Goal: Task Accomplishment & Management: Manage account settings

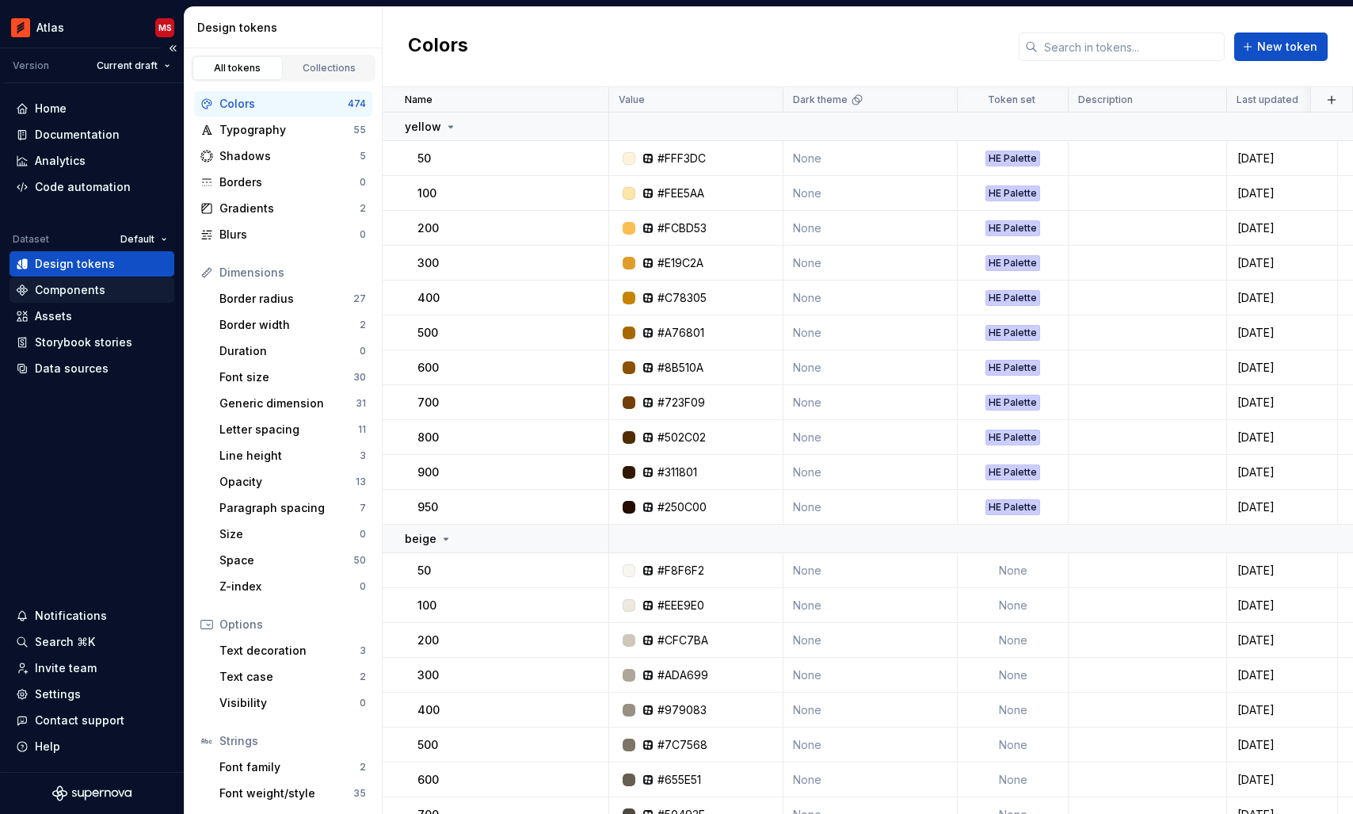
click at [74, 297] on div "Components" at bounding box center [70, 290] width 71 height 16
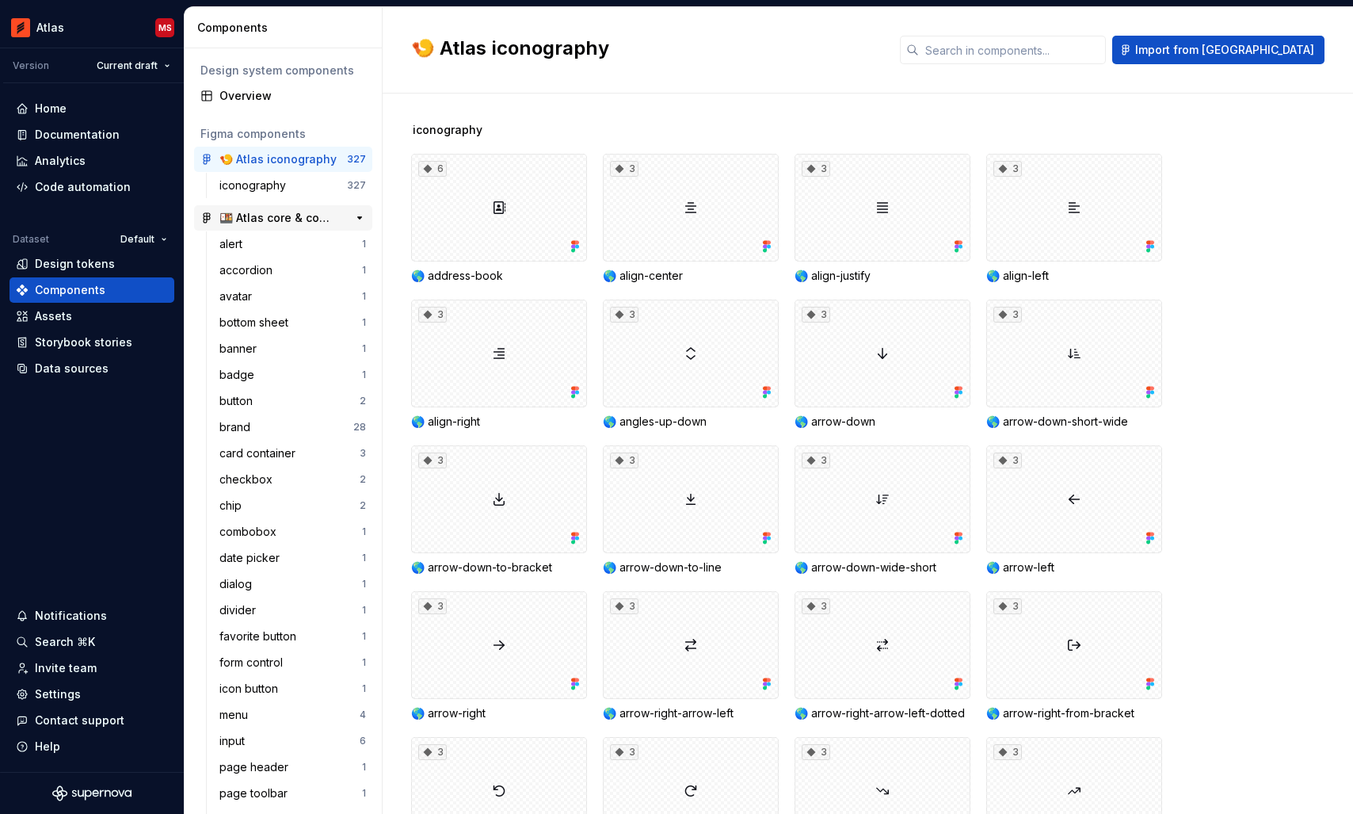
click at [284, 215] on div "🍱 Atlas core & components" at bounding box center [278, 218] width 118 height 16
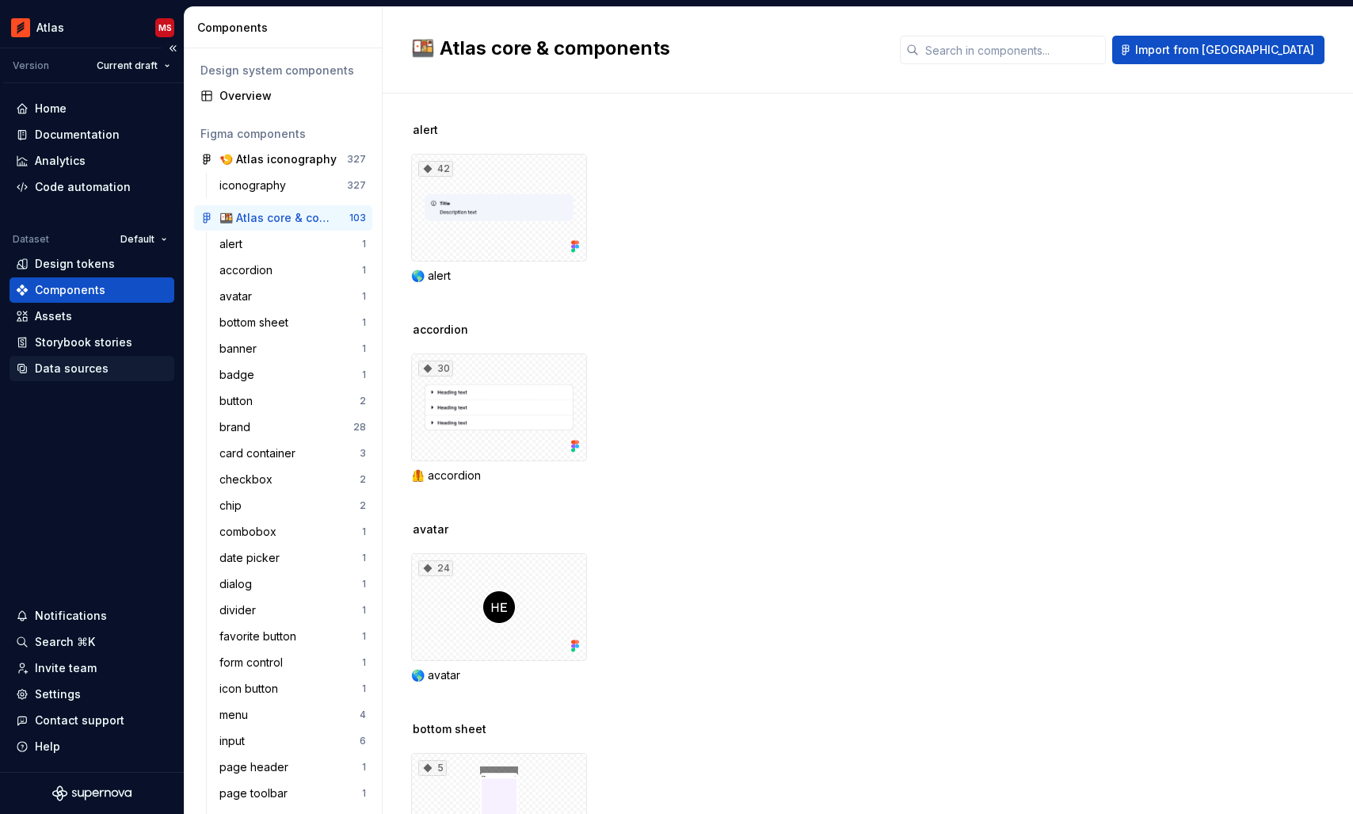
click at [75, 371] on div "Data sources" at bounding box center [72, 368] width 74 height 16
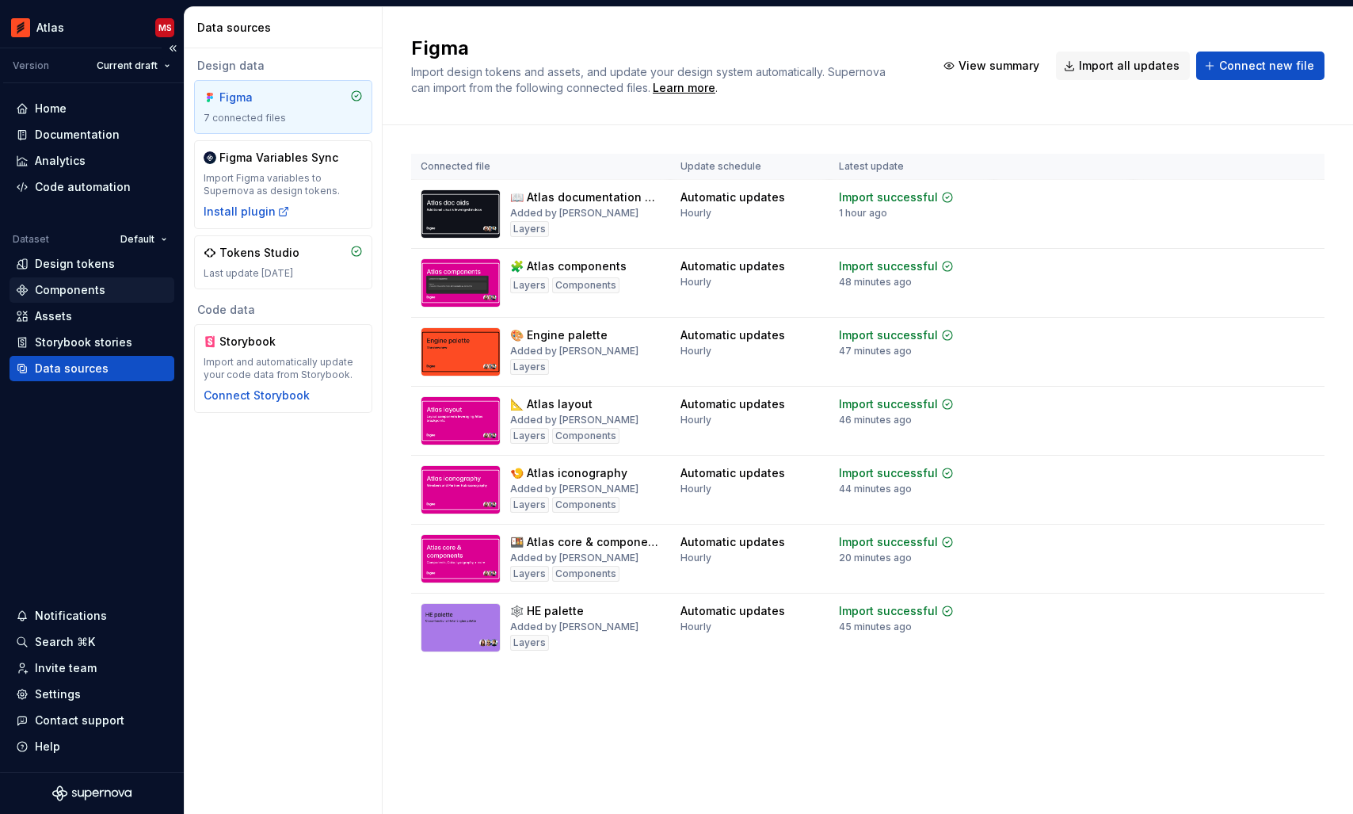
click at [59, 284] on div "Components" at bounding box center [70, 290] width 71 height 16
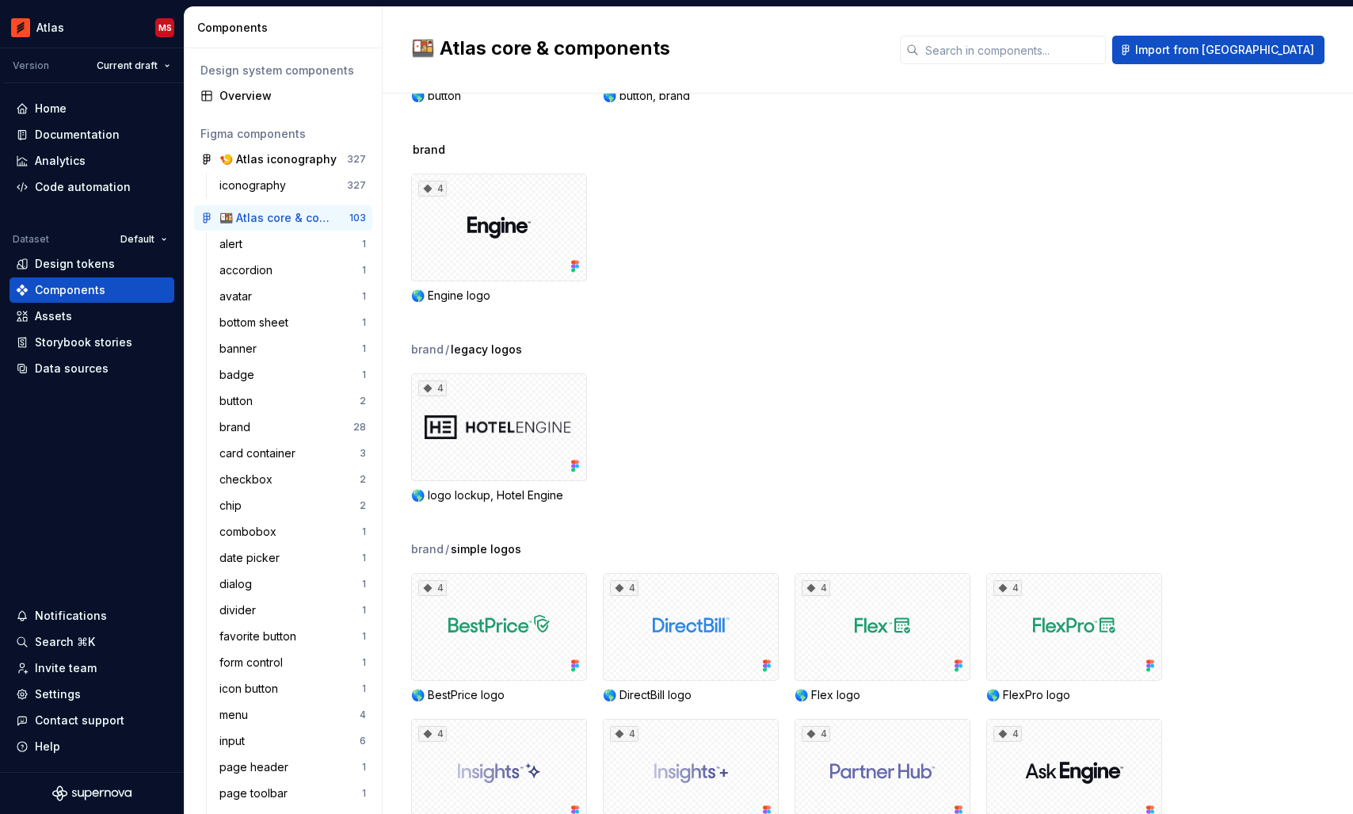
scroll to position [1763, 0]
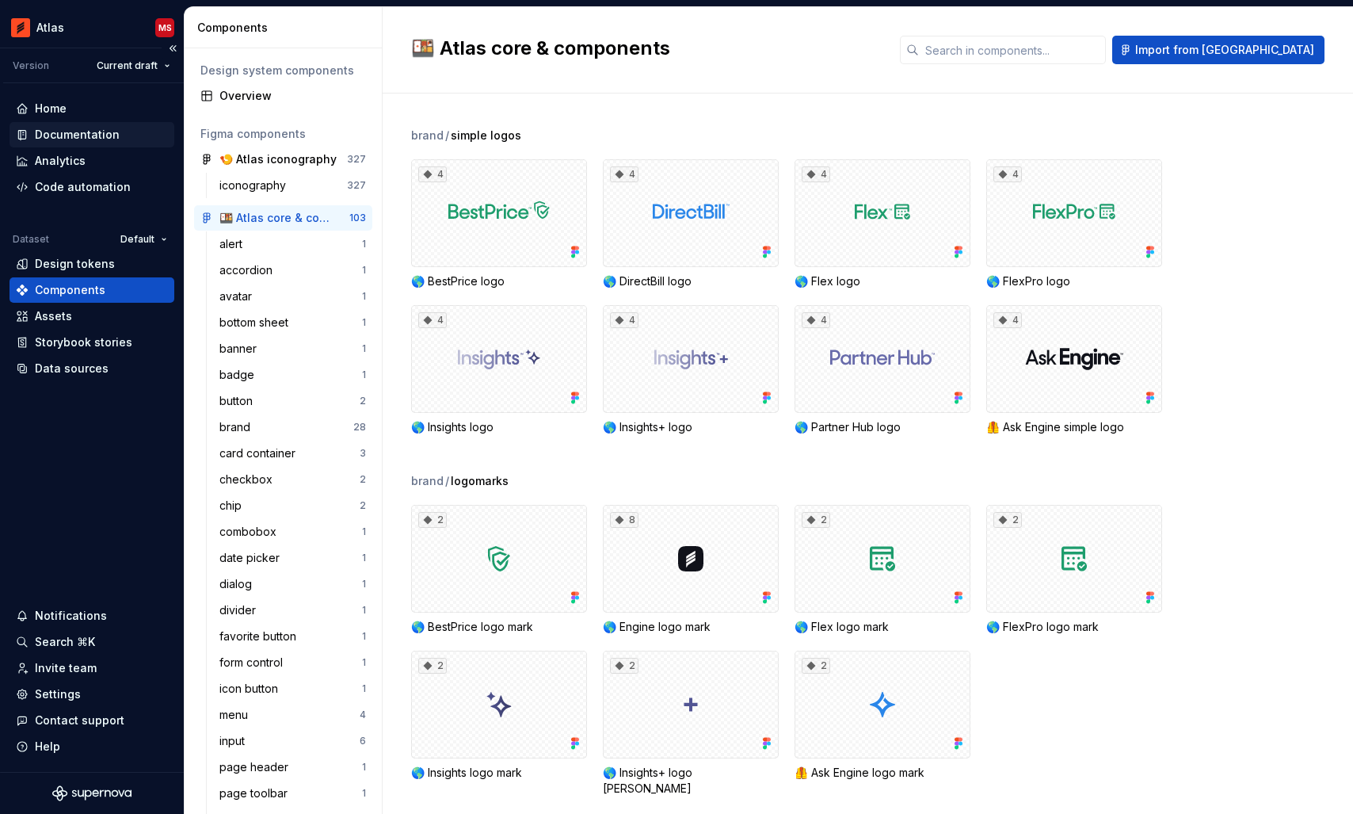
click at [51, 136] on div "Documentation" at bounding box center [77, 135] width 85 height 16
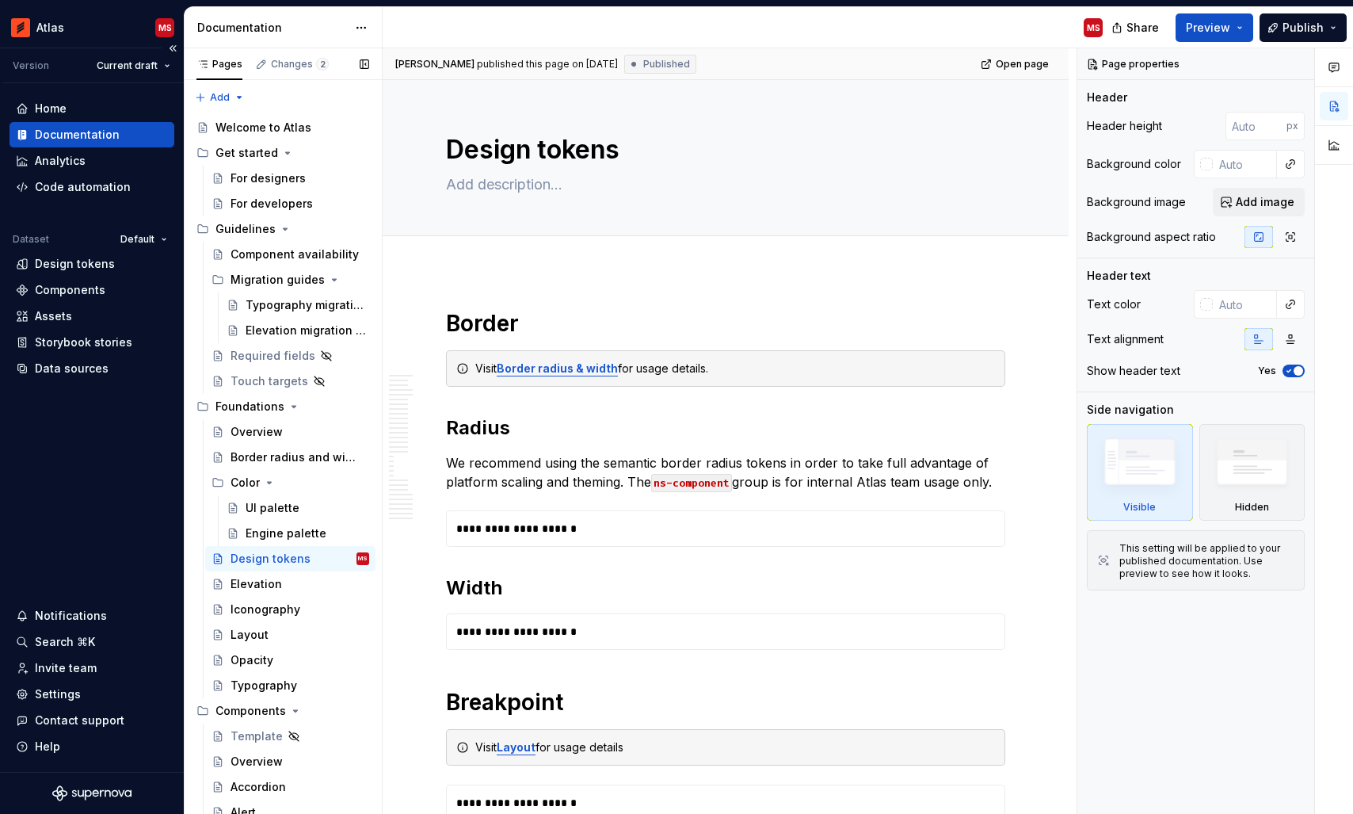
type textarea "*"
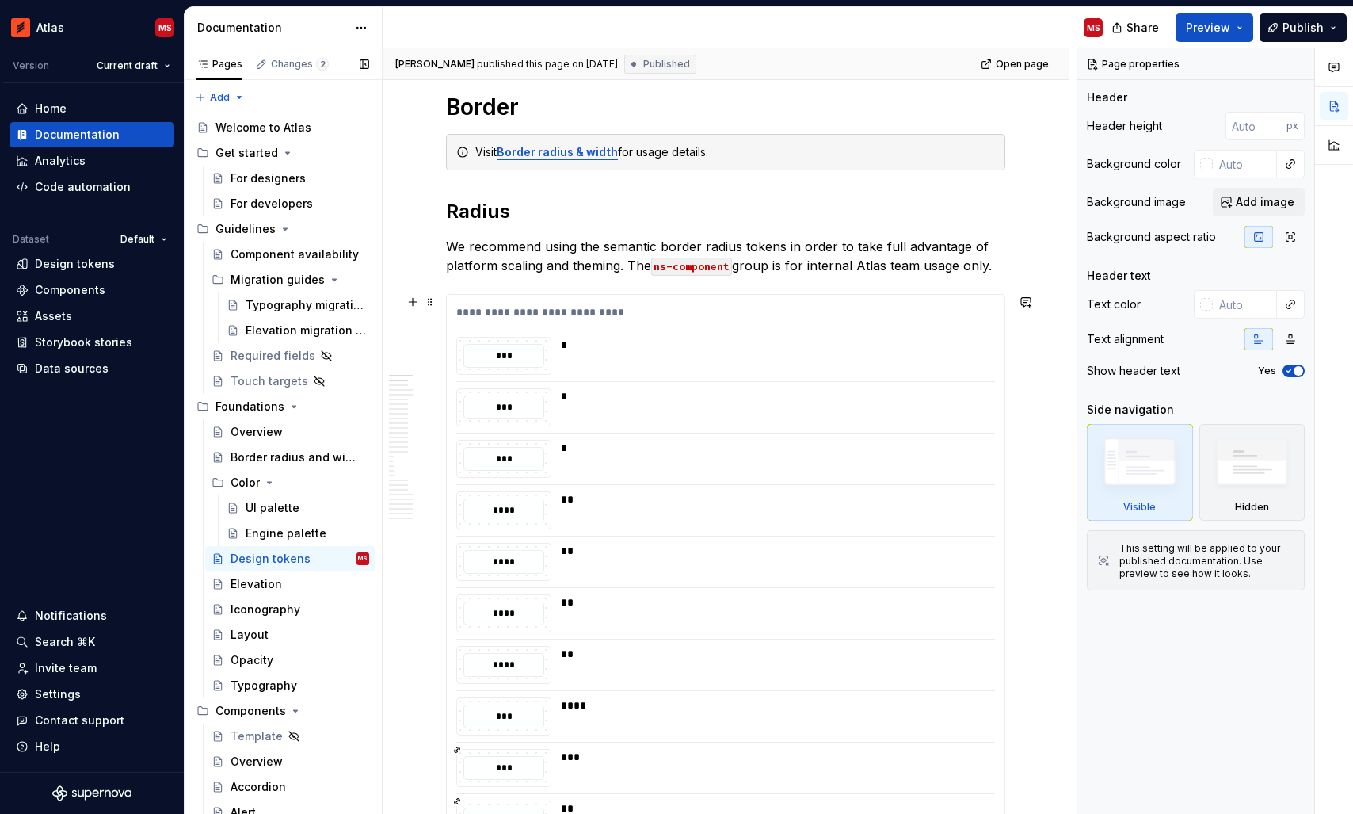
scroll to position [212, 0]
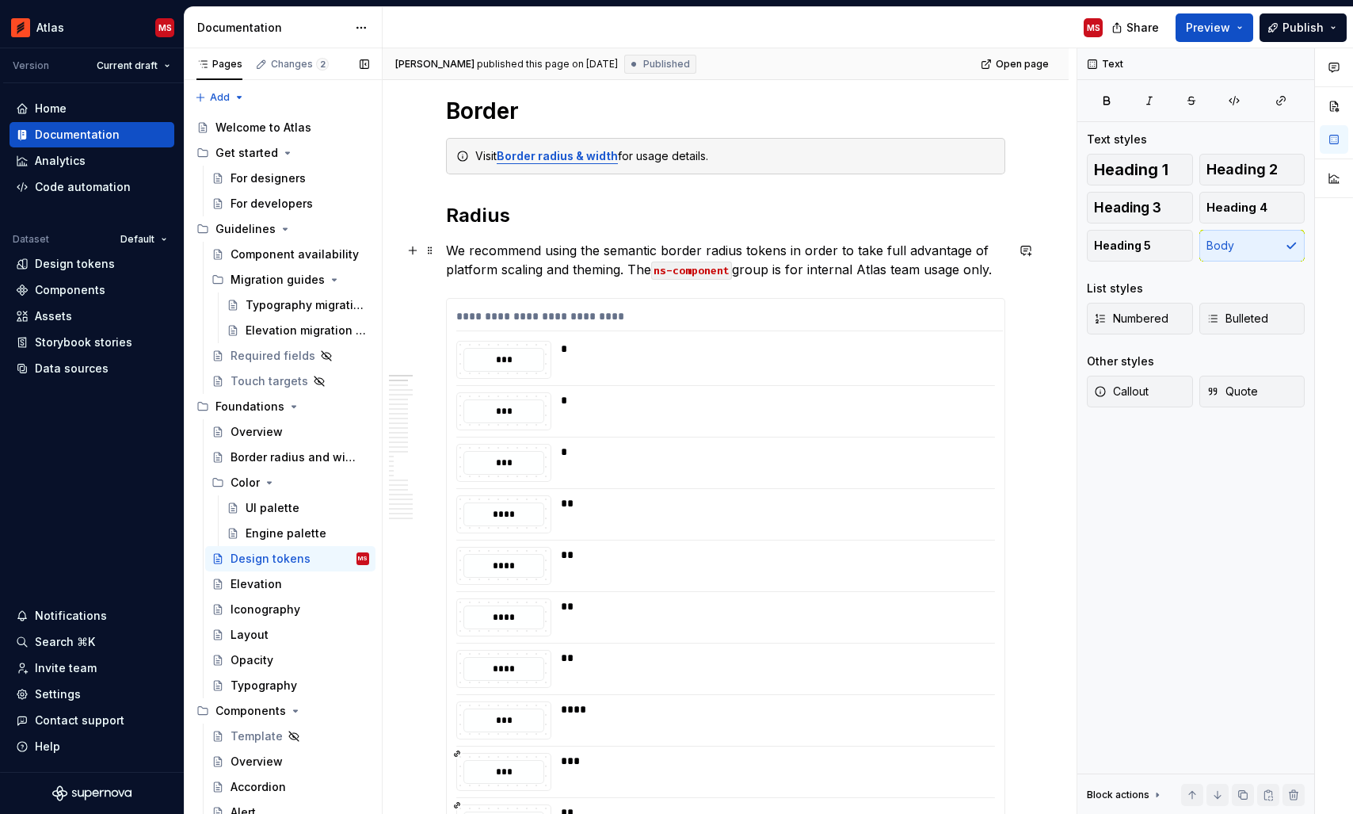
click at [871, 274] on p "We recommend using the semantic border radius tokens in order to take full adva…" at bounding box center [725, 260] width 559 height 38
click at [628, 353] on div "*" at bounding box center [777, 349] width 433 height 16
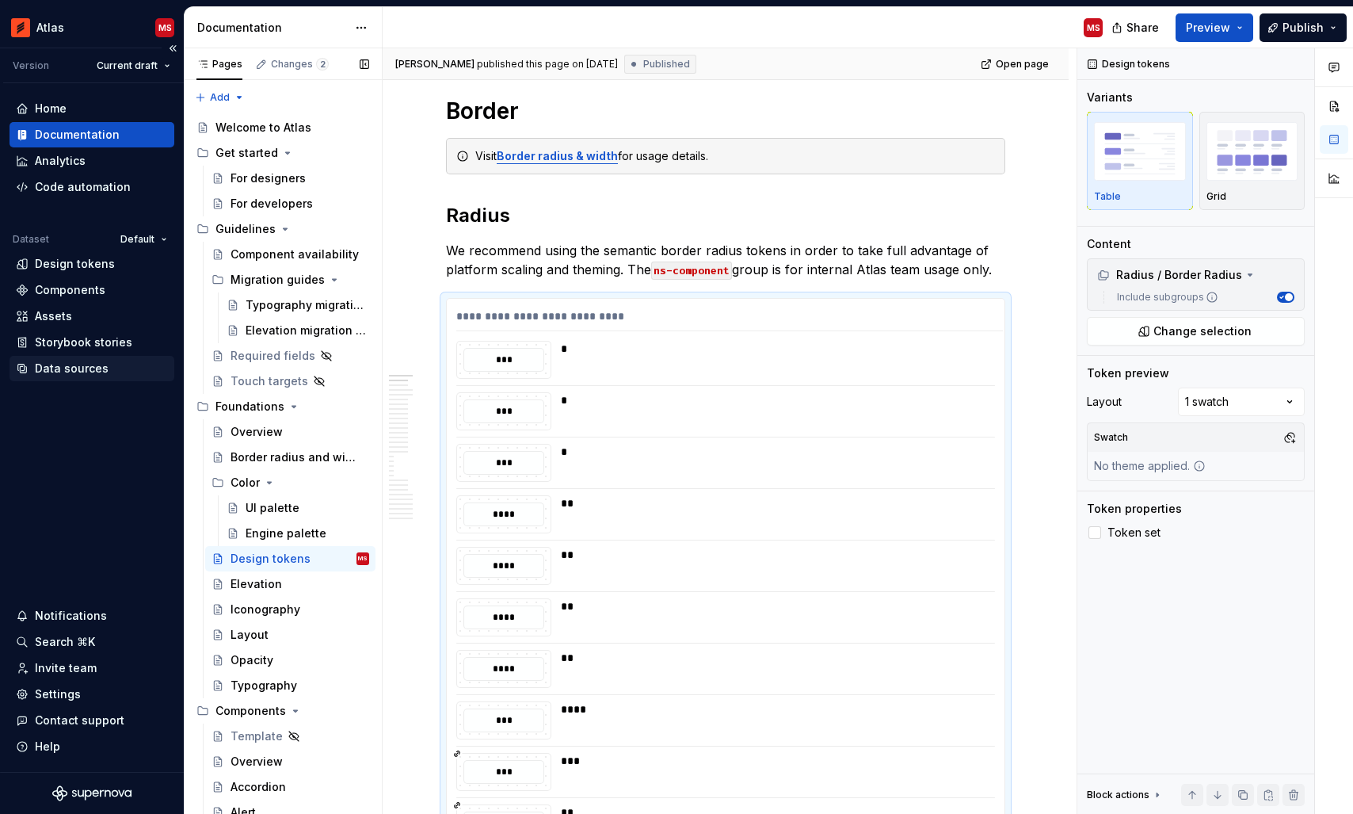
click at [68, 364] on div "Data sources" at bounding box center [72, 368] width 74 height 16
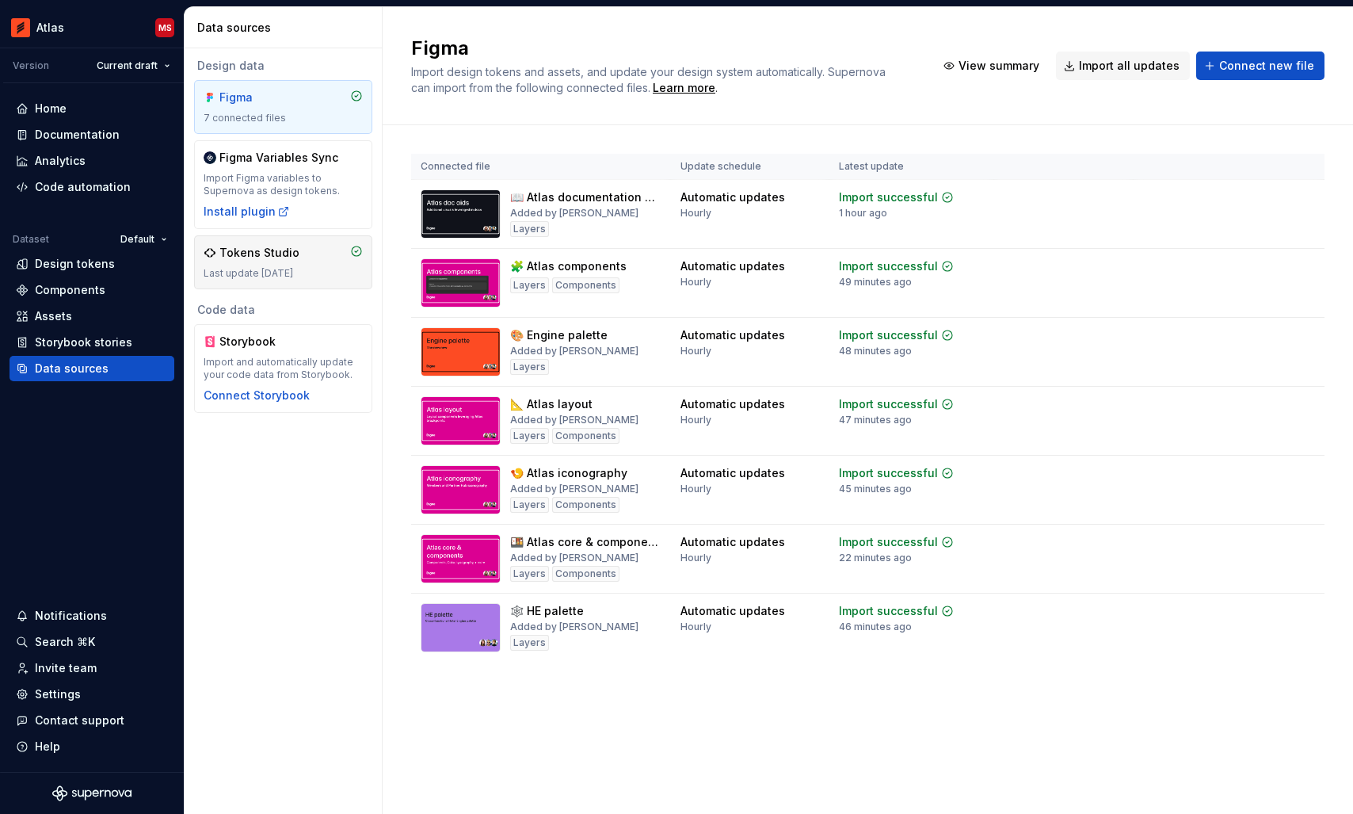
click at [302, 252] on div "Tokens Studio" at bounding box center [283, 253] width 159 height 16
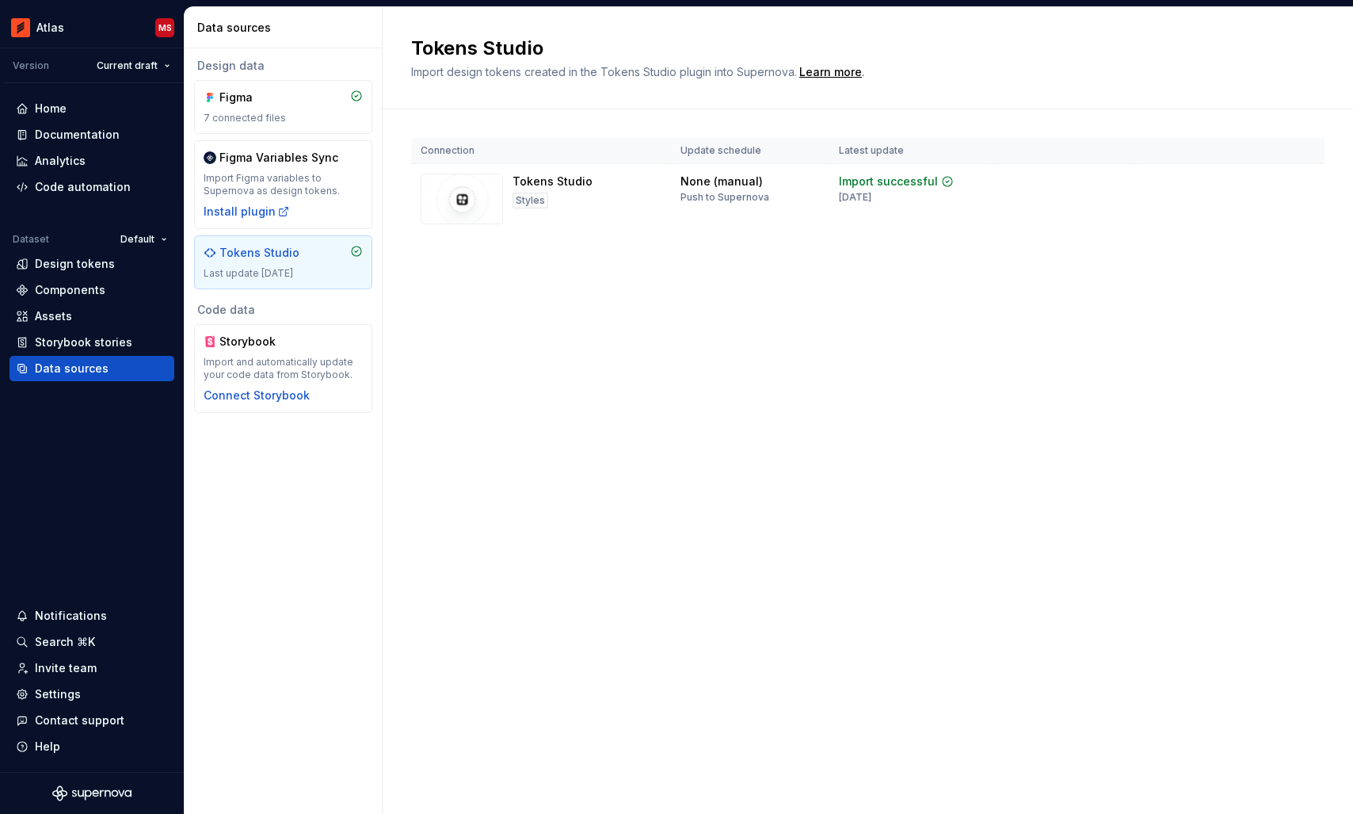
click at [618, 399] on div "Tokens Studio Import design tokens created in the Tokens Studio plugin into Sup…" at bounding box center [868, 410] width 970 height 806
click at [272, 393] on div "Connect Storybook" at bounding box center [257, 395] width 106 height 16
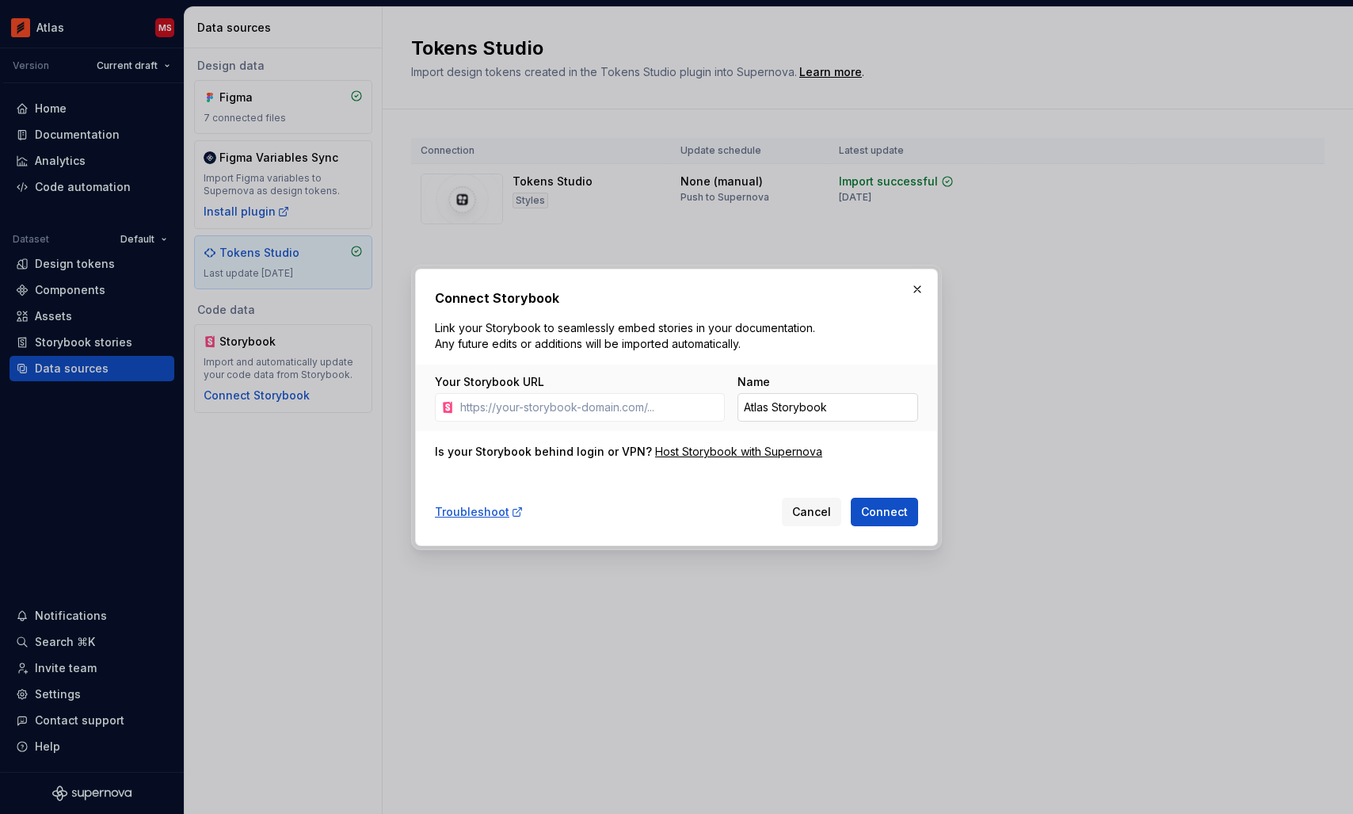
click at [773, 406] on input "Atlas Storybook" at bounding box center [827, 407] width 181 height 29
type input "Atlas Web Storybook"
click at [583, 420] on input "Your Storybook URL" at bounding box center [589, 407] width 271 height 29
paste input "https://chromatic-atlas-web.he-dev.com"
type input "https://chromatic-atlas-web.he-dev.com"
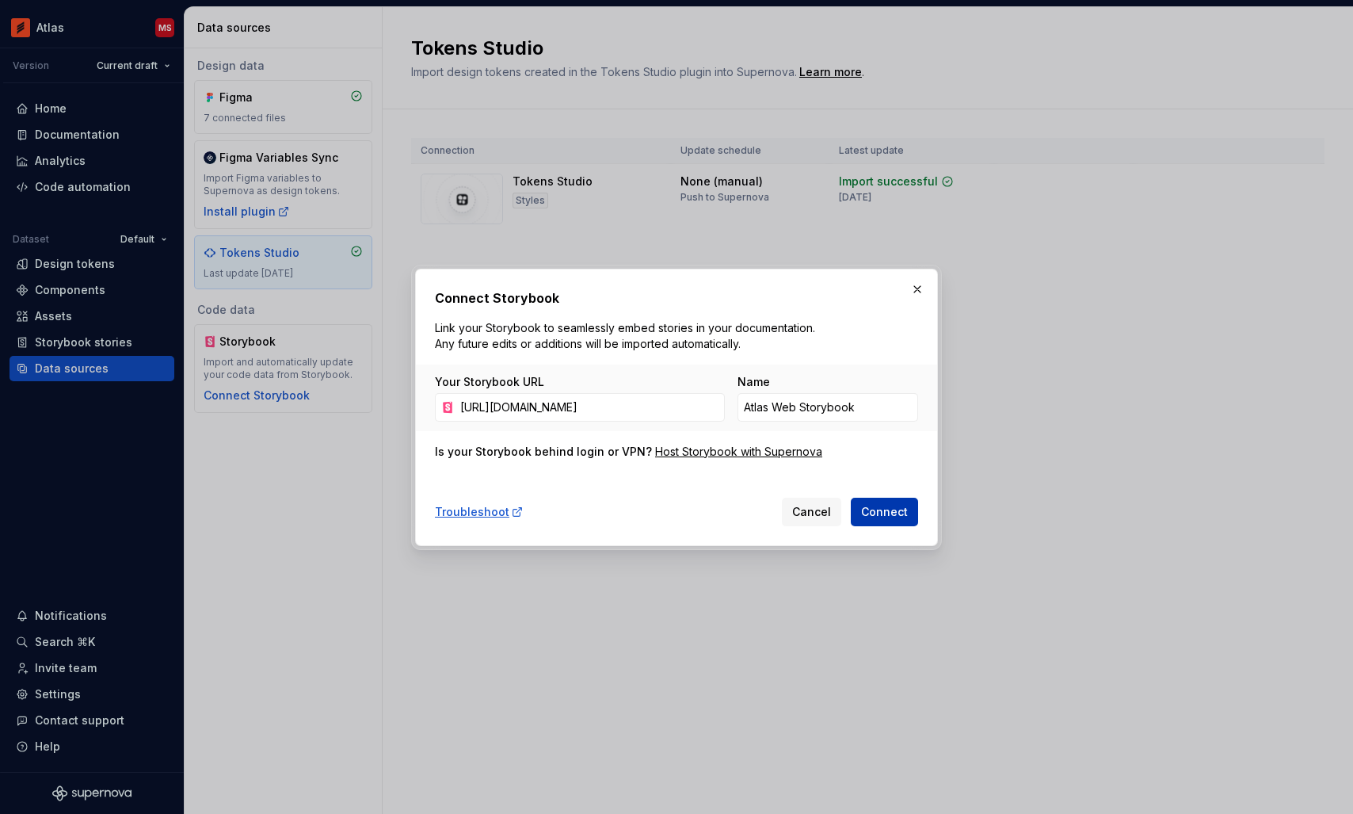
click at [881, 511] on span "Connect" at bounding box center [884, 512] width 47 height 16
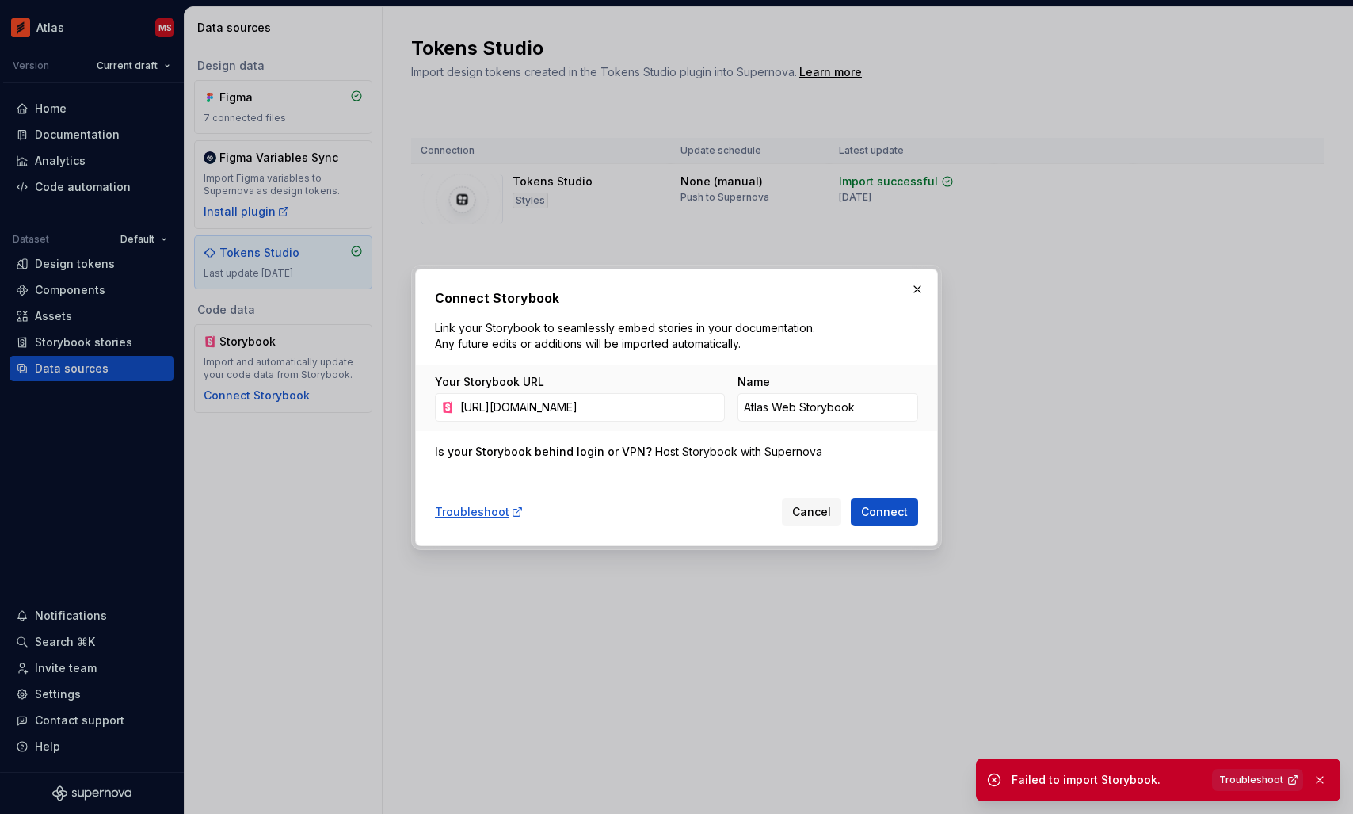
click at [1245, 777] on span "Troubleshoot" at bounding box center [1251, 779] width 64 height 13
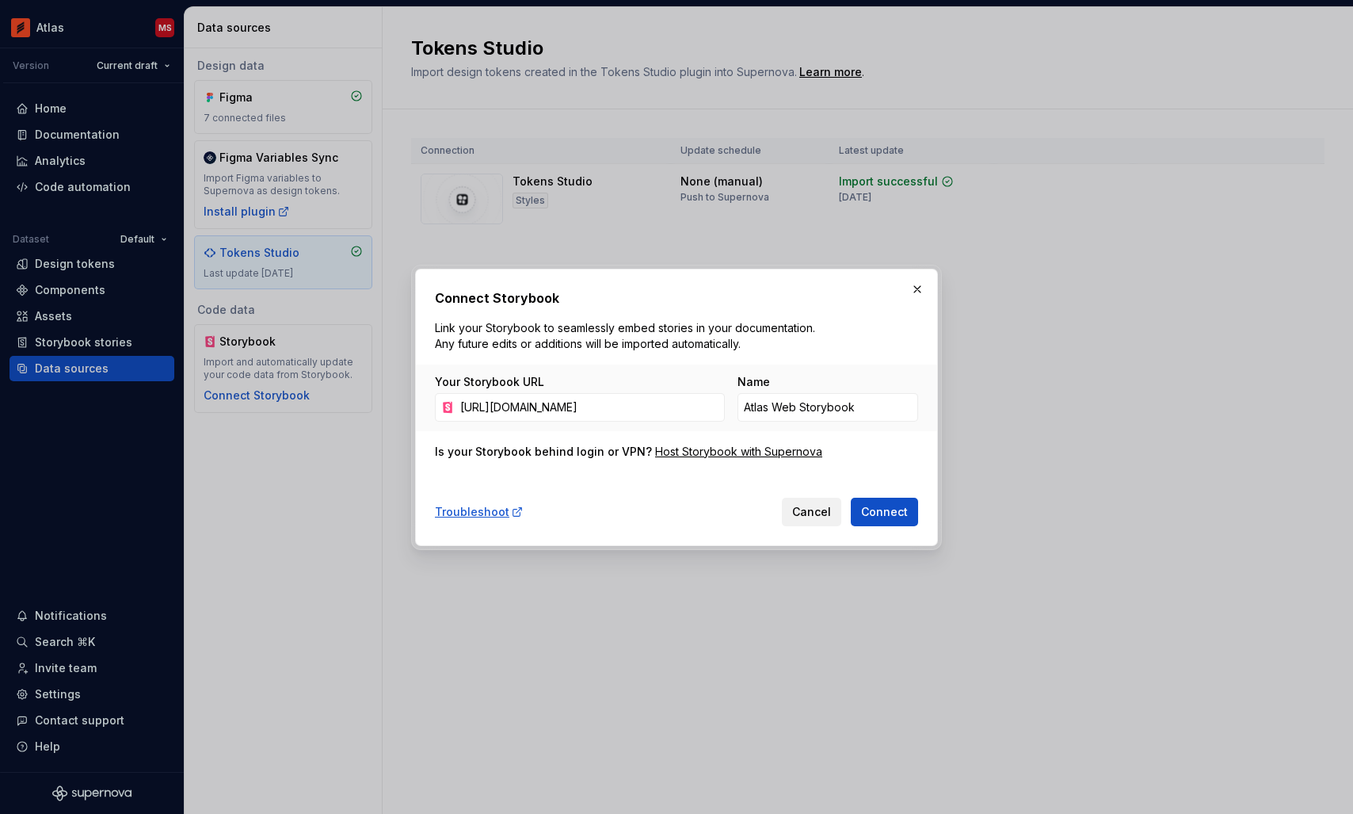
click at [808, 505] on span "Cancel" at bounding box center [811, 512] width 39 height 16
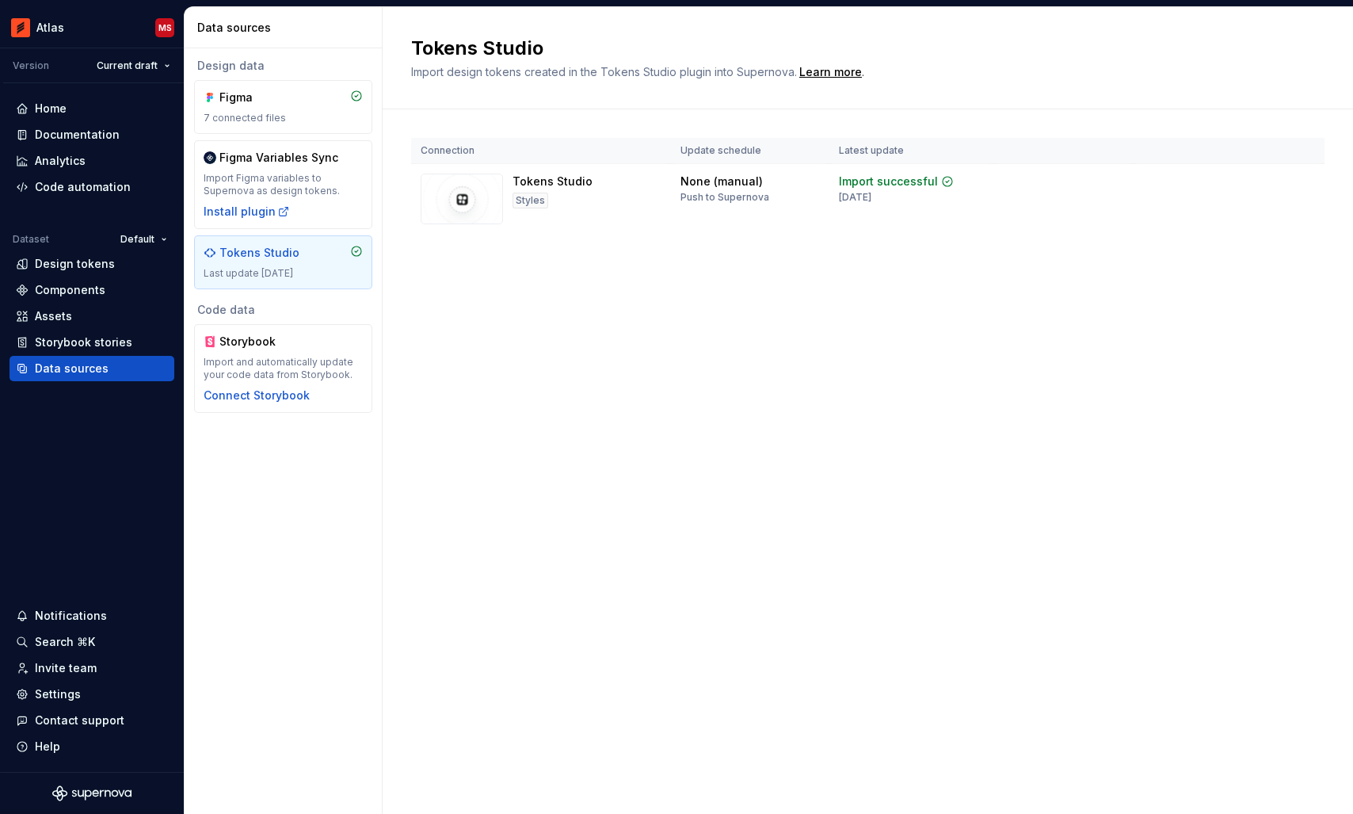
click at [580, 432] on div "Tokens Studio Import design tokens created in the Tokens Studio plugin into Sup…" at bounding box center [868, 410] width 970 height 806
click at [581, 326] on div "Tokens Studio Import design tokens created in the Tokens Studio plugin into Sup…" at bounding box center [868, 410] width 970 height 806
click at [68, 265] on div "Design tokens" at bounding box center [75, 264] width 80 height 16
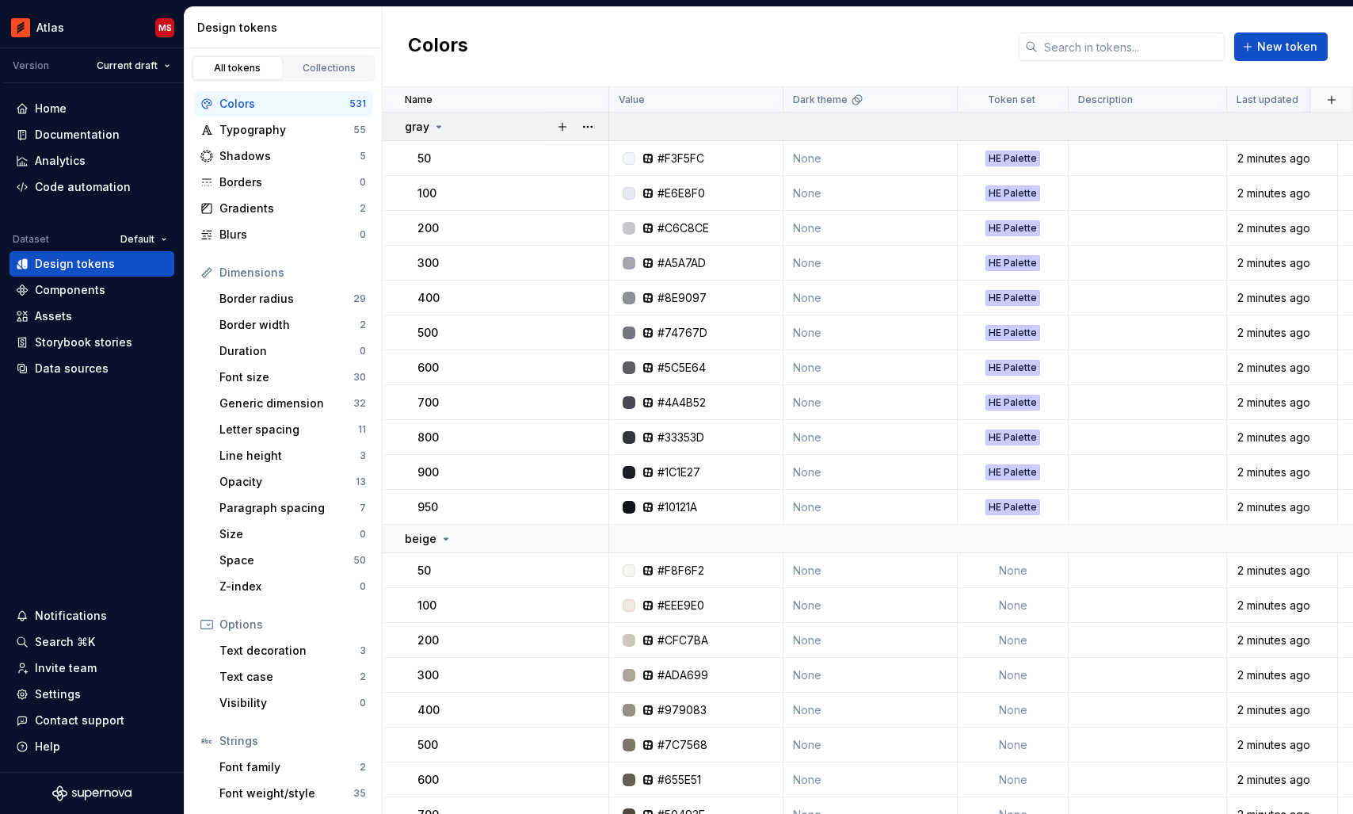
click at [436, 124] on icon at bounding box center [439, 126] width 13 height 13
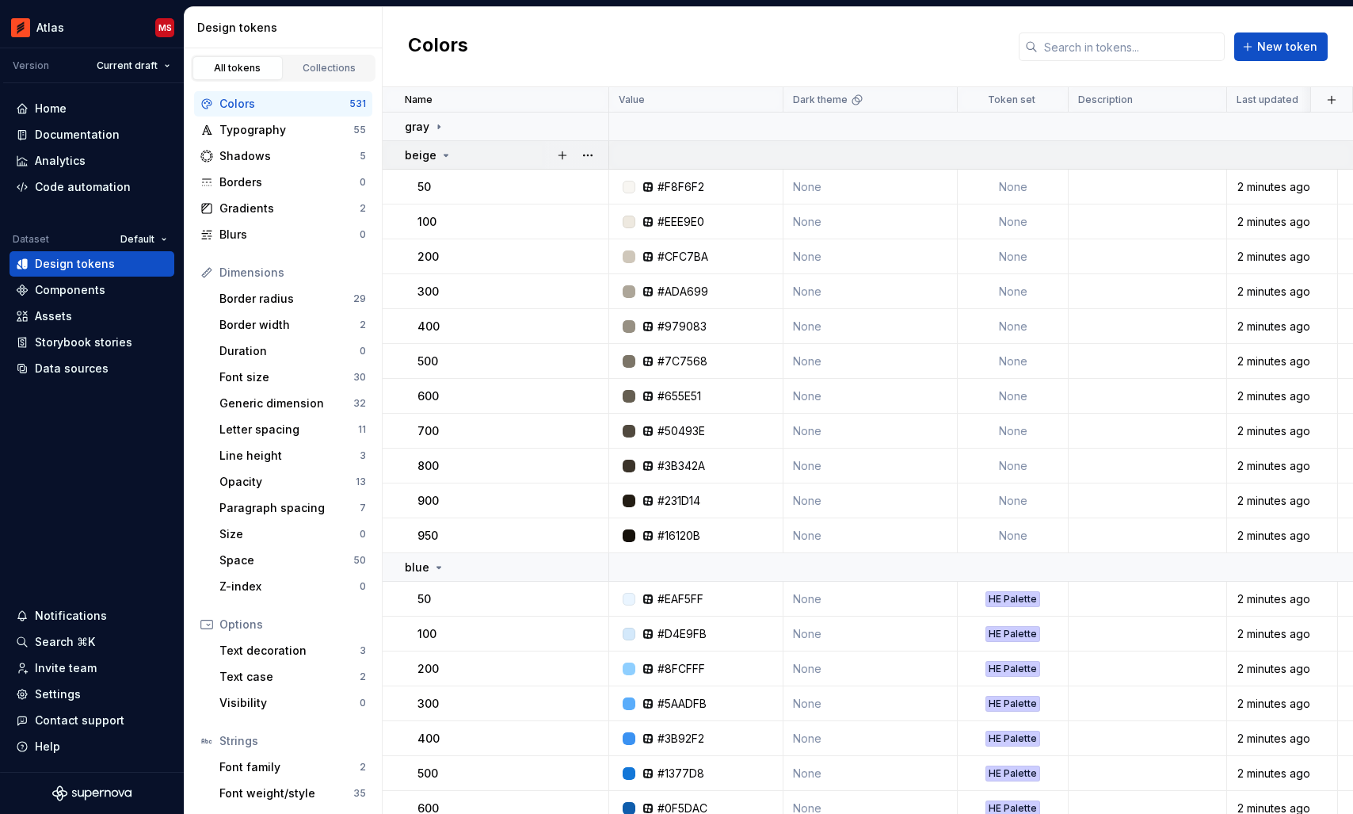
click at [442, 153] on icon at bounding box center [446, 155] width 13 height 13
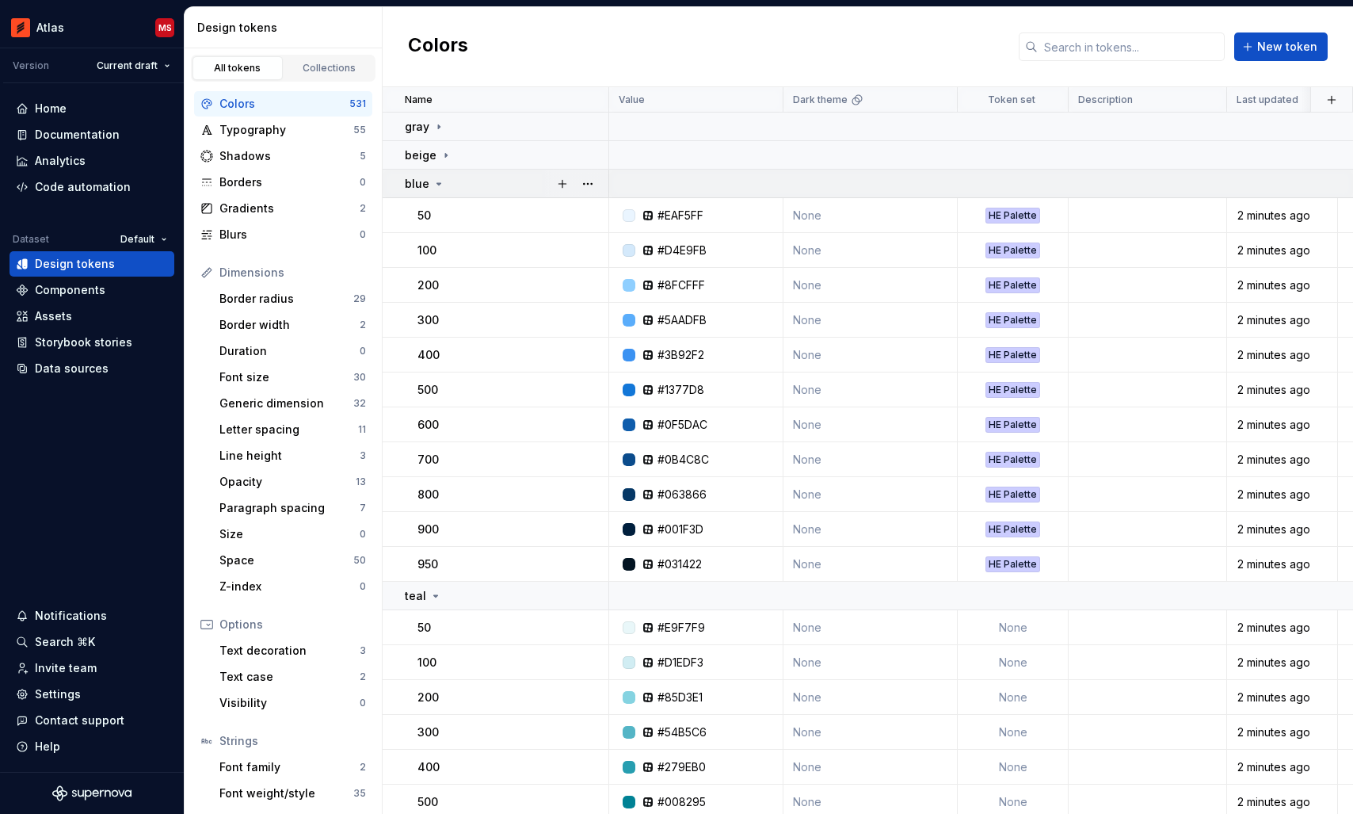
click at [439, 184] on icon at bounding box center [439, 183] width 13 height 13
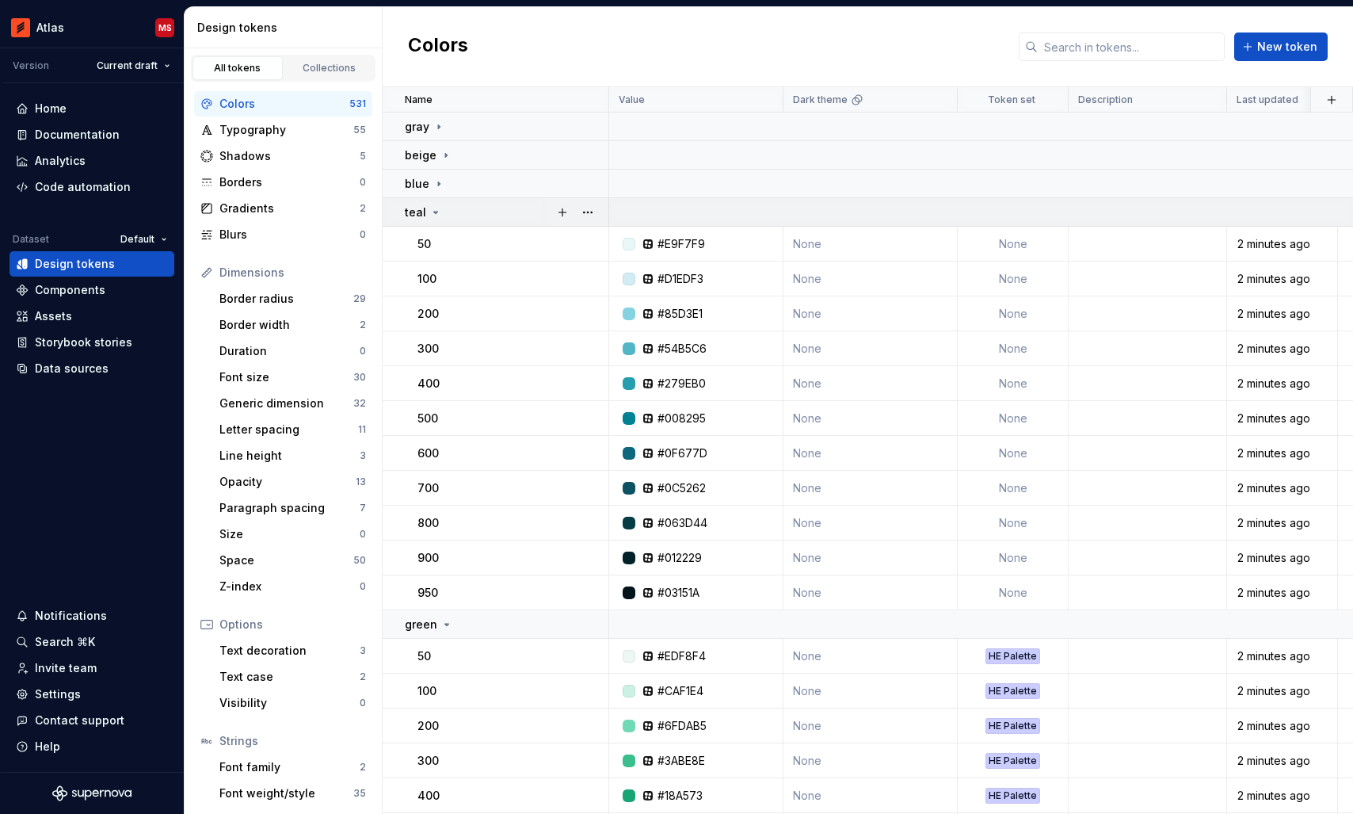
click at [436, 215] on icon at bounding box center [435, 212] width 13 height 13
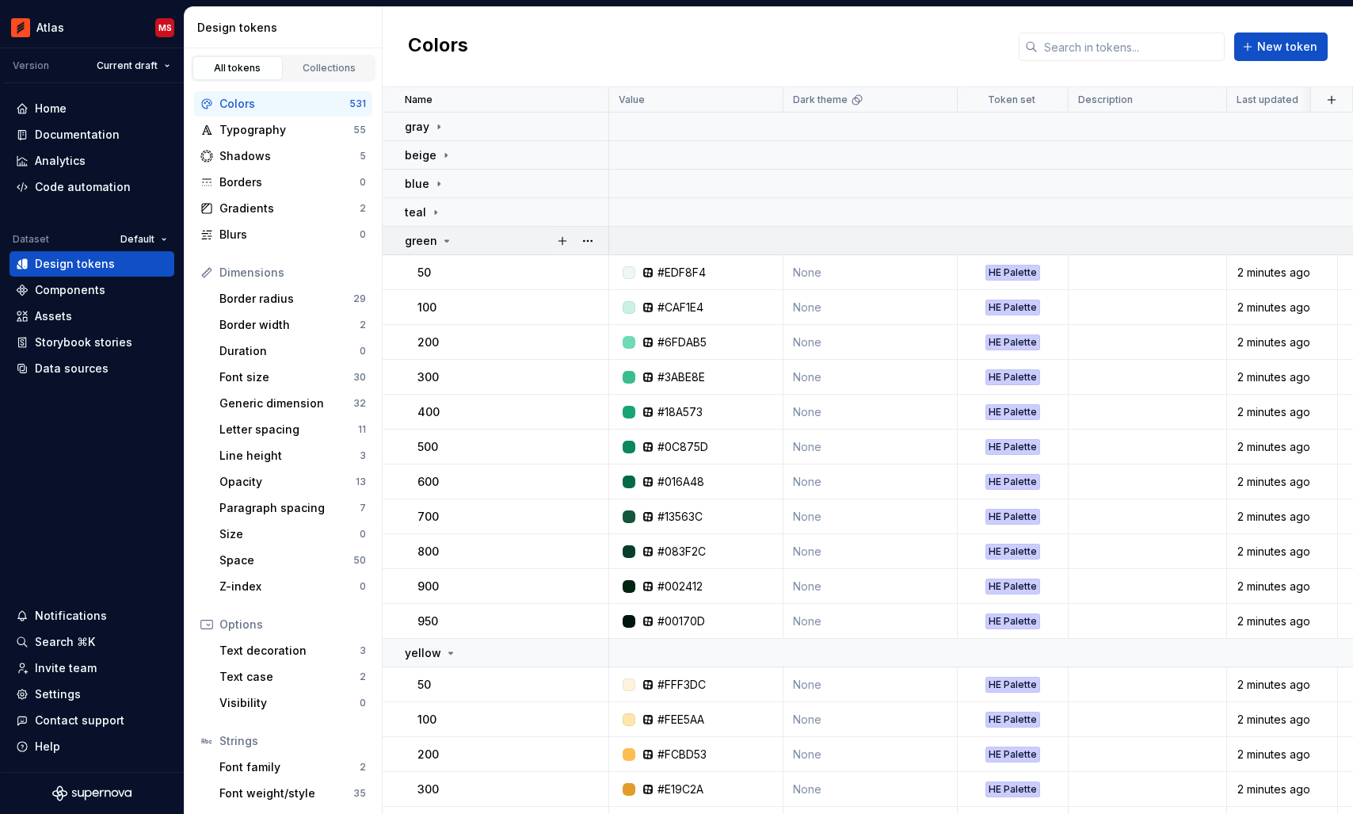
click at [445, 240] on icon at bounding box center [447, 241] width 4 height 2
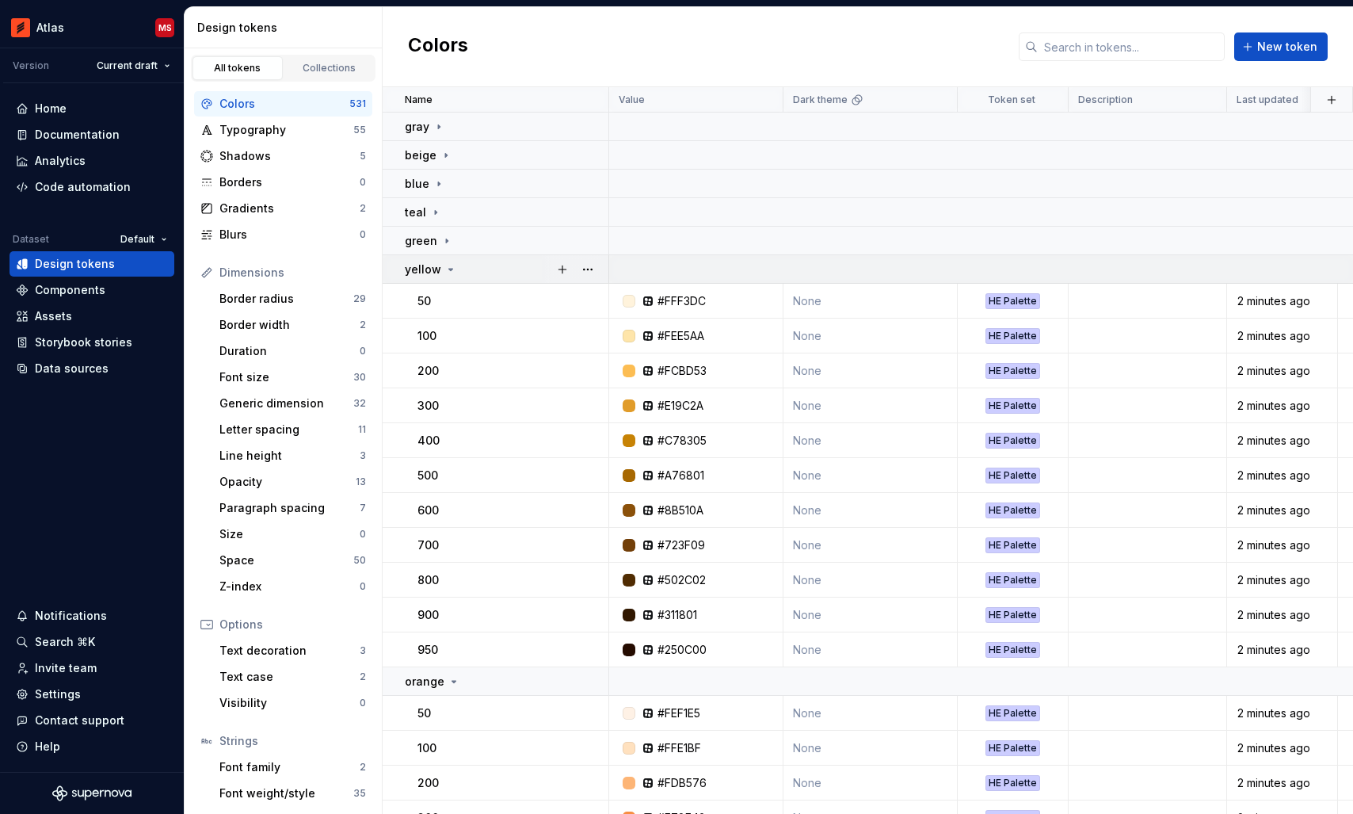
click at [447, 265] on icon at bounding box center [450, 269] width 13 height 13
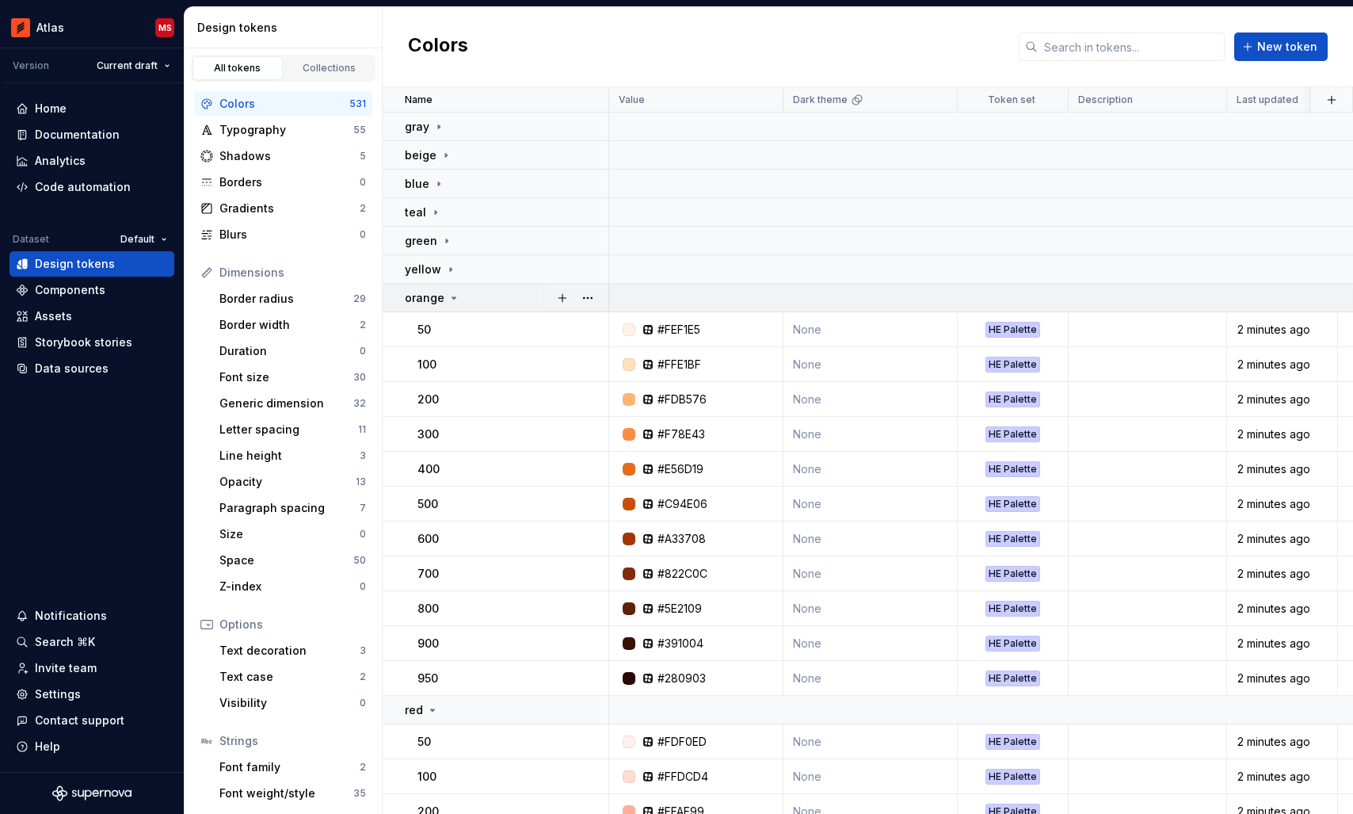
click at [449, 298] on icon at bounding box center [454, 298] width 13 height 13
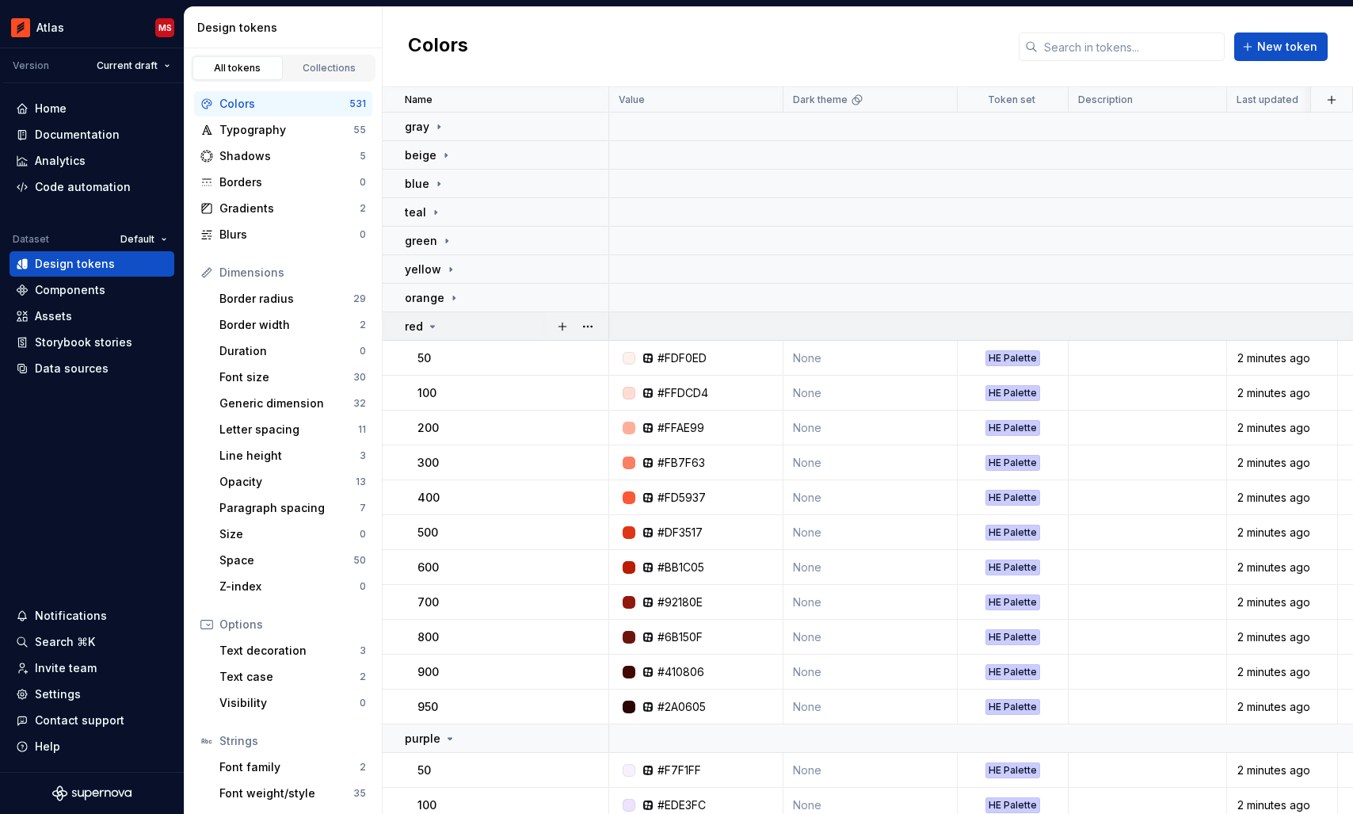
click at [433, 324] on icon at bounding box center [432, 326] width 13 height 13
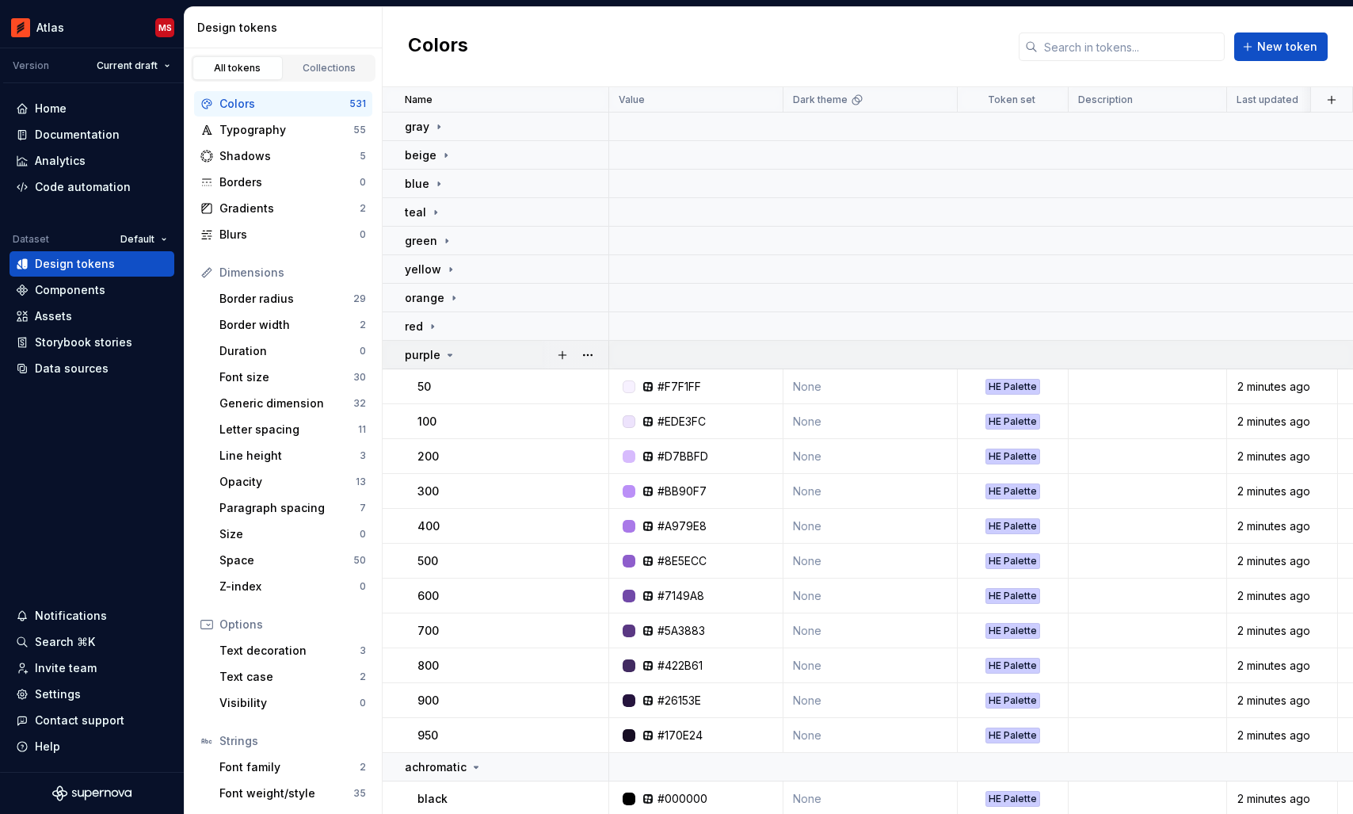
click at [446, 352] on icon at bounding box center [450, 355] width 13 height 13
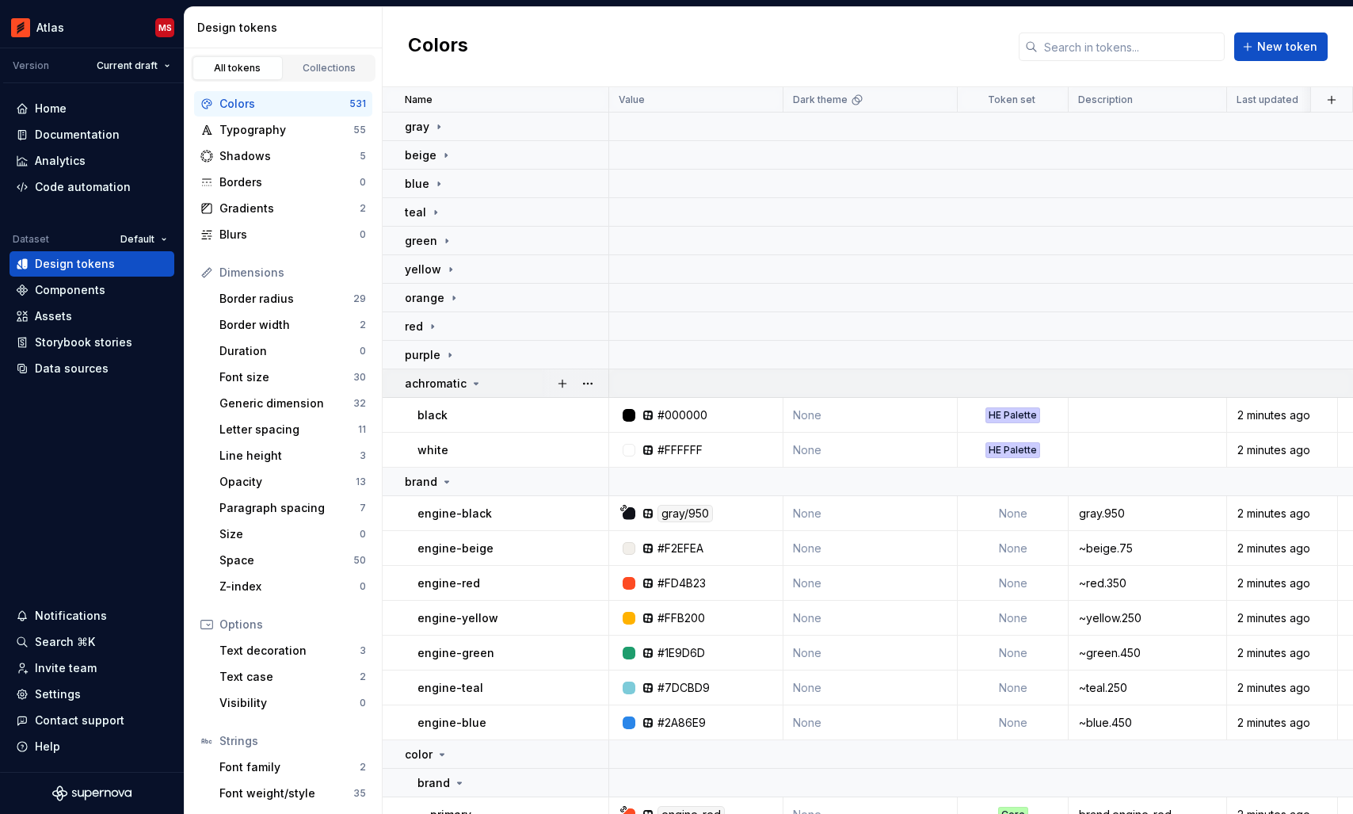
click at [471, 381] on icon at bounding box center [476, 383] width 13 height 13
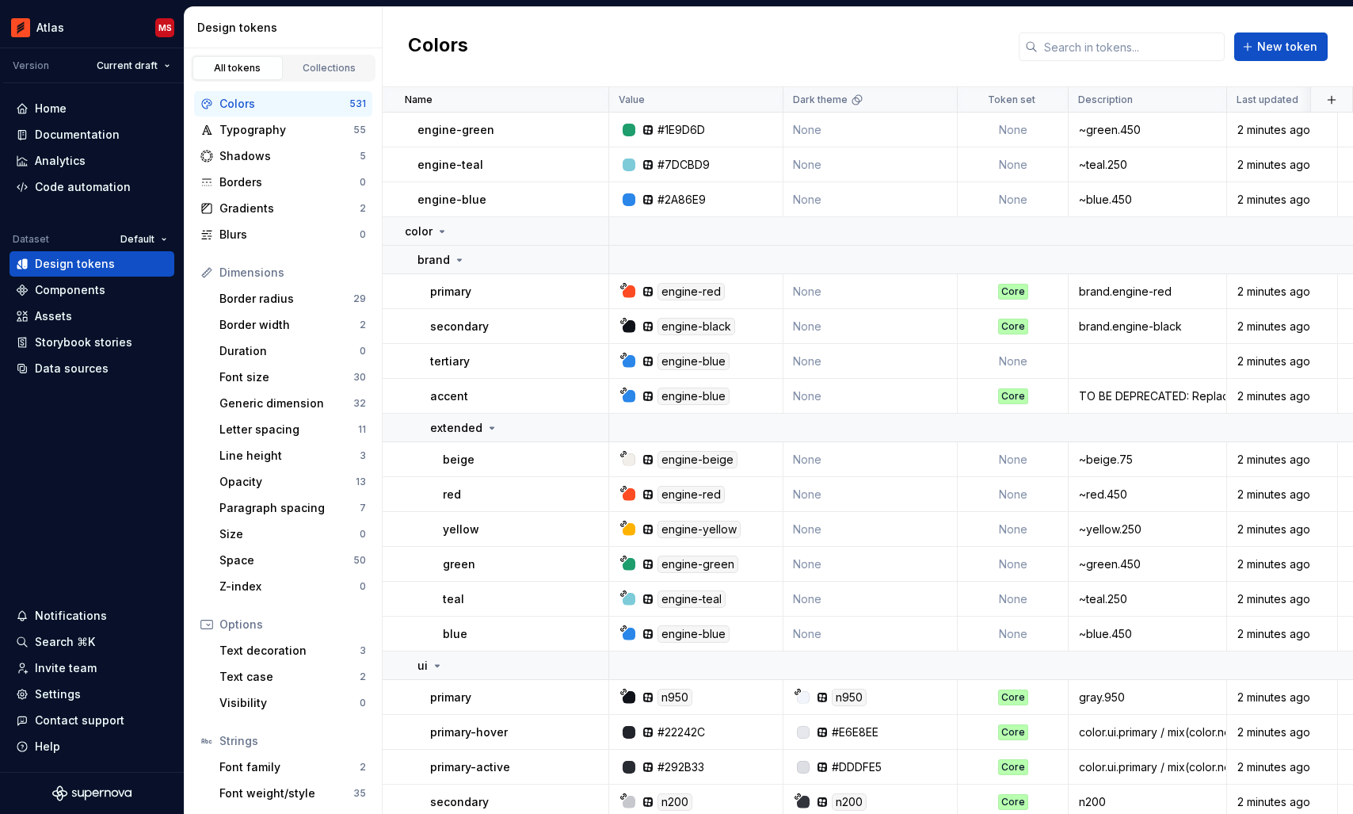
scroll to position [381, 0]
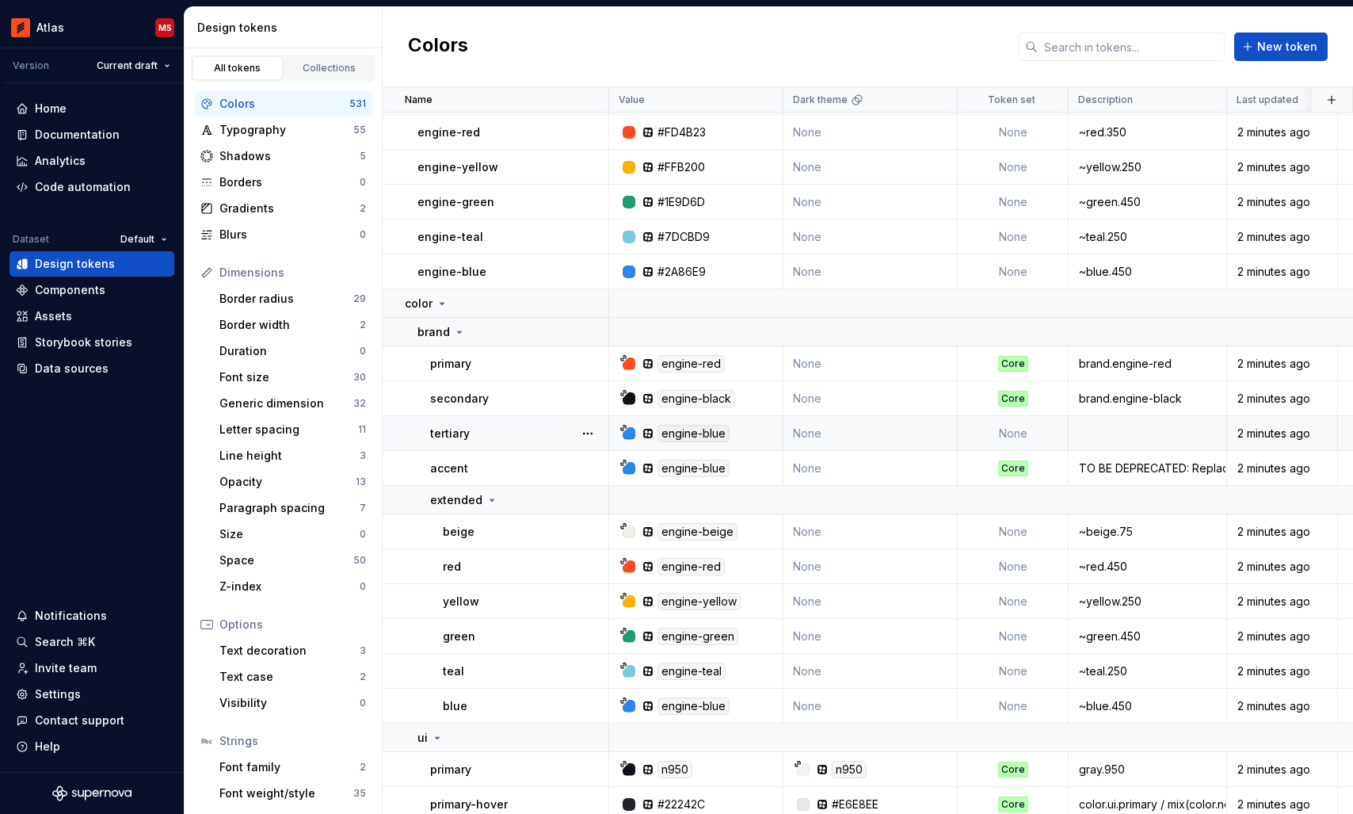
click at [1009, 433] on td "None" at bounding box center [1013, 433] width 111 height 35
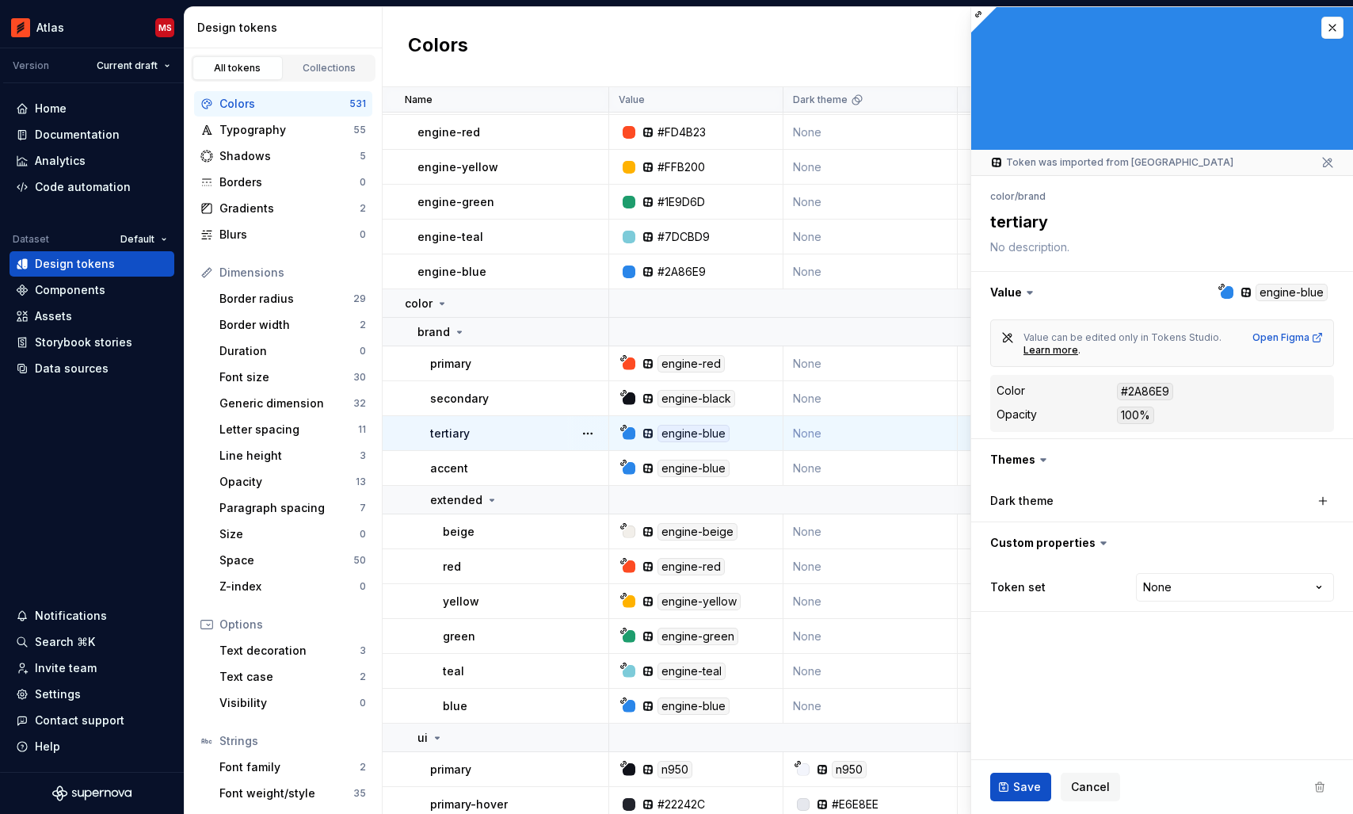
type textarea "*"
click at [1175, 591] on html "Atlas MS Version Current draft Home Documentation Analytics Code automation Dat…" at bounding box center [676, 407] width 1353 height 814
select select "**********"
click at [1019, 787] on span "Save" at bounding box center [1027, 787] width 28 height 16
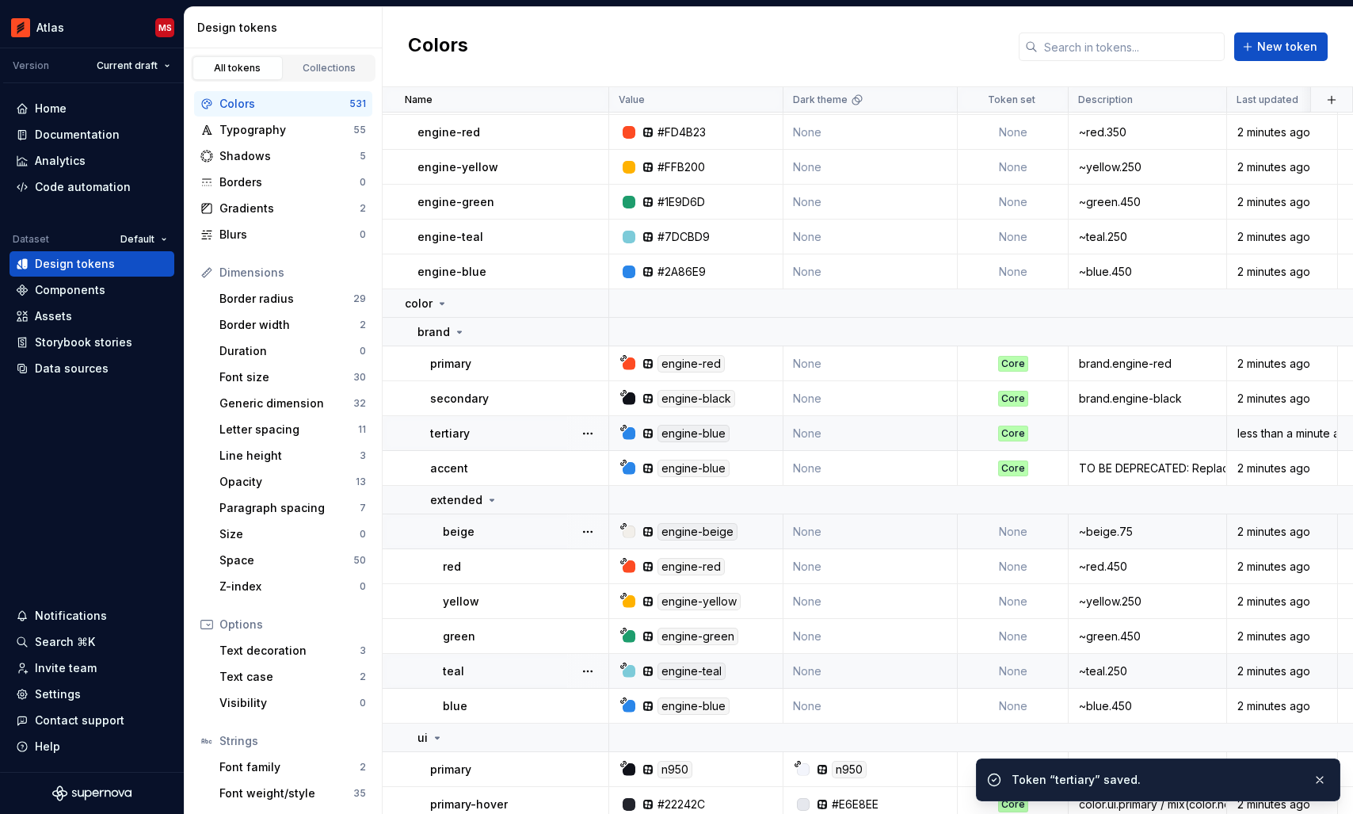
click at [1004, 537] on td "None" at bounding box center [1013, 531] width 111 height 35
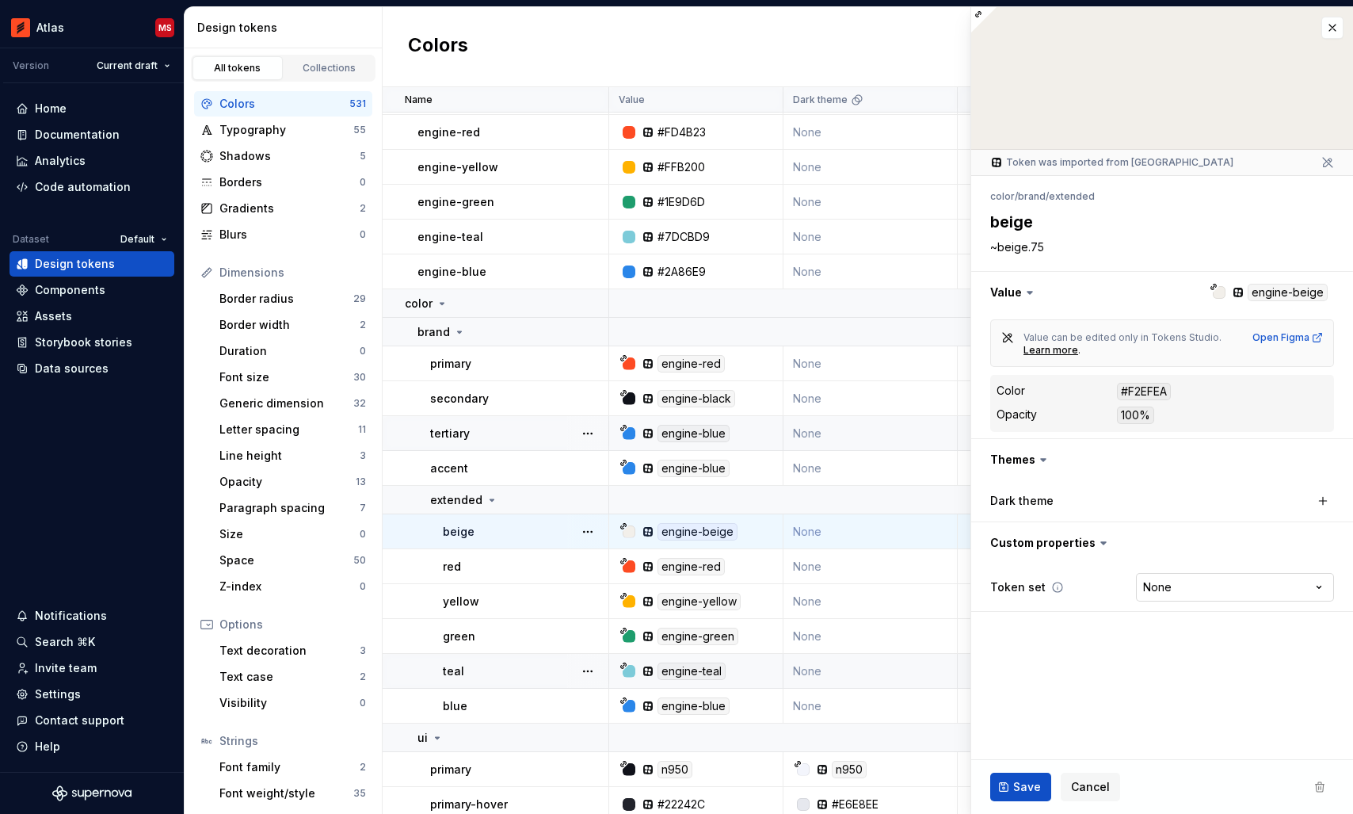
type textarea "*"
click at [1173, 589] on html "Atlas MS Version Current draft Home Documentation Analytics Code automation Dat…" at bounding box center [676, 407] width 1353 height 814
select select "**********"
click at [1016, 783] on span "Save" at bounding box center [1027, 787] width 28 height 16
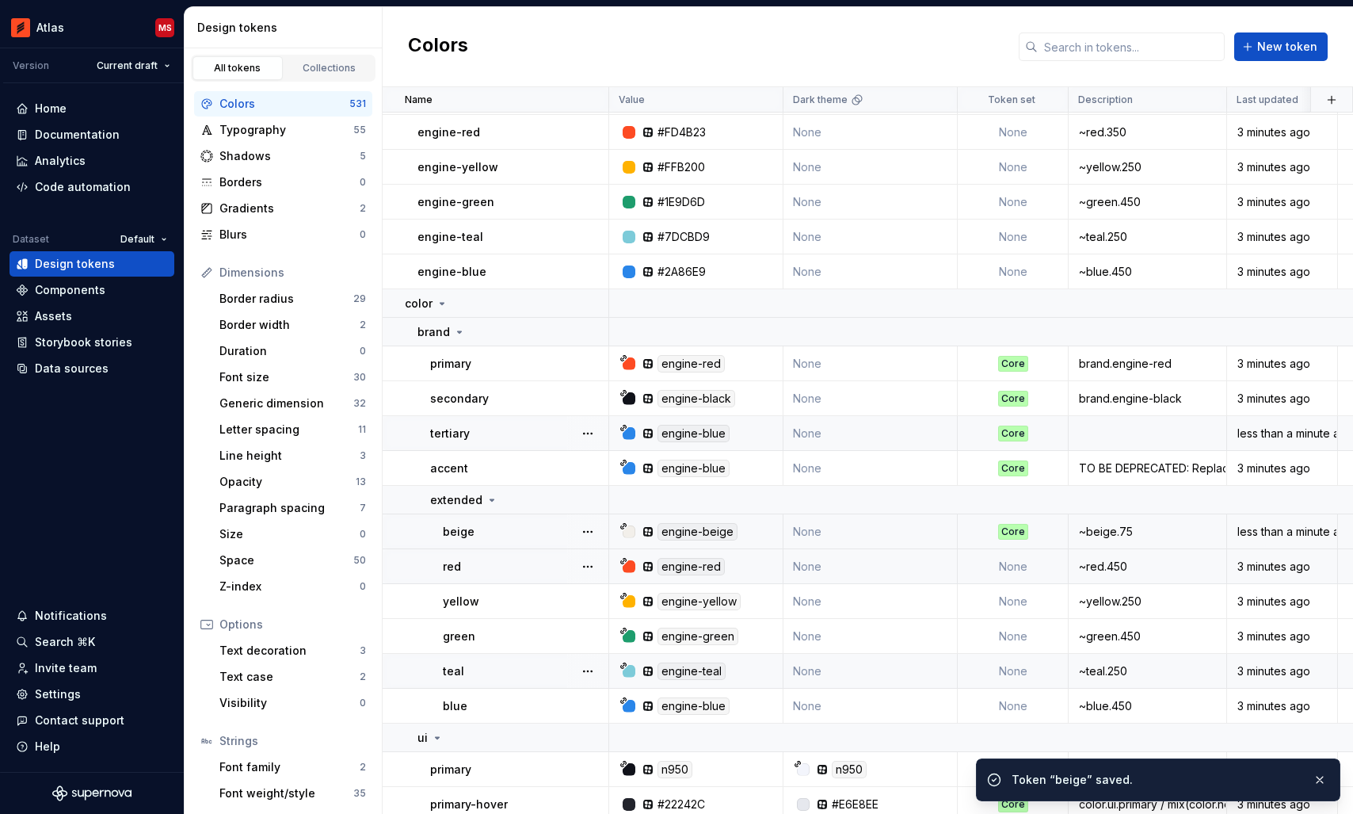
click at [1014, 565] on td "None" at bounding box center [1013, 566] width 111 height 35
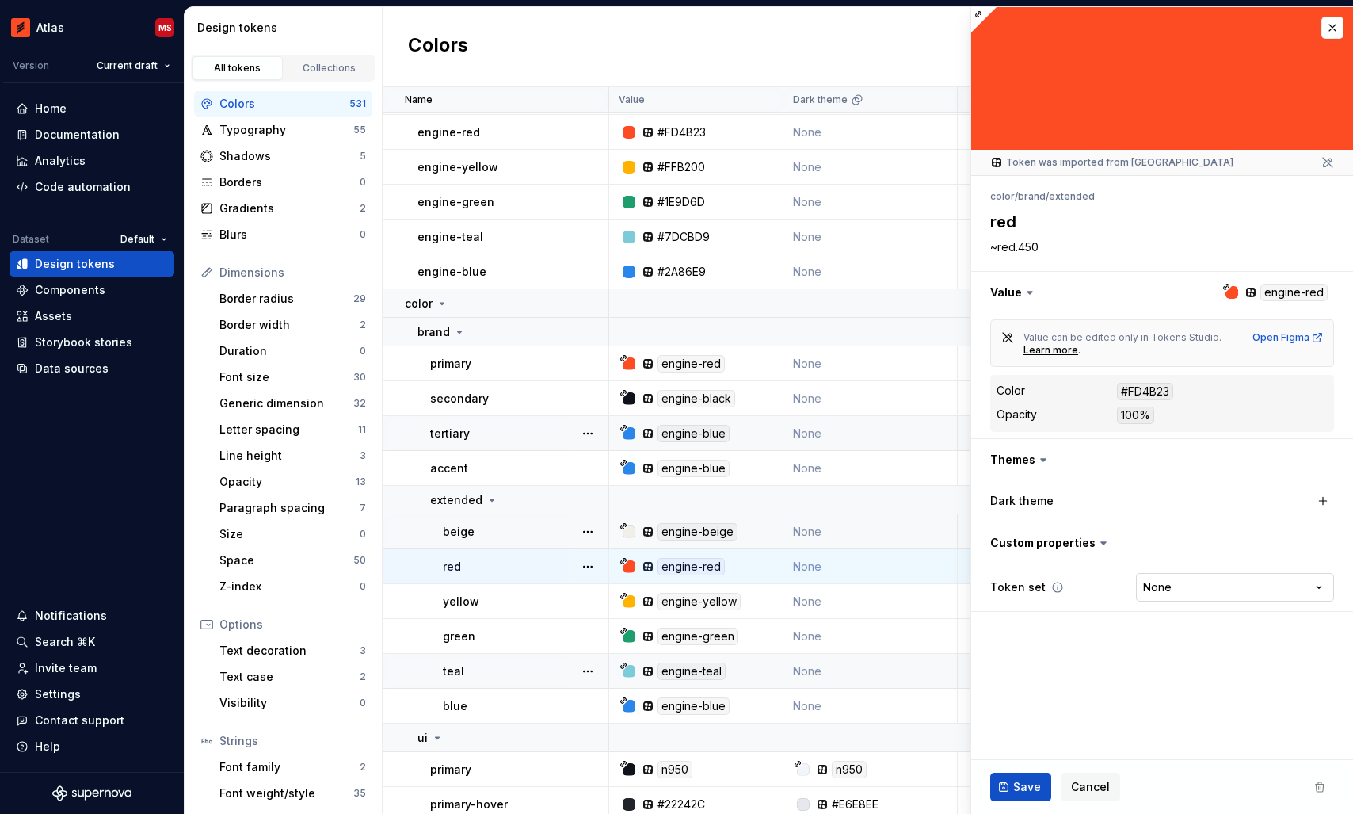
click at [1166, 590] on html "Atlas MS Version Current draft Home Documentation Analytics Code automation Dat…" at bounding box center [676, 407] width 1353 height 814
type textarea "*"
select select "**********"
click at [1016, 784] on span "Save" at bounding box center [1027, 787] width 28 height 16
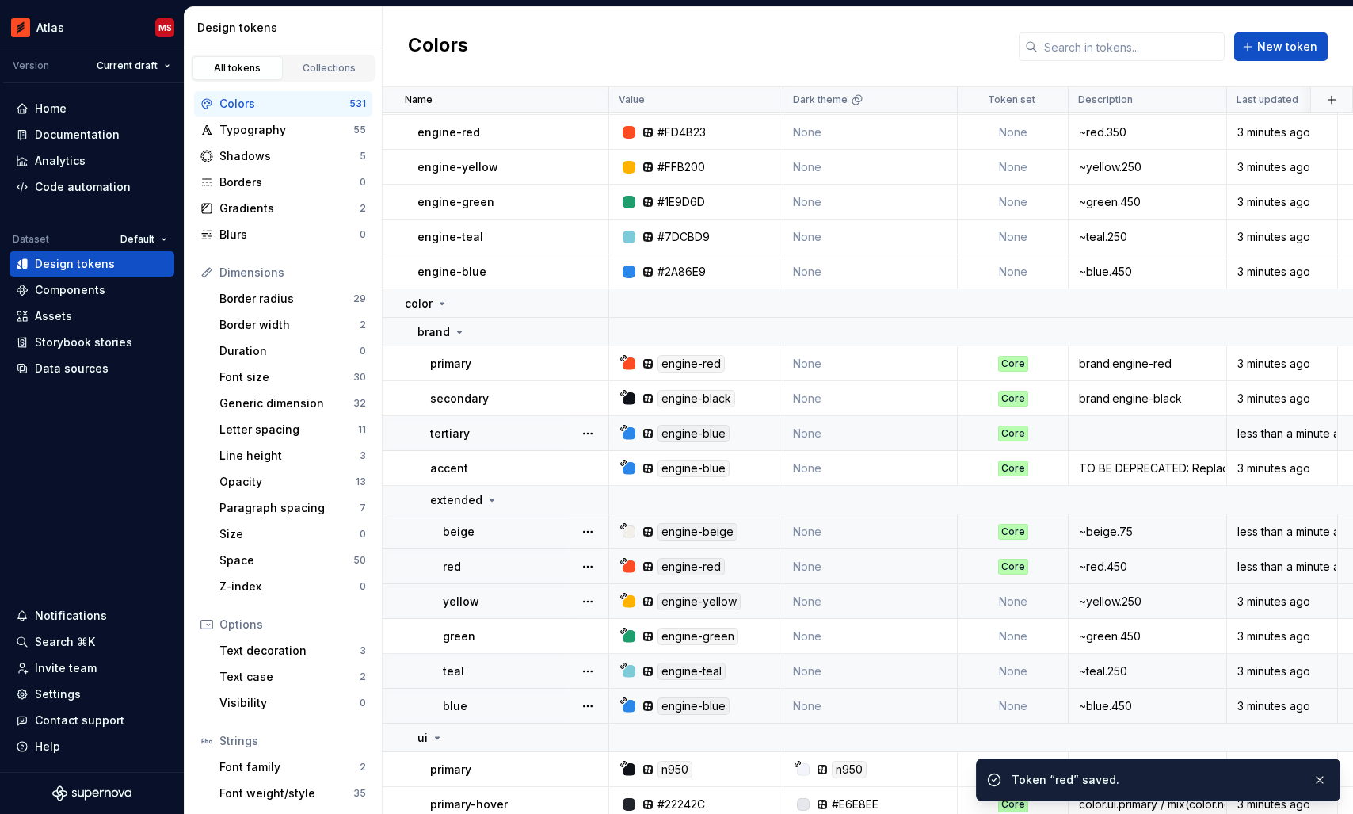
click at [1012, 599] on td "None" at bounding box center [1013, 601] width 111 height 35
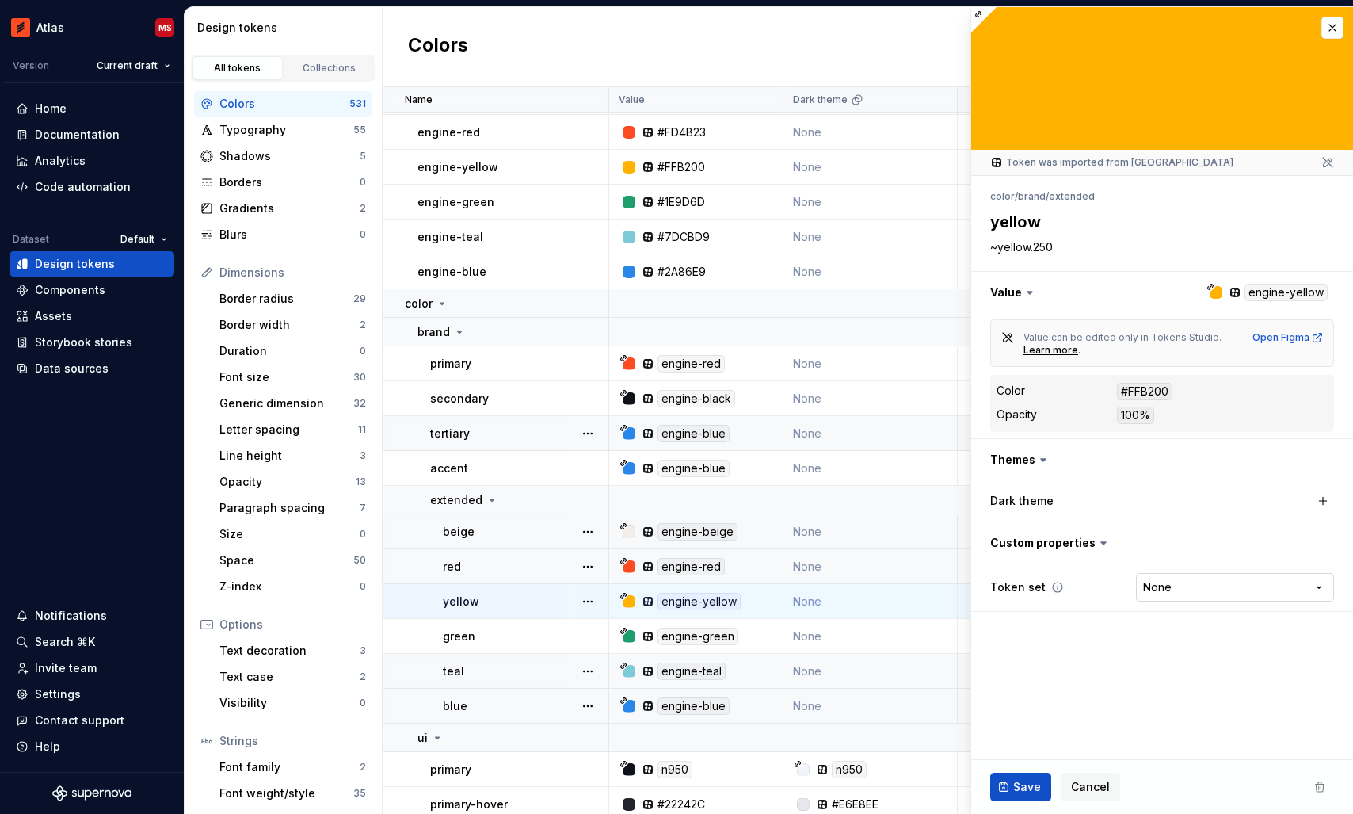
type textarea "*"
click at [1170, 587] on html "Atlas MS Version Current draft Home Documentation Analytics Code automation Dat…" at bounding box center [676, 407] width 1353 height 814
select select "**********"
click at [1016, 788] on span "Save" at bounding box center [1027, 787] width 28 height 16
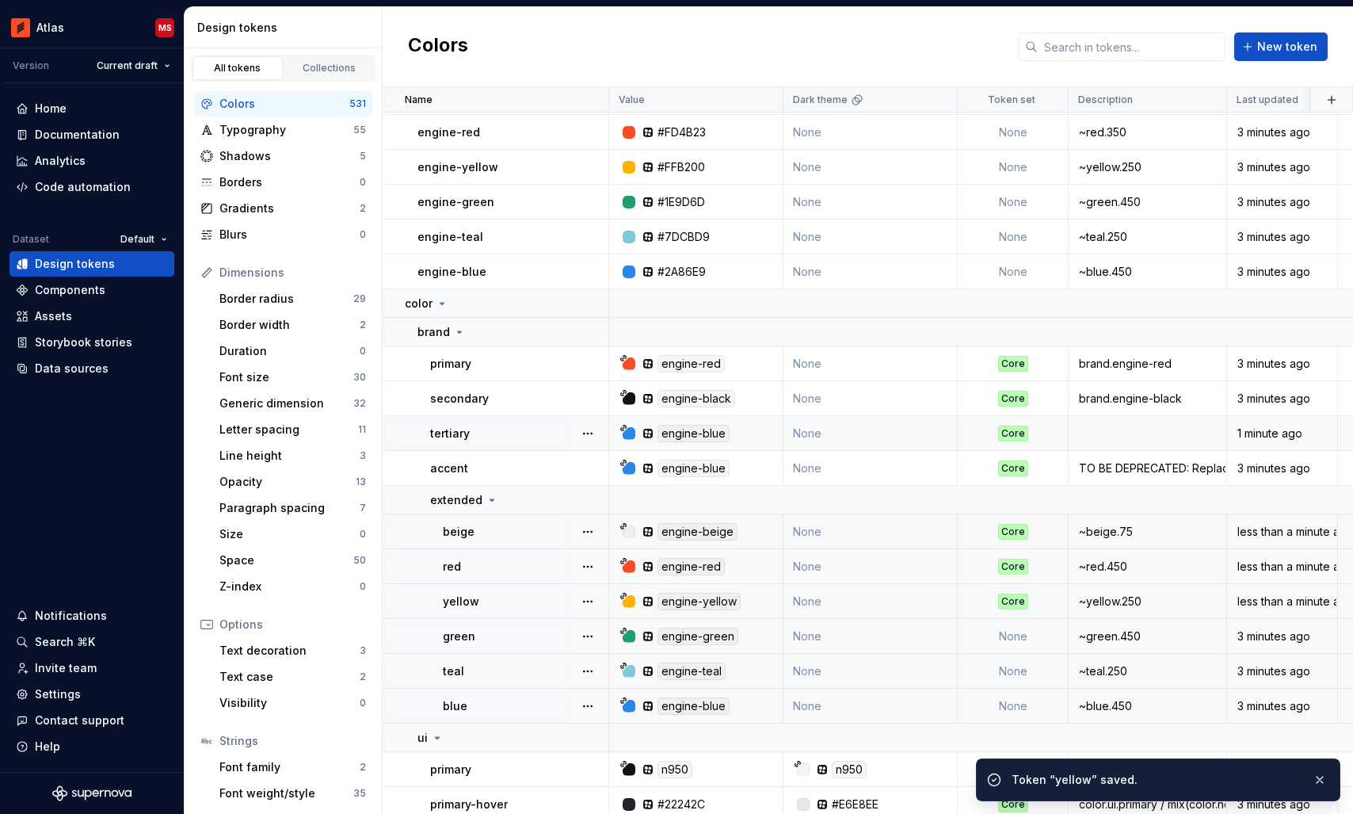
click at [1021, 634] on td "None" at bounding box center [1013, 636] width 111 height 35
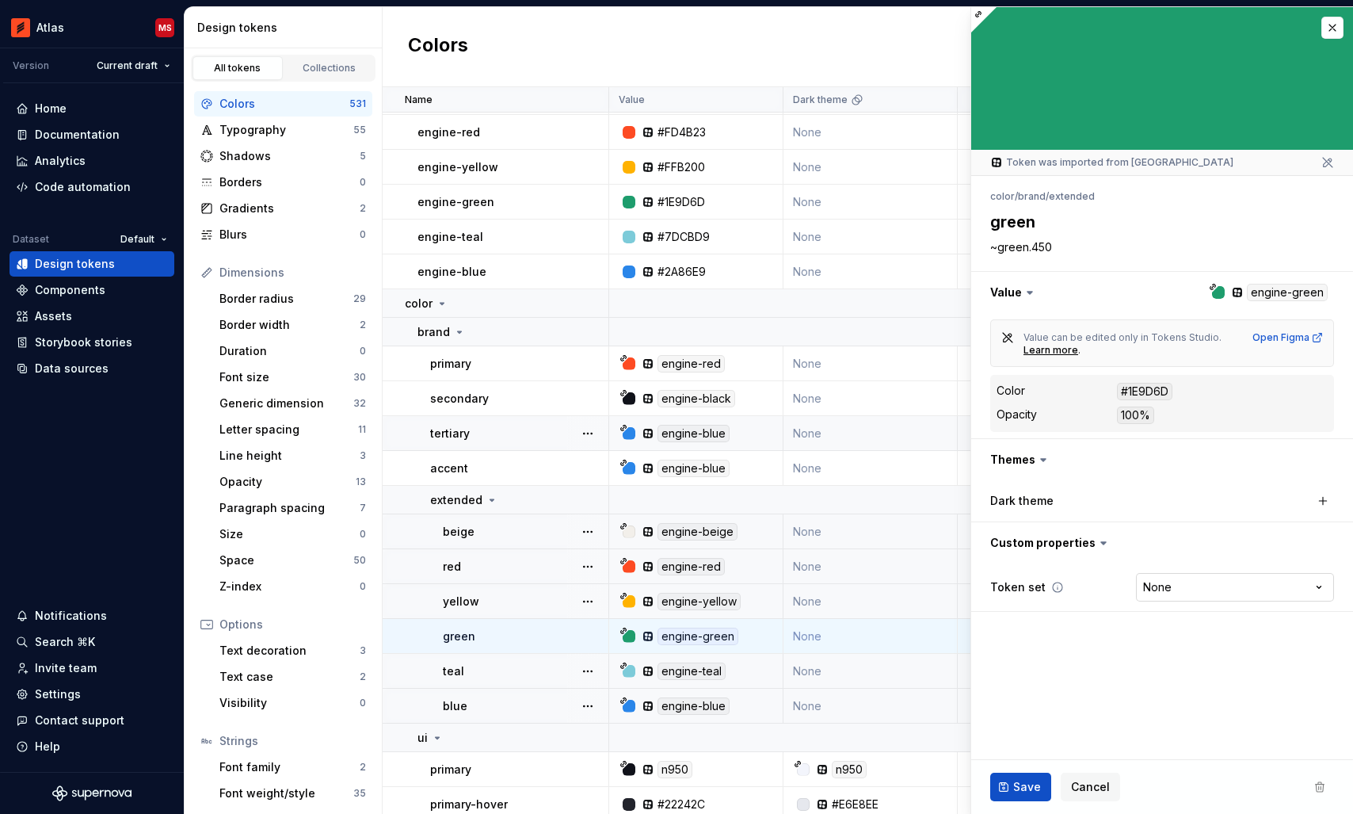
type textarea "*"
click at [1174, 583] on html "Atlas MS Version Current draft Home Documentation Analytics Code automation Dat…" at bounding box center [676, 407] width 1353 height 814
select select "**********"
click at [1012, 785] on button "Save" at bounding box center [1020, 786] width 61 height 29
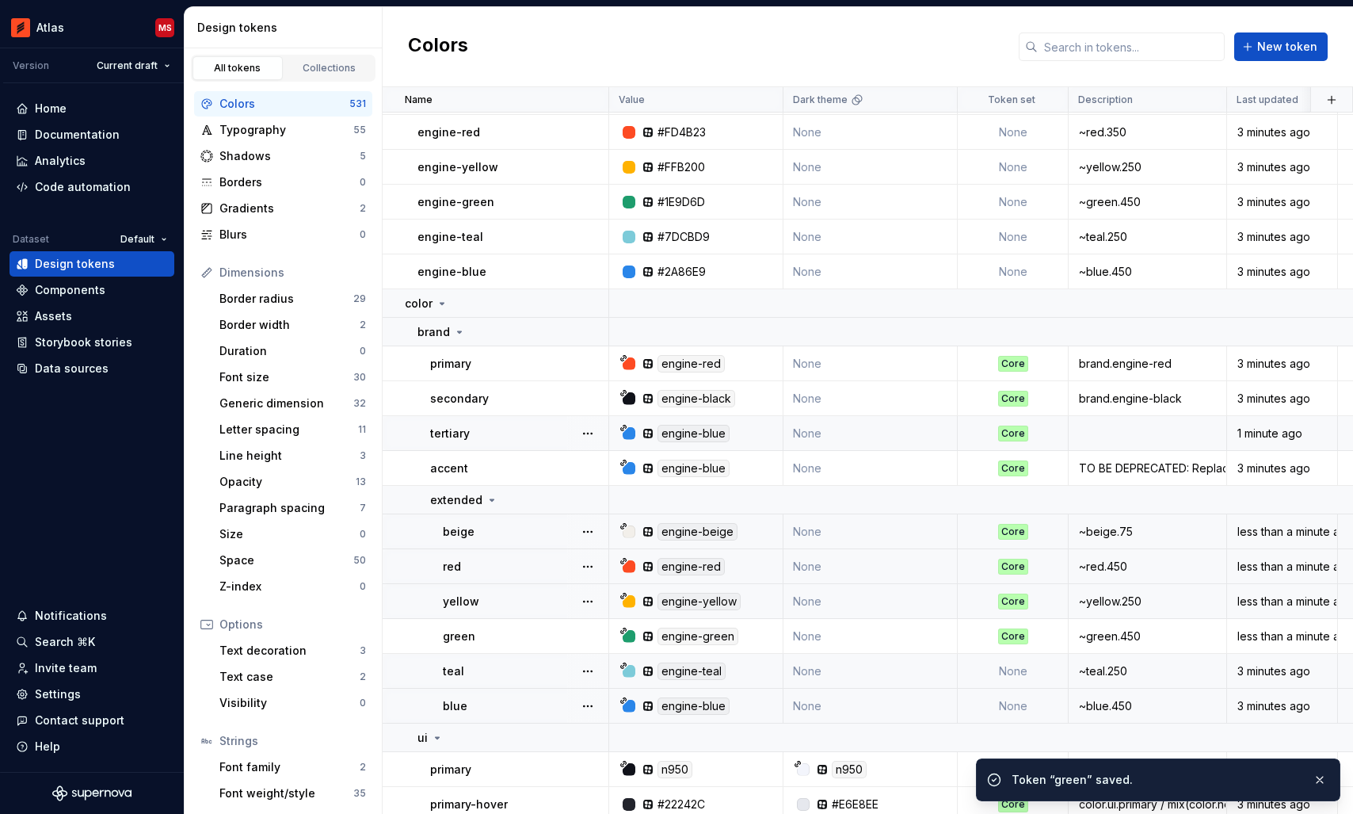
click at [1001, 676] on td "None" at bounding box center [1013, 671] width 111 height 35
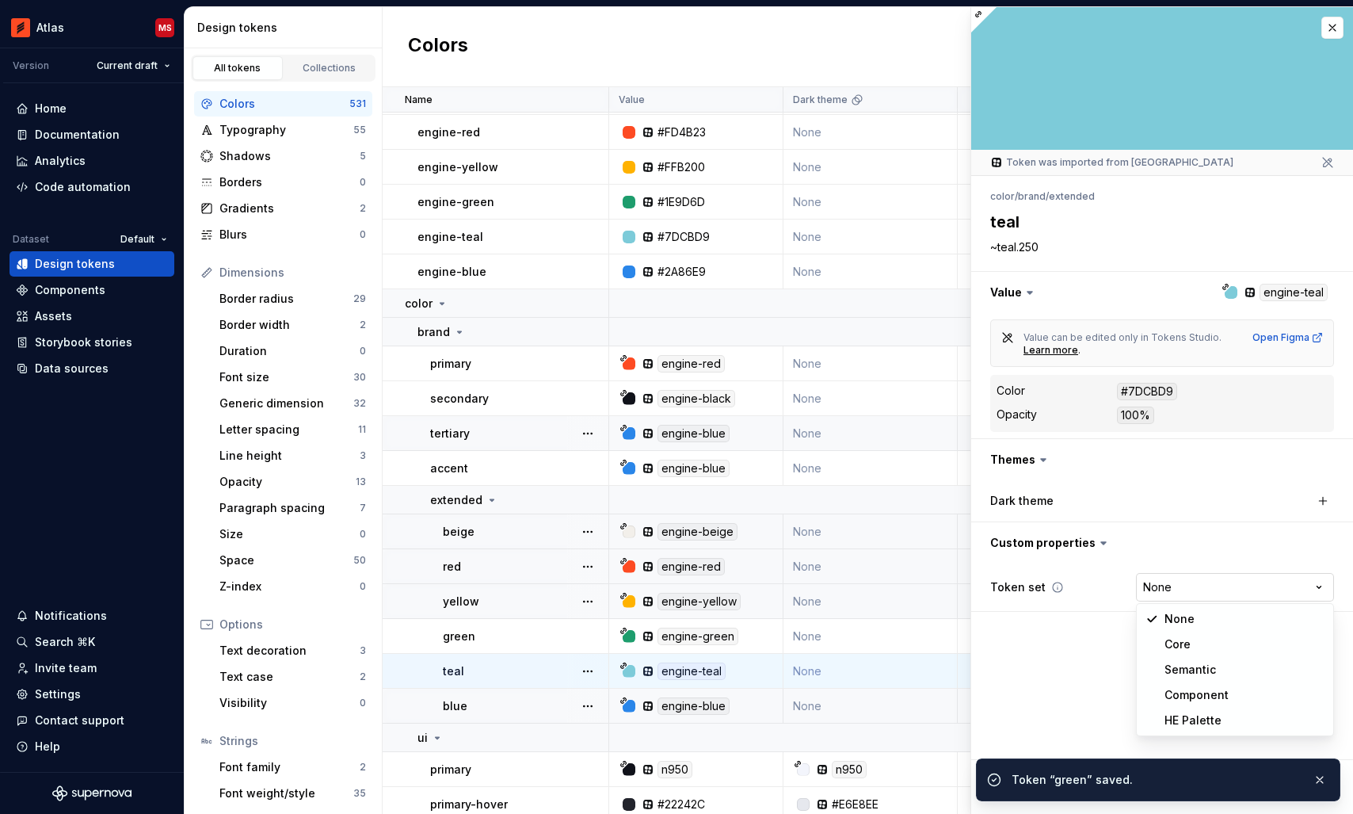
click at [1176, 588] on html "Atlas MS Version Current draft Home Documentation Analytics Code automation Dat…" at bounding box center [676, 407] width 1353 height 814
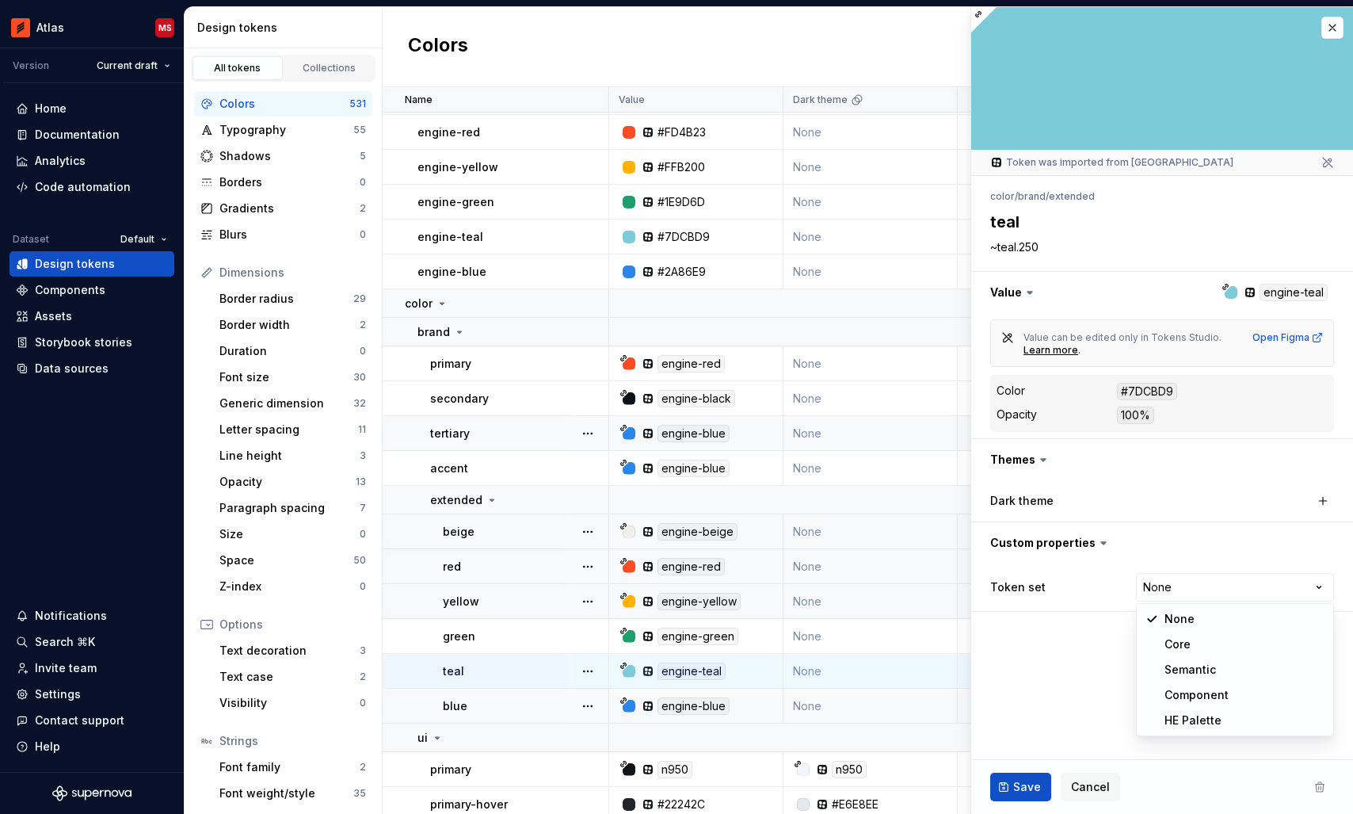
type textarea "*"
select select "**********"
click at [1011, 783] on button "Save" at bounding box center [1020, 786] width 61 height 29
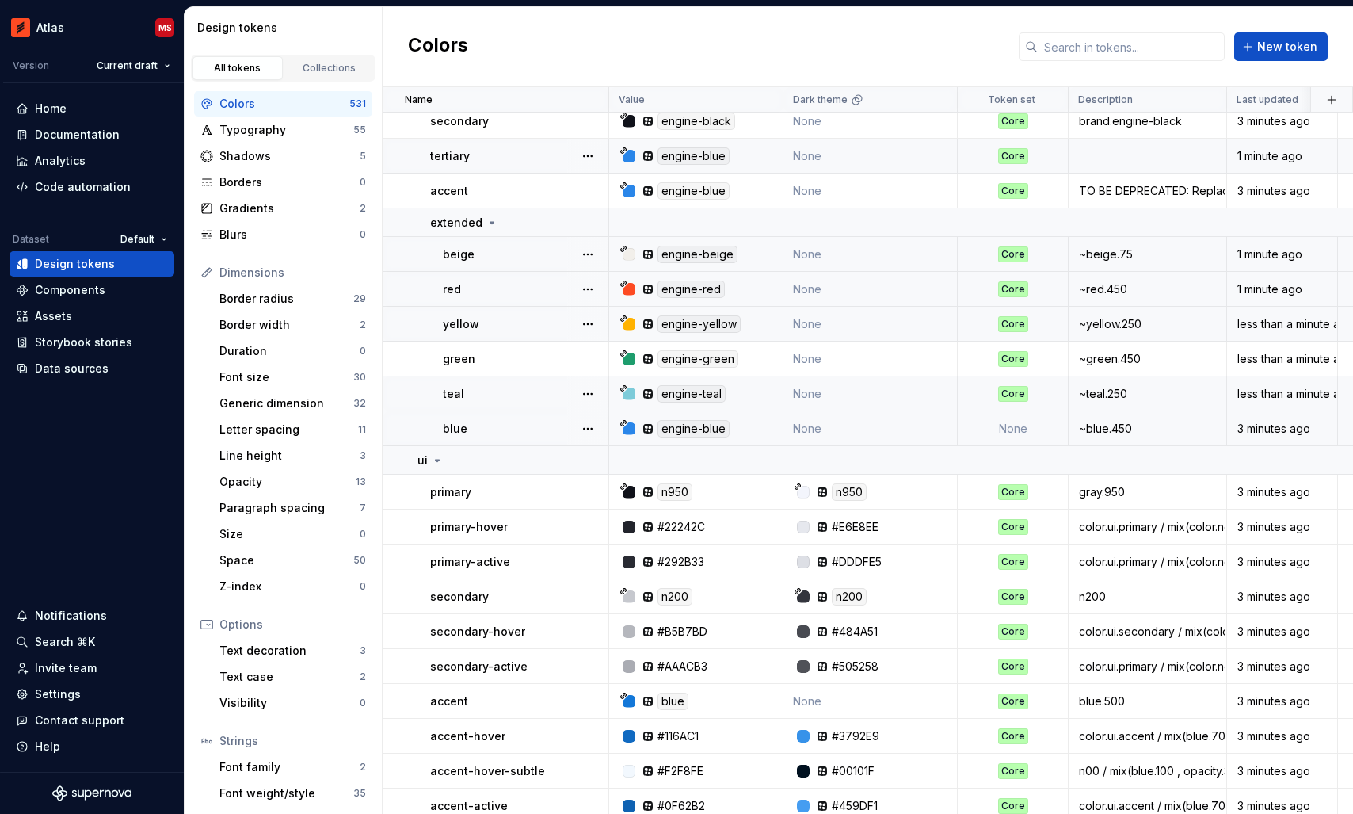
scroll to position [663, 0]
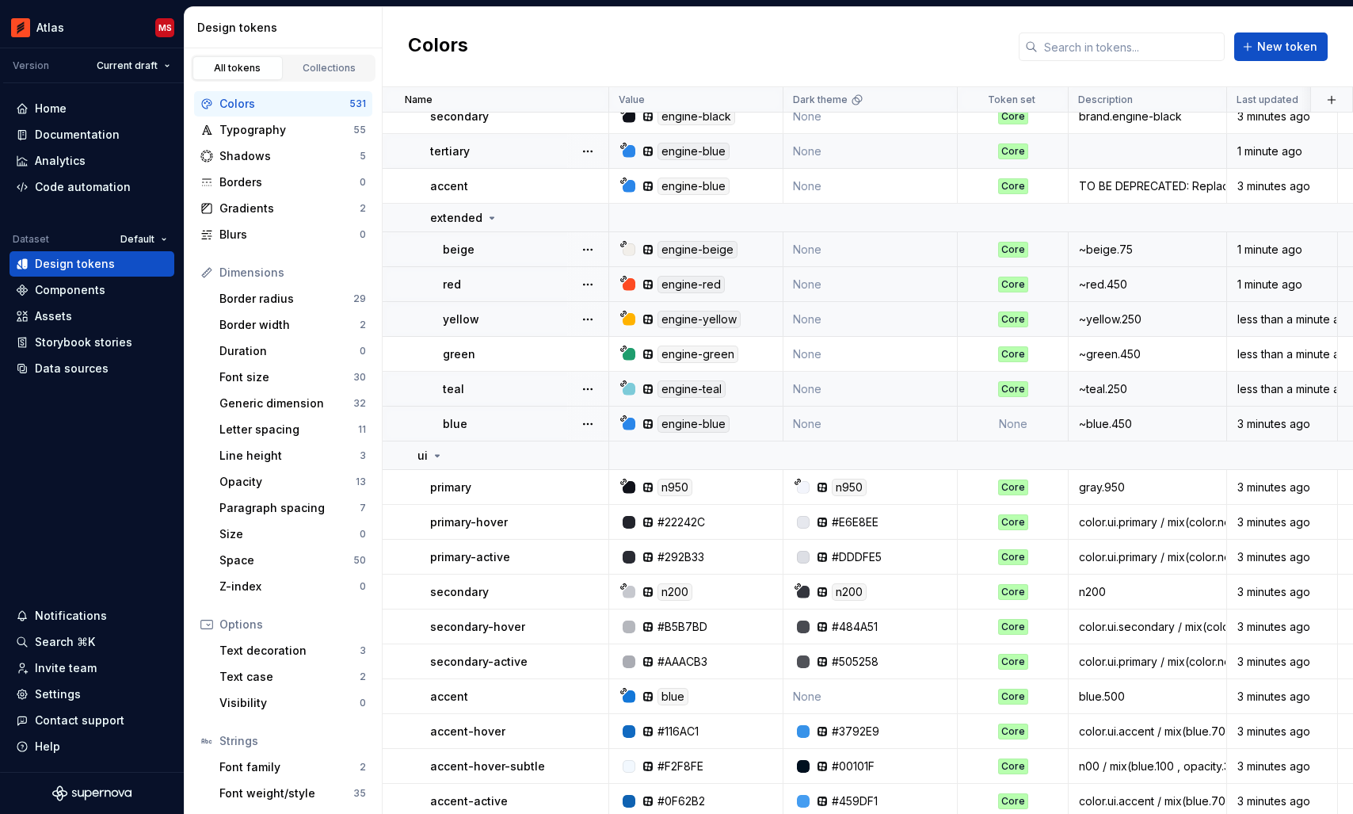
click at [1010, 418] on td "None" at bounding box center [1013, 423] width 111 height 35
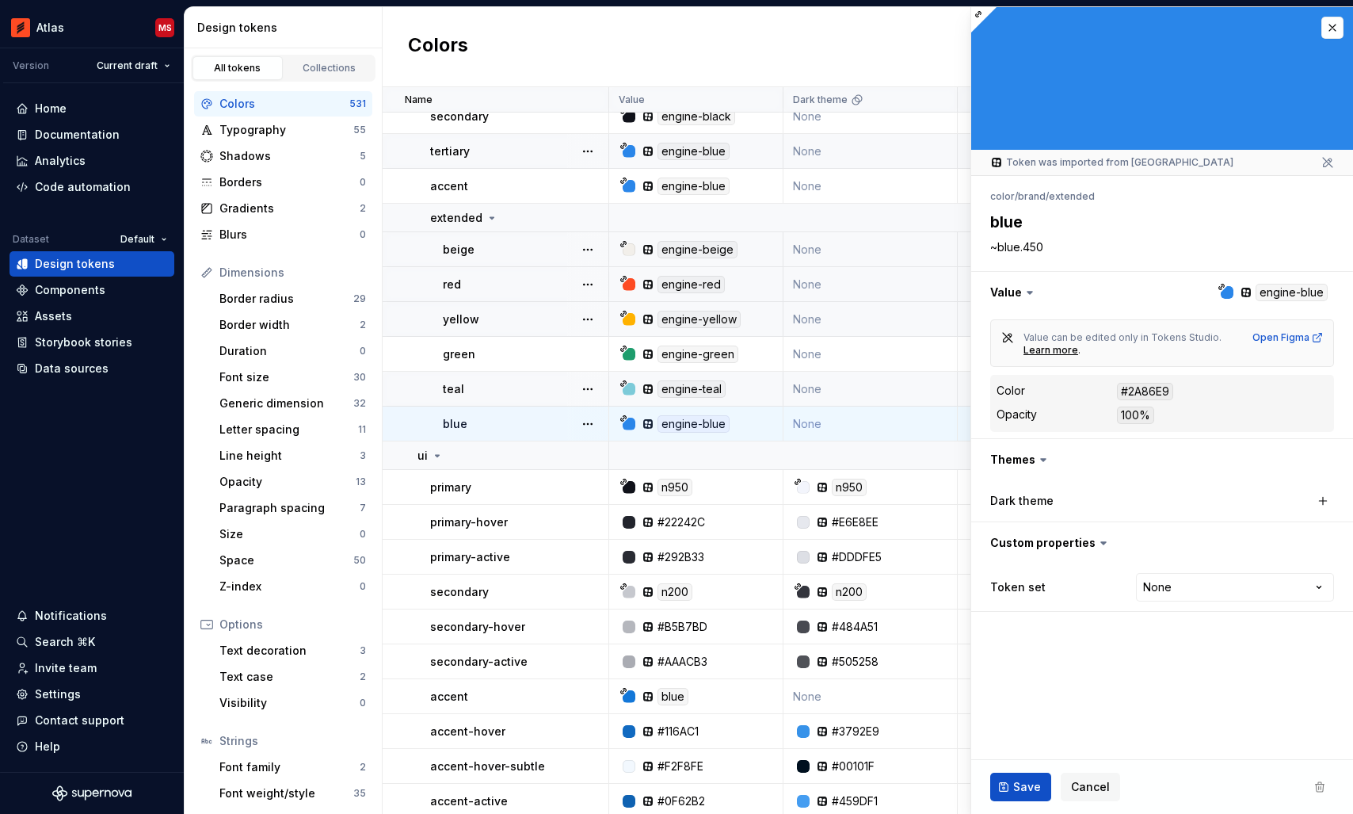
type textarea "*"
click at [1164, 581] on html "Atlas MS Version Current draft Home Documentation Analytics Code automation Dat…" at bounding box center [676, 407] width 1353 height 814
select select "**********"
click at [1014, 781] on span "Save" at bounding box center [1027, 787] width 28 height 16
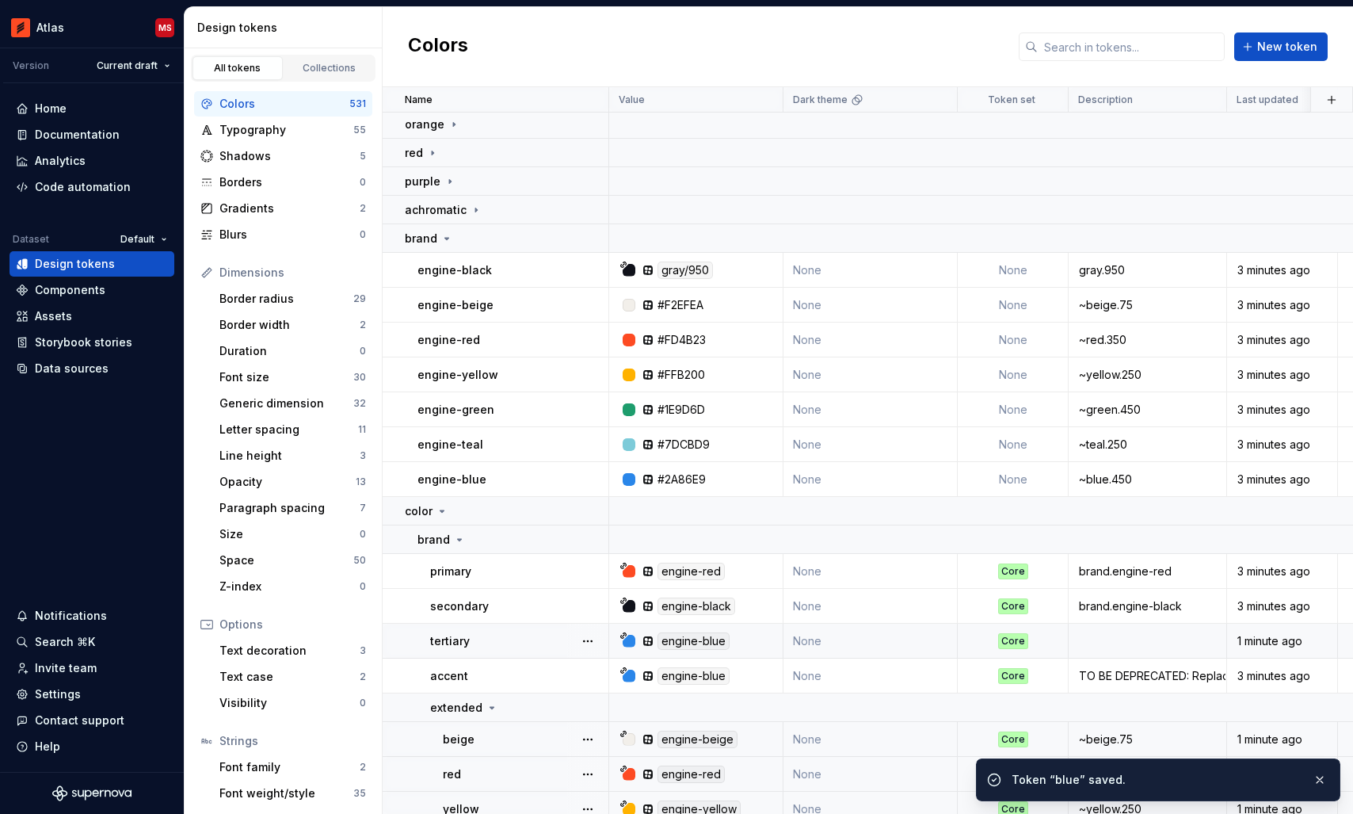
scroll to position [112, 0]
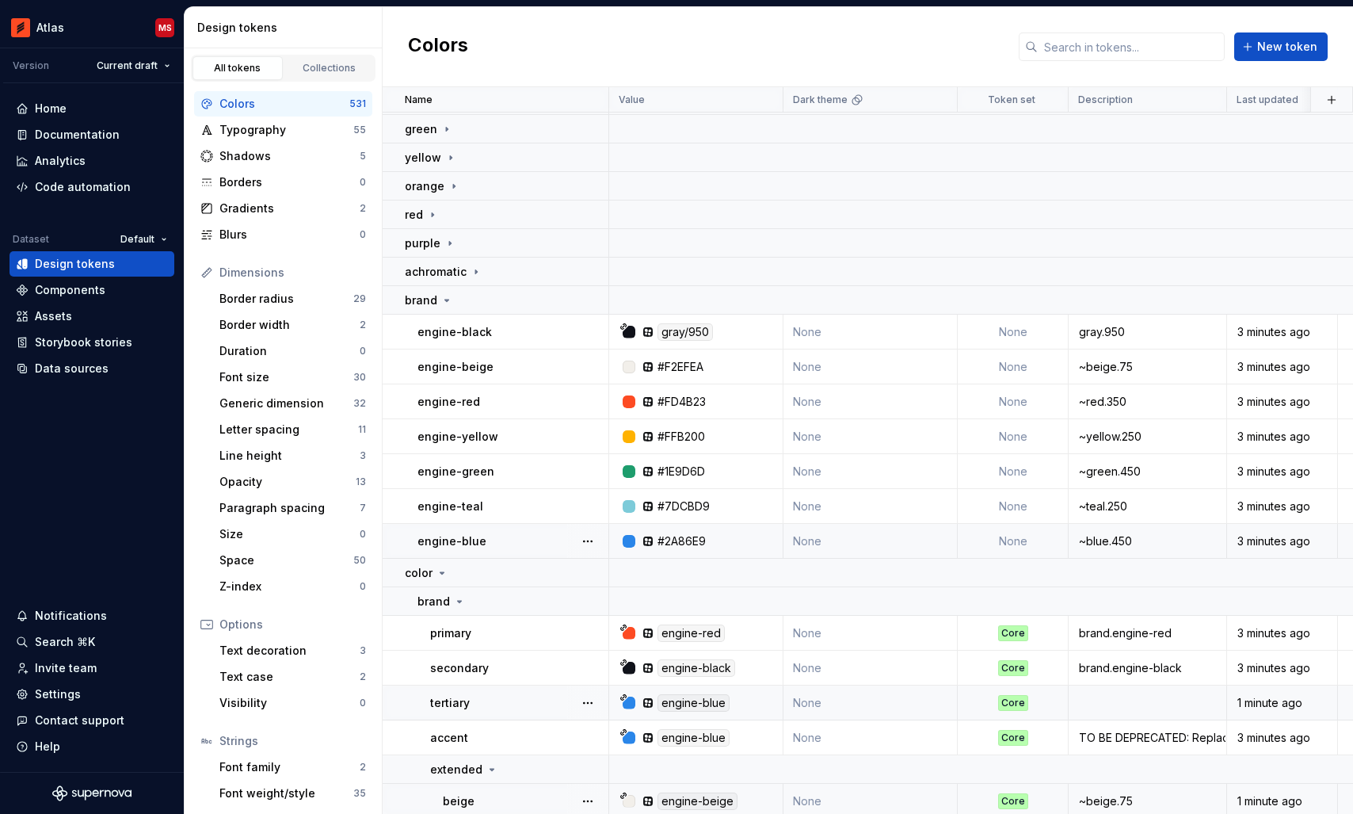
click at [1012, 539] on td "None" at bounding box center [1013, 541] width 111 height 35
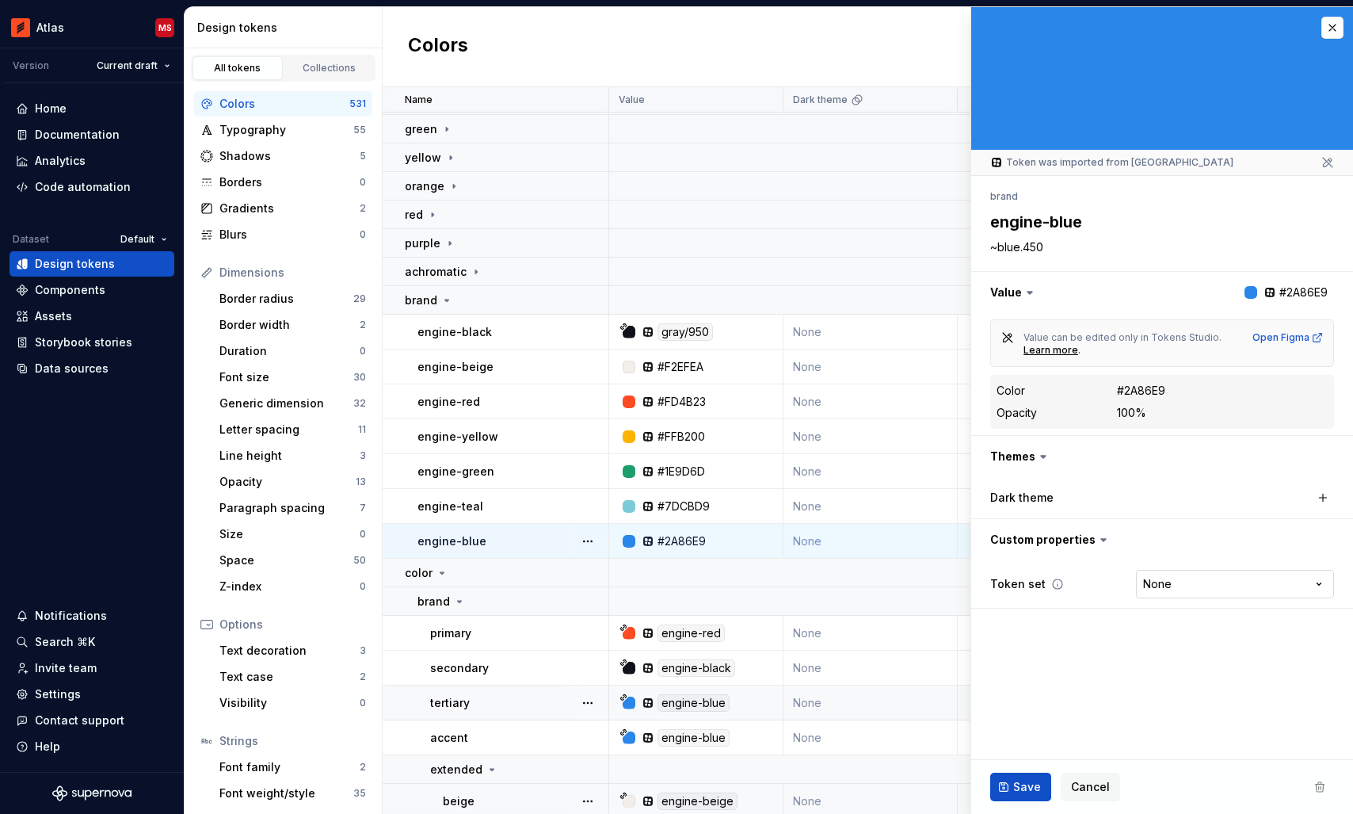
click at [1163, 589] on html "Atlas MS Version Current draft Home Documentation Analytics Code automation Dat…" at bounding box center [676, 407] width 1353 height 814
type textarea "*"
select select "**********"
click at [1020, 781] on span "Save" at bounding box center [1027, 787] width 28 height 16
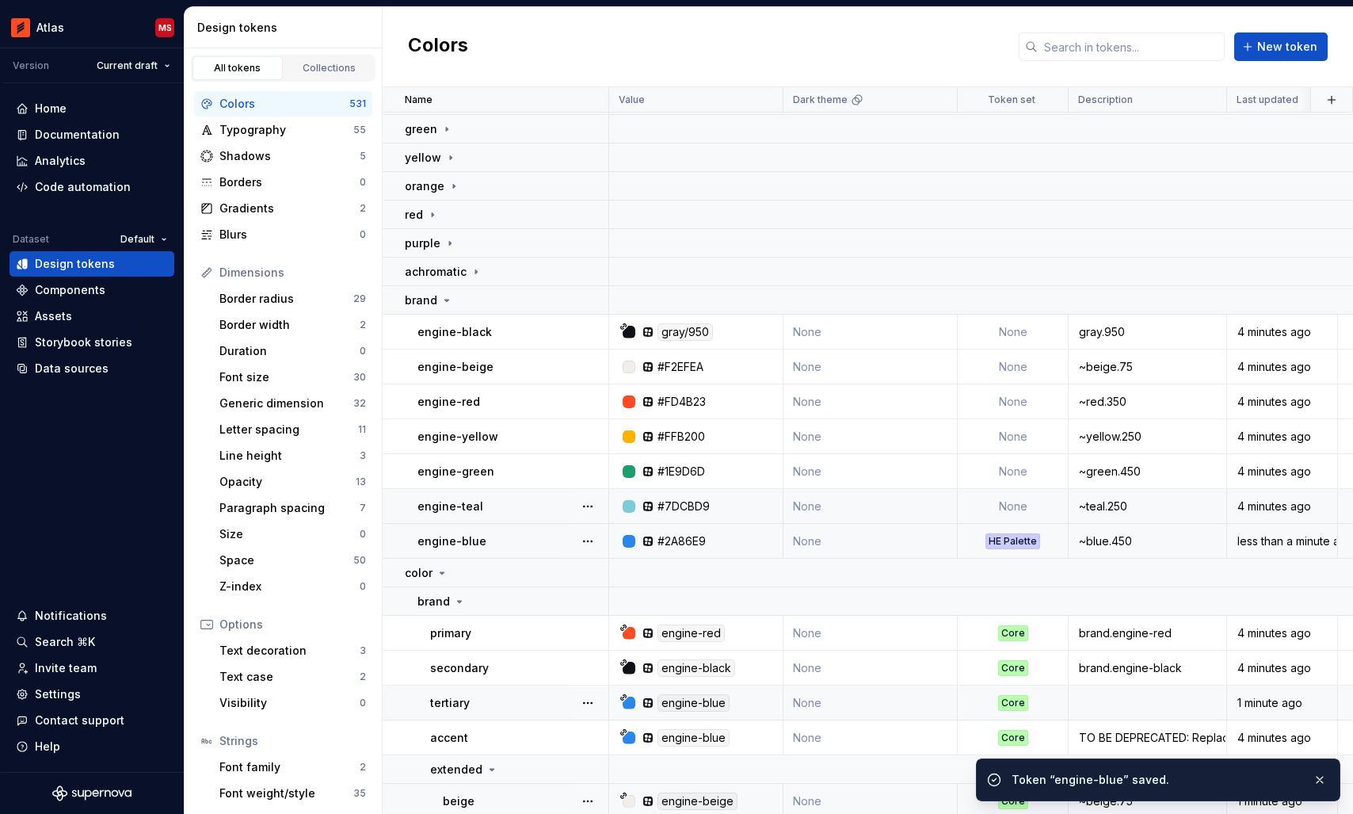
click at [1006, 506] on td "None" at bounding box center [1013, 506] width 111 height 35
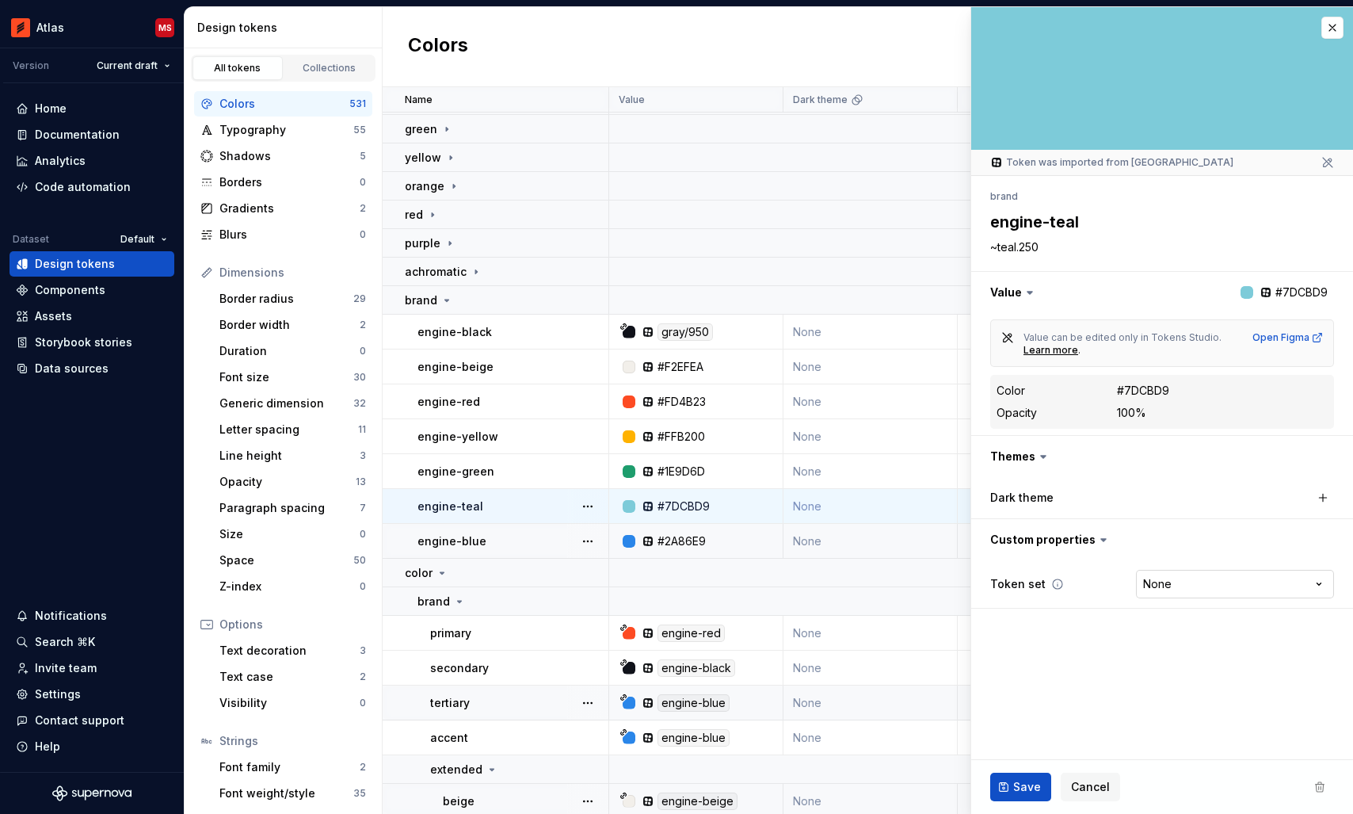
type textarea "*"
click at [1176, 582] on html "Atlas MS Version Current draft Home Documentation Analytics Code automation Dat…" at bounding box center [676, 407] width 1353 height 814
select select "**********"
click at [1014, 783] on span "Save" at bounding box center [1027, 787] width 28 height 16
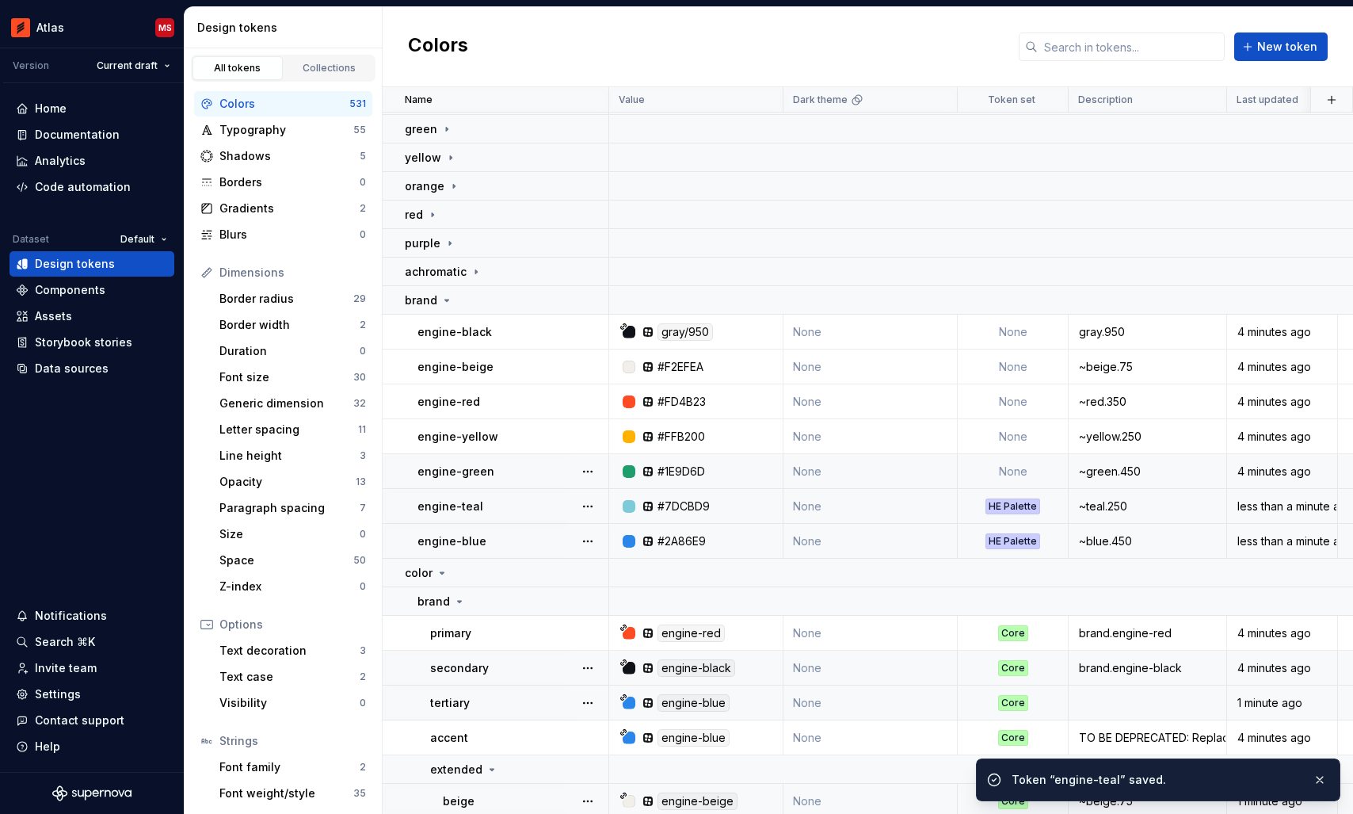
click at [1008, 473] on td "None" at bounding box center [1013, 471] width 111 height 35
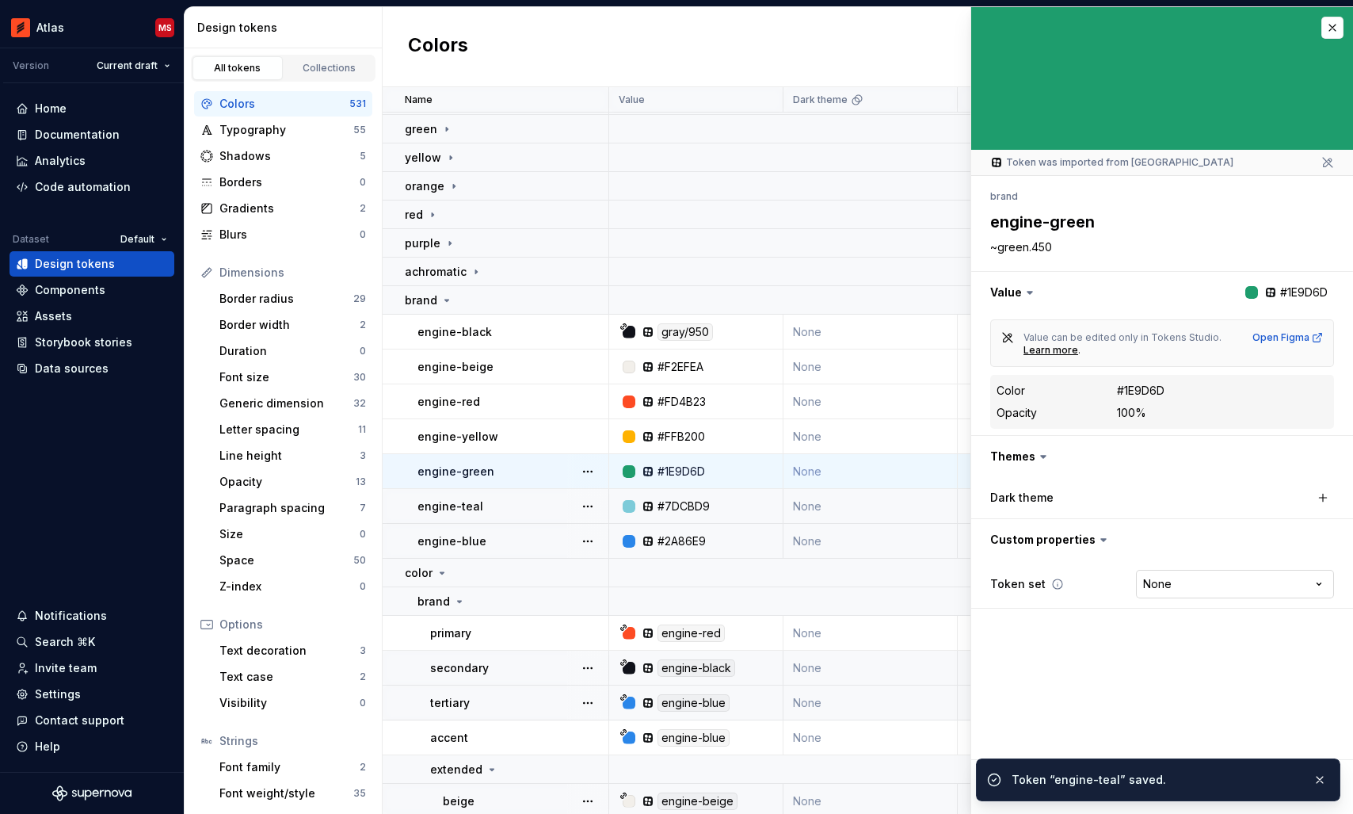
click at [1177, 590] on html "Atlas MS Version Current draft Home Documentation Analytics Code automation Dat…" at bounding box center [676, 407] width 1353 height 814
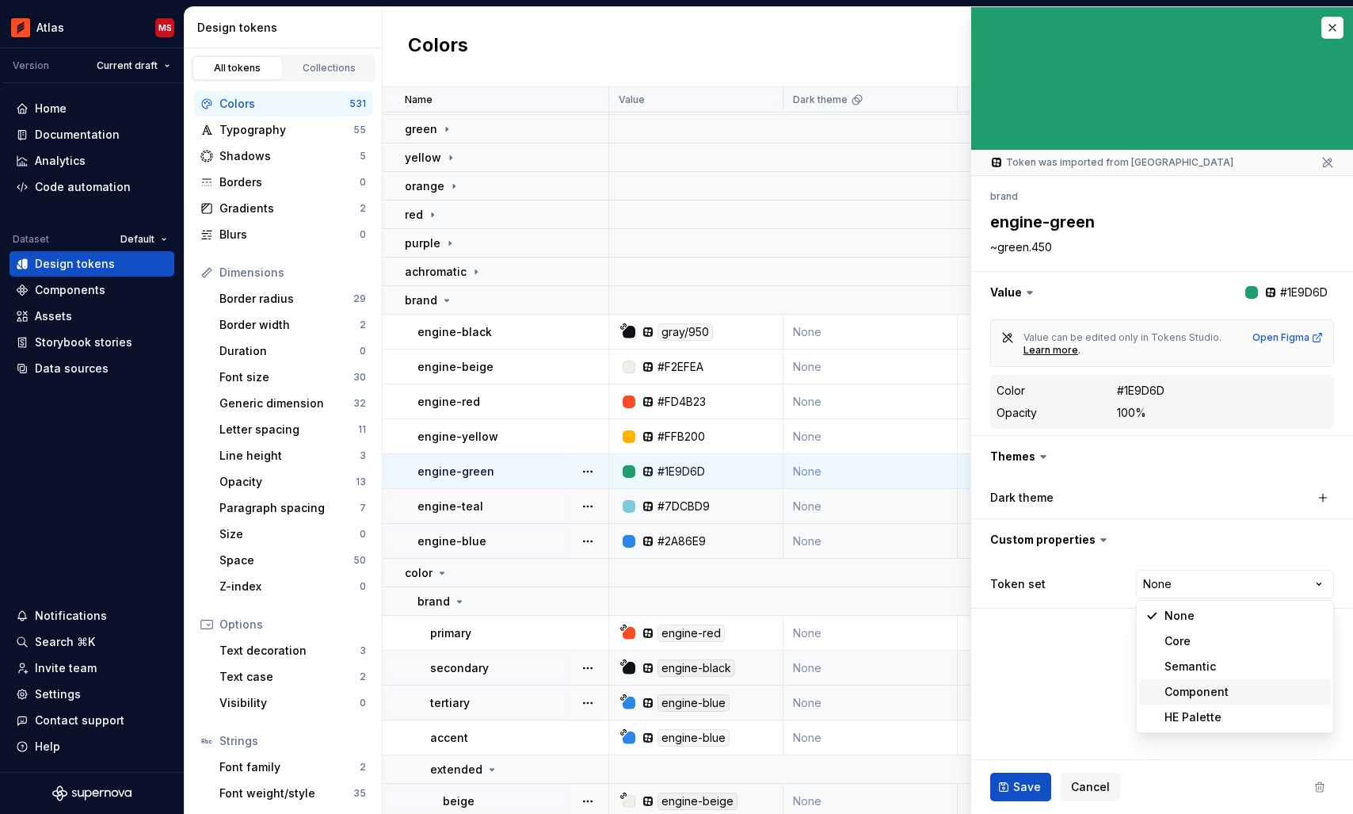
type textarea "*"
select select "**********"
click at [1019, 786] on span "Save" at bounding box center [1027, 787] width 28 height 16
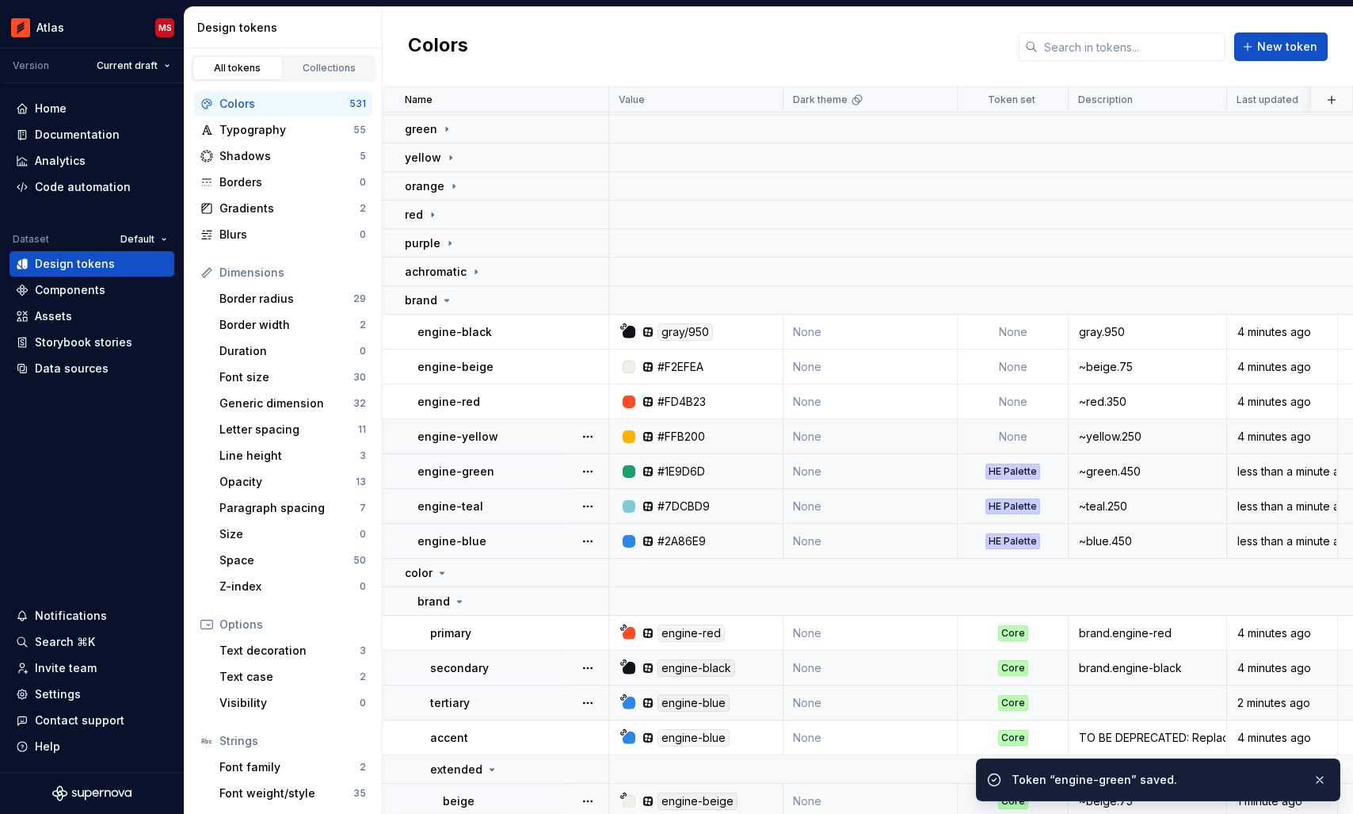
click at [1007, 433] on td "None" at bounding box center [1013, 436] width 111 height 35
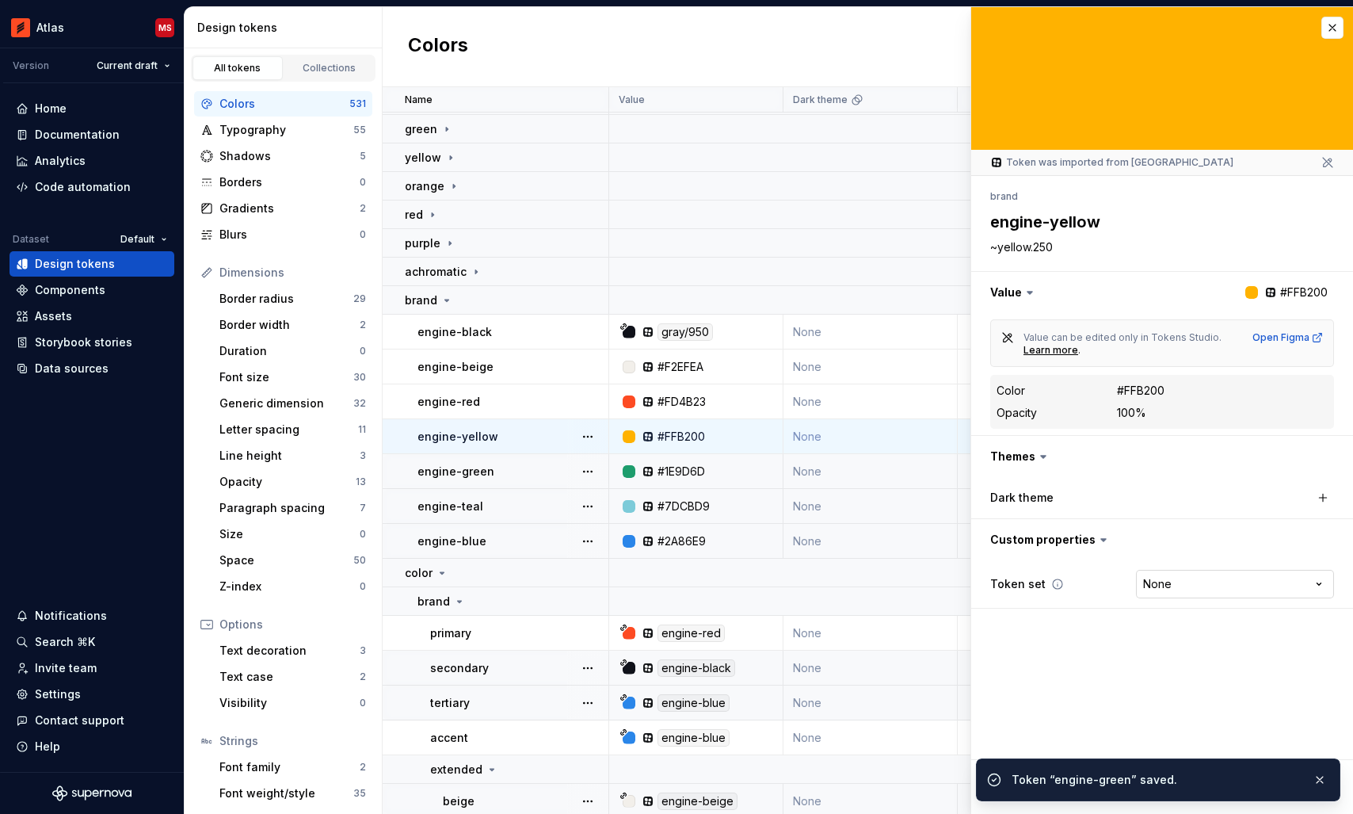
click at [1174, 581] on html "Atlas MS Version Current draft Home Documentation Analytics Code automation Dat…" at bounding box center [676, 407] width 1353 height 814
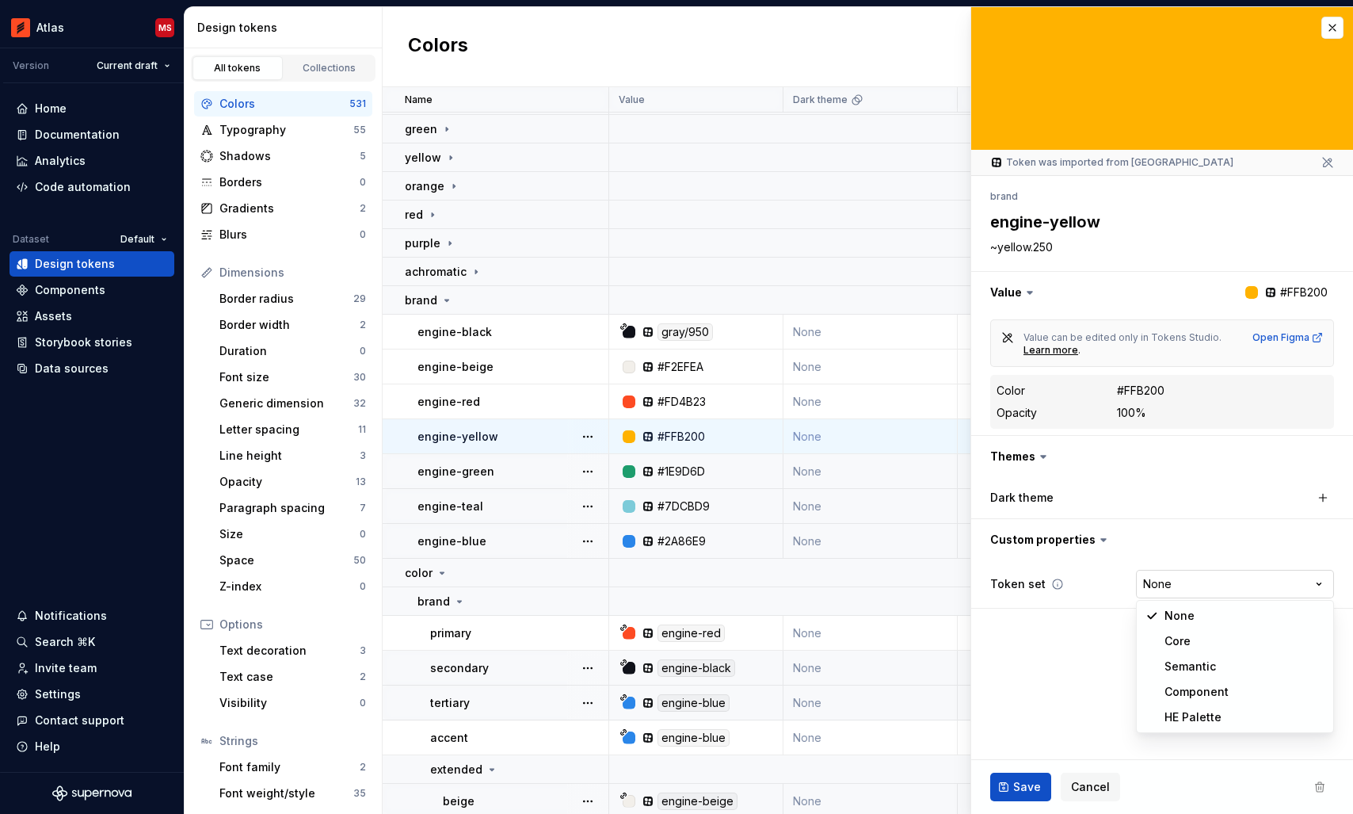
type textarea "*"
select select "**********"
click at [1019, 788] on span "Save" at bounding box center [1027, 787] width 28 height 16
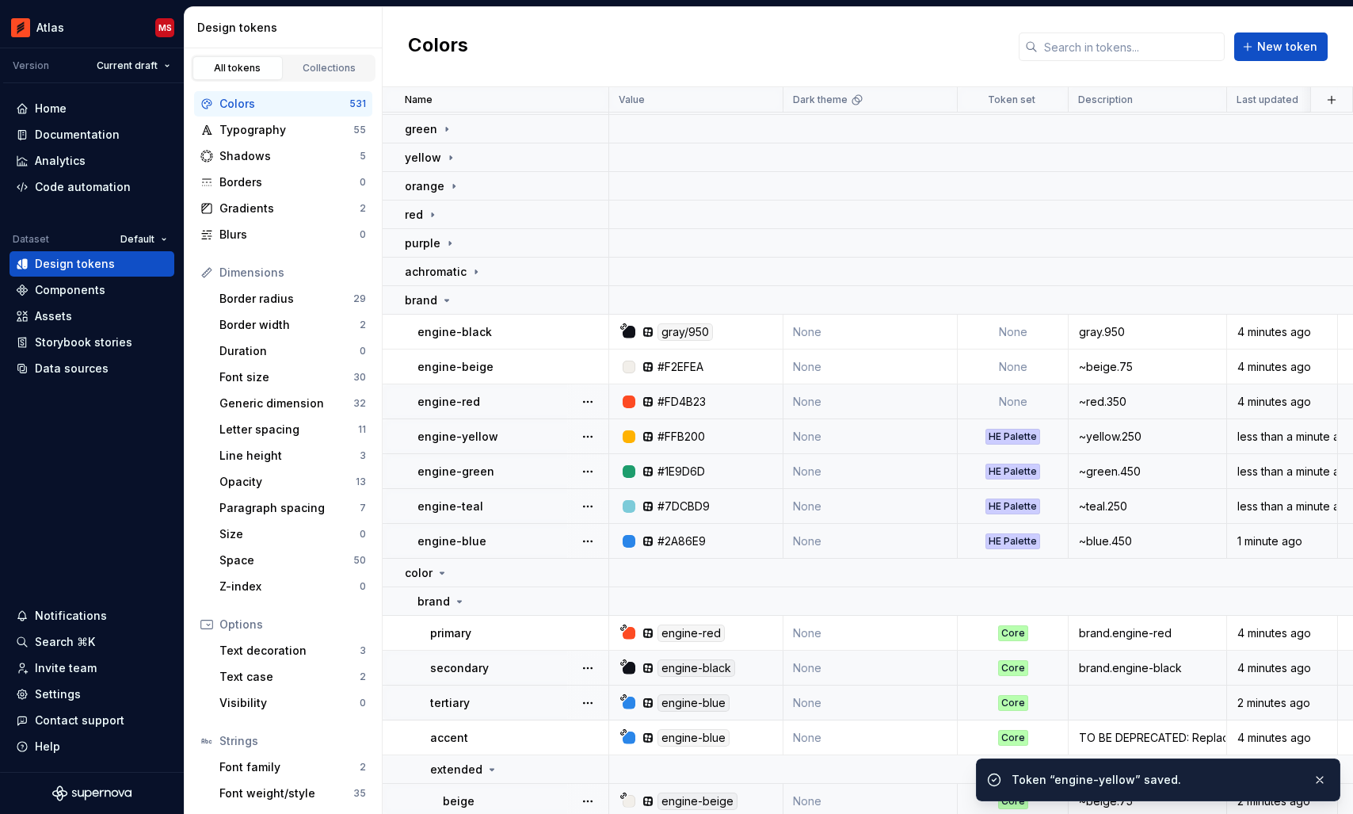
click at [1015, 398] on td "None" at bounding box center [1013, 401] width 111 height 35
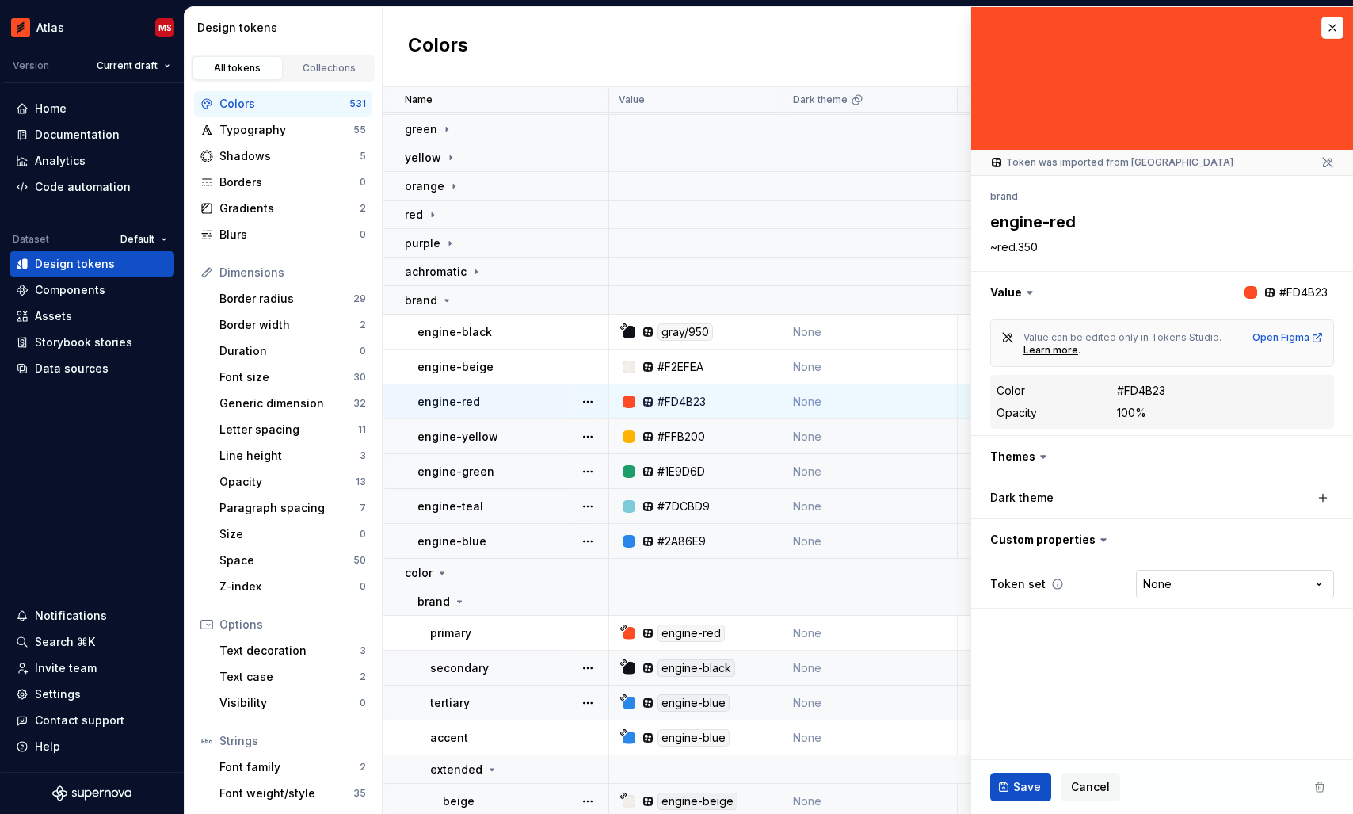
type textarea "*"
click at [1186, 584] on html "Atlas MS Version Current draft Home Documentation Analytics Code automation Dat…" at bounding box center [676, 407] width 1353 height 814
select select "**********"
click at [1019, 785] on span "Save" at bounding box center [1027, 787] width 28 height 16
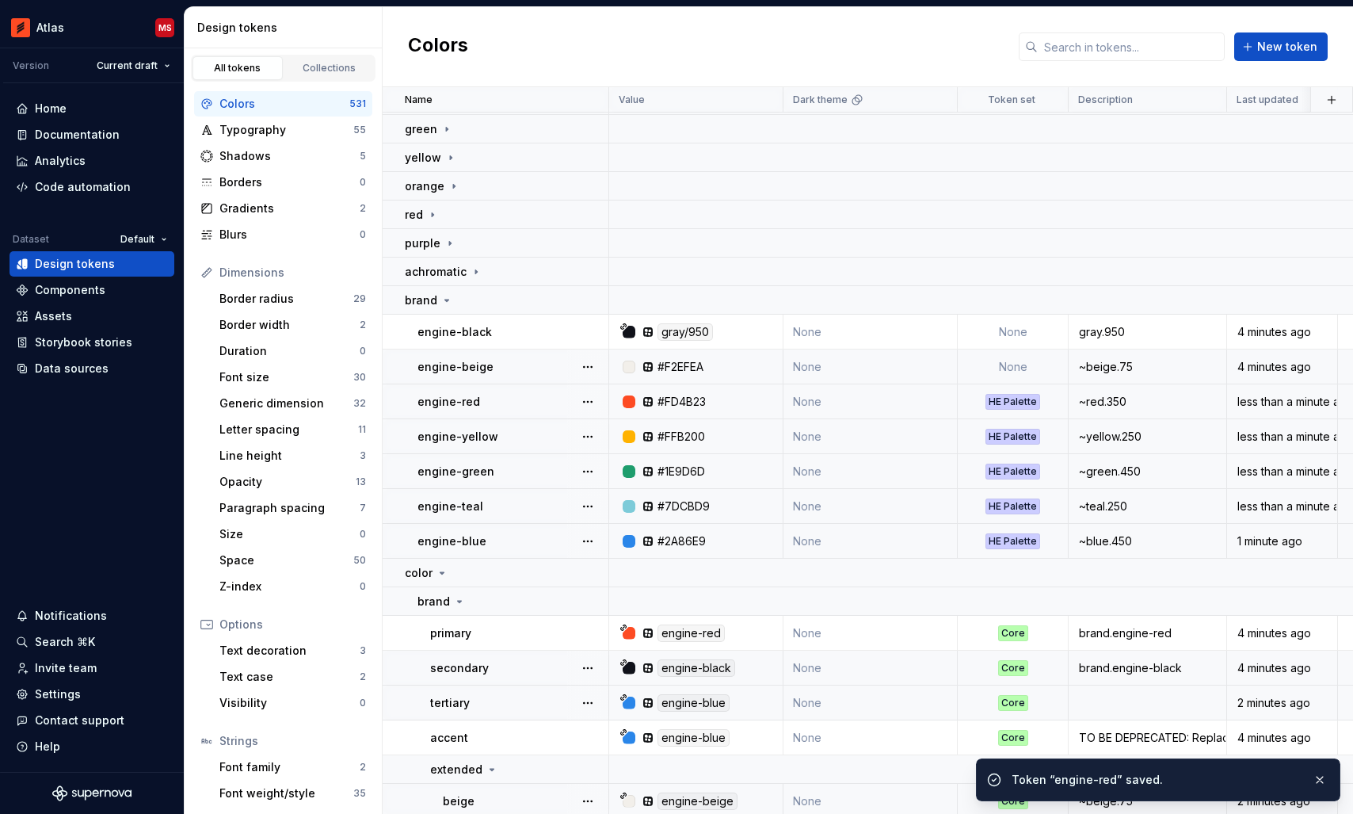
click at [1012, 363] on td "None" at bounding box center [1013, 366] width 111 height 35
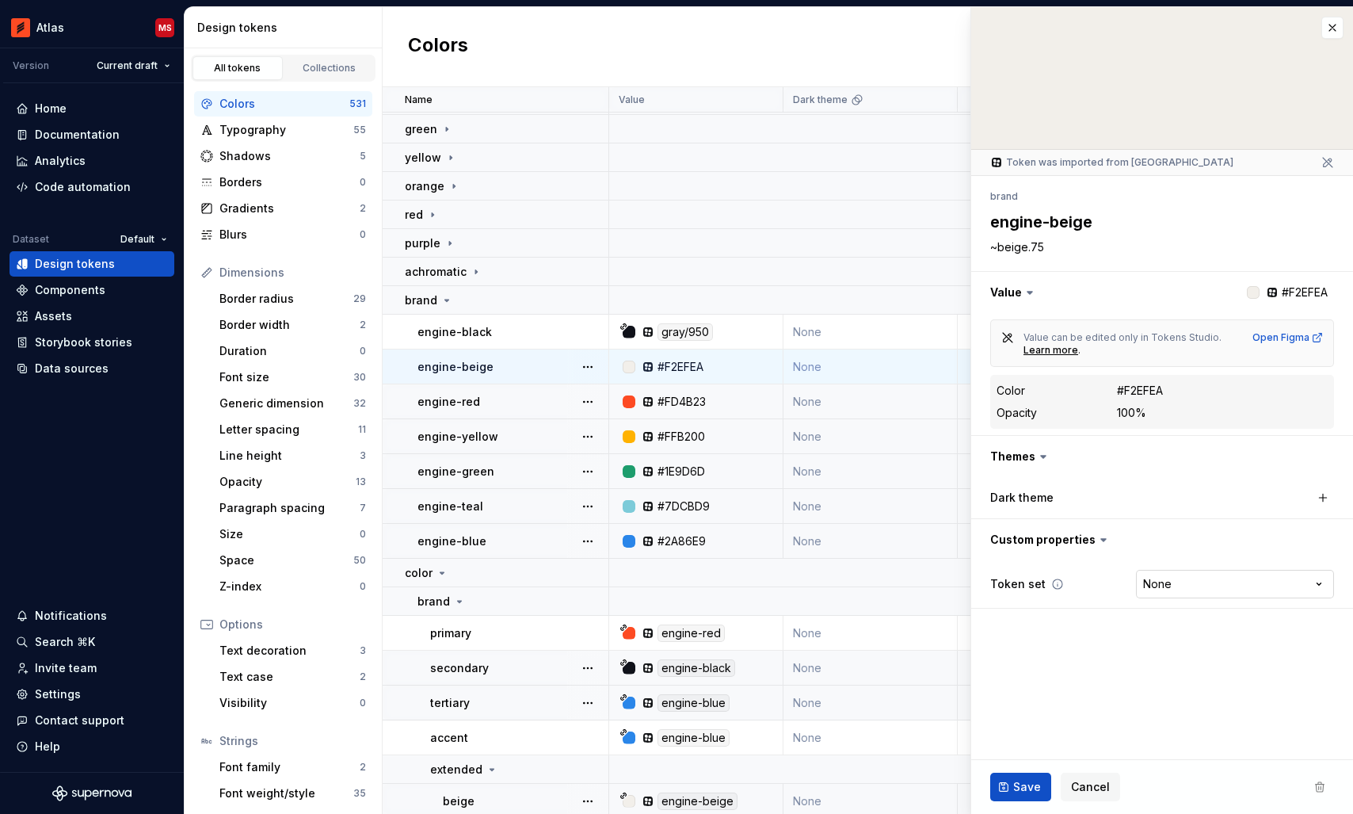
click at [1167, 585] on html "Atlas MS Version Current draft Home Documentation Analytics Code automation Dat…" at bounding box center [676, 407] width 1353 height 814
type textarea "*"
select select "**********"
click at [1019, 770] on div "Save Cancel" at bounding box center [1162, 787] width 382 height 54
click at [1014, 782] on span "Save" at bounding box center [1027, 787] width 28 height 16
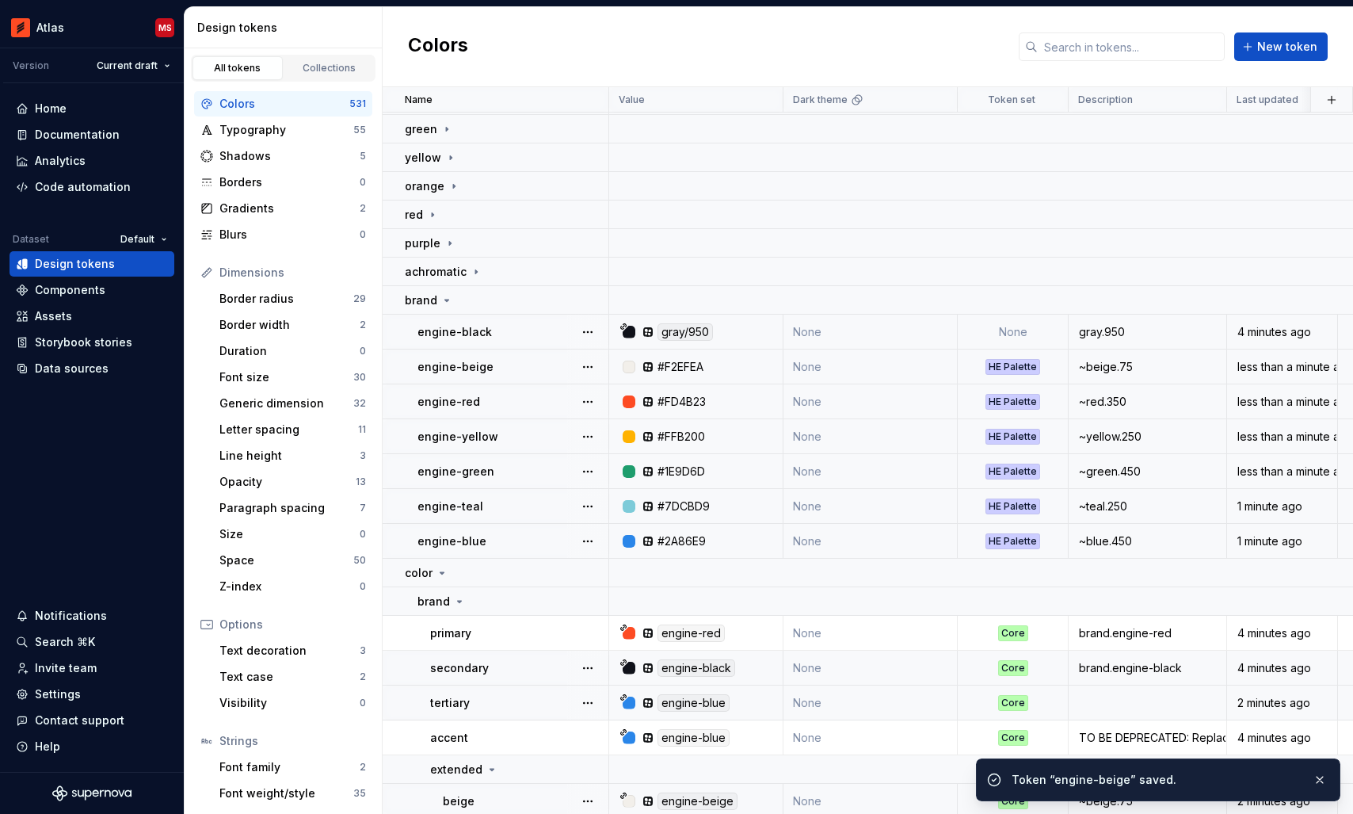
click at [1018, 330] on td "None" at bounding box center [1013, 331] width 111 height 35
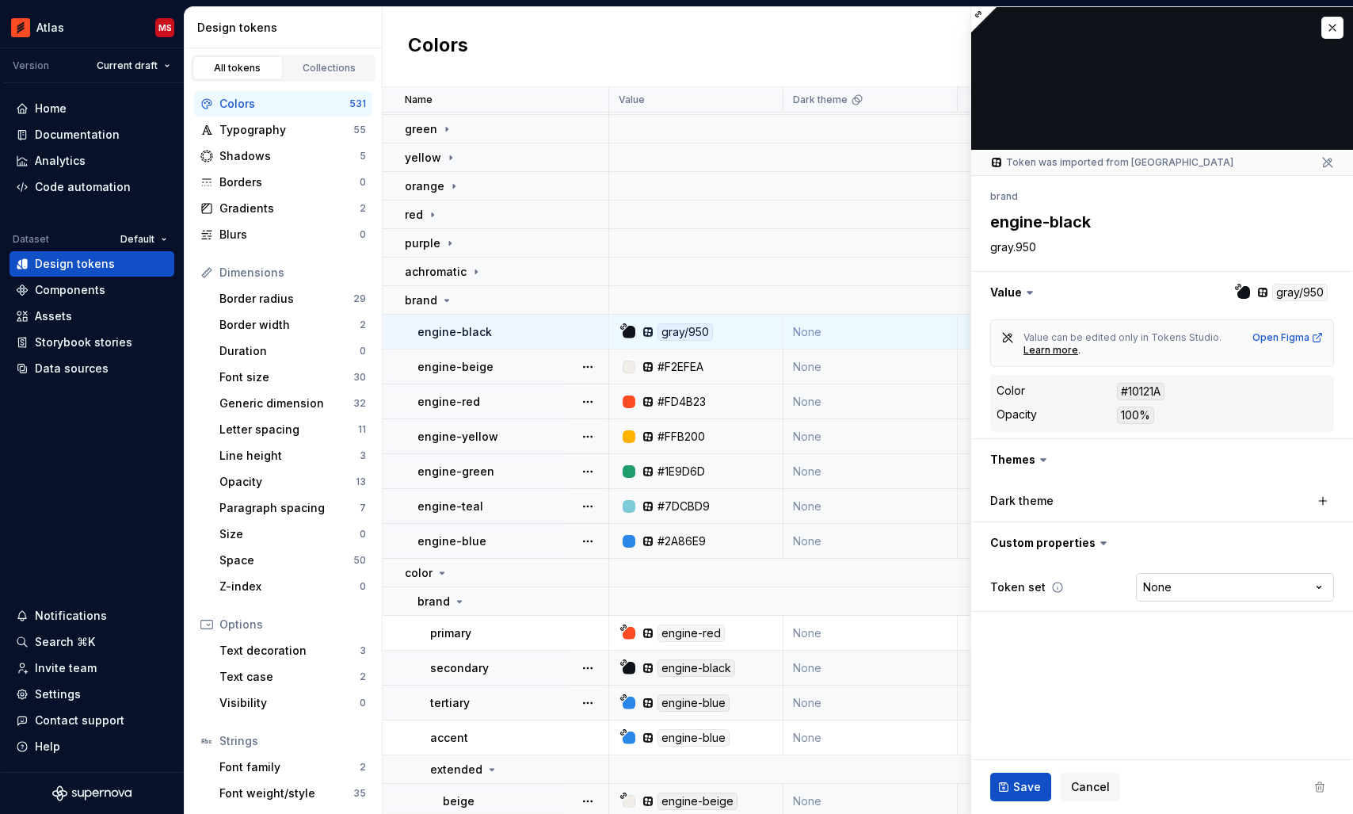
click at [1178, 591] on html "Atlas MS Version Current draft Home Documentation Analytics Code automation Dat…" at bounding box center [676, 407] width 1353 height 814
type textarea "*"
select select "**********"
click at [1019, 783] on span "Save" at bounding box center [1027, 787] width 28 height 16
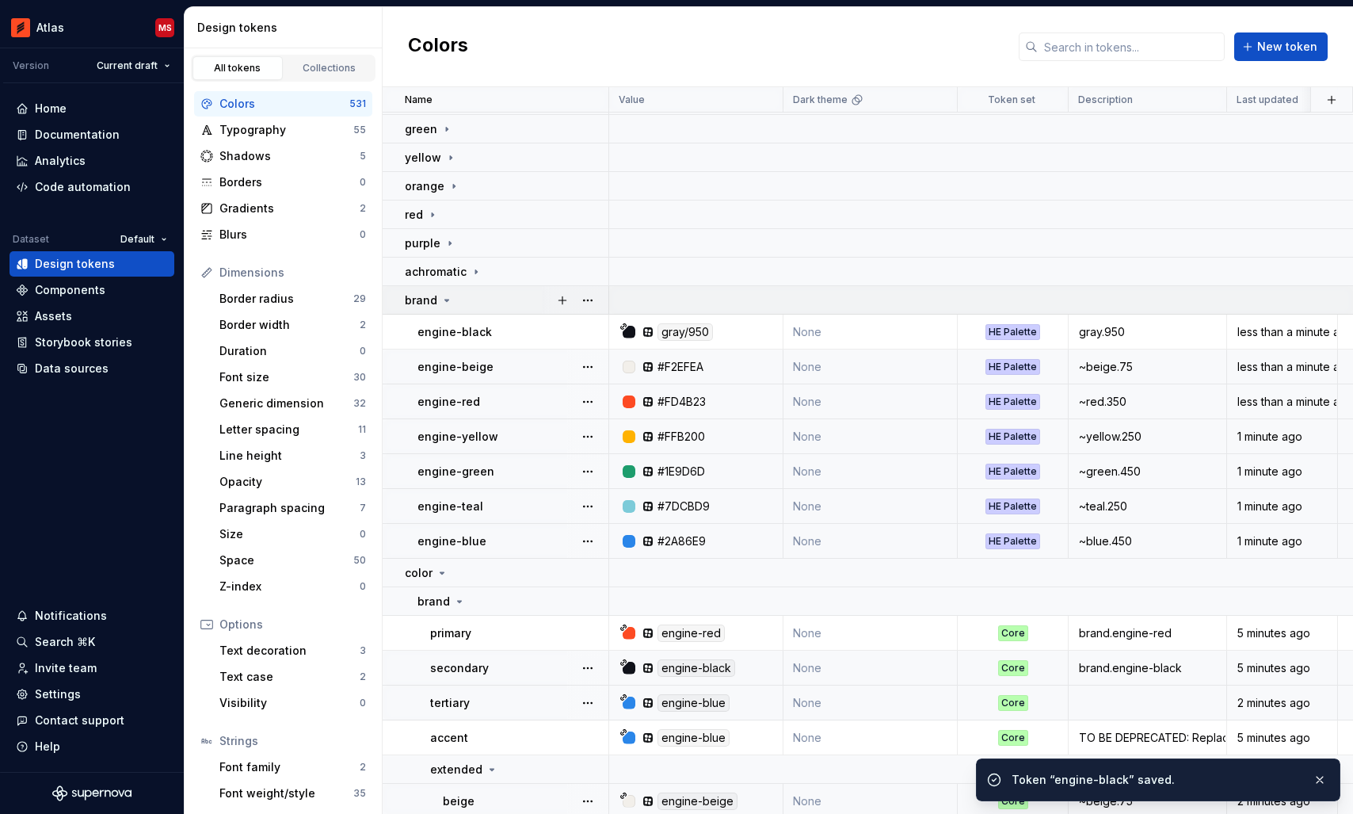
click at [446, 302] on icon at bounding box center [446, 300] width 13 height 13
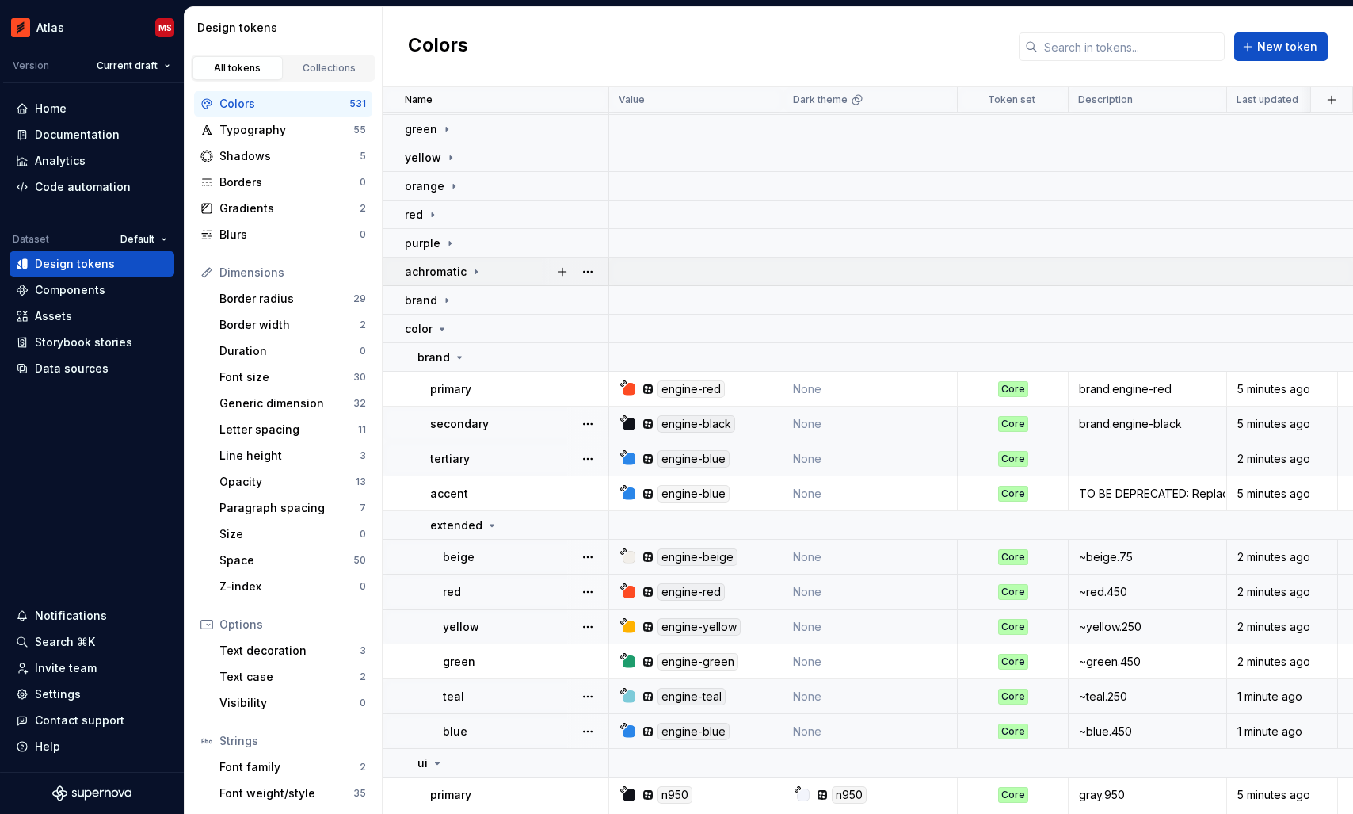
click at [471, 272] on icon at bounding box center [476, 271] width 13 height 13
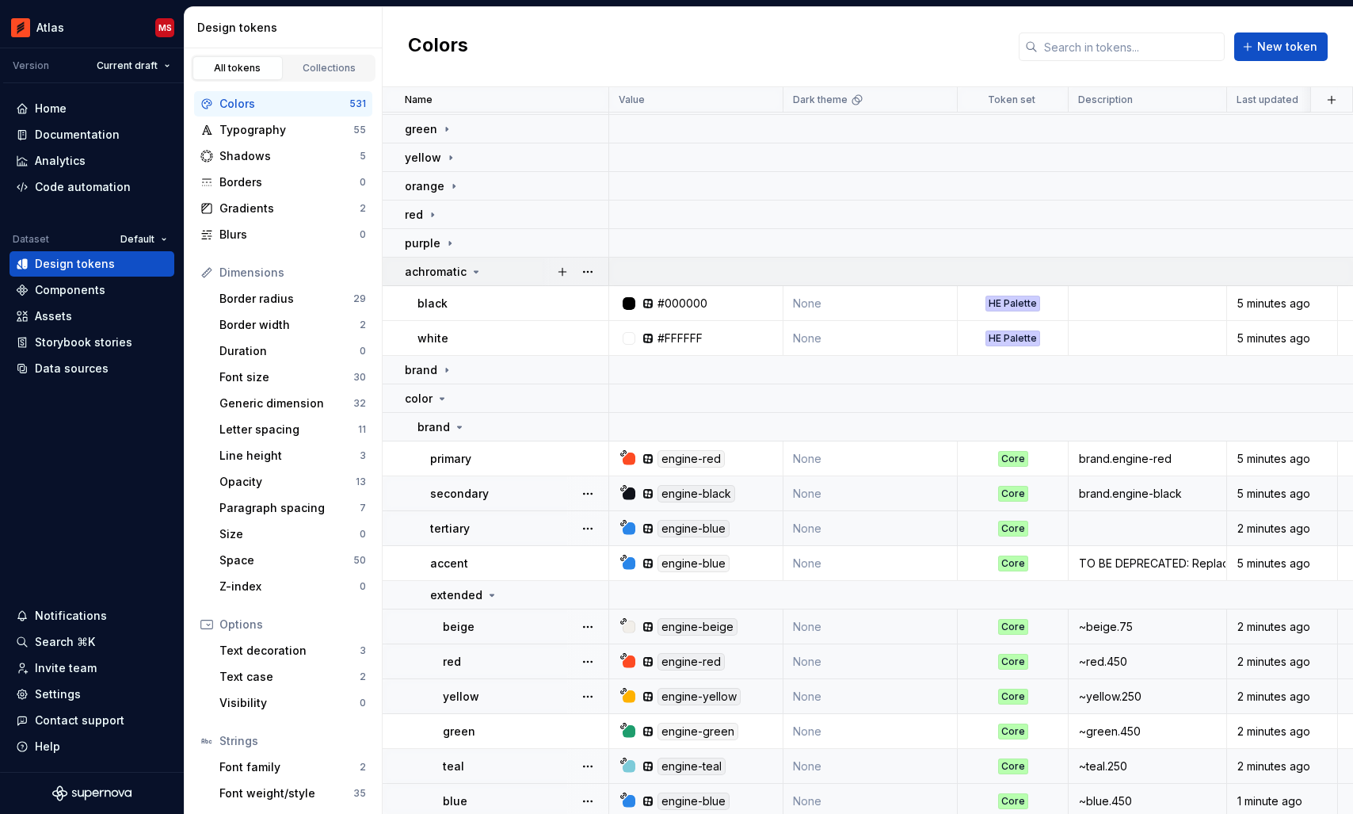
click at [471, 272] on icon at bounding box center [476, 271] width 13 height 13
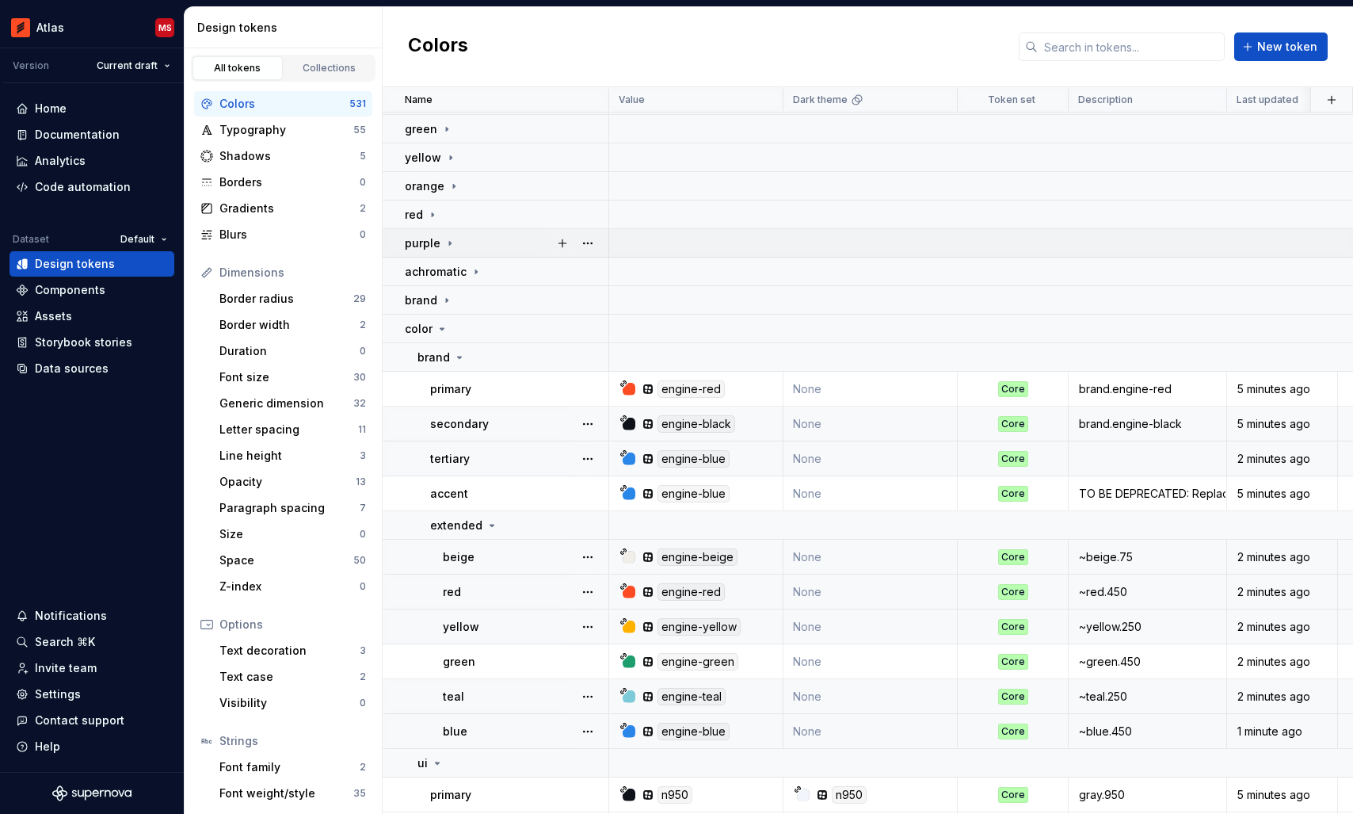
click at [452, 242] on icon at bounding box center [450, 243] width 13 height 13
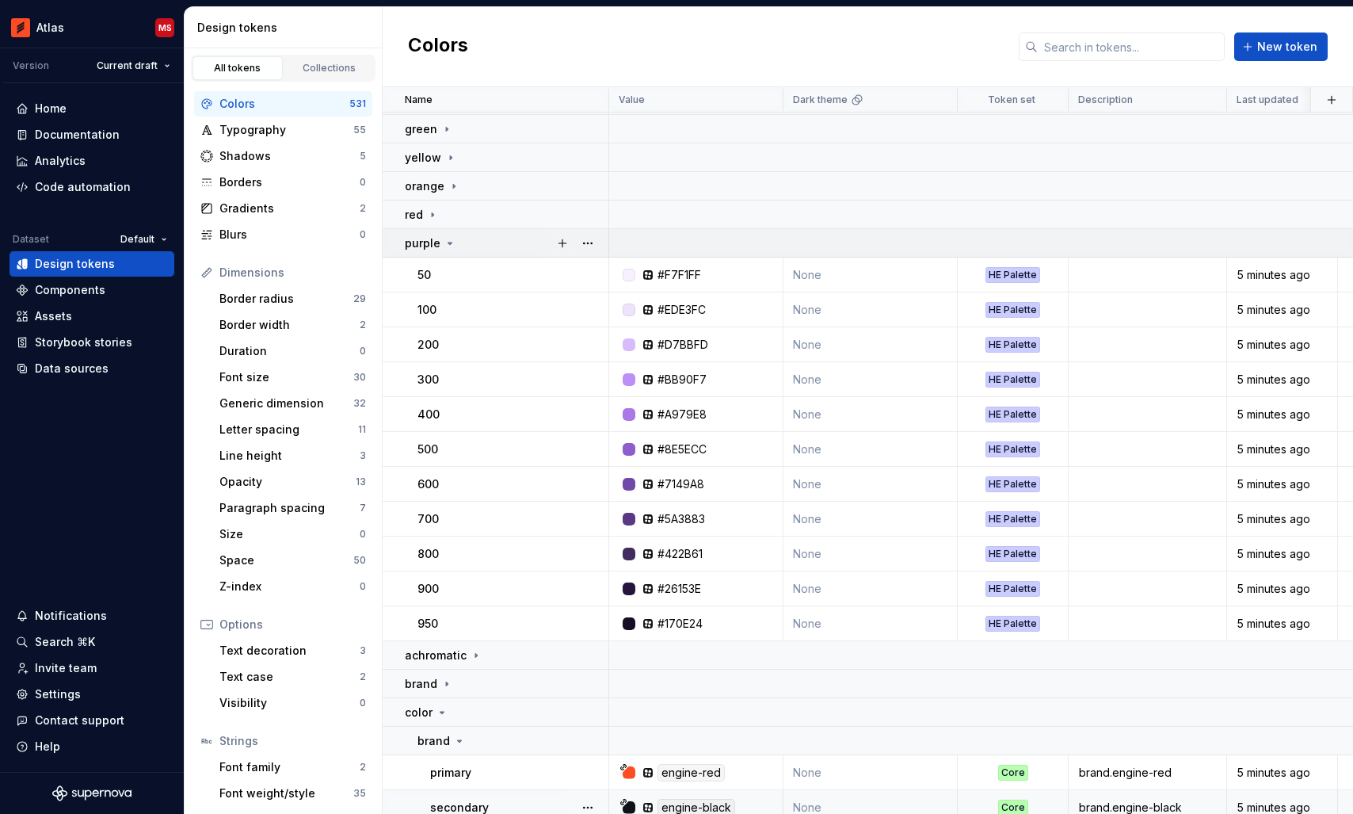
click at [450, 242] on icon at bounding box center [450, 243] width 4 height 2
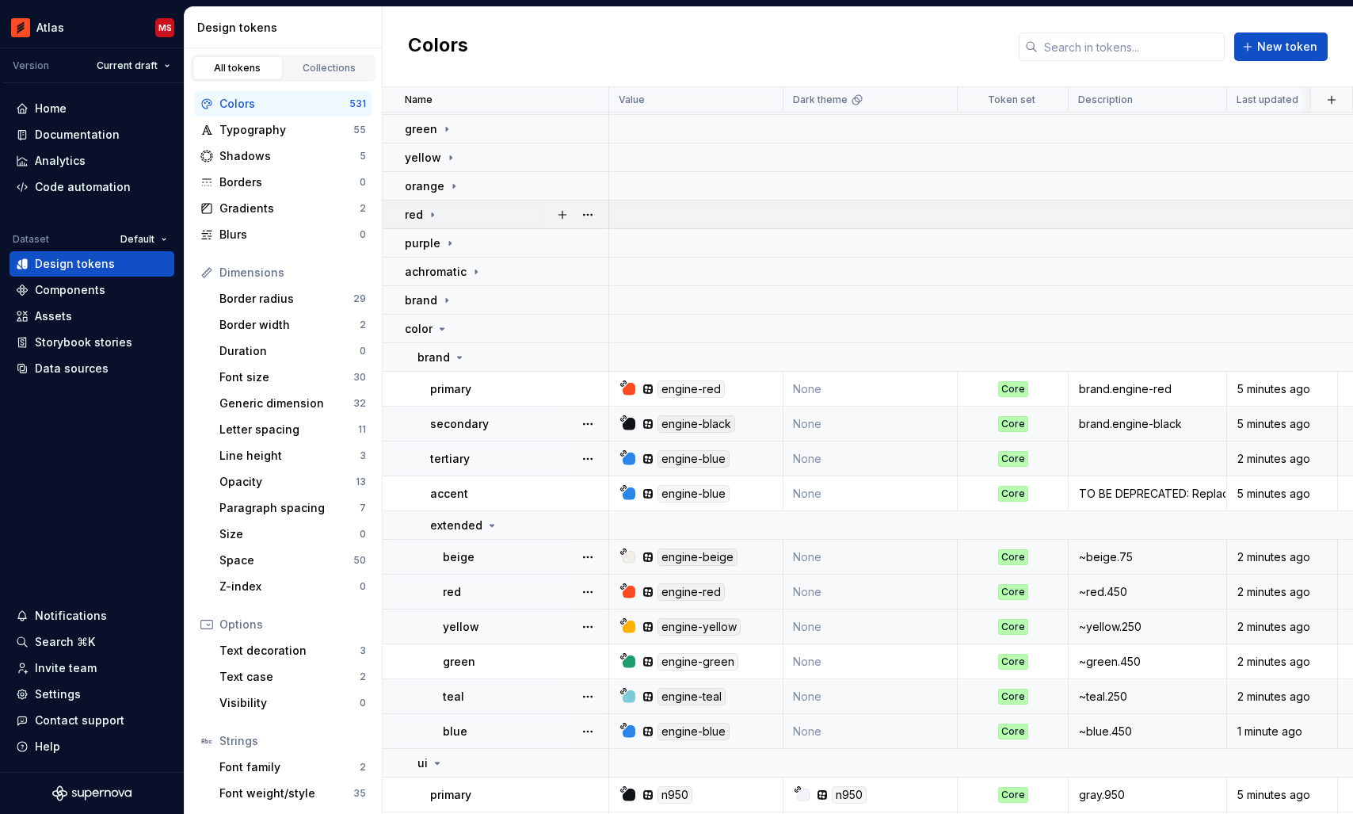
click at [436, 213] on icon at bounding box center [432, 214] width 13 height 13
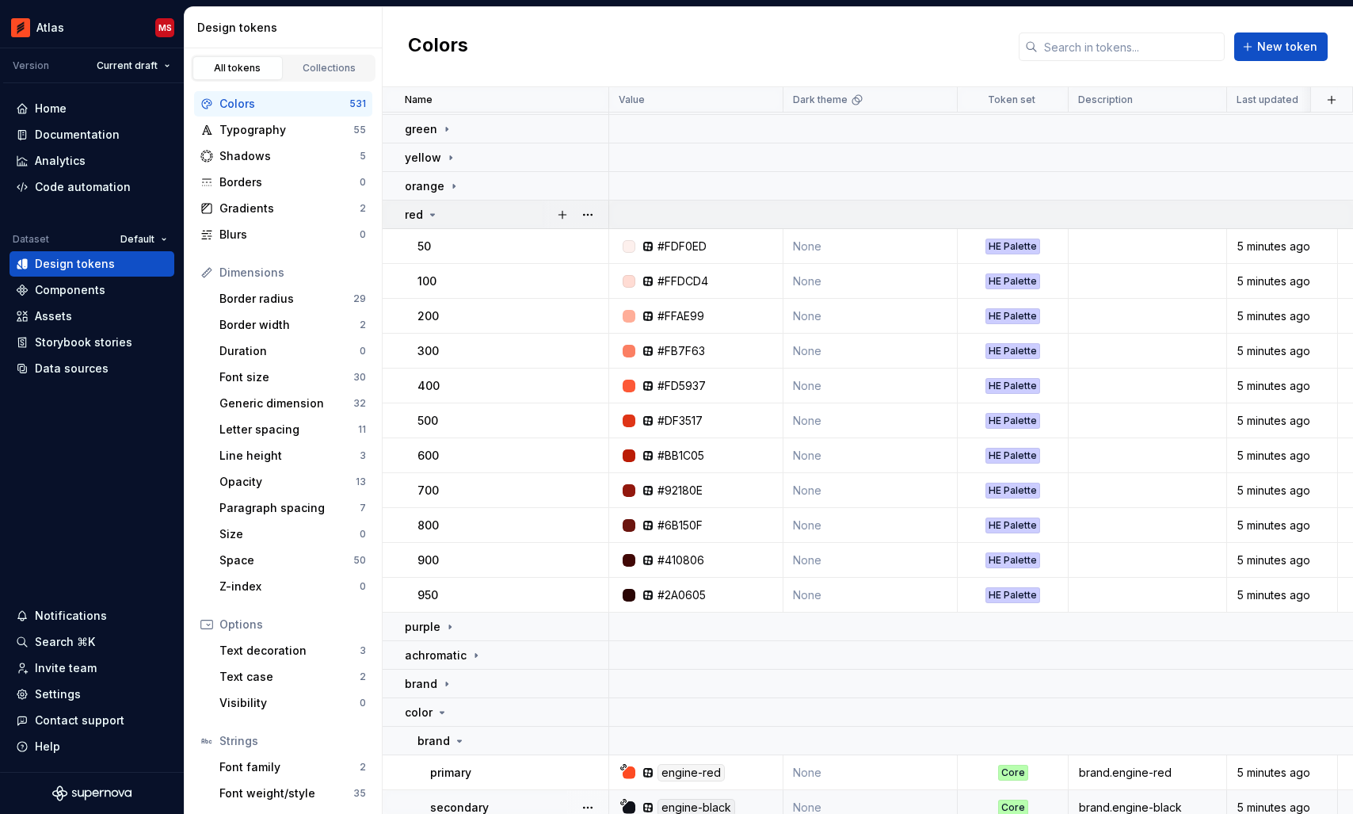
click at [436, 213] on icon at bounding box center [432, 214] width 13 height 13
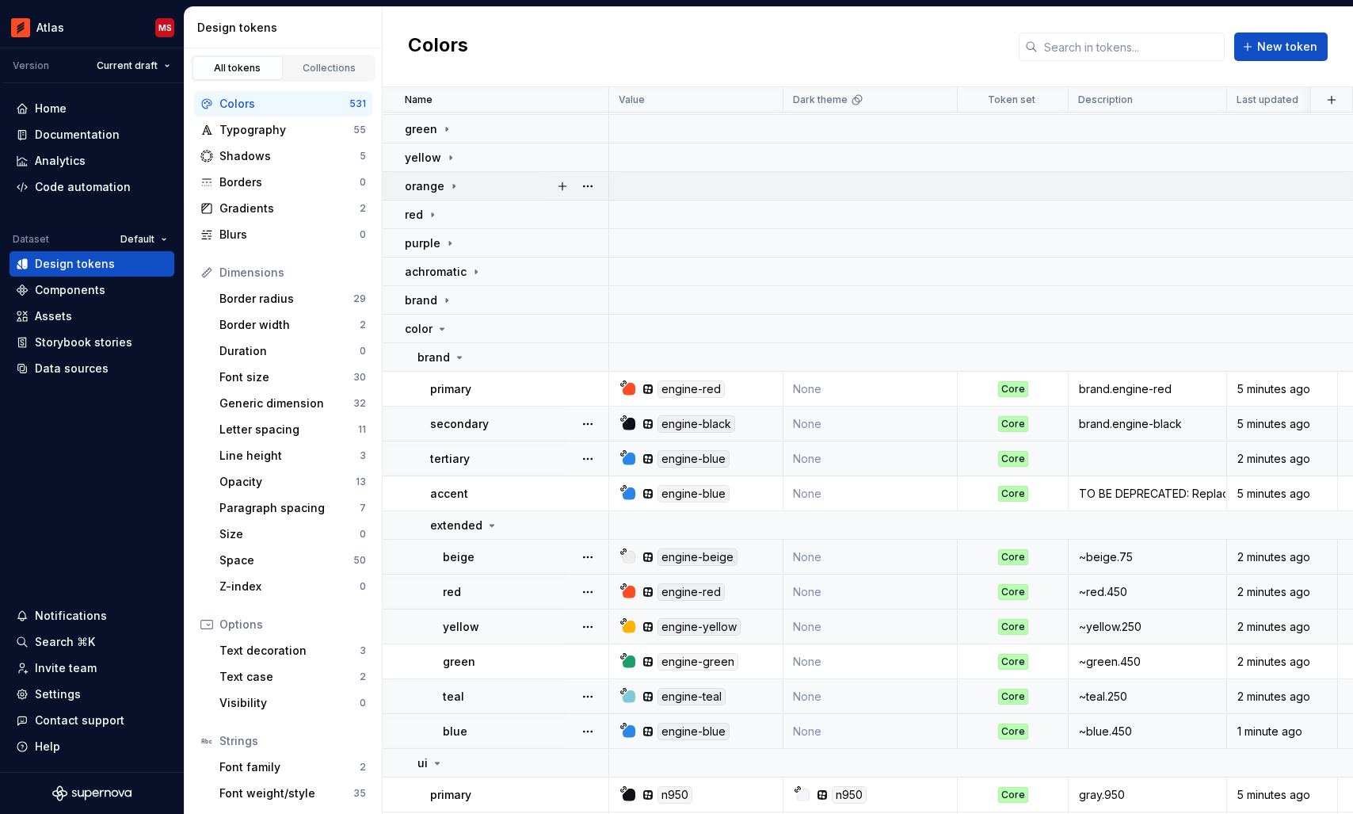
click at [448, 185] on icon at bounding box center [454, 186] width 13 height 13
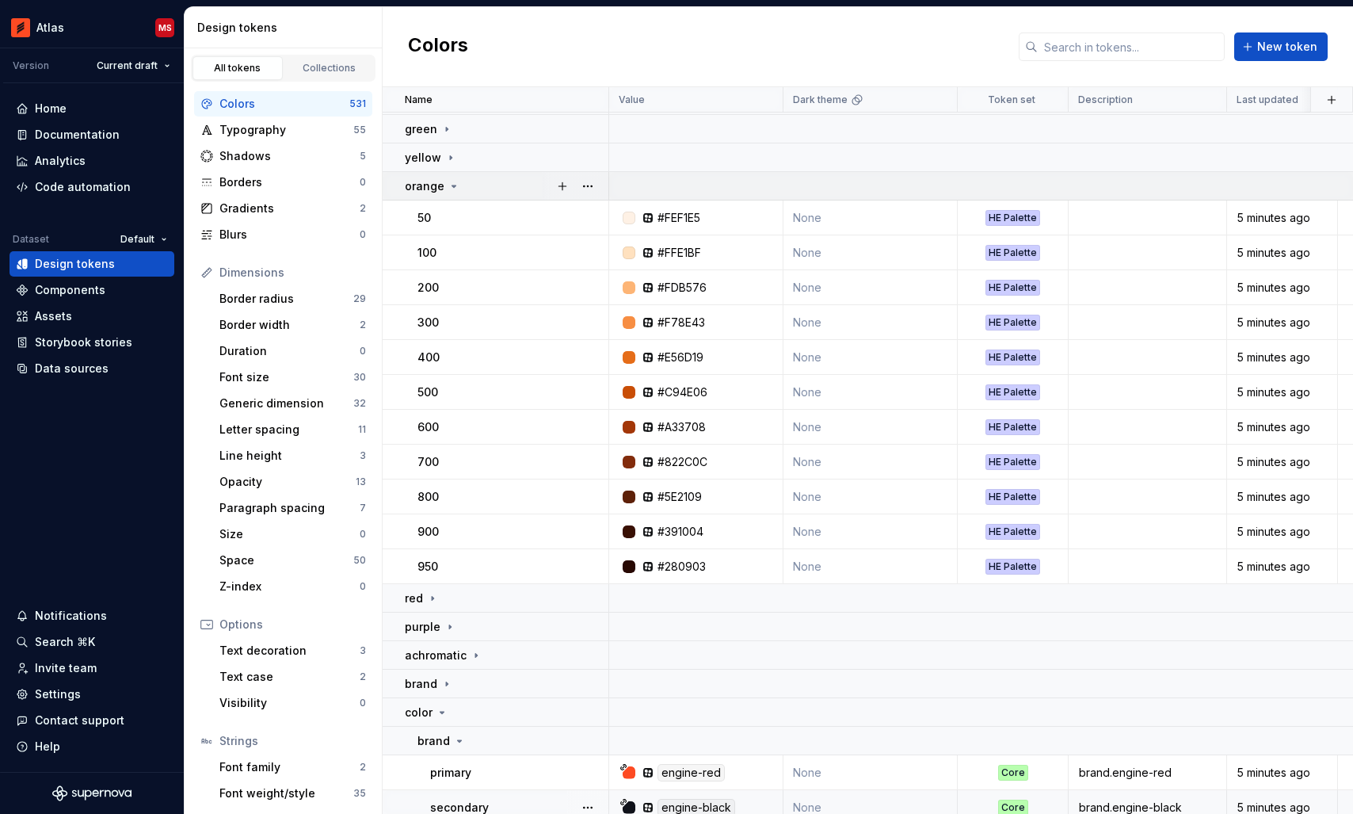
click at [448, 185] on icon at bounding box center [454, 186] width 13 height 13
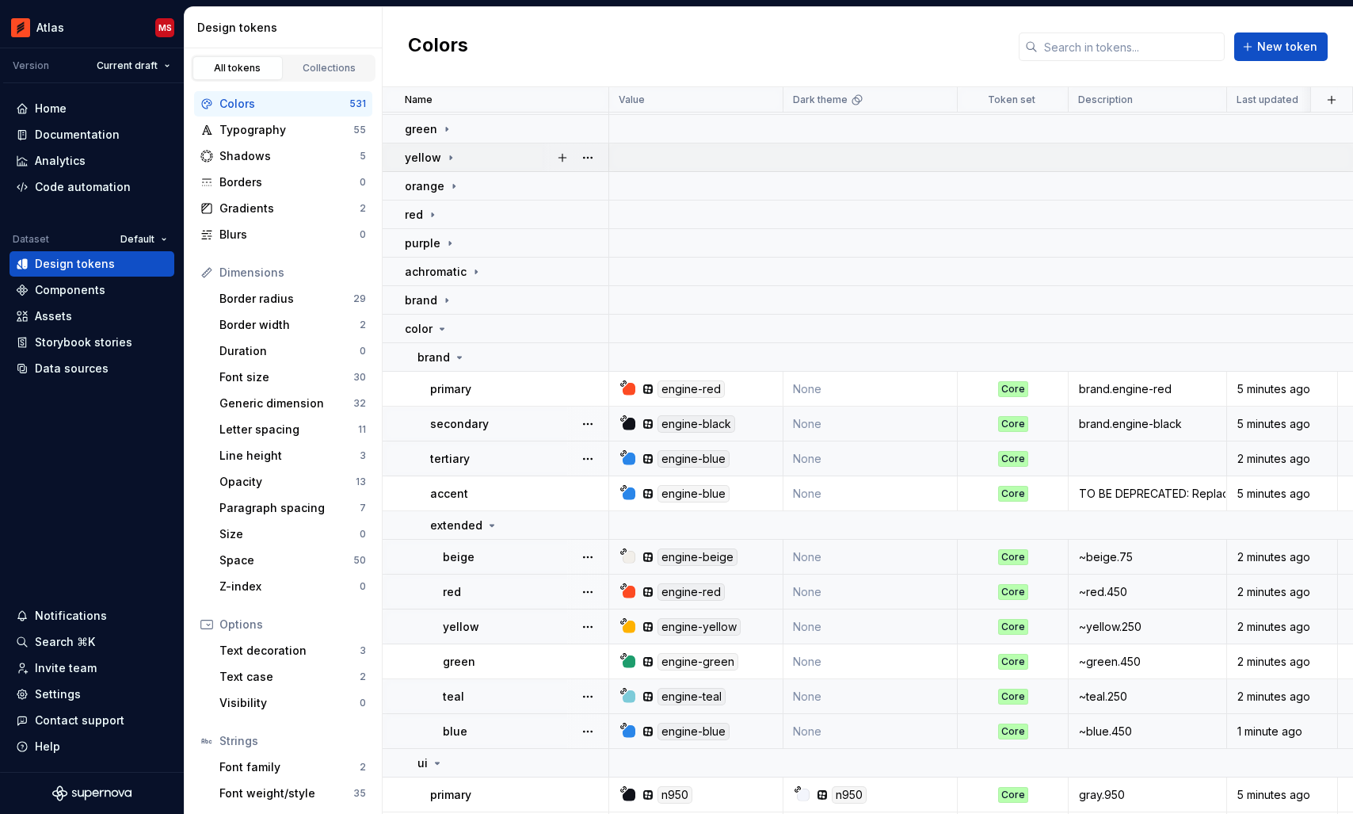
click at [448, 158] on icon at bounding box center [450, 157] width 13 height 13
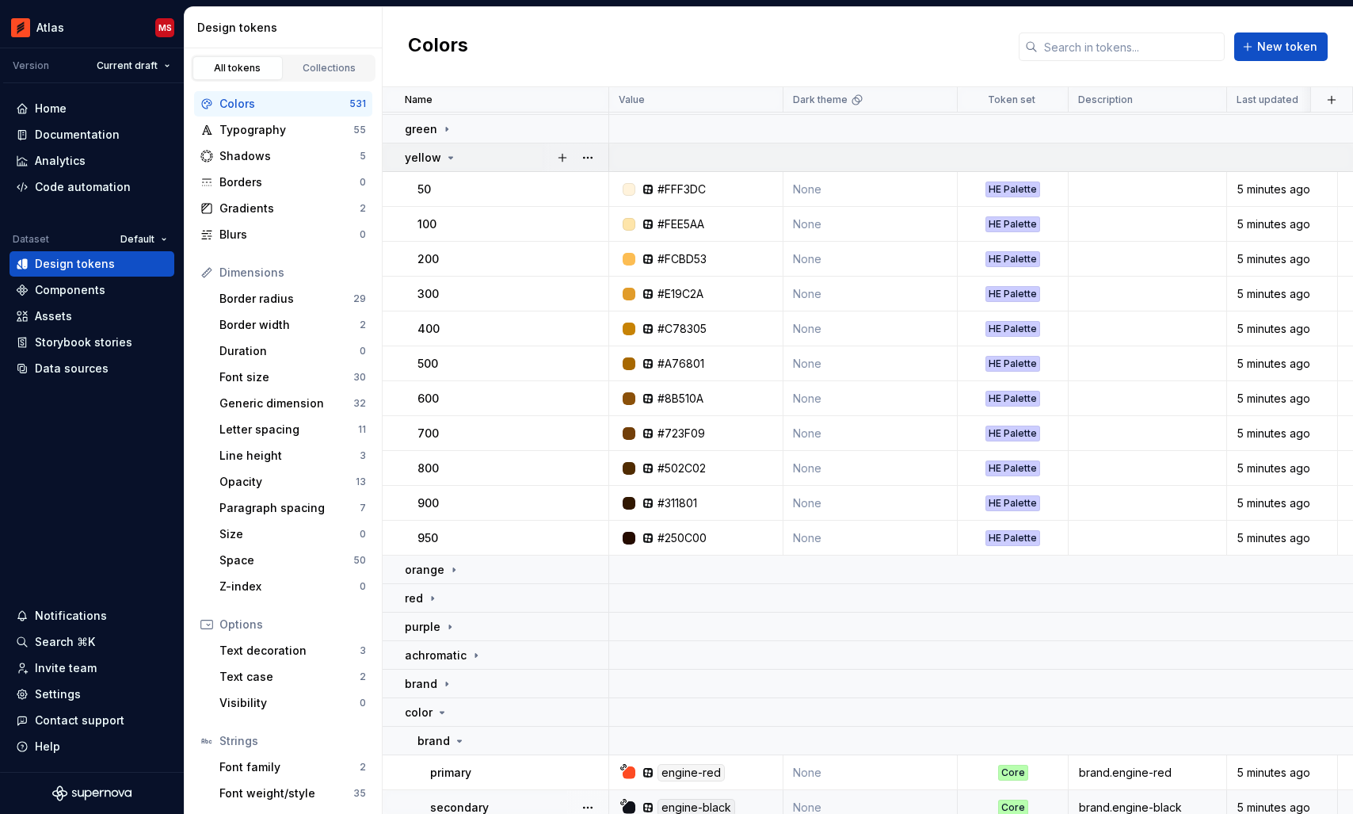
click at [448, 158] on icon at bounding box center [450, 157] width 13 height 13
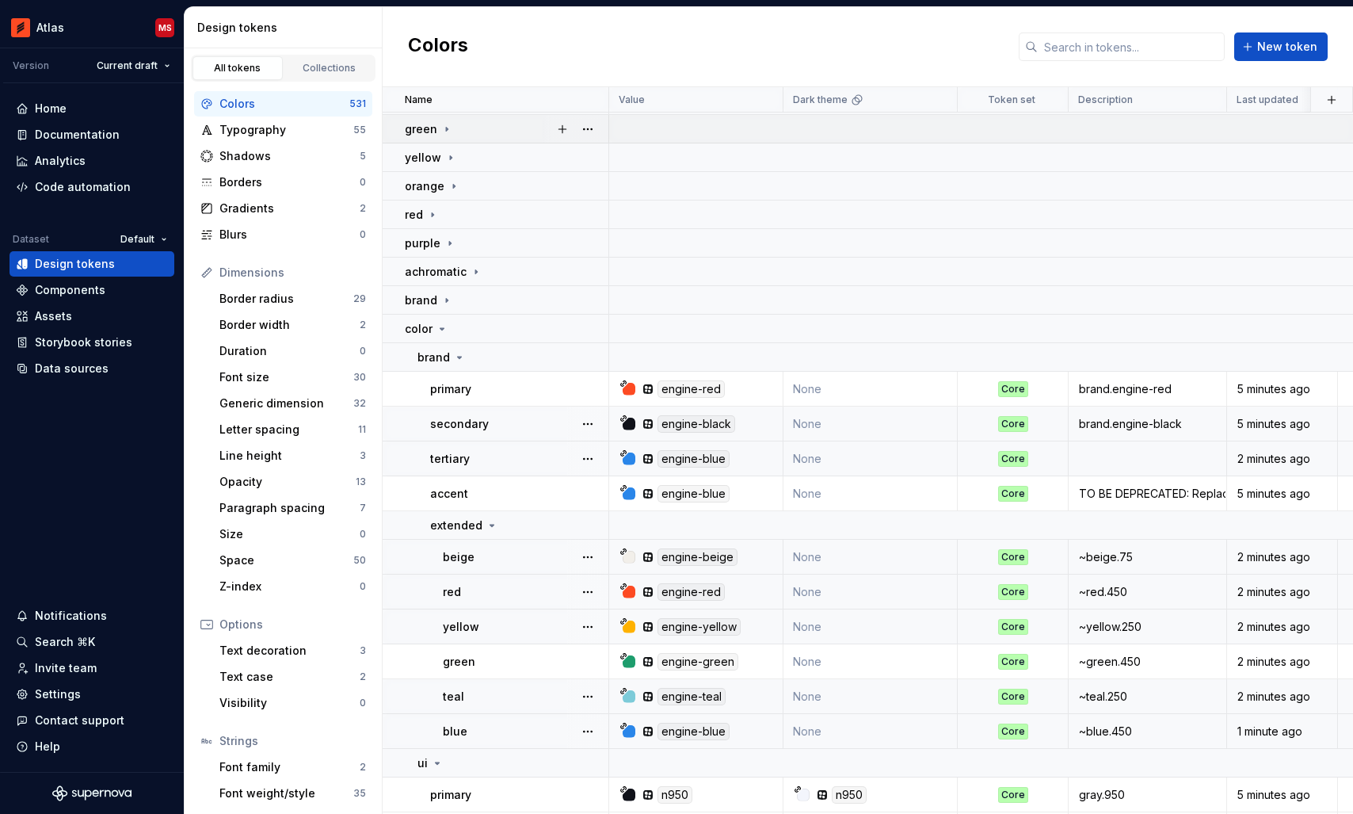
click at [446, 124] on icon at bounding box center [446, 129] width 13 height 13
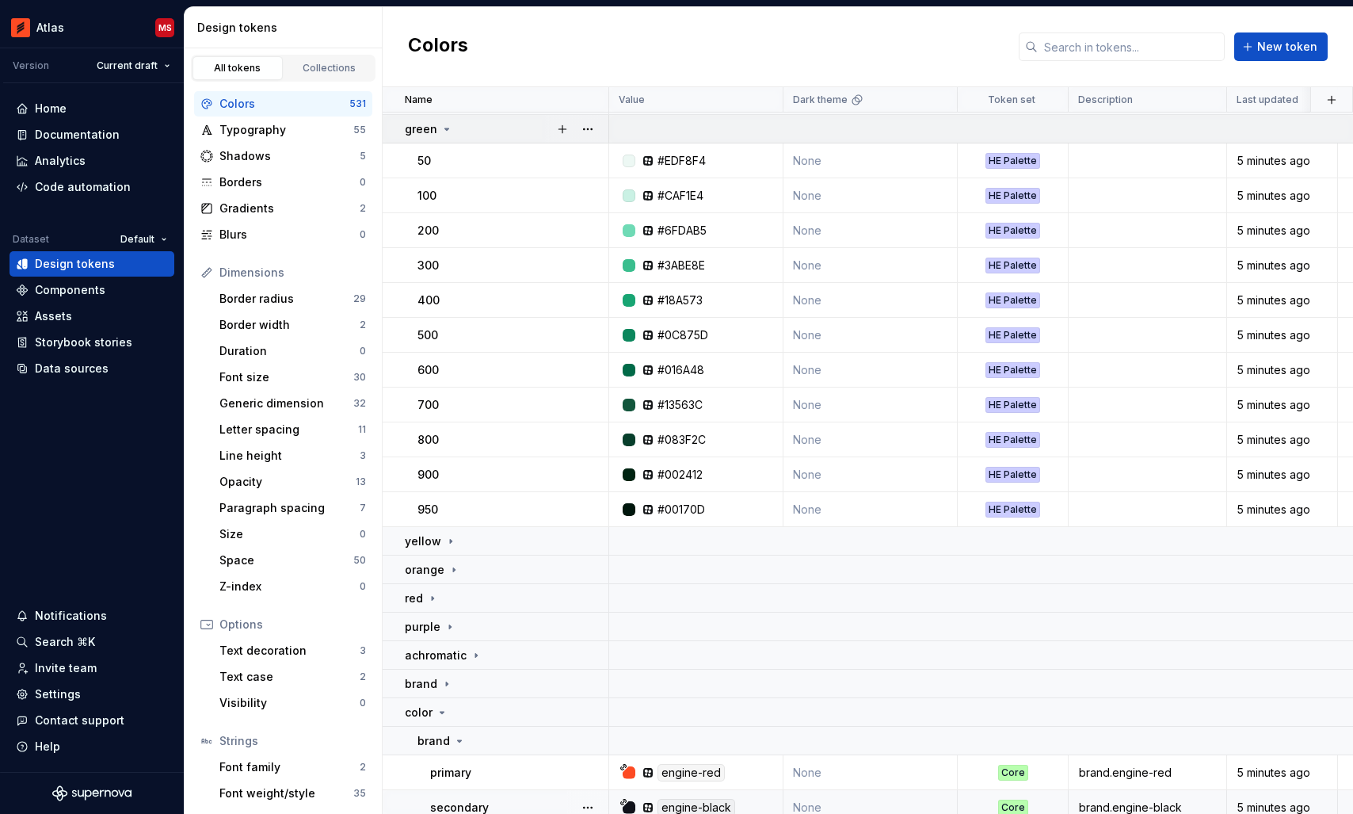
click at [446, 124] on icon at bounding box center [446, 129] width 13 height 13
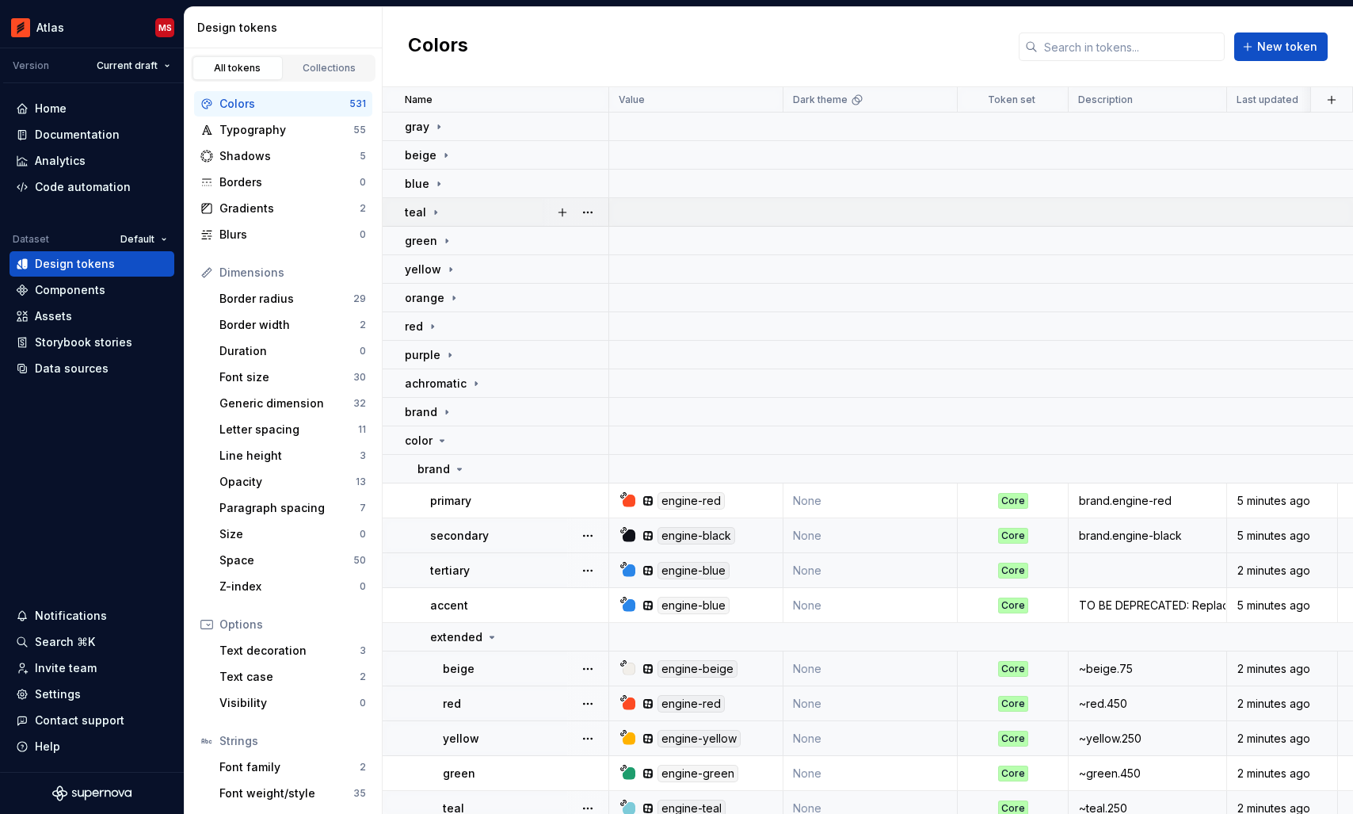
click at [433, 208] on icon at bounding box center [435, 212] width 13 height 13
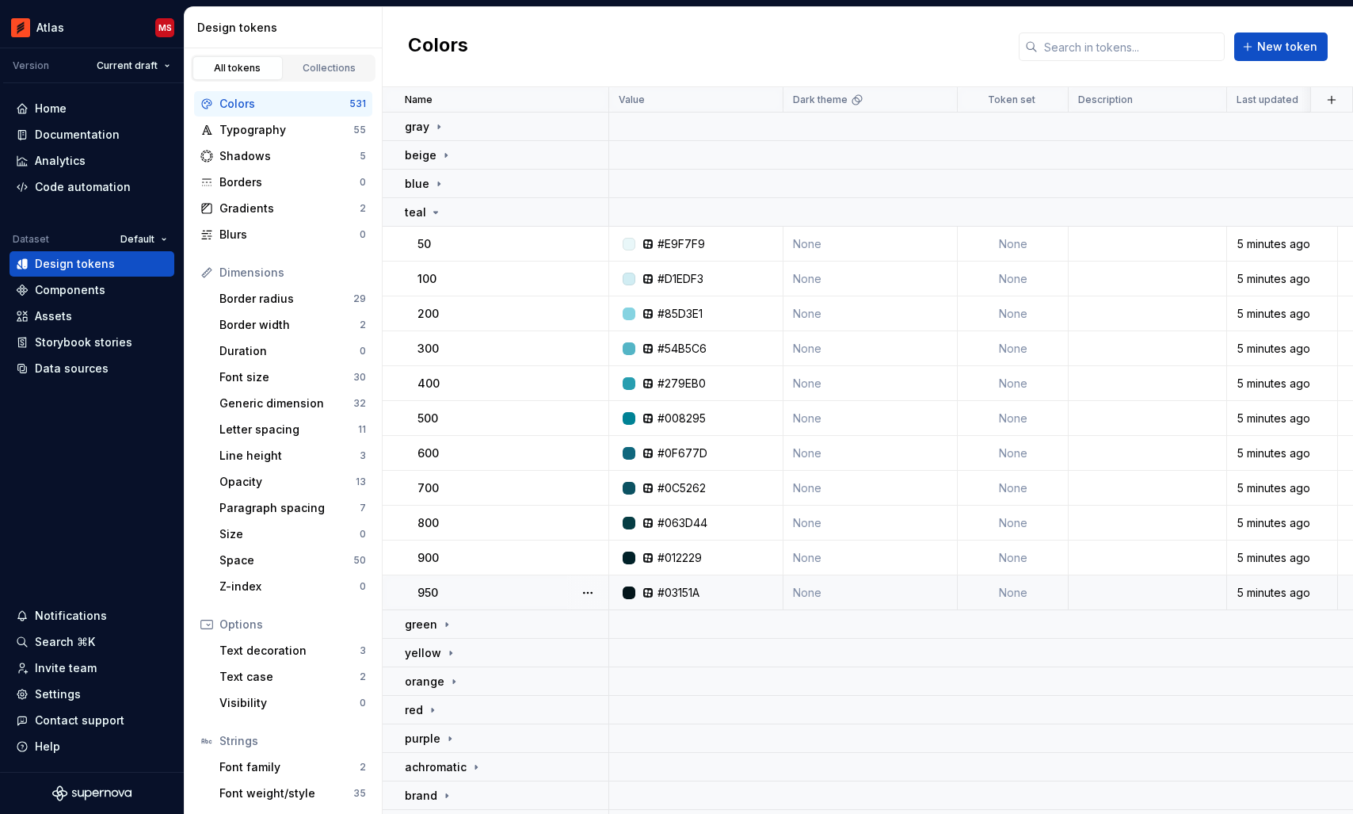
click at [1007, 592] on td "None" at bounding box center [1013, 592] width 111 height 35
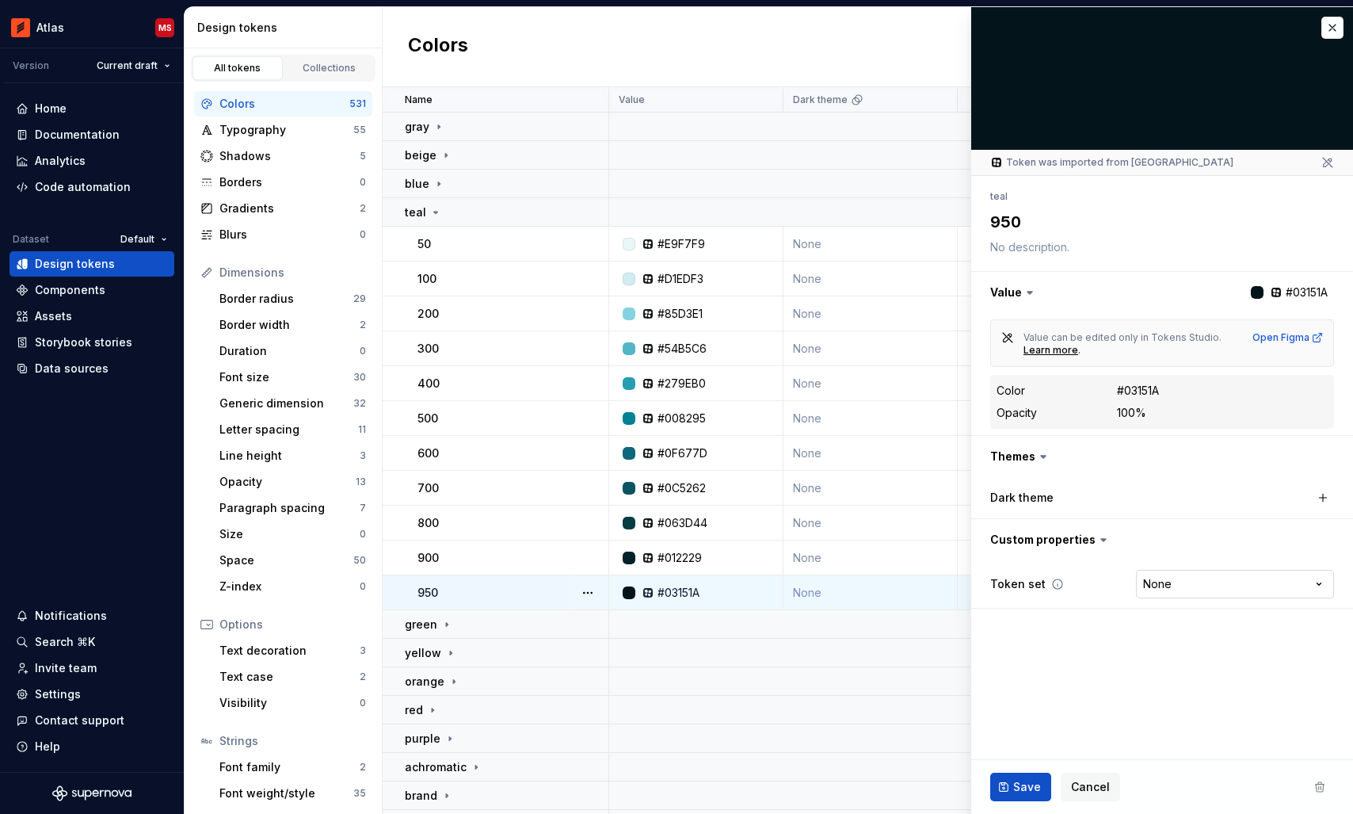
click at [1184, 588] on html "Atlas MS Version Current draft Home Documentation Analytics Code automation Dat…" at bounding box center [676, 407] width 1353 height 814
type textarea "*"
select select "**********"
click at [1017, 790] on span "Save" at bounding box center [1027, 787] width 28 height 16
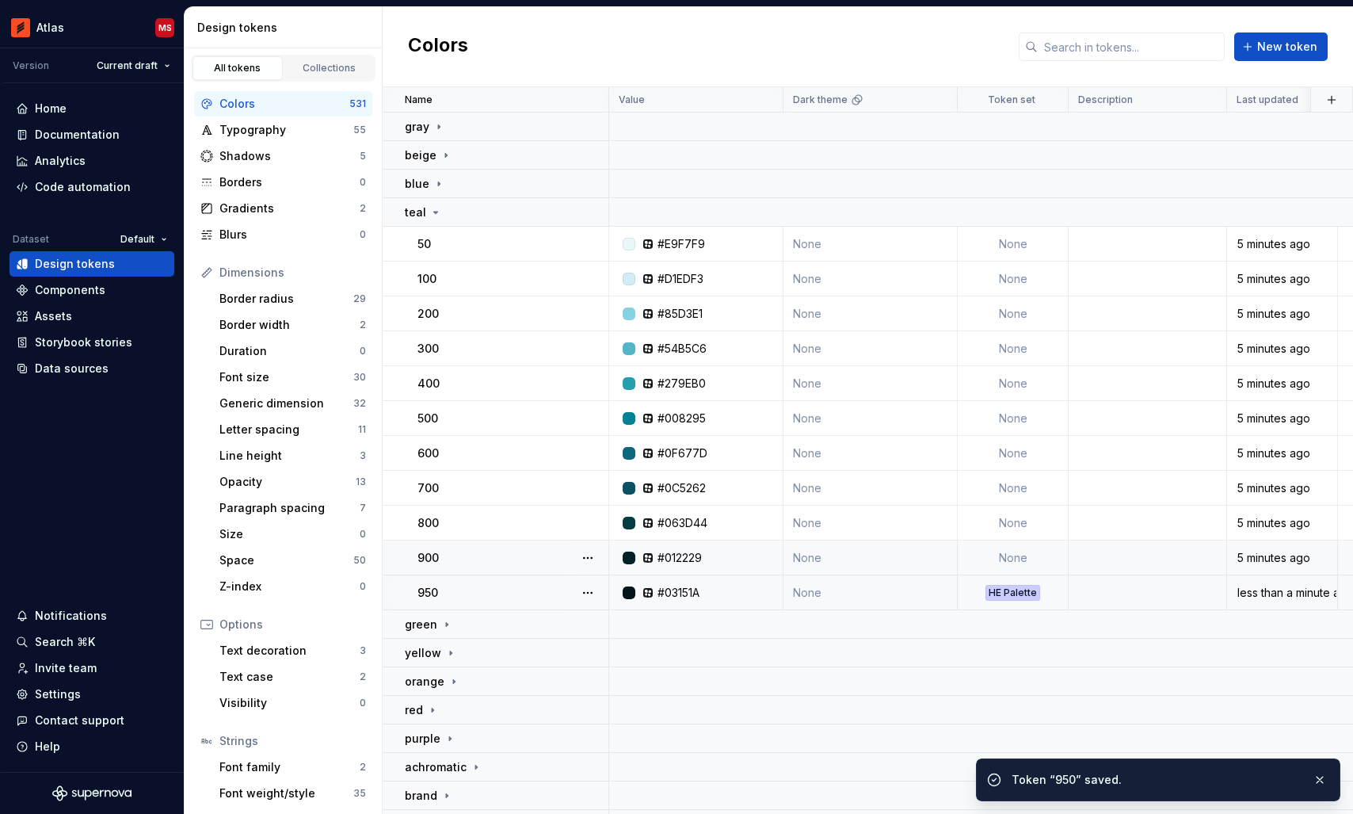
click at [1004, 553] on td "None" at bounding box center [1013, 557] width 111 height 35
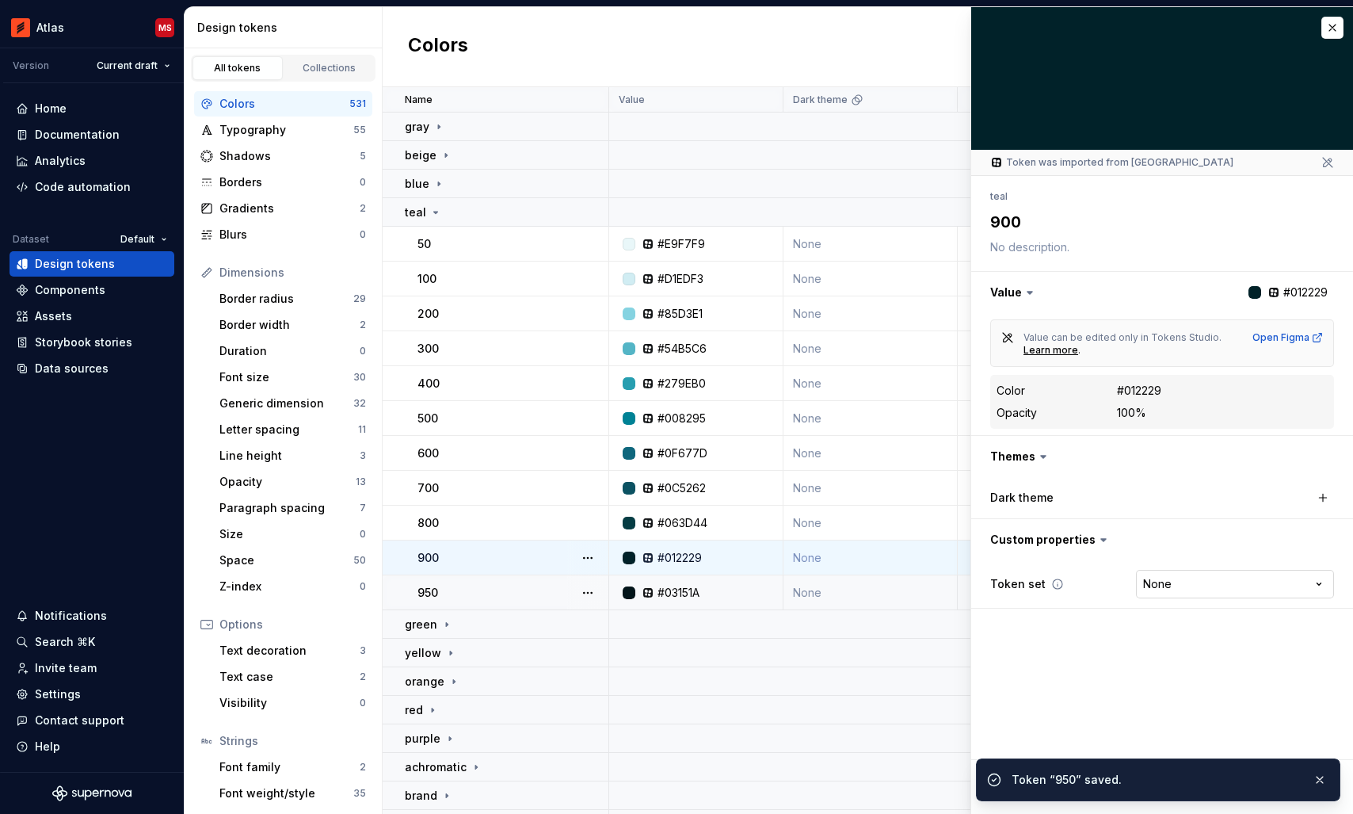
click at [1165, 585] on html "Atlas MS Version Current draft Home Documentation Analytics Code automation Dat…" at bounding box center [676, 407] width 1353 height 814
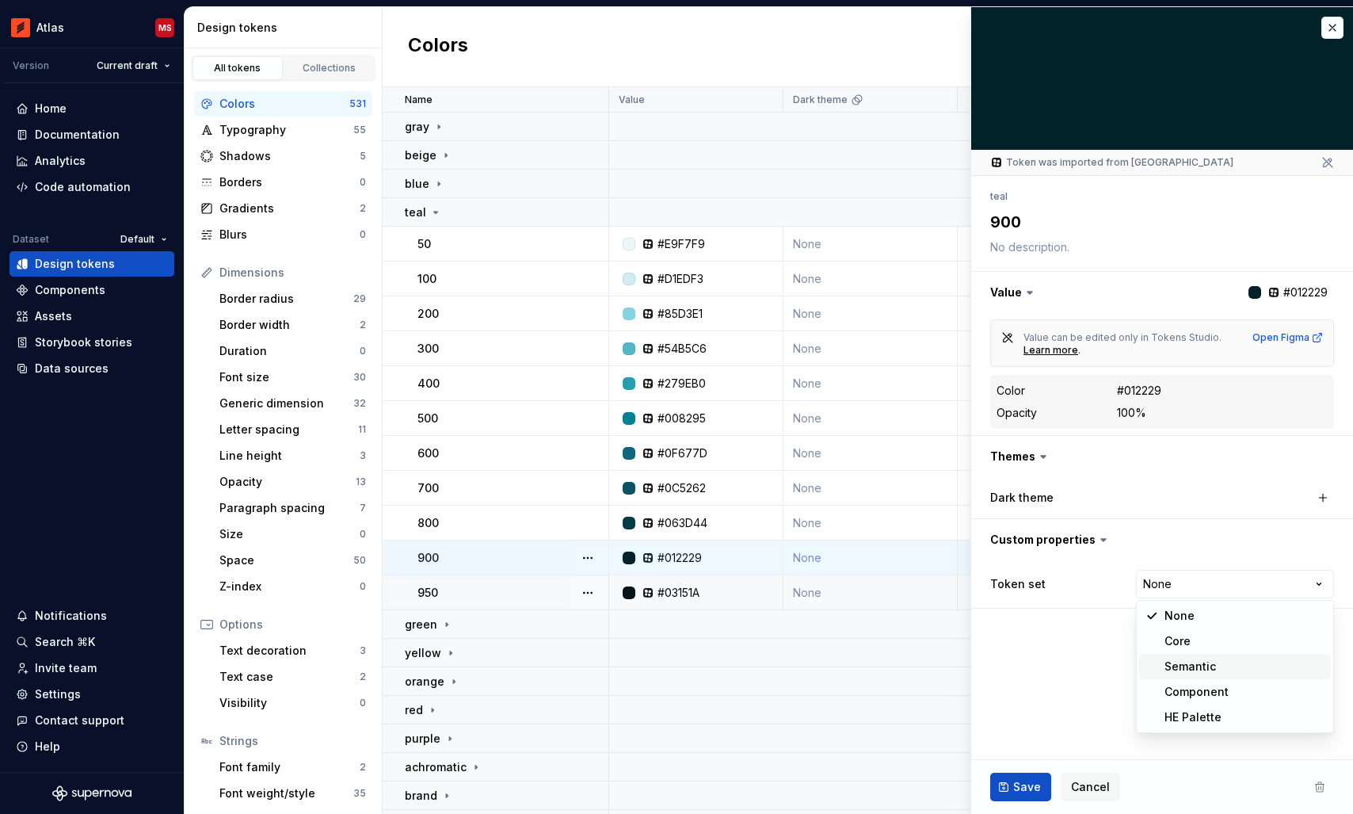
type textarea "*"
select select "**********"
click at [1016, 785] on span "Save" at bounding box center [1027, 787] width 28 height 16
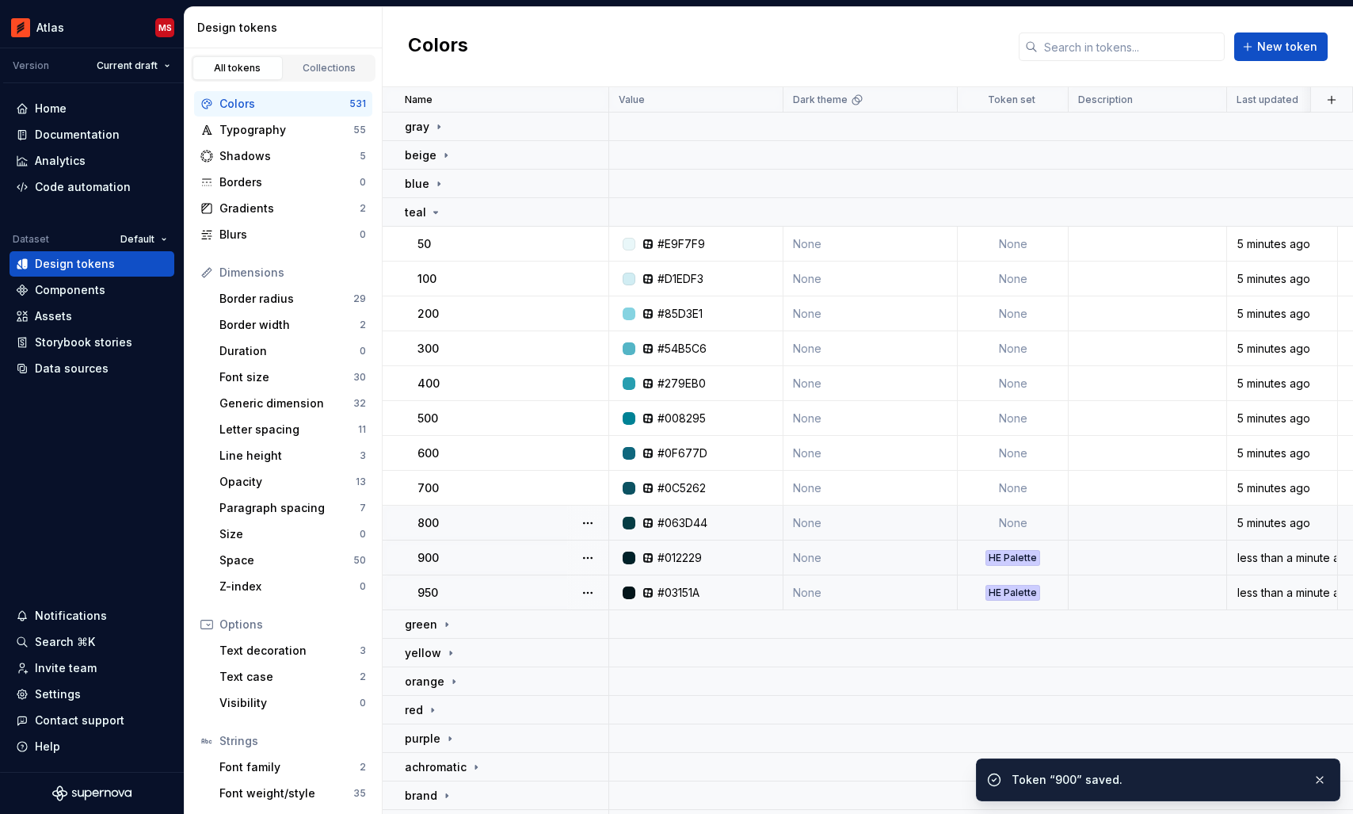
click at [1001, 522] on td "None" at bounding box center [1013, 522] width 111 height 35
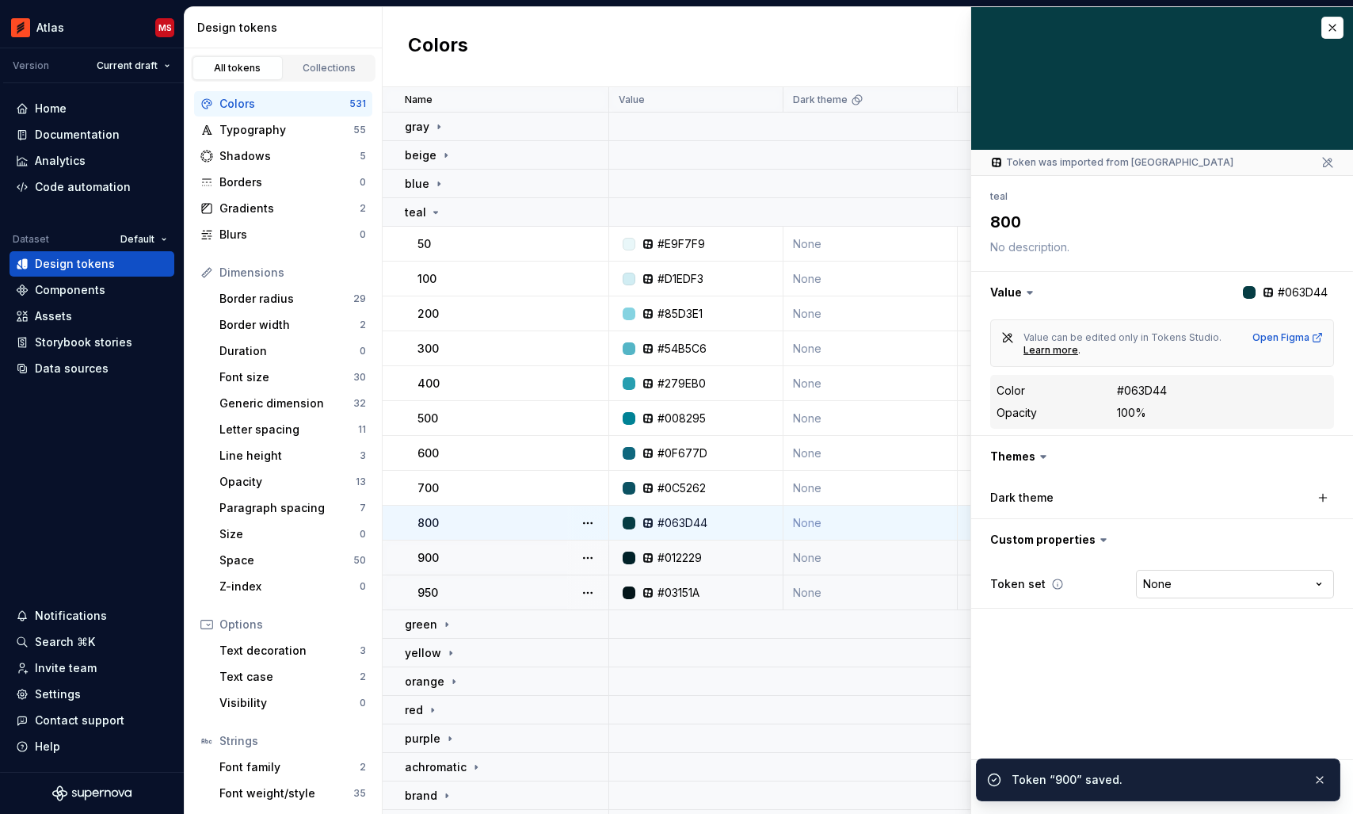
click at [1158, 586] on html "Atlas MS Version Current draft Home Documentation Analytics Code automation Dat…" at bounding box center [676, 407] width 1353 height 814
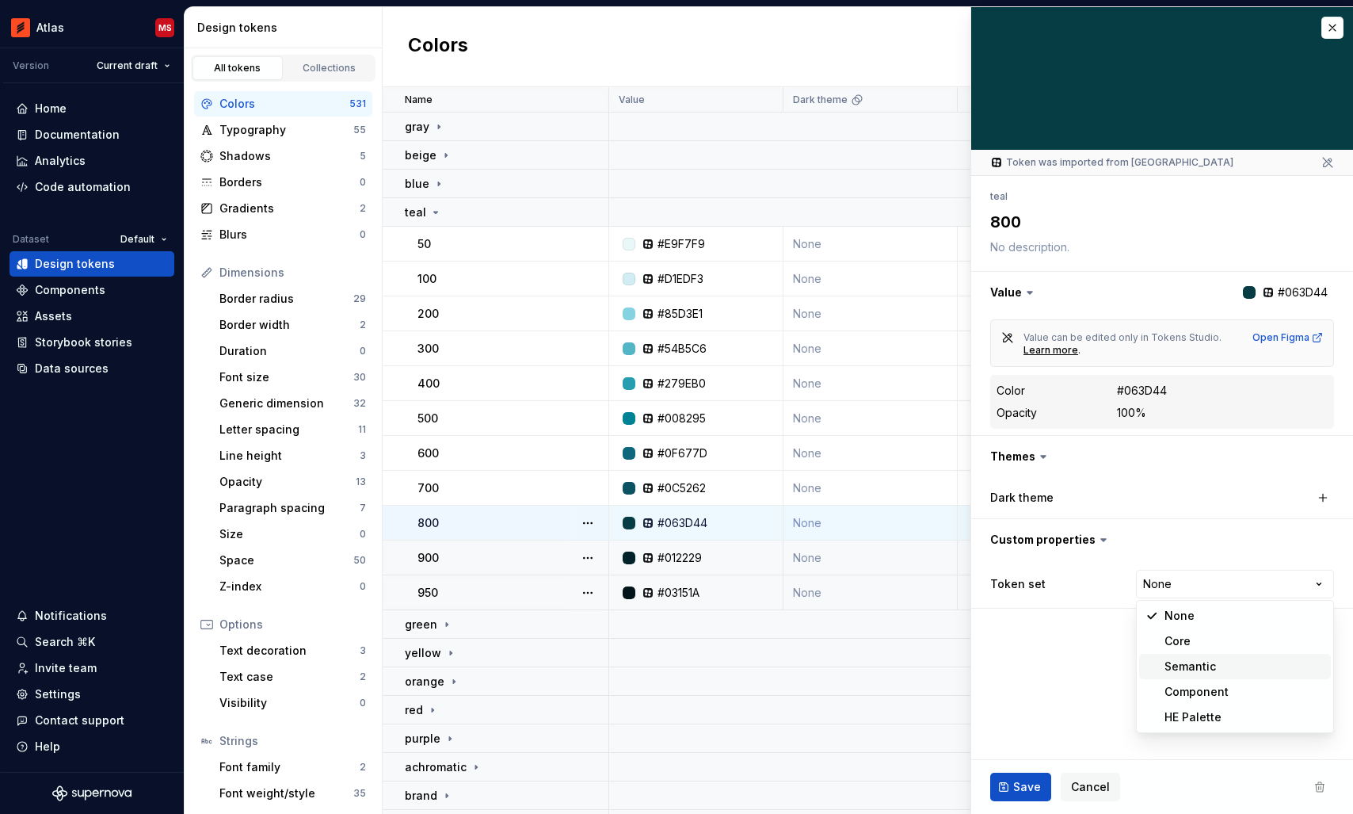
type textarea "*"
select select "**********"
click at [1014, 781] on span "Save" at bounding box center [1027, 787] width 28 height 16
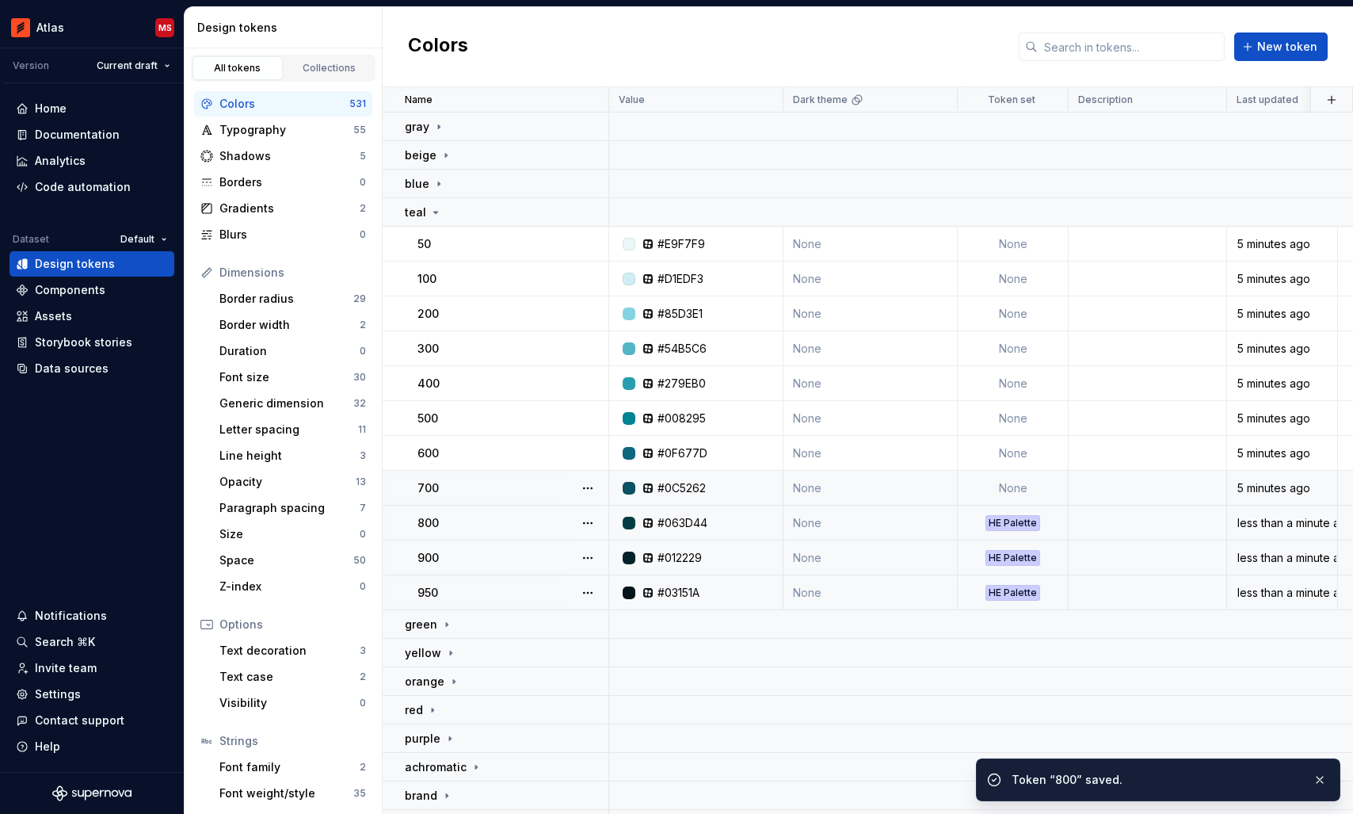
click at [1016, 494] on td "None" at bounding box center [1013, 488] width 111 height 35
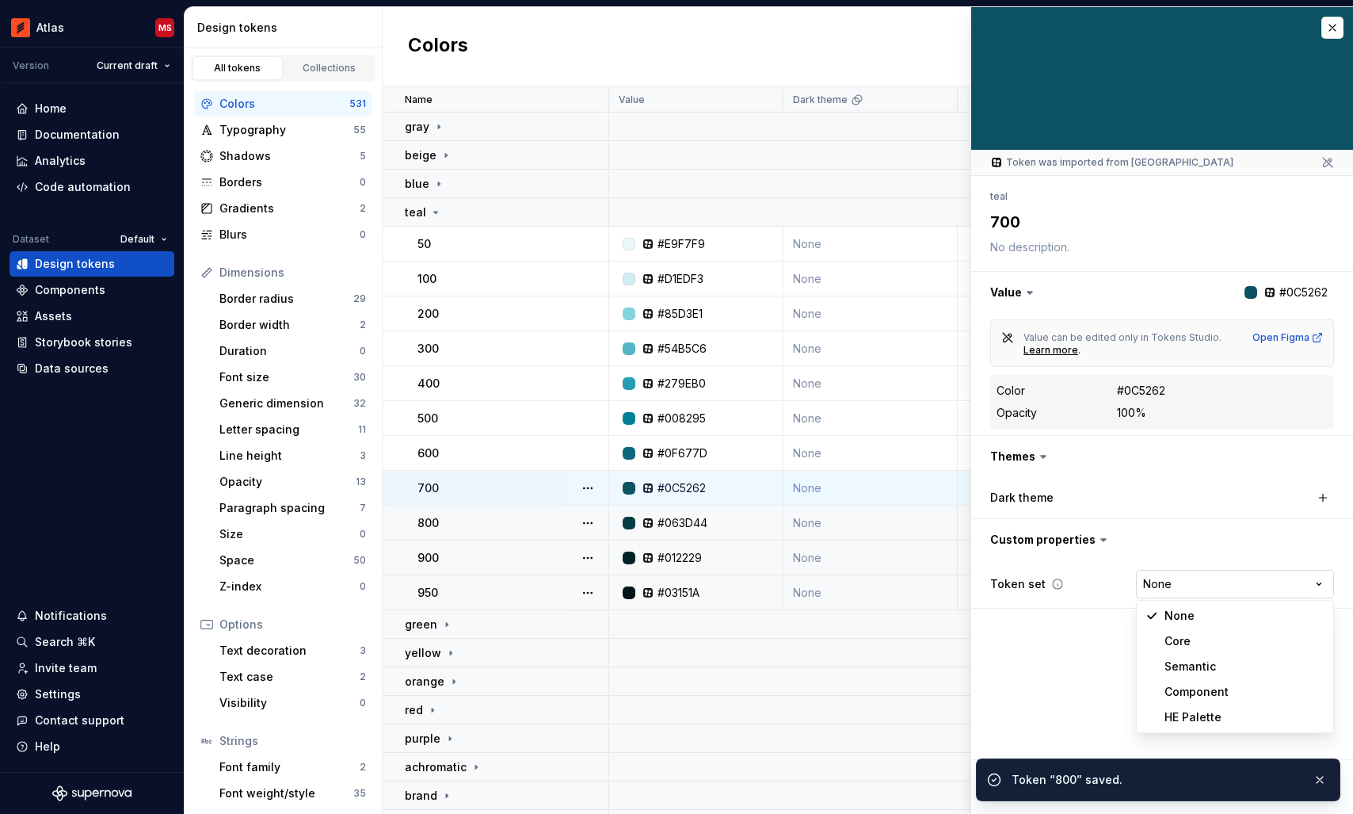
click at [1173, 584] on html "Atlas MS Version Current draft Home Documentation Analytics Code automation Dat…" at bounding box center [676, 407] width 1353 height 814
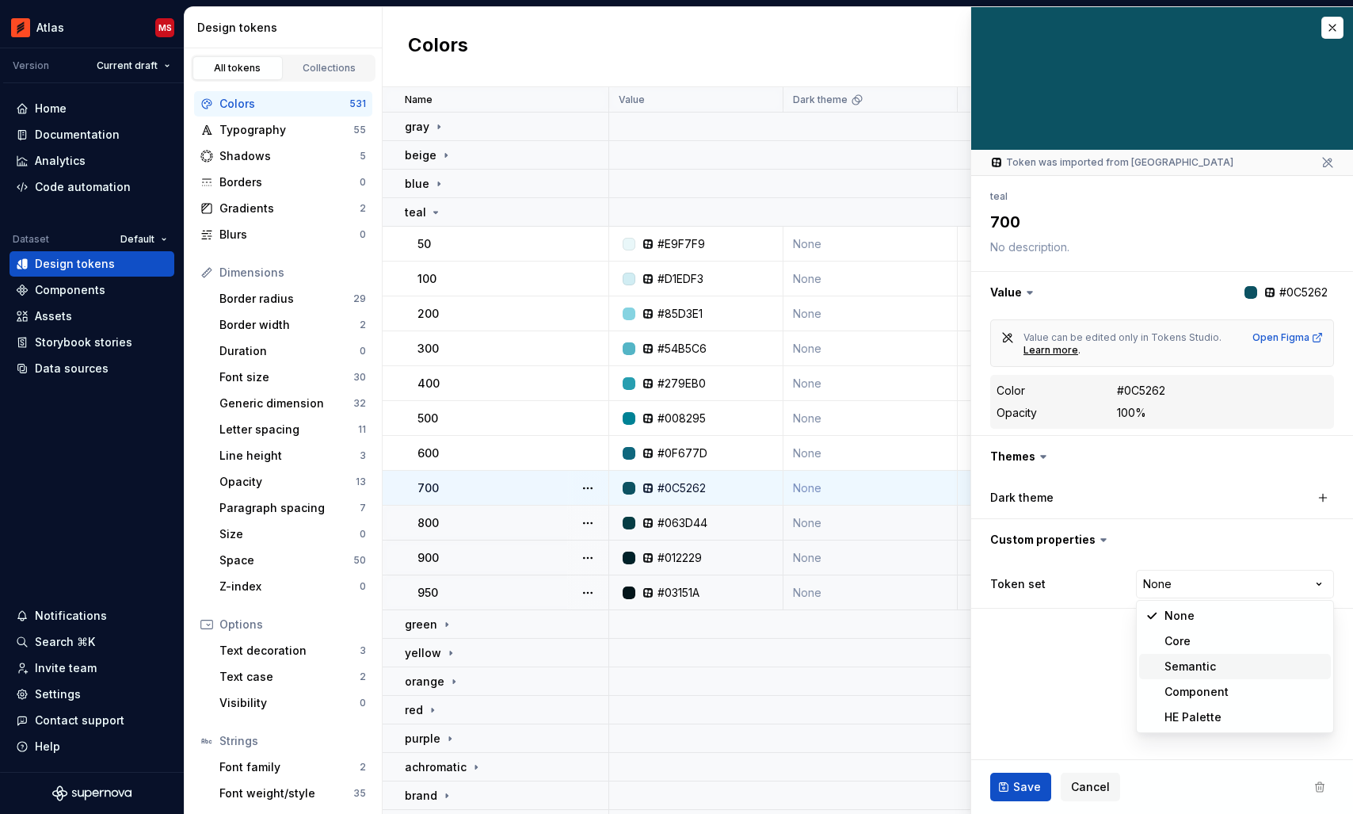
type textarea "*"
select select "**********"
click at [1018, 789] on span "Save" at bounding box center [1027, 787] width 28 height 16
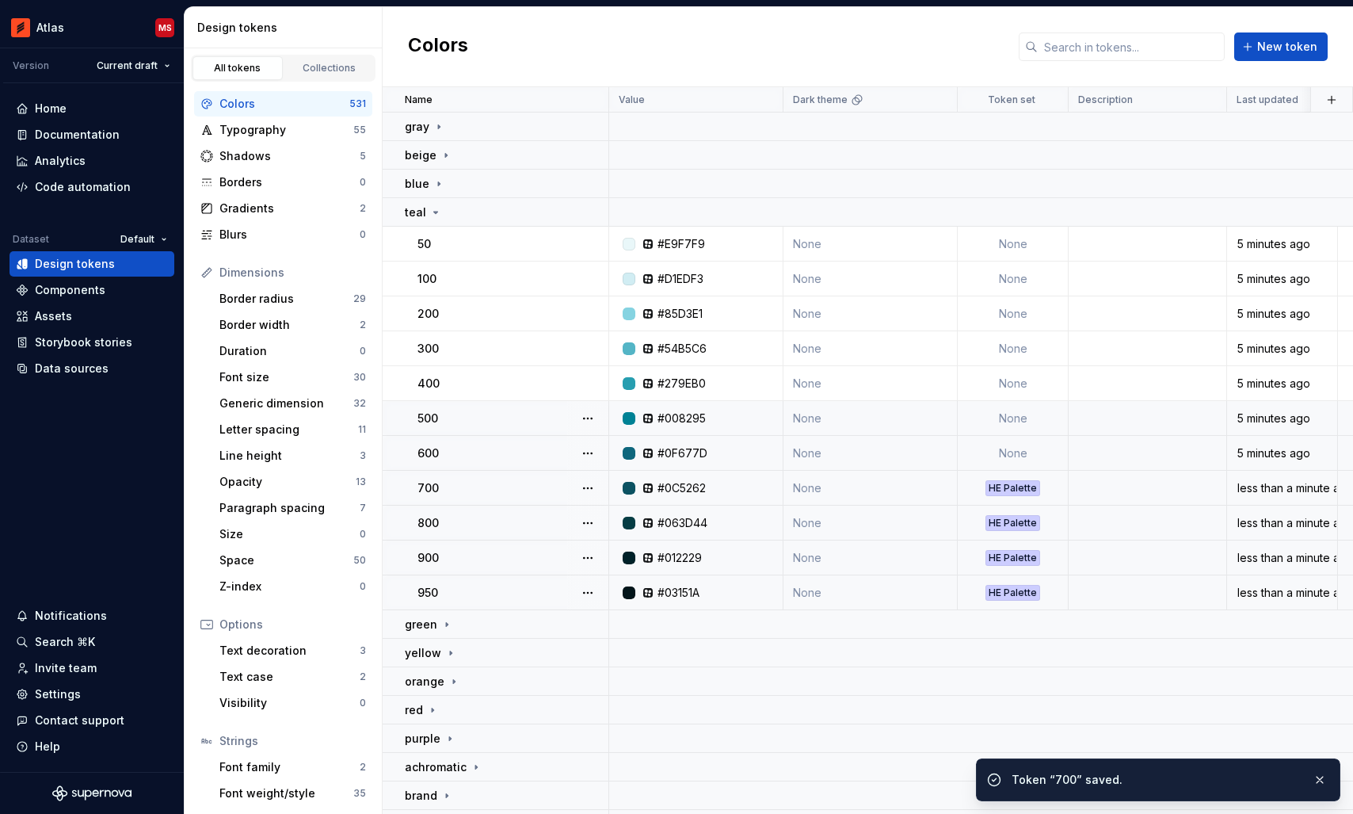
click at [1027, 455] on td "None" at bounding box center [1013, 453] width 111 height 35
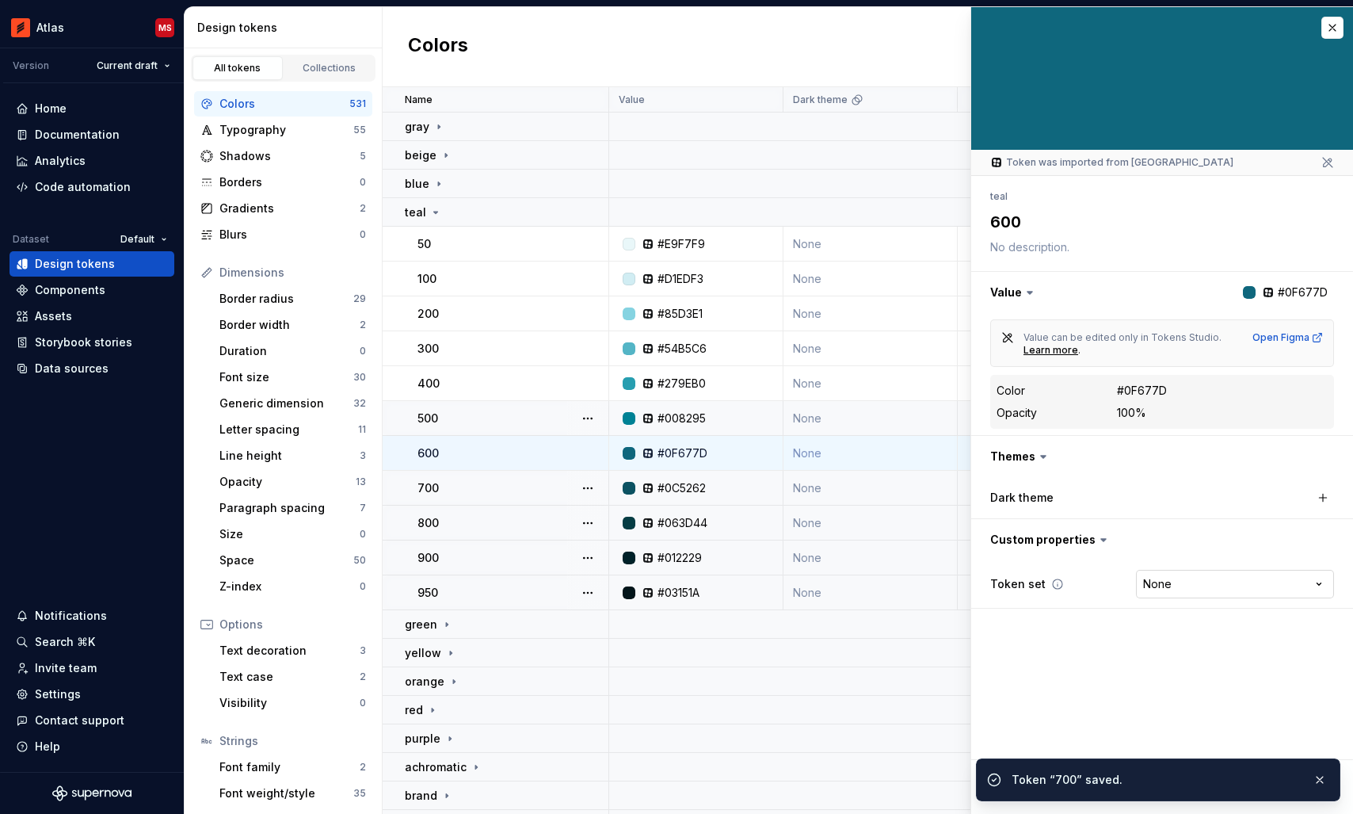
click at [1164, 589] on html "Atlas MS Version Current draft Home Documentation Analytics Code automation Dat…" at bounding box center [676, 407] width 1353 height 814
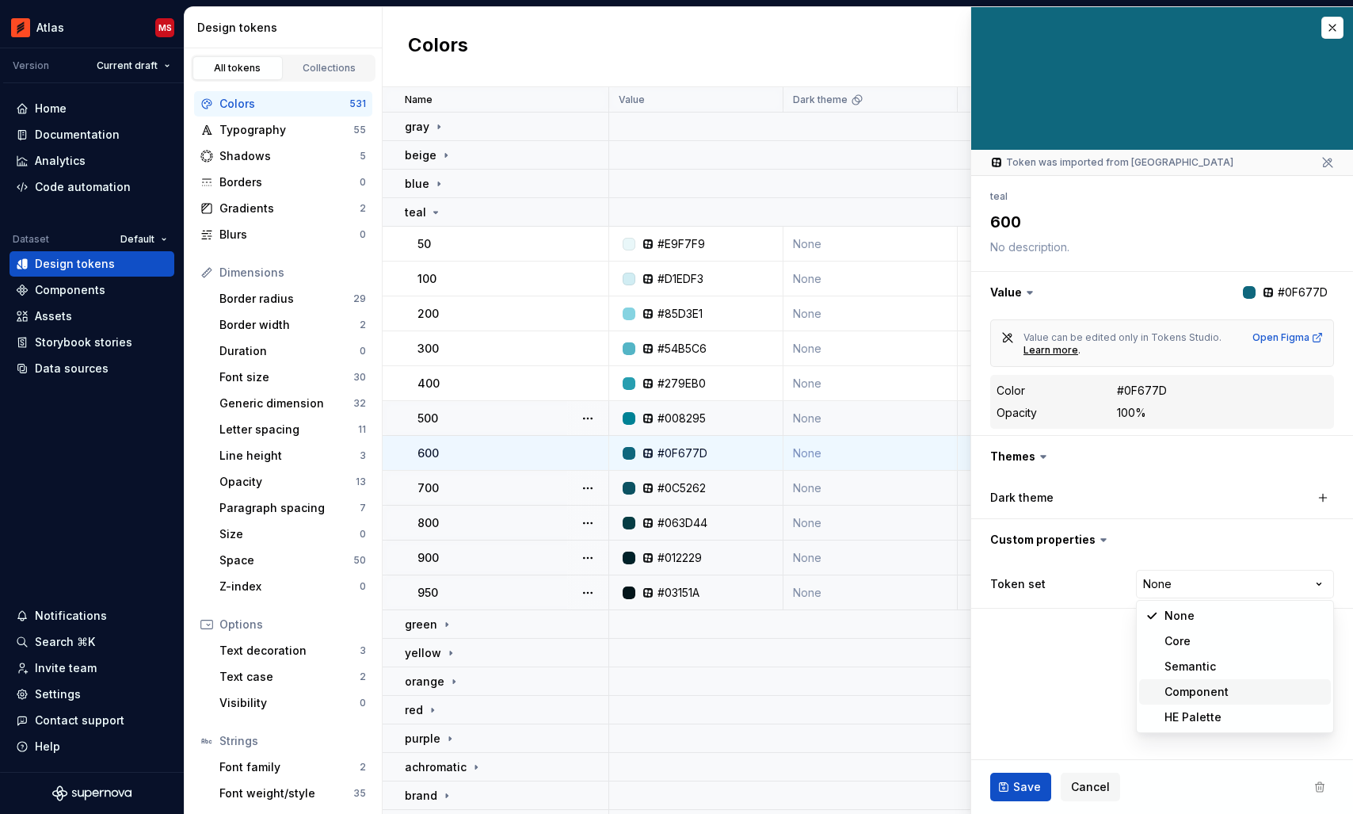
type textarea "*"
select select "**********"
click at [1014, 784] on span "Save" at bounding box center [1027, 787] width 28 height 16
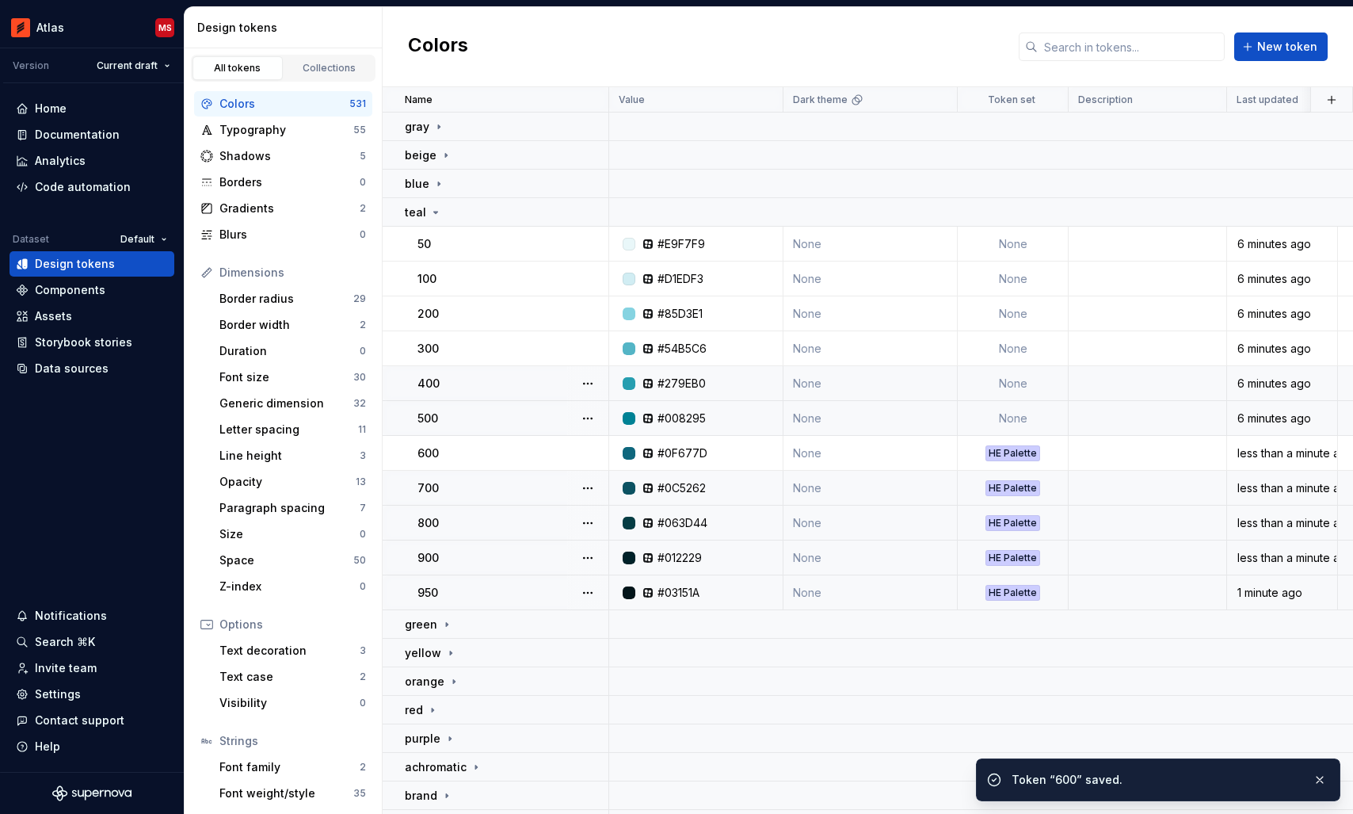
click at [1024, 419] on td "None" at bounding box center [1013, 418] width 111 height 35
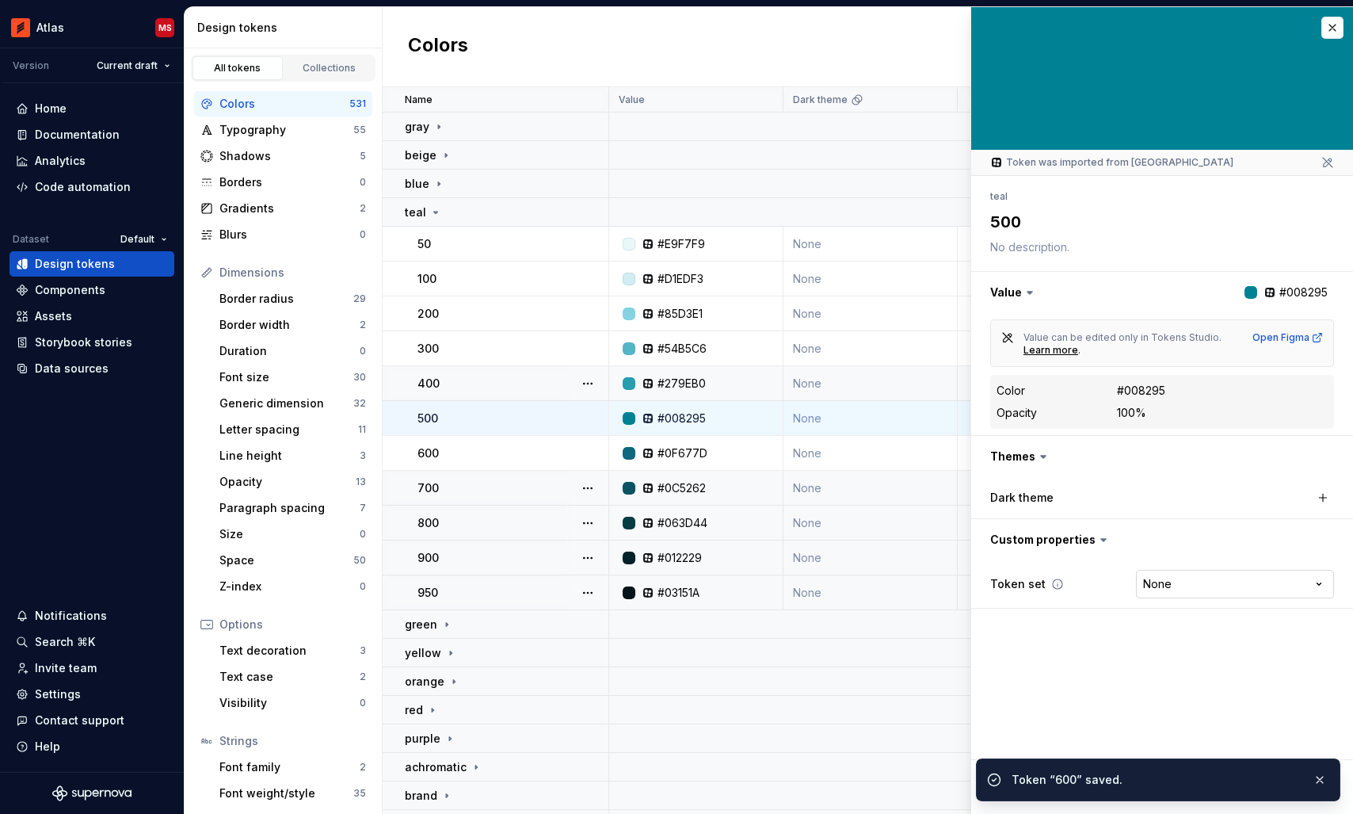
click at [1159, 582] on html "Atlas MS Version Current draft Home Documentation Analytics Code automation Dat…" at bounding box center [676, 407] width 1353 height 814
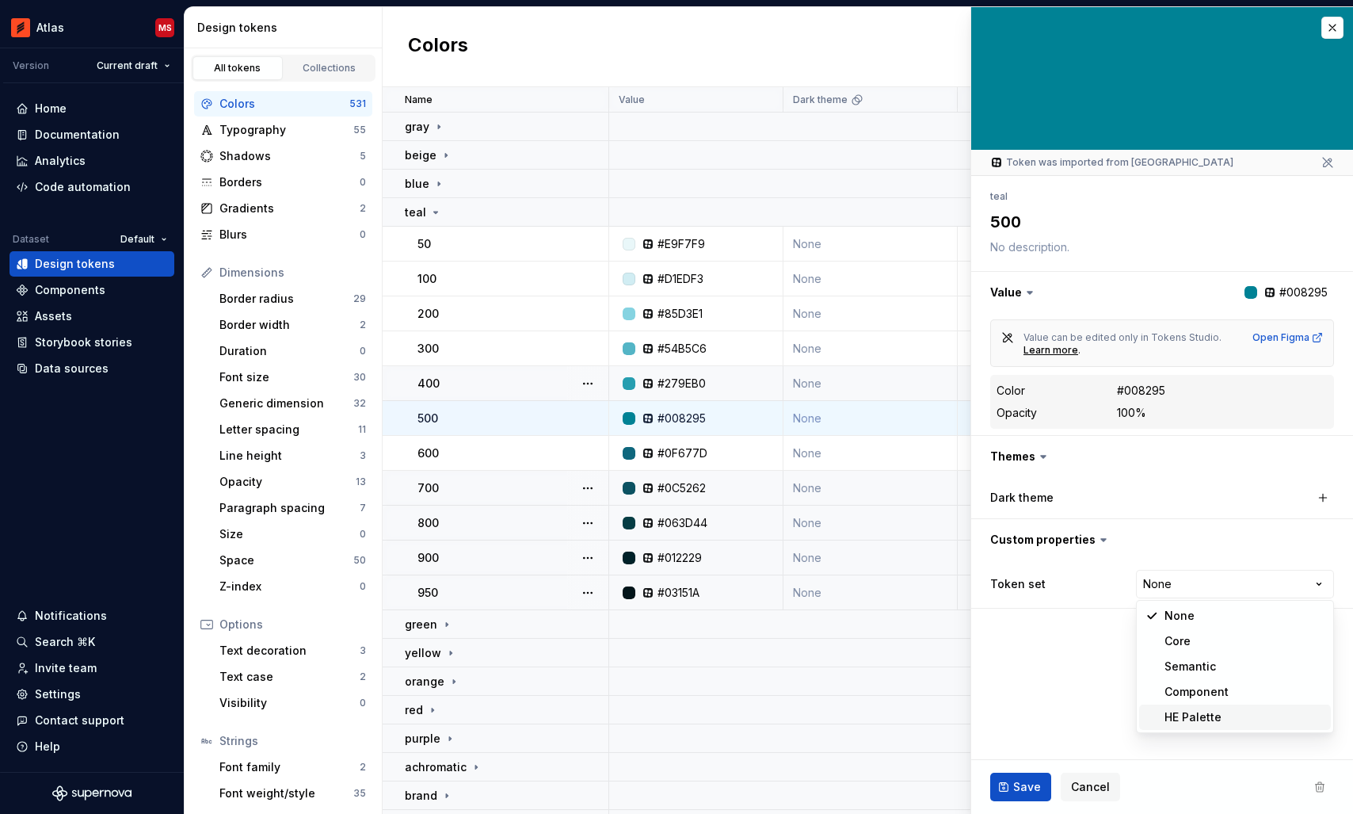
type textarea "*"
select select "**********"
click at [1008, 784] on button "Save" at bounding box center [1020, 786] width 61 height 29
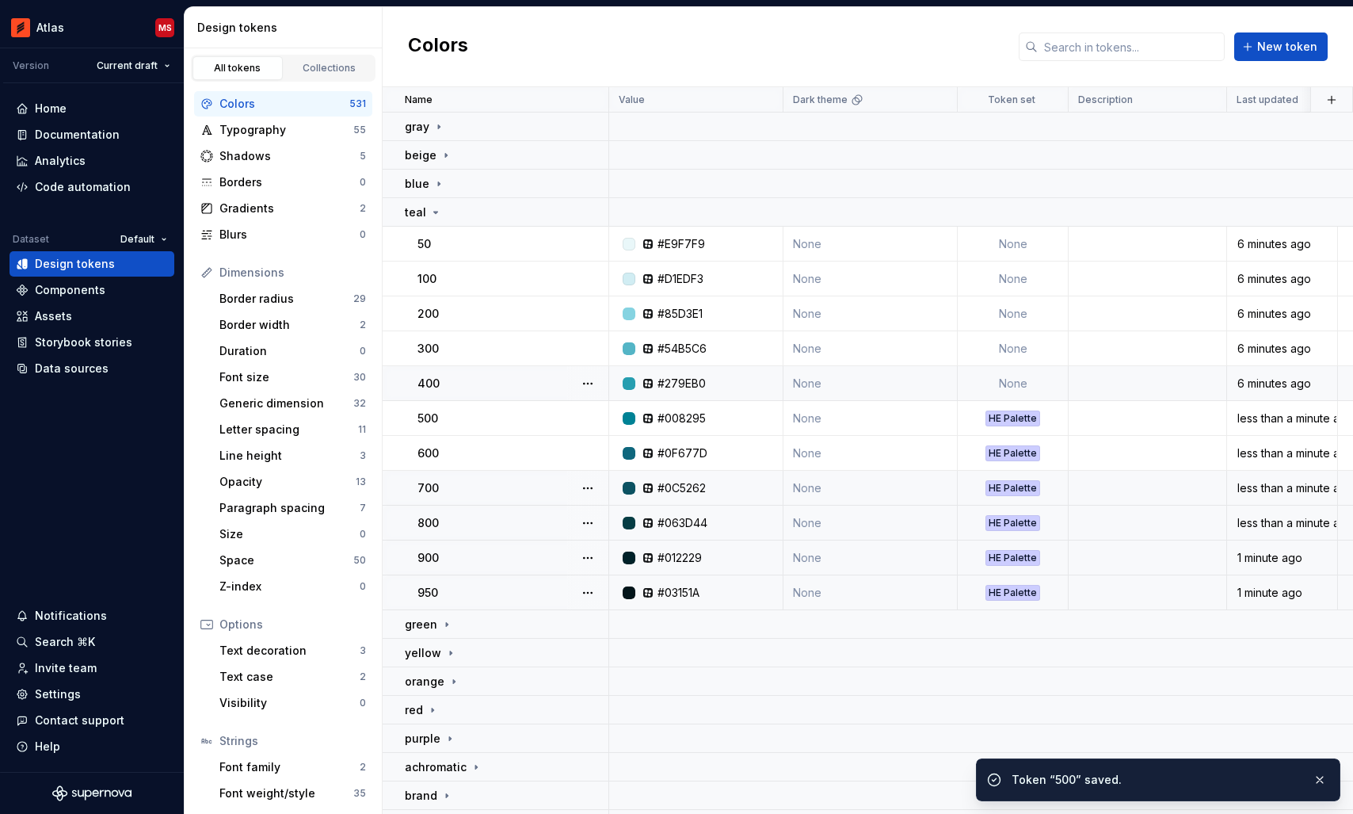
click at [998, 380] on td "None" at bounding box center [1013, 383] width 111 height 35
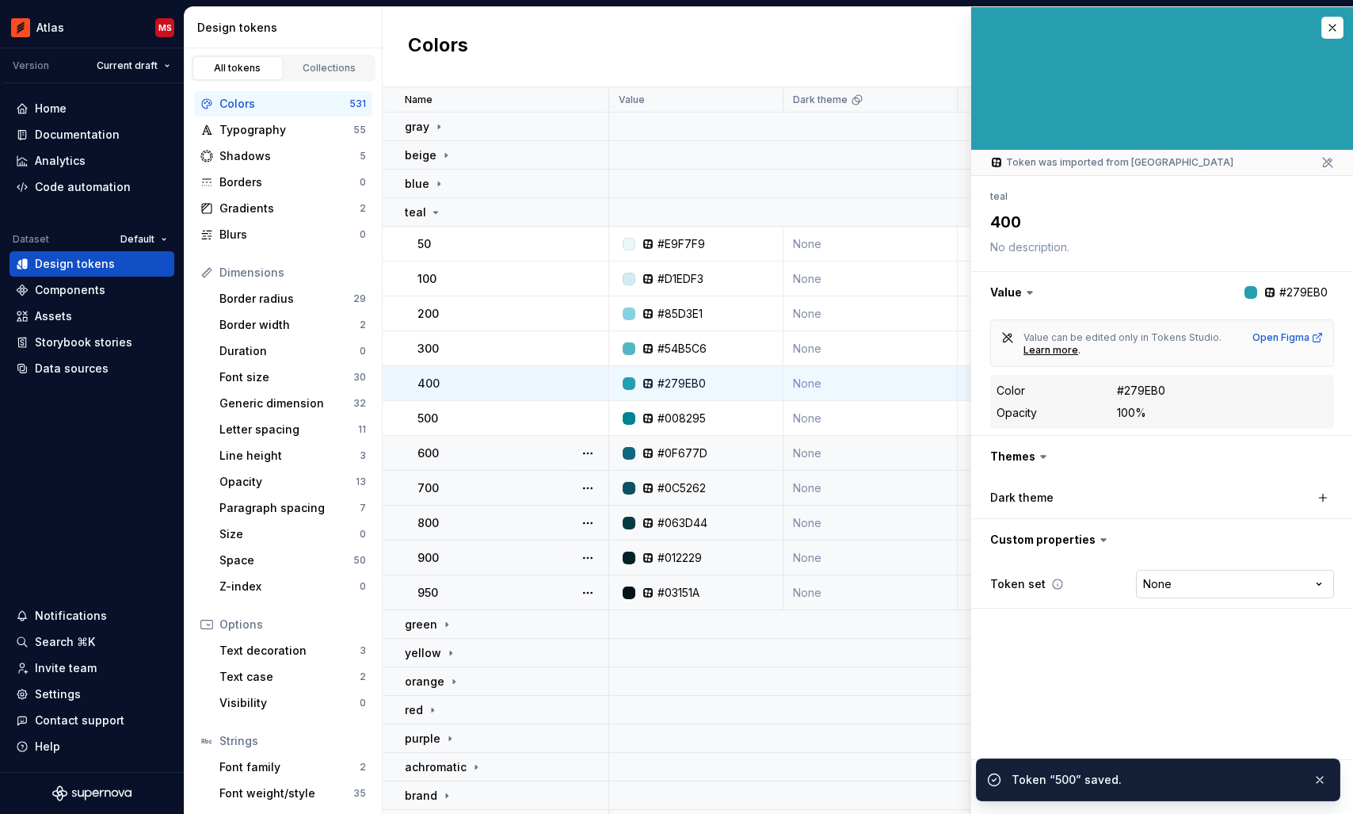
click at [1170, 585] on html "Atlas MS Version Current draft Home Documentation Analytics Code automation Dat…" at bounding box center [676, 407] width 1353 height 814
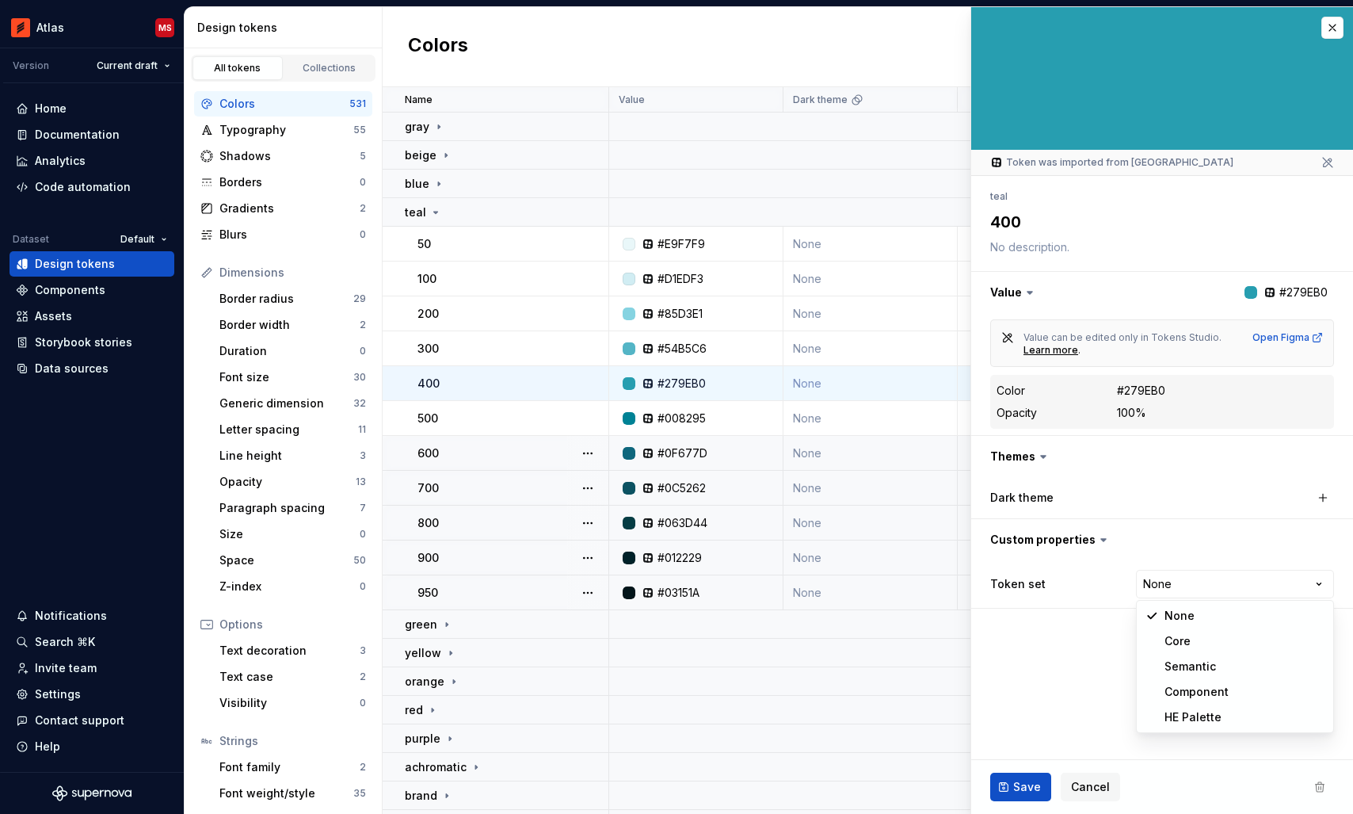
type textarea "*"
select select "**********"
click at [1019, 781] on span "Save" at bounding box center [1027, 787] width 28 height 16
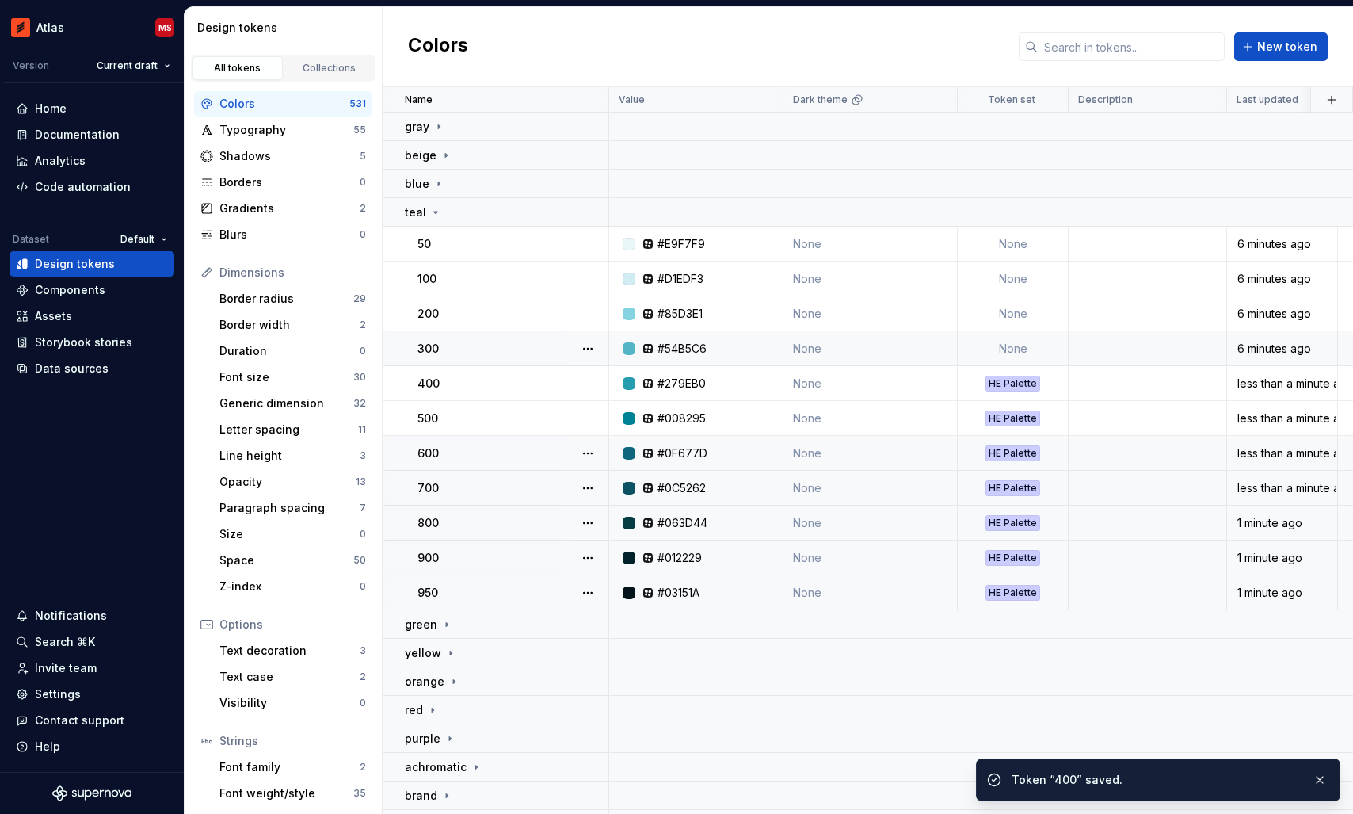
click at [1028, 348] on td "None" at bounding box center [1013, 348] width 111 height 35
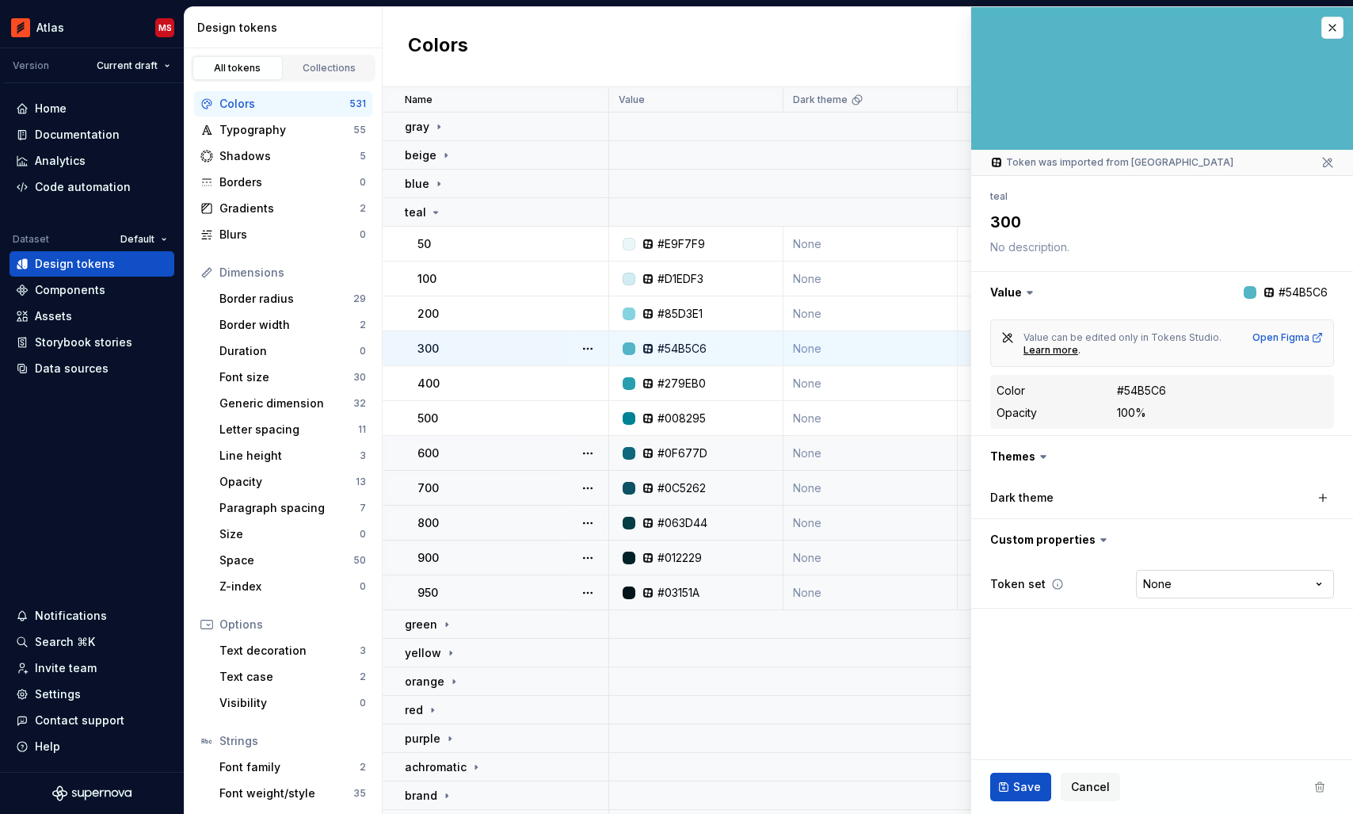
click at [1184, 588] on html "Atlas MS Version Current draft Home Documentation Analytics Code automation Dat…" at bounding box center [676, 407] width 1353 height 814
type textarea "*"
select select "**********"
click at [1017, 791] on span "Save" at bounding box center [1027, 787] width 28 height 16
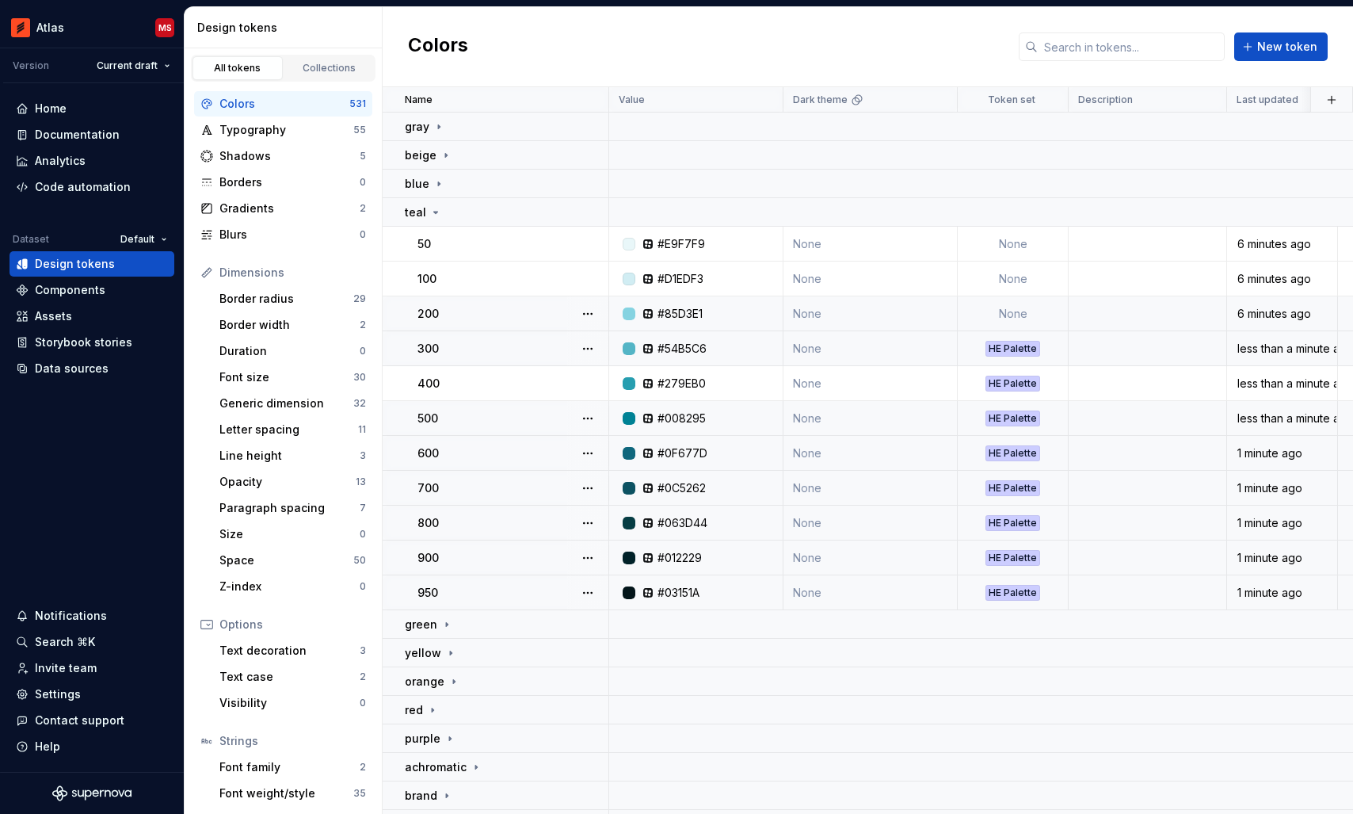
click at [1017, 303] on td "None" at bounding box center [1013, 313] width 111 height 35
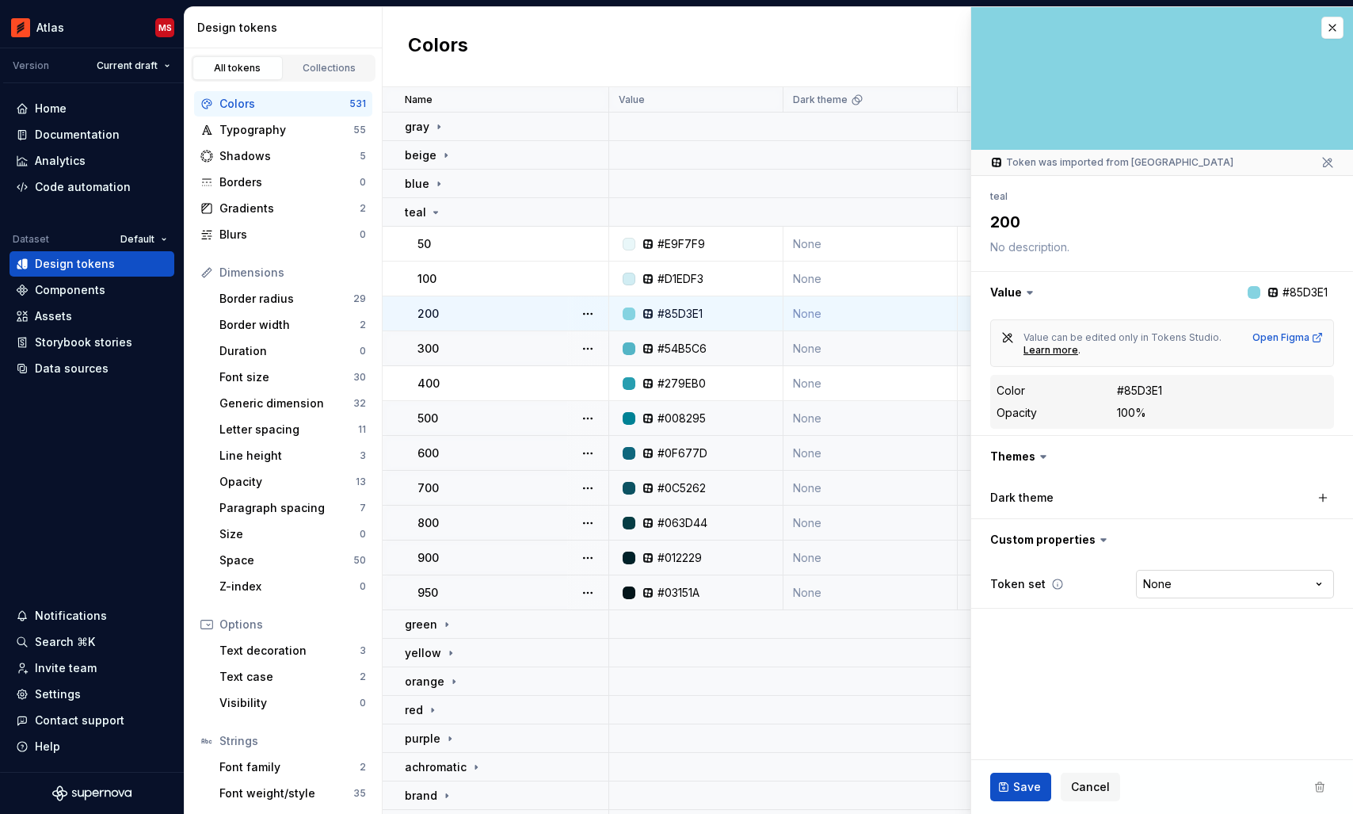
click at [1168, 581] on html "Atlas MS Version Current draft Home Documentation Analytics Code automation Dat…" at bounding box center [676, 407] width 1353 height 814
type textarea "*"
select select "**********"
click at [1018, 784] on span "Save" at bounding box center [1027, 787] width 28 height 16
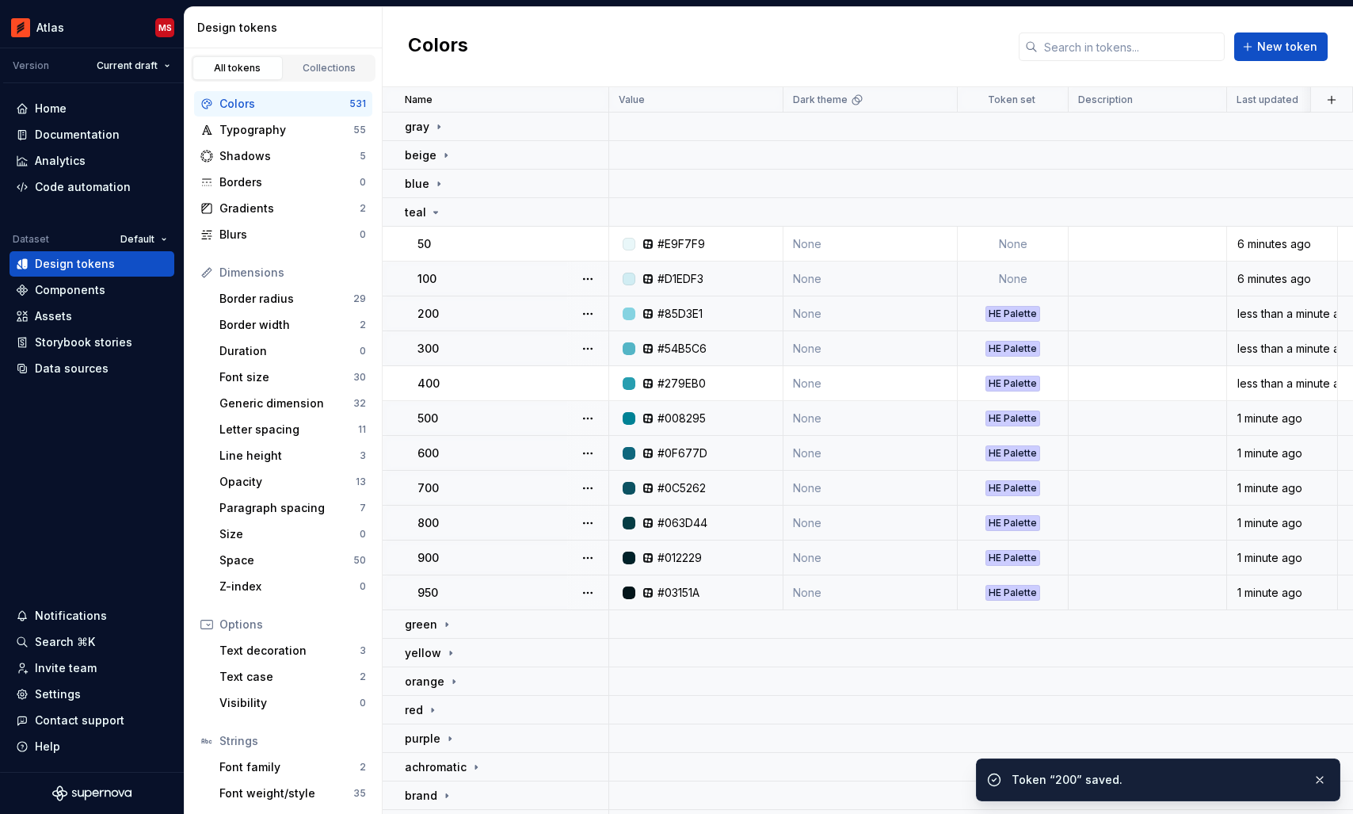
click at [1003, 276] on td "None" at bounding box center [1013, 278] width 111 height 35
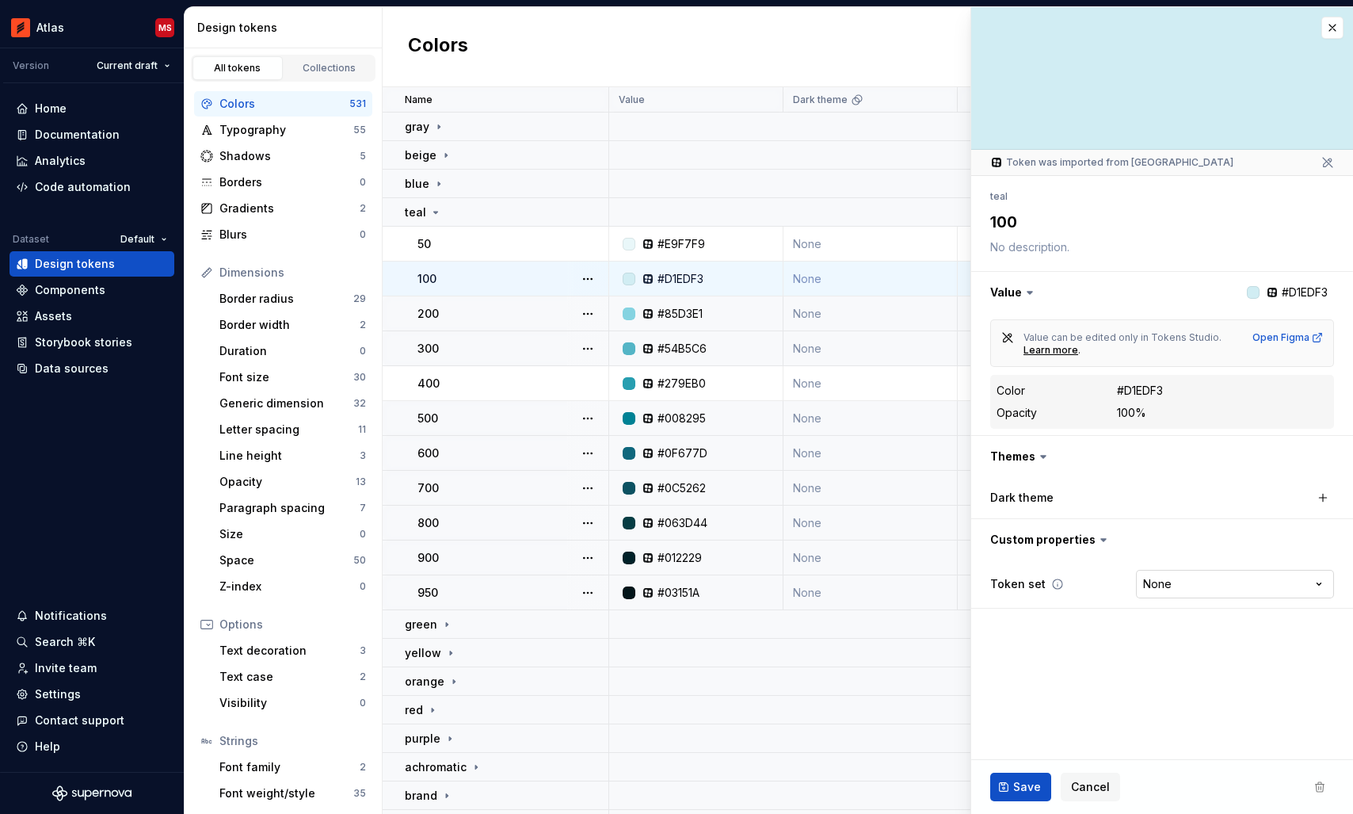
click at [1177, 587] on html "Atlas MS Version Current draft Home Documentation Analytics Code automation Dat…" at bounding box center [676, 407] width 1353 height 814
type textarea "*"
select select "**********"
click at [1015, 788] on span "Save" at bounding box center [1027, 787] width 28 height 16
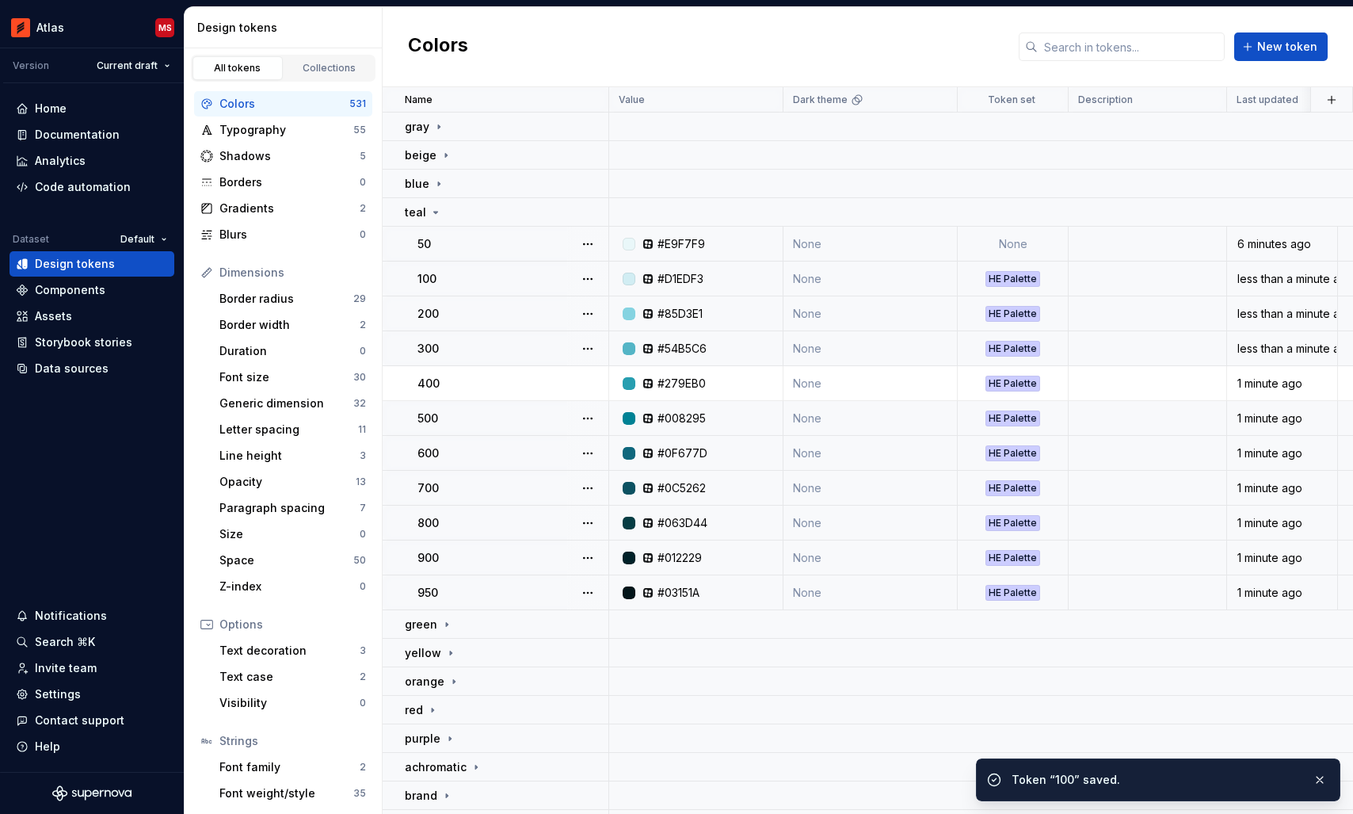
click at [1024, 242] on td "None" at bounding box center [1013, 244] width 111 height 35
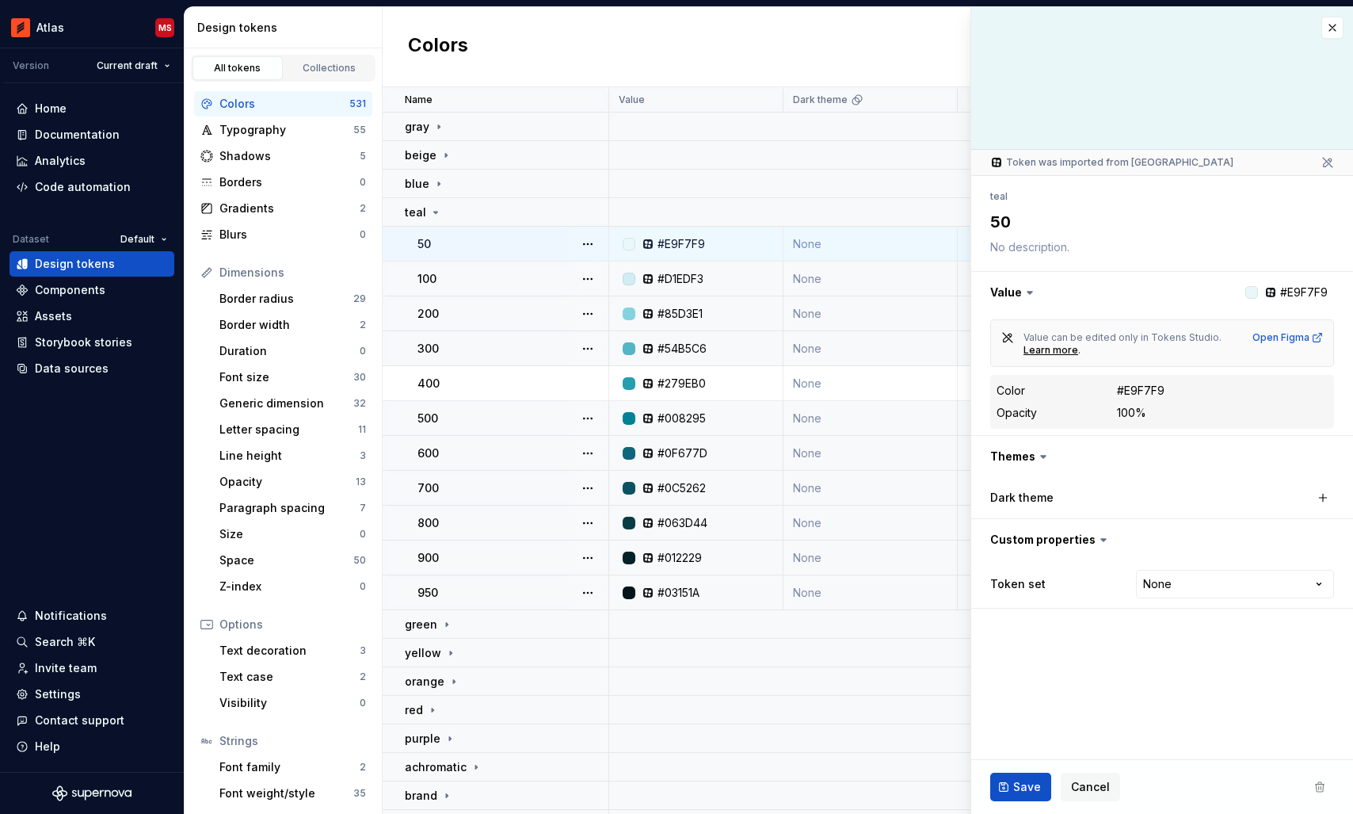
type textarea "*"
click at [1181, 579] on html "Atlas MS Version Current draft Home Documentation Analytics Code automation Dat…" at bounding box center [676, 407] width 1353 height 814
select select "**********"
click at [1029, 785] on span "Save" at bounding box center [1027, 787] width 28 height 16
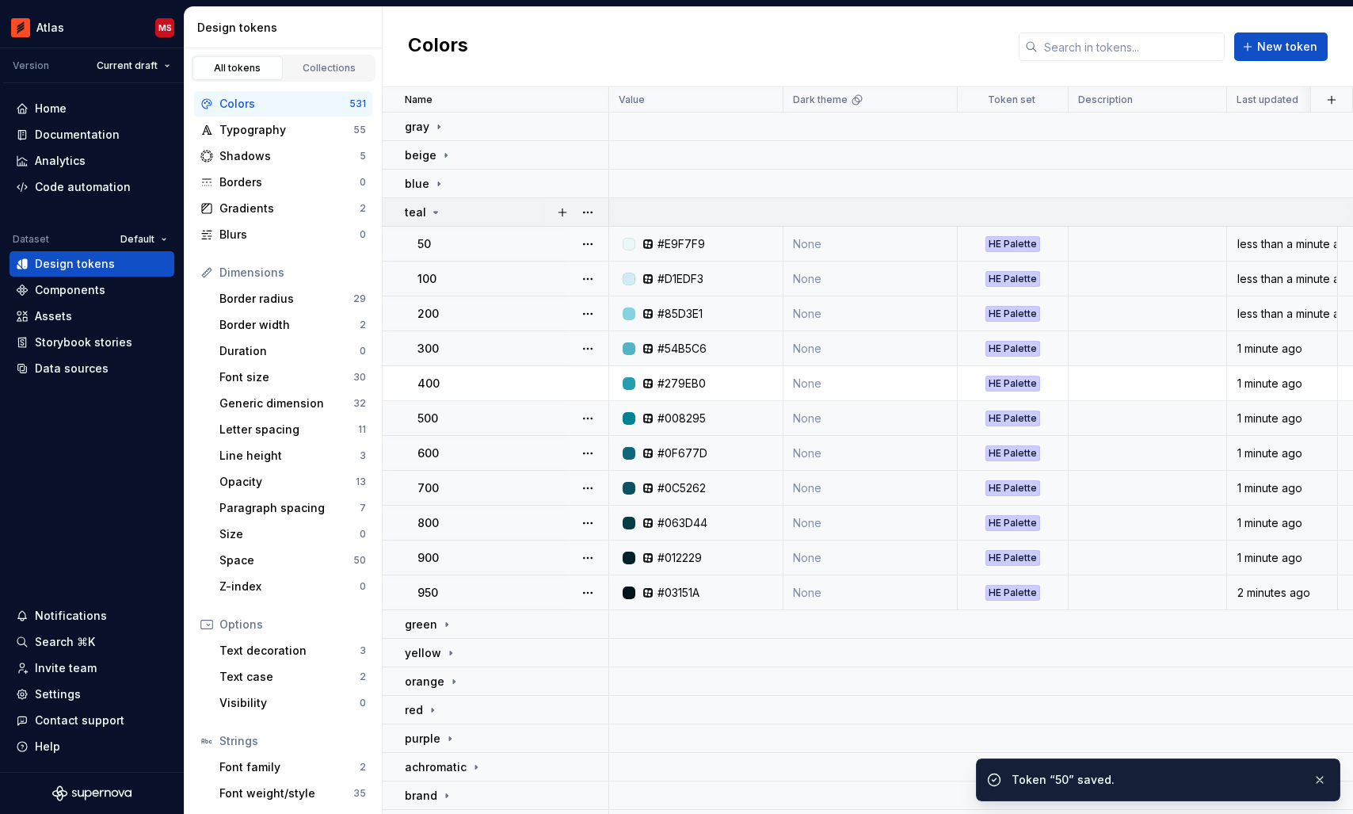
click at [431, 210] on icon at bounding box center [435, 212] width 13 height 13
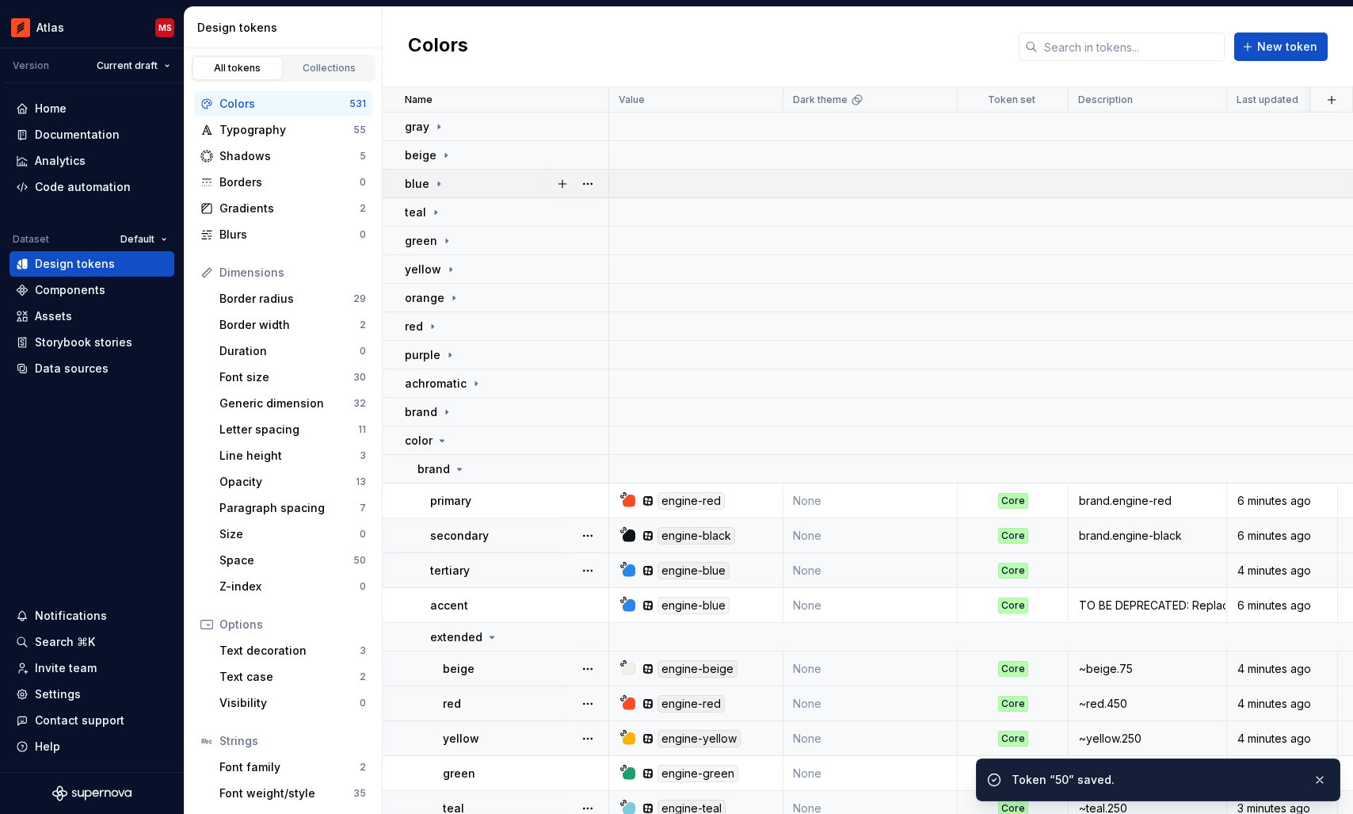
click at [434, 185] on icon at bounding box center [439, 183] width 13 height 13
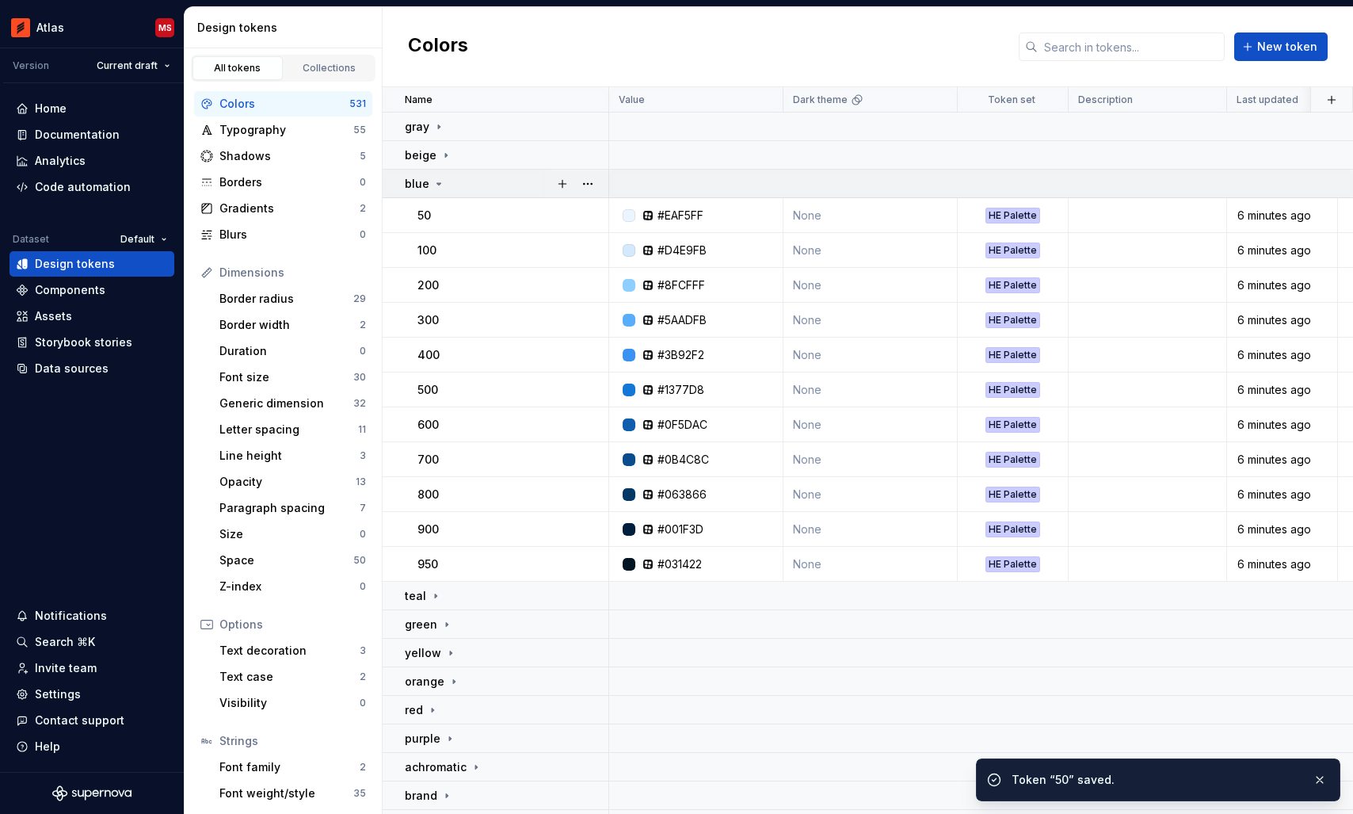
click at [434, 185] on icon at bounding box center [439, 183] width 13 height 13
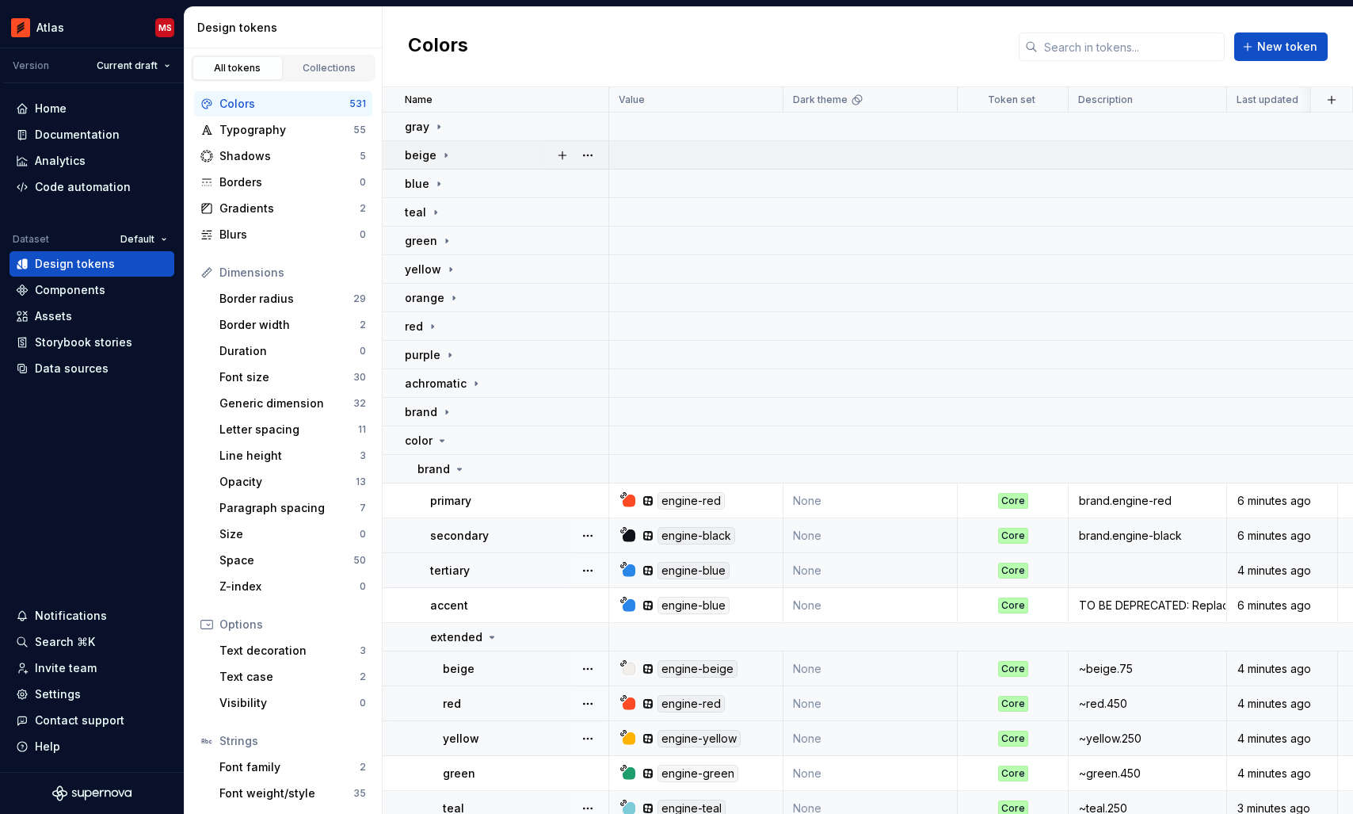
click at [440, 154] on icon at bounding box center [446, 155] width 13 height 13
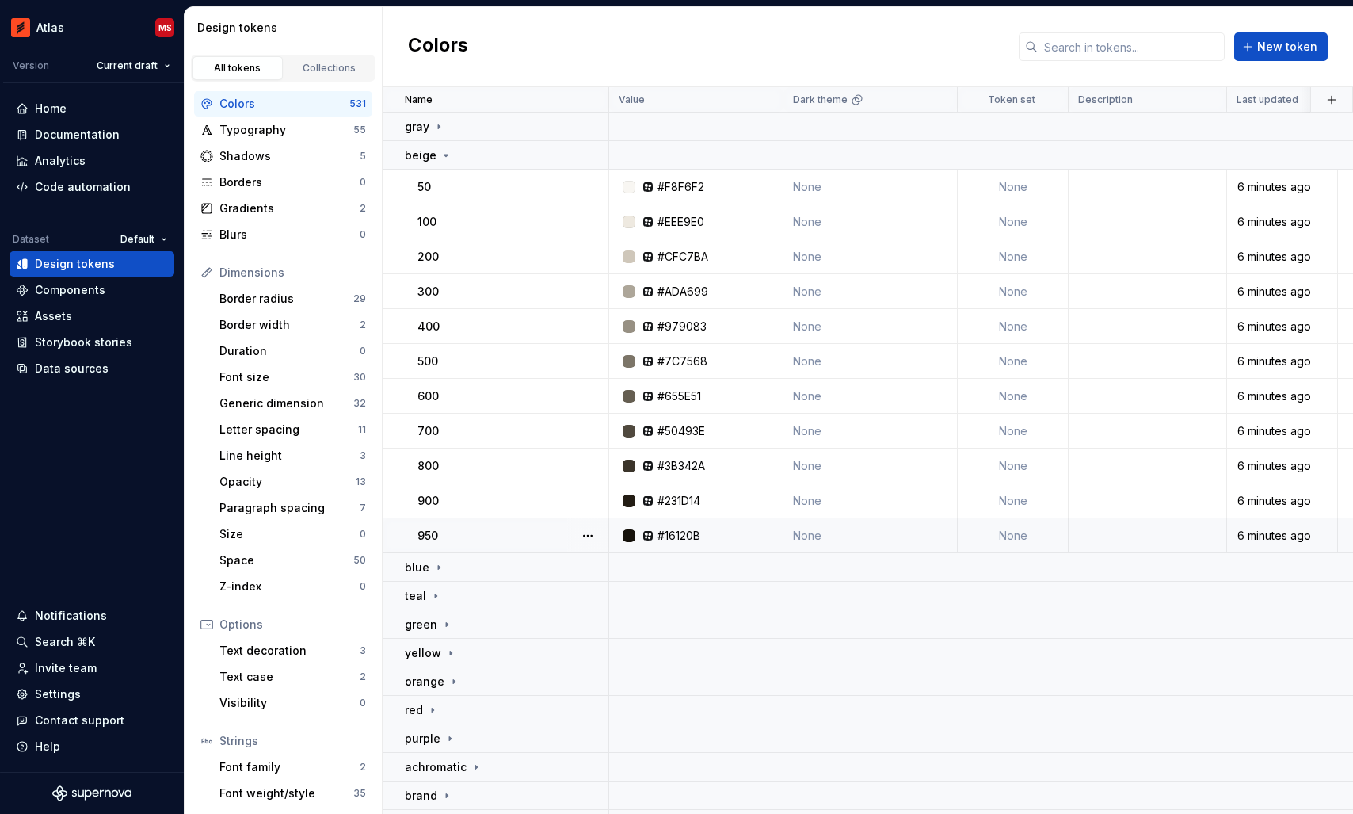
click at [1019, 535] on td "None" at bounding box center [1013, 535] width 111 height 35
type textarea "*"
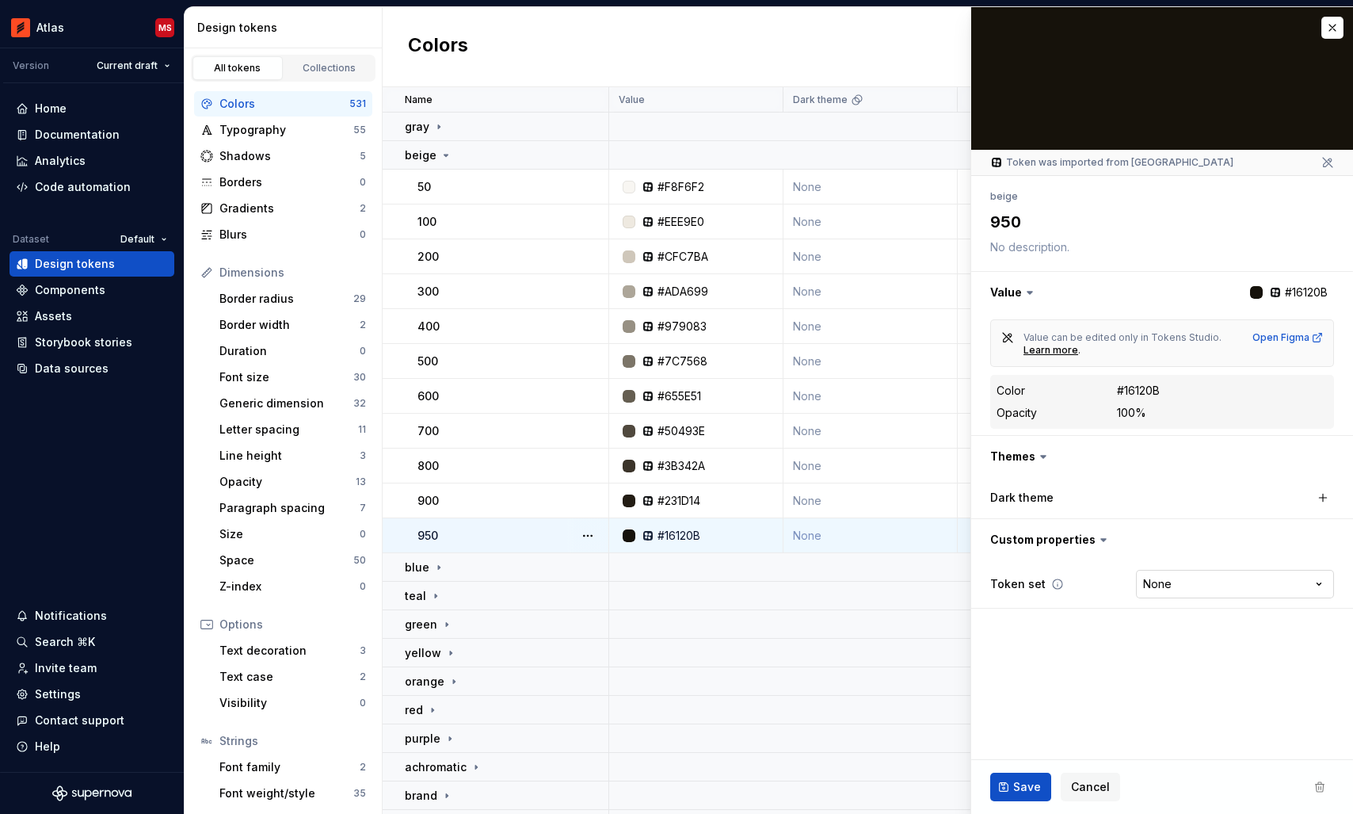
click at [1176, 584] on html "Atlas MS Version Current draft Home Documentation Analytics Code automation Dat…" at bounding box center [676, 407] width 1353 height 814
select select "**********"
click at [1020, 787] on span "Save" at bounding box center [1027, 787] width 28 height 16
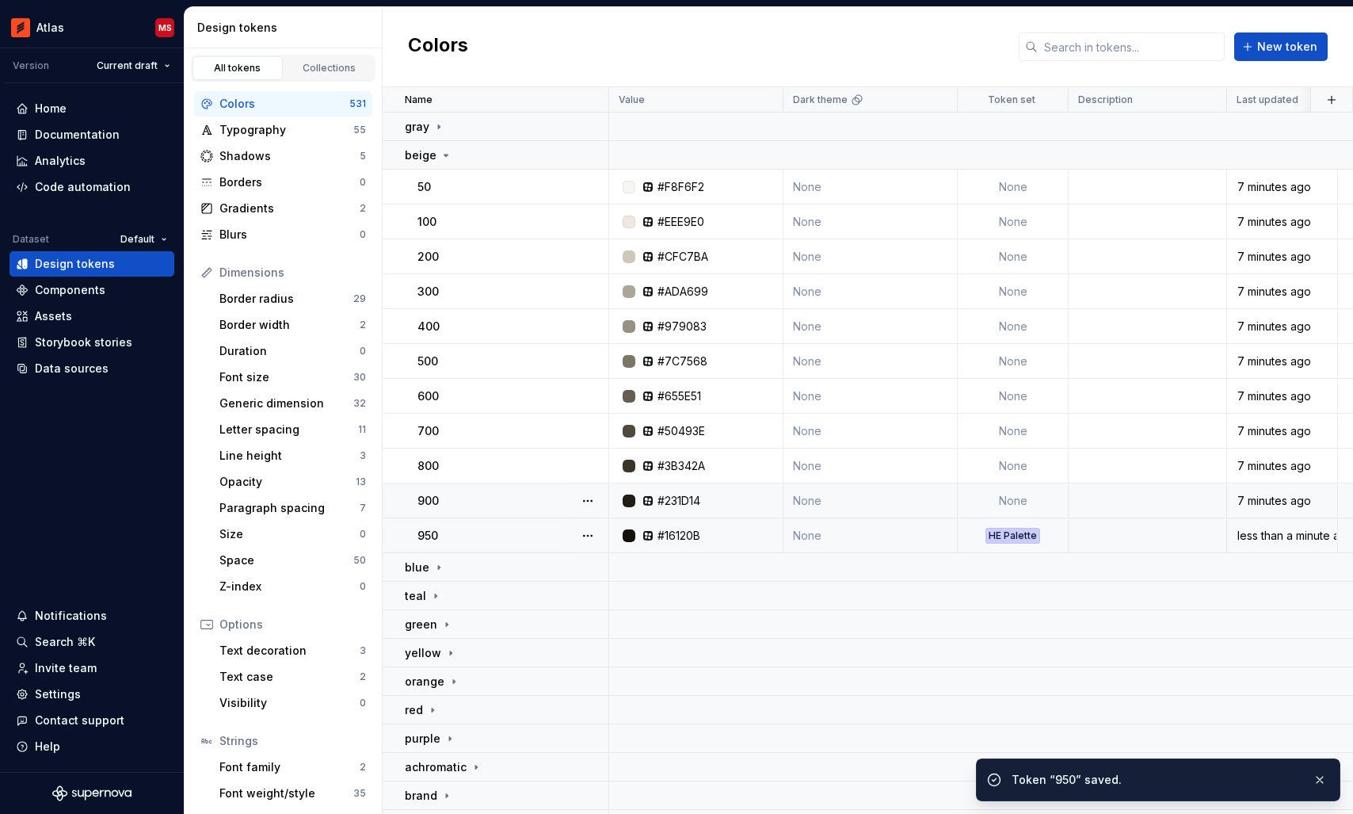
click at [1022, 502] on td "None" at bounding box center [1013, 500] width 111 height 35
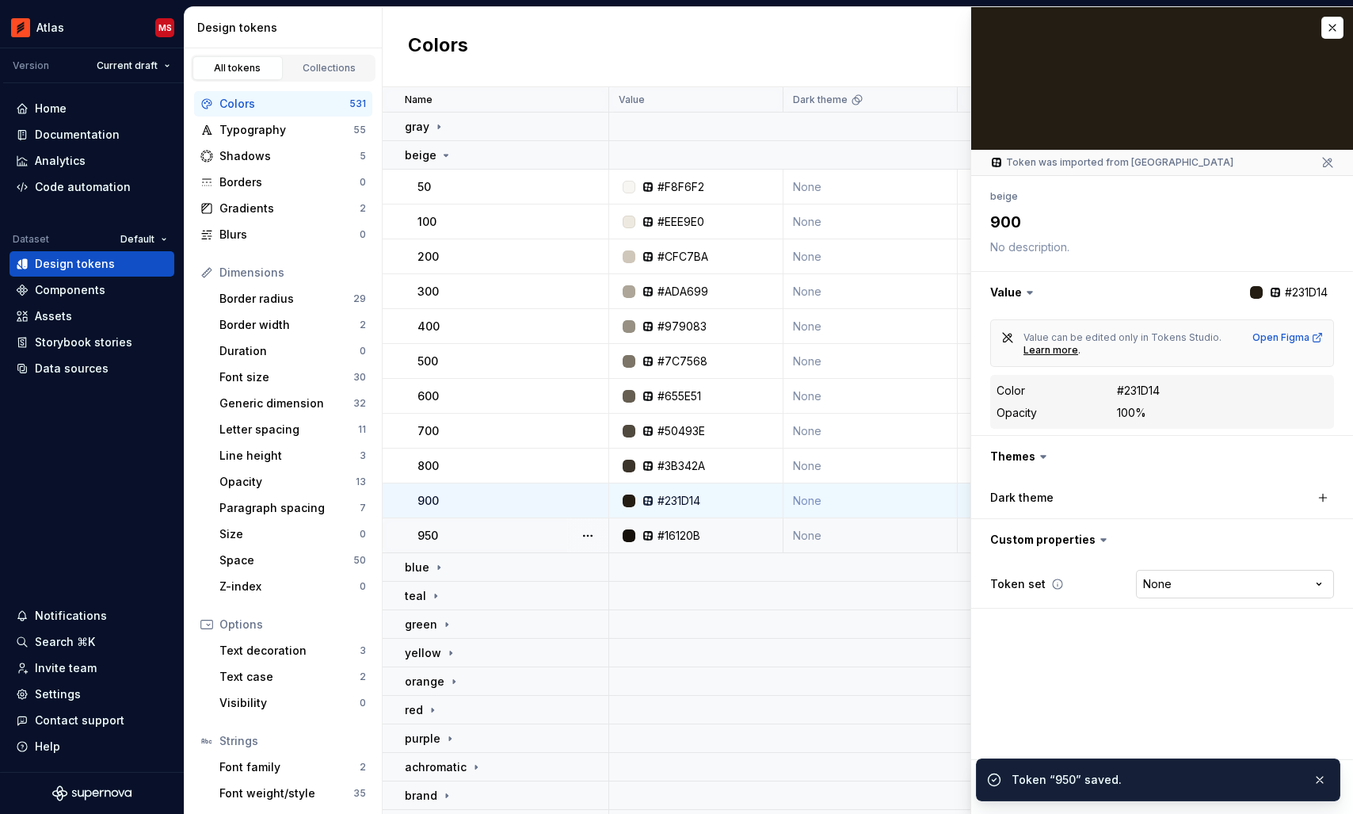
click at [1153, 585] on html "Atlas MS Version Current draft Home Documentation Analytics Code automation Dat…" at bounding box center [676, 407] width 1353 height 814
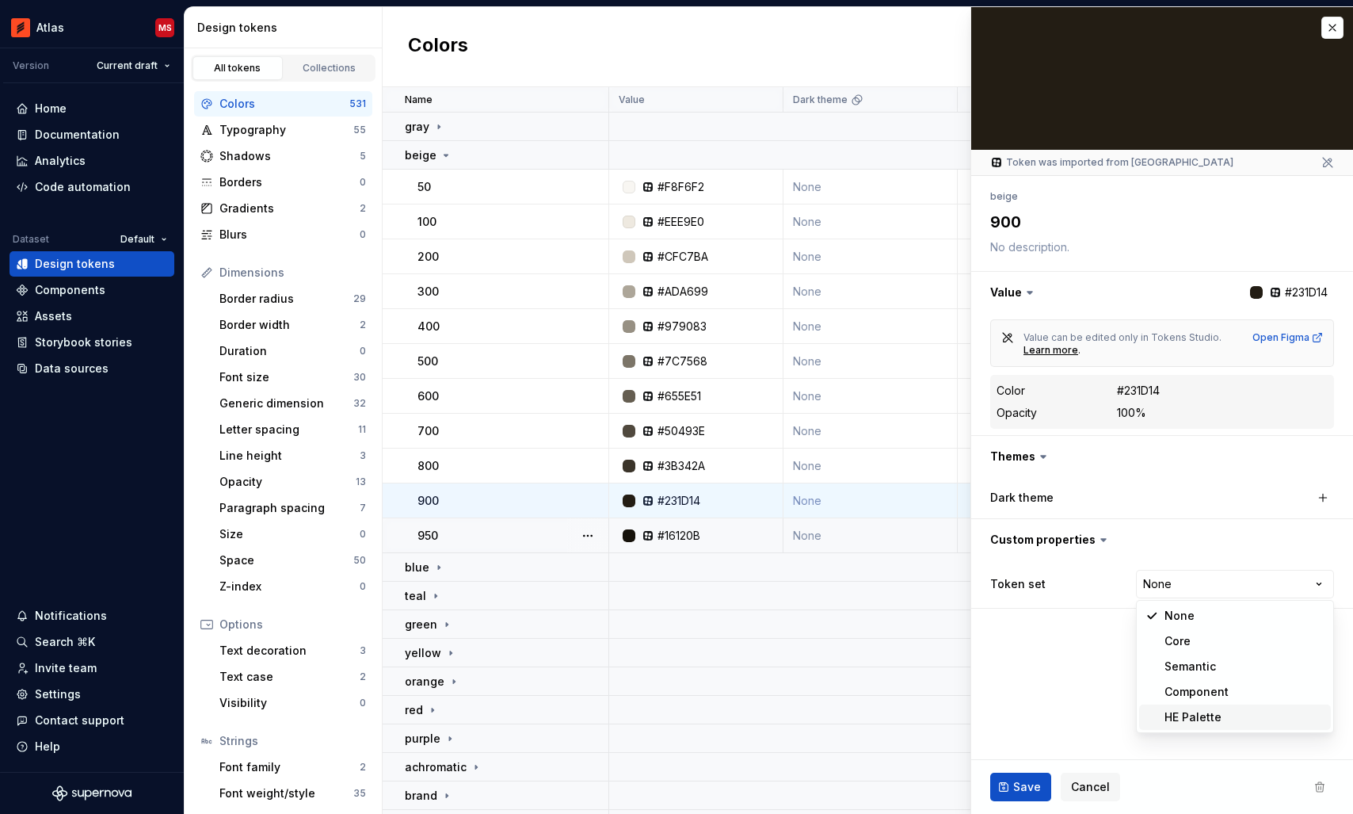
type textarea "*"
select select "**********"
click at [1008, 791] on button "Save" at bounding box center [1020, 786] width 61 height 29
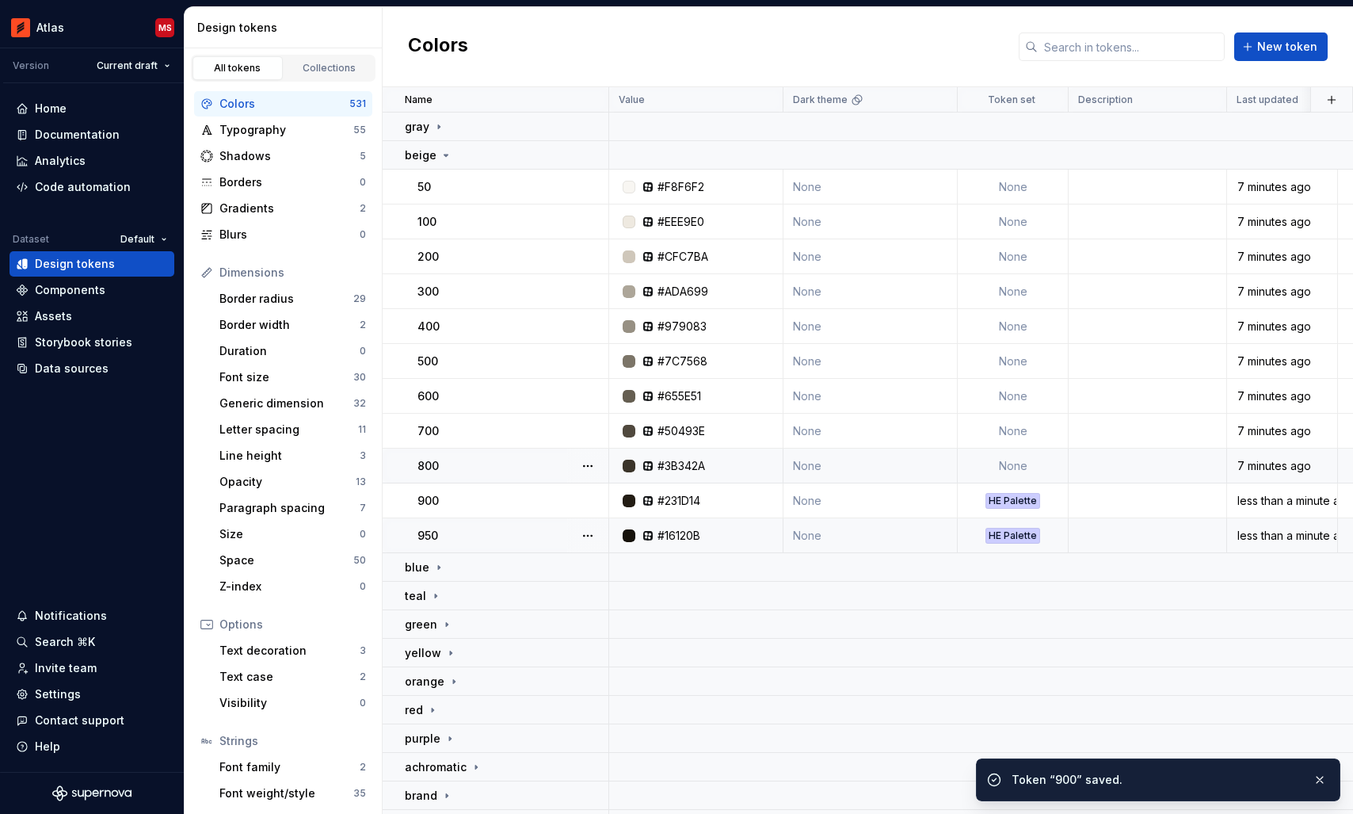
click at [1016, 460] on td "None" at bounding box center [1013, 465] width 111 height 35
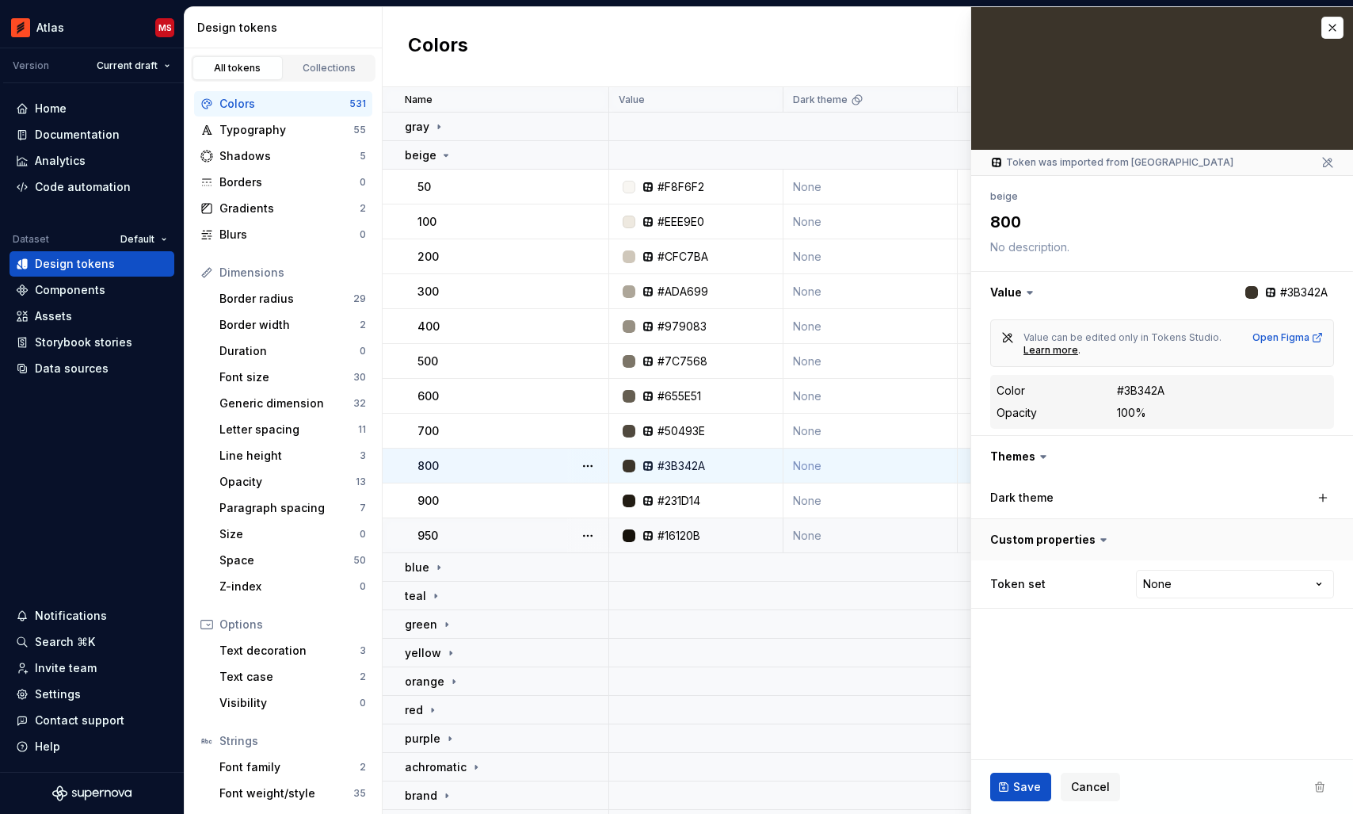
type textarea "*"
click at [1164, 581] on html "Atlas MS Version Current draft Home Documentation Analytics Code automation Dat…" at bounding box center [676, 407] width 1353 height 814
select select "**********"
click at [1022, 786] on span "Save" at bounding box center [1027, 787] width 28 height 16
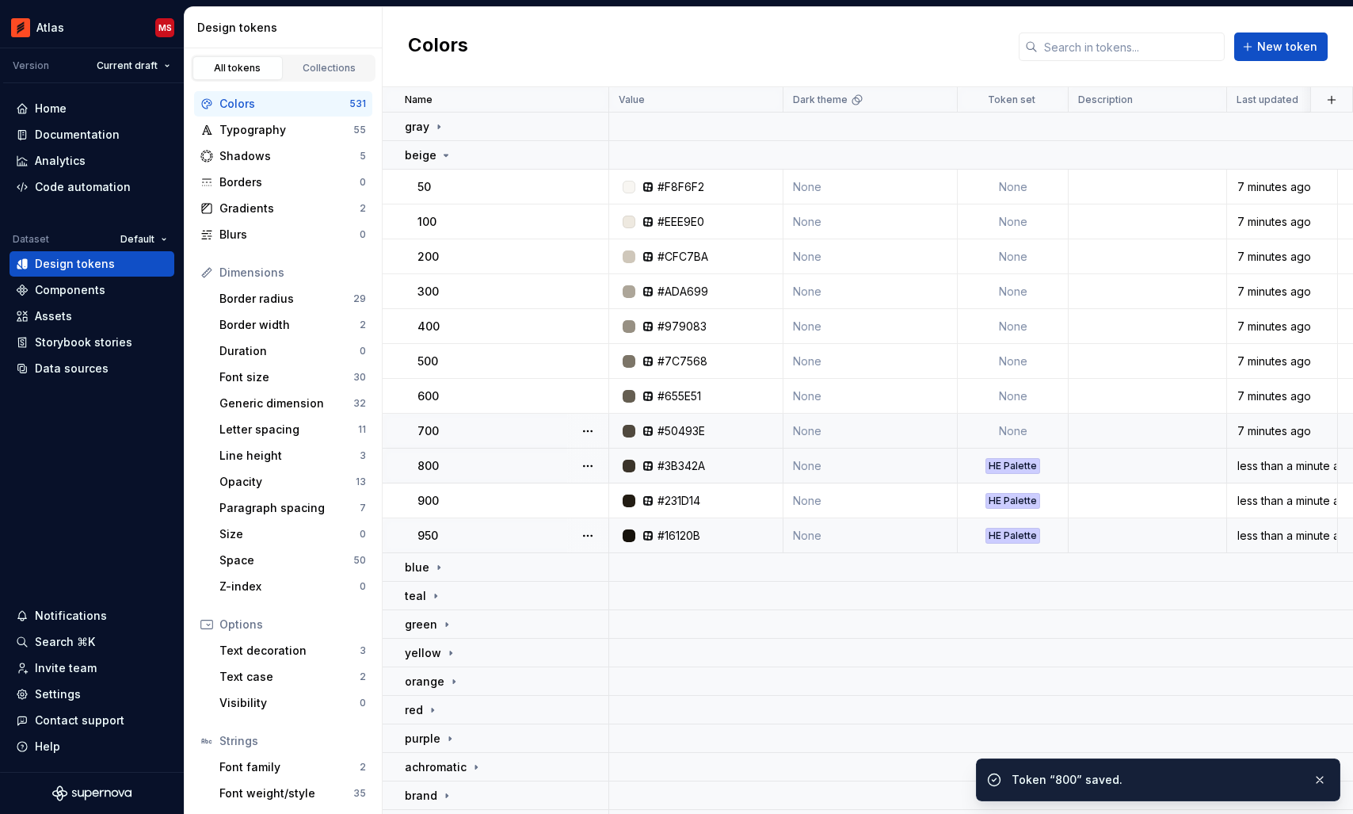
click at [1005, 425] on td "None" at bounding box center [1013, 430] width 111 height 35
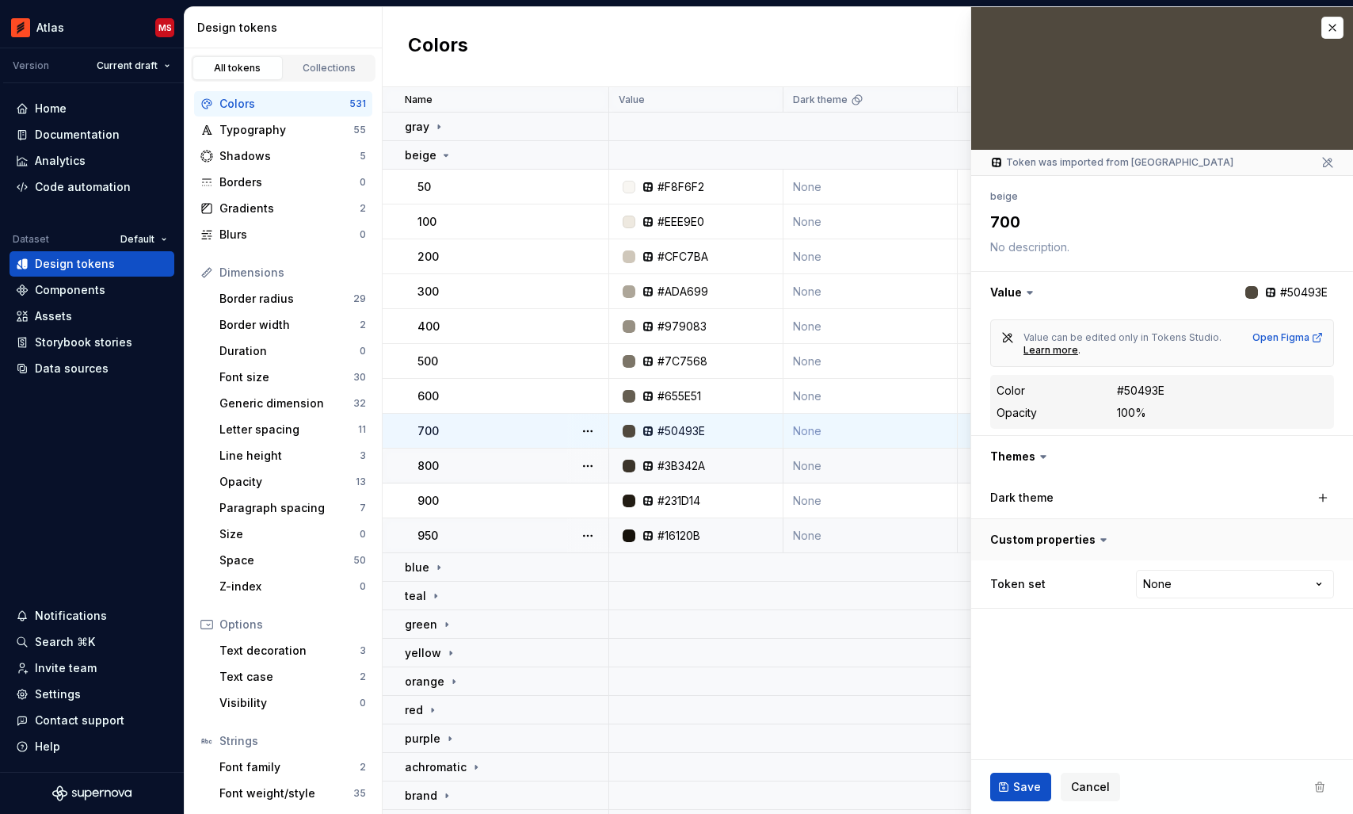
type textarea "*"
click at [1172, 584] on html "Atlas MS Version Current draft Home Documentation Analytics Code automation Dat…" at bounding box center [676, 407] width 1353 height 814
select select "**********"
click at [1025, 783] on span "Save" at bounding box center [1027, 787] width 28 height 16
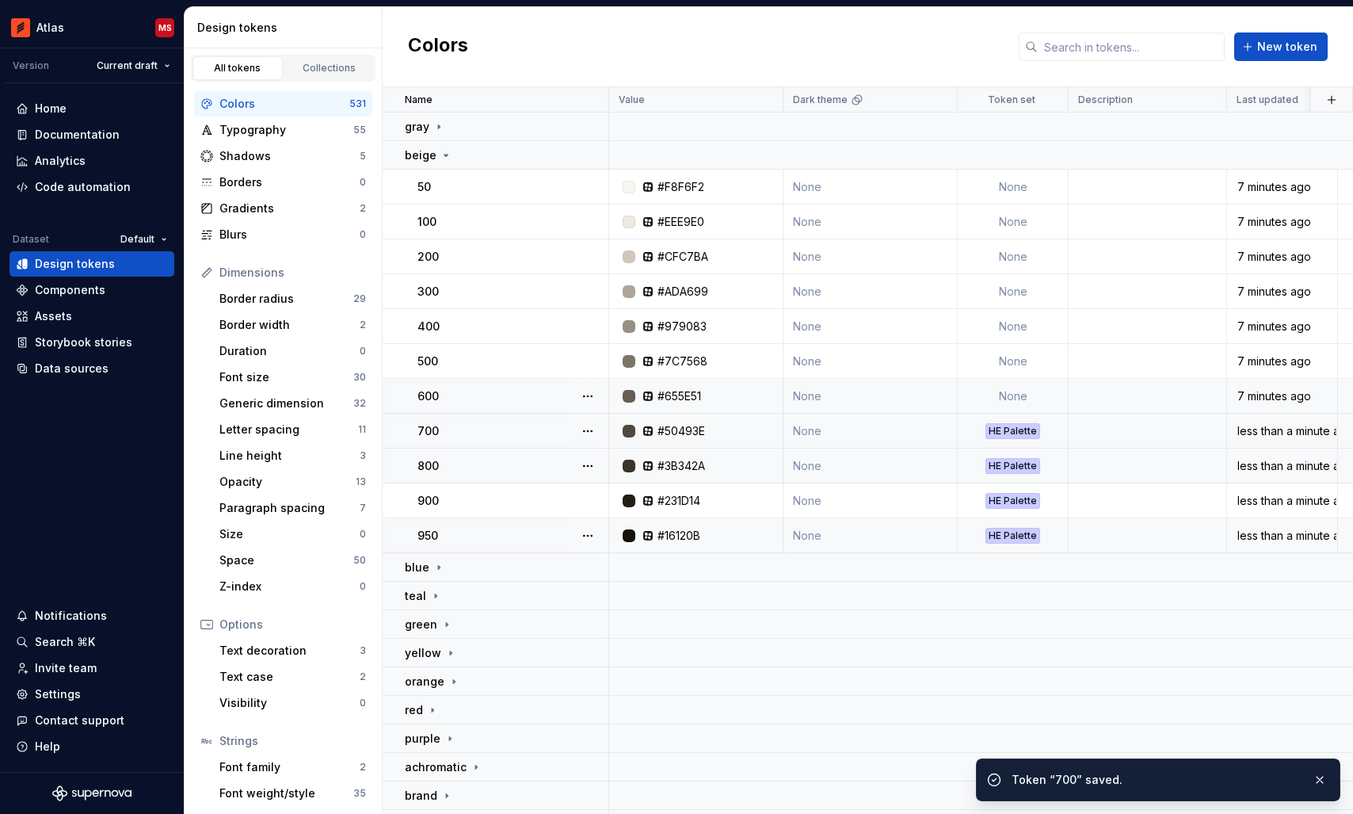
click at [1012, 399] on td "None" at bounding box center [1013, 396] width 111 height 35
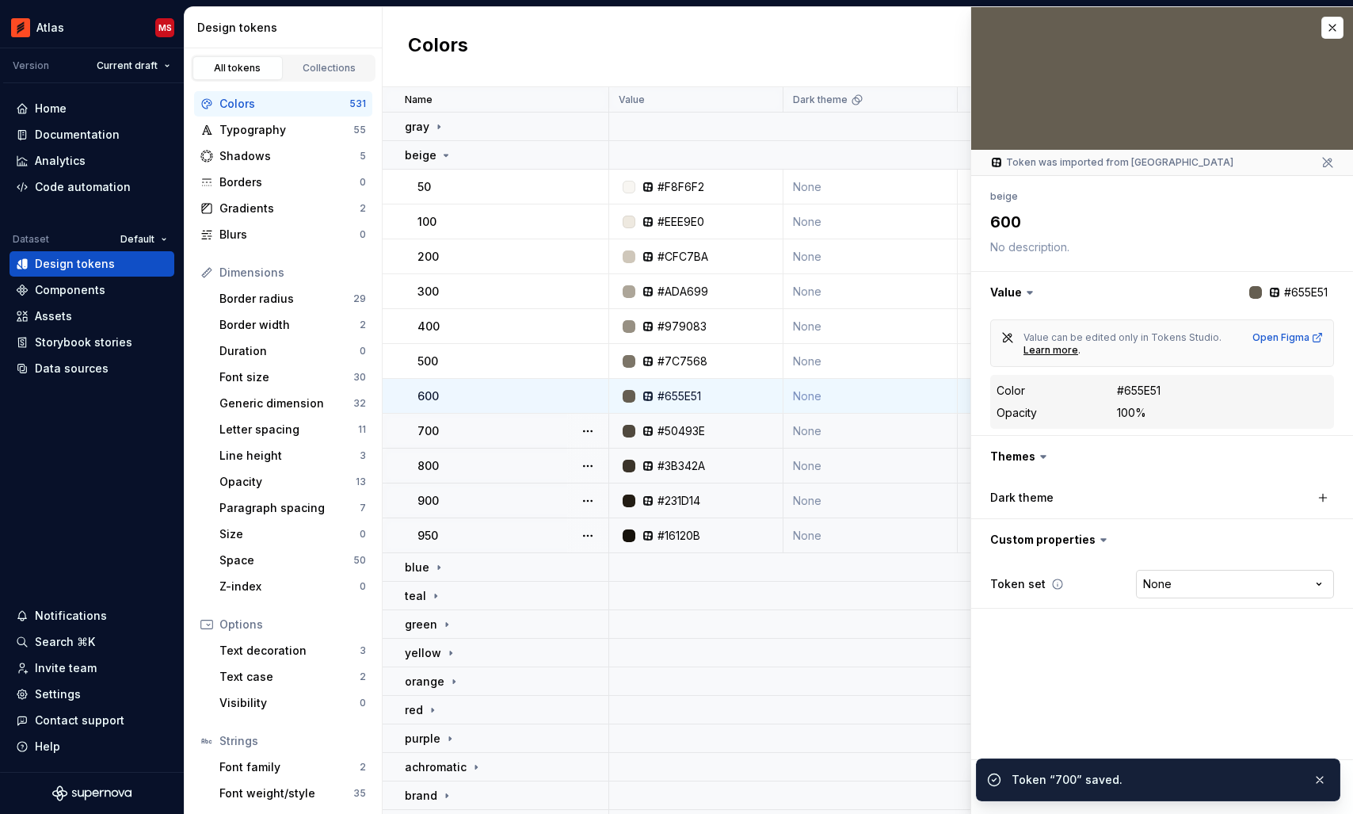
click at [1159, 575] on html "Atlas MS Version Current draft Home Documentation Analytics Code automation Dat…" at bounding box center [676, 407] width 1353 height 814
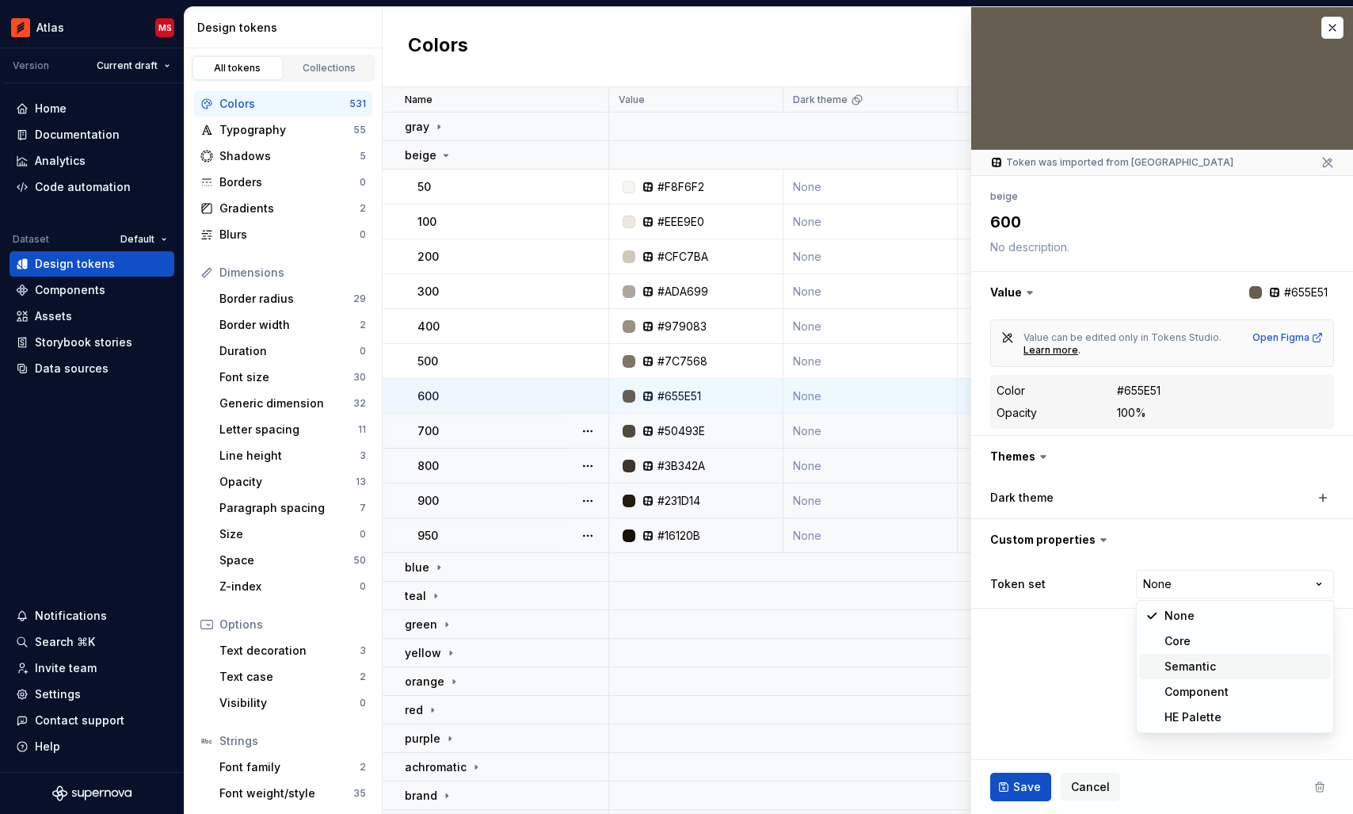
type textarea "*"
select select "**********"
click at [1016, 786] on span "Save" at bounding box center [1027, 787] width 28 height 16
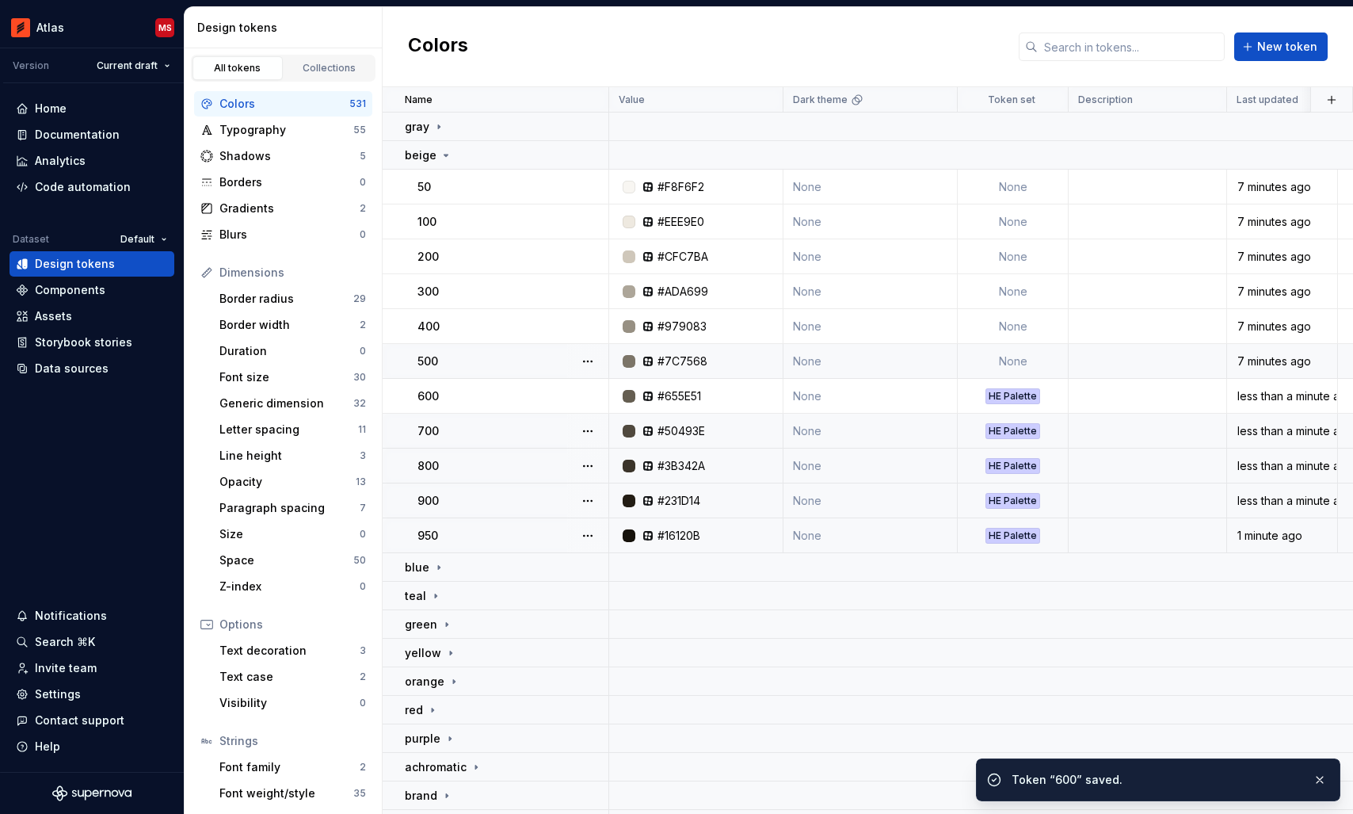
click at [1005, 365] on td "None" at bounding box center [1013, 361] width 111 height 35
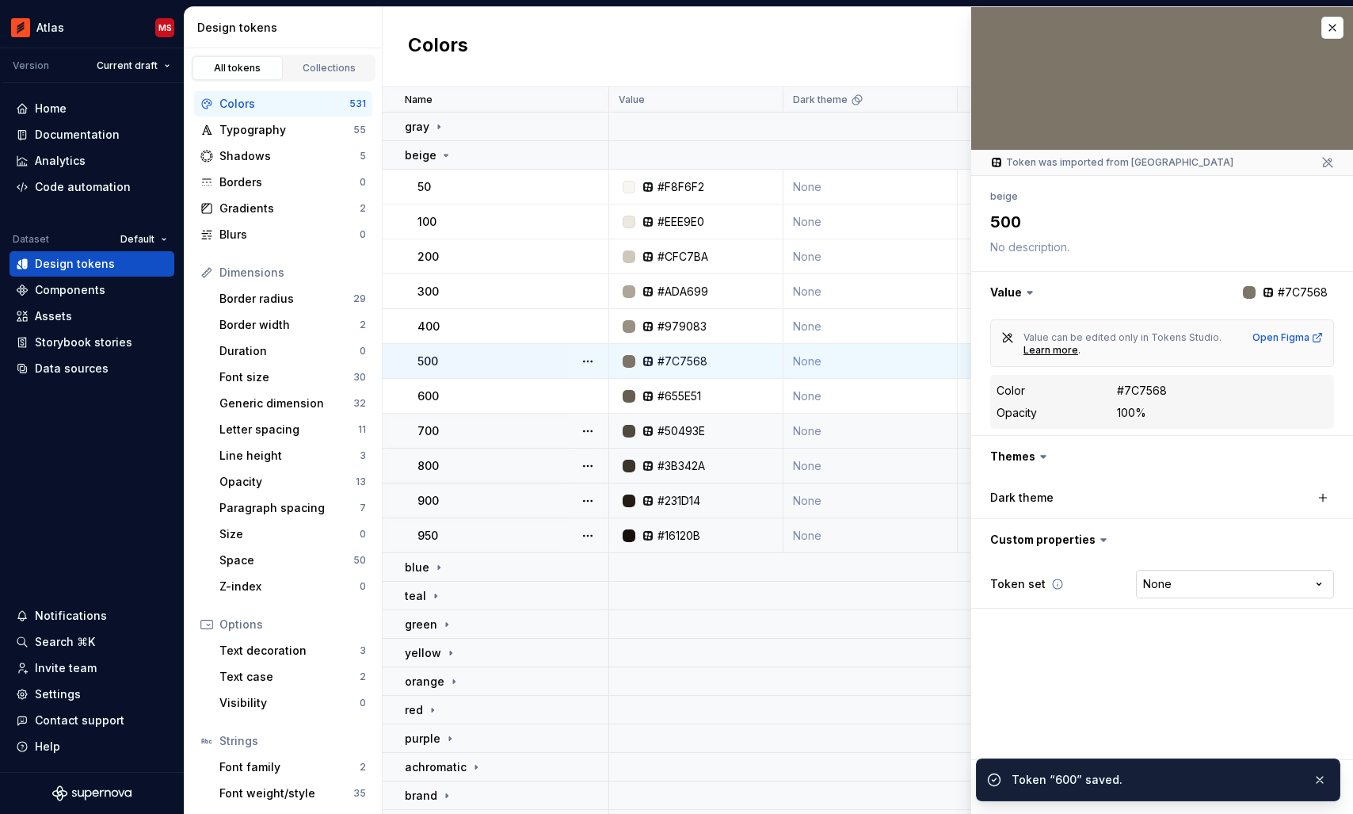
click at [1157, 593] on html "Atlas MS Version Current draft Home Documentation Analytics Code automation Dat…" at bounding box center [676, 407] width 1353 height 814
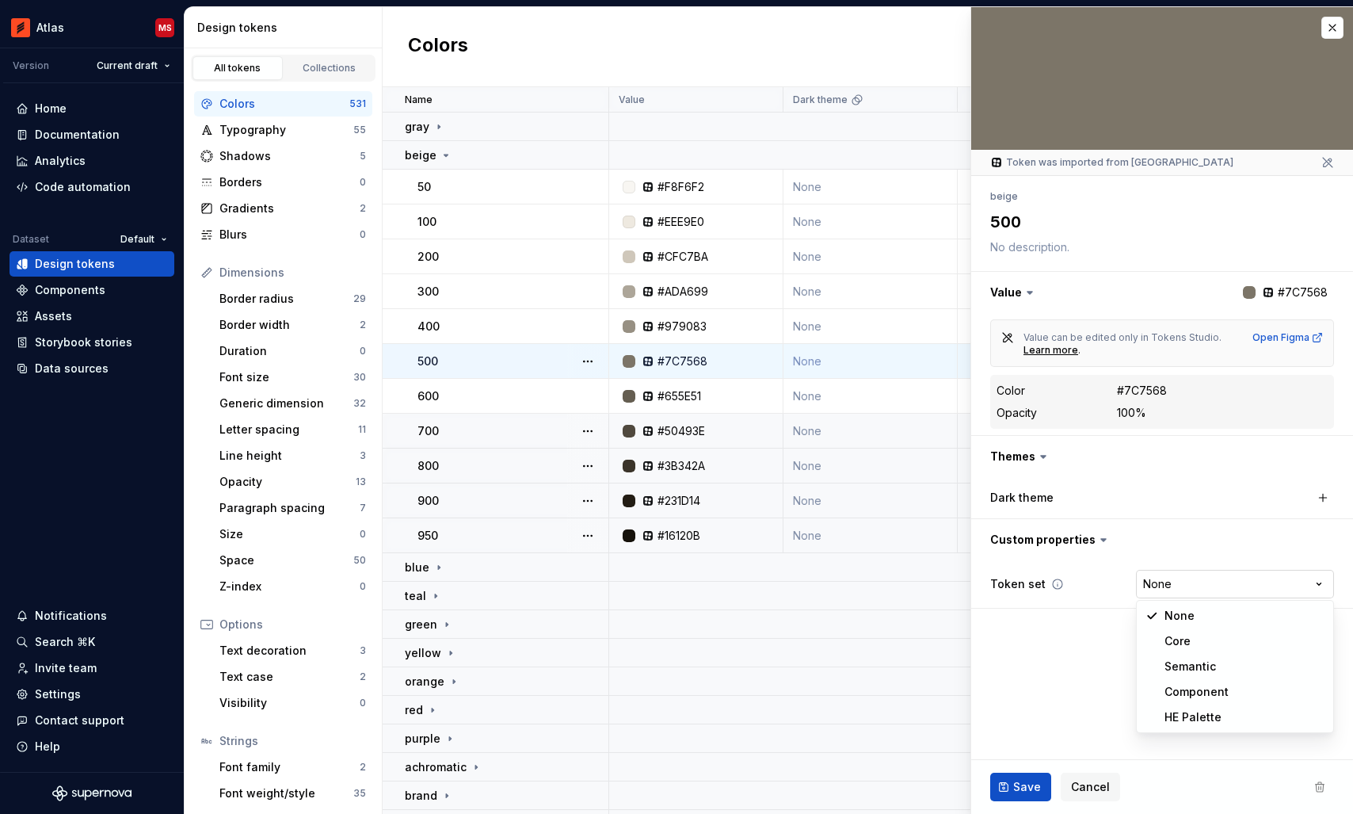
type textarea "*"
select select "**********"
click at [1020, 783] on span "Save" at bounding box center [1027, 787] width 28 height 16
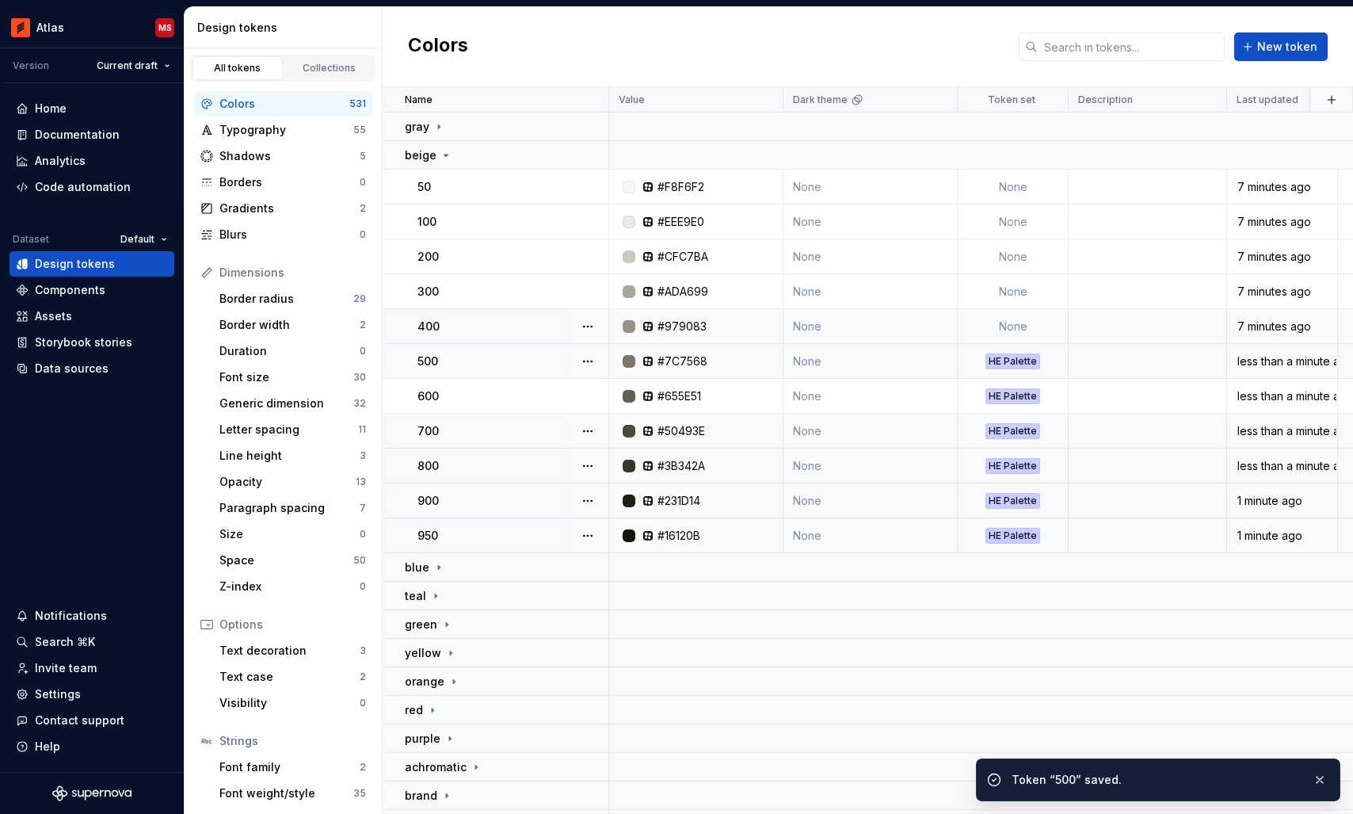
click at [1016, 324] on td "None" at bounding box center [1013, 326] width 111 height 35
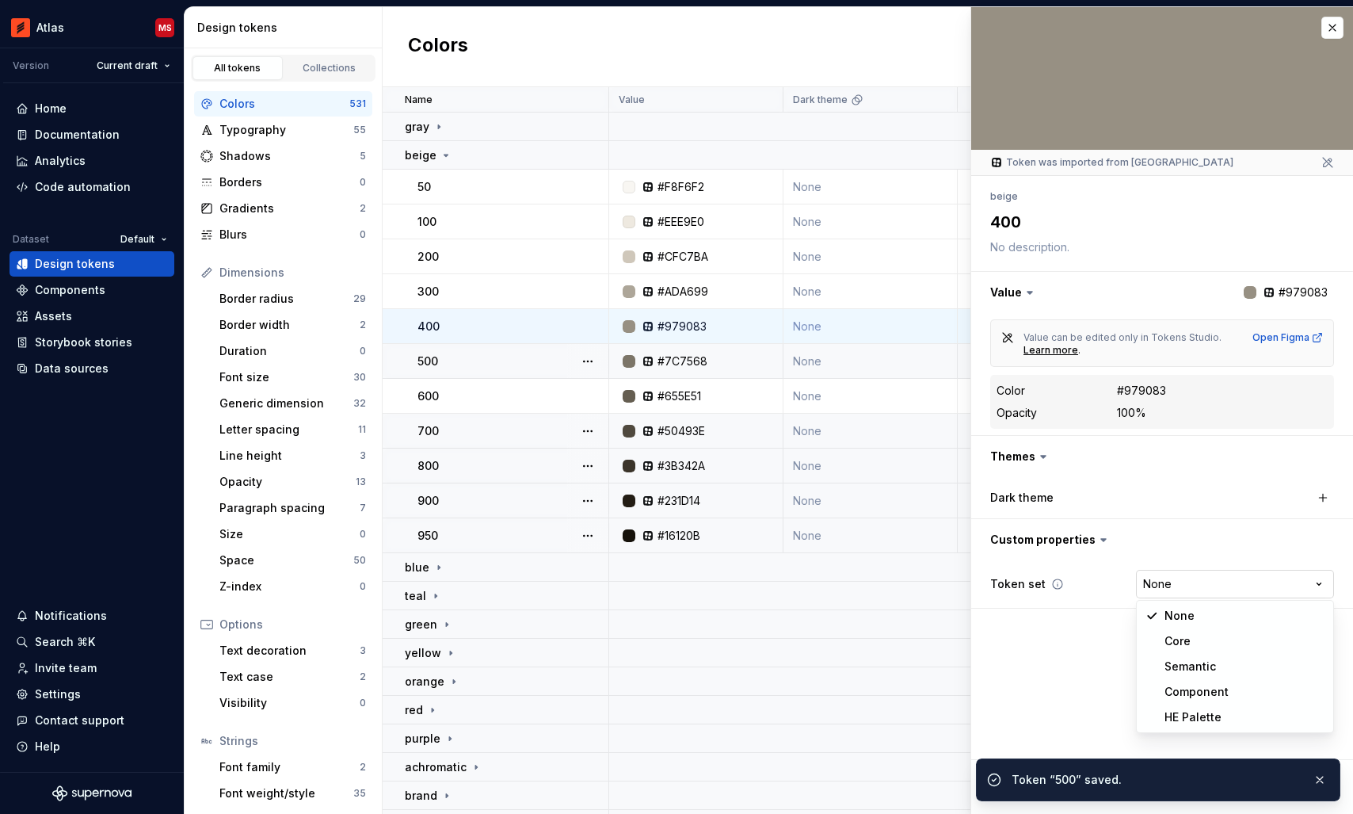
click at [1160, 585] on html "Atlas MS Version Current draft Home Documentation Analytics Code automation Dat…" at bounding box center [676, 407] width 1353 height 814
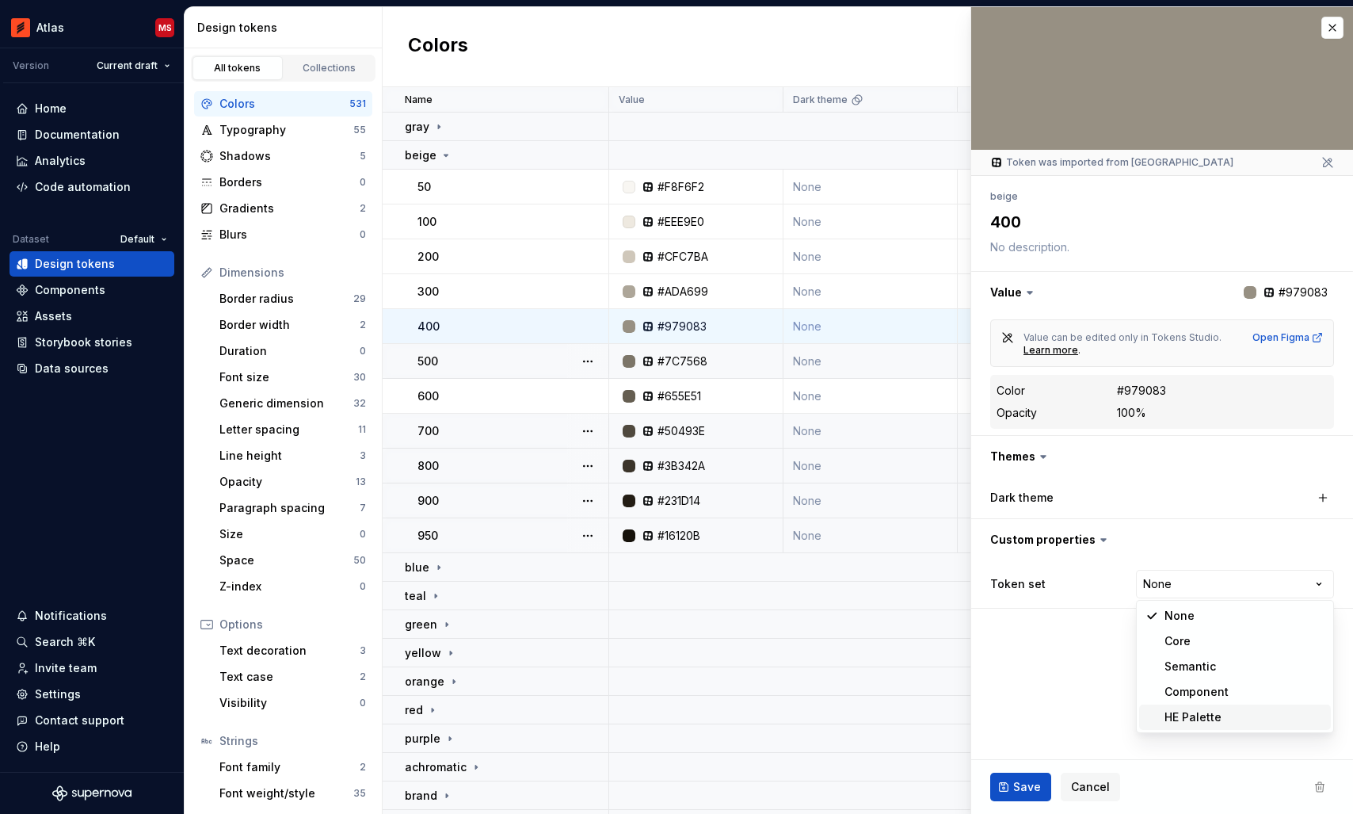
type textarea "*"
select select "**********"
click at [1015, 783] on span "Save" at bounding box center [1027, 787] width 28 height 16
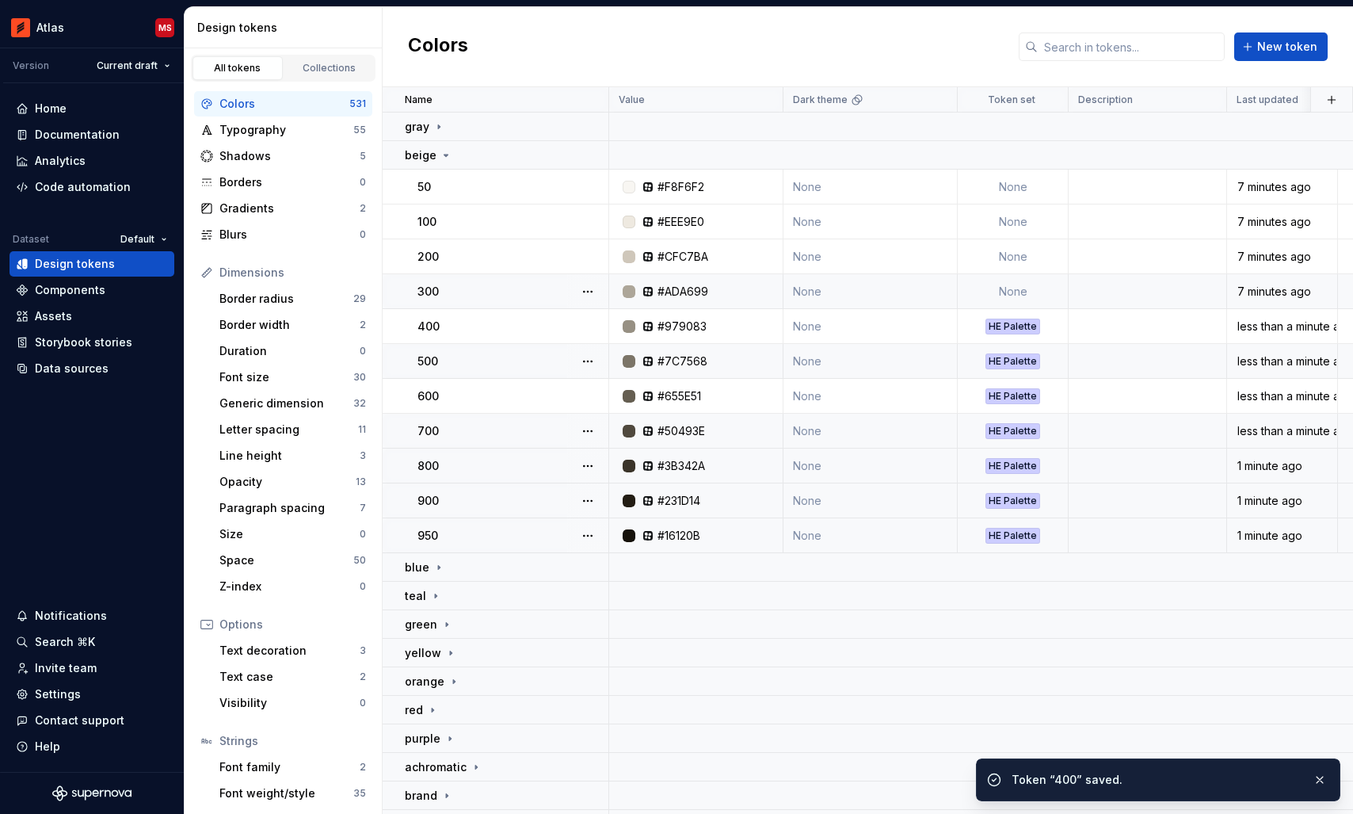
click at [1006, 289] on td "None" at bounding box center [1013, 291] width 111 height 35
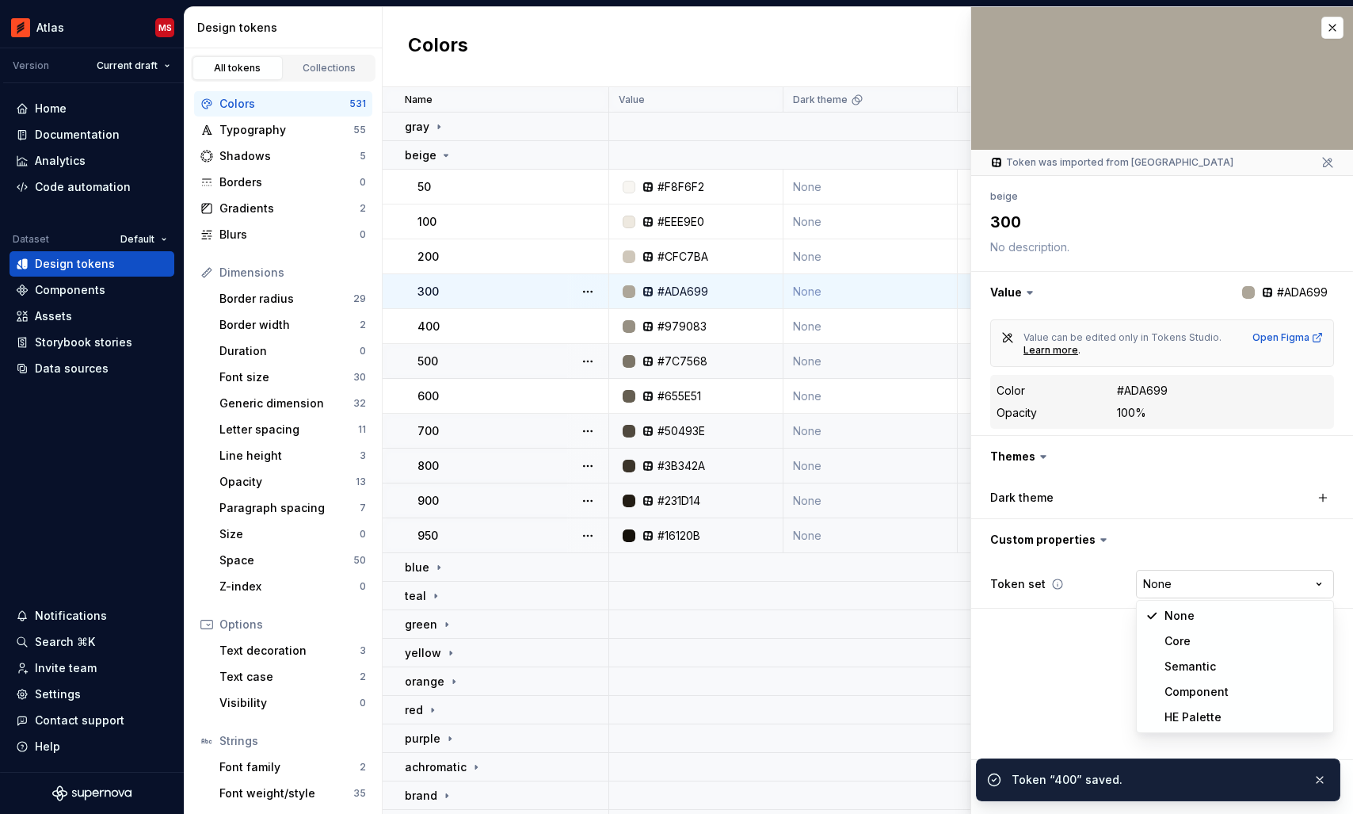
click at [1183, 589] on html "Atlas MS Version Current draft Home Documentation Analytics Code automation Dat…" at bounding box center [676, 407] width 1353 height 814
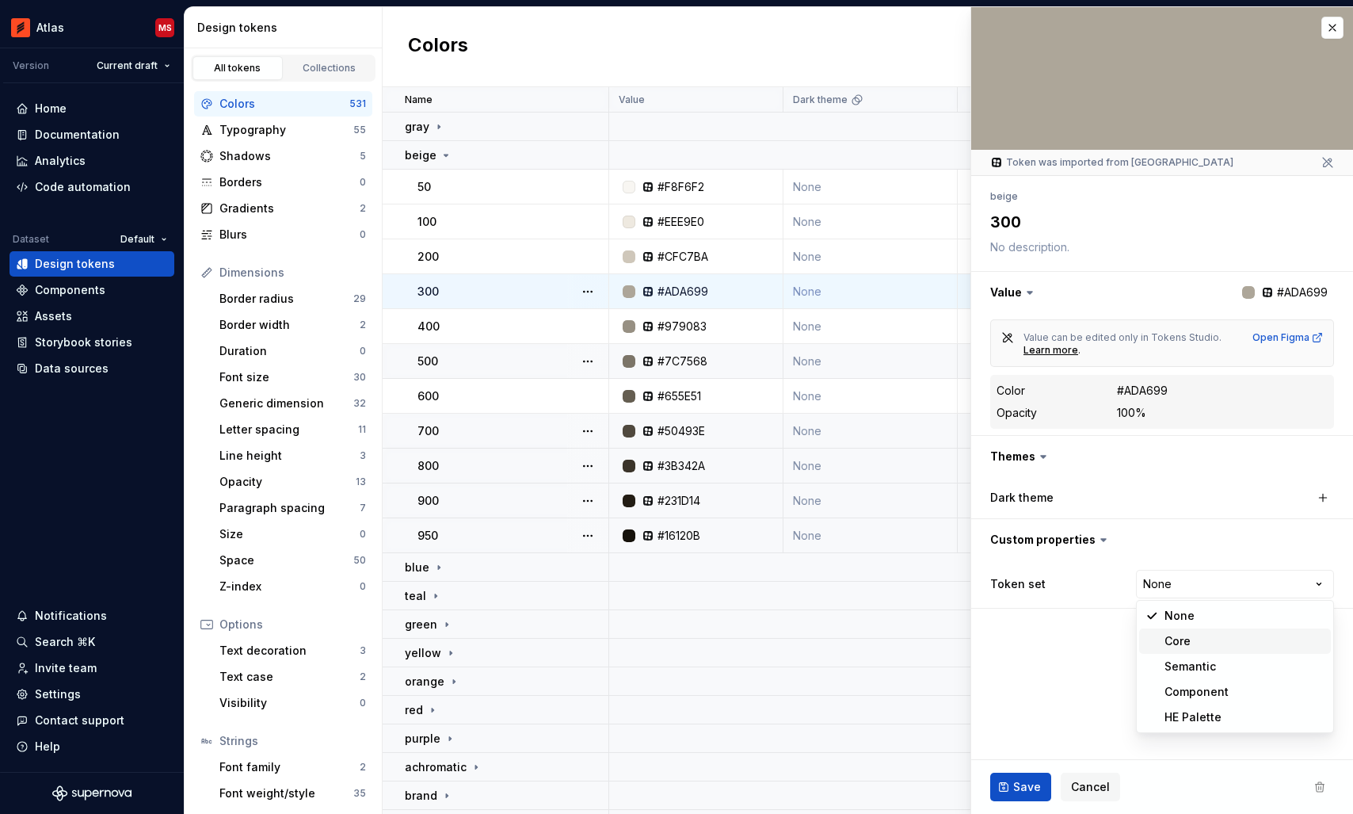
type textarea "*"
select select "**********"
click at [1009, 783] on button "Save" at bounding box center [1020, 786] width 61 height 29
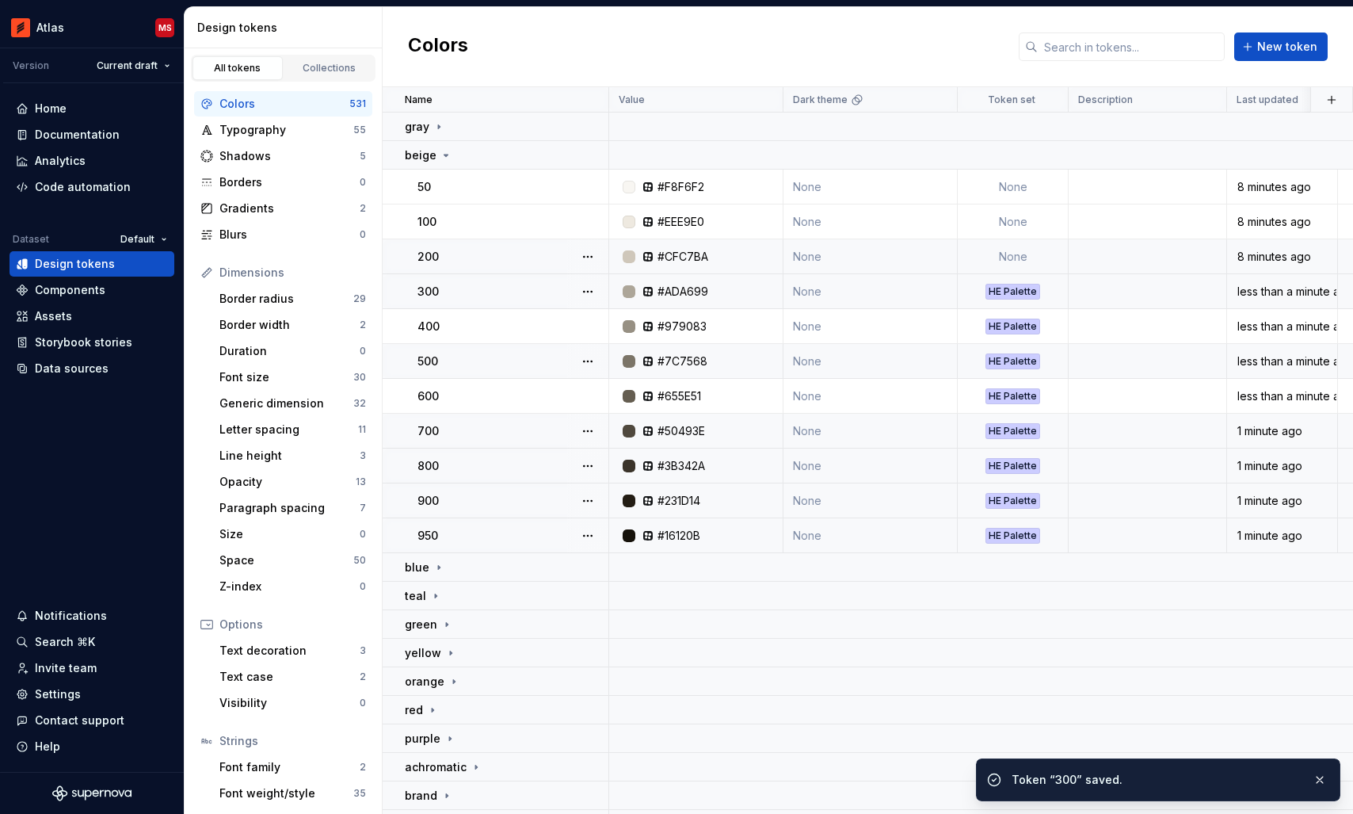
click at [1003, 257] on td "None" at bounding box center [1013, 256] width 111 height 35
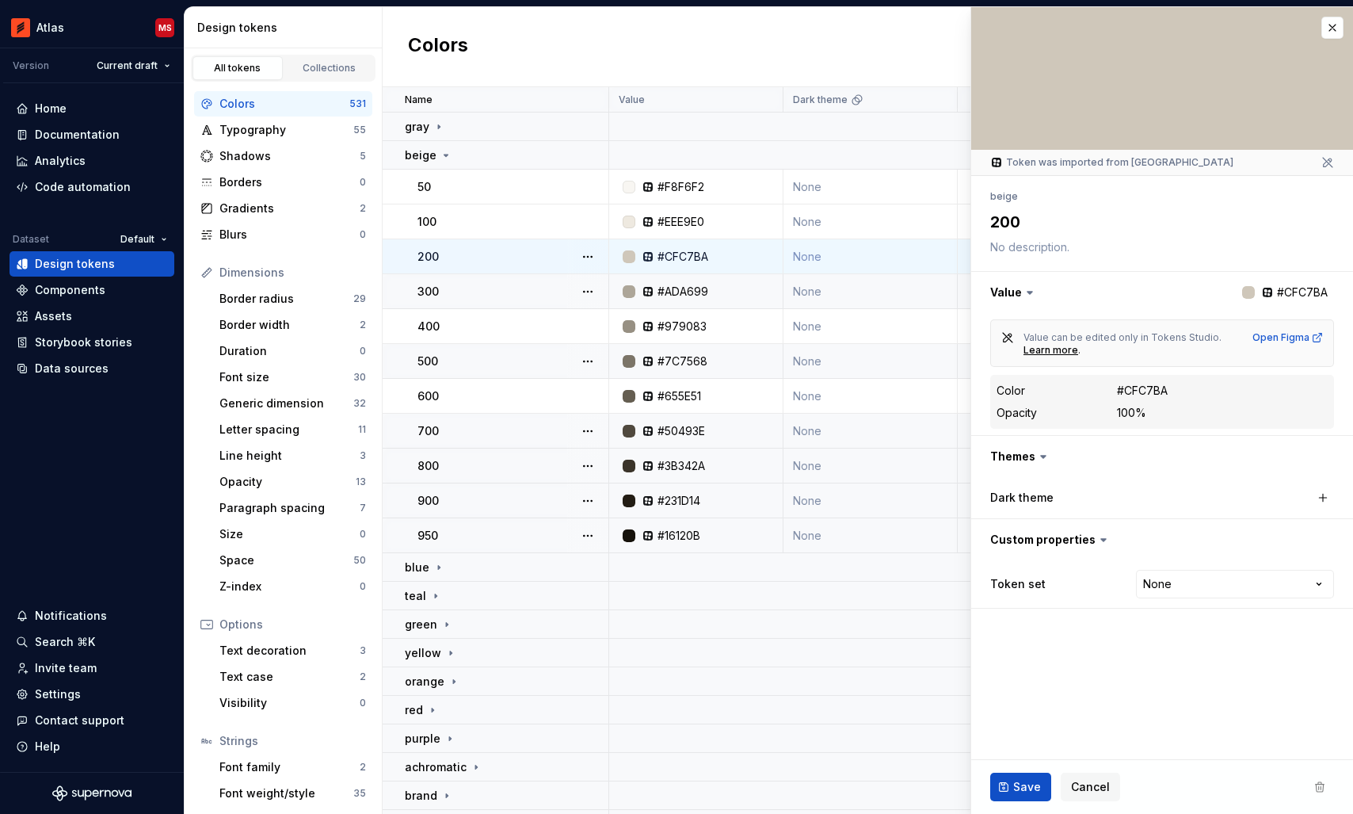
type textarea "*"
click at [1169, 588] on html "Atlas MS Version Current draft Home Documentation Analytics Code automation Dat…" at bounding box center [676, 407] width 1353 height 814
select select "**********"
click at [1021, 787] on span "Save" at bounding box center [1027, 787] width 28 height 16
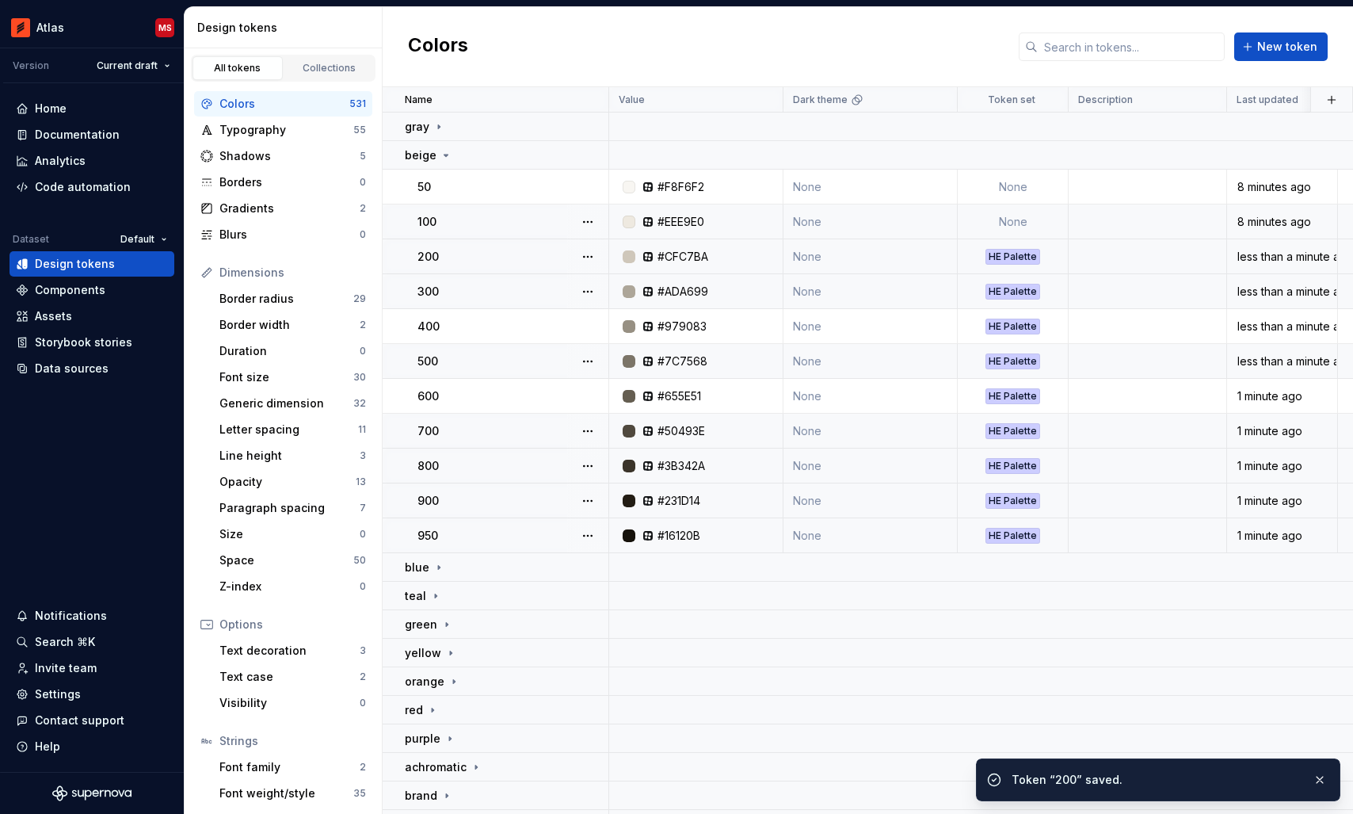
click at [1026, 214] on td "None" at bounding box center [1013, 221] width 111 height 35
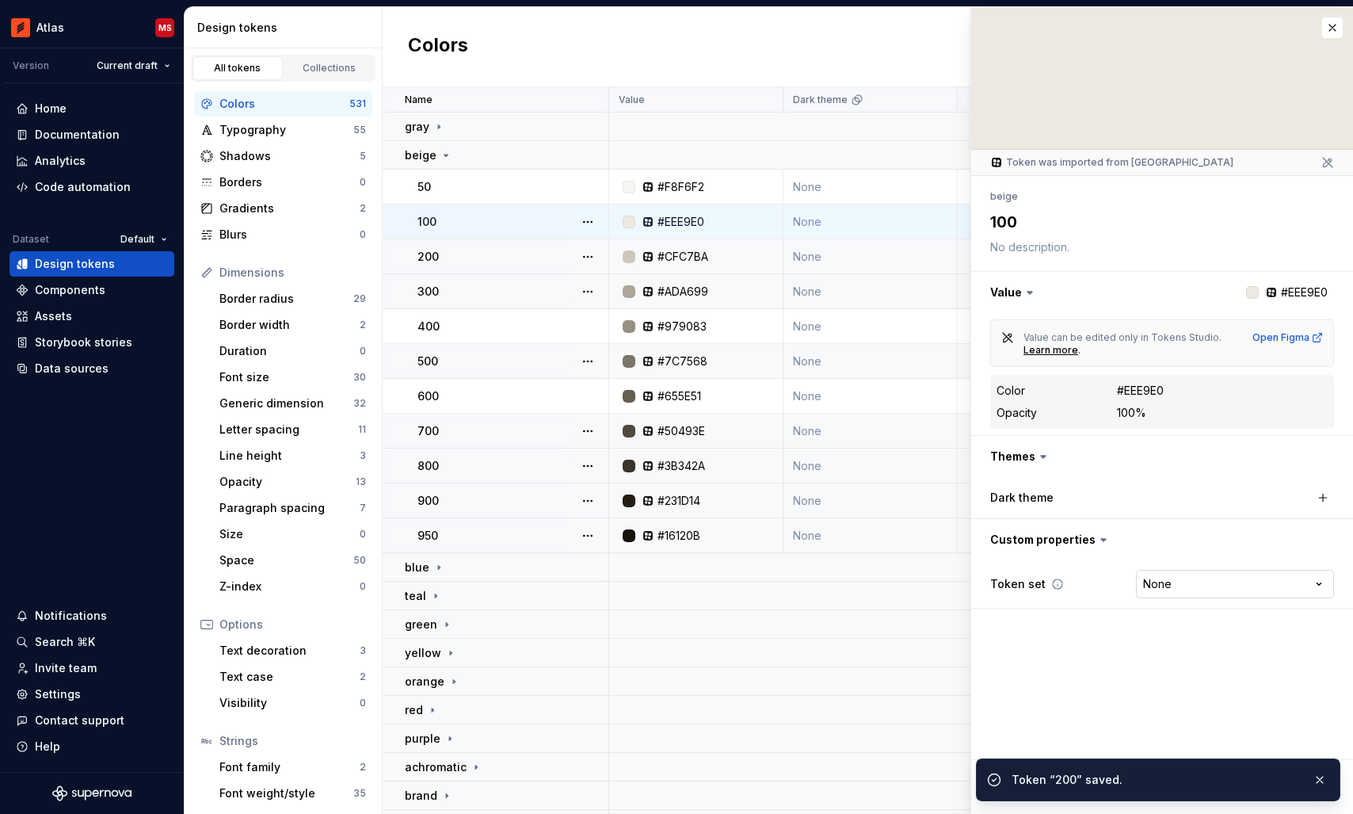
click at [1168, 589] on html "Atlas MS Version Current draft Home Documentation Analytics Code automation Dat…" at bounding box center [676, 407] width 1353 height 814
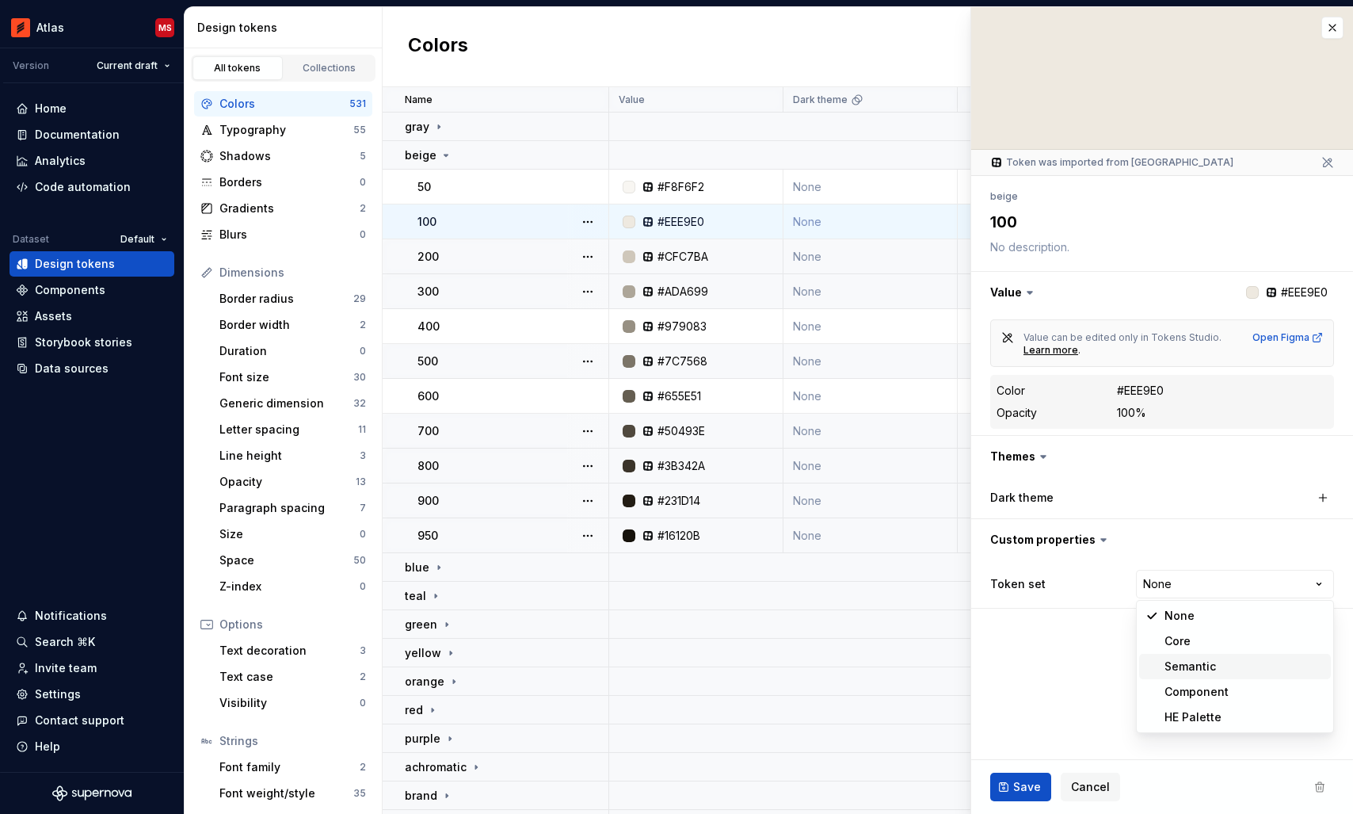
type textarea "*"
select select "**********"
click at [1011, 787] on button "Save" at bounding box center [1020, 786] width 61 height 29
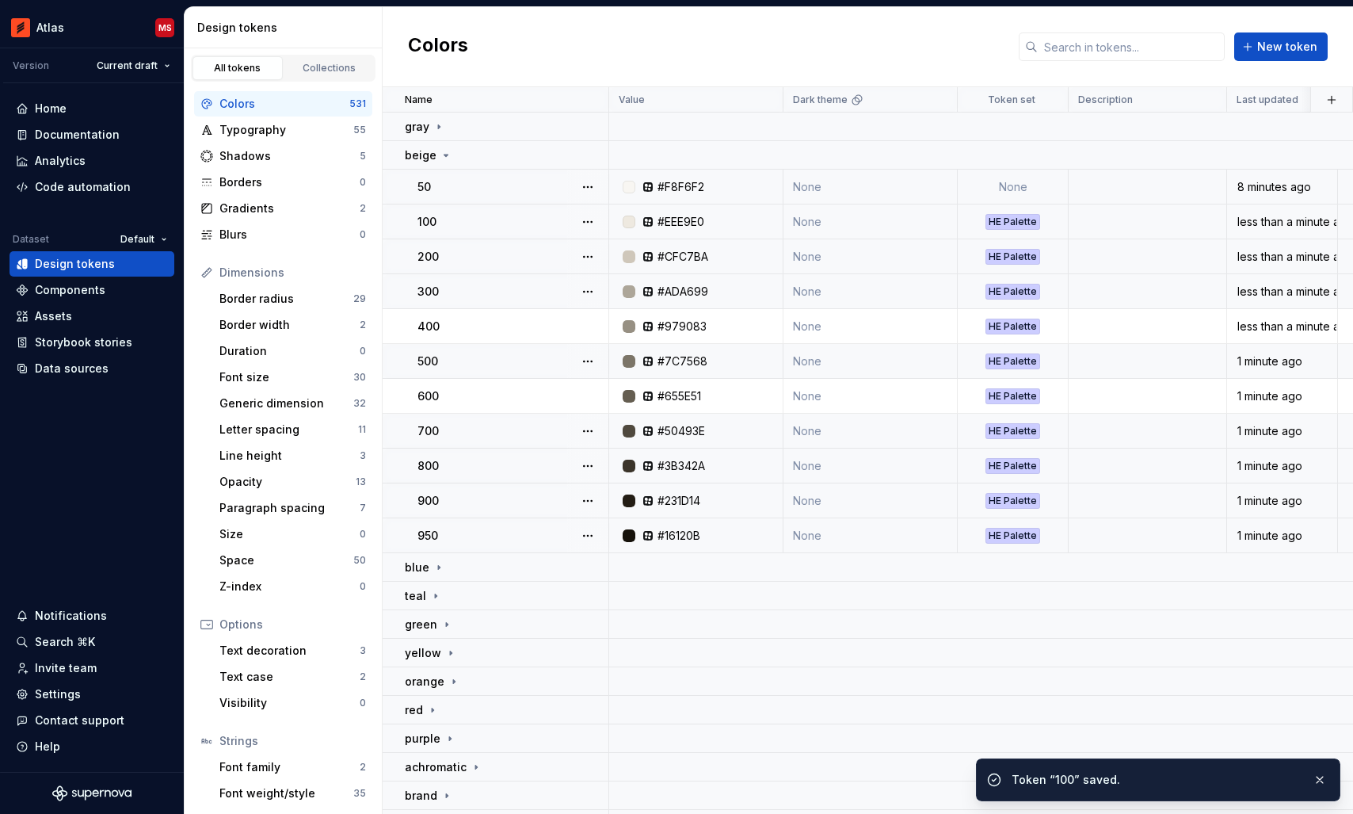
click at [1019, 184] on td "None" at bounding box center [1013, 187] width 111 height 35
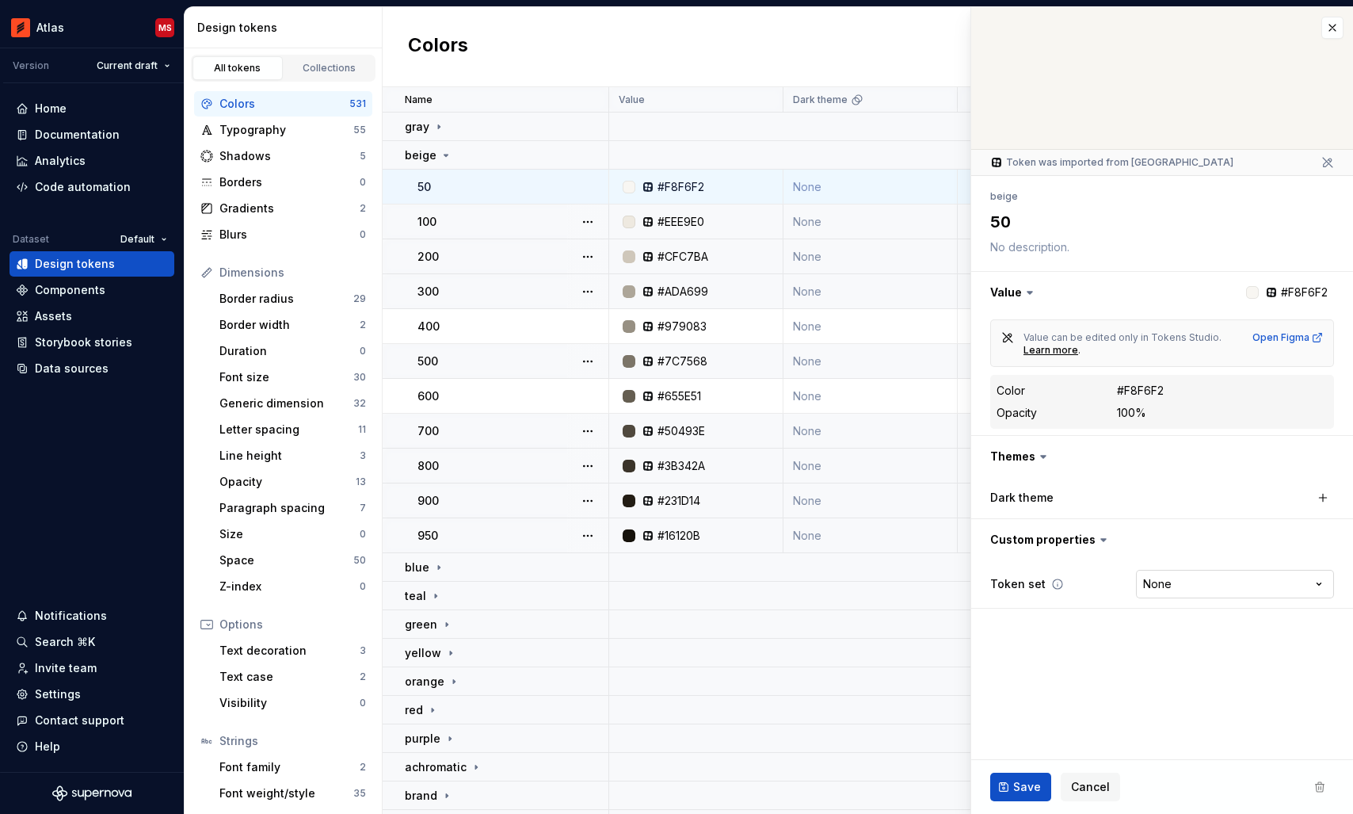
type textarea "*"
click at [1163, 580] on html "Atlas MS Version Current draft Home Documentation Analytics Code automation Dat…" at bounding box center [676, 407] width 1353 height 814
select select "**********"
click at [1027, 779] on span "Save" at bounding box center [1027, 787] width 28 height 16
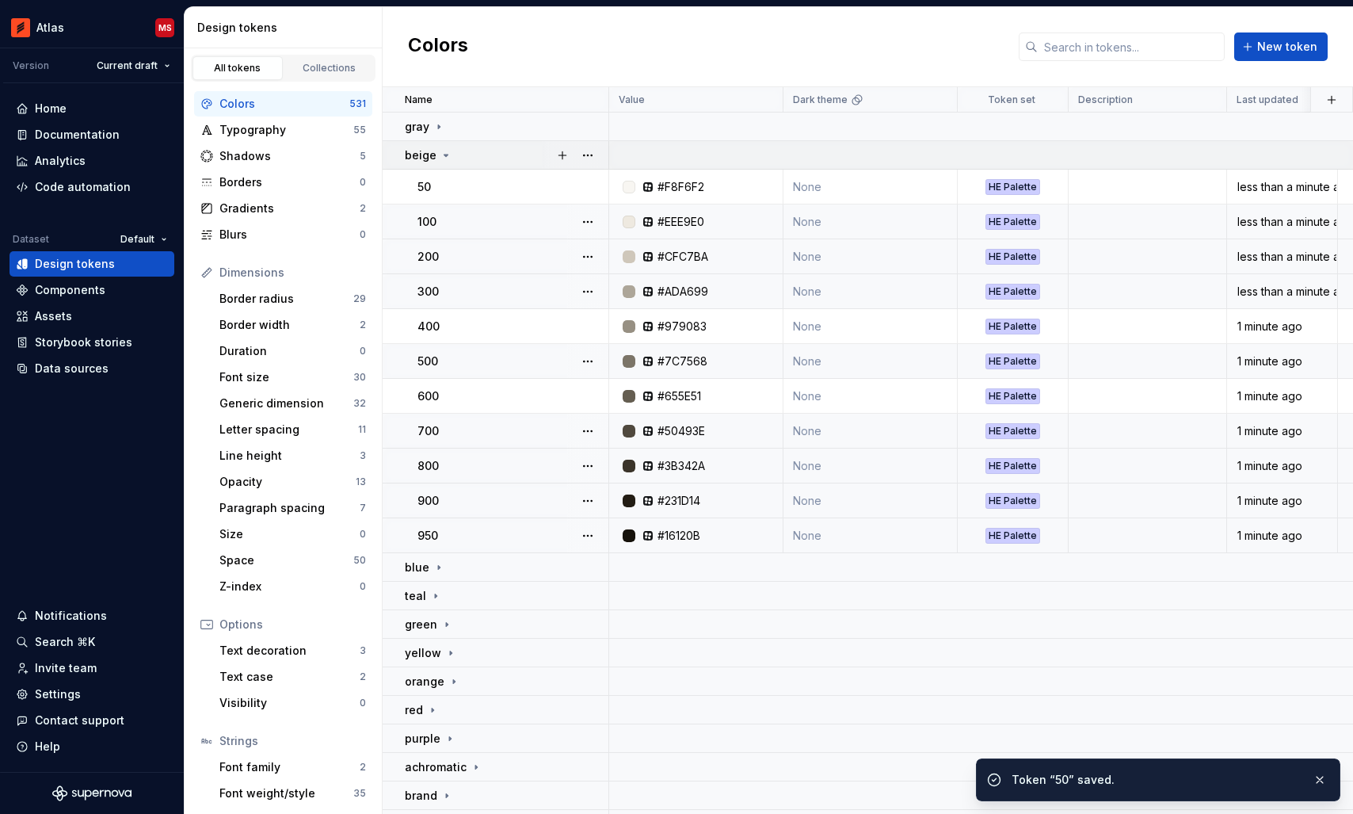
click at [442, 157] on icon at bounding box center [446, 155] width 13 height 13
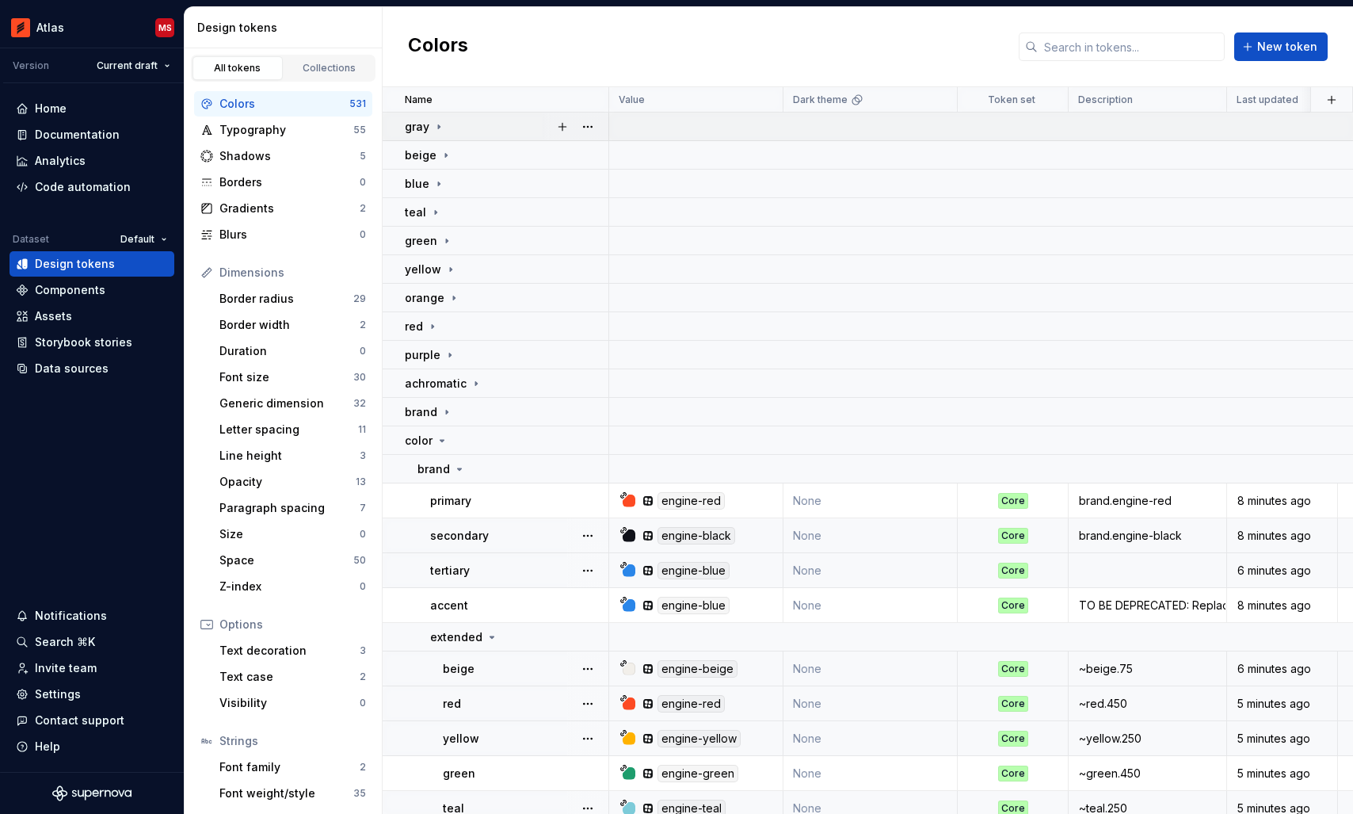
click at [442, 123] on icon at bounding box center [439, 126] width 13 height 13
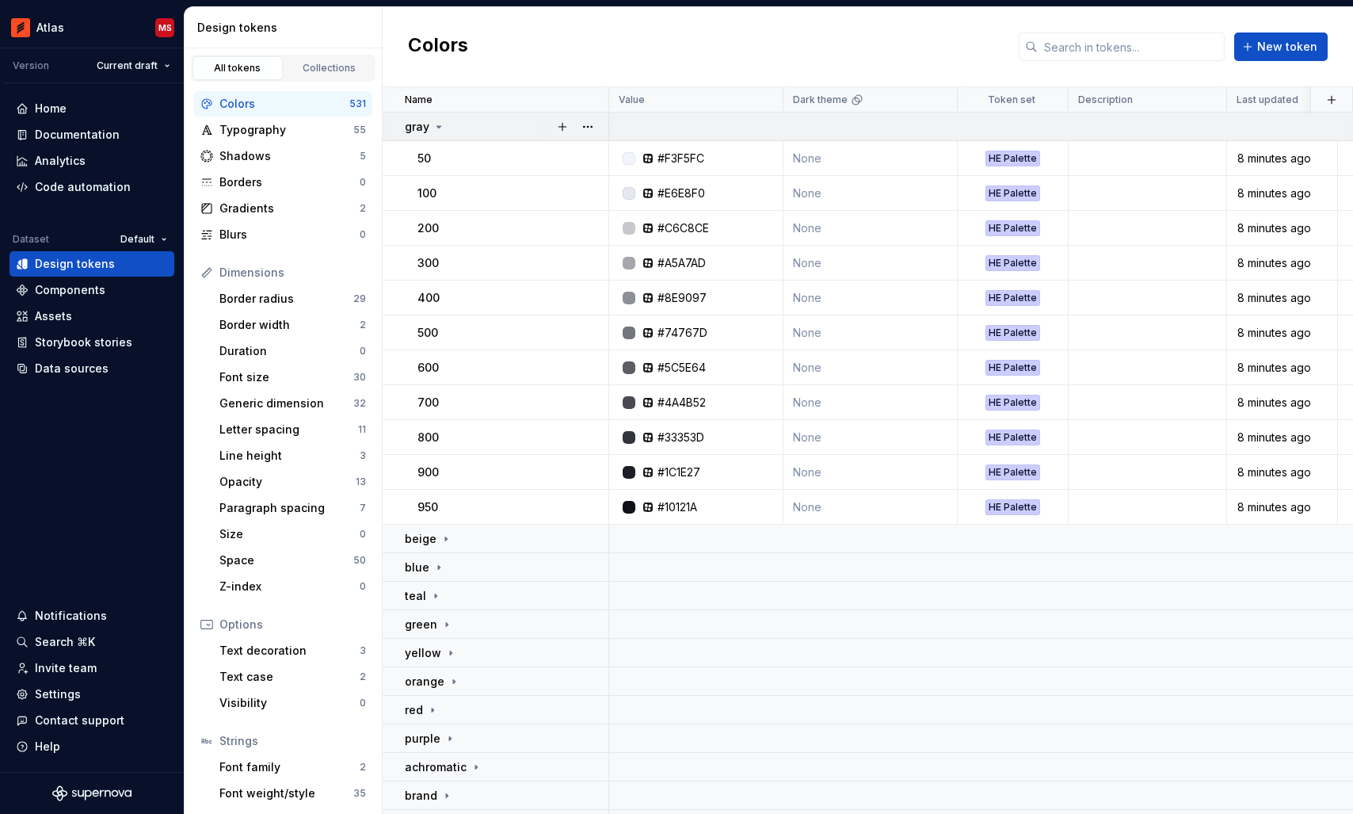
click at [442, 123] on icon at bounding box center [439, 126] width 13 height 13
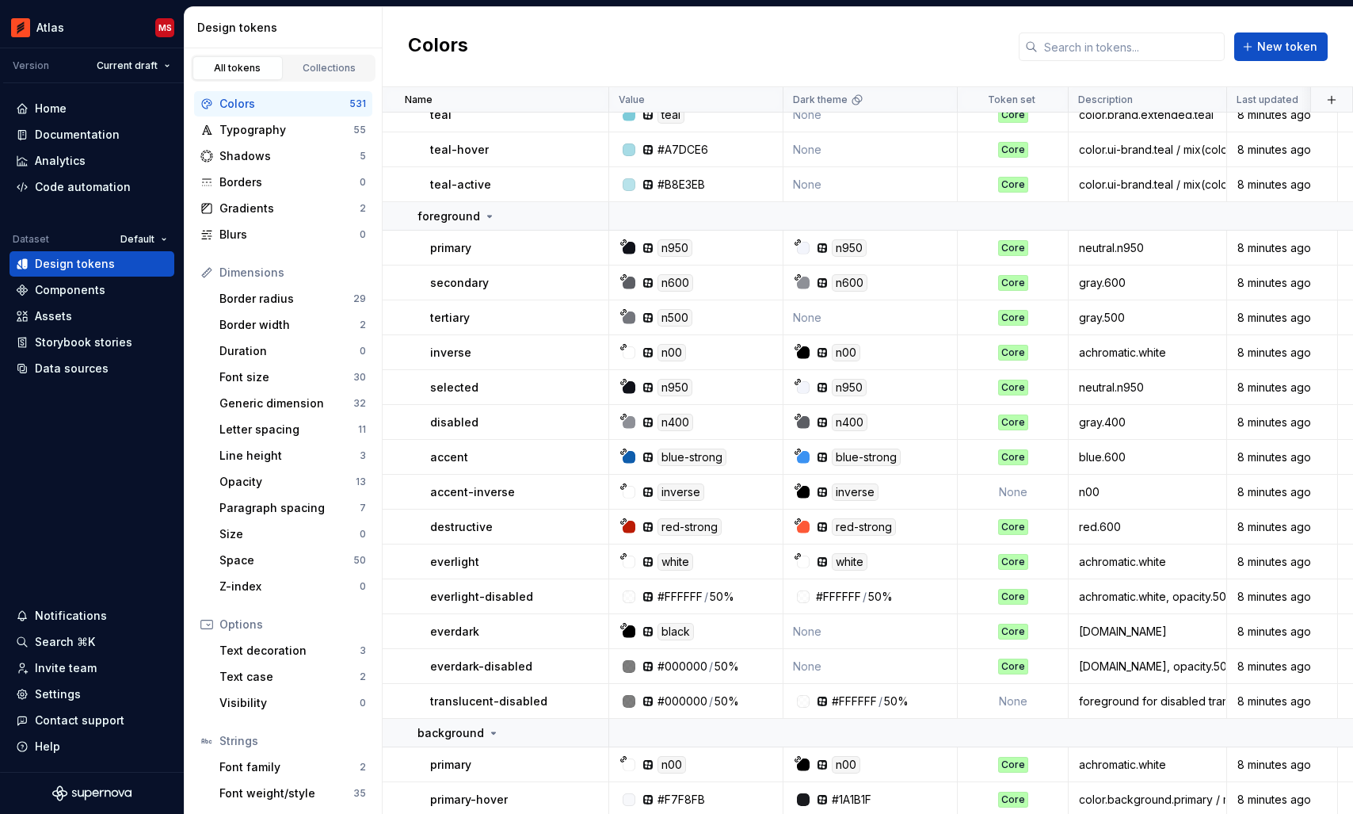
scroll to position [1902, 0]
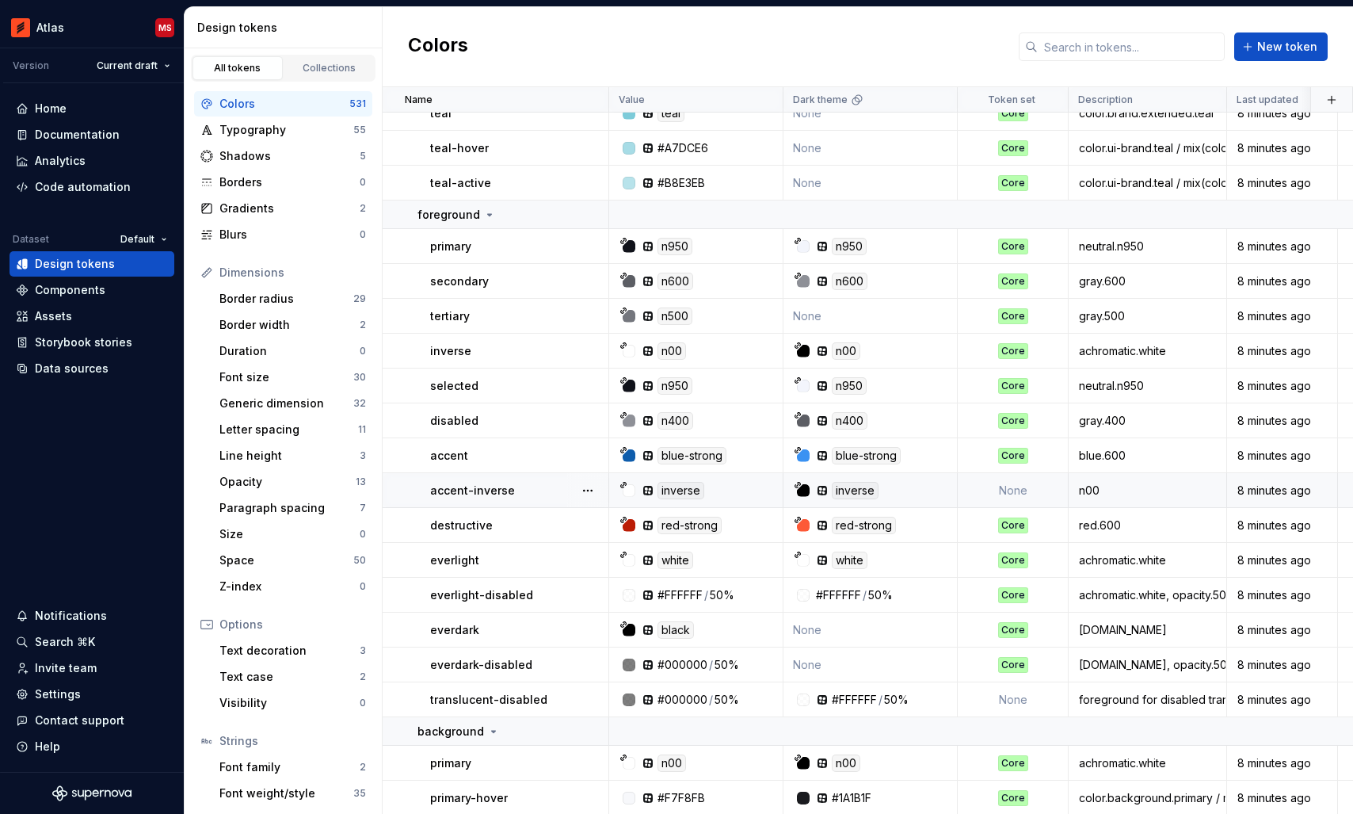
click at [1015, 488] on td "None" at bounding box center [1013, 490] width 111 height 35
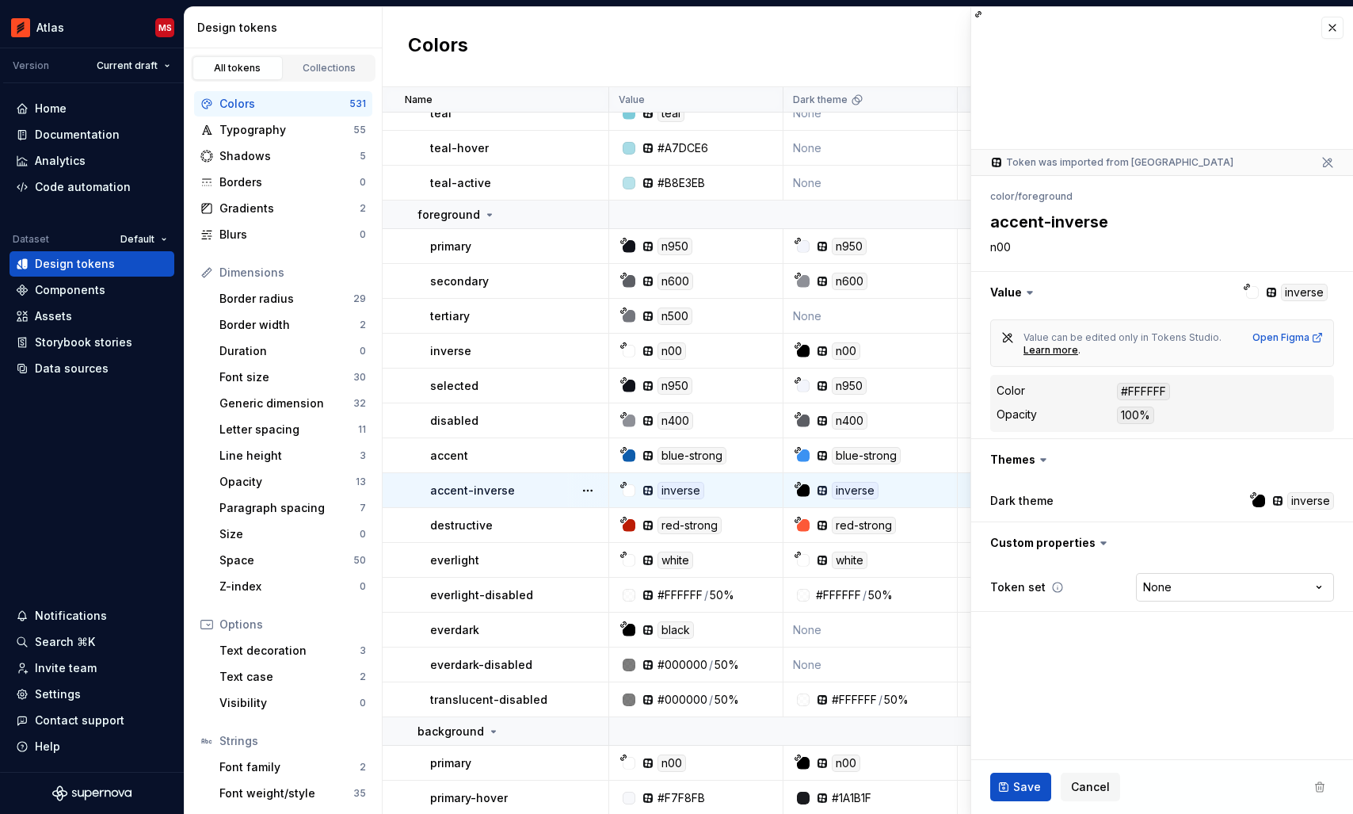
click at [1191, 589] on html "Atlas MS Version Current draft Home Documentation Analytics Code automation Dat…" at bounding box center [676, 407] width 1353 height 814
type textarea "*"
select select "**********"
click at [1018, 780] on span "Save" at bounding box center [1027, 787] width 28 height 16
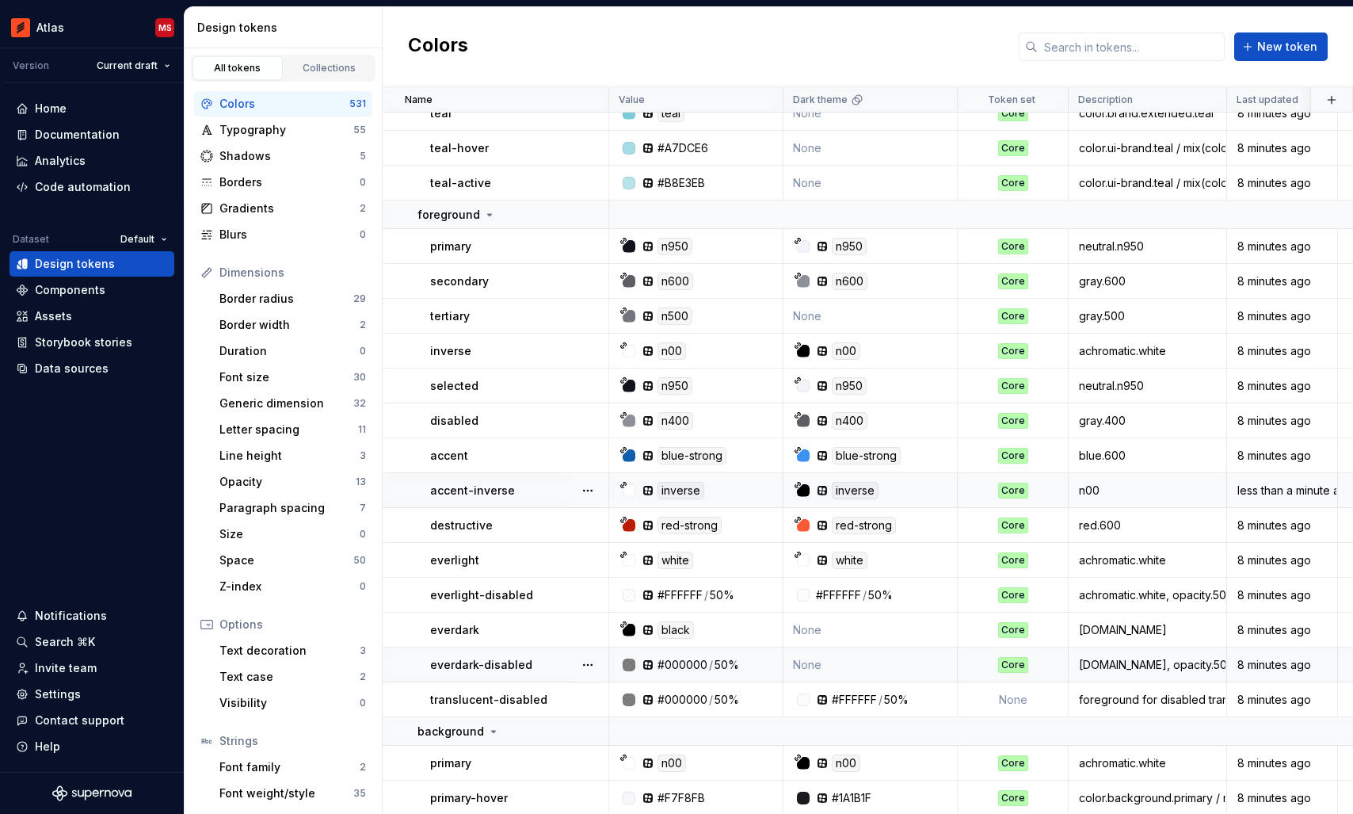
scroll to position [2022, 0]
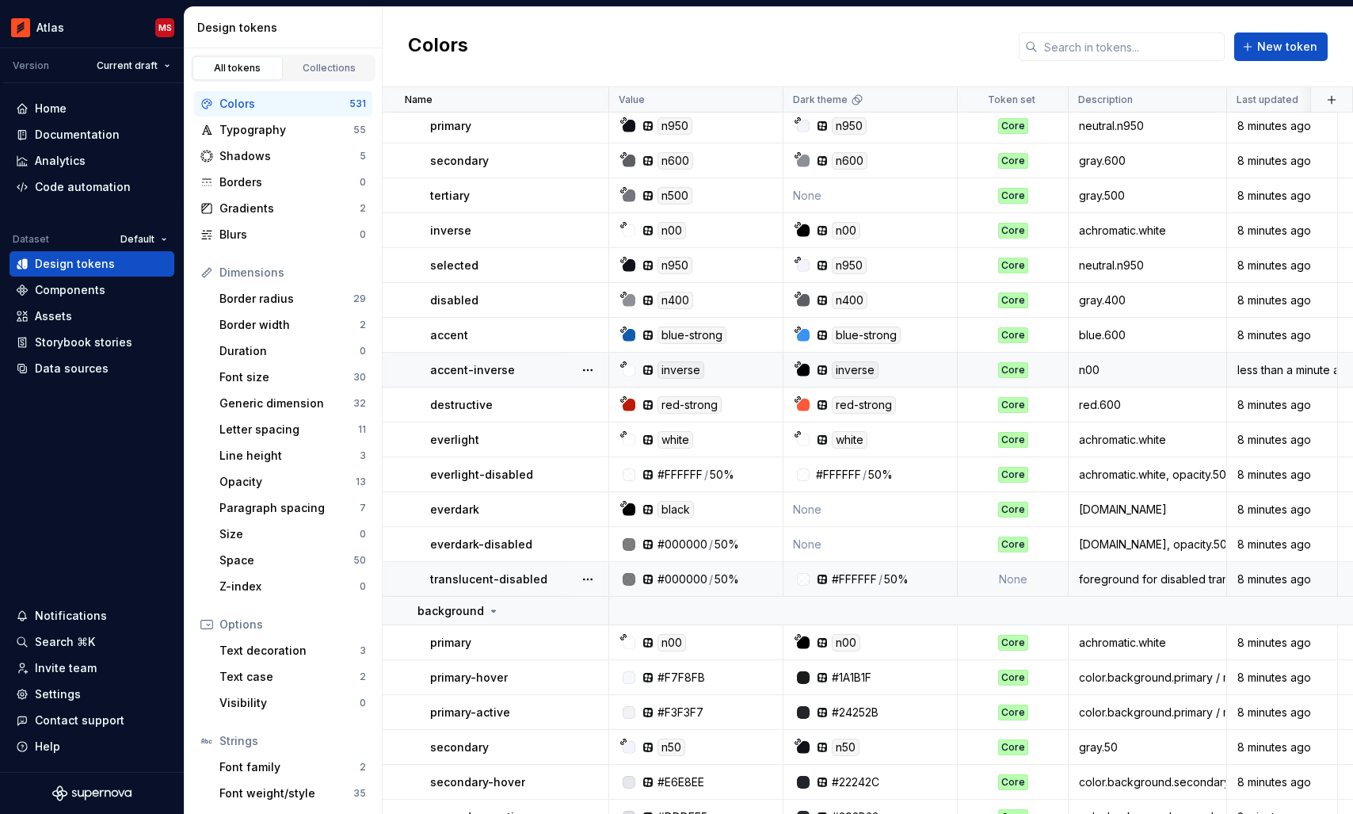
click at [1015, 582] on td "None" at bounding box center [1013, 579] width 111 height 35
type textarea "*"
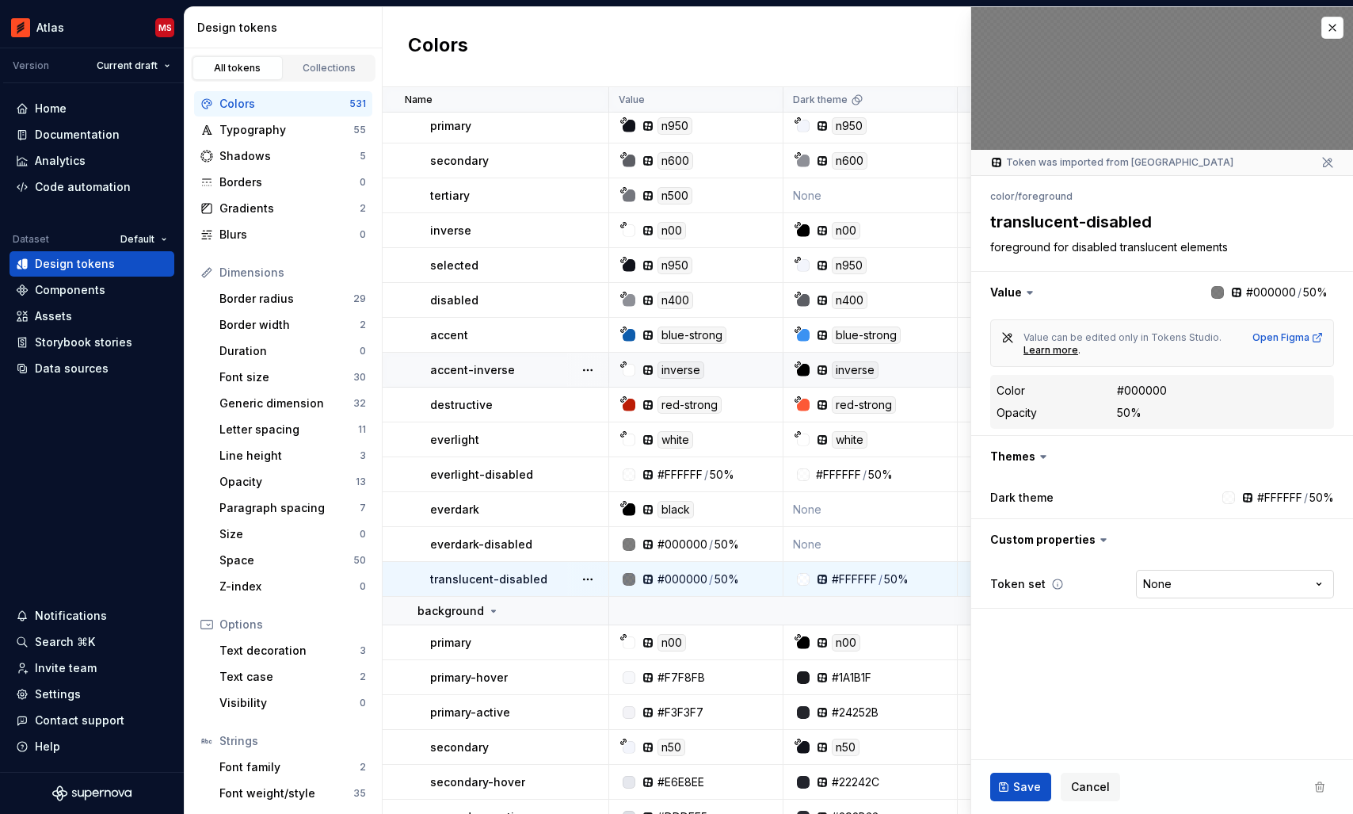
click at [1168, 582] on html "Atlas MS Version Current draft Home Documentation Analytics Code automation Dat…" at bounding box center [676, 407] width 1353 height 814
select select "**********"
click at [1015, 789] on span "Save" at bounding box center [1027, 787] width 28 height 16
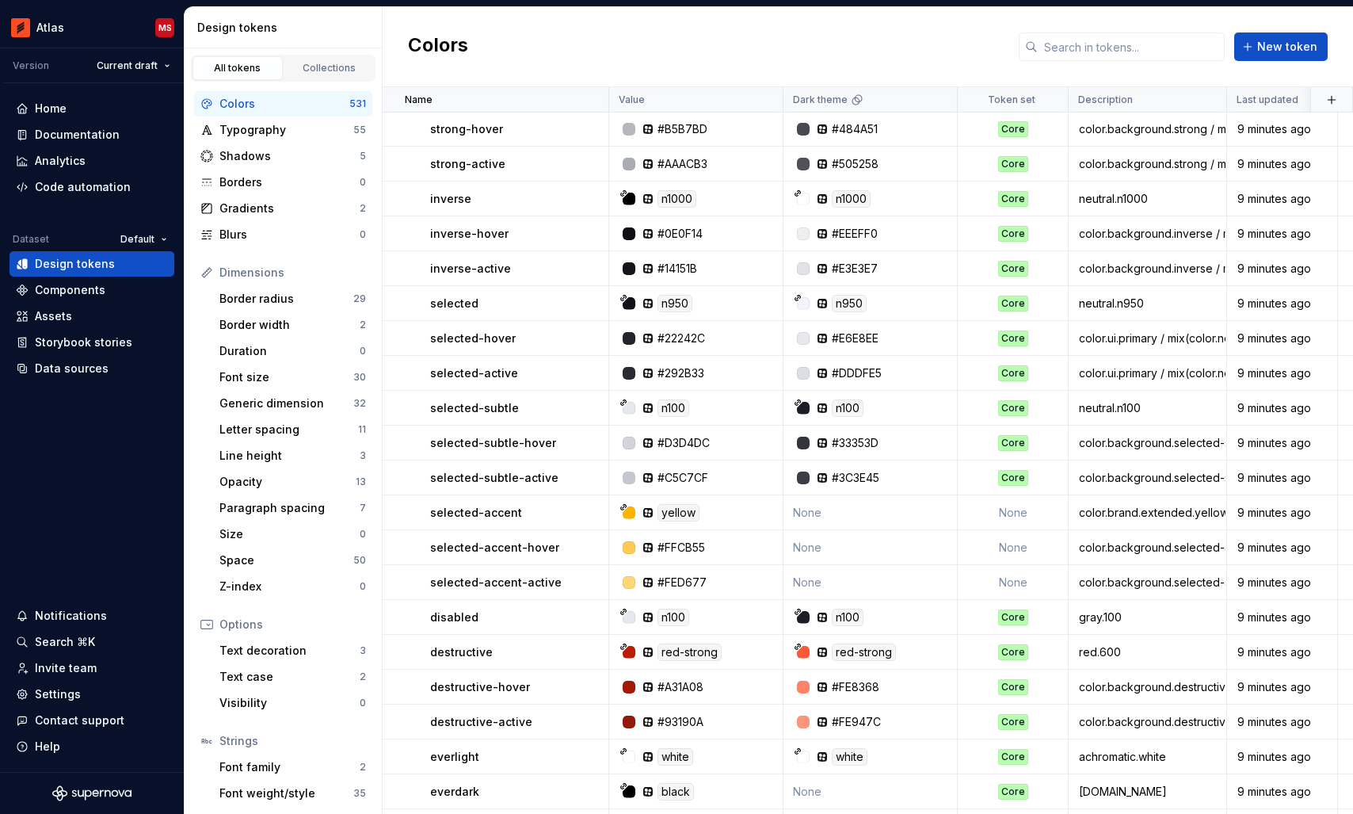
scroll to position [2886, 0]
click at [1026, 501] on td "None" at bounding box center [1013, 511] width 111 height 35
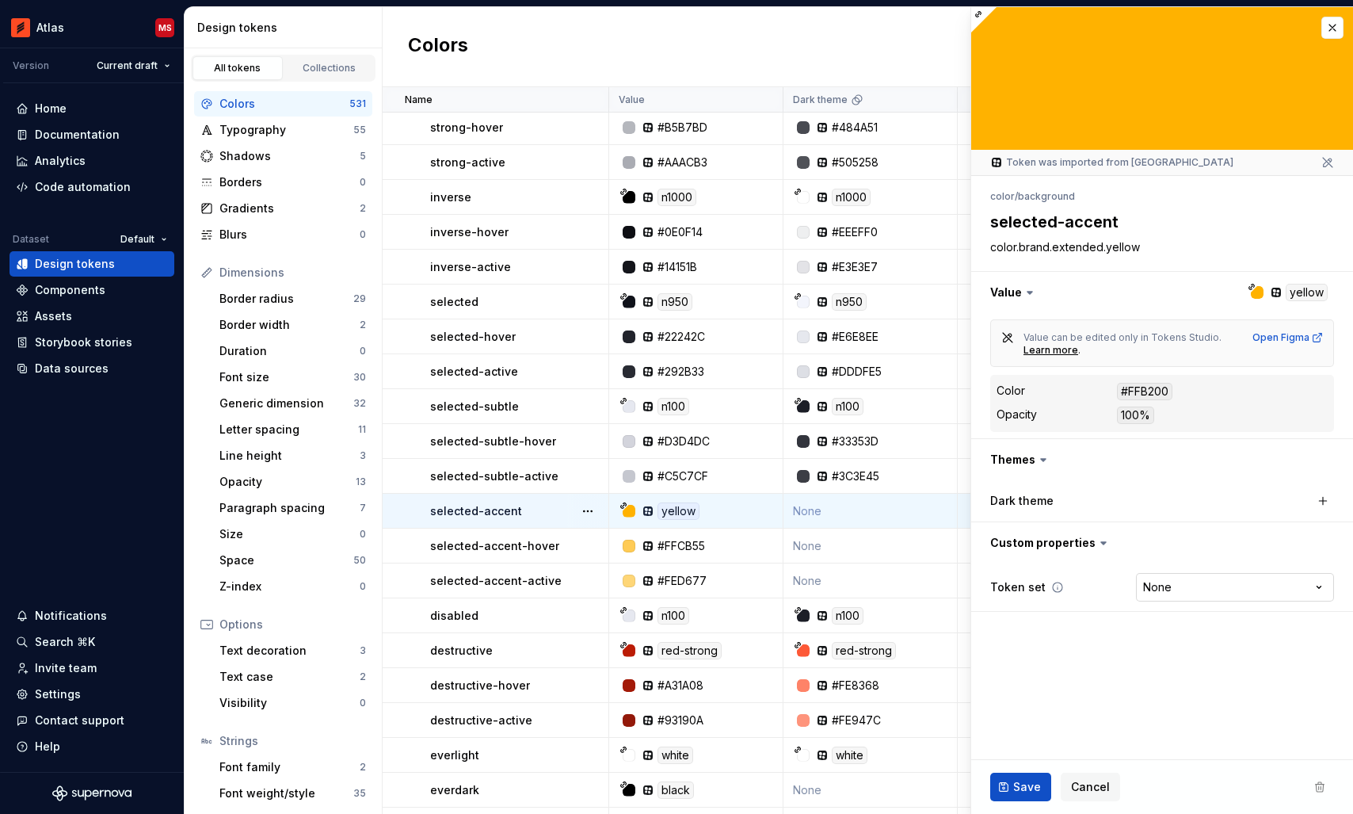
type textarea "*"
click at [1171, 585] on html "Atlas MS Version Current draft Home Documentation Analytics Code automation Dat…" at bounding box center [676, 407] width 1353 height 814
select select "**********"
click at [1018, 787] on span "Save" at bounding box center [1027, 787] width 28 height 16
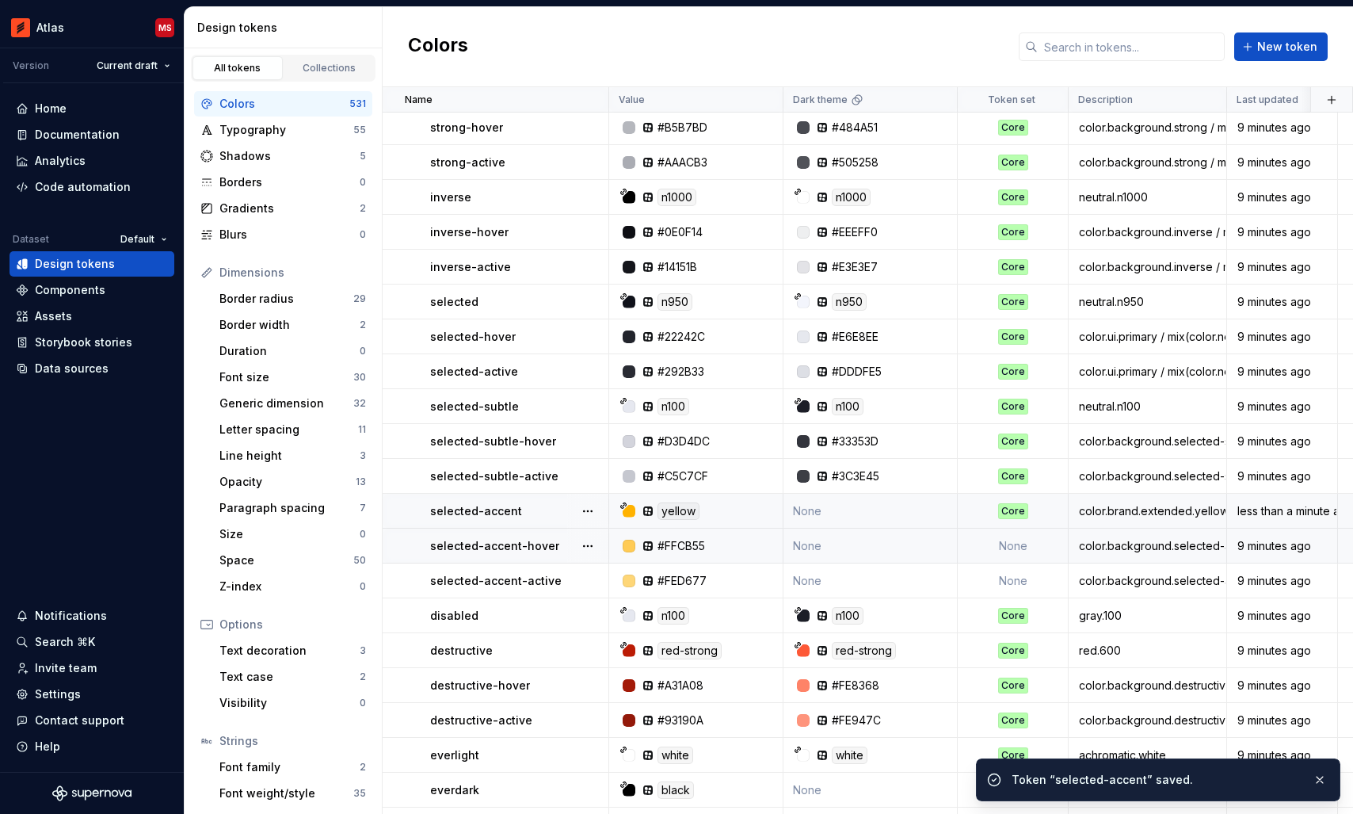
click at [1015, 542] on td "None" at bounding box center [1013, 545] width 111 height 35
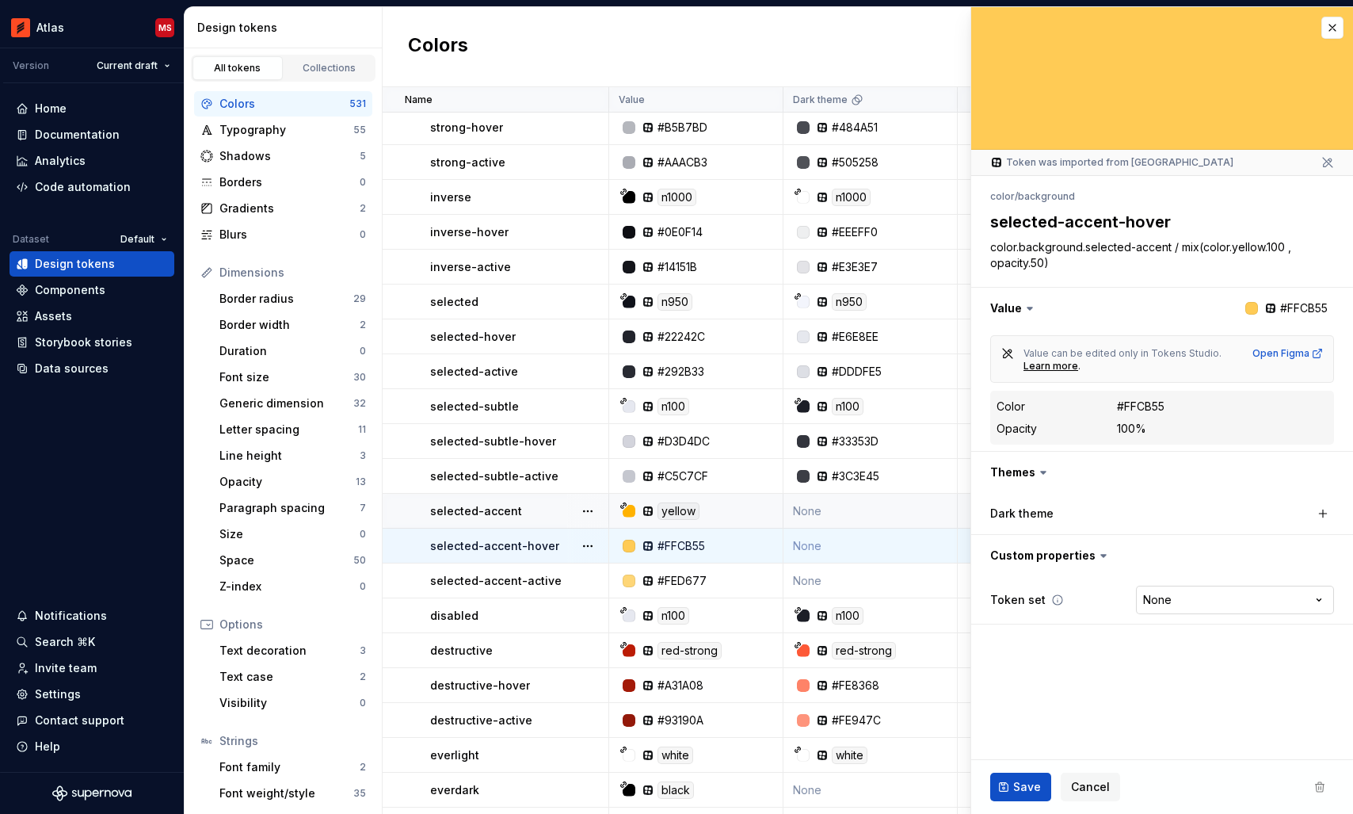
click at [1159, 600] on html "Atlas MS Version Current draft Home Documentation Analytics Code automation Dat…" at bounding box center [676, 407] width 1353 height 814
type textarea "*"
select select "**********"
click at [1022, 783] on span "Save" at bounding box center [1027, 787] width 28 height 16
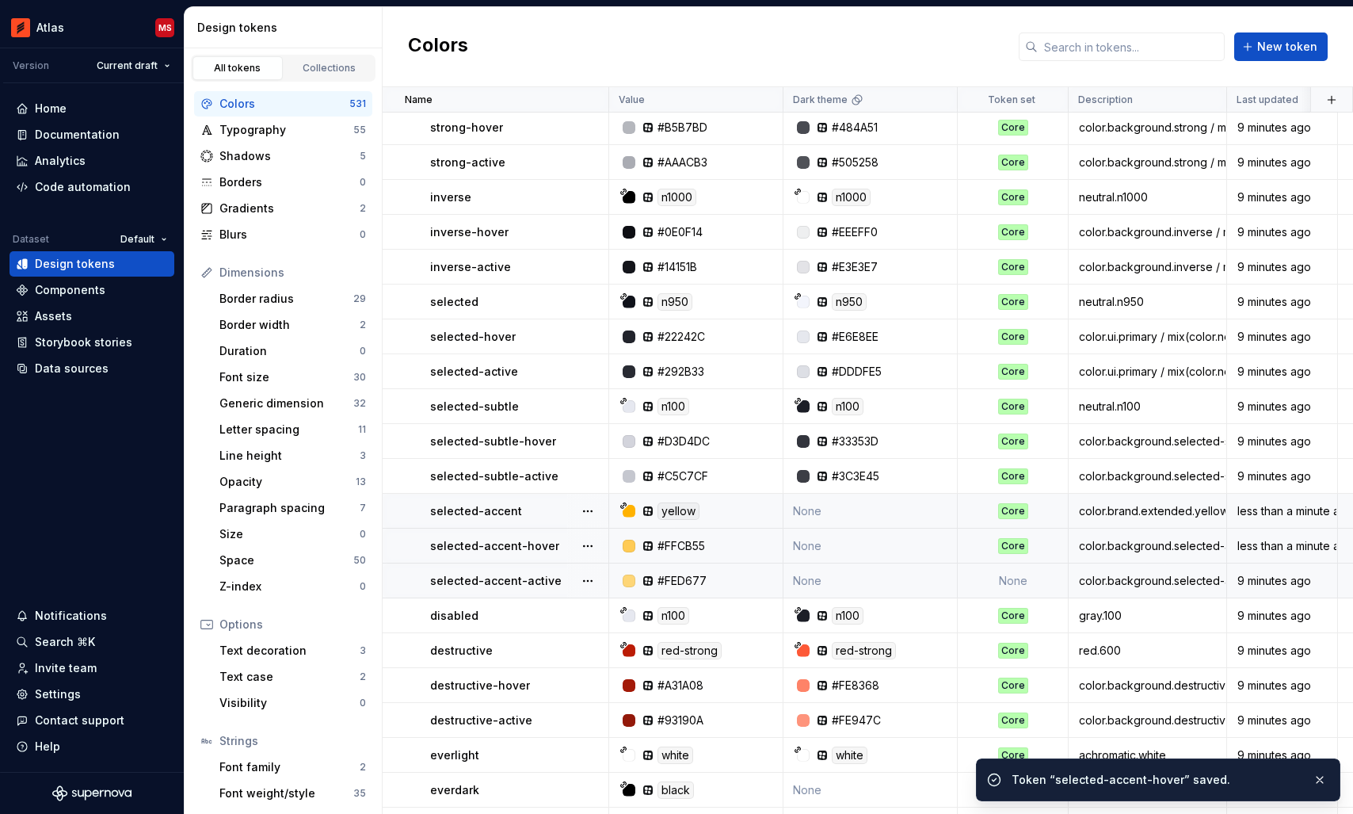
click at [1020, 583] on td "None" at bounding box center [1013, 580] width 111 height 35
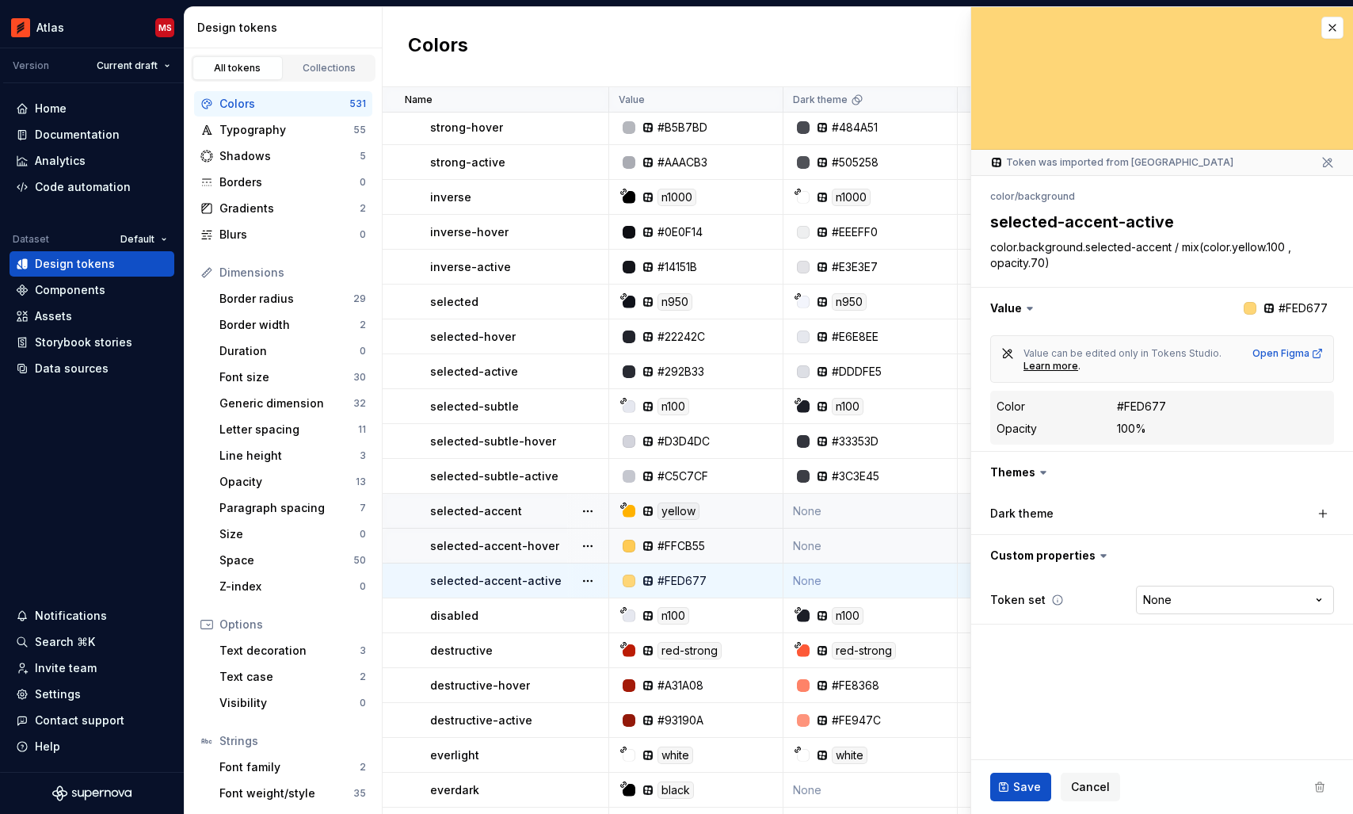
type textarea "*"
click at [1164, 595] on html "Atlas MS Version Current draft Home Documentation Analytics Code automation Dat…" at bounding box center [676, 407] width 1353 height 814
select select "**********"
click at [1021, 778] on button "Save" at bounding box center [1020, 786] width 61 height 29
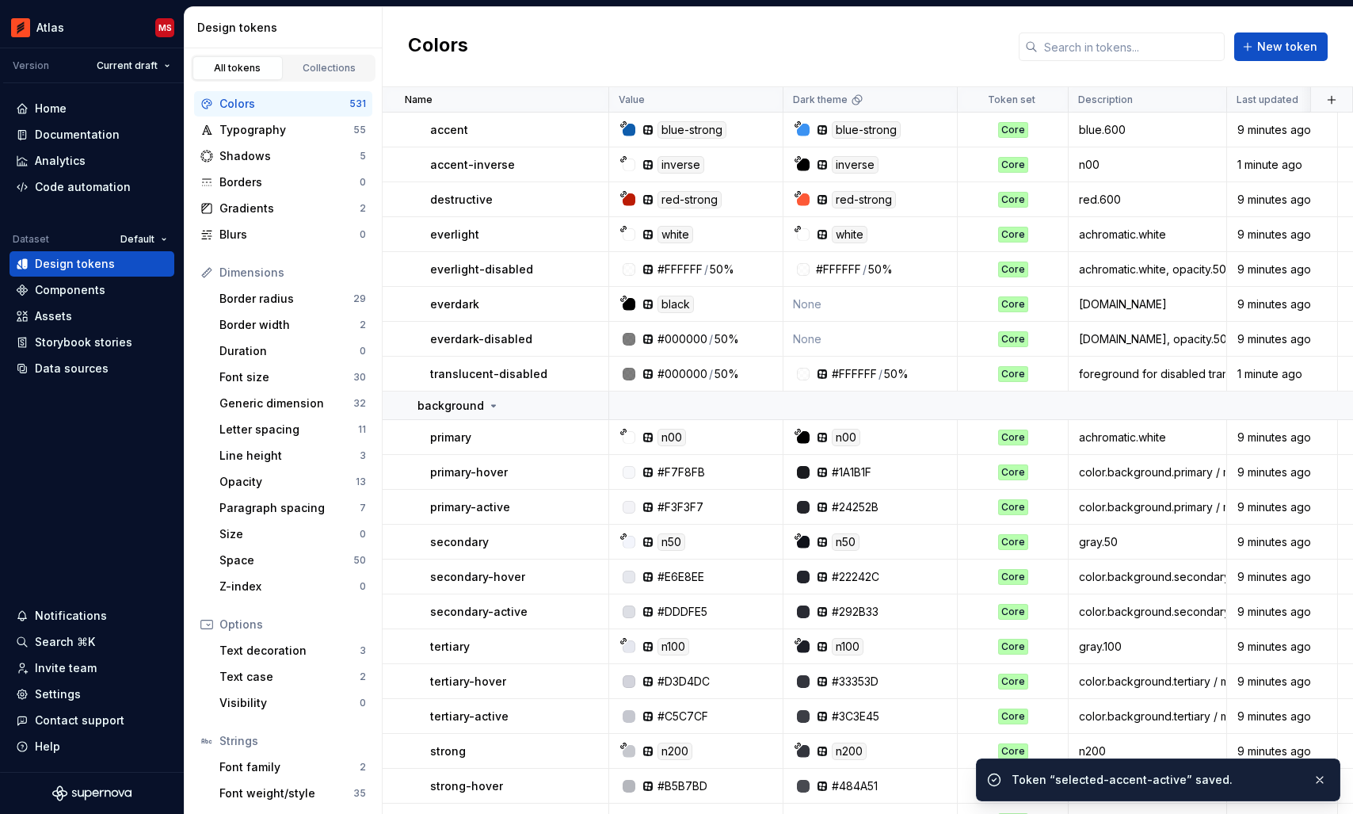
scroll to position [2129, 0]
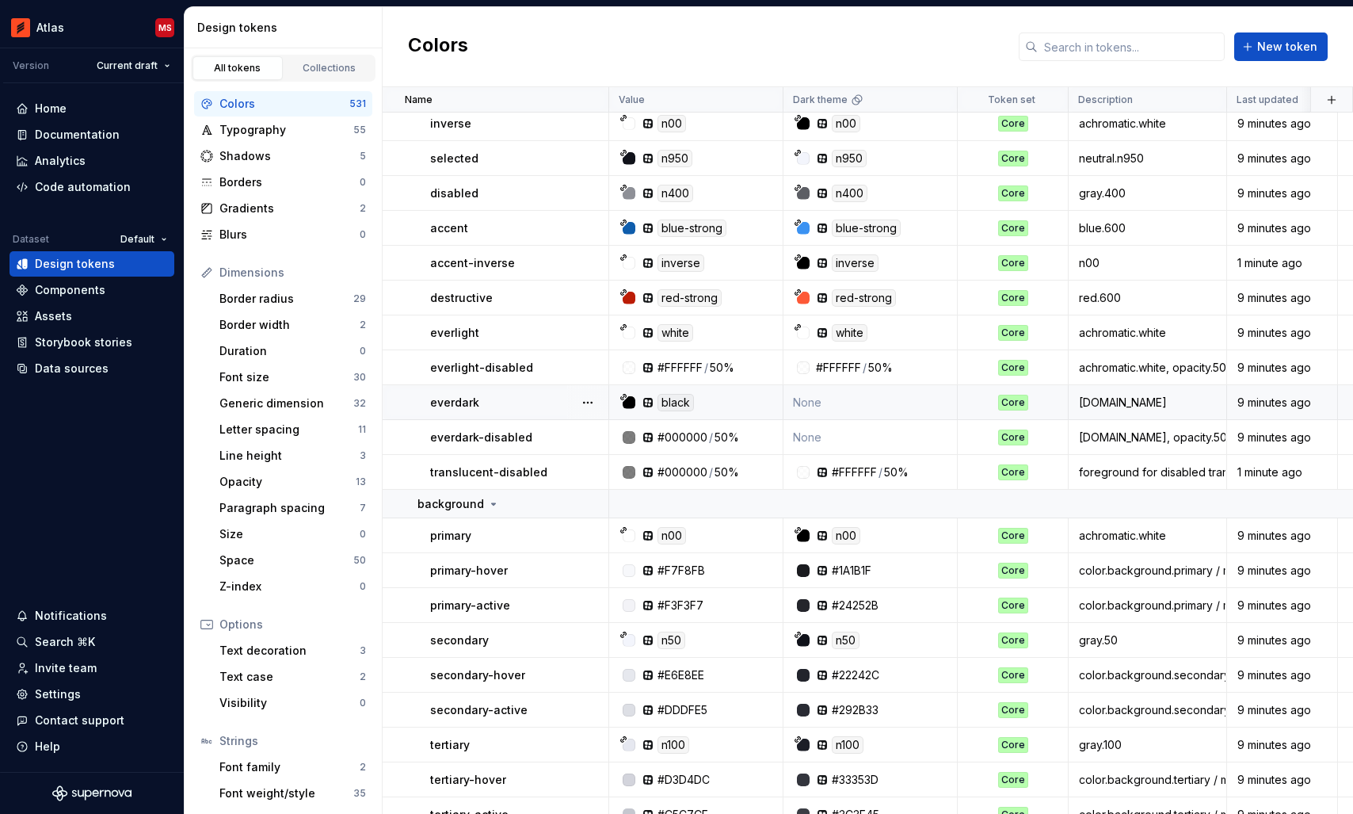
click at [841, 397] on td "None" at bounding box center [870, 402] width 174 height 35
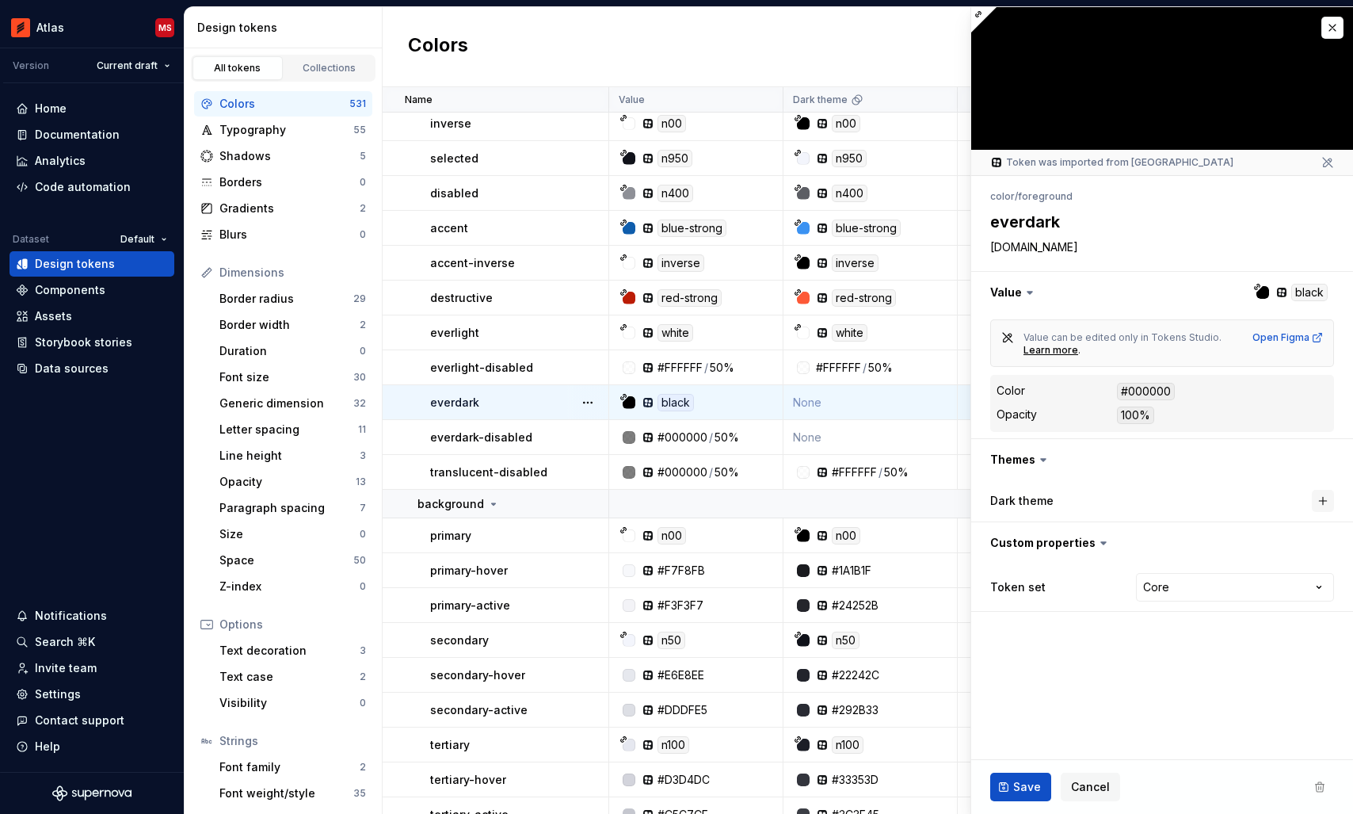
click at [1323, 499] on button "button" at bounding box center [1323, 501] width 22 height 22
click at [1016, 787] on span "Save" at bounding box center [1027, 787] width 28 height 16
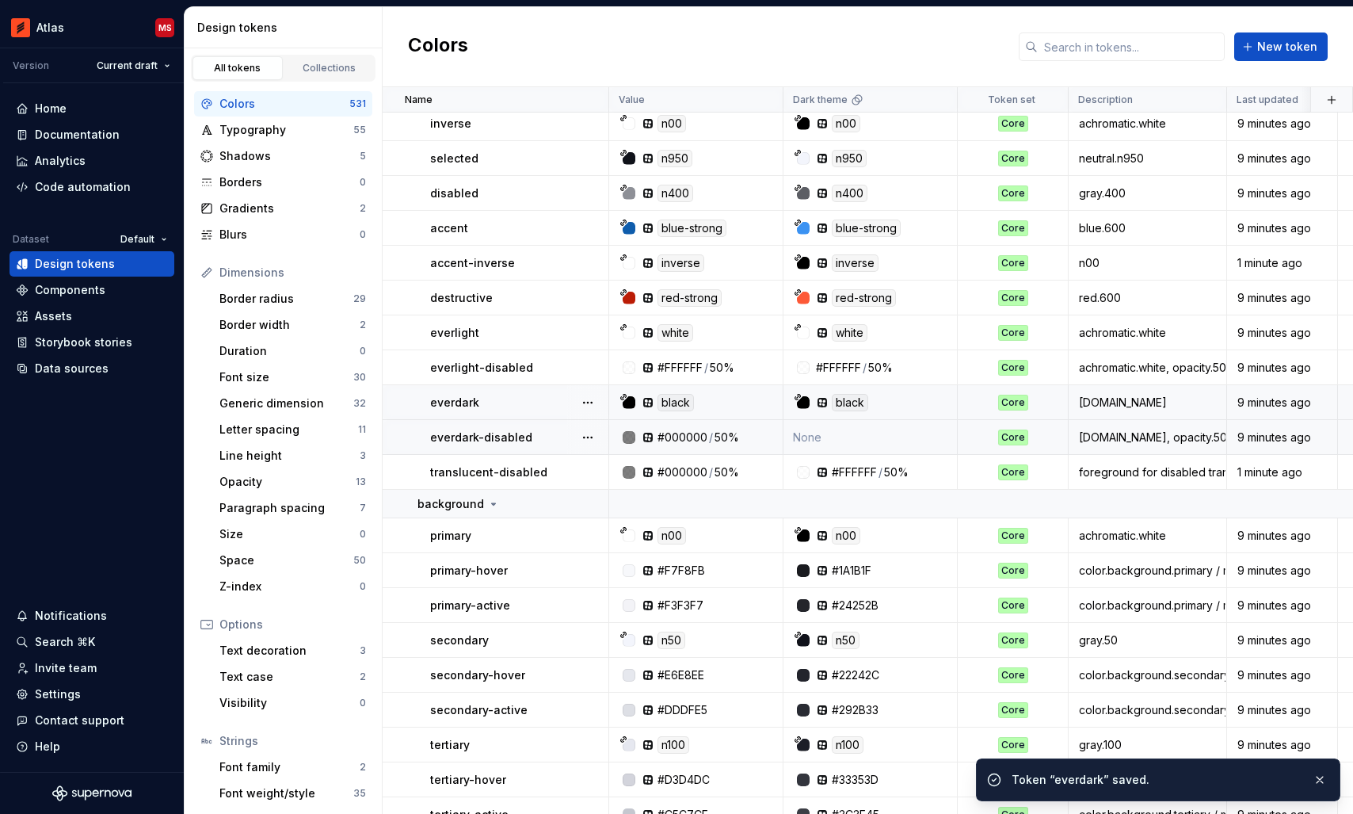
click at [879, 438] on td "None" at bounding box center [870, 437] width 174 height 35
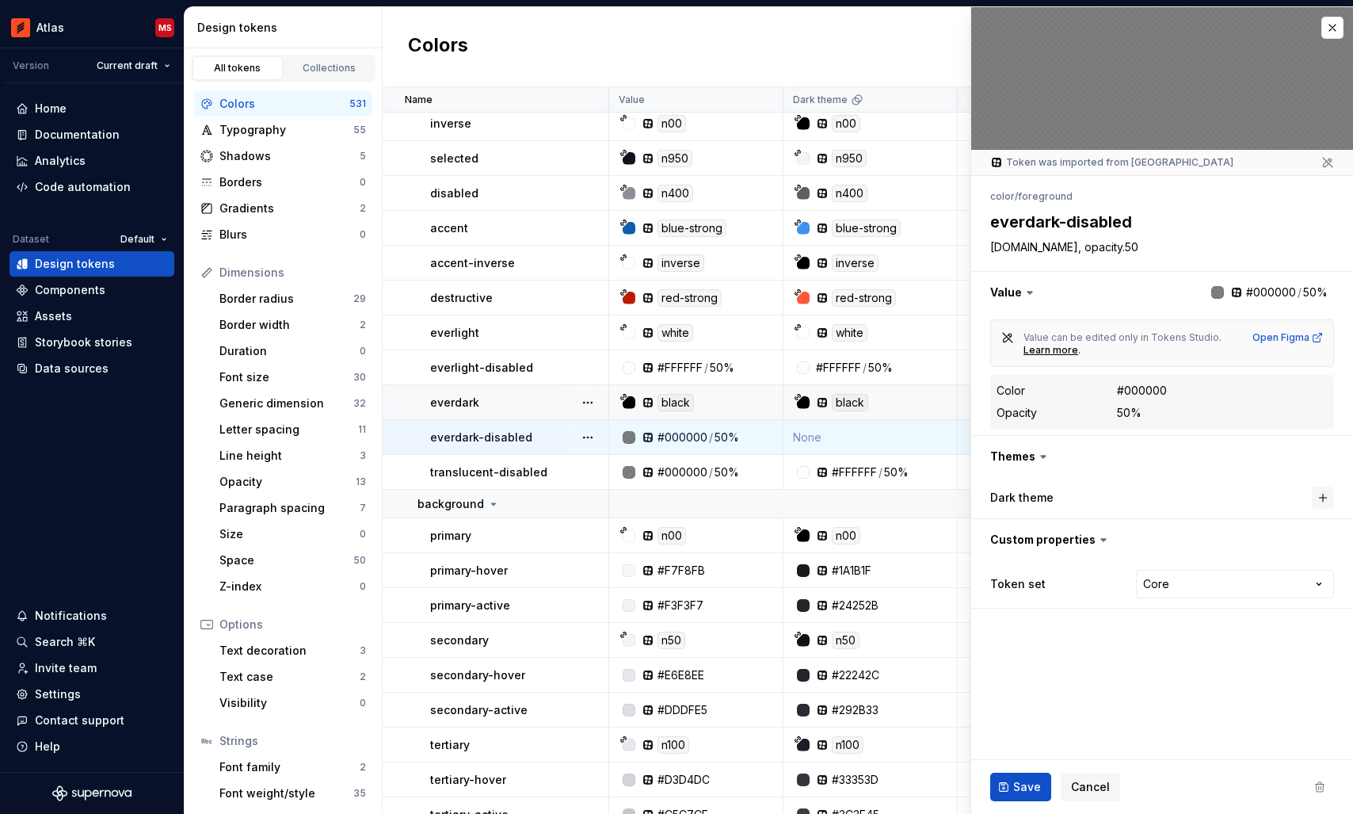
click at [1324, 498] on button "button" at bounding box center [1323, 497] width 22 height 22
click at [1007, 786] on button "Save" at bounding box center [1020, 786] width 61 height 29
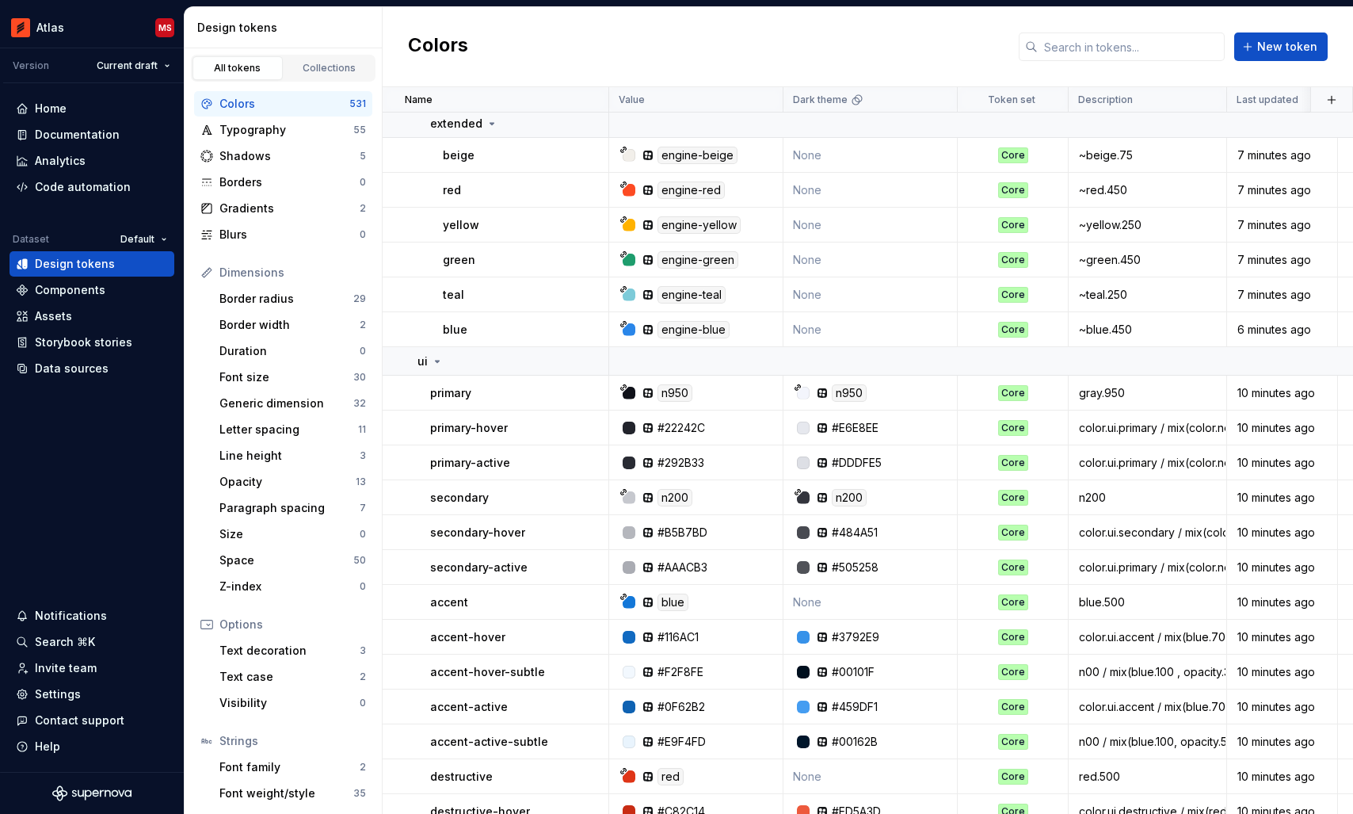
scroll to position [637, 0]
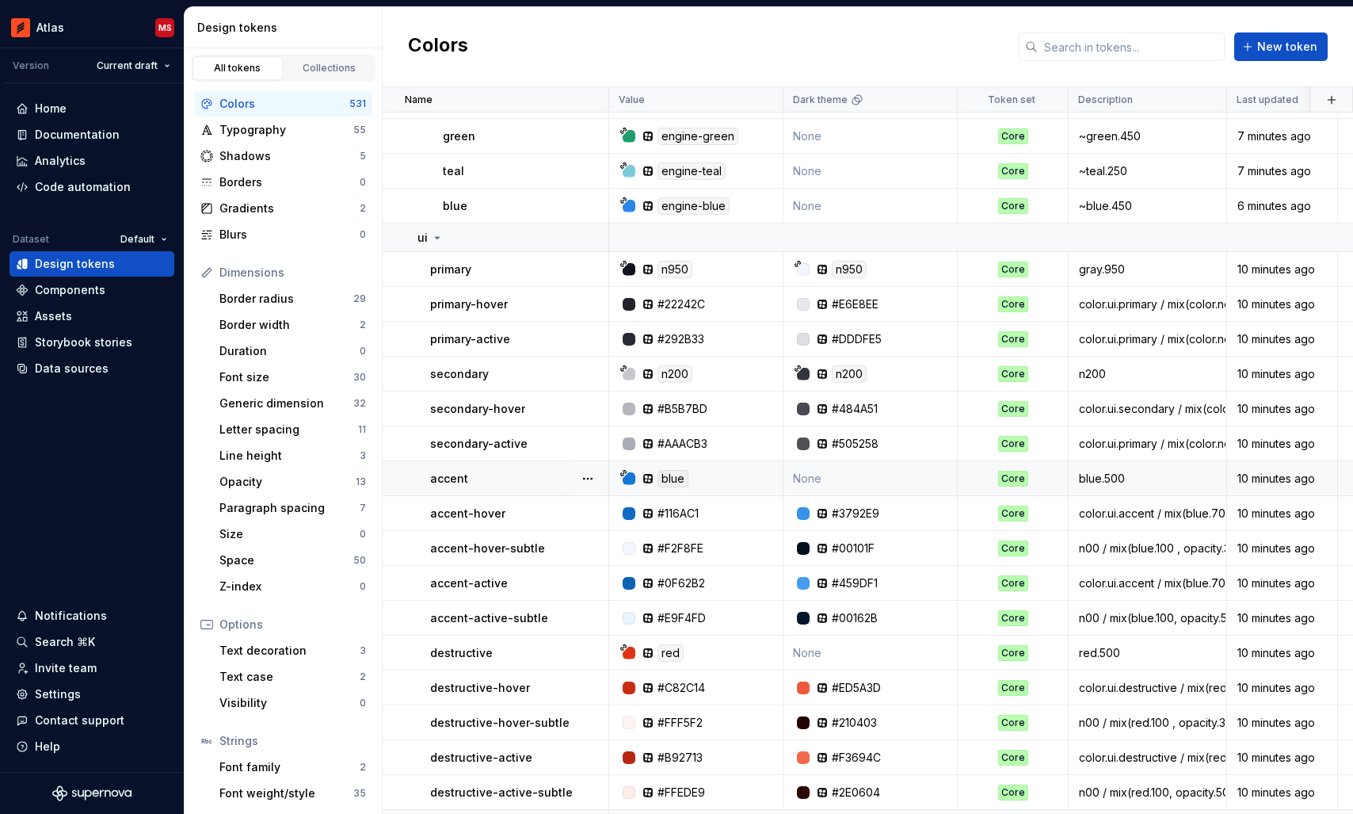
click at [859, 476] on td "None" at bounding box center [870, 478] width 174 height 35
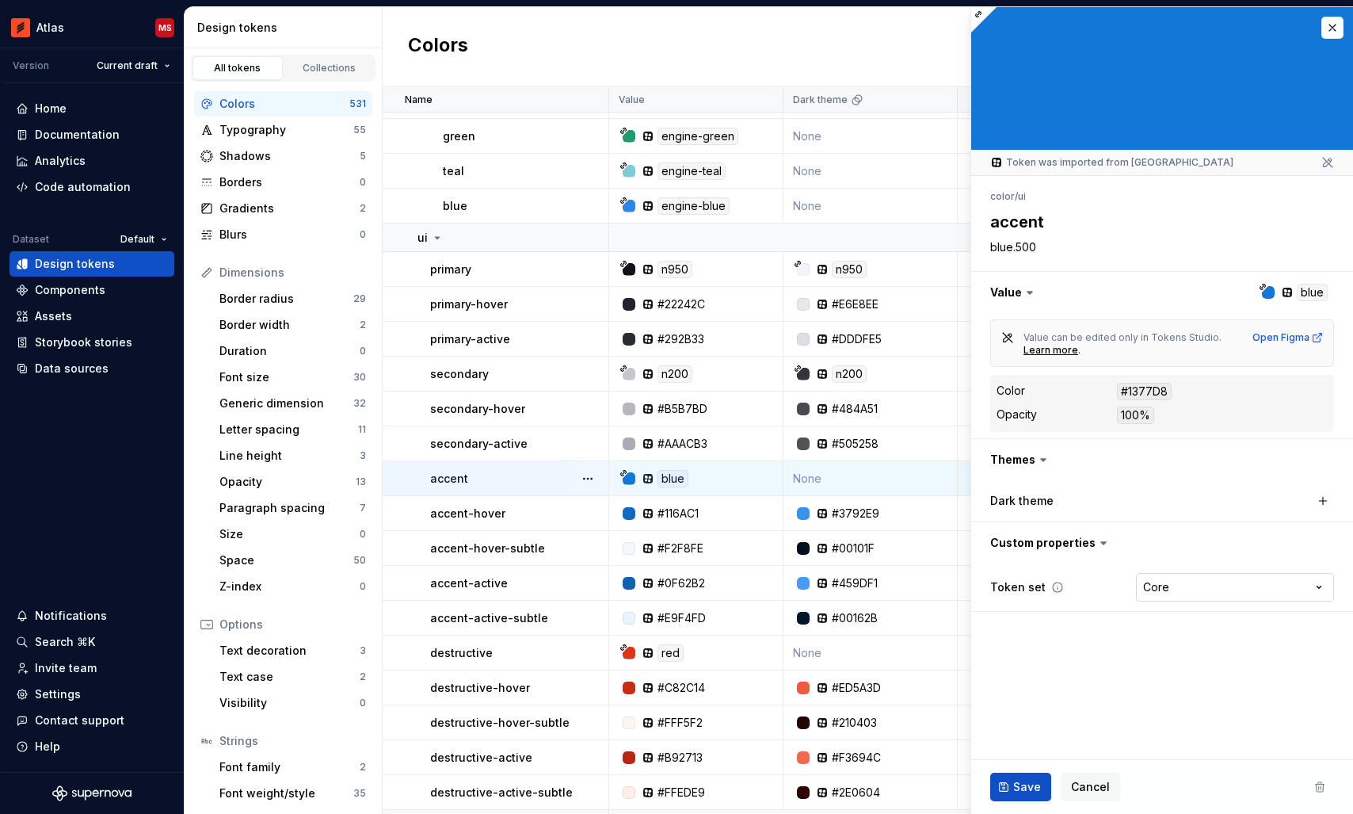
click at [1199, 581] on html "Atlas MS Version Current draft Home Documentation Analytics Code automation Dat…" at bounding box center [676, 407] width 1353 height 814
click at [1065, 619] on html "Atlas MS Version Current draft Home Documentation Analytics Code automation Dat…" at bounding box center [676, 407] width 1353 height 814
click at [1316, 504] on button "button" at bounding box center [1323, 501] width 22 height 22
click at [1016, 787] on span "Save" at bounding box center [1027, 787] width 28 height 16
click at [879, 656] on td "None" at bounding box center [870, 652] width 174 height 35
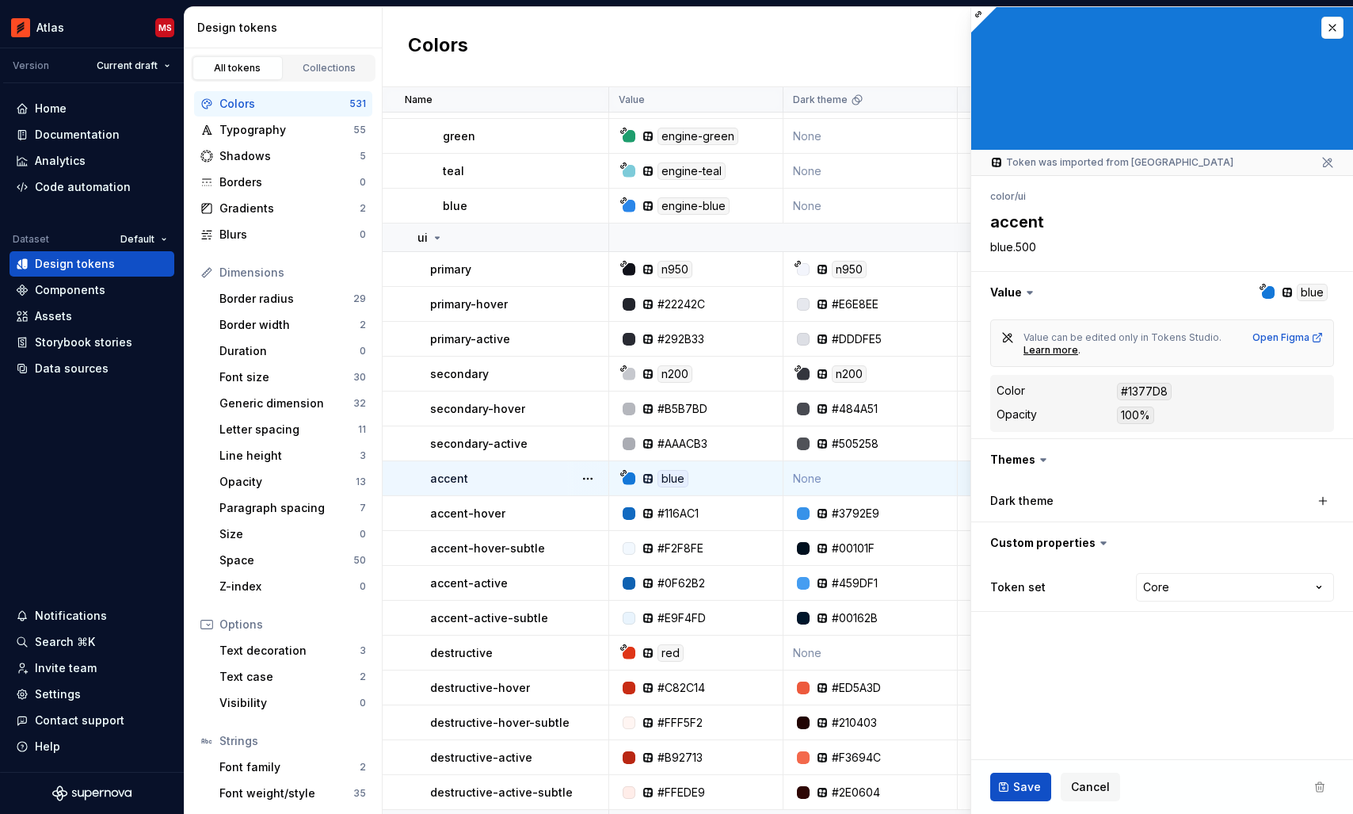
type textarea "*"
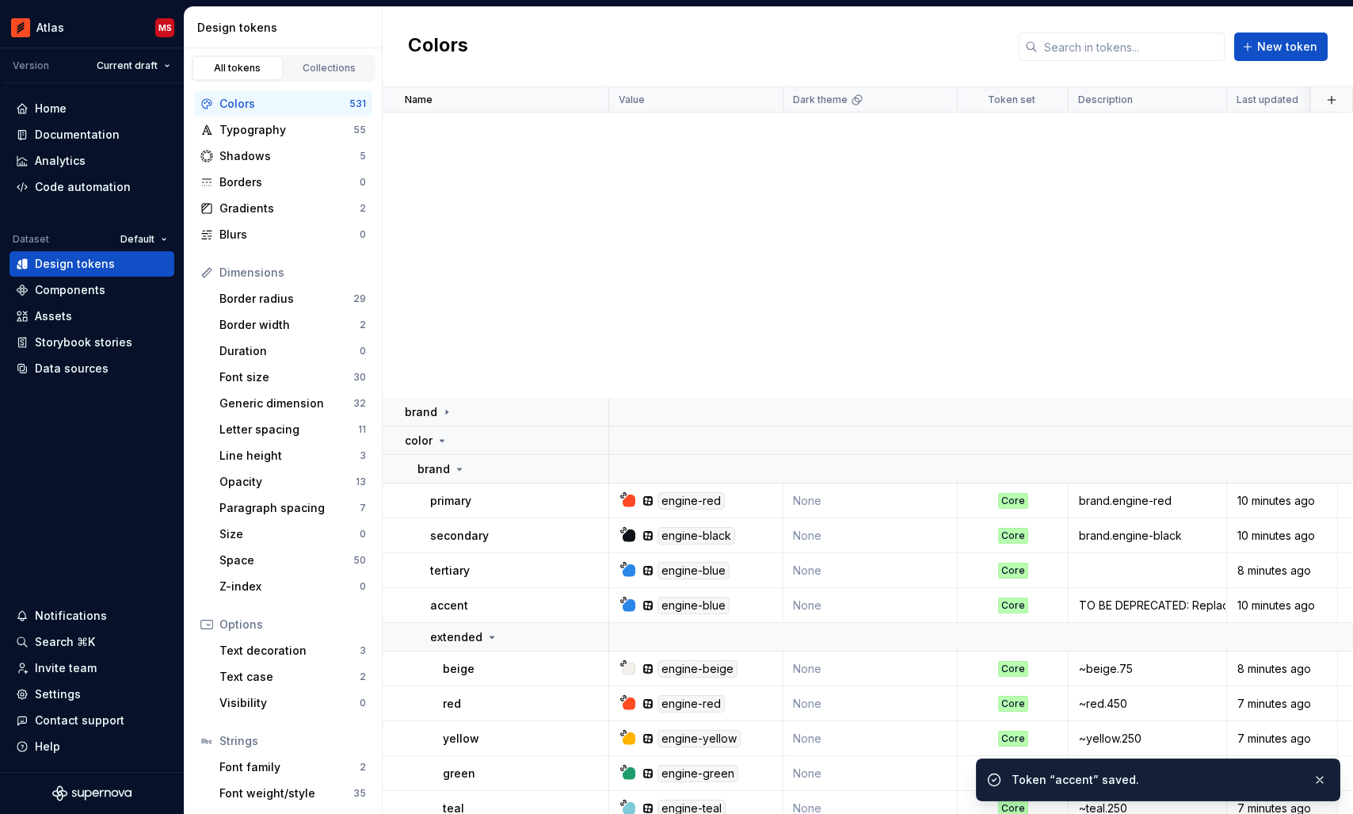
scroll to position [637, 0]
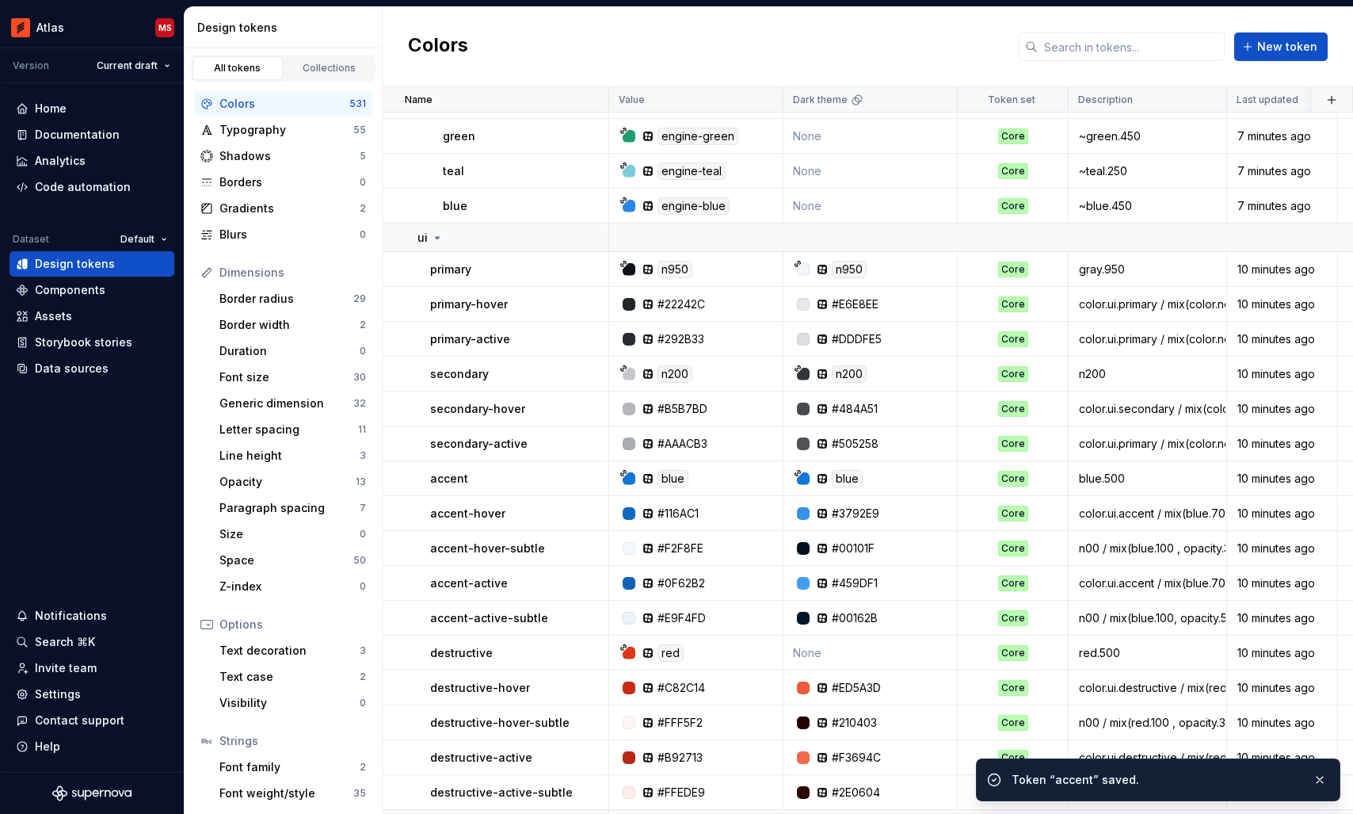
click at [879, 656] on td "None" at bounding box center [870, 652] width 174 height 35
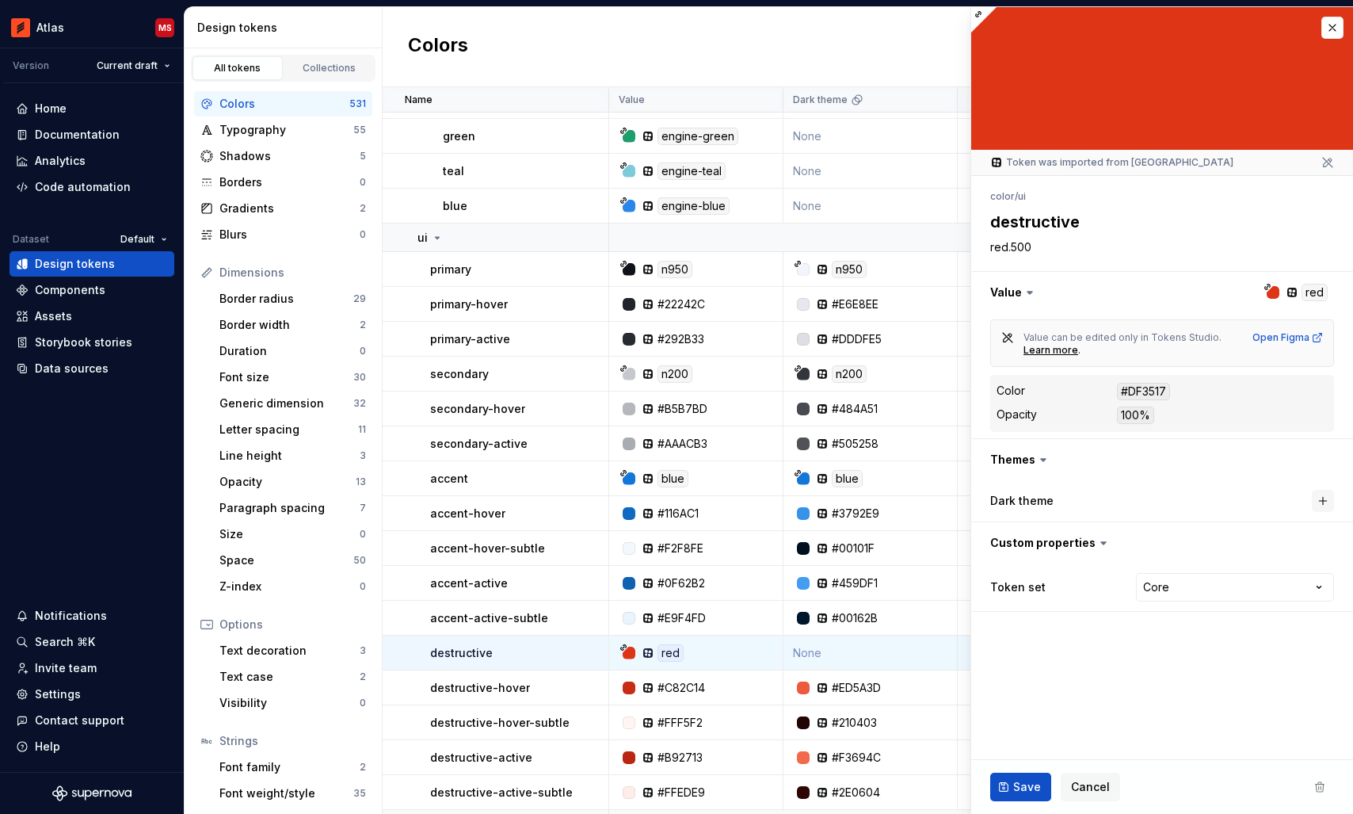
click at [1327, 502] on button "button" at bounding box center [1323, 501] width 22 height 22
click at [1089, 728] on fieldset "**********" at bounding box center [1162, 410] width 382 height 806
click at [1012, 786] on button "Save" at bounding box center [1020, 786] width 61 height 29
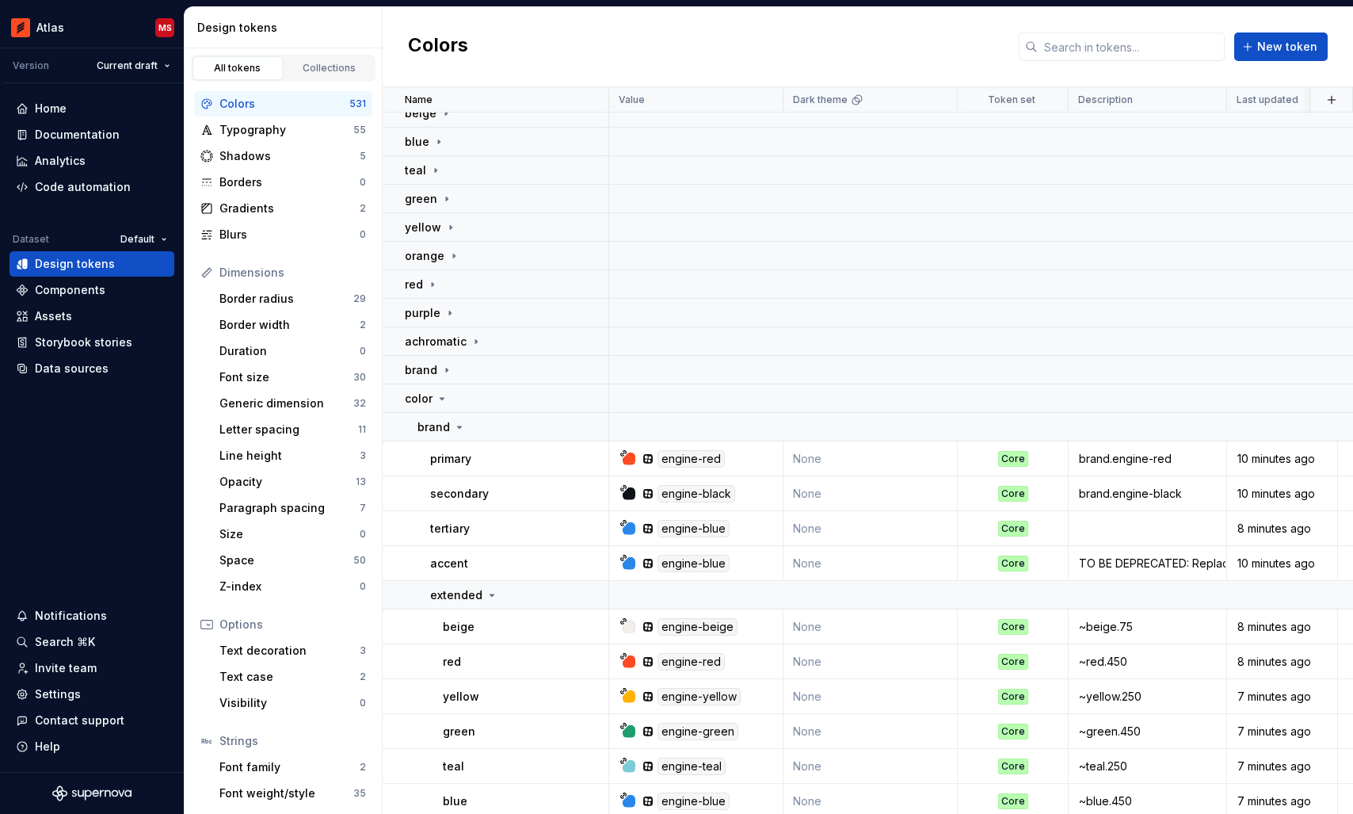
scroll to position [156, 0]
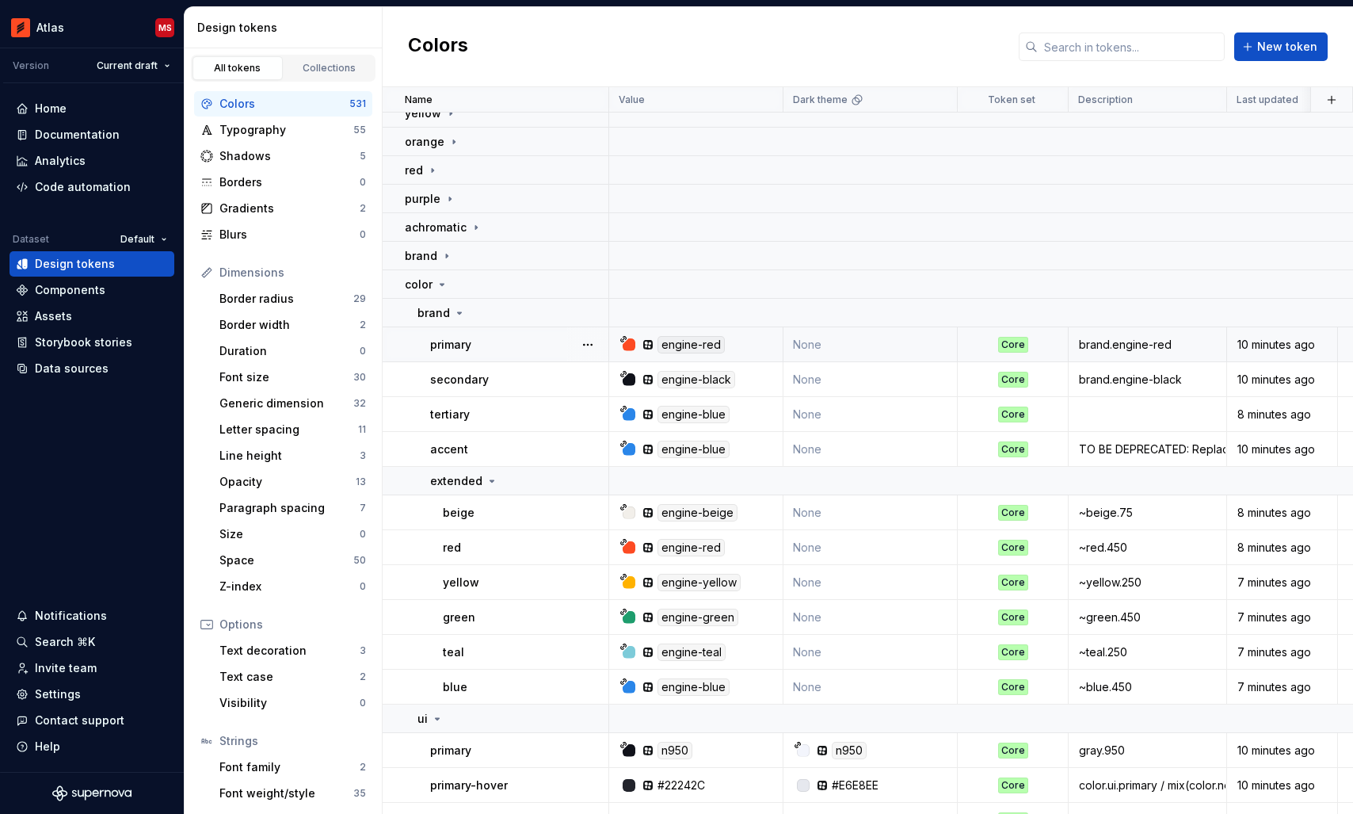
click at [852, 343] on td "None" at bounding box center [870, 344] width 174 height 35
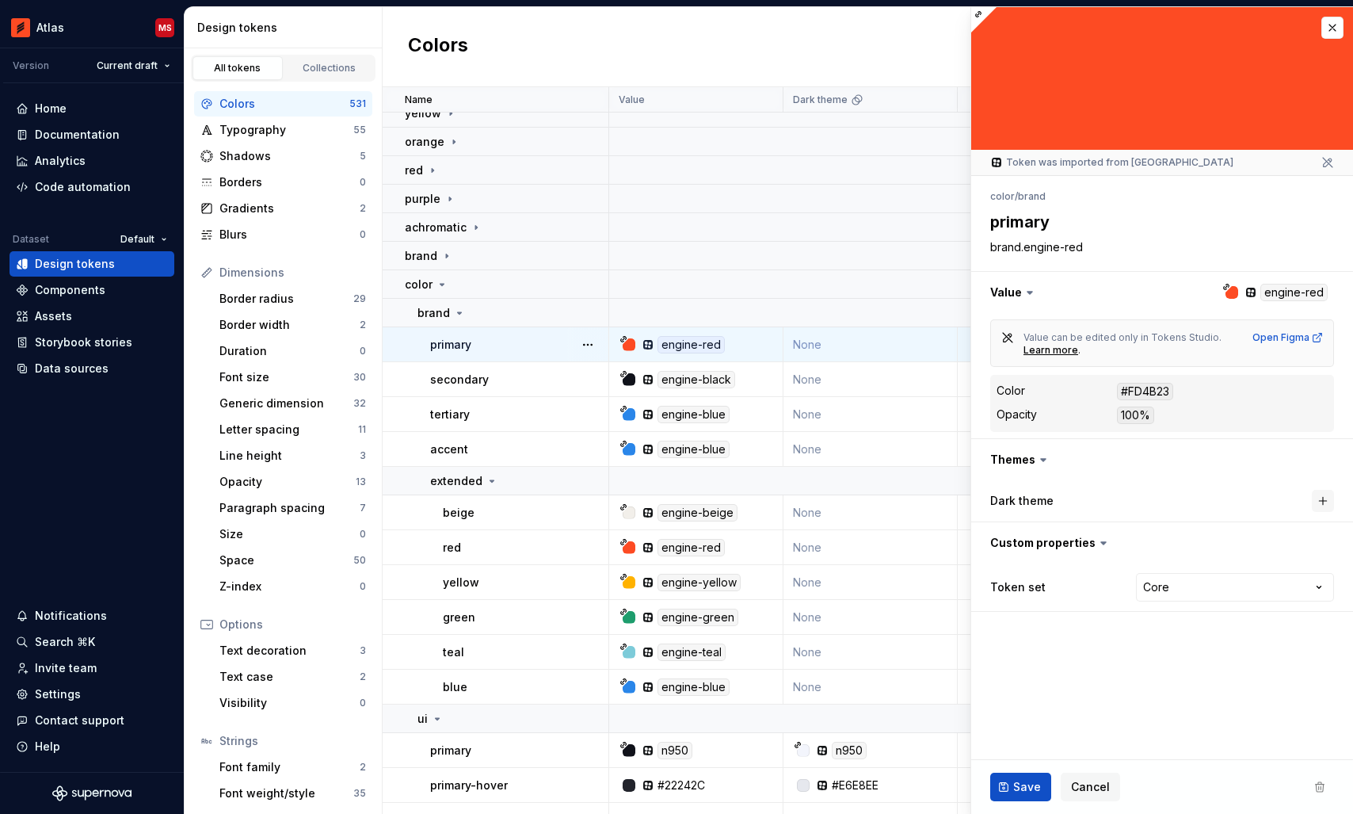
click at [1320, 501] on button "button" at bounding box center [1323, 501] width 22 height 22
click at [1028, 784] on span "Save" at bounding box center [1027, 787] width 28 height 16
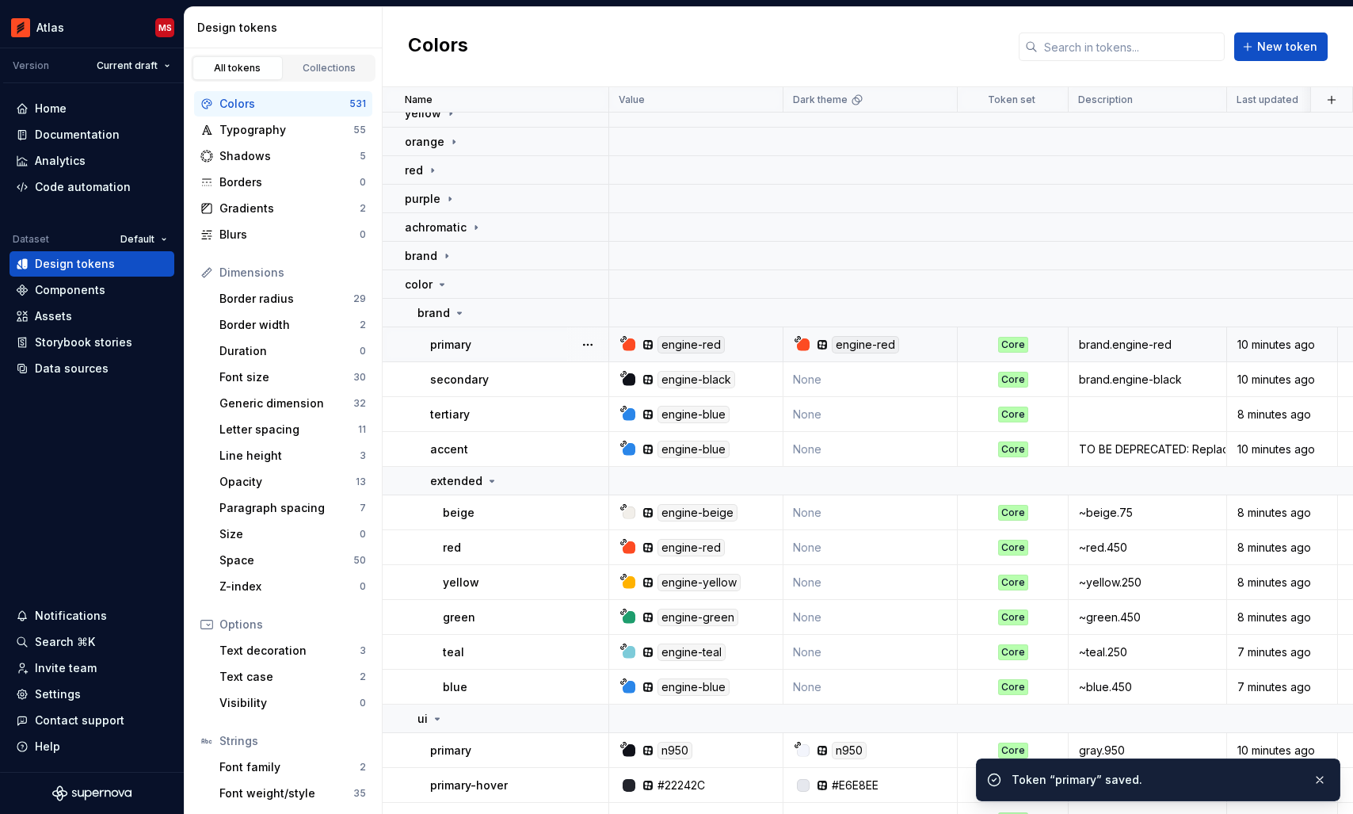
click at [863, 387] on td "None" at bounding box center [870, 379] width 174 height 35
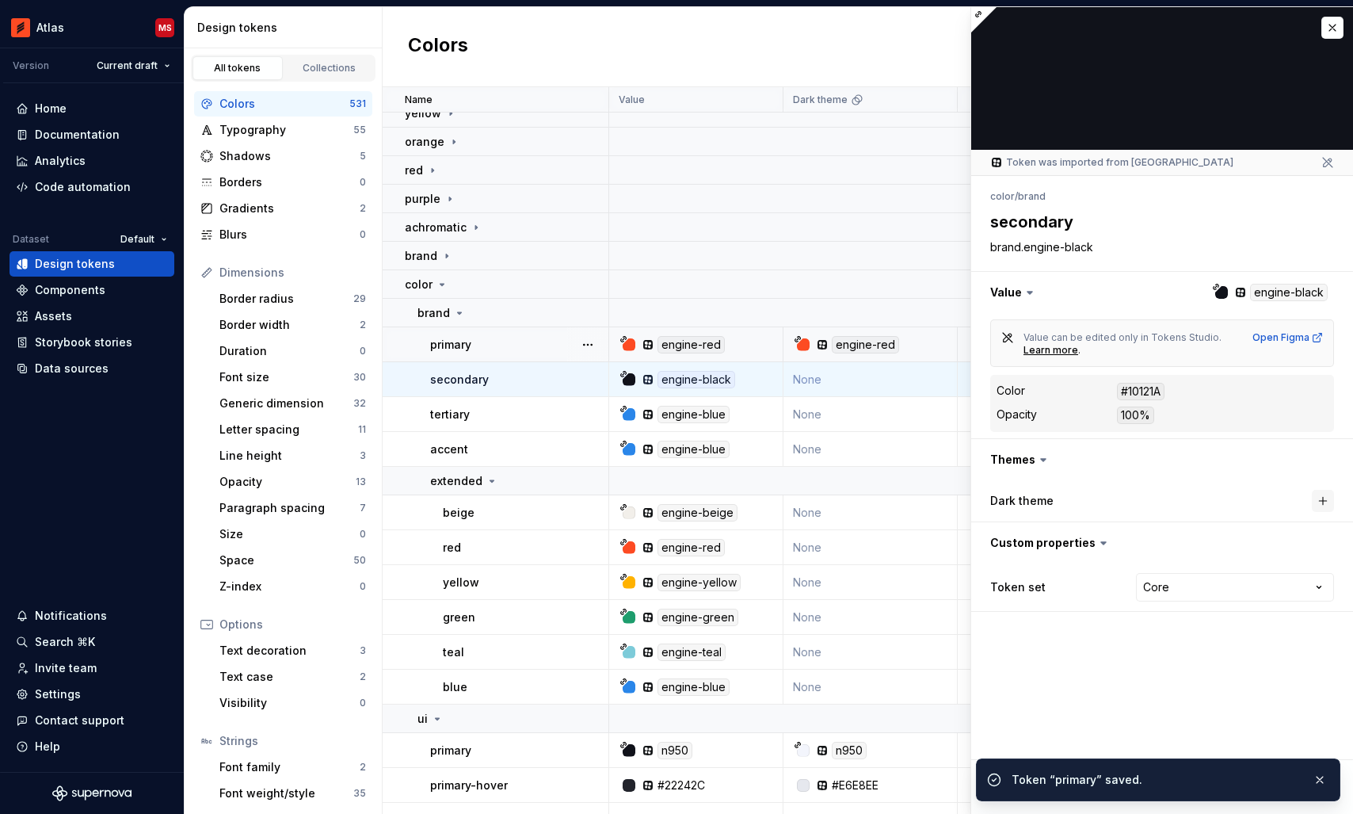
click at [1323, 497] on button "button" at bounding box center [1323, 501] width 22 height 22
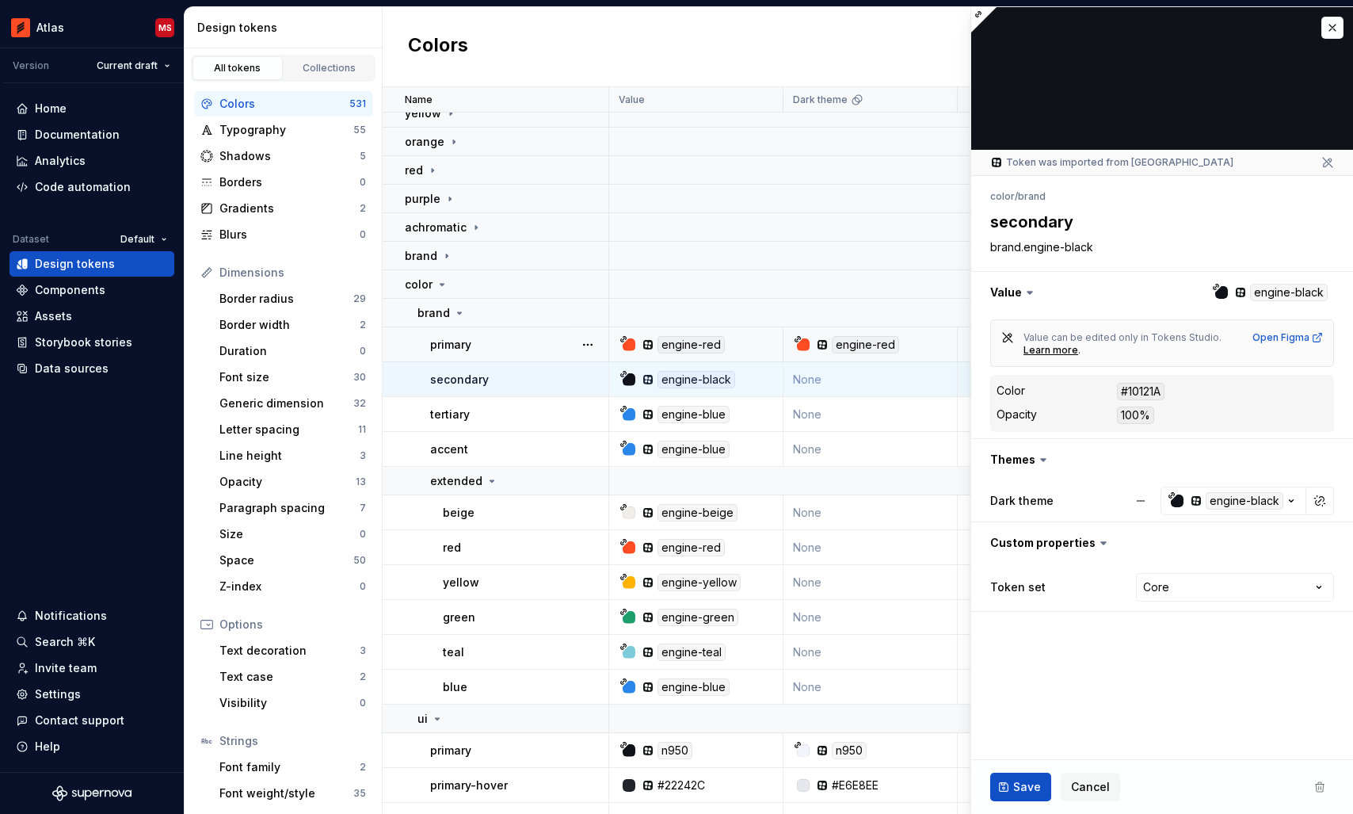
click at [1082, 709] on fieldset "**********" at bounding box center [1162, 410] width 382 height 806
click at [1018, 784] on span "Save" at bounding box center [1027, 787] width 28 height 16
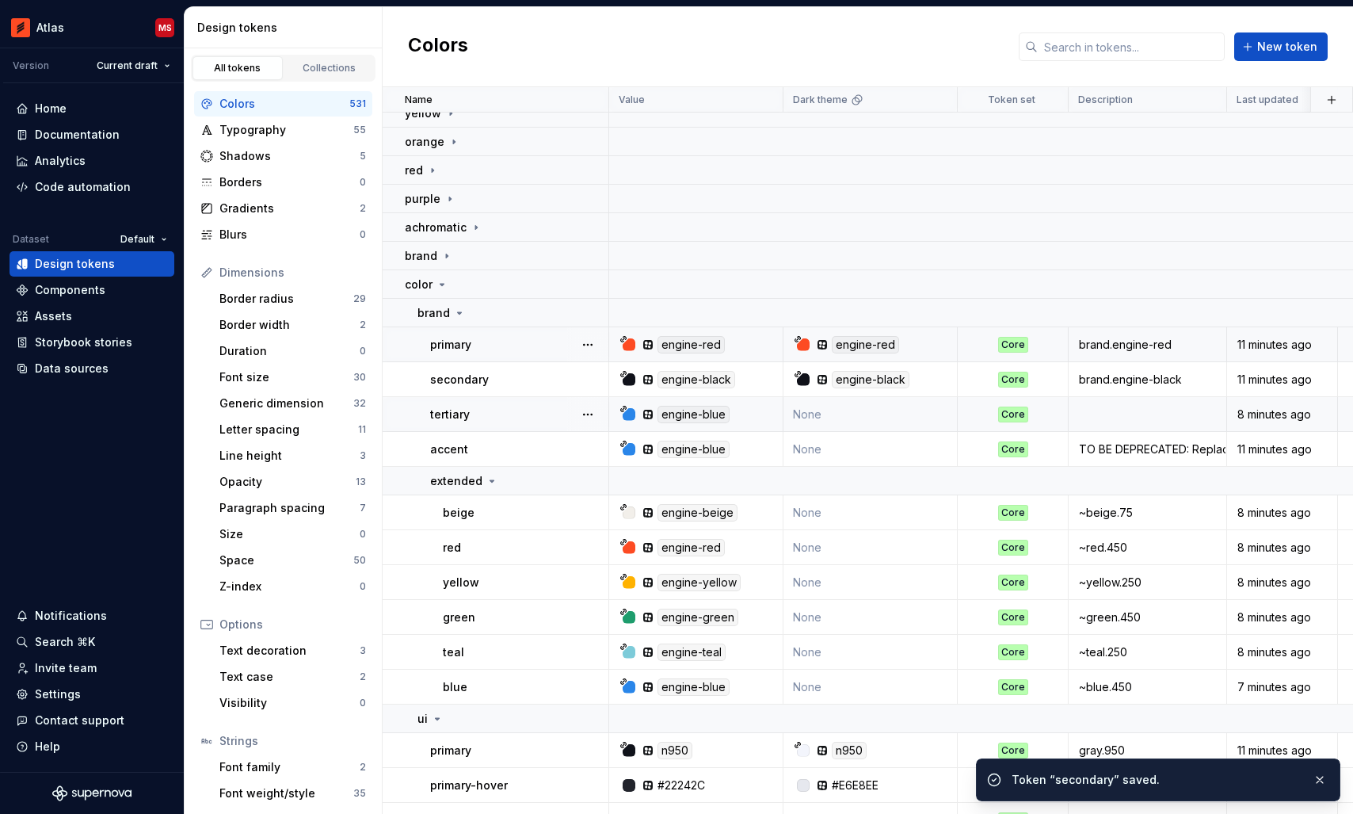
click at [875, 423] on td "None" at bounding box center [870, 414] width 174 height 35
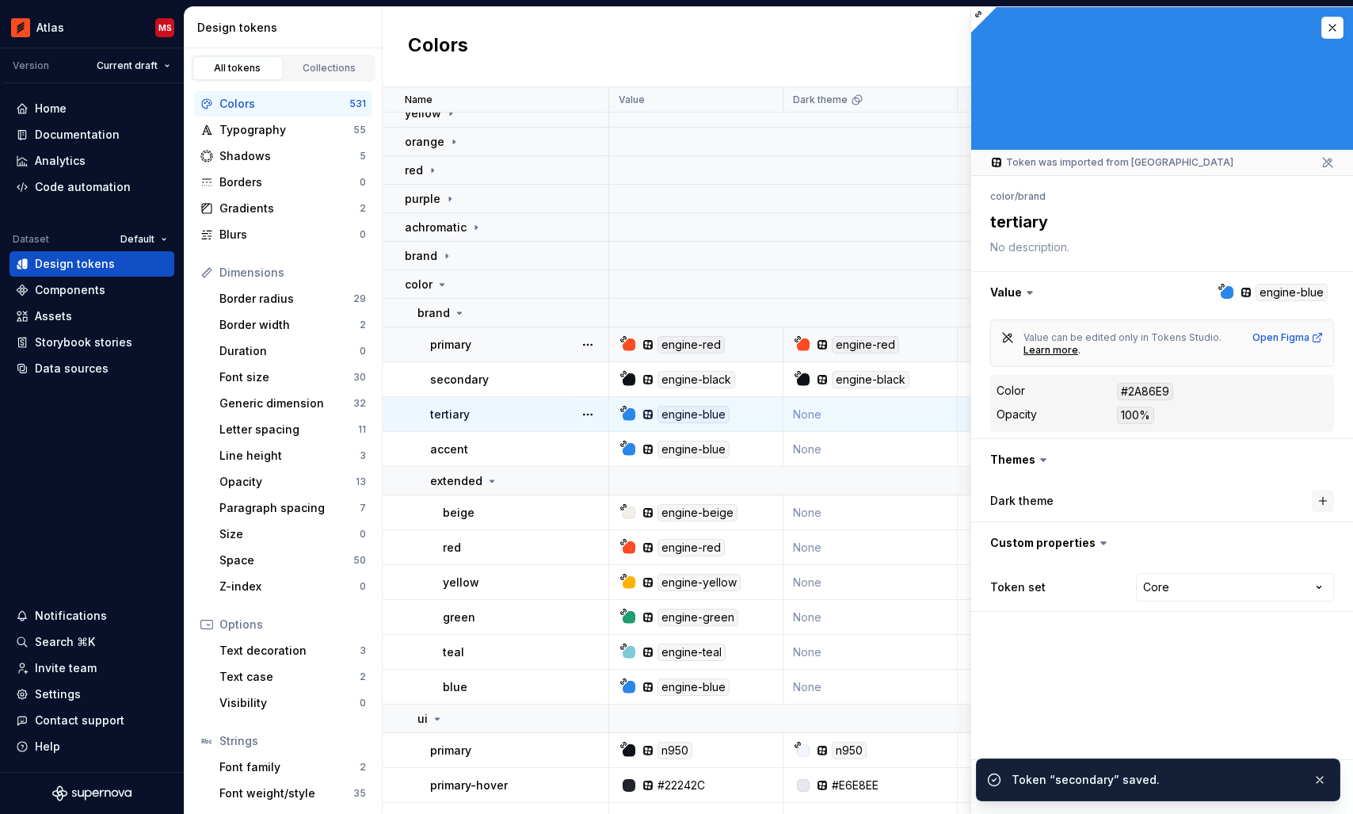
click at [1321, 500] on button "button" at bounding box center [1323, 501] width 22 height 22
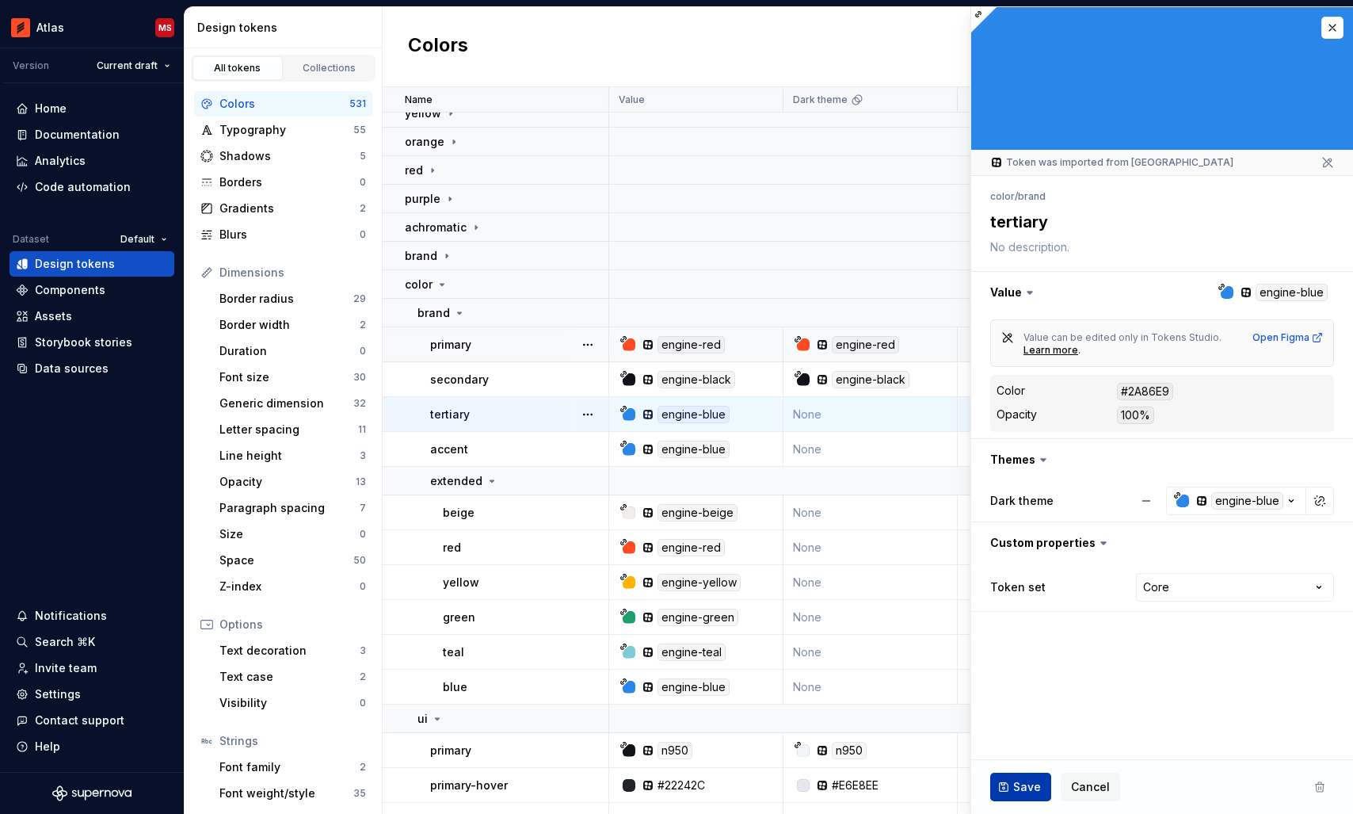
click at [1023, 779] on span "Save" at bounding box center [1027, 787] width 28 height 16
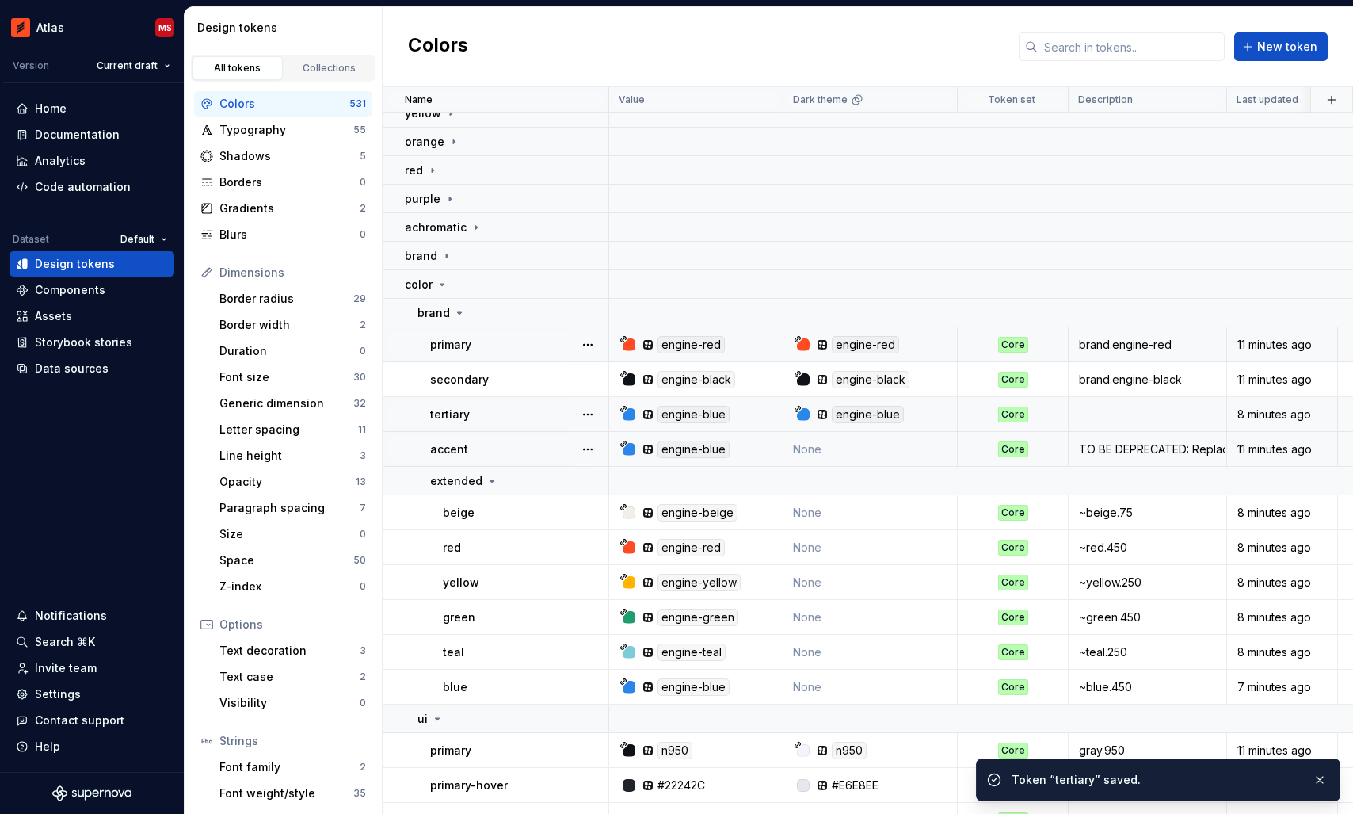
click at [875, 445] on td "None" at bounding box center [870, 449] width 174 height 35
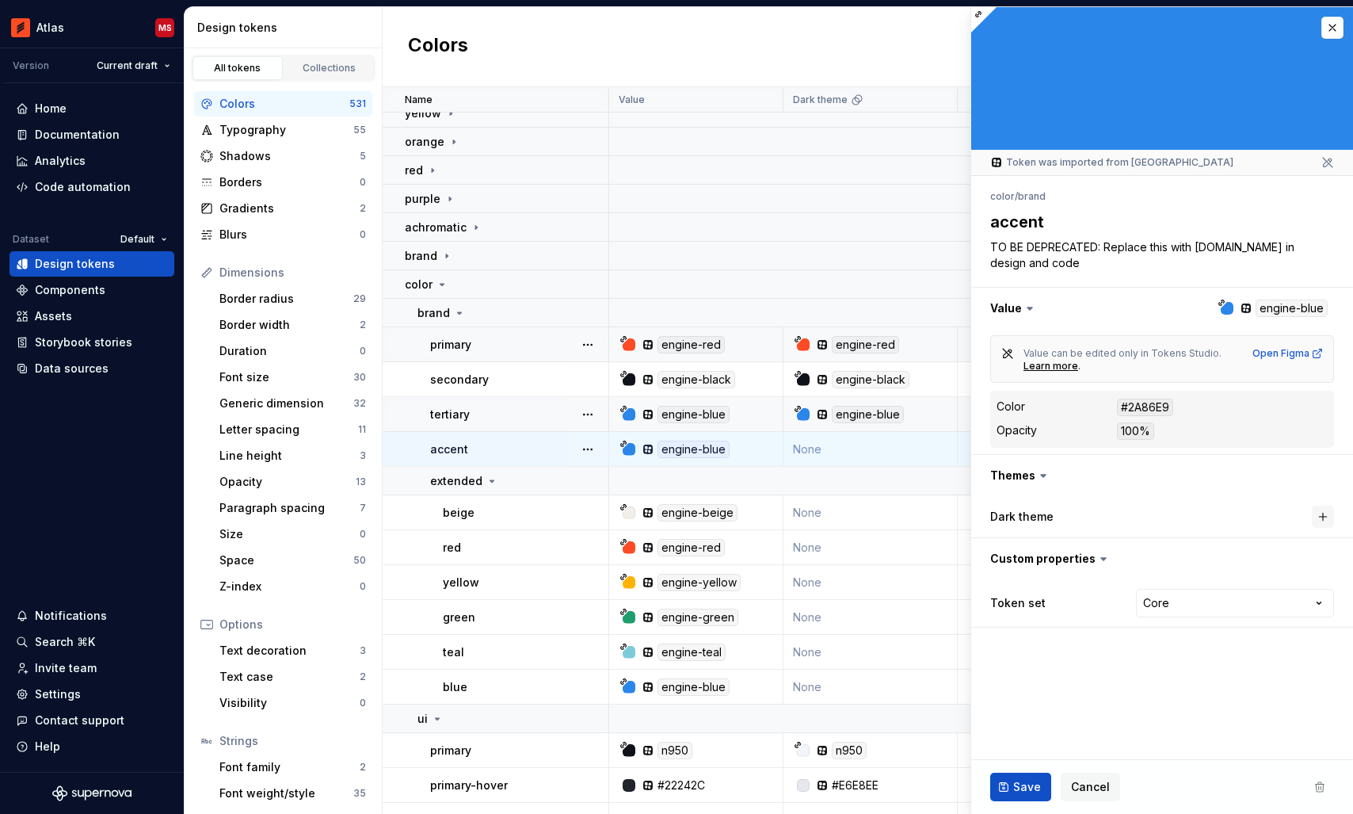
click at [1322, 514] on button "button" at bounding box center [1323, 516] width 22 height 22
click at [1023, 787] on span "Save" at bounding box center [1027, 787] width 28 height 16
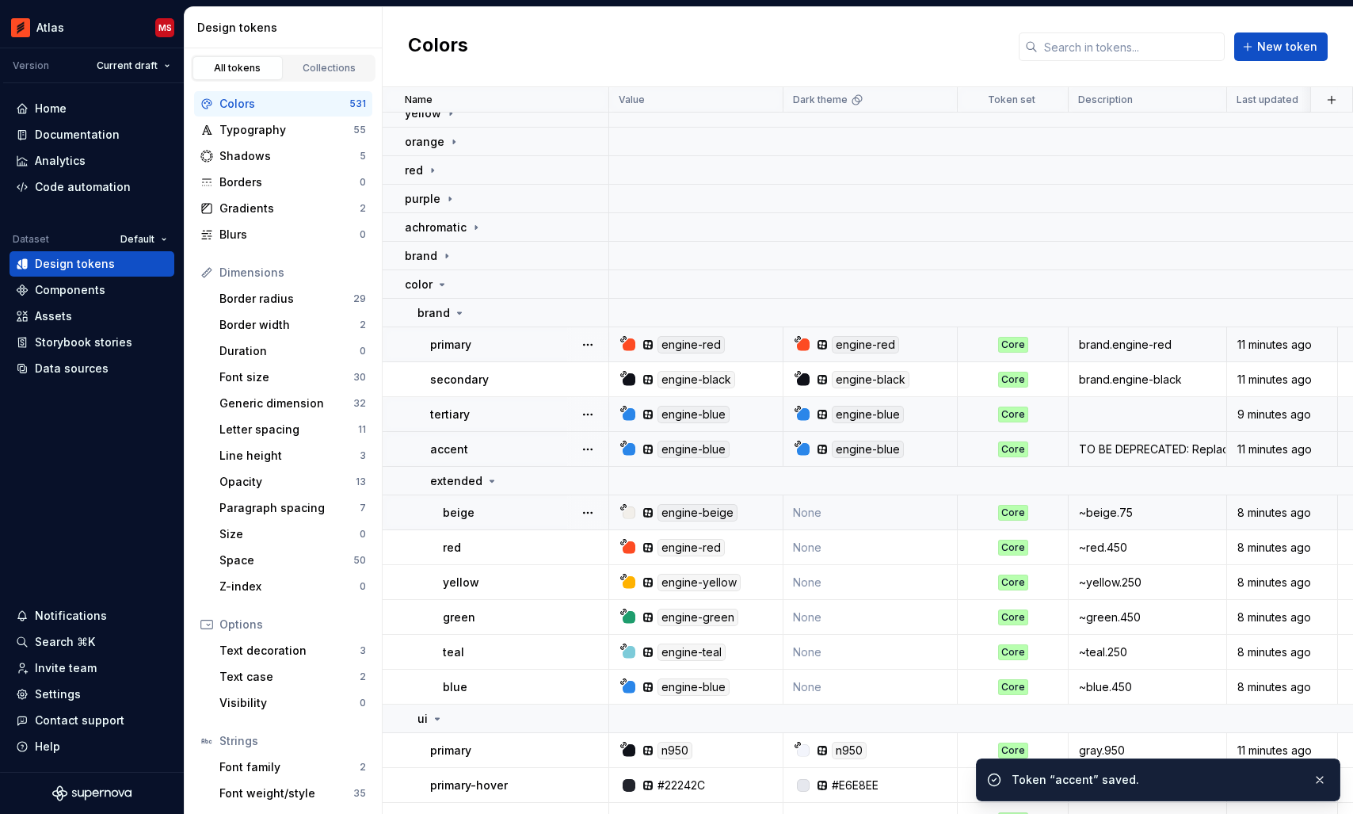
click at [858, 517] on td "None" at bounding box center [870, 512] width 174 height 35
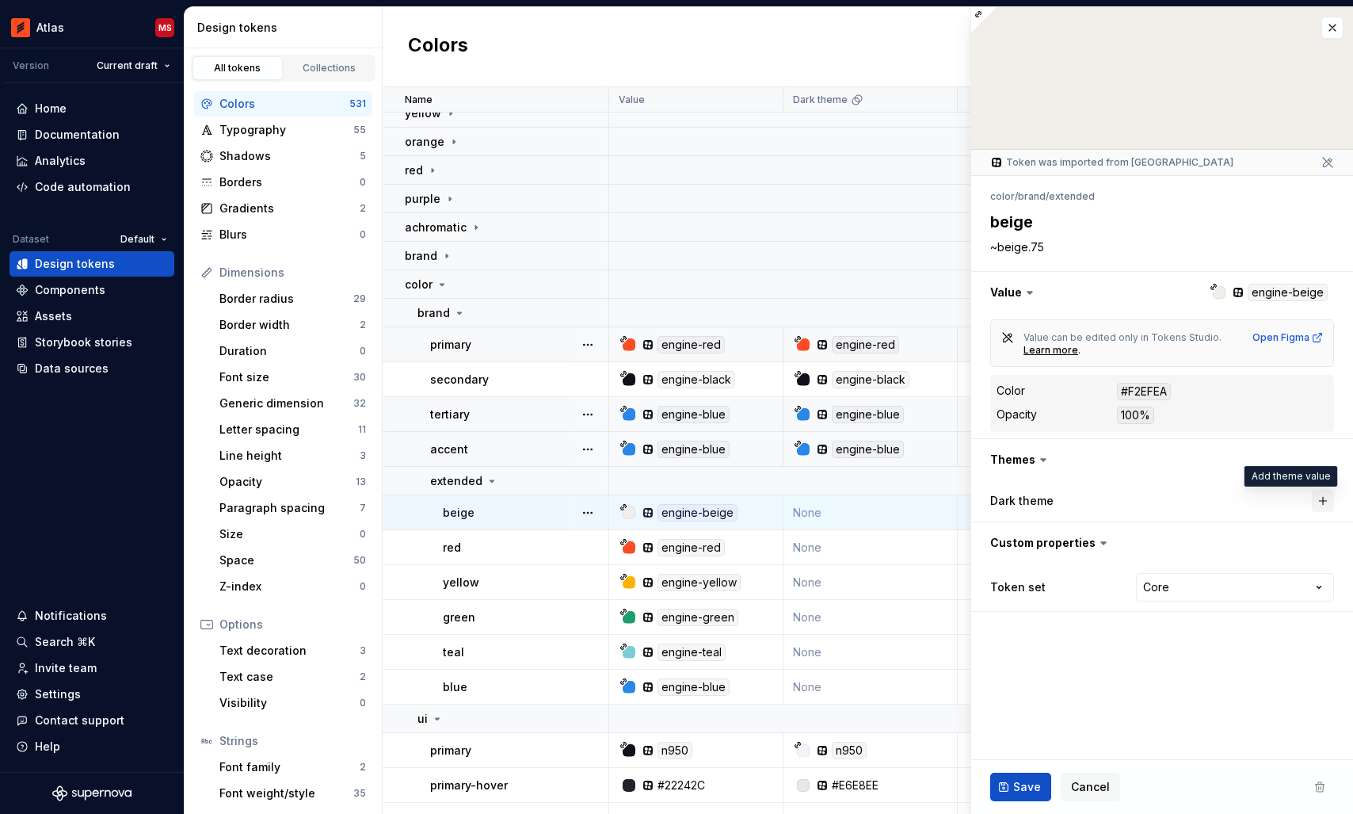
click at [1323, 499] on button "button" at bounding box center [1323, 501] width 22 height 22
click at [1017, 775] on button "Save" at bounding box center [1020, 786] width 61 height 29
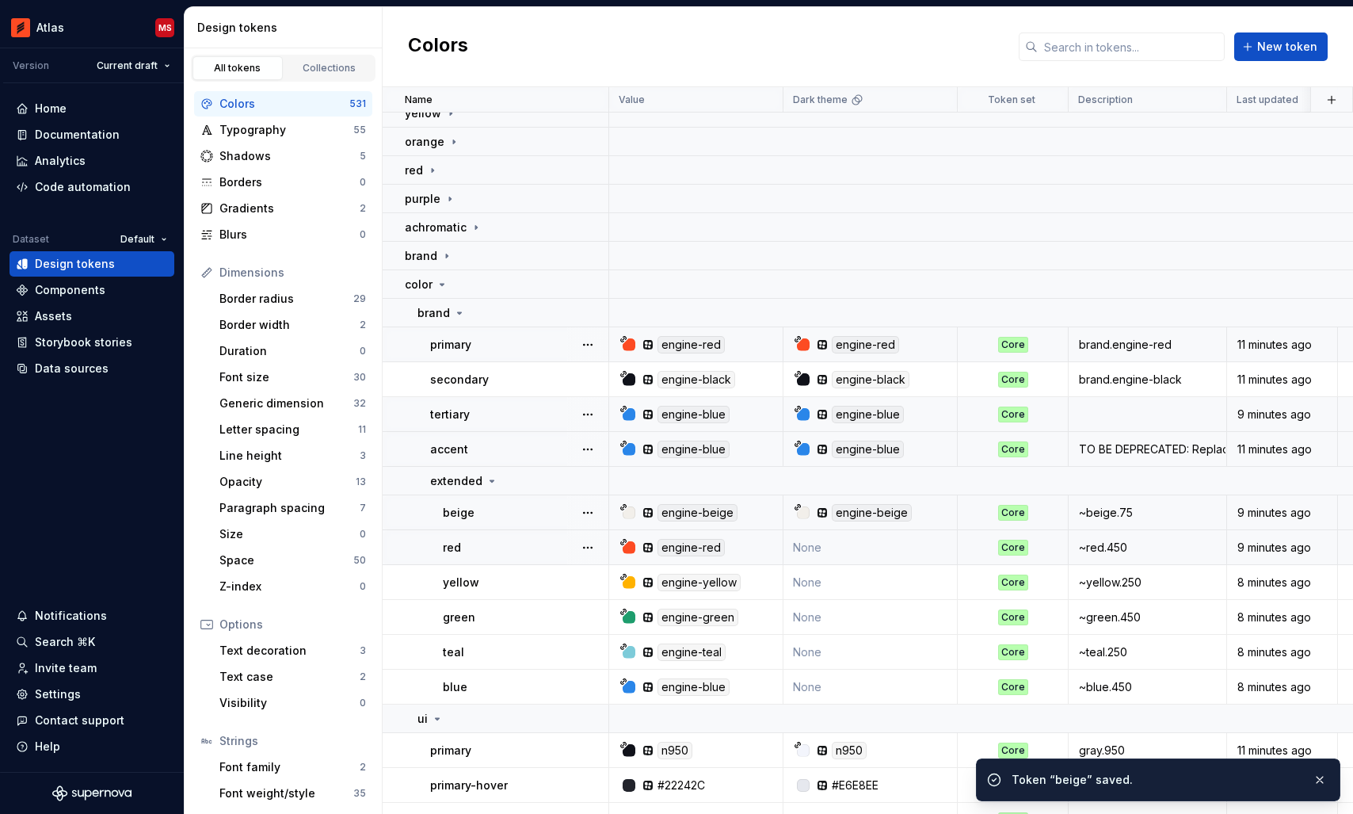
click at [872, 547] on td "None" at bounding box center [870, 547] width 174 height 35
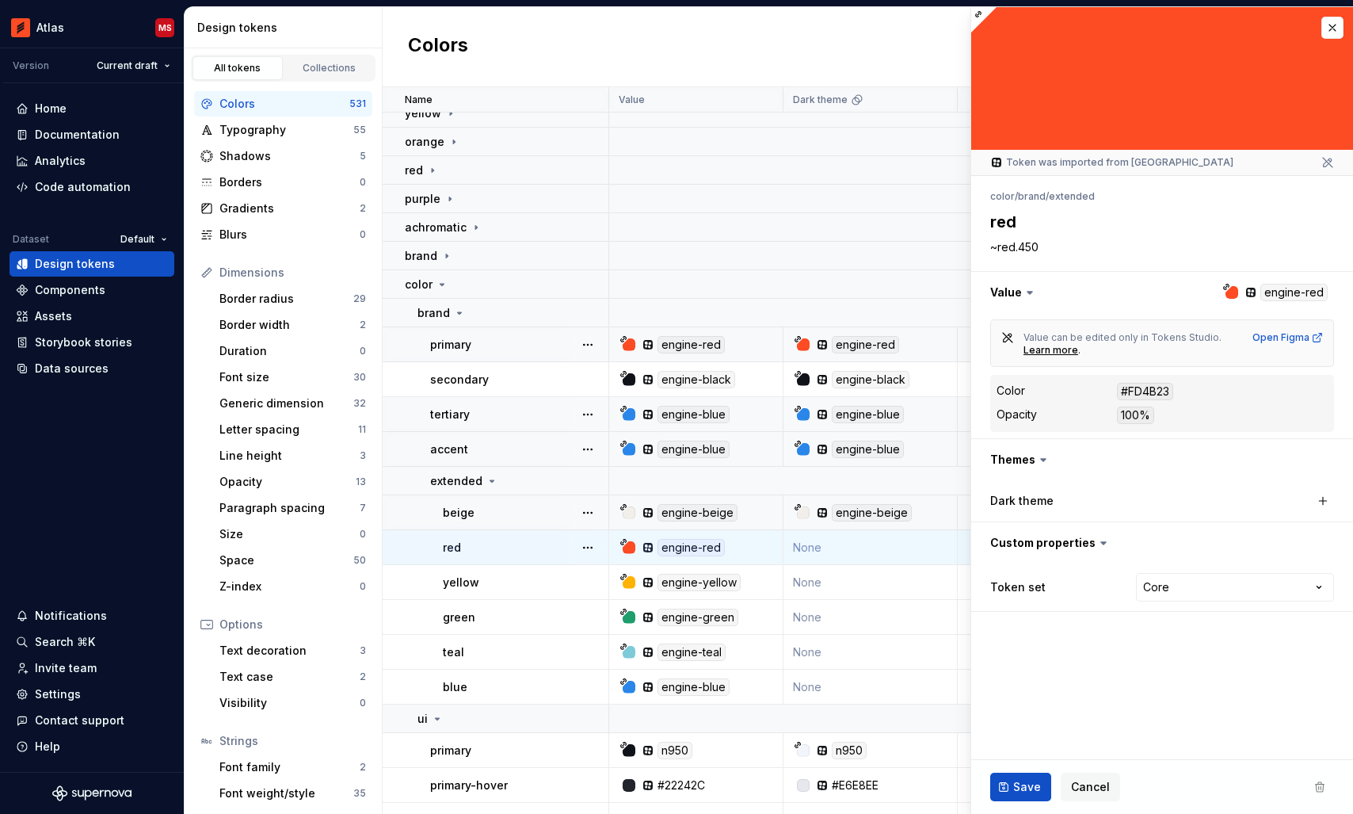
click at [932, 516] on div "engine-beige" at bounding box center [875, 512] width 162 height 17
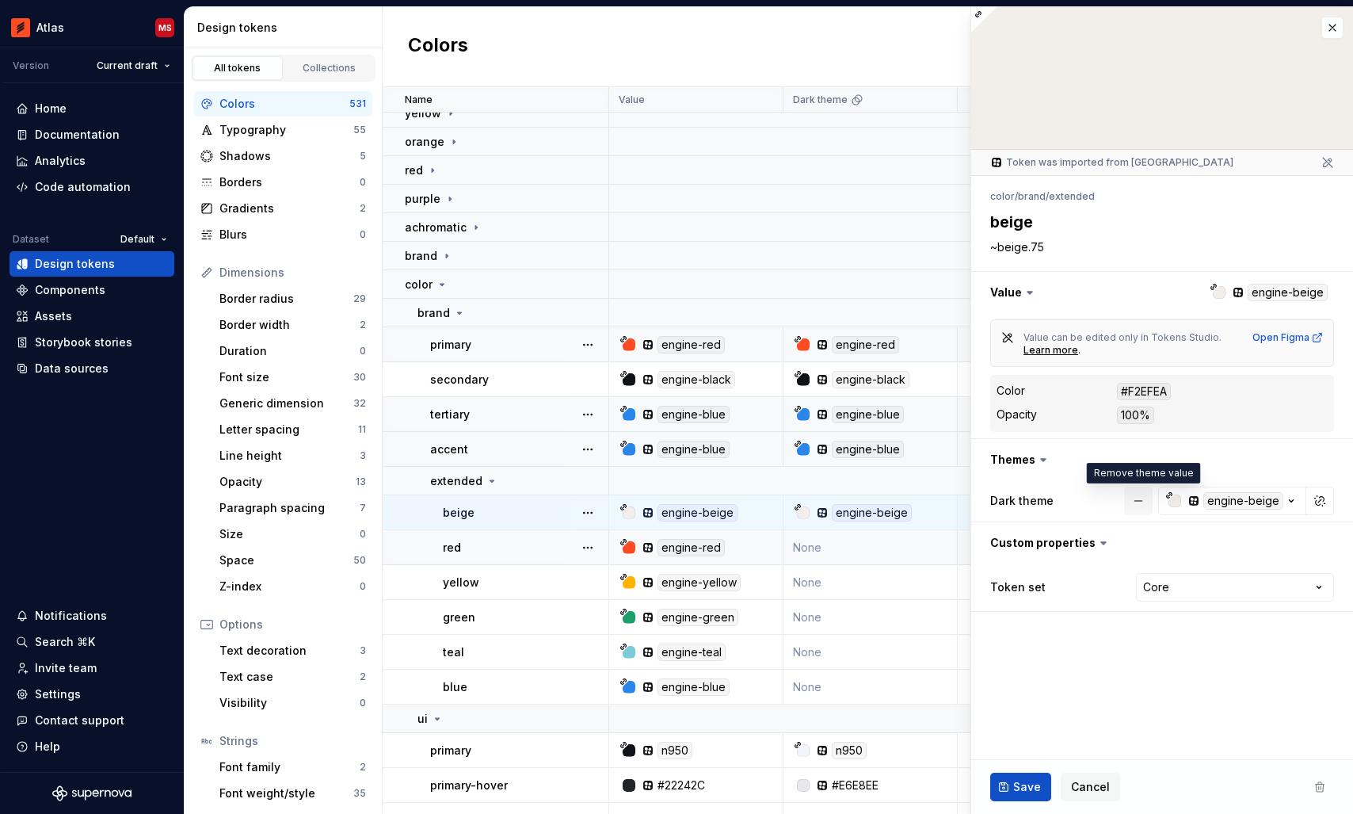
click at [1141, 501] on button "button" at bounding box center [1138, 500] width 29 height 29
click at [1018, 780] on span "Save" at bounding box center [1027, 787] width 28 height 16
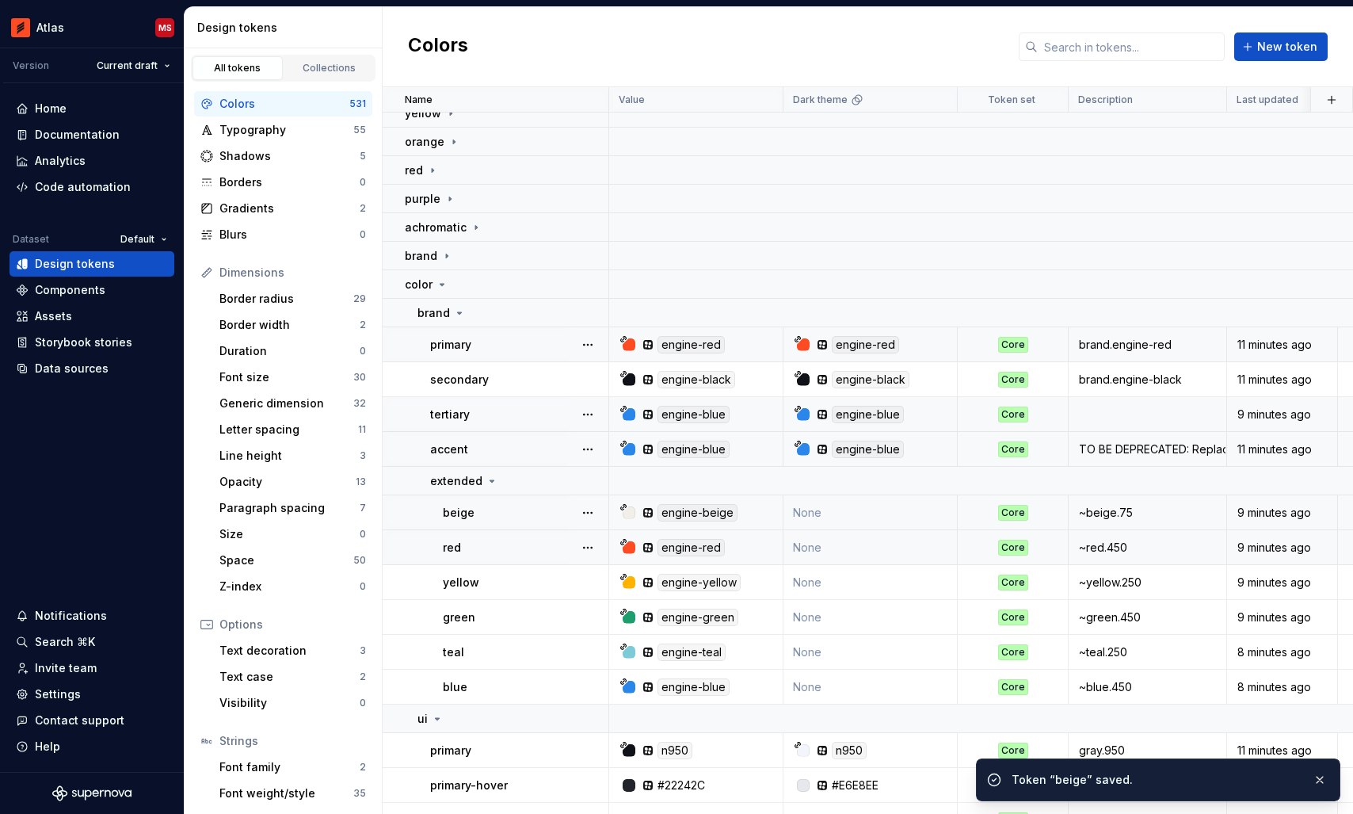
click at [923, 452] on div "engine-blue" at bounding box center [875, 448] width 162 height 17
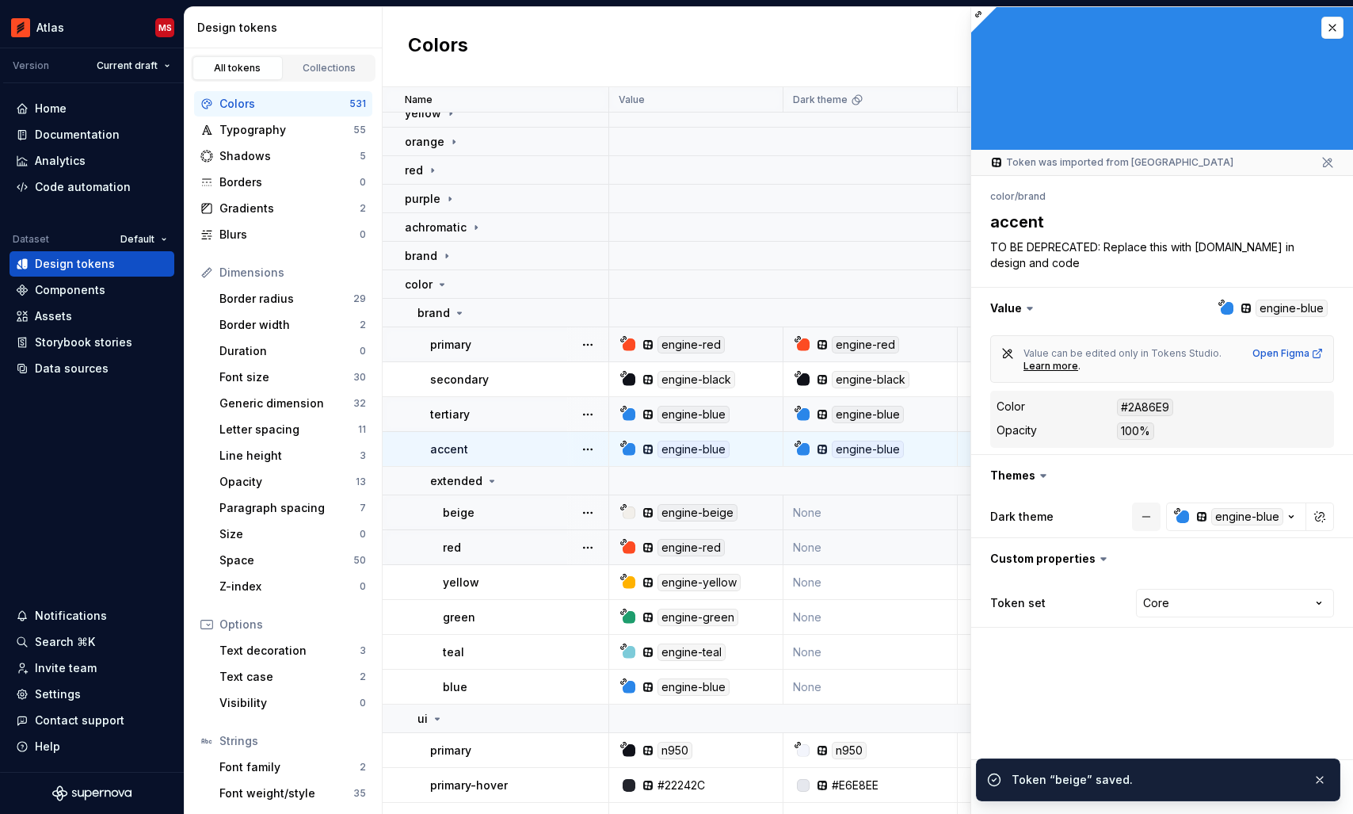
click at [1145, 517] on button "button" at bounding box center [1146, 516] width 29 height 29
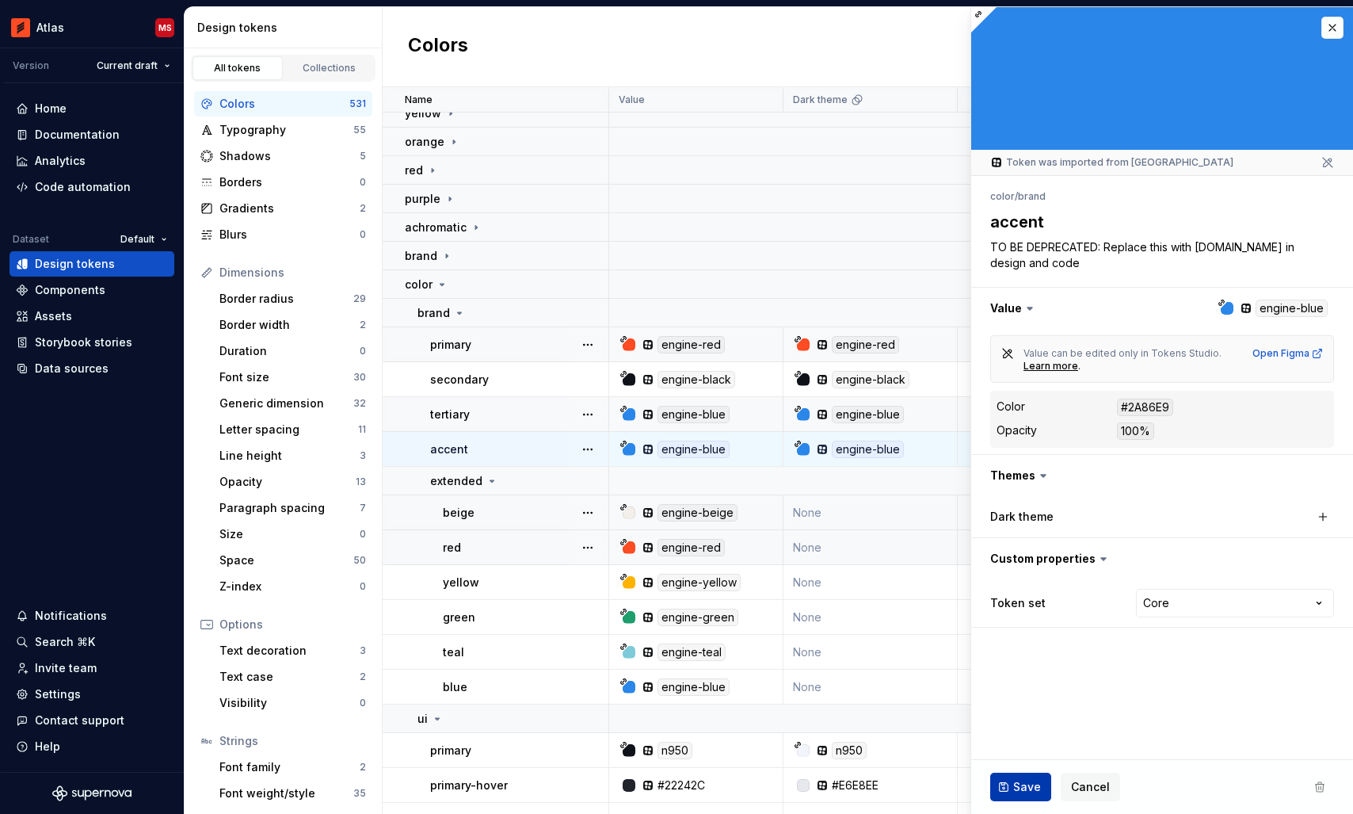
click at [1016, 780] on span "Save" at bounding box center [1027, 787] width 28 height 16
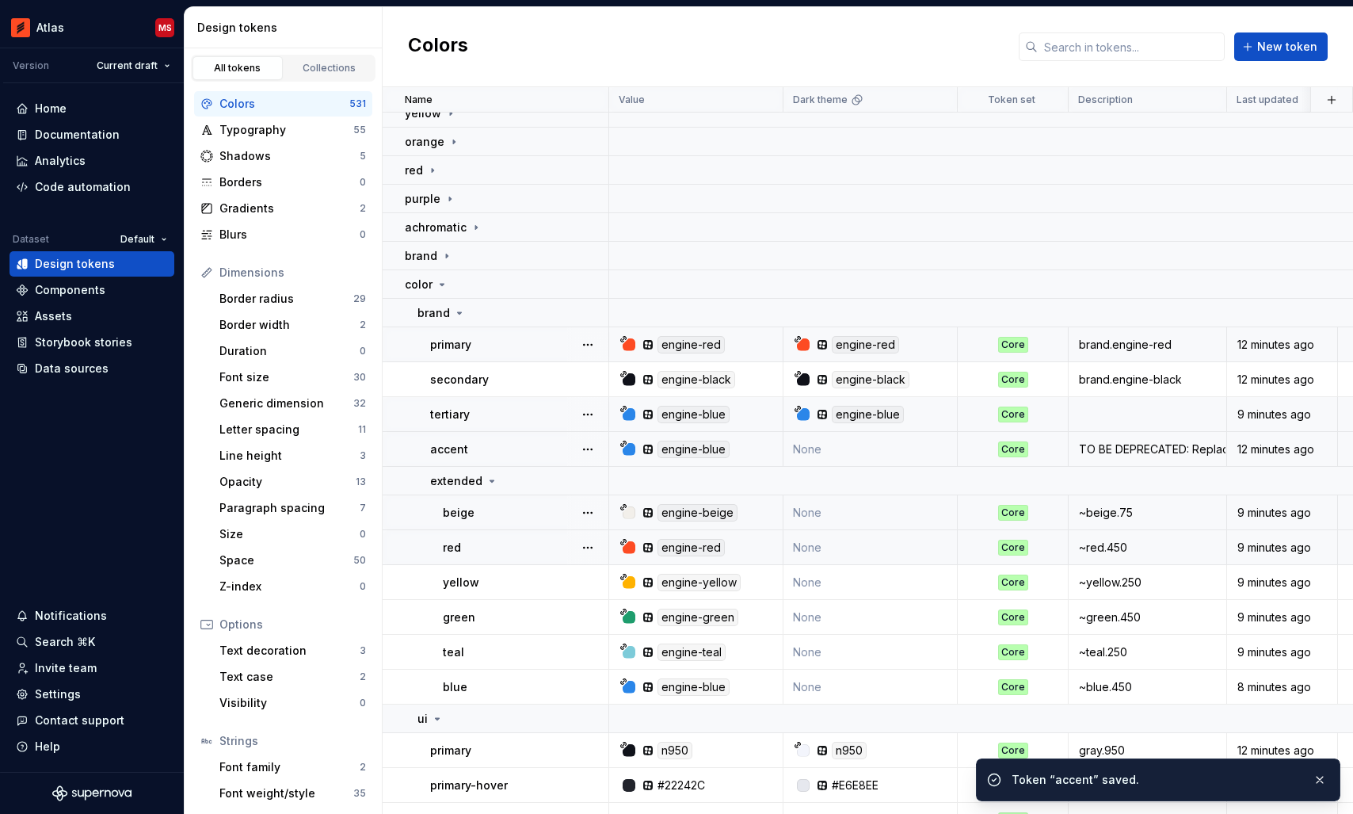
click at [920, 416] on div "engine-blue" at bounding box center [875, 414] width 162 height 17
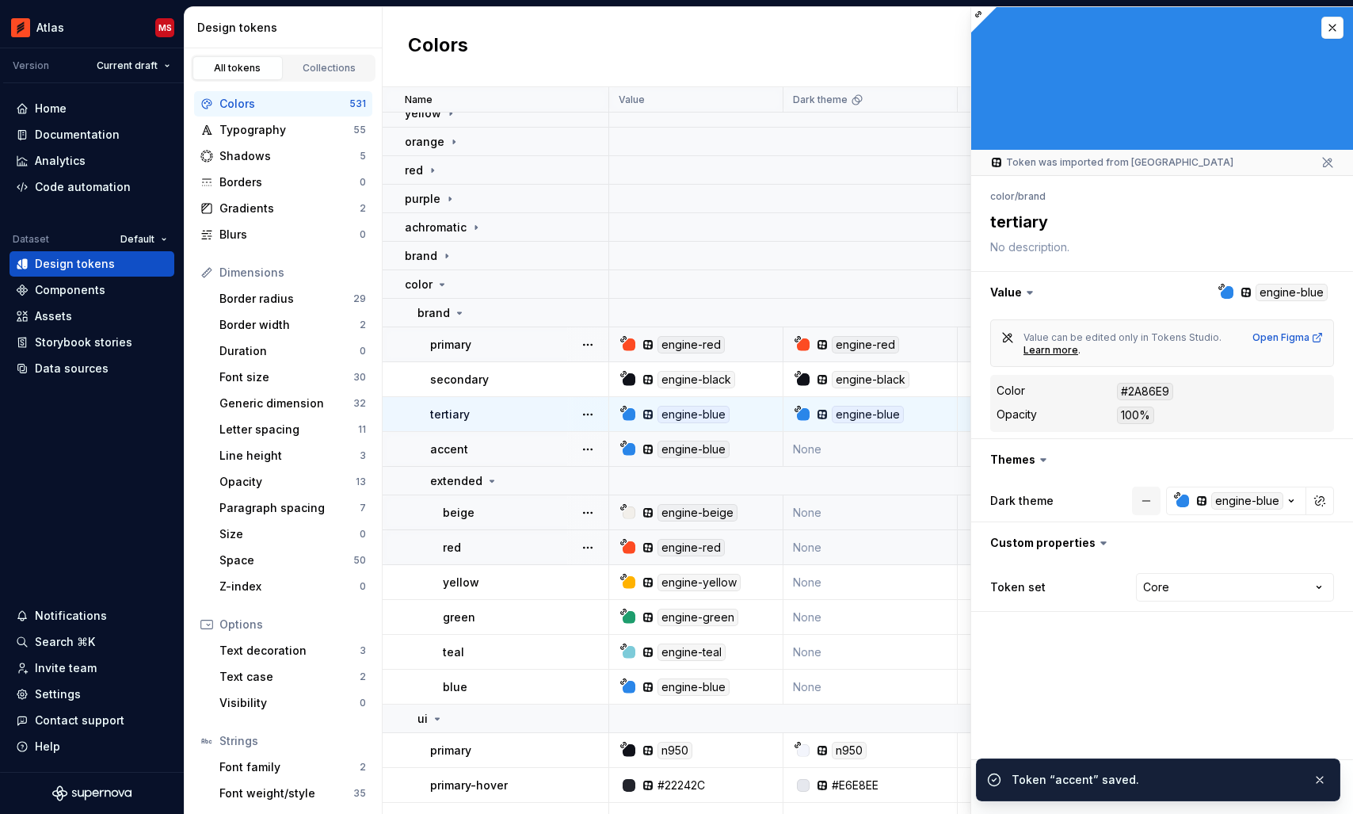
click at [1149, 500] on button "button" at bounding box center [1146, 500] width 29 height 29
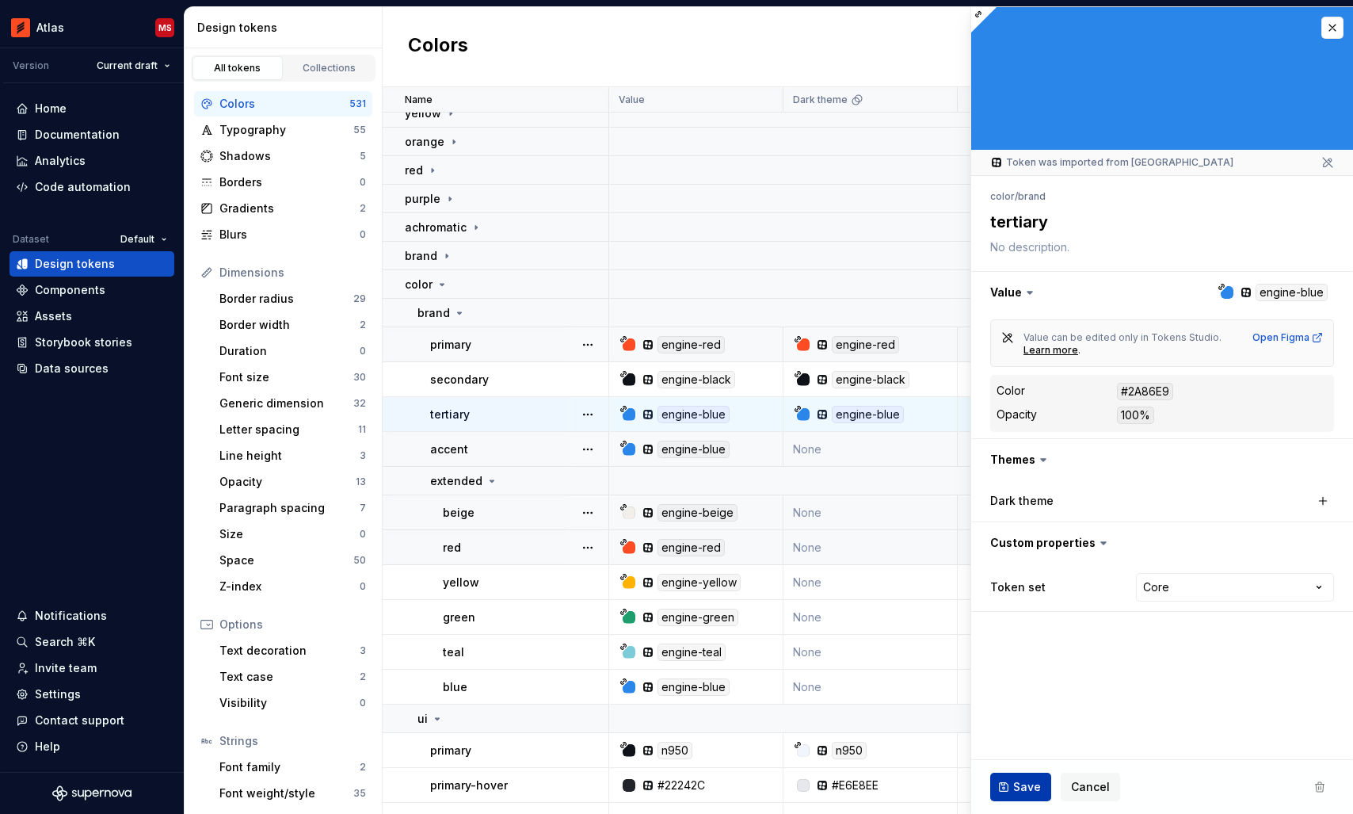
click at [1027, 785] on span "Save" at bounding box center [1027, 787] width 28 height 16
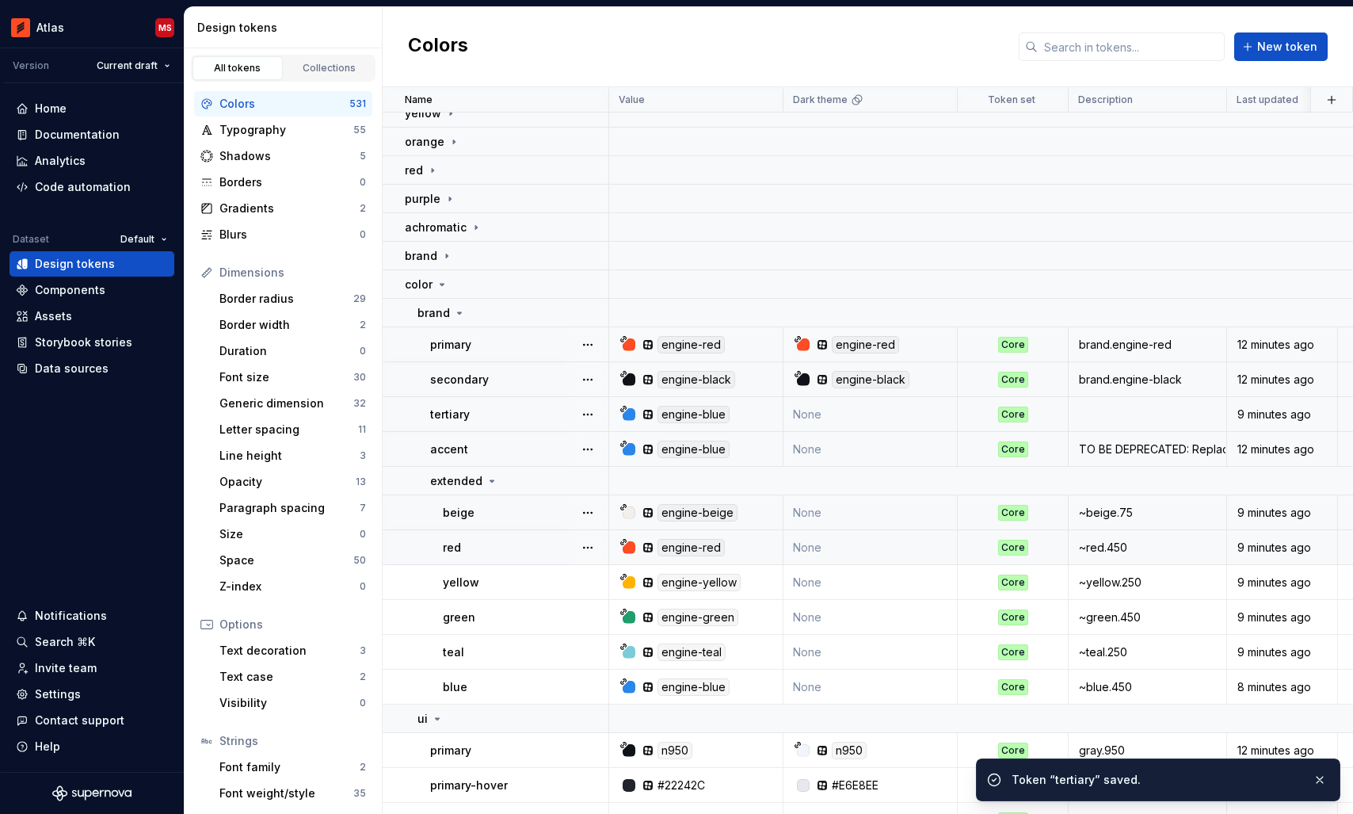
click at [920, 378] on div "engine-black" at bounding box center [875, 379] width 162 height 17
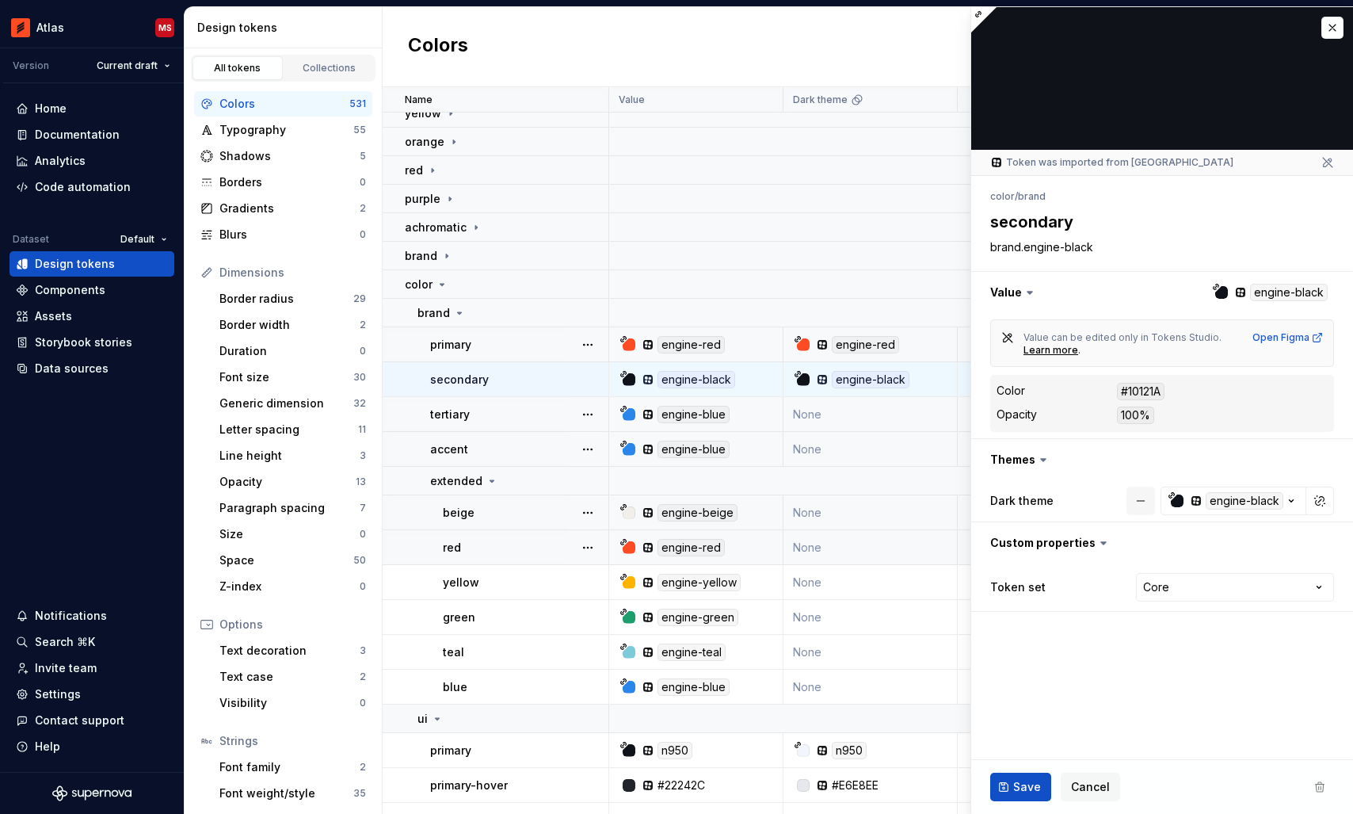
click at [1135, 504] on button "button" at bounding box center [1140, 500] width 29 height 29
click at [1024, 779] on span "Save" at bounding box center [1027, 787] width 28 height 16
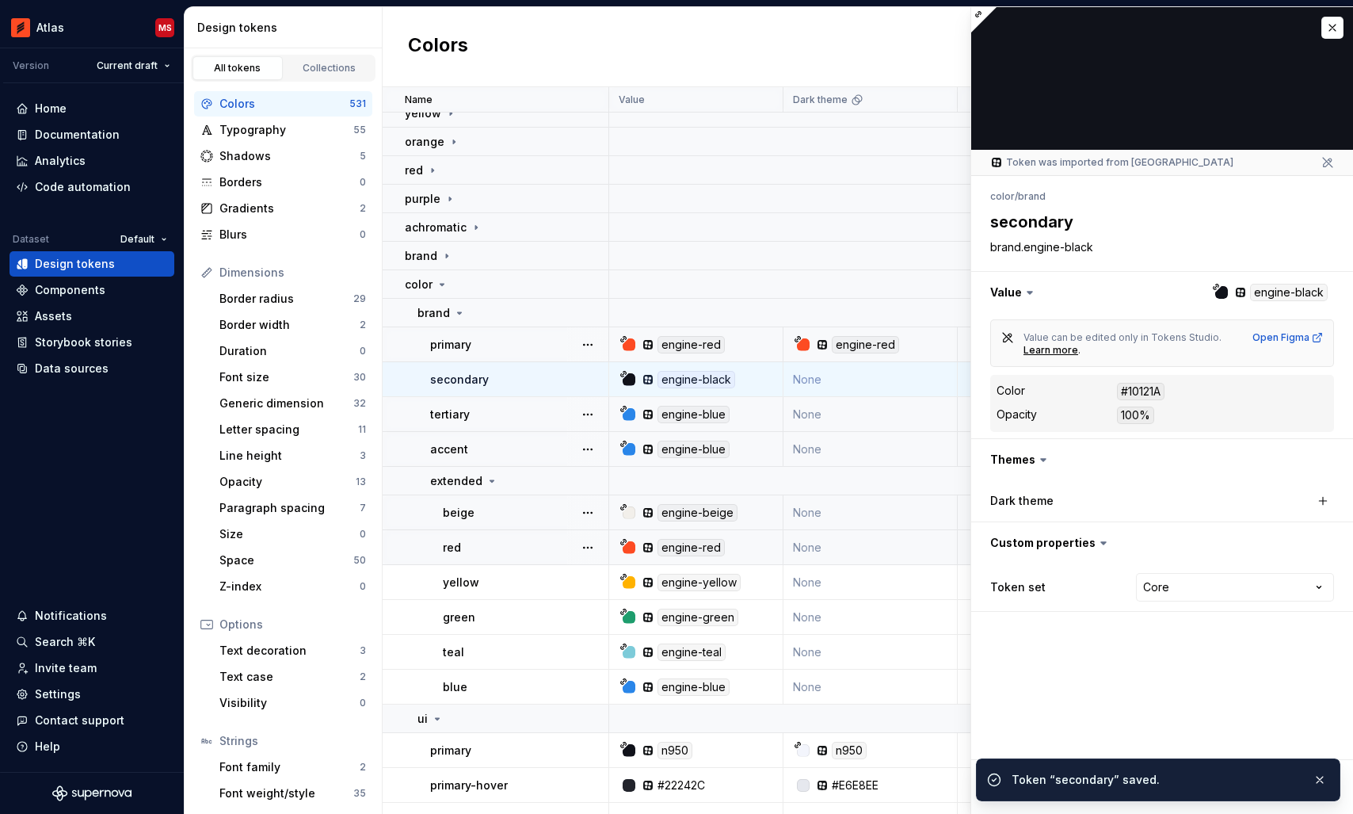
click at [918, 345] on div "engine-red" at bounding box center [875, 344] width 162 height 17
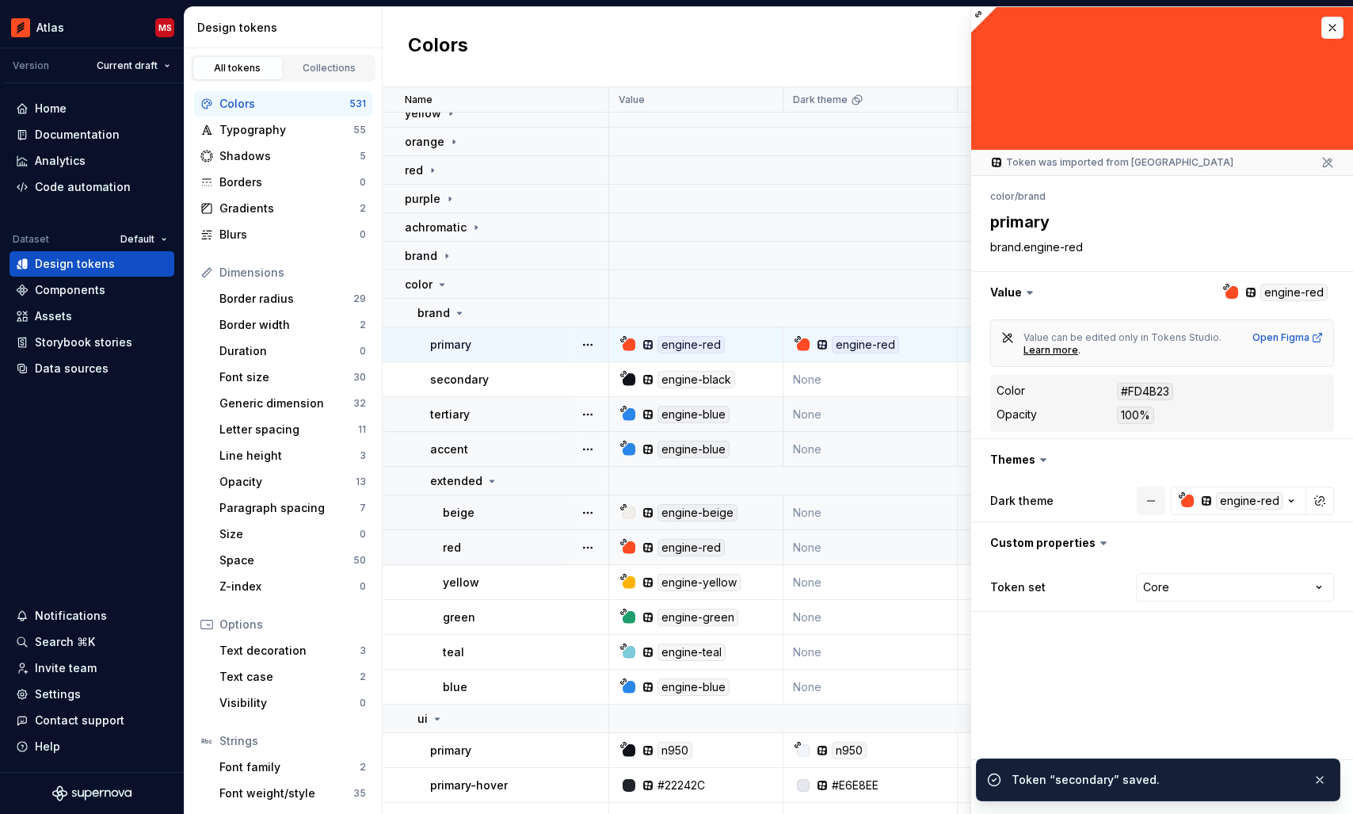
click at [1148, 502] on button "button" at bounding box center [1151, 500] width 29 height 29
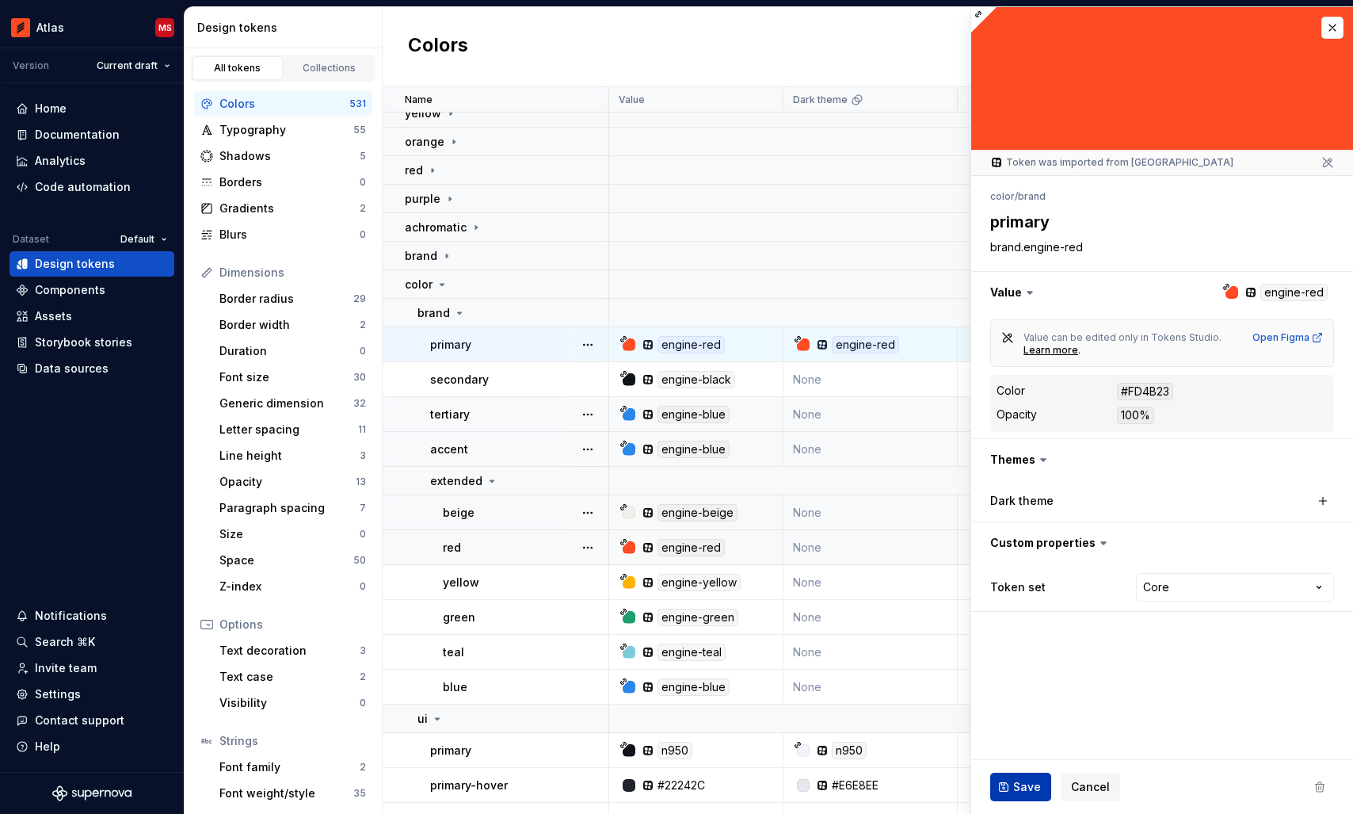
click at [1018, 776] on button "Save" at bounding box center [1020, 786] width 61 height 29
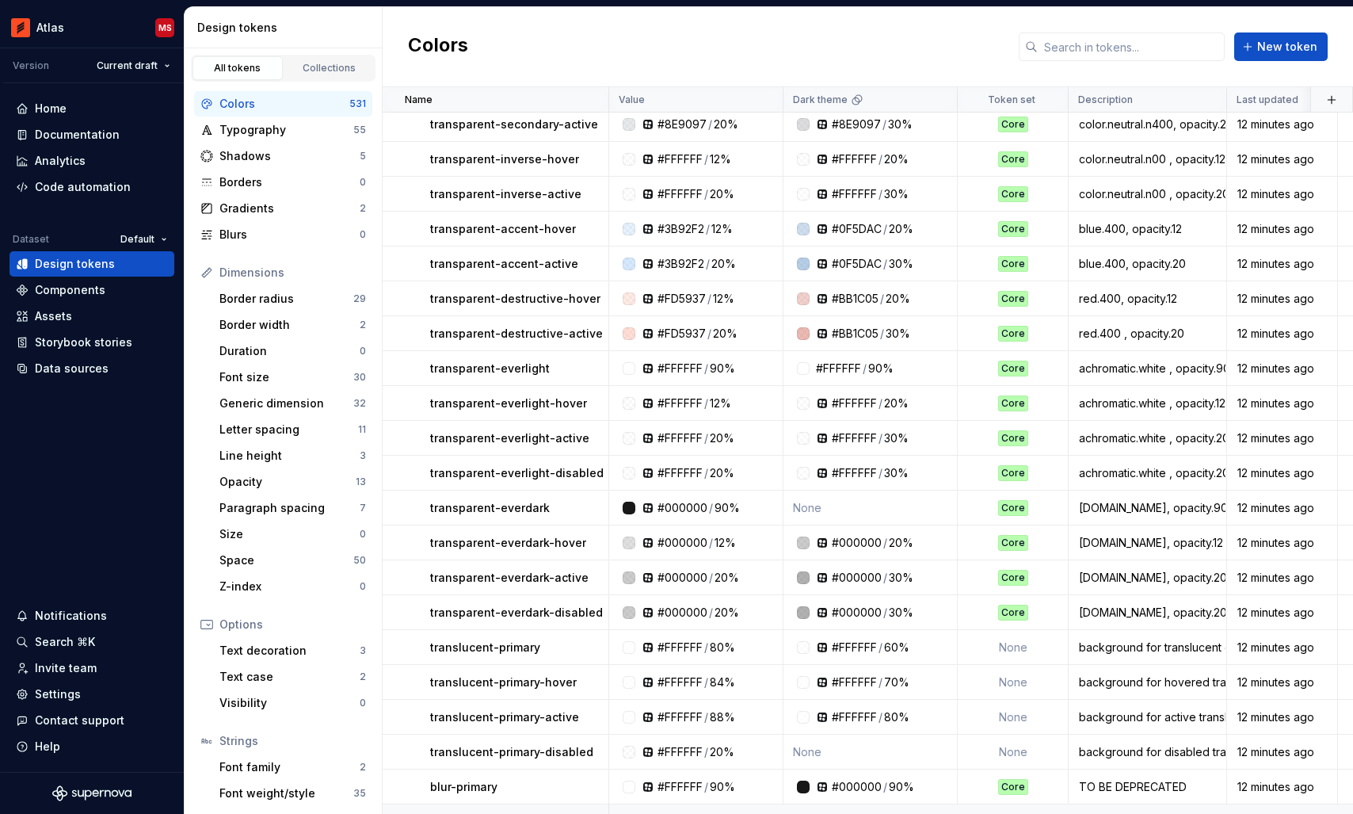
scroll to position [3894, 0]
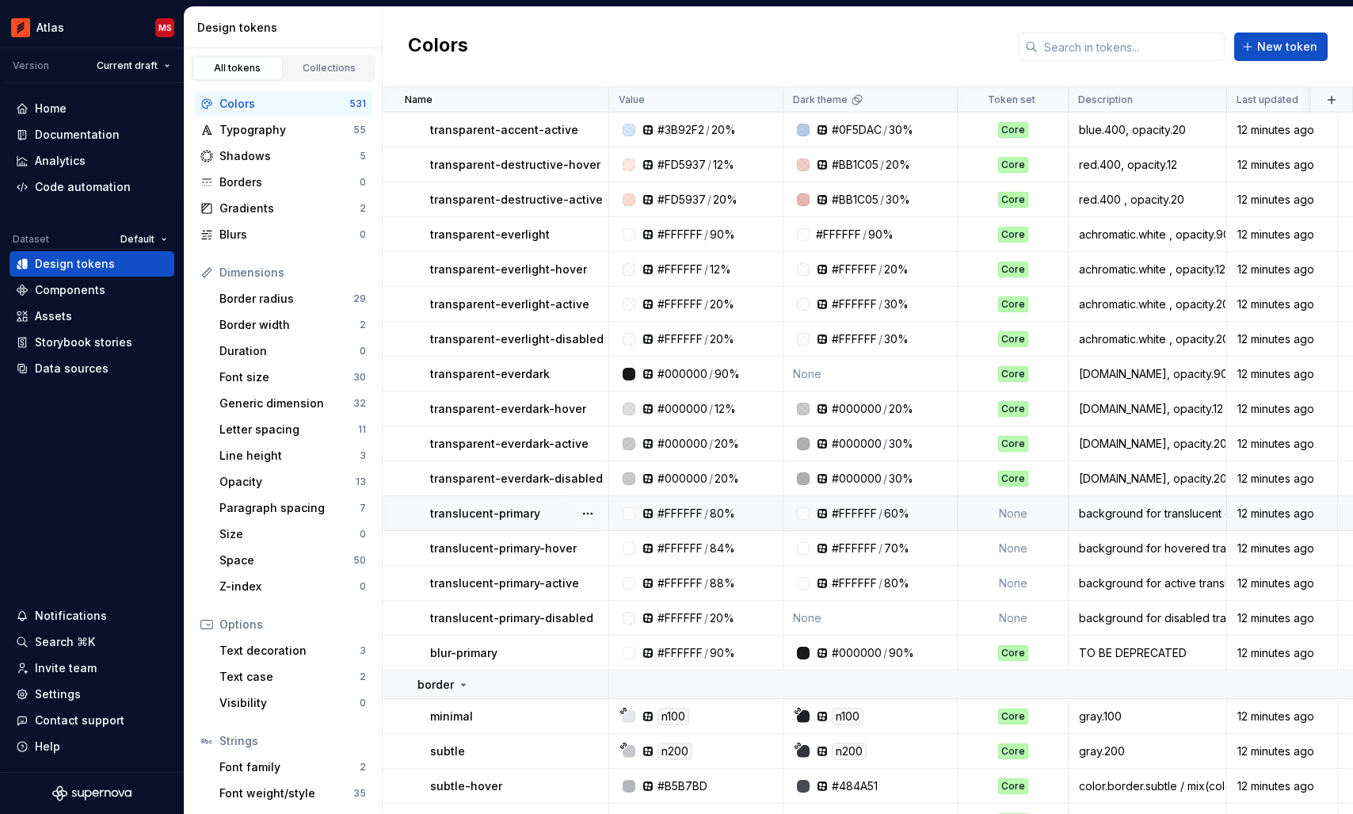
click at [1009, 513] on td "None" at bounding box center [1013, 513] width 111 height 35
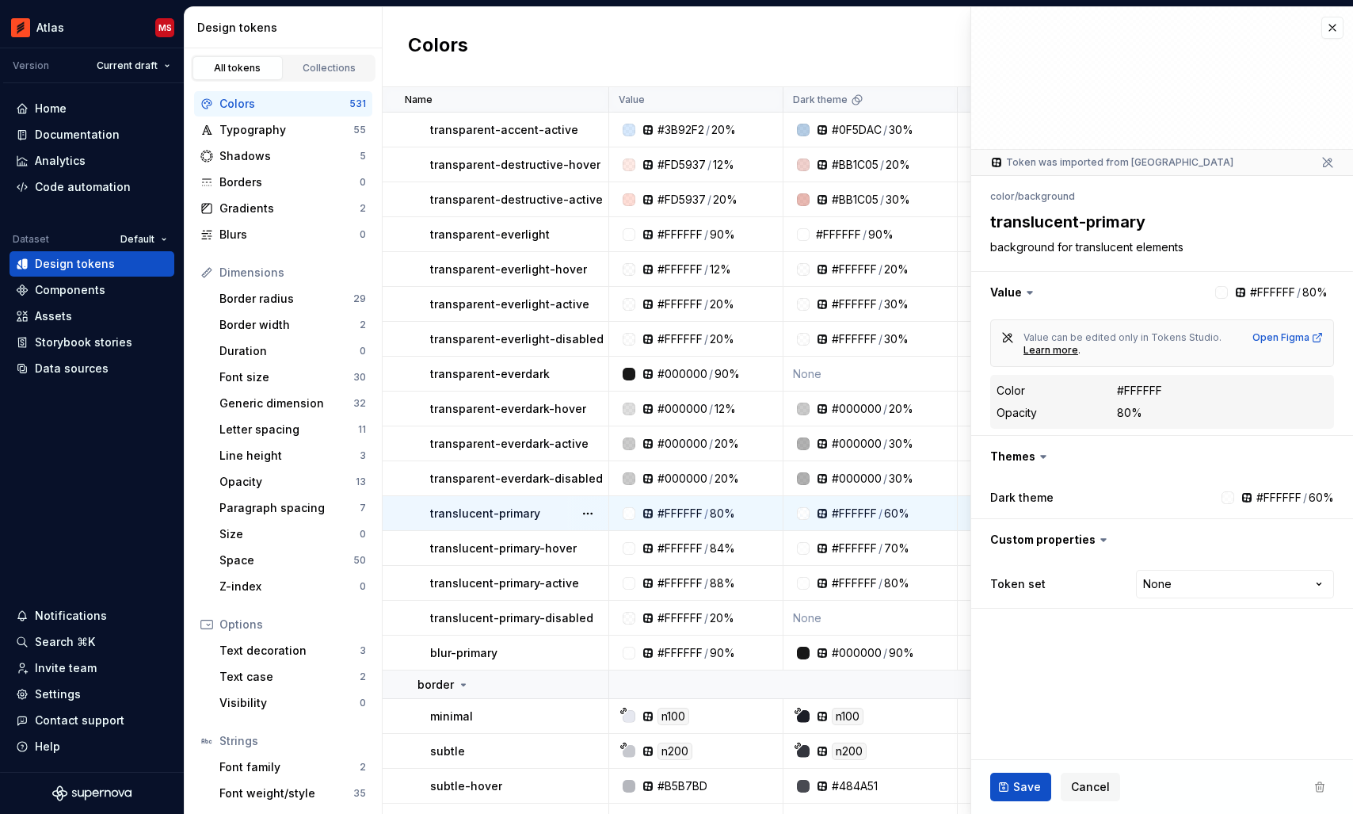
type textarea "*"
click at [1184, 582] on html "Atlas MS Version Current draft Home Documentation Analytics Code automation Dat…" at bounding box center [676, 407] width 1353 height 814
select select "**********"
click at [1029, 787] on span "Save" at bounding box center [1027, 787] width 28 height 16
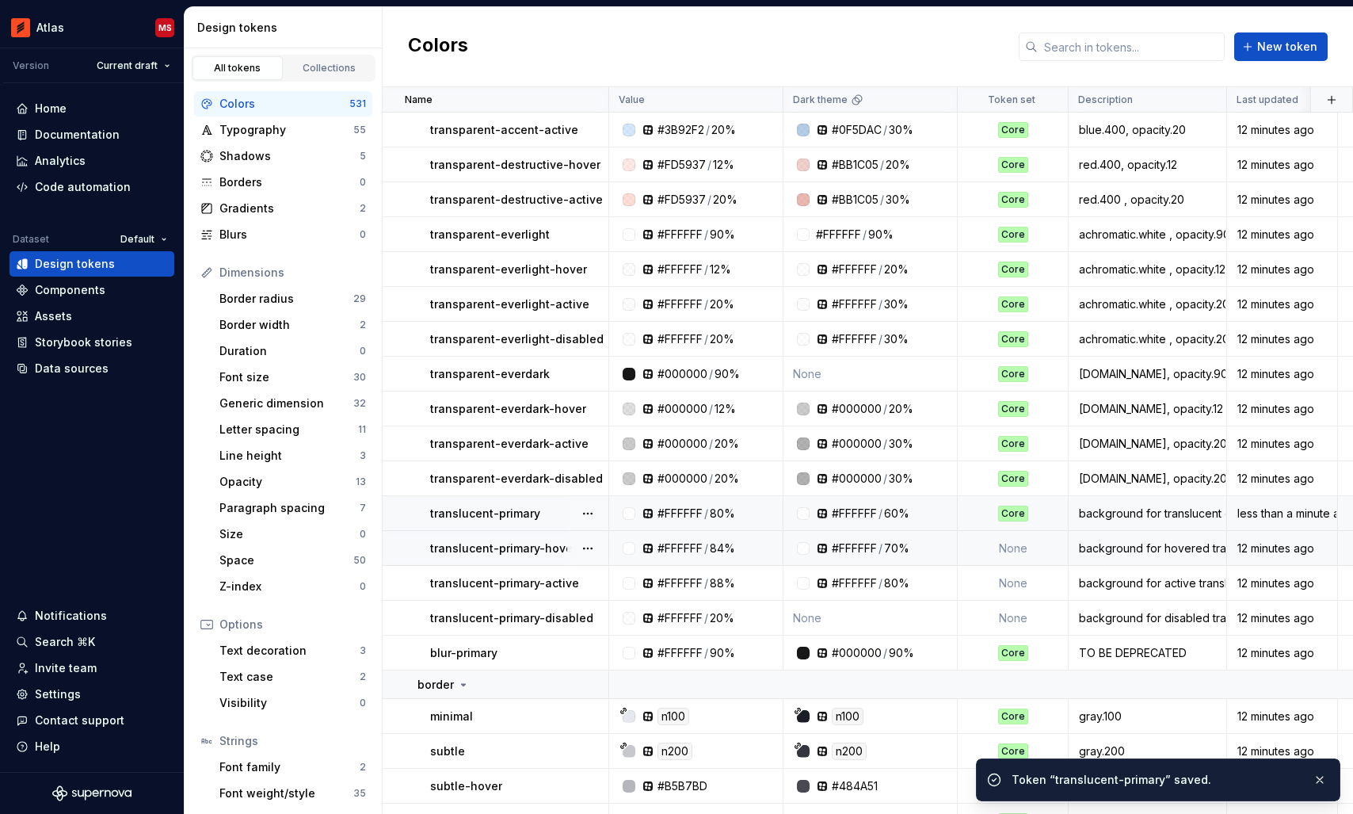
click at [1032, 547] on td "None" at bounding box center [1013, 548] width 111 height 35
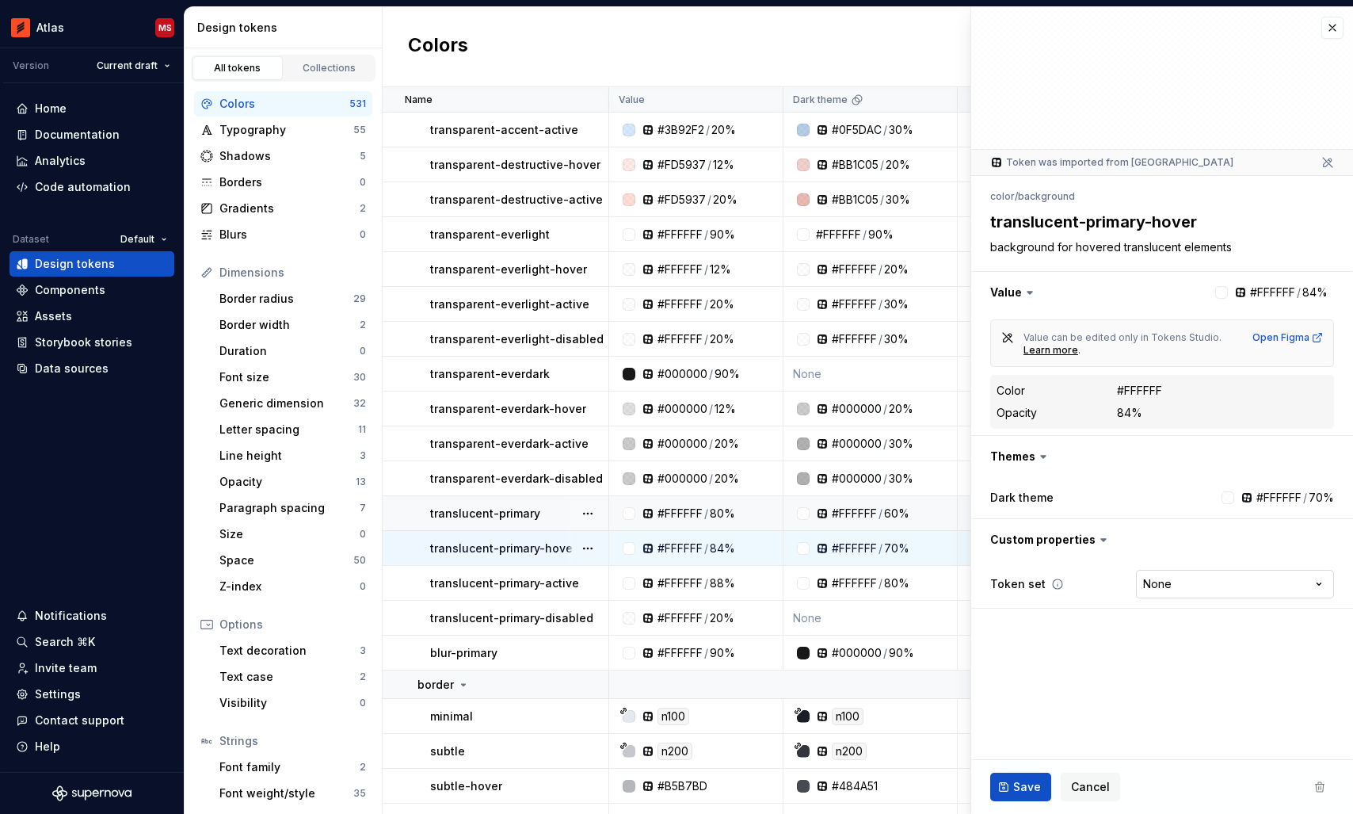
type textarea "*"
click at [1176, 579] on html "Atlas MS Version Current draft Home Documentation Analytics Code automation Dat…" at bounding box center [676, 407] width 1353 height 814
select select "**********"
click at [1008, 786] on button "Save" at bounding box center [1020, 786] width 61 height 29
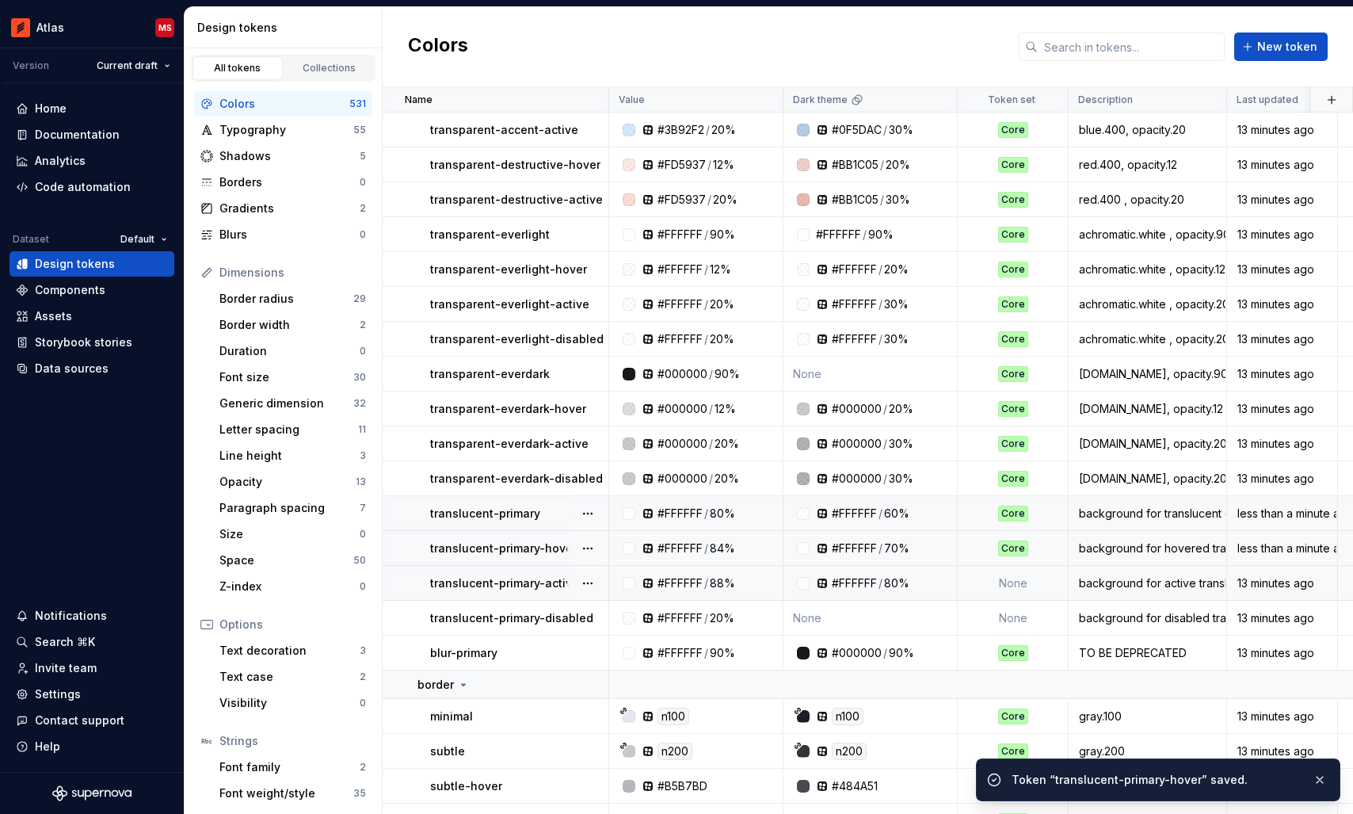
click at [1022, 578] on td "None" at bounding box center [1013, 583] width 111 height 35
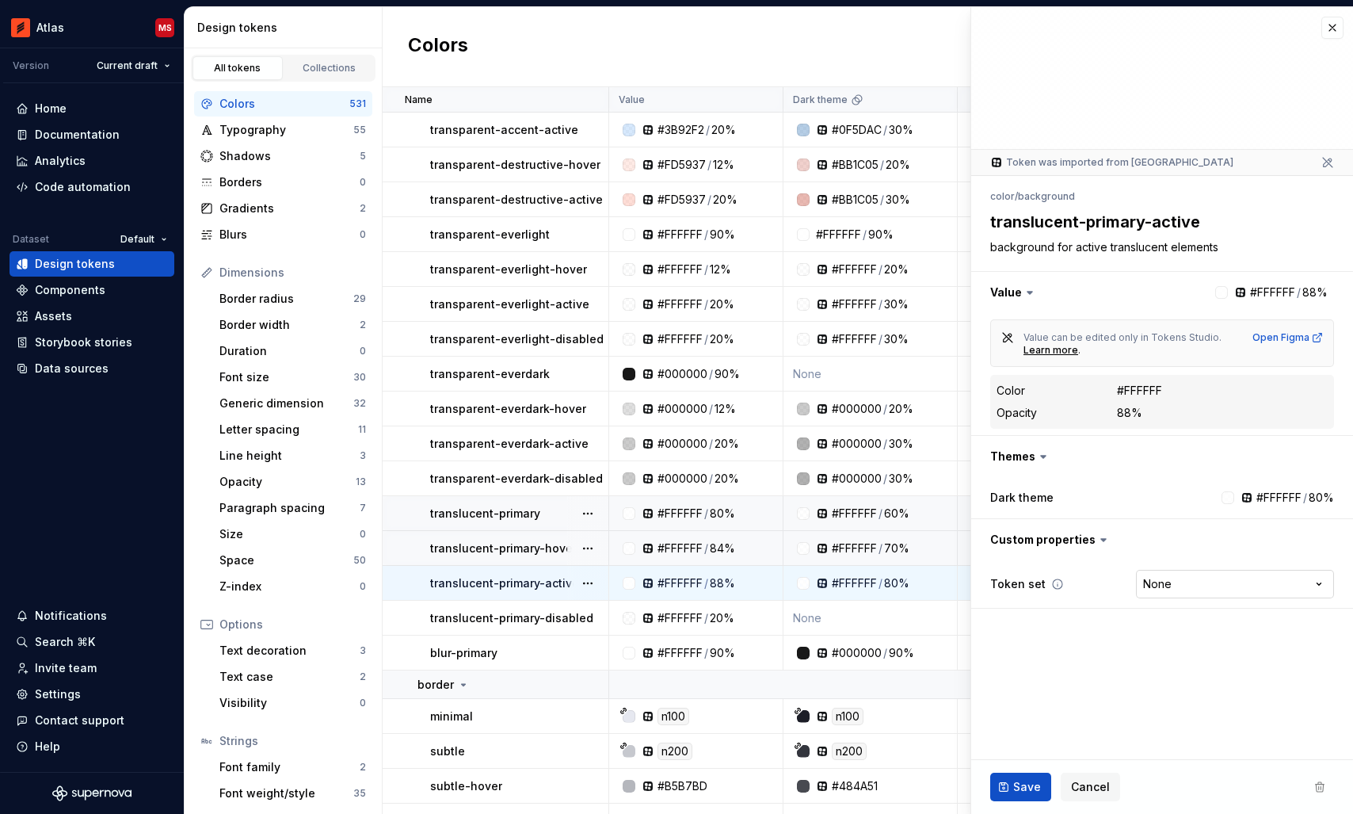
click at [1185, 585] on html "Atlas MS Version Current draft Home Documentation Analytics Code automation Dat…" at bounding box center [676, 407] width 1353 height 814
type textarea "*"
select select "**********"
click at [1003, 790] on button "Save" at bounding box center [1020, 786] width 61 height 29
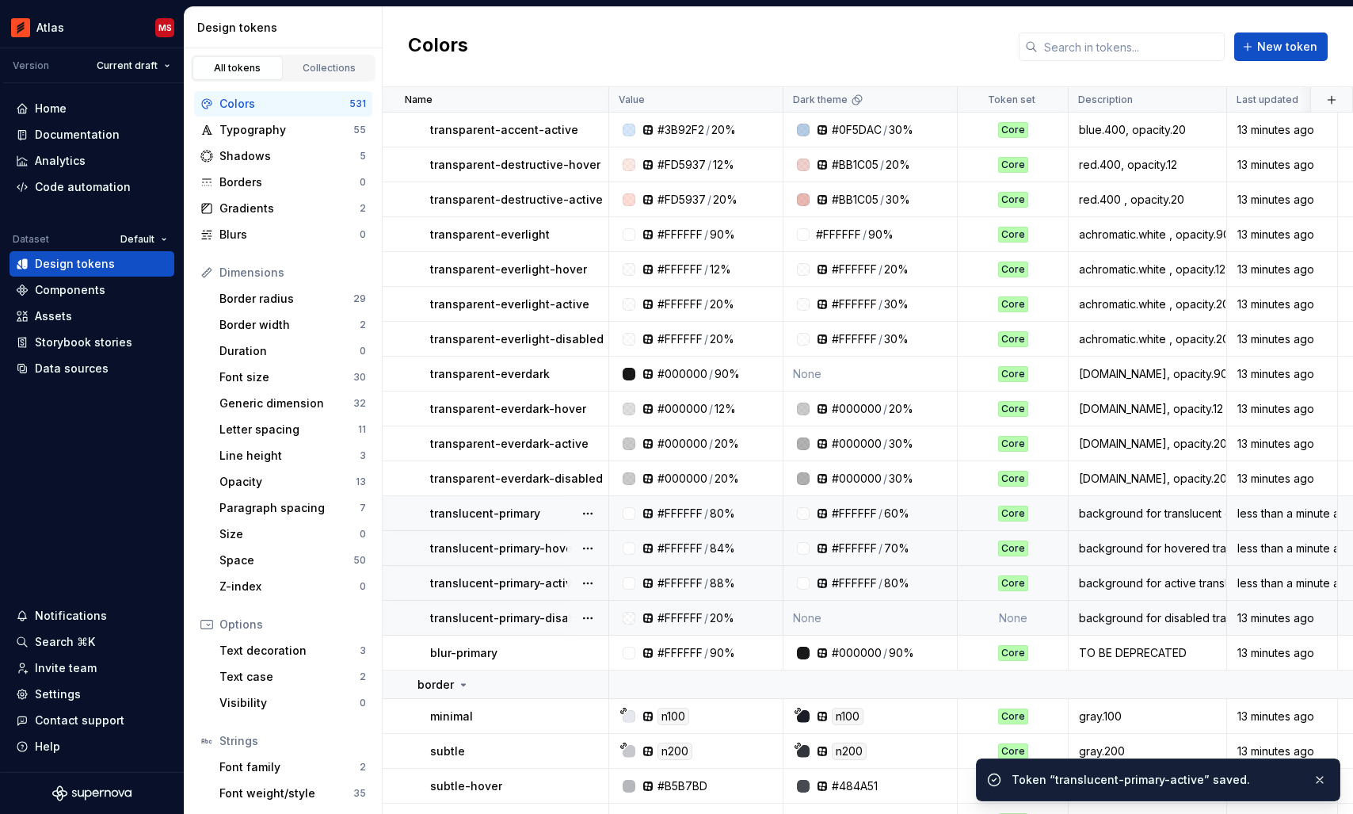
click at [1016, 623] on td "None" at bounding box center [1013, 617] width 111 height 35
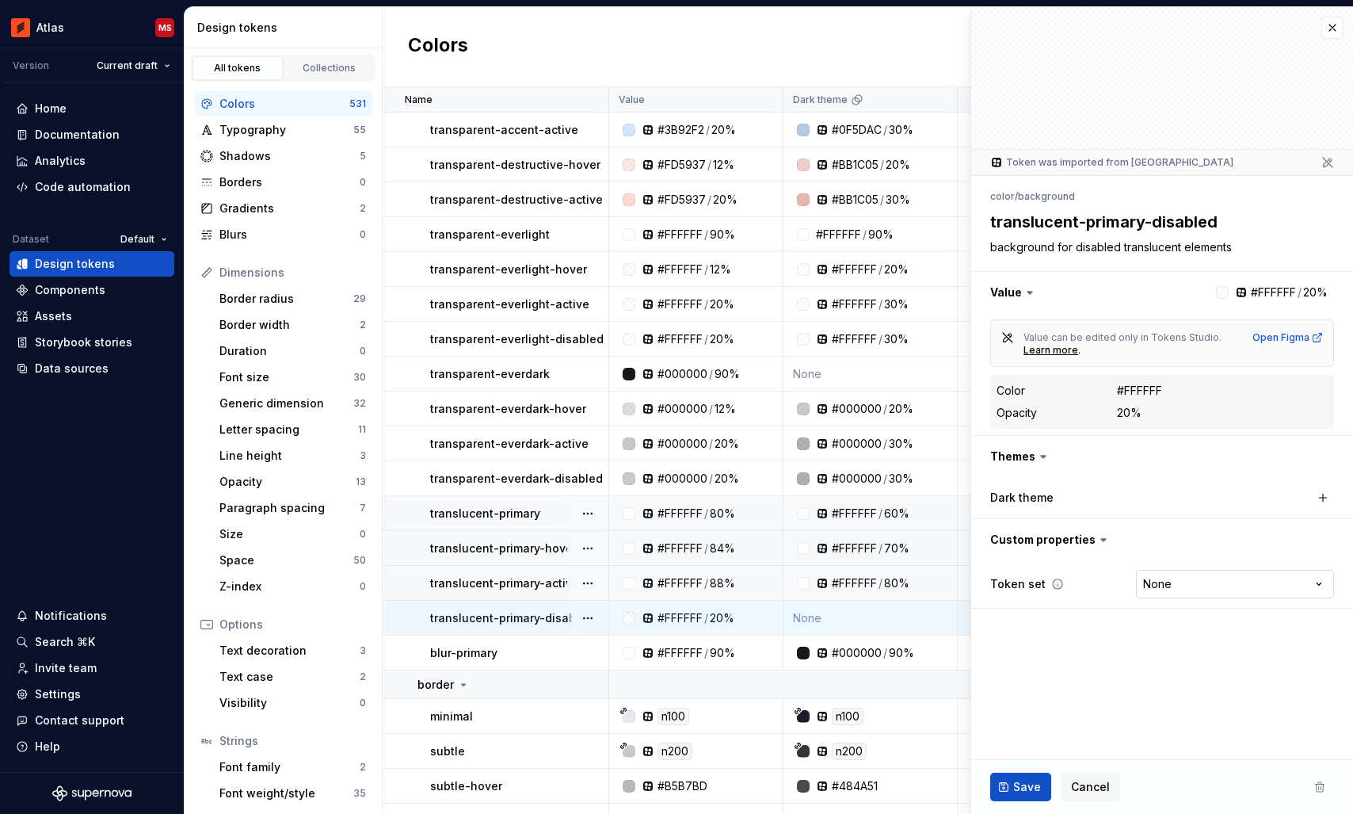
click at [1192, 590] on html "Atlas MS Version Current draft Home Documentation Analytics Code automation Dat…" at bounding box center [676, 407] width 1353 height 814
type textarea "*"
select select "**********"
click at [1317, 498] on button "button" at bounding box center [1323, 497] width 22 height 22
click at [1026, 785] on span "Save" at bounding box center [1027, 787] width 28 height 16
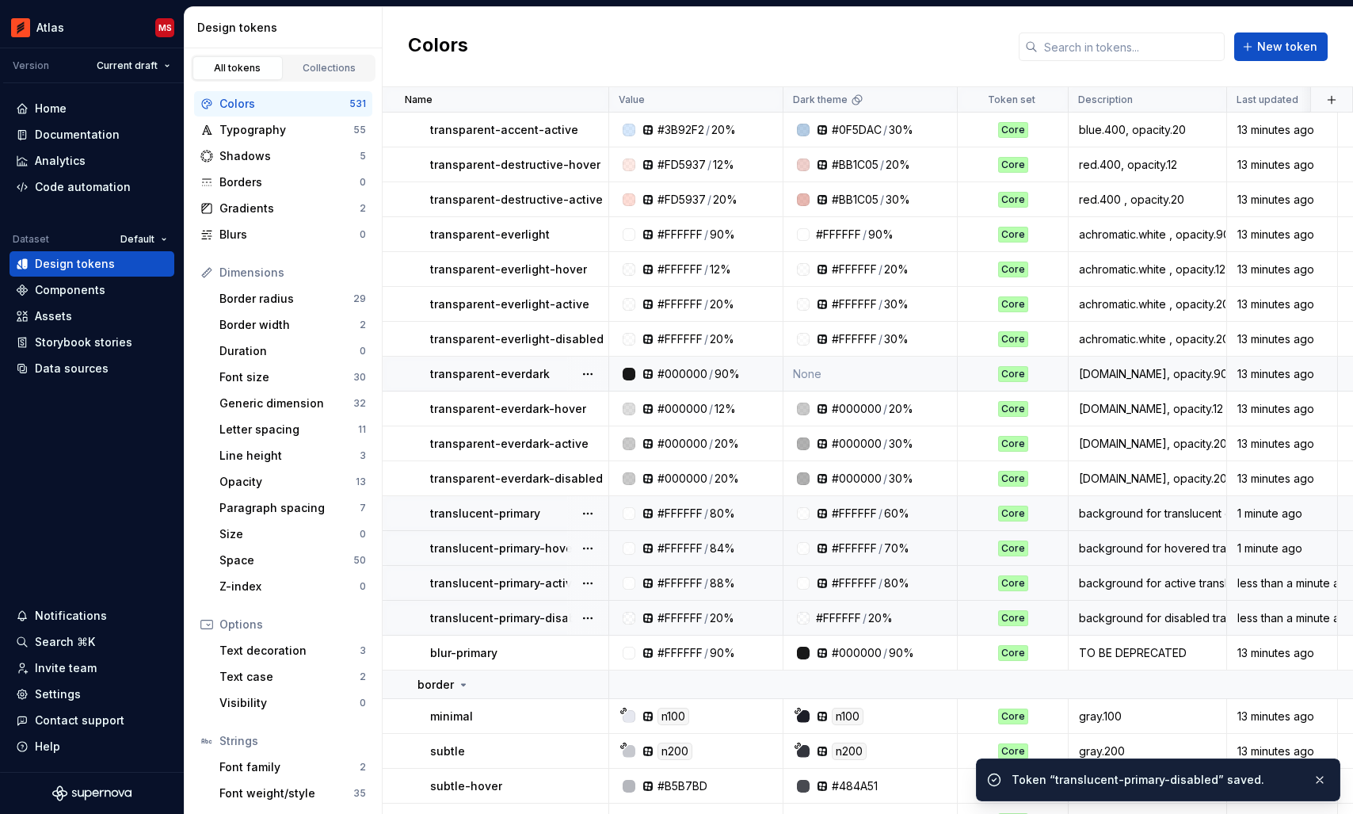
click at [891, 377] on td "None" at bounding box center [870, 373] width 174 height 35
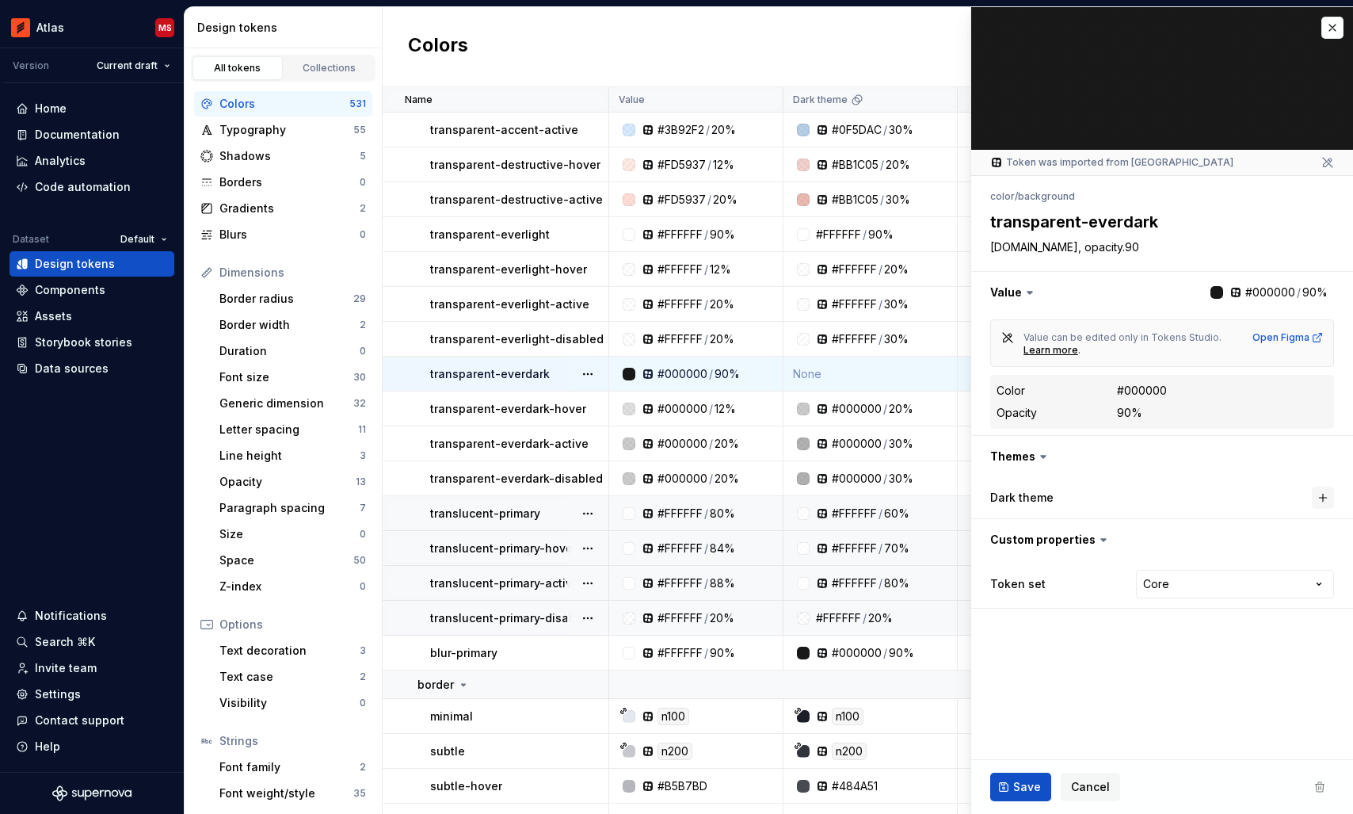
click at [1324, 498] on button "button" at bounding box center [1323, 497] width 22 height 22
click at [1023, 779] on span "Save" at bounding box center [1027, 787] width 28 height 16
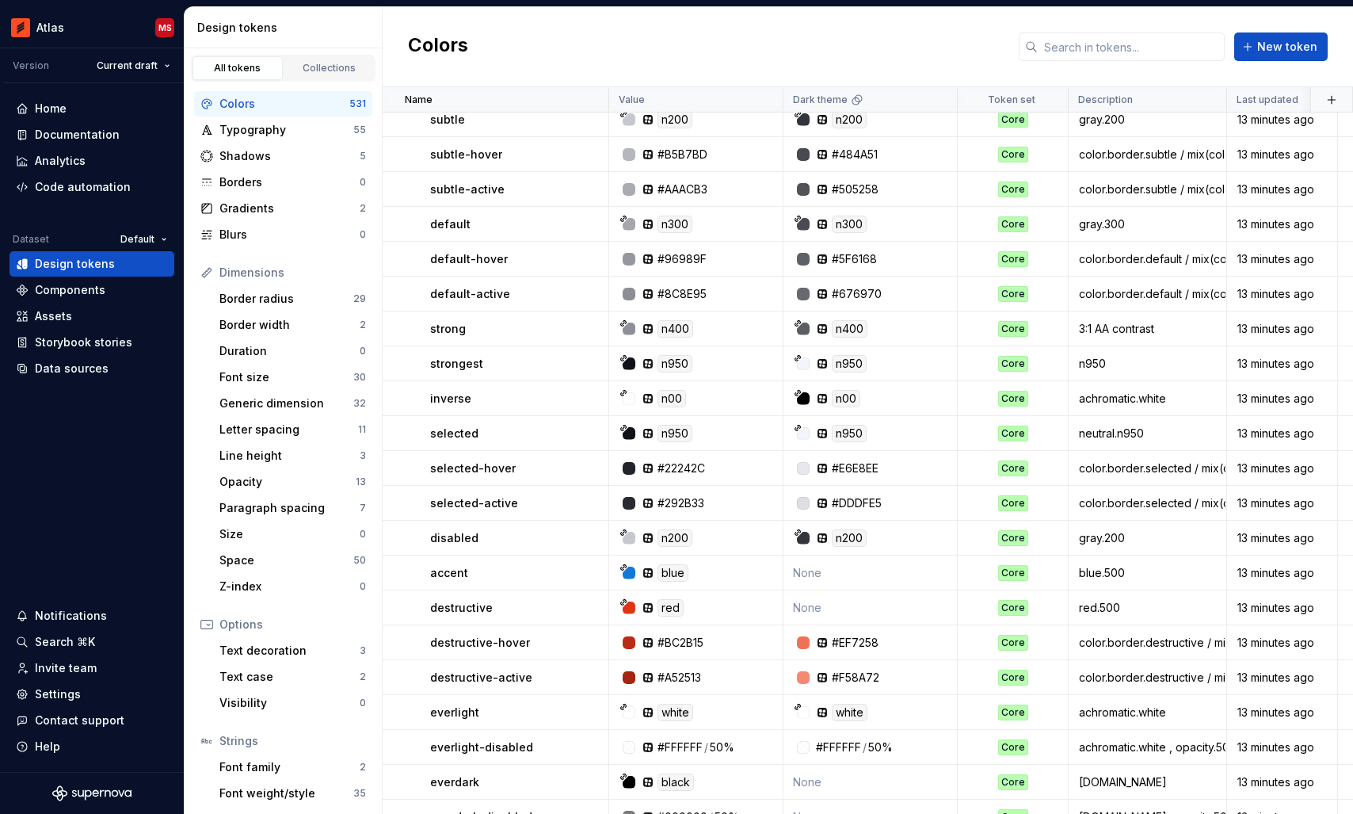
scroll to position [4677, 0]
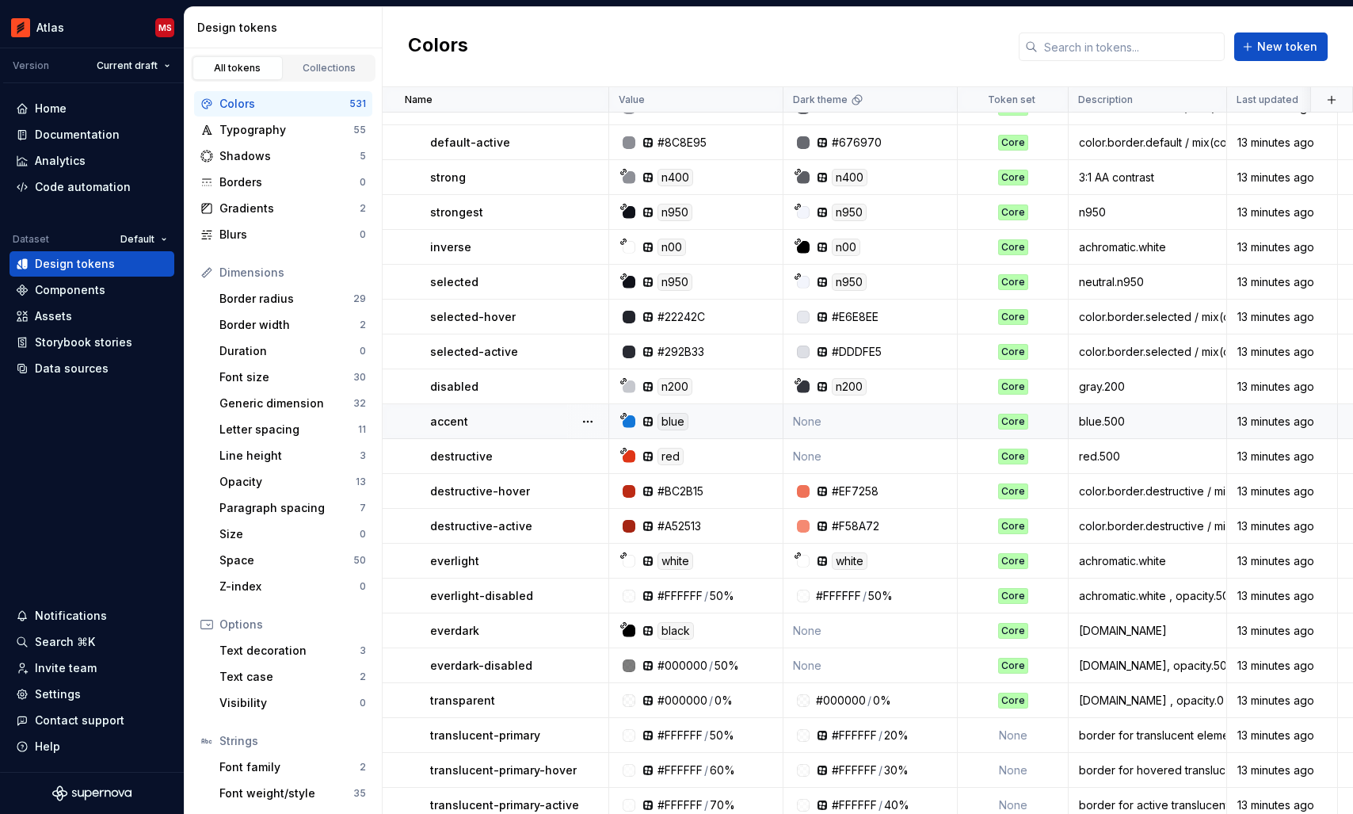
click at [889, 413] on td "None" at bounding box center [870, 421] width 174 height 35
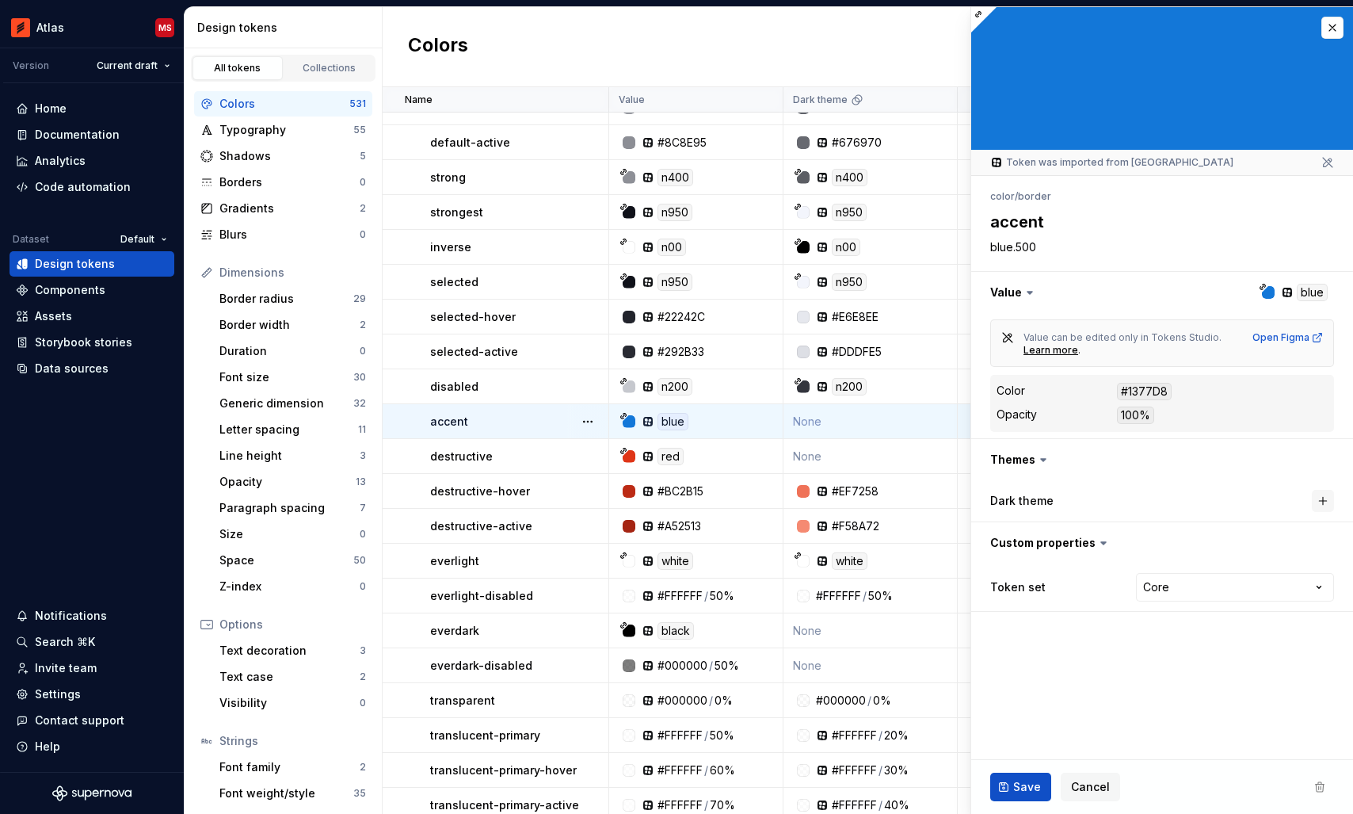
click at [1328, 501] on button "button" at bounding box center [1323, 501] width 22 height 22
click at [1038, 779] on span "Save" at bounding box center [1027, 787] width 28 height 16
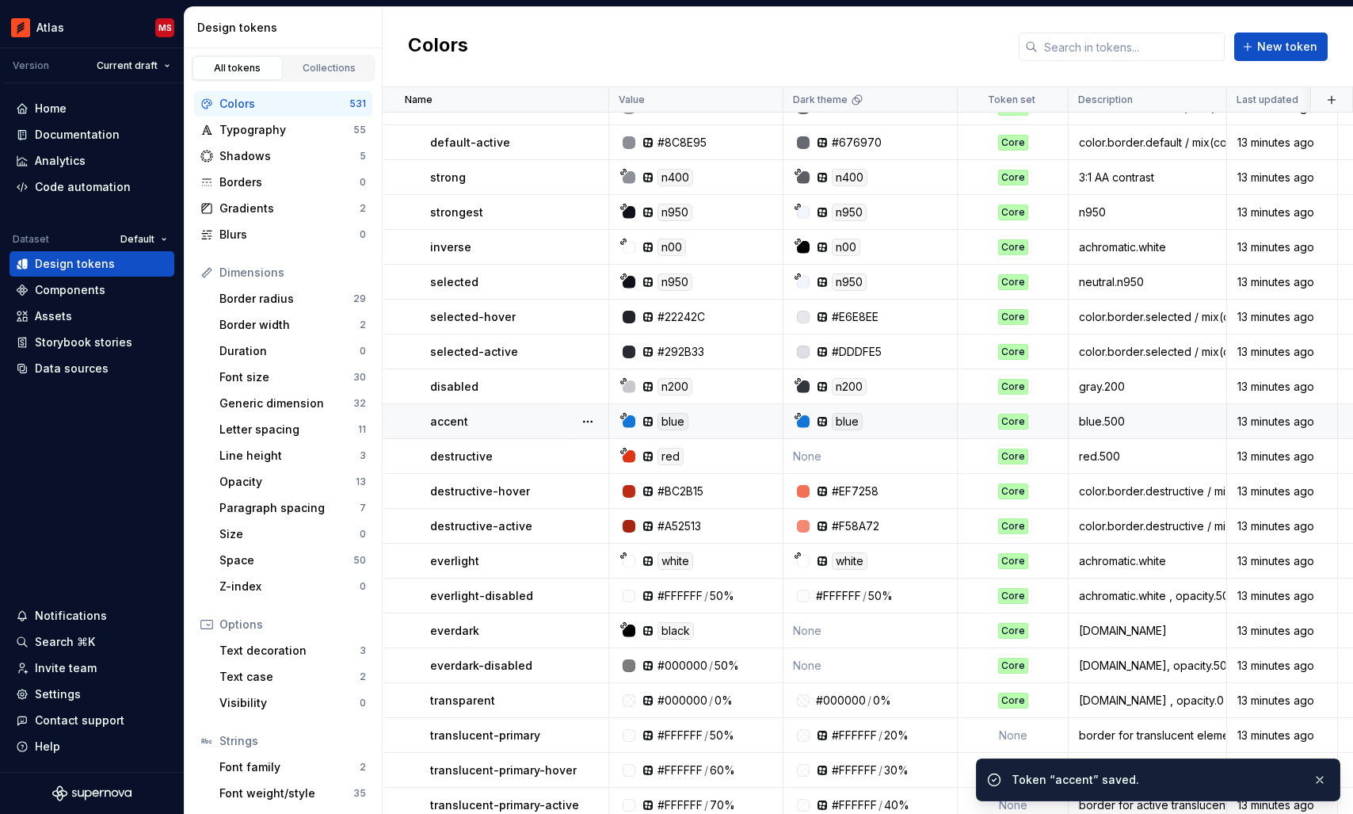
click at [884, 457] on td "None" at bounding box center [870, 456] width 174 height 35
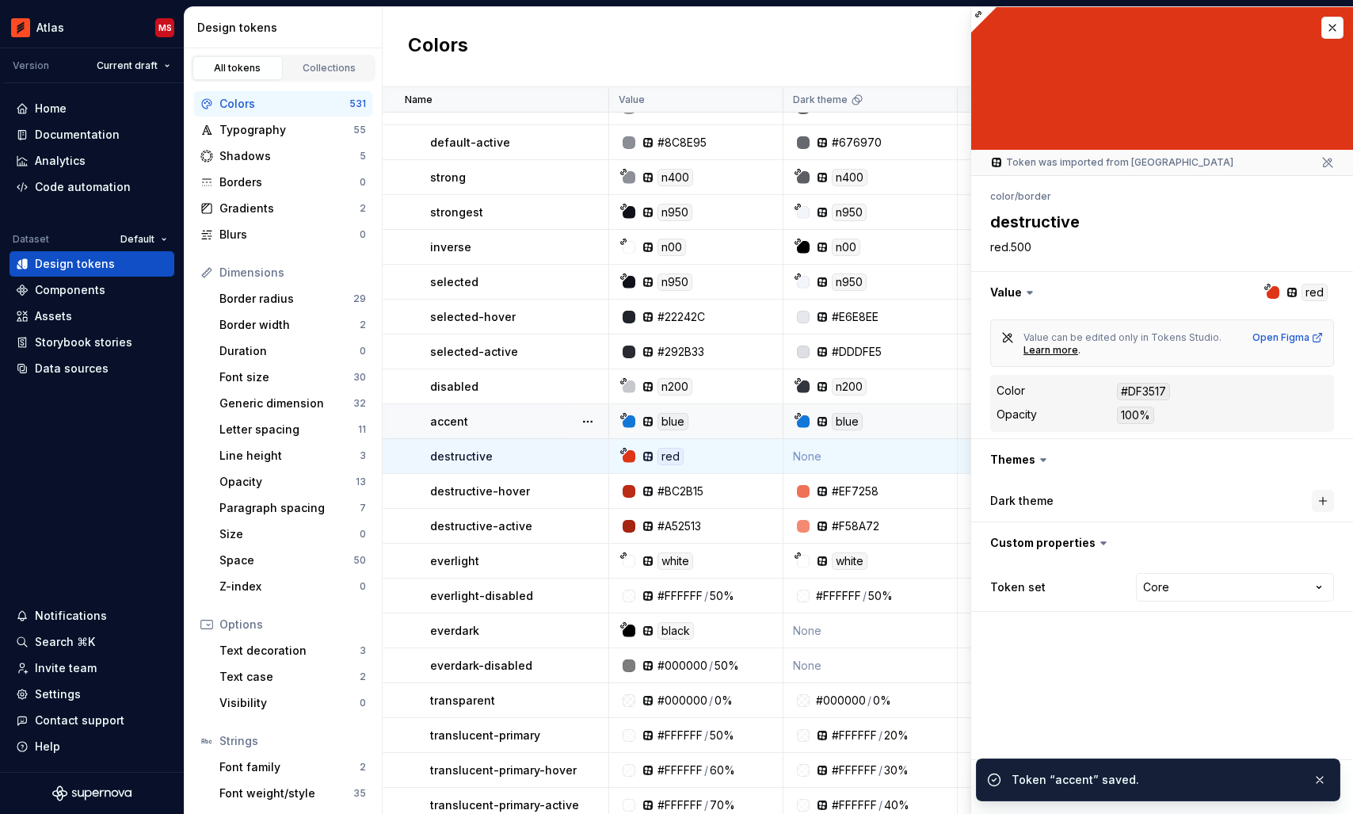
click at [1330, 501] on button "button" at bounding box center [1323, 501] width 22 height 22
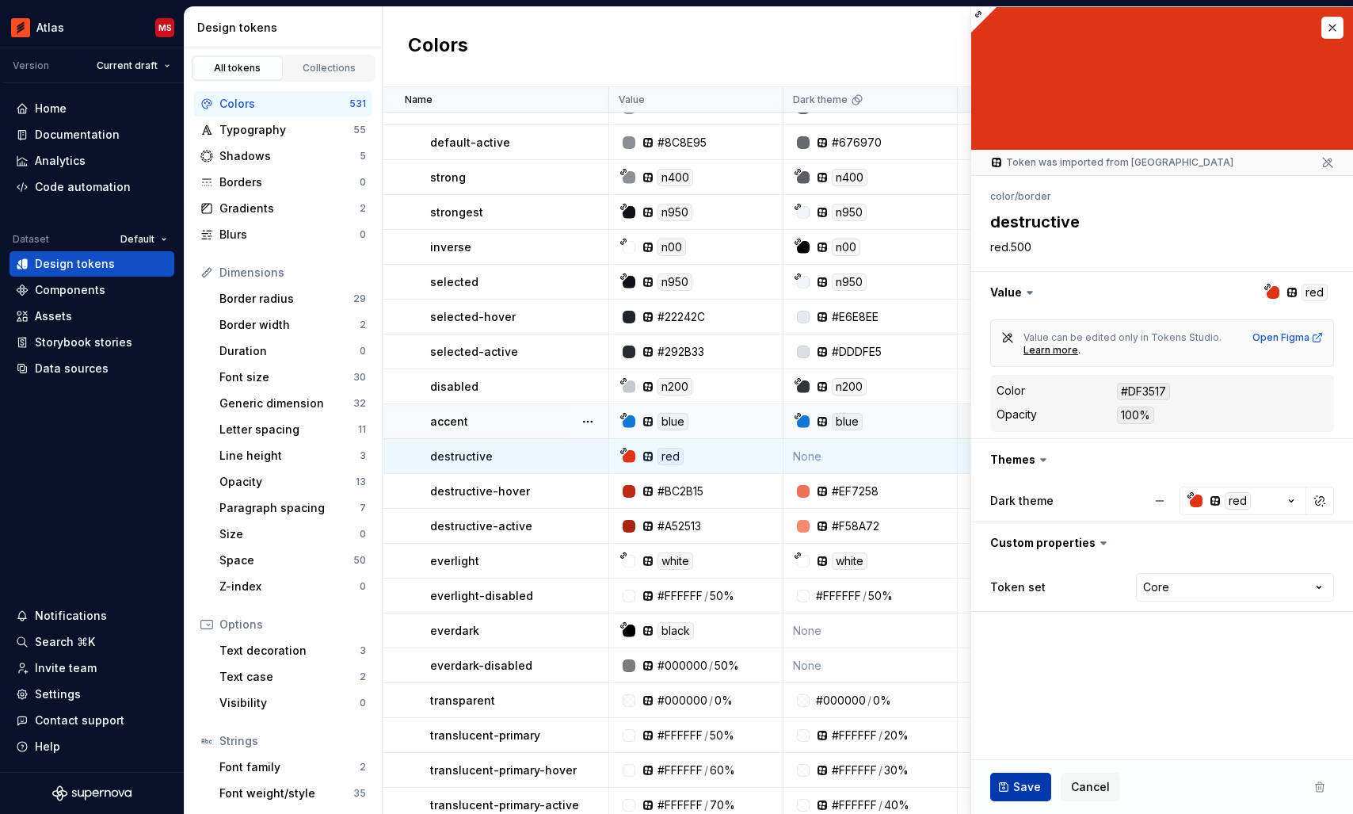
click at [1027, 783] on span "Save" at bounding box center [1027, 787] width 28 height 16
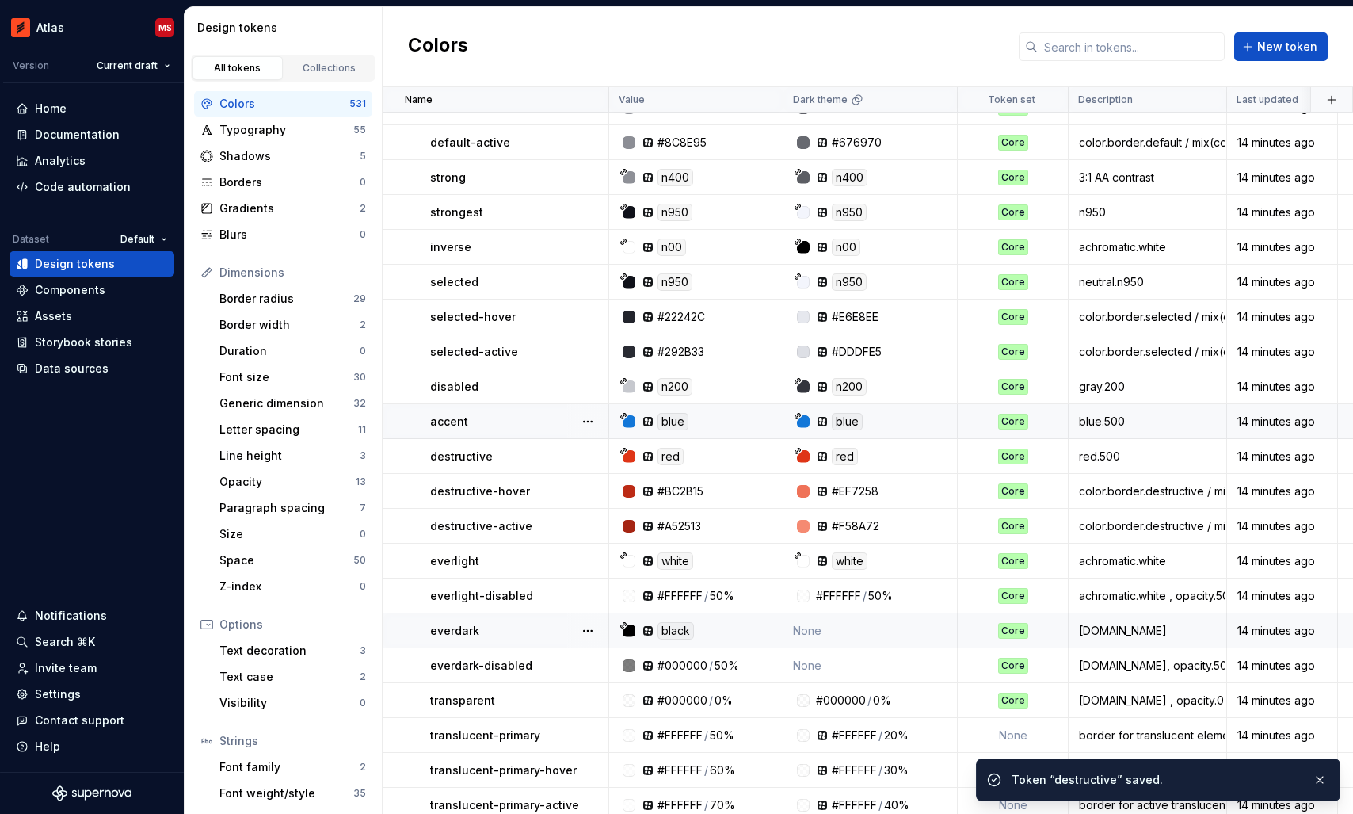
click at [866, 631] on td "None" at bounding box center [870, 630] width 174 height 35
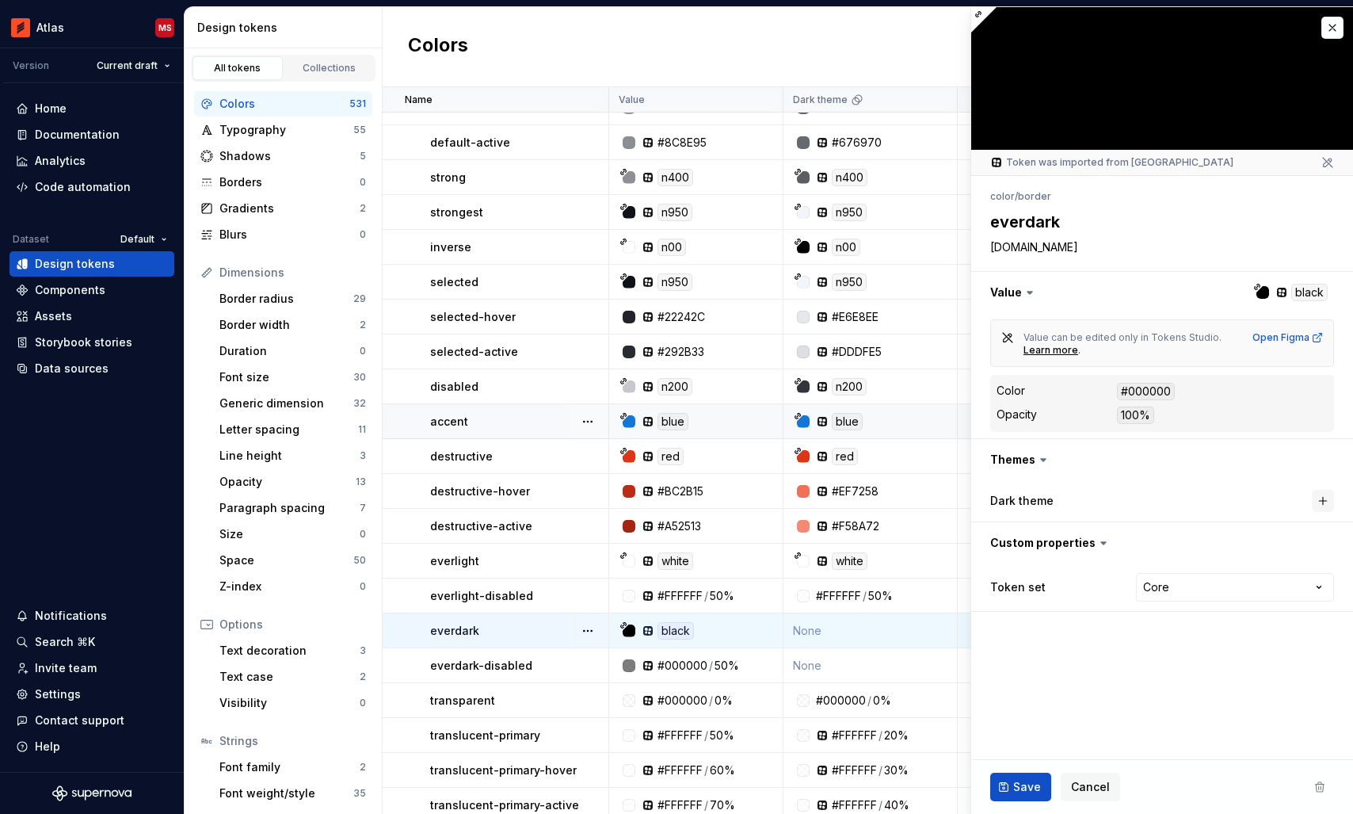
click at [1317, 500] on button "button" at bounding box center [1323, 501] width 22 height 22
click at [1023, 780] on span "Save" at bounding box center [1027, 787] width 28 height 16
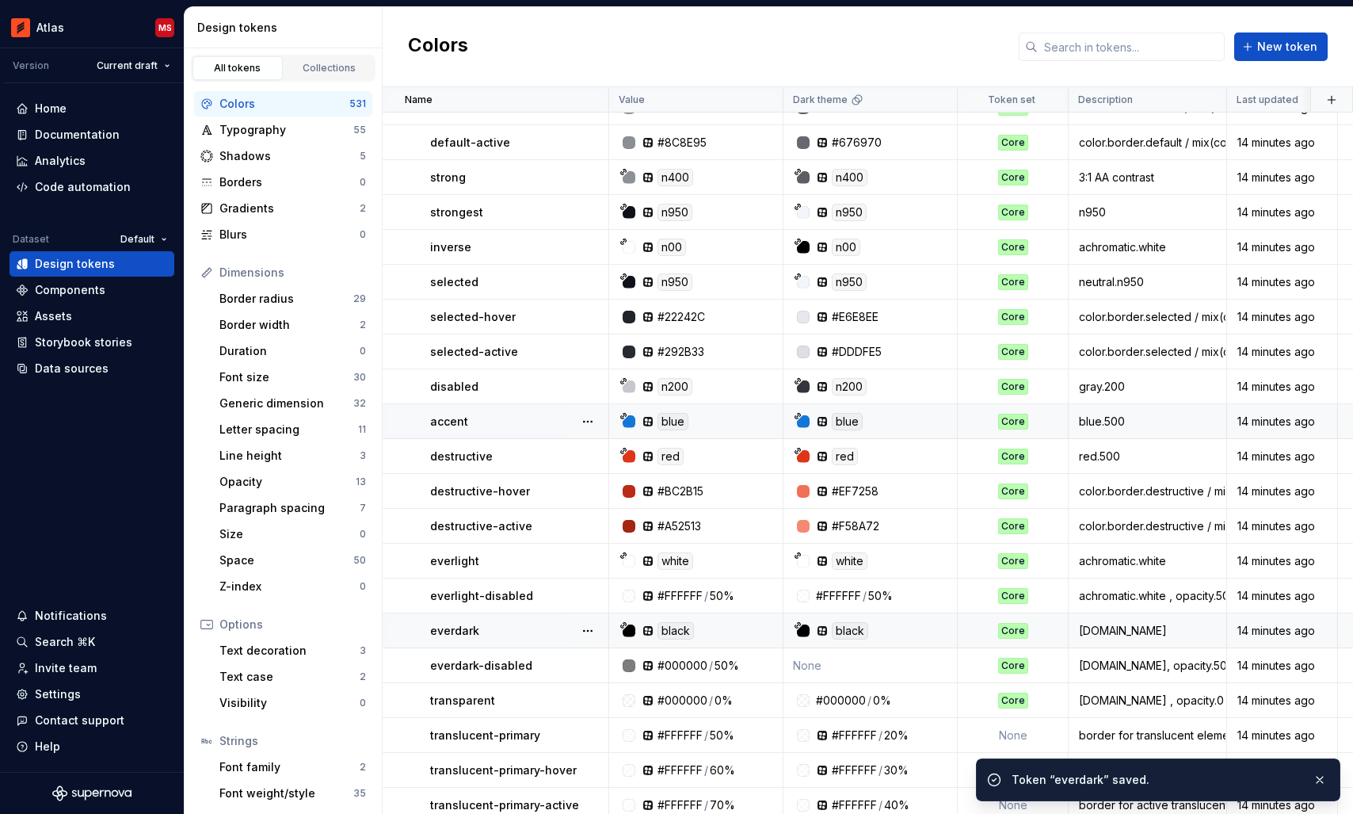
click at [866, 656] on td "None" at bounding box center [870, 665] width 174 height 35
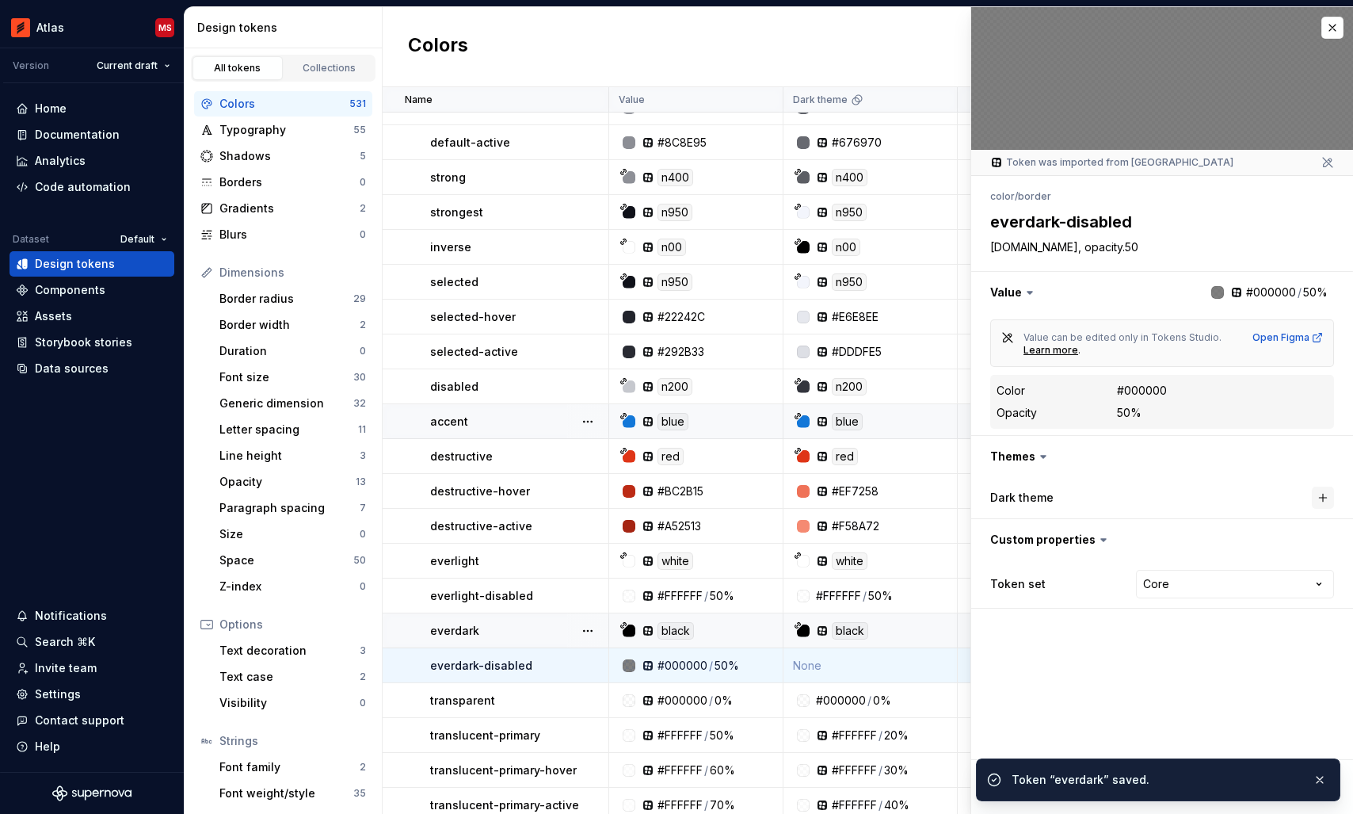
click at [1327, 498] on button "button" at bounding box center [1323, 497] width 22 height 22
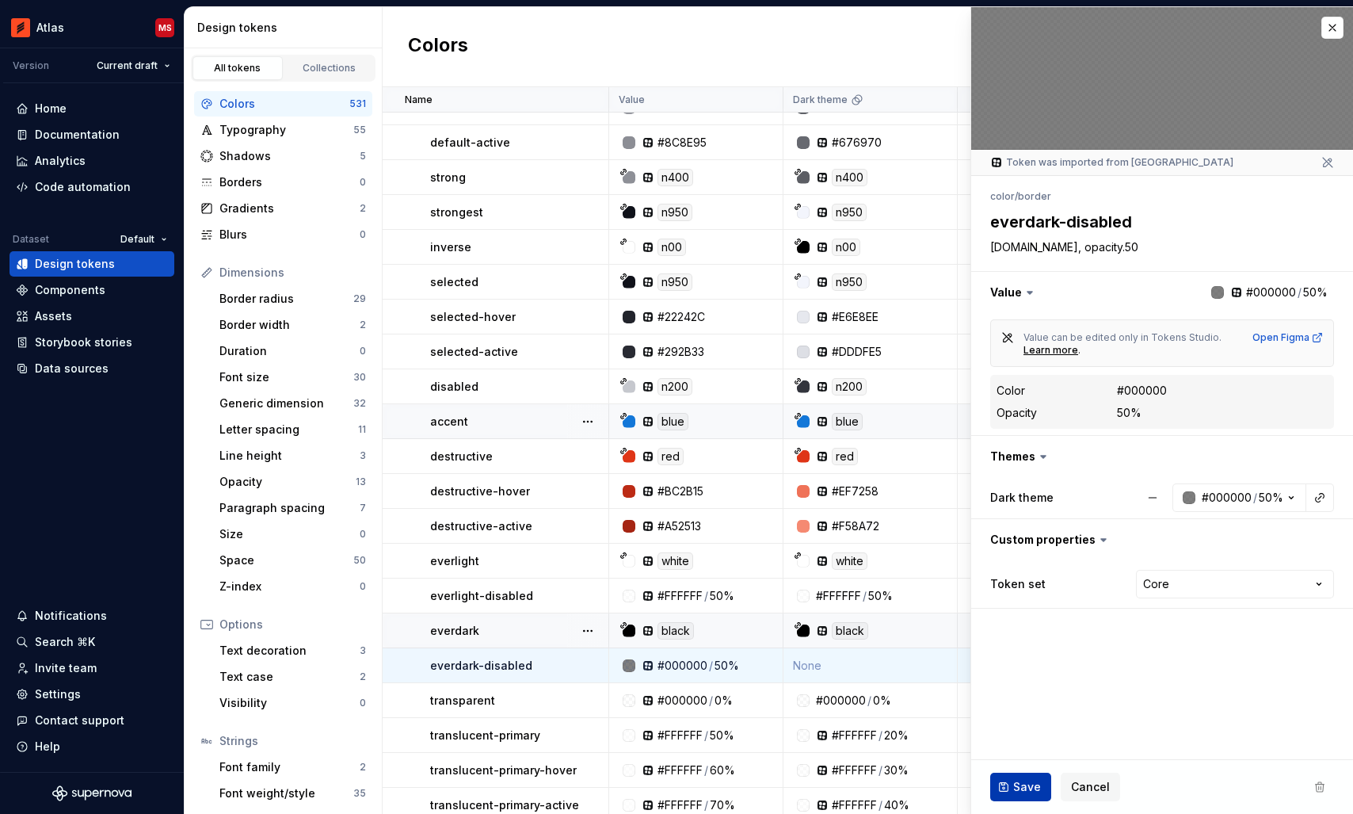
click at [1020, 783] on span "Save" at bounding box center [1027, 787] width 28 height 16
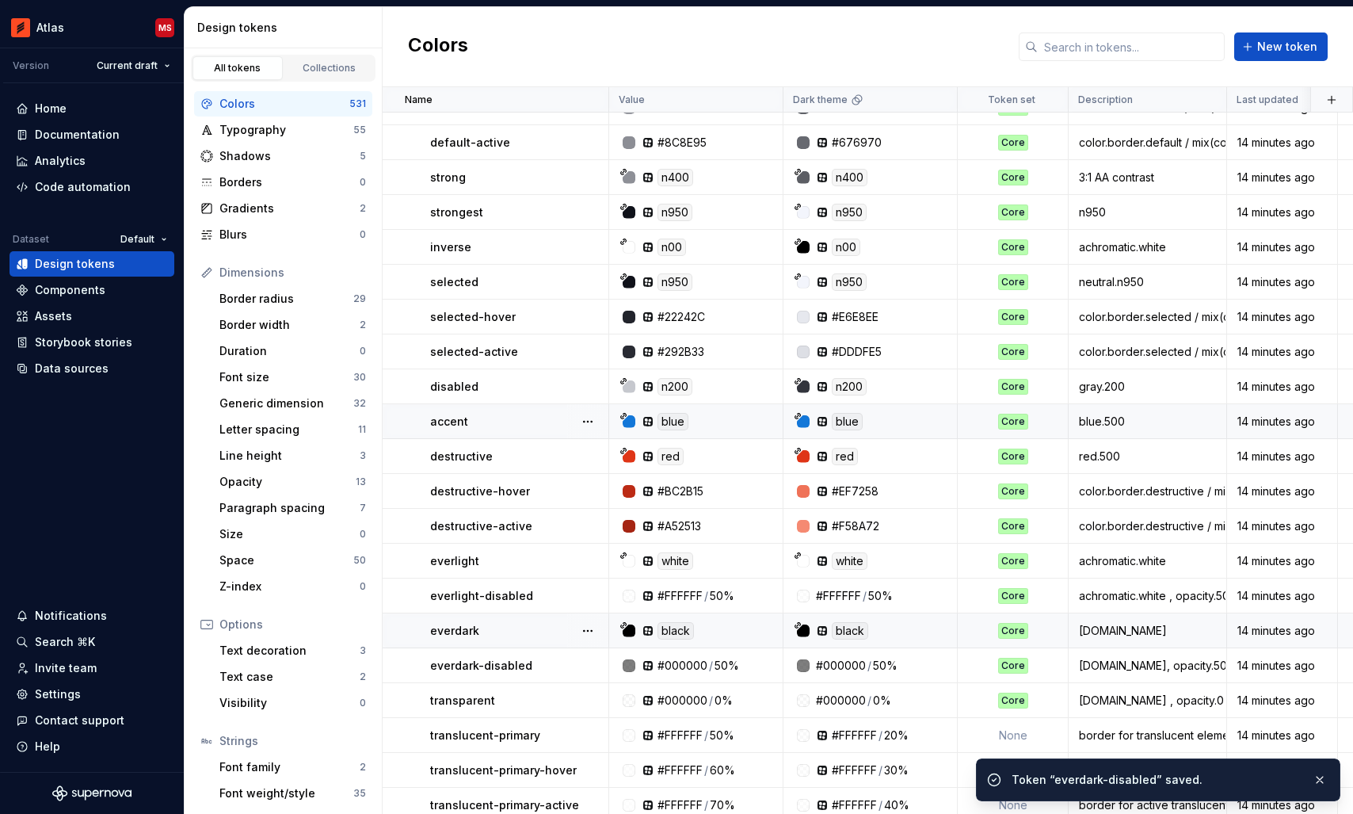
scroll to position [5001, 0]
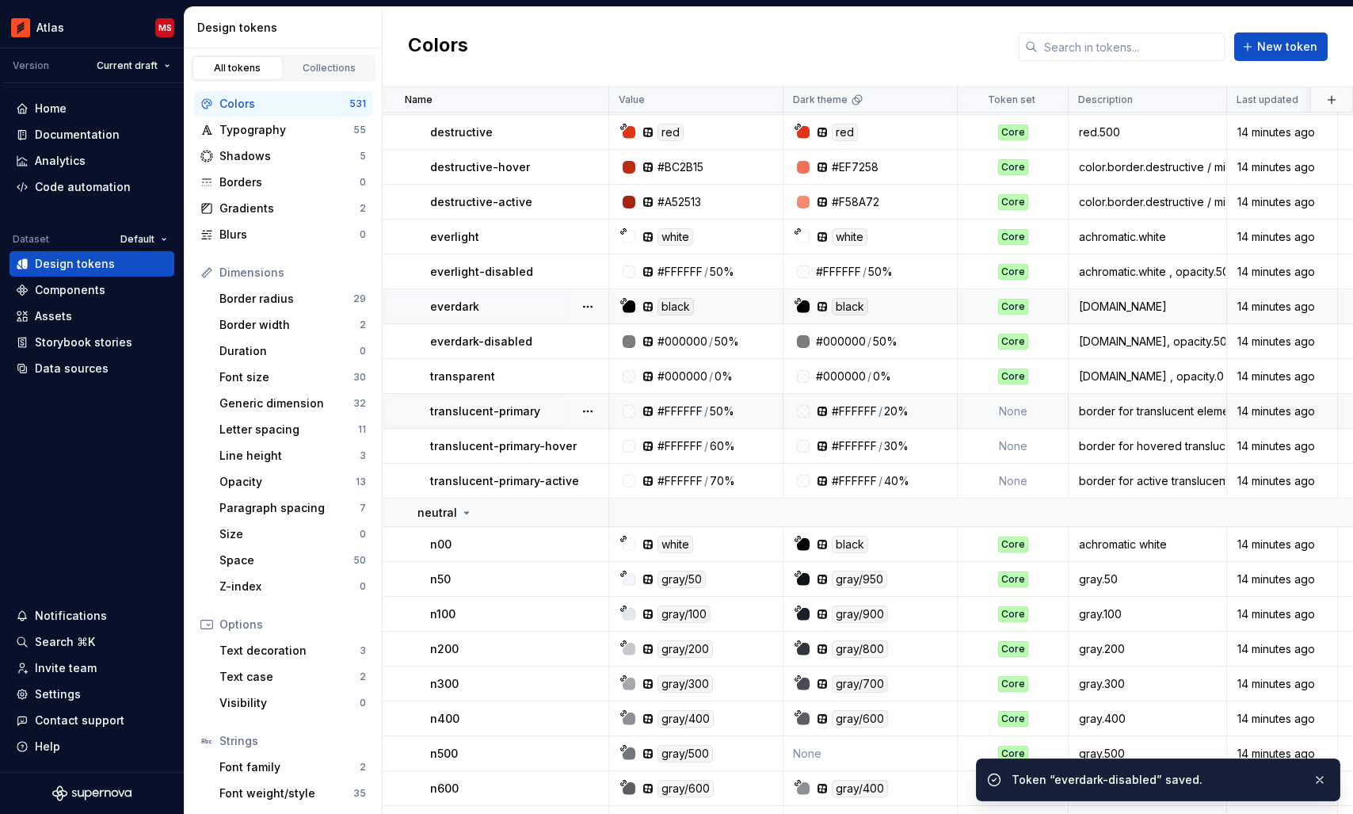
click at [1017, 414] on td "None" at bounding box center [1013, 411] width 111 height 35
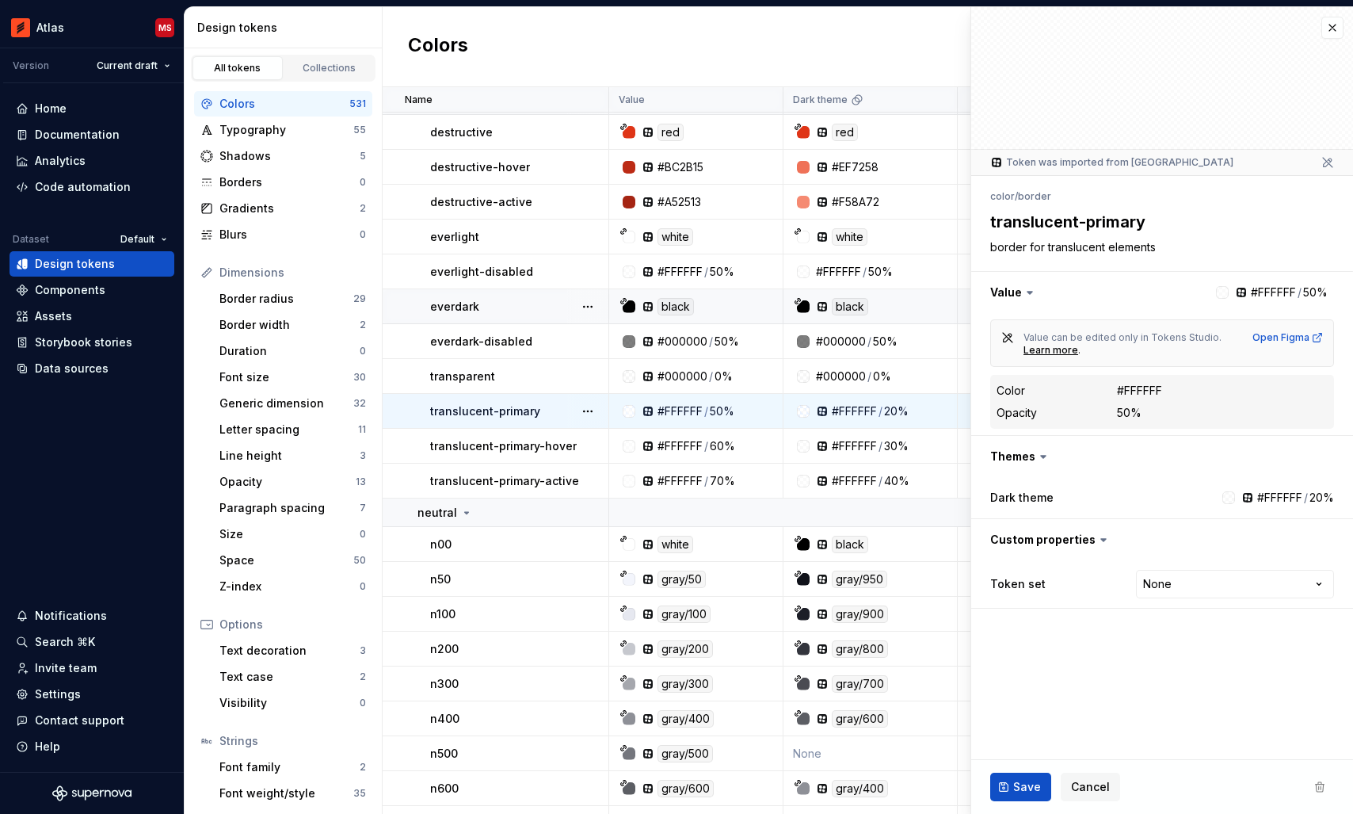
type textarea "*"
click at [1182, 585] on html "Atlas MS Version Current draft Home Documentation Analytics Code automation Dat…" at bounding box center [676, 407] width 1353 height 814
select select "**********"
click at [1018, 790] on span "Save" at bounding box center [1027, 787] width 28 height 16
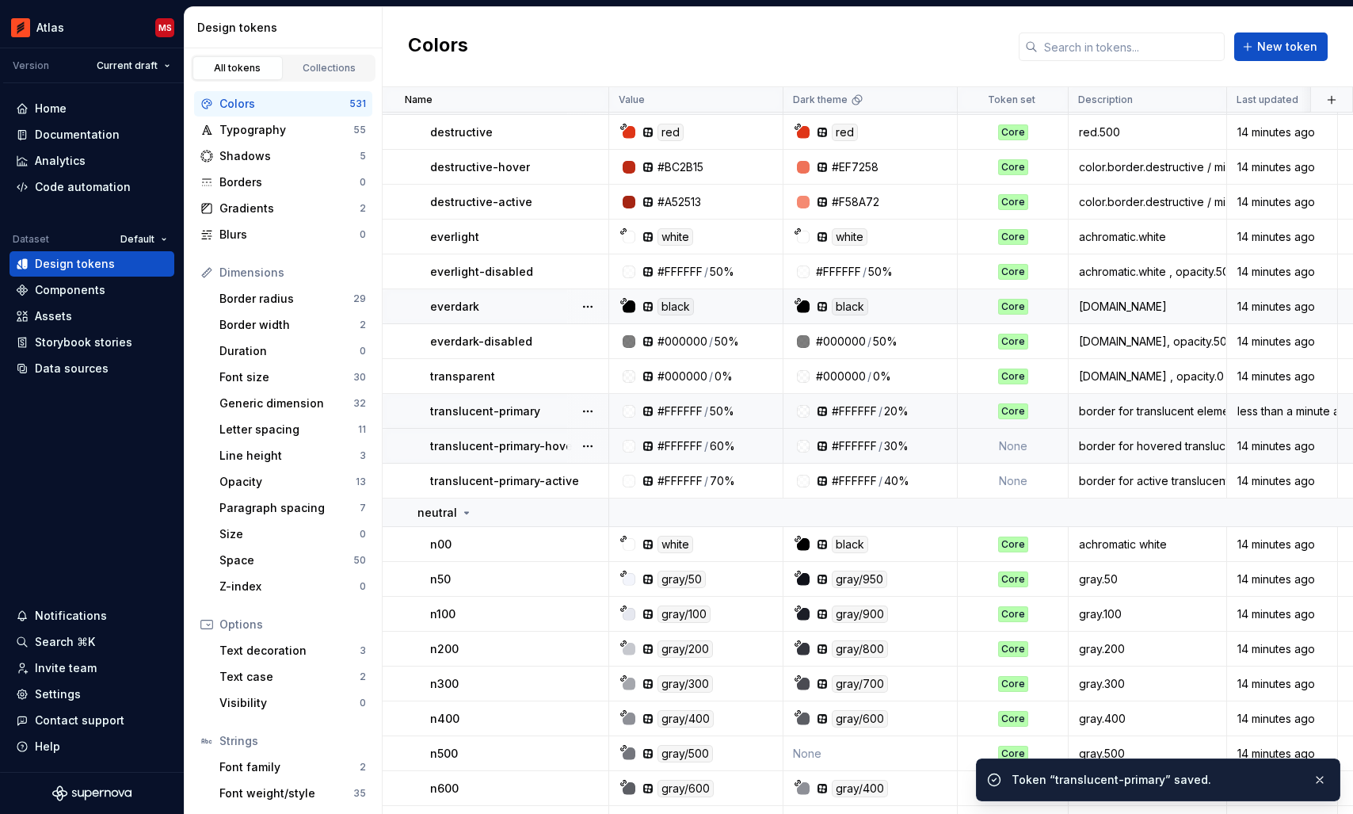
click at [1019, 444] on td "None" at bounding box center [1013, 446] width 111 height 35
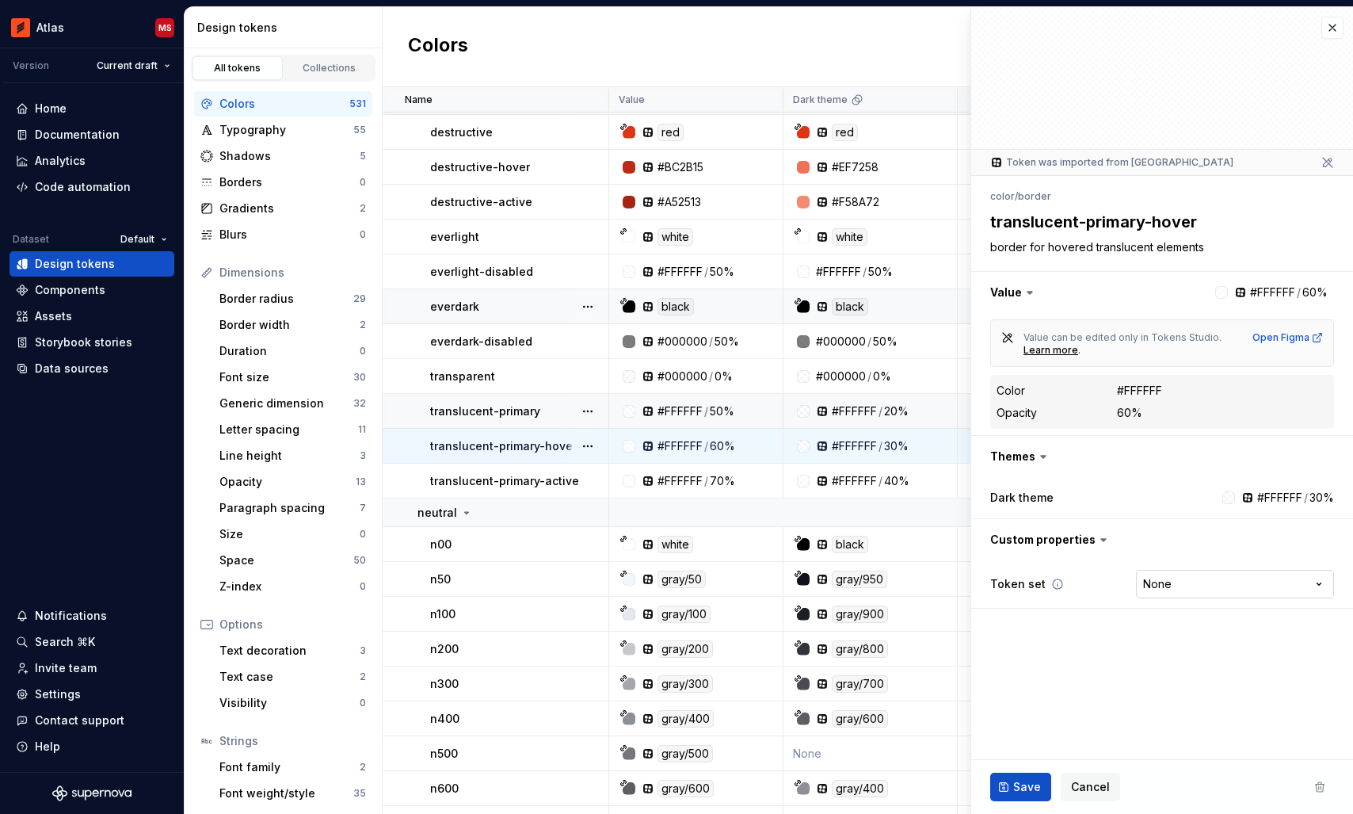
click at [1176, 582] on html "Atlas MS Version Current draft Home Documentation Analytics Code automation Dat…" at bounding box center [676, 407] width 1353 height 814
type textarea "*"
select select "**********"
click at [1020, 784] on span "Save" at bounding box center [1027, 787] width 28 height 16
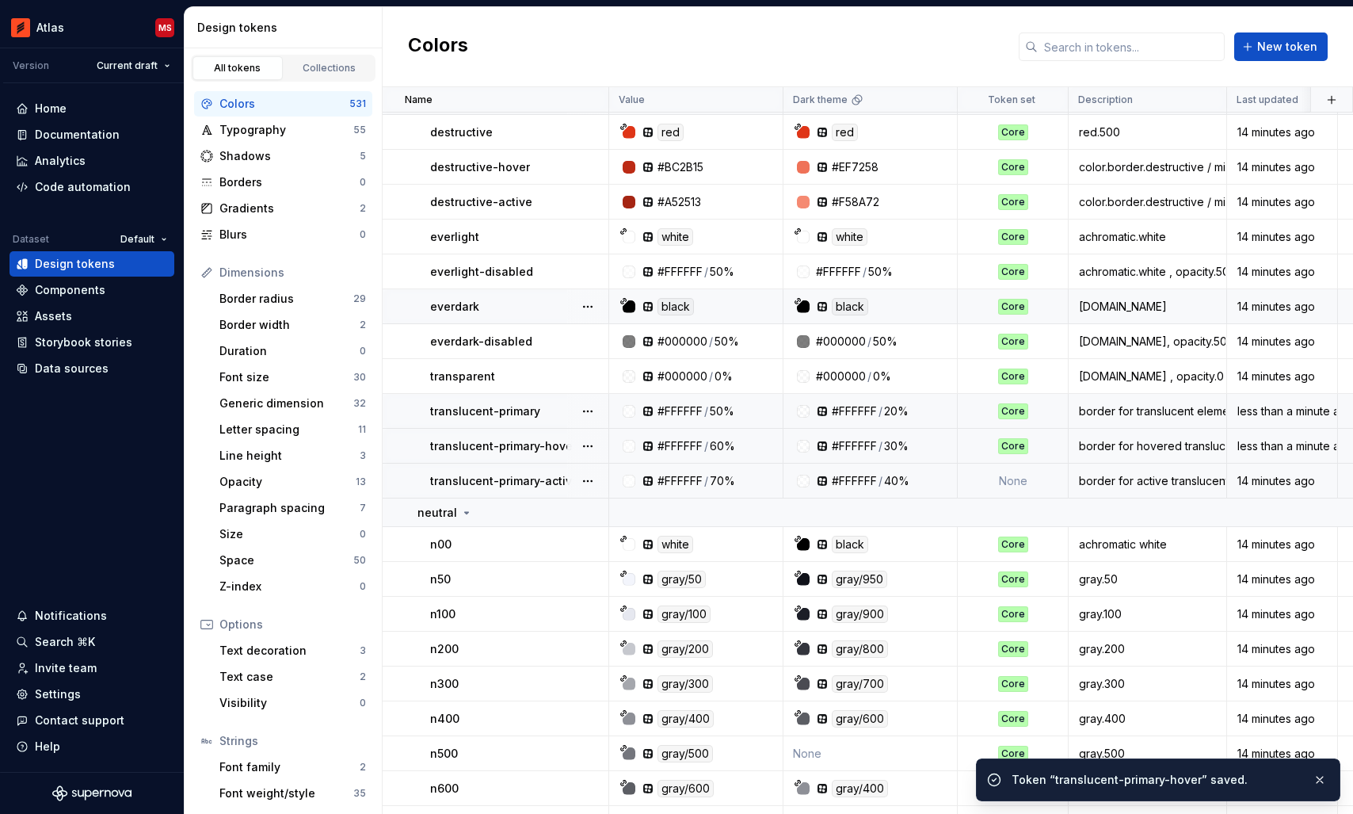
click at [1007, 480] on td "None" at bounding box center [1013, 480] width 111 height 35
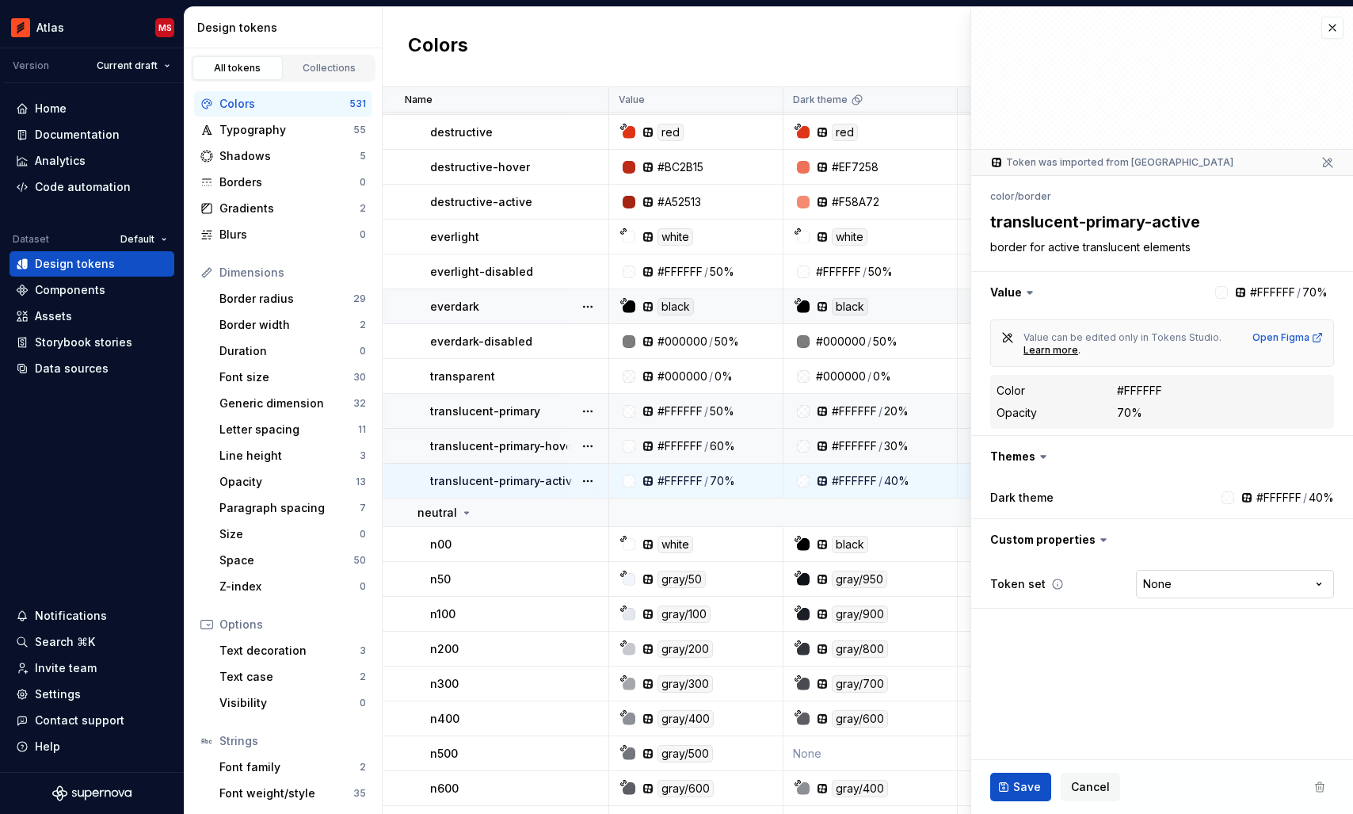
type textarea "*"
click at [1195, 577] on html "Atlas MS Version Current draft Home Documentation Analytics Code automation Dat…" at bounding box center [676, 407] width 1353 height 814
select select "**********"
click at [1017, 789] on span "Save" at bounding box center [1027, 787] width 28 height 16
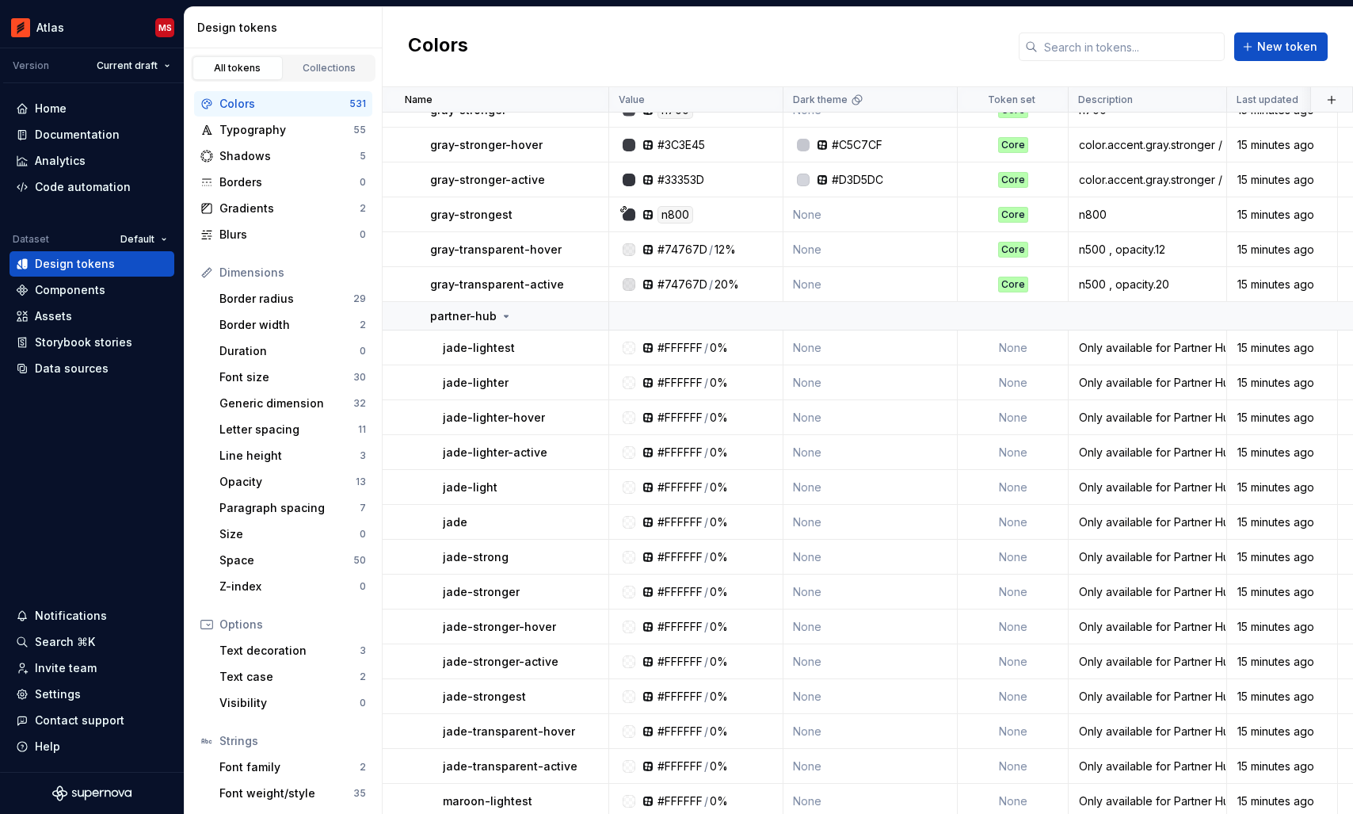
scroll to position [9787, 0]
click at [1026, 347] on td "None" at bounding box center [1013, 346] width 111 height 35
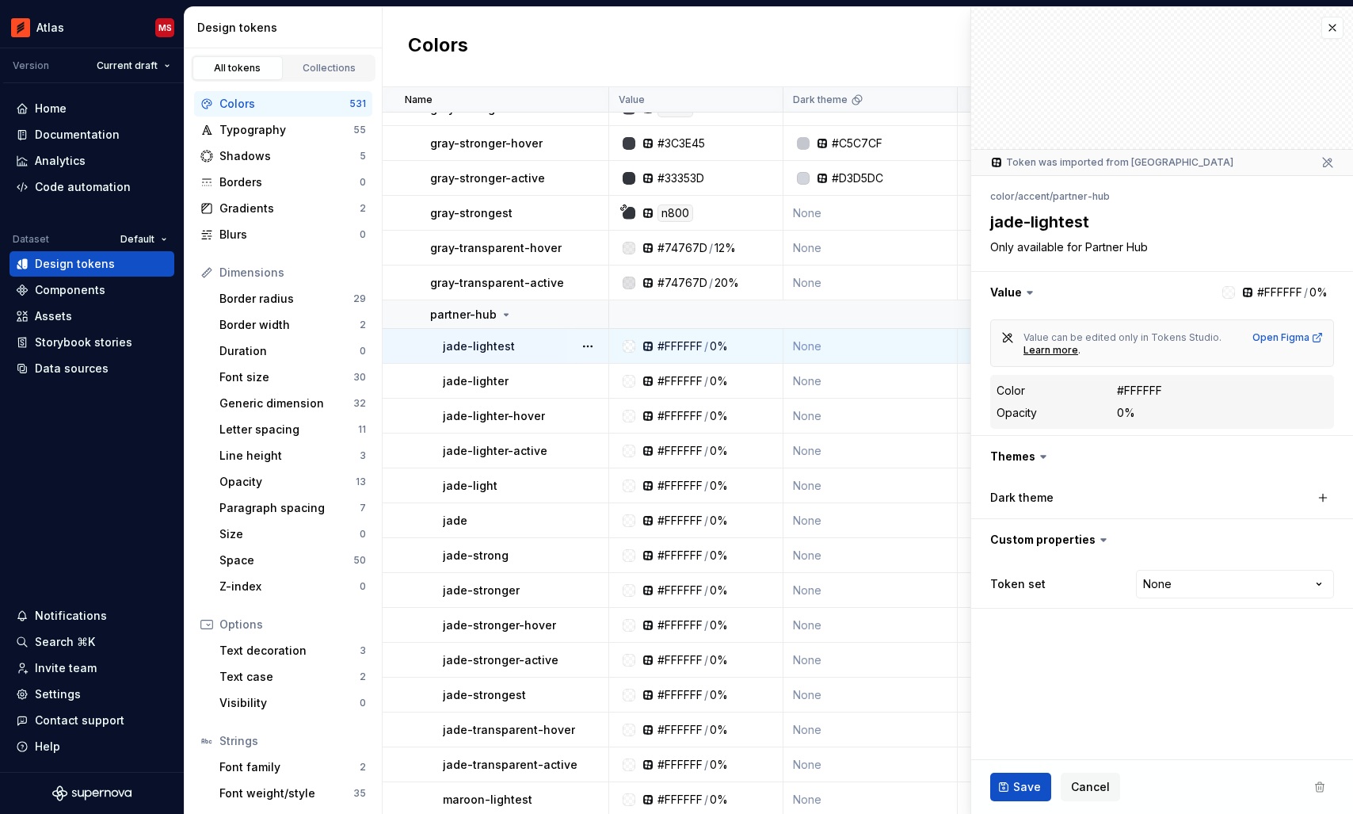
type textarea "*"
click at [1095, 779] on span "Cancel" at bounding box center [1090, 787] width 39 height 16
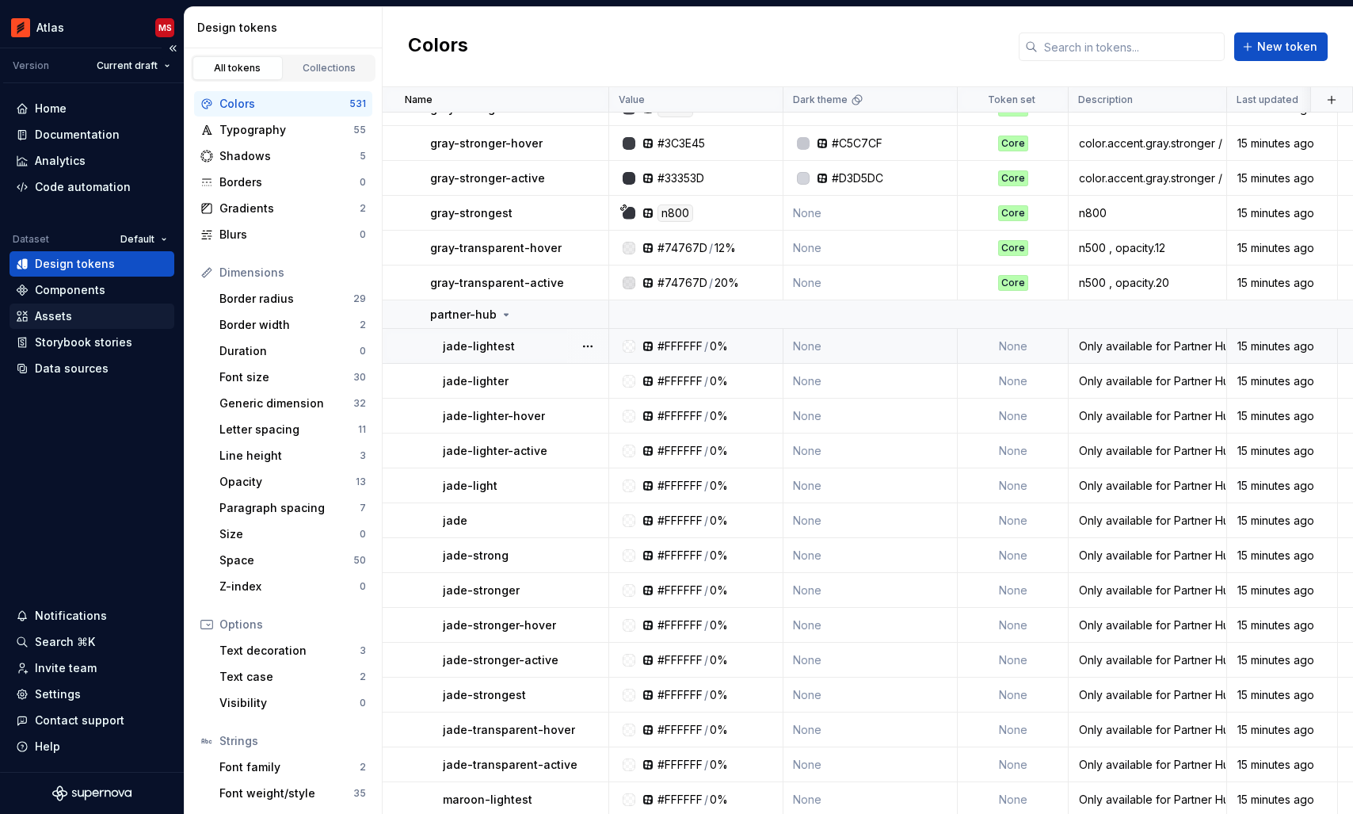
click at [57, 311] on div "Assets" at bounding box center [53, 316] width 37 height 16
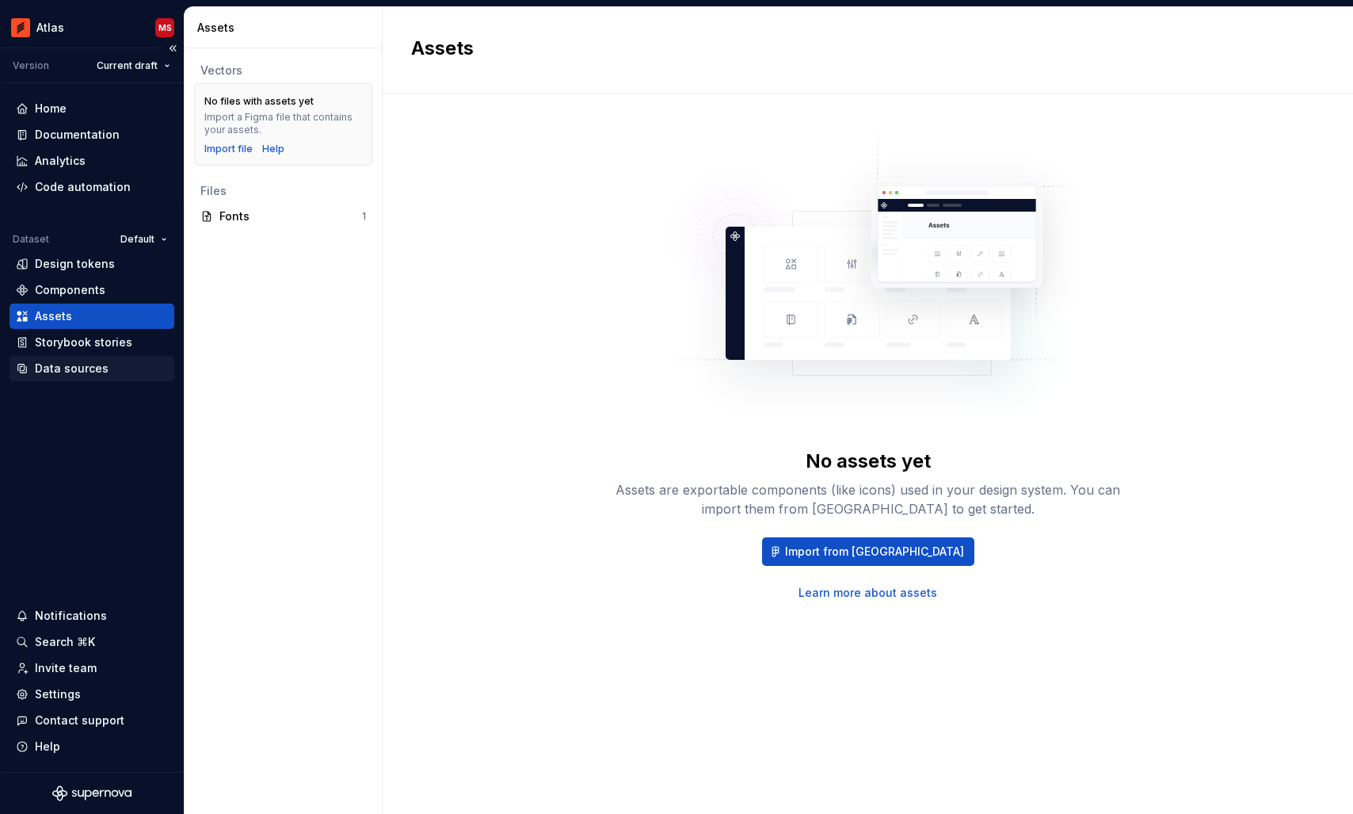
click at [72, 364] on div "Data sources" at bounding box center [72, 368] width 74 height 16
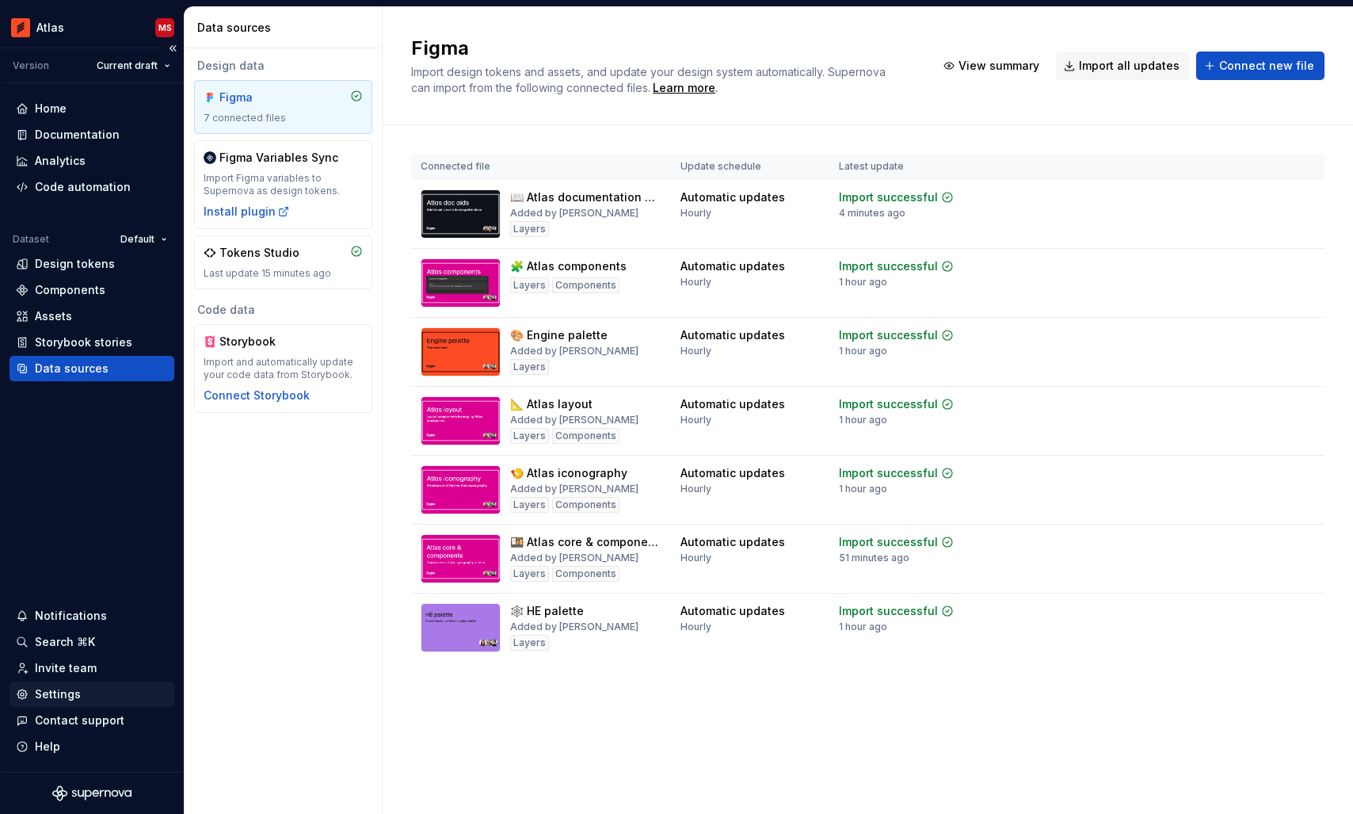
click at [55, 692] on div "Settings" at bounding box center [58, 694] width 46 height 16
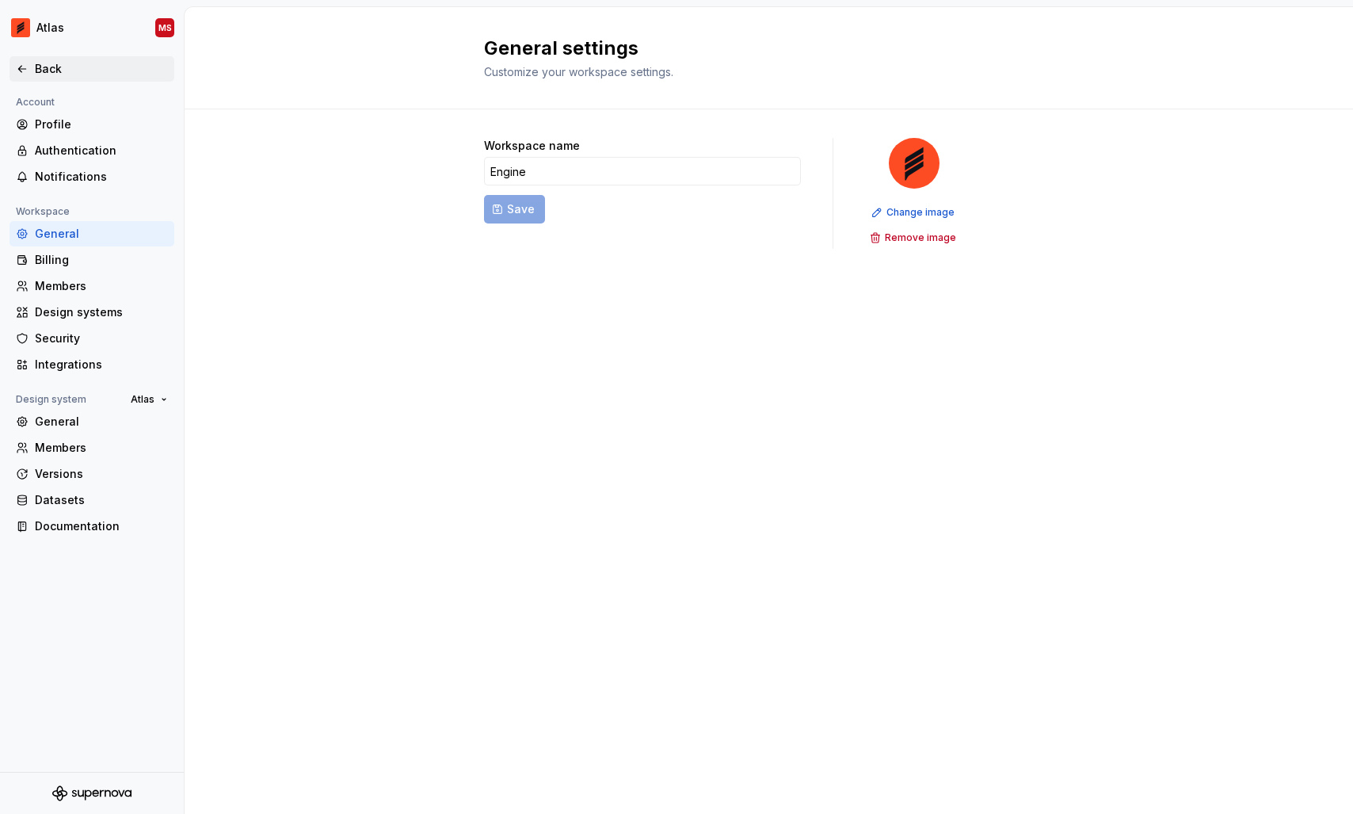
click at [42, 71] on div "Back" at bounding box center [101, 69] width 133 height 16
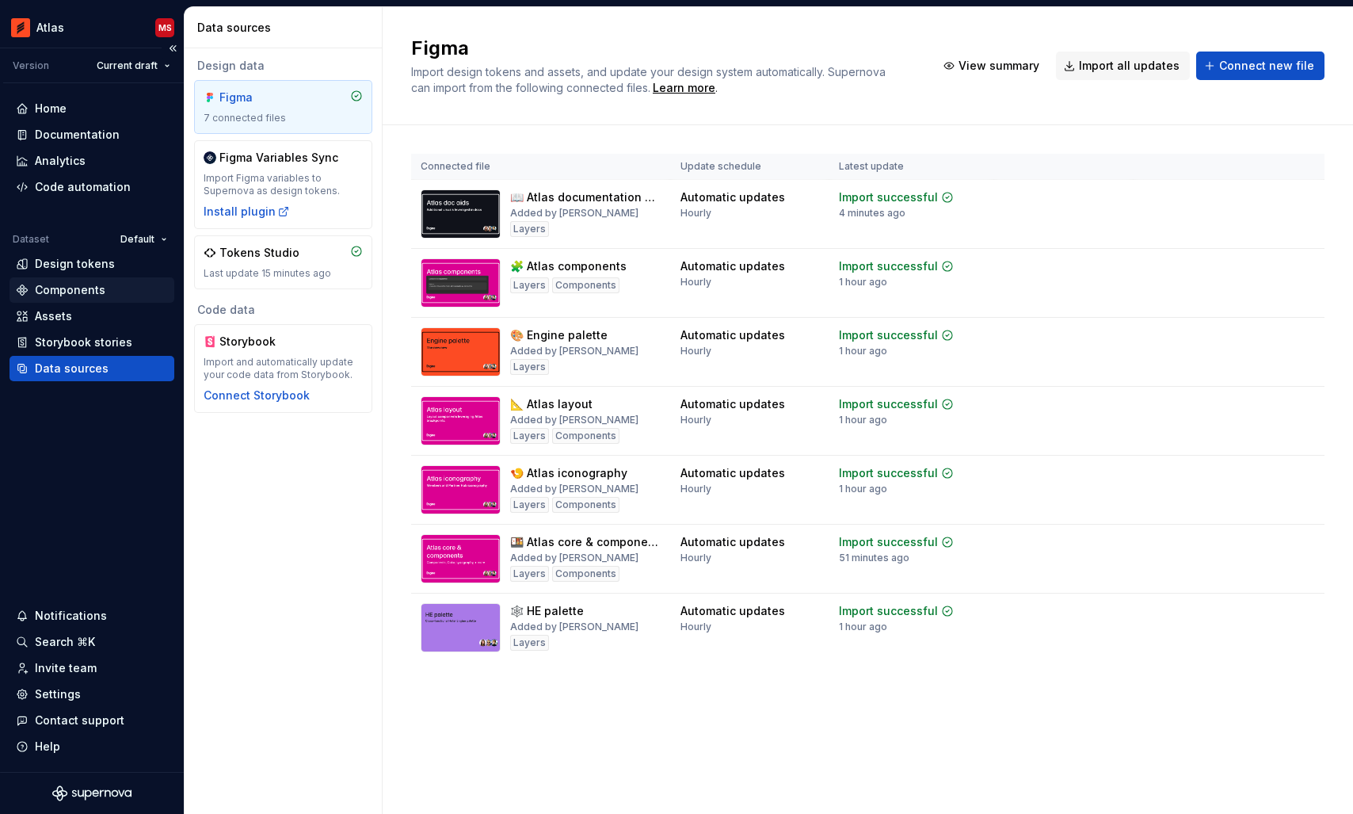
click at [84, 285] on div "Components" at bounding box center [70, 290] width 71 height 16
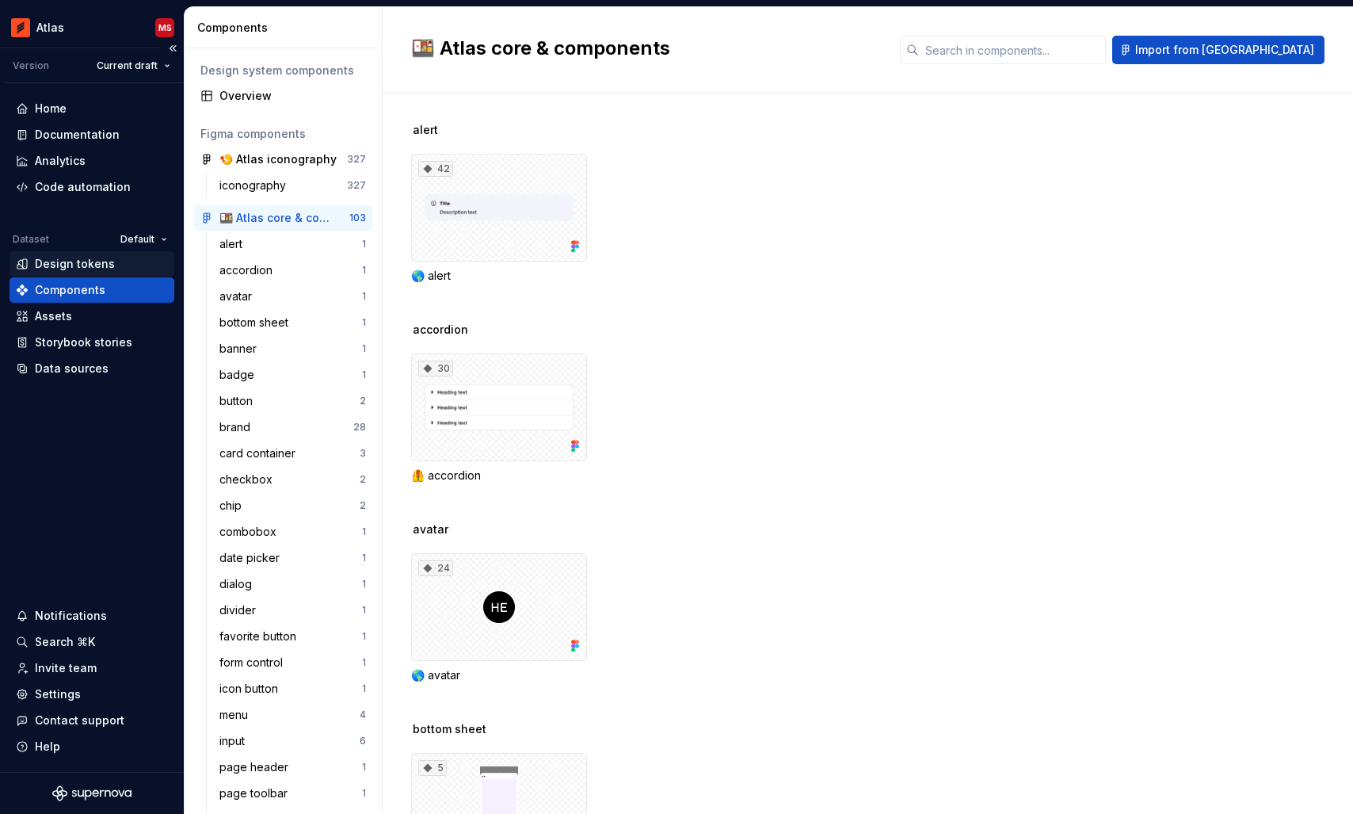
click at [77, 261] on div "Design tokens" at bounding box center [75, 264] width 80 height 16
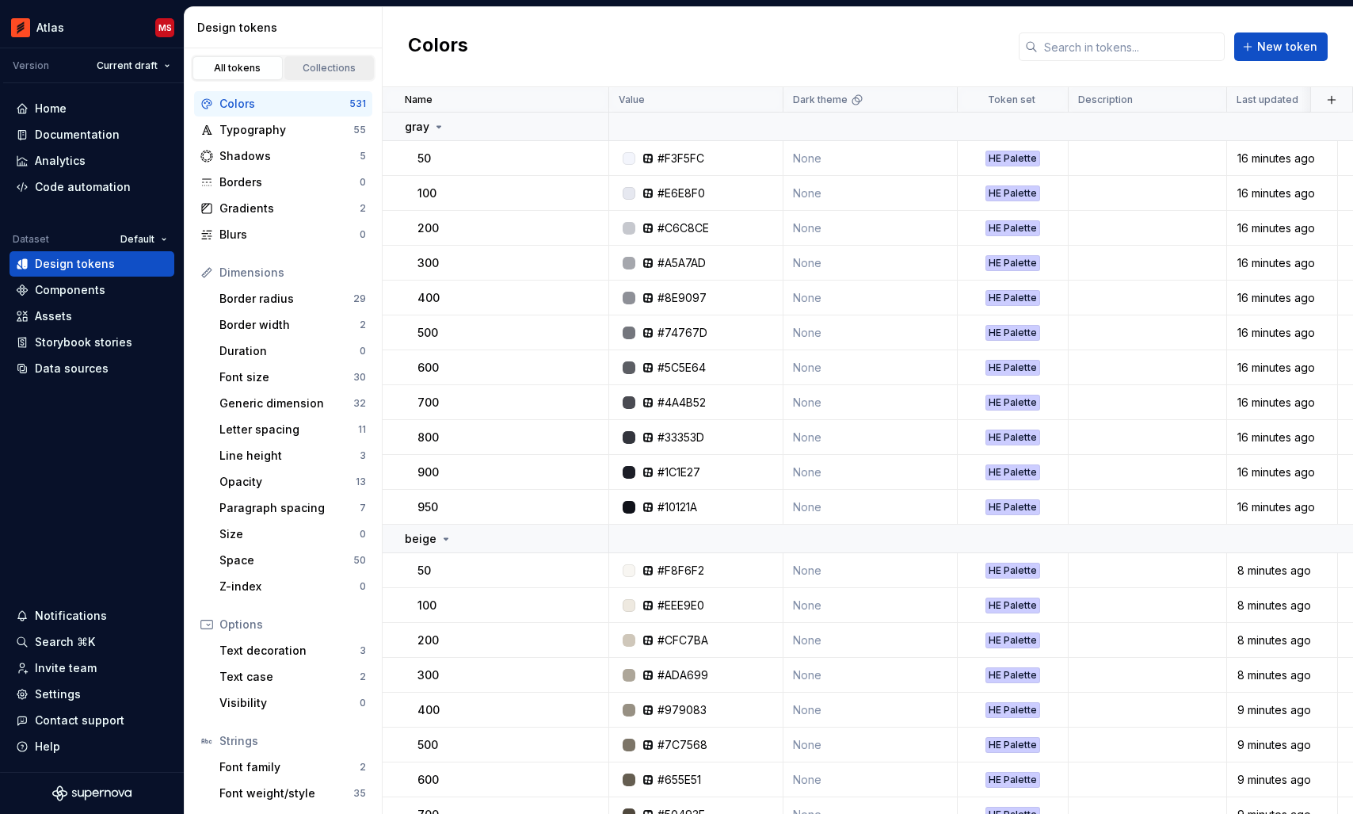
click at [330, 69] on div "Collections" at bounding box center [329, 68] width 79 height 13
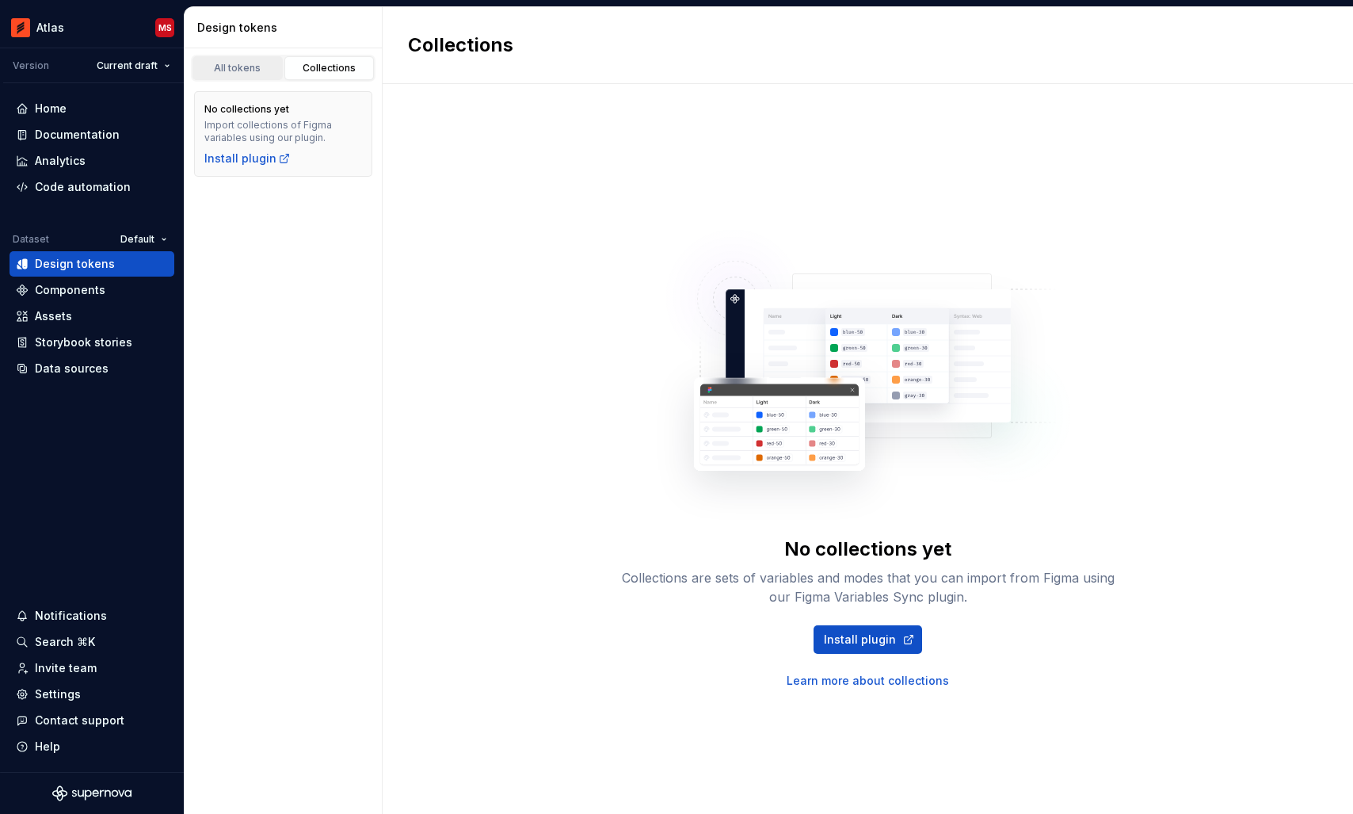
click at [223, 73] on div "All tokens" at bounding box center [237, 68] width 79 height 13
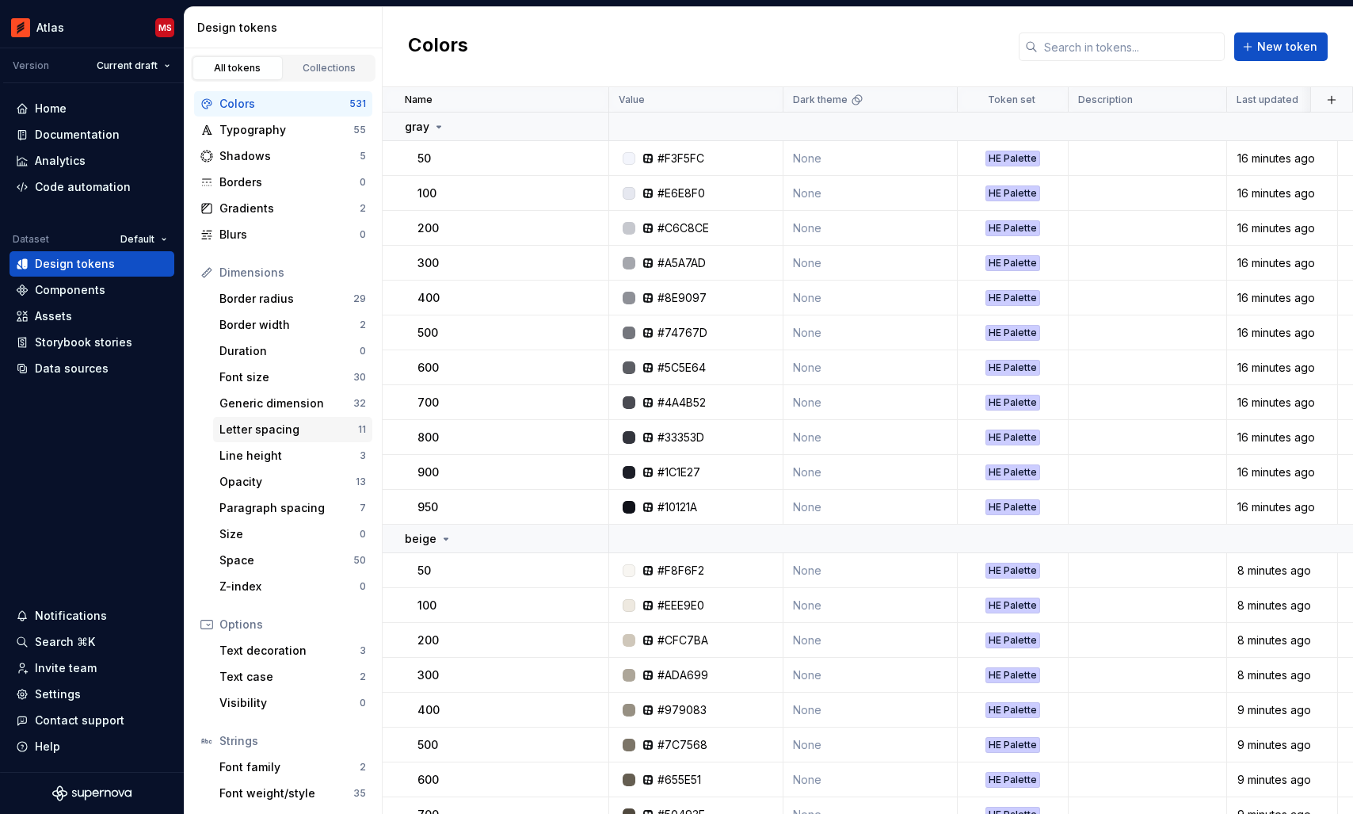
scroll to position [54, 0]
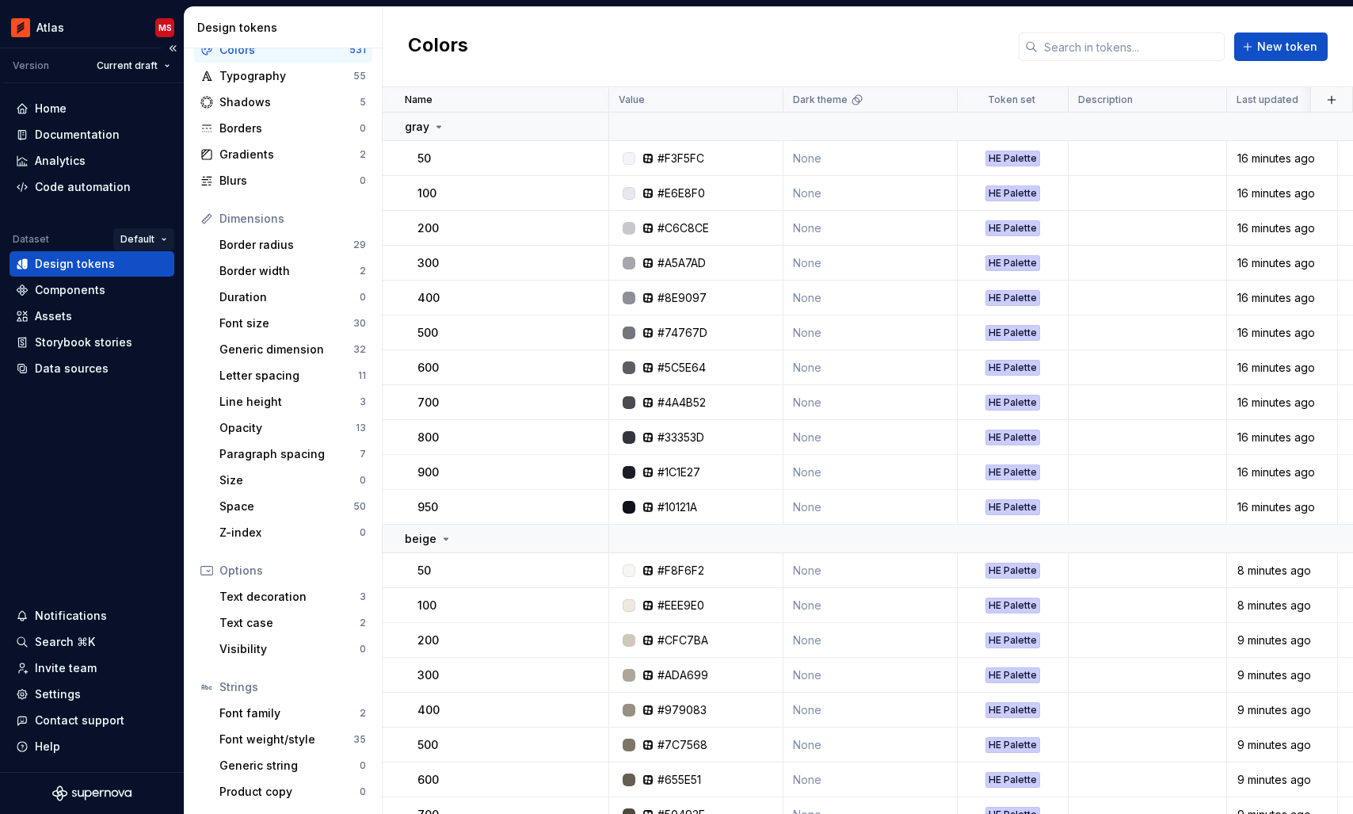
click at [140, 238] on html "Atlas MS Version Current draft Home Documentation Analytics Code automation Dat…" at bounding box center [676, 407] width 1353 height 814
click at [155, 328] on div "Manage datasets" at bounding box center [195, 328] width 103 height 16
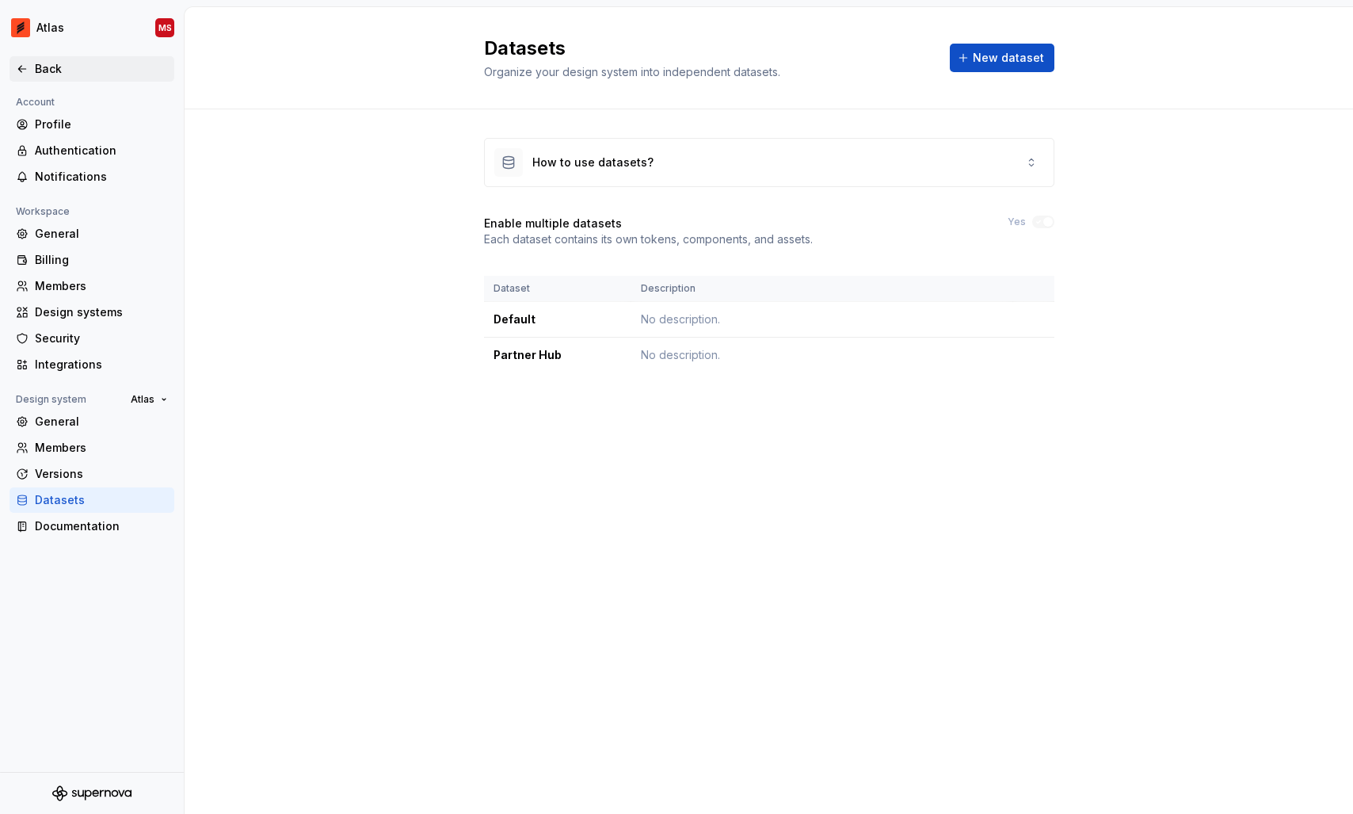
click at [51, 63] on div "Back" at bounding box center [101, 69] width 133 height 16
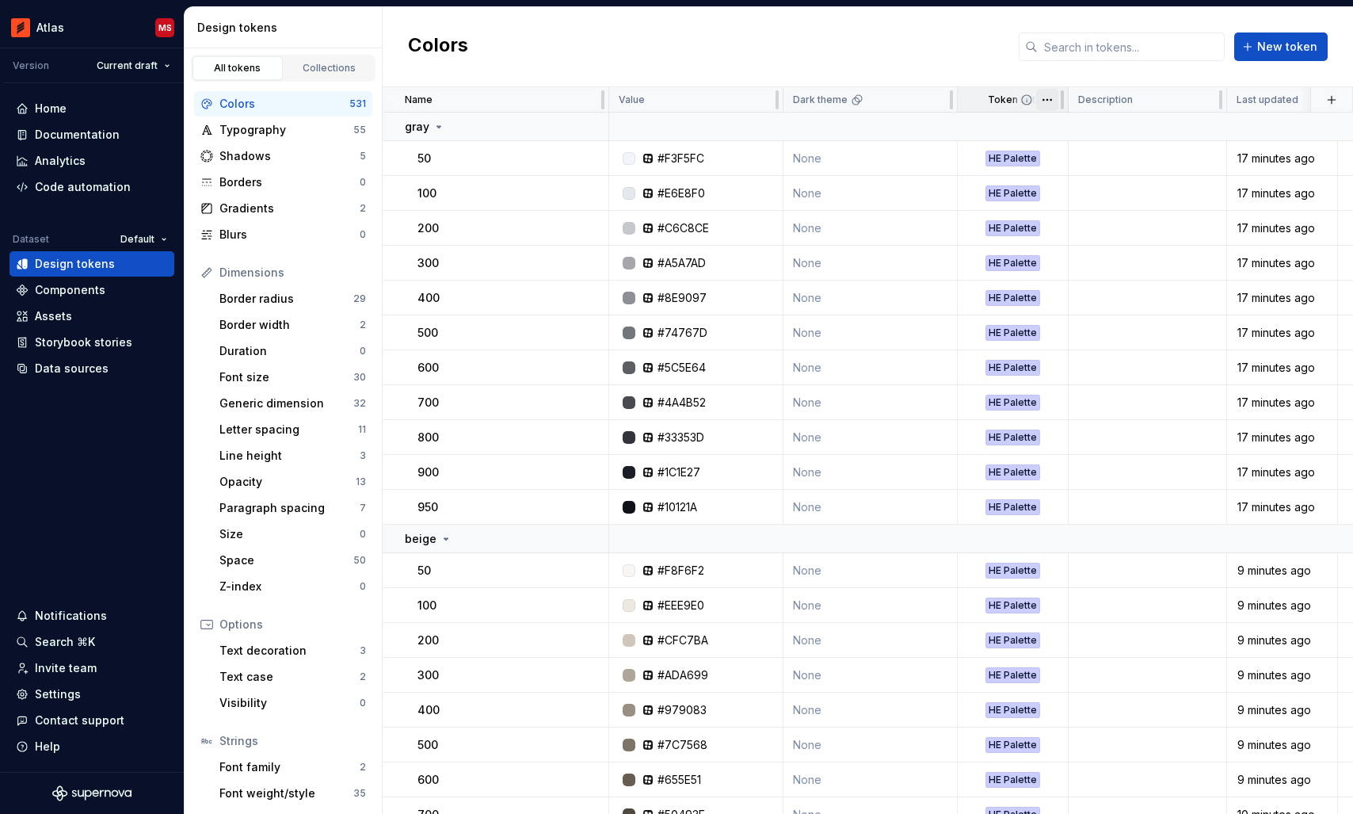
click at [1045, 101] on html "Atlas MS Version Current draft Home Documentation Analytics Code automation Dat…" at bounding box center [676, 407] width 1353 height 814
click at [1047, 101] on html "Atlas MS Version Current draft Home Documentation Analytics Code automation Dat…" at bounding box center [676, 407] width 1353 height 814
click at [1074, 131] on span "Edit property" at bounding box center [1116, 131] width 103 height 16
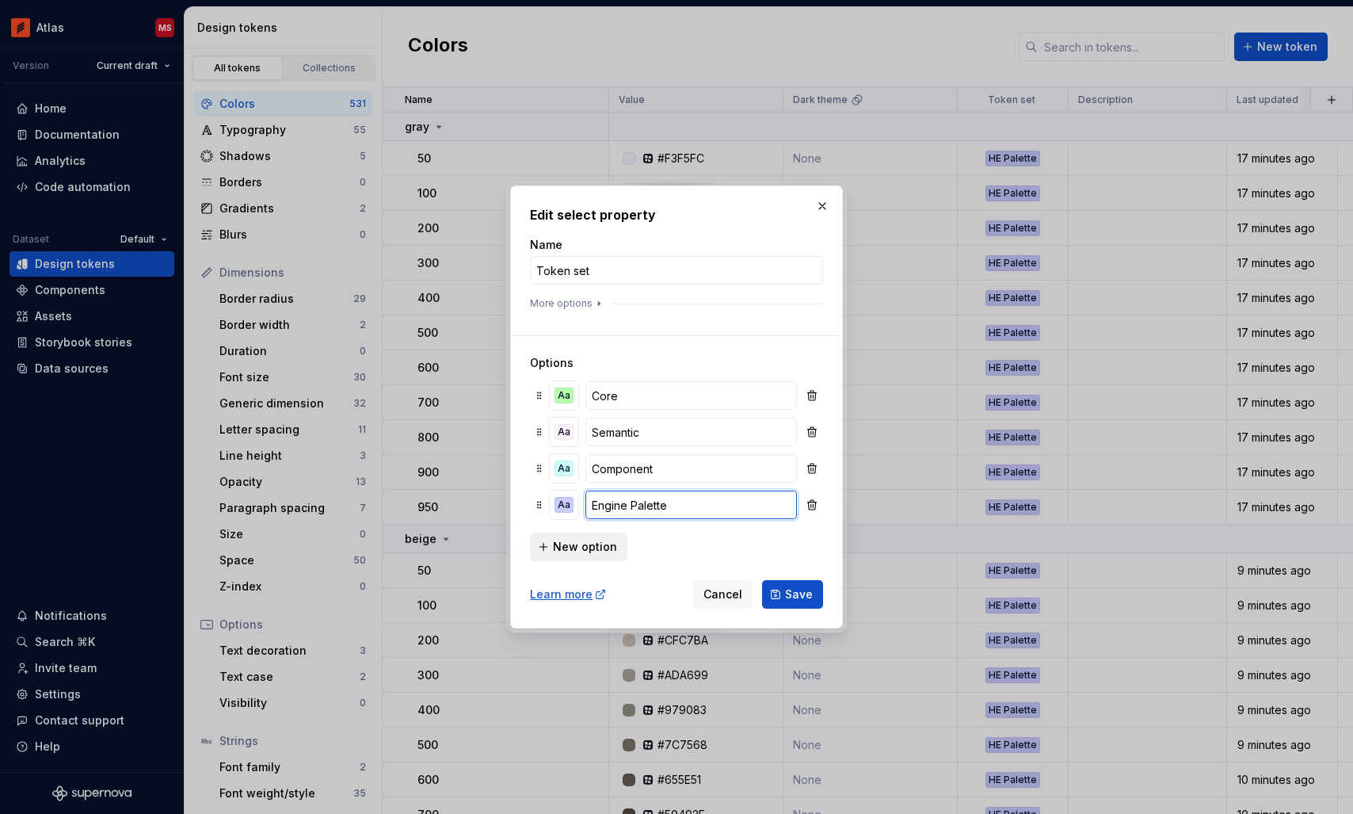
type input "Engine Palette"
click at [543, 546] on button "New option" at bounding box center [578, 546] width 97 height 29
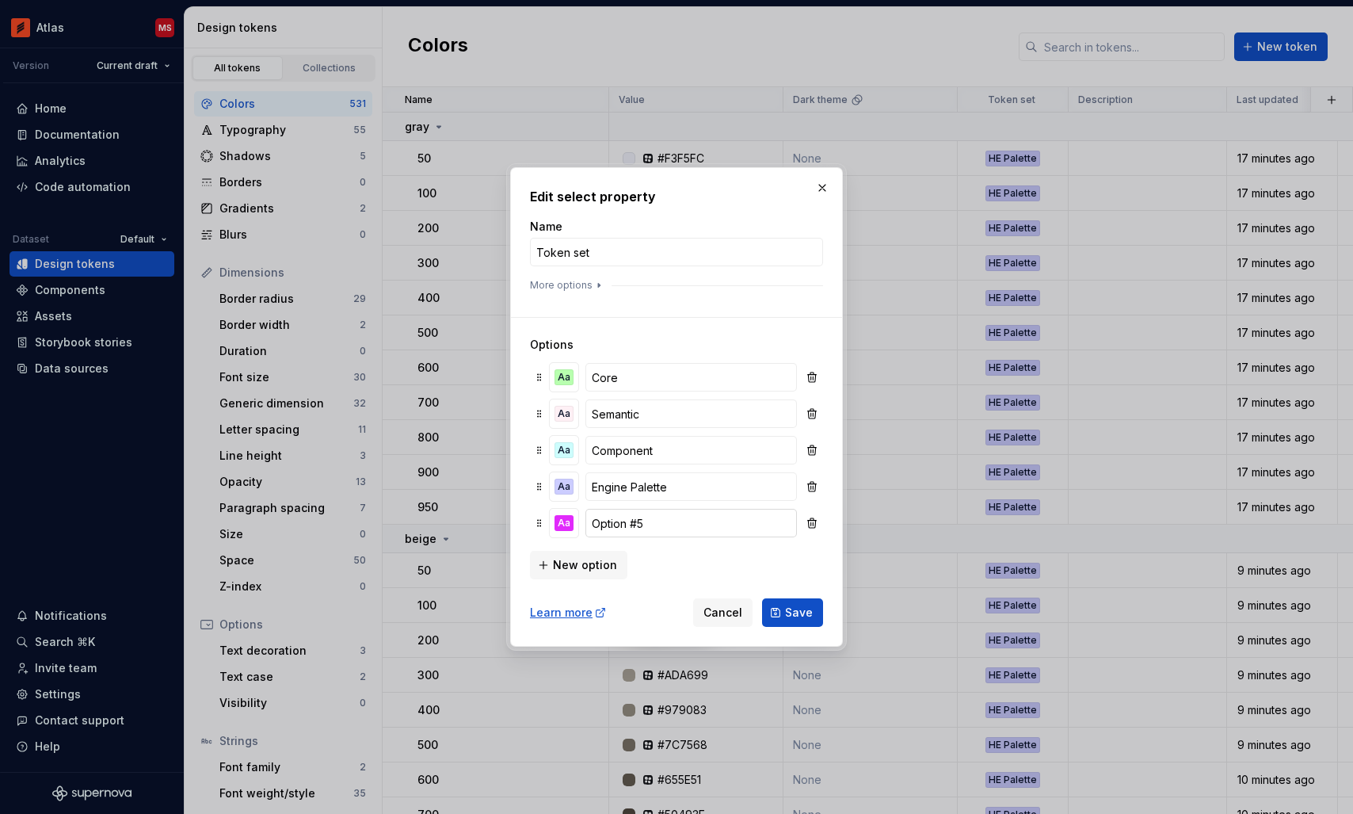
click at [671, 526] on input "Option #5" at bounding box center [691, 523] width 212 height 29
type input "Core Partner Hub"
click at [561, 525] on div "Aa" at bounding box center [563, 523] width 19 height 16
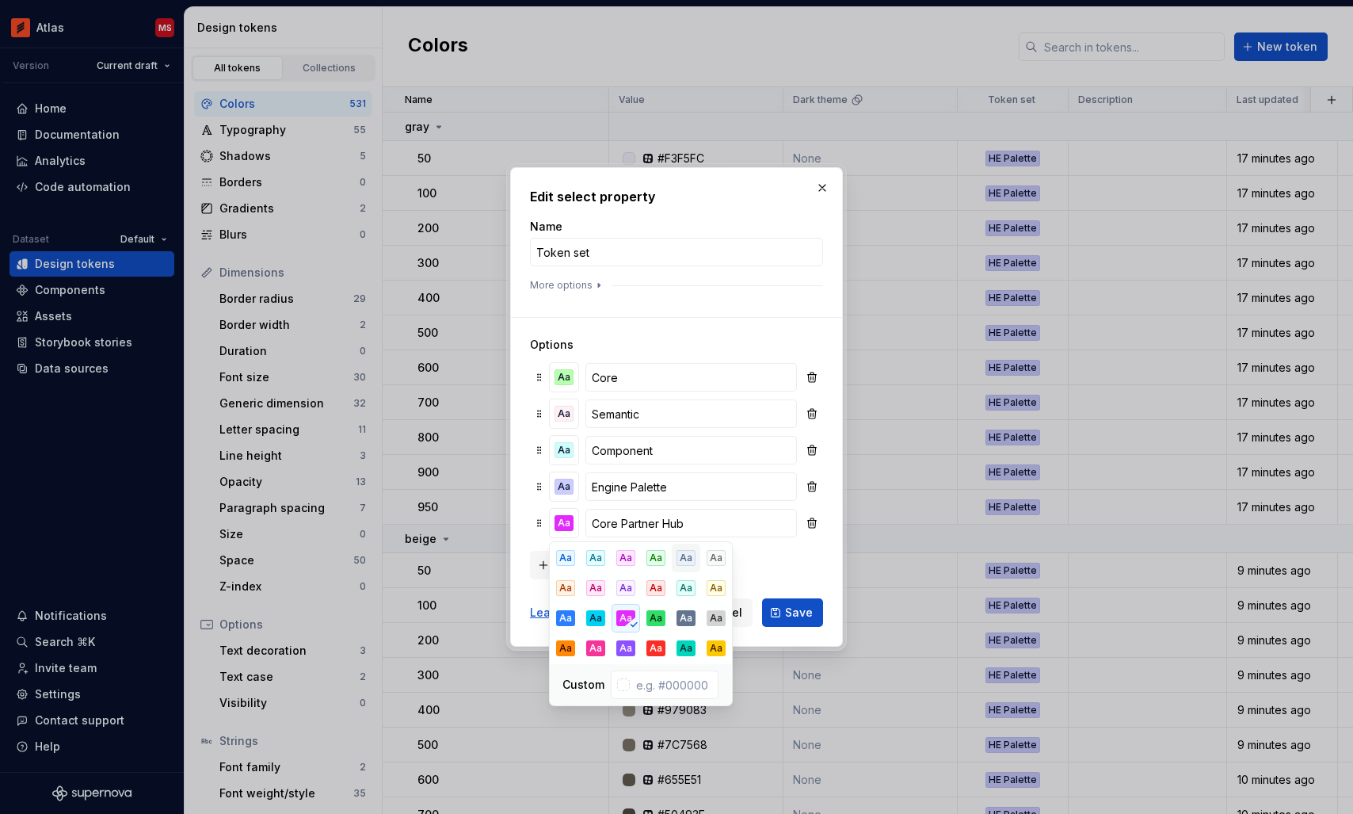
click at [686, 562] on div "Aa" at bounding box center [685, 558] width 19 height 16
click at [799, 615] on span "Save" at bounding box center [799, 612] width 28 height 16
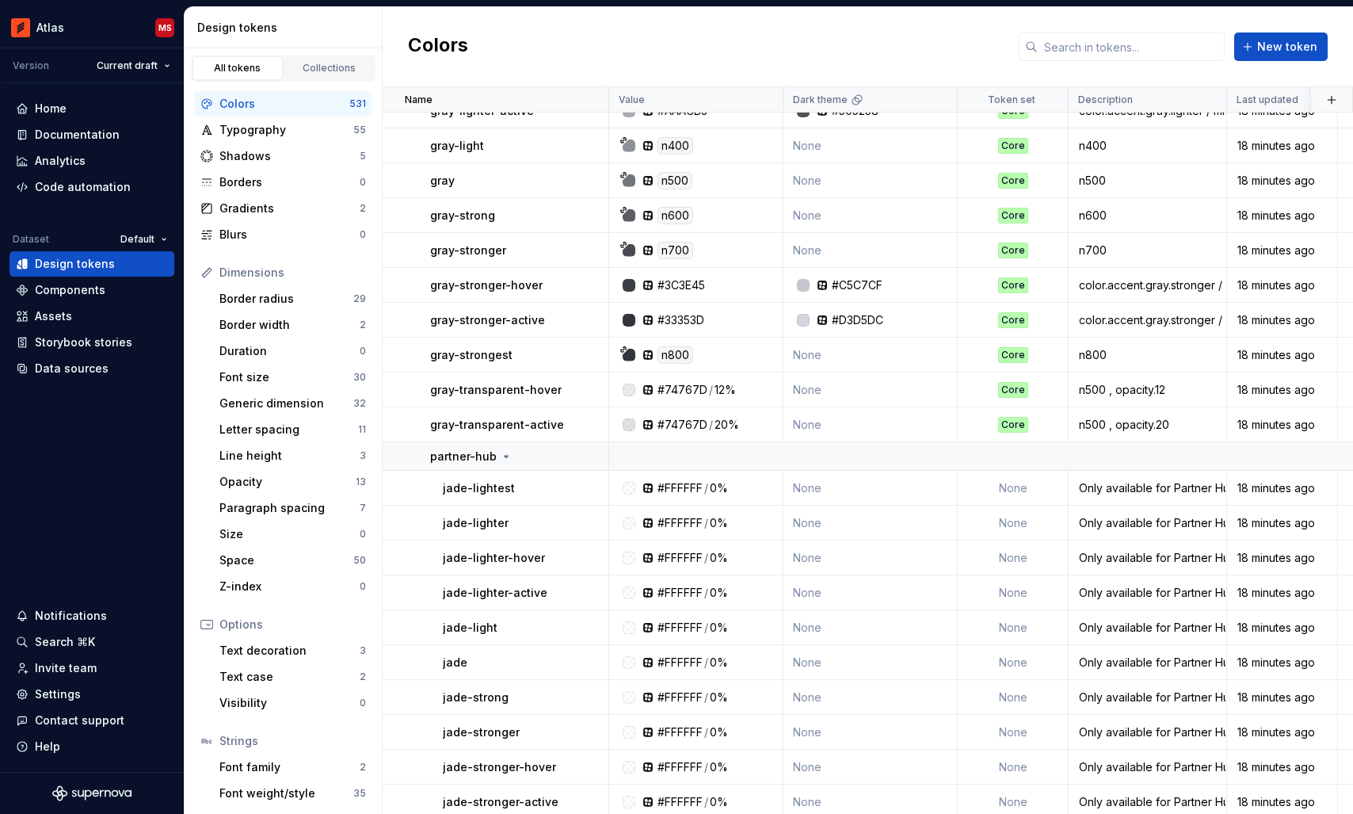
scroll to position [13606, 0]
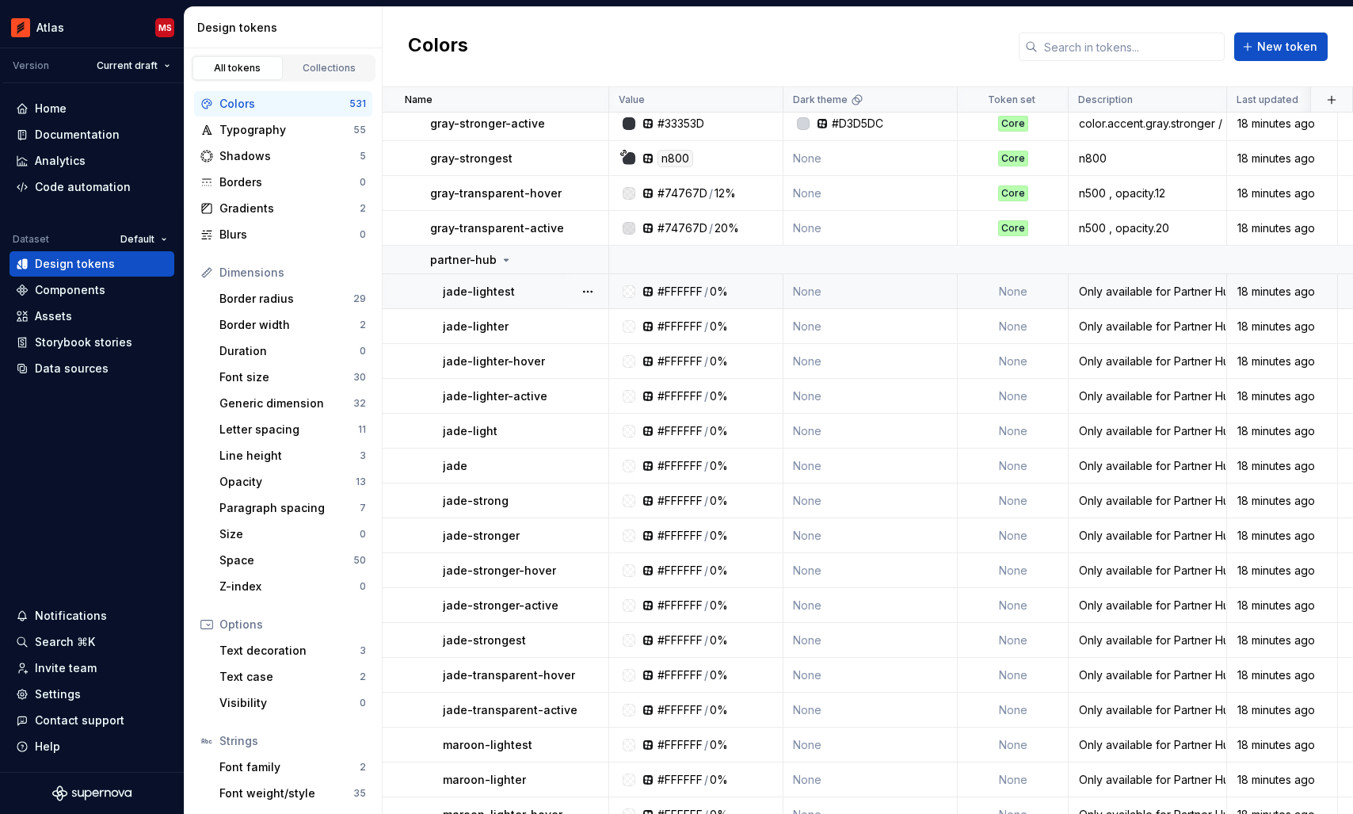
click at [1016, 288] on td "None" at bounding box center [1013, 291] width 111 height 35
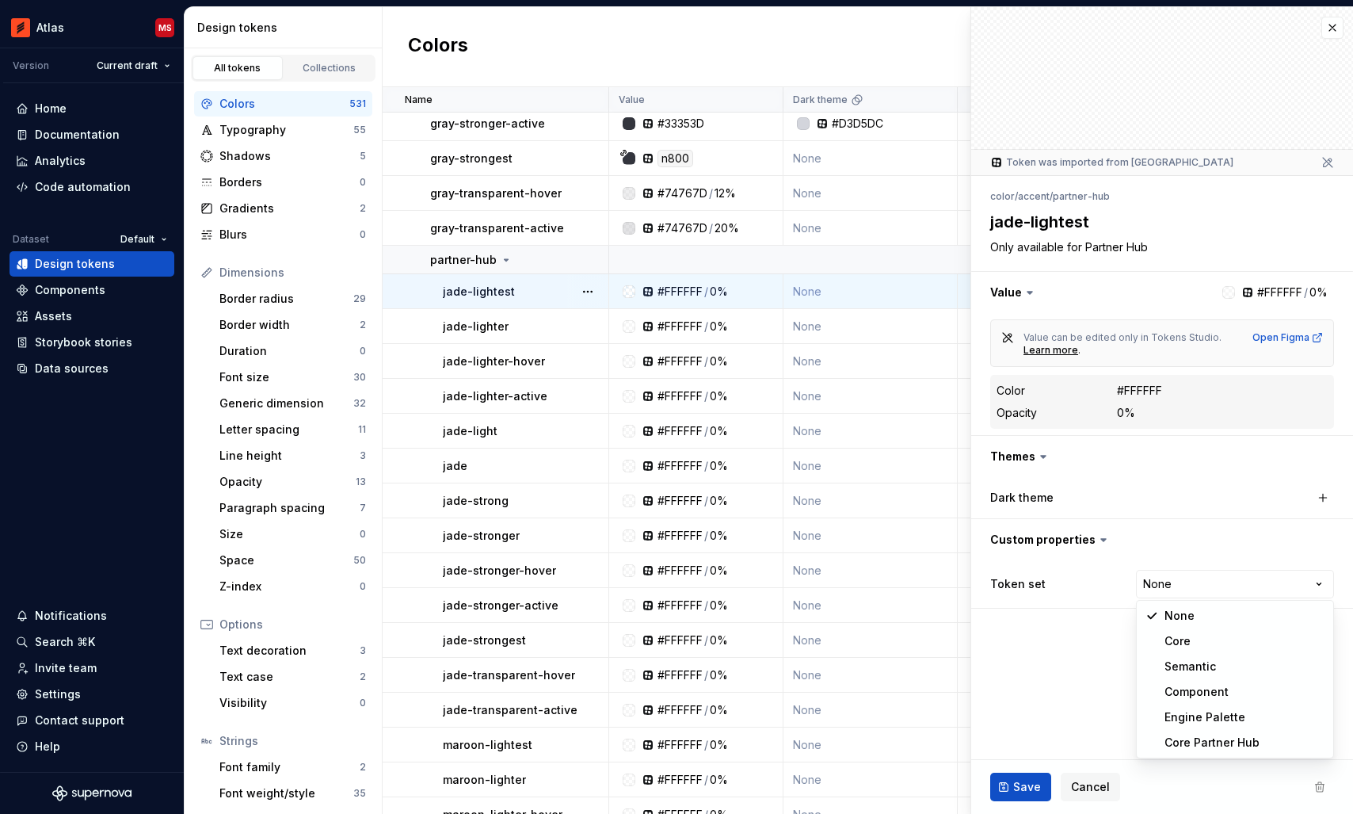
click at [1195, 589] on html "Atlas MS Version Current draft Home Documentation Analytics Code automation Dat…" at bounding box center [676, 407] width 1353 height 814
type textarea "*"
click at [1174, 583] on html "Atlas MS Version Current draft Home Documentation Analytics Code automation Dat…" at bounding box center [676, 407] width 1353 height 814
select select "**********"
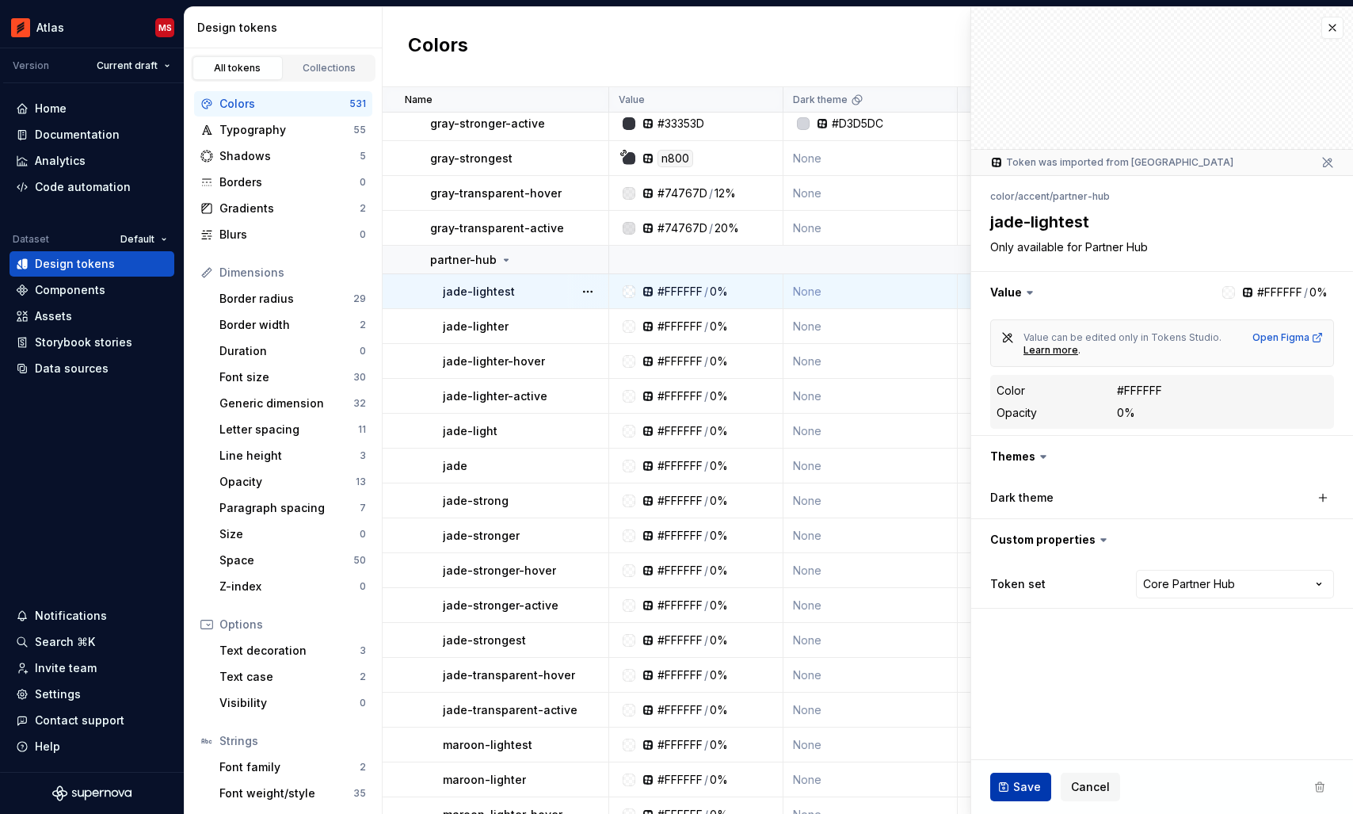
click at [1026, 789] on span "Save" at bounding box center [1027, 787] width 28 height 16
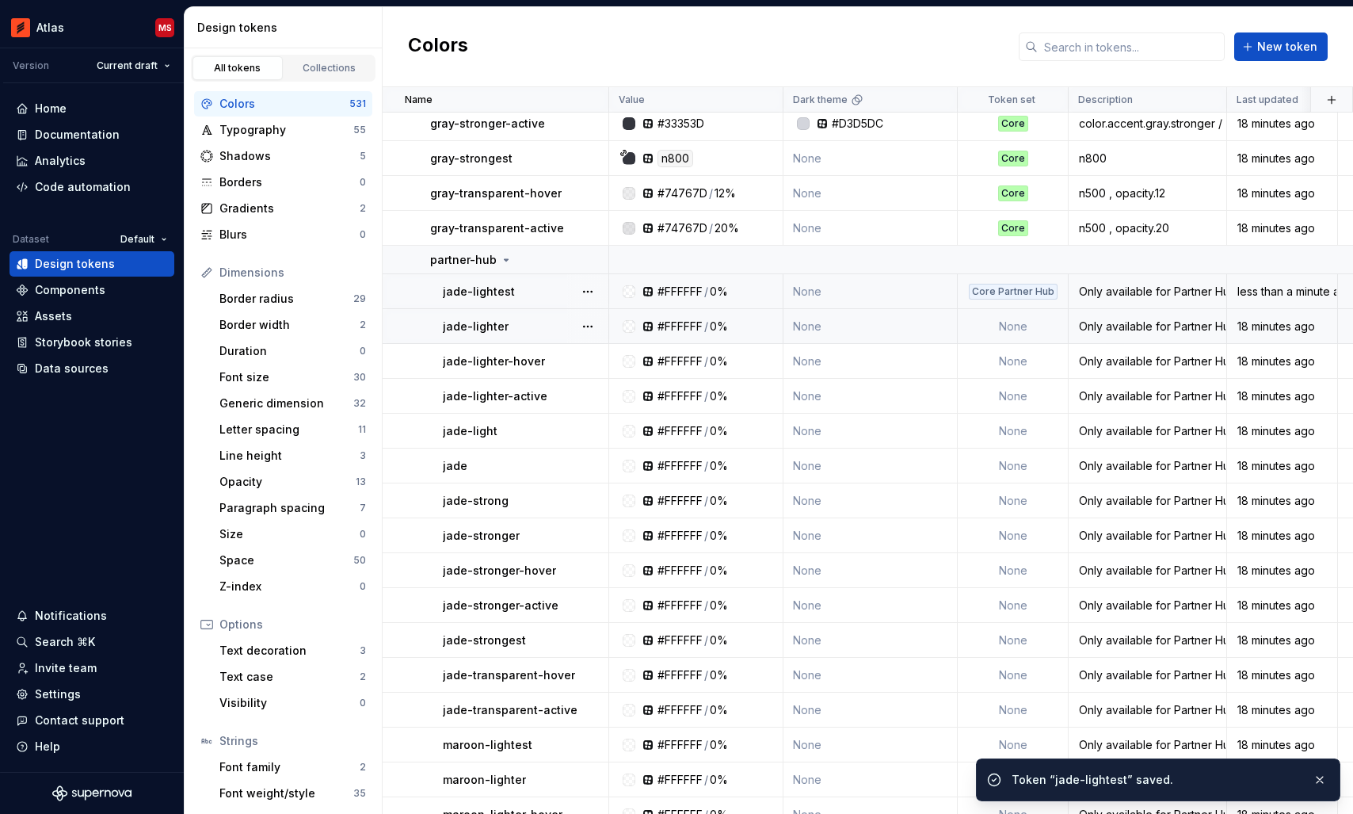
click at [1015, 320] on td "None" at bounding box center [1013, 326] width 111 height 35
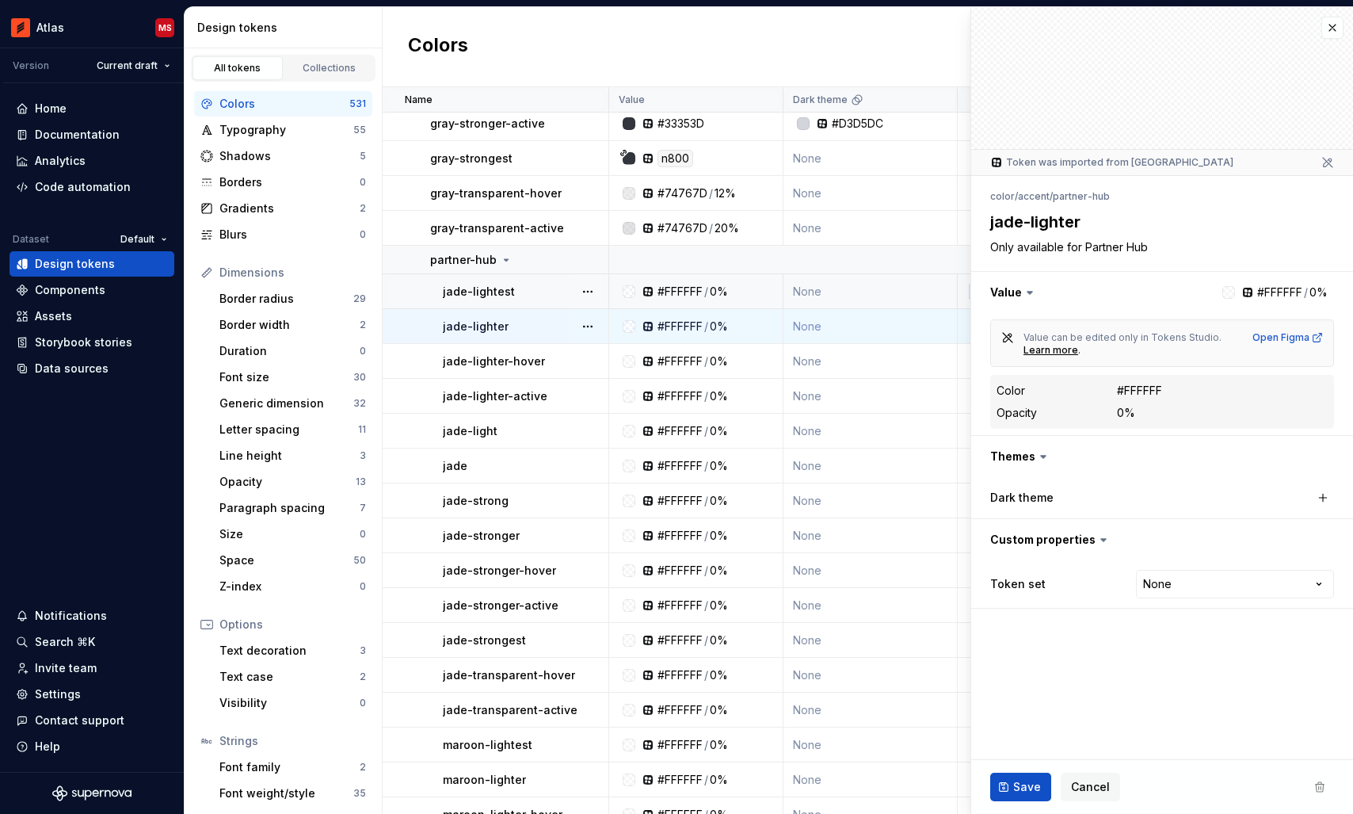
type textarea "*"
click at [1163, 577] on html "Atlas MS Version Current draft Home Documentation Analytics Code automation Dat…" at bounding box center [676, 407] width 1353 height 814
select select "**********"
click at [1023, 779] on span "Save" at bounding box center [1027, 787] width 28 height 16
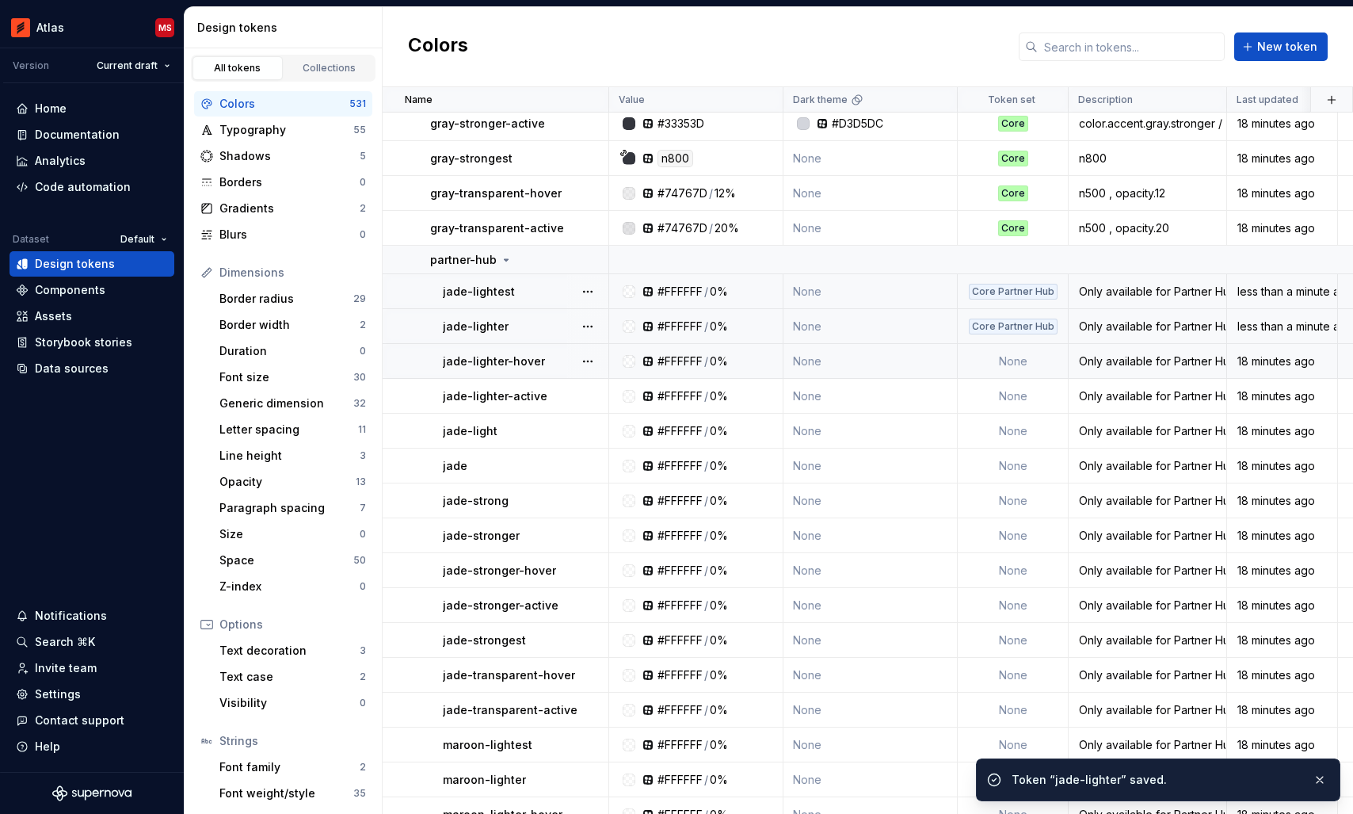
click at [1035, 347] on td "None" at bounding box center [1013, 361] width 111 height 35
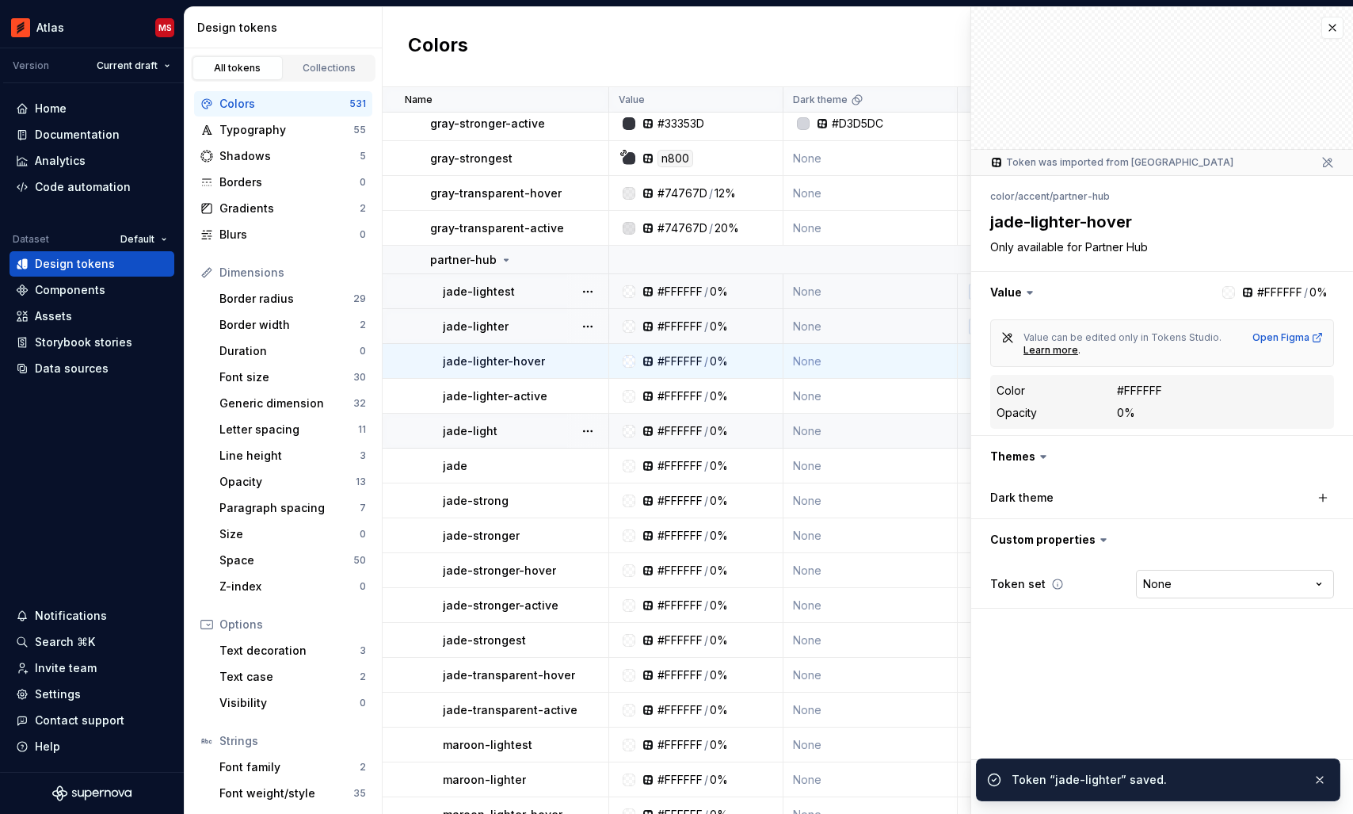
click at [1162, 584] on html "Atlas MS Version Current draft Home Documentation Analytics Code automation Dat…" at bounding box center [676, 407] width 1353 height 814
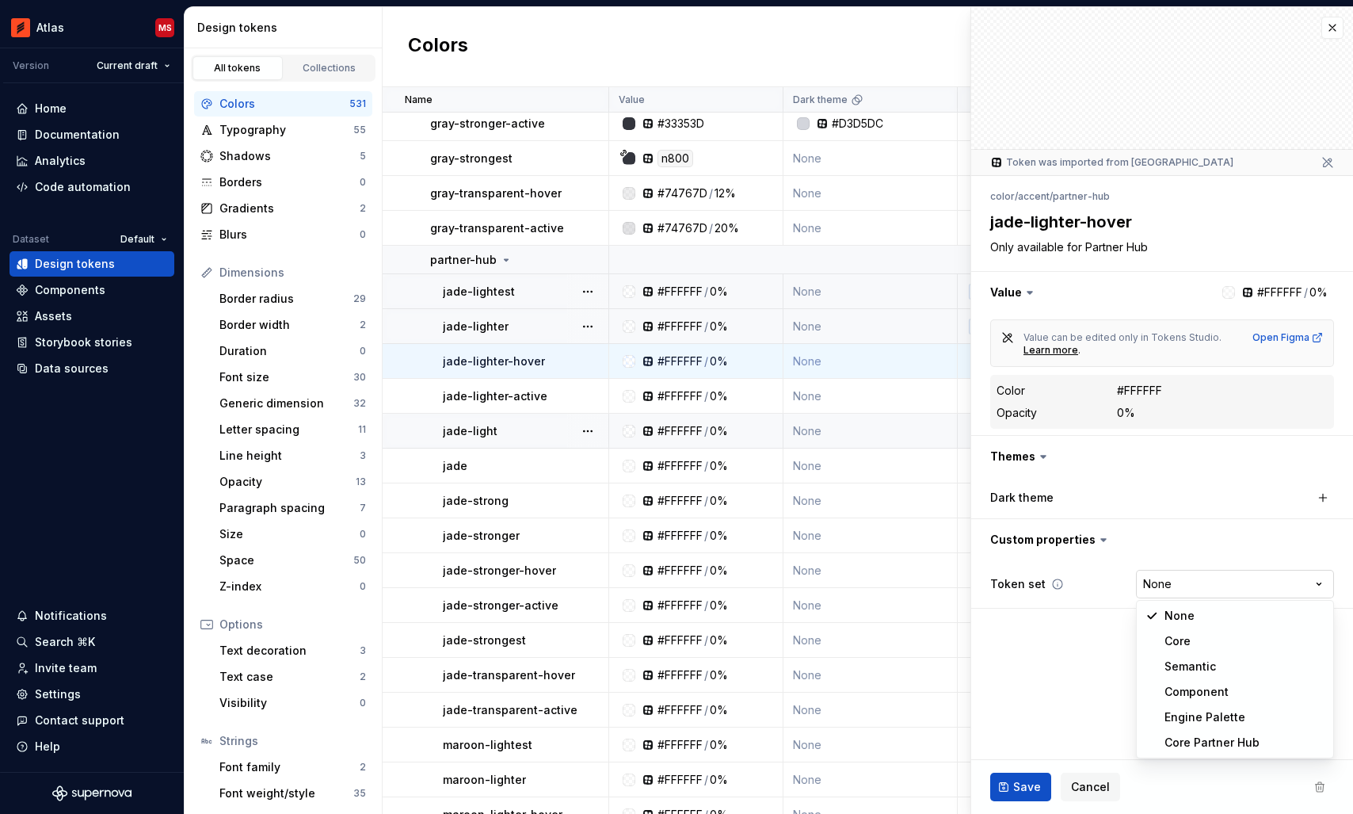
type textarea "*"
select select "**********"
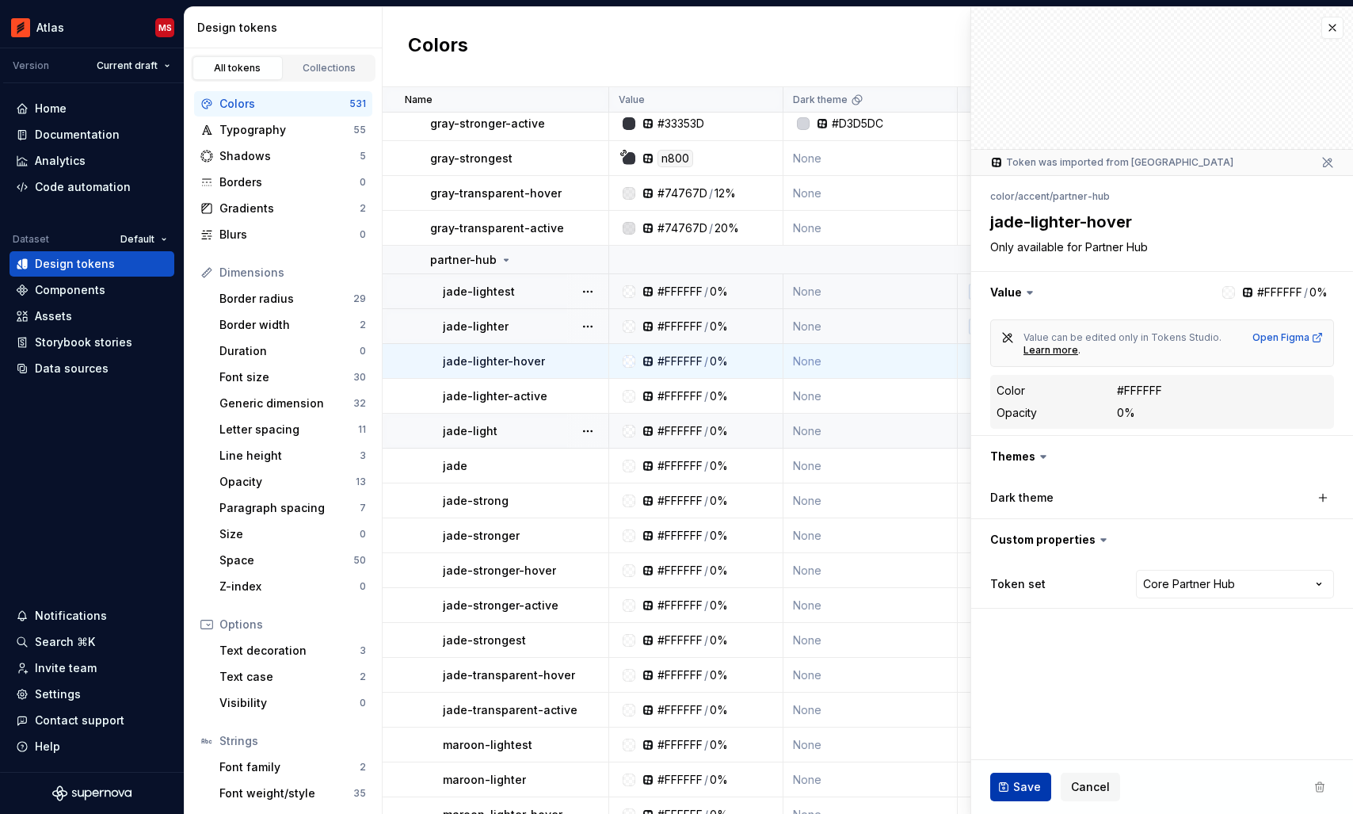
click at [1016, 783] on span "Save" at bounding box center [1027, 787] width 28 height 16
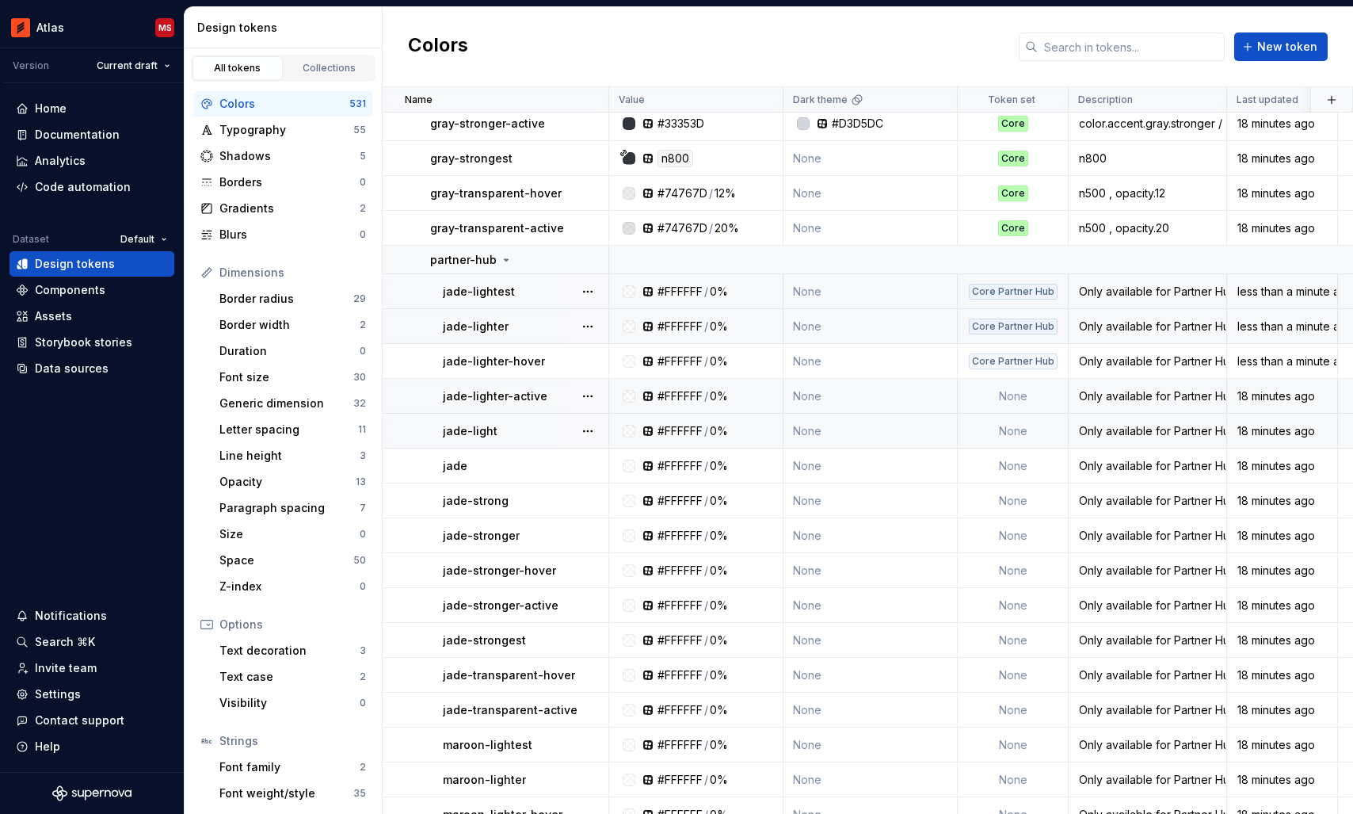
click at [1012, 384] on td "None" at bounding box center [1013, 396] width 111 height 35
type textarea "*"
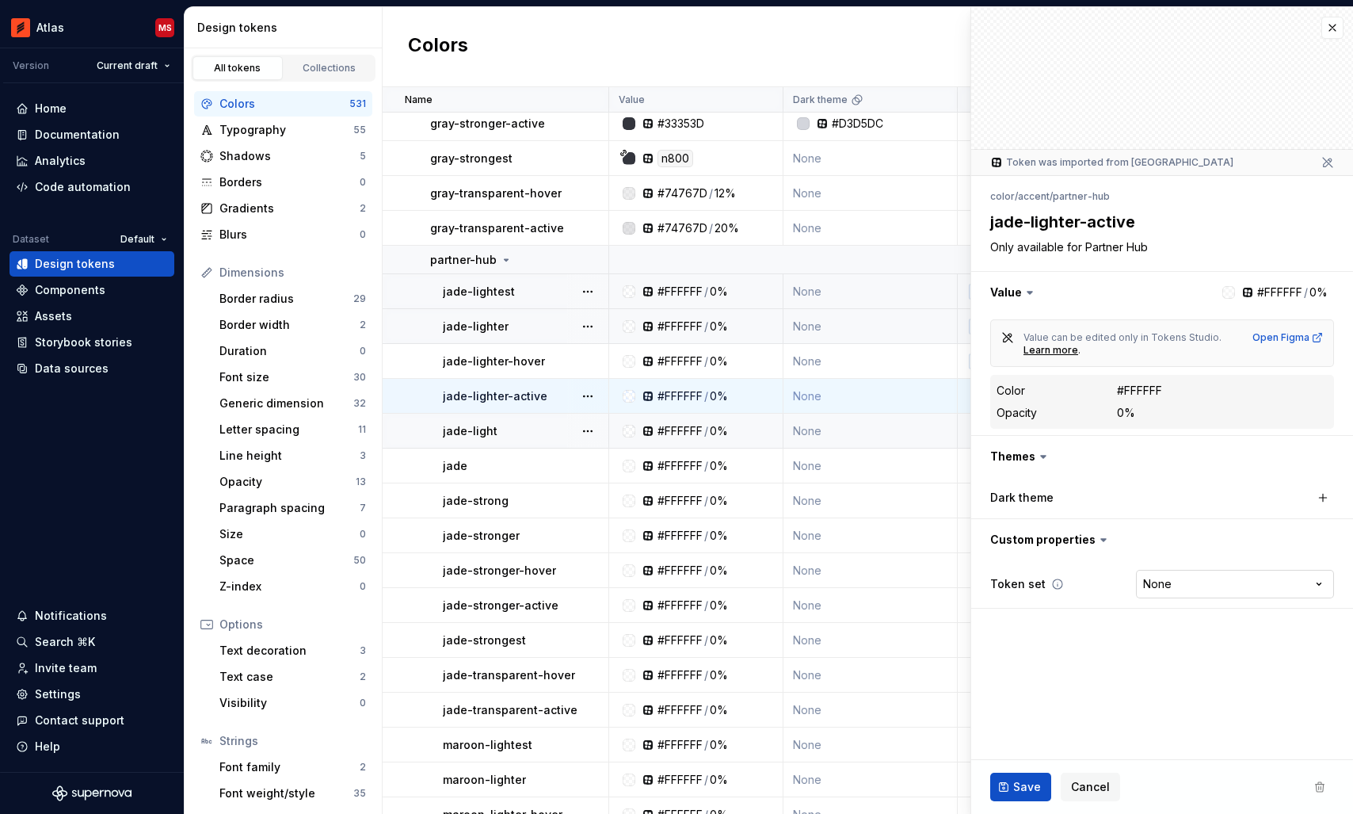
click at [1157, 580] on html "Atlas MS Version Current draft Home Documentation Analytics Code automation Dat…" at bounding box center [676, 407] width 1353 height 814
select select "**********"
click at [1008, 777] on button "Save" at bounding box center [1020, 786] width 61 height 29
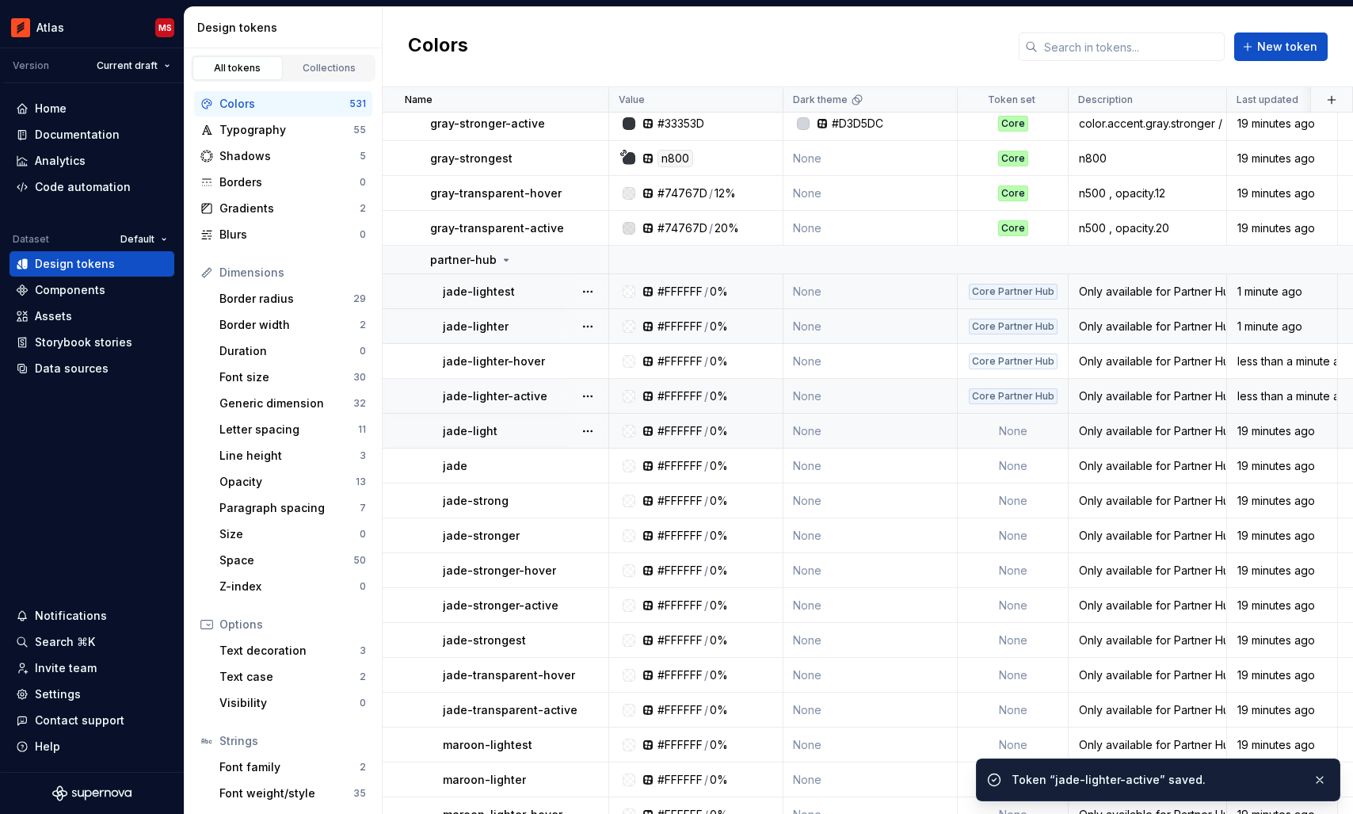
click at [1008, 425] on td "None" at bounding box center [1013, 430] width 111 height 35
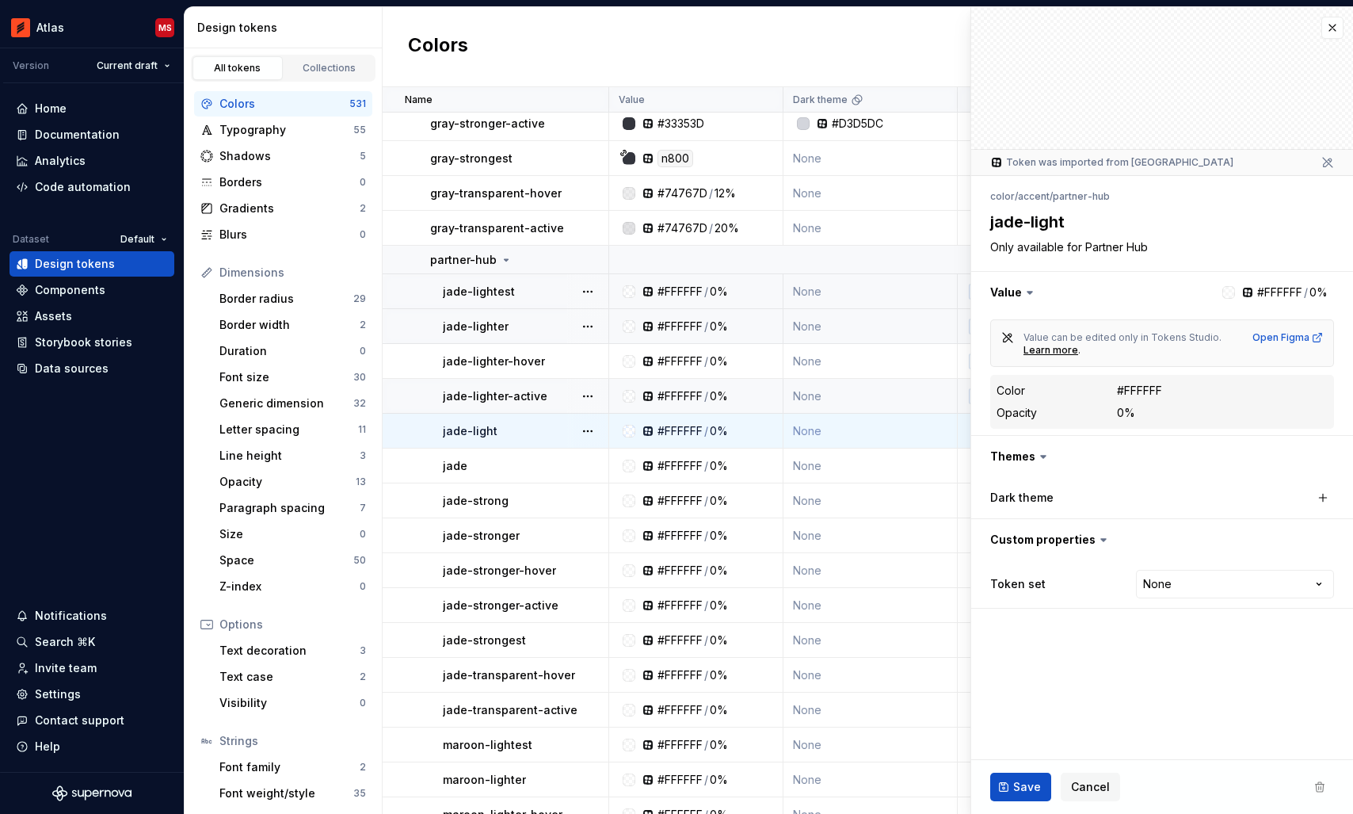
type textarea "*"
click at [1195, 581] on html "Atlas MS Version Current draft Home Documentation Analytics Code automation Dat…" at bounding box center [676, 407] width 1353 height 814
select select "**********"
click at [1020, 790] on span "Save" at bounding box center [1027, 787] width 28 height 16
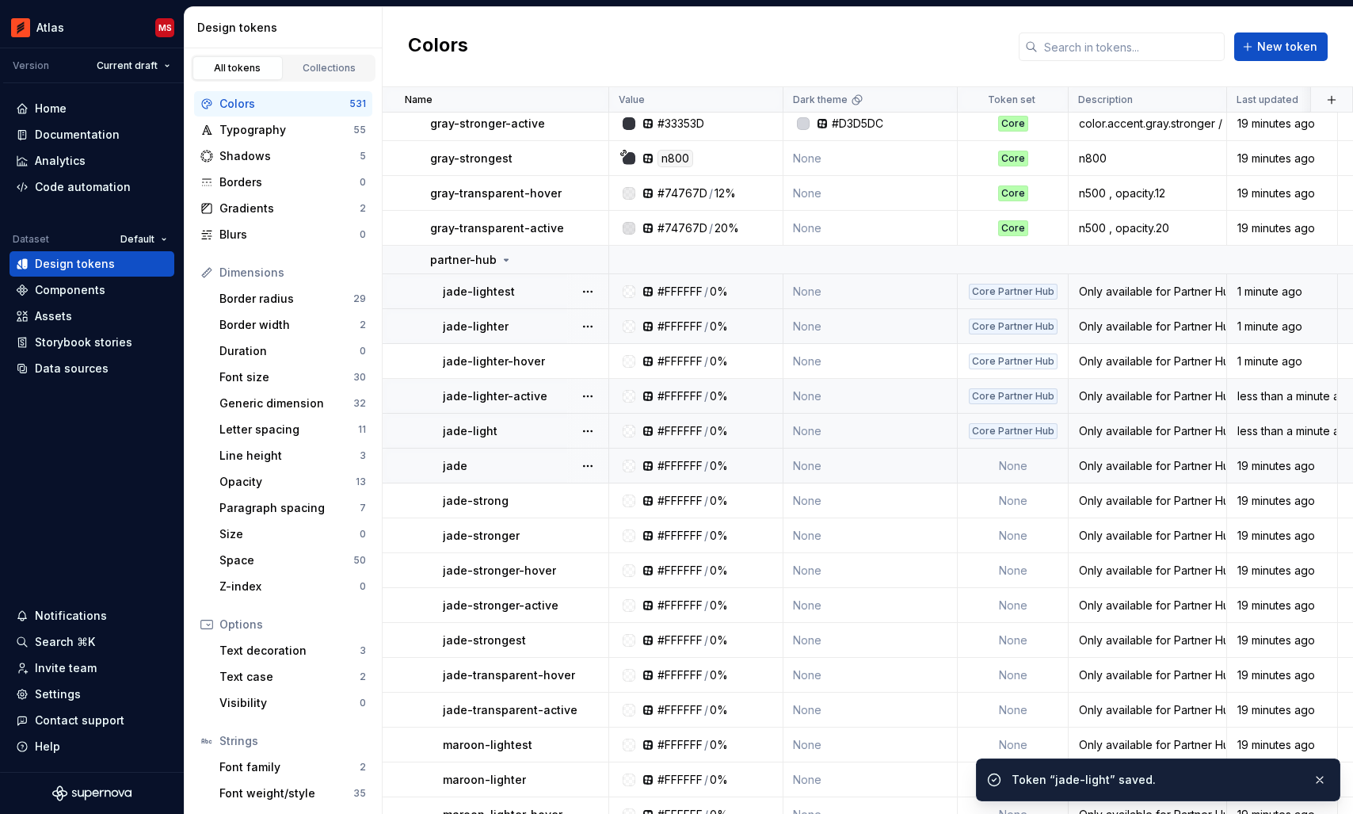
click at [1013, 470] on td "None" at bounding box center [1013, 465] width 111 height 35
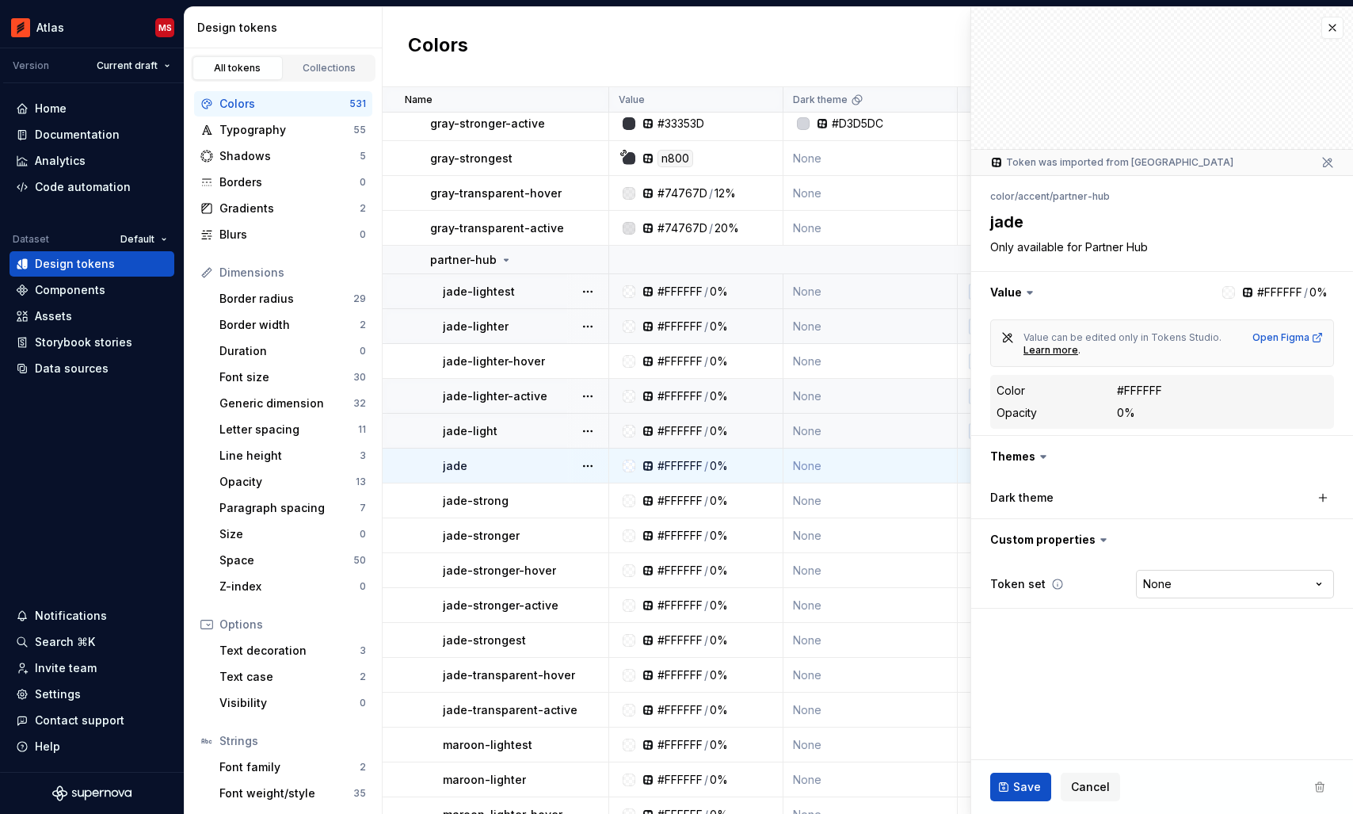
click at [1161, 587] on html "Atlas MS Version Current draft Home Documentation Analytics Code automation Dat…" at bounding box center [676, 407] width 1353 height 814
type textarea "*"
select select "**********"
click at [1017, 784] on span "Save" at bounding box center [1027, 787] width 28 height 16
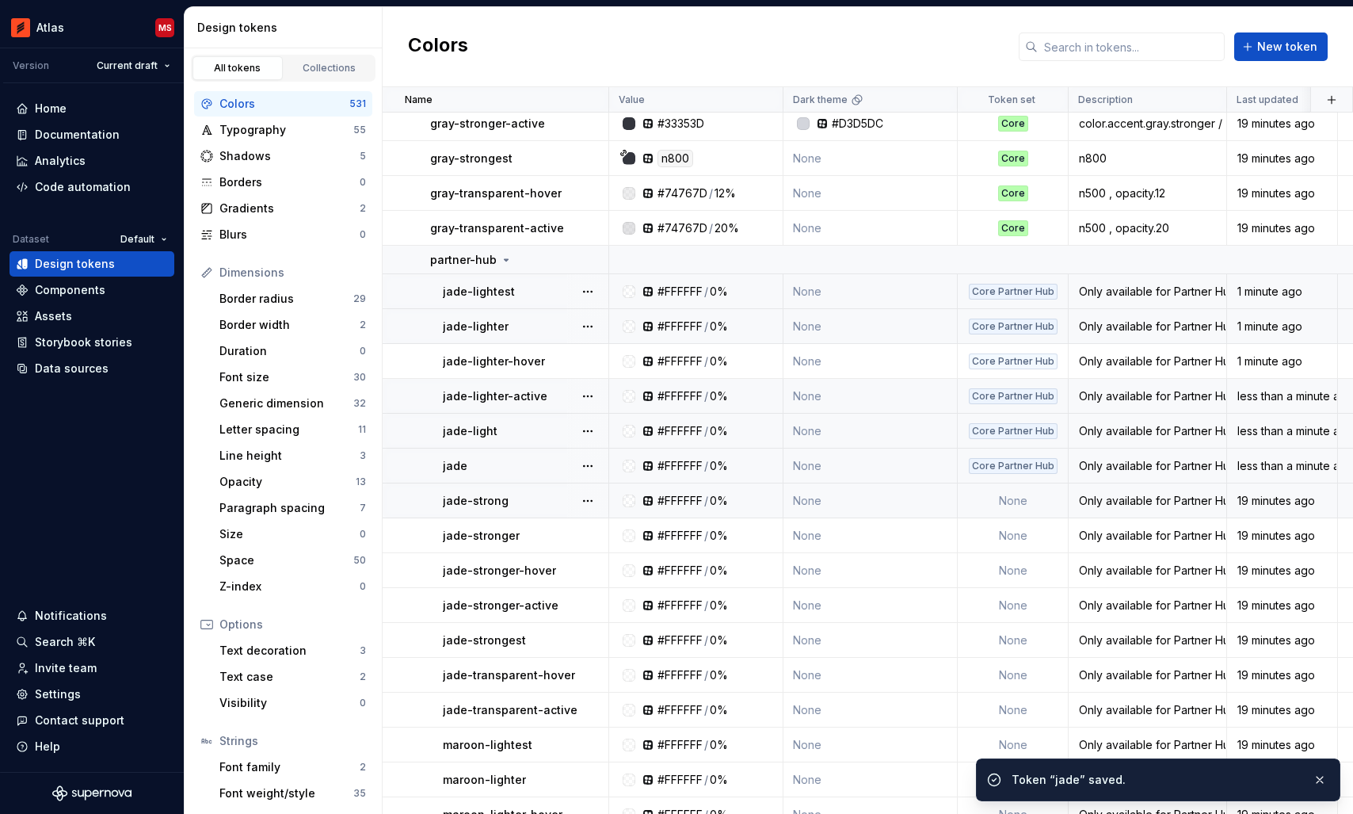
click at [1011, 494] on td "None" at bounding box center [1013, 500] width 111 height 35
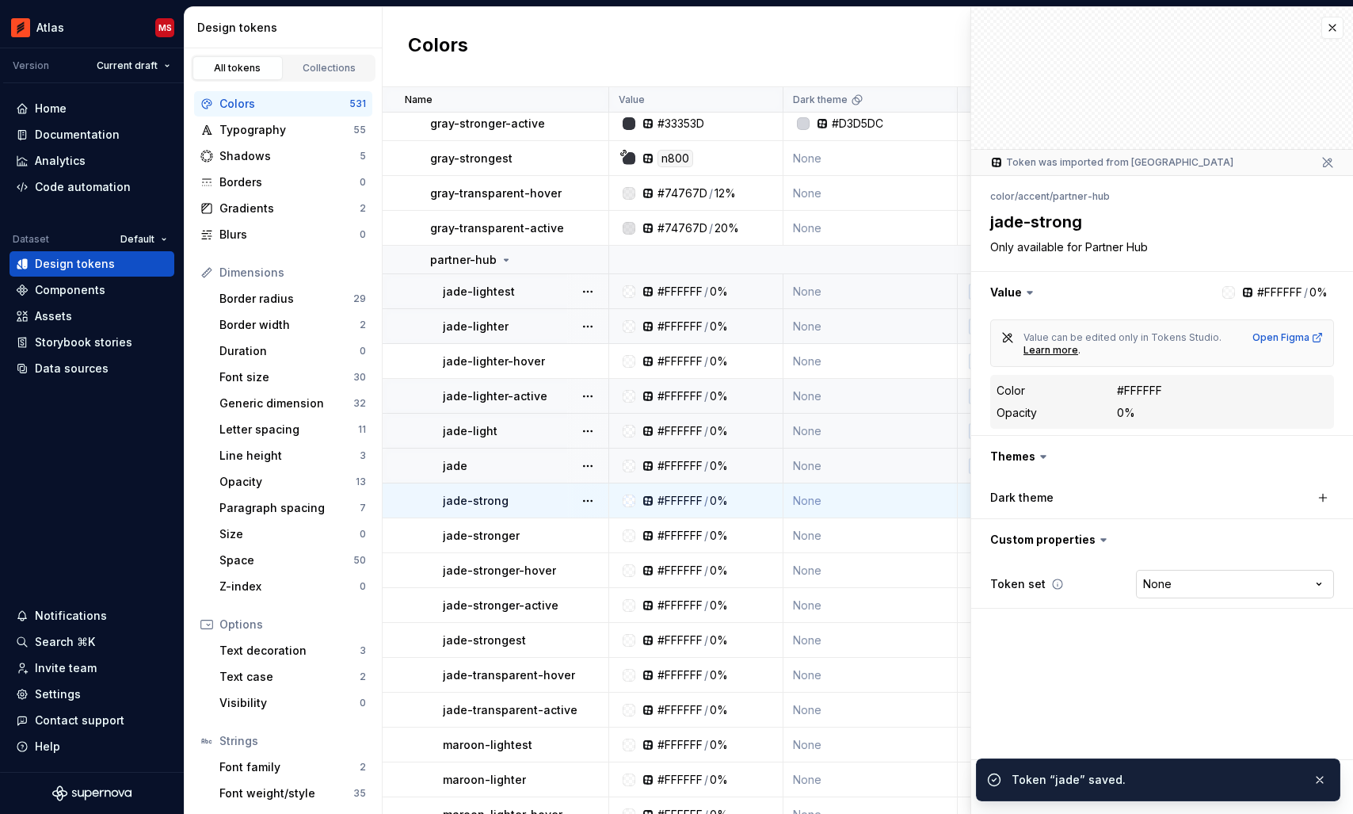
click at [1182, 581] on html "Atlas MS Version Current draft Home Documentation Analytics Code automation Dat…" at bounding box center [676, 407] width 1353 height 814
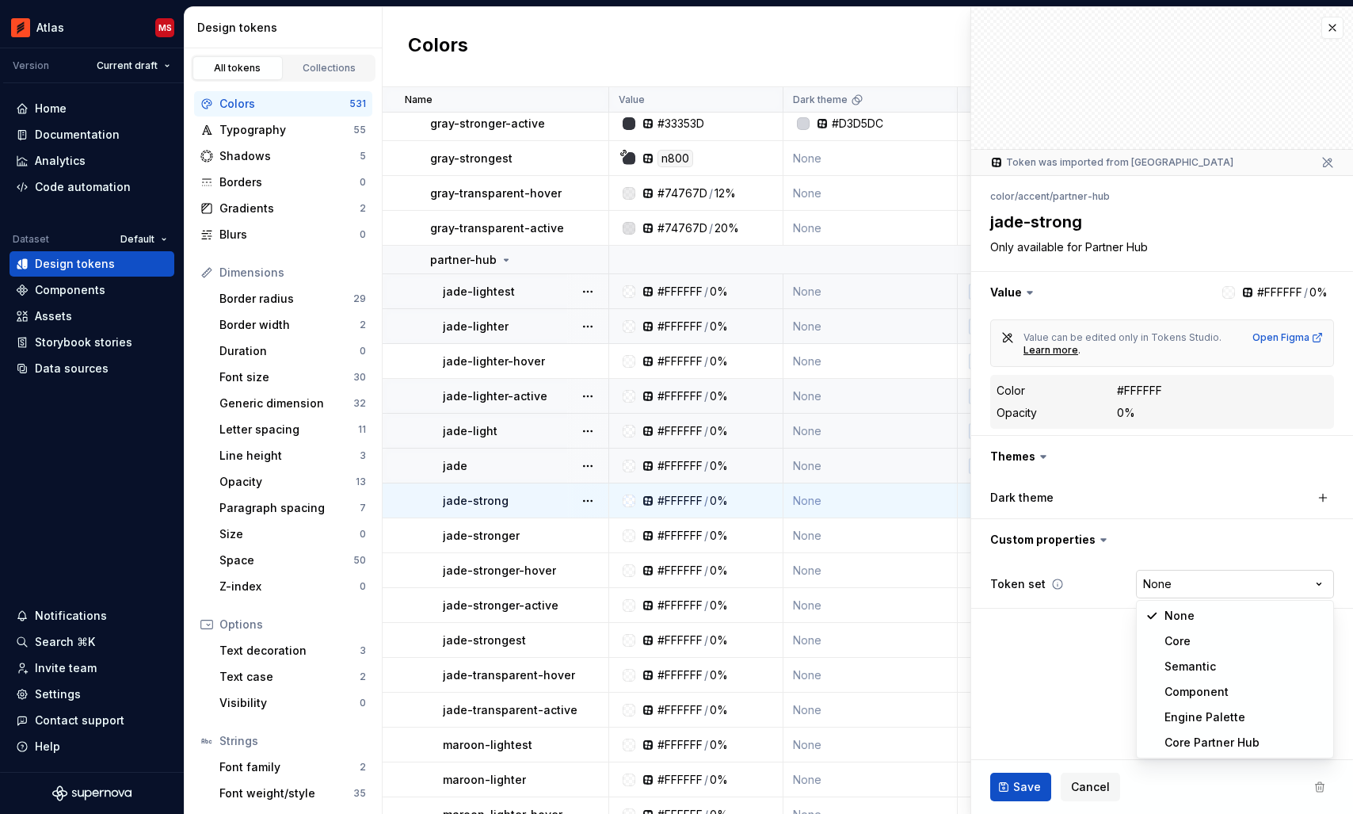
type textarea "*"
select select "**********"
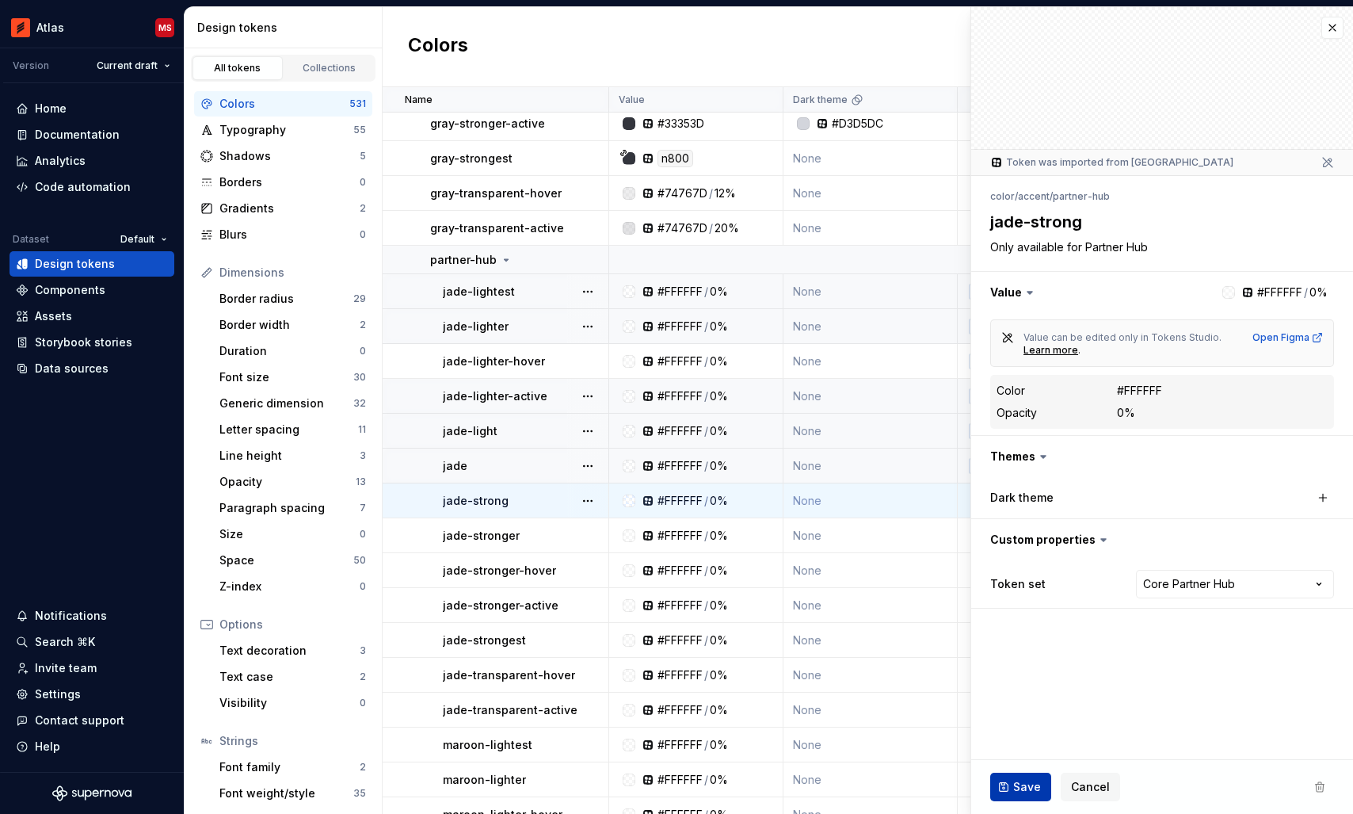
click at [1013, 784] on span "Save" at bounding box center [1027, 787] width 28 height 16
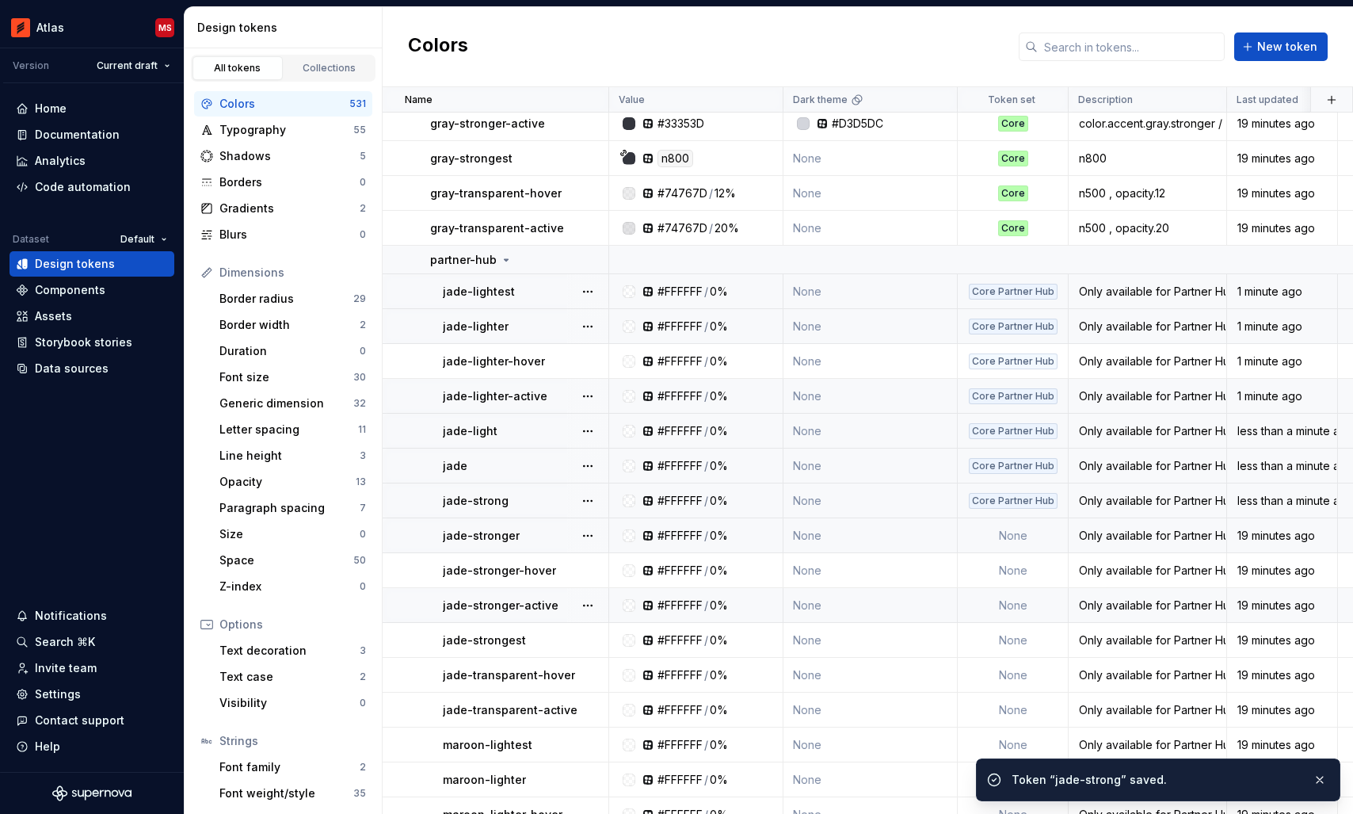
click at [1013, 538] on td "None" at bounding box center [1013, 535] width 111 height 35
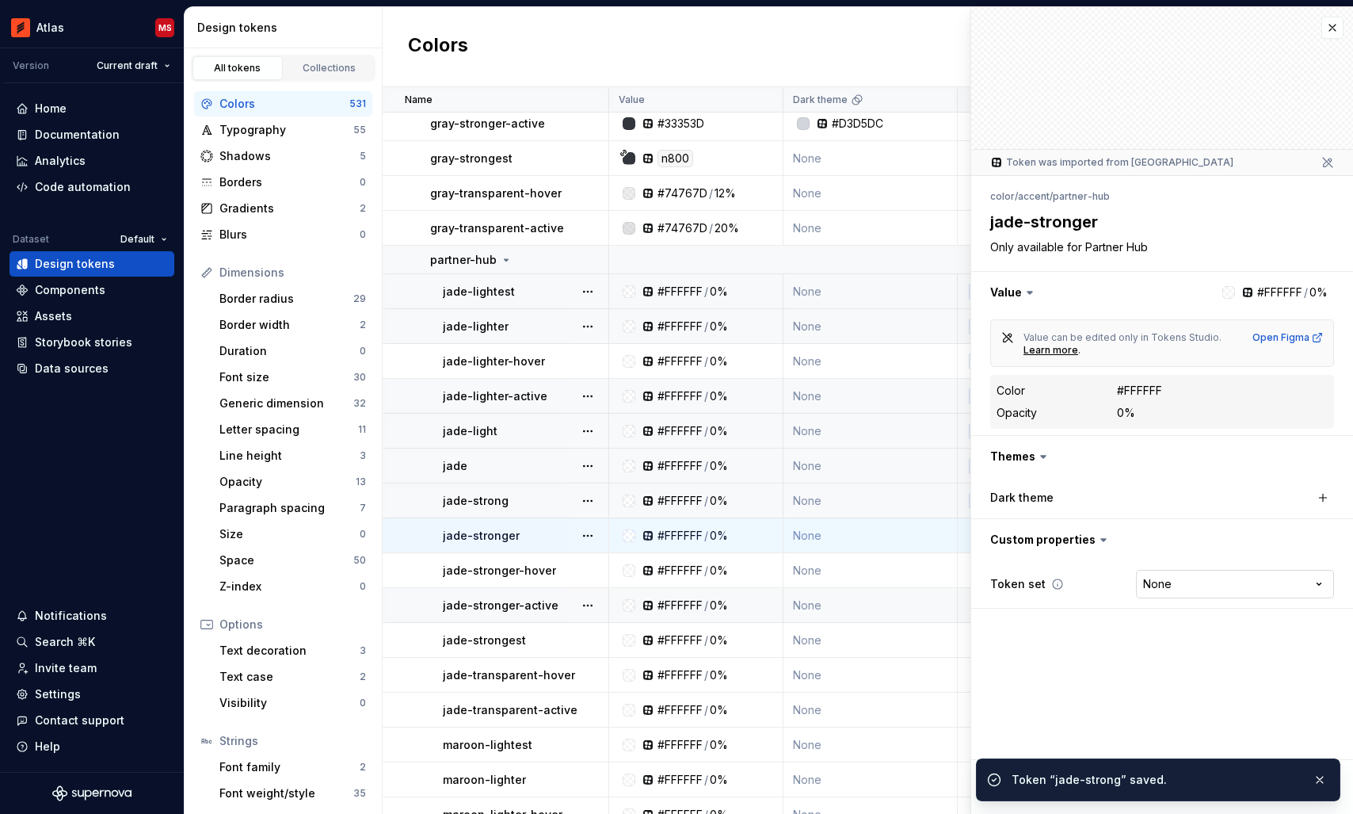
click at [1206, 582] on html "Atlas MS Version Current draft Home Documentation Analytics Code automation Dat…" at bounding box center [676, 407] width 1353 height 814
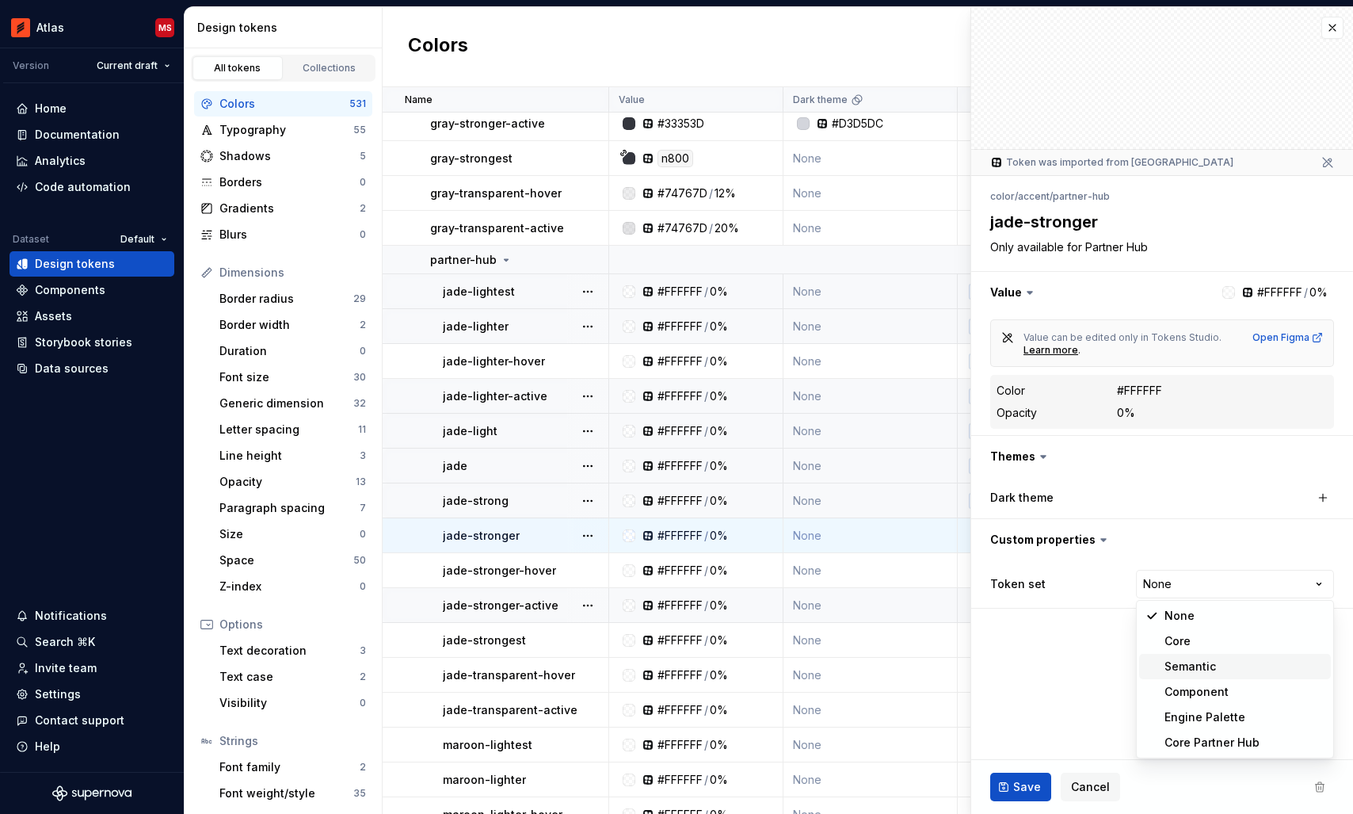
type textarea "*"
select select "**********"
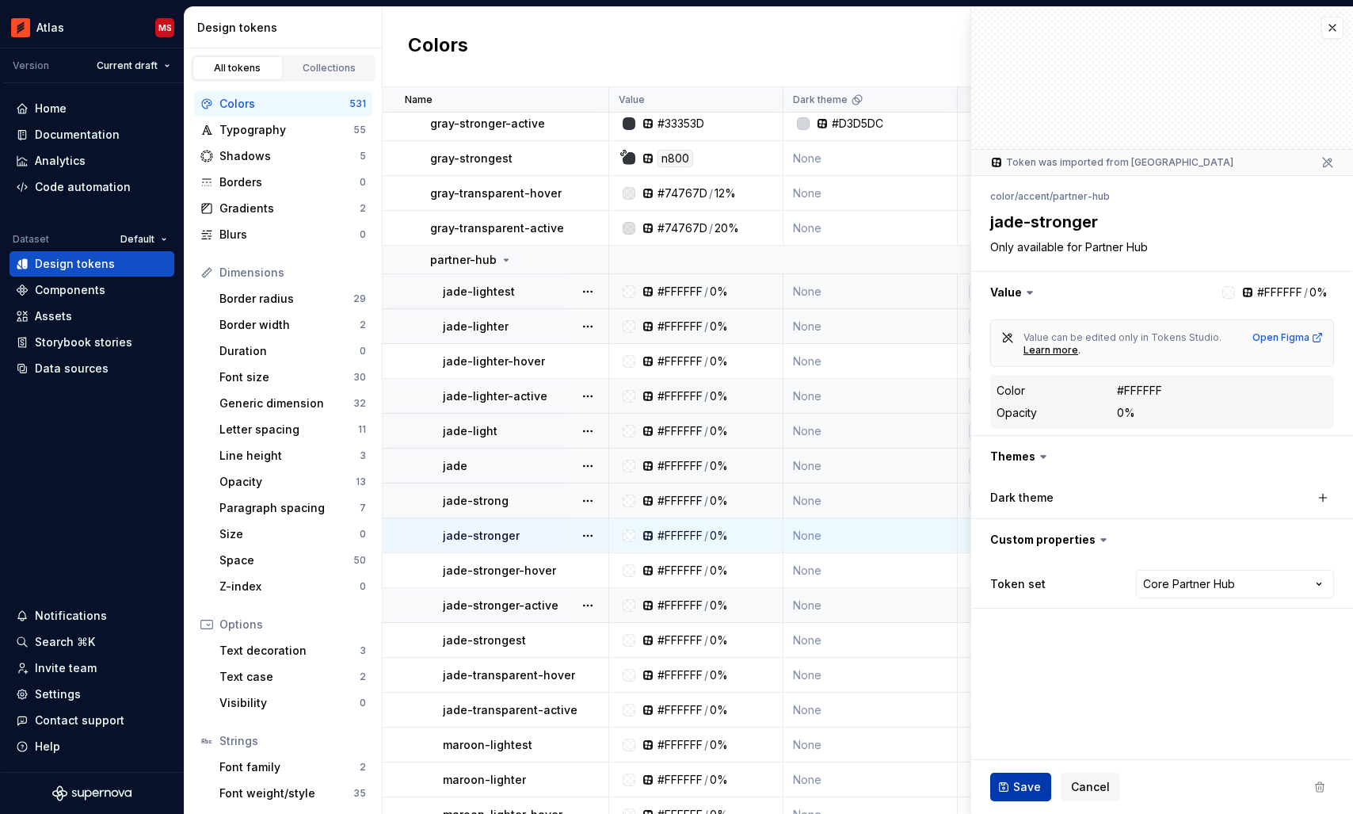
click at [1018, 783] on span "Save" at bounding box center [1027, 787] width 28 height 16
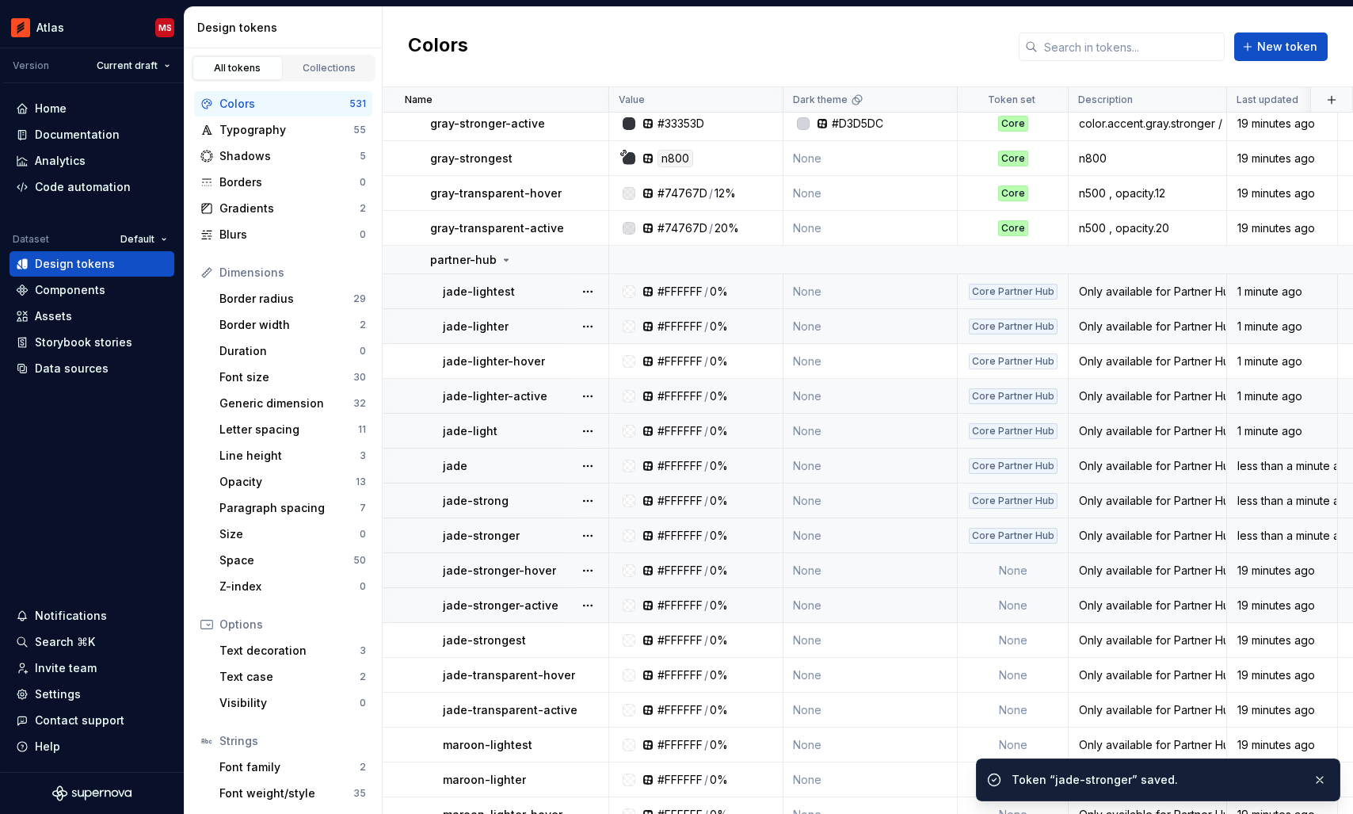
click at [1025, 563] on td "None" at bounding box center [1013, 570] width 111 height 35
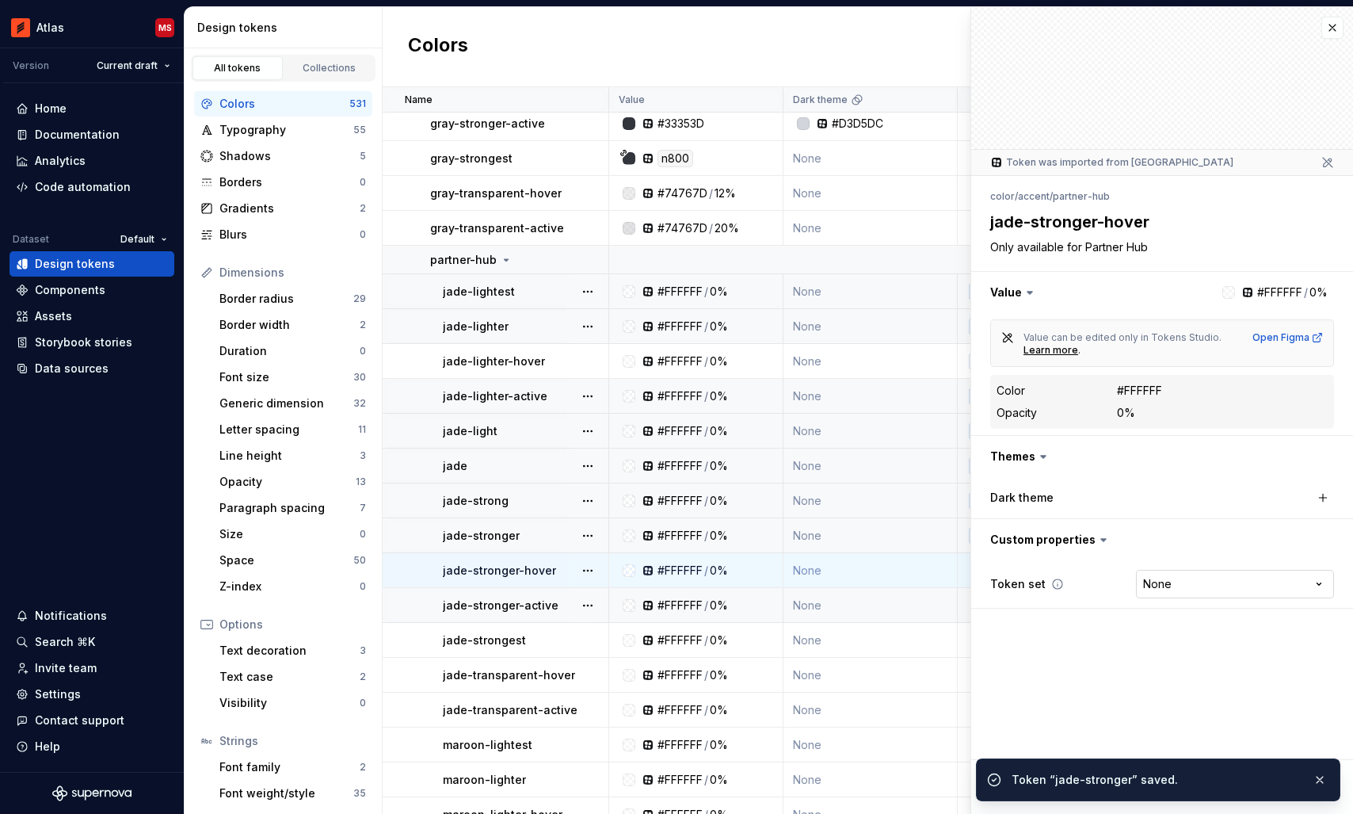
click at [1164, 589] on html "Atlas MS Version Current draft Home Documentation Analytics Code automation Dat…" at bounding box center [676, 407] width 1353 height 814
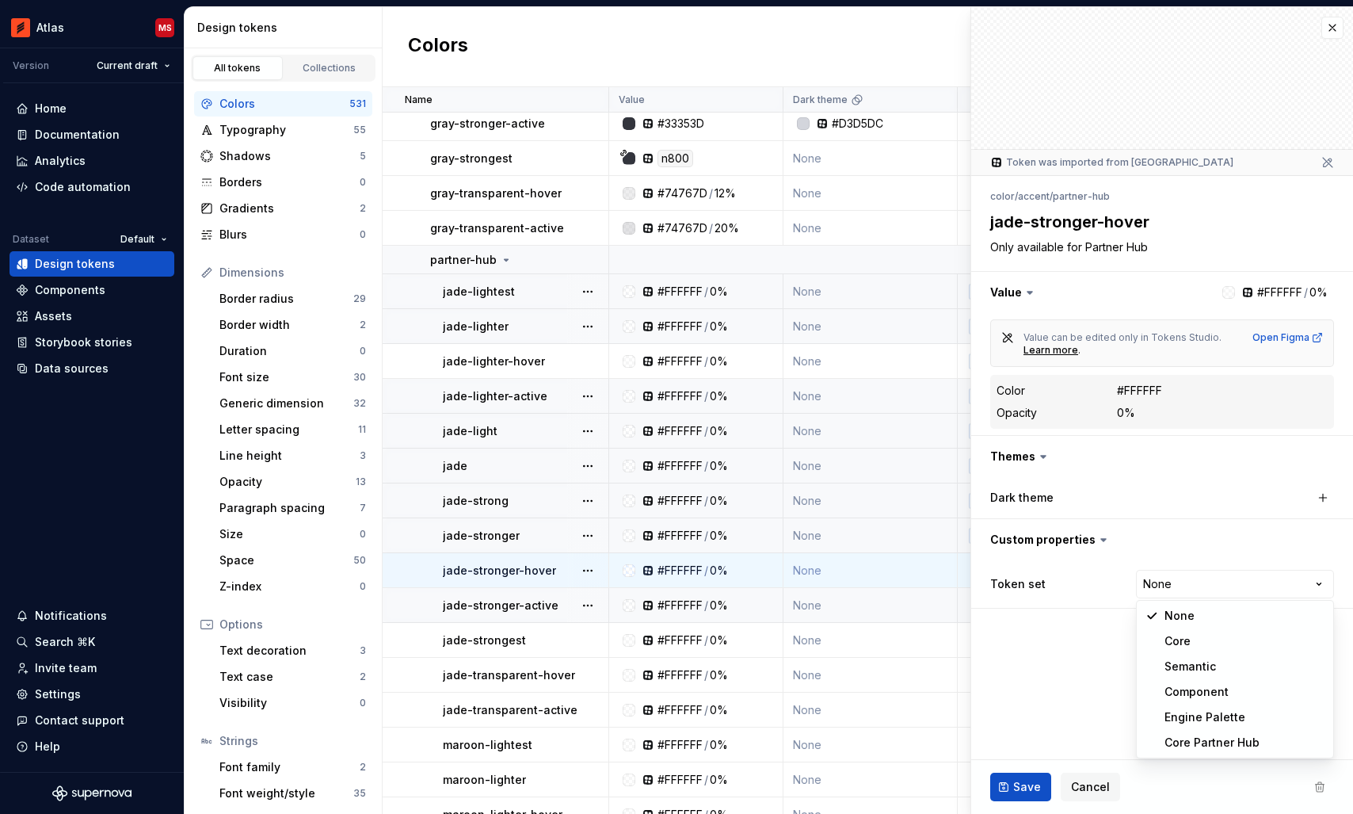
type textarea "*"
select select "**********"
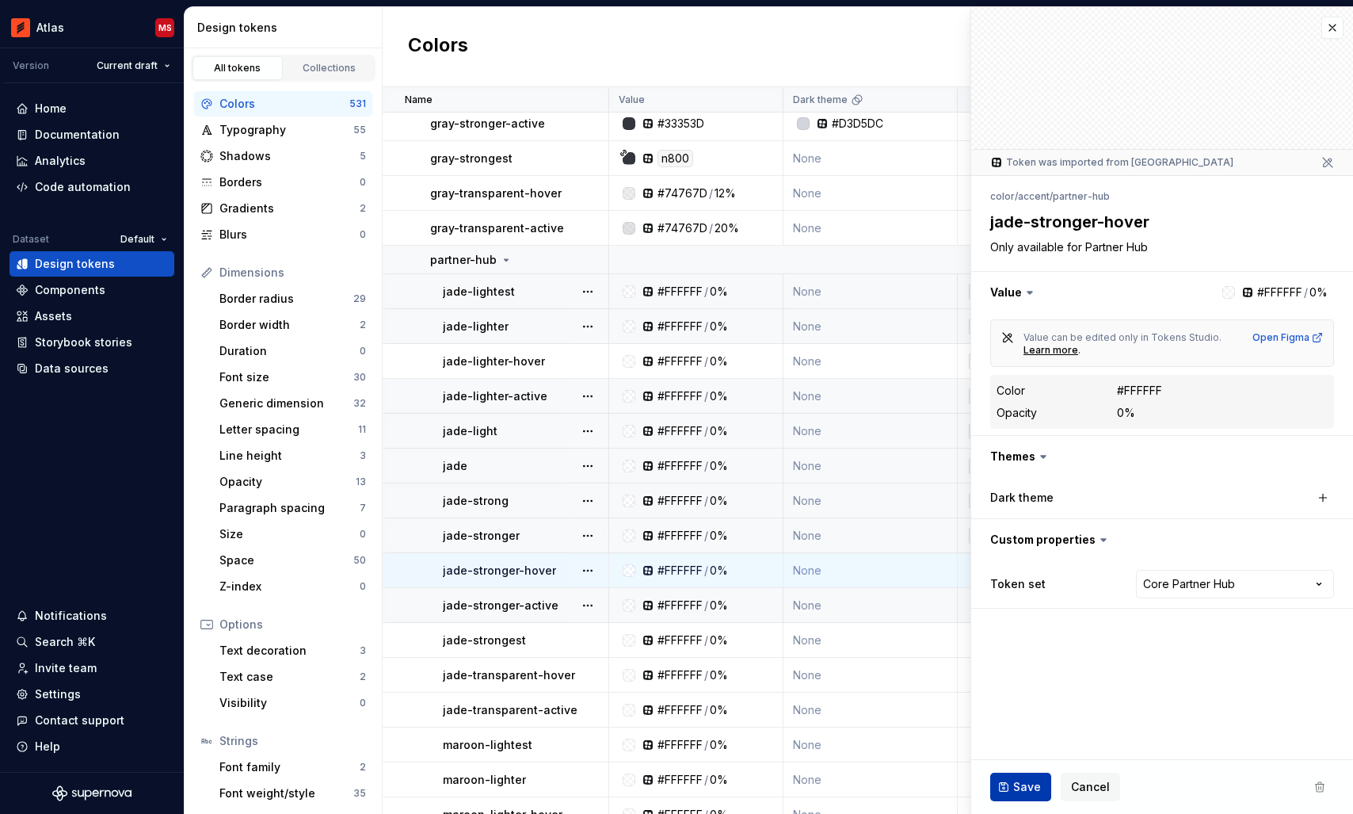
click at [1023, 786] on span "Save" at bounding box center [1027, 787] width 28 height 16
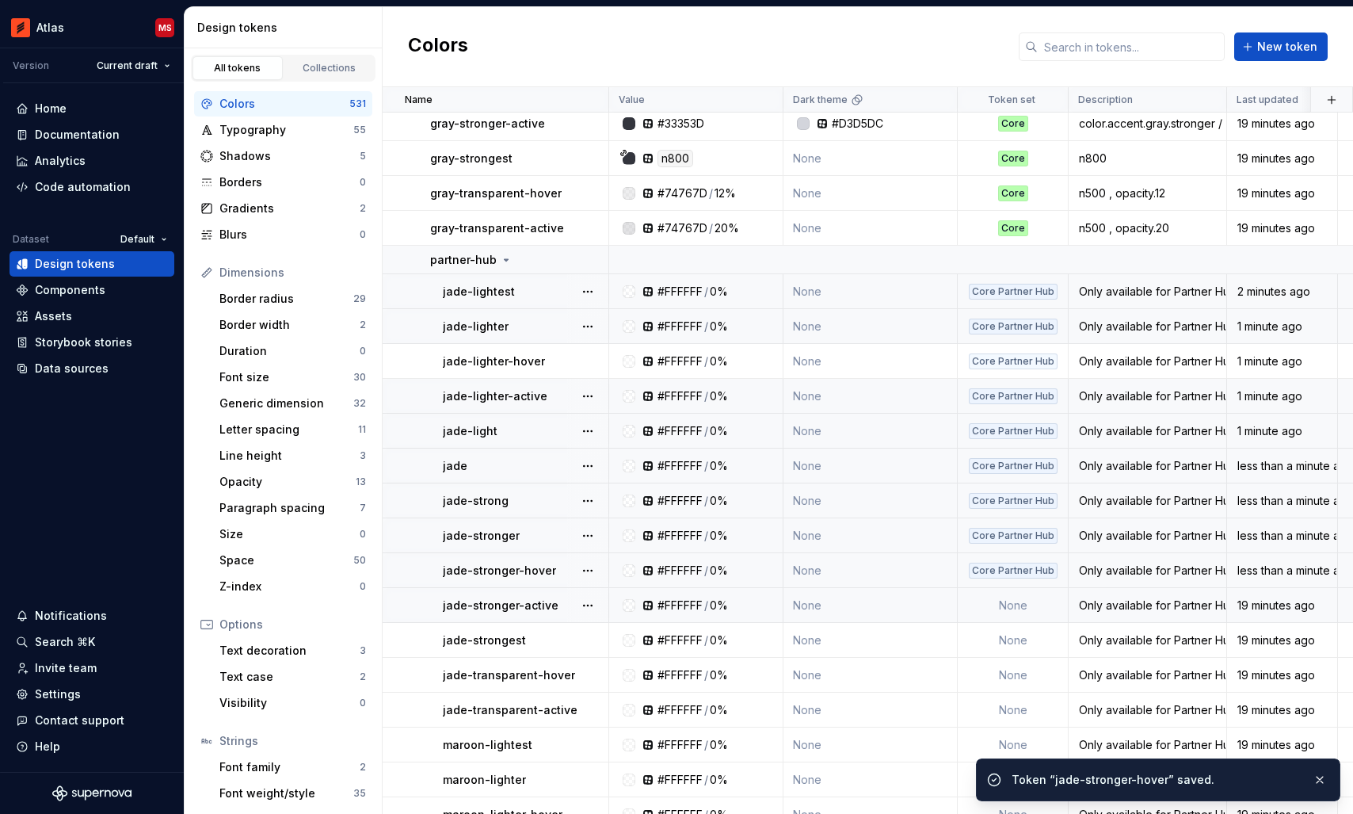
click at [999, 608] on td "None" at bounding box center [1013, 605] width 111 height 35
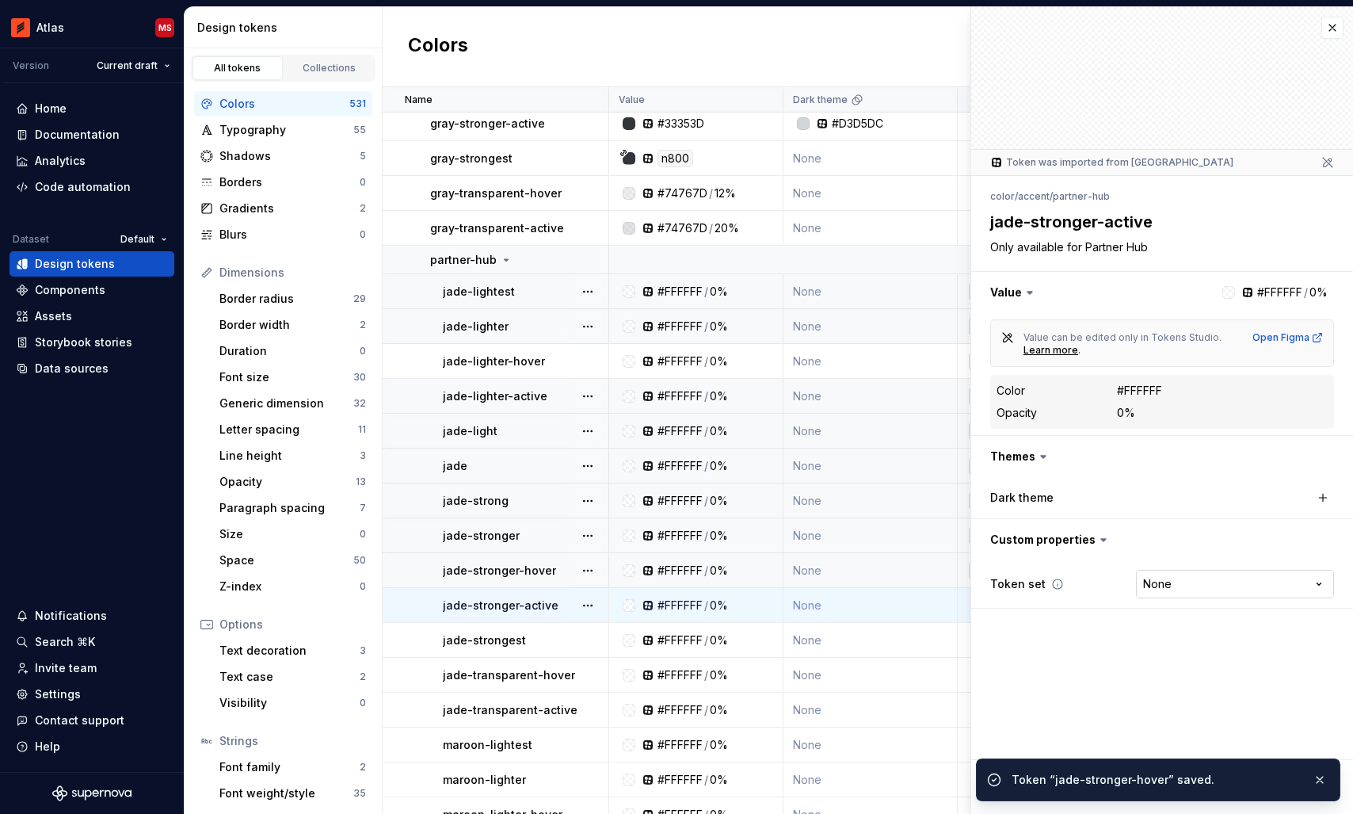
click at [1170, 578] on html "Atlas MS Version Current draft Home Documentation Analytics Code automation Dat…" at bounding box center [676, 407] width 1353 height 814
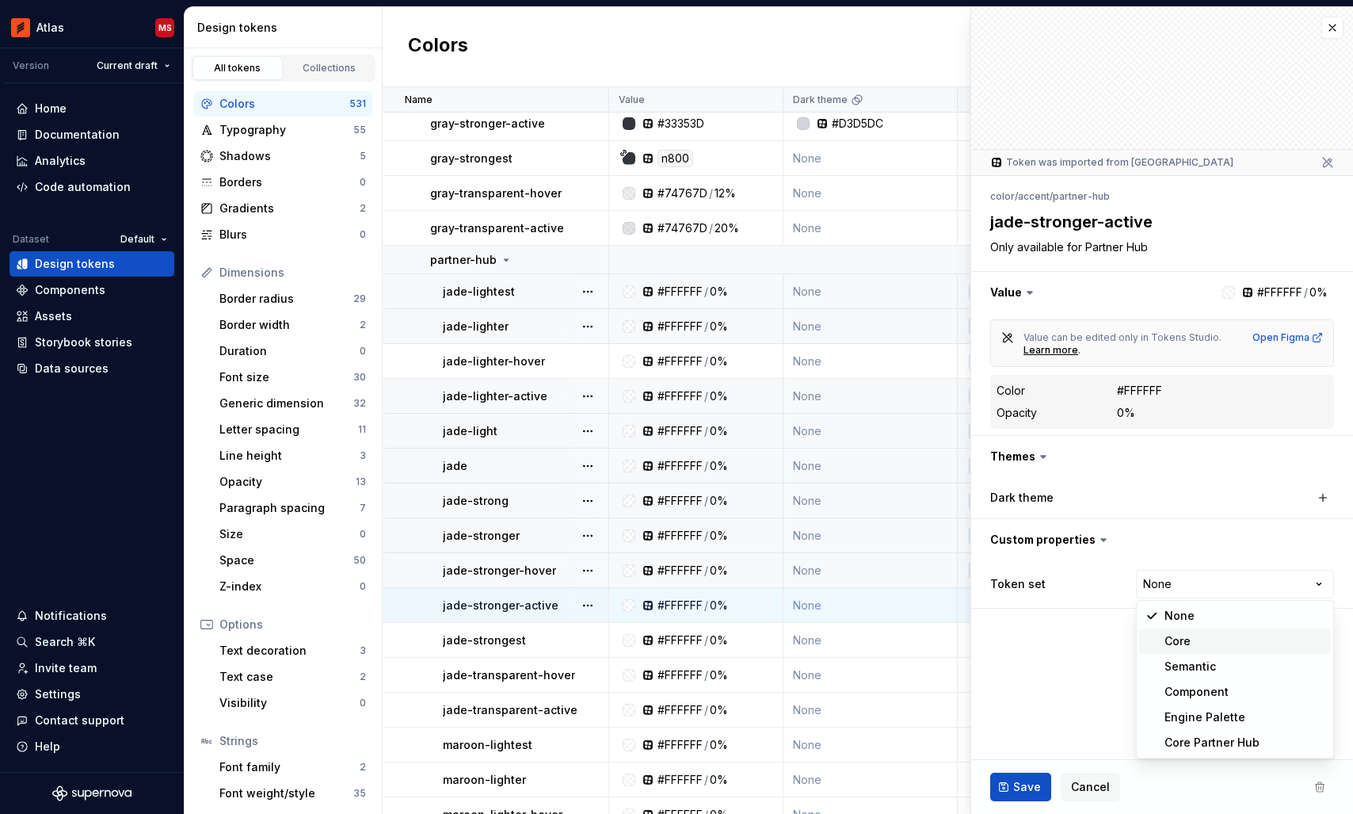
type textarea "*"
select select "**********"
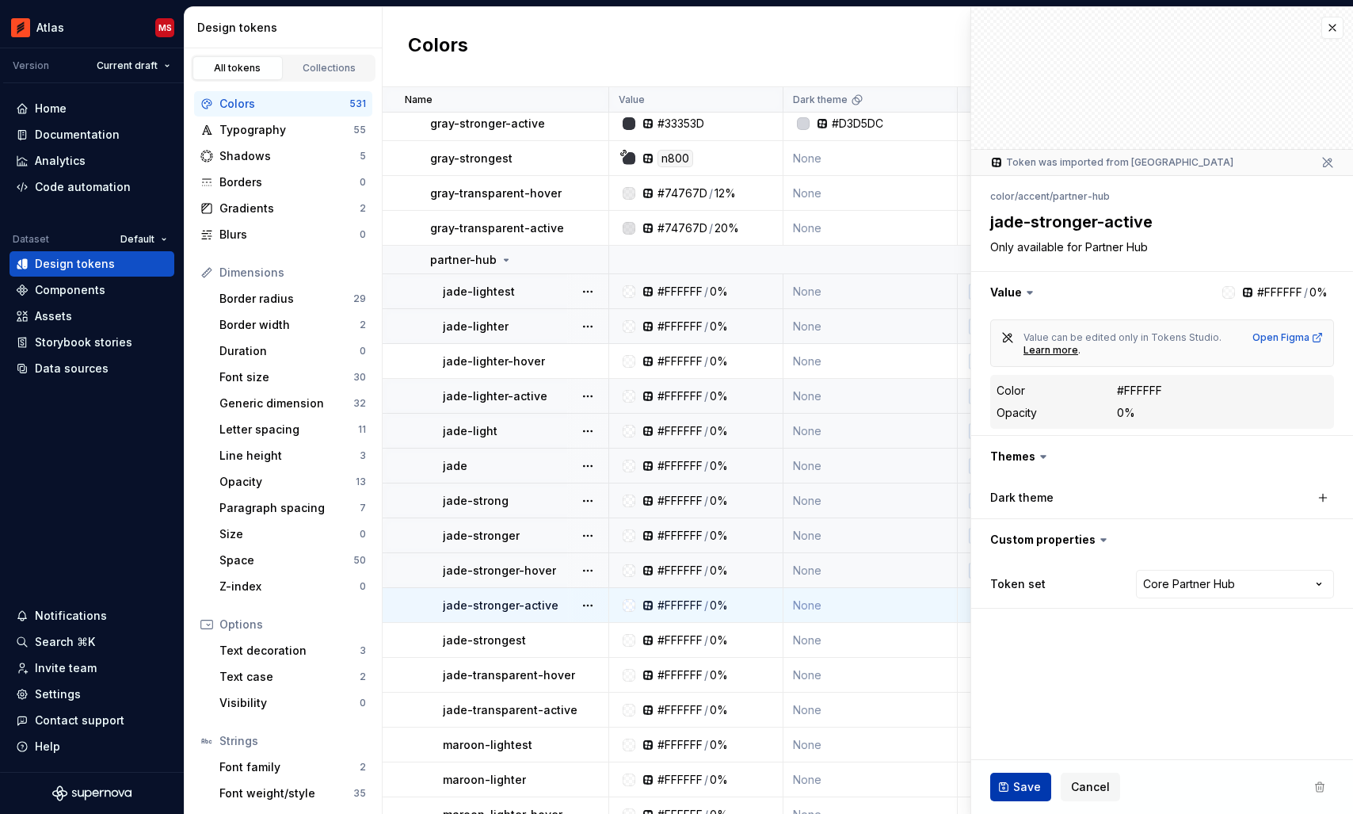
click at [1019, 780] on span "Save" at bounding box center [1027, 787] width 28 height 16
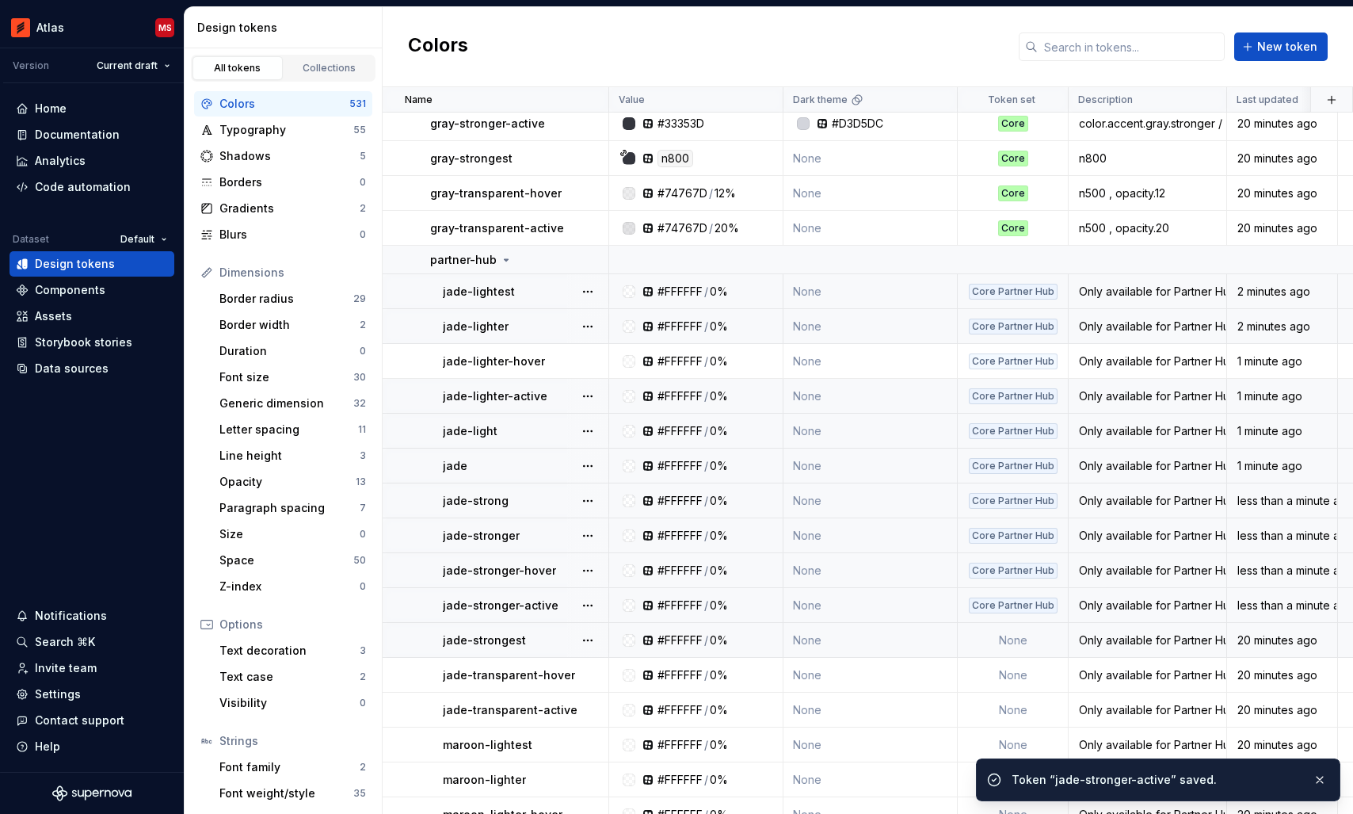
click at [1012, 639] on td "None" at bounding box center [1013, 640] width 111 height 35
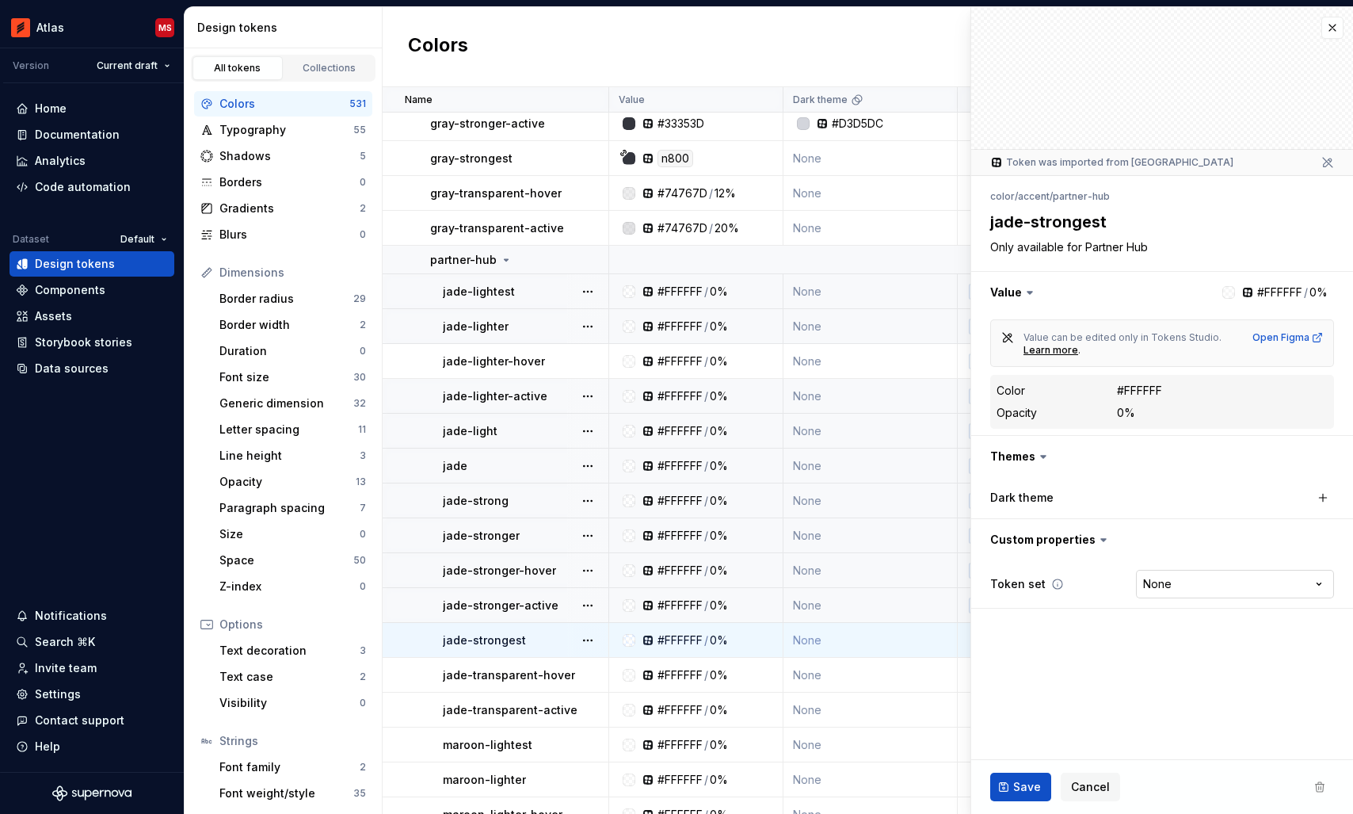
click at [1183, 589] on html "Atlas MS Version Current draft Home Documentation Analytics Code automation Dat…" at bounding box center [676, 407] width 1353 height 814
type textarea "*"
select select "**********"
click at [1017, 791] on span "Save" at bounding box center [1027, 787] width 28 height 16
type textarea "*"
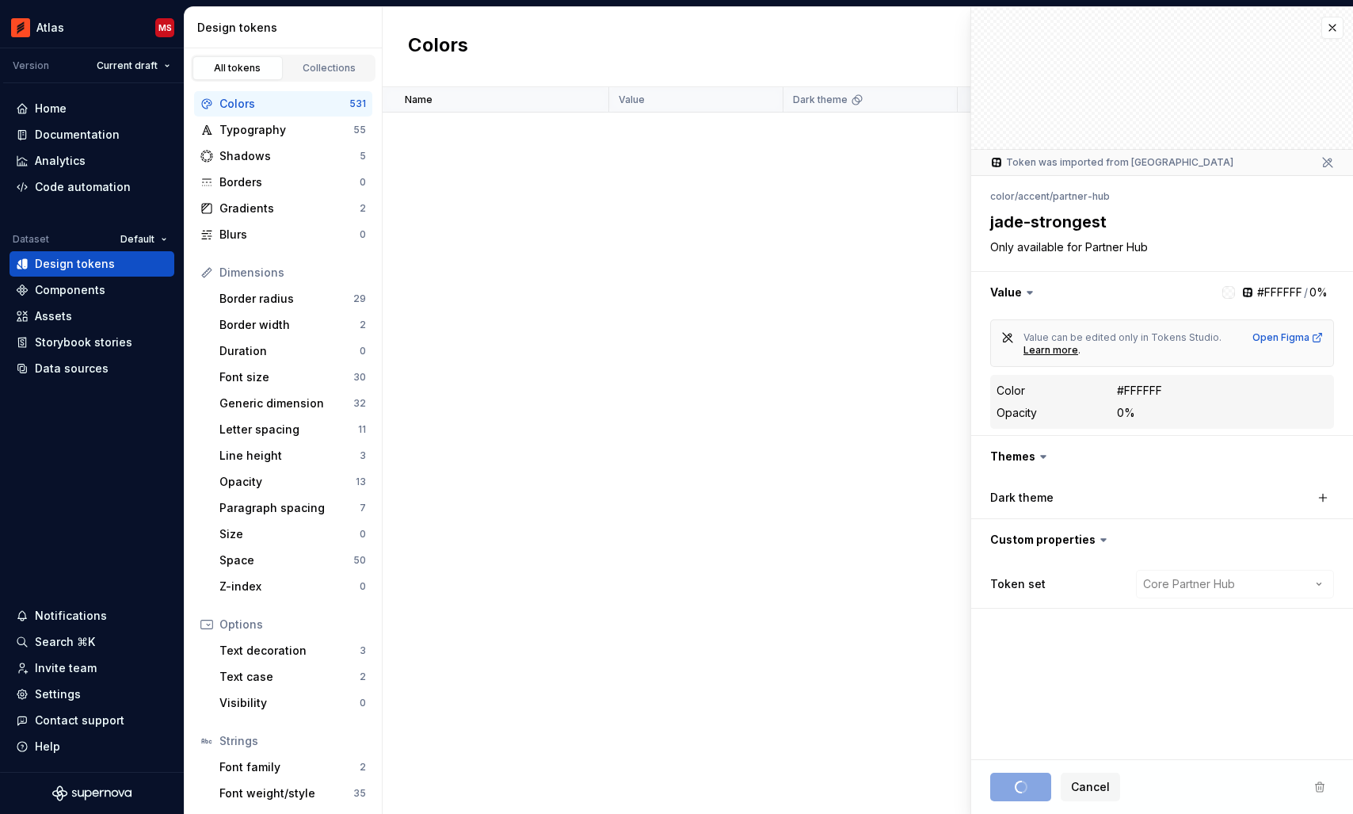
select select "**********"
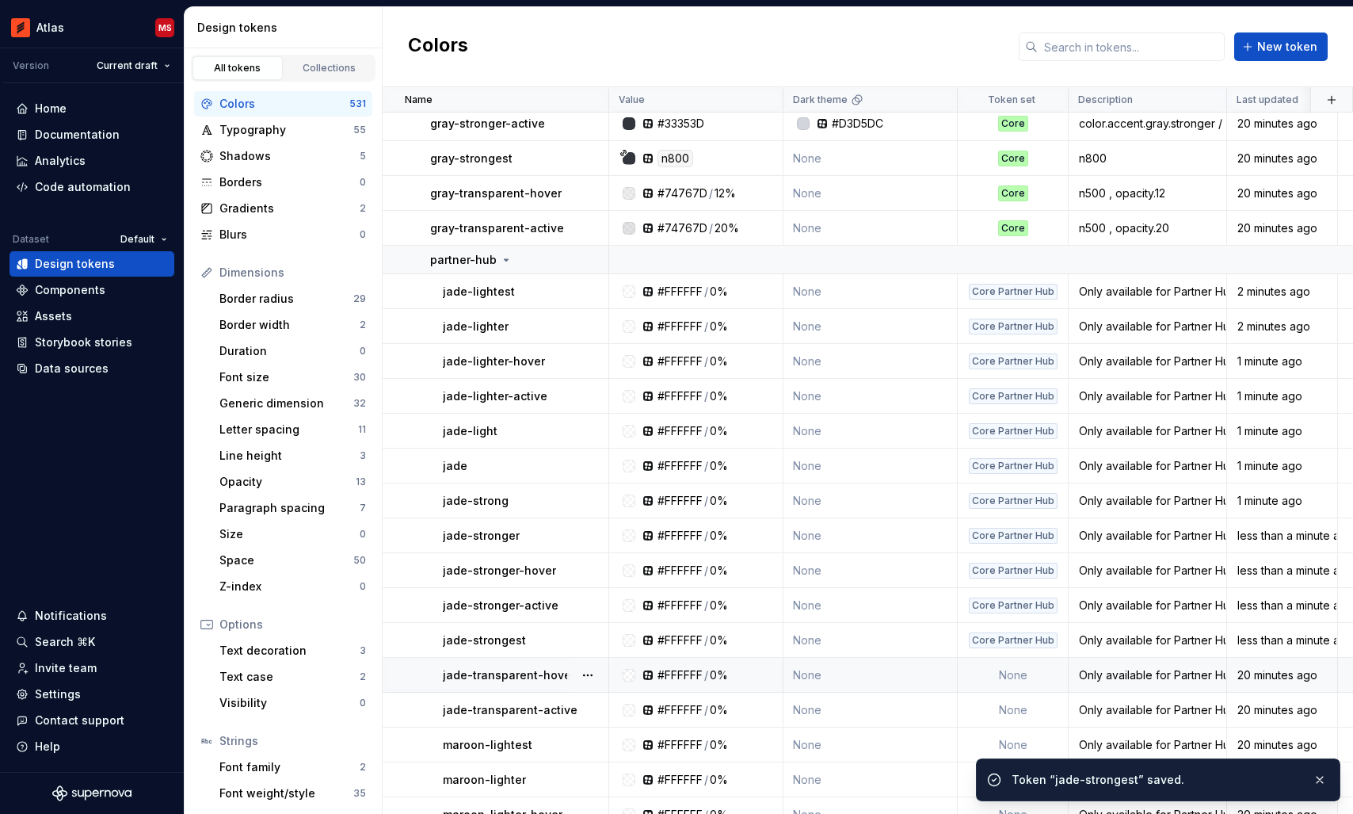
click at [1026, 671] on td "None" at bounding box center [1013, 674] width 111 height 35
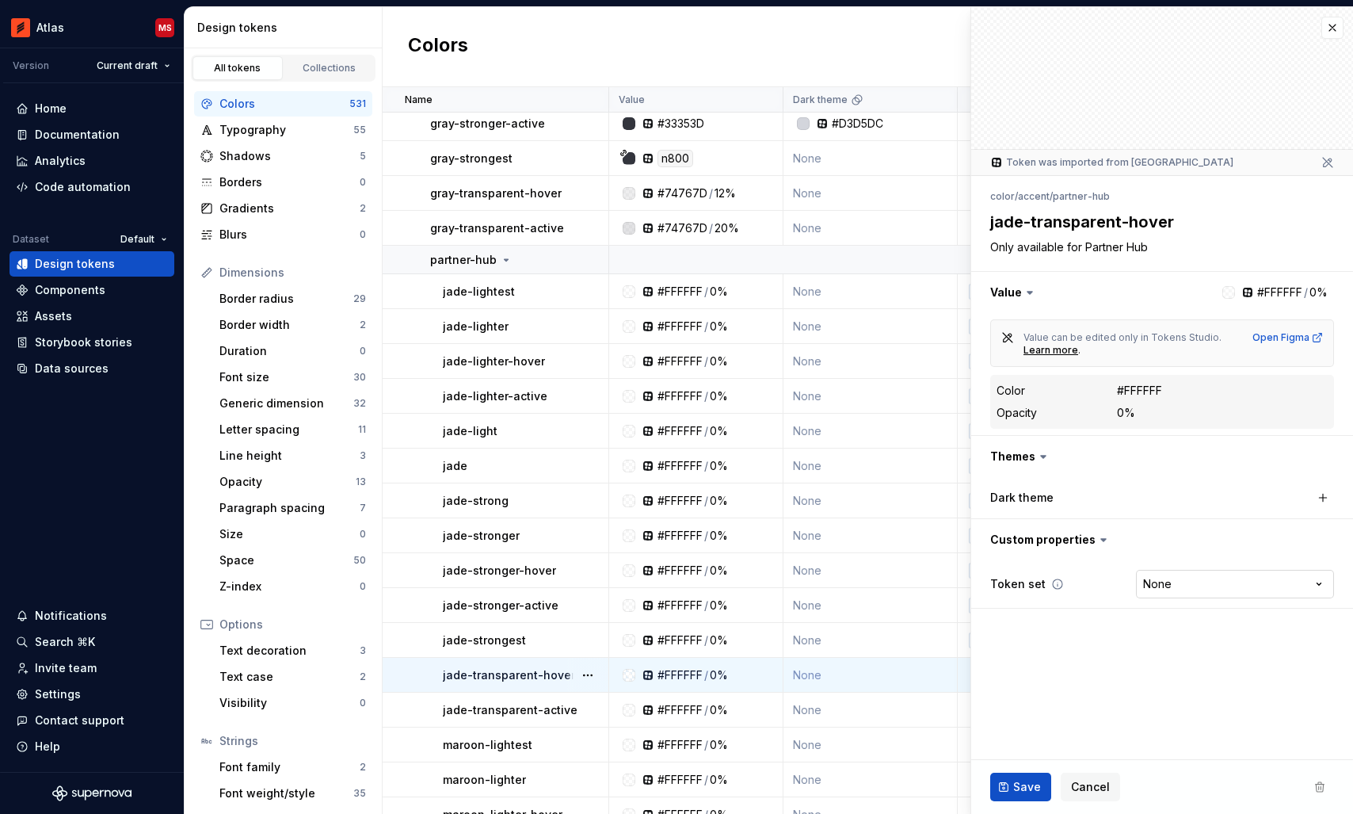
click at [1174, 579] on html "Atlas MS Version Current draft Home Documentation Analytics Code automation Dat…" at bounding box center [676, 407] width 1353 height 814
type textarea "*"
select select "**********"
click at [1013, 787] on span "Save" at bounding box center [1027, 787] width 28 height 16
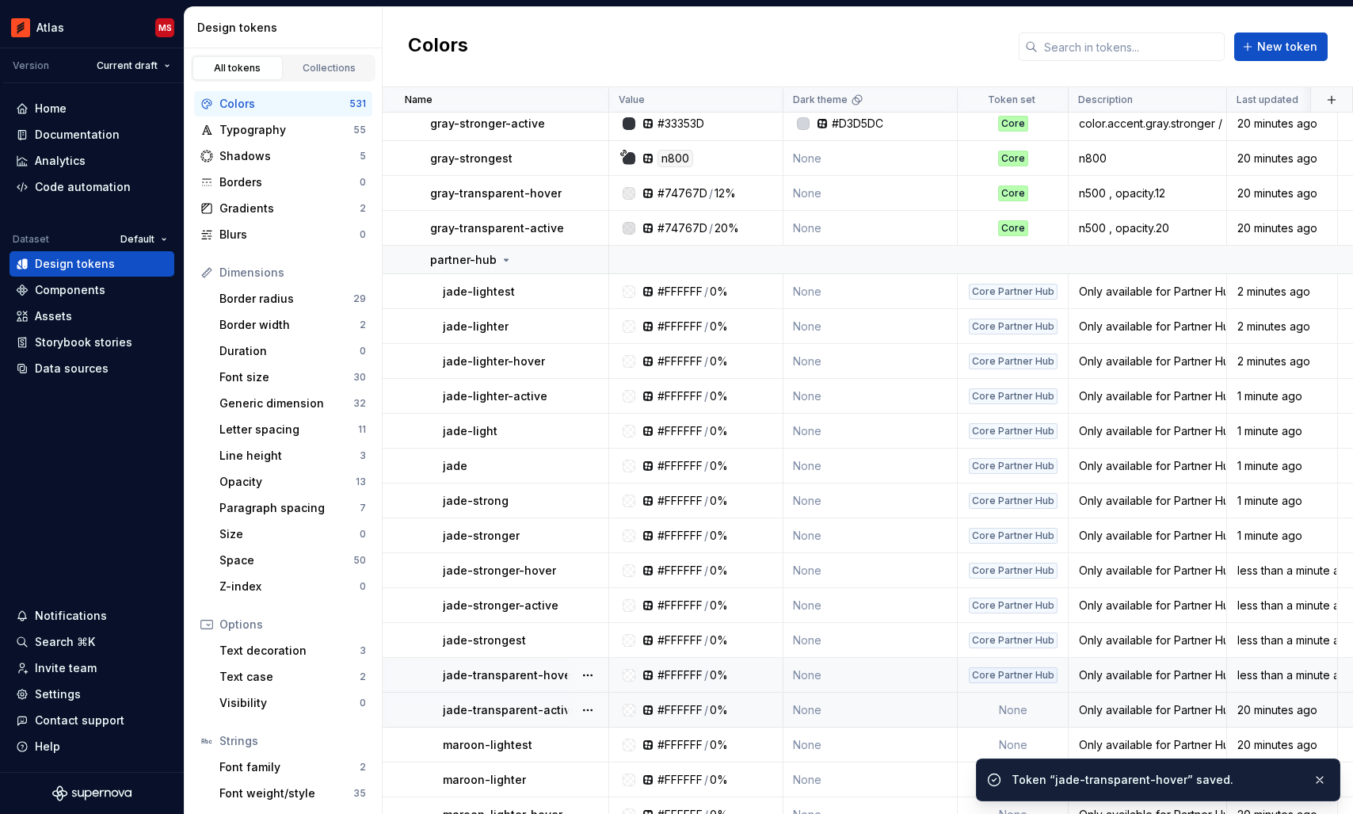
click at [1012, 705] on td "None" at bounding box center [1013, 709] width 111 height 35
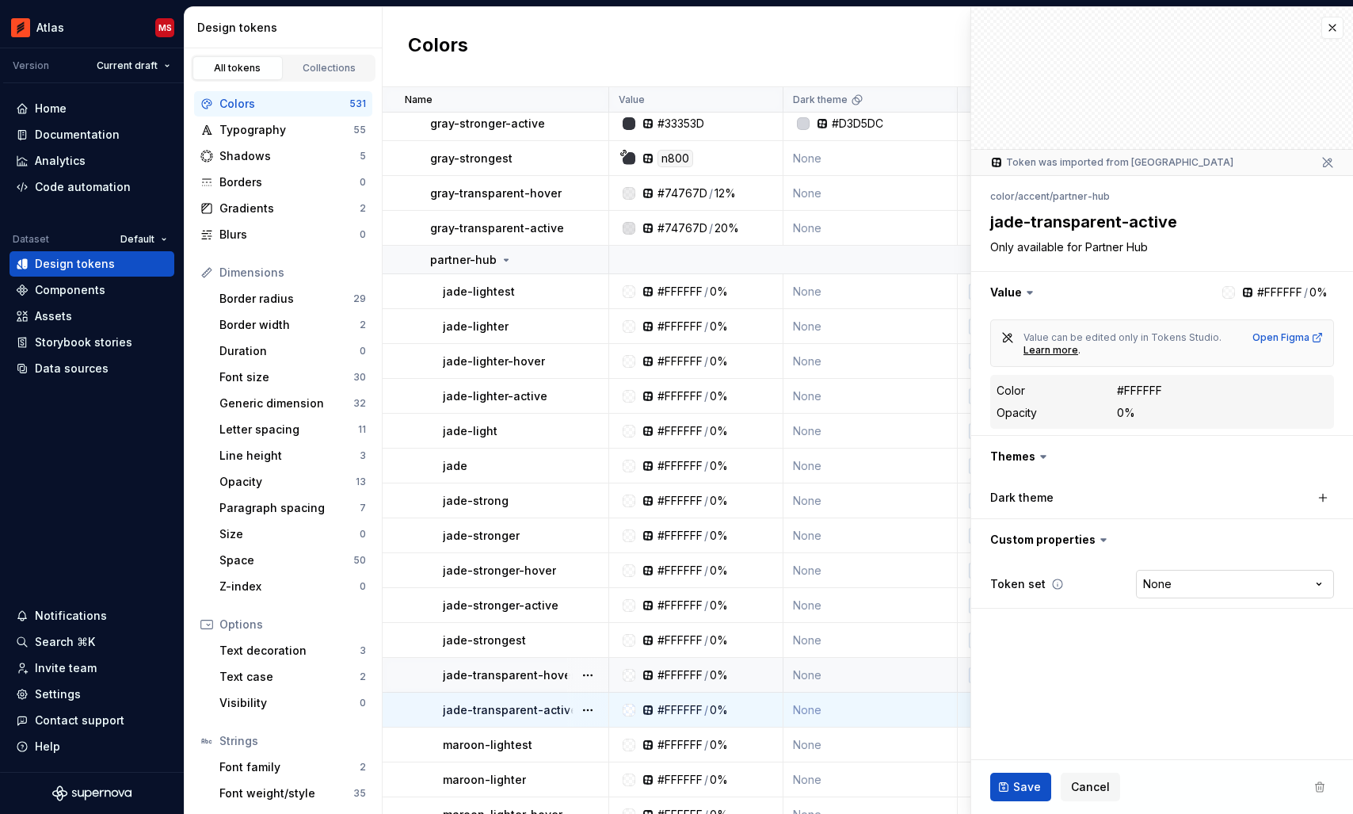
click at [1177, 583] on html "Atlas MS Version Current draft Home Documentation Analytics Code automation Dat…" at bounding box center [676, 407] width 1353 height 814
type textarea "*"
select select "**********"
click at [1008, 776] on button "Save" at bounding box center [1020, 786] width 61 height 29
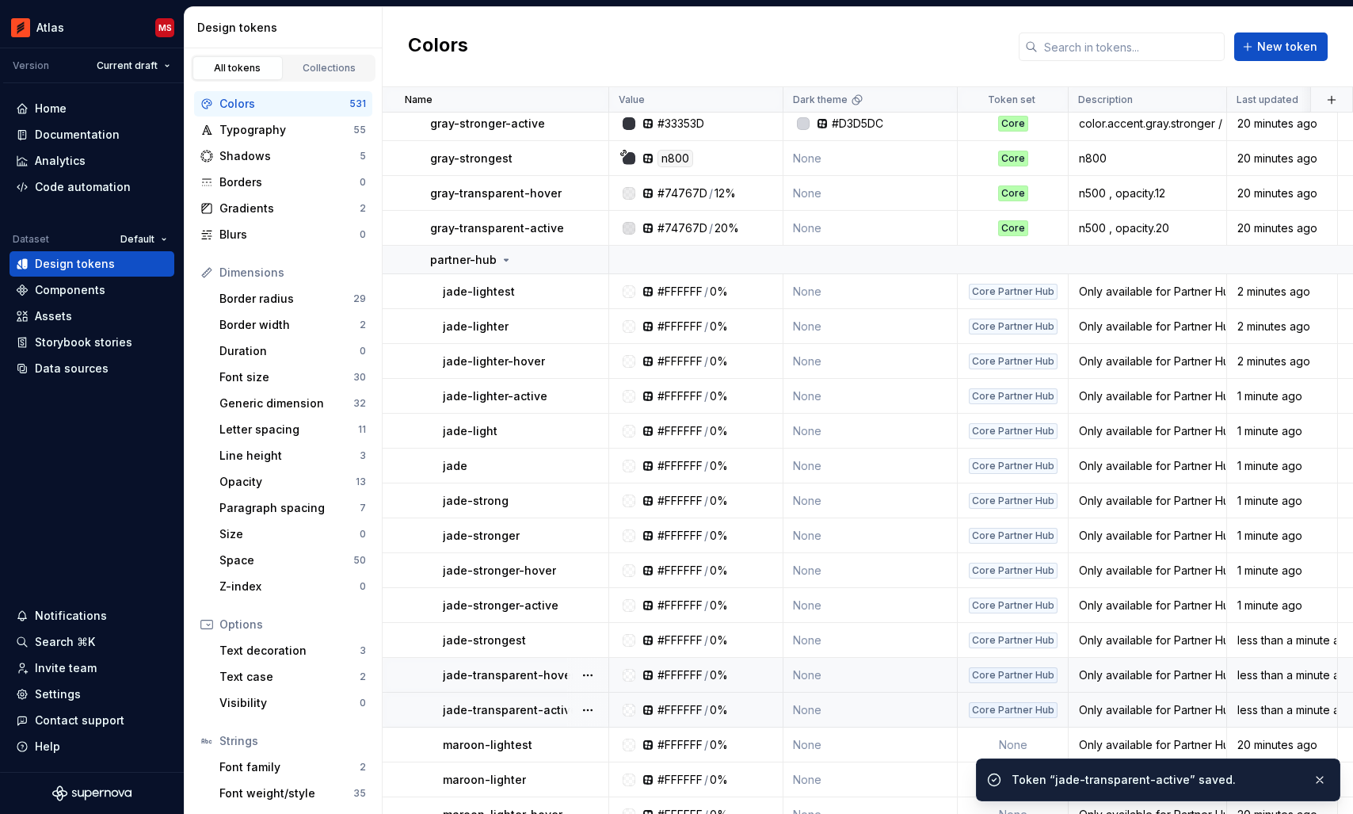
scroll to position [14011, 0]
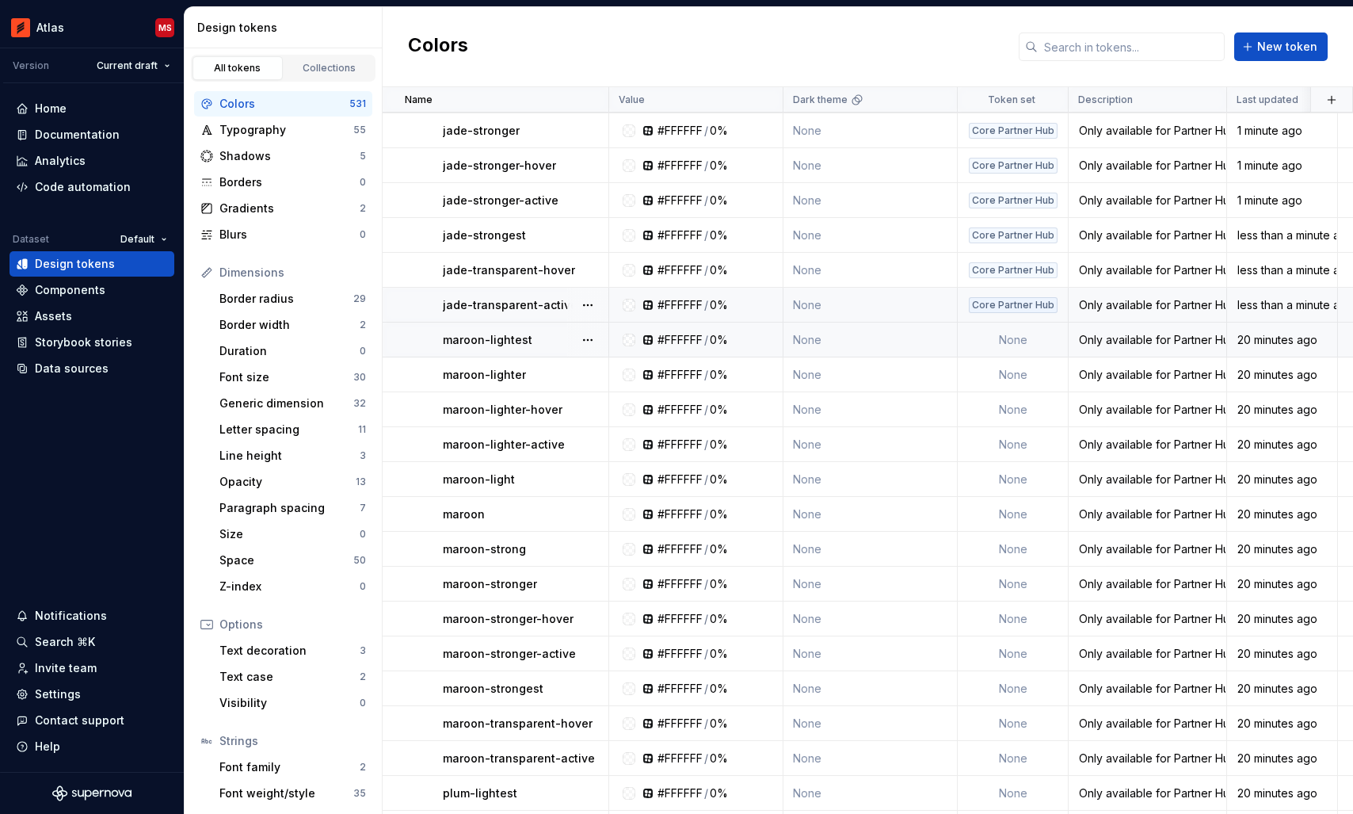
click at [1019, 339] on td "None" at bounding box center [1013, 339] width 111 height 35
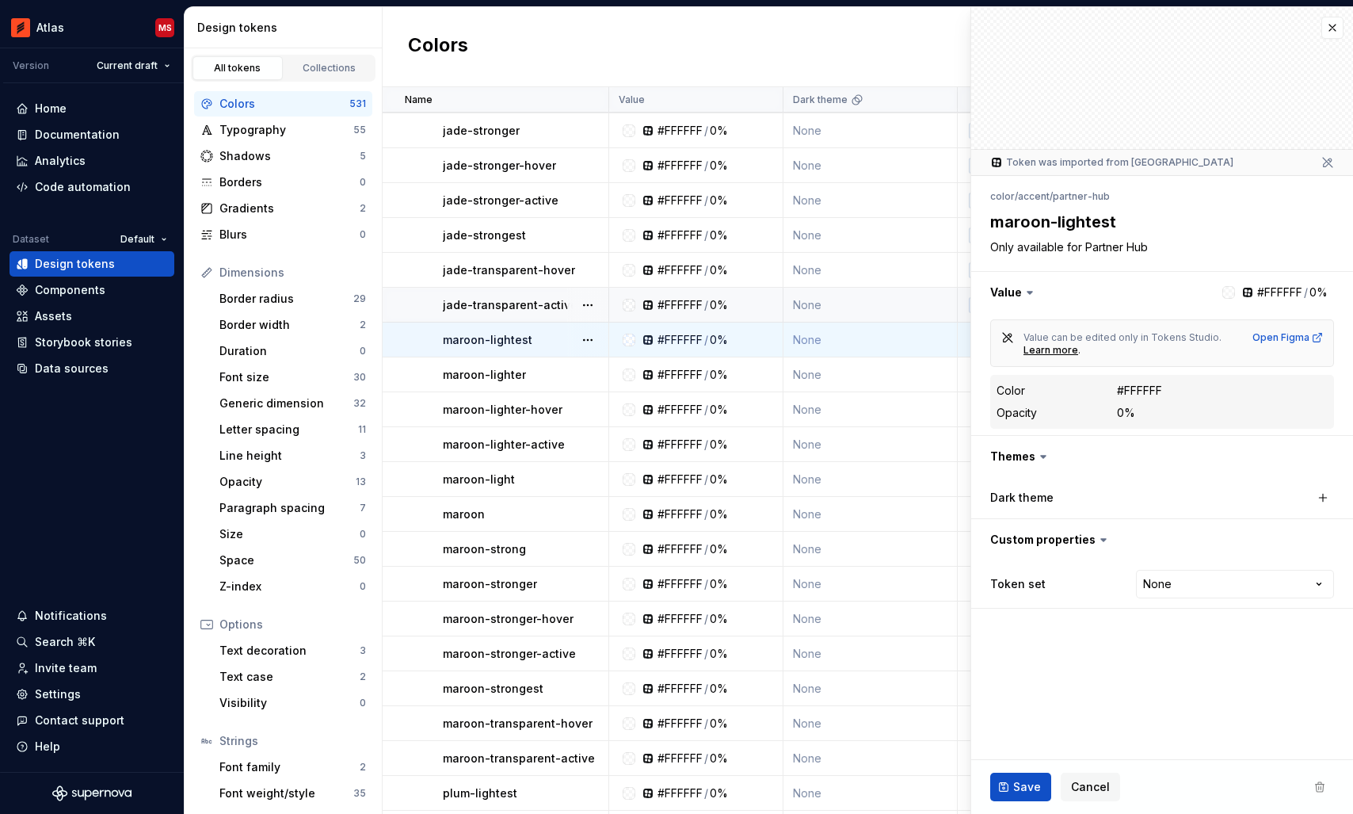
type textarea "*"
click at [1194, 590] on html "Atlas MS Version Current draft Home Documentation Analytics Code automation Dat…" at bounding box center [676, 407] width 1353 height 814
select select "**********"
click at [1018, 783] on span "Save" at bounding box center [1027, 787] width 28 height 16
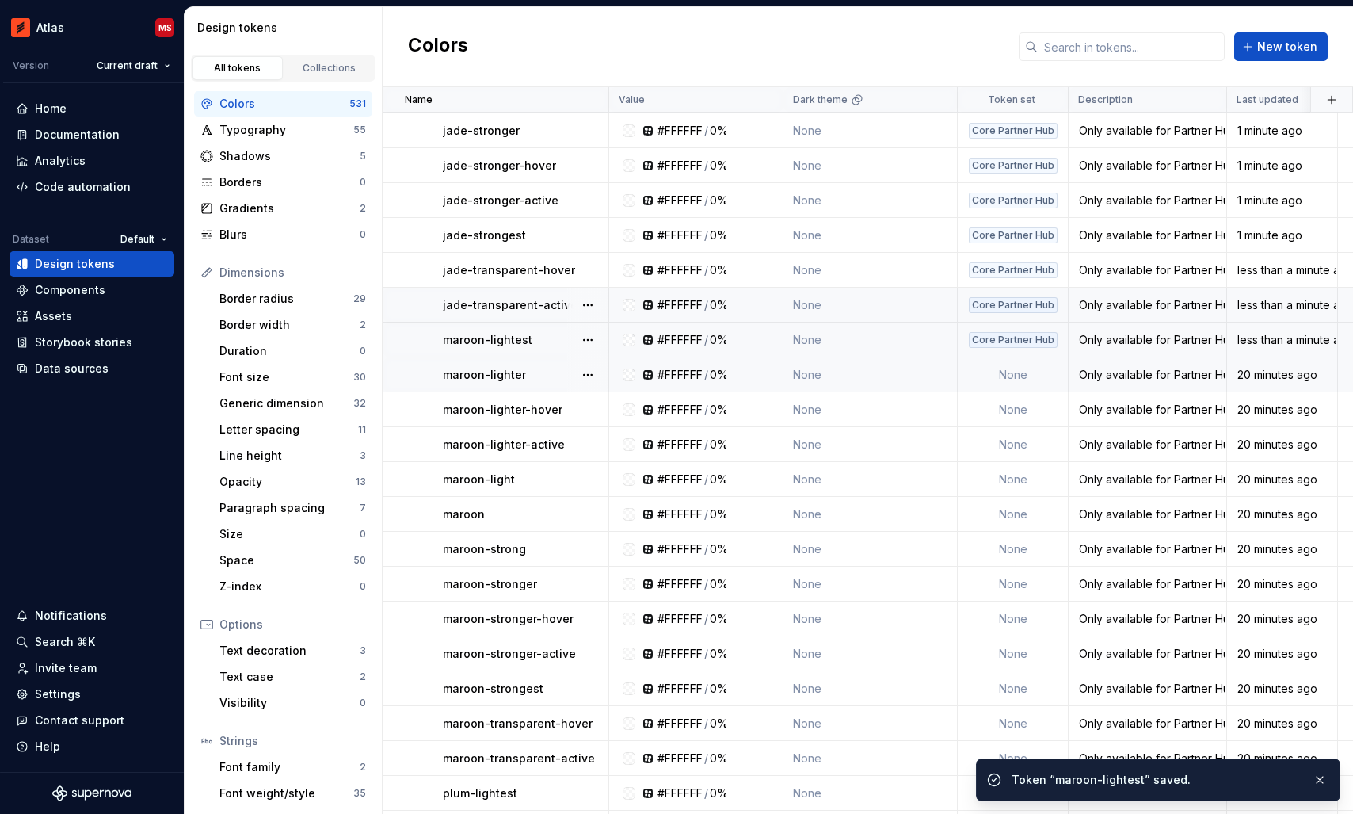
click at [1014, 372] on td "None" at bounding box center [1013, 374] width 111 height 35
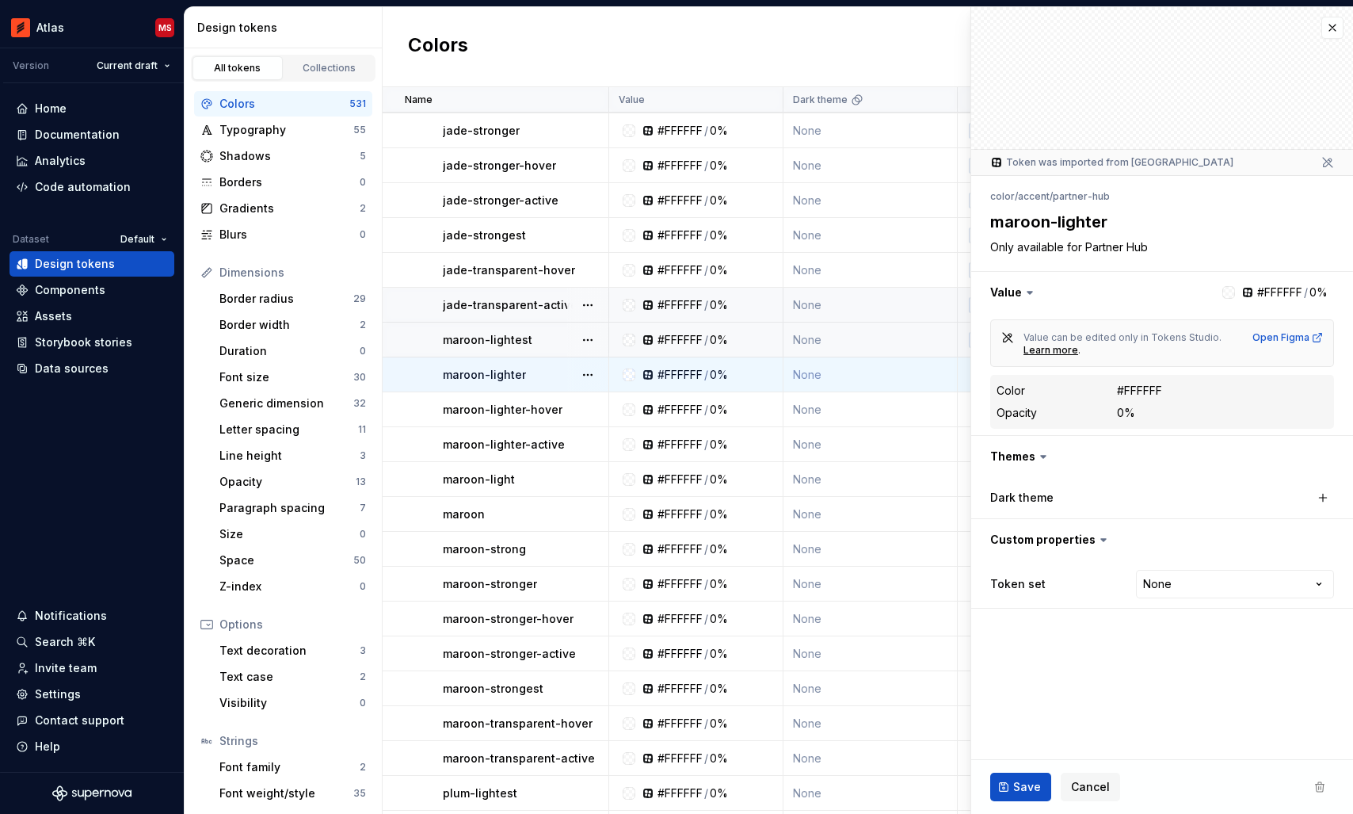
type textarea "*"
click at [1171, 591] on html "Atlas MS Version Current draft Home Documentation Analytics Code automation Dat…" at bounding box center [676, 407] width 1353 height 814
select select "**********"
click at [1020, 781] on span "Save" at bounding box center [1027, 787] width 28 height 16
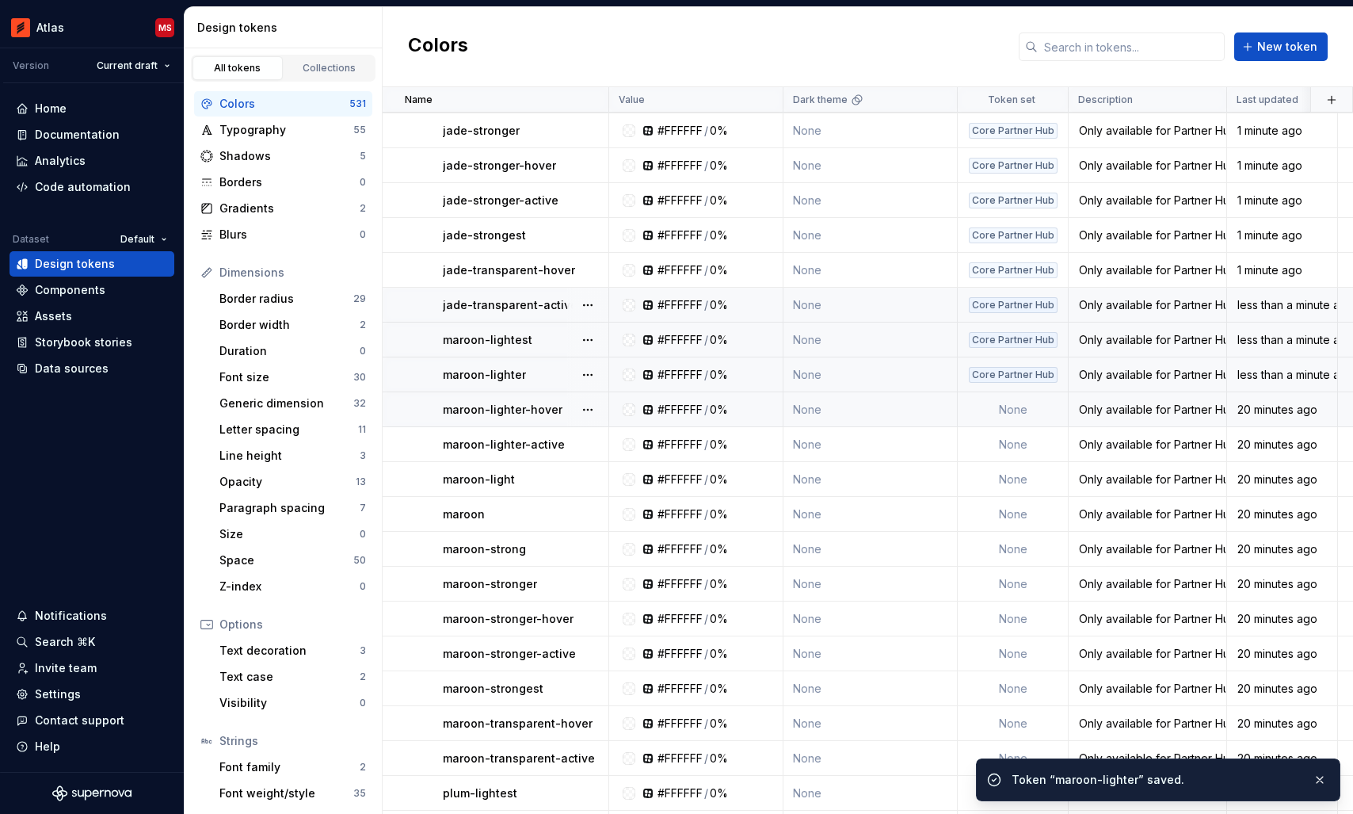
click at [997, 406] on td "None" at bounding box center [1013, 409] width 111 height 35
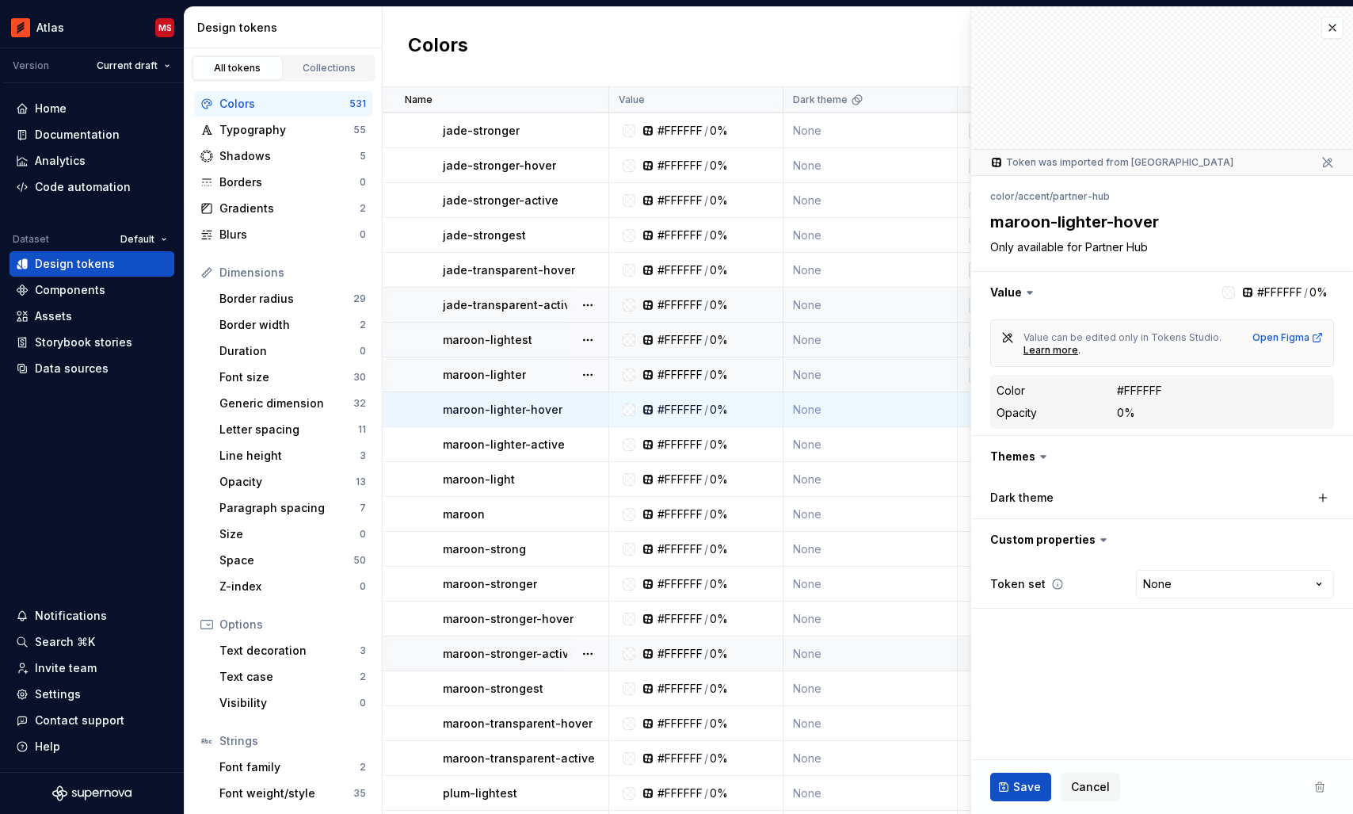
type textarea "*"
click at [1191, 597] on body "Atlas MS Version Current draft Home Documentation Analytics Code automation Dat…" at bounding box center [676, 407] width 1353 height 814
select select "**********"
click at [1013, 787] on span "Save" at bounding box center [1027, 787] width 28 height 16
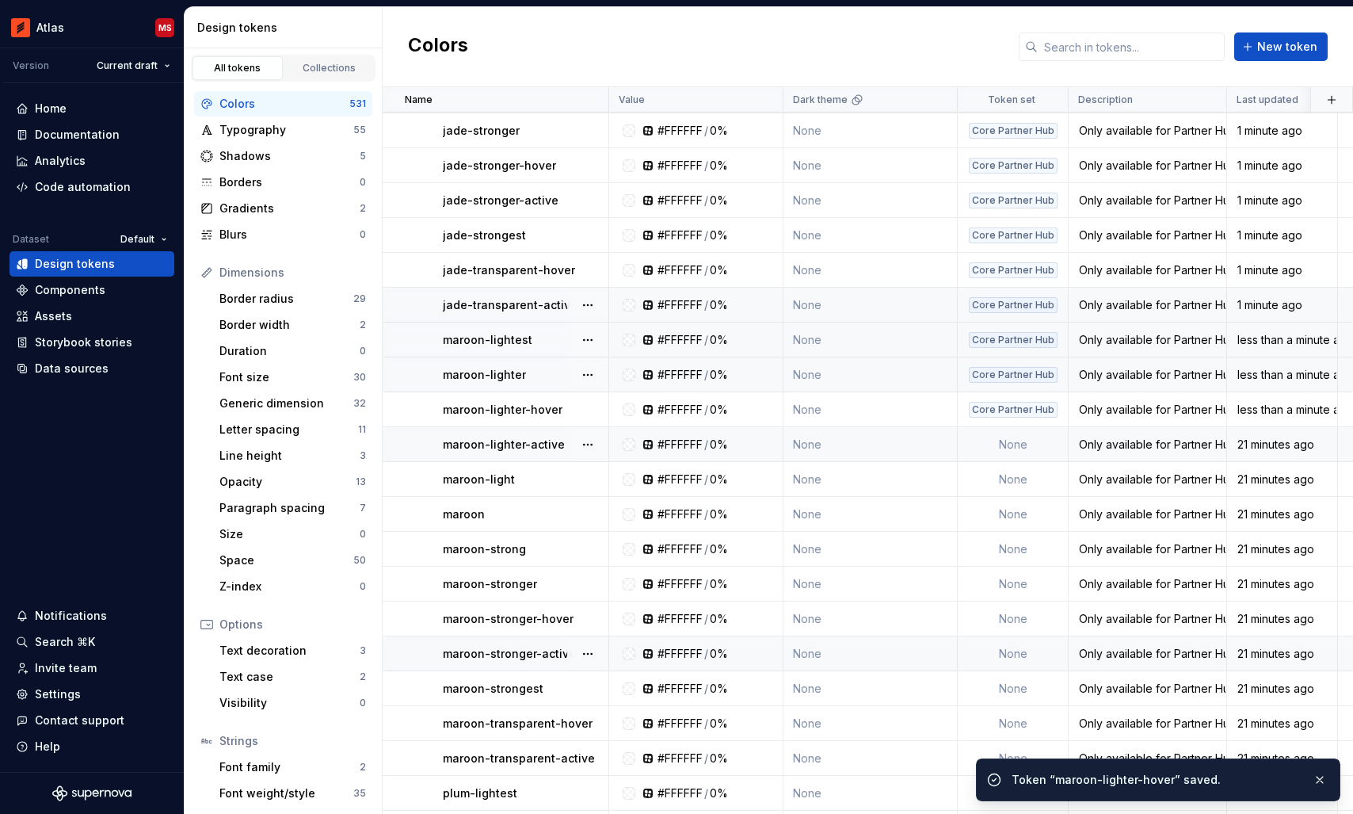
click at [1033, 440] on td "None" at bounding box center [1013, 444] width 111 height 35
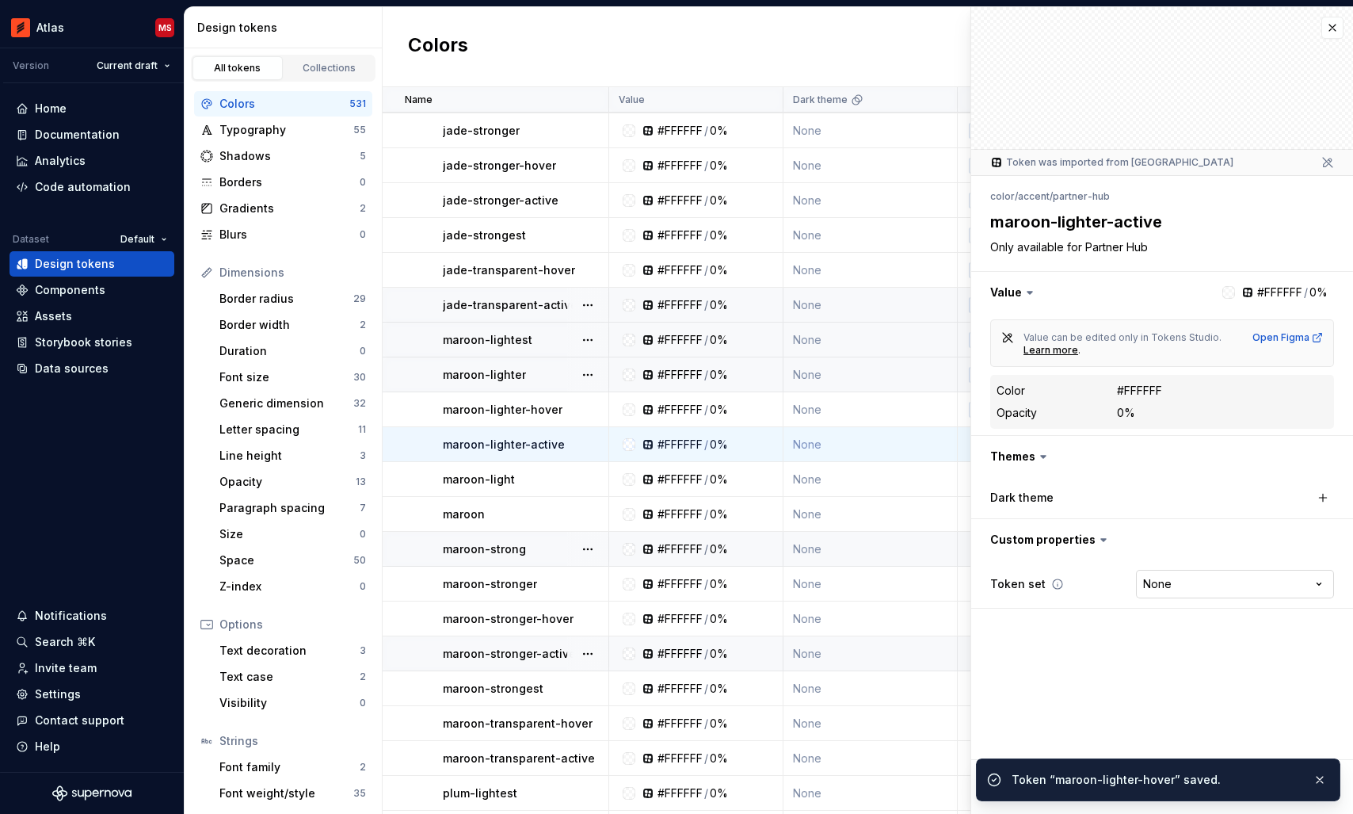
click at [1185, 577] on html "Atlas MS Version Current draft Home Documentation Analytics Code automation Dat…" at bounding box center [676, 407] width 1353 height 814
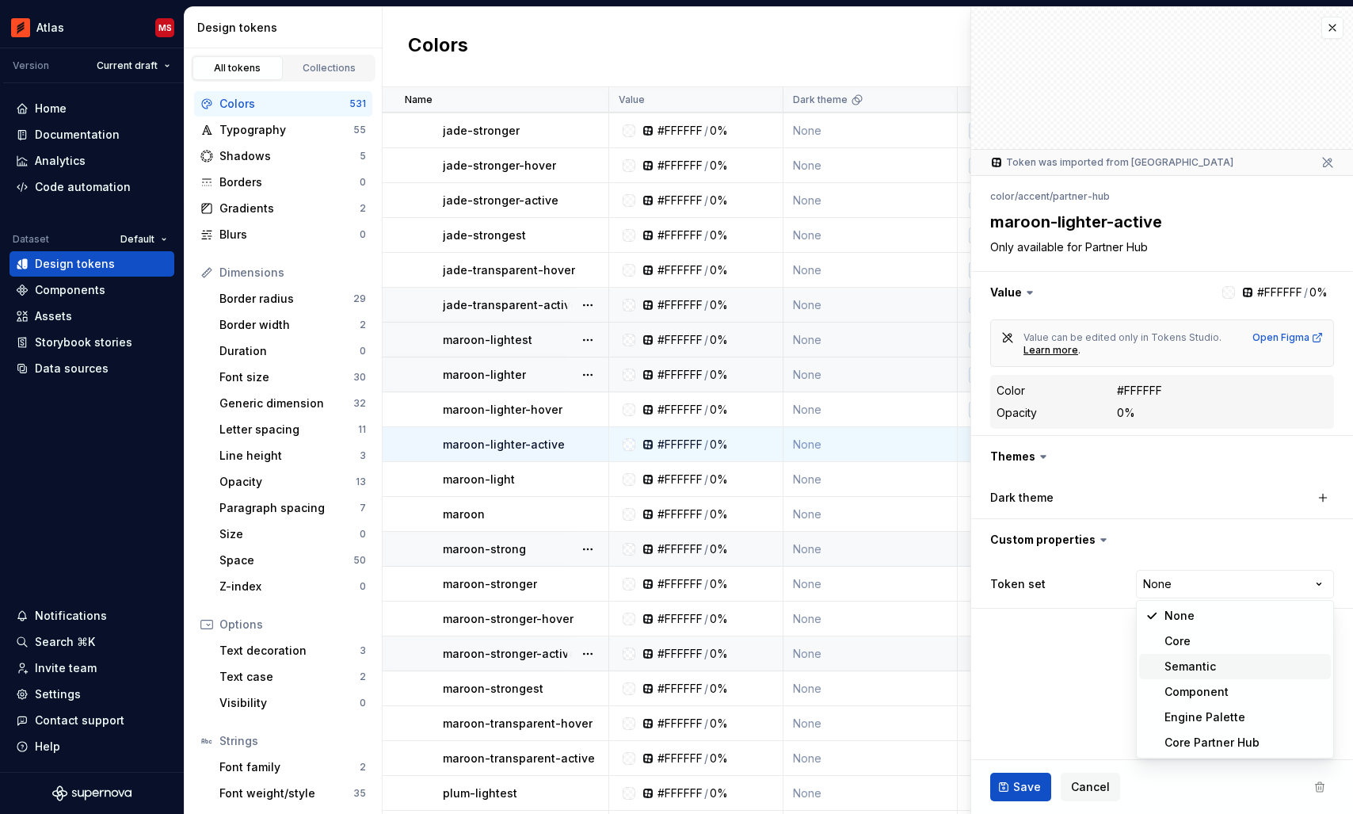
type textarea "*"
select select "**********"
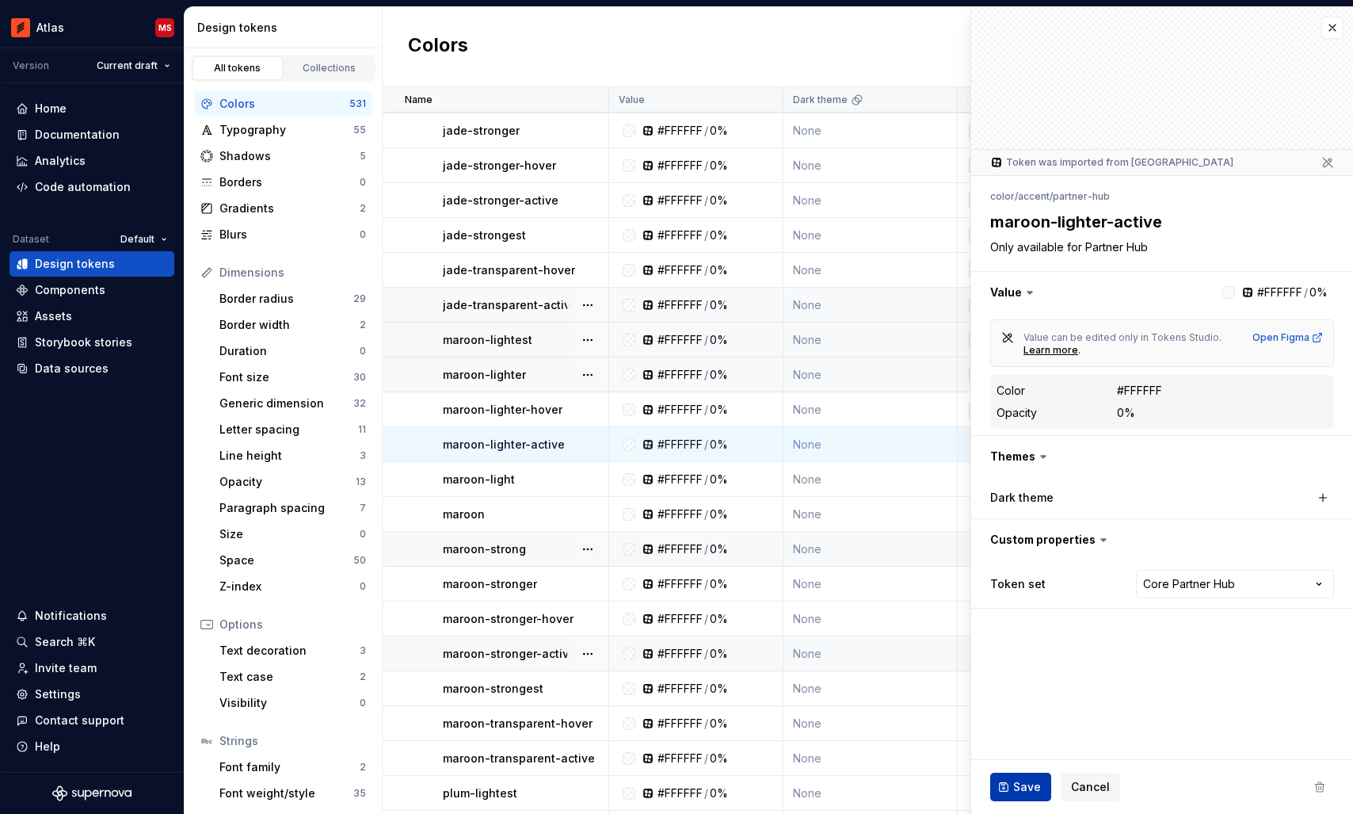
click at [1029, 781] on span "Save" at bounding box center [1027, 787] width 28 height 16
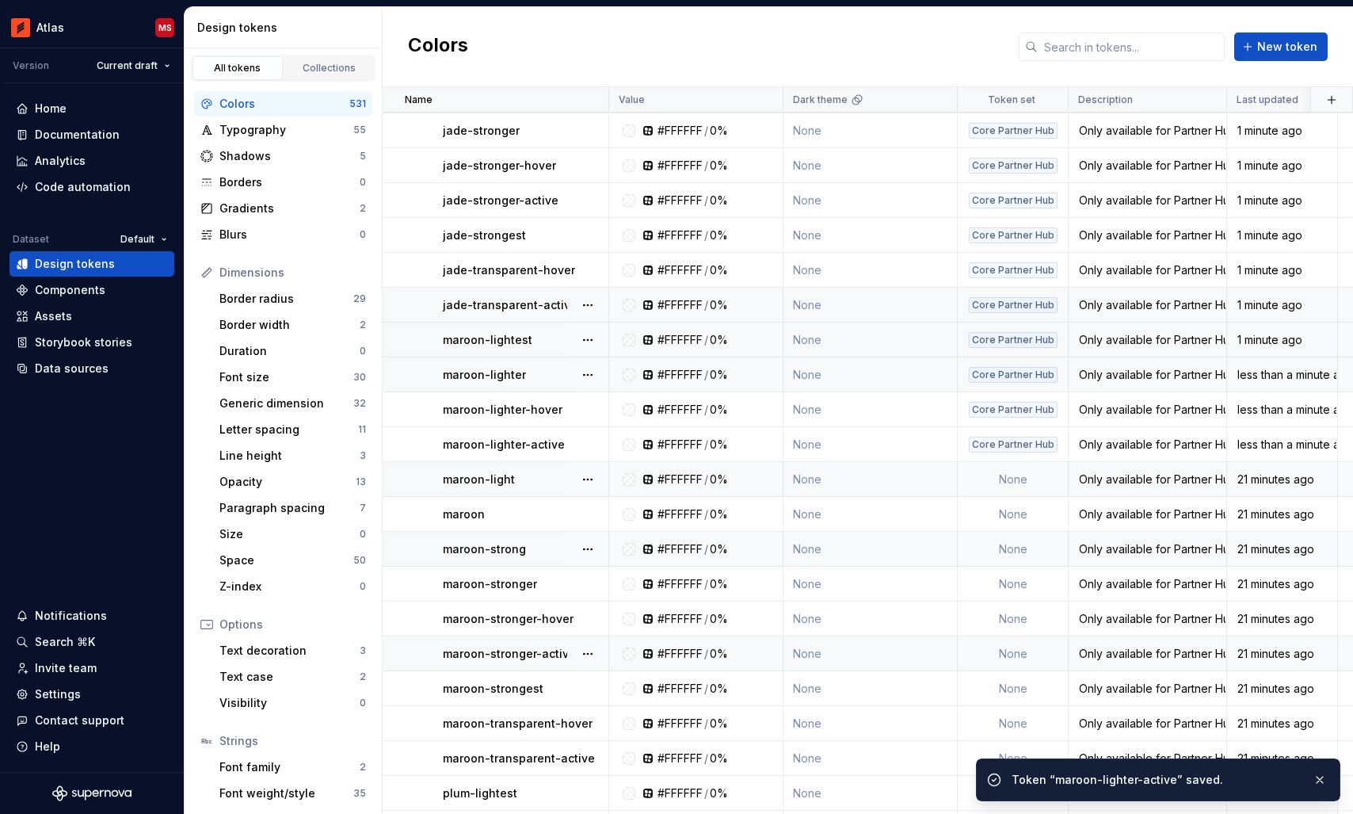
click at [1007, 475] on td "None" at bounding box center [1013, 479] width 111 height 35
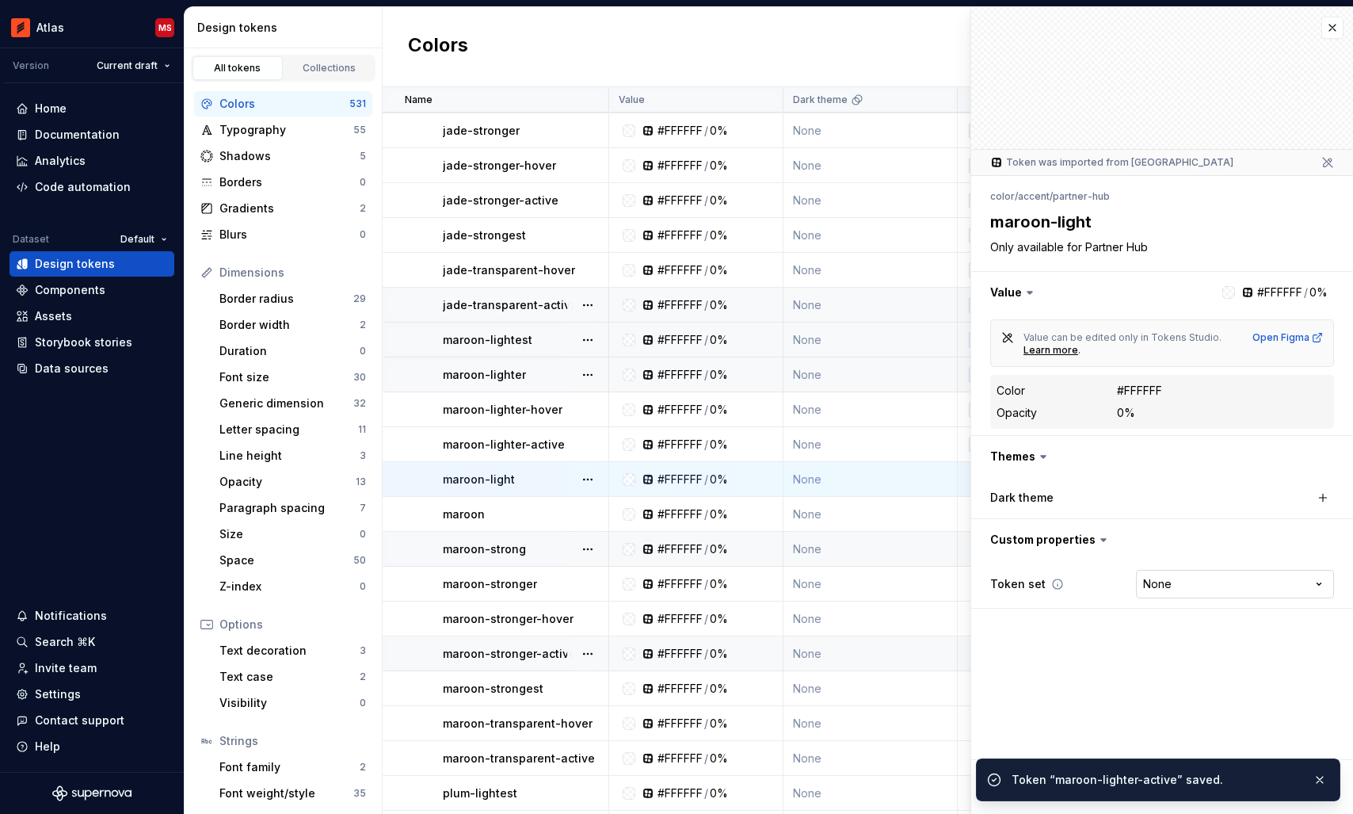
click at [1179, 580] on html "Atlas MS Version Current draft Home Documentation Analytics Code automation Dat…" at bounding box center [676, 407] width 1353 height 814
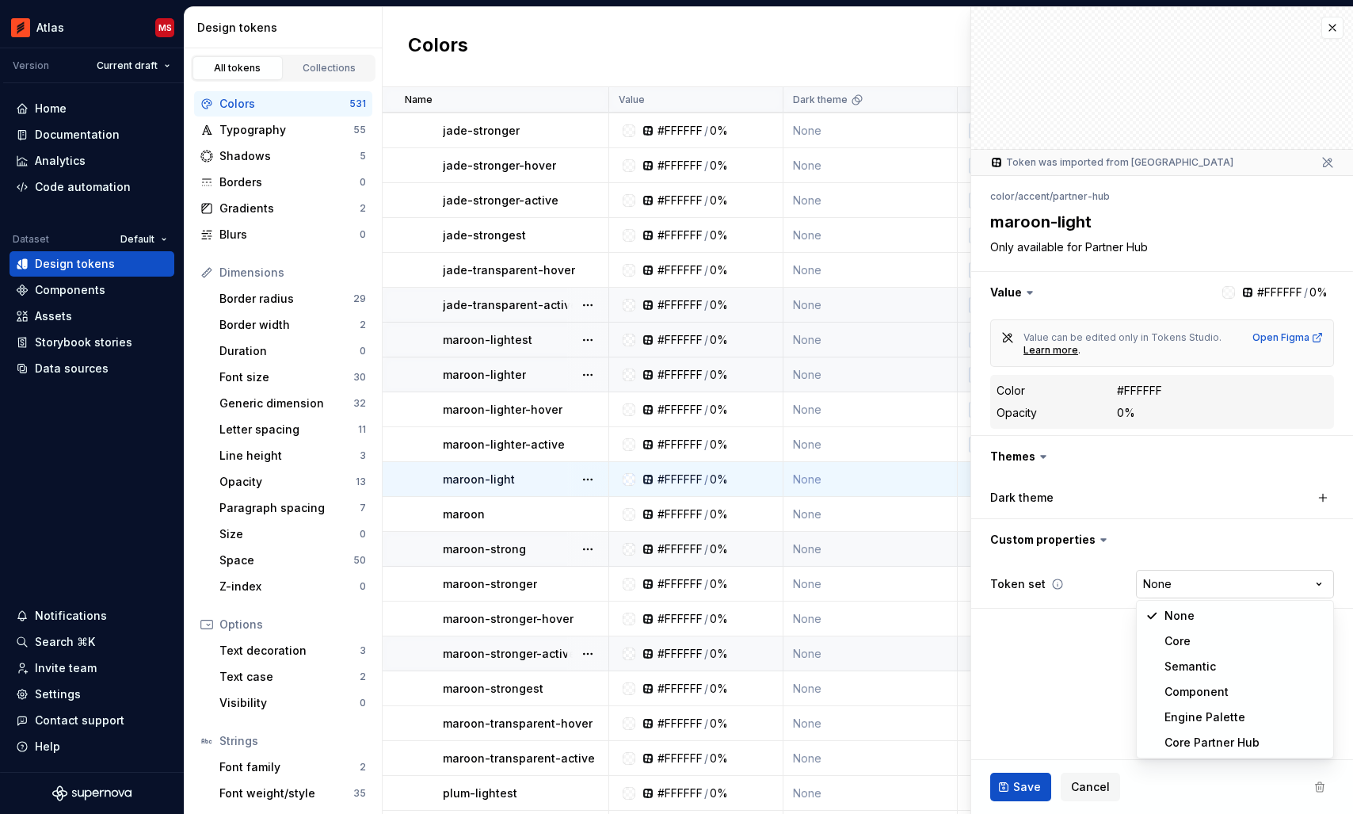
type textarea "*"
select select "**********"
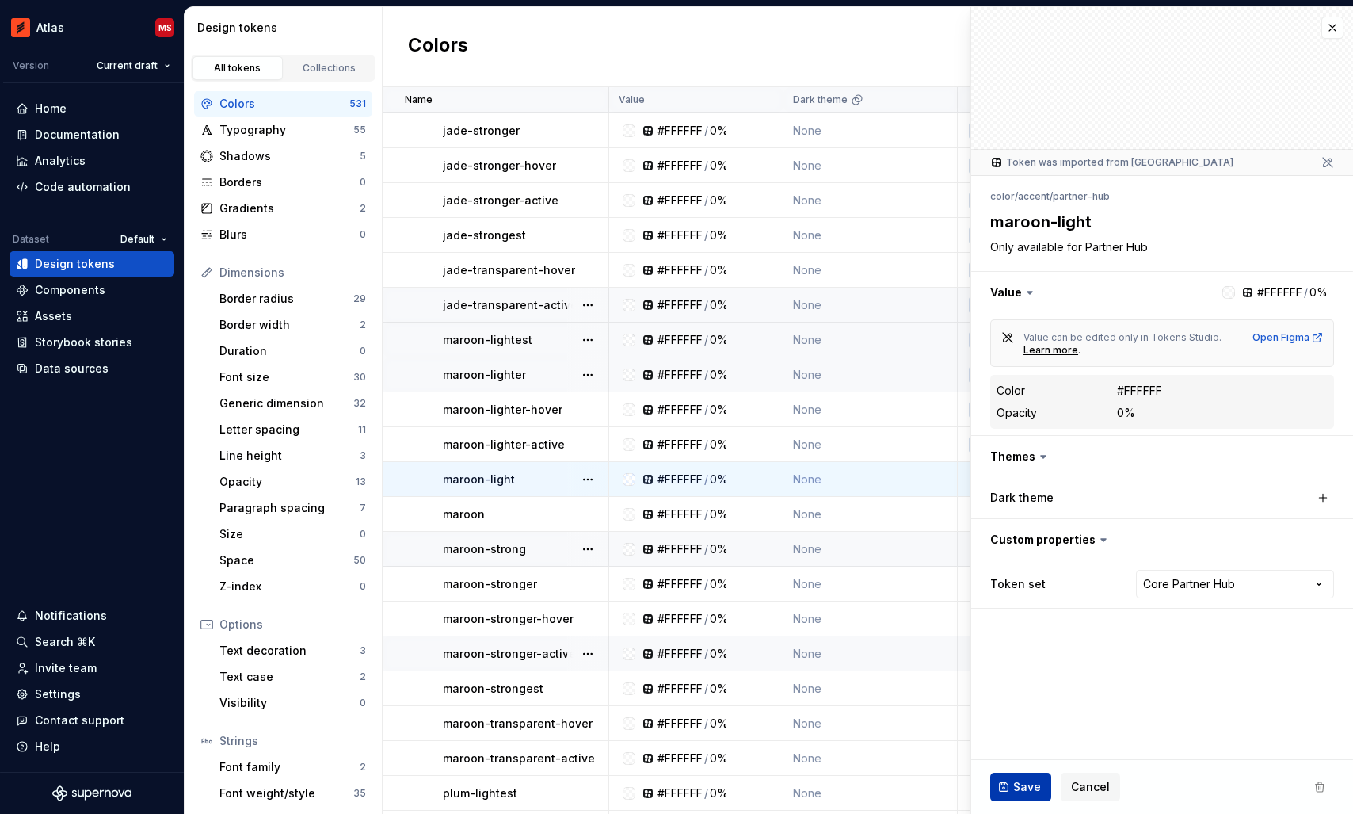
click at [1016, 784] on span "Save" at bounding box center [1027, 787] width 28 height 16
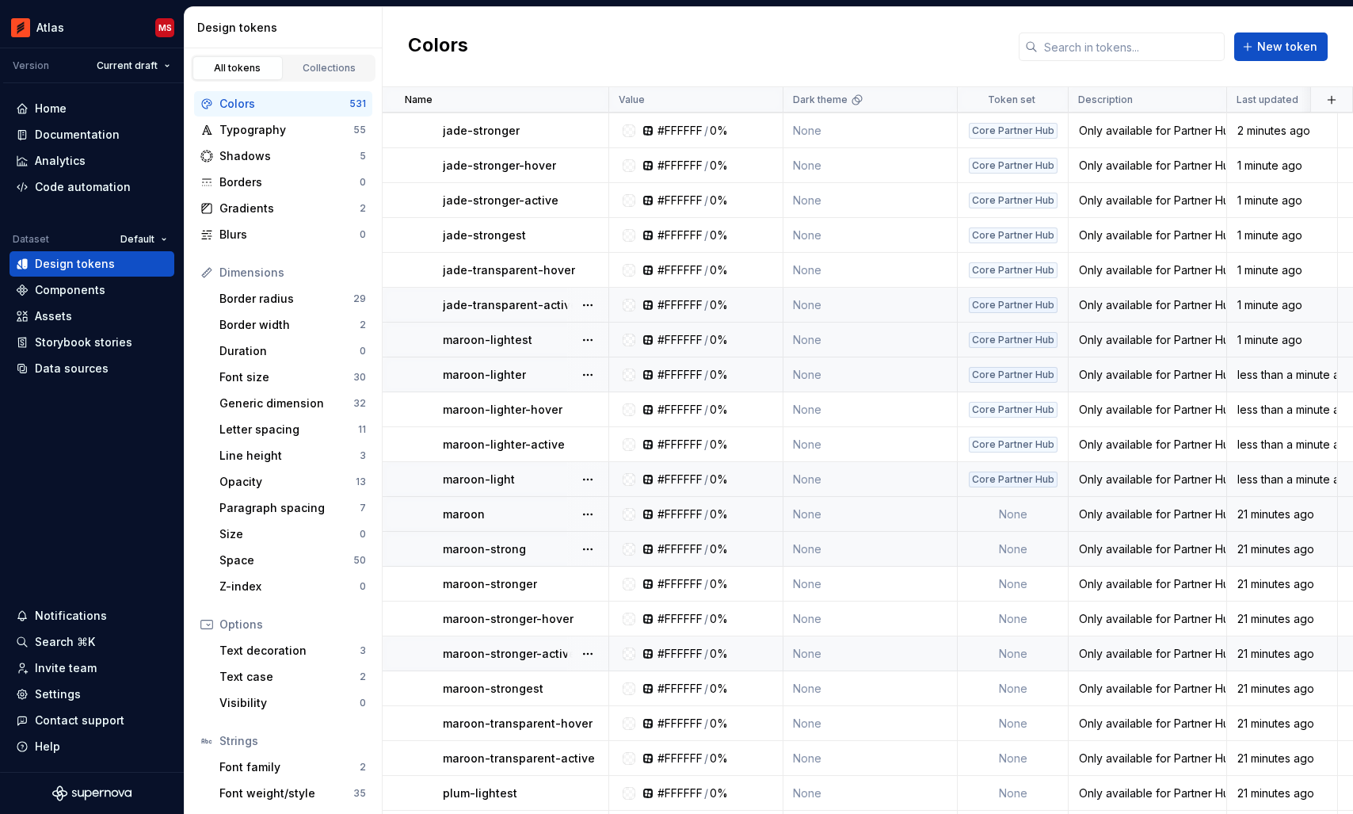
click at [1042, 515] on td "None" at bounding box center [1013, 514] width 111 height 35
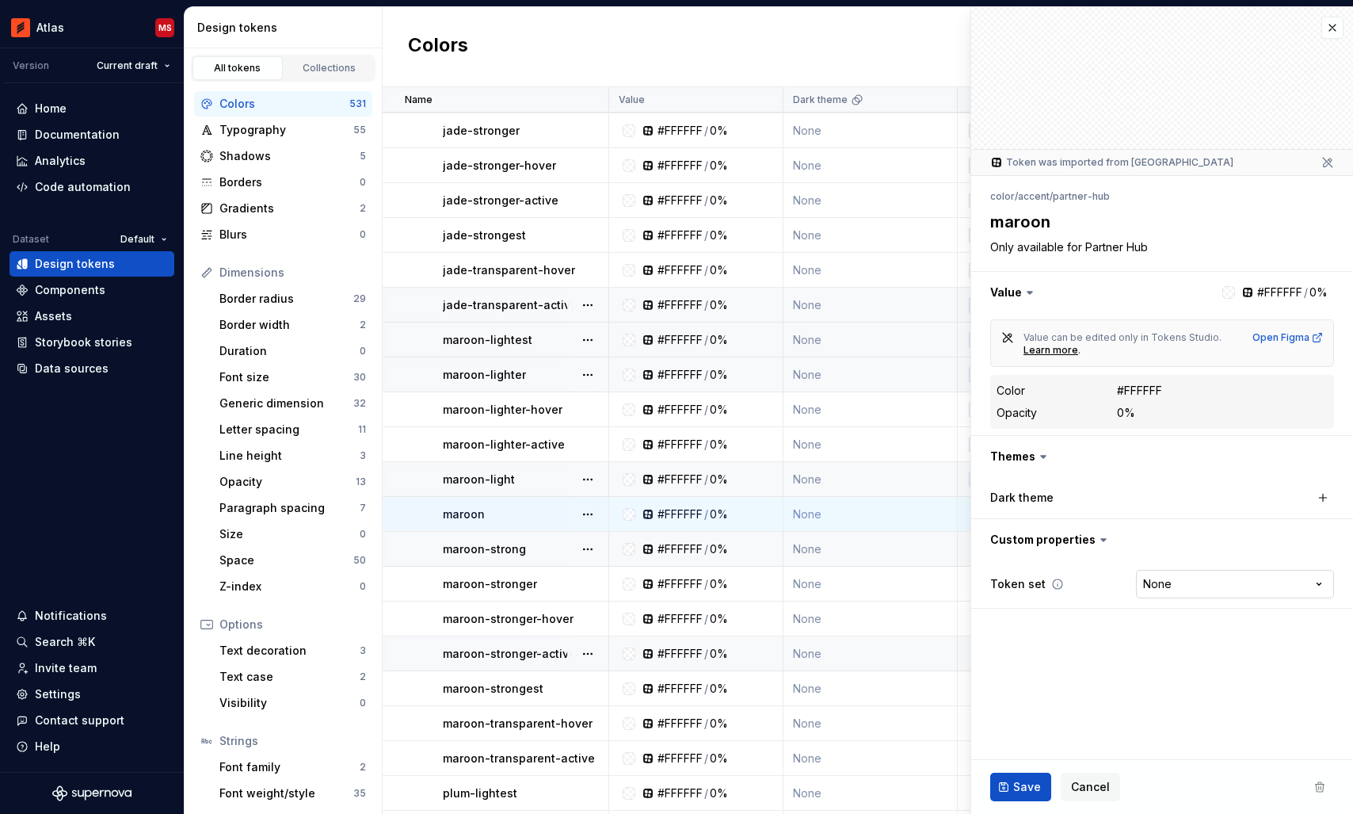
click at [1210, 585] on html "Atlas MS Version Current draft Home Documentation Analytics Code automation Dat…" at bounding box center [676, 407] width 1353 height 814
type textarea "*"
select select "**********"
click at [1027, 785] on span "Save" at bounding box center [1027, 787] width 28 height 16
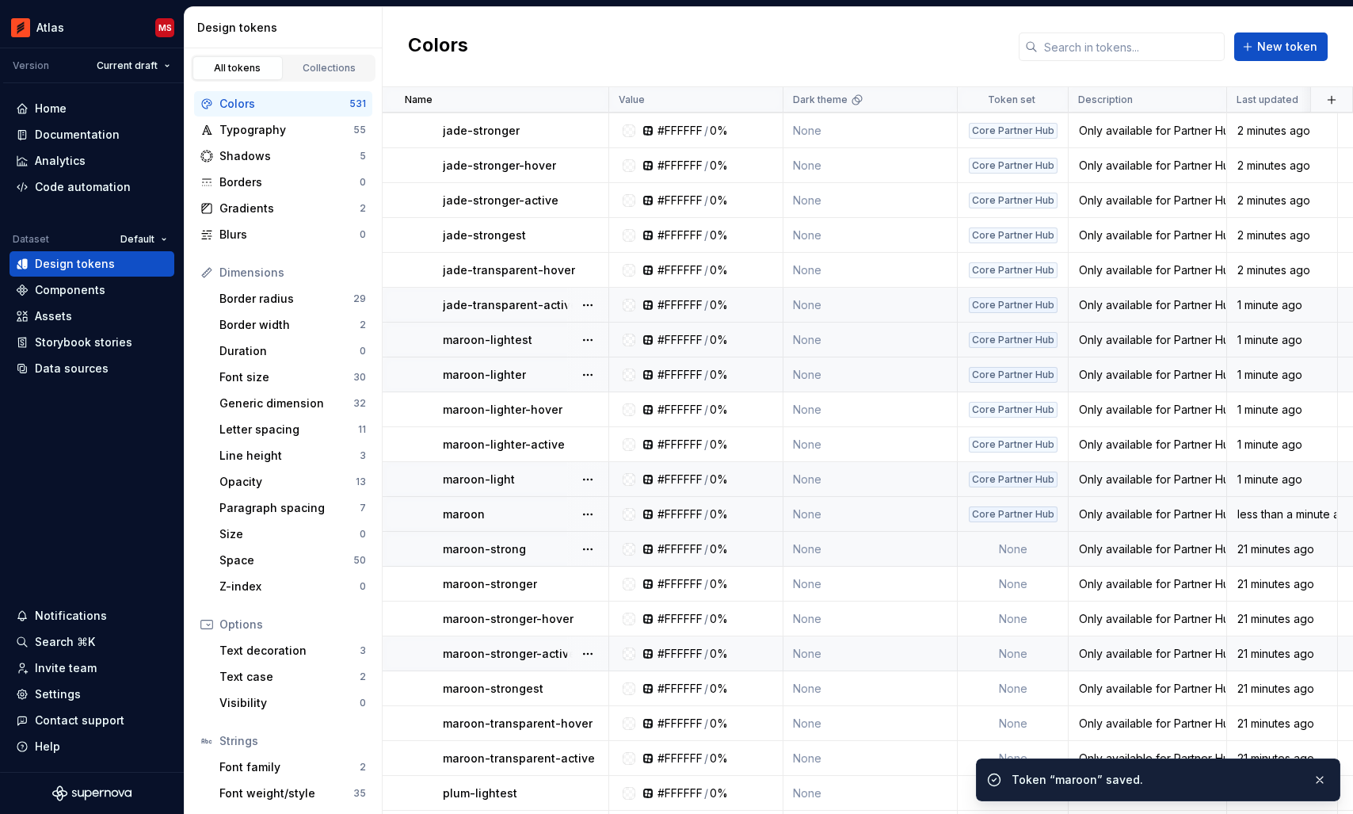
click at [1025, 547] on td "None" at bounding box center [1013, 549] width 111 height 35
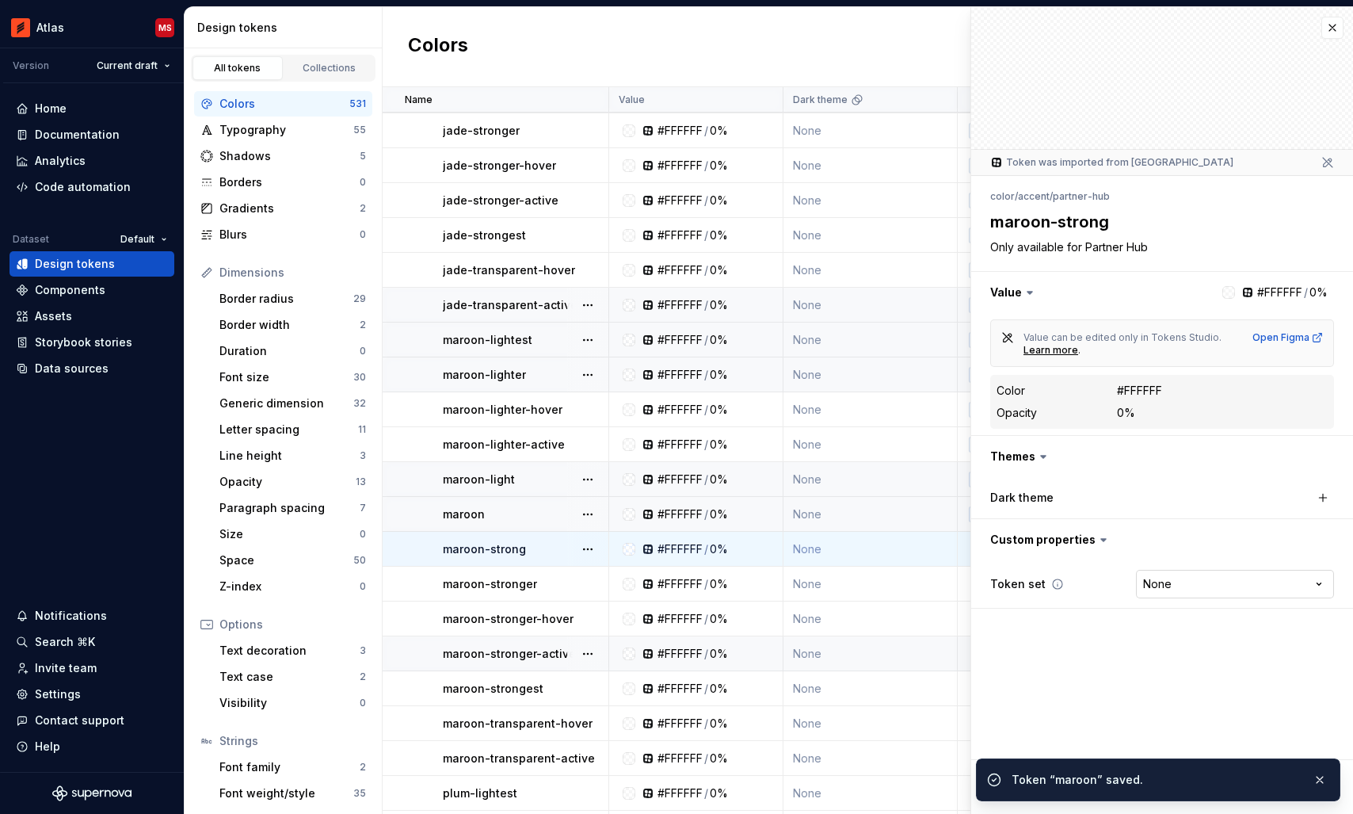
click at [1185, 592] on html "Atlas MS Version Current draft Home Documentation Analytics Code automation Dat…" at bounding box center [676, 407] width 1353 height 814
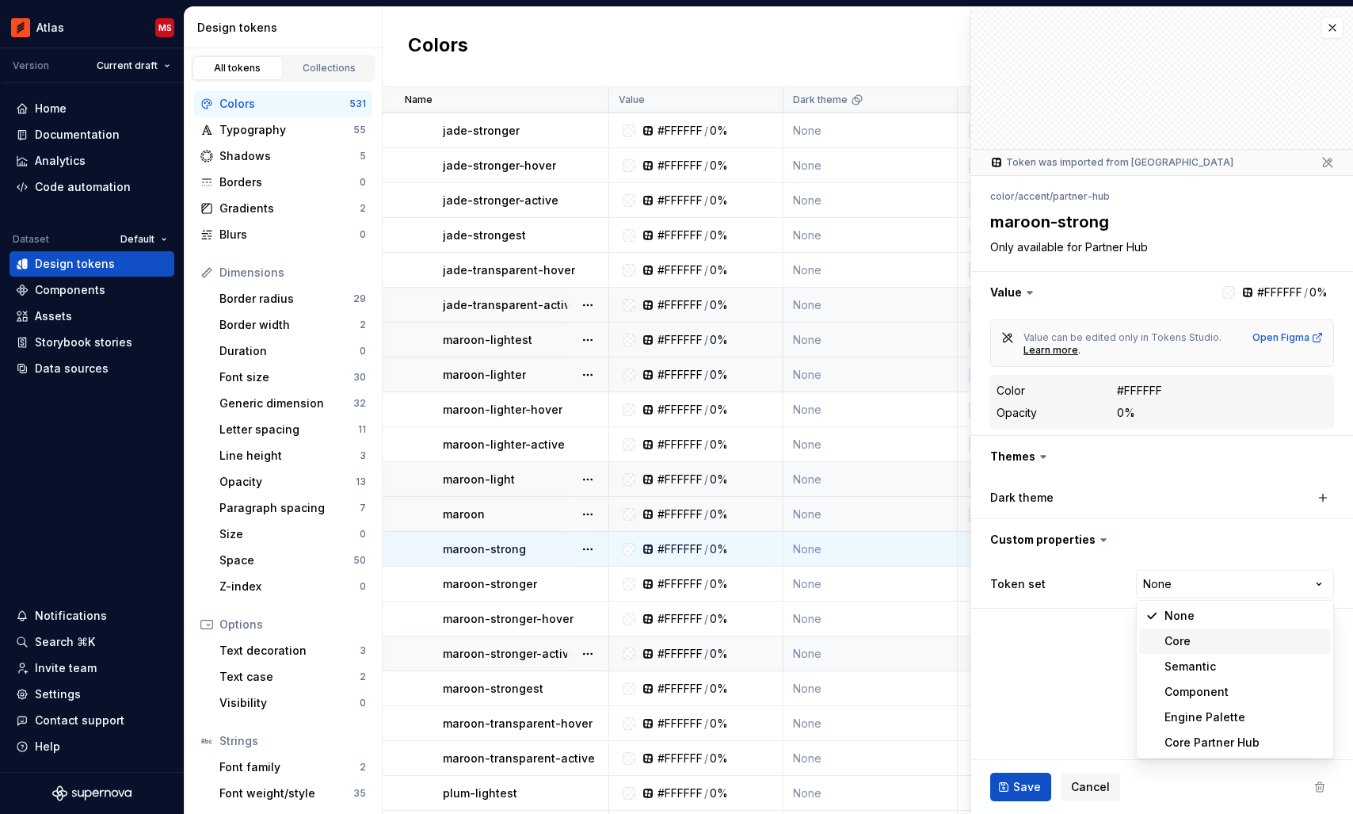
type textarea "*"
select select "**********"
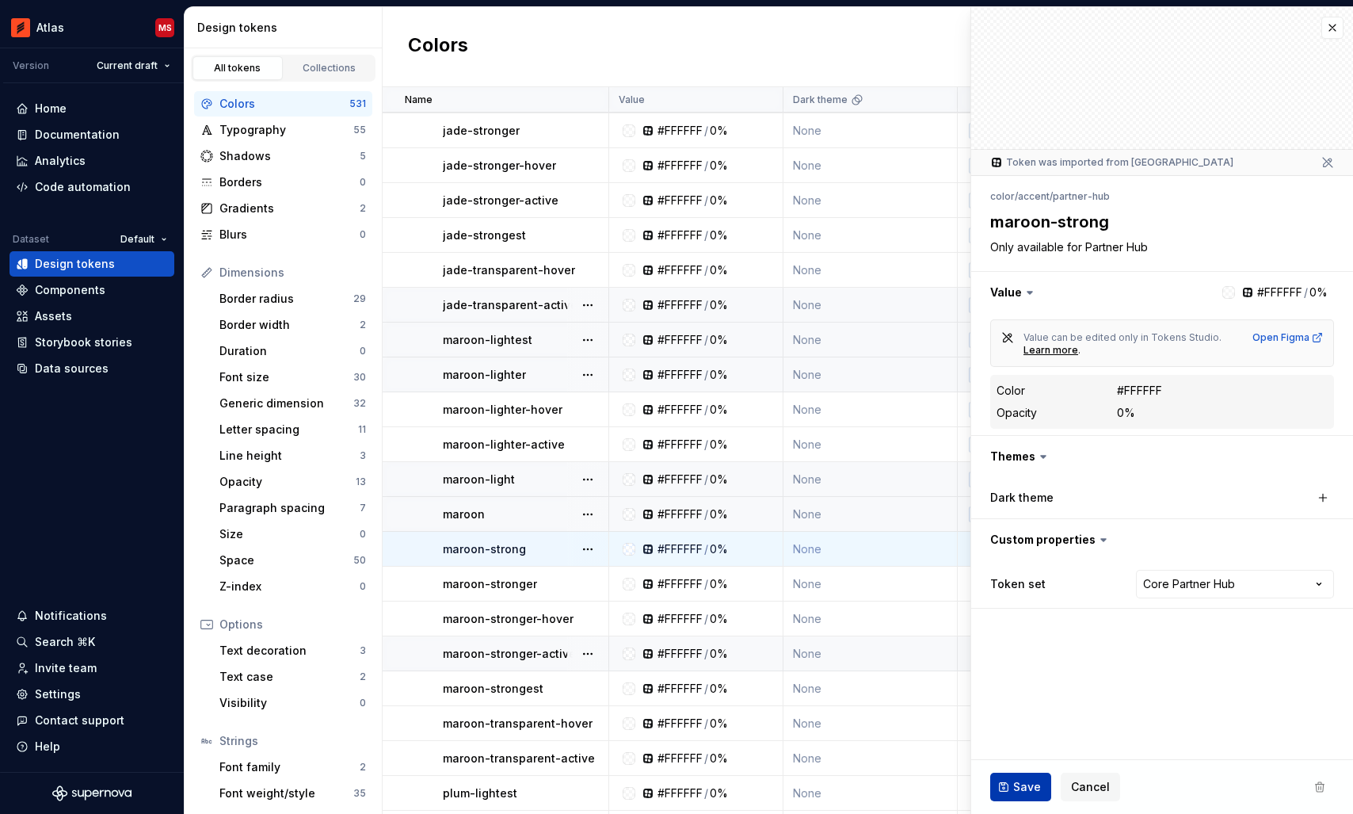
click at [1018, 776] on button "Save" at bounding box center [1020, 786] width 61 height 29
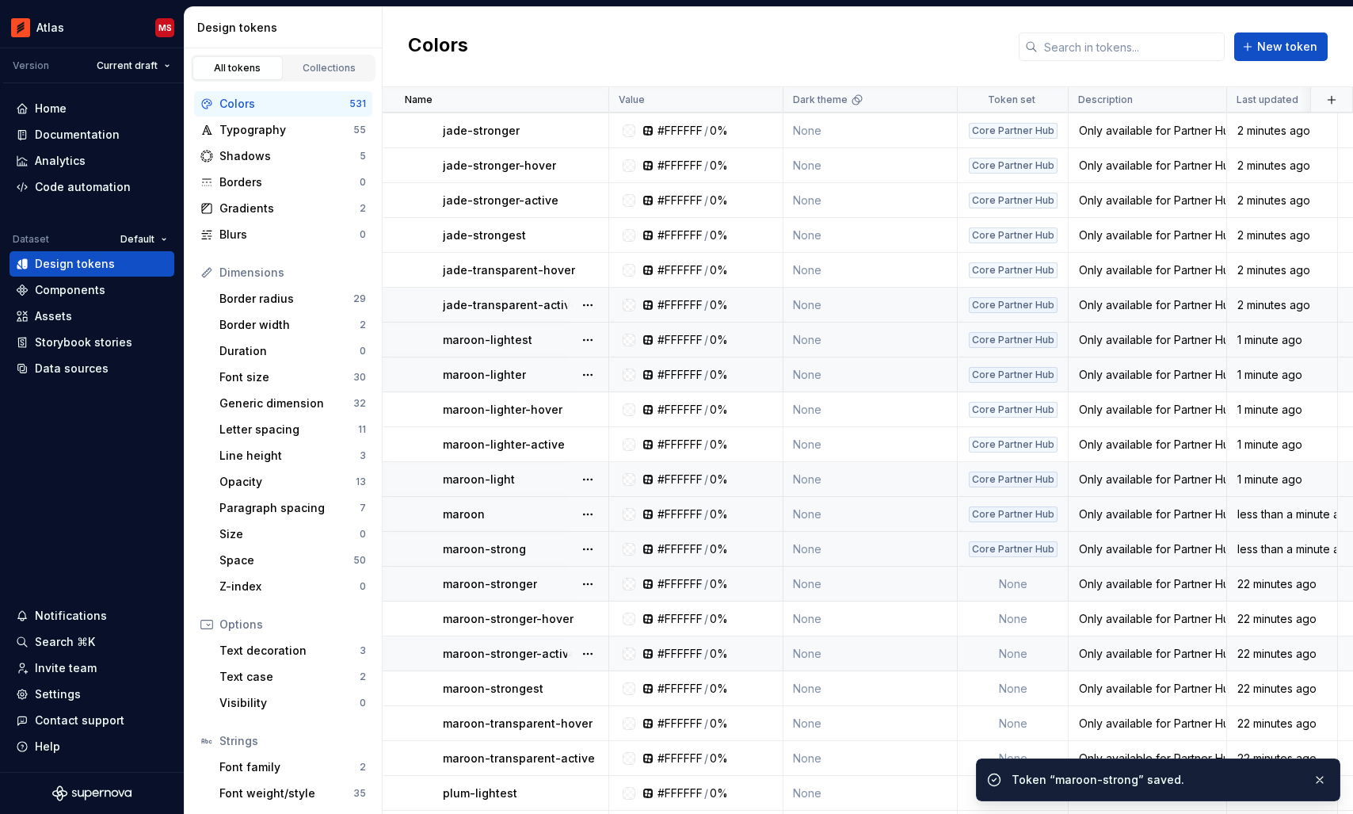
click at [1014, 584] on td "None" at bounding box center [1013, 583] width 111 height 35
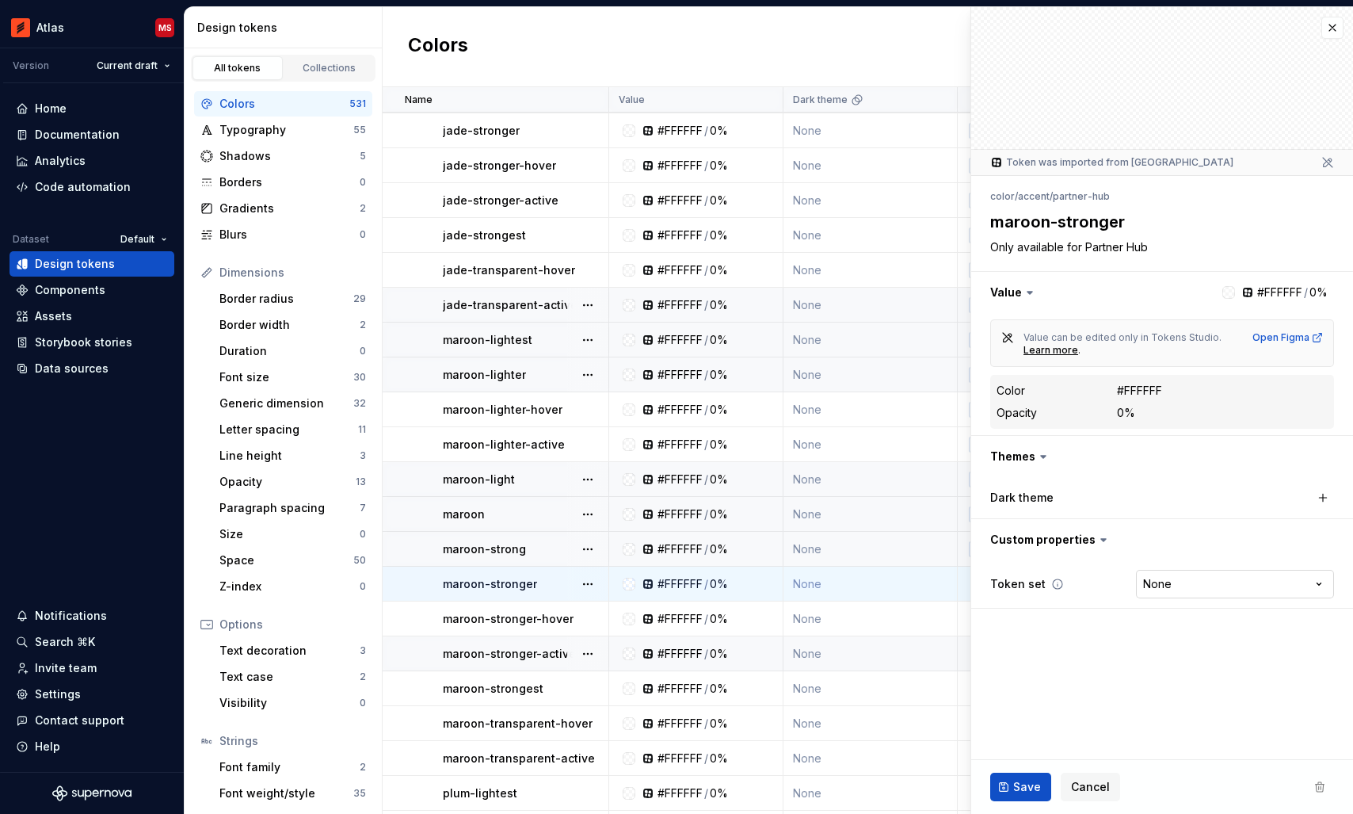
click at [1205, 586] on html "Atlas MS Version Current draft Home Documentation Analytics Code automation Dat…" at bounding box center [676, 407] width 1353 height 814
type textarea "*"
select select "**********"
click at [1020, 786] on span "Save" at bounding box center [1027, 787] width 28 height 16
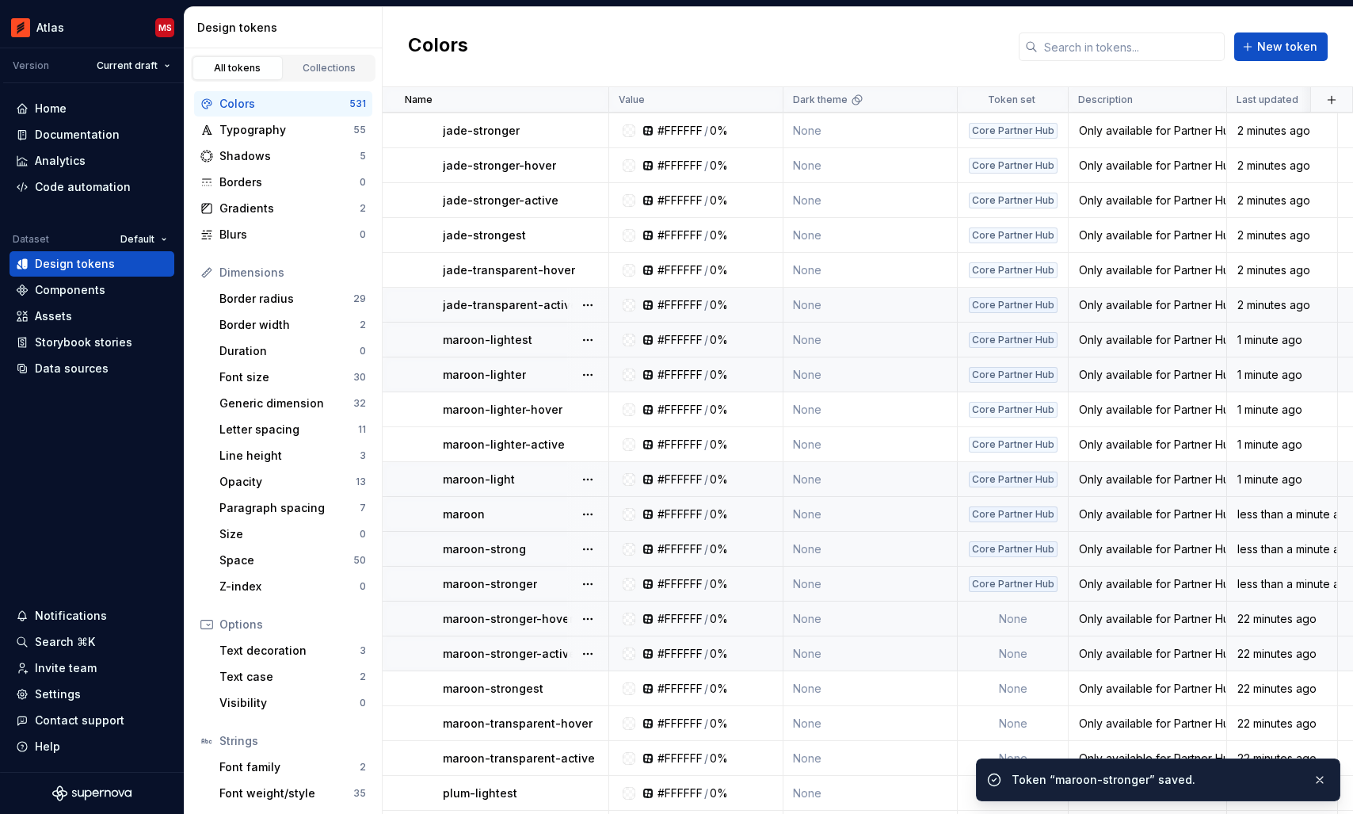
click at [1008, 619] on td "None" at bounding box center [1013, 618] width 111 height 35
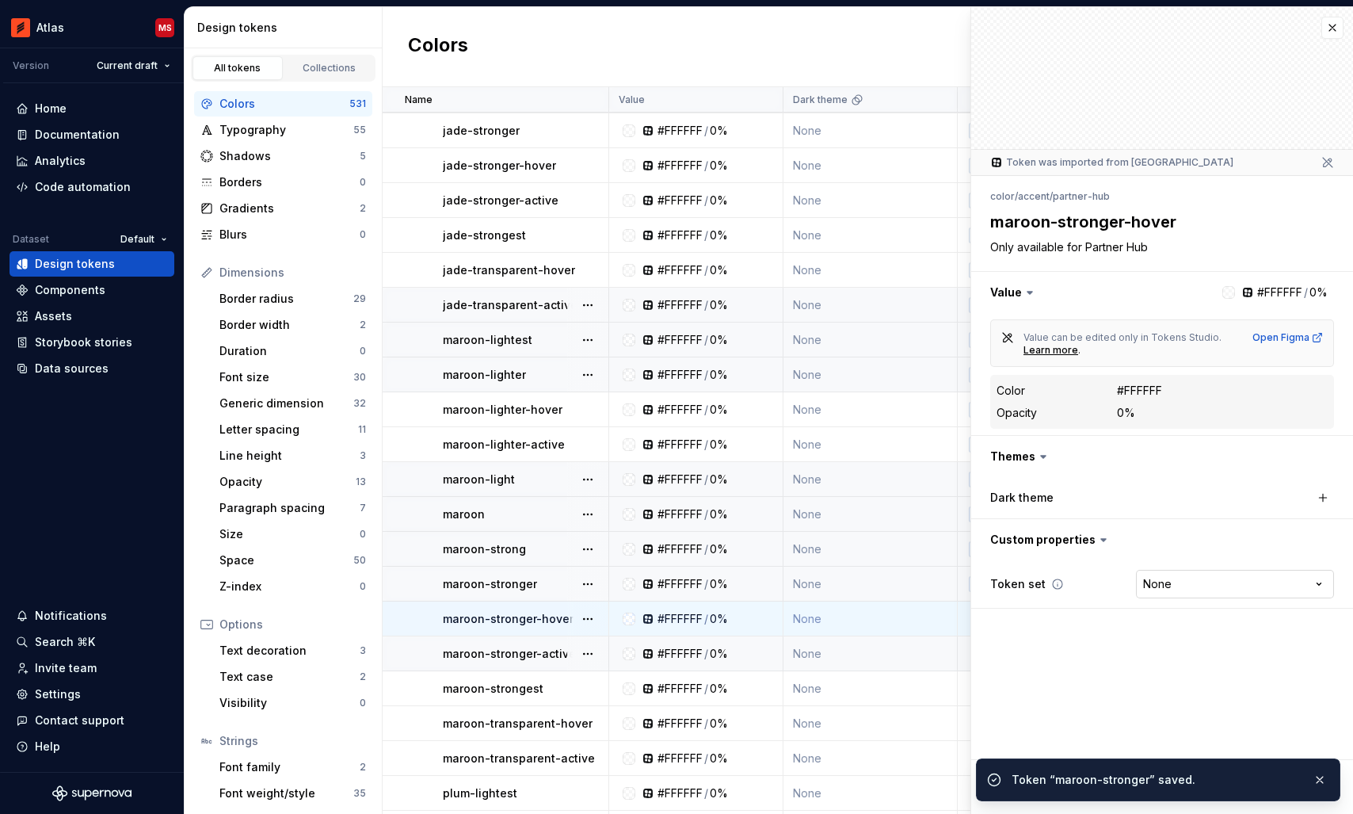
click at [1185, 593] on html "Atlas MS Version Current draft Home Documentation Analytics Code automation Dat…" at bounding box center [676, 407] width 1353 height 814
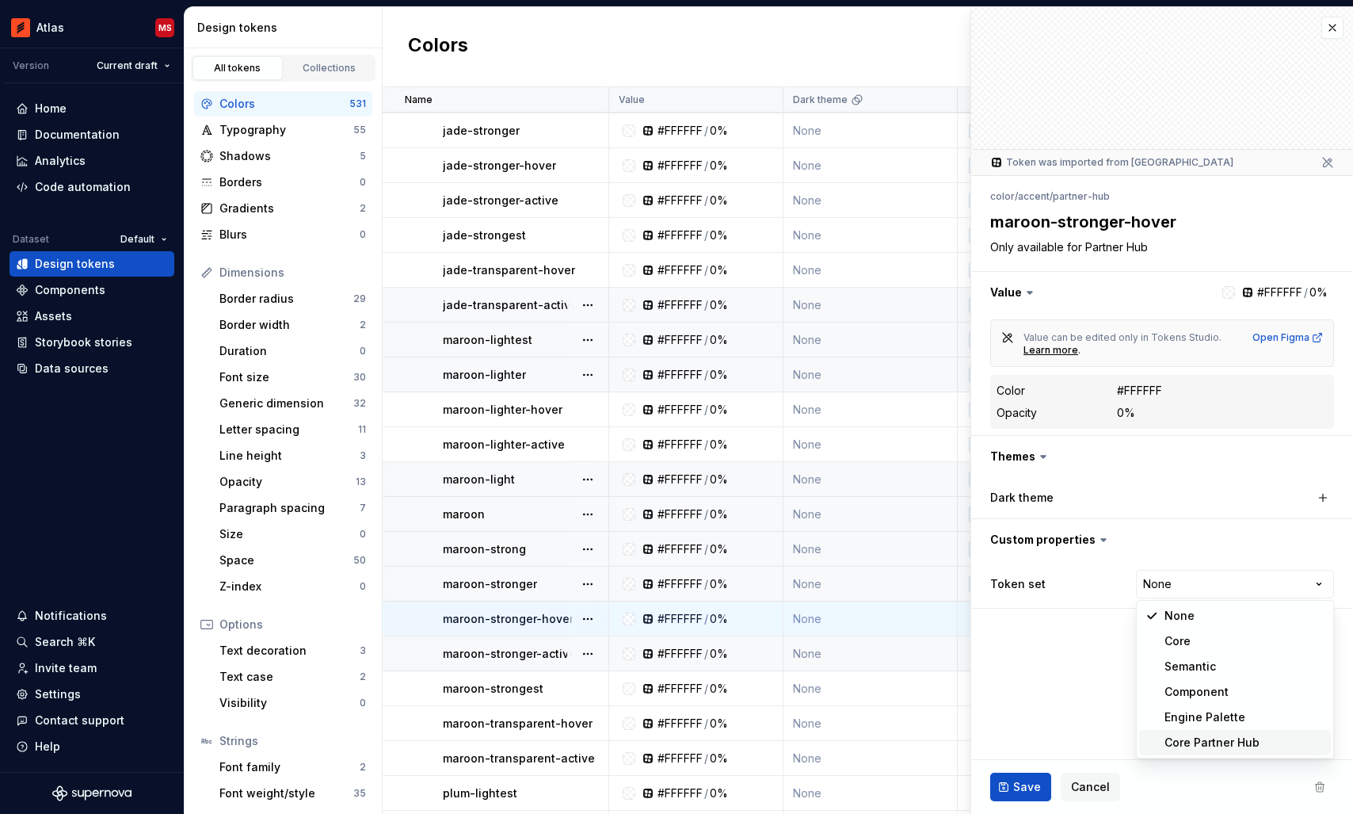
type textarea "*"
select select "**********"
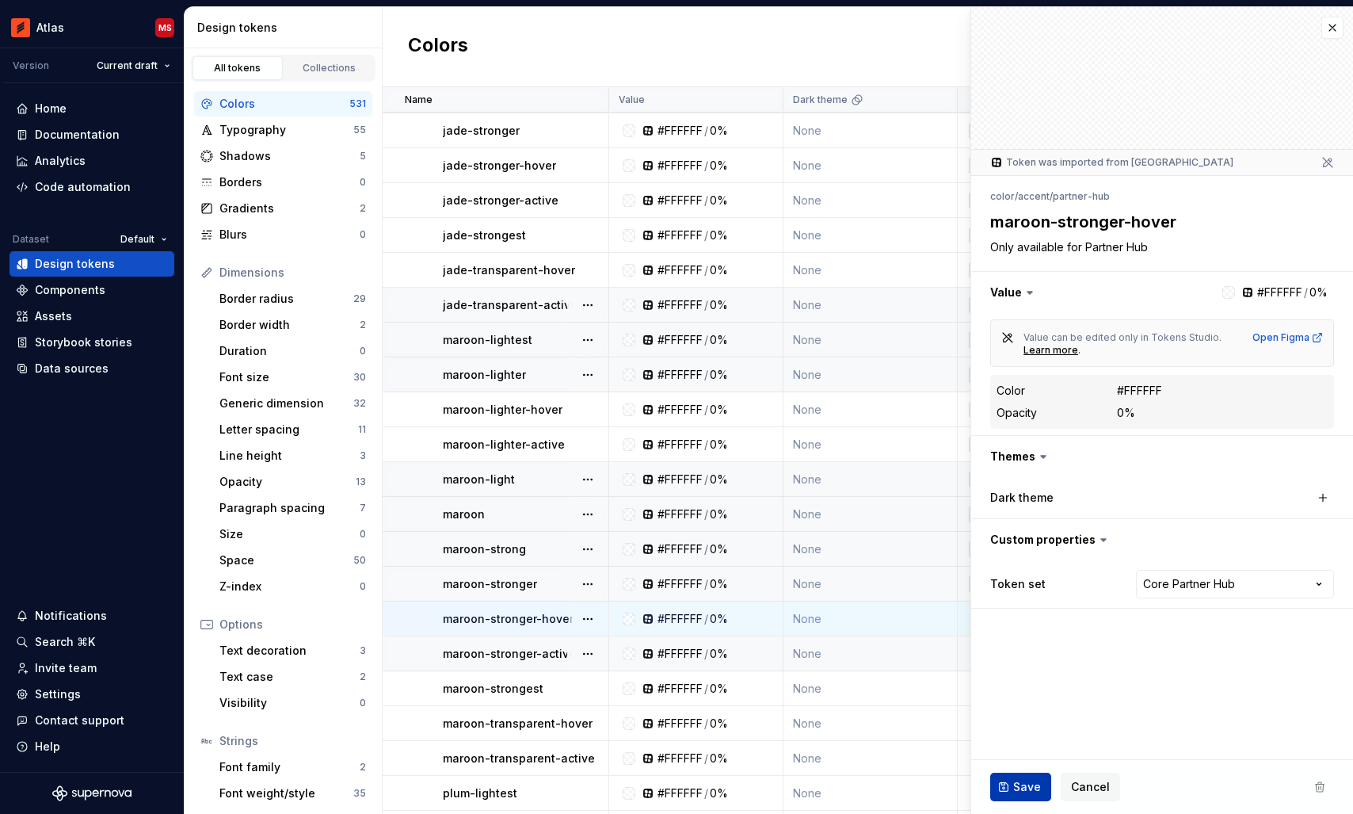
click at [1023, 784] on span "Save" at bounding box center [1027, 787] width 28 height 16
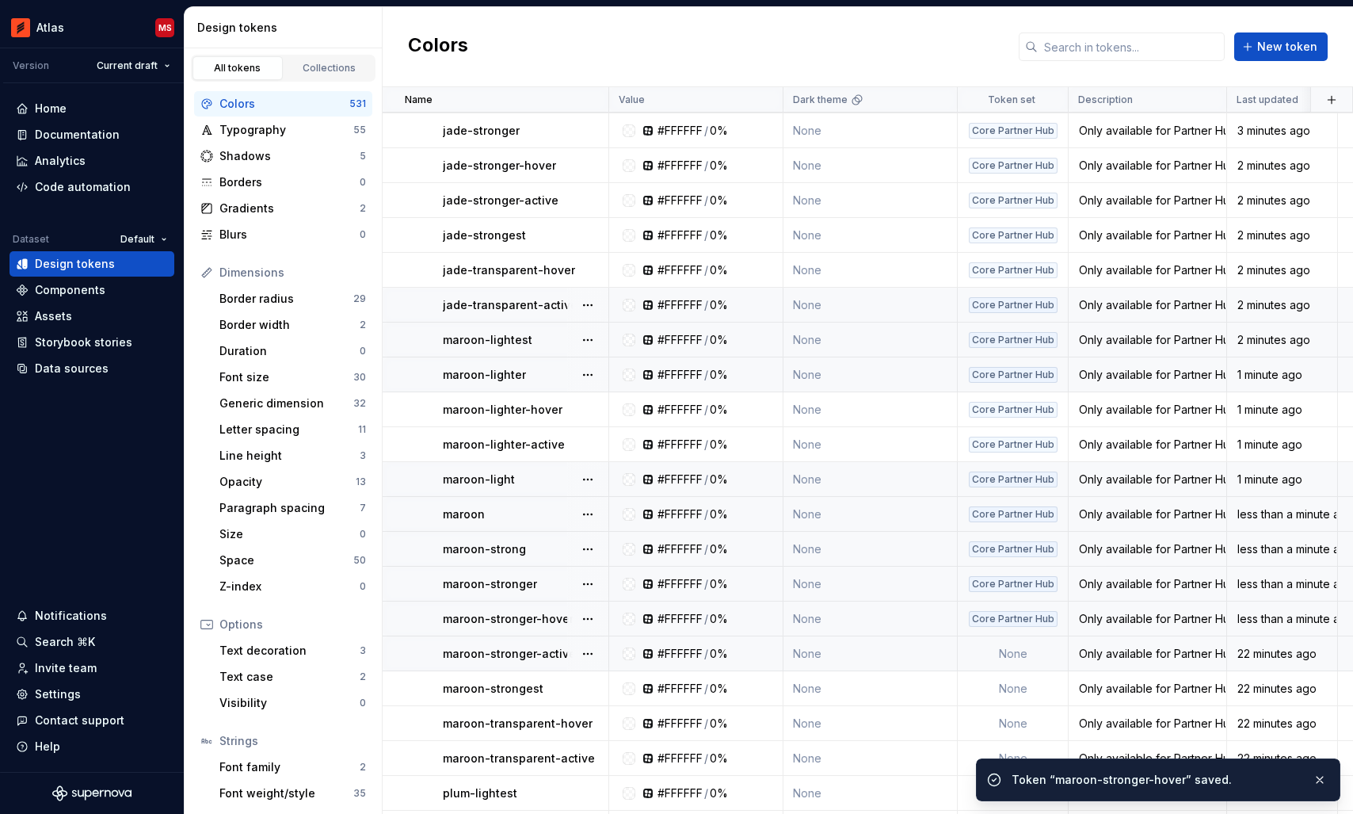
click at [1005, 652] on td "None" at bounding box center [1013, 653] width 111 height 35
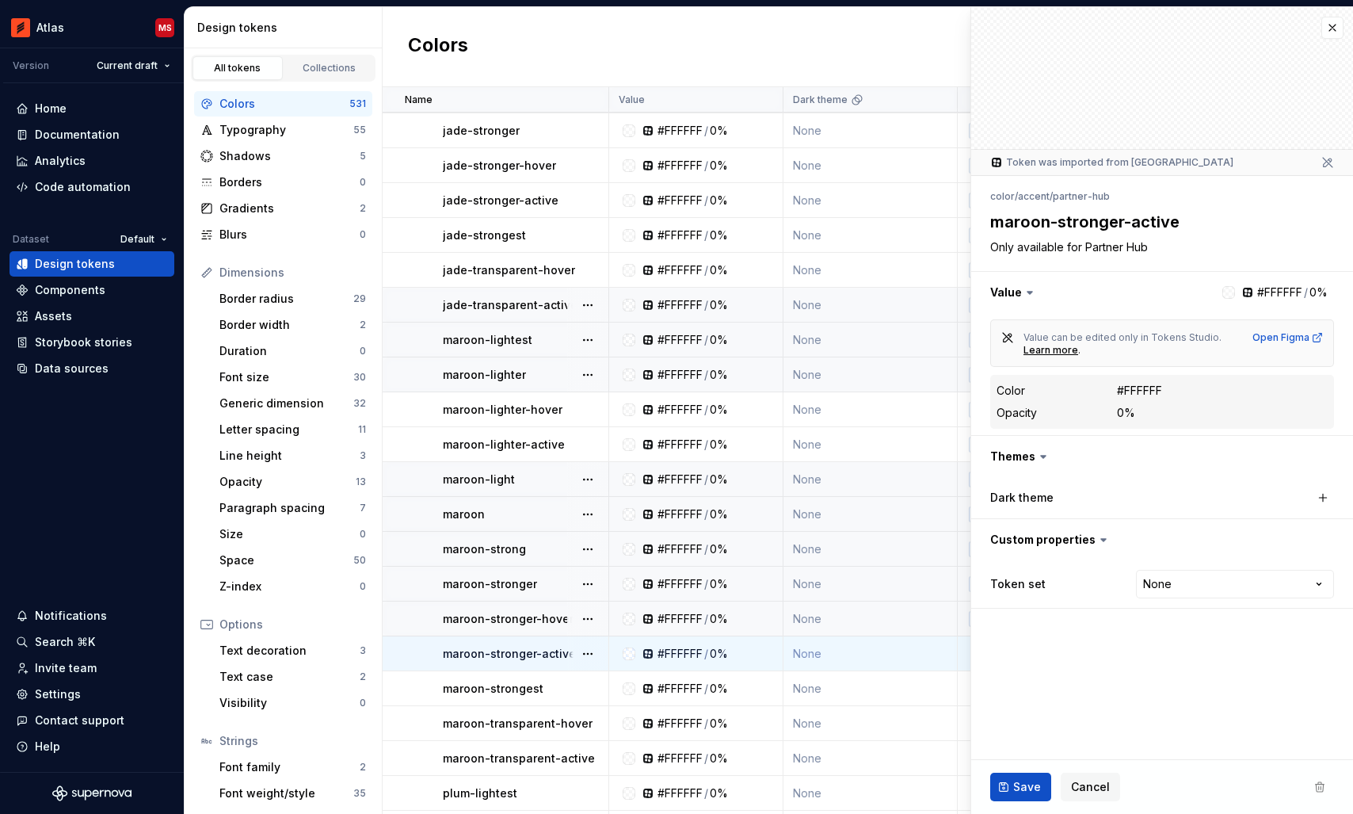
type textarea "*"
click at [1162, 575] on html "Atlas MS Version Current draft Home Documentation Analytics Code automation Dat…" at bounding box center [676, 407] width 1353 height 814
select select "**********"
click at [1020, 788] on span "Save" at bounding box center [1027, 787] width 28 height 16
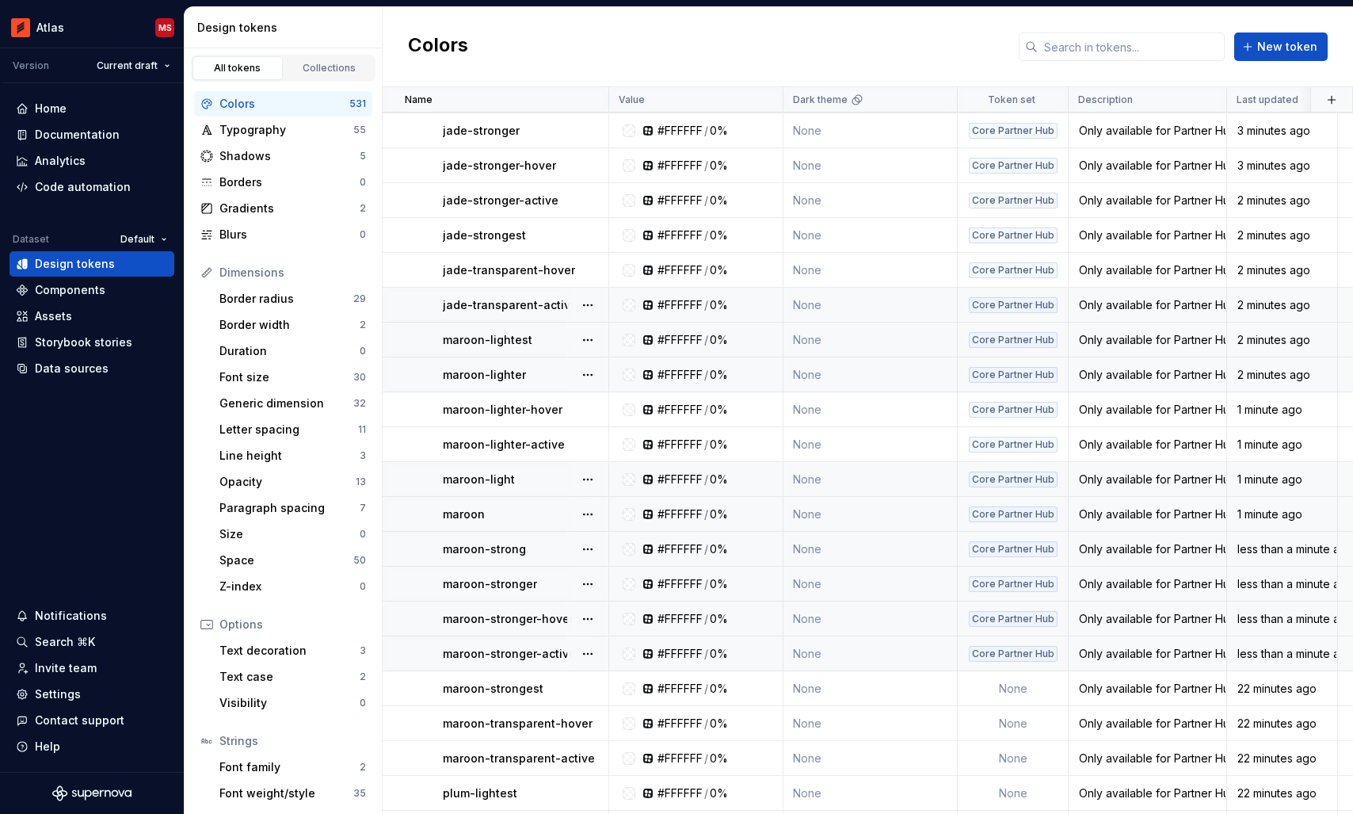
scroll to position [14438, 0]
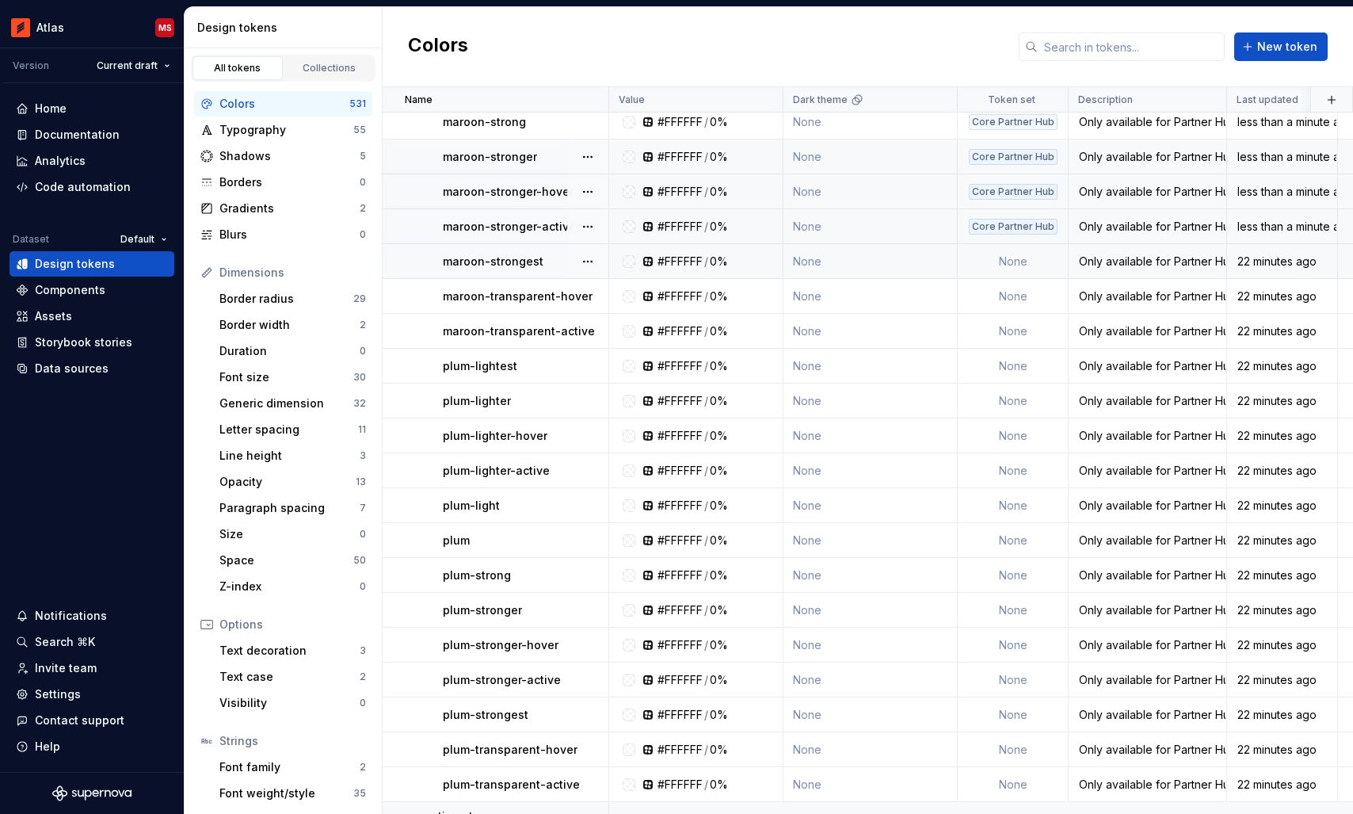
click at [1026, 260] on td "None" at bounding box center [1013, 261] width 111 height 35
type textarea "*"
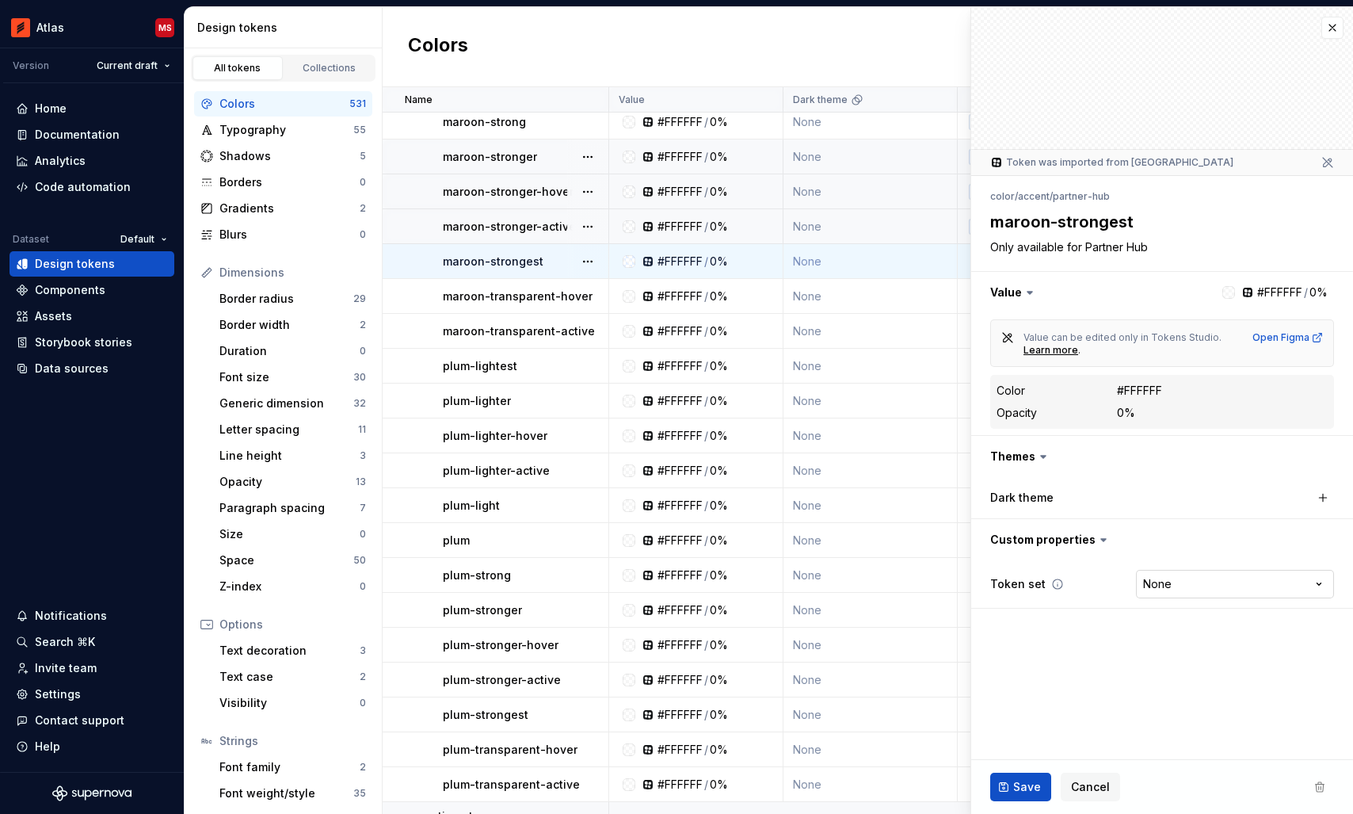
click at [1146, 586] on html "Atlas MS Version Current draft Home Documentation Analytics Code automation Dat…" at bounding box center [676, 407] width 1353 height 814
select select "**********"
click at [1010, 787] on button "Save" at bounding box center [1020, 786] width 61 height 29
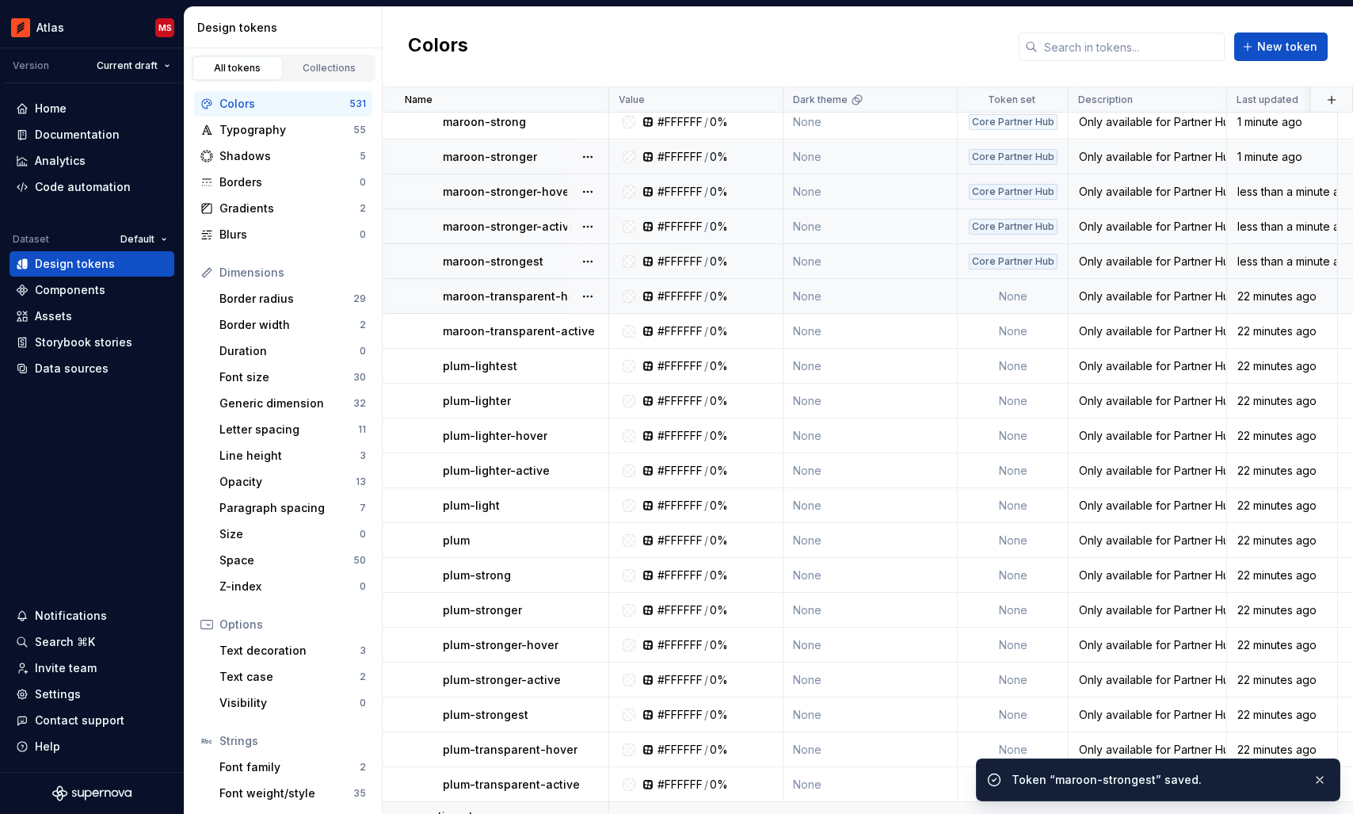
click at [997, 291] on td "None" at bounding box center [1013, 296] width 111 height 35
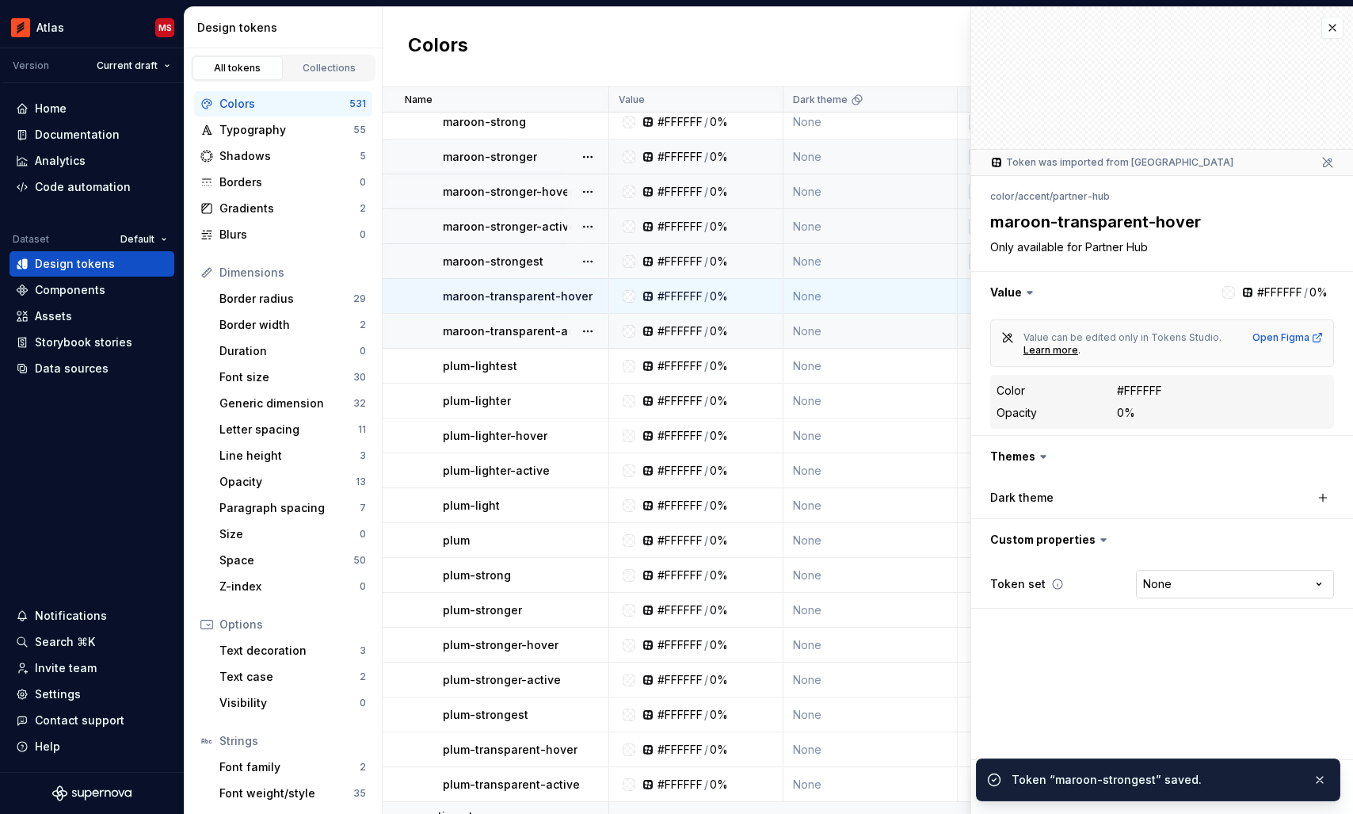
click at [1162, 577] on html "Atlas MS Version Current draft Home Documentation Analytics Code automation Dat…" at bounding box center [676, 407] width 1353 height 814
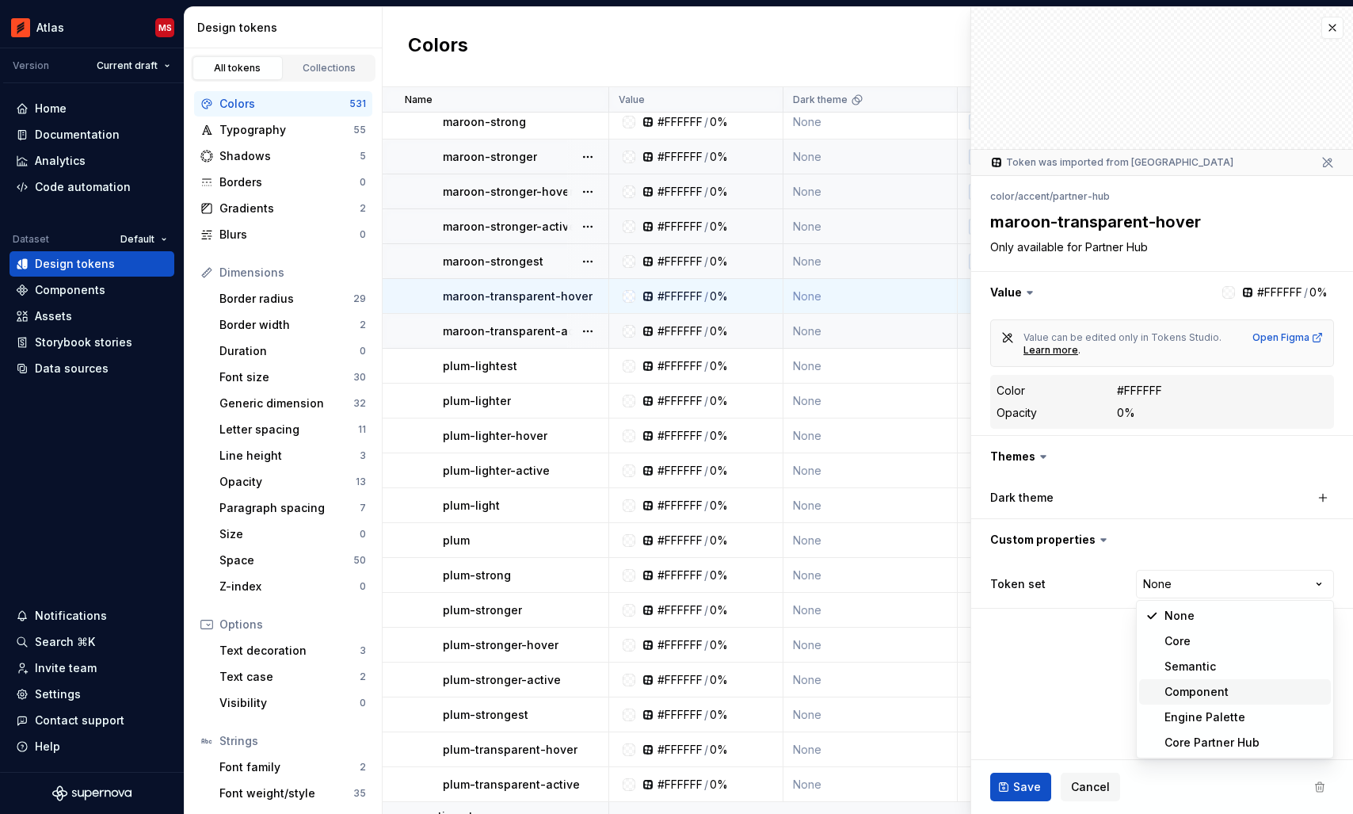
type textarea "*"
select select "**********"
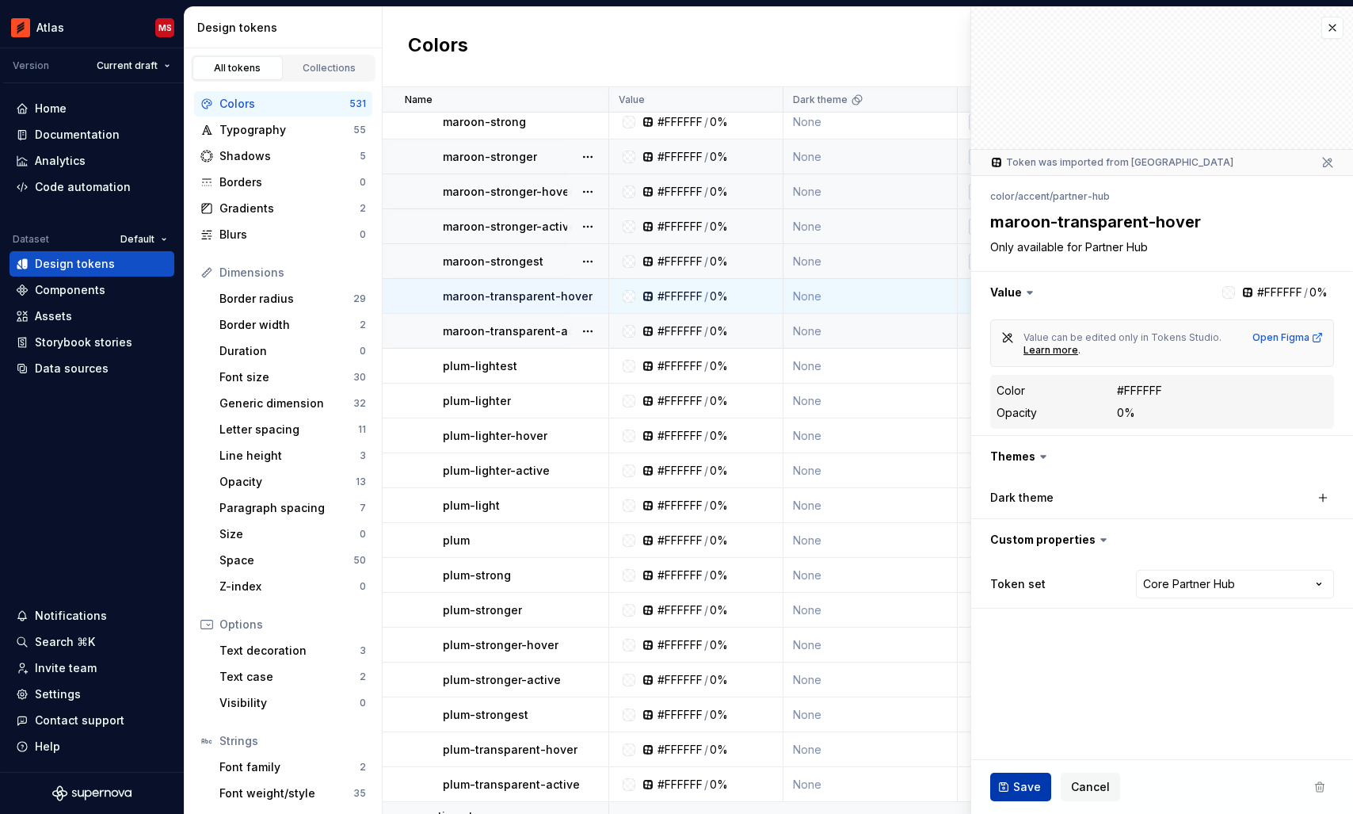
click at [1022, 782] on span "Save" at bounding box center [1027, 787] width 28 height 16
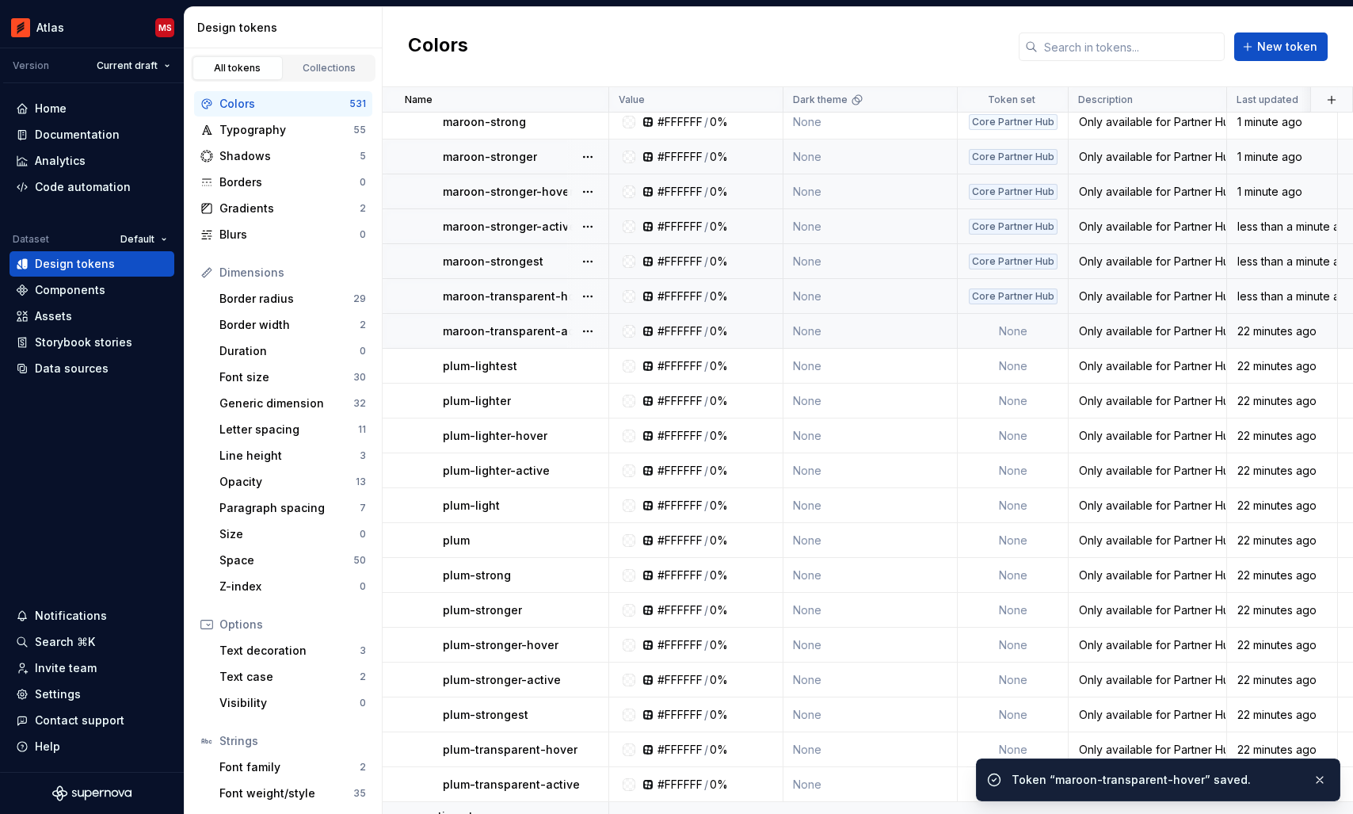
click at [1018, 333] on td "None" at bounding box center [1013, 331] width 111 height 35
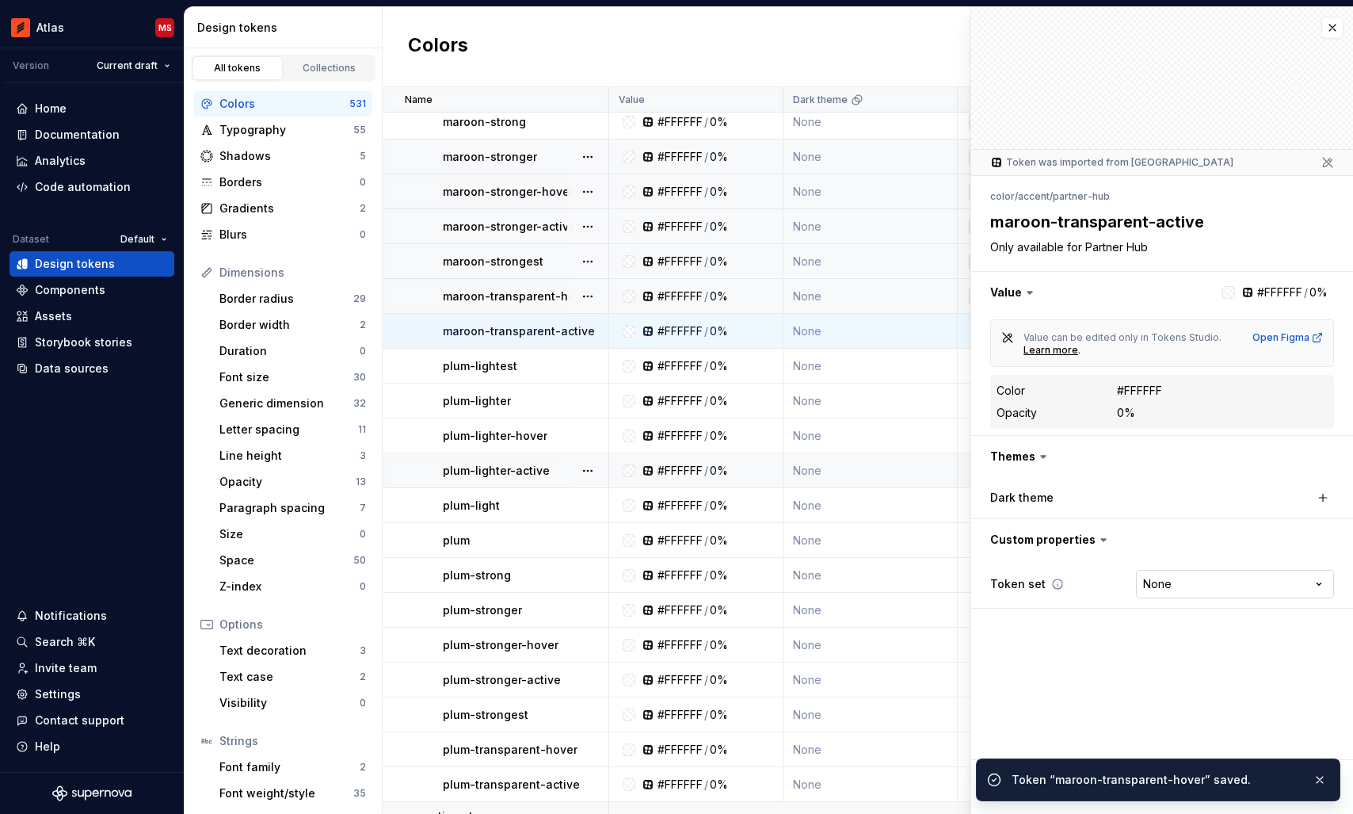
click at [1181, 570] on html "Atlas MS Version Current draft Home Documentation Analytics Code automation Dat…" at bounding box center [676, 407] width 1353 height 814
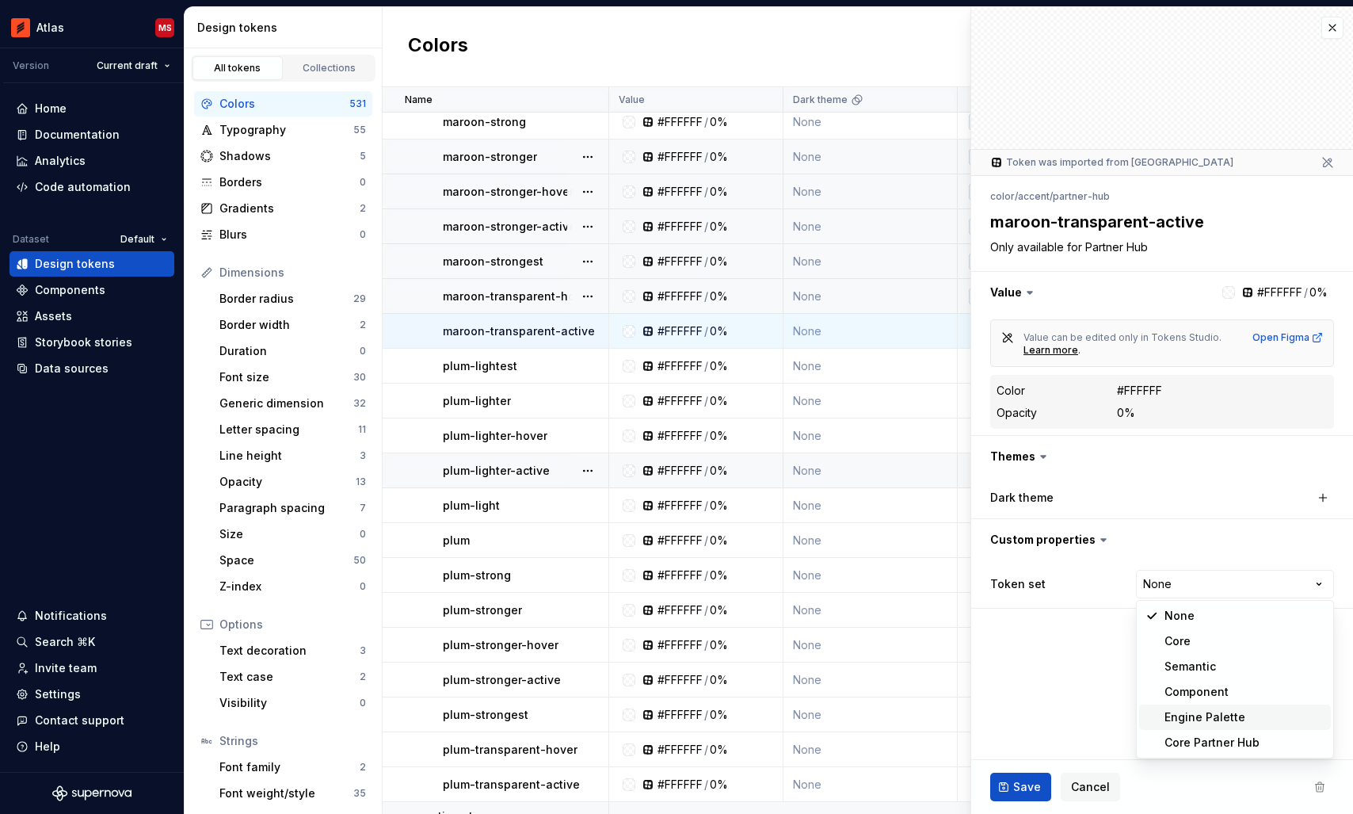
type textarea "*"
select select "**********"
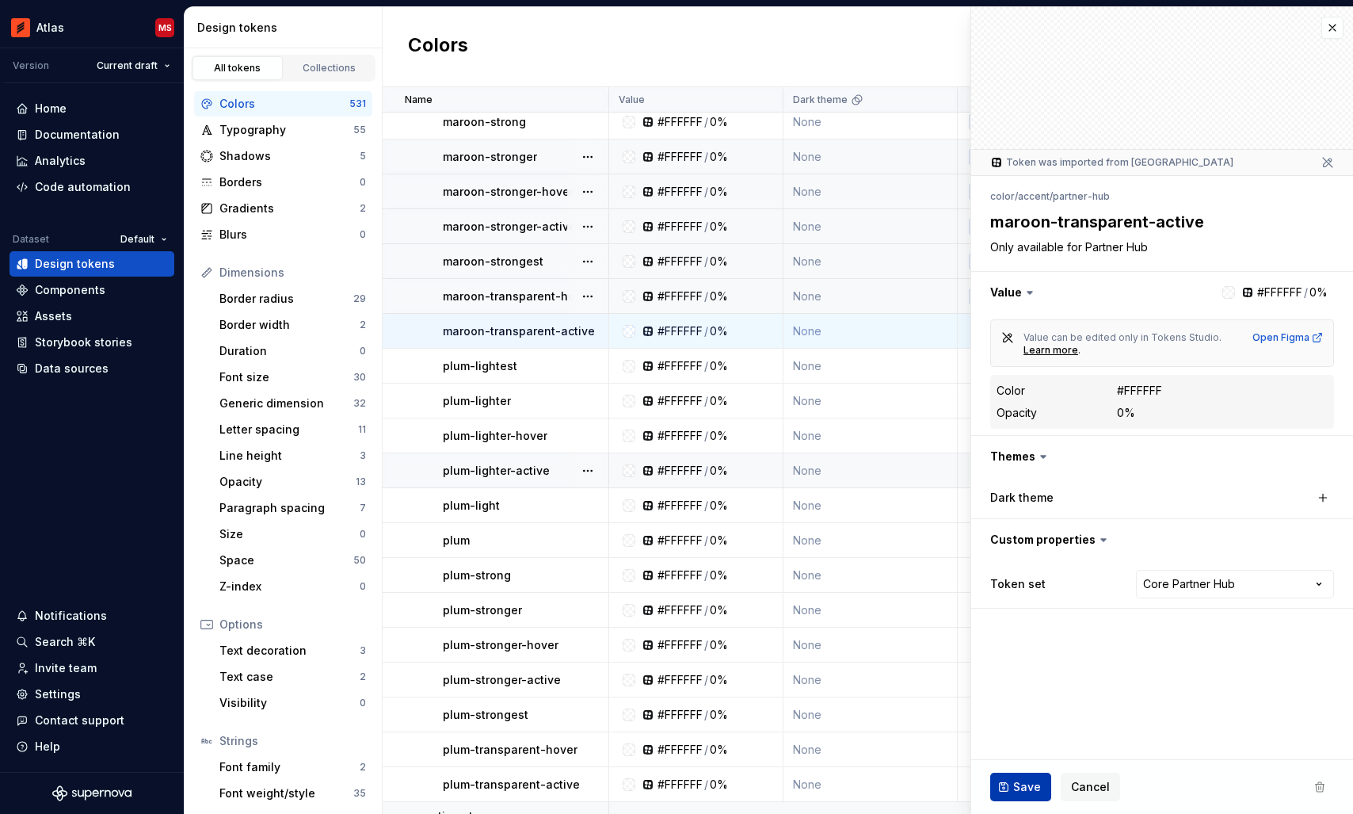
click at [1029, 778] on button "Save" at bounding box center [1020, 786] width 61 height 29
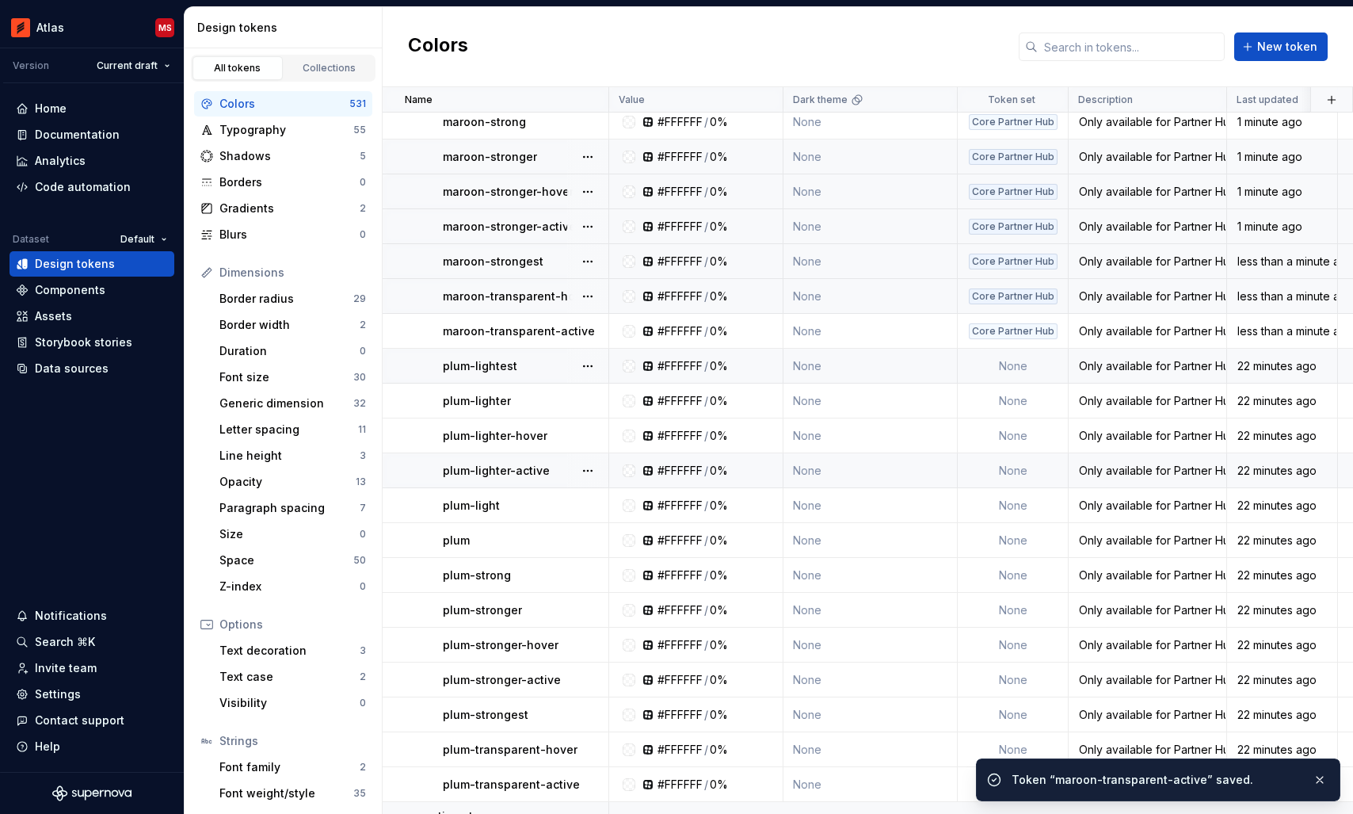
click at [1004, 363] on td "None" at bounding box center [1013, 366] width 111 height 35
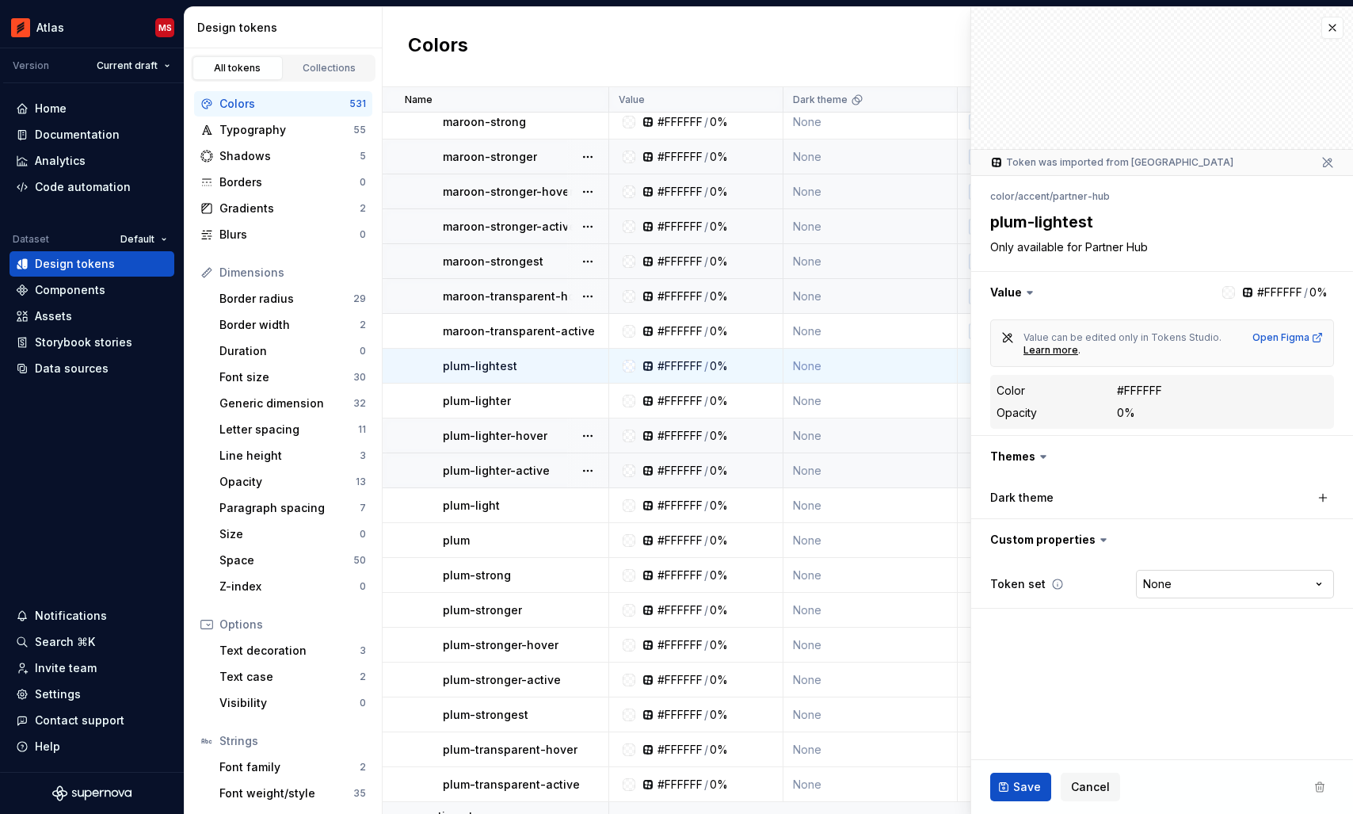
click at [1200, 583] on html "Atlas MS Version Current draft Home Documentation Analytics Code automation Dat…" at bounding box center [676, 407] width 1353 height 814
type textarea "*"
select select "**********"
click at [1016, 788] on span "Save" at bounding box center [1027, 787] width 28 height 16
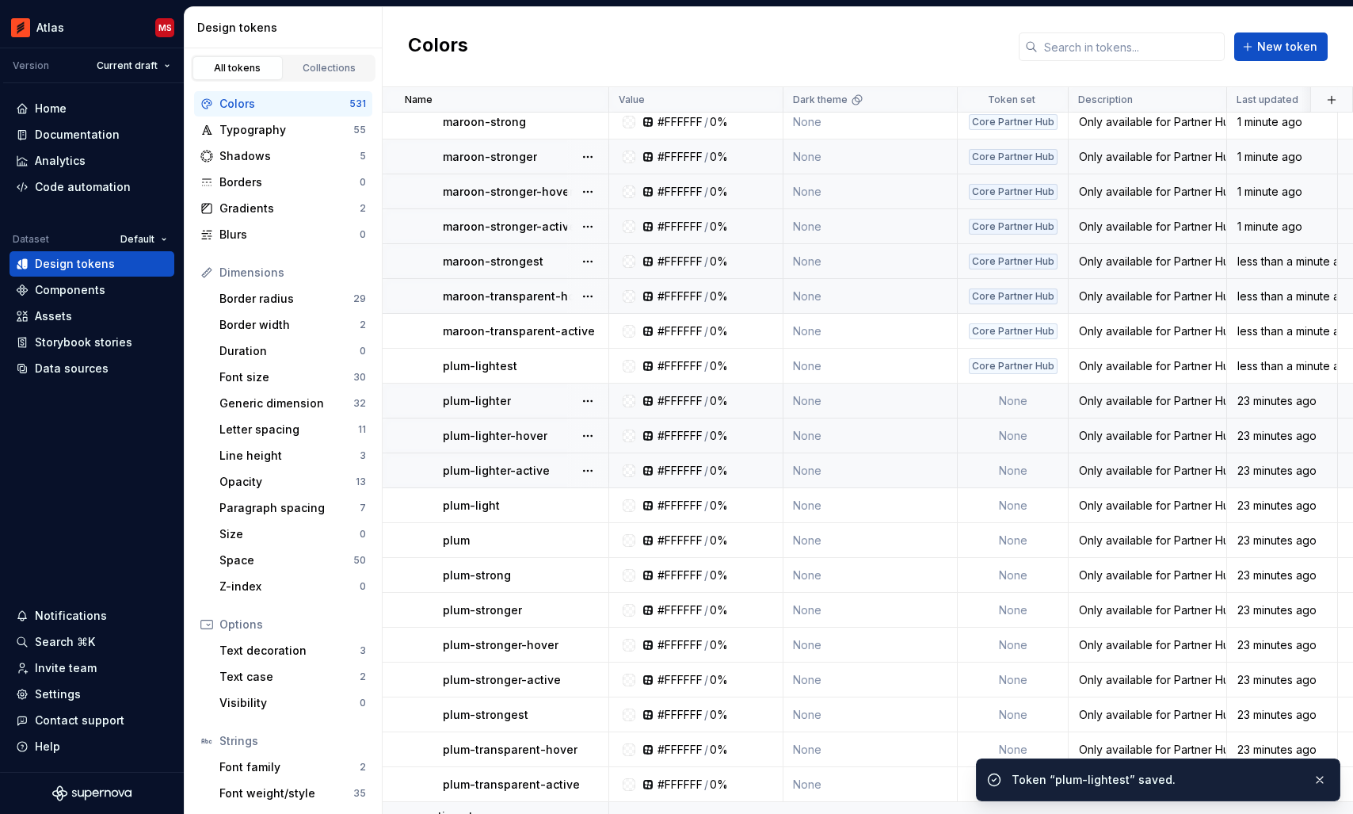
click at [1016, 394] on td "None" at bounding box center [1013, 400] width 111 height 35
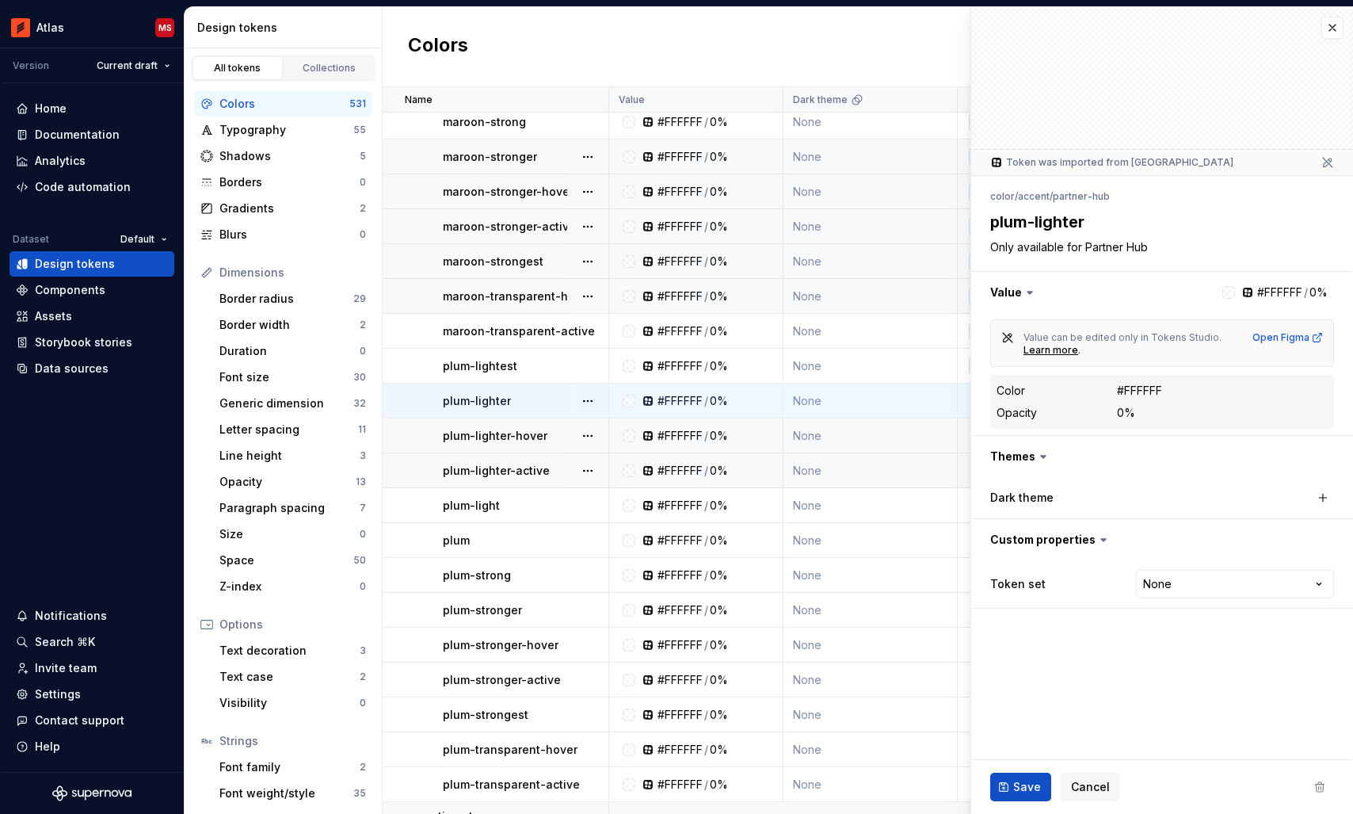
type textarea "*"
click at [1206, 581] on html "Atlas MS Version Current draft Home Documentation Analytics Code automation Dat…" at bounding box center [676, 407] width 1353 height 814
select select "**********"
click at [1023, 788] on span "Save" at bounding box center [1027, 787] width 28 height 16
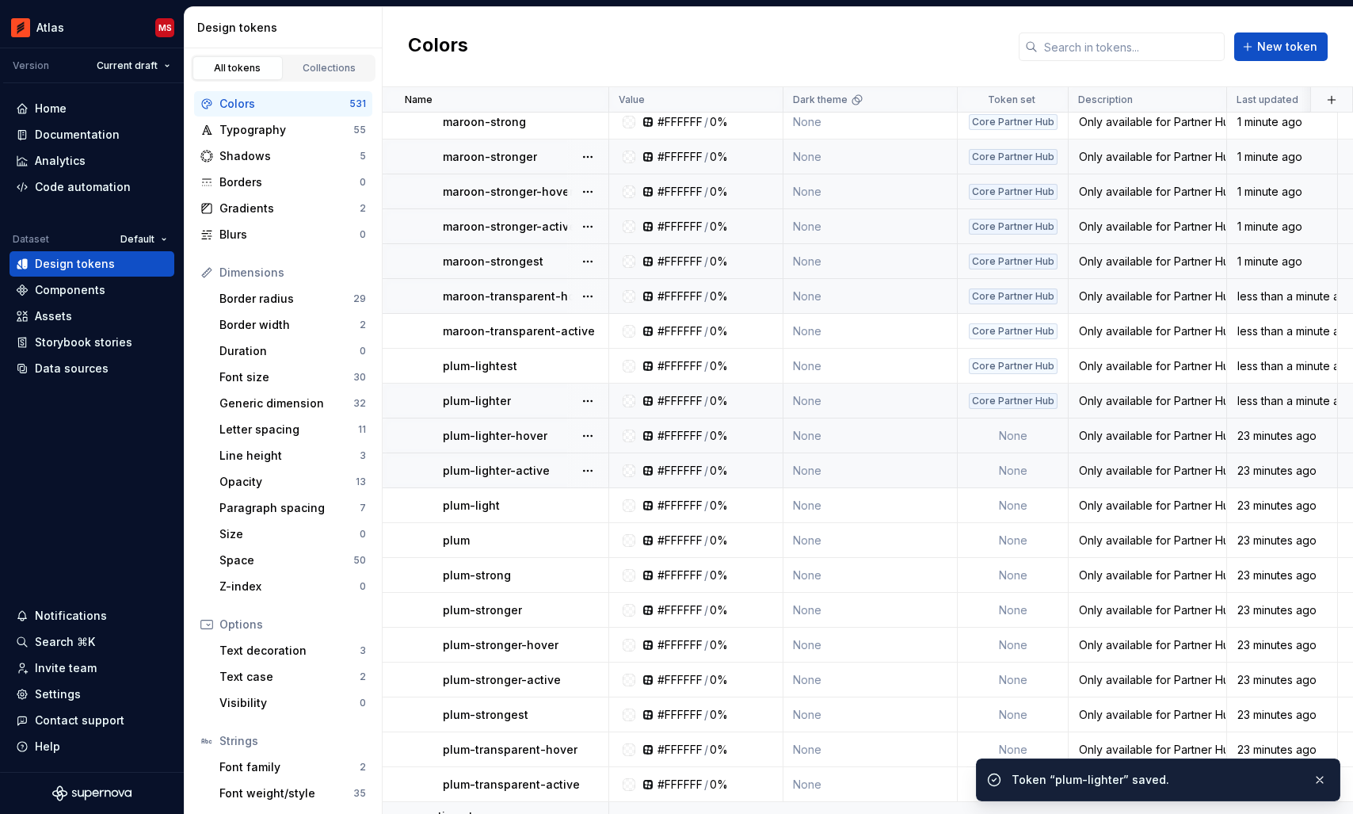
click at [1002, 430] on td "None" at bounding box center [1013, 435] width 111 height 35
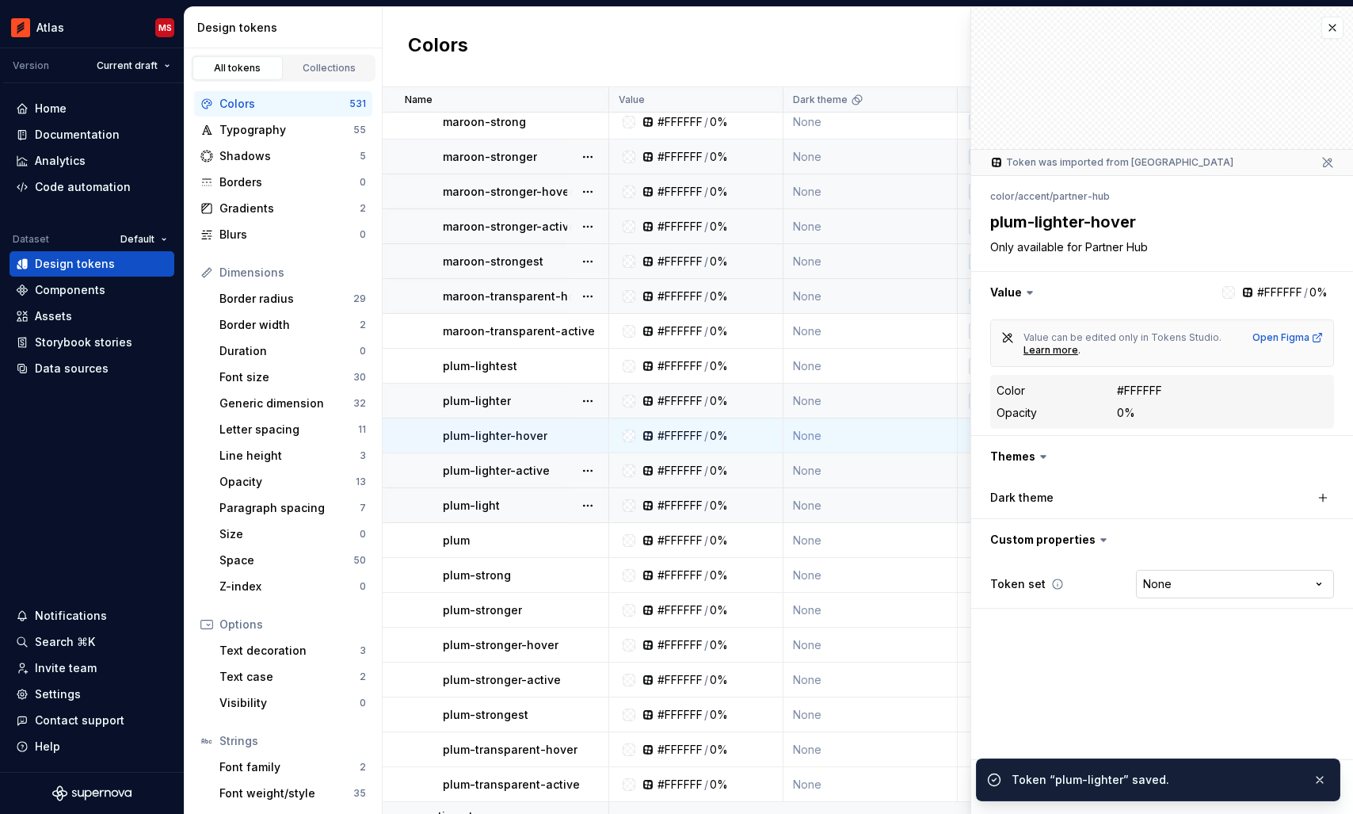
click at [1180, 581] on html "Atlas MS Version Current draft Home Documentation Analytics Code automation Dat…" at bounding box center [676, 407] width 1353 height 814
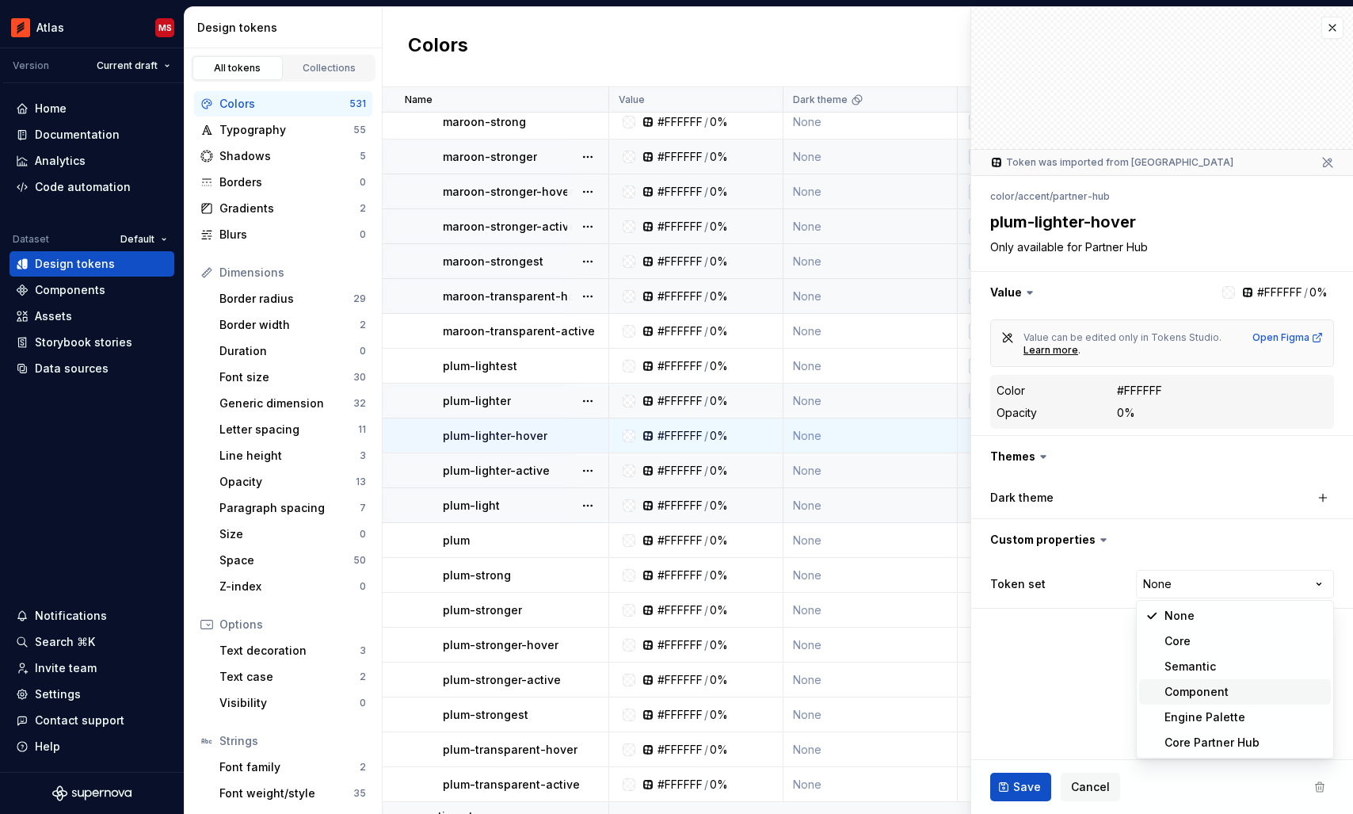
type textarea "*"
select select "**********"
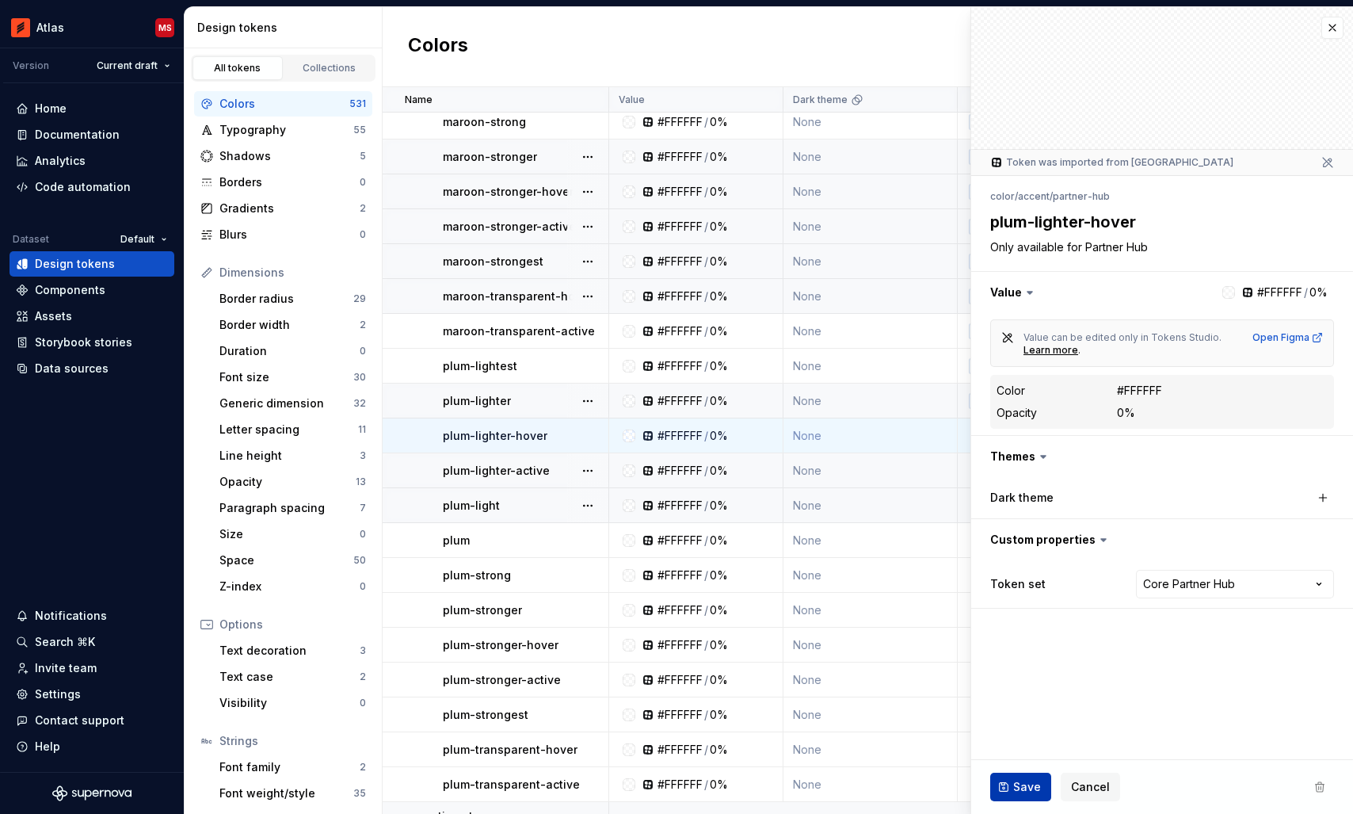
click at [997, 793] on button "Save" at bounding box center [1020, 786] width 61 height 29
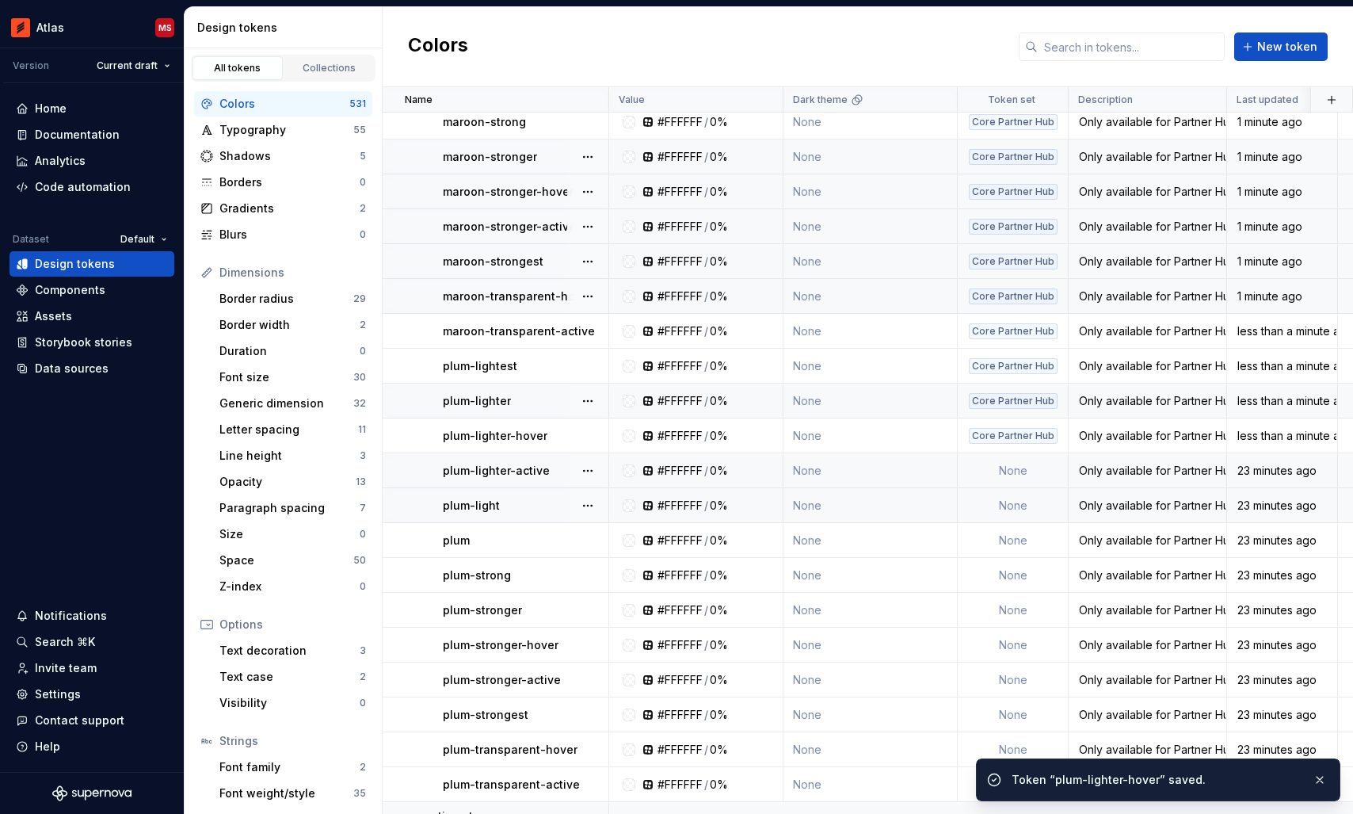
click at [1004, 467] on td "None" at bounding box center [1013, 470] width 111 height 35
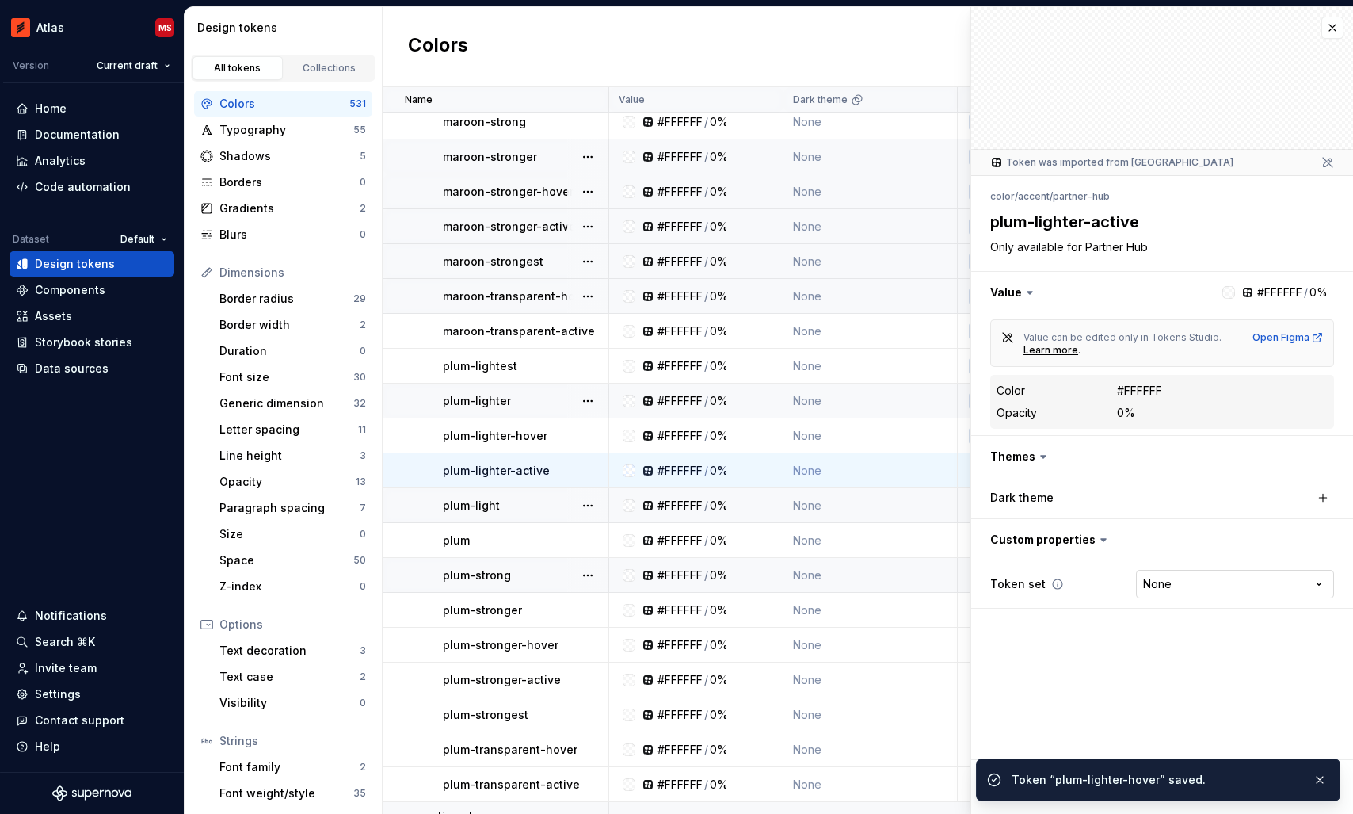
click at [1201, 593] on html "Atlas MS Version Current draft Home Documentation Analytics Code automation Dat…" at bounding box center [676, 407] width 1353 height 814
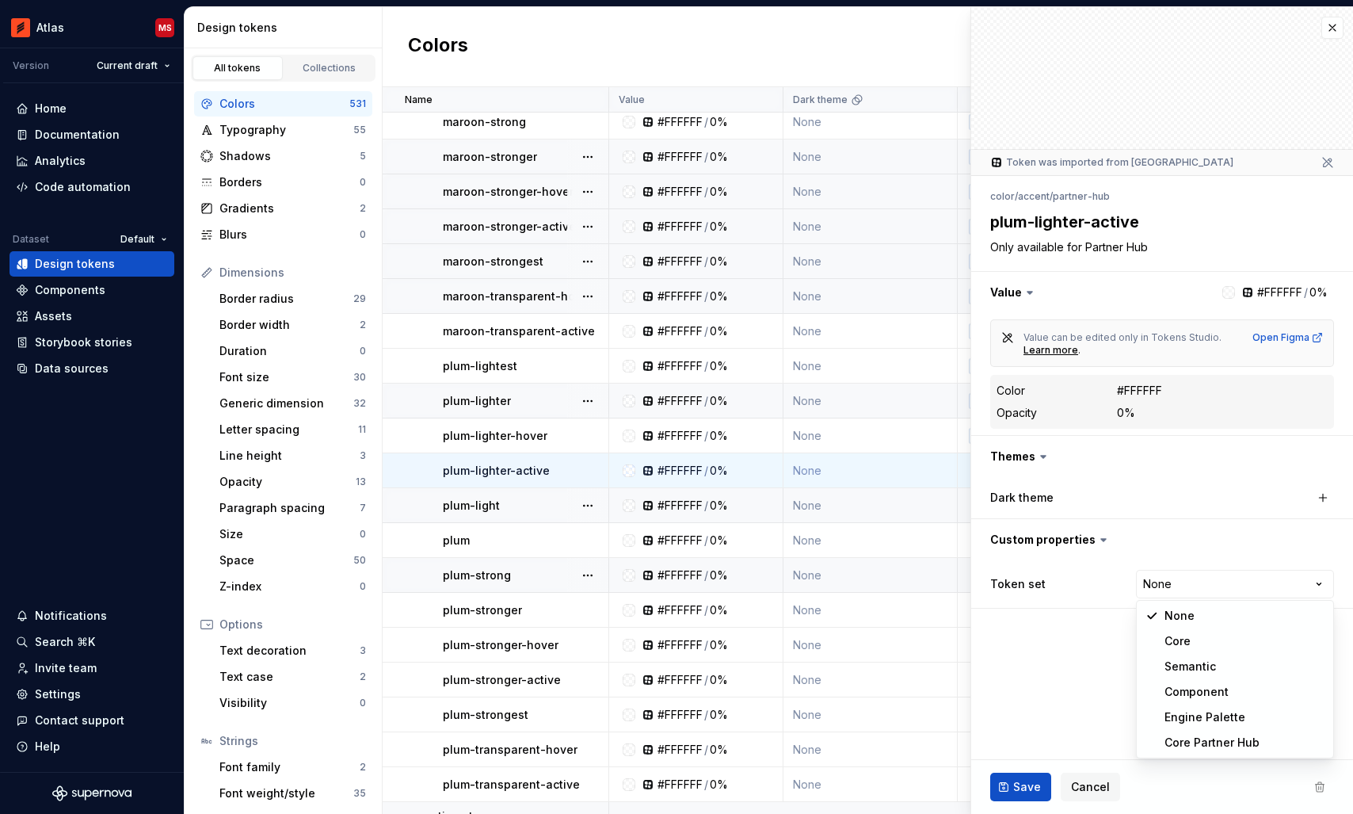
type textarea "*"
select select "**********"
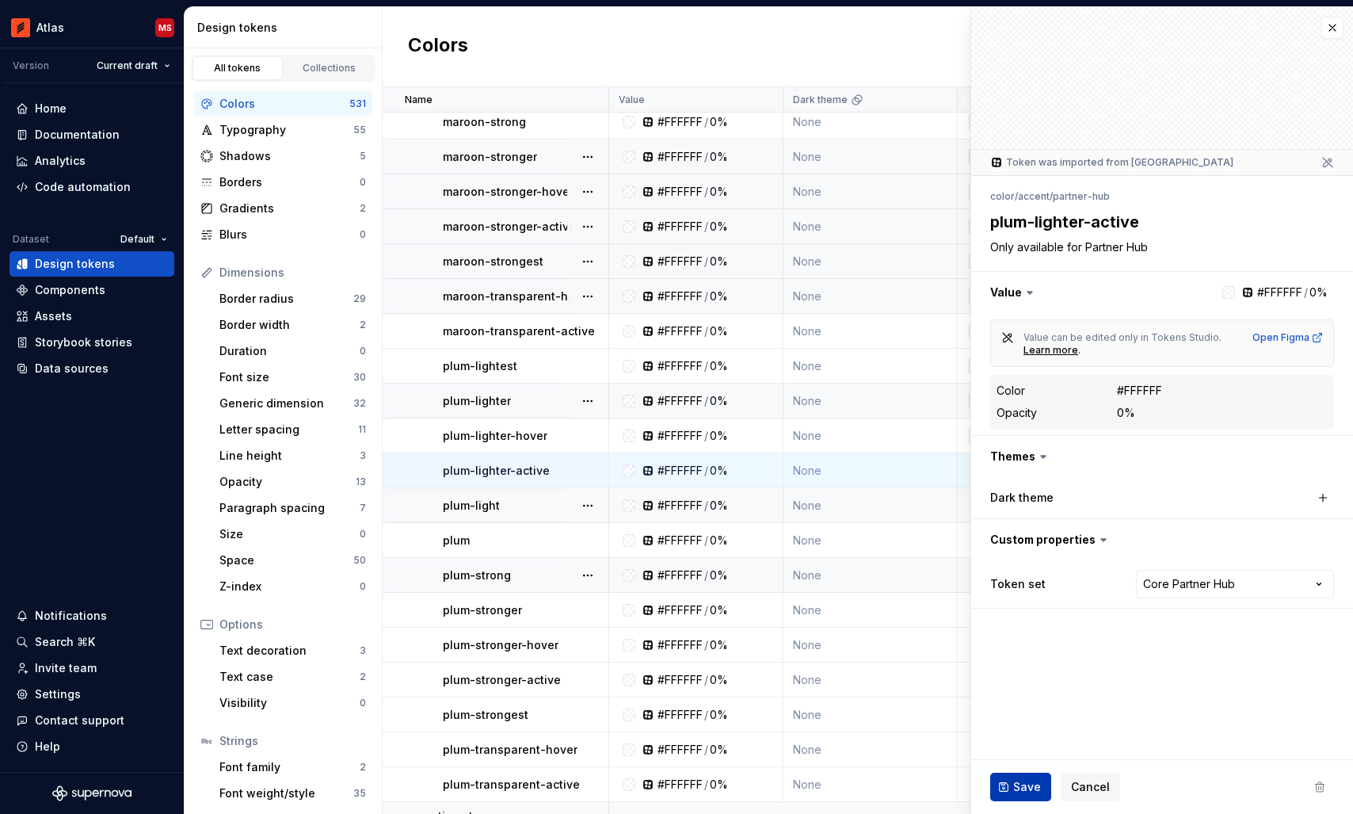
click at [1028, 781] on span "Save" at bounding box center [1027, 787] width 28 height 16
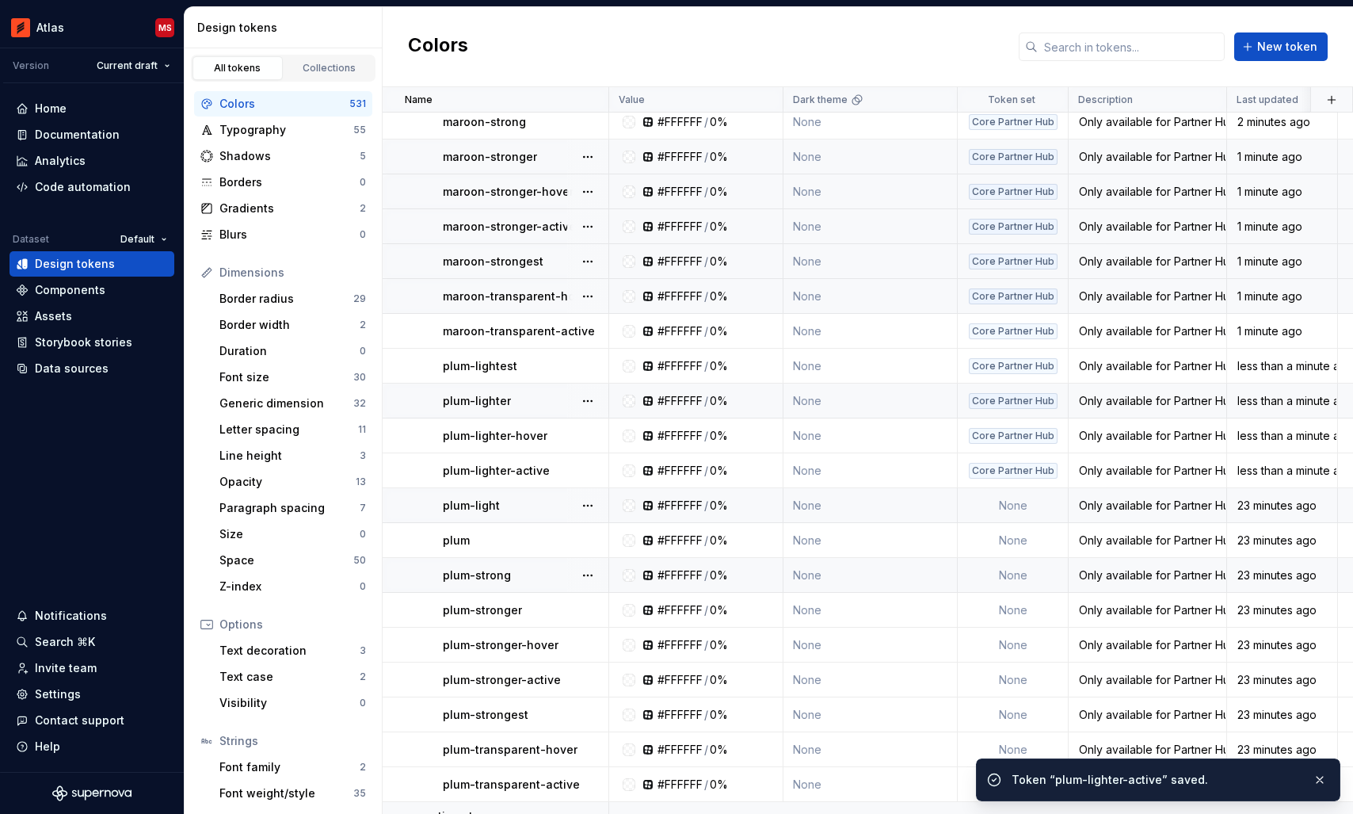
click at [1018, 511] on td "None" at bounding box center [1013, 505] width 111 height 35
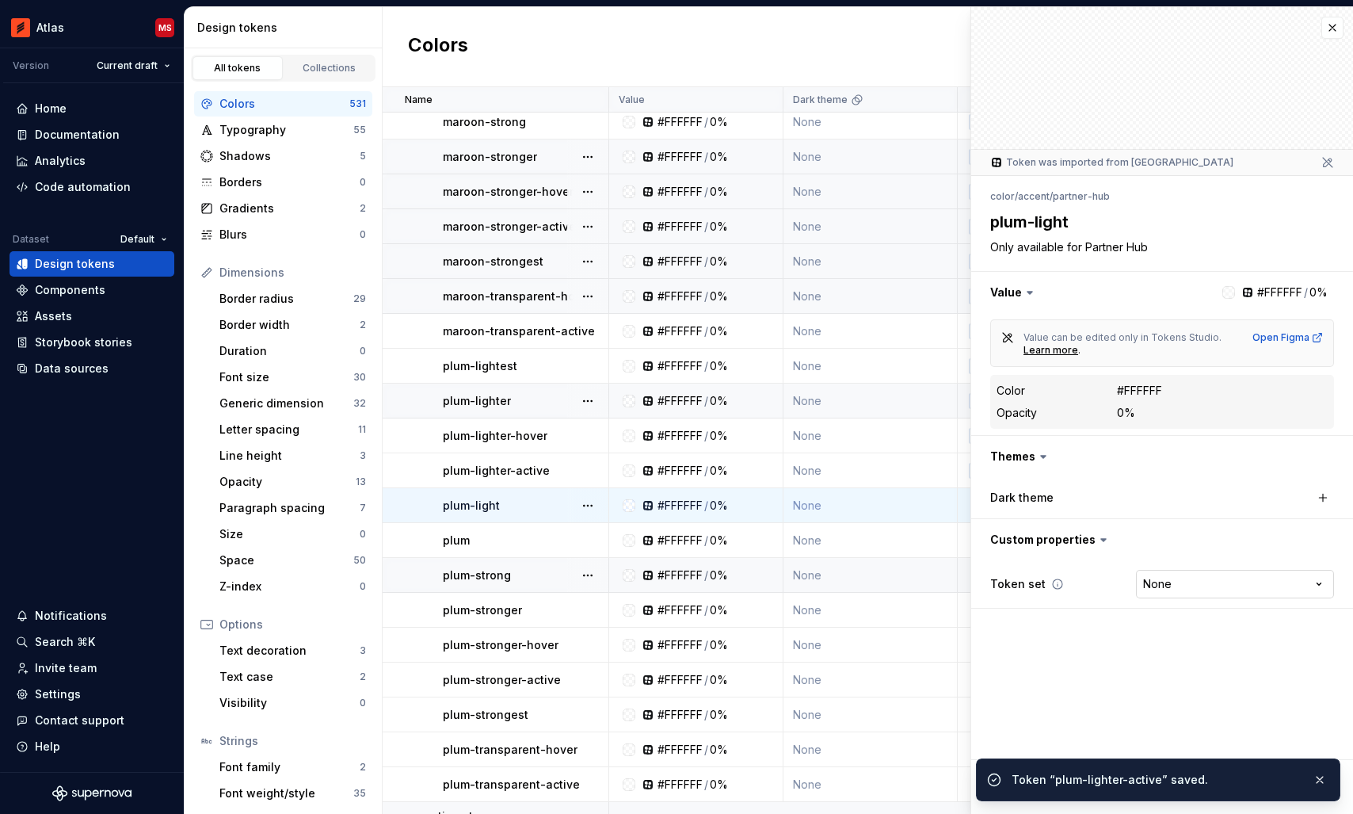
click at [1199, 582] on html "Atlas MS Version Current draft Home Documentation Analytics Code automation Dat…" at bounding box center [676, 407] width 1353 height 814
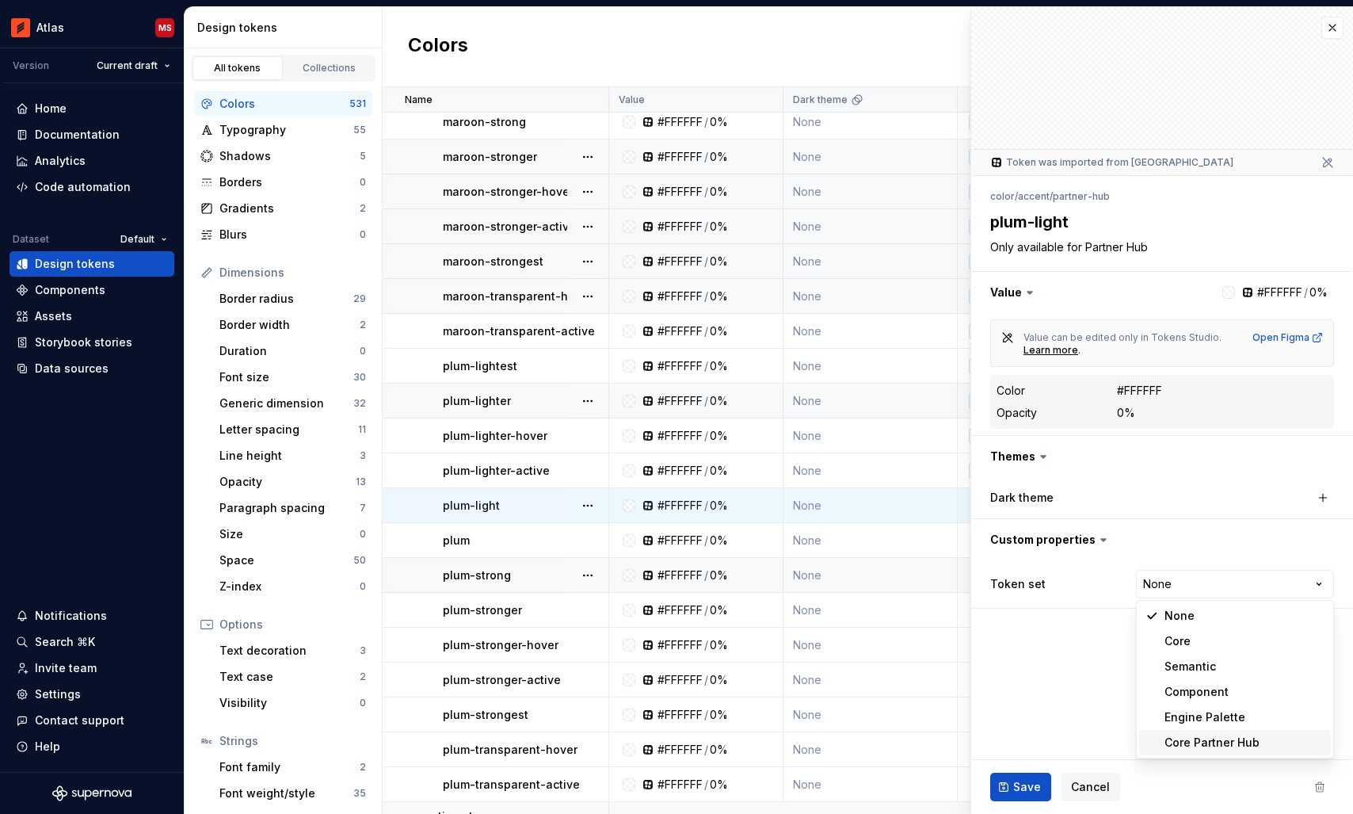
type textarea "*"
select select "**********"
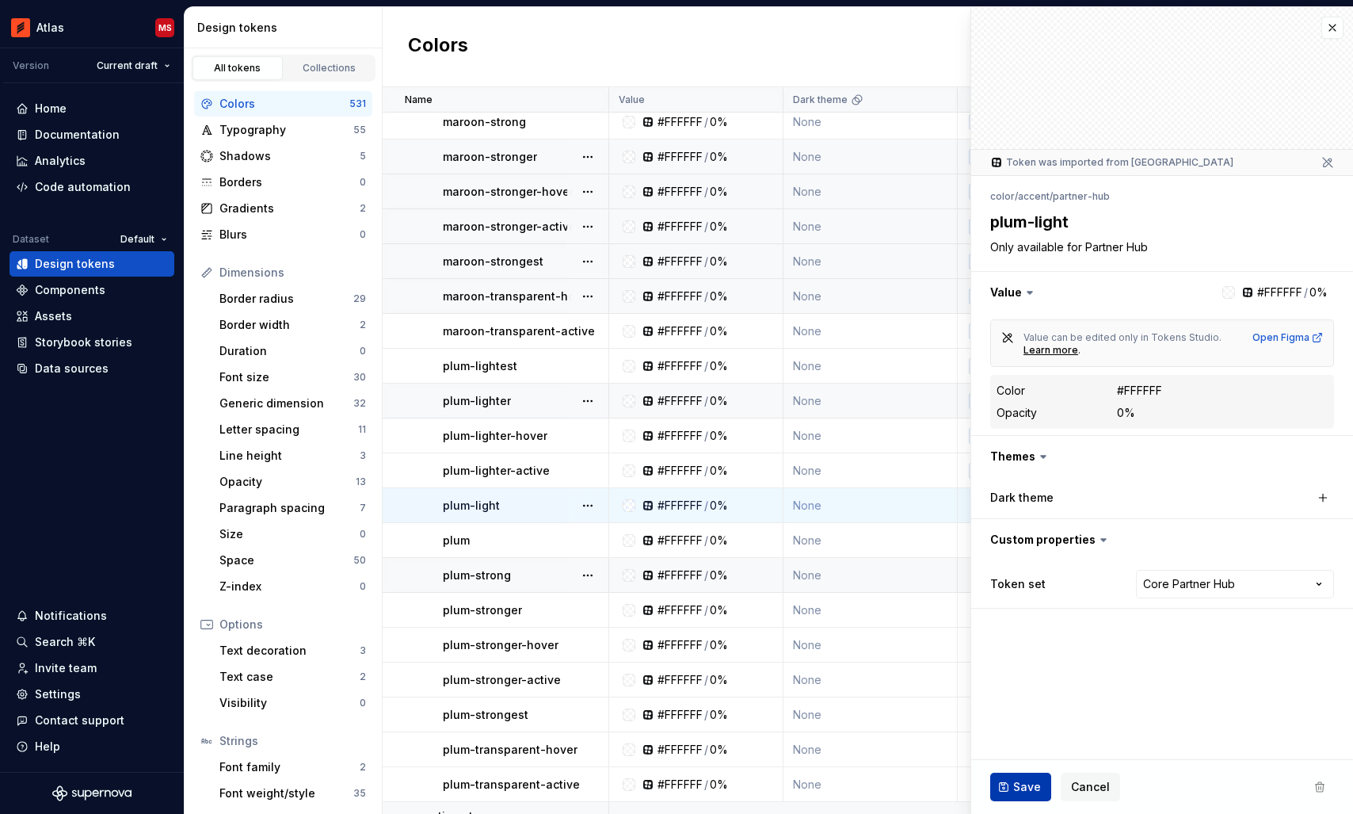
click at [1034, 786] on span "Save" at bounding box center [1027, 787] width 28 height 16
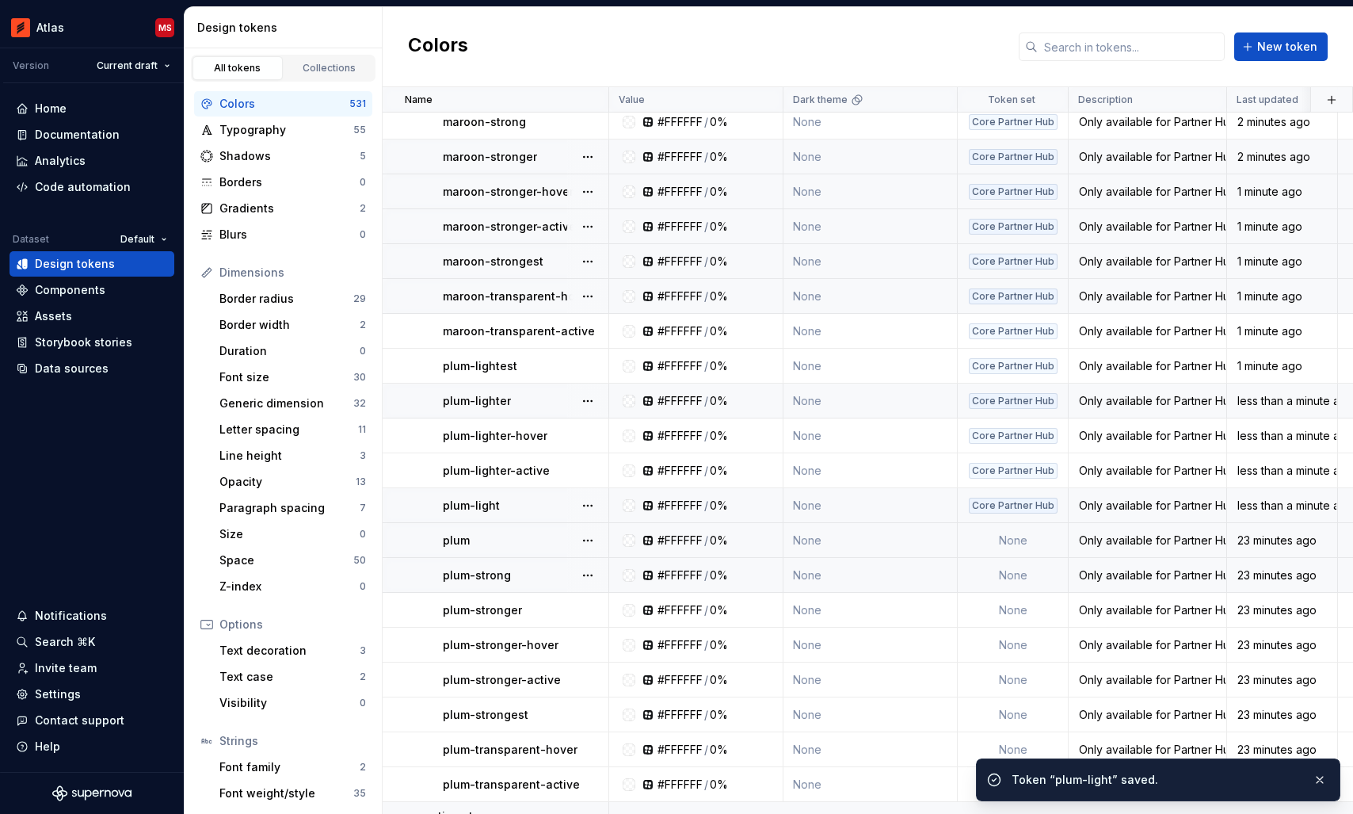
click at [994, 535] on td "None" at bounding box center [1013, 540] width 111 height 35
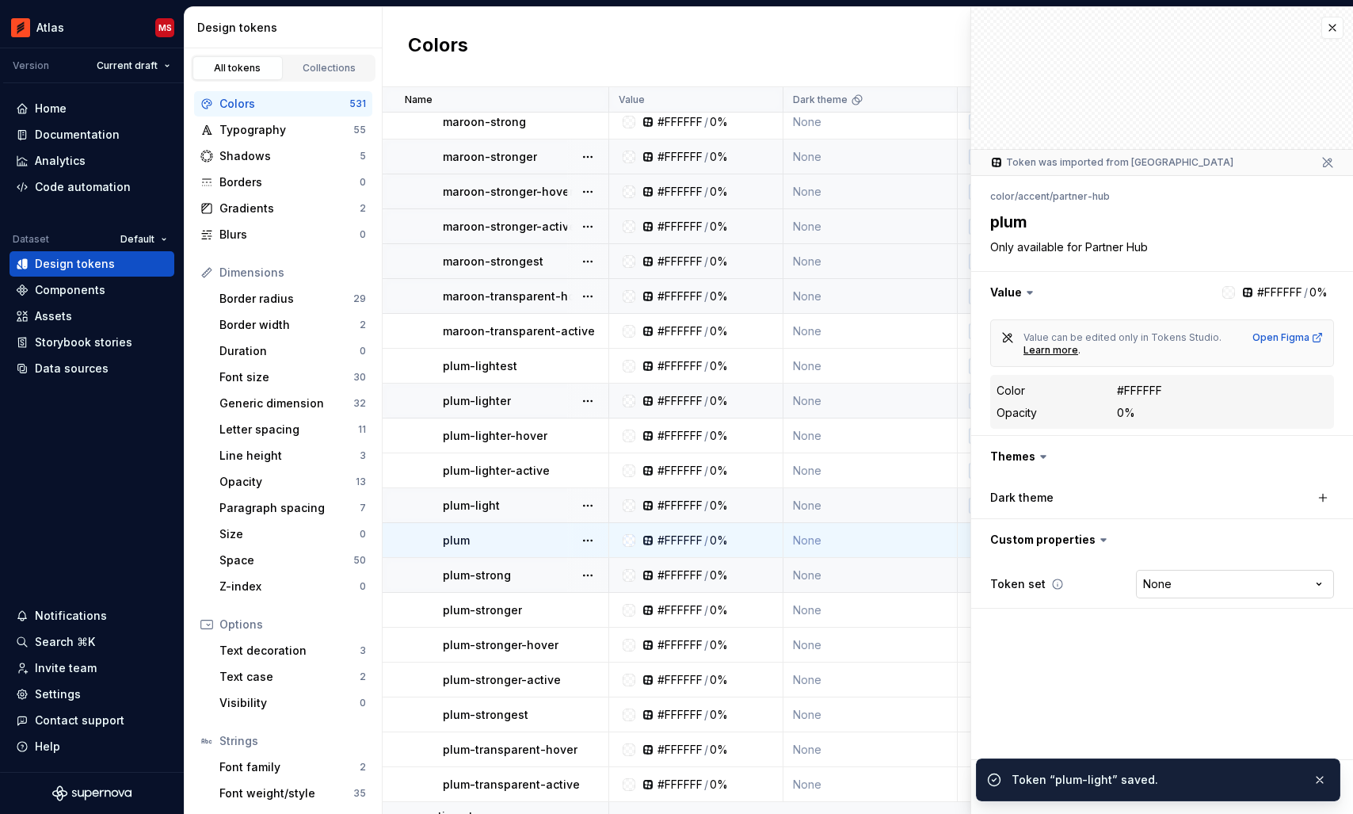
click at [1183, 586] on html "Atlas MS Version Current draft Home Documentation Analytics Code automation Dat…" at bounding box center [676, 407] width 1353 height 814
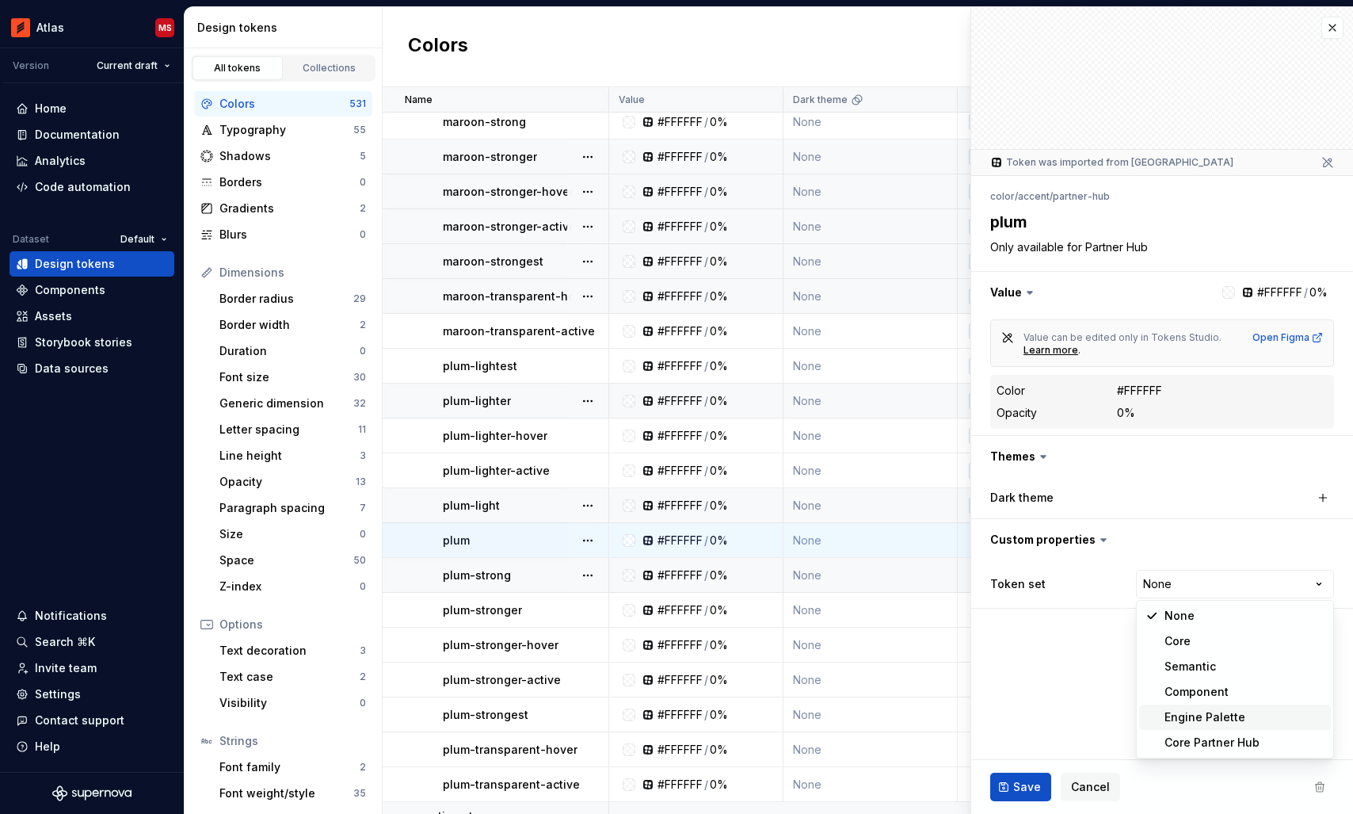
type textarea "*"
select select "**********"
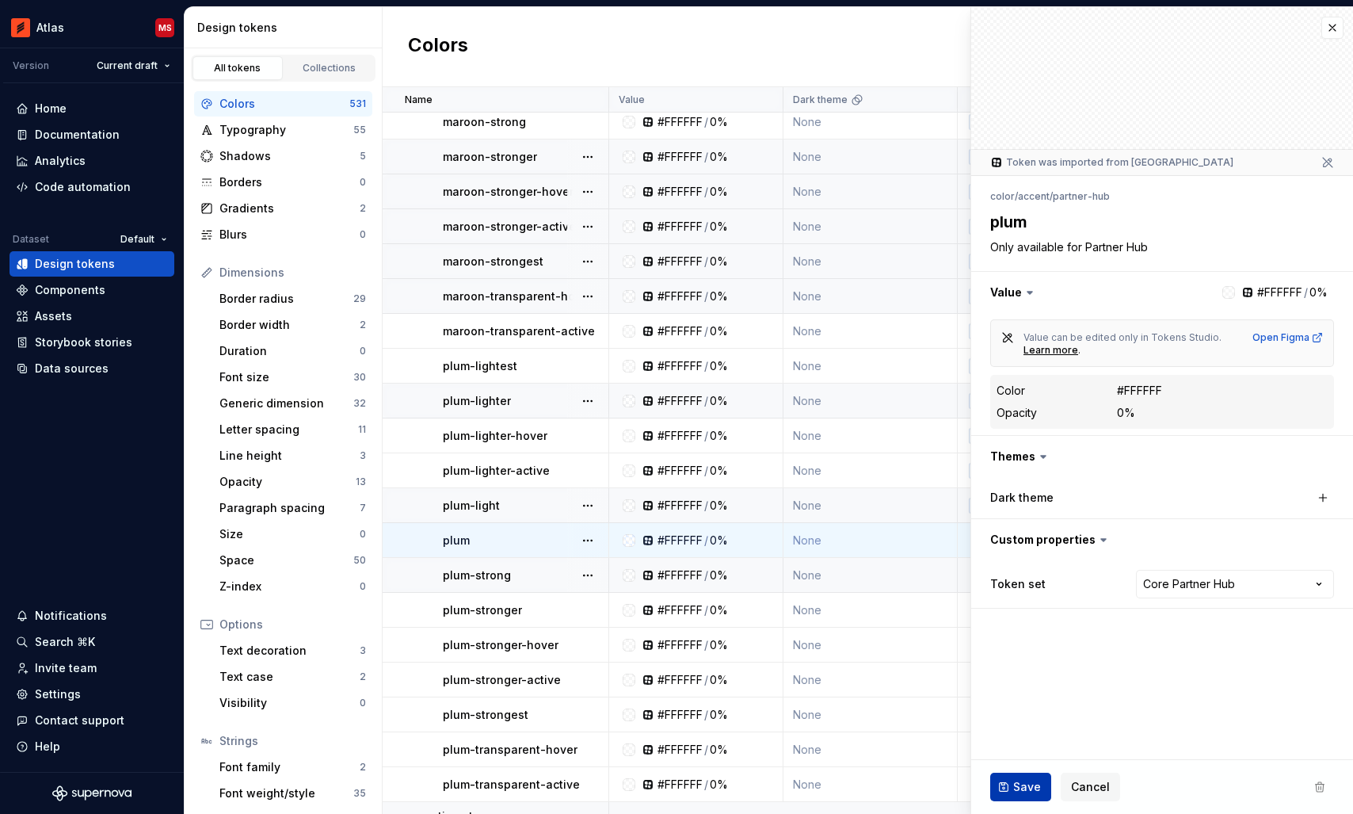
click at [1021, 779] on span "Save" at bounding box center [1027, 787] width 28 height 16
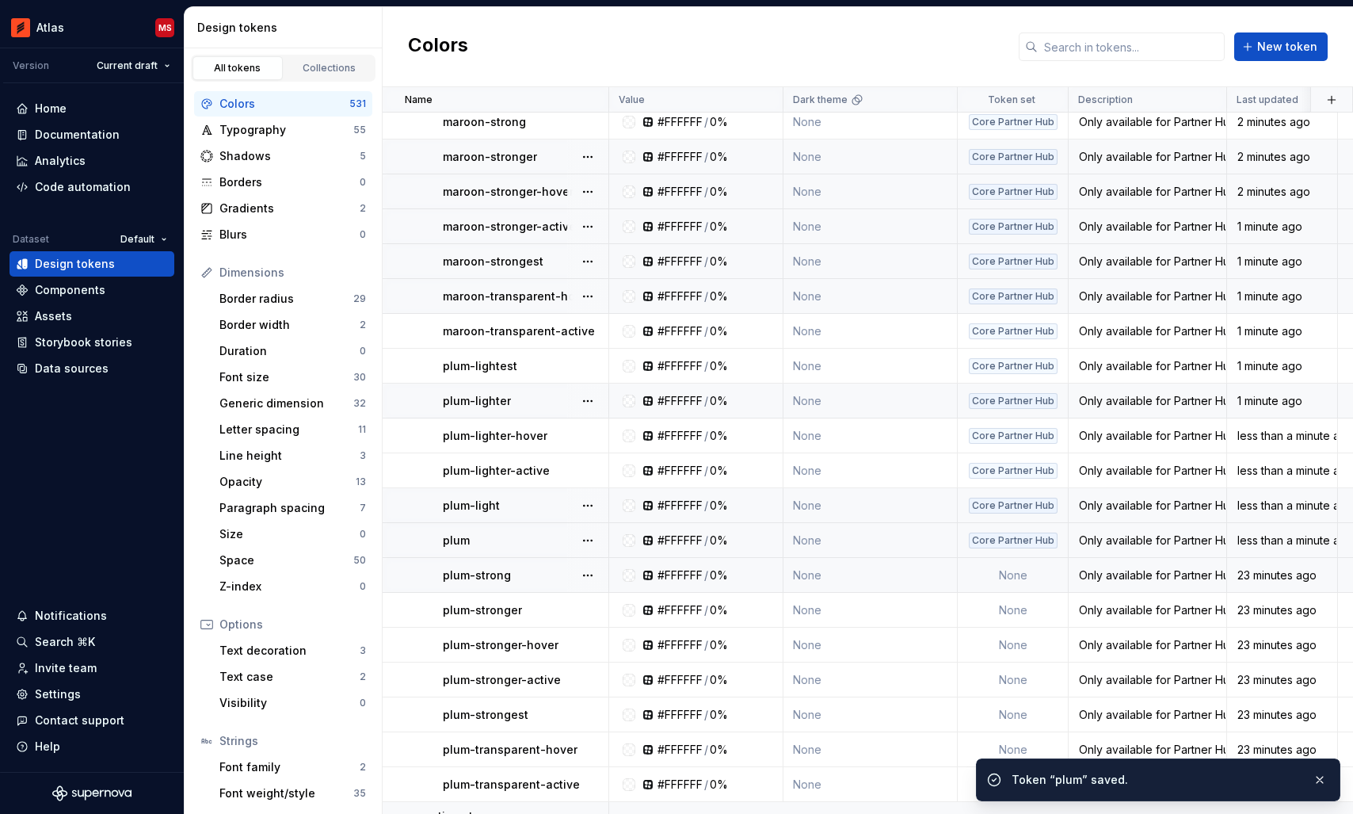
click at [1001, 574] on td "None" at bounding box center [1013, 575] width 111 height 35
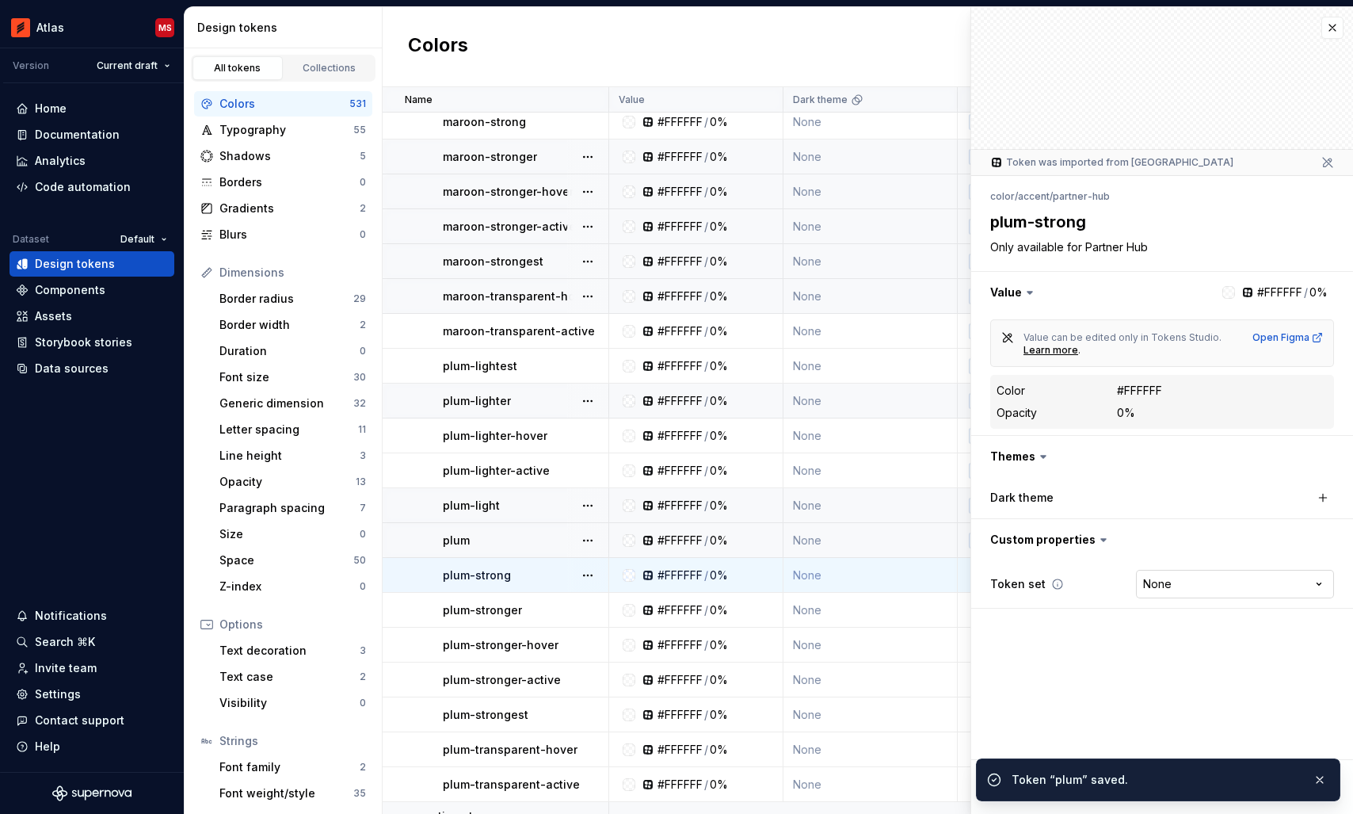
click at [1188, 581] on html "Atlas MS Version Current draft Home Documentation Analytics Code automation Dat…" at bounding box center [676, 407] width 1353 height 814
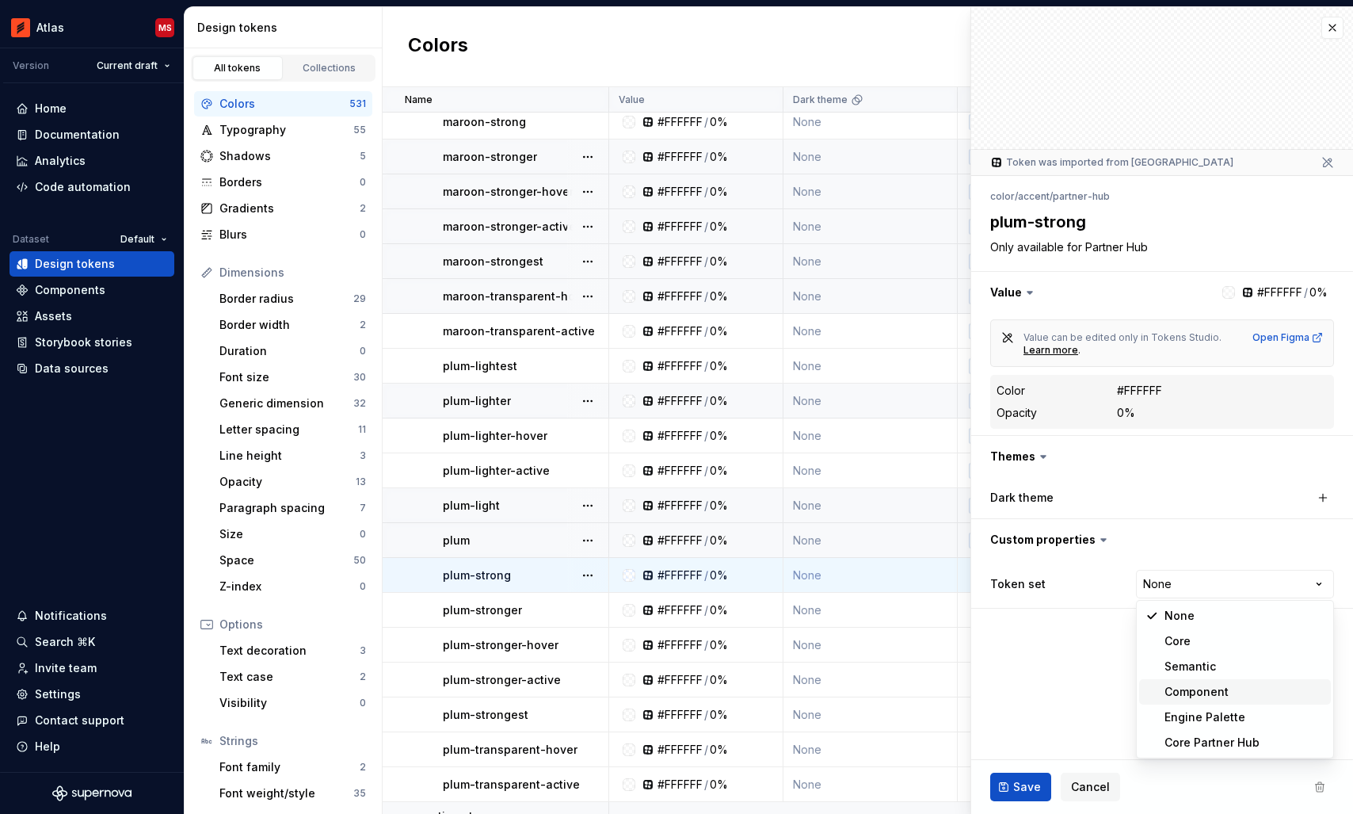
type textarea "*"
select select "**********"
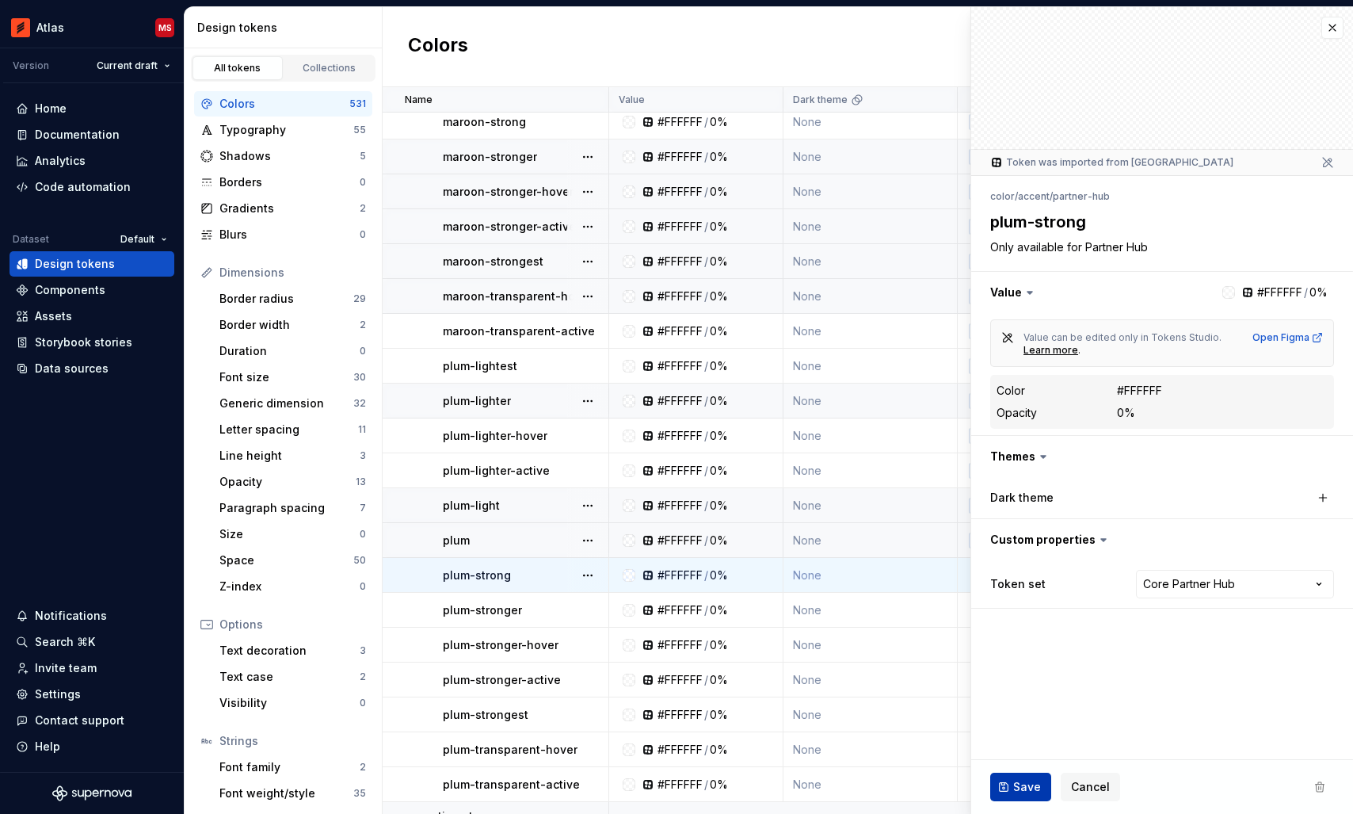
click at [1023, 779] on span "Save" at bounding box center [1027, 787] width 28 height 16
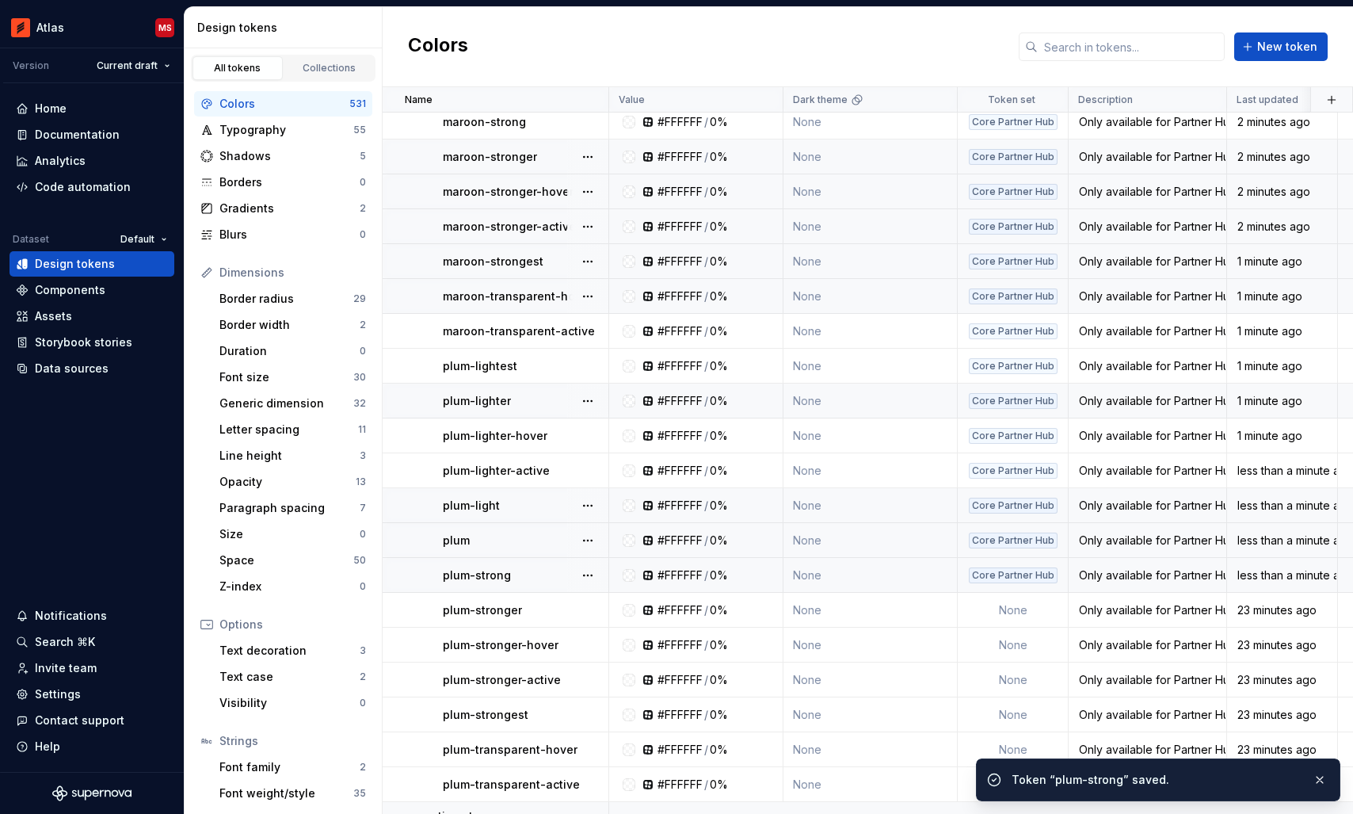
scroll to position [14746, 0]
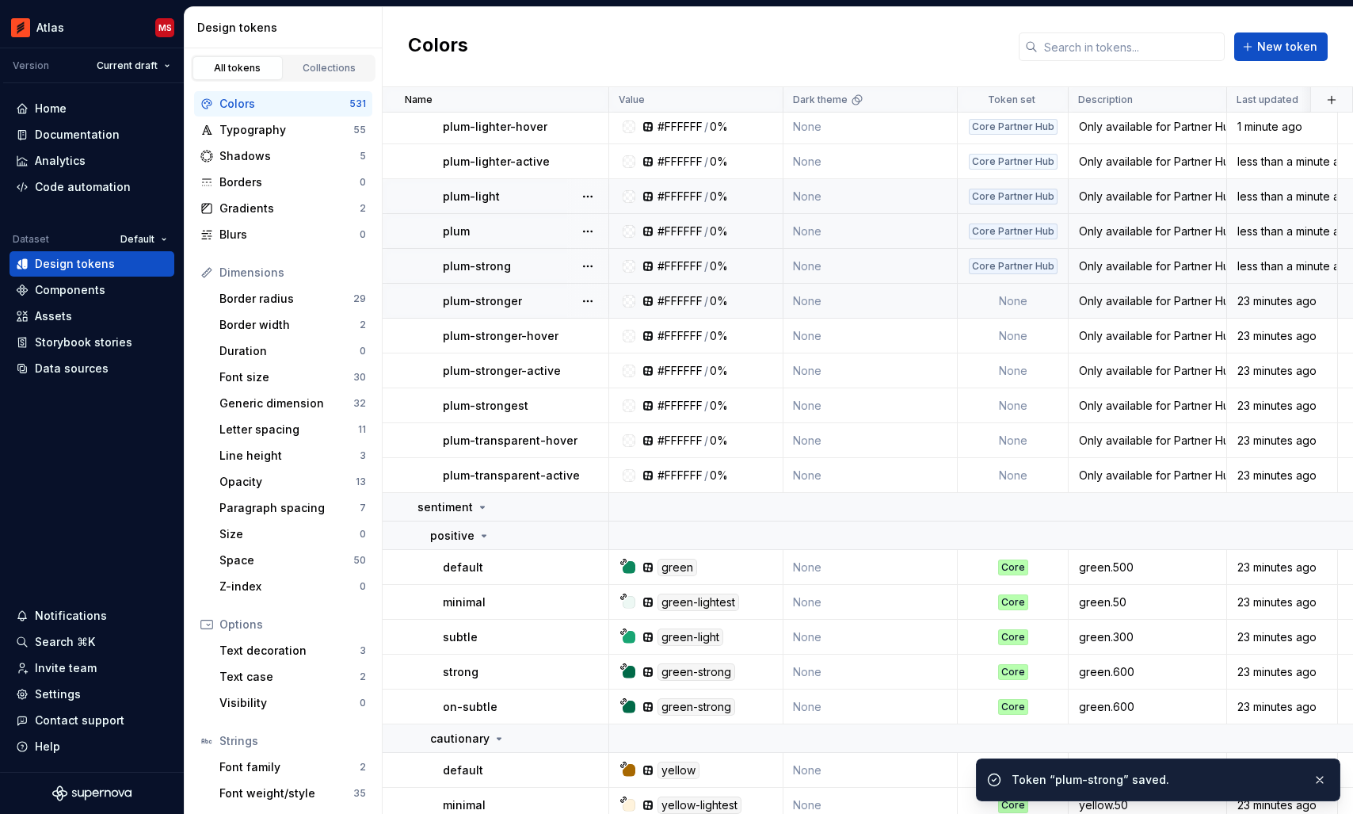
click at [1023, 302] on td "None" at bounding box center [1013, 301] width 111 height 35
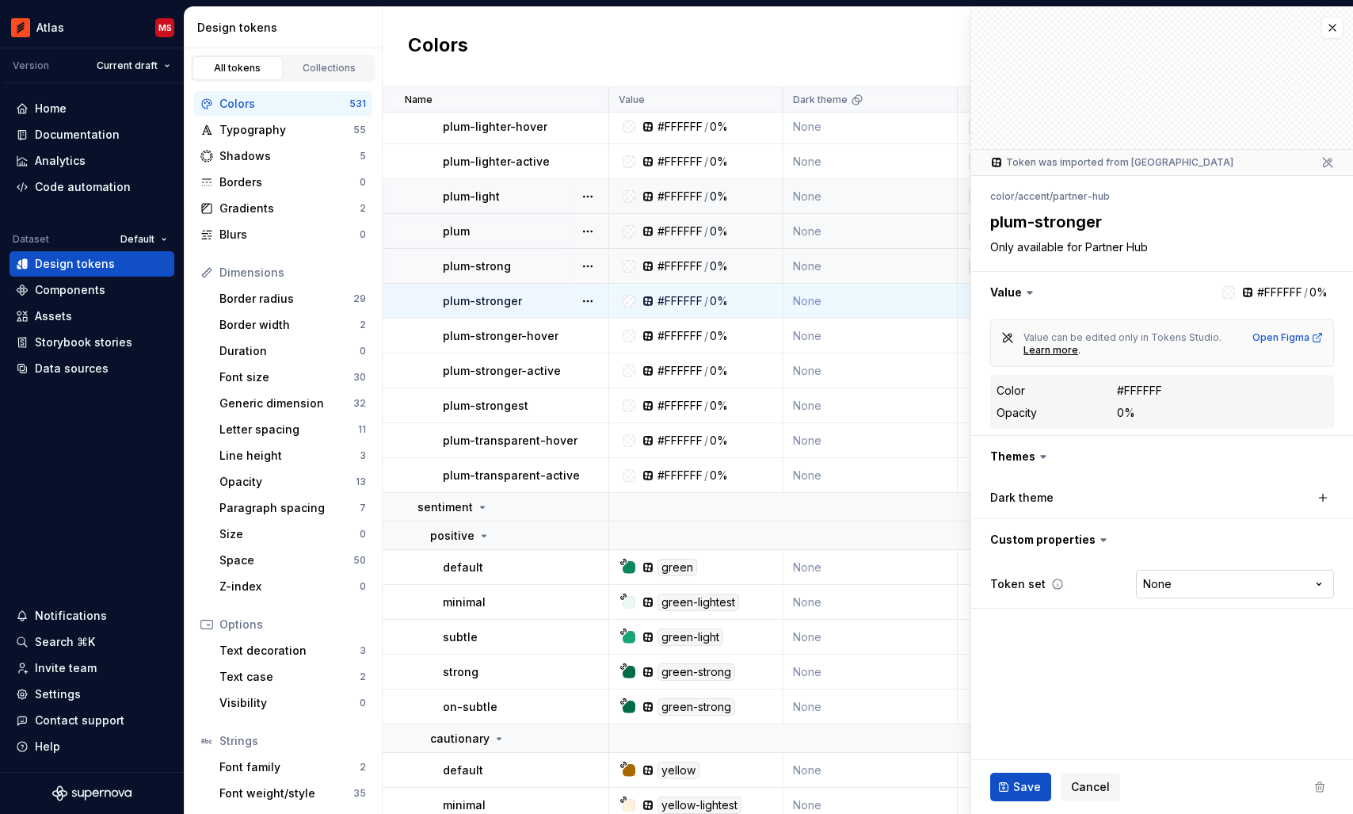
type textarea "*"
click at [1175, 578] on html "Atlas MS Version Current draft Home Documentation Analytics Code automation Dat…" at bounding box center [676, 407] width 1353 height 814
select select "**********"
click at [1022, 802] on div "Save Cancel" at bounding box center [1162, 787] width 382 height 54
click at [1019, 780] on span "Save" at bounding box center [1027, 787] width 28 height 16
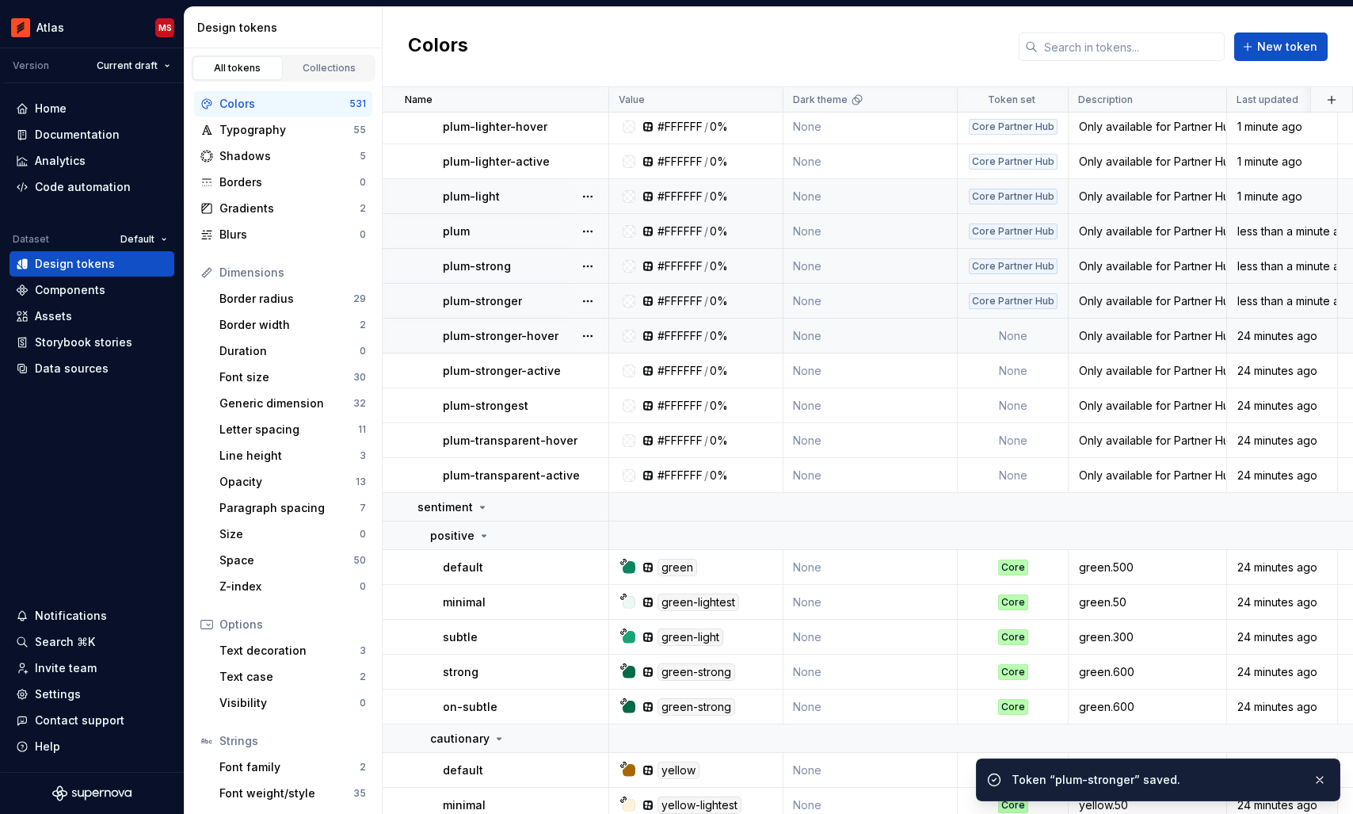
click at [1008, 341] on td "None" at bounding box center [1013, 335] width 111 height 35
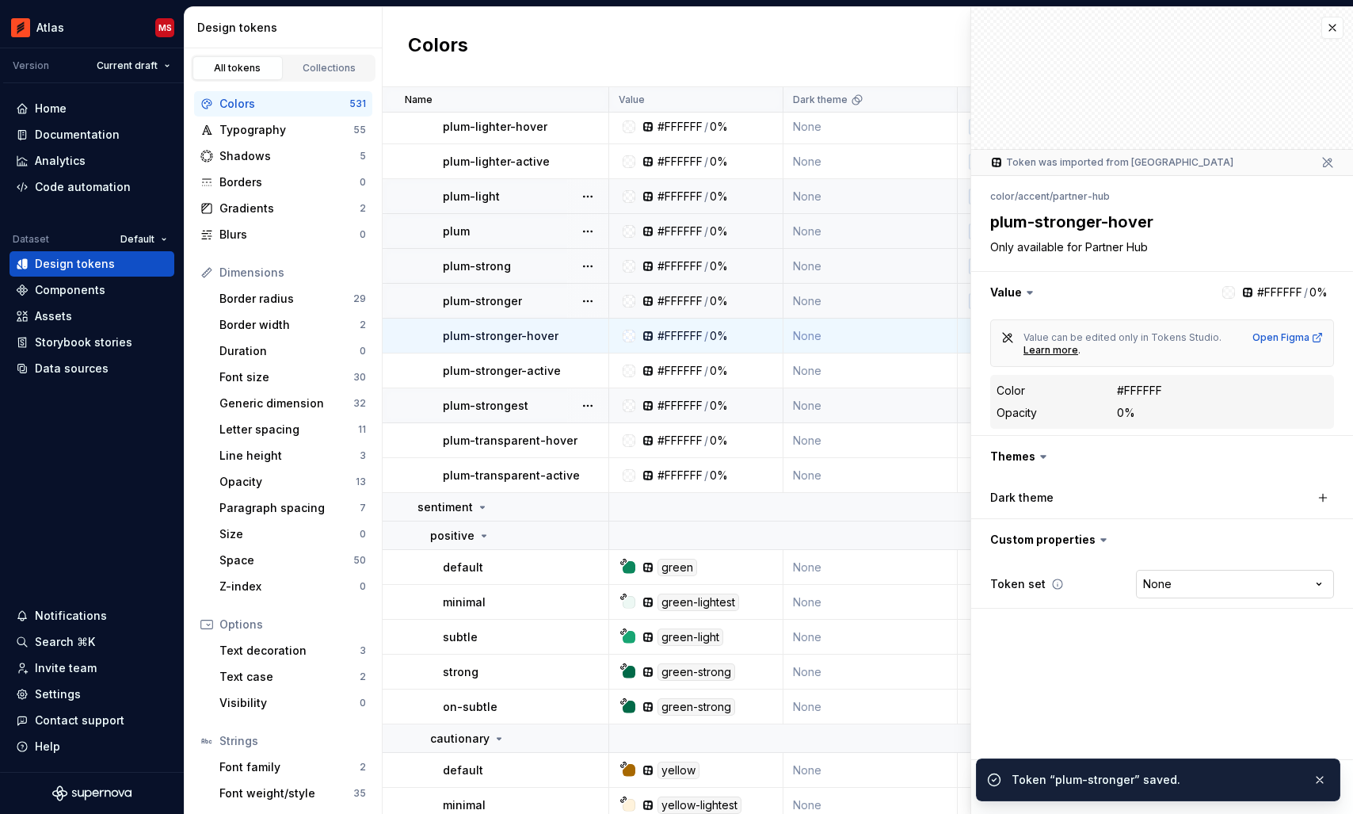
click at [1158, 589] on html "Atlas MS Version Current draft Home Documentation Analytics Code automation Dat…" at bounding box center [676, 407] width 1353 height 814
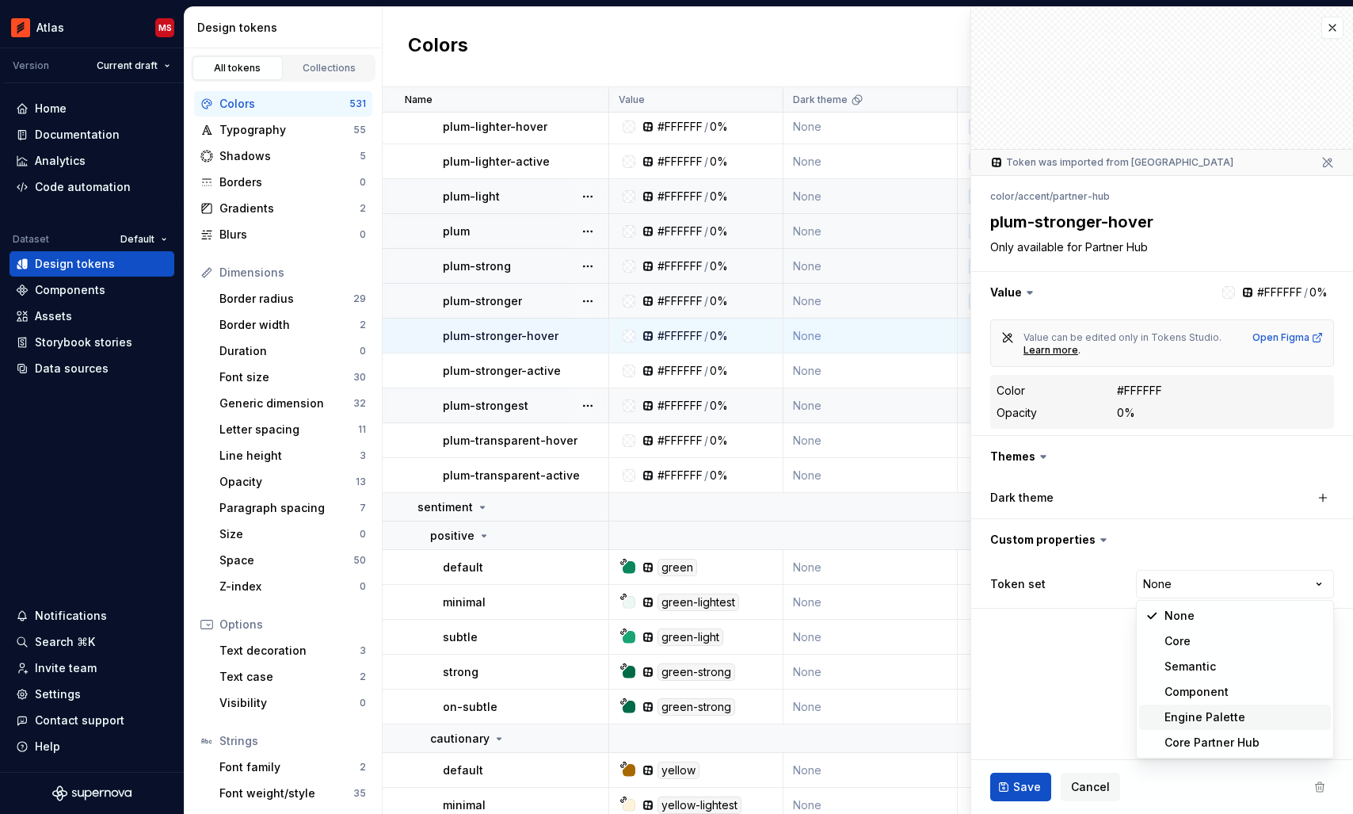
type textarea "*"
select select "**********"
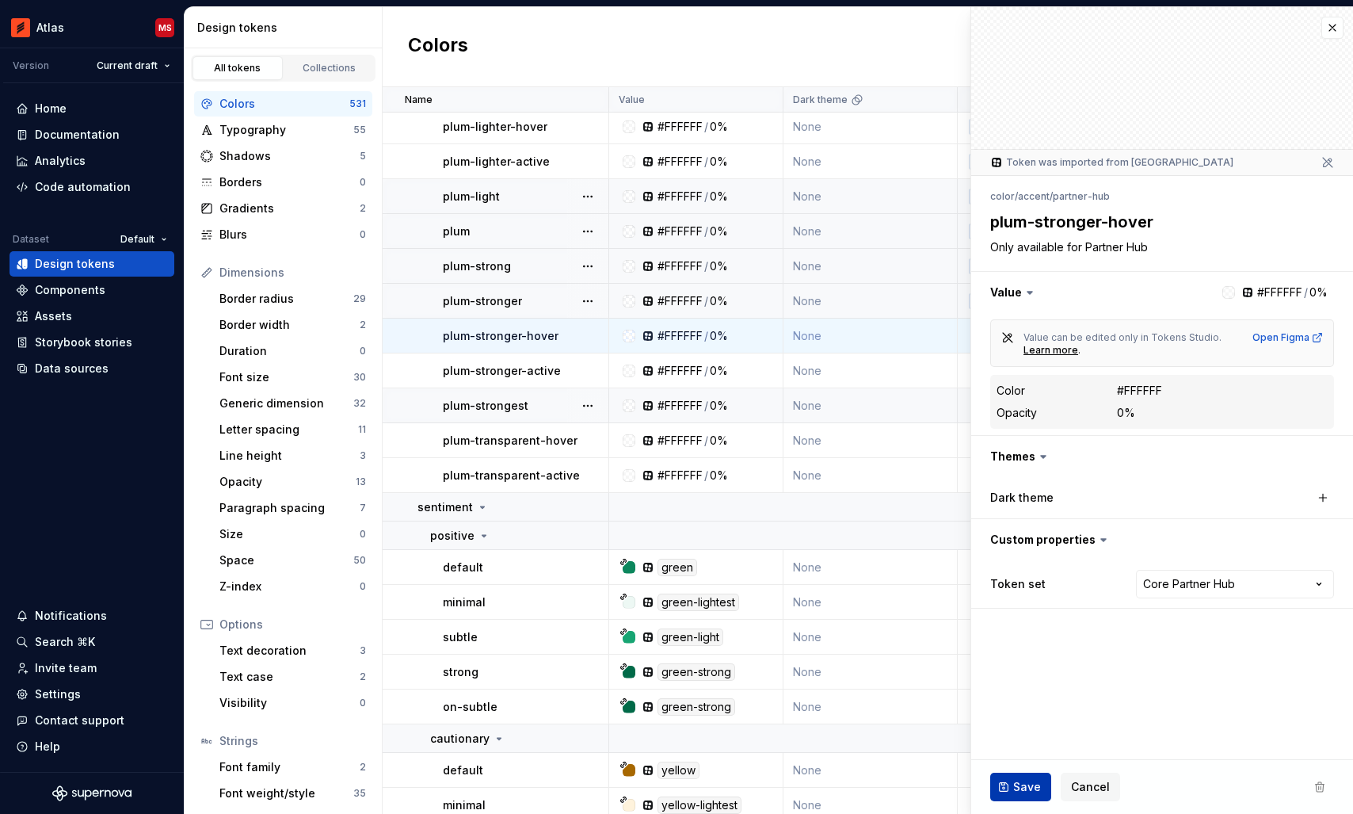
click at [1008, 775] on button "Save" at bounding box center [1020, 786] width 61 height 29
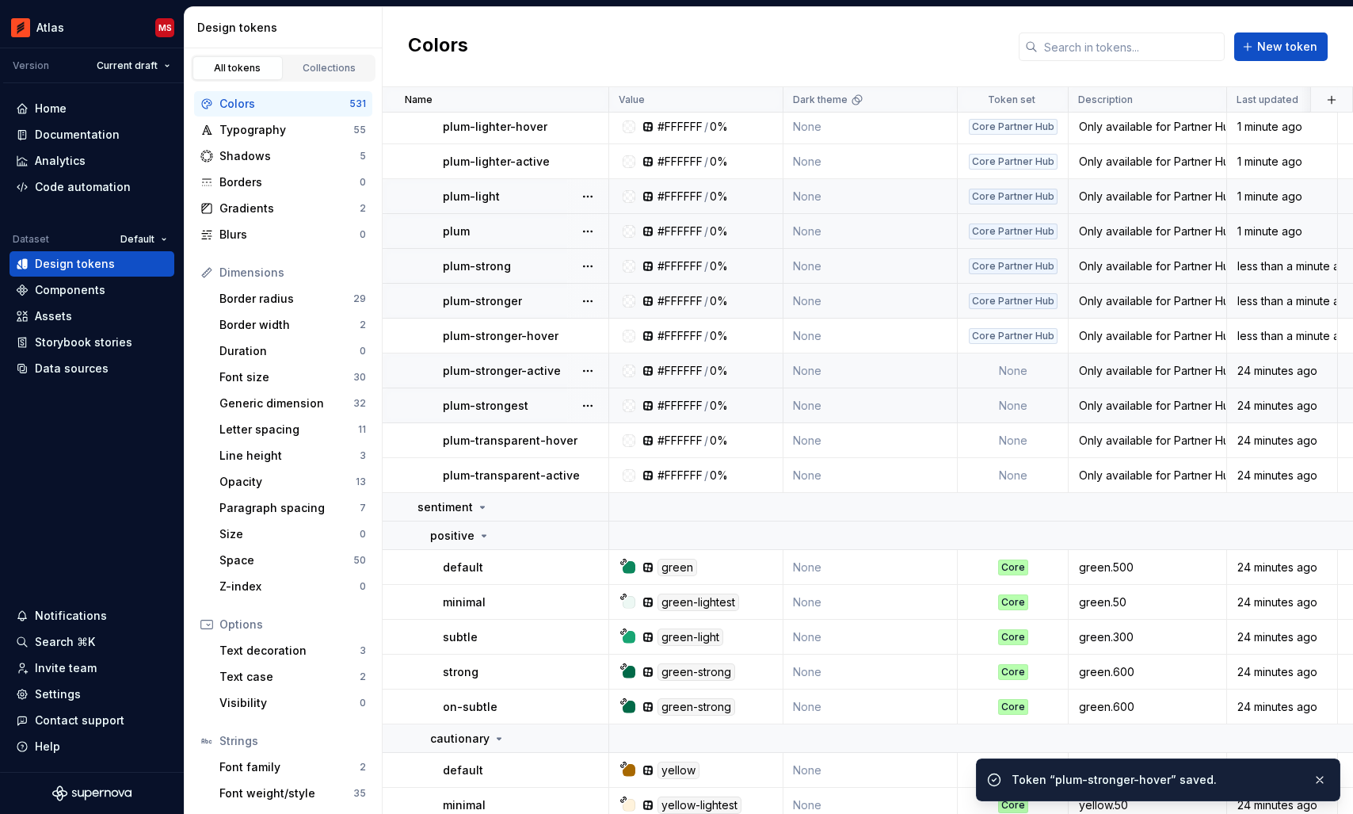
click at [998, 377] on td "None" at bounding box center [1013, 370] width 111 height 35
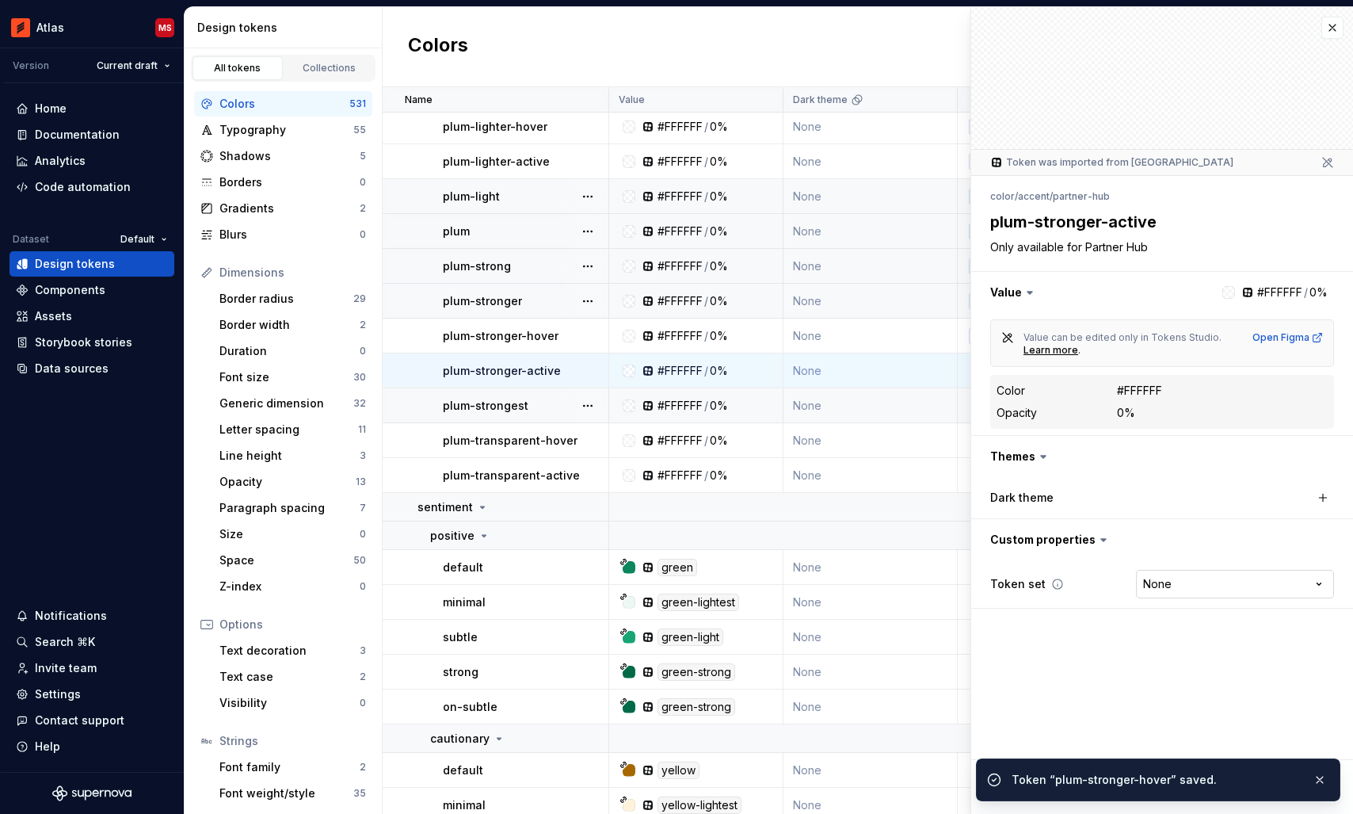
click at [1184, 588] on html "Atlas MS Version Current draft Home Documentation Analytics Code automation Dat…" at bounding box center [676, 407] width 1353 height 814
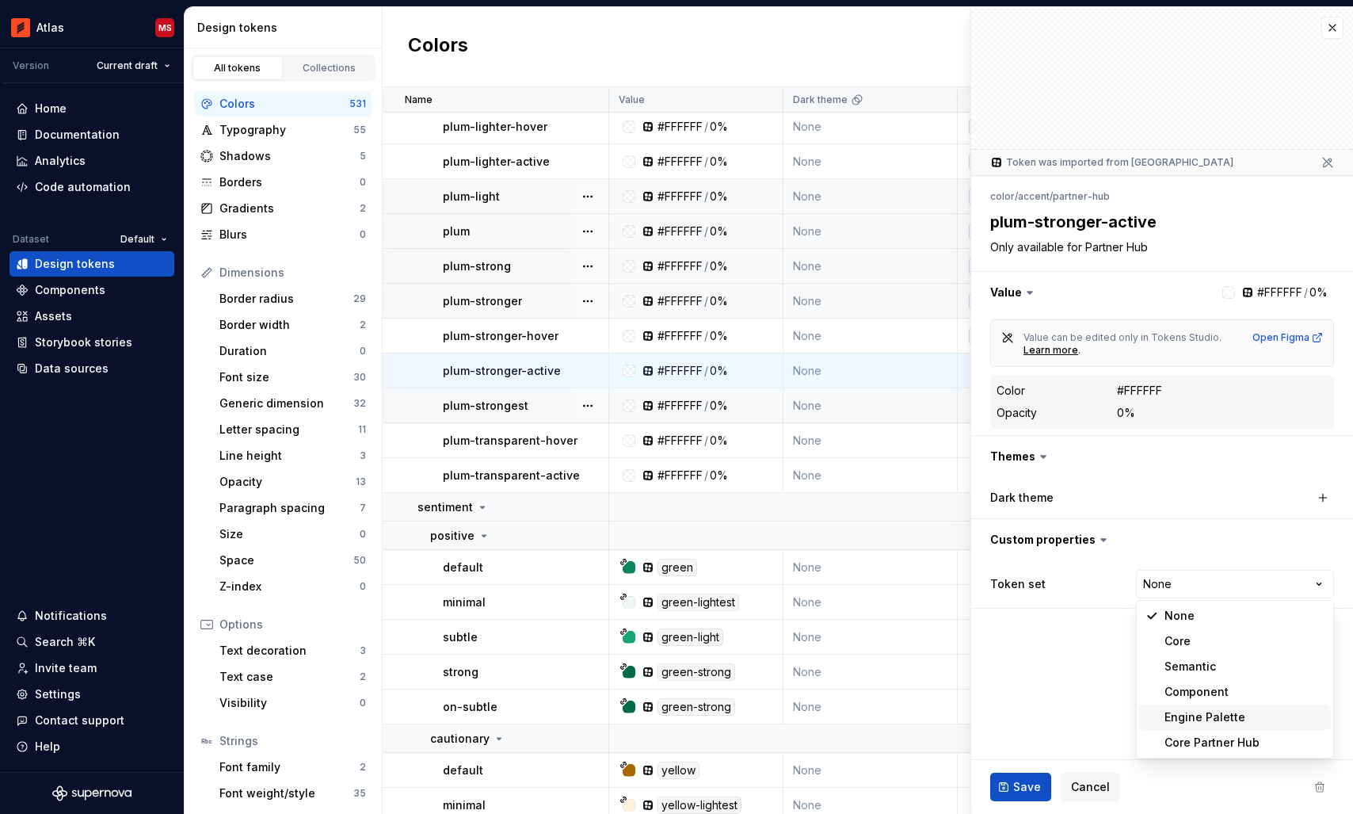
type textarea "*"
select select "**********"
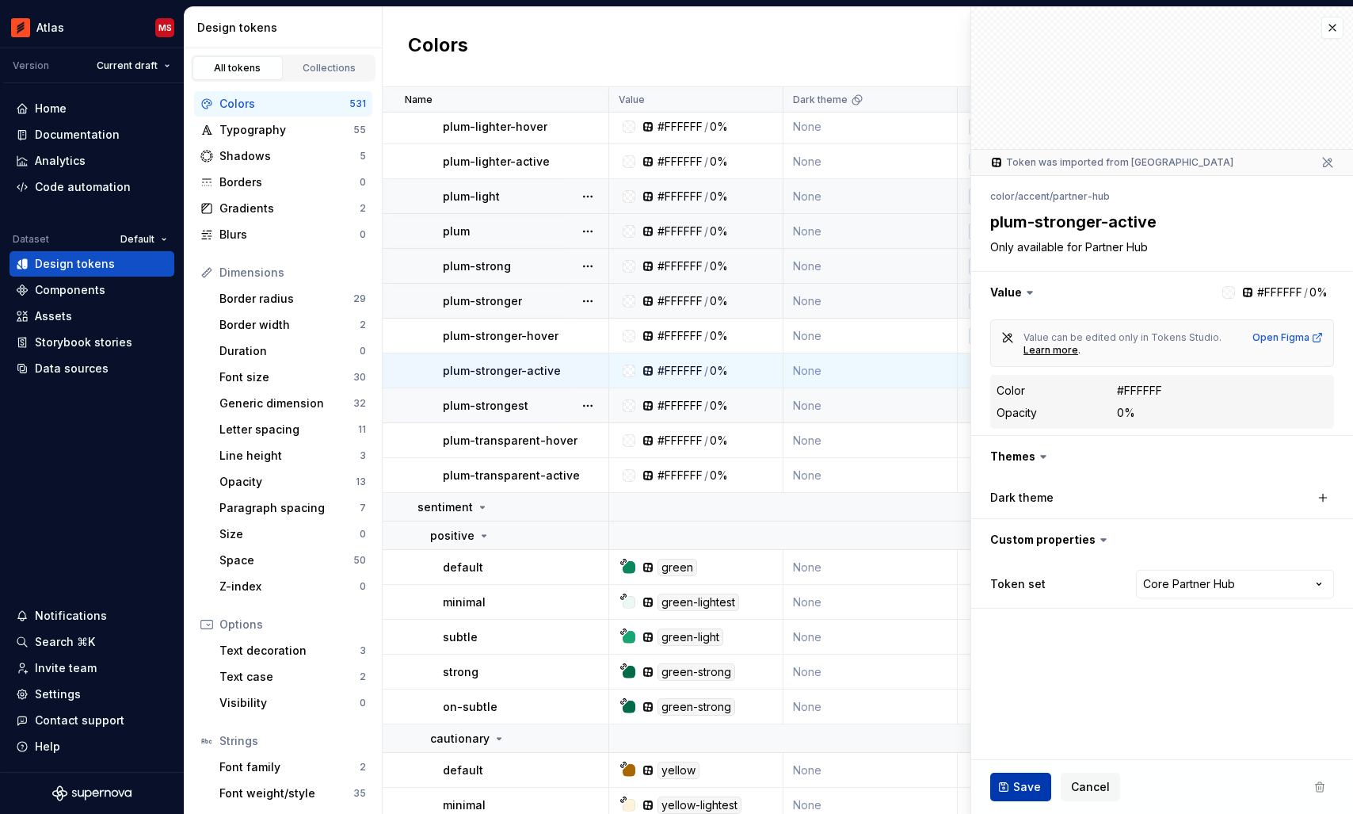
click at [1012, 783] on button "Save" at bounding box center [1020, 786] width 61 height 29
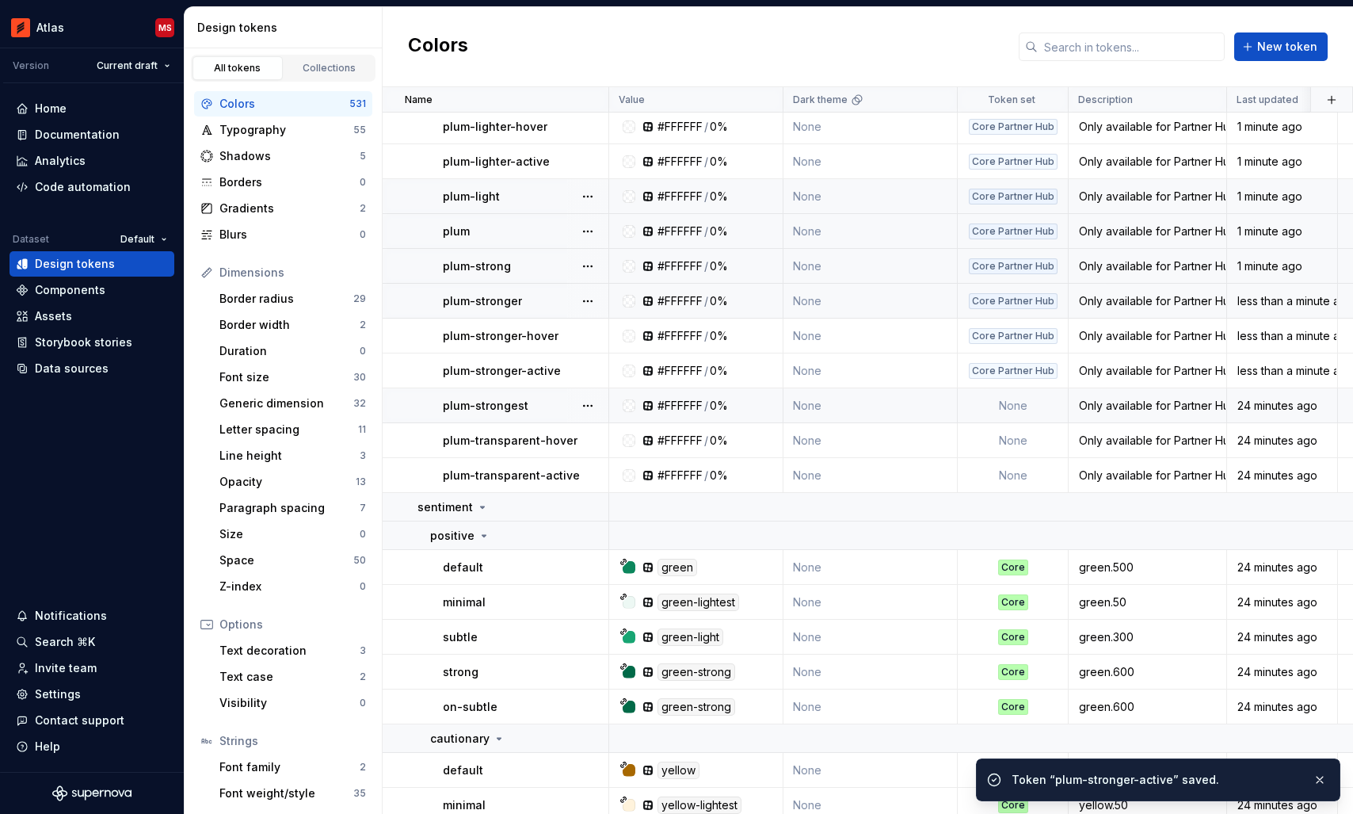
click at [1007, 396] on td "None" at bounding box center [1013, 405] width 111 height 35
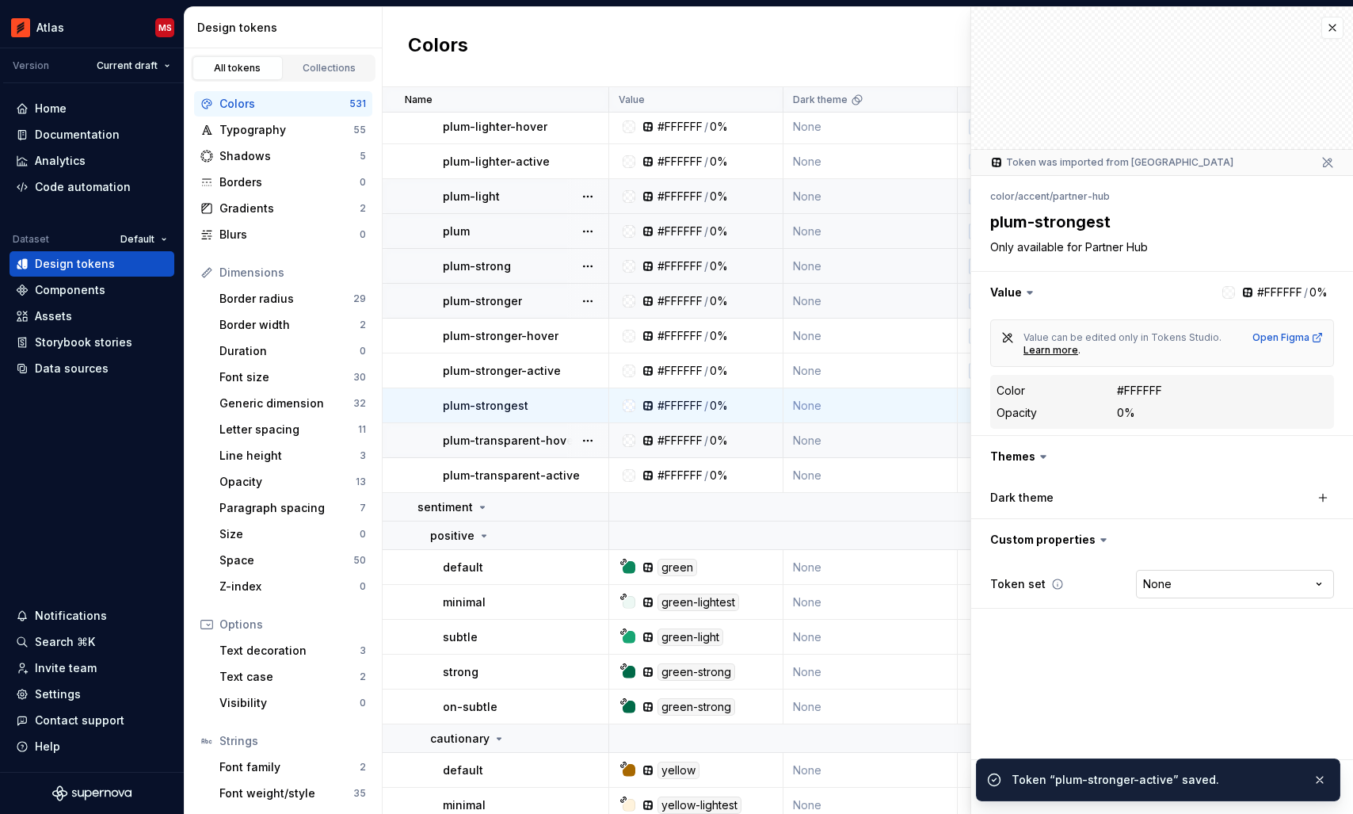
click at [1187, 589] on html "Atlas MS Version Current draft Home Documentation Analytics Code automation Dat…" at bounding box center [676, 407] width 1353 height 814
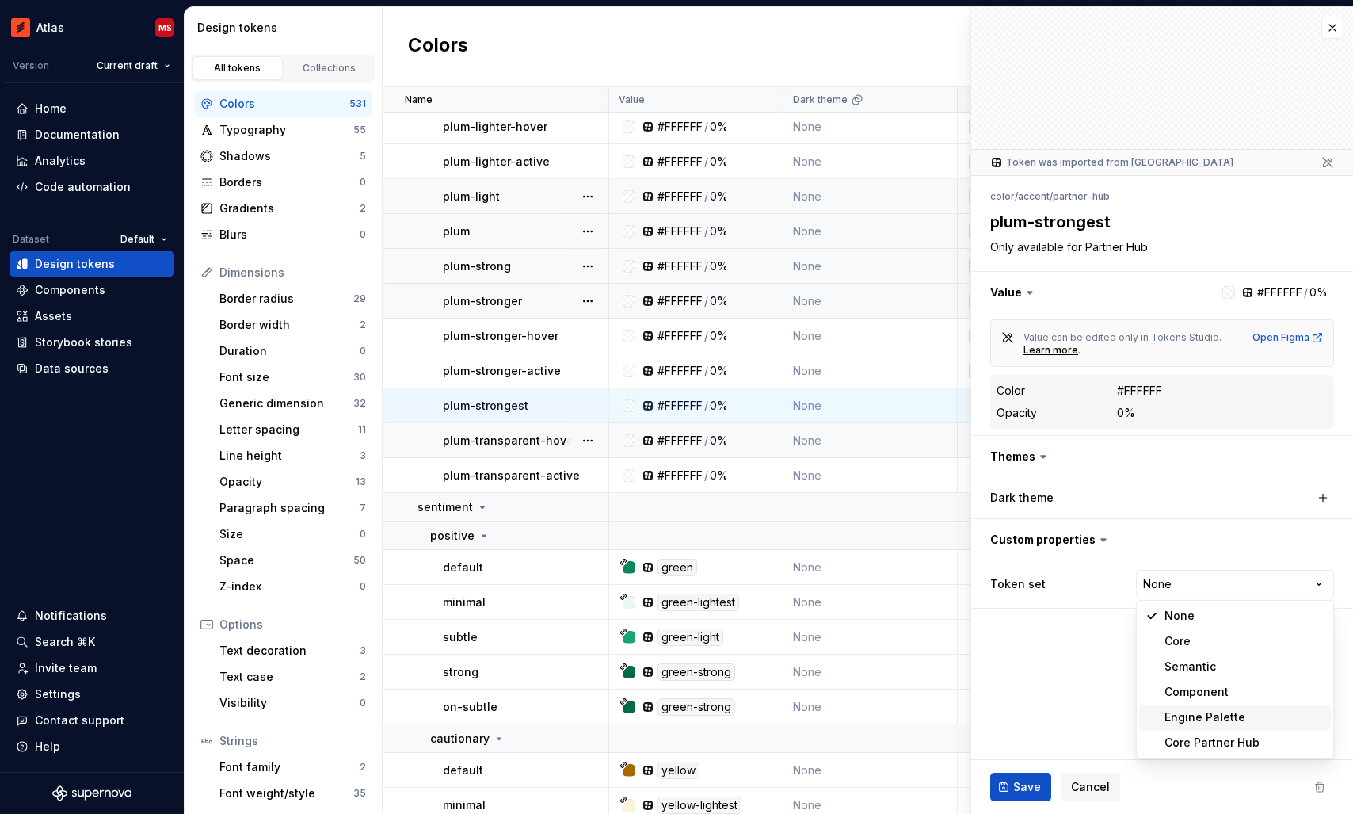
type textarea "*"
select select "**********"
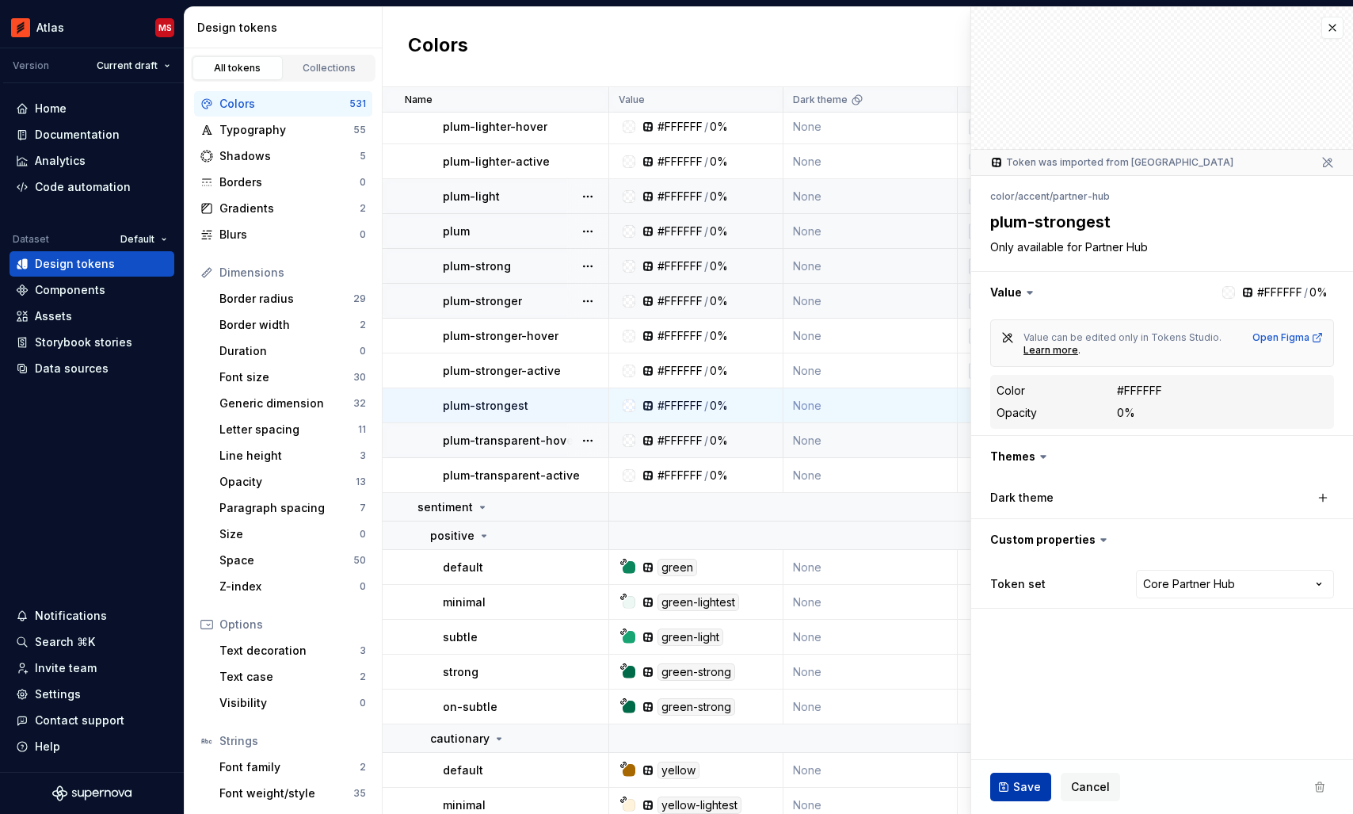
click at [1006, 784] on button "Save" at bounding box center [1020, 786] width 61 height 29
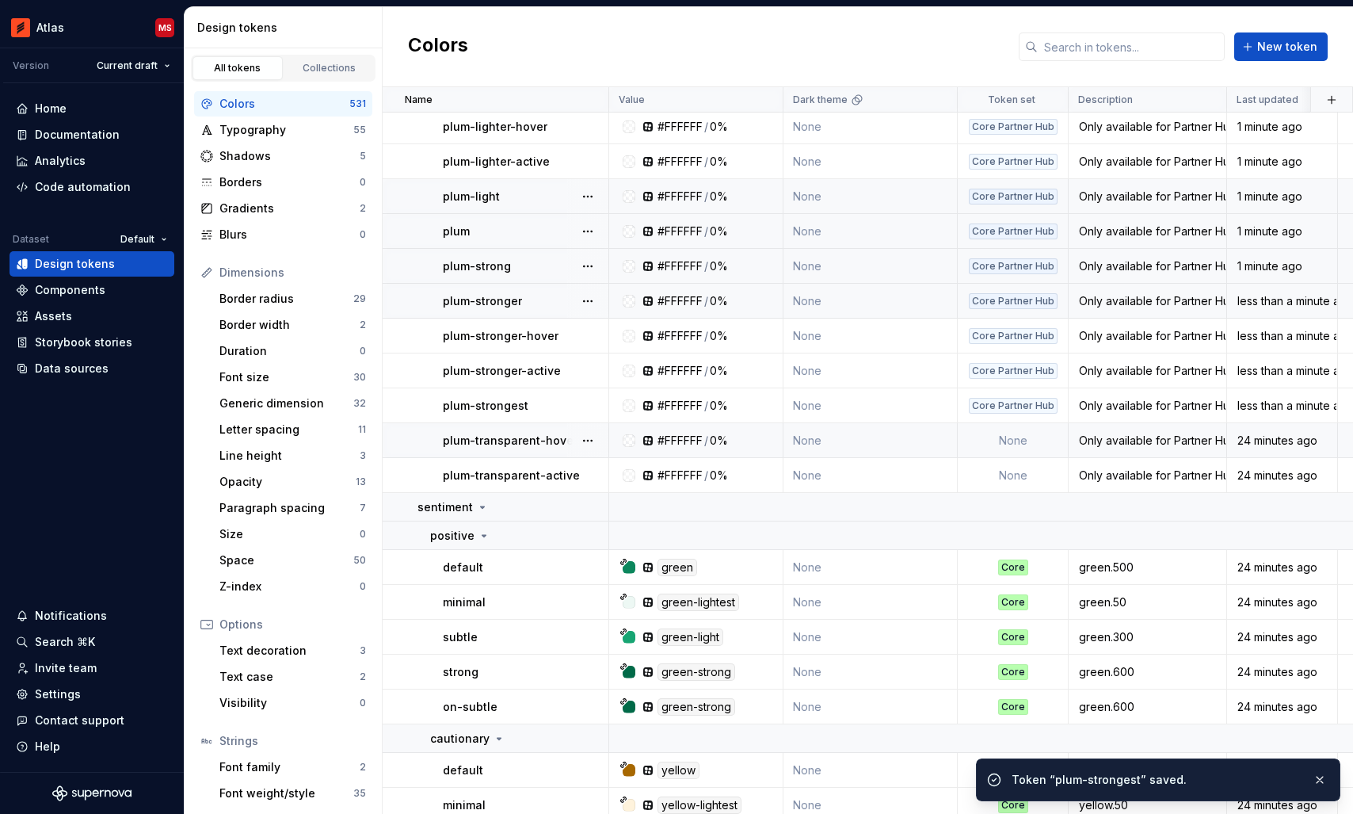
click at [1023, 434] on td "None" at bounding box center [1013, 440] width 111 height 35
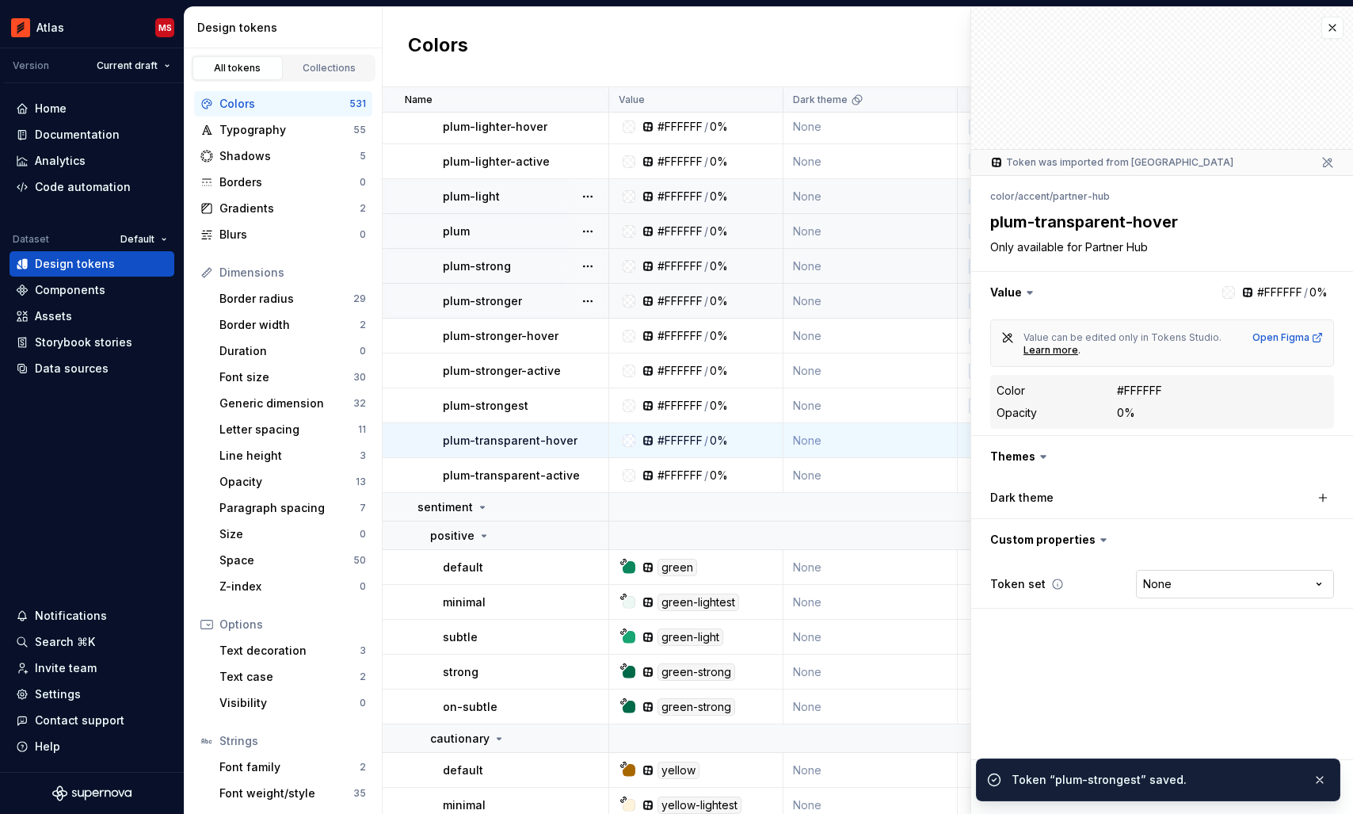
click at [1182, 588] on html "Atlas MS Version Current draft Home Documentation Analytics Code automation Dat…" at bounding box center [676, 407] width 1353 height 814
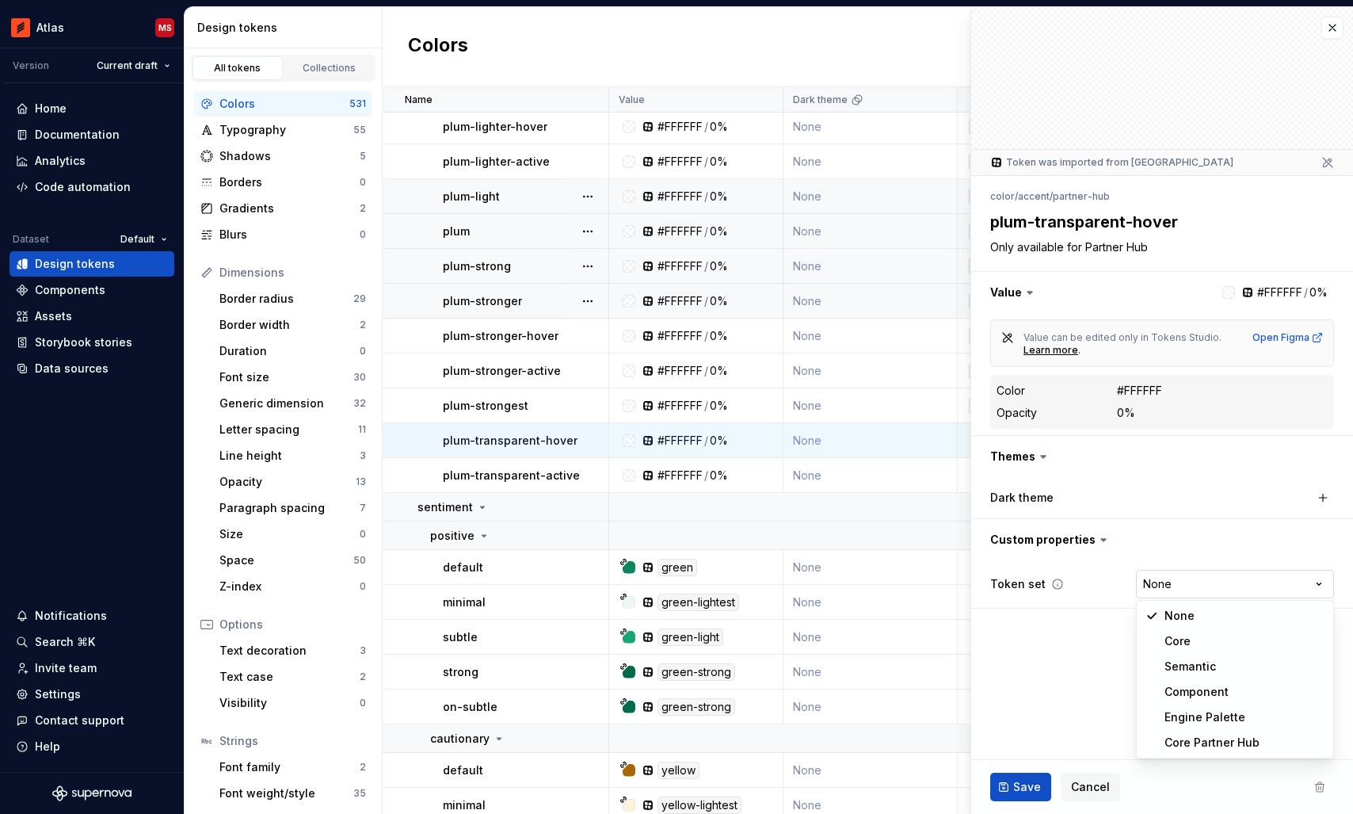
type textarea "*"
select select "**********"
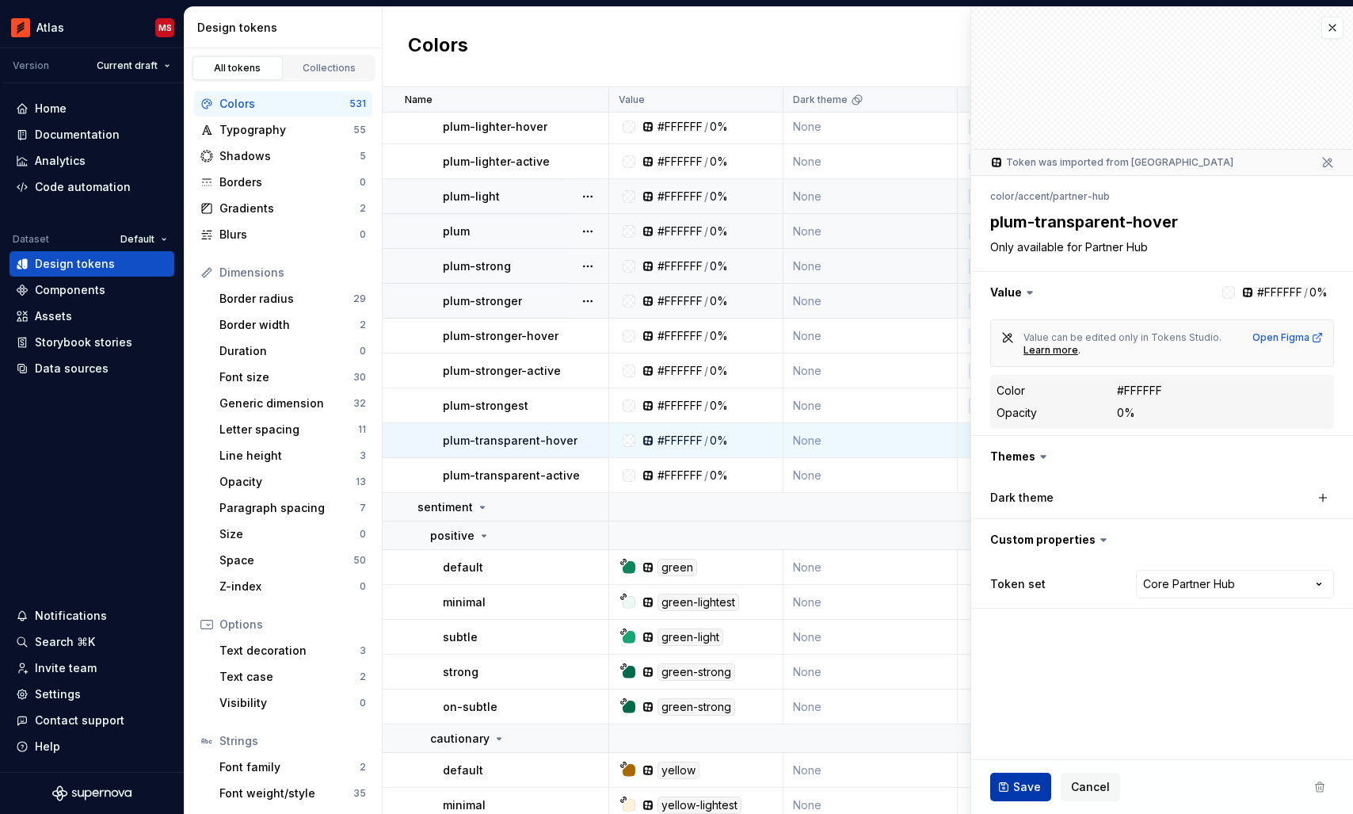
click at [1028, 776] on button "Save" at bounding box center [1020, 786] width 61 height 29
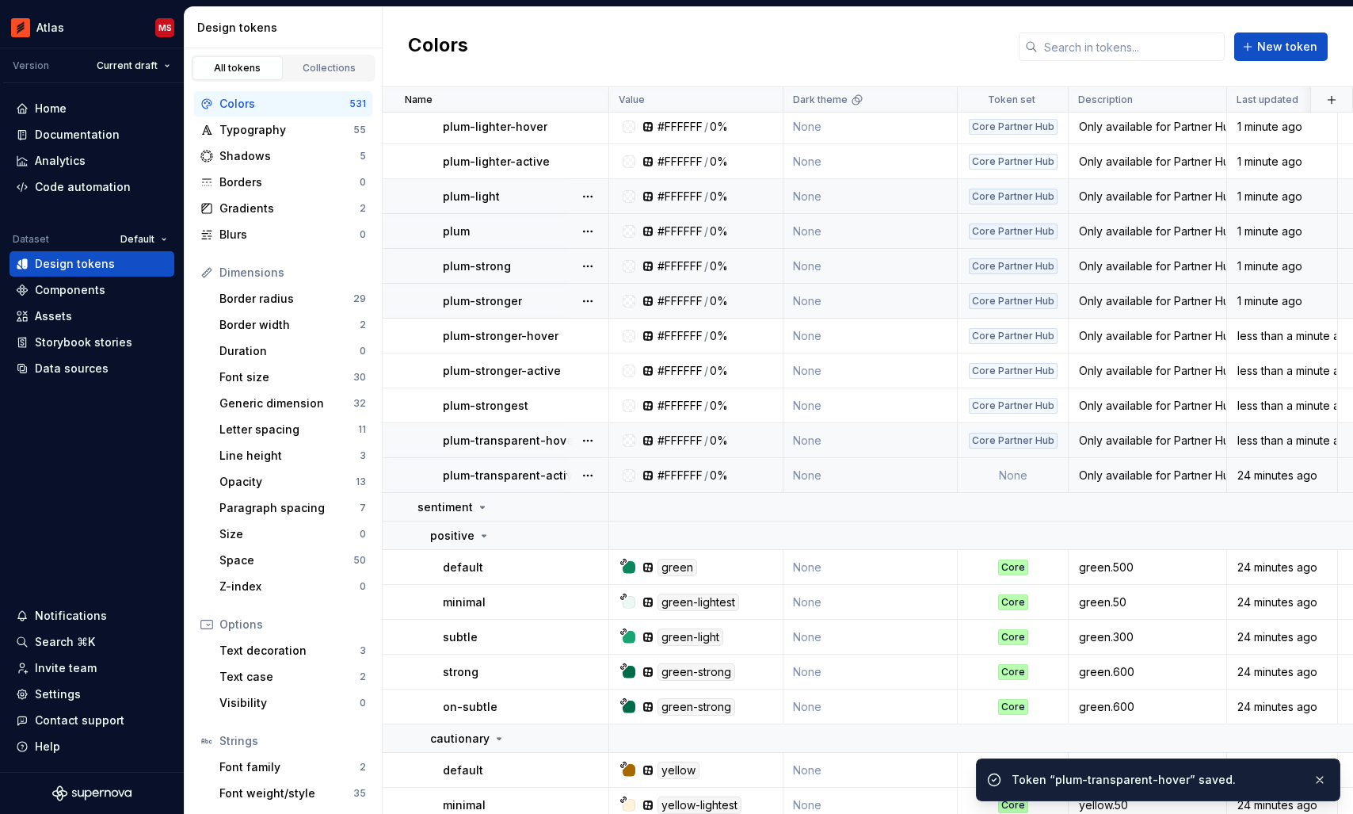
click at [1008, 474] on td "None" at bounding box center [1013, 475] width 111 height 35
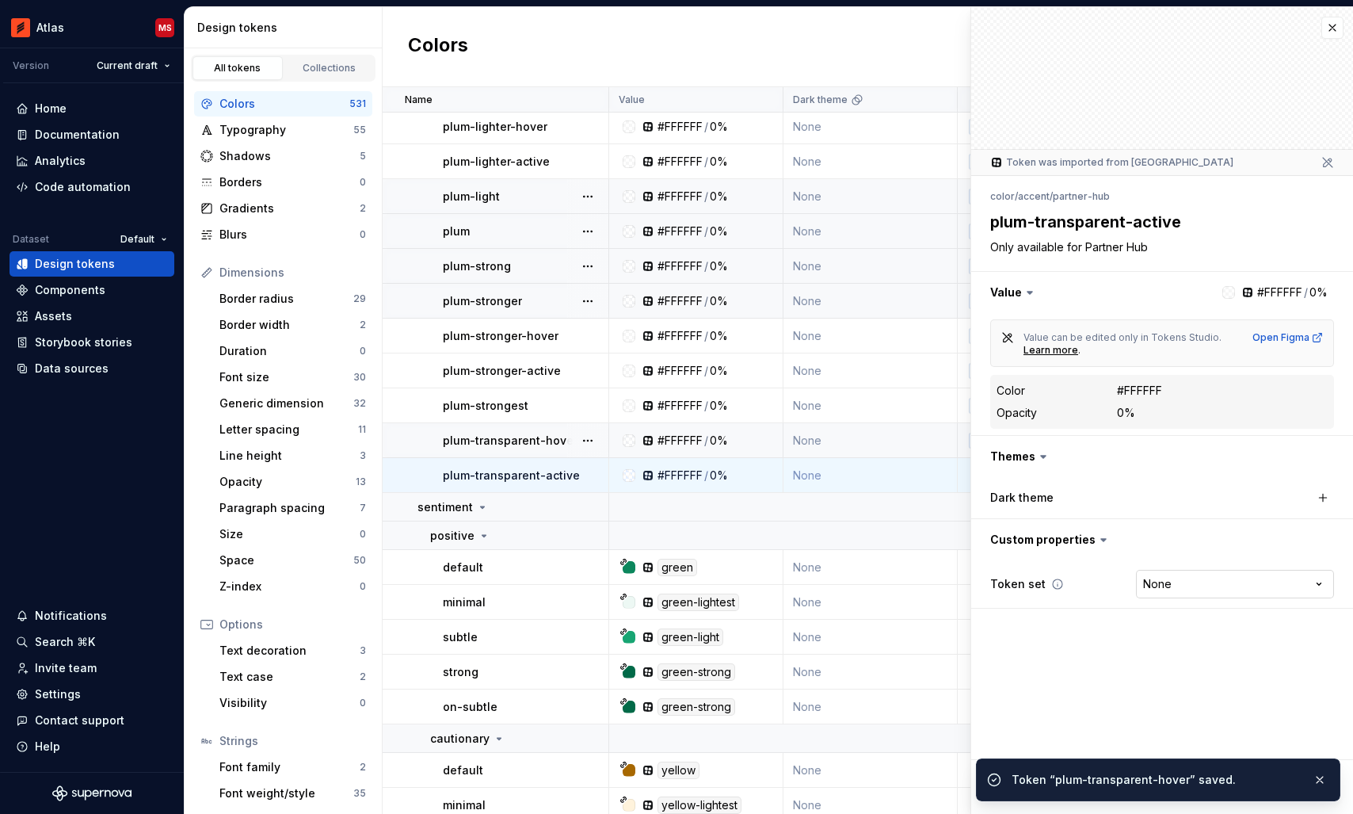
click at [1209, 589] on html "Atlas MS Version Current draft Home Documentation Analytics Code automation Dat…" at bounding box center [676, 407] width 1353 height 814
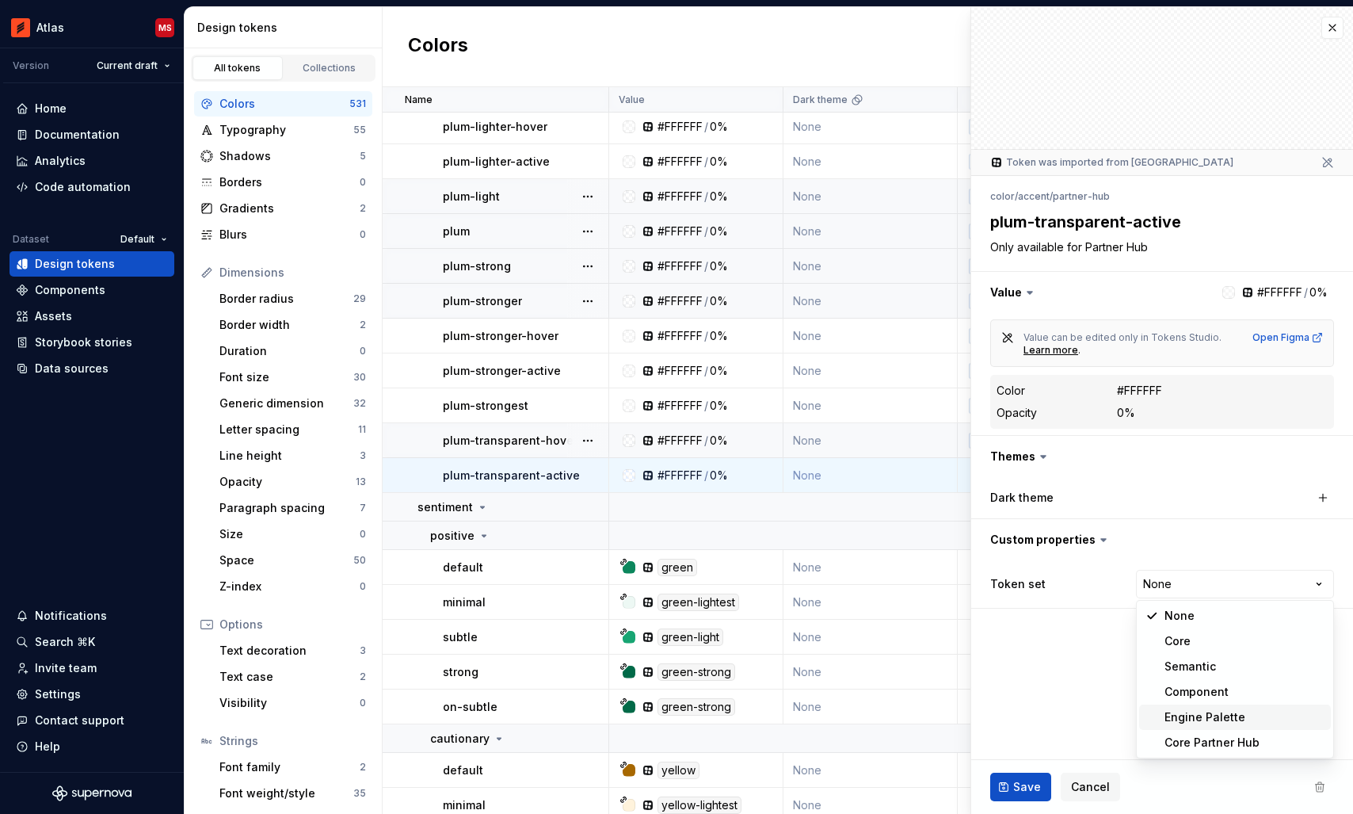
type textarea "*"
select select "**********"
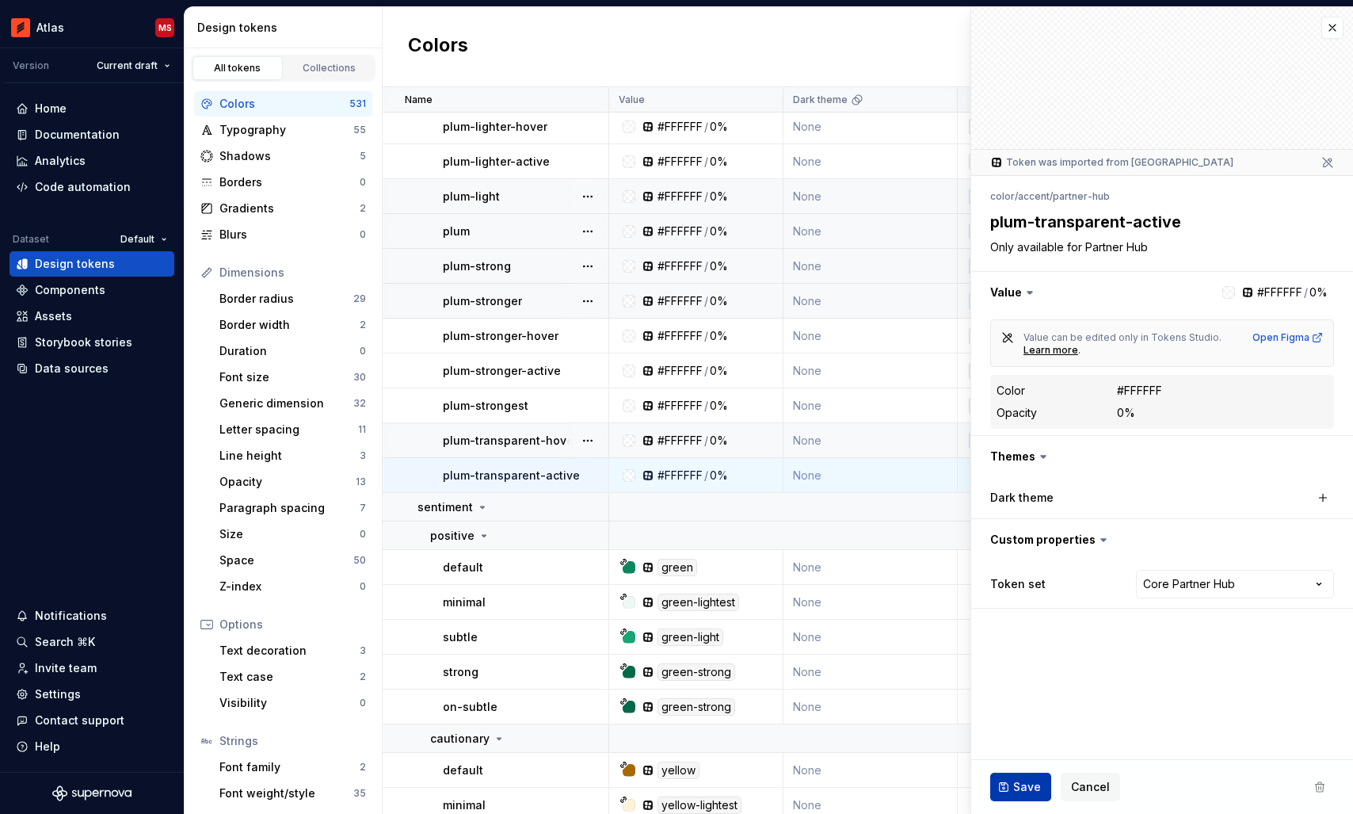
click at [1029, 780] on span "Save" at bounding box center [1027, 787] width 28 height 16
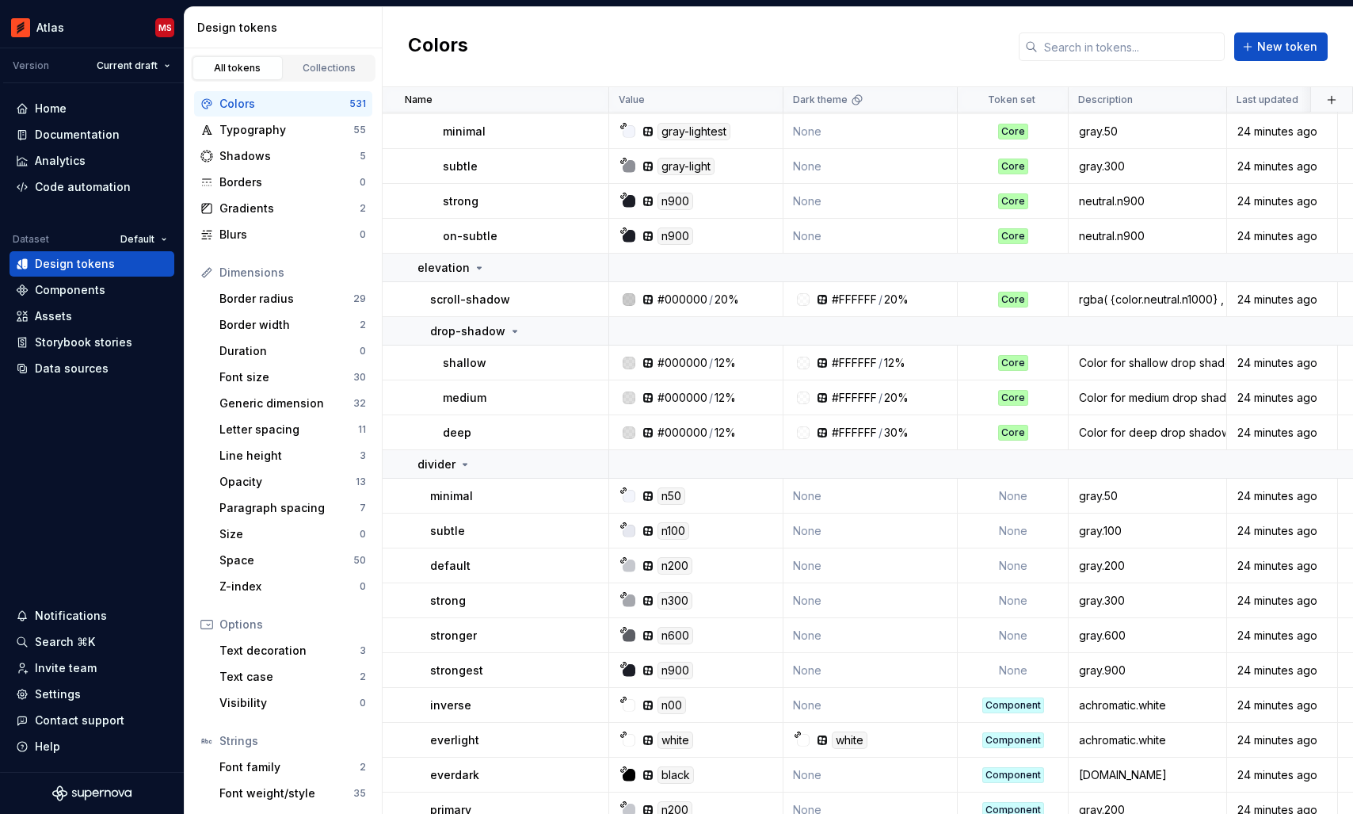
scroll to position [16773, 0]
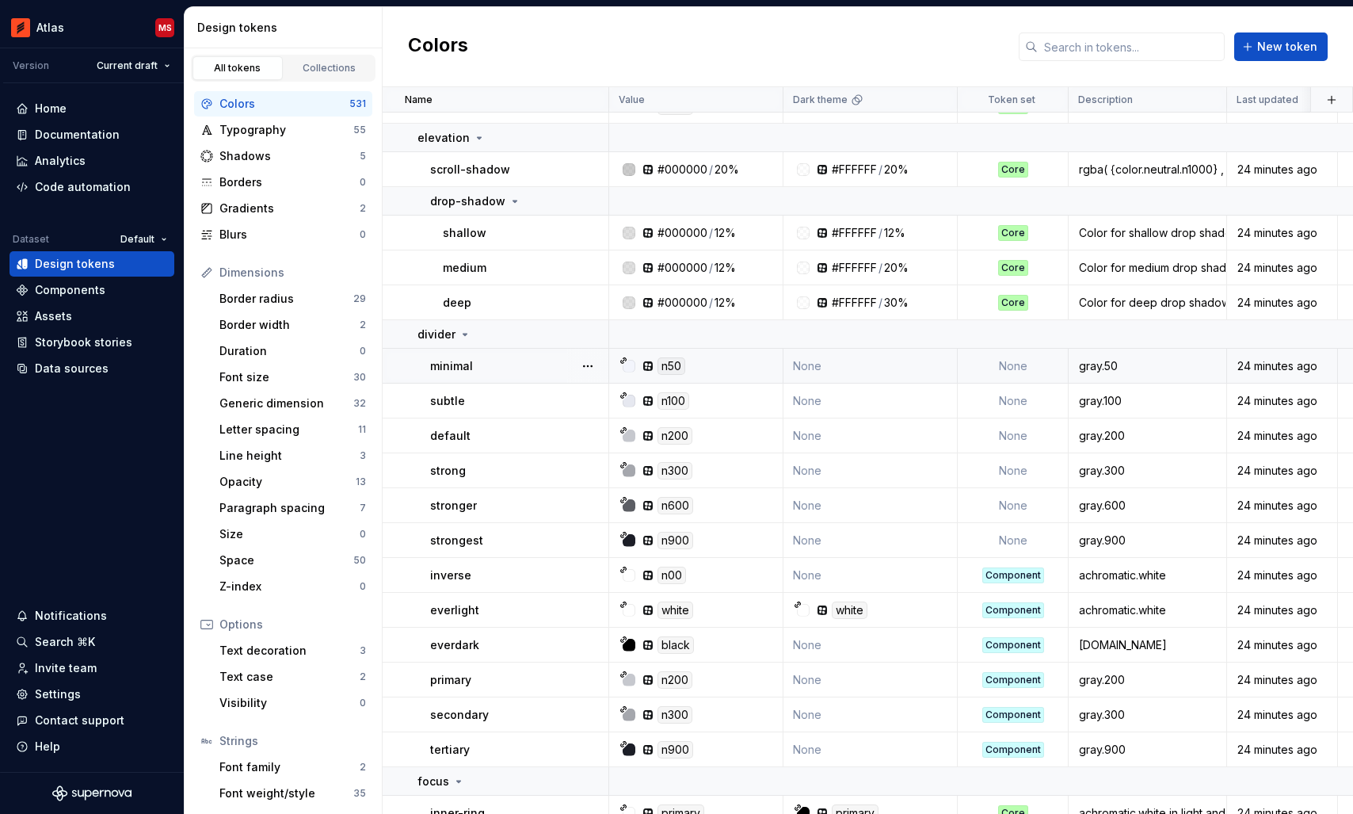
click at [1030, 365] on td "None" at bounding box center [1013, 366] width 111 height 35
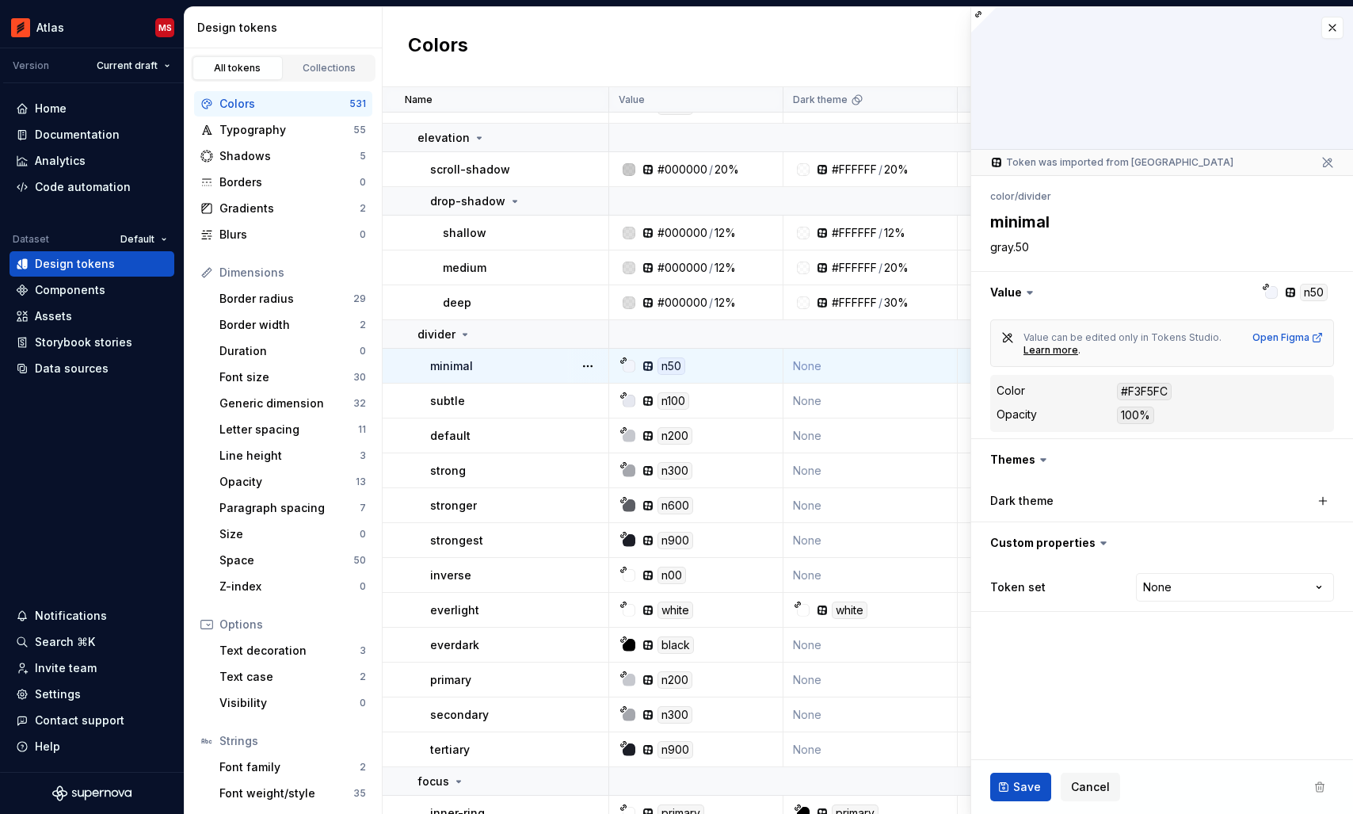
type textarea "*"
click at [1201, 586] on html "Atlas MS Version Current draft Home Documentation Analytics Code automation Dat…" at bounding box center [676, 407] width 1353 height 814
select select "**********"
click at [1023, 784] on span "Save" at bounding box center [1027, 787] width 28 height 16
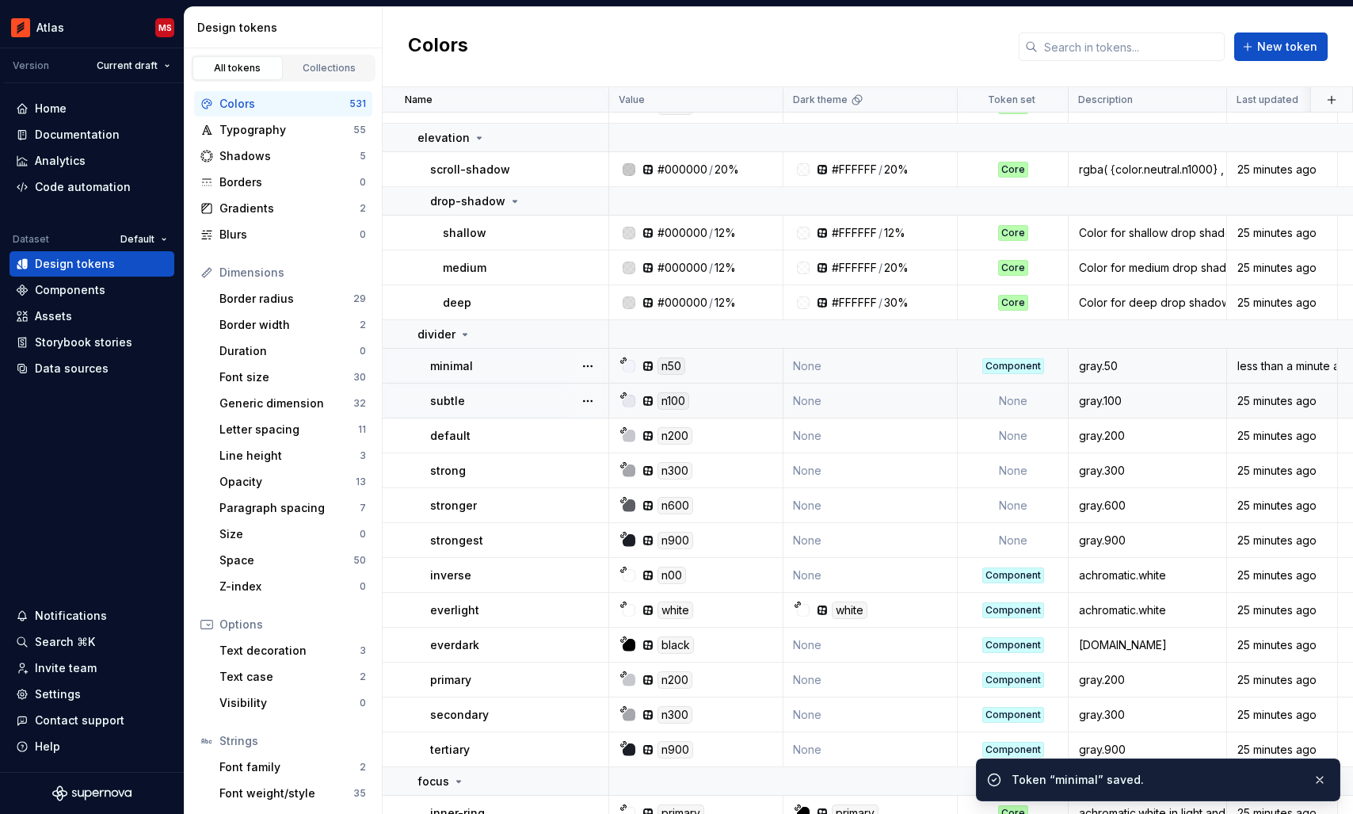
click at [1010, 394] on td "None" at bounding box center [1013, 400] width 111 height 35
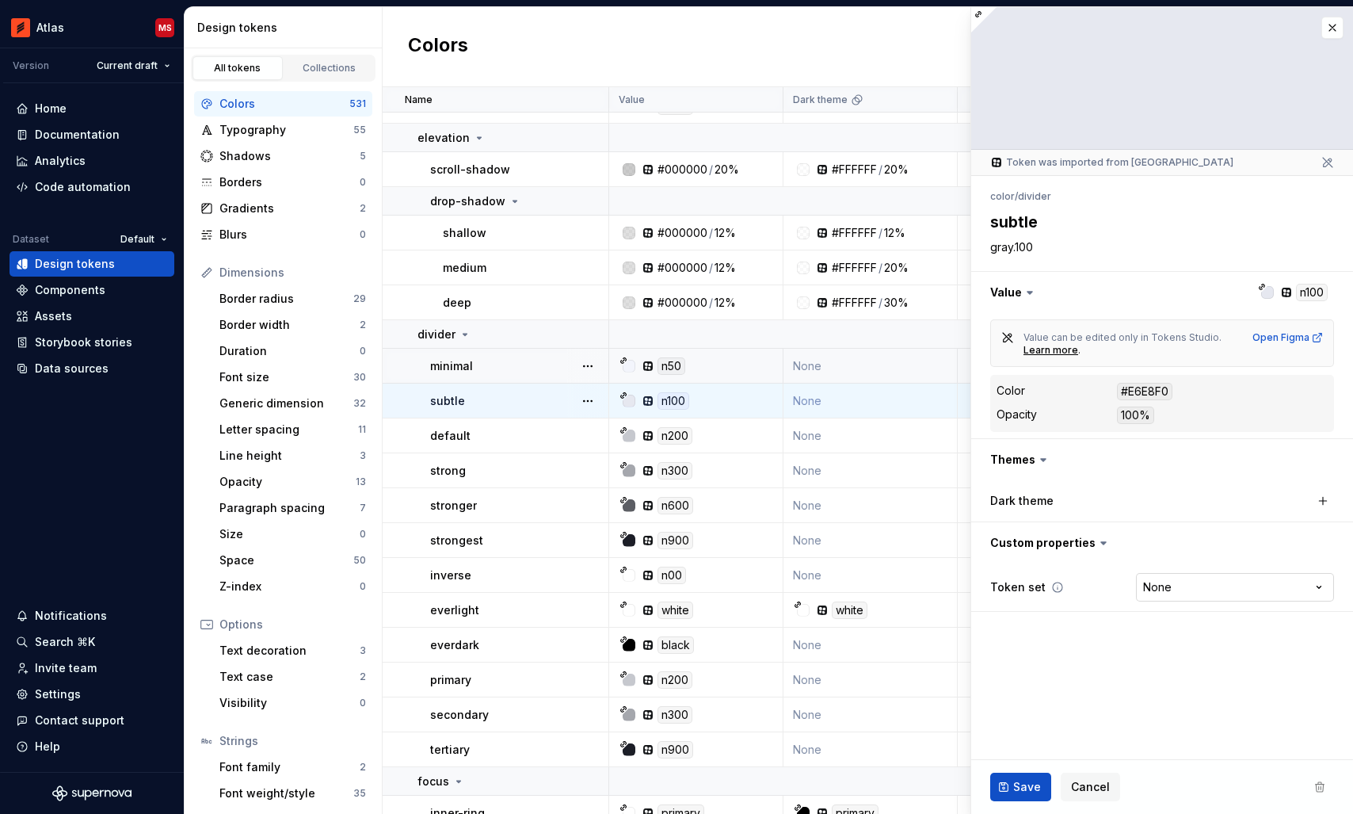
click at [1179, 589] on html "Atlas MS Version Current draft Home Documentation Analytics Code automation Dat…" at bounding box center [676, 407] width 1353 height 814
type textarea "*"
select select "**********"
click at [1319, 502] on button "button" at bounding box center [1323, 501] width 22 height 22
click at [1019, 789] on span "Save" at bounding box center [1027, 787] width 28 height 16
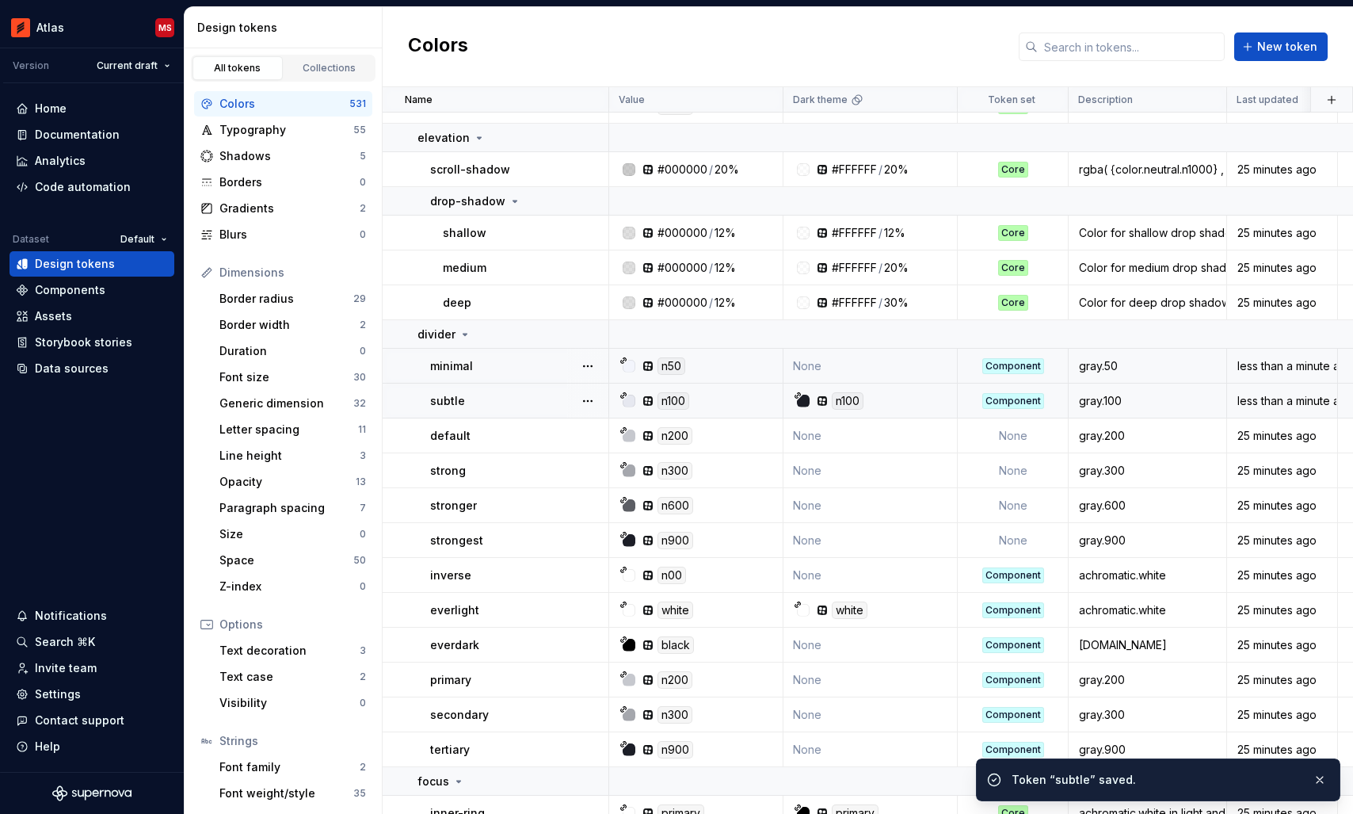
click at [882, 372] on td "None" at bounding box center [870, 366] width 174 height 35
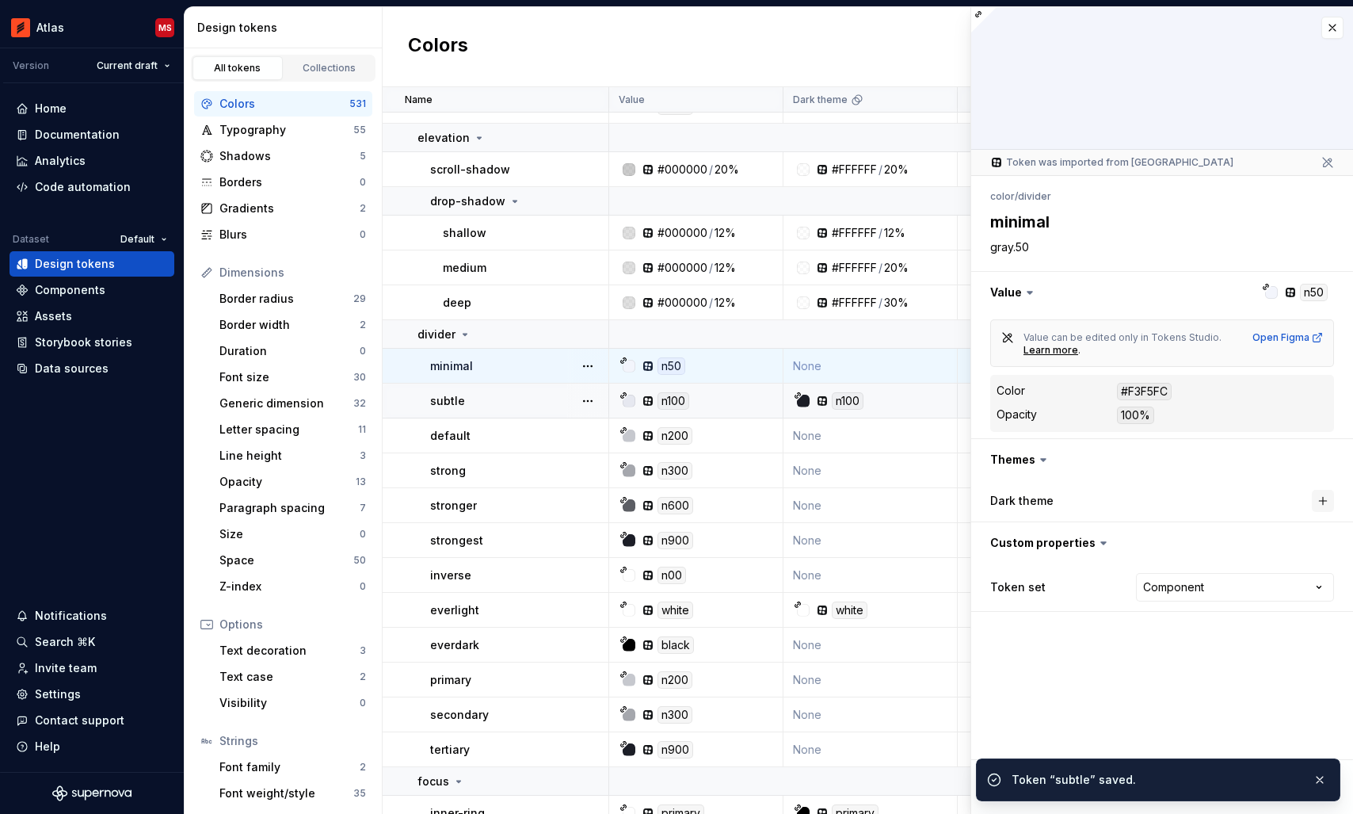
click at [1322, 495] on button "button" at bounding box center [1323, 501] width 22 height 22
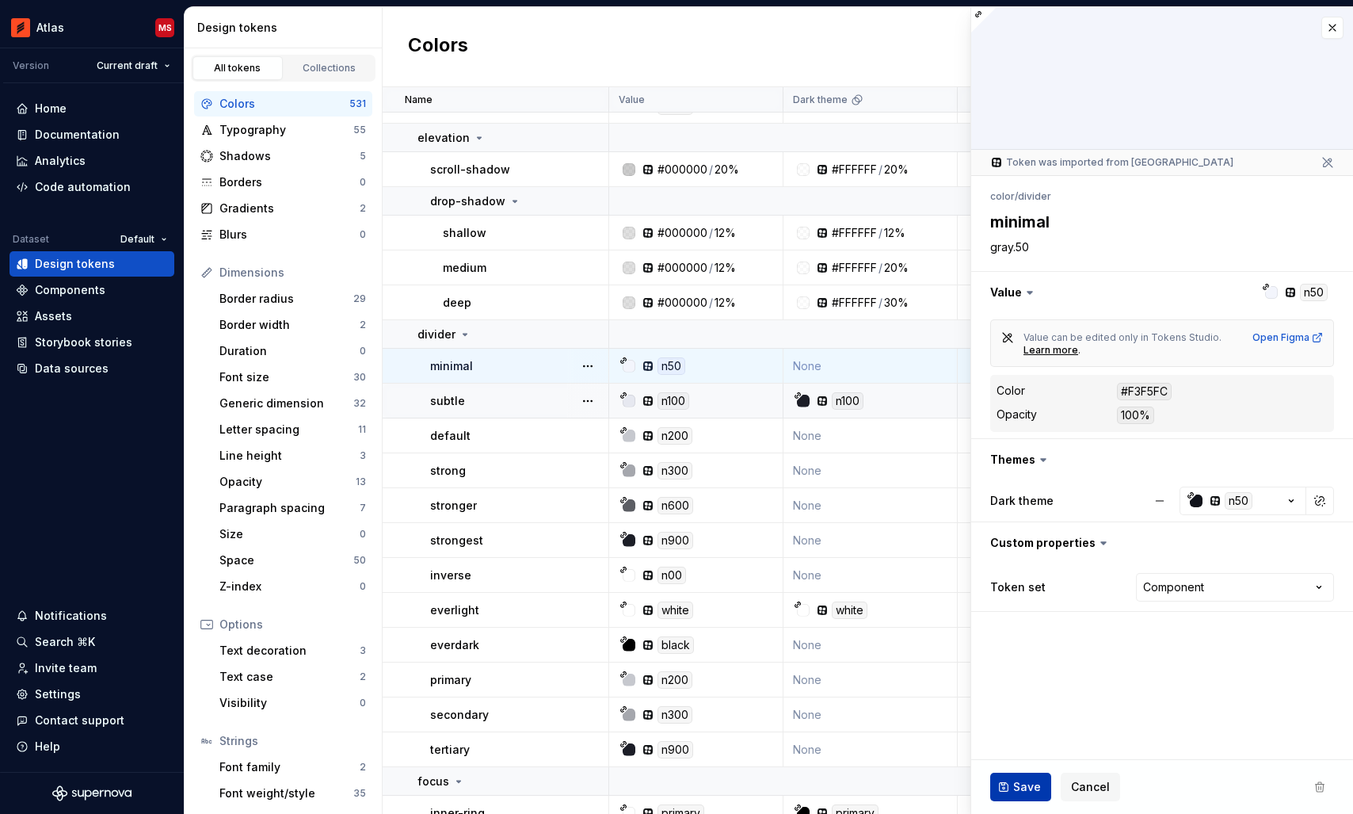
click at [1016, 789] on span "Save" at bounding box center [1027, 787] width 28 height 16
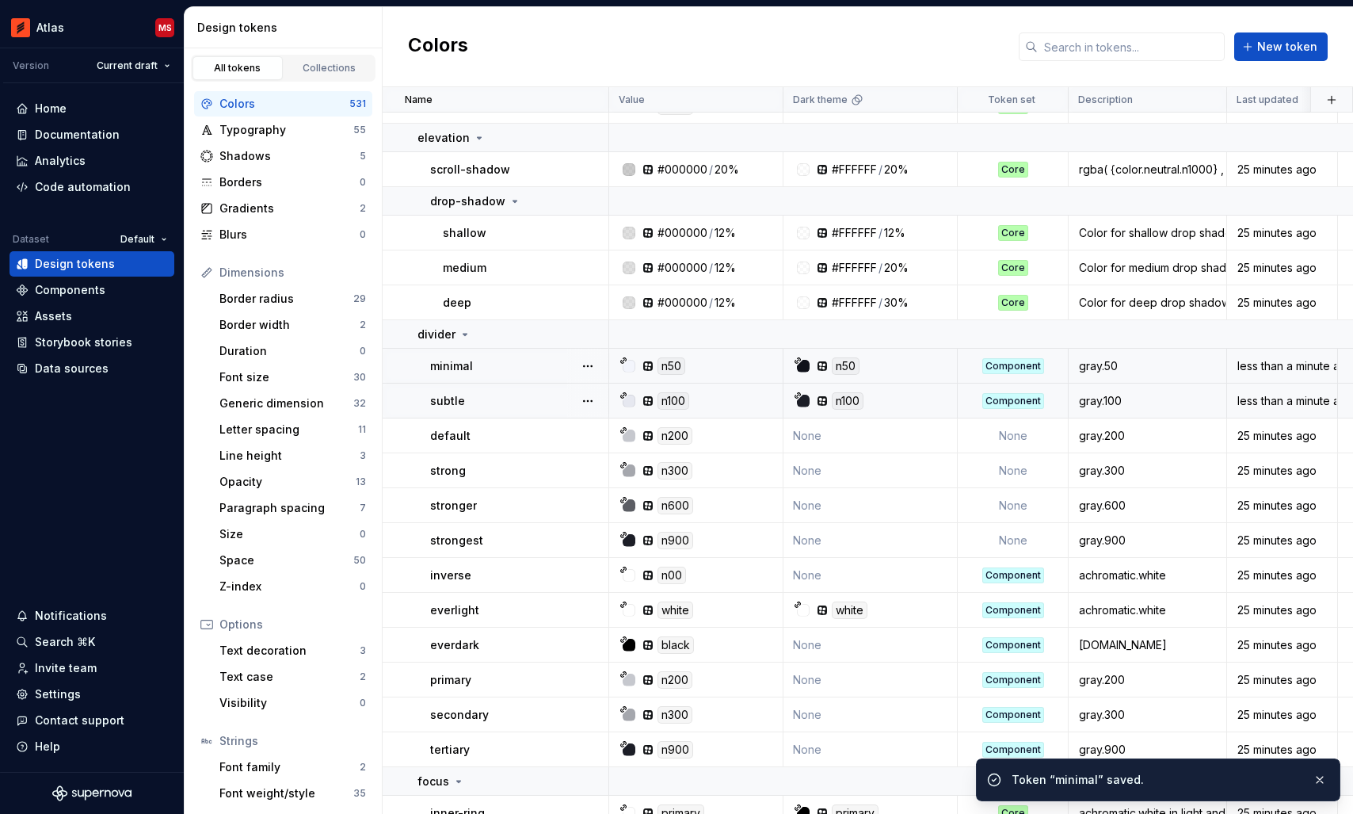
click at [886, 437] on td "None" at bounding box center [870, 435] width 174 height 35
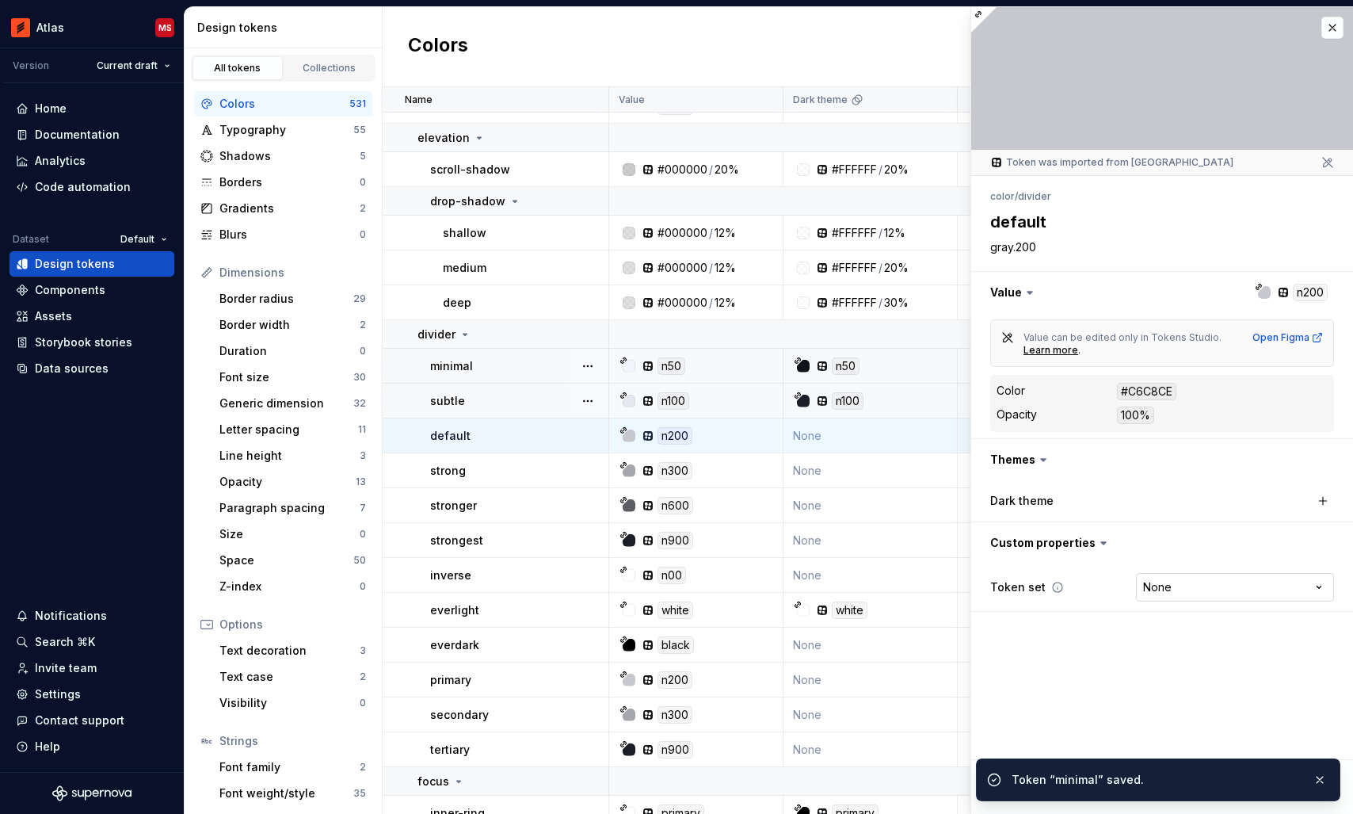
click at [1202, 592] on html "Atlas MS Version Current draft Home Documentation Analytics Code automation Dat…" at bounding box center [676, 407] width 1353 height 814
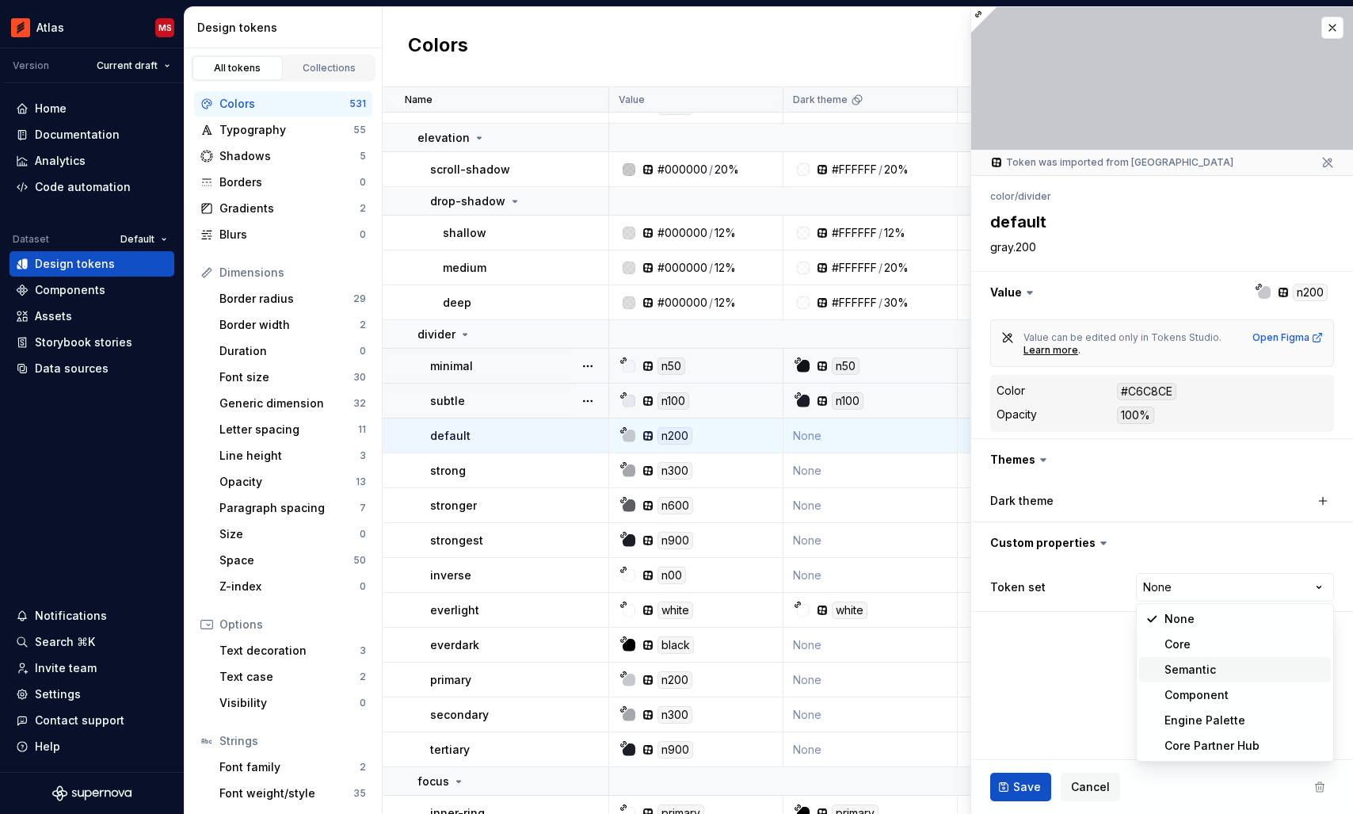
type textarea "*"
select select "**********"
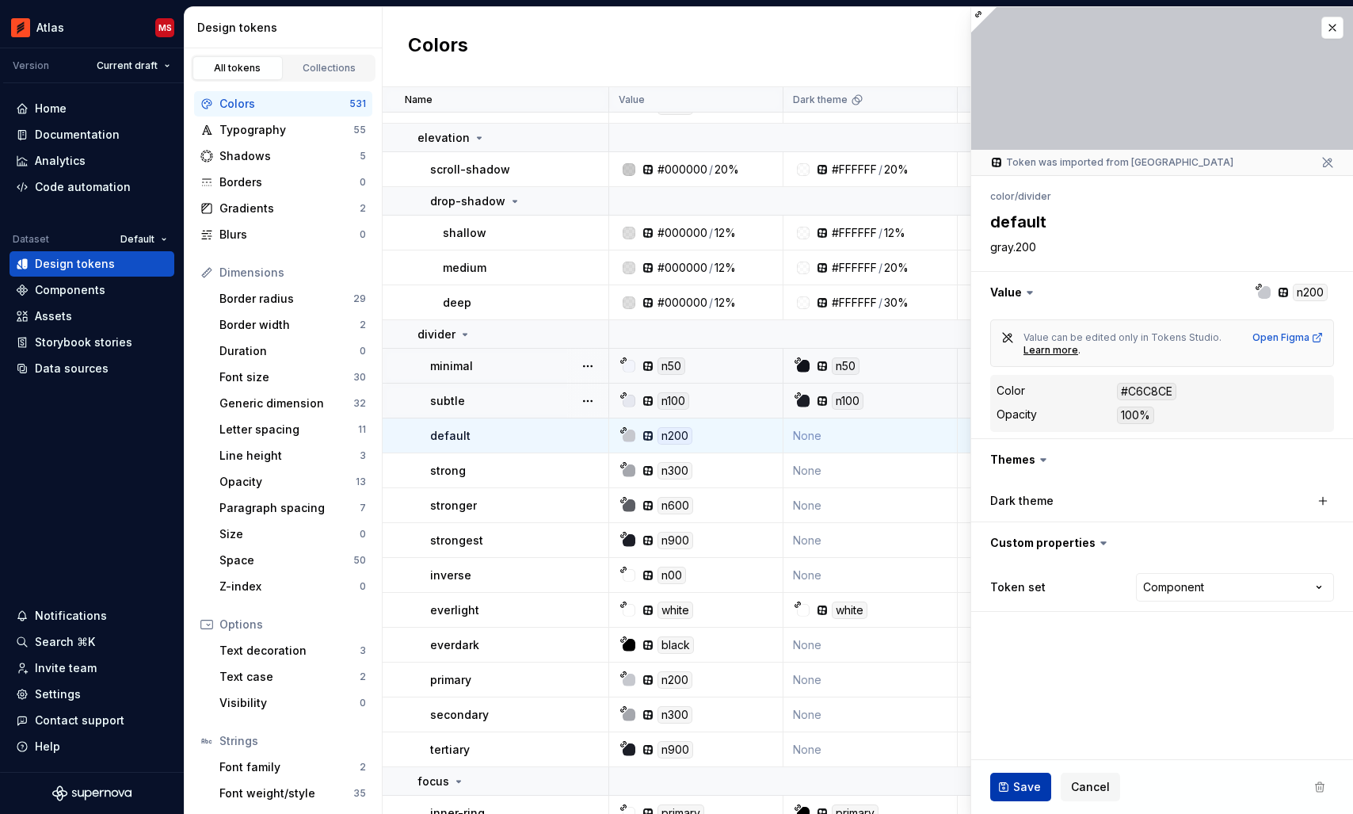
click at [1025, 783] on span "Save" at bounding box center [1027, 787] width 28 height 16
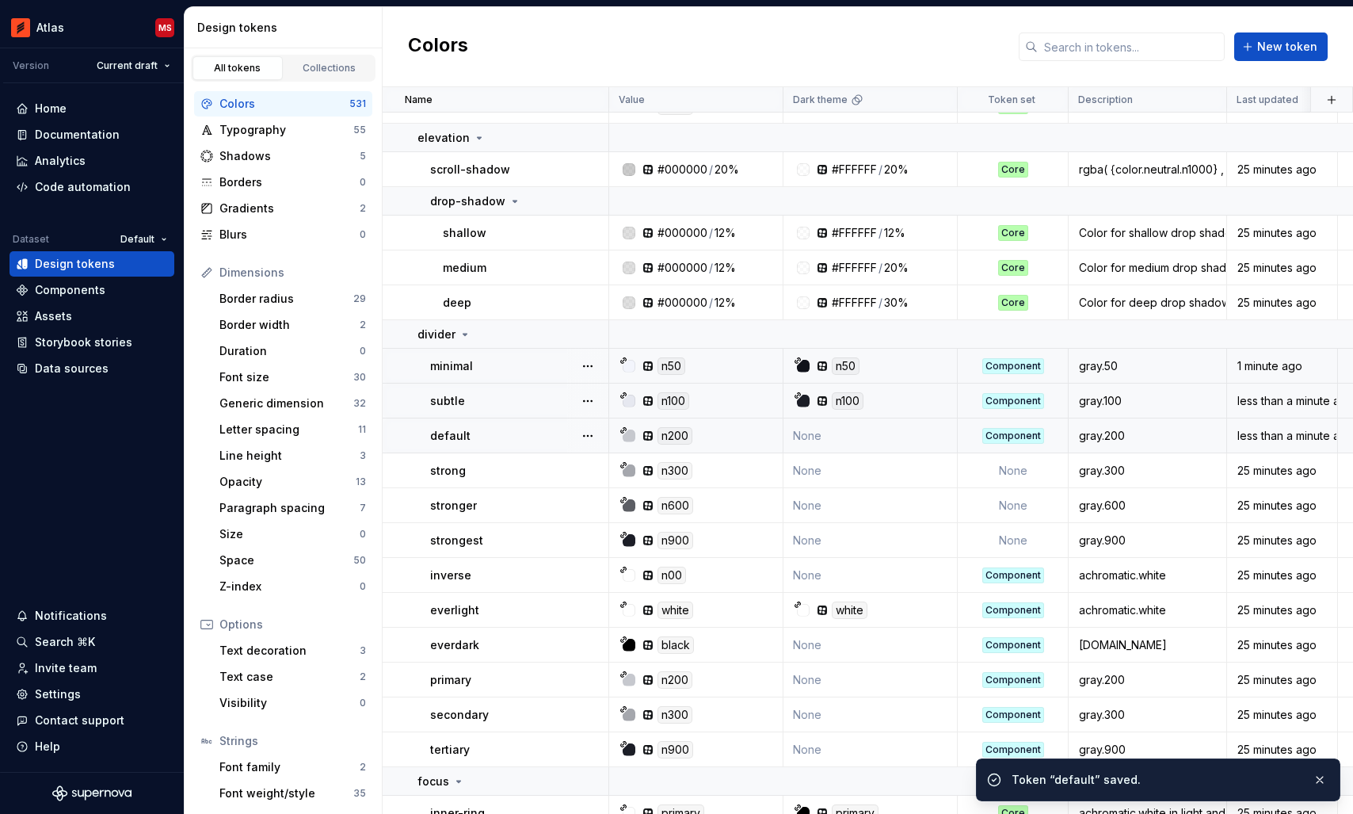
click at [867, 433] on td "None" at bounding box center [870, 435] width 174 height 35
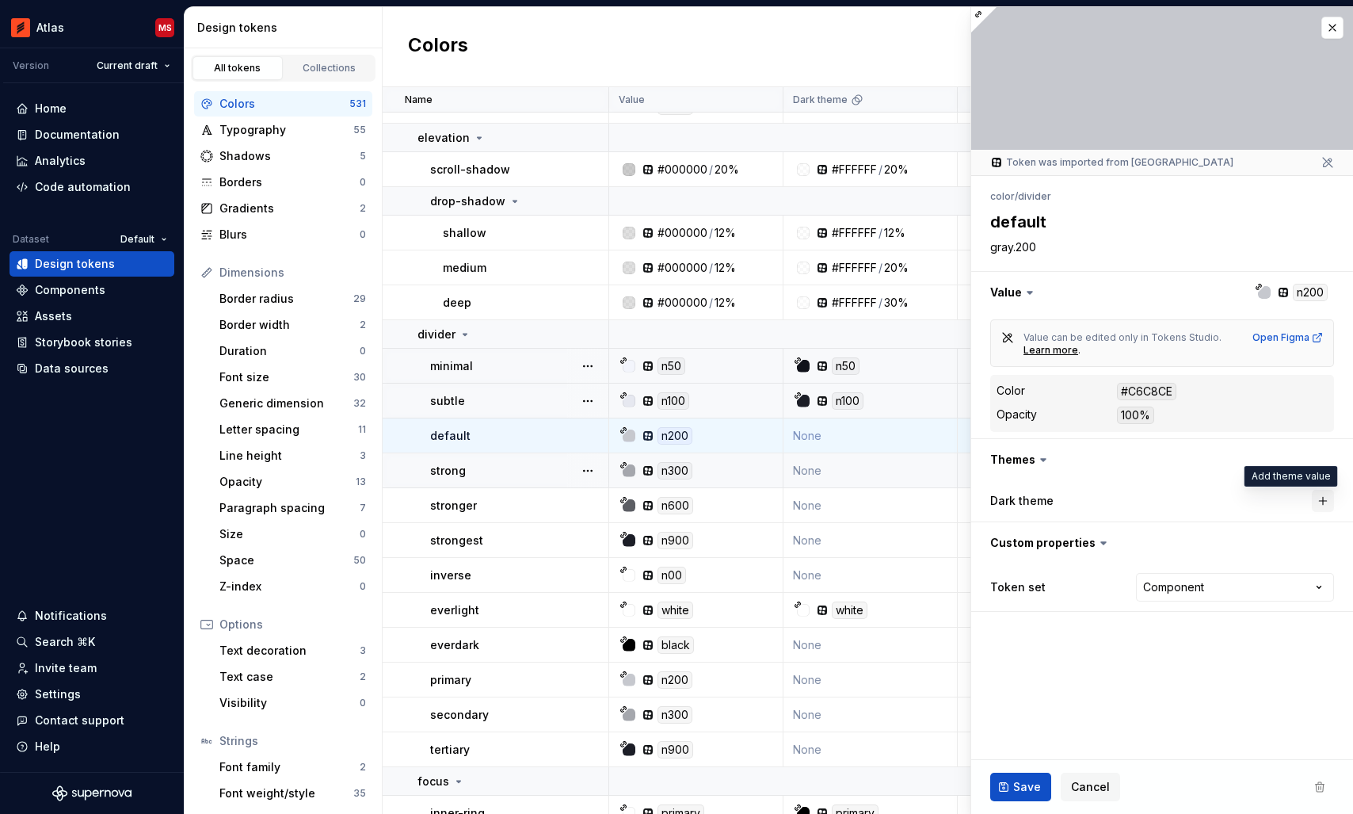
click at [1323, 497] on button "button" at bounding box center [1323, 501] width 22 height 22
click at [1013, 787] on span "Save" at bounding box center [1027, 787] width 28 height 16
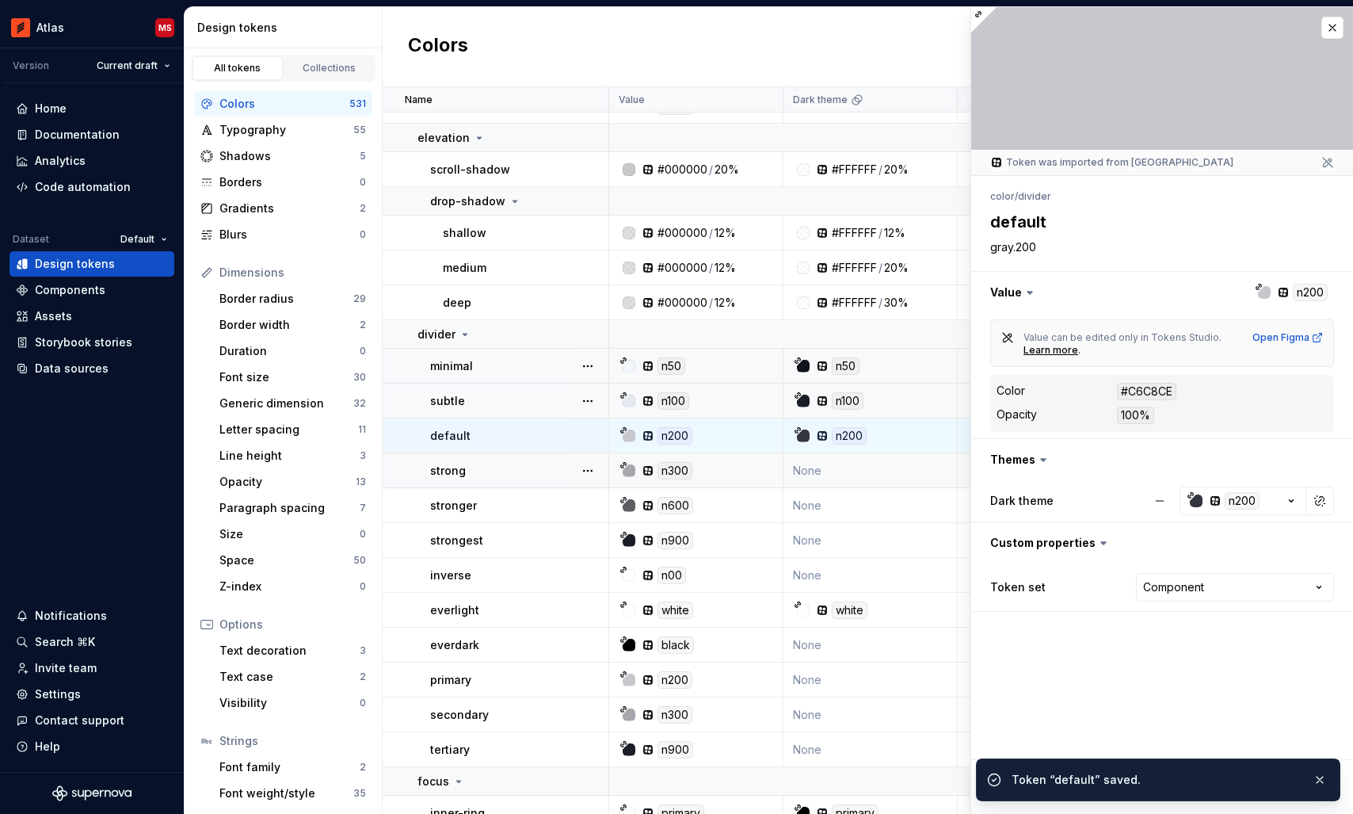
click at [878, 476] on td "None" at bounding box center [870, 470] width 174 height 35
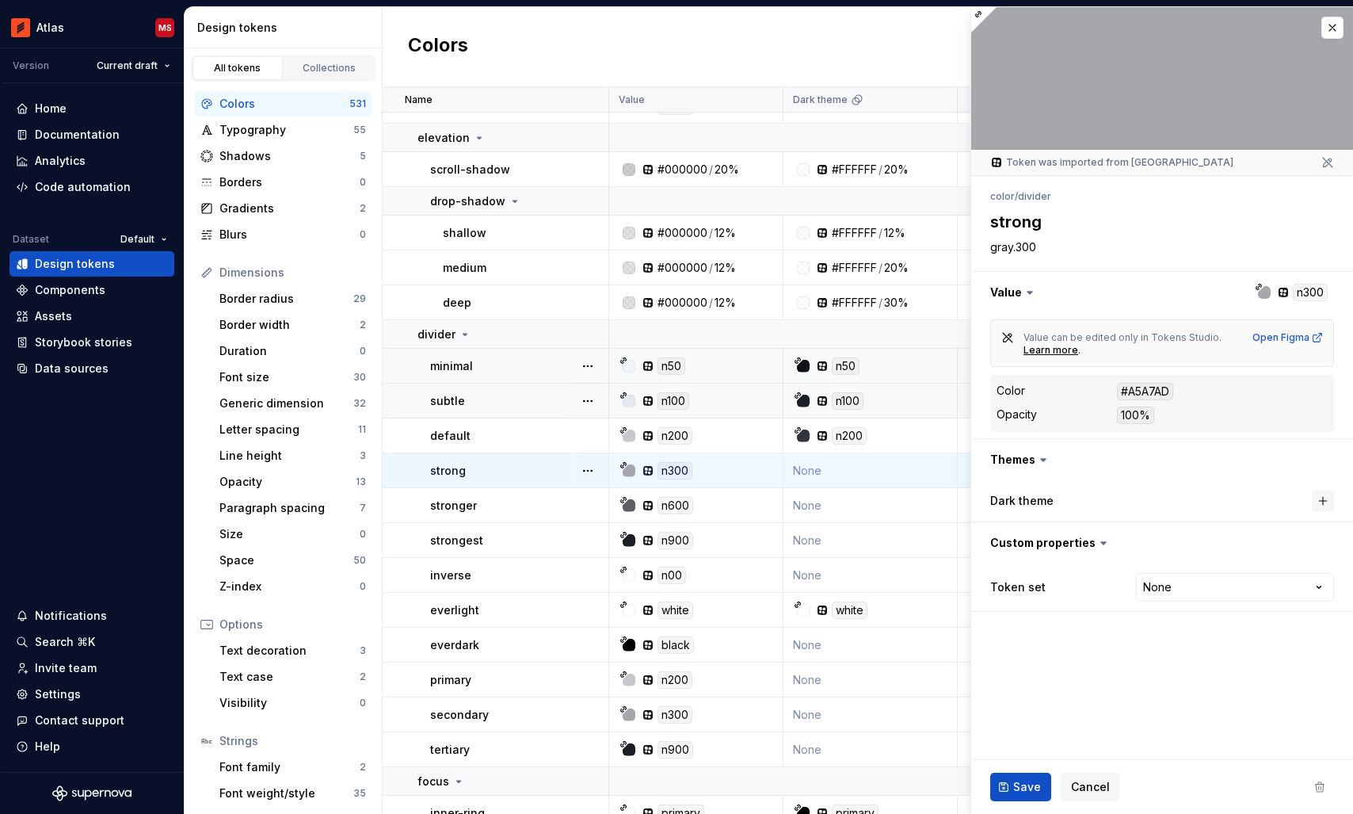
click at [1321, 500] on button "button" at bounding box center [1323, 501] width 22 height 22
type textarea "*"
click at [1214, 593] on html "Atlas MS Version Current draft Home Documentation Analytics Code automation Dat…" at bounding box center [676, 407] width 1353 height 814
select select "**********"
click at [1008, 791] on button "Save" at bounding box center [1020, 786] width 61 height 29
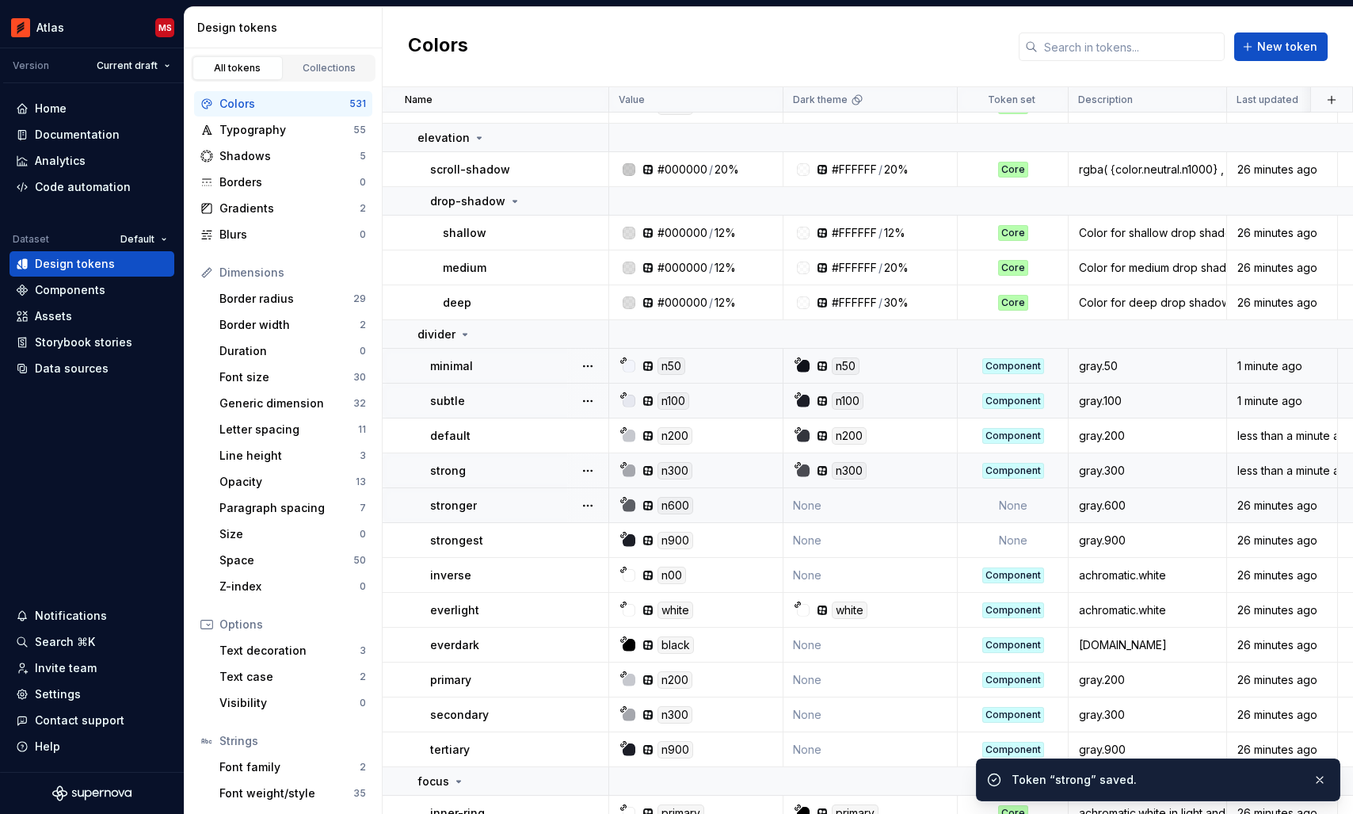
click at [884, 508] on td "None" at bounding box center [870, 505] width 174 height 35
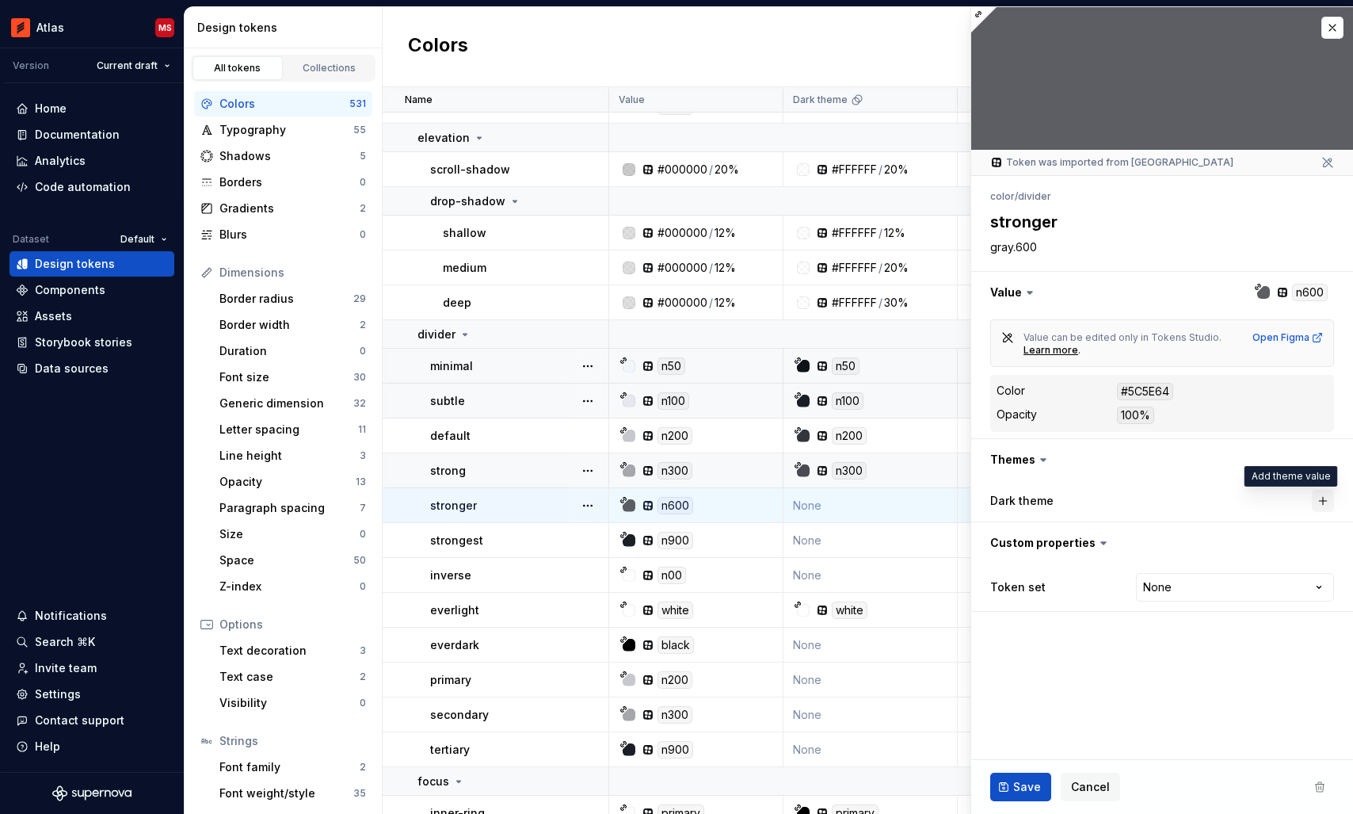
click at [1318, 501] on button "button" at bounding box center [1323, 501] width 22 height 22
type textarea "*"
click at [1192, 590] on html "Atlas MS Version Current draft Home Documentation Analytics Code automation Dat…" at bounding box center [676, 407] width 1353 height 814
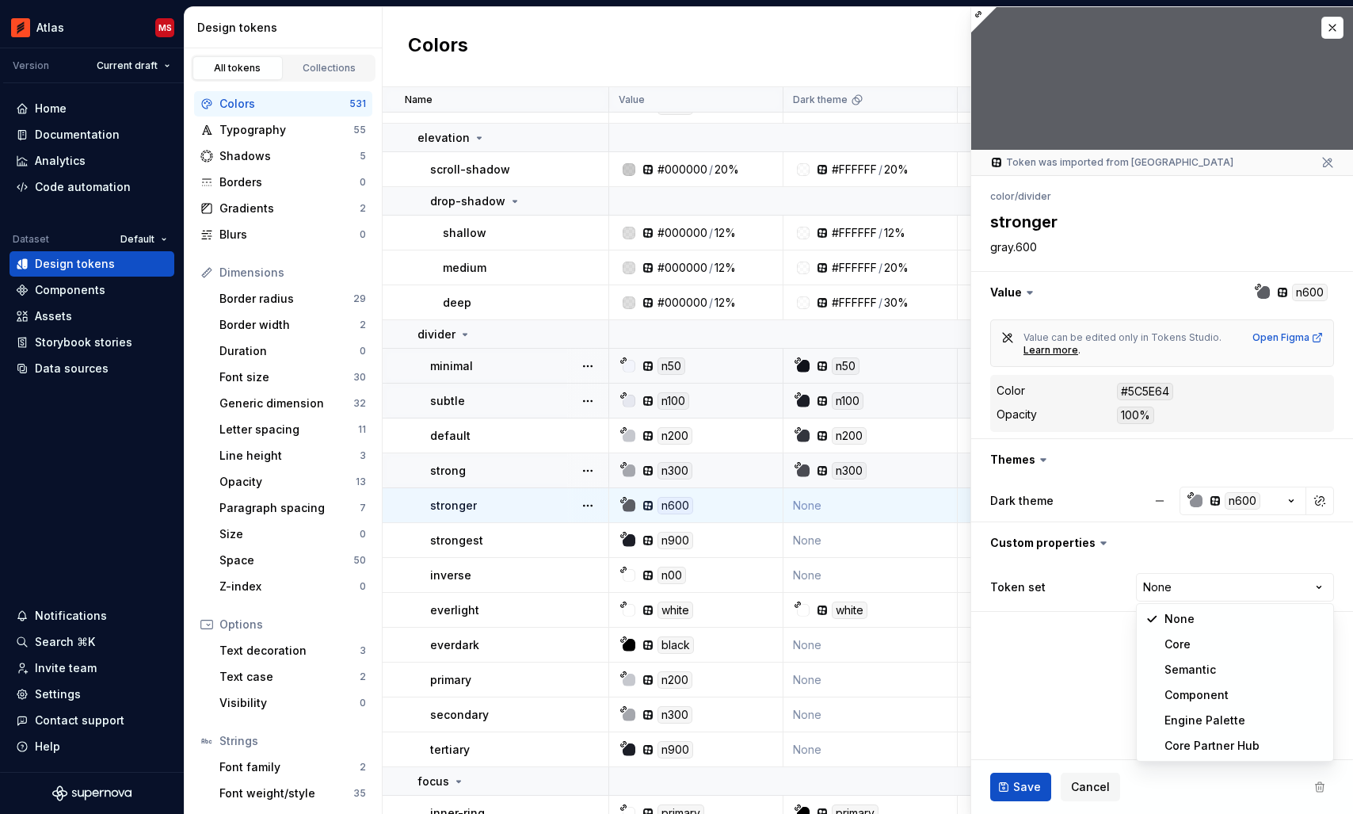
select select "**********"
click at [1007, 784] on button "Save" at bounding box center [1020, 786] width 61 height 29
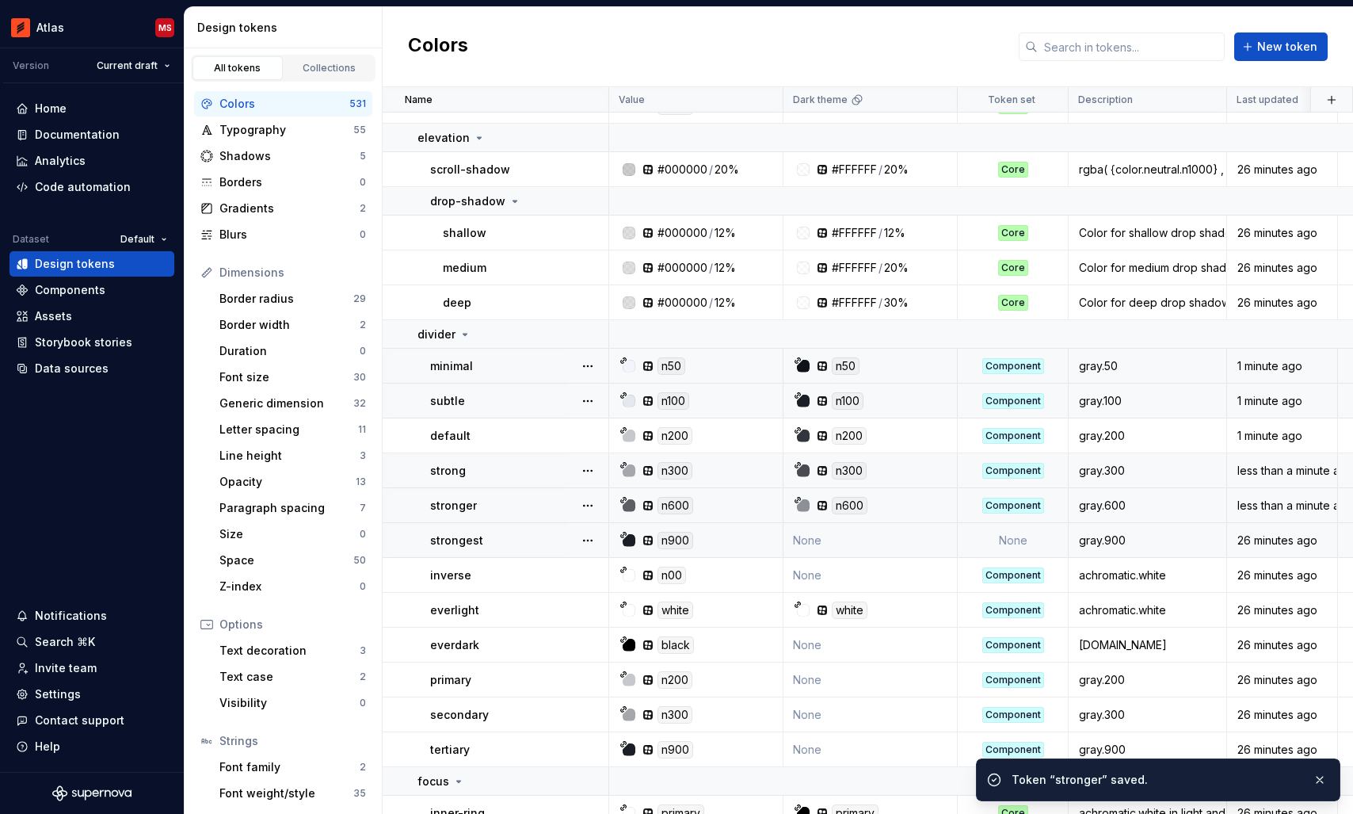
click at [871, 543] on td "None" at bounding box center [870, 540] width 174 height 35
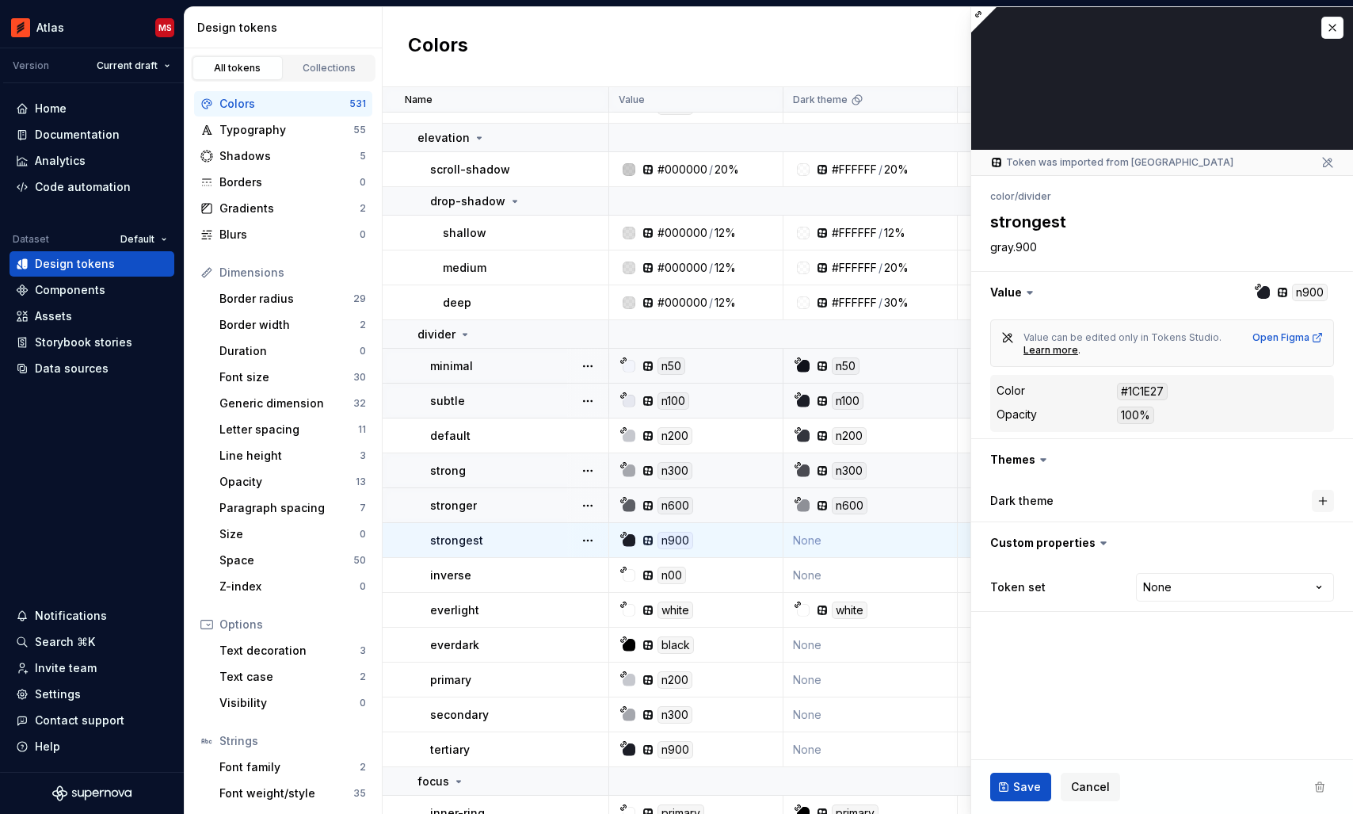
click at [1328, 497] on button "button" at bounding box center [1323, 501] width 22 height 22
type textarea "*"
click at [1308, 593] on html "Atlas MS Version Current draft Home Documentation Analytics Code automation Dat…" at bounding box center [676, 407] width 1353 height 814
select select "**********"
click at [1019, 787] on span "Save" at bounding box center [1027, 787] width 28 height 16
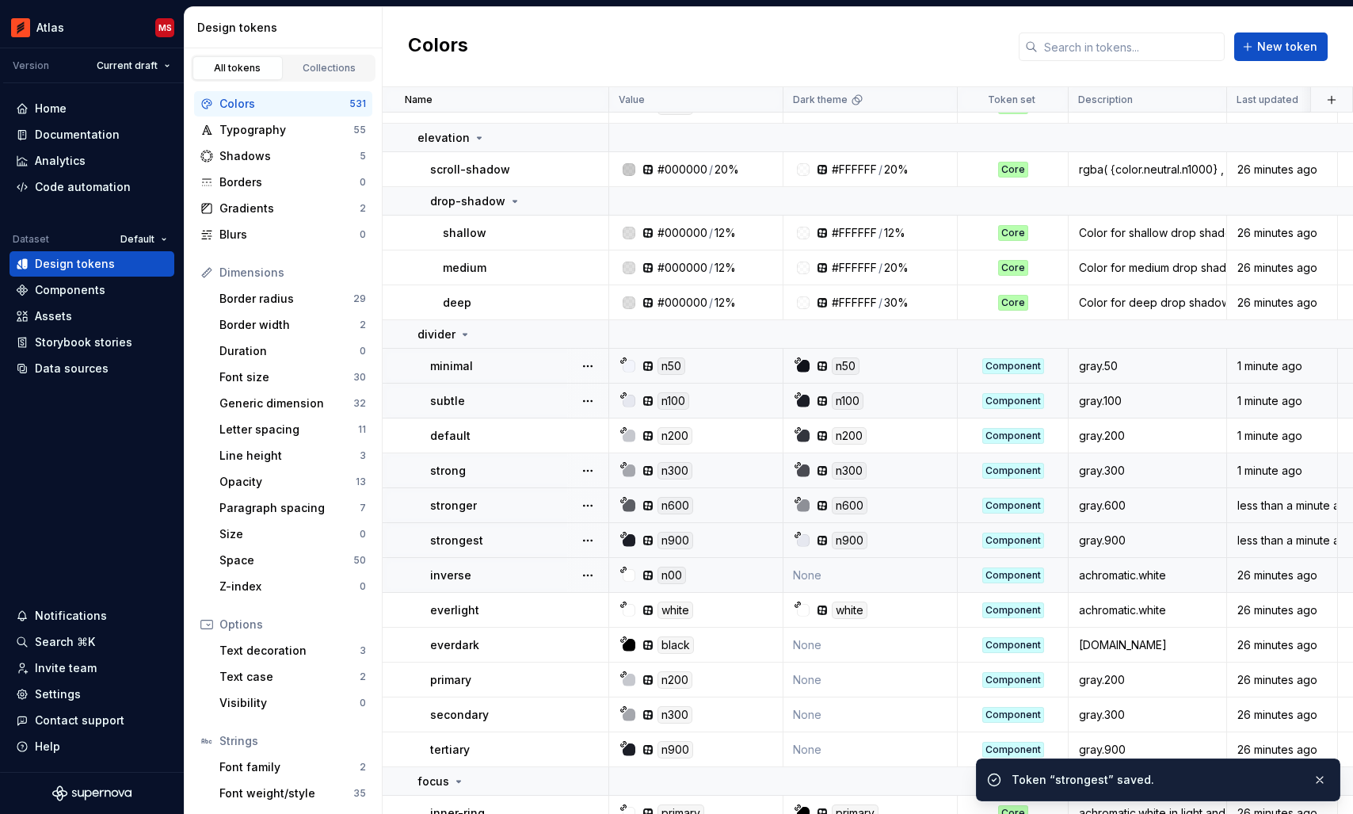
click at [871, 574] on td "None" at bounding box center [870, 575] width 174 height 35
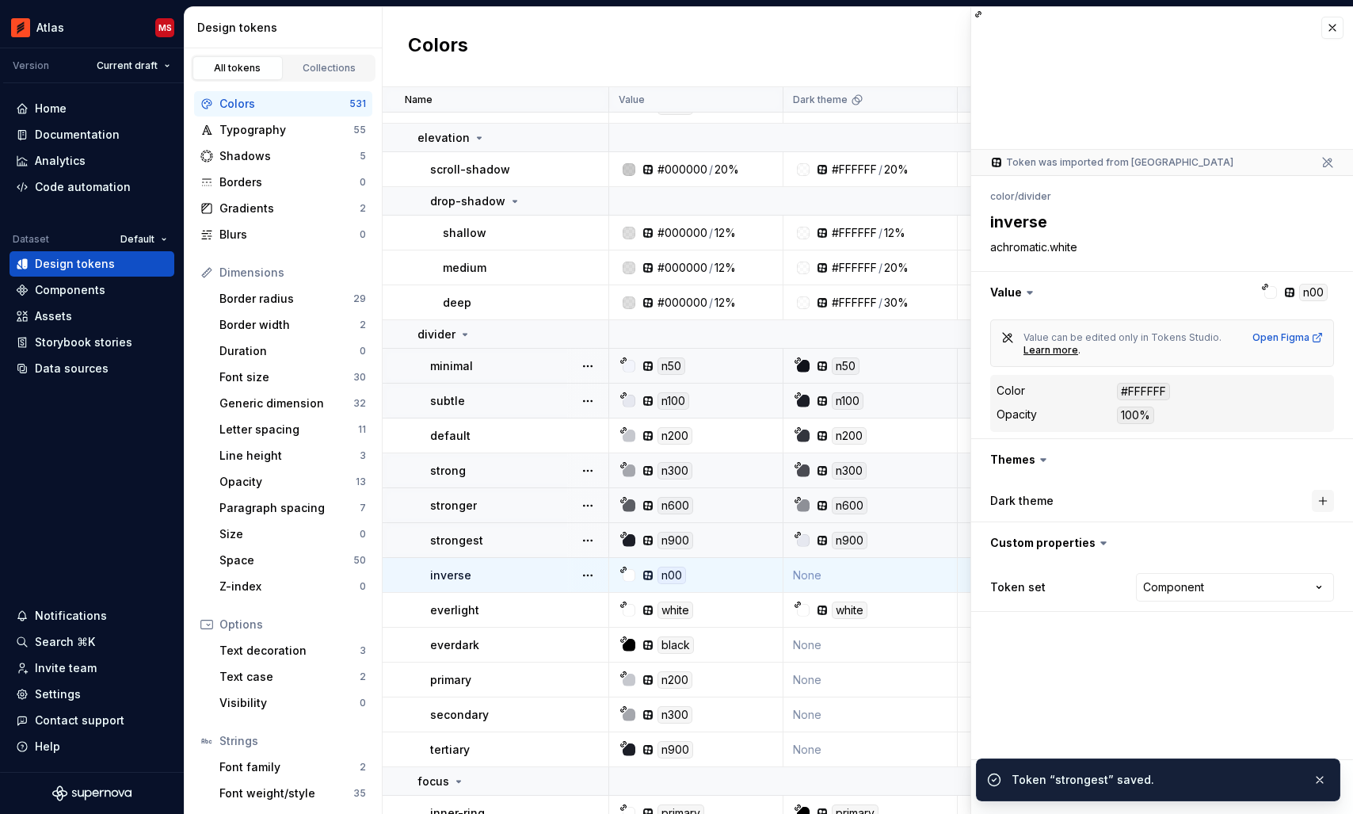
click at [1328, 497] on button "button" at bounding box center [1323, 501] width 22 height 22
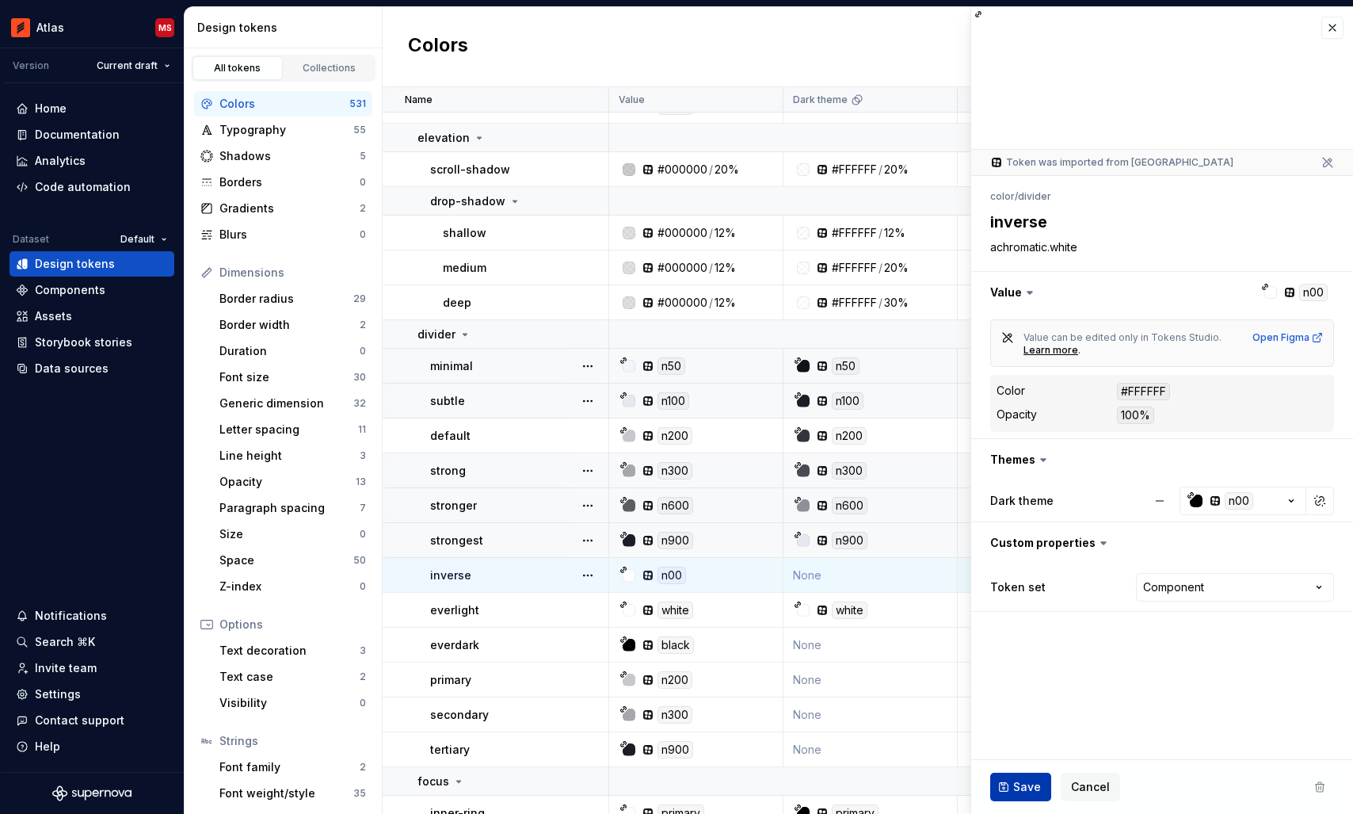
click at [1023, 782] on span "Save" at bounding box center [1027, 787] width 28 height 16
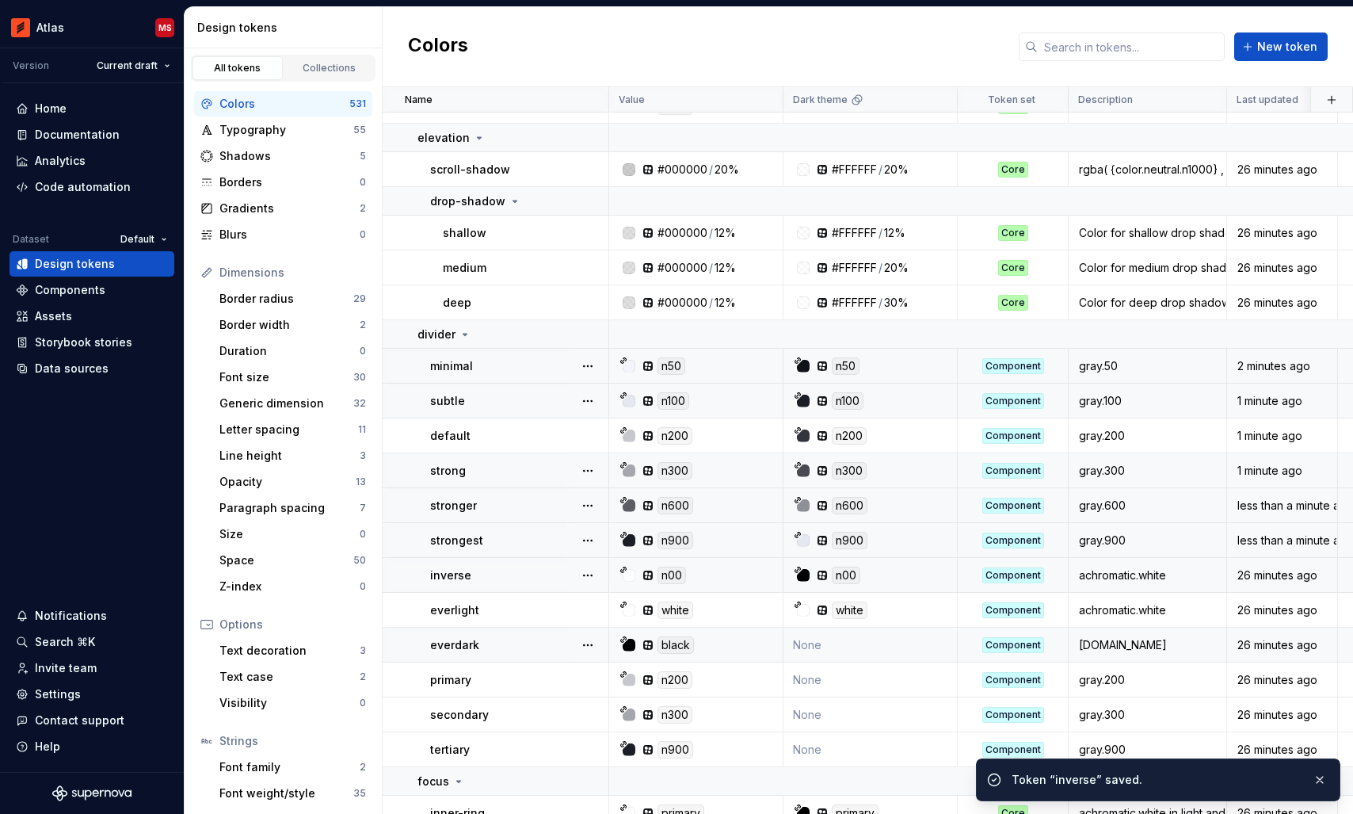
click at [871, 642] on td "None" at bounding box center [870, 644] width 174 height 35
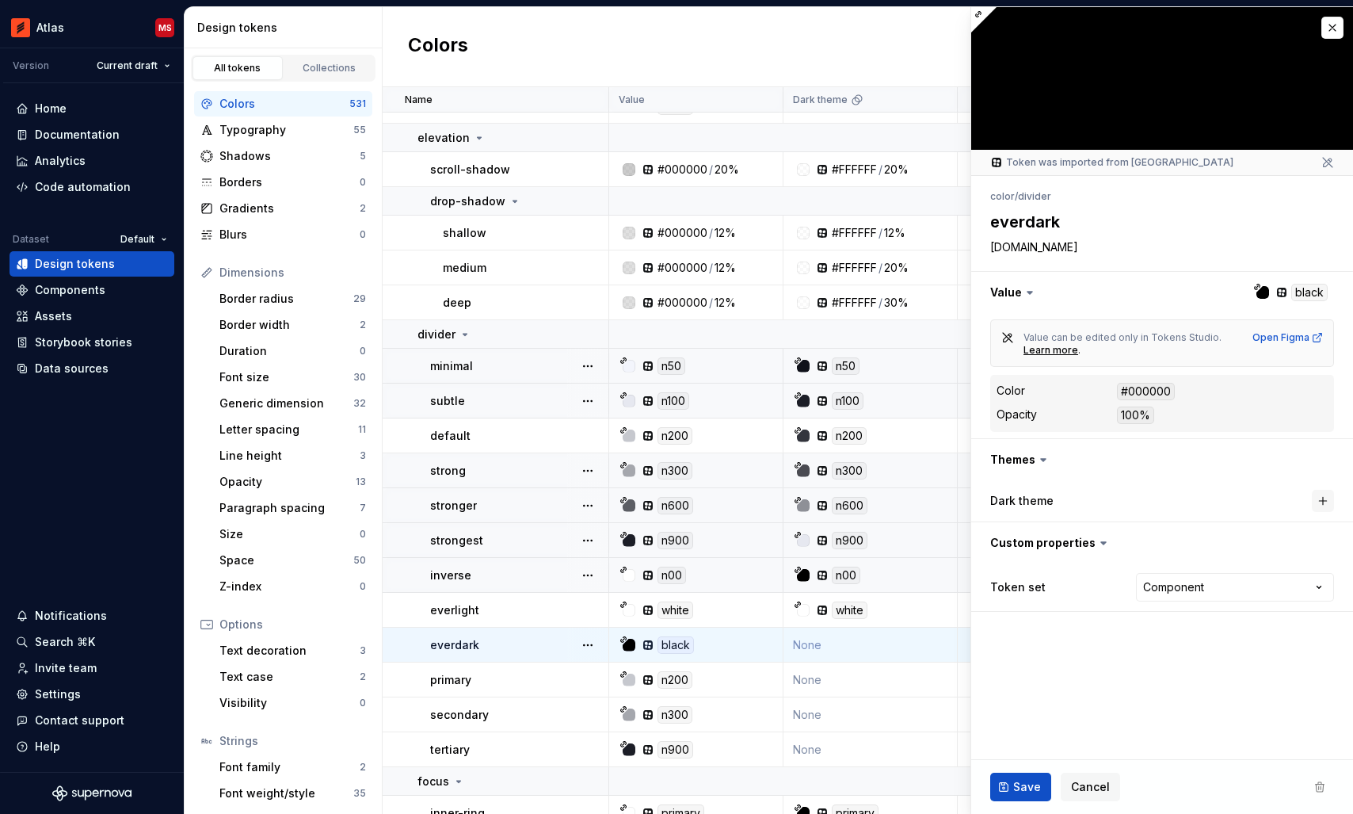
click at [1324, 500] on button "button" at bounding box center [1323, 501] width 22 height 22
click at [1028, 781] on span "Save" at bounding box center [1027, 787] width 28 height 16
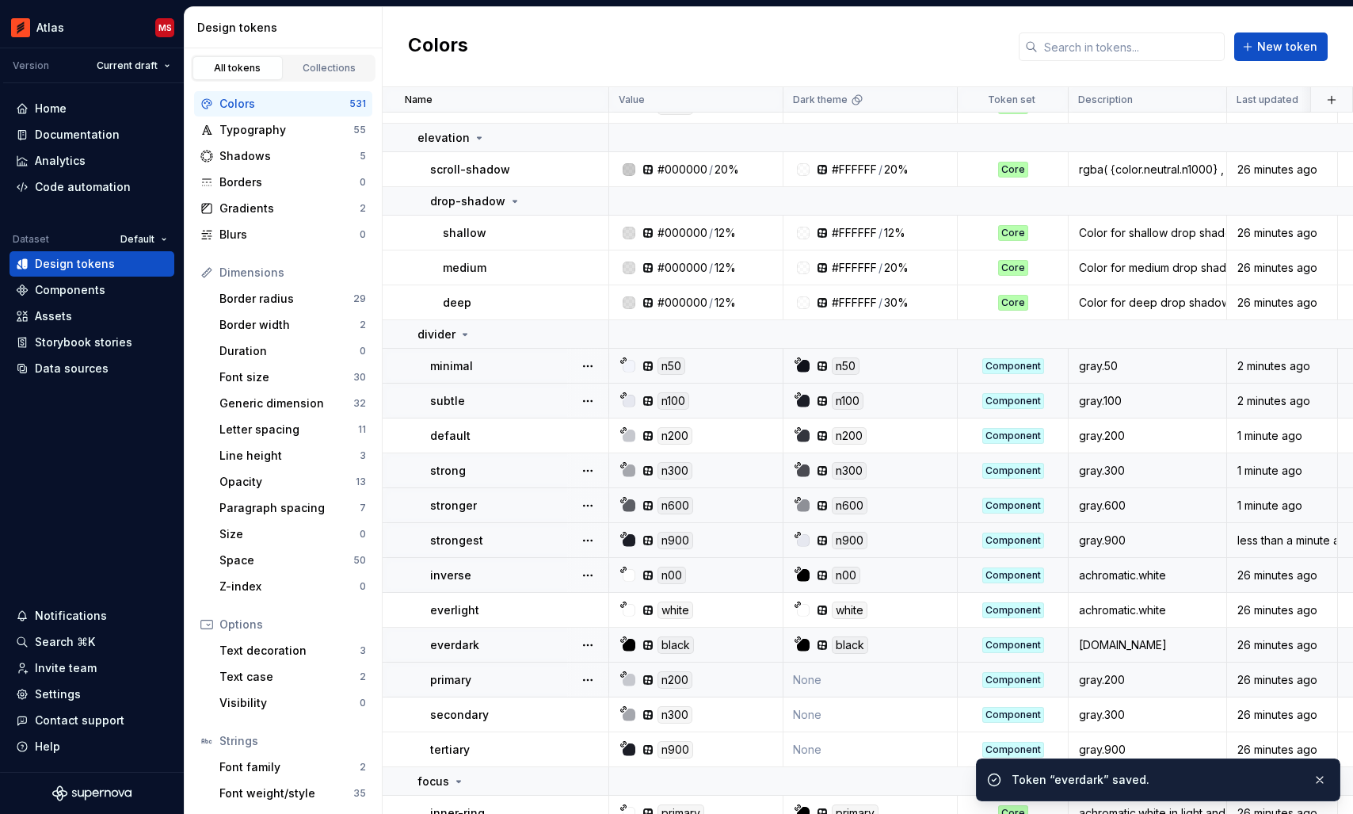
click at [852, 684] on td "None" at bounding box center [870, 679] width 174 height 35
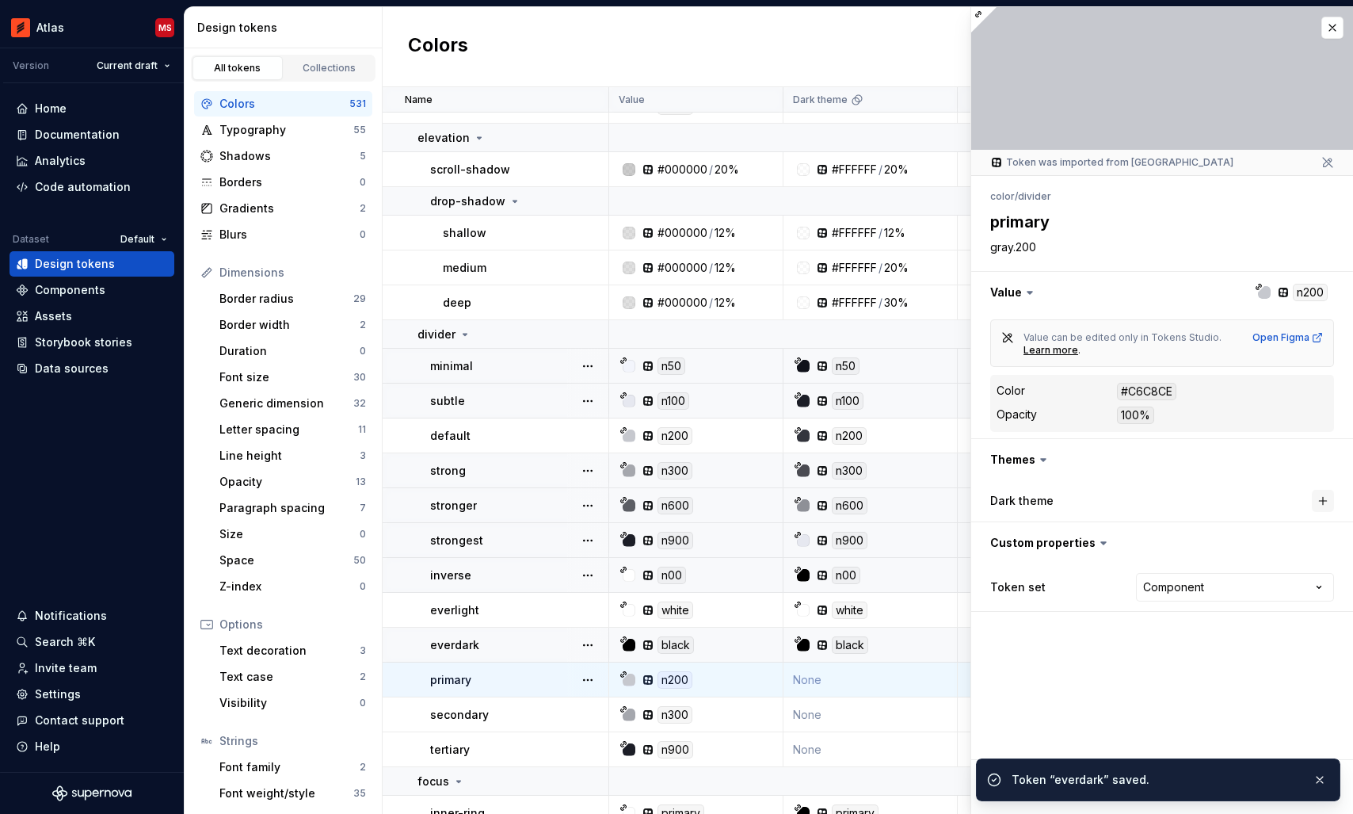
click at [1321, 497] on button "button" at bounding box center [1323, 501] width 22 height 22
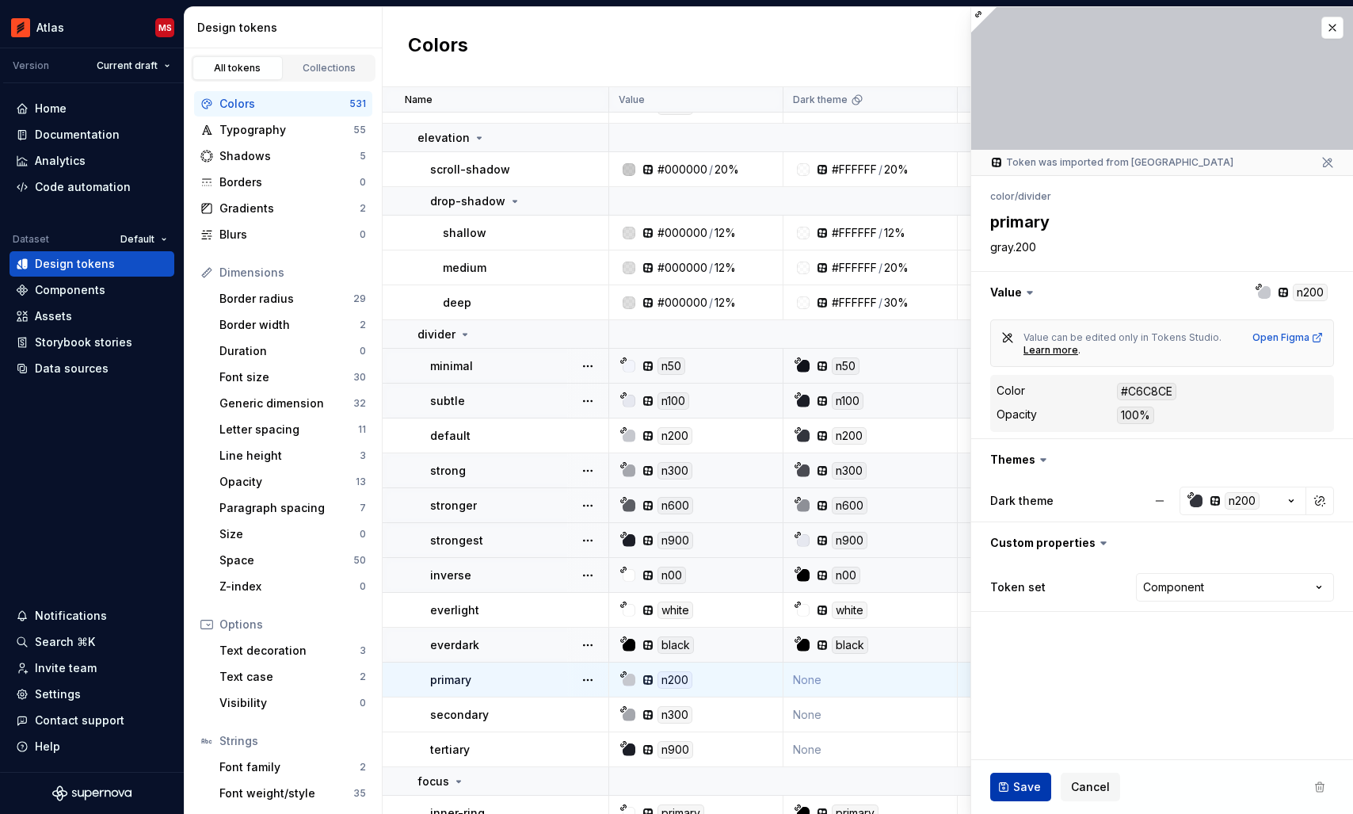
click at [1027, 783] on span "Save" at bounding box center [1027, 787] width 28 height 16
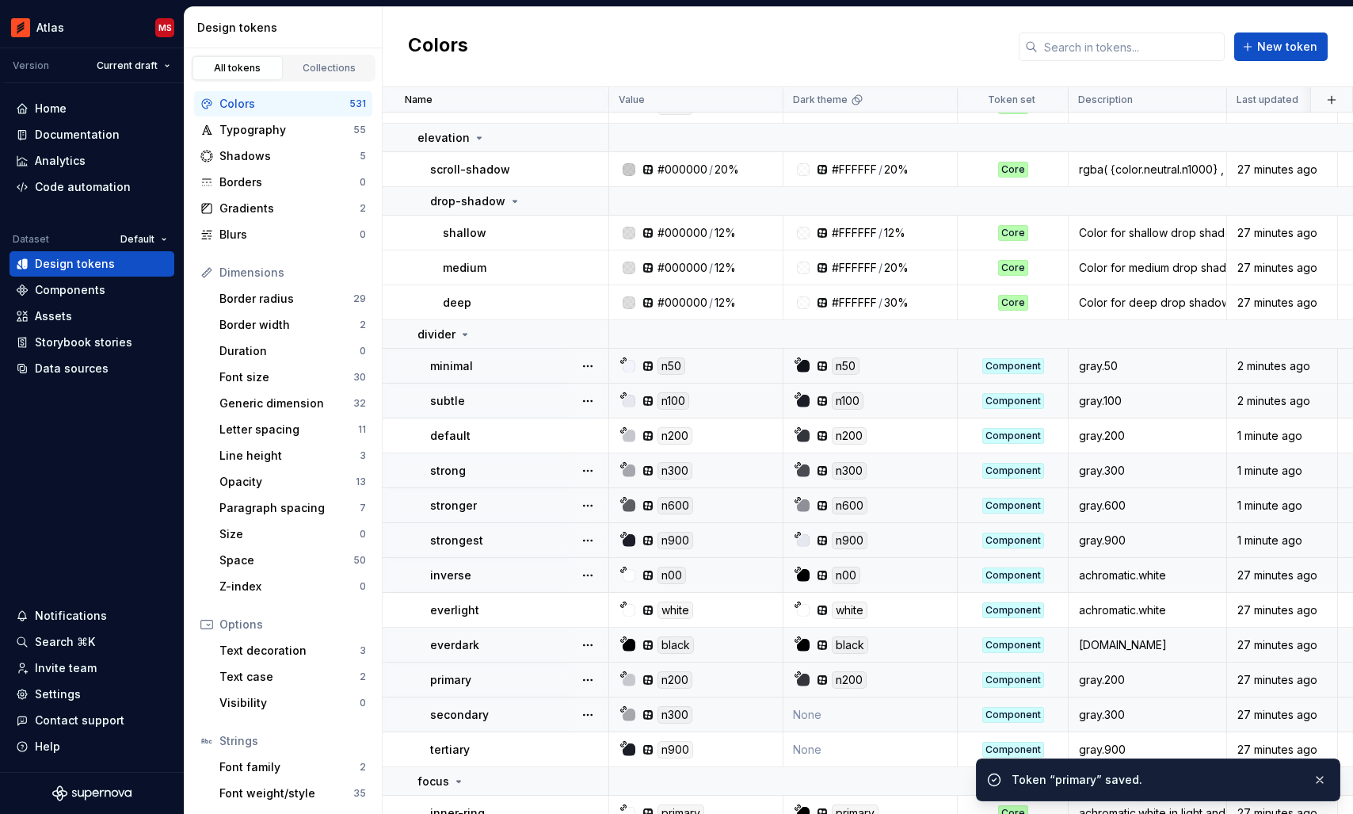
click at [868, 715] on td "None" at bounding box center [870, 714] width 174 height 35
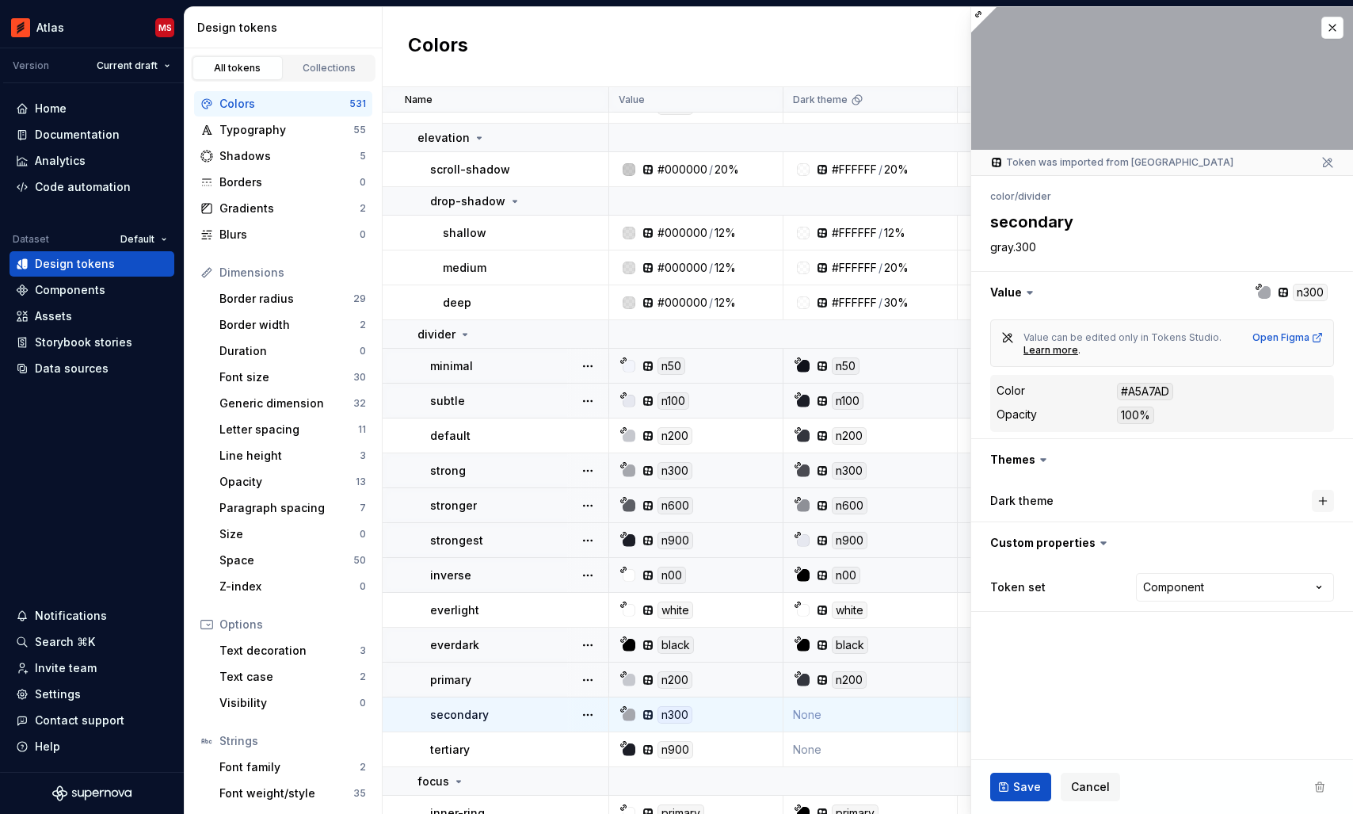
click at [1320, 501] on button "button" at bounding box center [1323, 501] width 22 height 22
click at [1035, 782] on span "Save" at bounding box center [1027, 787] width 28 height 16
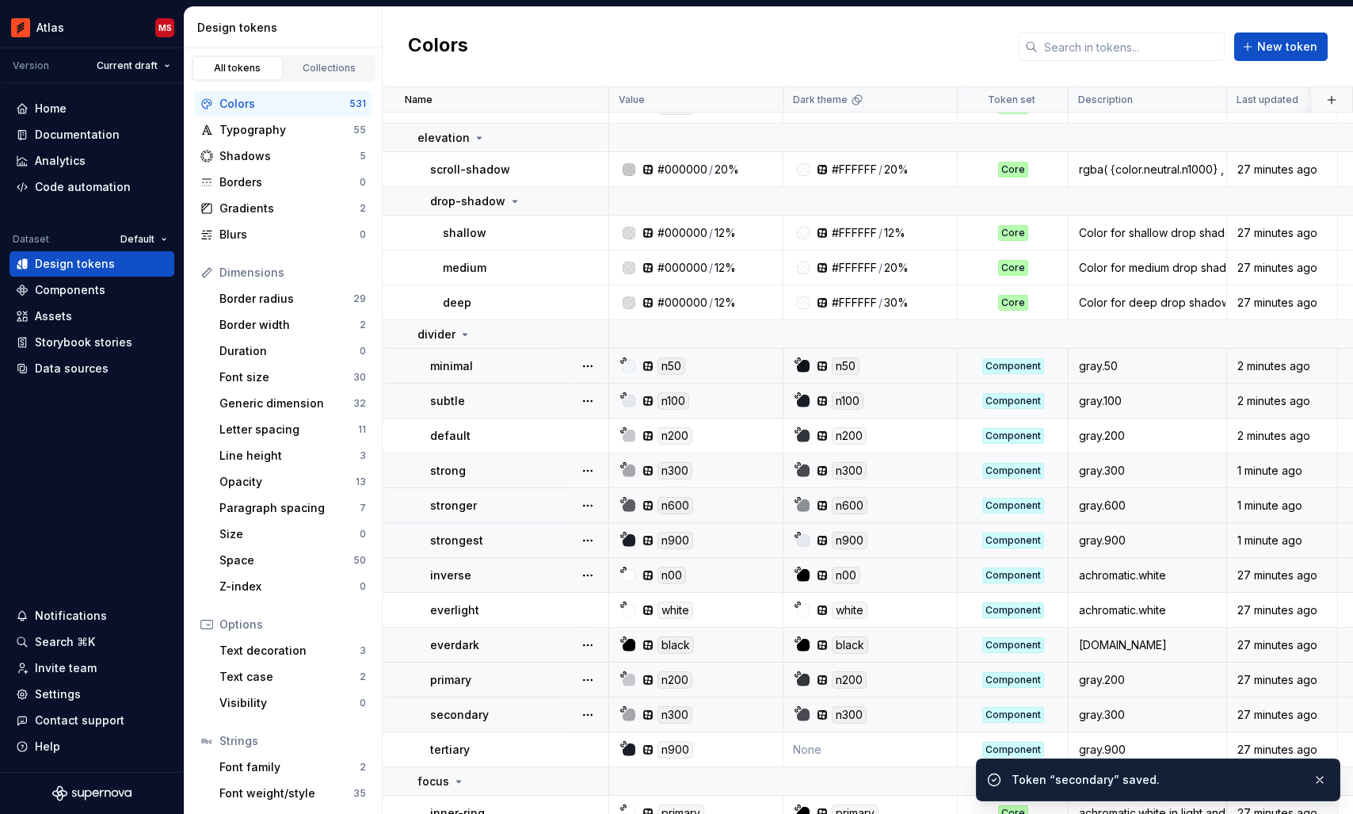
click at [850, 745] on td "None" at bounding box center [870, 749] width 174 height 35
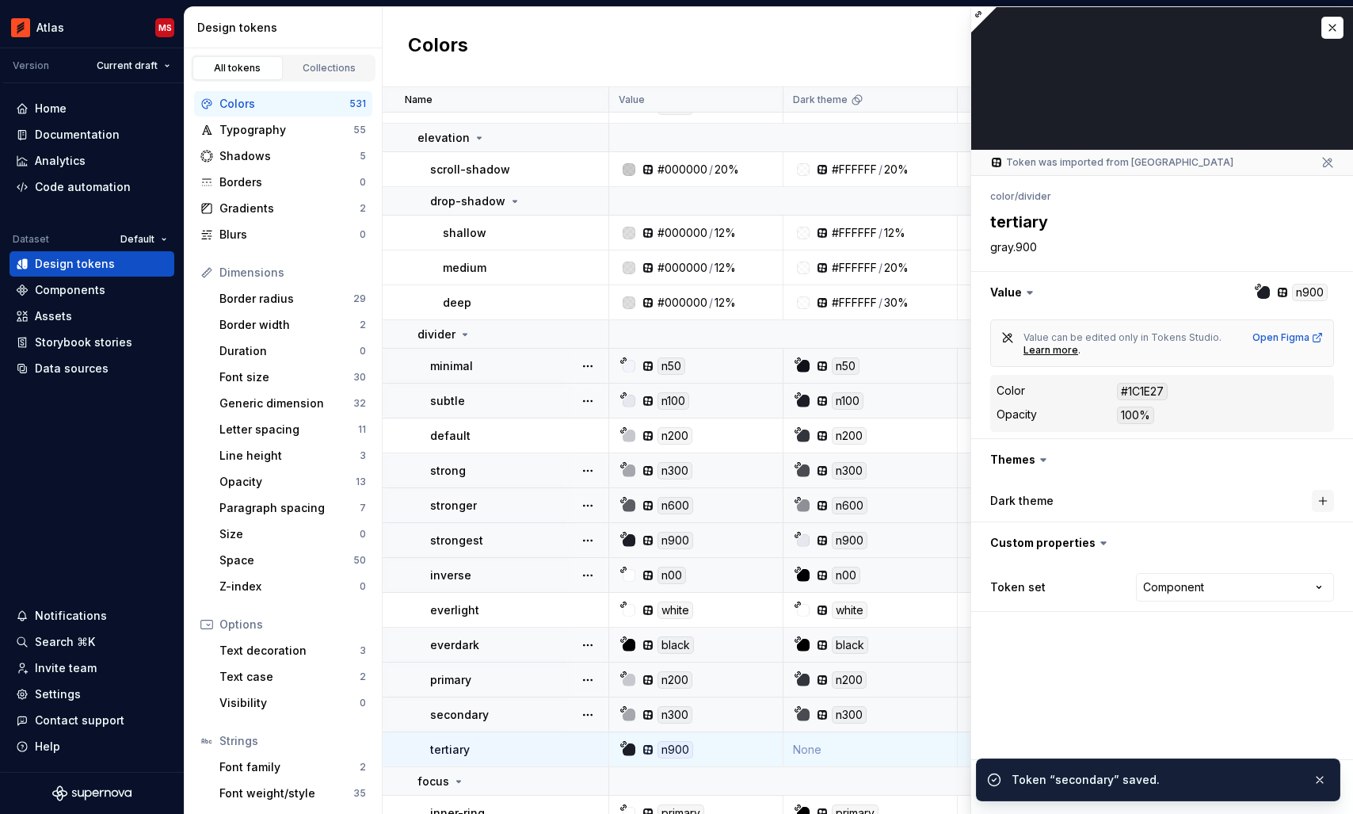
click at [1324, 493] on button "button" at bounding box center [1323, 501] width 22 height 22
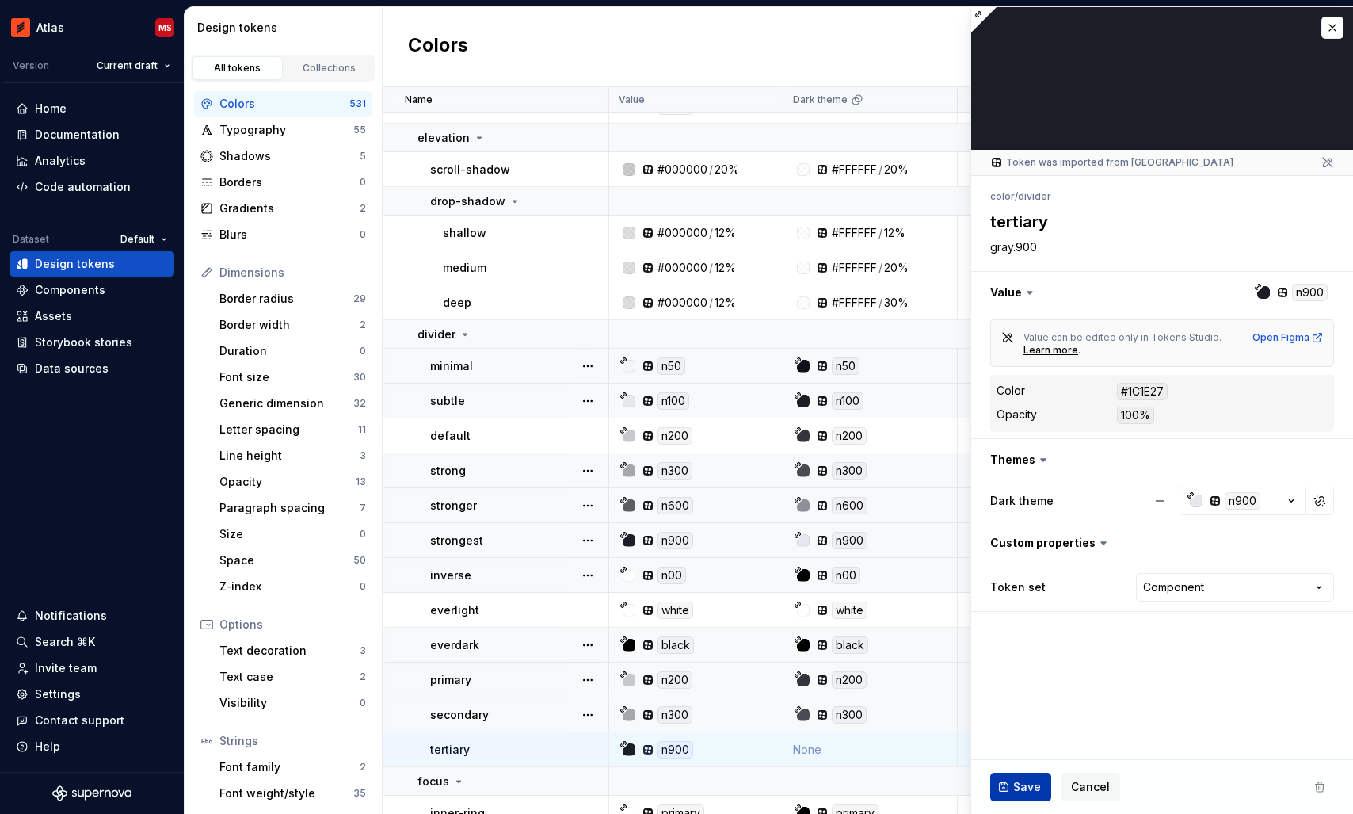
click at [1004, 783] on button "Save" at bounding box center [1020, 786] width 61 height 29
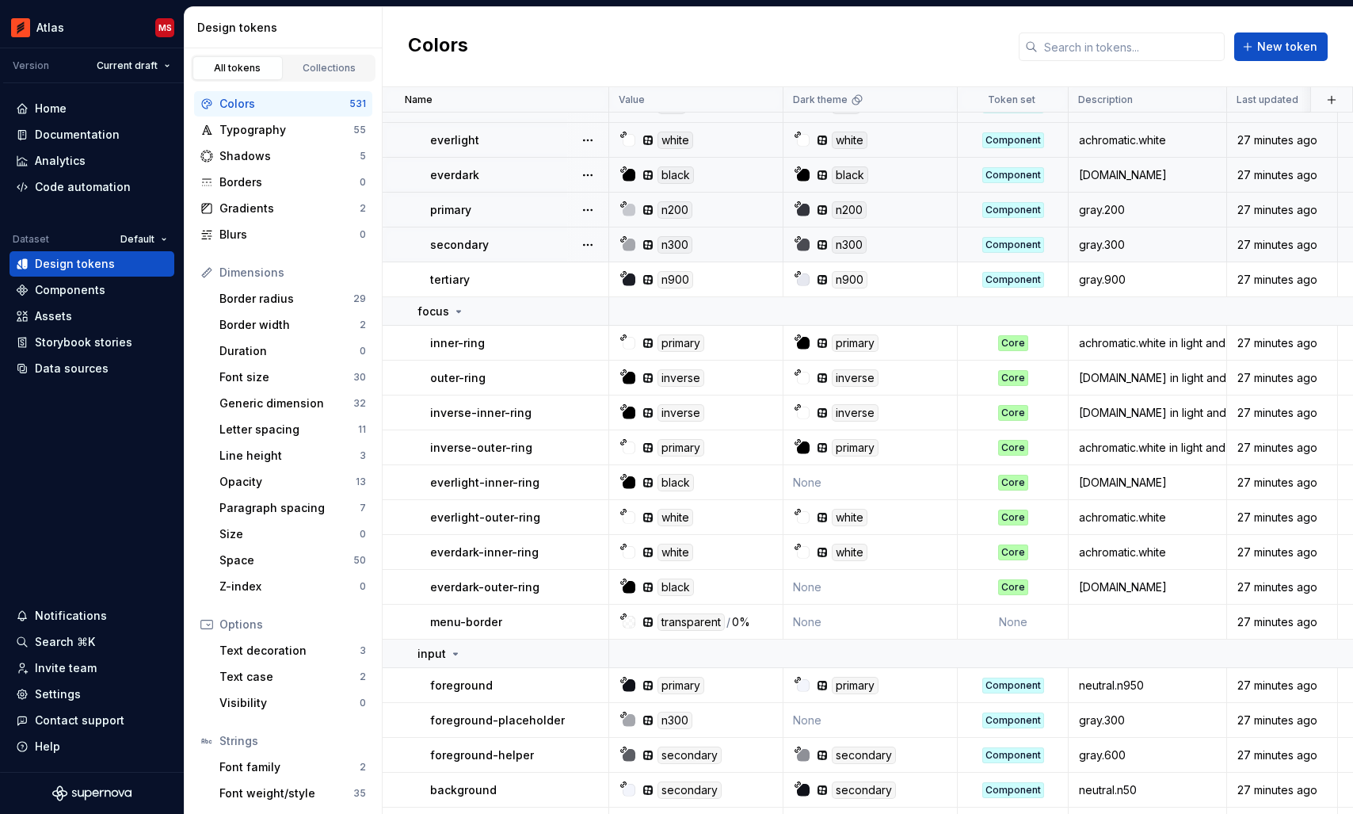
scroll to position [17335, 0]
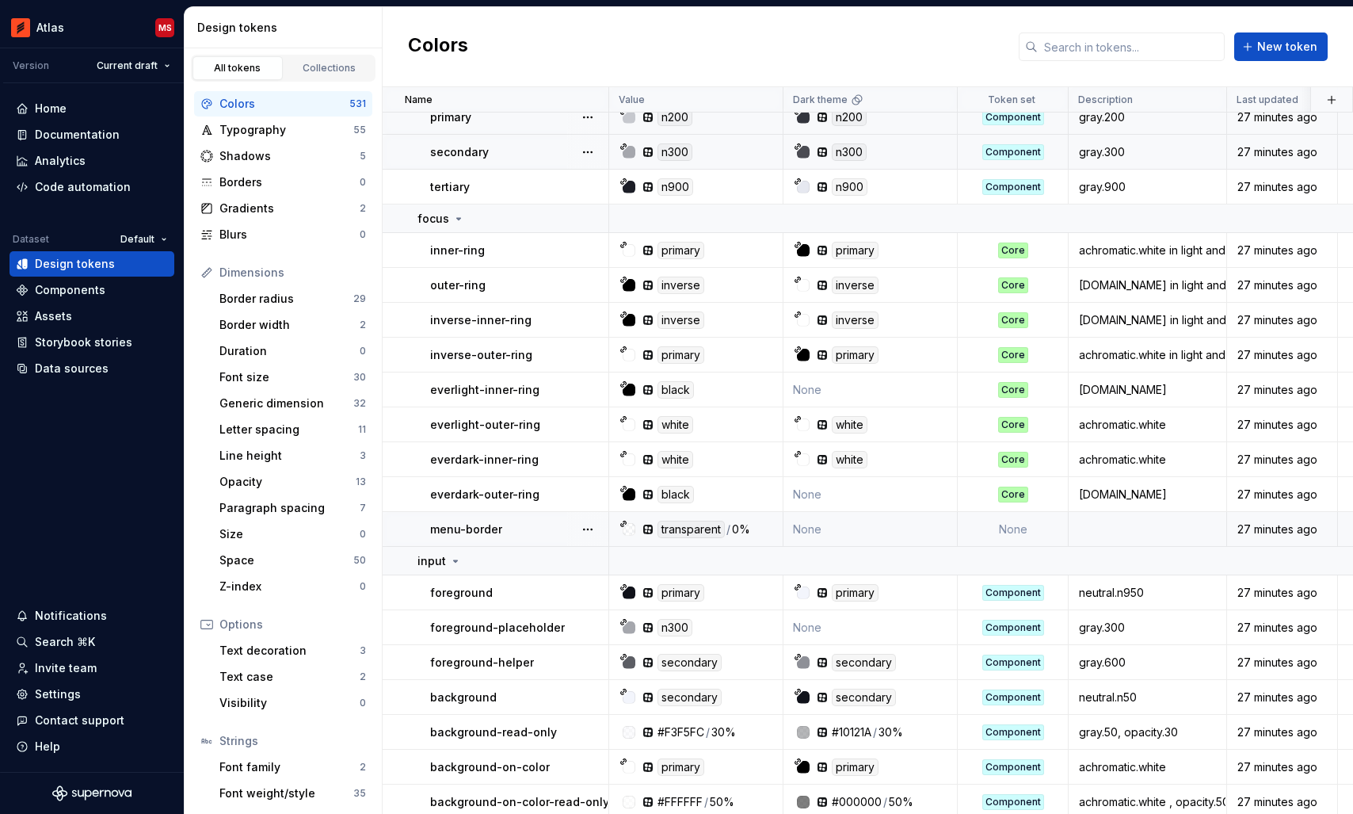
click at [1012, 530] on td "None" at bounding box center [1013, 529] width 111 height 35
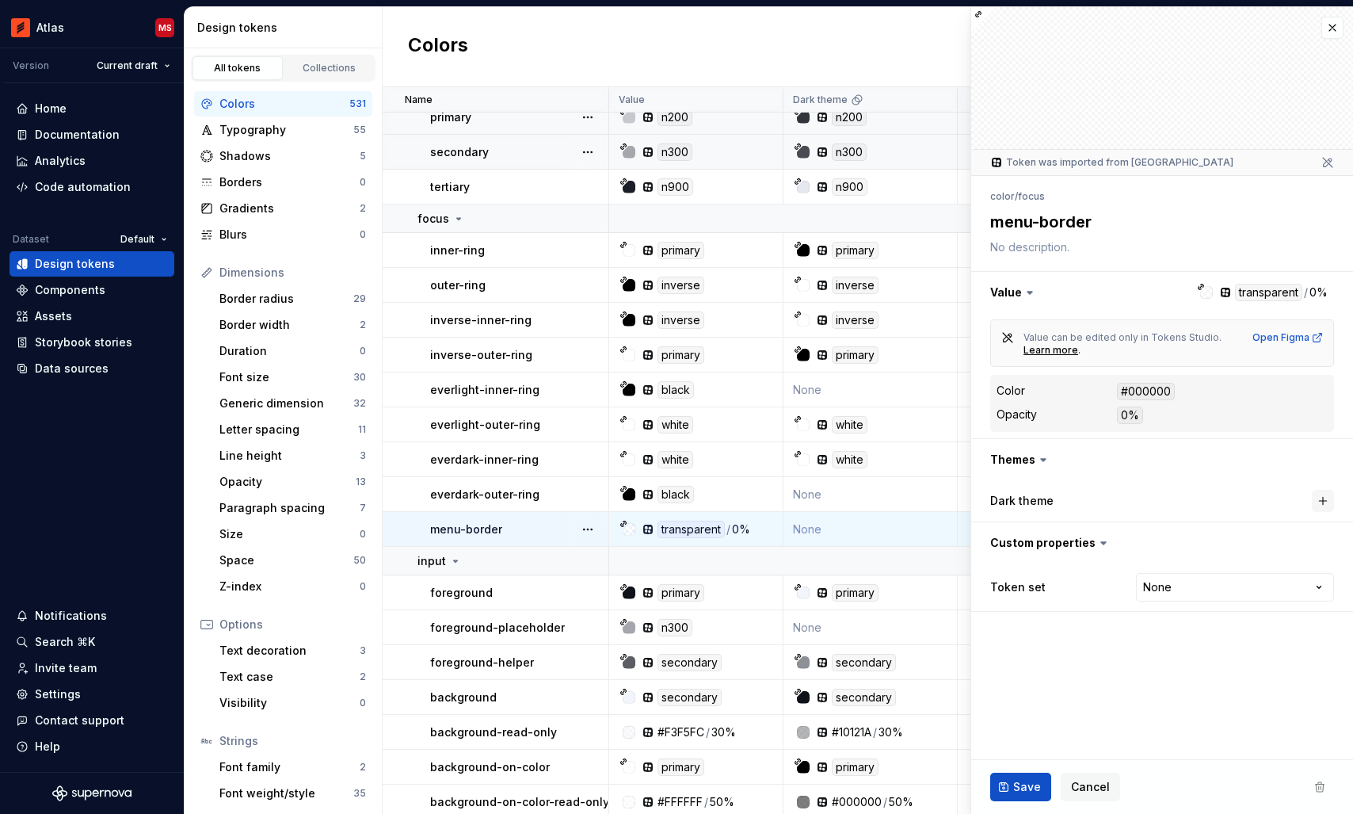
click at [1320, 504] on button "button" at bounding box center [1323, 501] width 22 height 22
type textarea "*"
click at [1212, 589] on html "Atlas MS Version Current draft Home Documentation Analytics Code automation Dat…" at bounding box center [676, 407] width 1353 height 814
select select "**********"
click at [1024, 787] on span "Save" at bounding box center [1027, 787] width 28 height 16
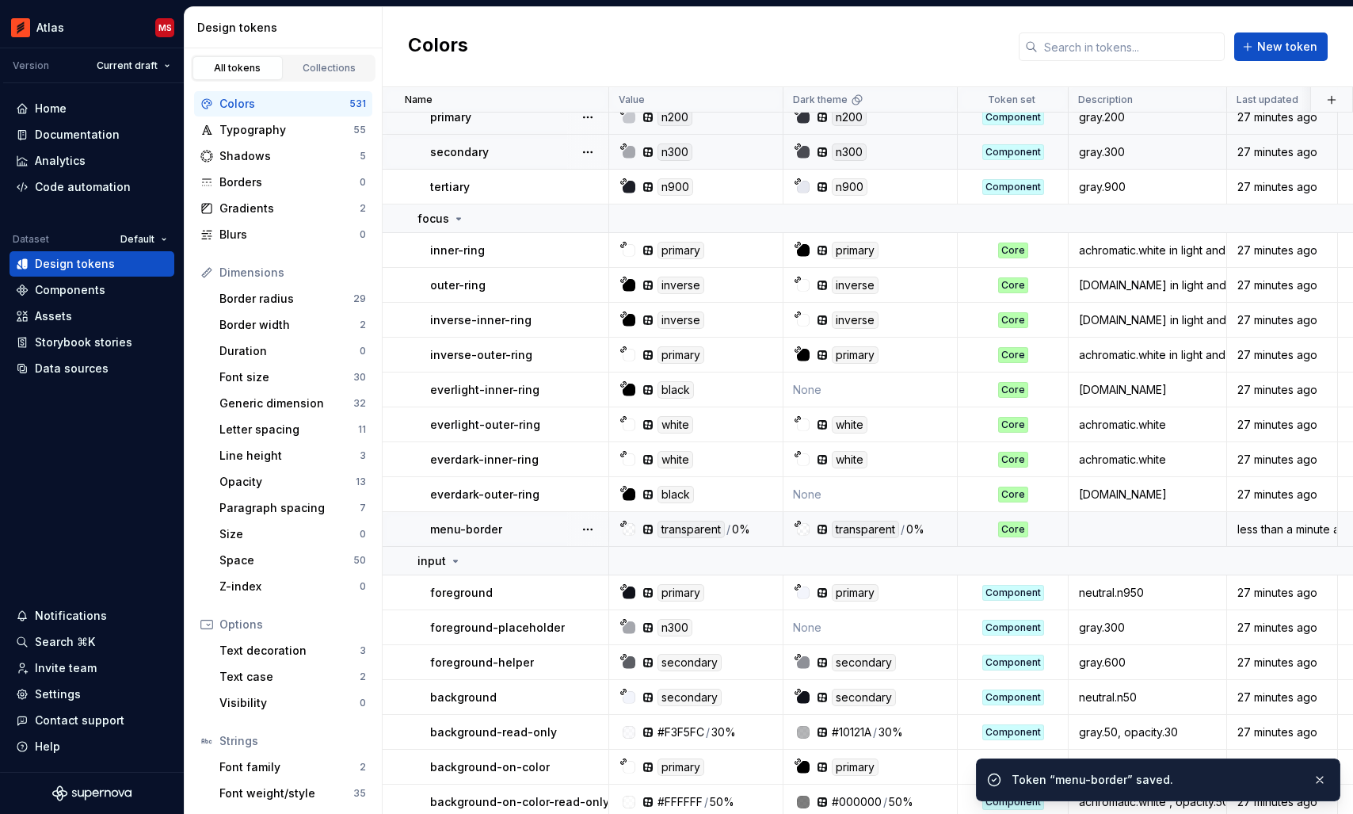
click at [876, 497] on td "None" at bounding box center [870, 494] width 174 height 35
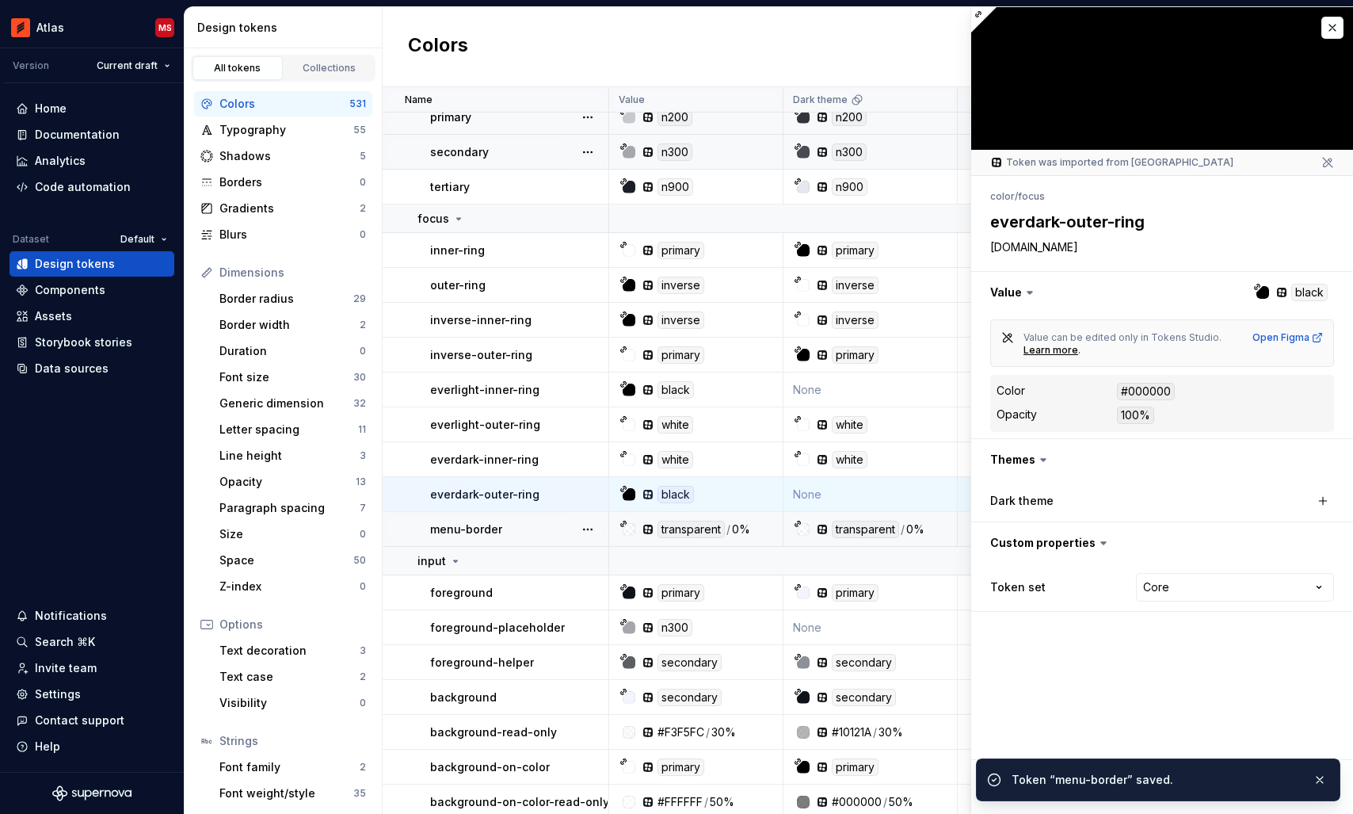
click at [1336, 495] on div "Dark theme" at bounding box center [1162, 500] width 382 height 41
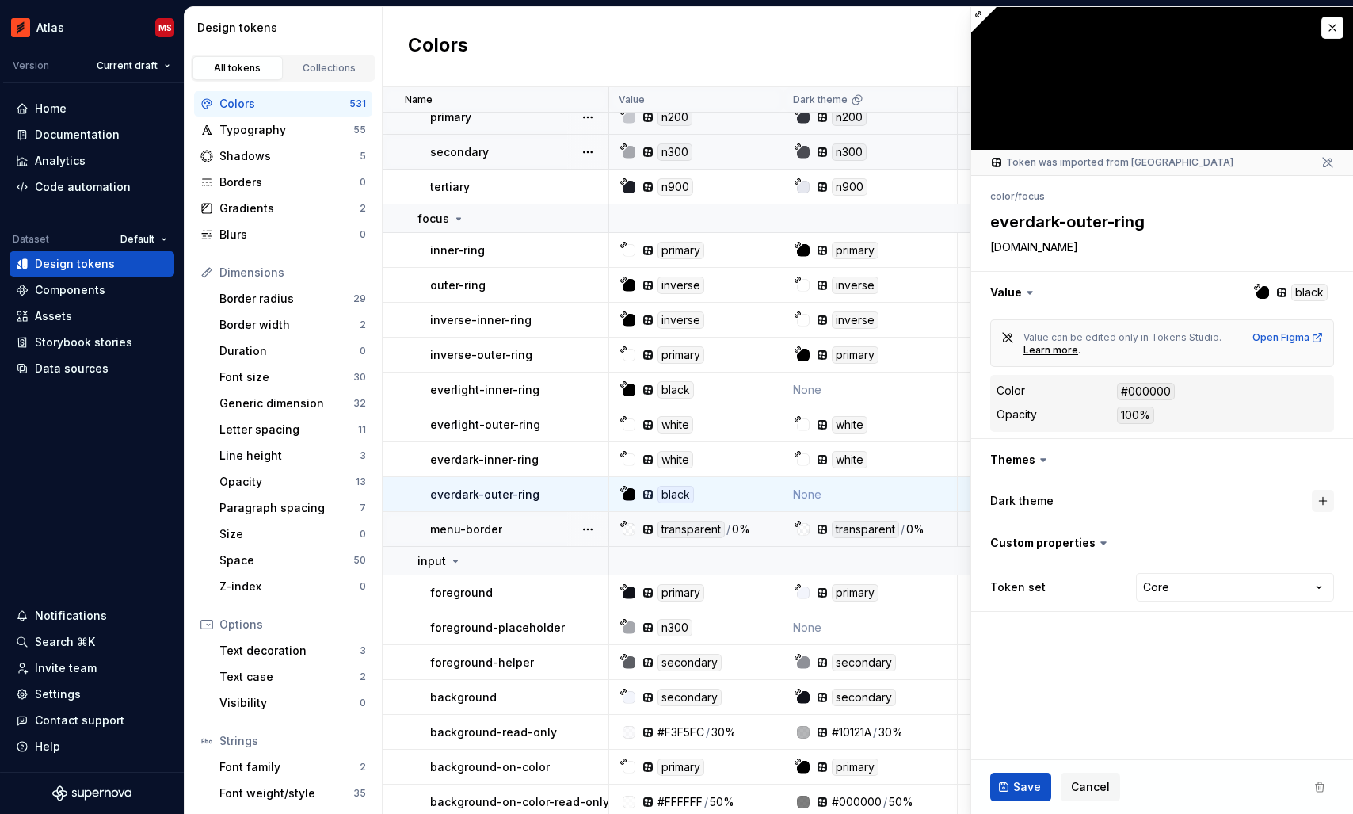
click at [1321, 494] on button "button" at bounding box center [1323, 501] width 22 height 22
click at [1019, 783] on span "Save" at bounding box center [1027, 787] width 28 height 16
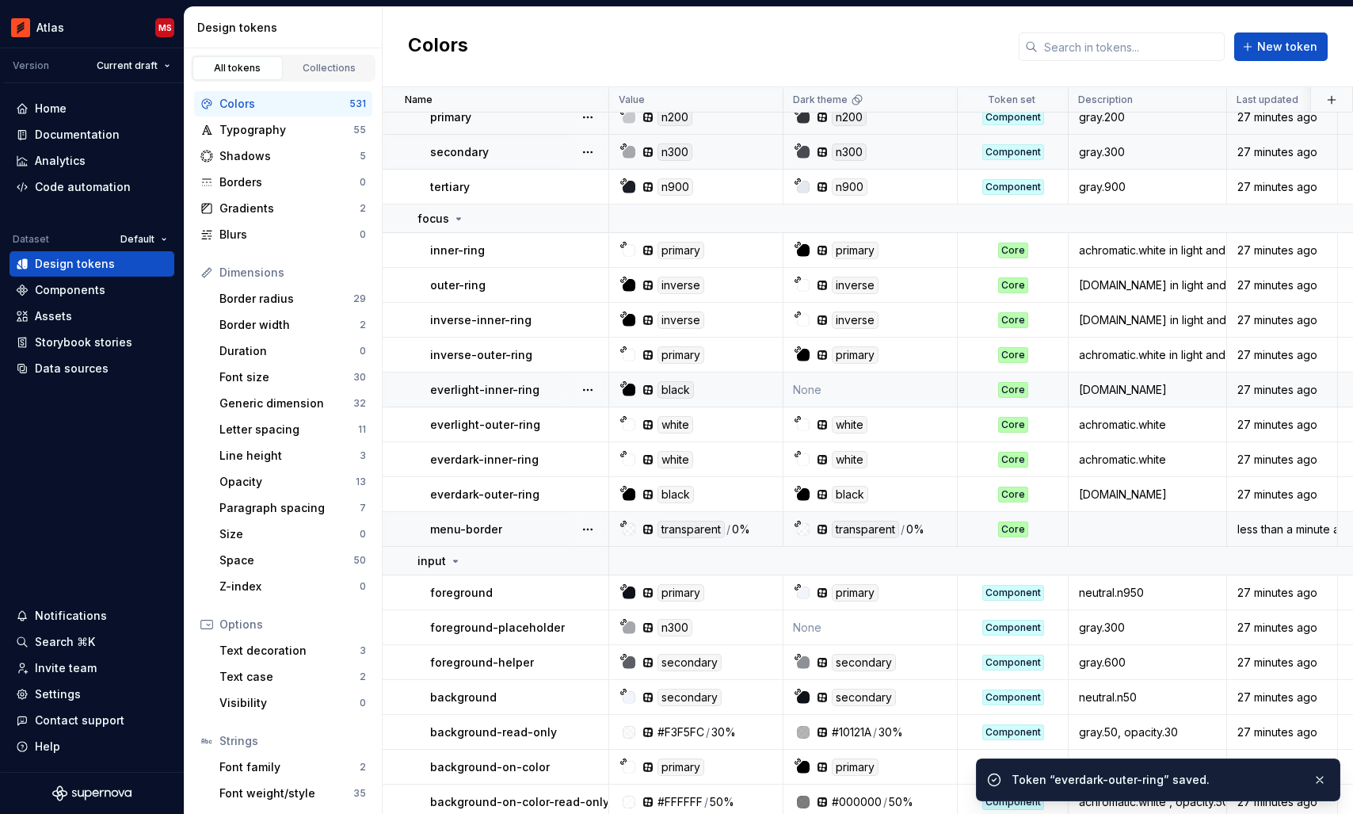
click at [896, 398] on td "None" at bounding box center [870, 389] width 174 height 35
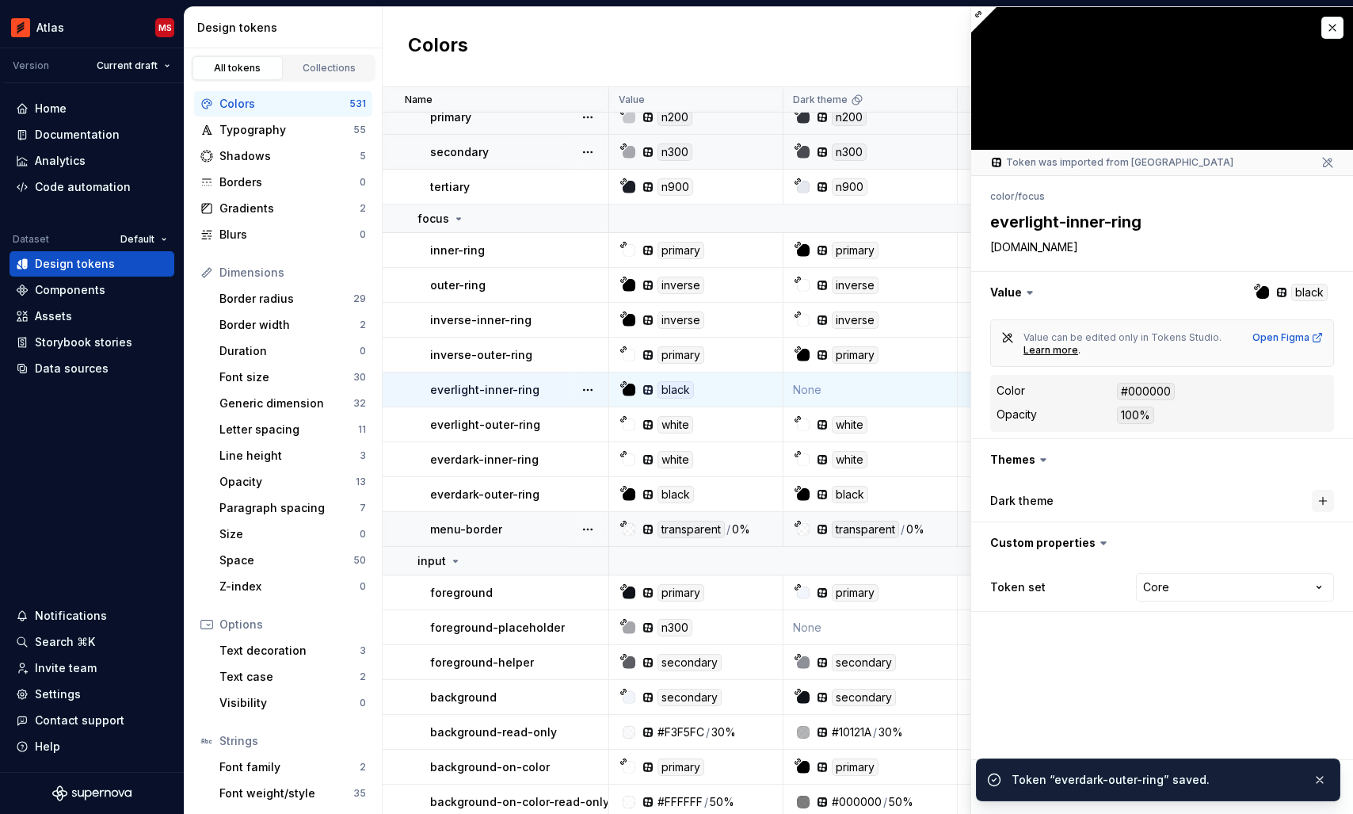
click at [1323, 497] on button "button" at bounding box center [1323, 501] width 22 height 22
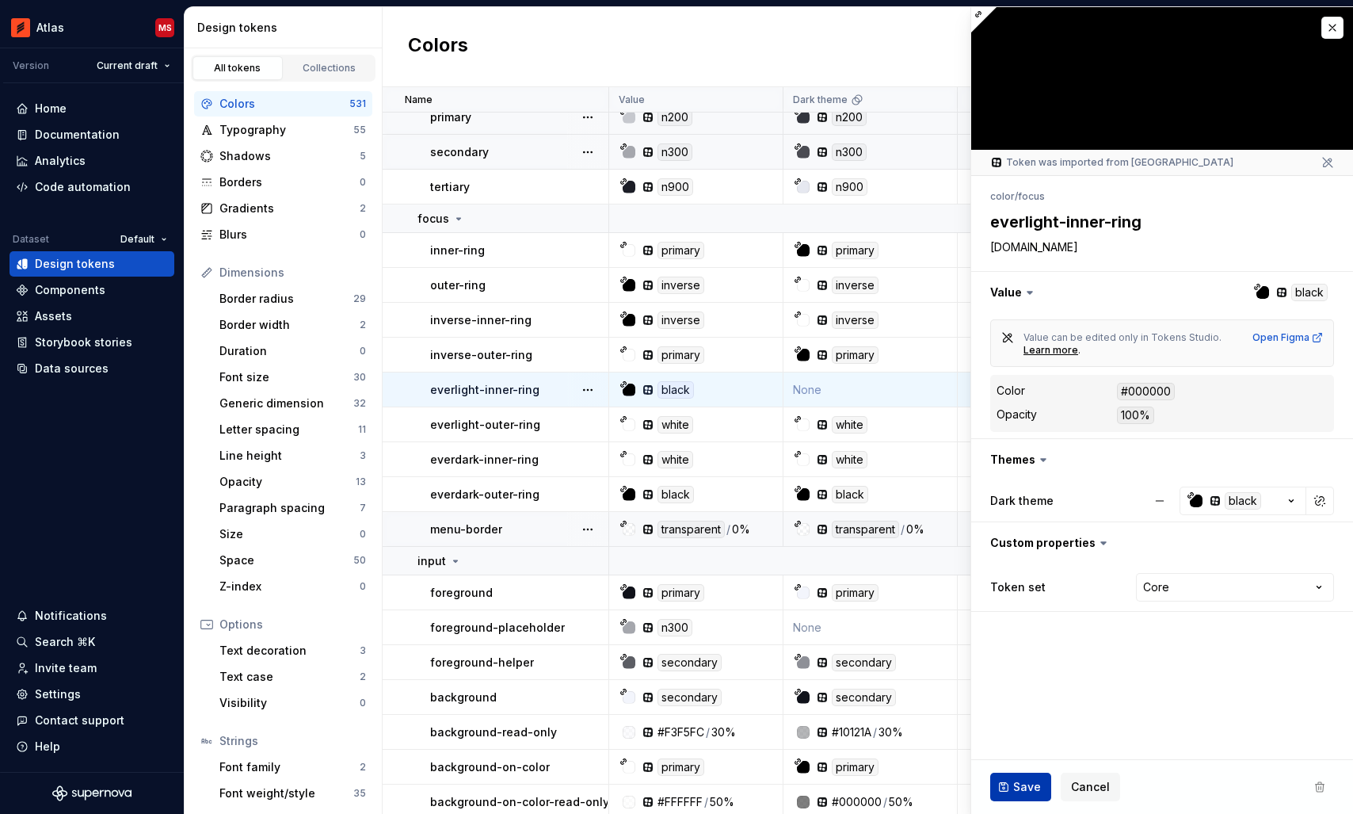
click at [1019, 781] on span "Save" at bounding box center [1027, 787] width 28 height 16
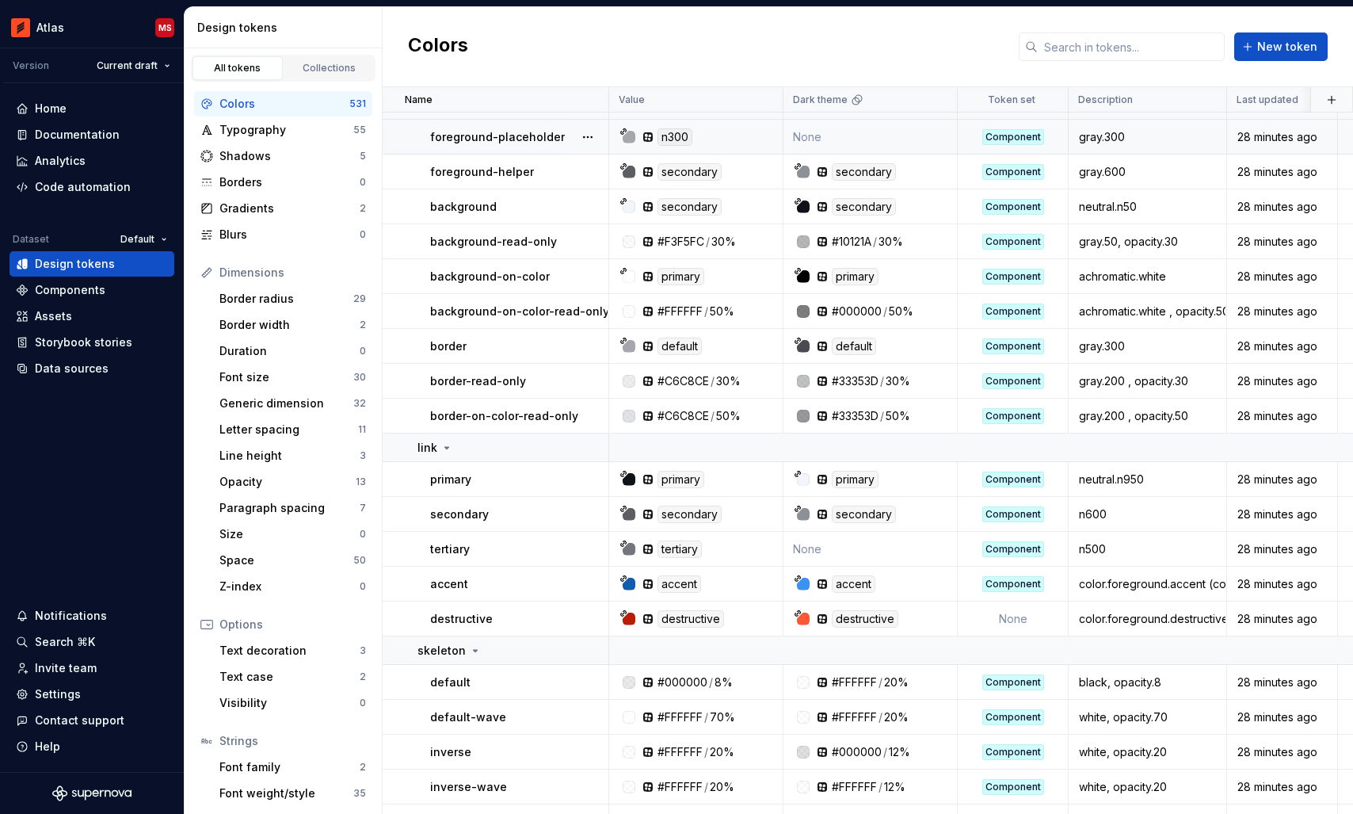
scroll to position [17973, 0]
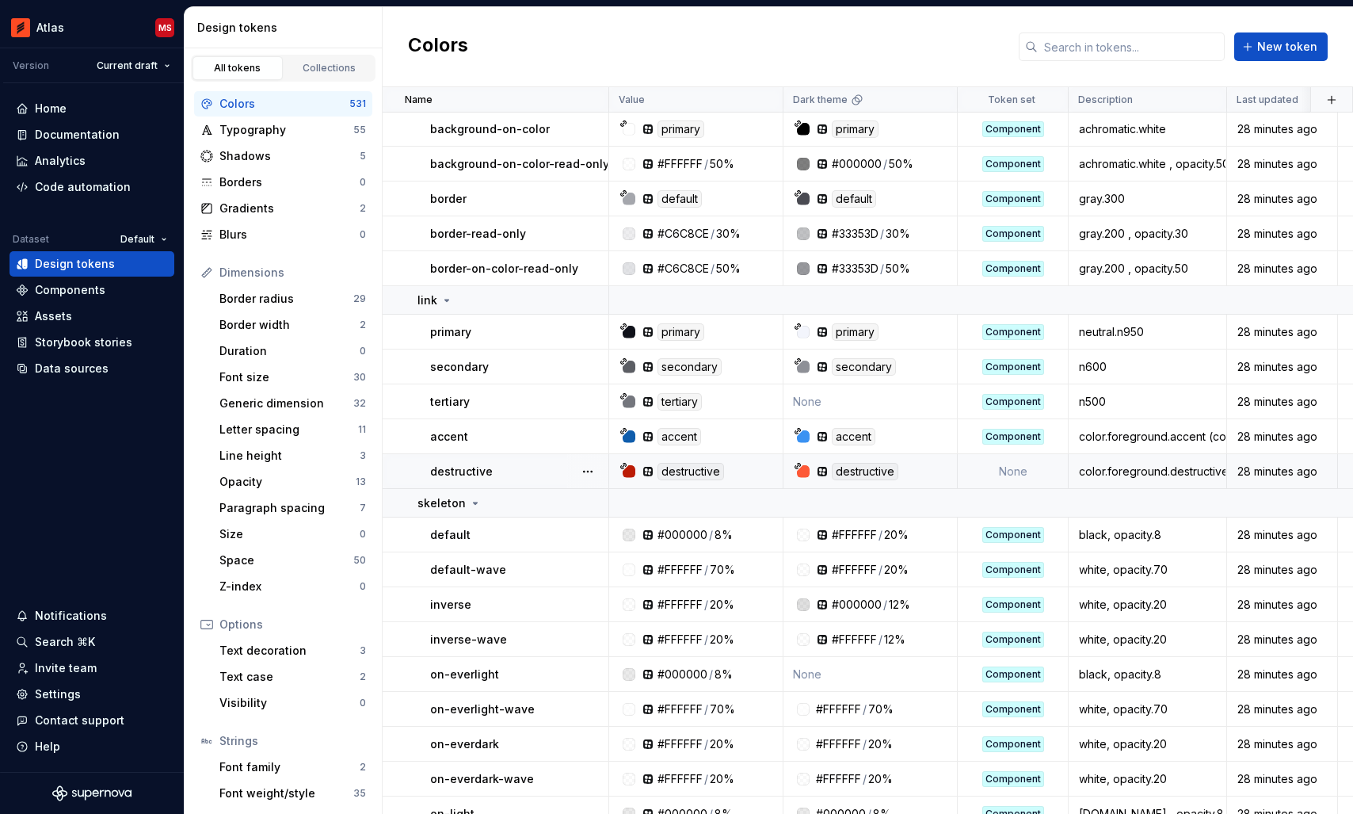
click at [1013, 474] on td "None" at bounding box center [1013, 471] width 111 height 35
type textarea "*"
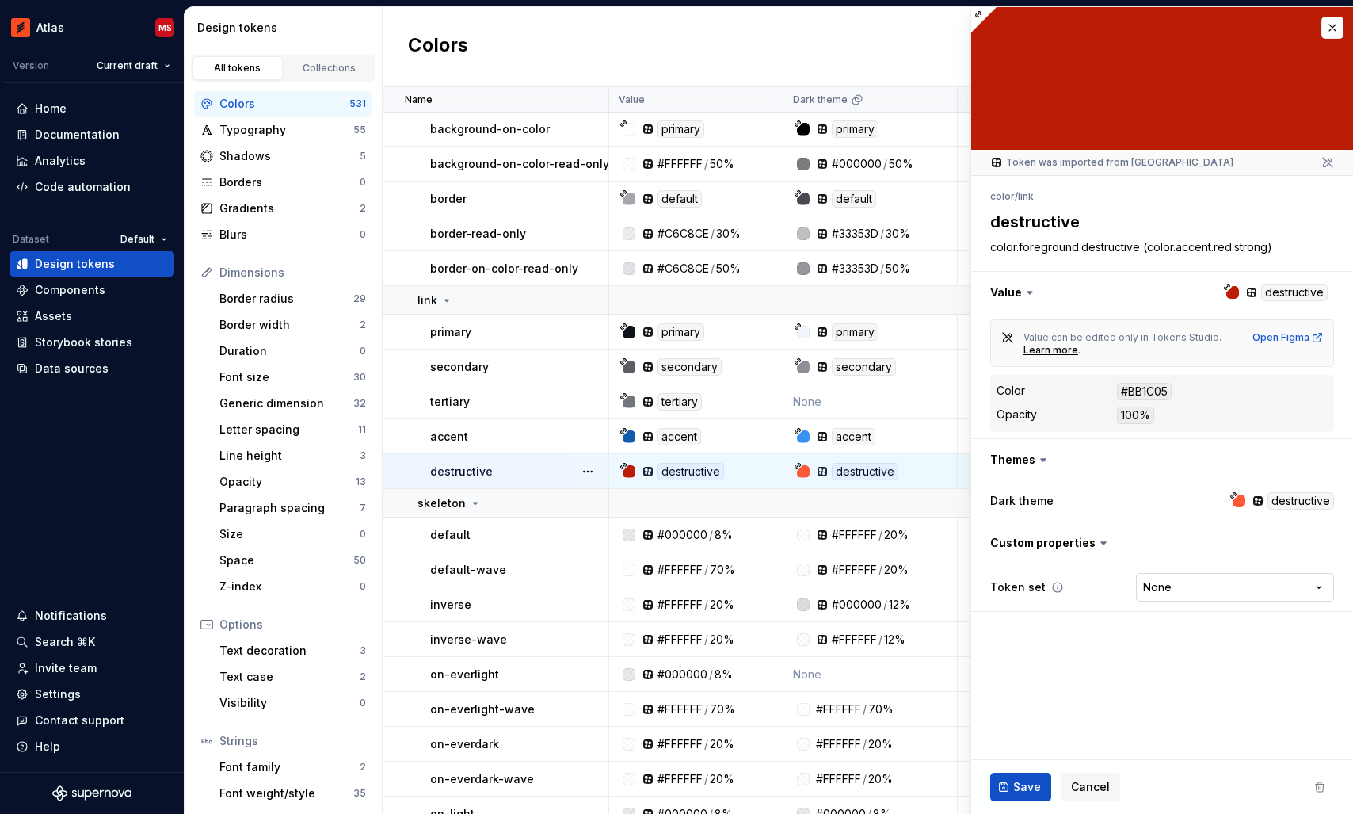
click at [1210, 588] on html "Atlas MS Version Current draft Home Documentation Analytics Code automation Dat…" at bounding box center [676, 407] width 1353 height 814
select select "**********"
click at [1017, 785] on span "Save" at bounding box center [1027, 787] width 28 height 16
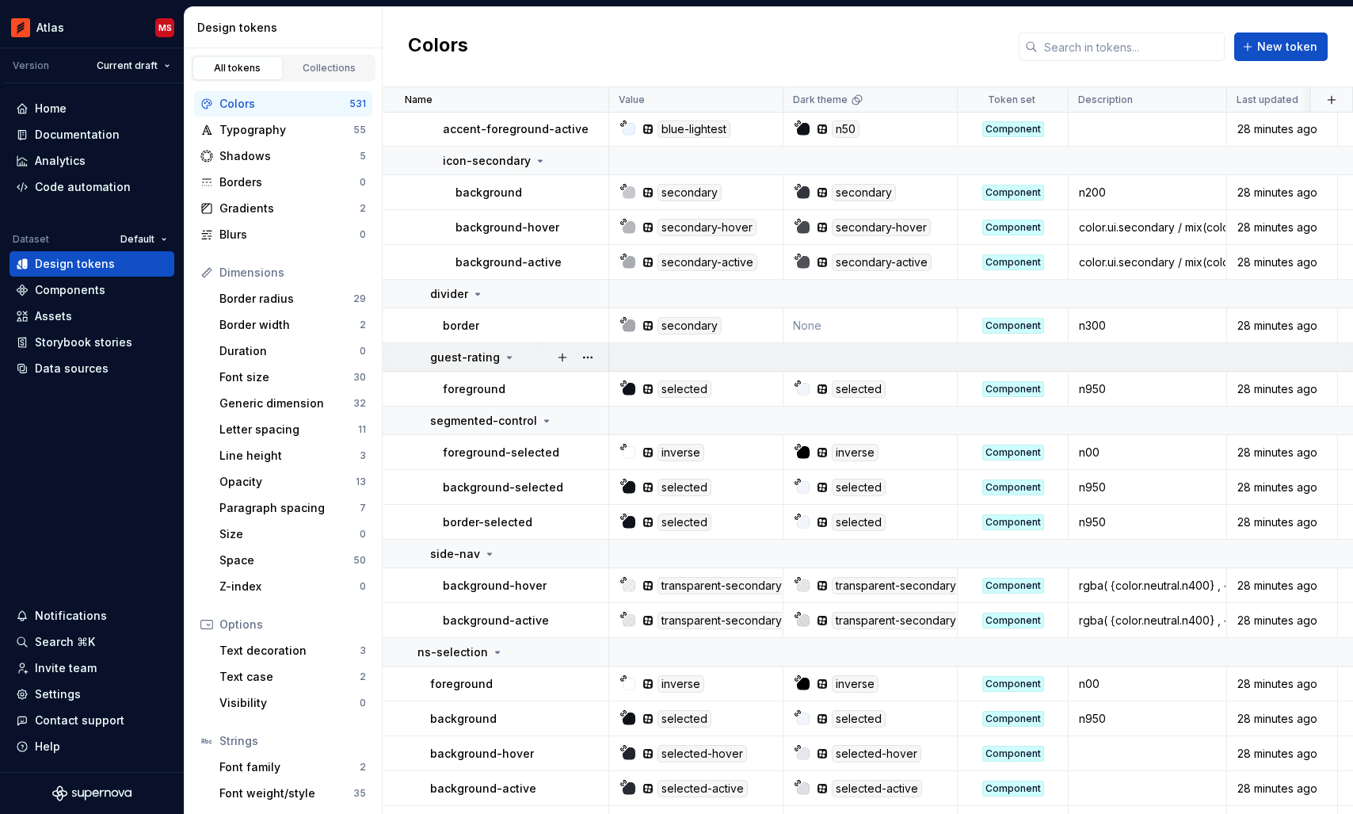
scroll to position [18816, 0]
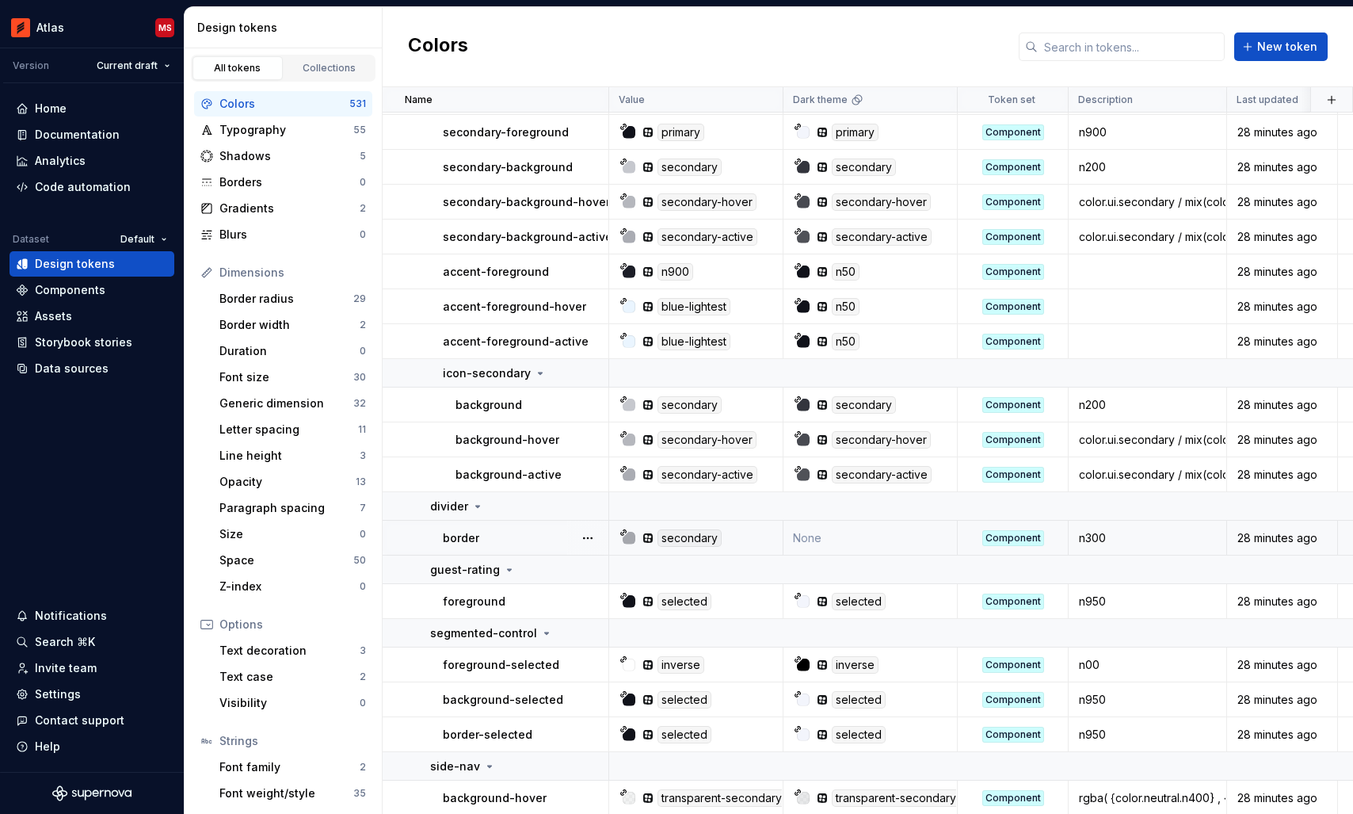
click at [872, 539] on td "None" at bounding box center [870, 537] width 174 height 35
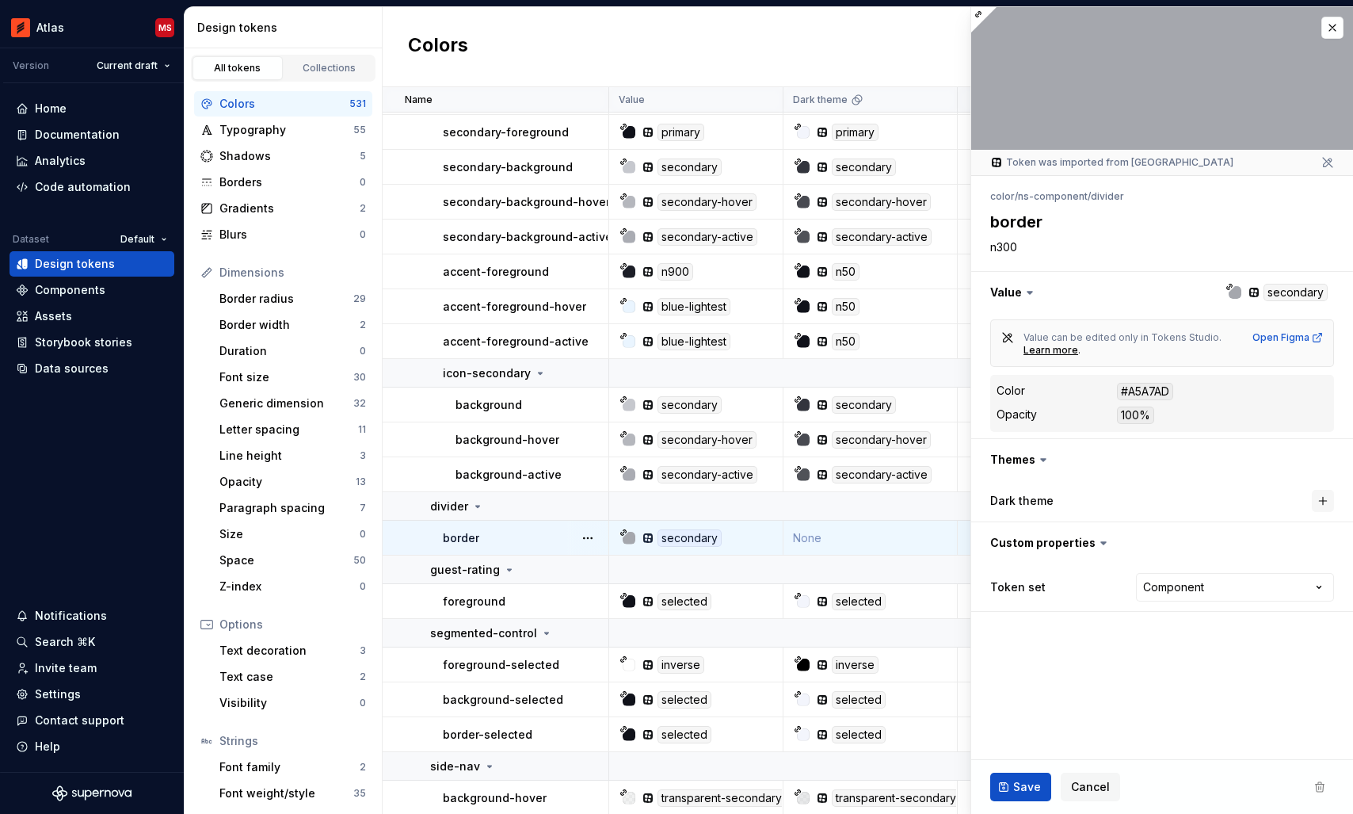
click at [1326, 499] on button "button" at bounding box center [1323, 501] width 22 height 22
click at [1015, 782] on span "Save" at bounding box center [1027, 787] width 28 height 16
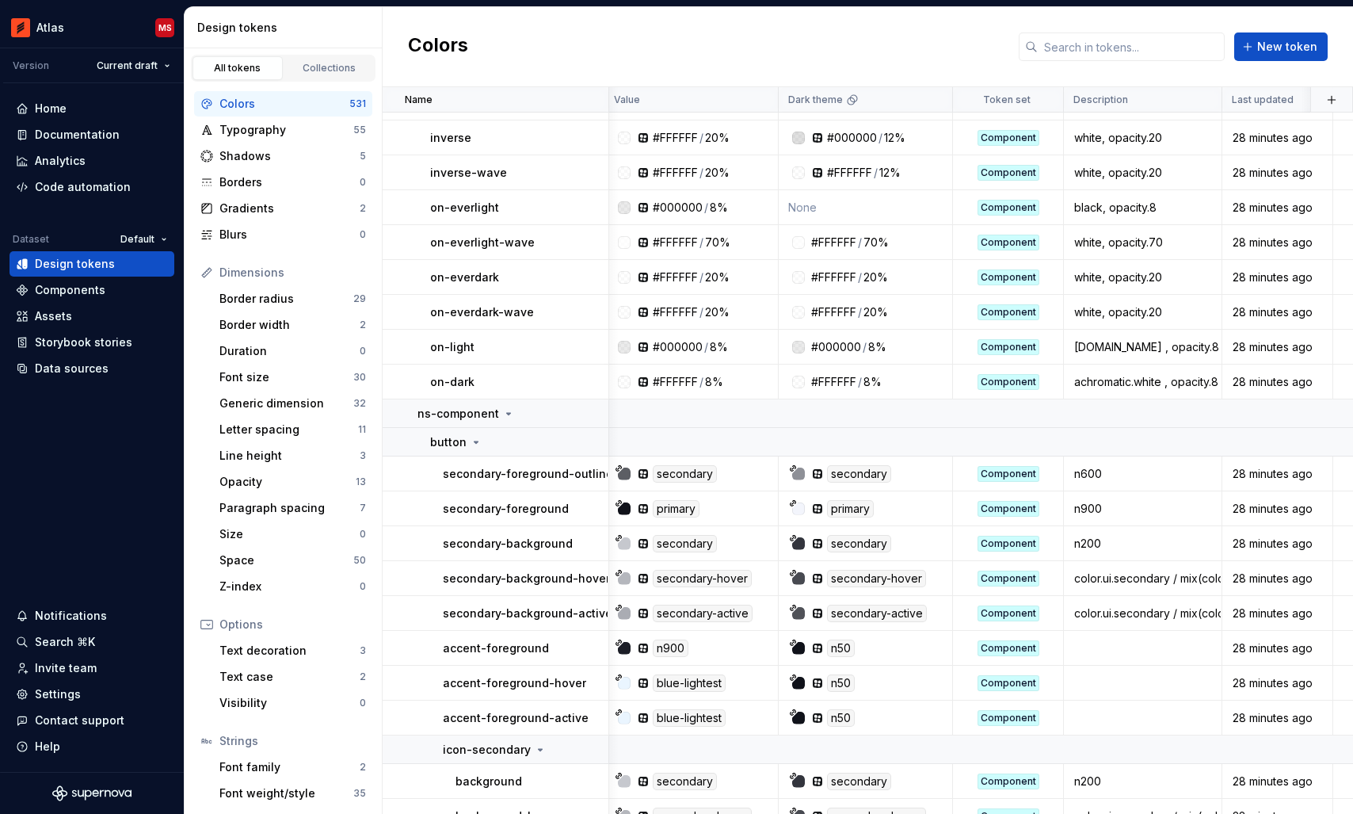
scroll to position [18152, 5]
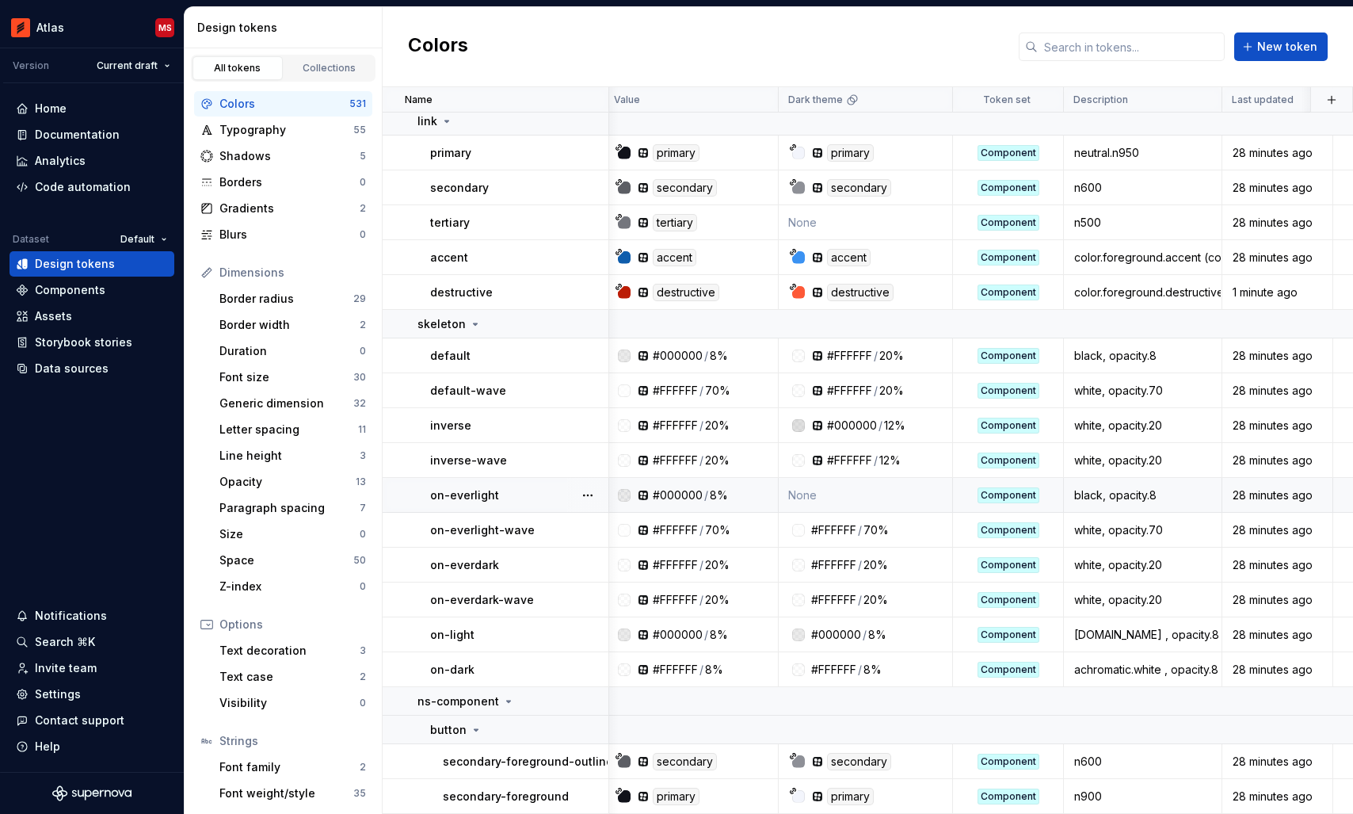
click at [854, 493] on td "None" at bounding box center [866, 495] width 174 height 35
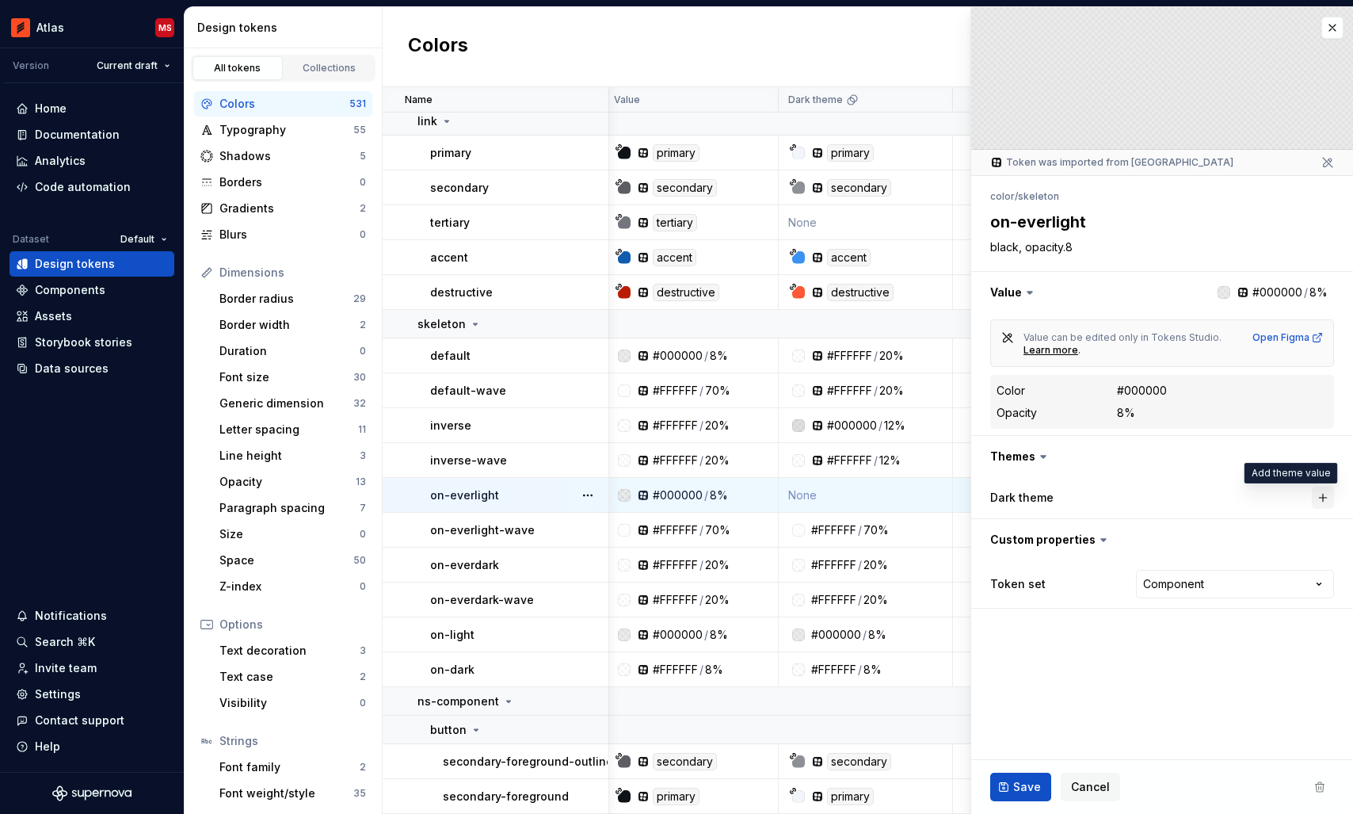
click at [1328, 493] on button "button" at bounding box center [1323, 497] width 22 height 22
click at [1022, 795] on button "Save" at bounding box center [1020, 786] width 61 height 29
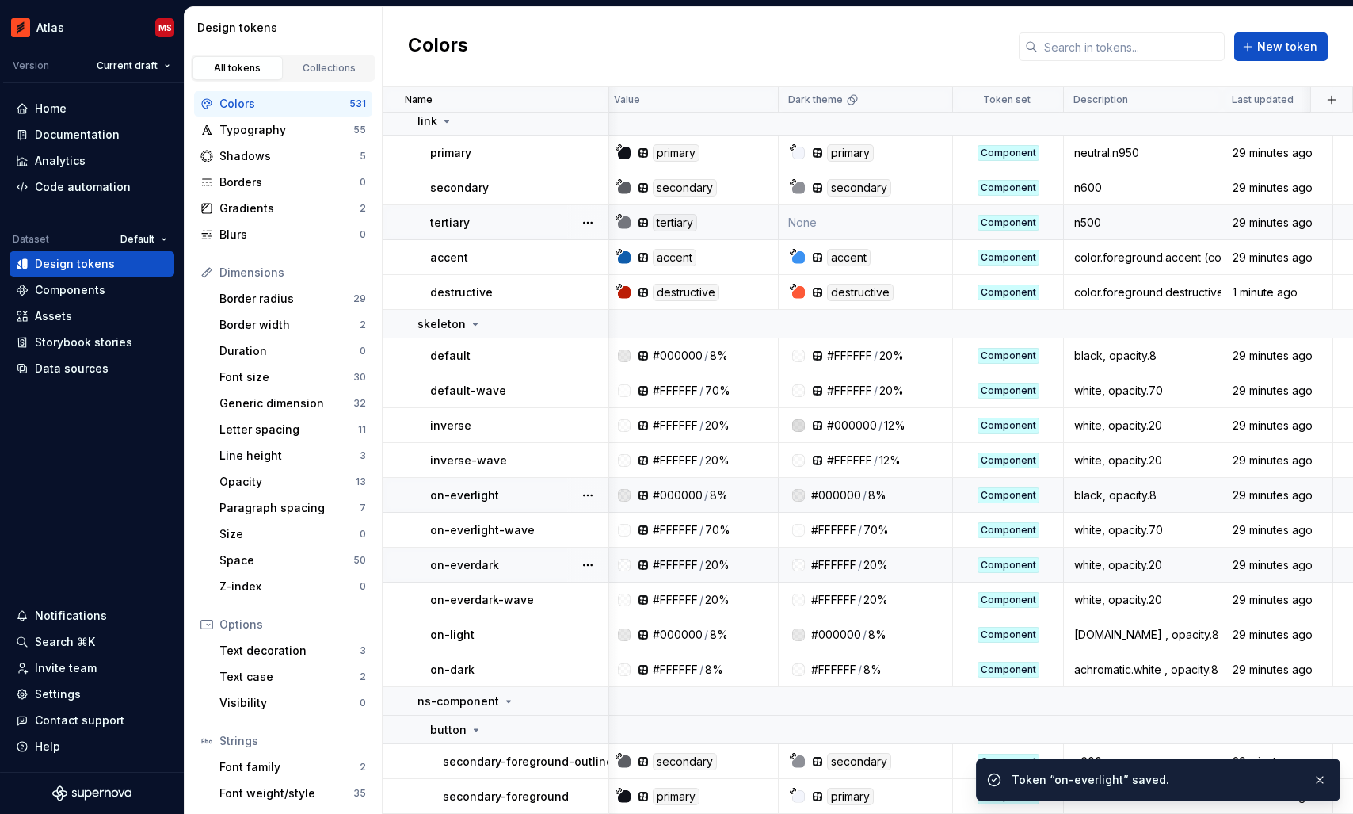
scroll to position [17874, 5]
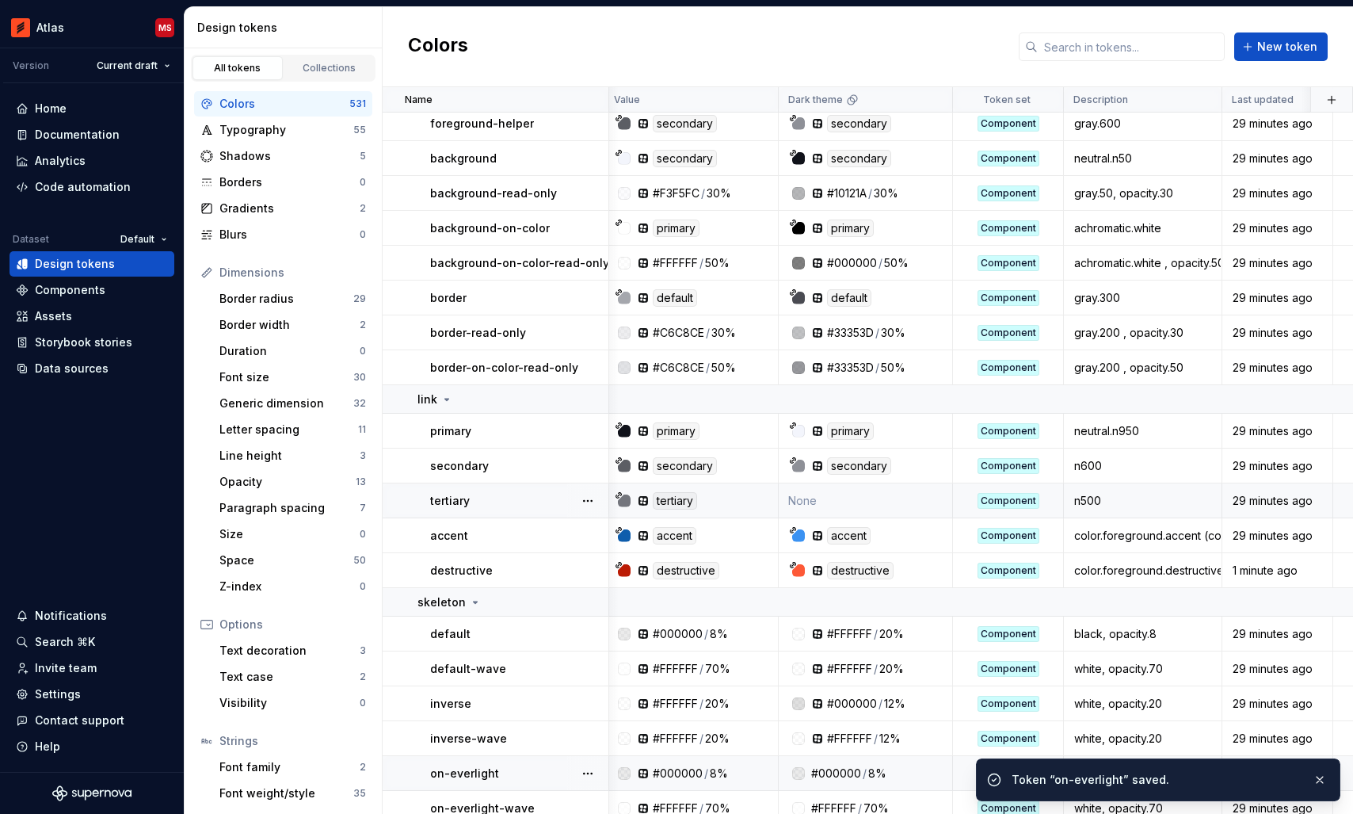
click at [859, 502] on td "None" at bounding box center [866, 500] width 174 height 35
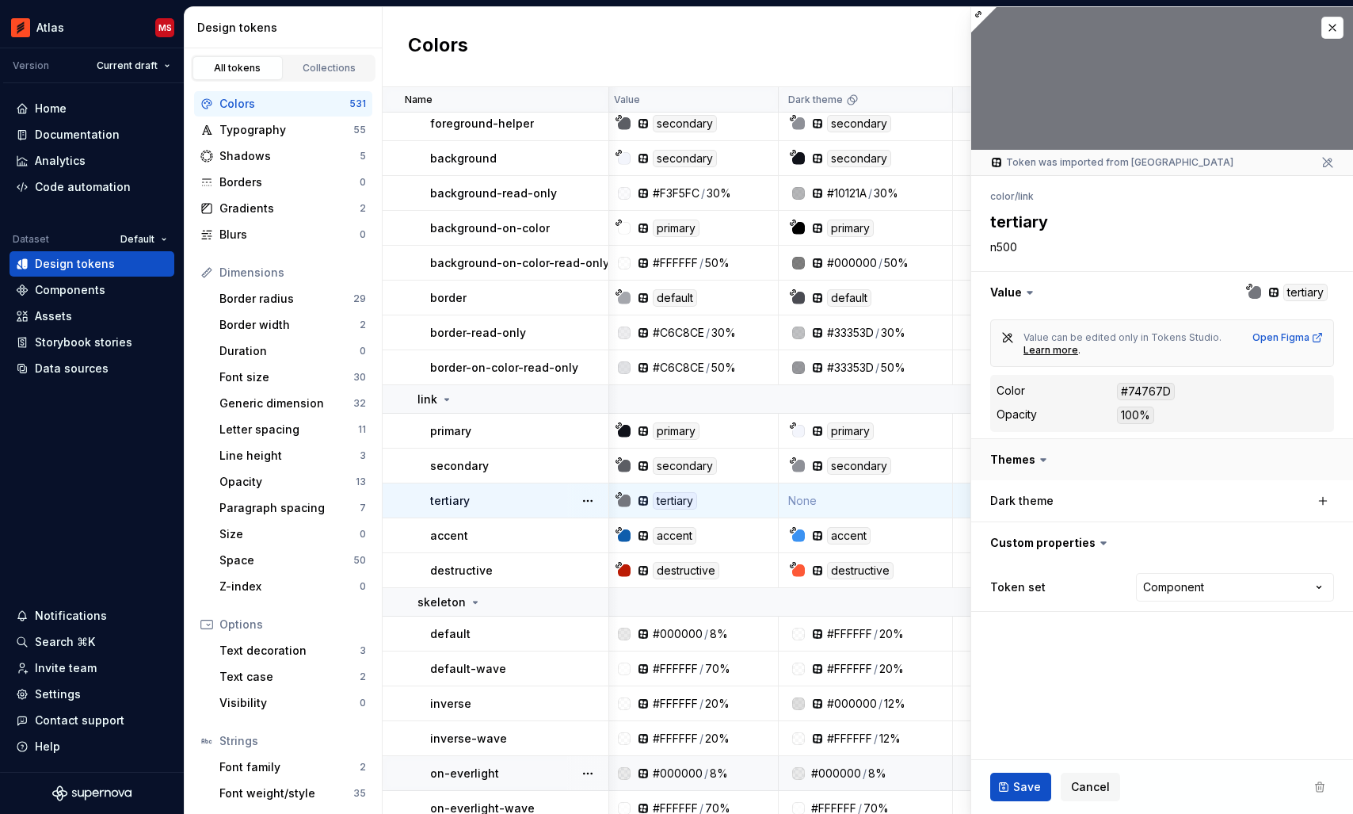
type textarea "*"
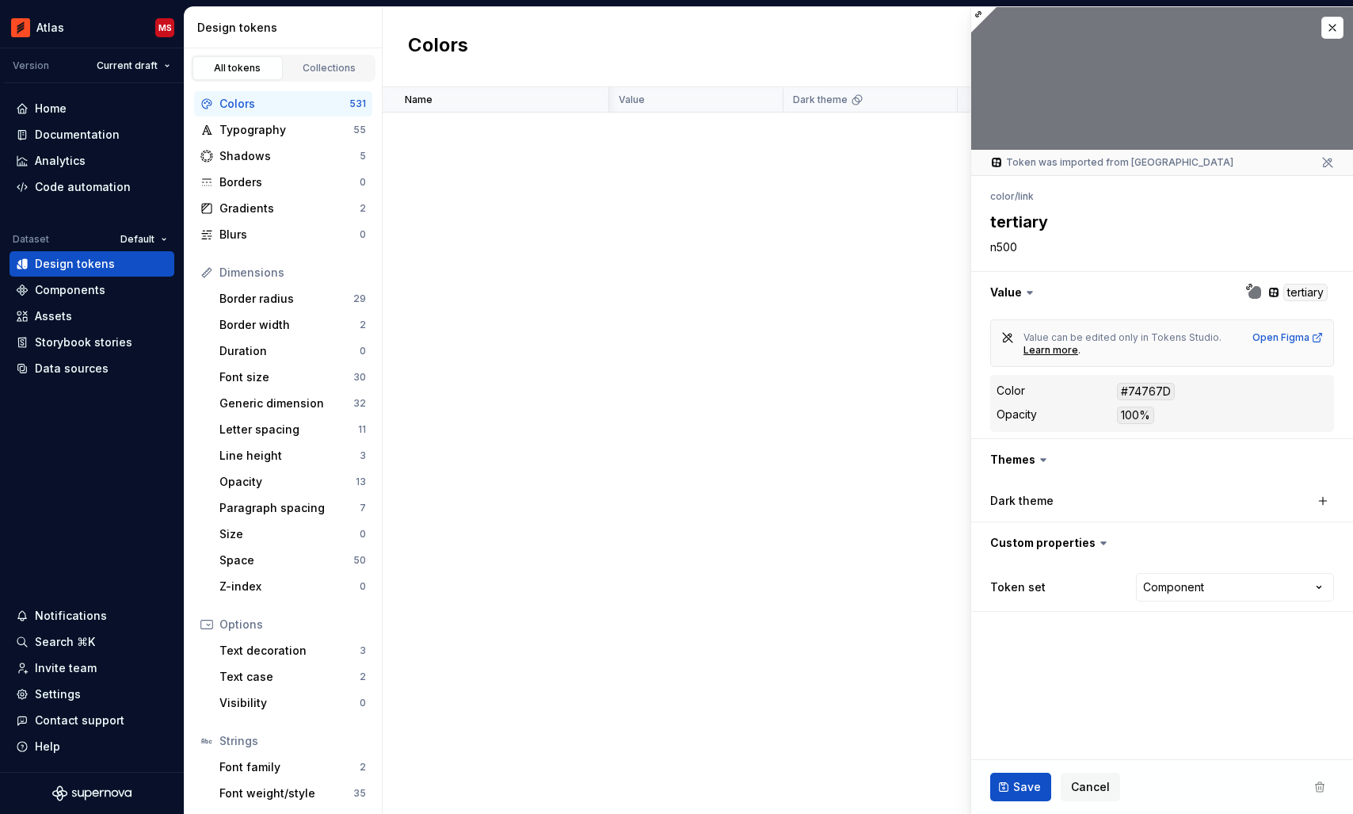
scroll to position [17874, 5]
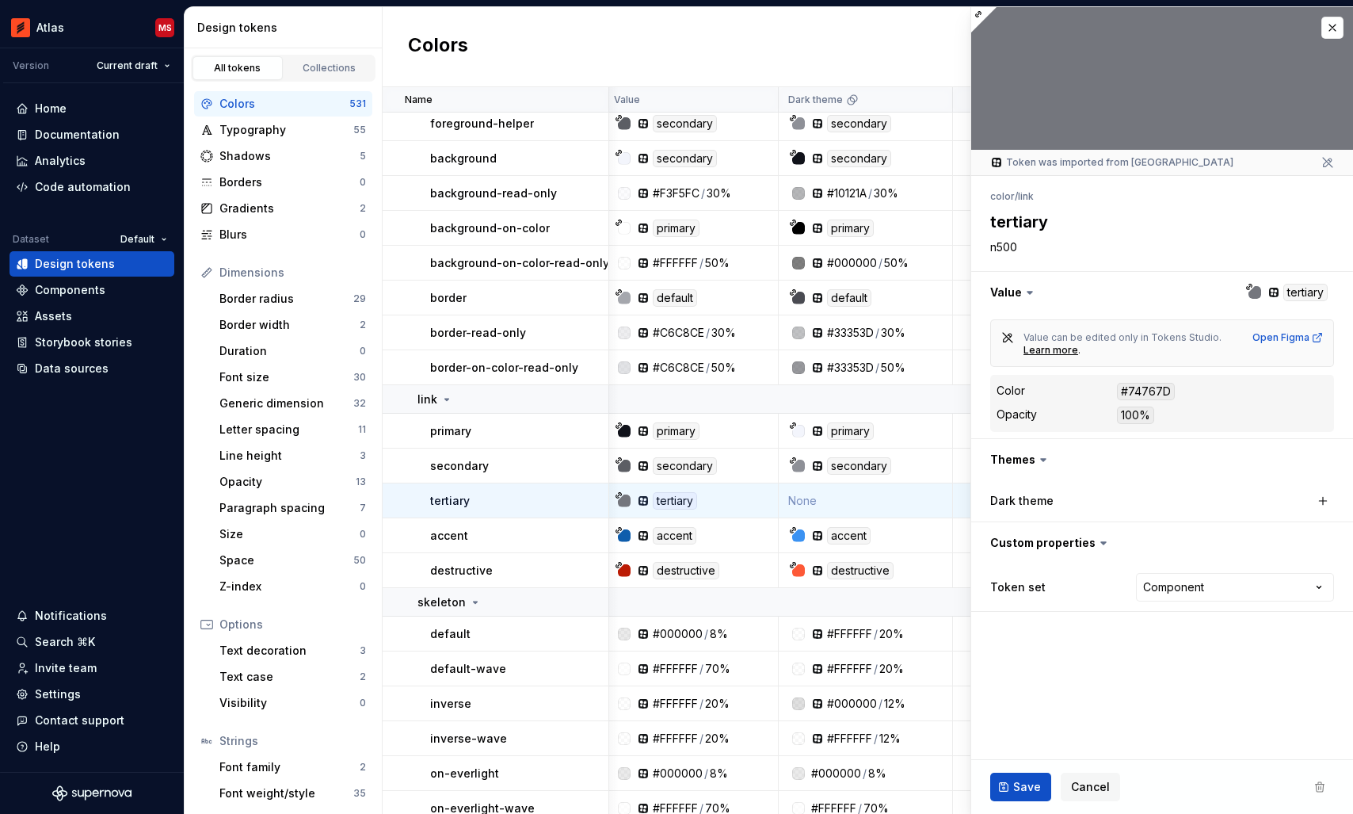
click at [1334, 499] on div "Dark theme" at bounding box center [1162, 500] width 382 height 41
click at [1321, 497] on button "button" at bounding box center [1323, 501] width 22 height 22
click at [1022, 784] on span "Save" at bounding box center [1027, 787] width 28 height 16
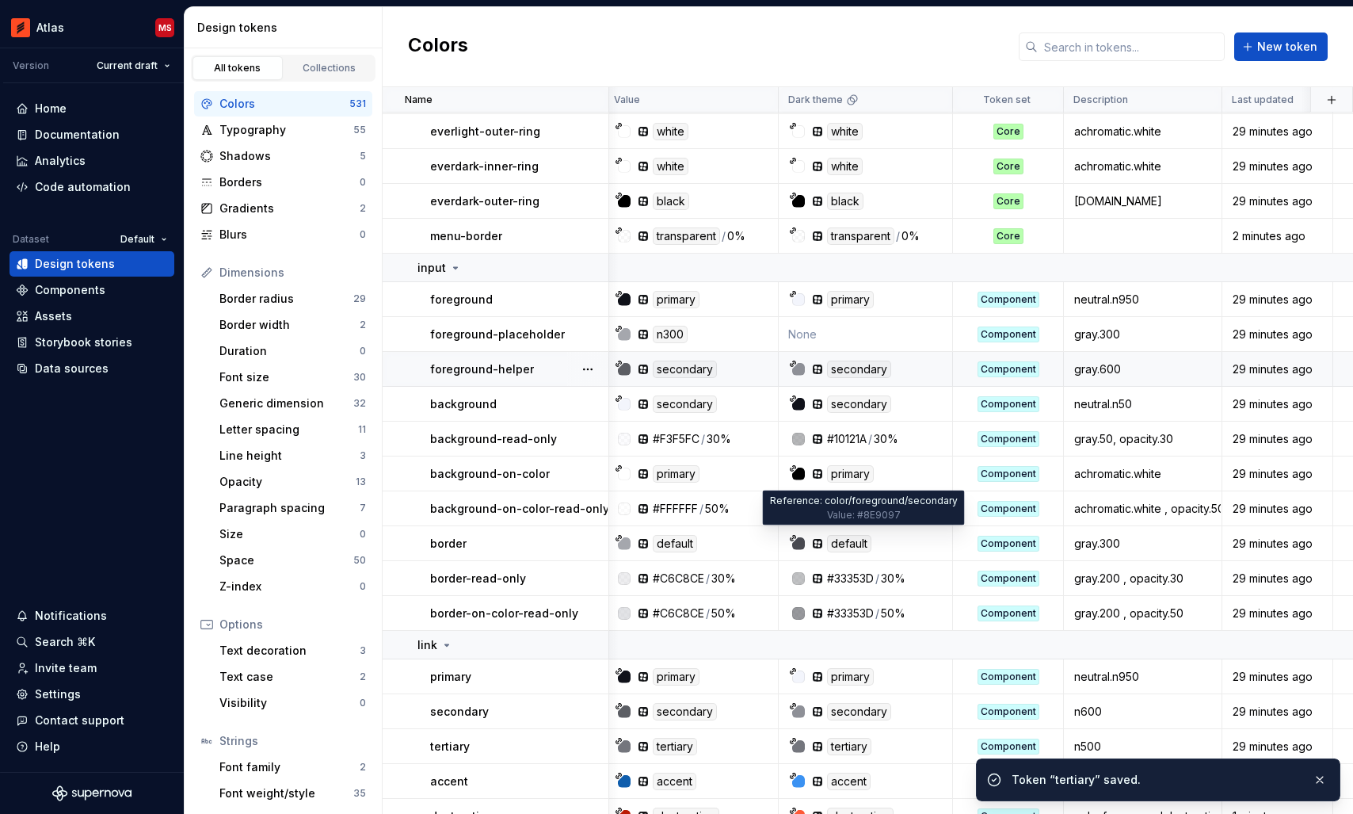
scroll to position [17460, 5]
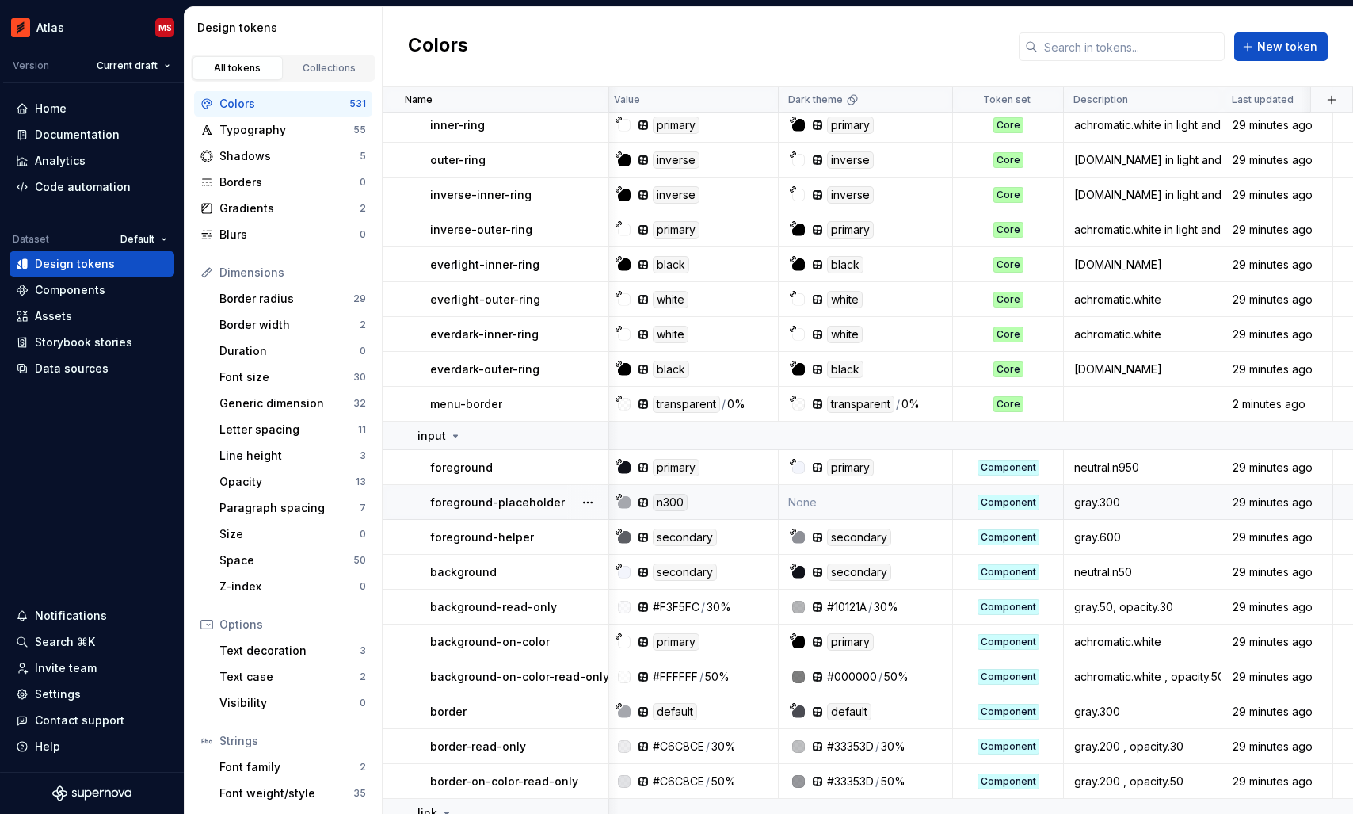
click at [863, 499] on td "None" at bounding box center [866, 502] width 174 height 35
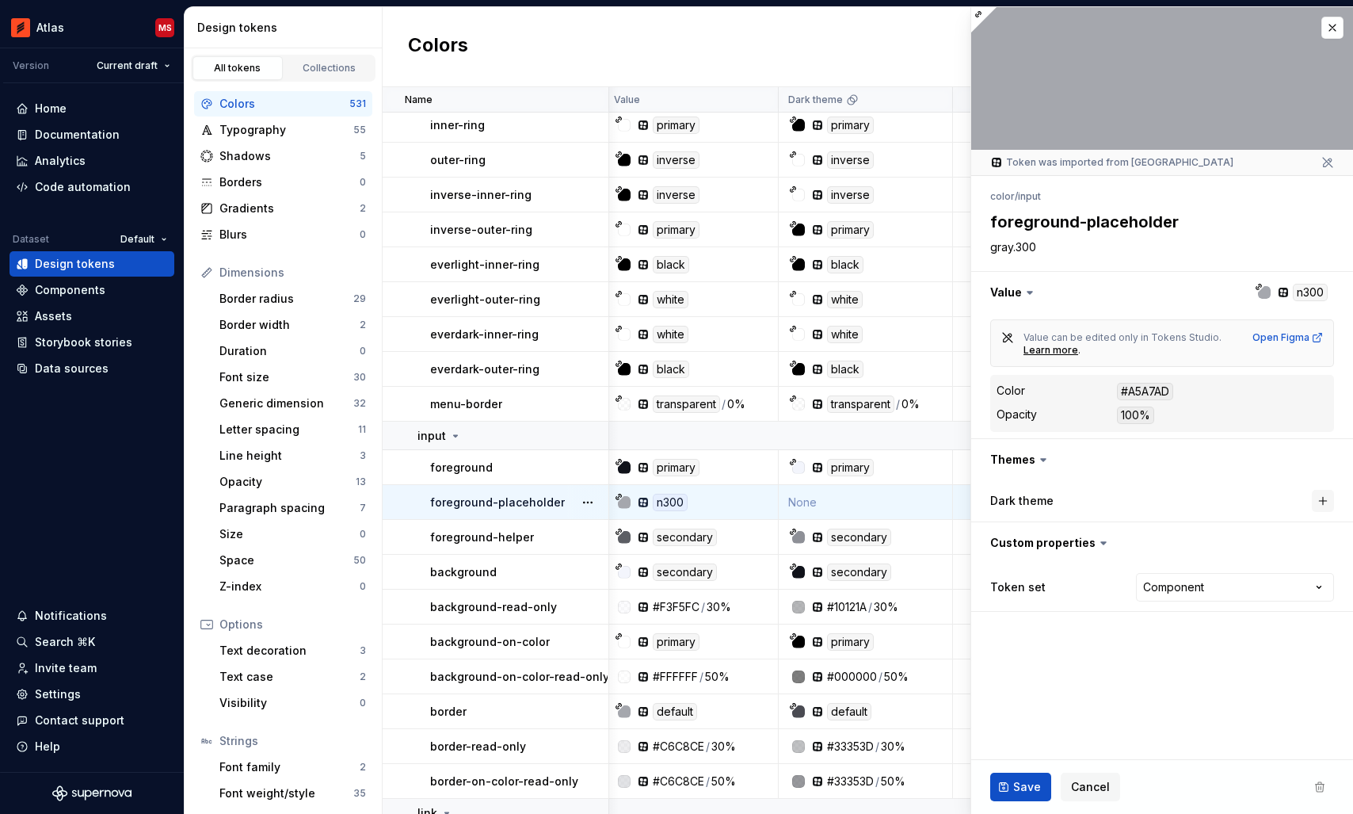
click at [1321, 499] on button "button" at bounding box center [1323, 501] width 22 height 22
click at [1023, 782] on span "Save" at bounding box center [1027, 787] width 28 height 16
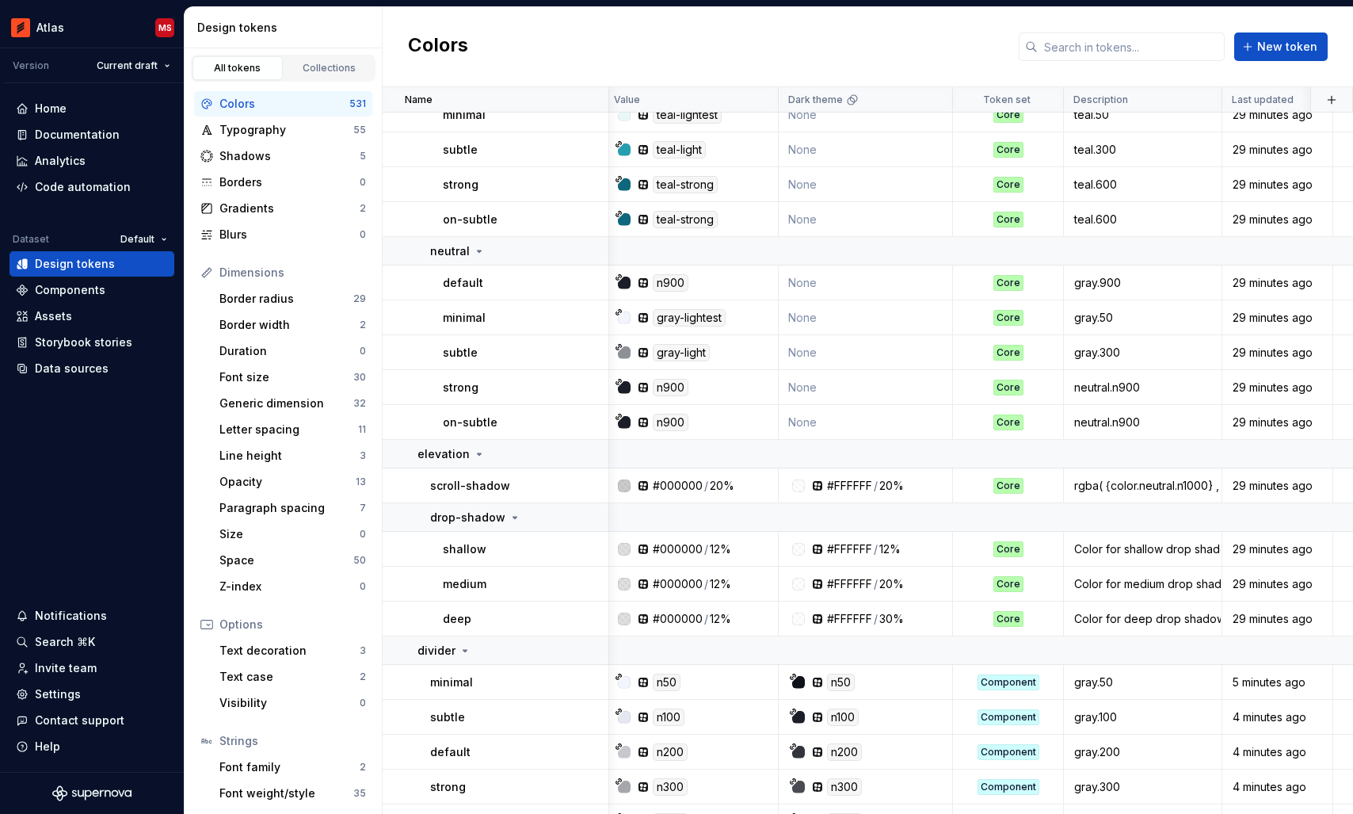
scroll to position [16419, 5]
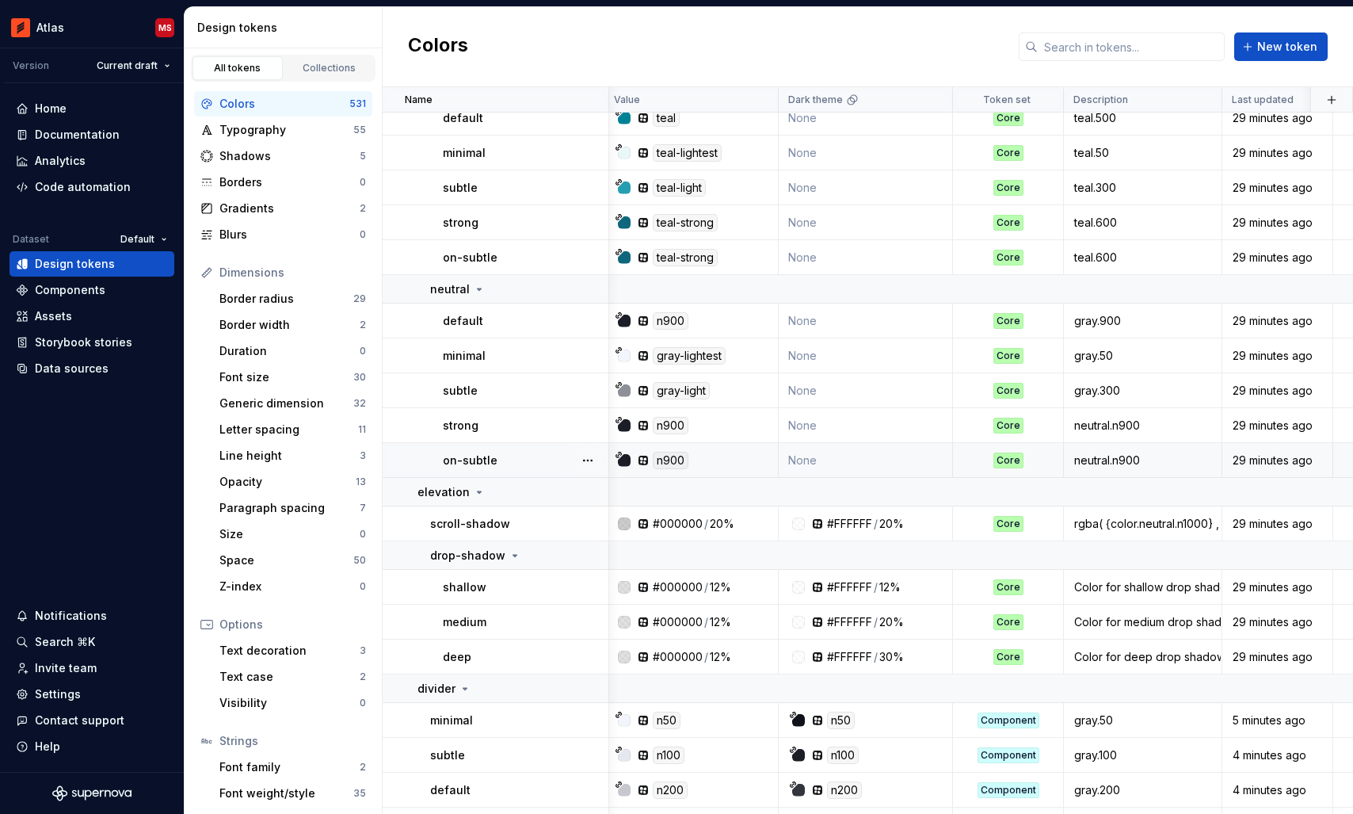
click at [847, 454] on td "None" at bounding box center [866, 460] width 174 height 35
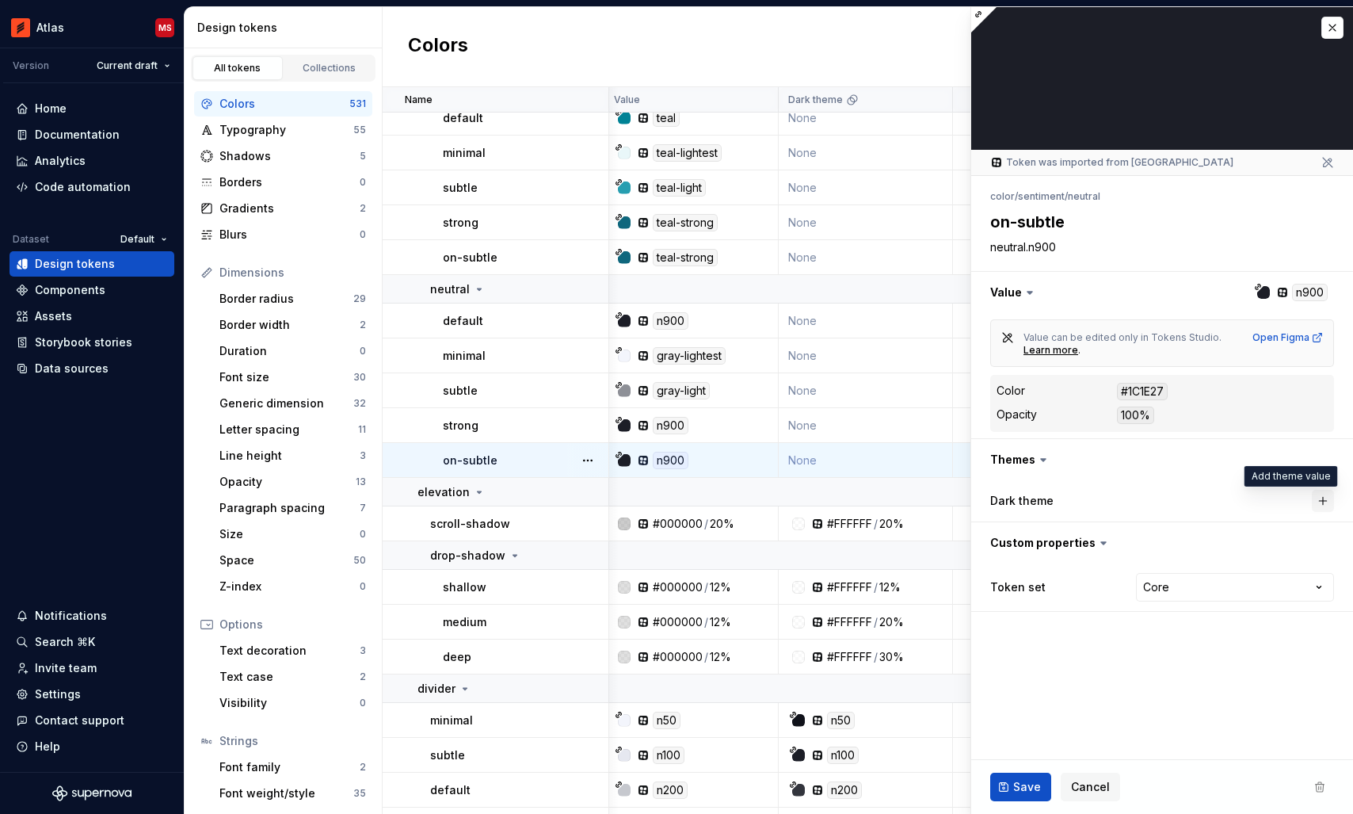
click at [1325, 503] on button "button" at bounding box center [1323, 501] width 22 height 22
click at [1016, 786] on span "Save" at bounding box center [1027, 787] width 28 height 16
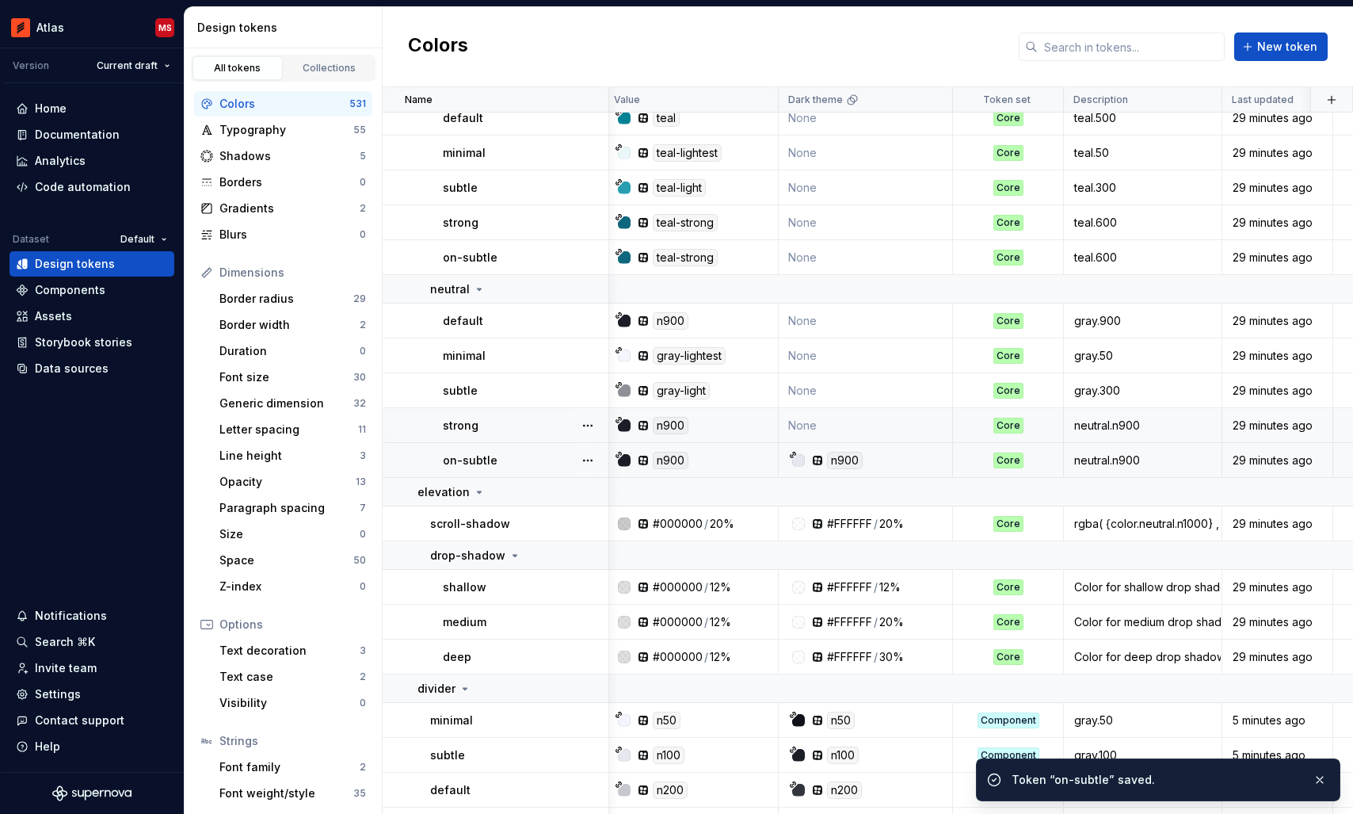
click at [888, 422] on td "None" at bounding box center [866, 425] width 174 height 35
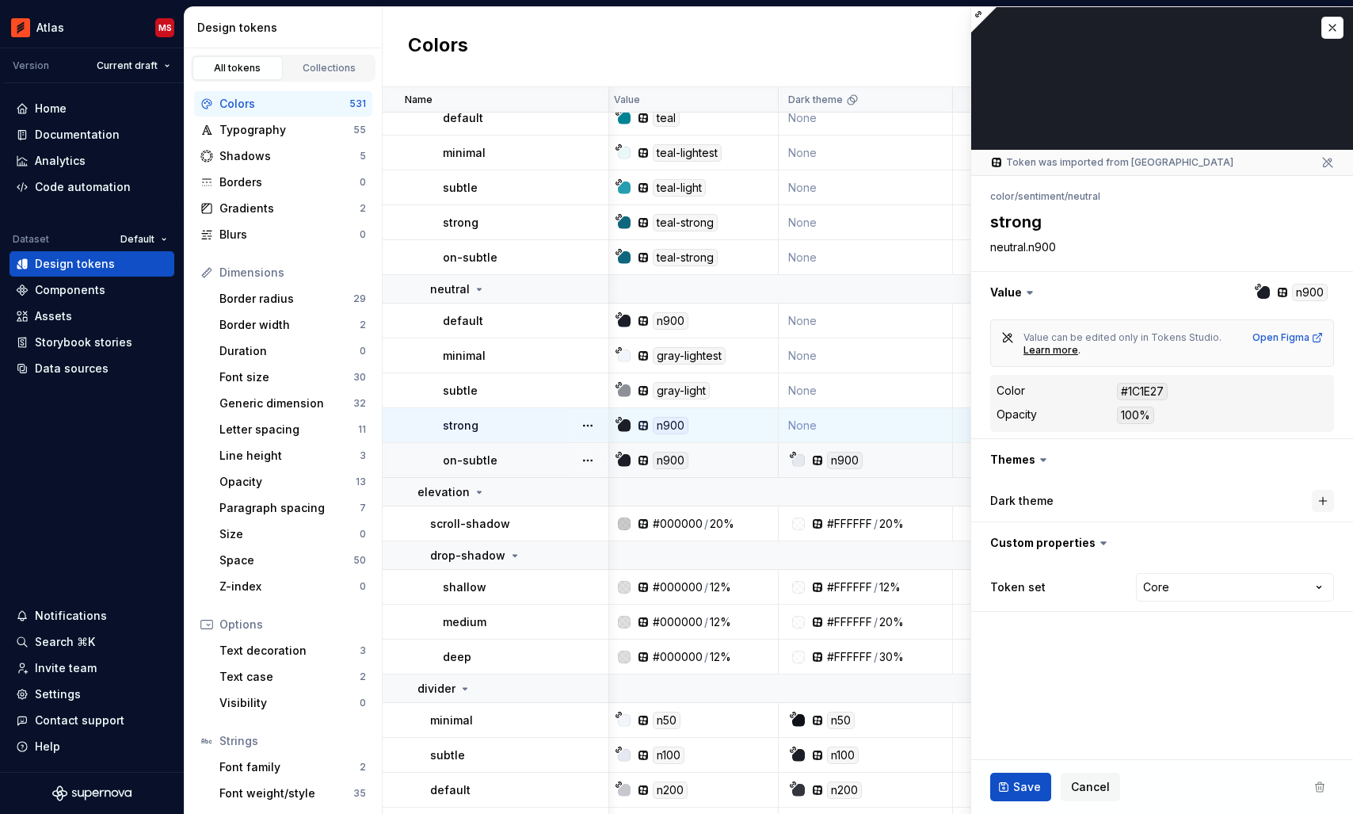
click at [1317, 501] on button "button" at bounding box center [1323, 501] width 22 height 22
click at [1023, 787] on span "Save" at bounding box center [1027, 787] width 28 height 16
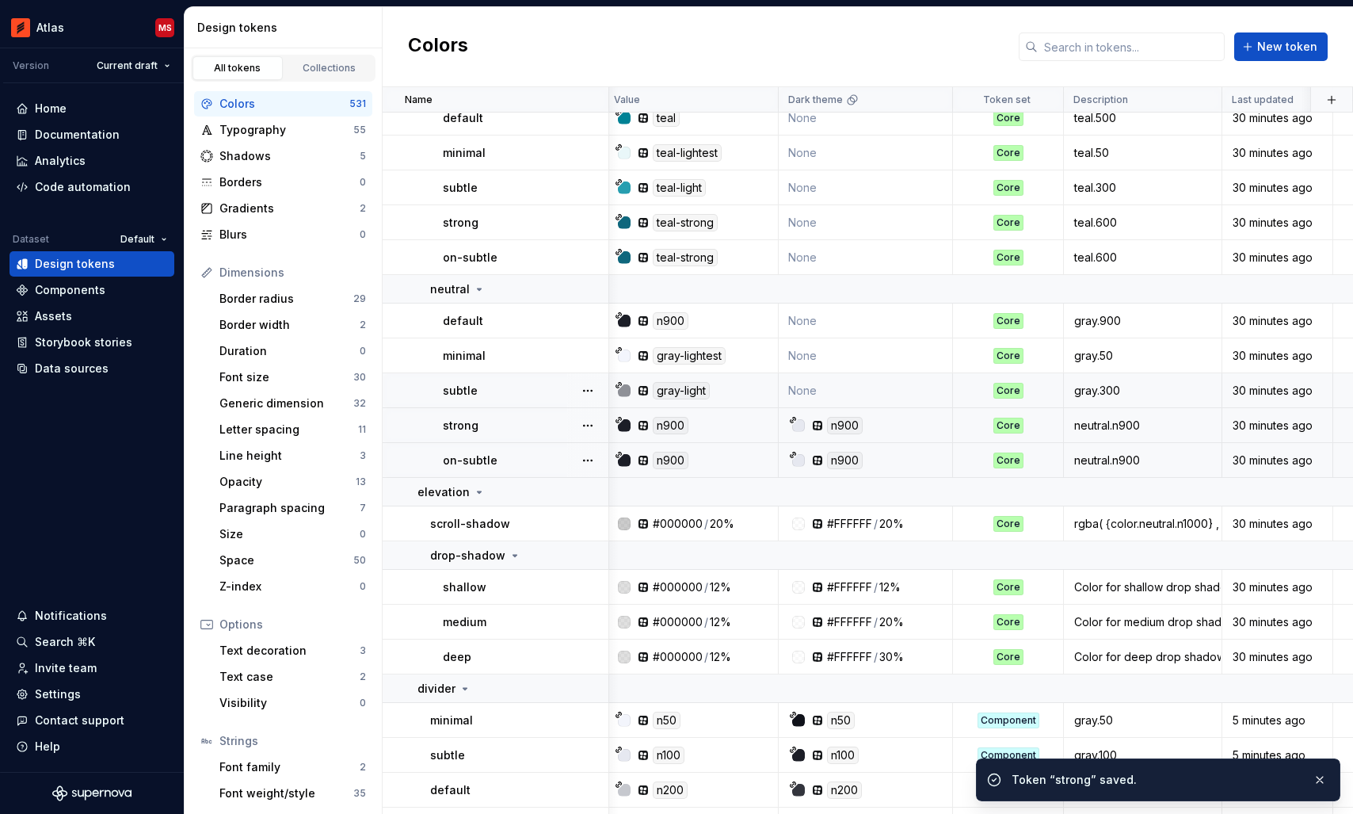
click at [856, 393] on td "None" at bounding box center [866, 390] width 174 height 35
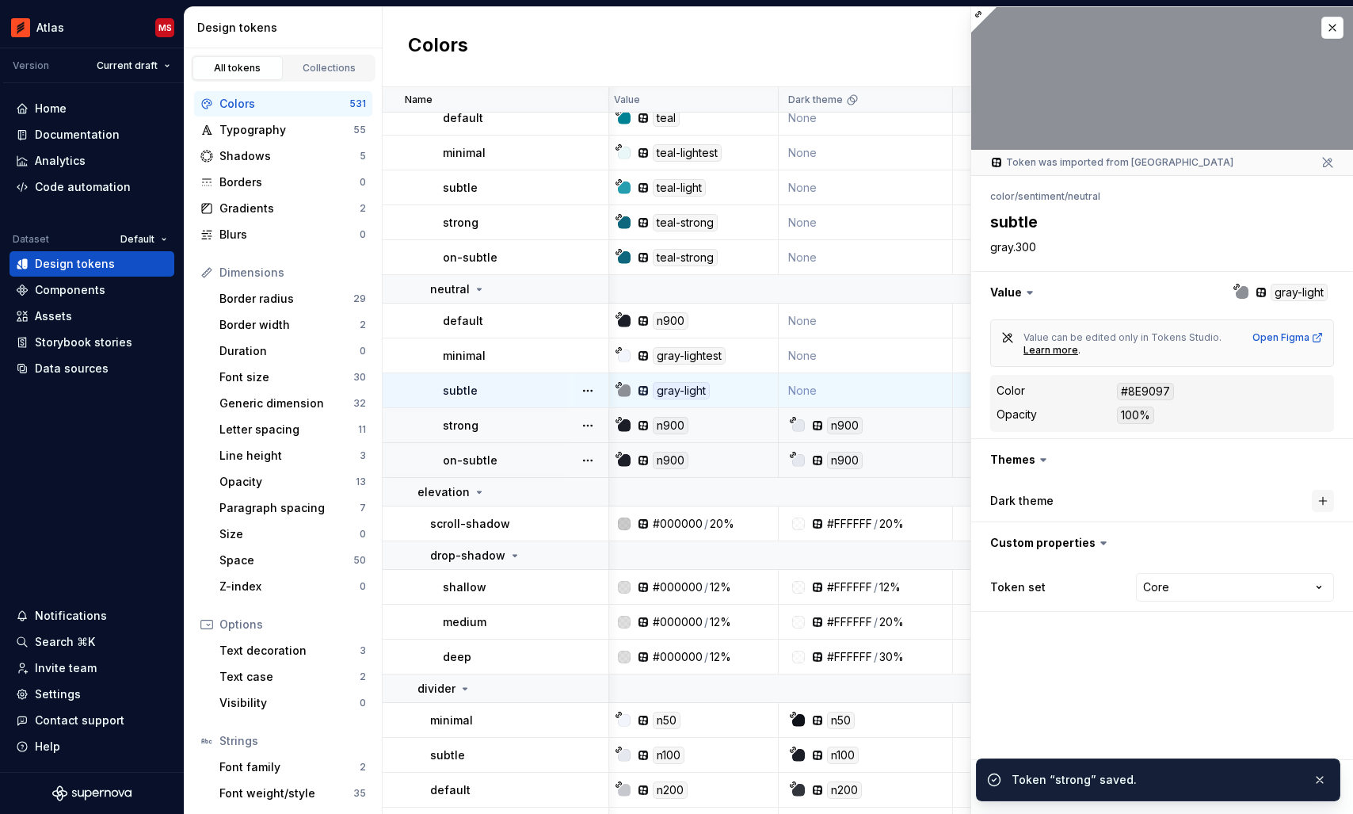
click at [1320, 497] on button "button" at bounding box center [1323, 501] width 22 height 22
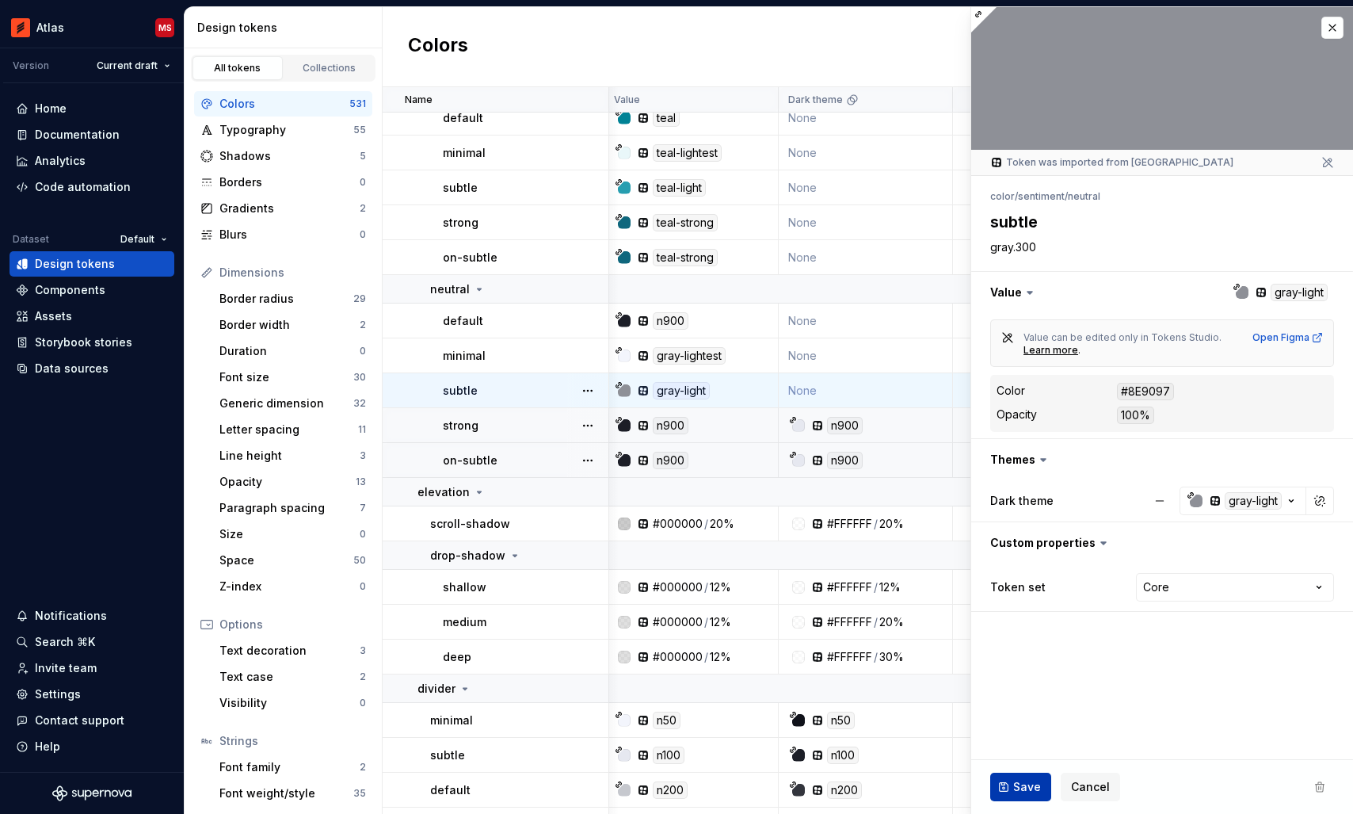
click at [1019, 779] on span "Save" at bounding box center [1027, 787] width 28 height 16
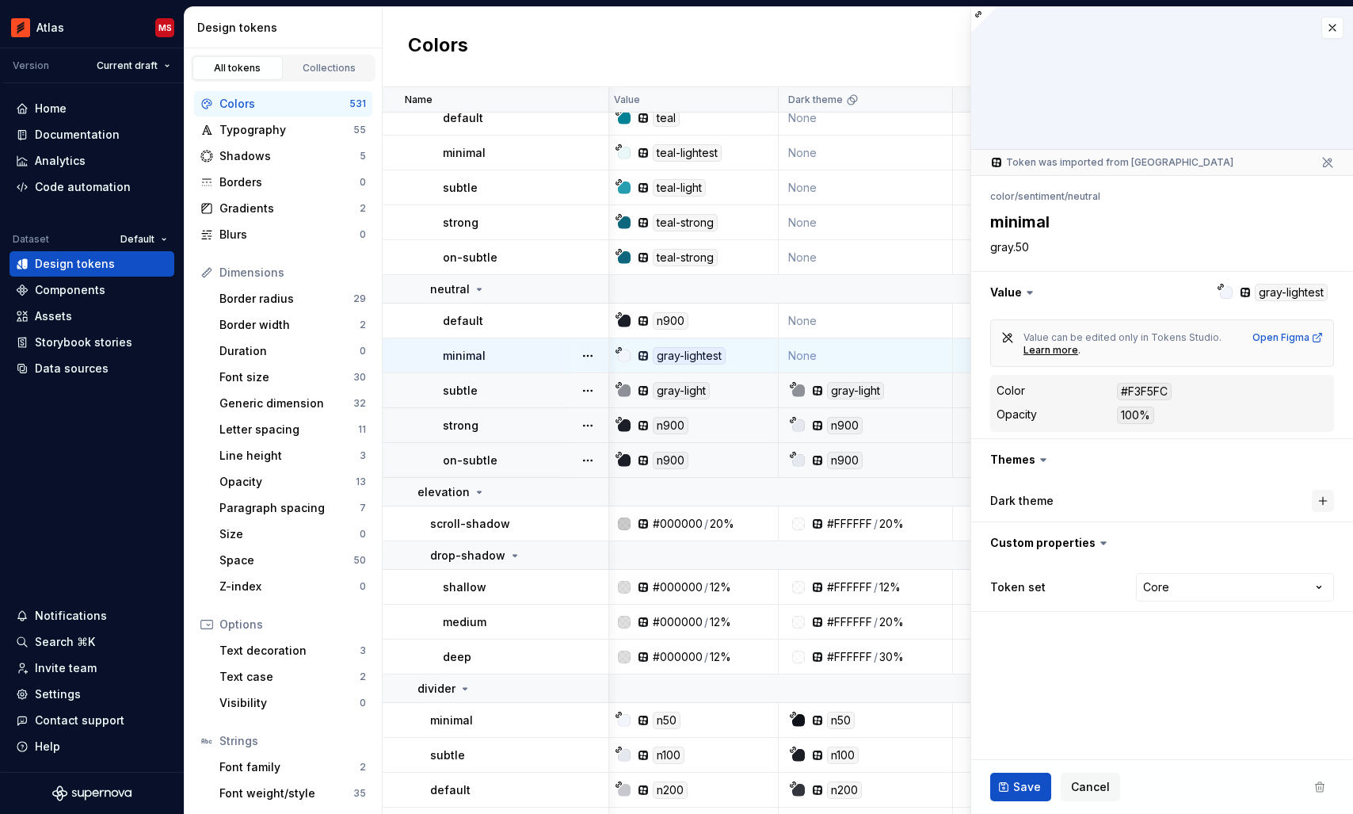
click at [1321, 502] on button "button" at bounding box center [1323, 501] width 22 height 22
click at [1021, 783] on span "Save" at bounding box center [1027, 787] width 28 height 16
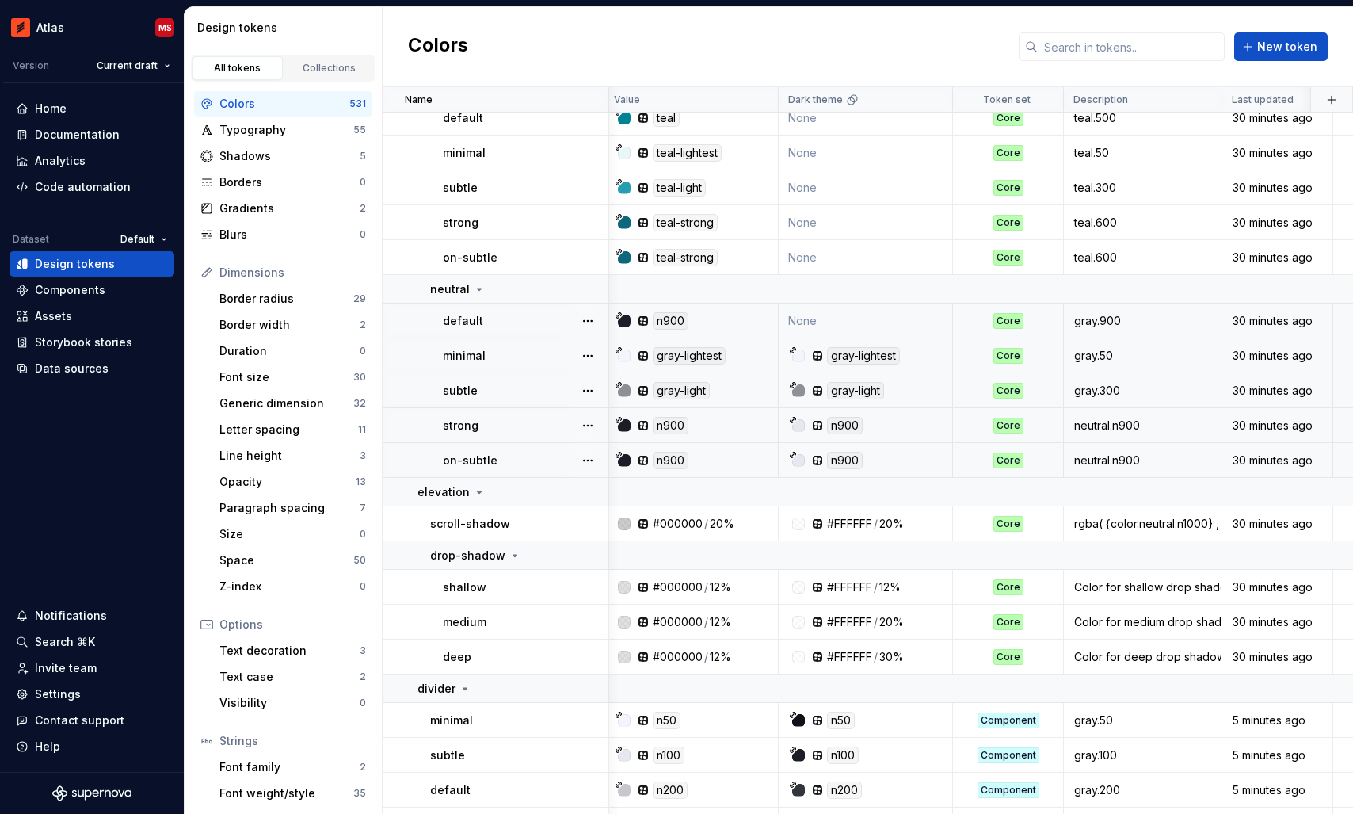
click at [865, 321] on td "None" at bounding box center [866, 320] width 174 height 35
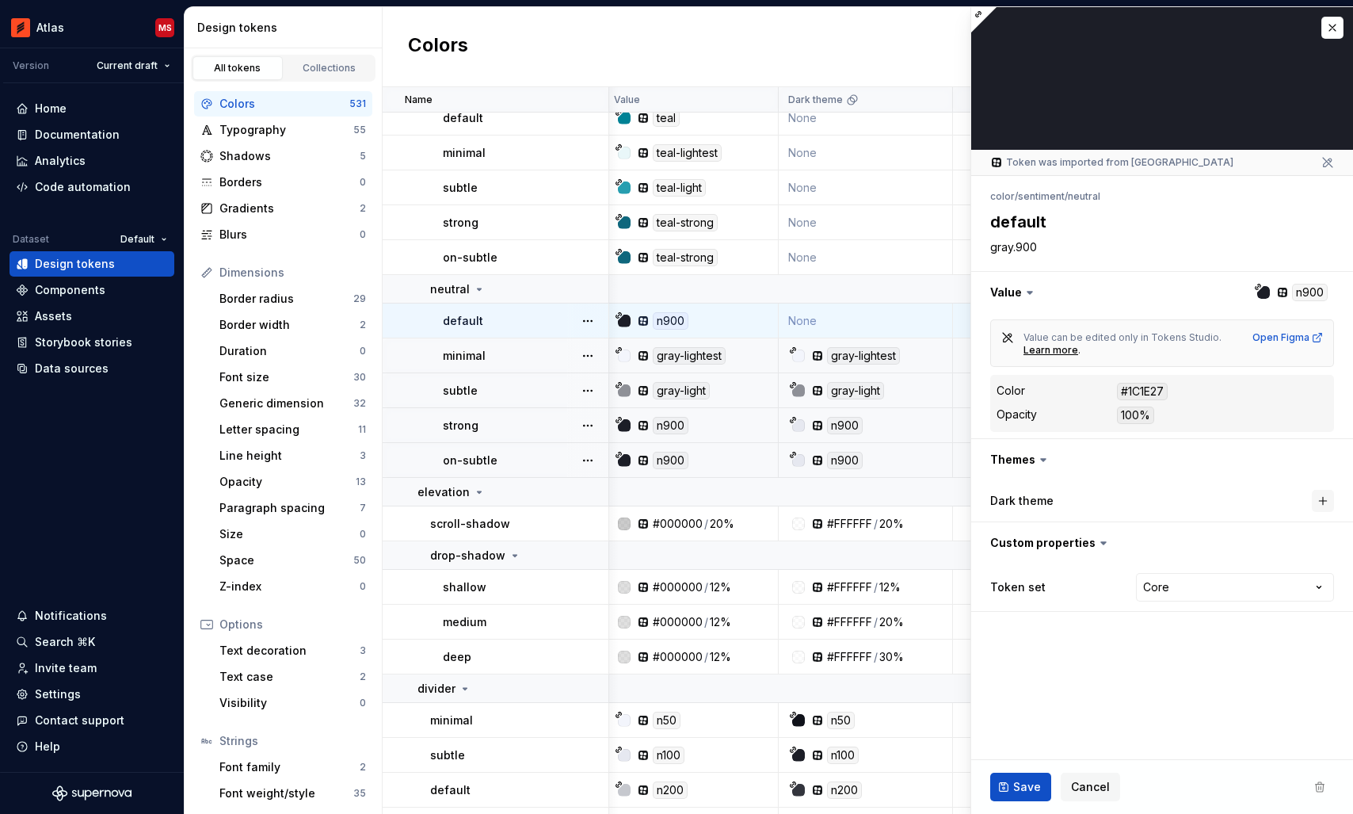
click at [1320, 497] on button "button" at bounding box center [1323, 501] width 22 height 22
click at [1019, 788] on span "Save" at bounding box center [1027, 787] width 28 height 16
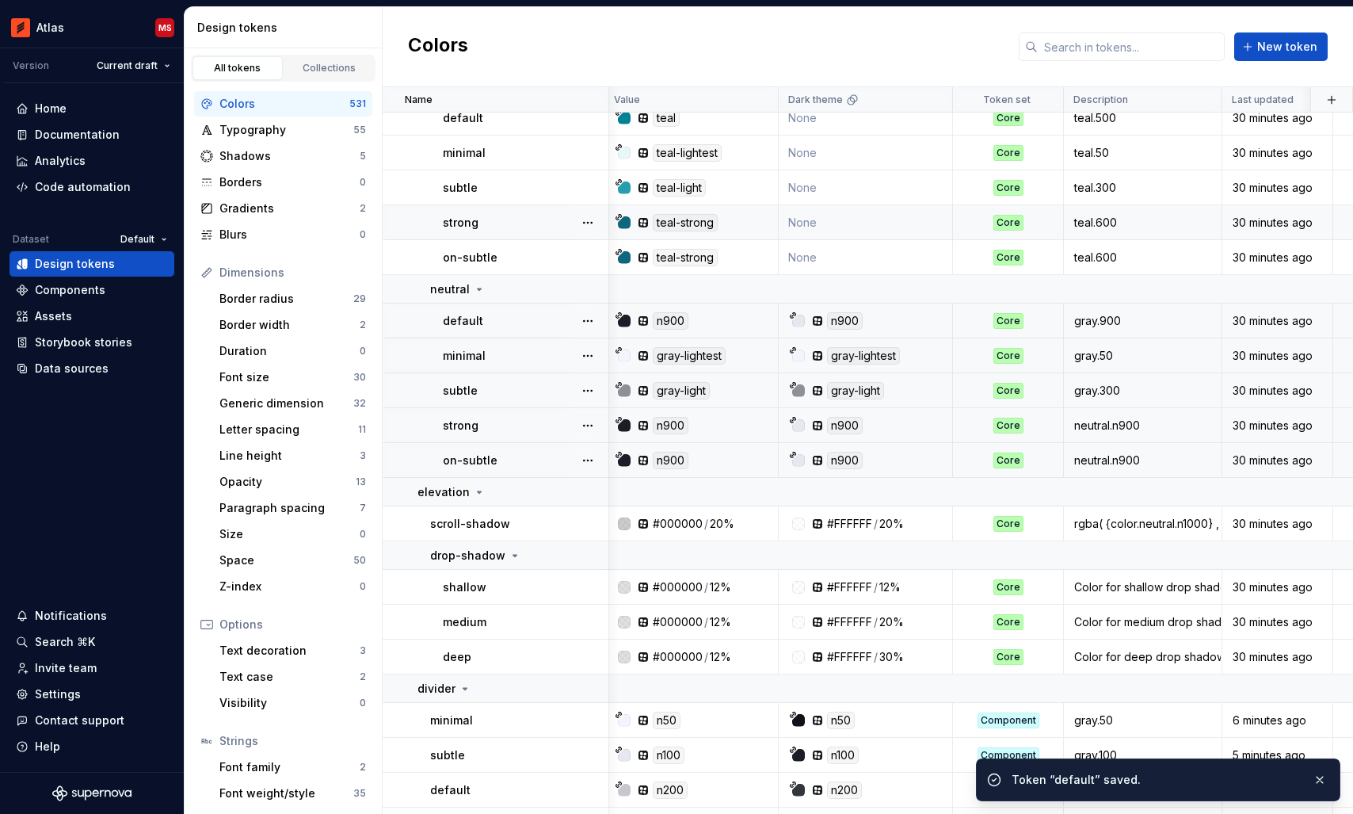
scroll to position [16112, 6]
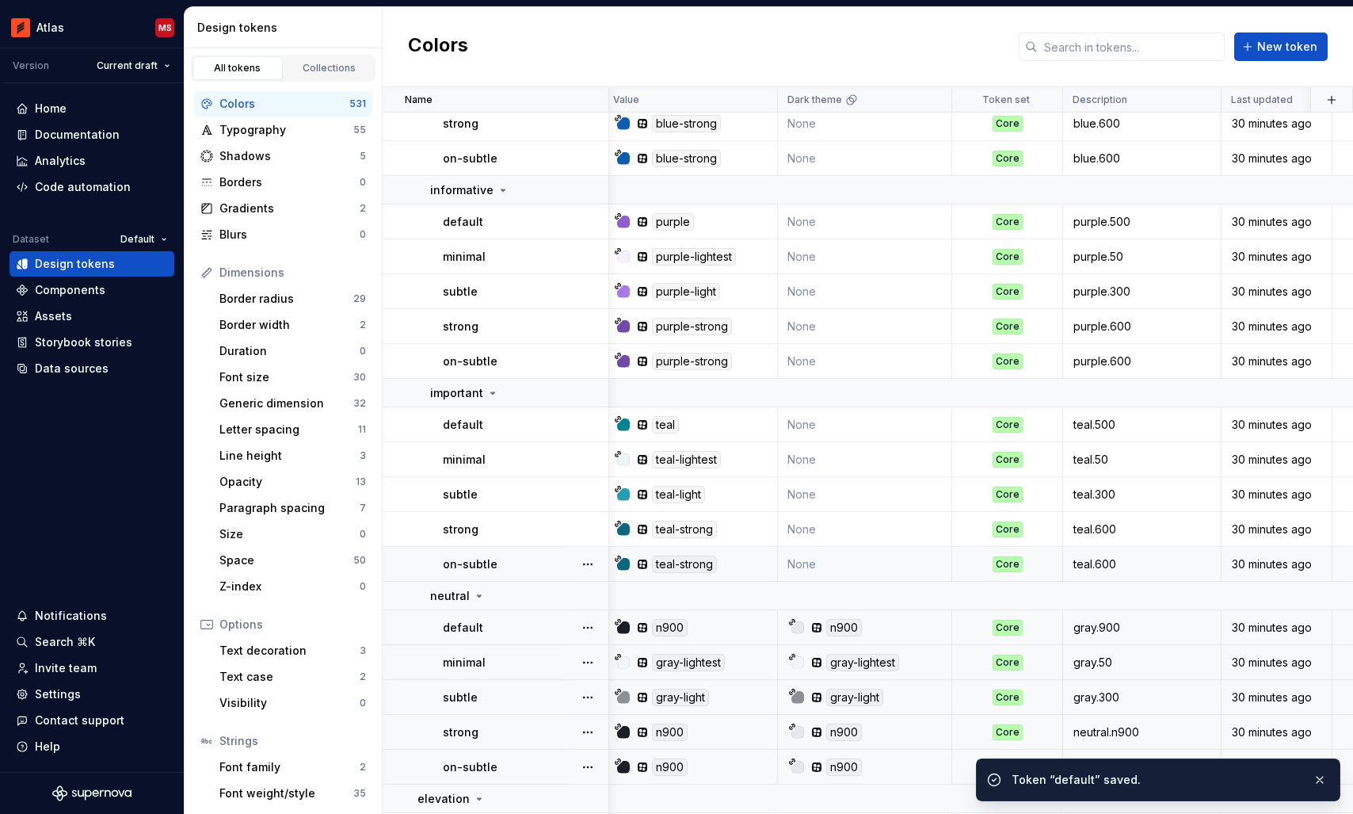
click at [829, 563] on td "None" at bounding box center [865, 564] width 174 height 35
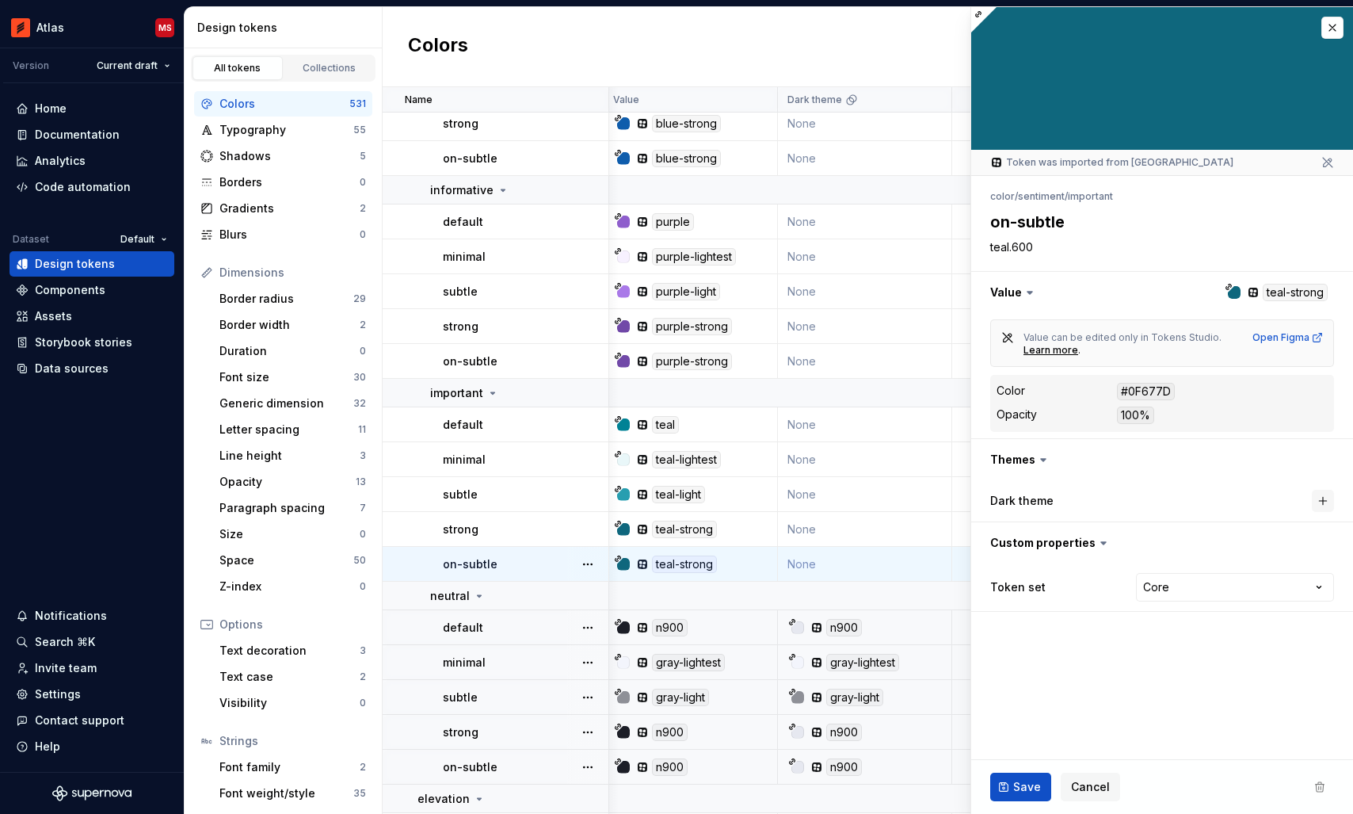
click at [1318, 507] on button "button" at bounding box center [1323, 501] width 22 height 22
click at [1027, 788] on span "Save" at bounding box center [1027, 787] width 28 height 16
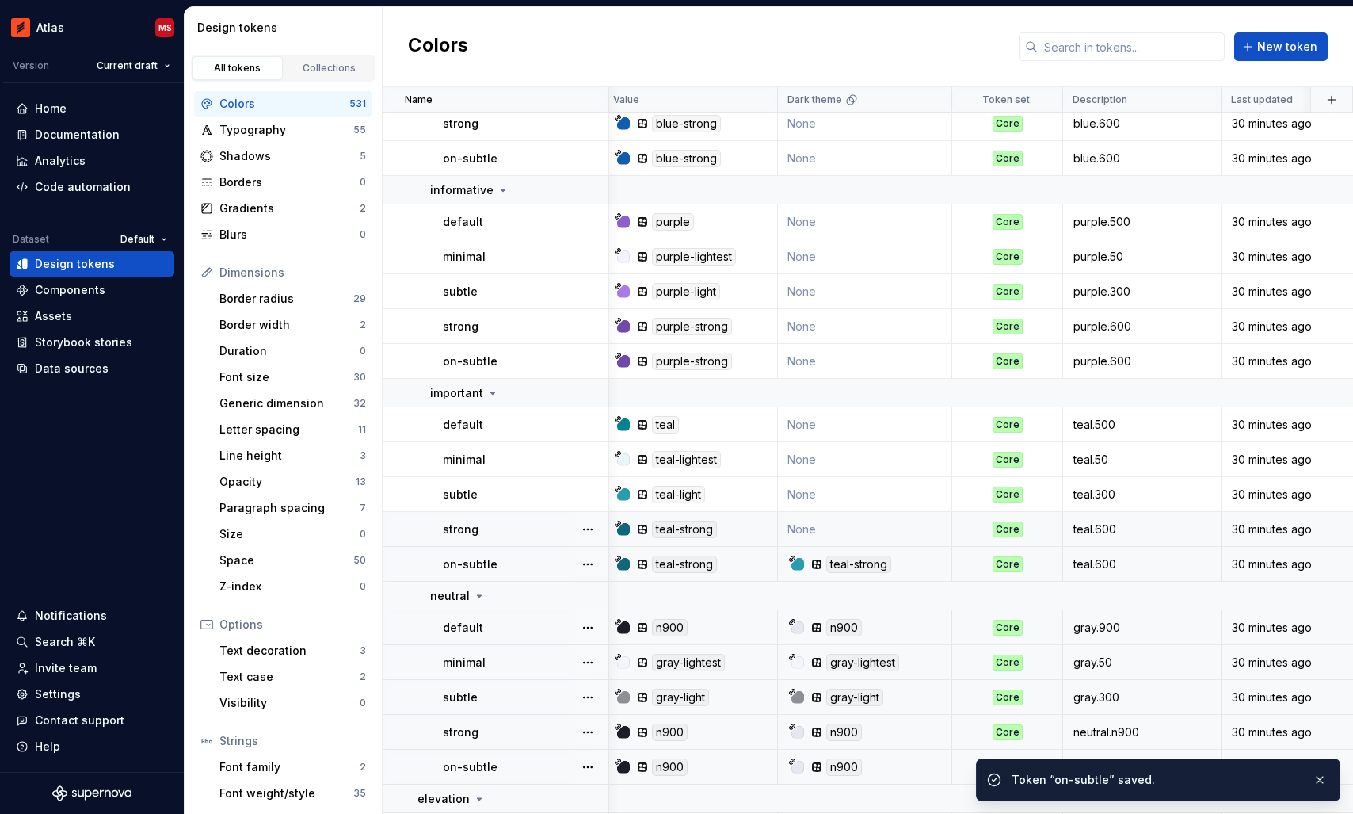
click at [868, 526] on td "None" at bounding box center [865, 529] width 174 height 35
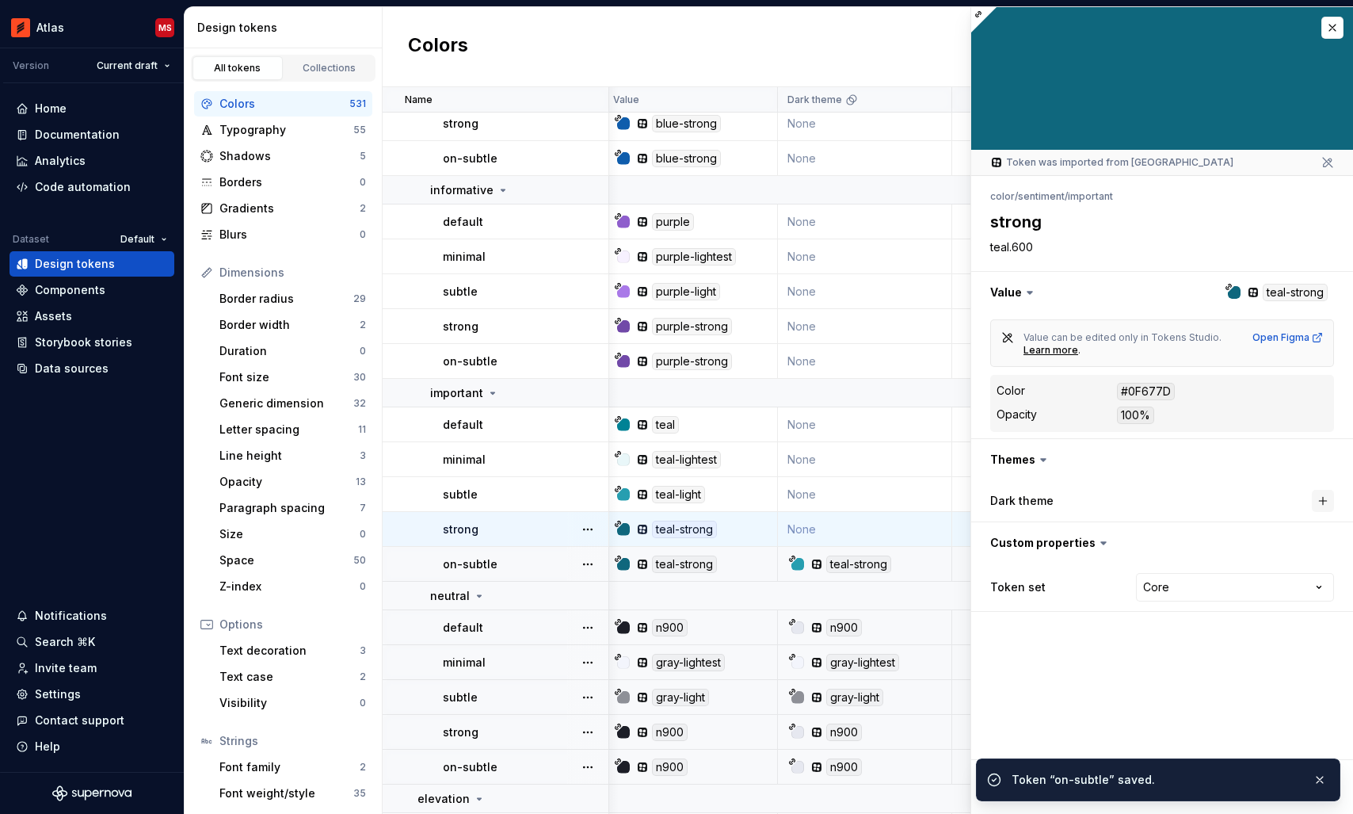
click at [1324, 499] on button "button" at bounding box center [1323, 501] width 22 height 22
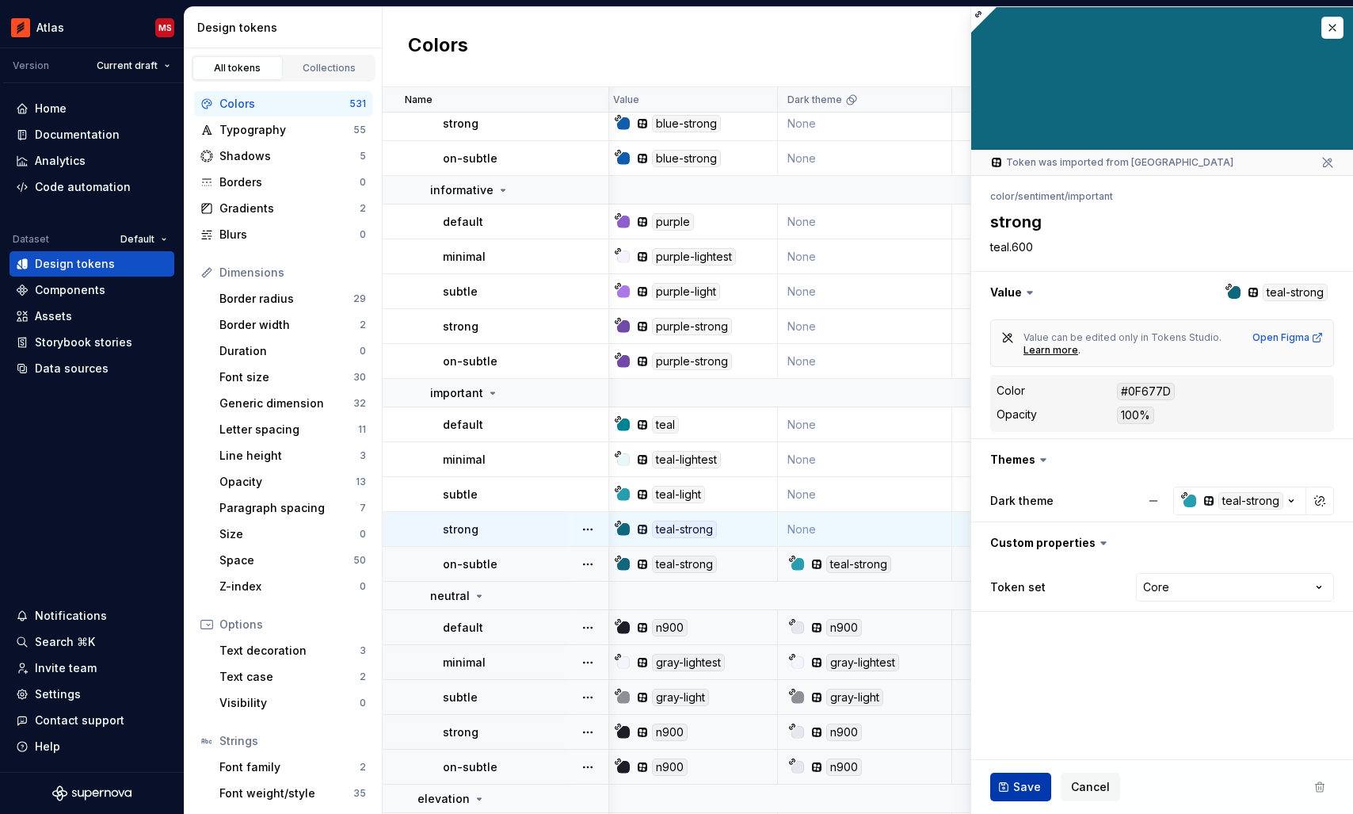
click at [1025, 783] on span "Save" at bounding box center [1027, 787] width 28 height 16
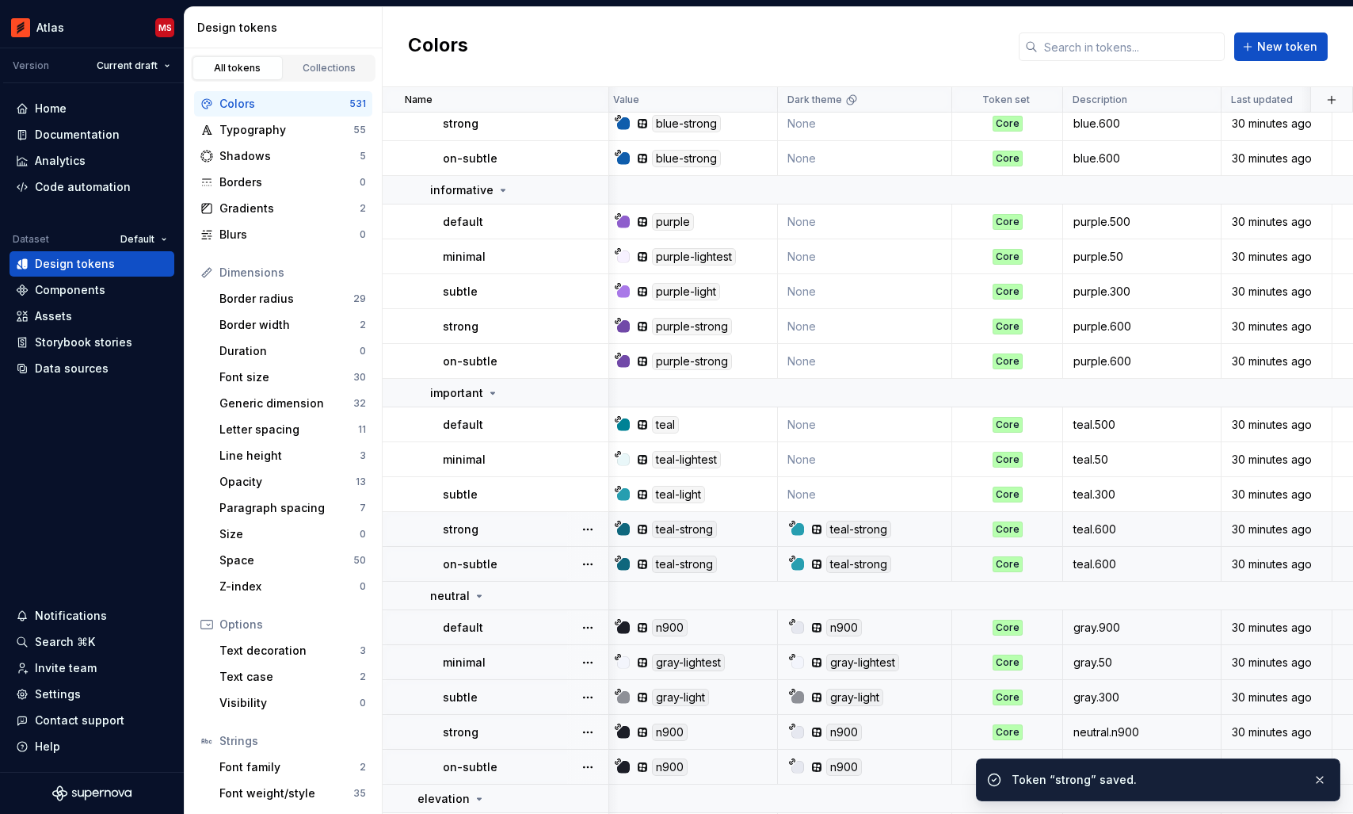
click at [869, 493] on td "None" at bounding box center [865, 494] width 174 height 35
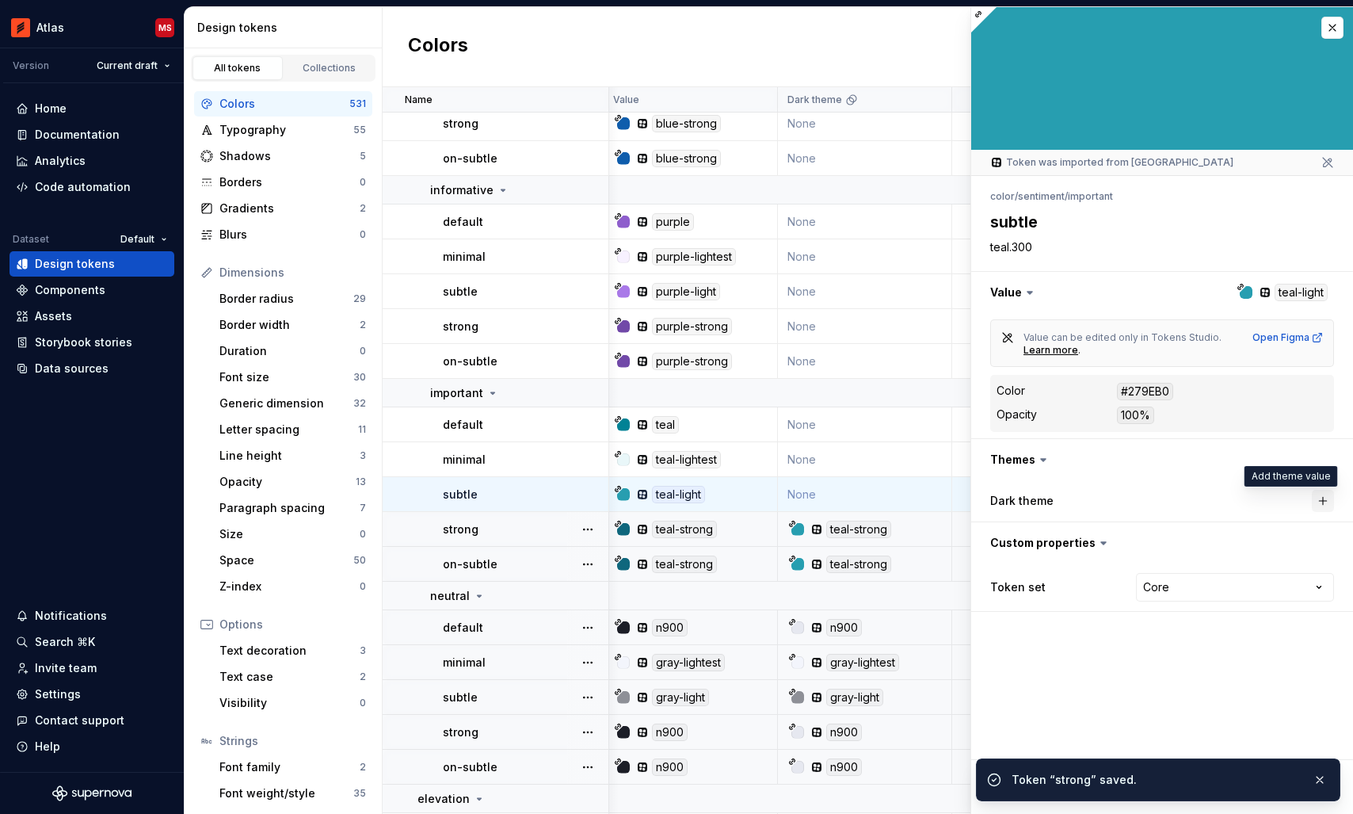
click at [1317, 503] on button "button" at bounding box center [1323, 501] width 22 height 22
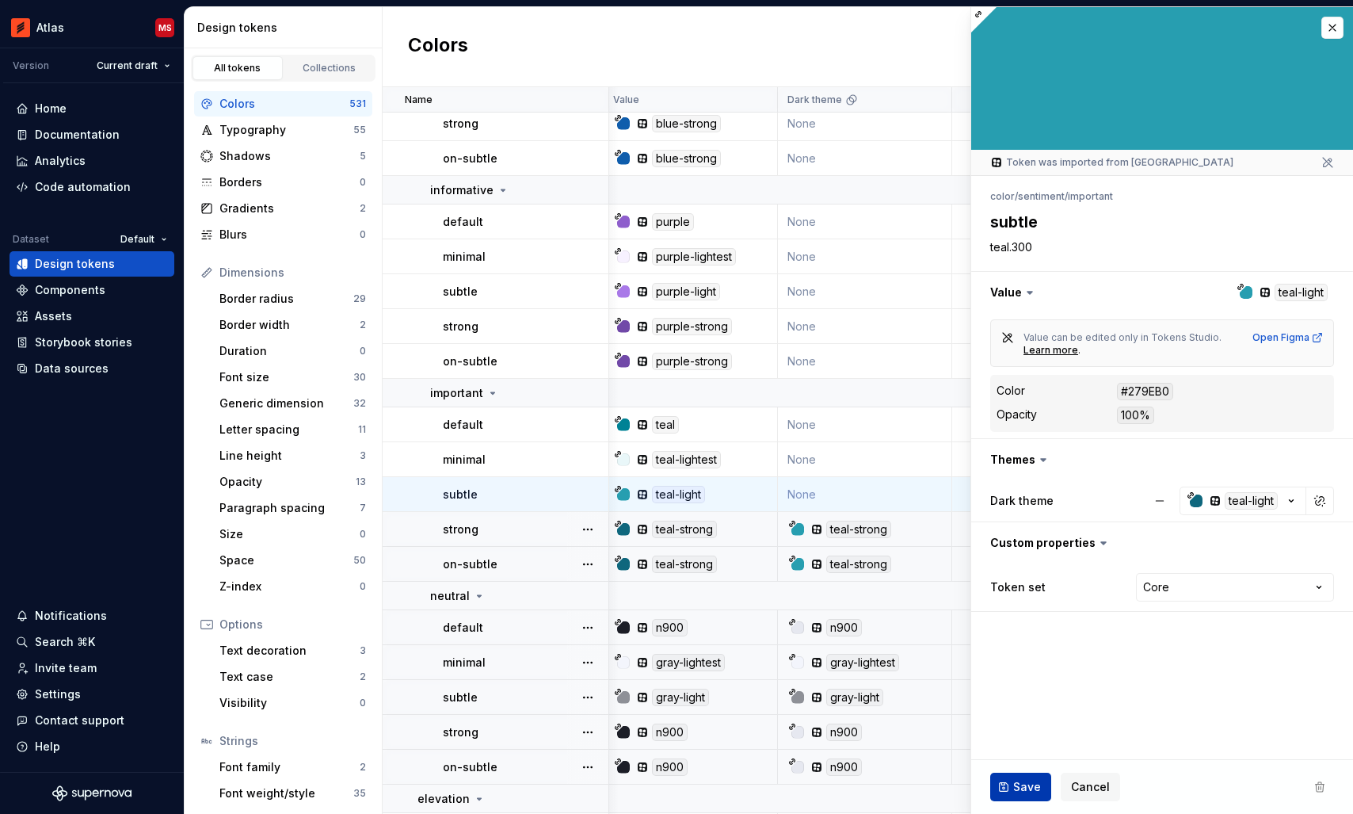
click at [1017, 783] on span "Save" at bounding box center [1027, 787] width 28 height 16
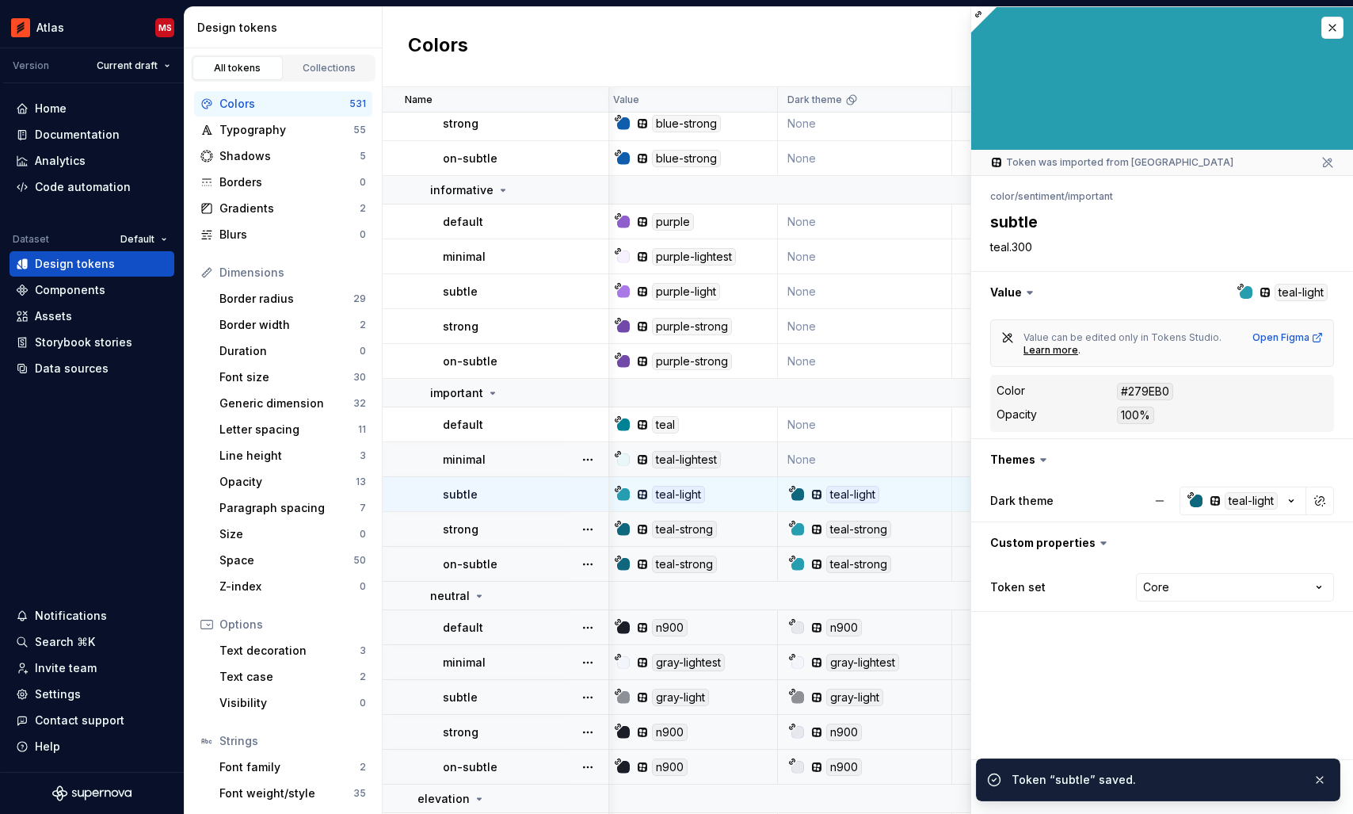
click at [864, 455] on td "None" at bounding box center [865, 459] width 174 height 35
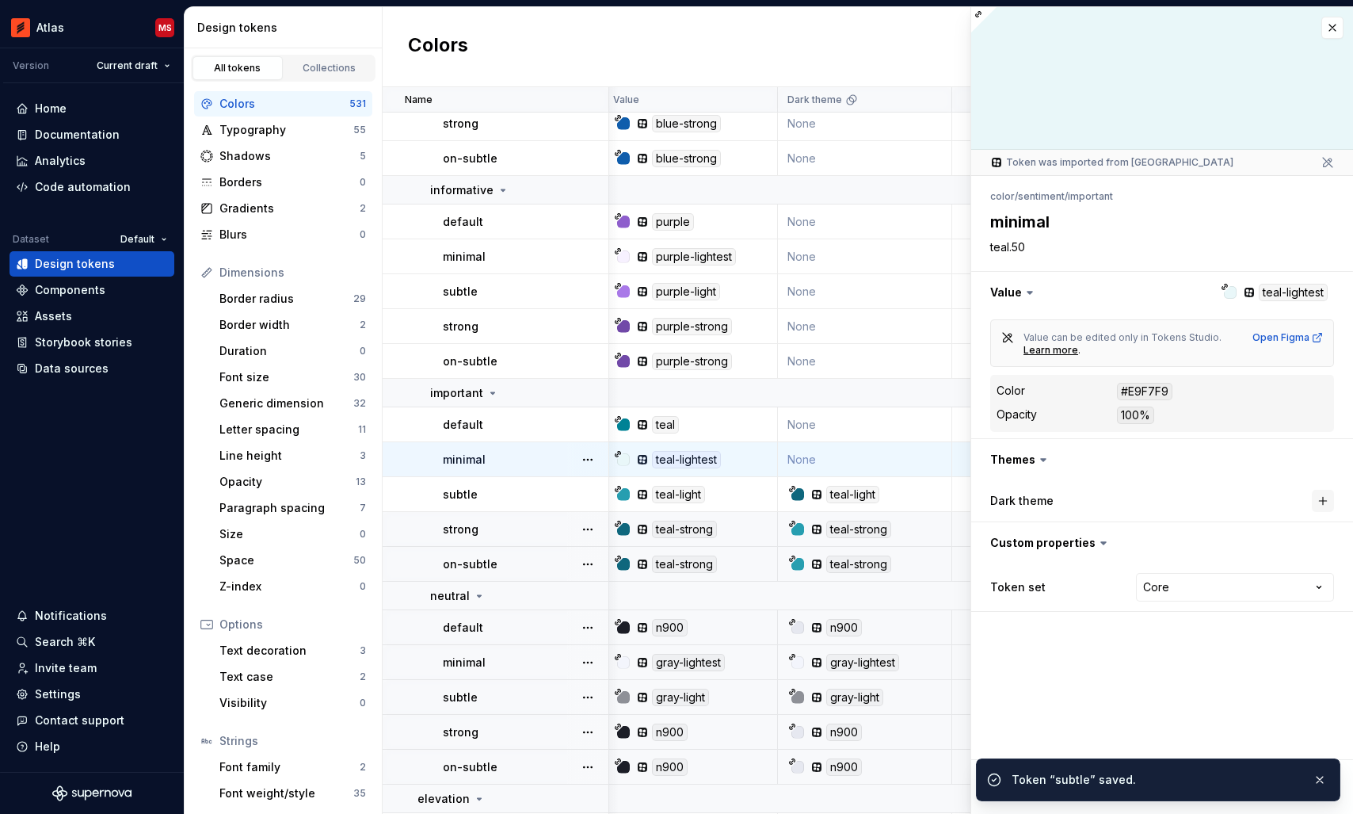
click at [1327, 503] on button "button" at bounding box center [1323, 501] width 22 height 22
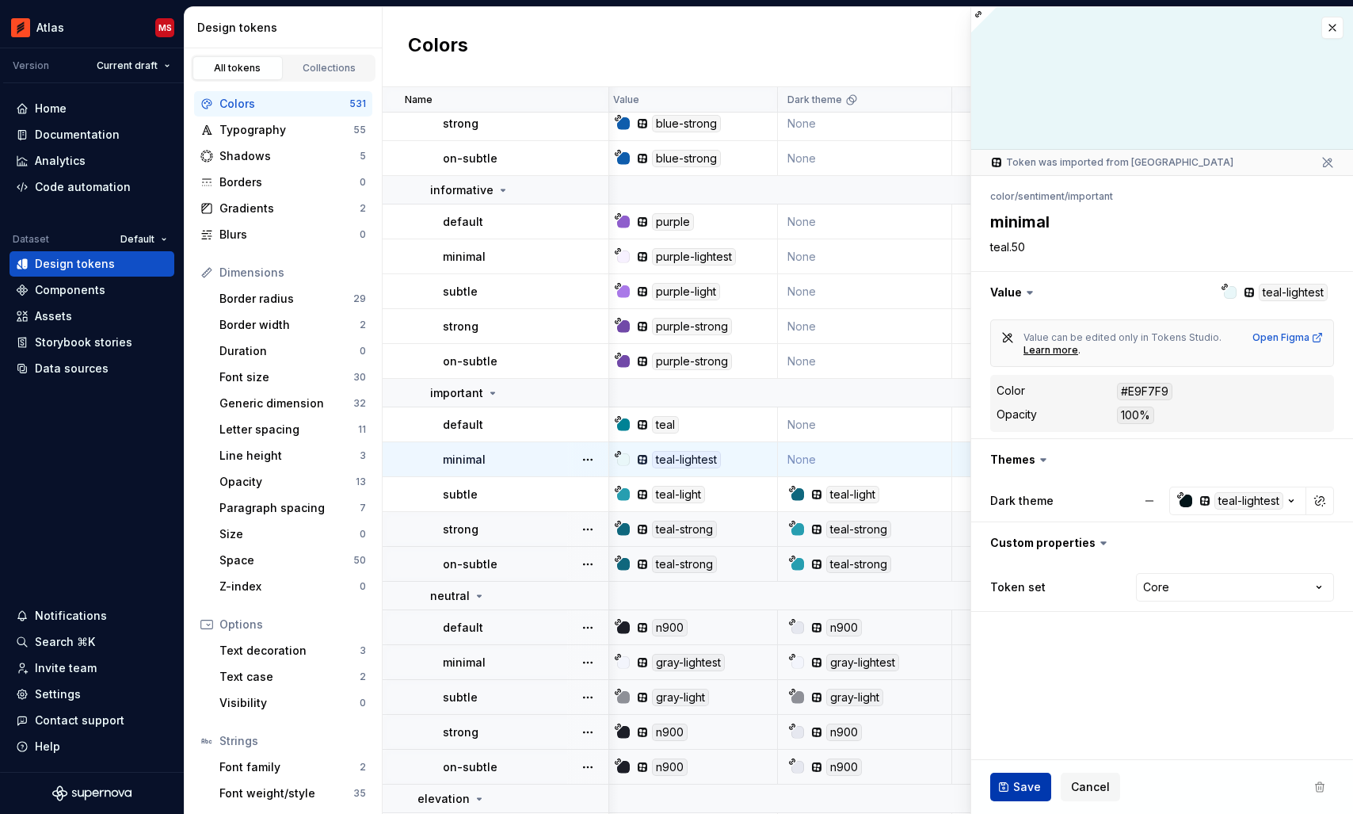
click at [1017, 786] on span "Save" at bounding box center [1027, 787] width 28 height 16
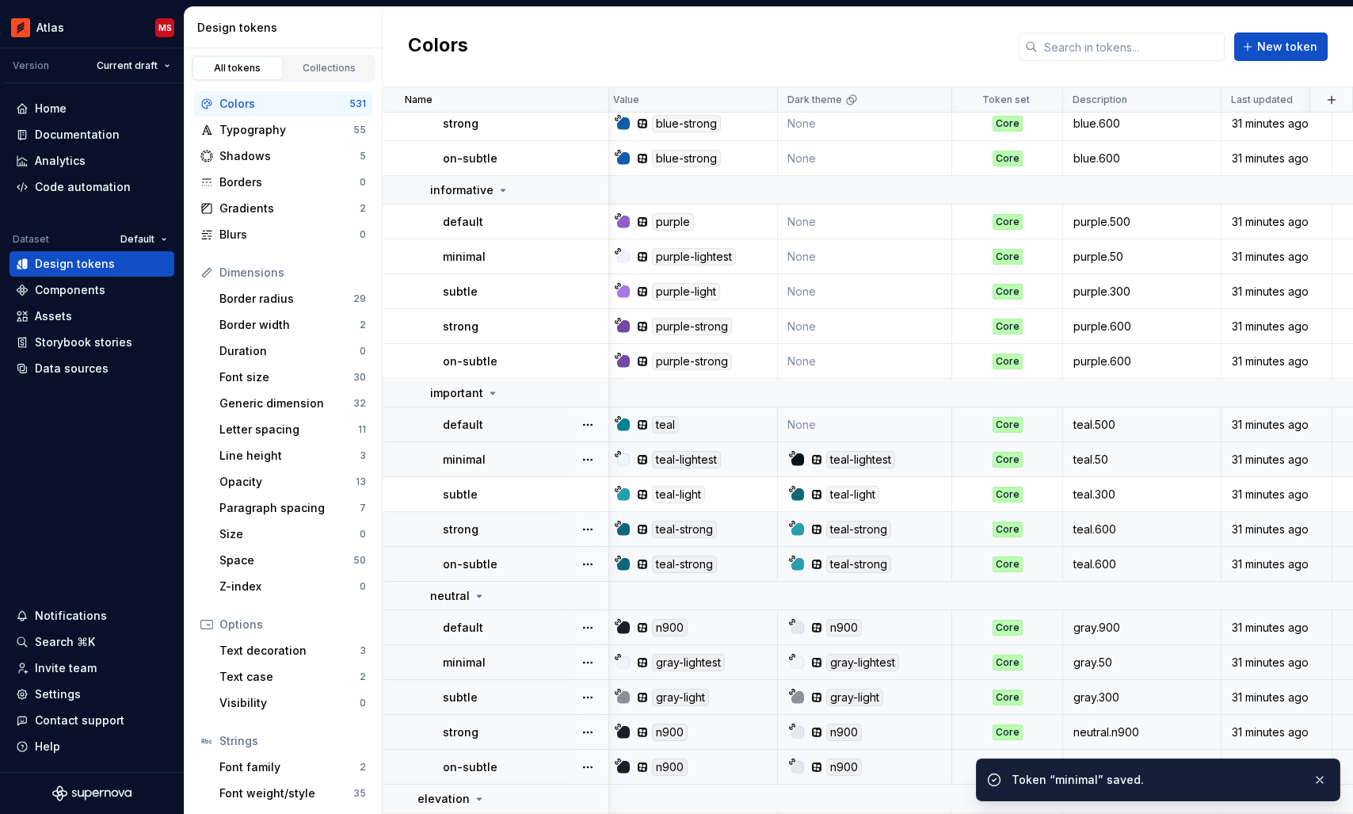
click at [874, 421] on td "None" at bounding box center [865, 424] width 174 height 35
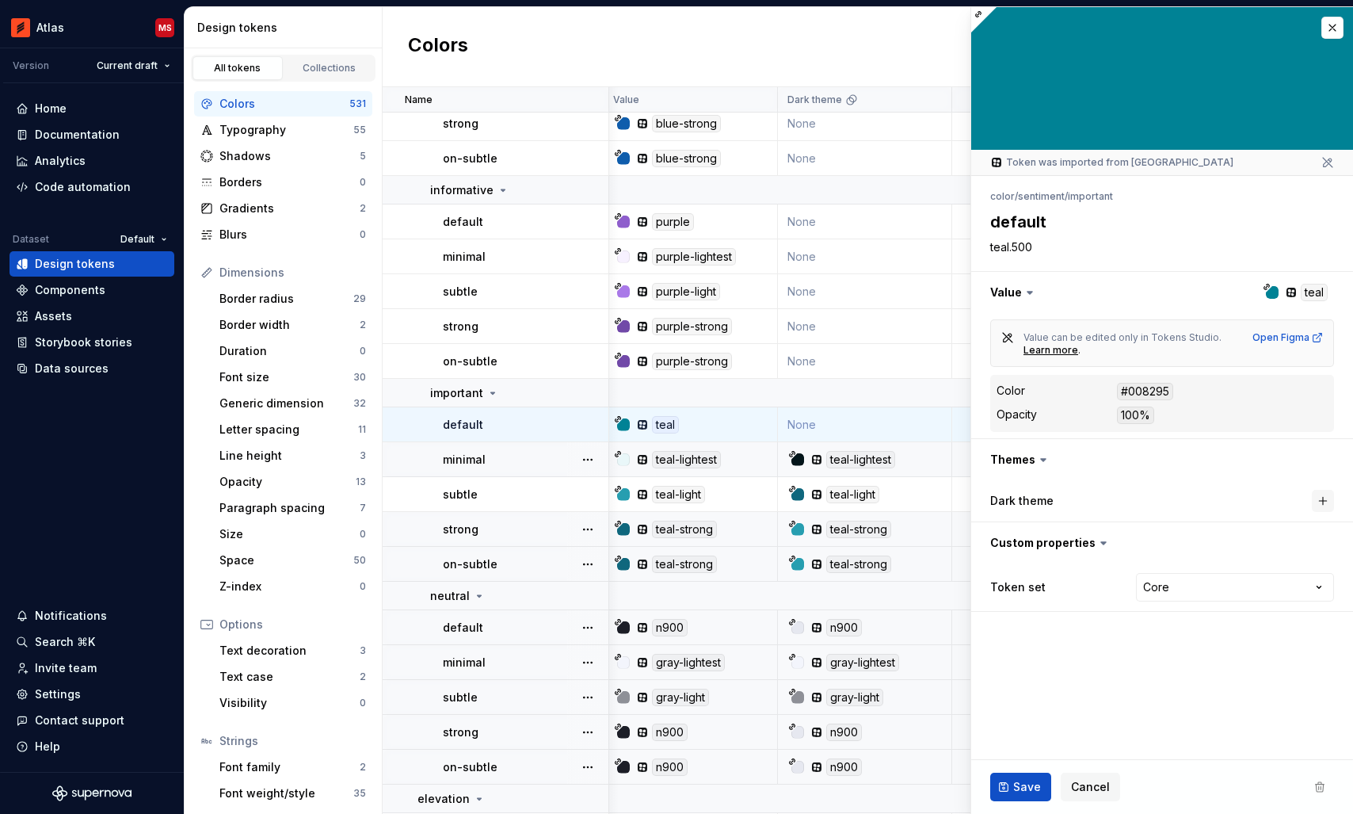
click at [1325, 494] on button "button" at bounding box center [1323, 501] width 22 height 22
click at [1019, 783] on span "Save" at bounding box center [1027, 787] width 28 height 16
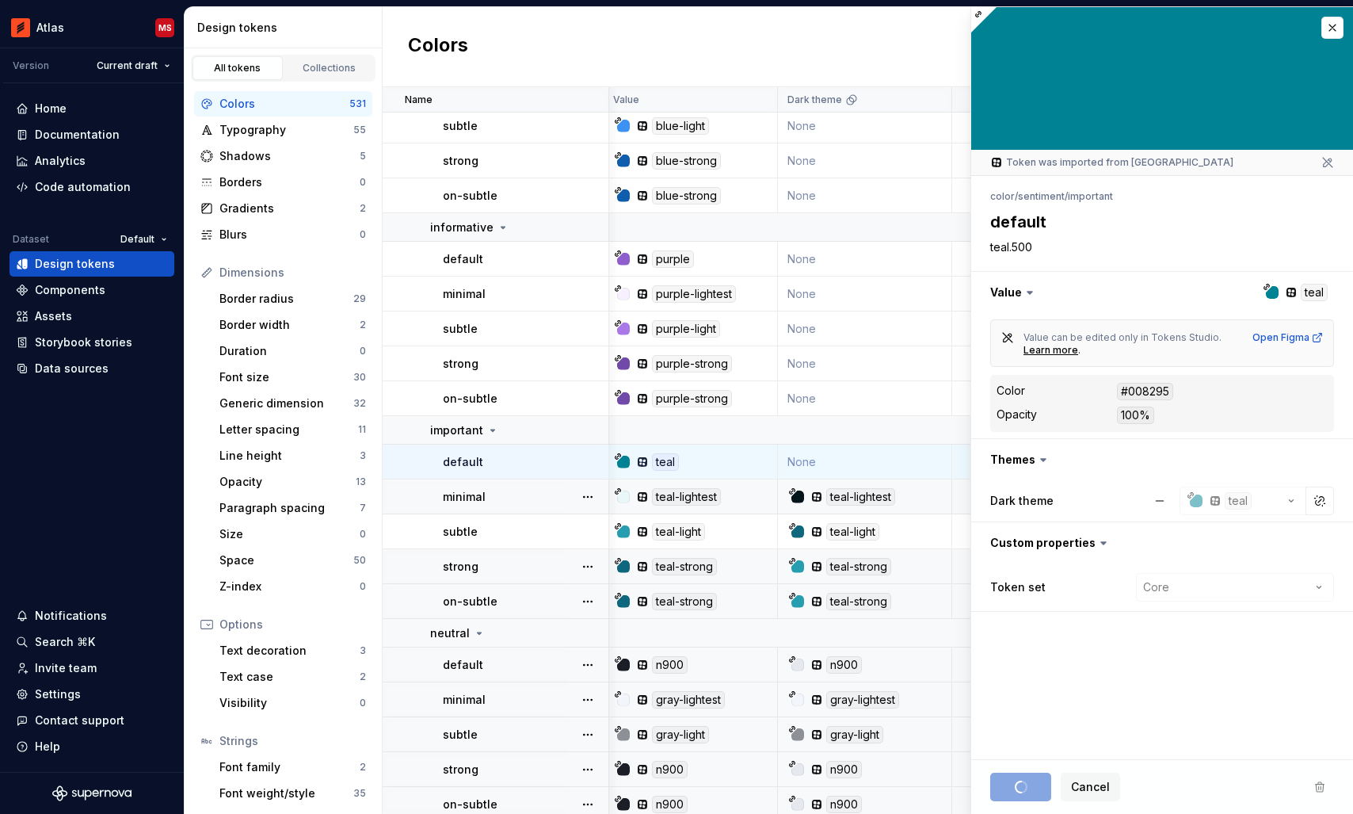
scroll to position [15827, 6]
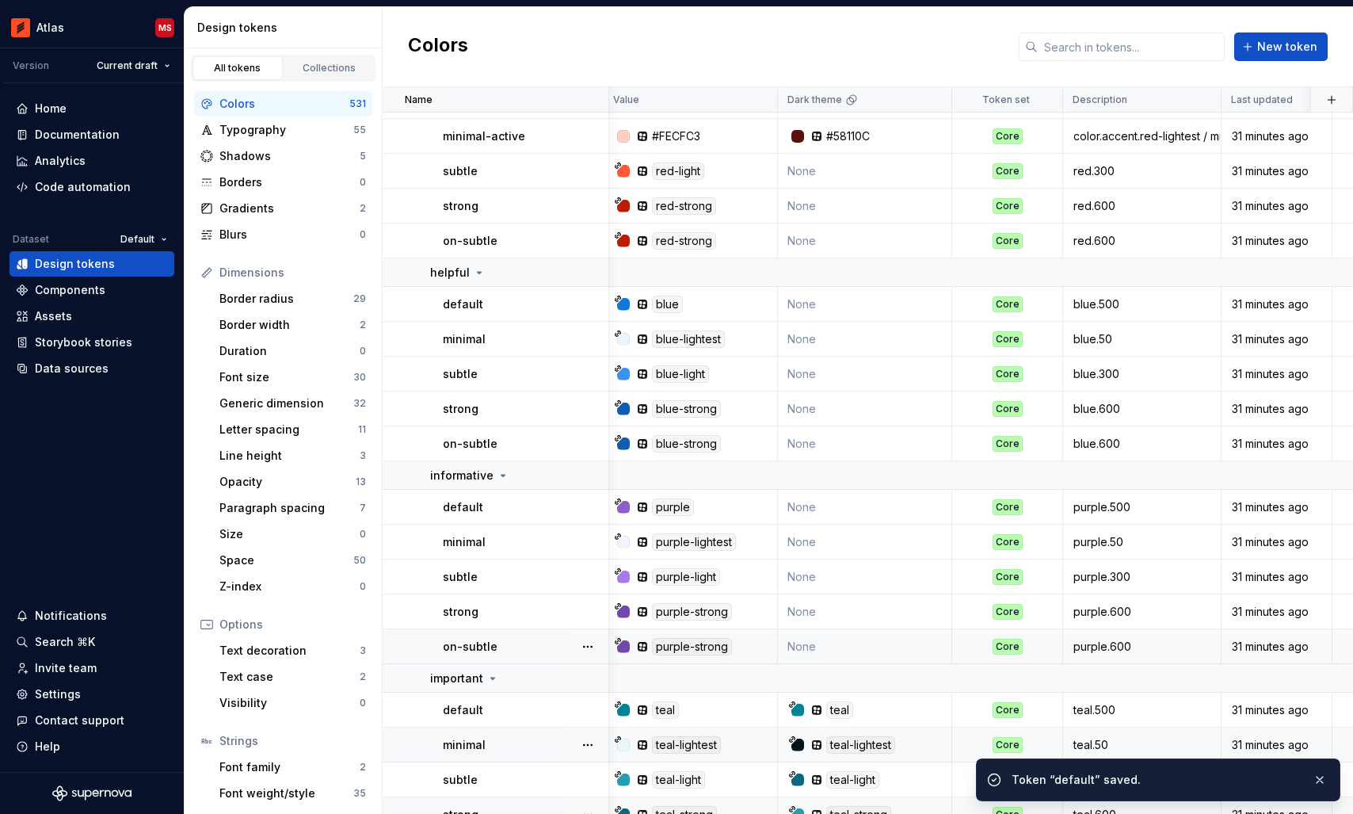
click at [840, 654] on td "None" at bounding box center [865, 646] width 174 height 35
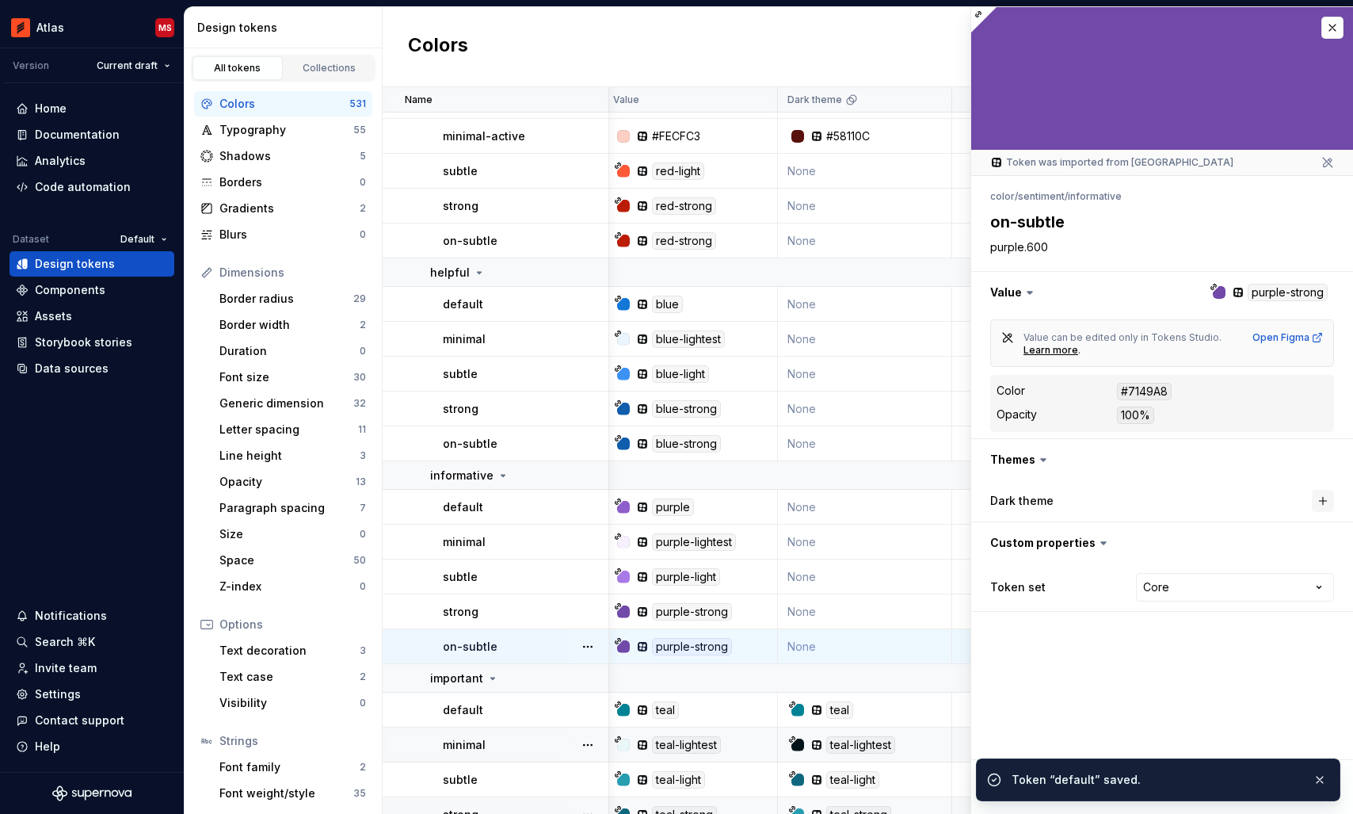
click at [1327, 510] on button "button" at bounding box center [1323, 501] width 22 height 22
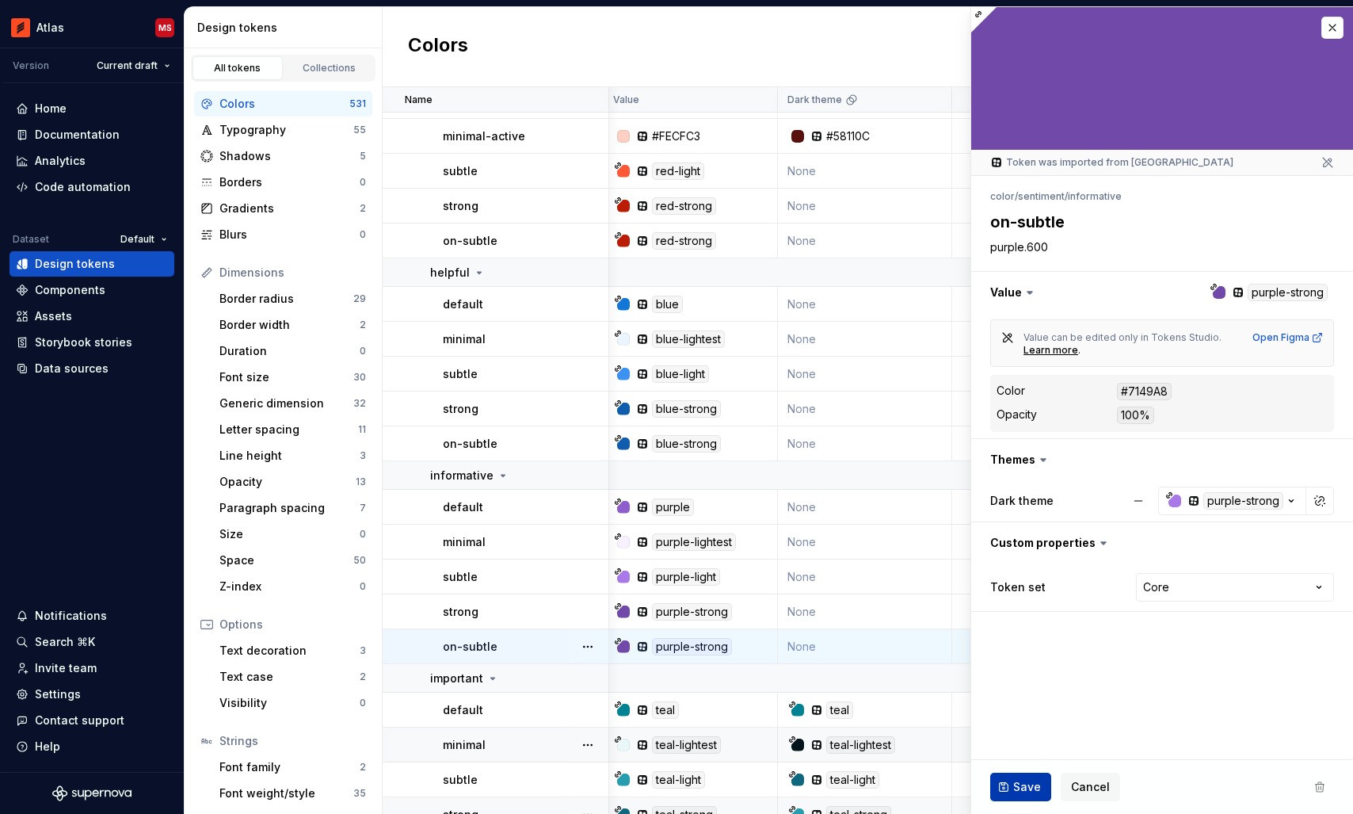
click at [1022, 783] on span "Save" at bounding box center [1027, 787] width 28 height 16
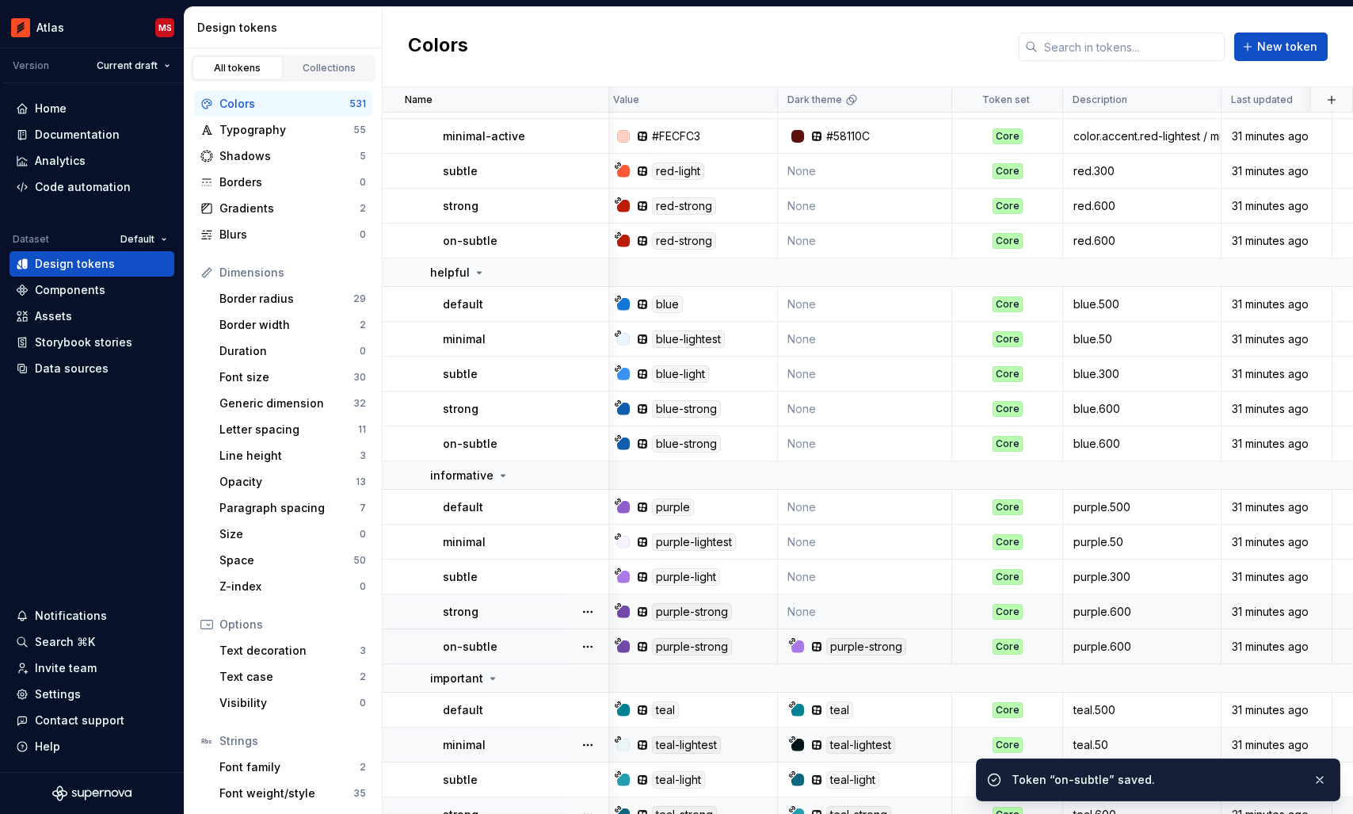
click at [837, 602] on td "None" at bounding box center [865, 611] width 174 height 35
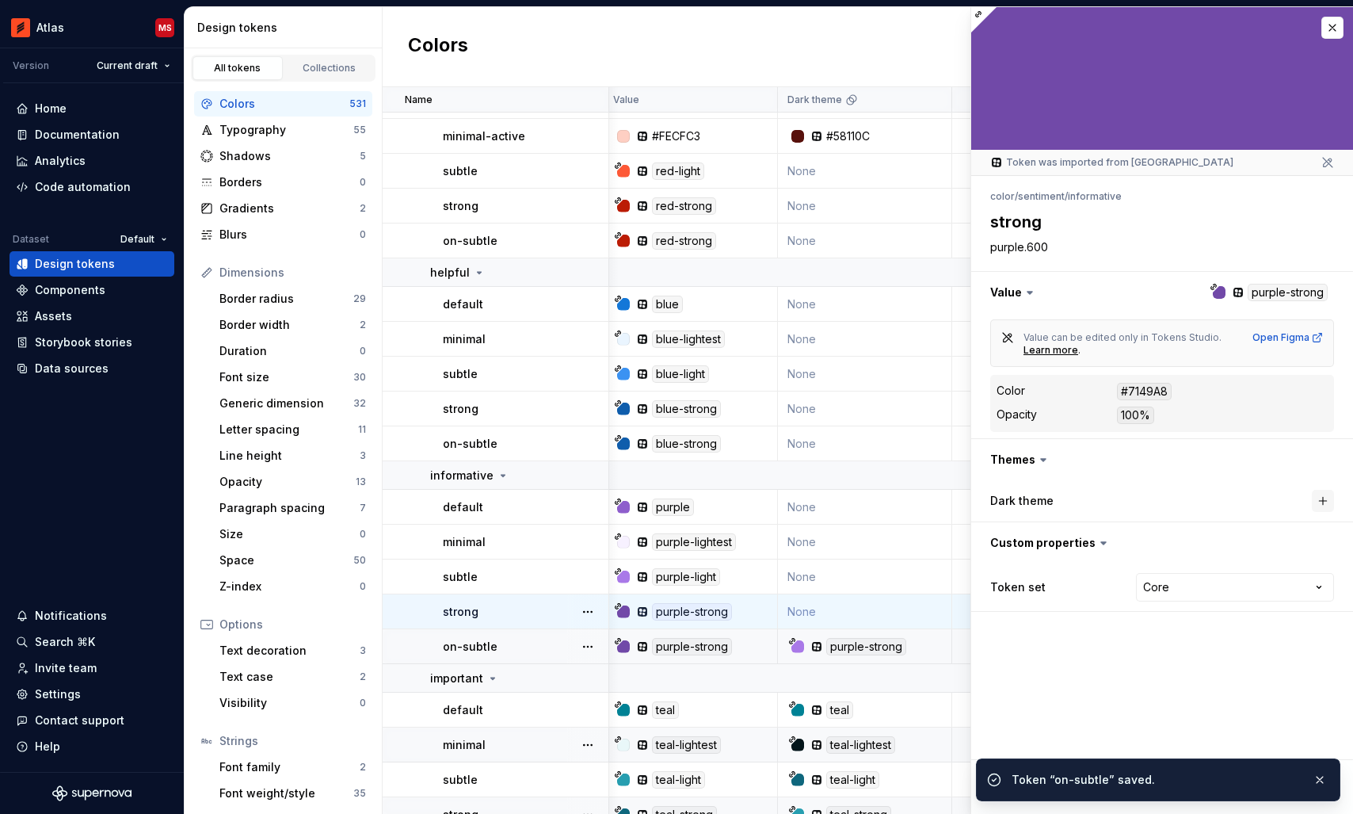
click at [1317, 499] on button "button" at bounding box center [1323, 501] width 22 height 22
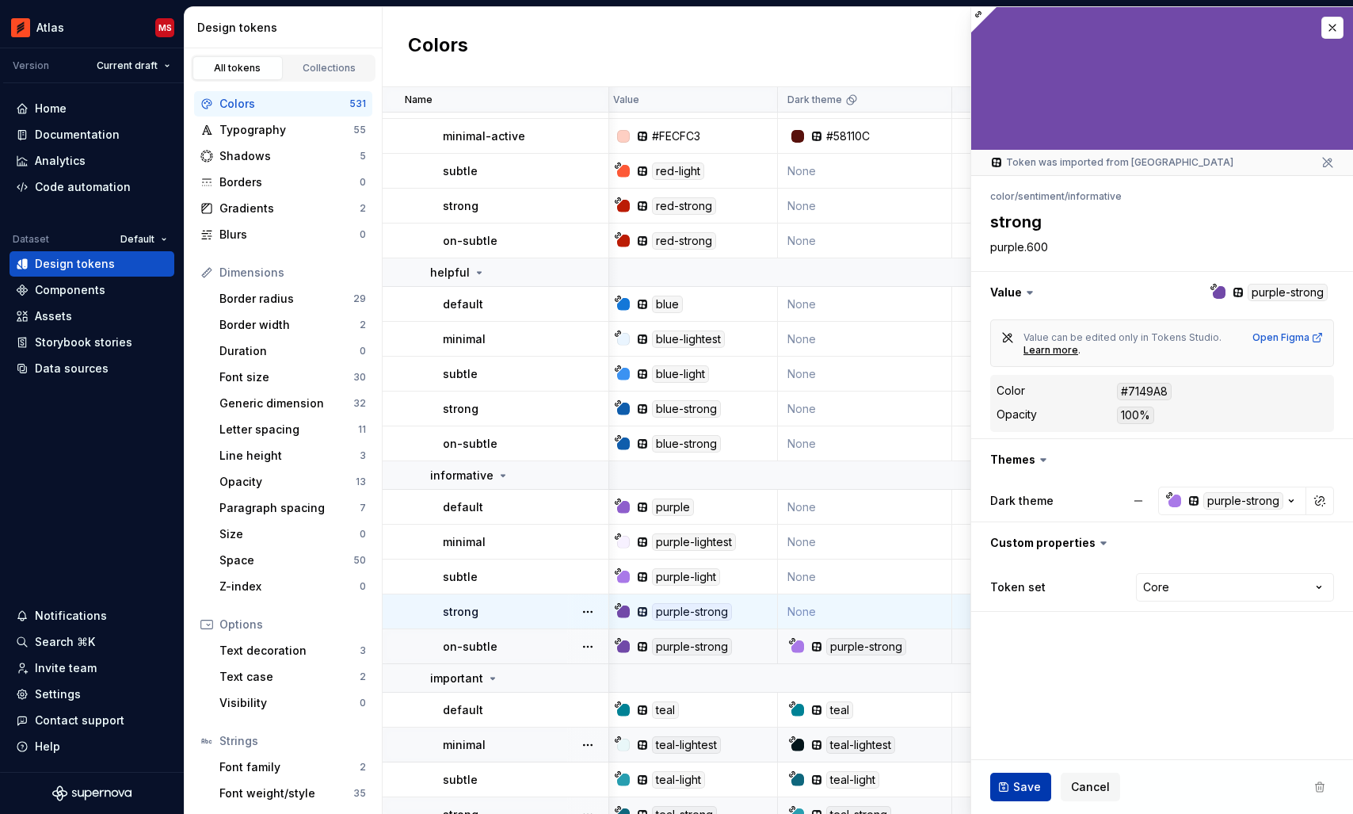
click at [1017, 779] on span "Save" at bounding box center [1027, 787] width 28 height 16
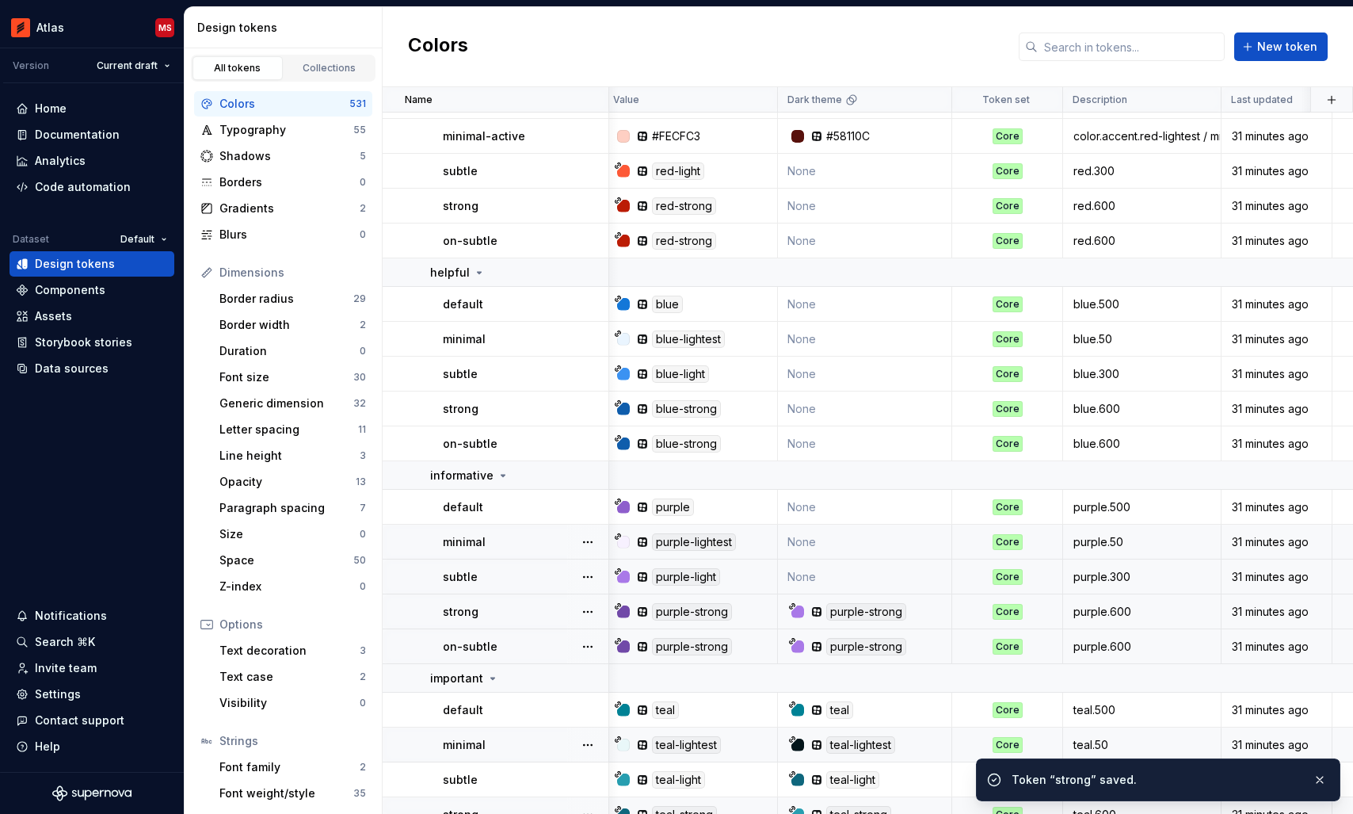
click at [851, 579] on td "None" at bounding box center [865, 576] width 174 height 35
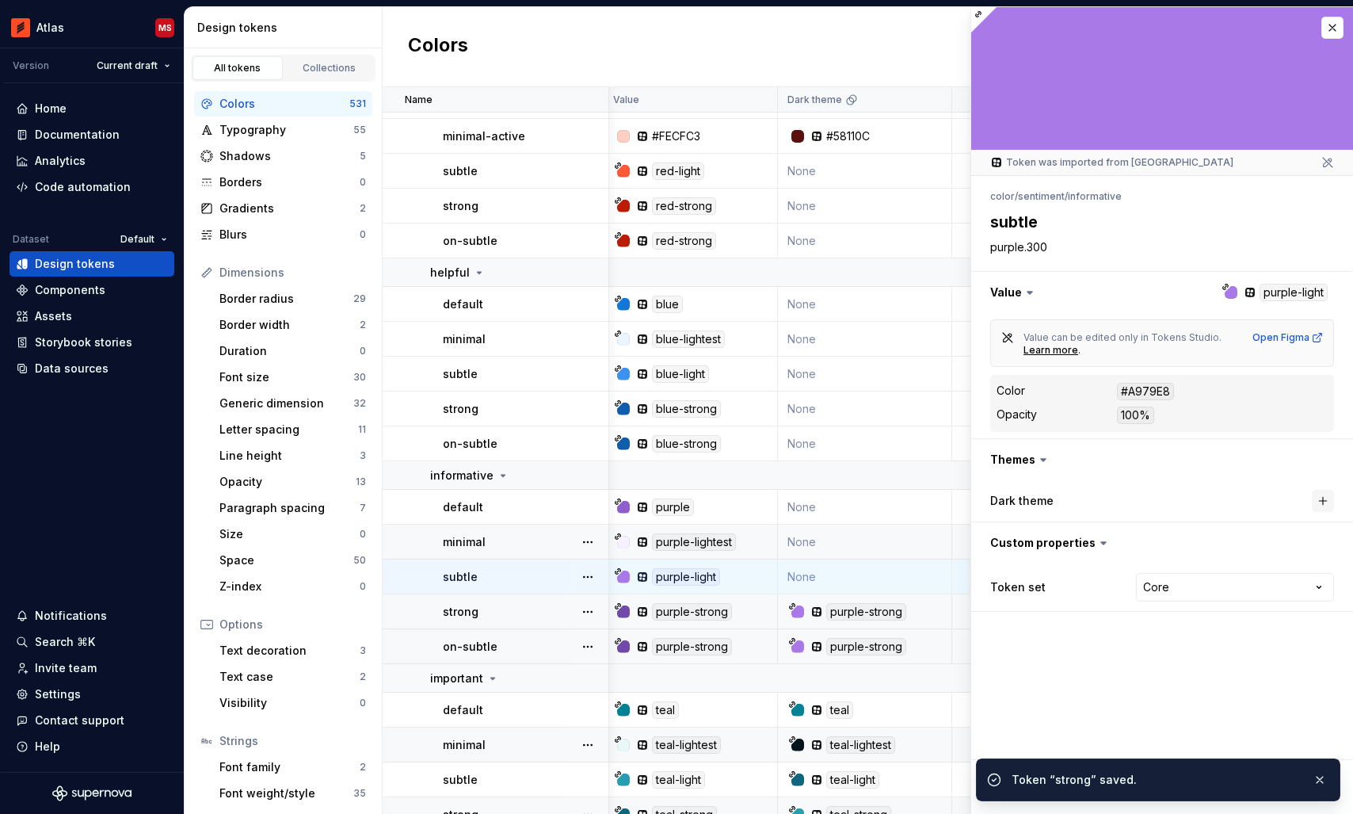
click at [1320, 504] on button "button" at bounding box center [1323, 501] width 22 height 22
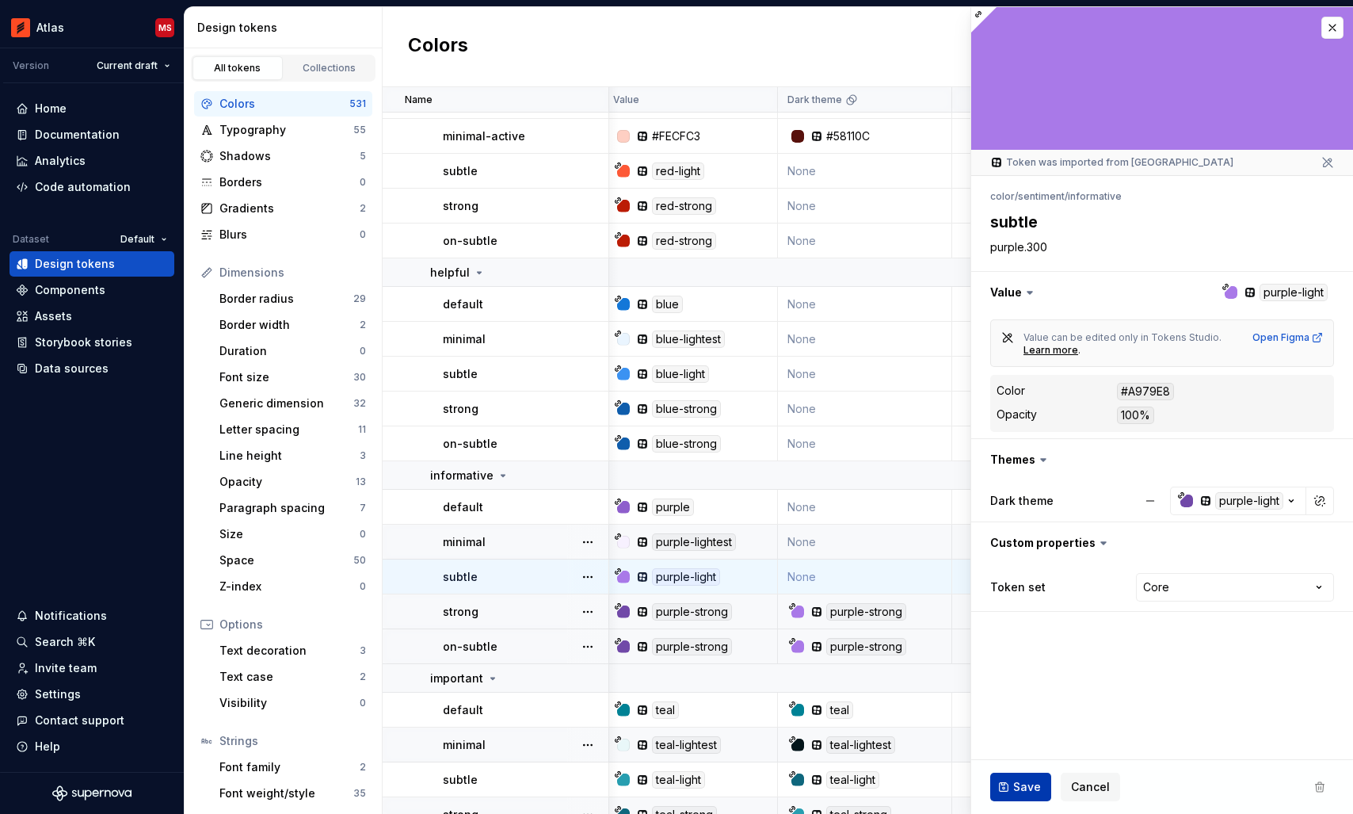
click at [1020, 776] on button "Save" at bounding box center [1020, 786] width 61 height 29
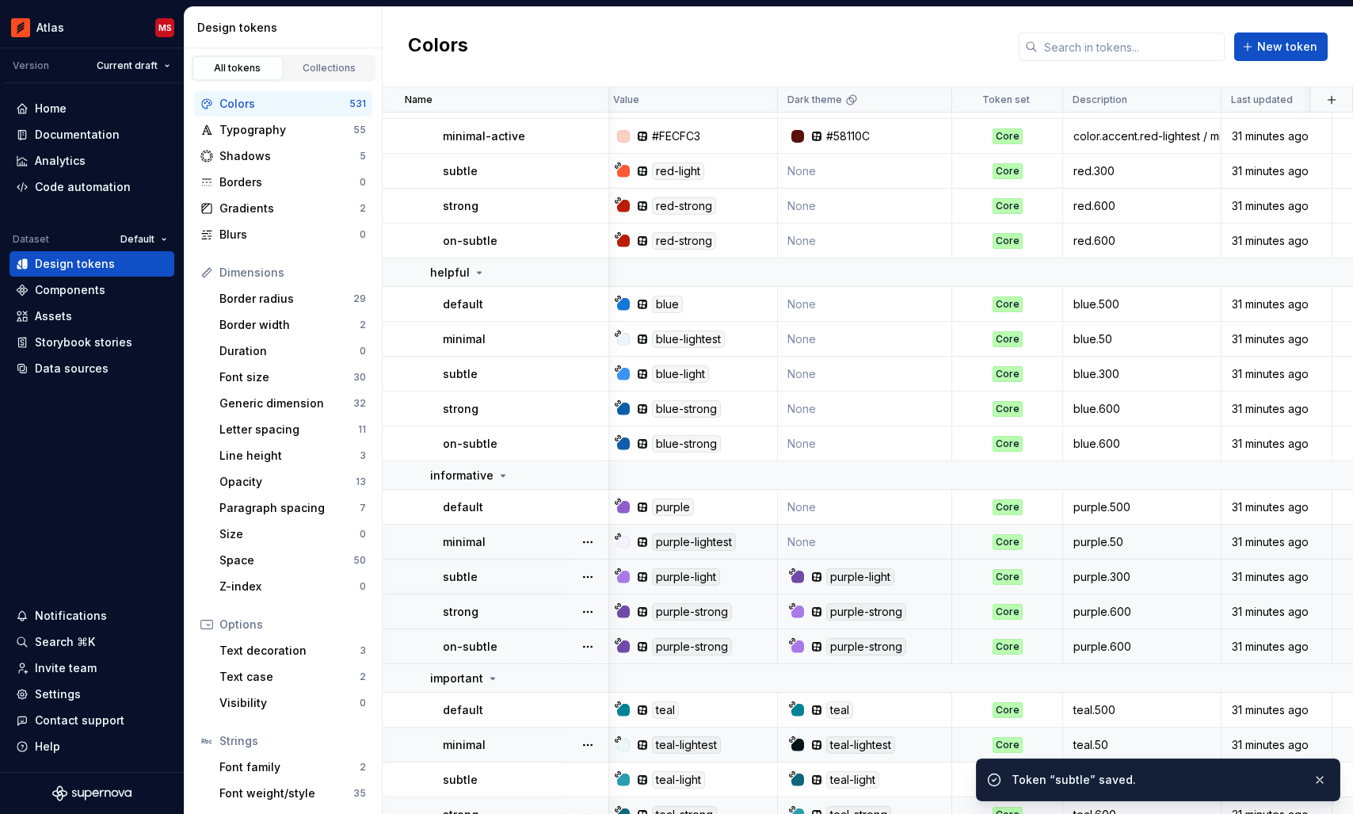
click at [842, 541] on td "None" at bounding box center [865, 541] width 174 height 35
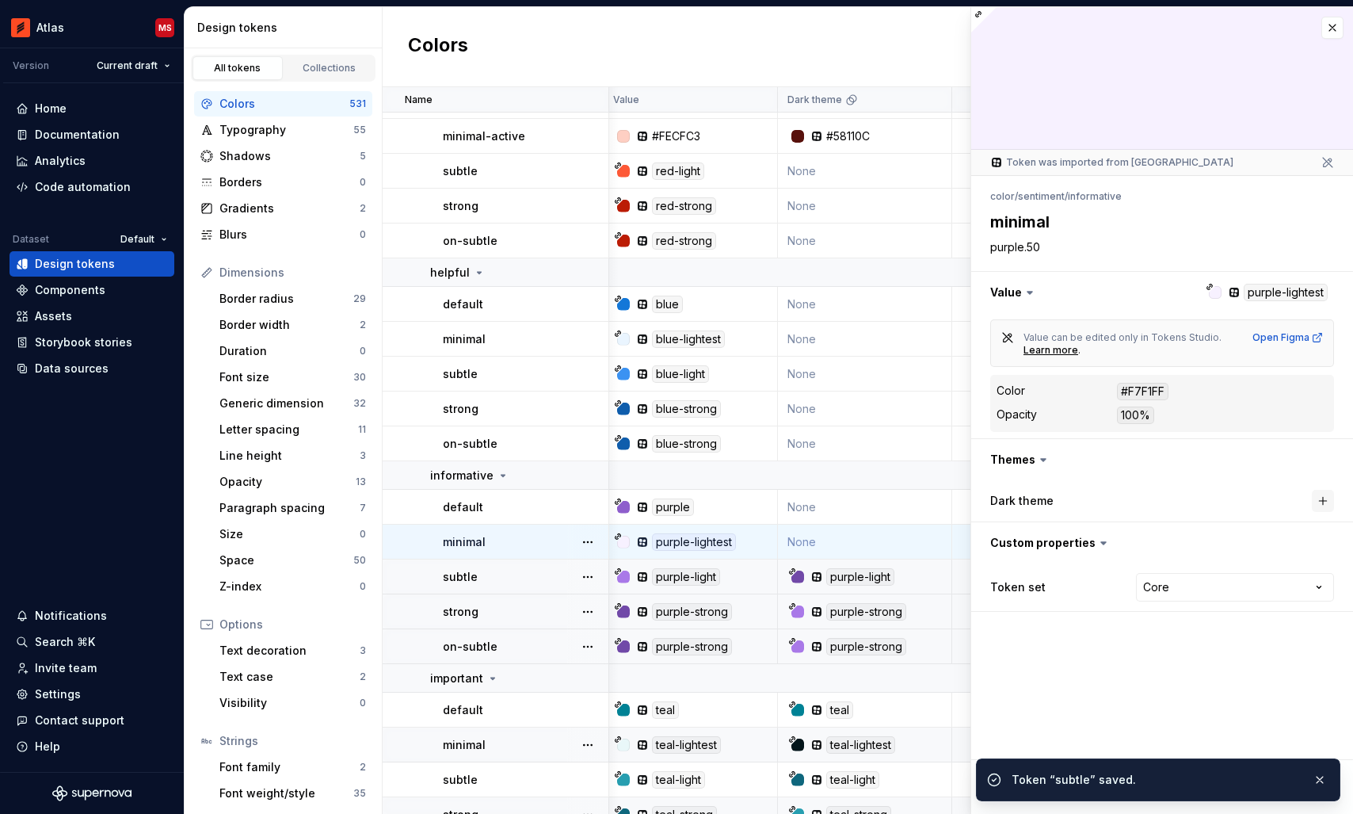
click at [1319, 498] on button "button" at bounding box center [1323, 501] width 22 height 22
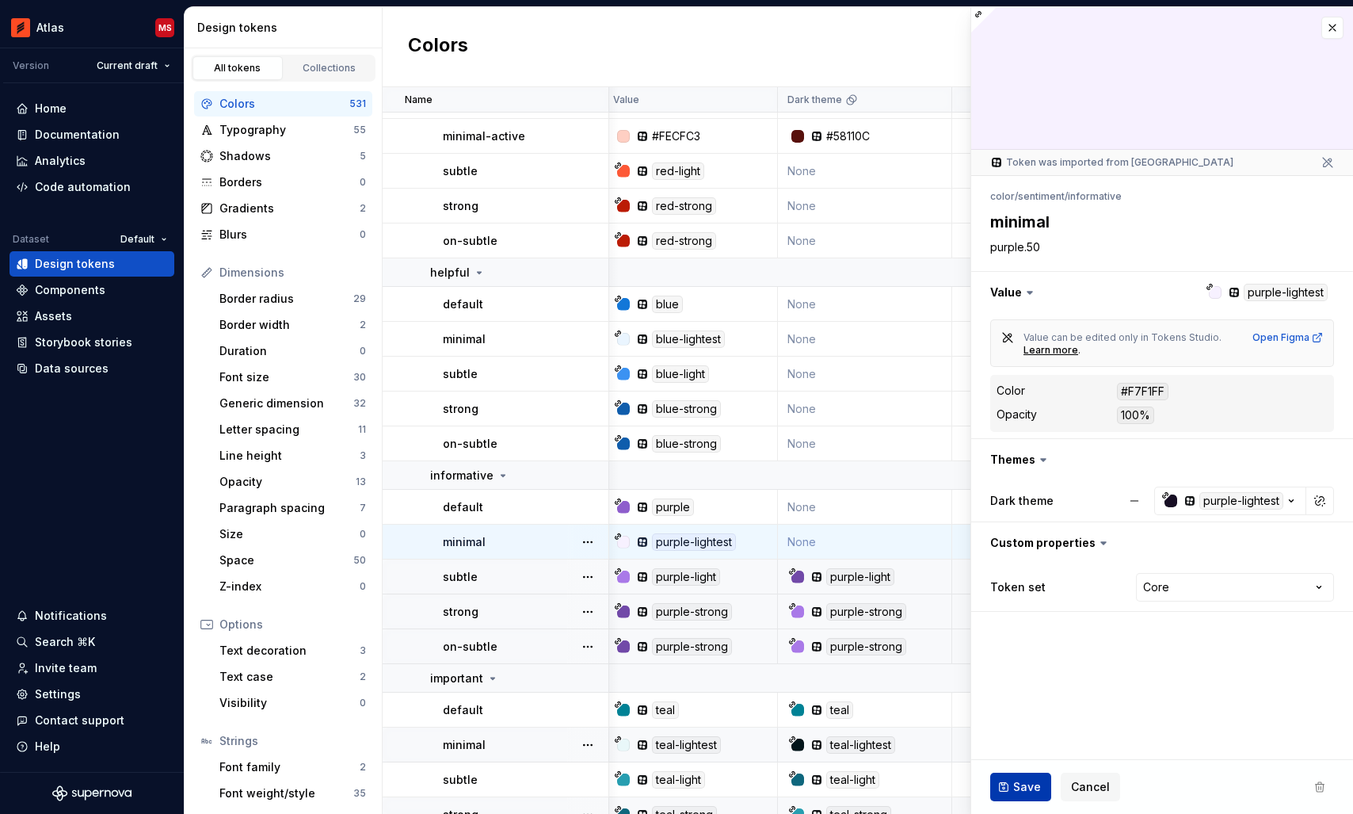
click at [1010, 781] on button "Save" at bounding box center [1020, 786] width 61 height 29
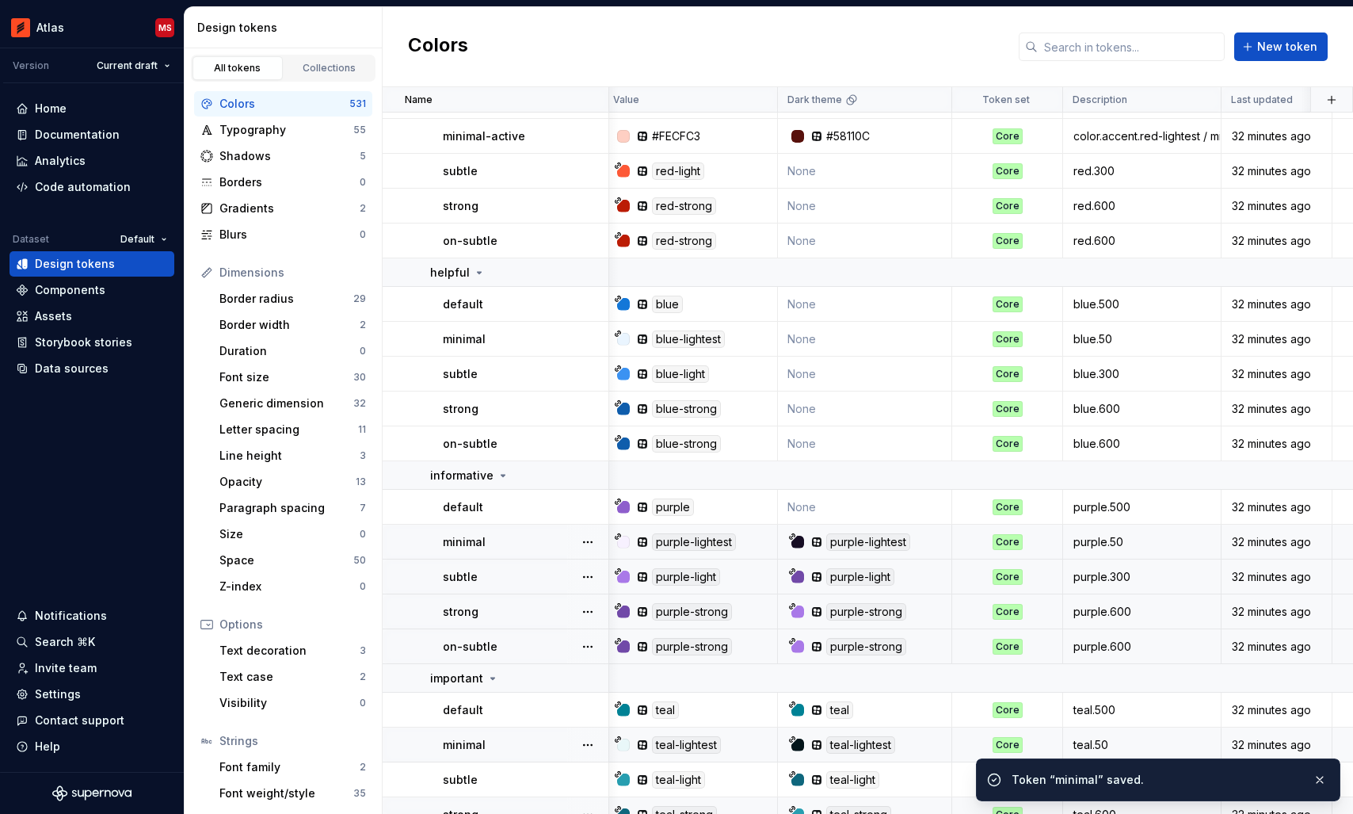
click at [833, 502] on td "None" at bounding box center [865, 507] width 174 height 35
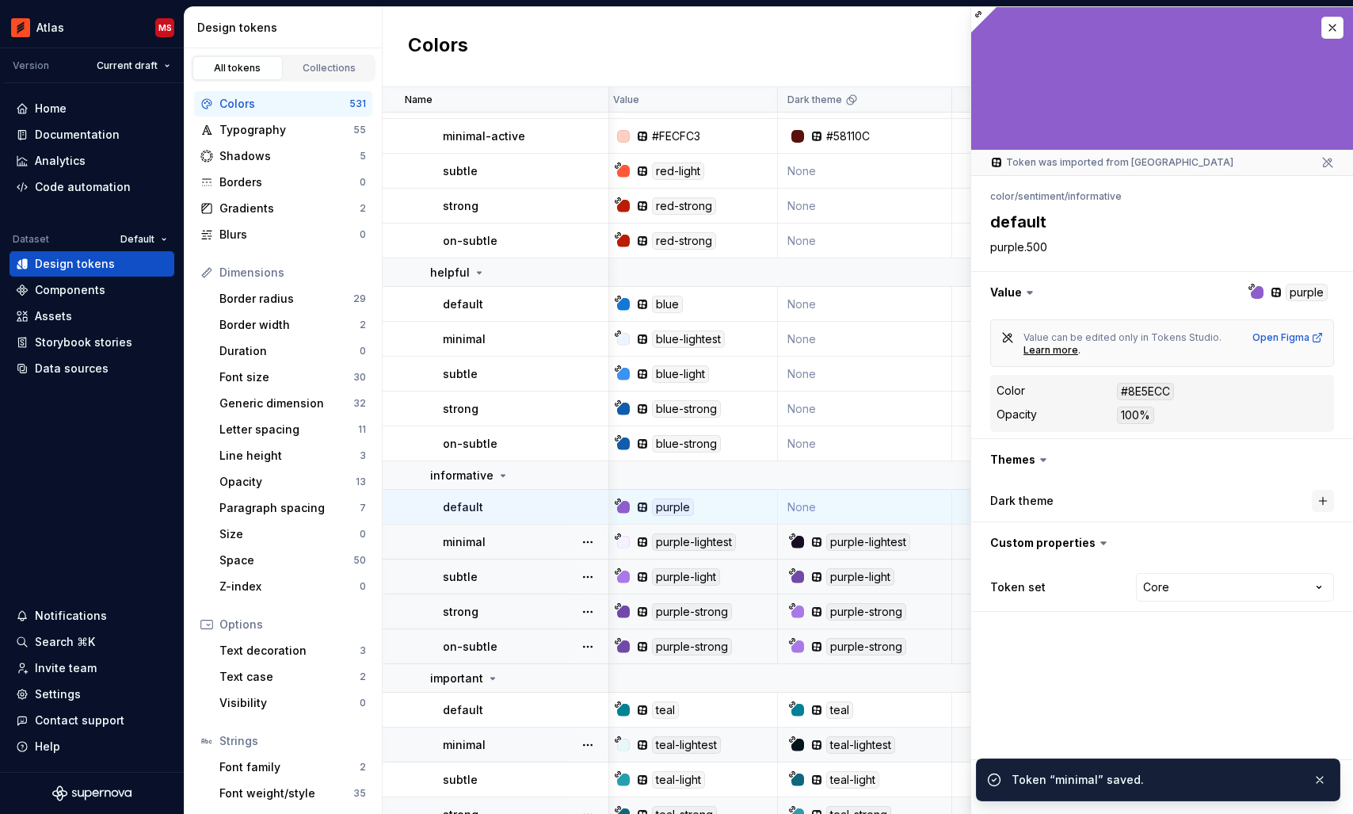
click at [1324, 502] on button "button" at bounding box center [1323, 501] width 22 height 22
click at [1320, 774] on button "button" at bounding box center [1319, 779] width 21 height 22
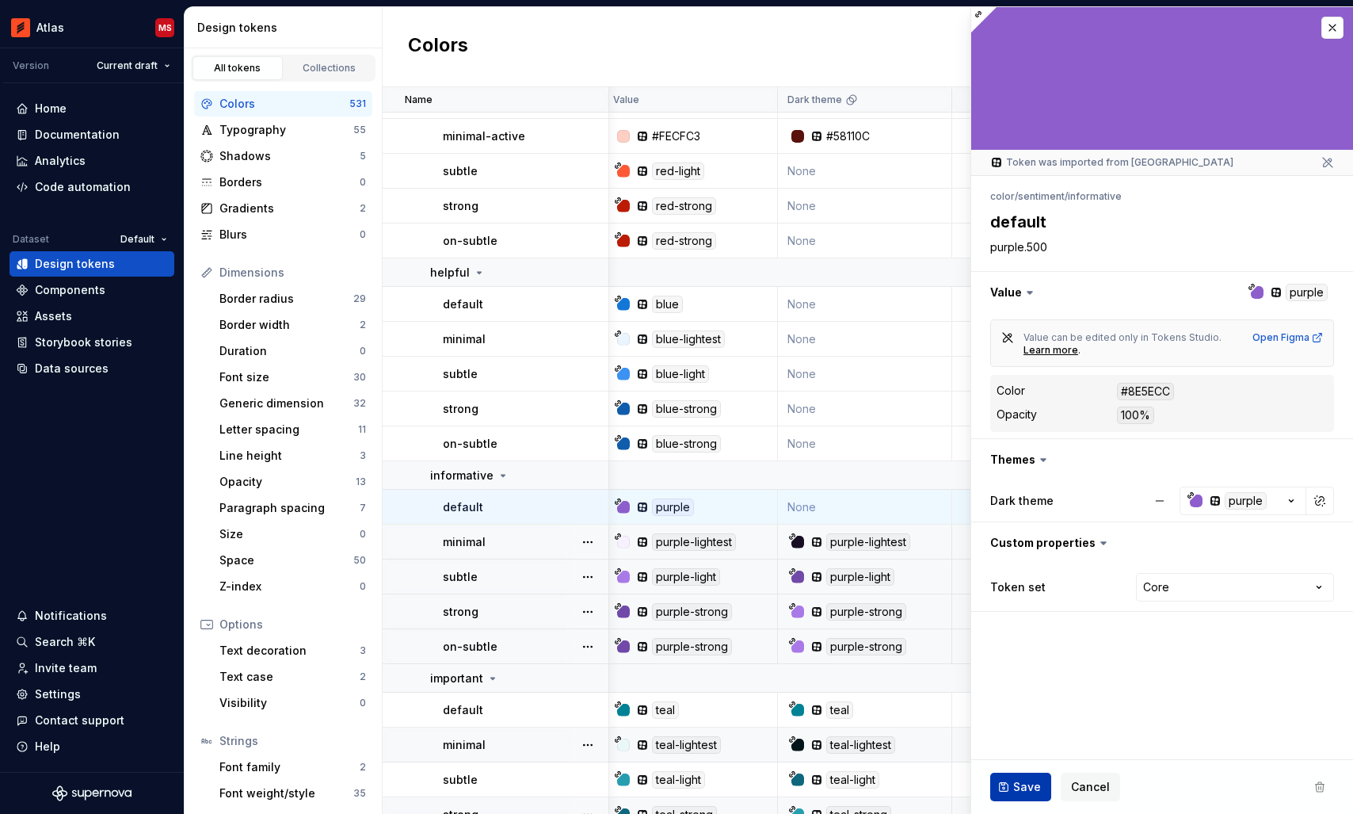
click at [1012, 784] on button "Save" at bounding box center [1020, 786] width 61 height 29
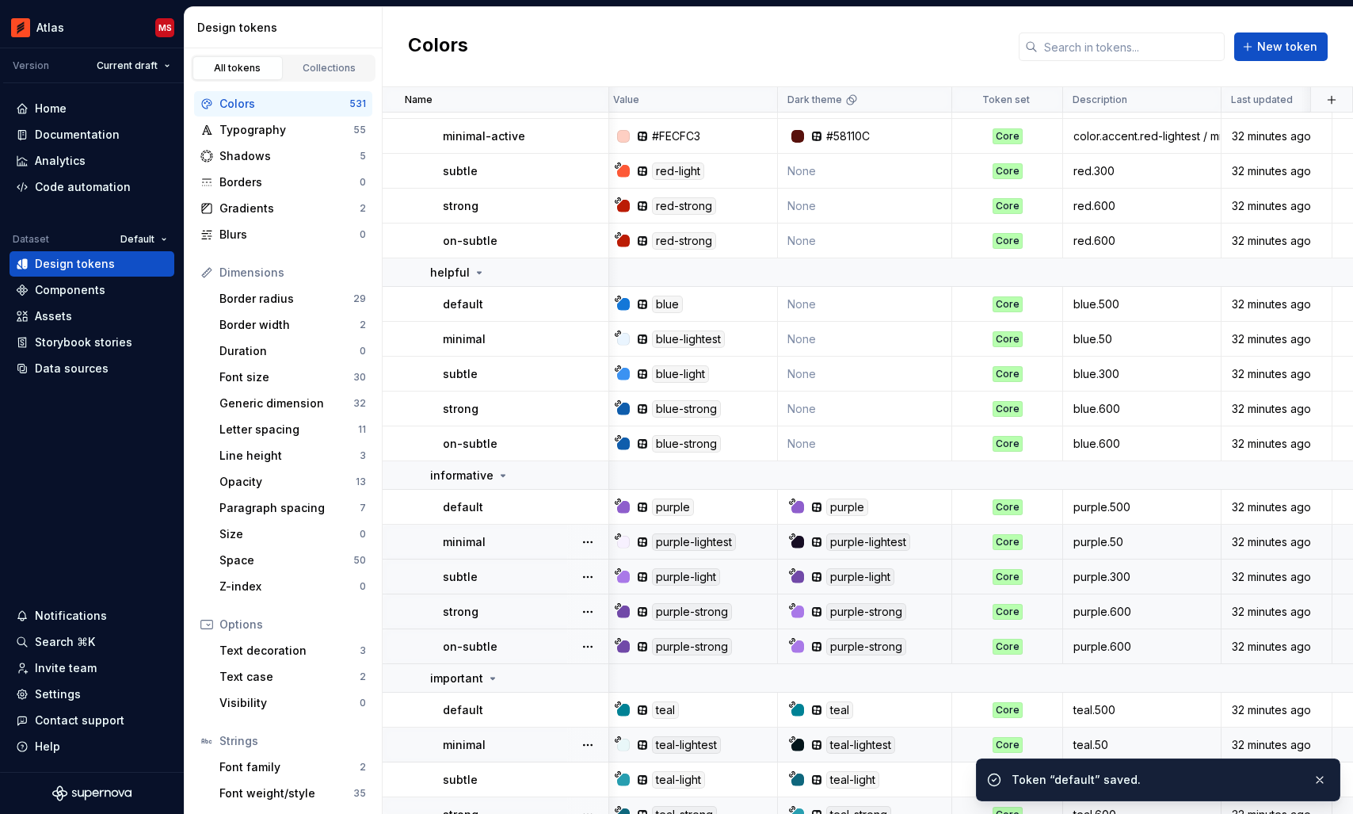
scroll to position [15630, 6]
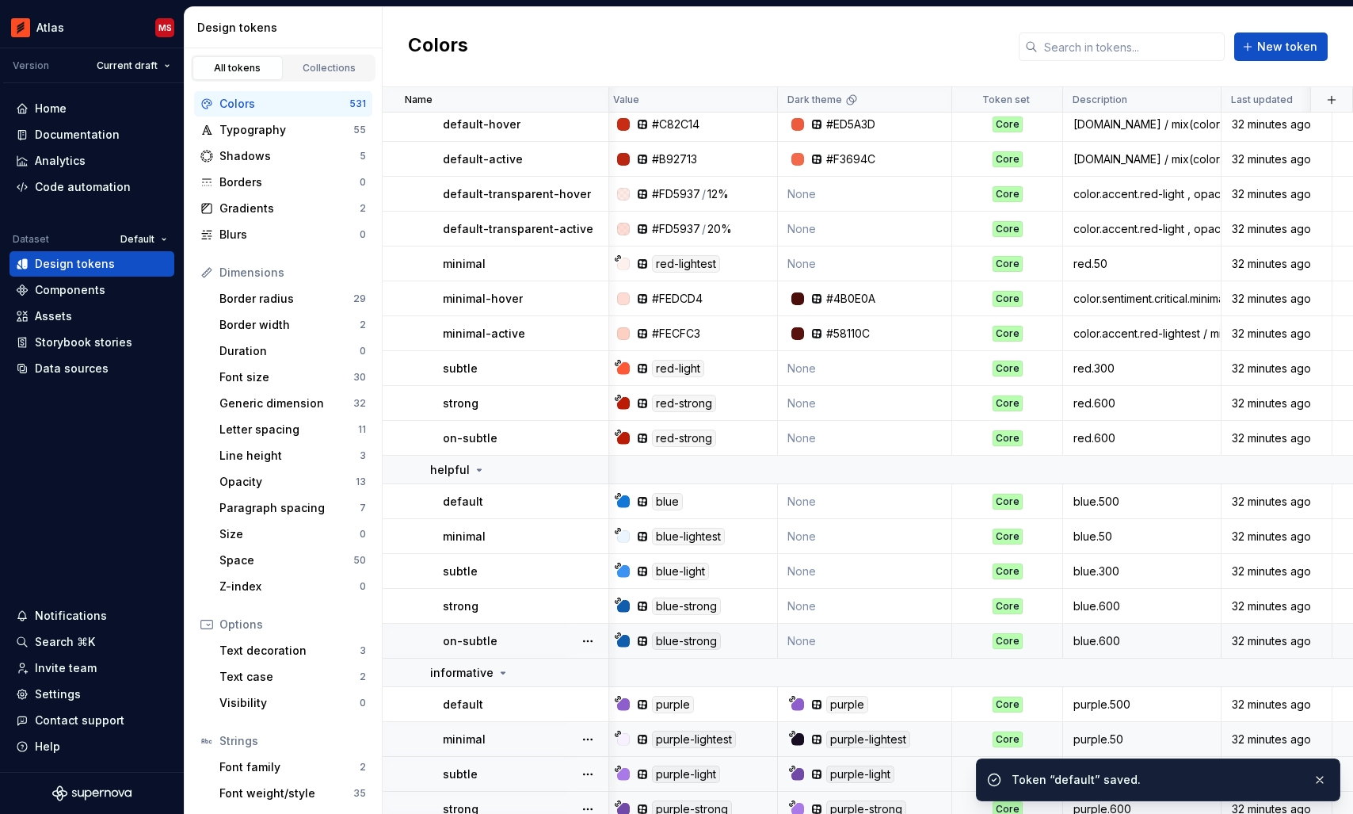
click at [832, 640] on td "None" at bounding box center [865, 640] width 174 height 35
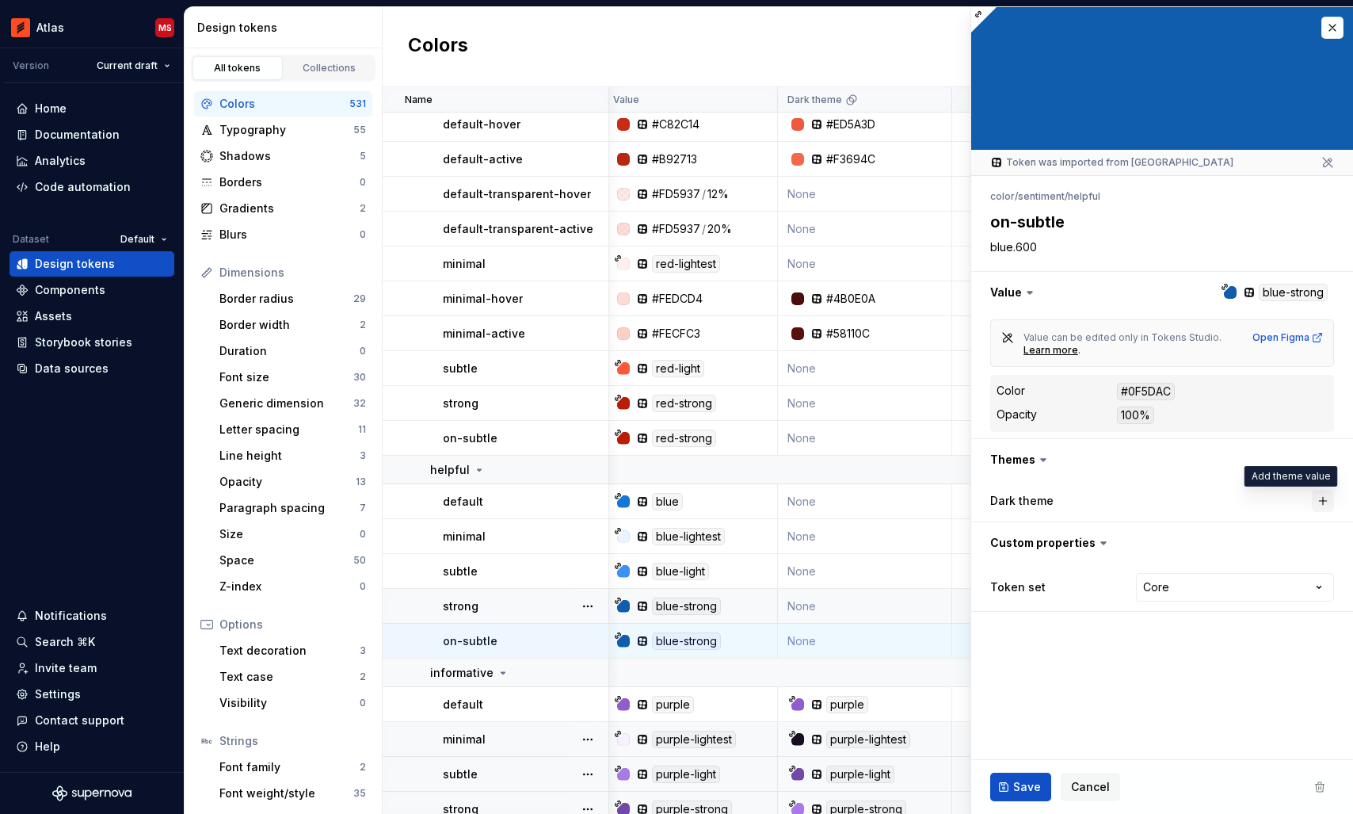
click at [1332, 499] on button "button" at bounding box center [1323, 501] width 22 height 22
click at [1016, 779] on span "Save" at bounding box center [1027, 787] width 28 height 16
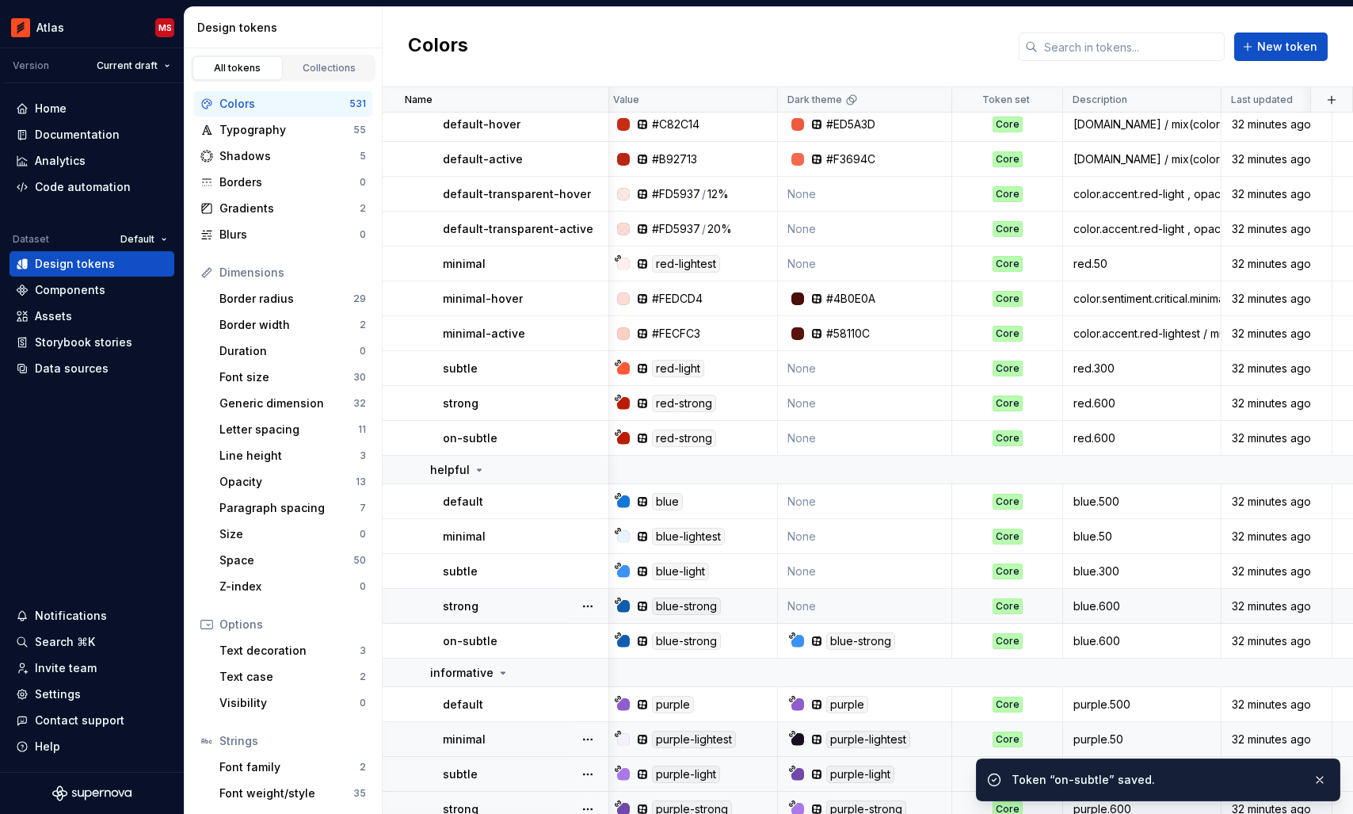
click at [838, 599] on td "None" at bounding box center [865, 606] width 174 height 35
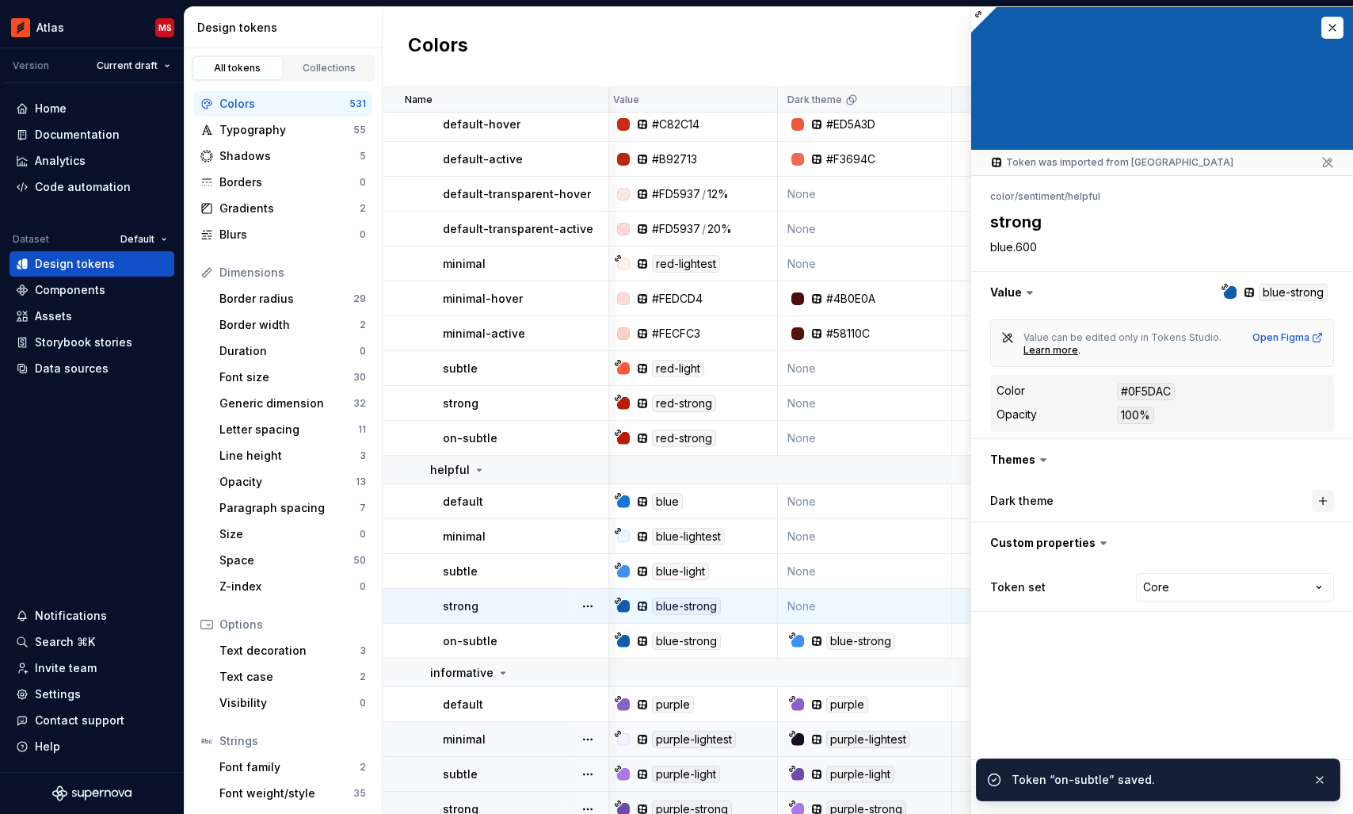
click at [1320, 497] on button "button" at bounding box center [1323, 501] width 22 height 22
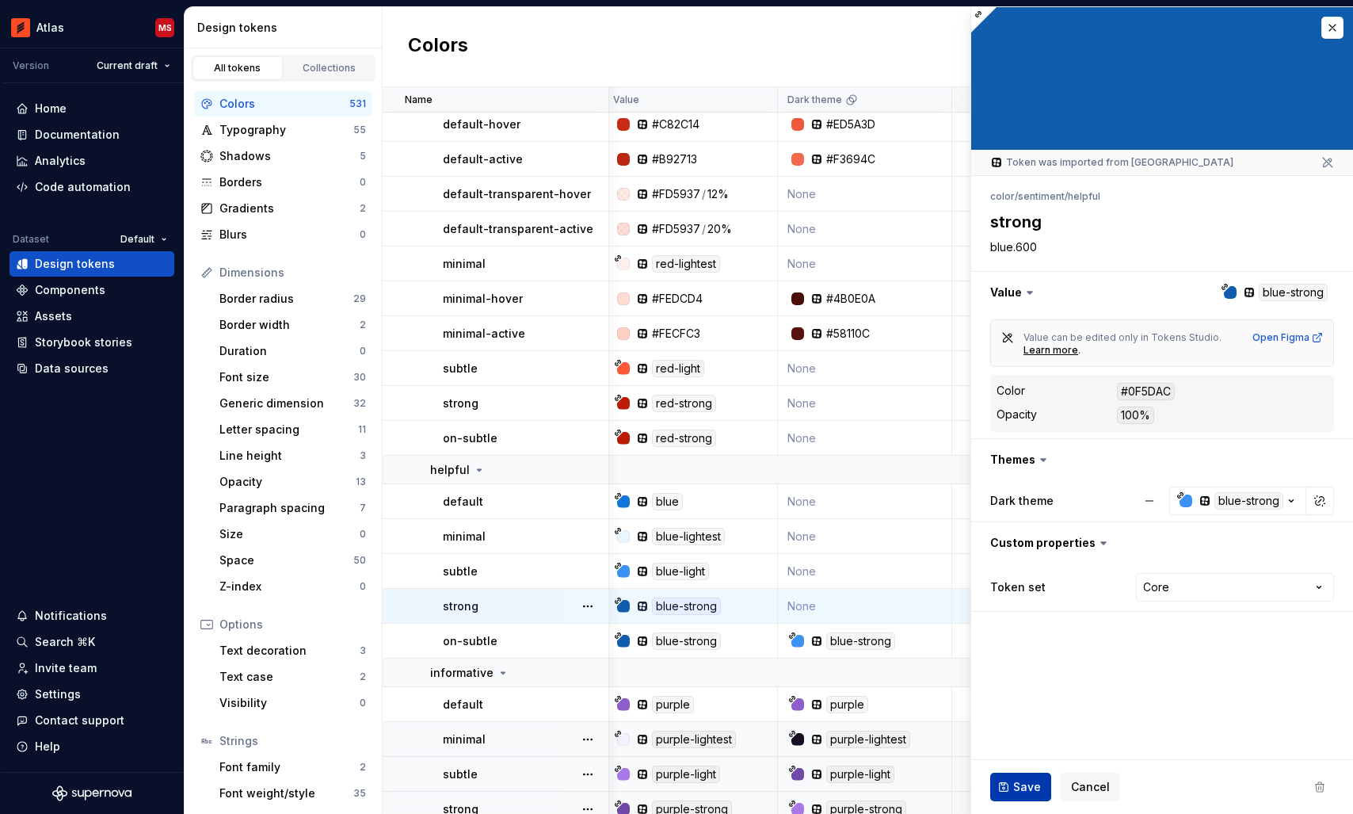
click at [1019, 788] on span "Save" at bounding box center [1027, 787] width 28 height 16
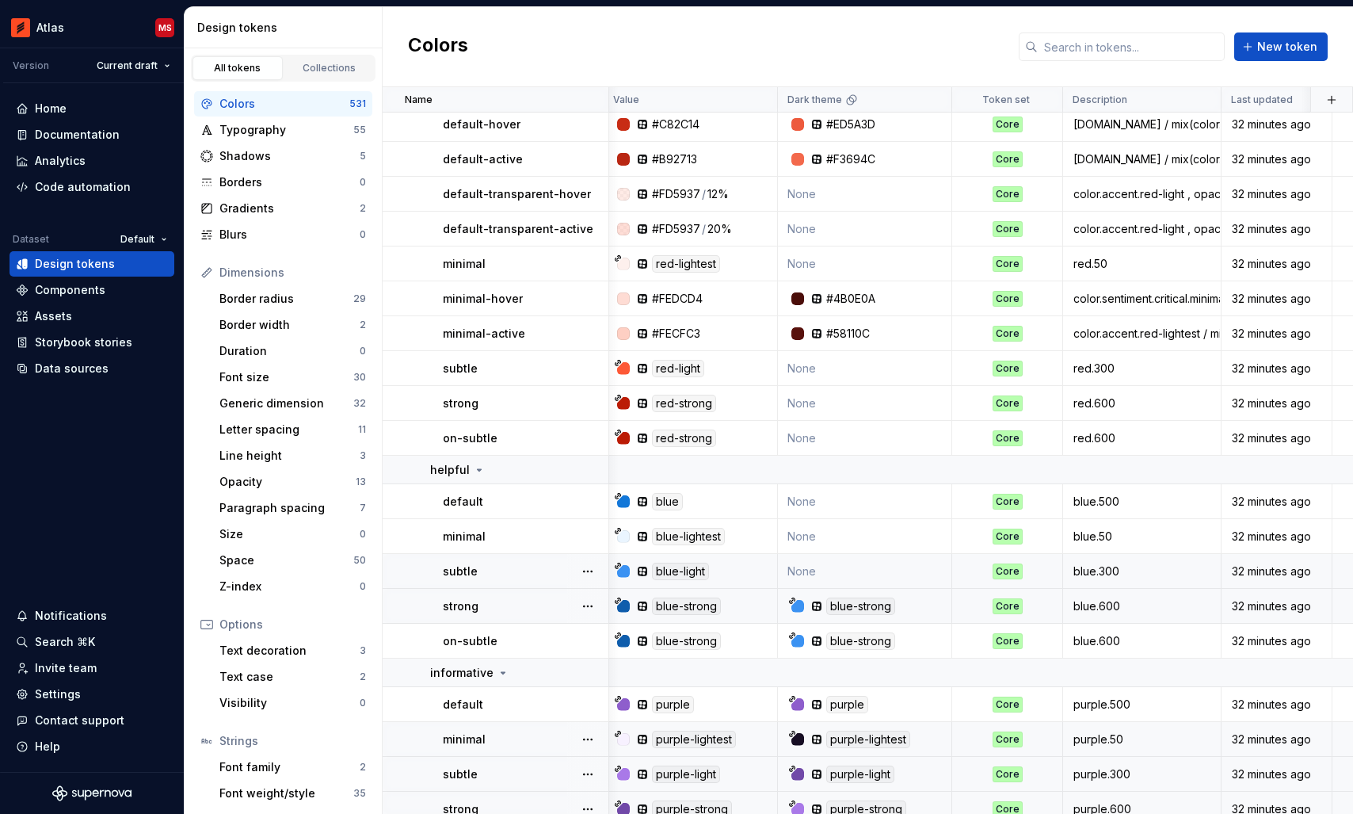
click at [861, 556] on td "None" at bounding box center [865, 571] width 174 height 35
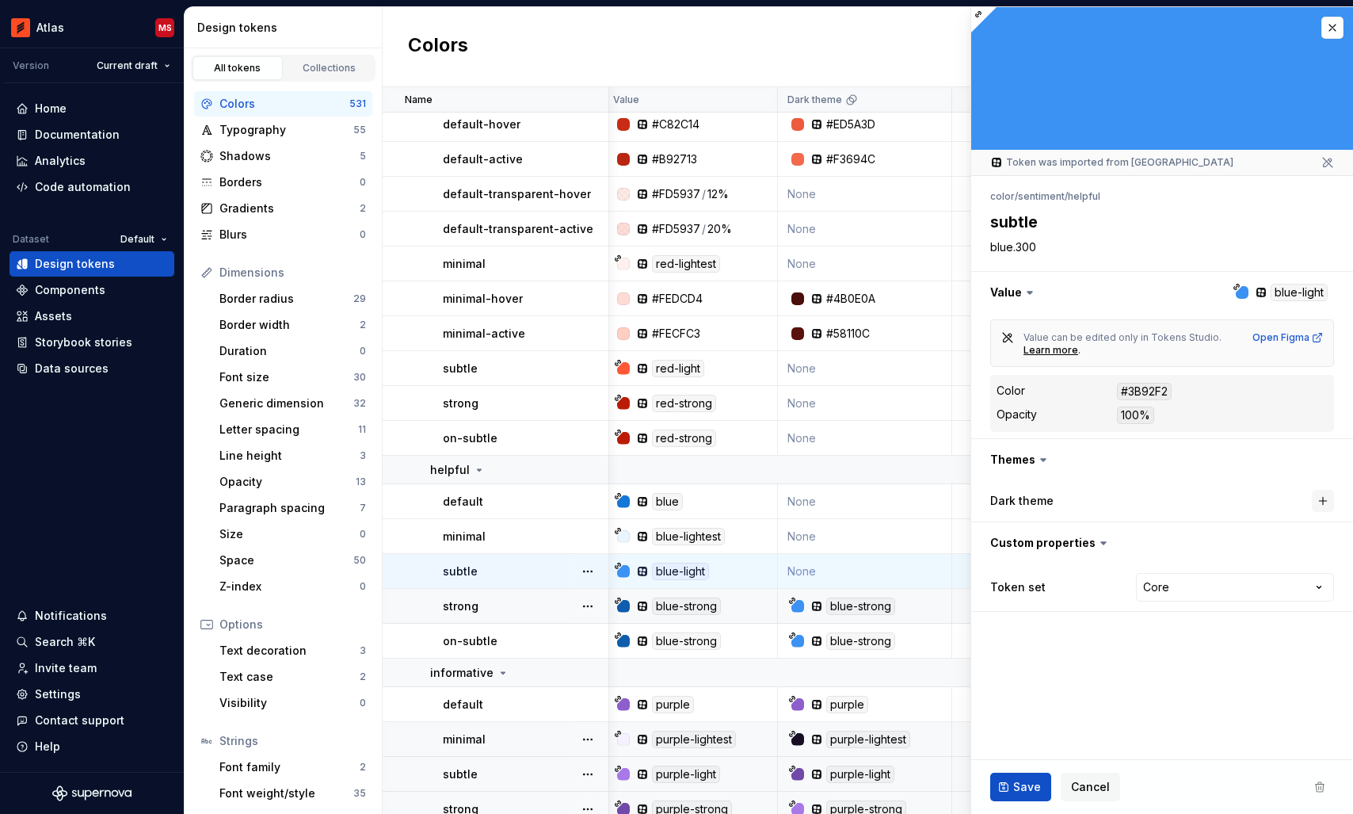
click at [1313, 502] on button "button" at bounding box center [1323, 501] width 22 height 22
click at [1021, 788] on span "Save" at bounding box center [1027, 787] width 28 height 16
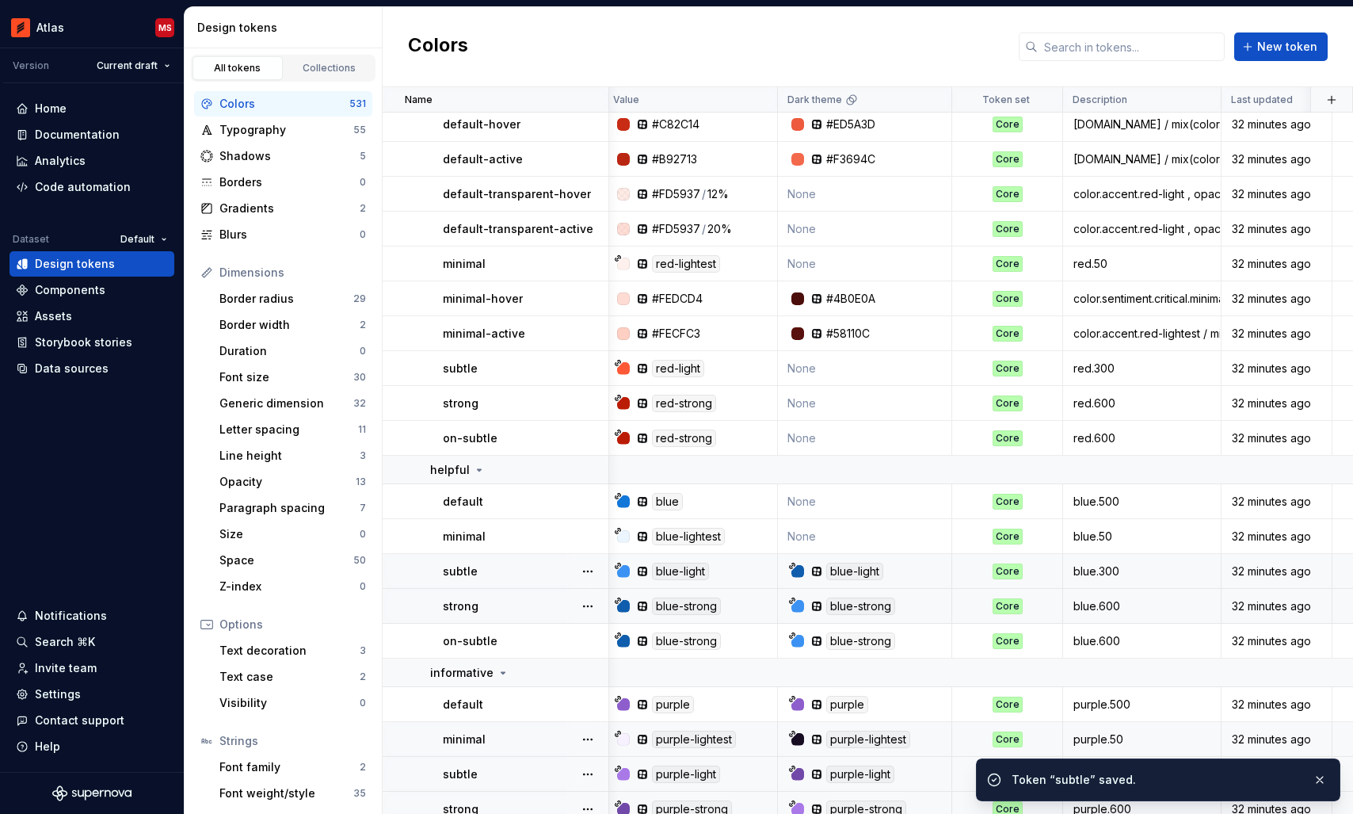
click at [864, 541] on td "None" at bounding box center [865, 536] width 174 height 35
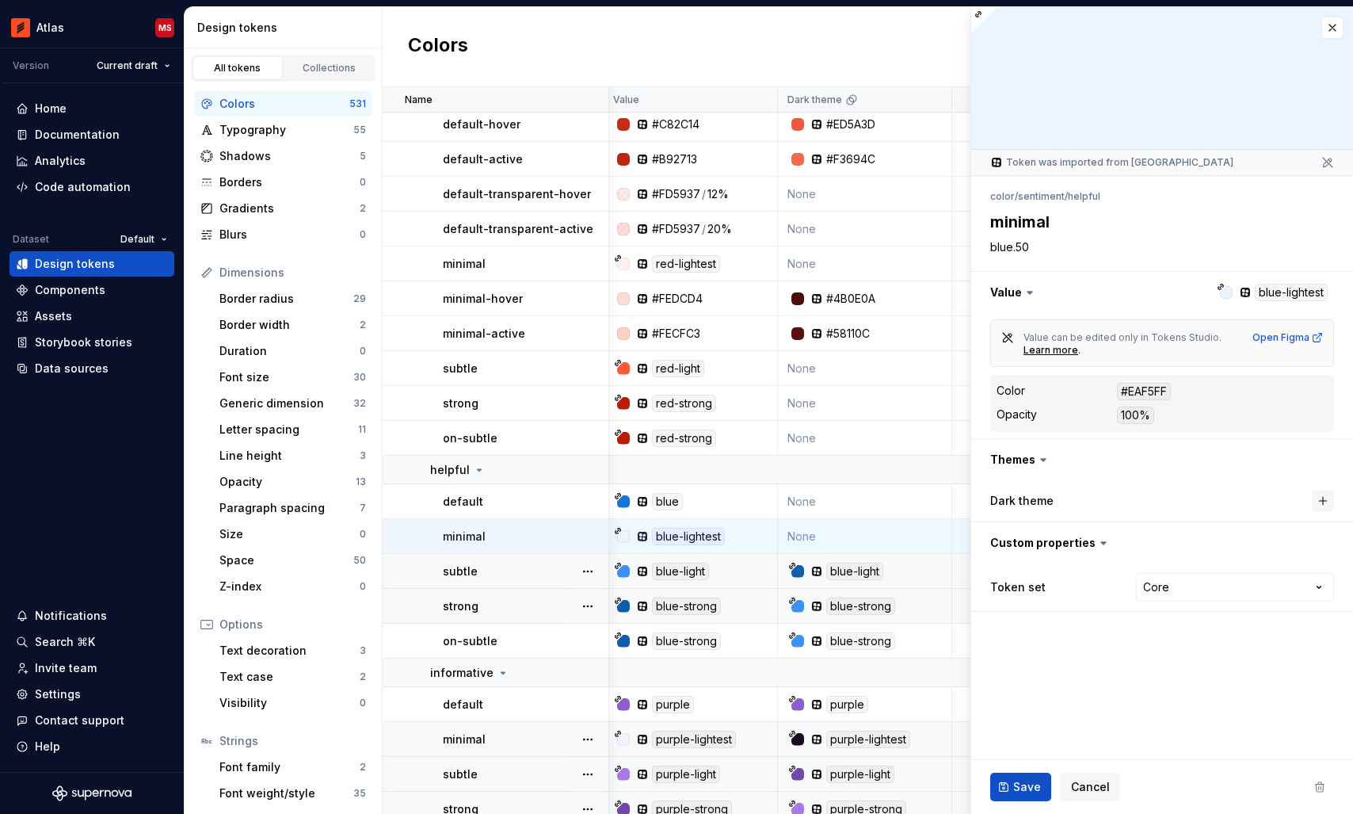
click at [1325, 501] on button "button" at bounding box center [1323, 501] width 22 height 22
click at [1035, 787] on span "Save" at bounding box center [1027, 787] width 28 height 16
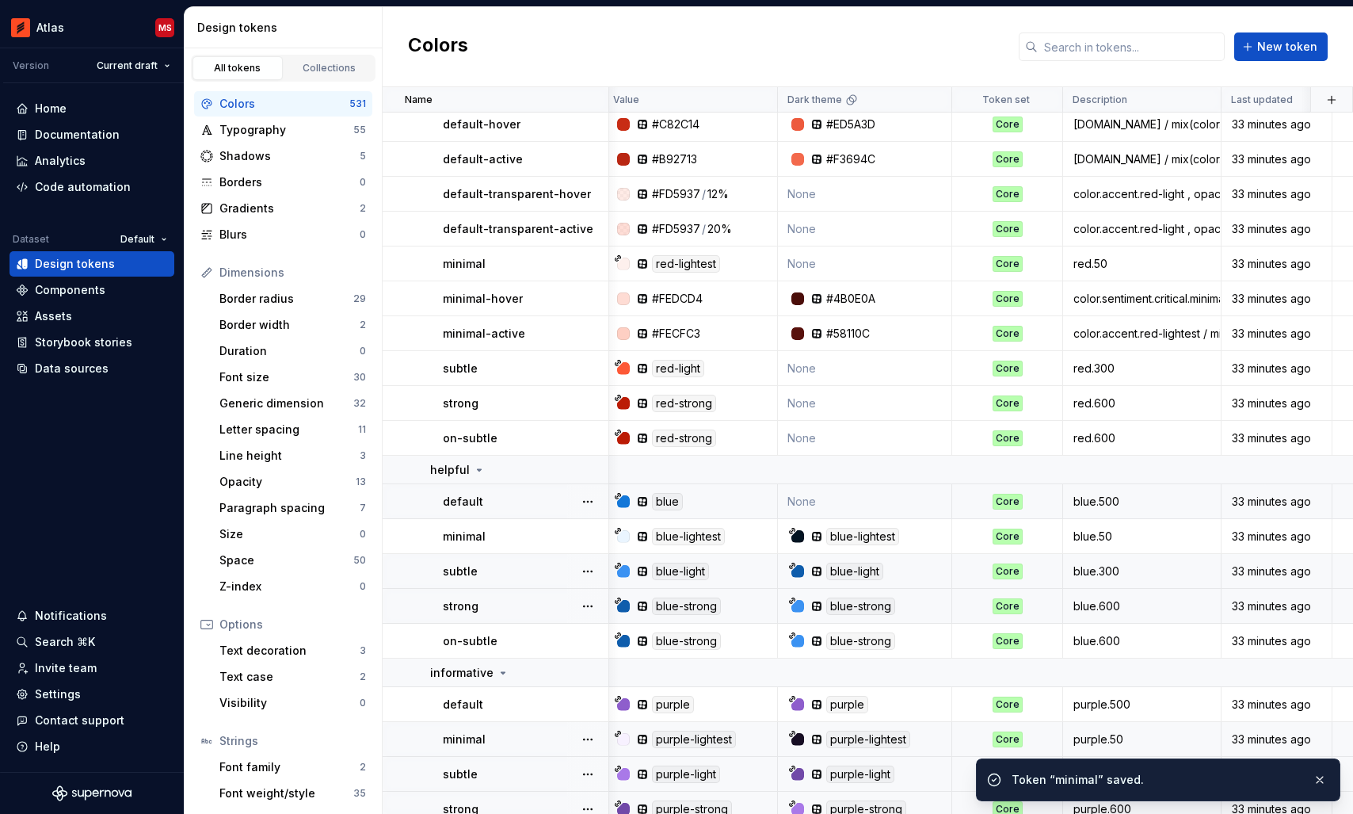
click at [857, 496] on td "None" at bounding box center [865, 501] width 174 height 35
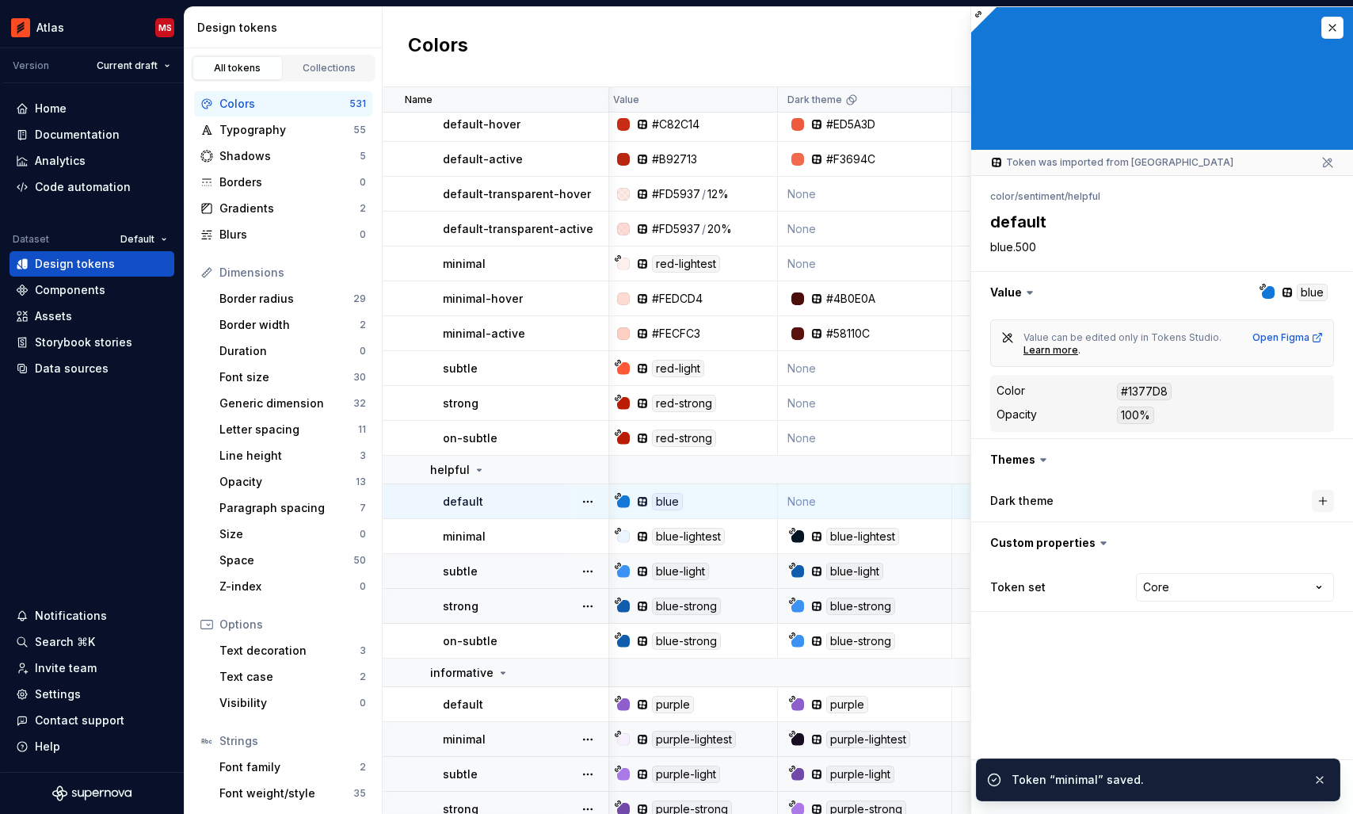
click at [1320, 501] on button "button" at bounding box center [1323, 501] width 22 height 22
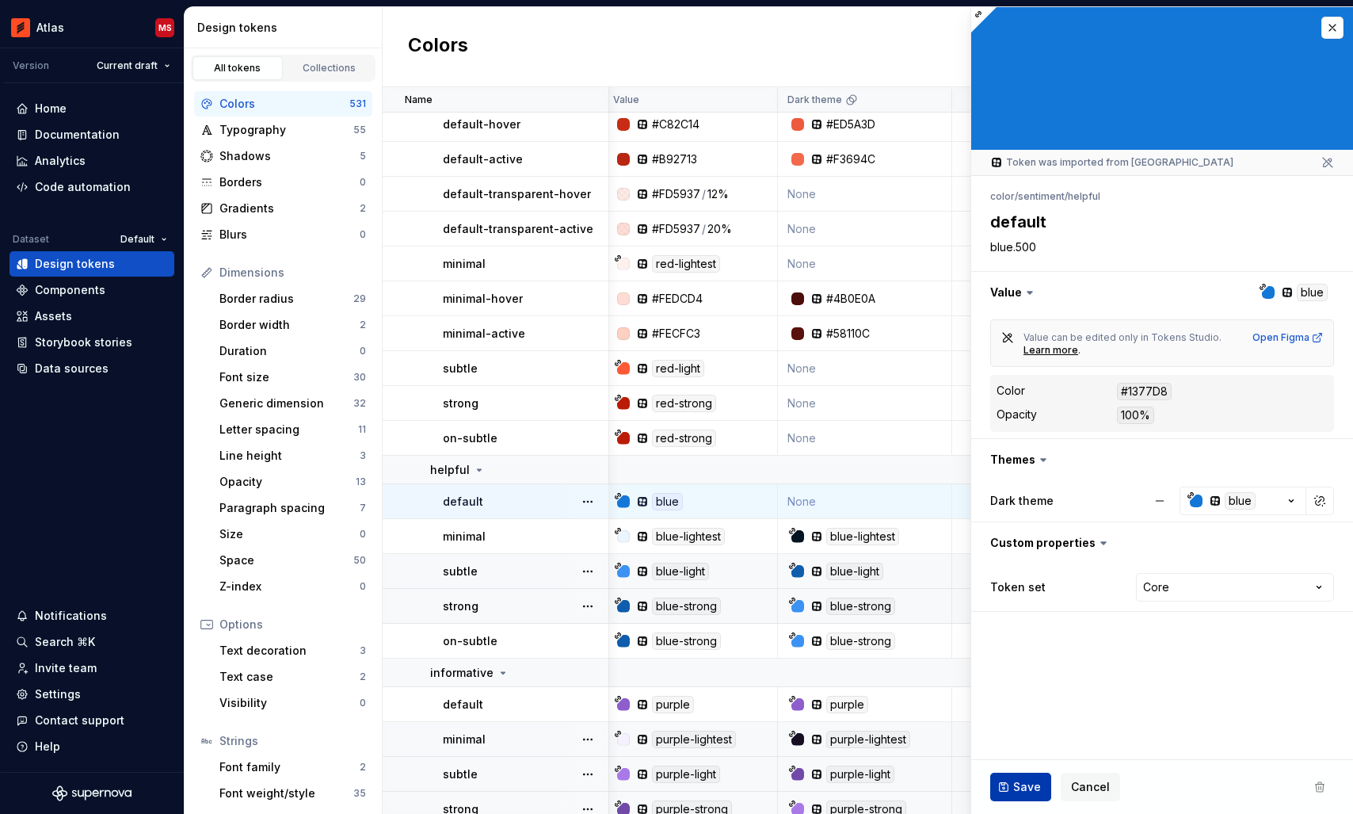
click at [1019, 781] on span "Save" at bounding box center [1027, 787] width 28 height 16
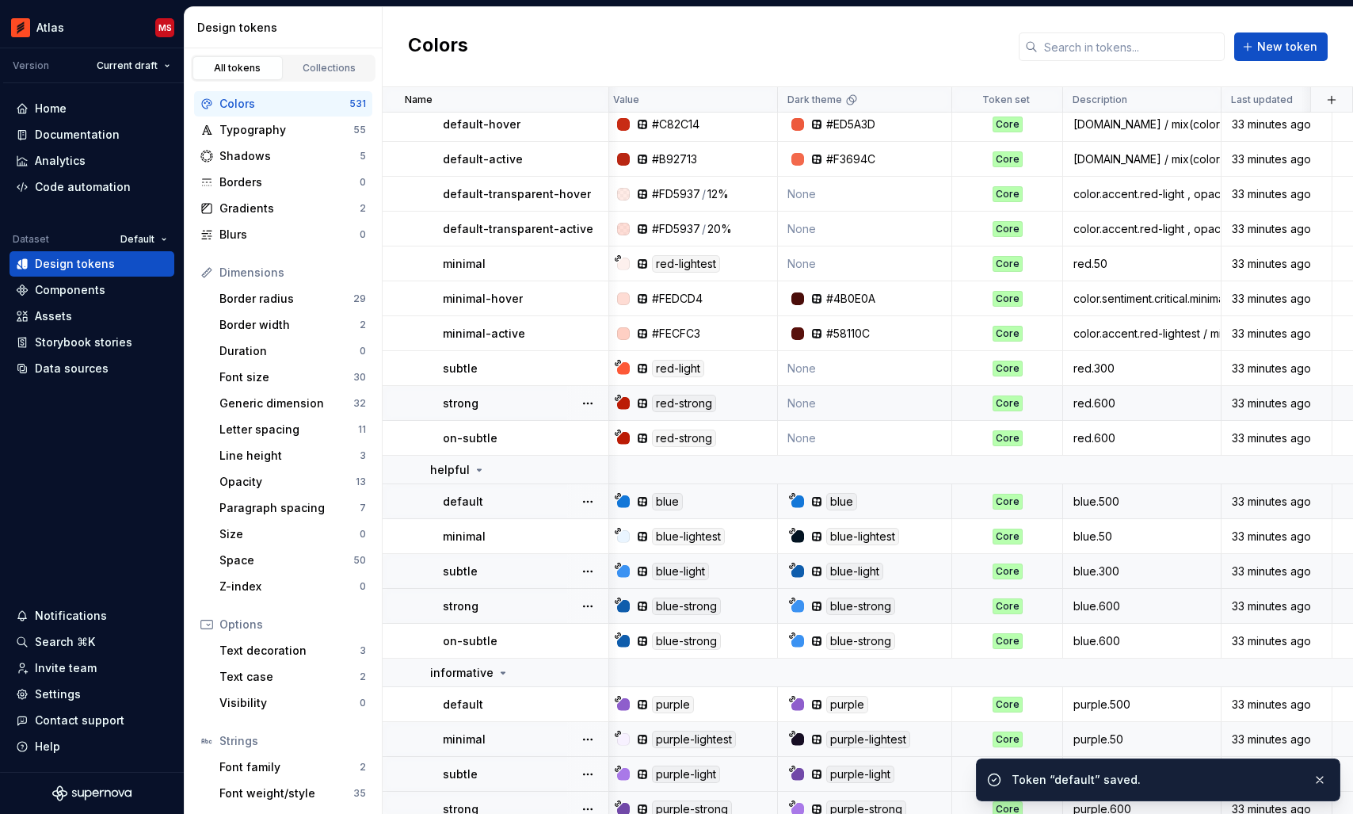
scroll to position [15467, 6]
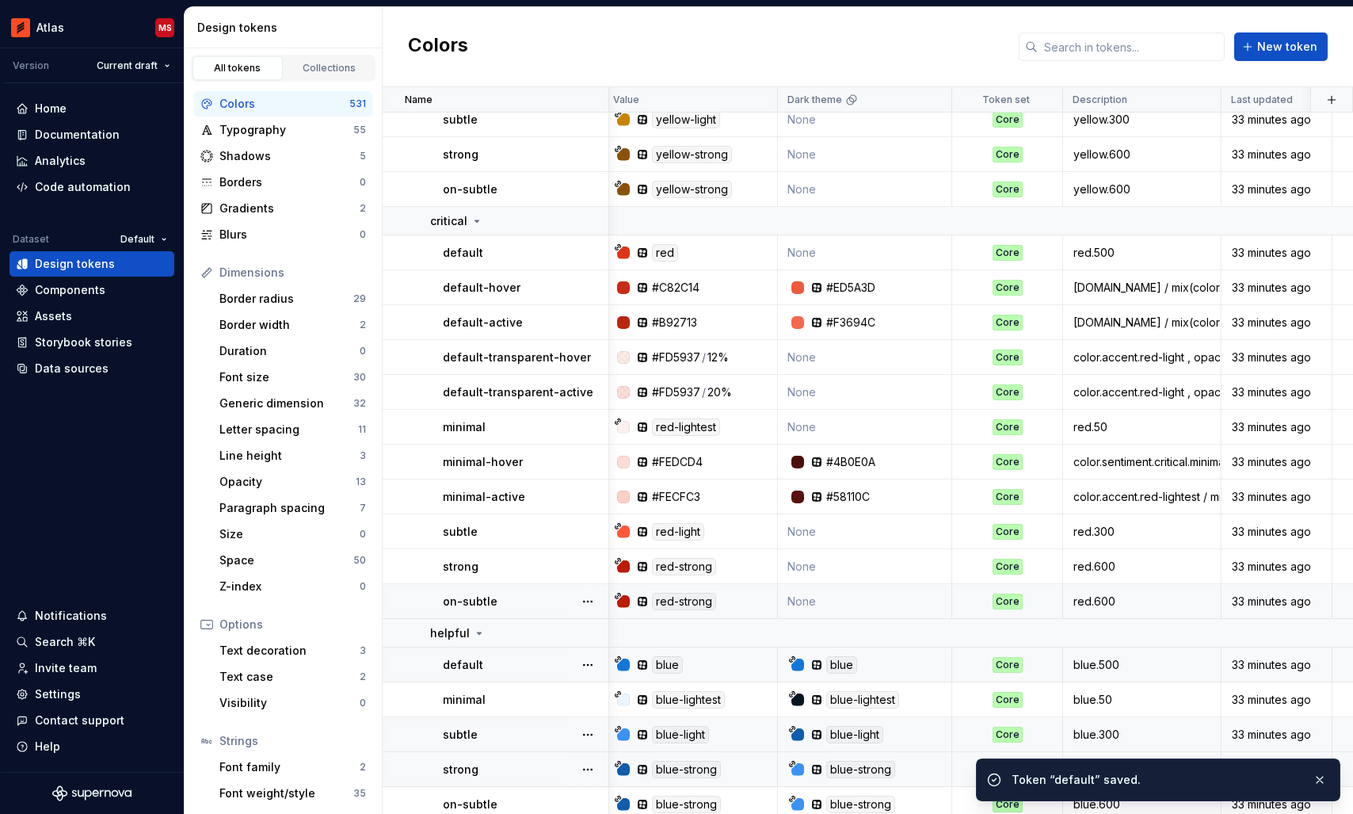
click at [839, 591] on td "None" at bounding box center [865, 601] width 174 height 35
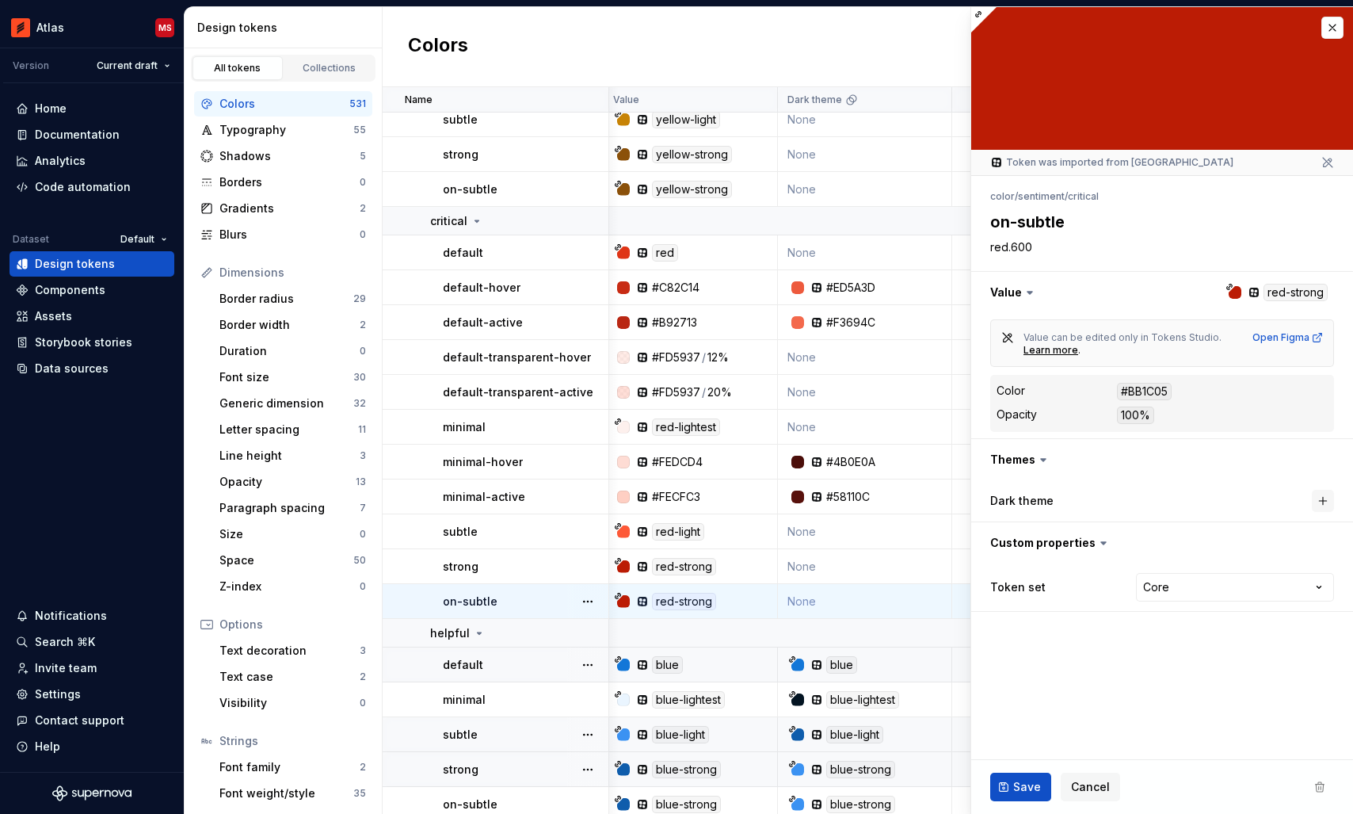
click at [1313, 495] on button "button" at bounding box center [1323, 501] width 22 height 22
click at [1015, 795] on button "Save" at bounding box center [1020, 786] width 61 height 29
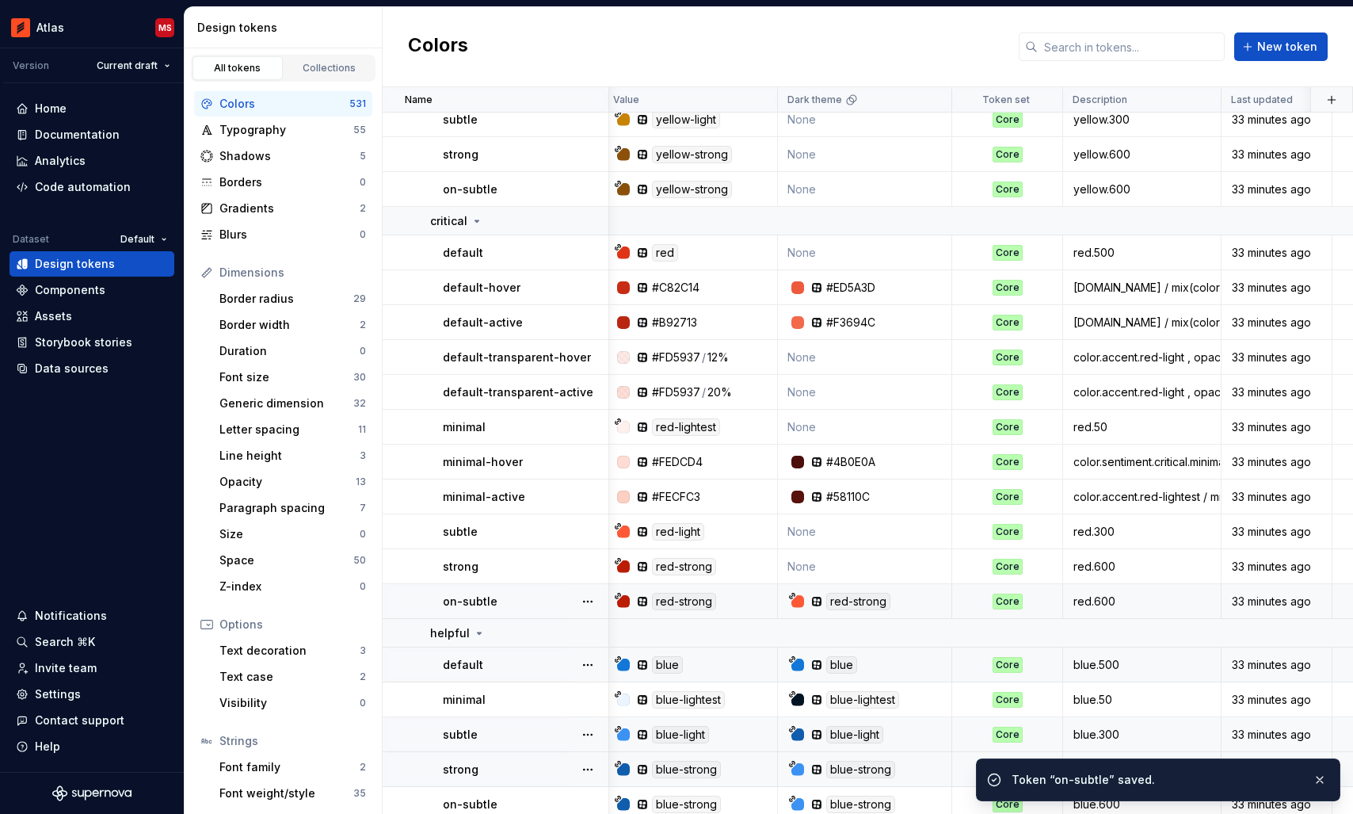
click at [863, 560] on td "None" at bounding box center [865, 566] width 174 height 35
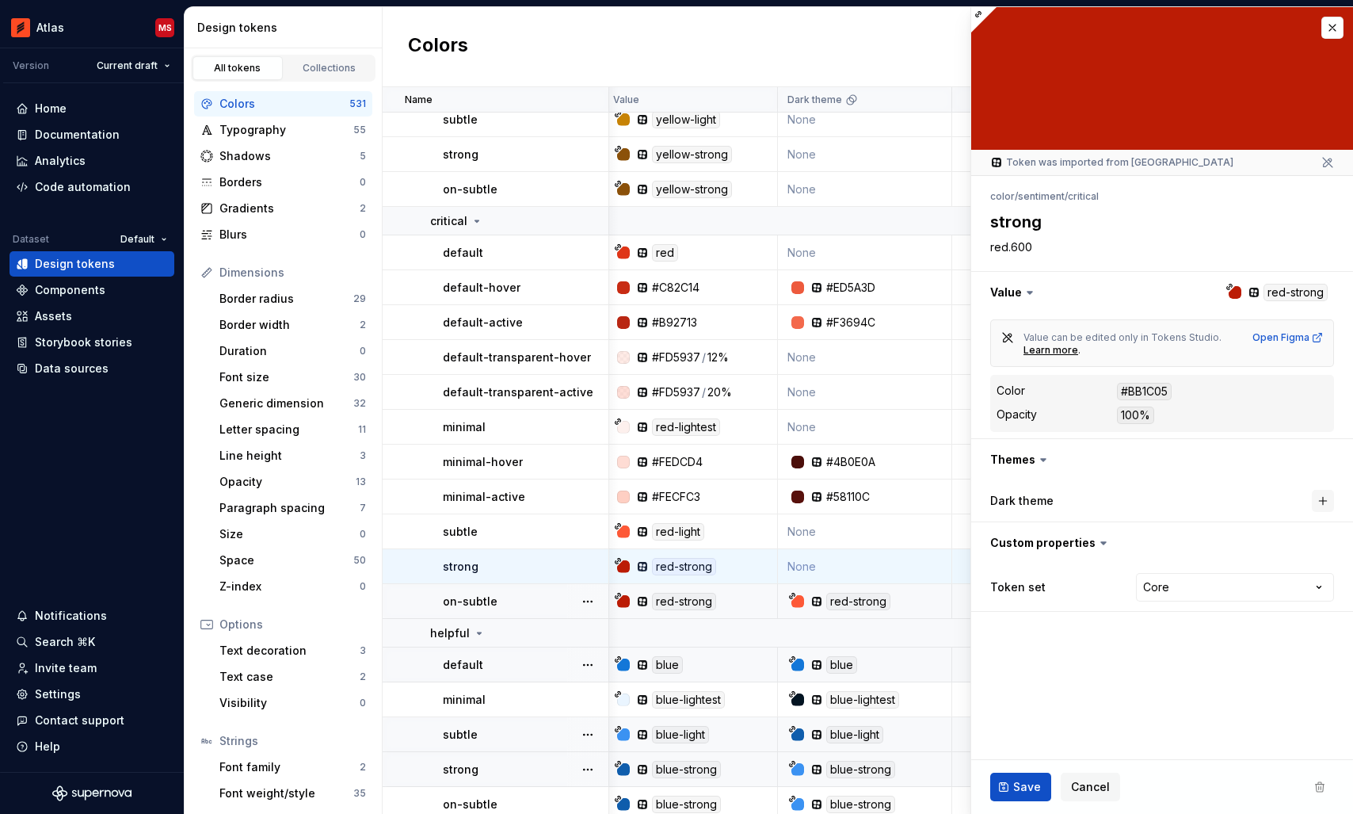
click at [1326, 501] on button "button" at bounding box center [1323, 501] width 22 height 22
click at [1018, 783] on span "Save" at bounding box center [1027, 787] width 28 height 16
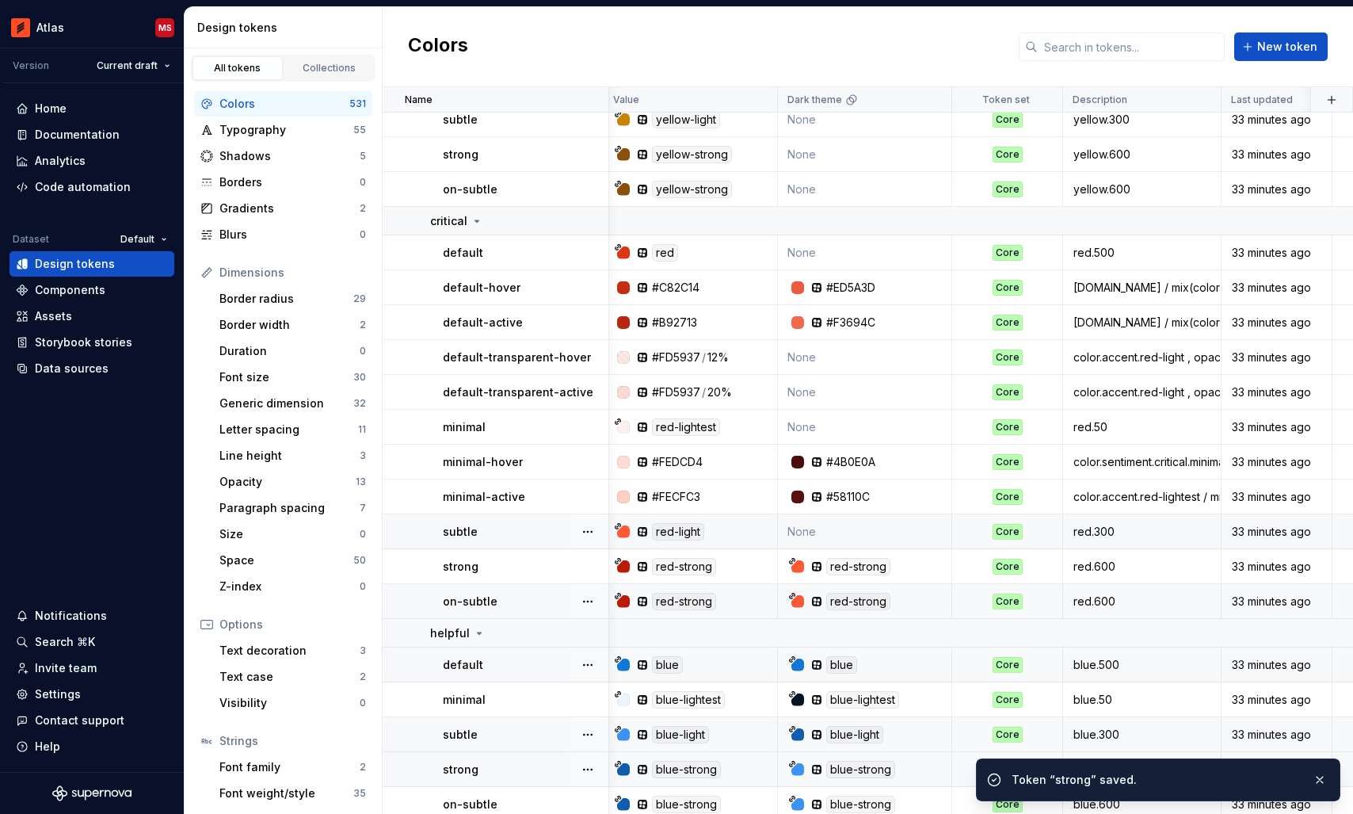
click at [845, 532] on td "None" at bounding box center [865, 531] width 174 height 35
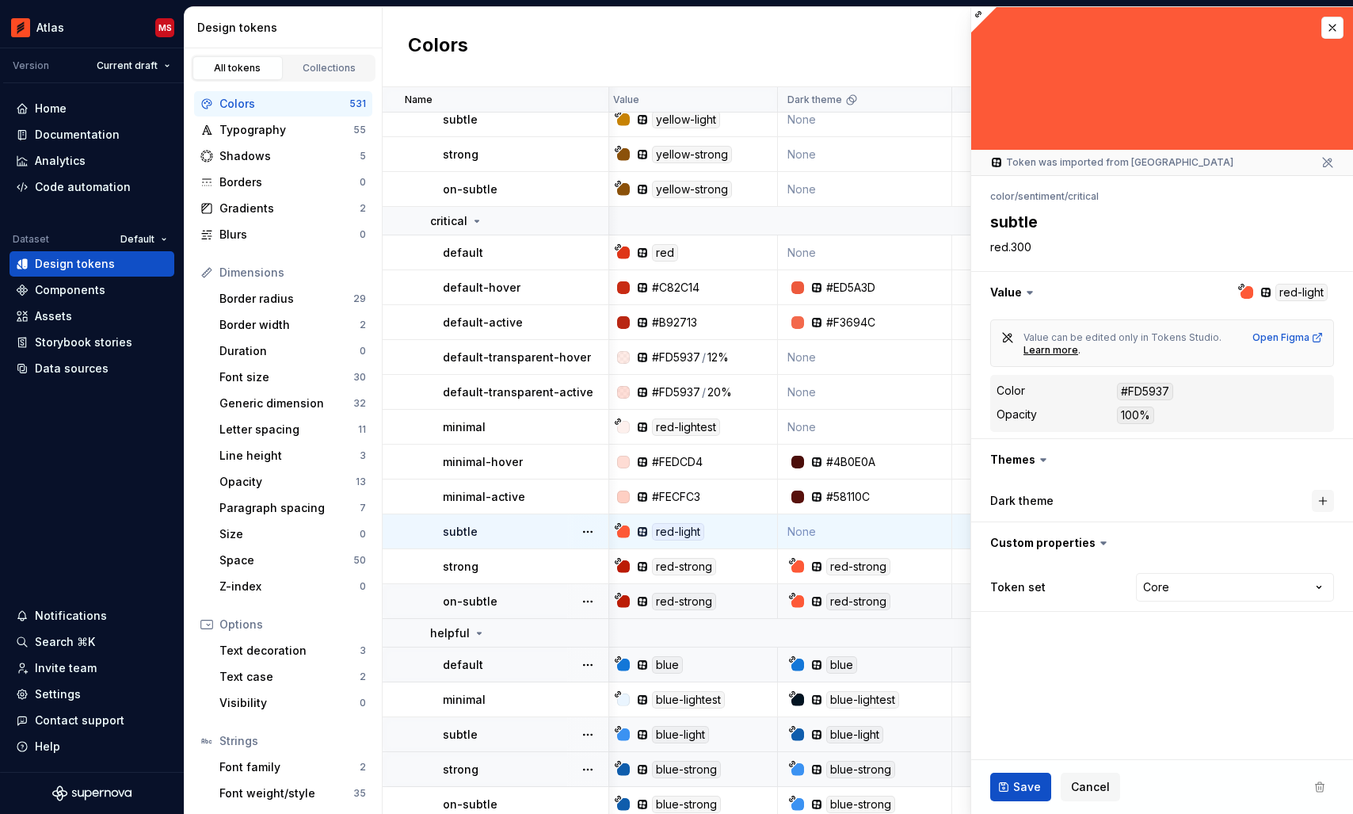
click at [1319, 496] on button "button" at bounding box center [1323, 501] width 22 height 22
click at [1024, 776] on button "Save" at bounding box center [1020, 786] width 61 height 29
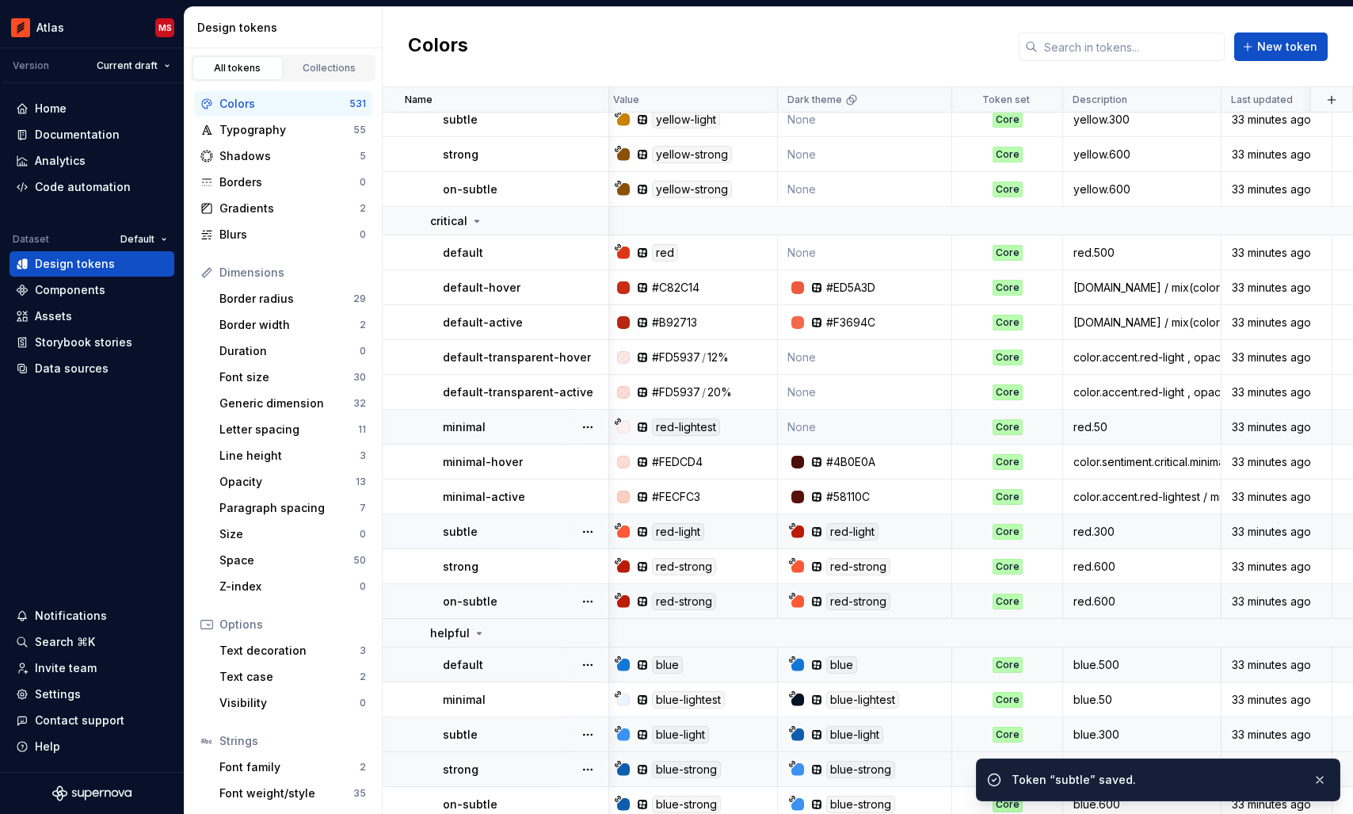
click at [841, 429] on td "None" at bounding box center [865, 427] width 174 height 35
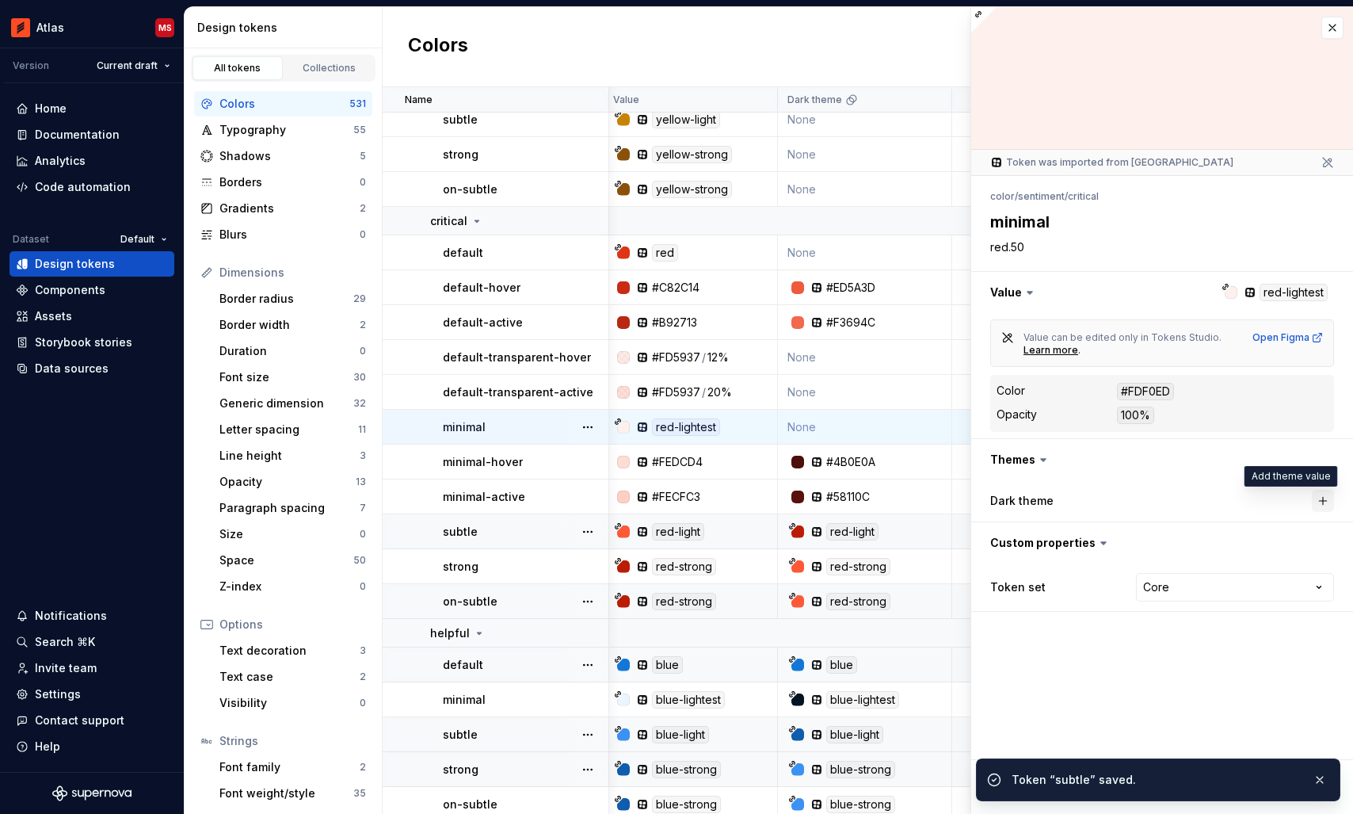
click at [1332, 498] on button "button" at bounding box center [1323, 501] width 22 height 22
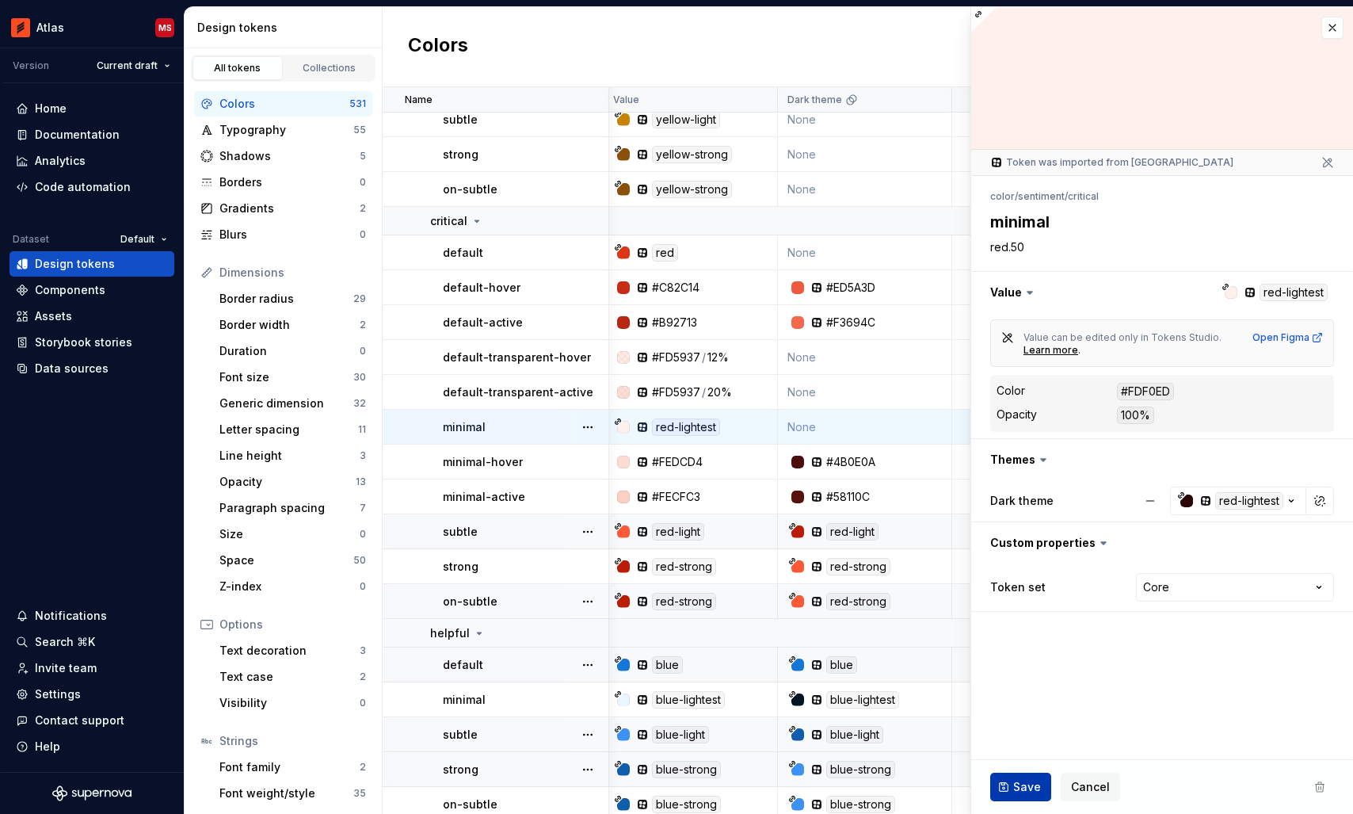
click at [1016, 780] on span "Save" at bounding box center [1027, 787] width 28 height 16
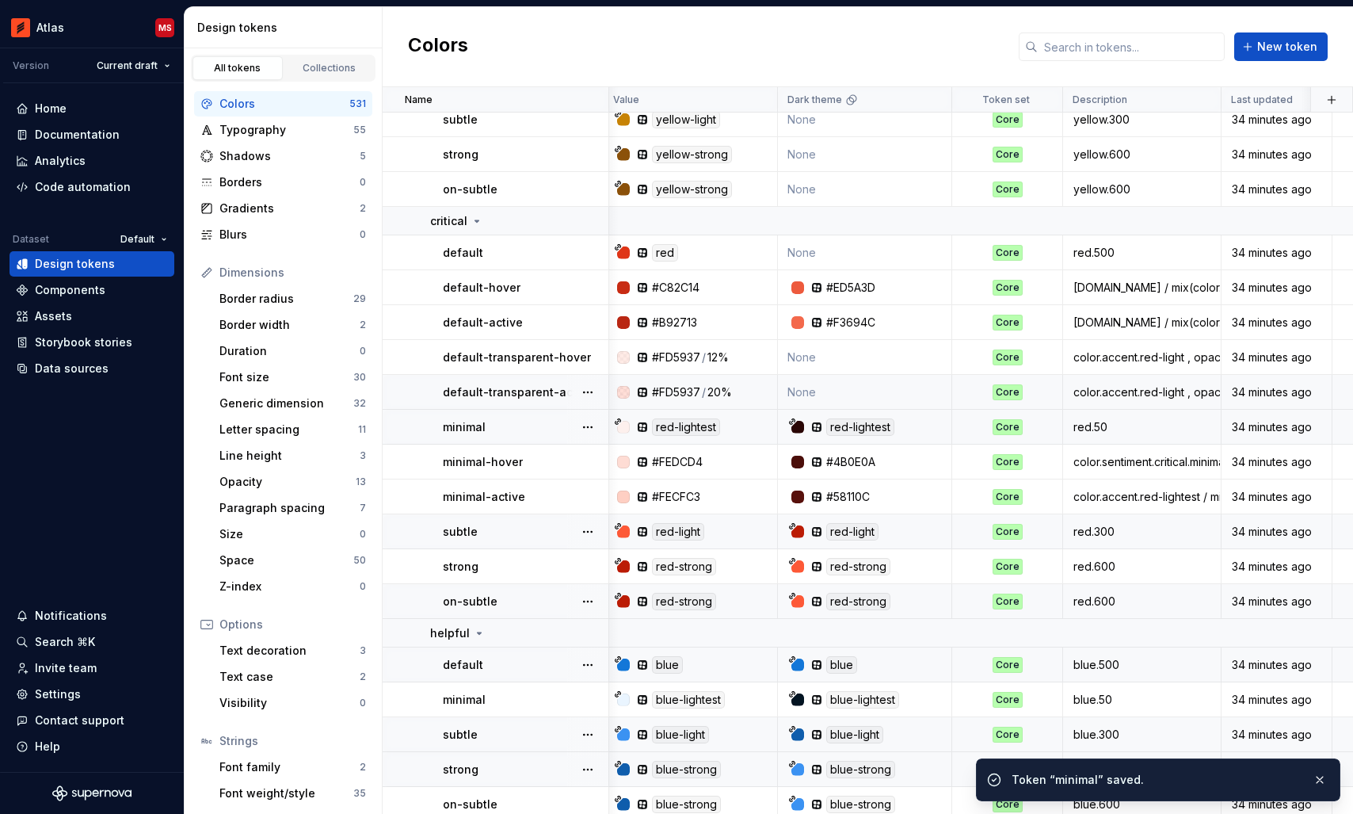
click at [860, 393] on td "None" at bounding box center [865, 392] width 174 height 35
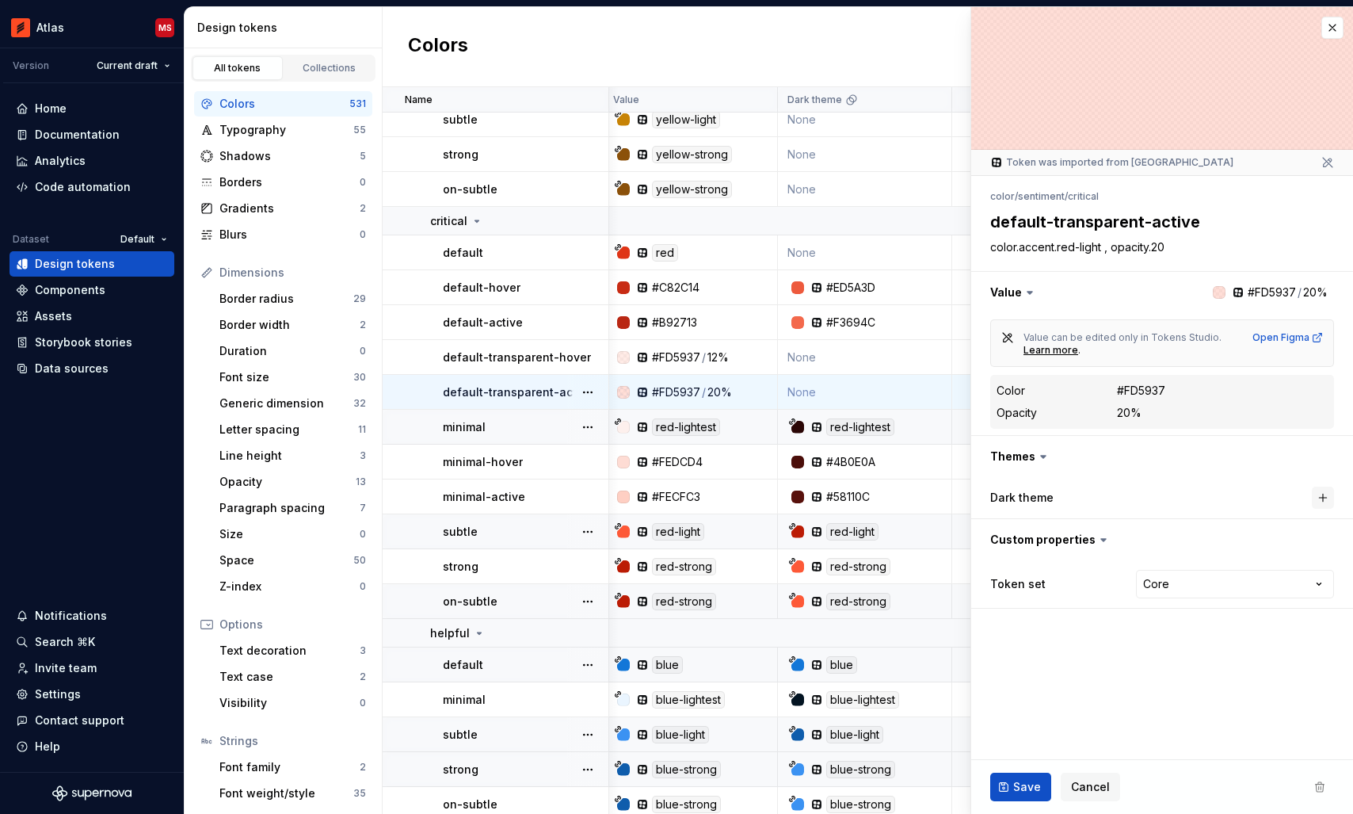
click at [1320, 504] on button "button" at bounding box center [1323, 497] width 22 height 22
click at [1017, 795] on button "Save" at bounding box center [1020, 786] width 61 height 29
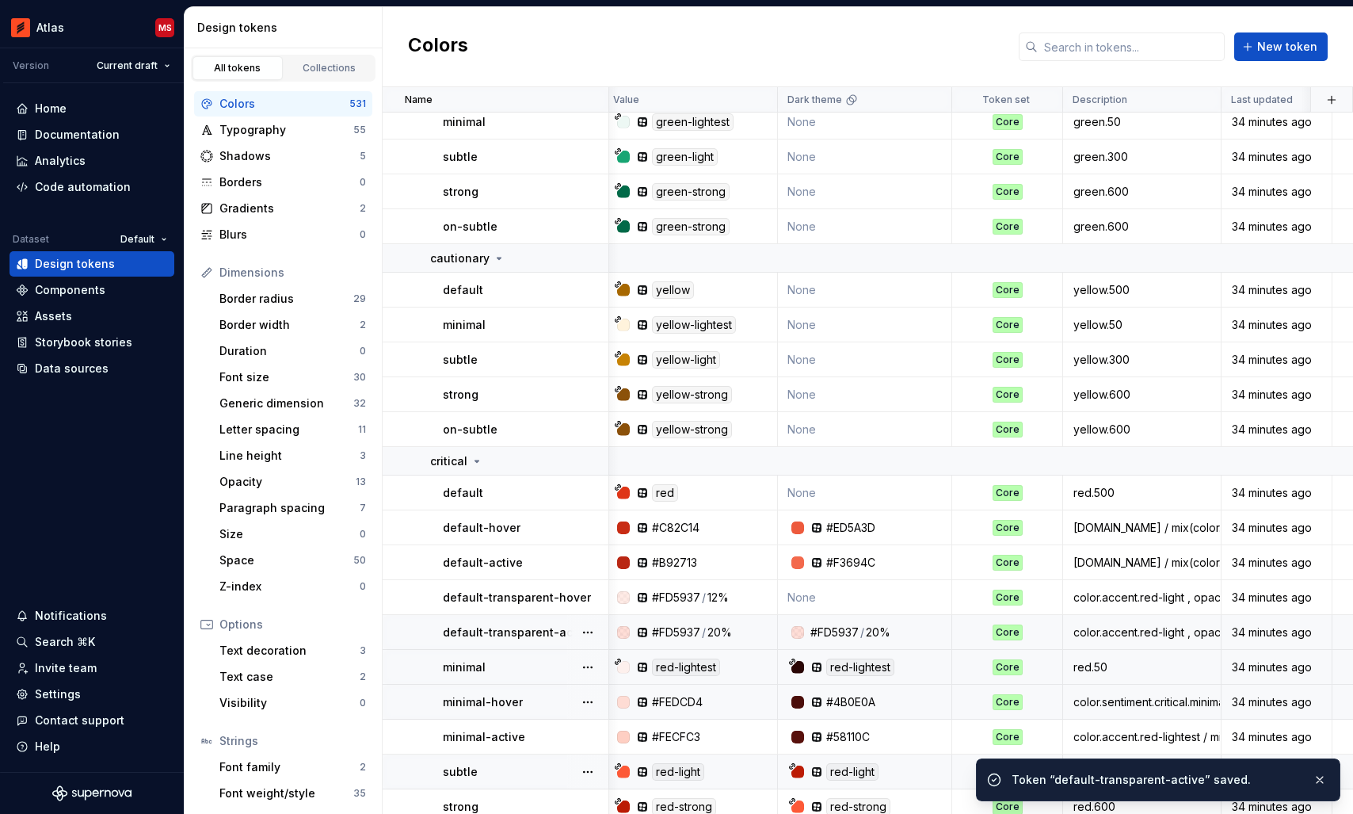
click at [852, 602] on td "None" at bounding box center [865, 597] width 174 height 35
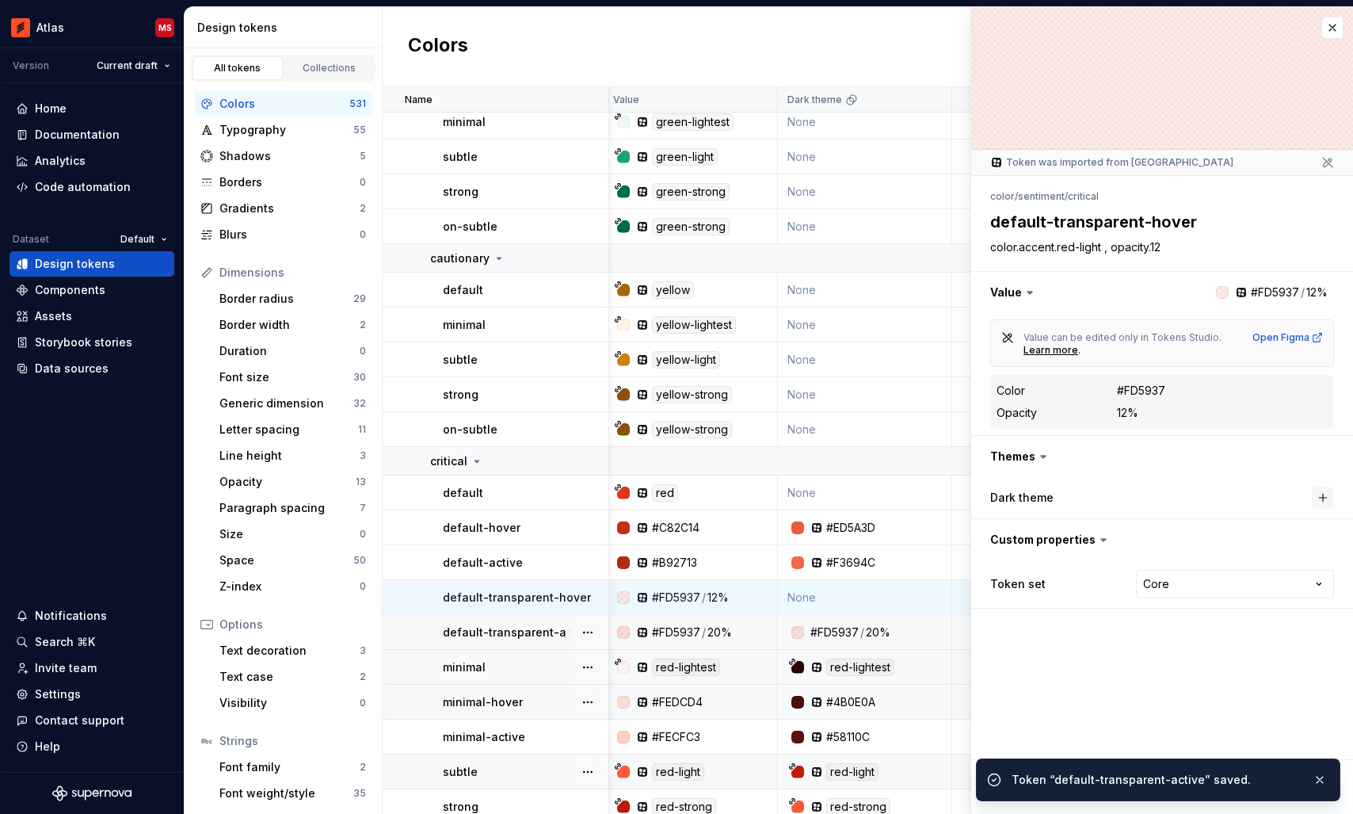
click at [1324, 497] on button "button" at bounding box center [1323, 497] width 22 height 22
click at [1324, 776] on button "button" at bounding box center [1319, 779] width 21 height 22
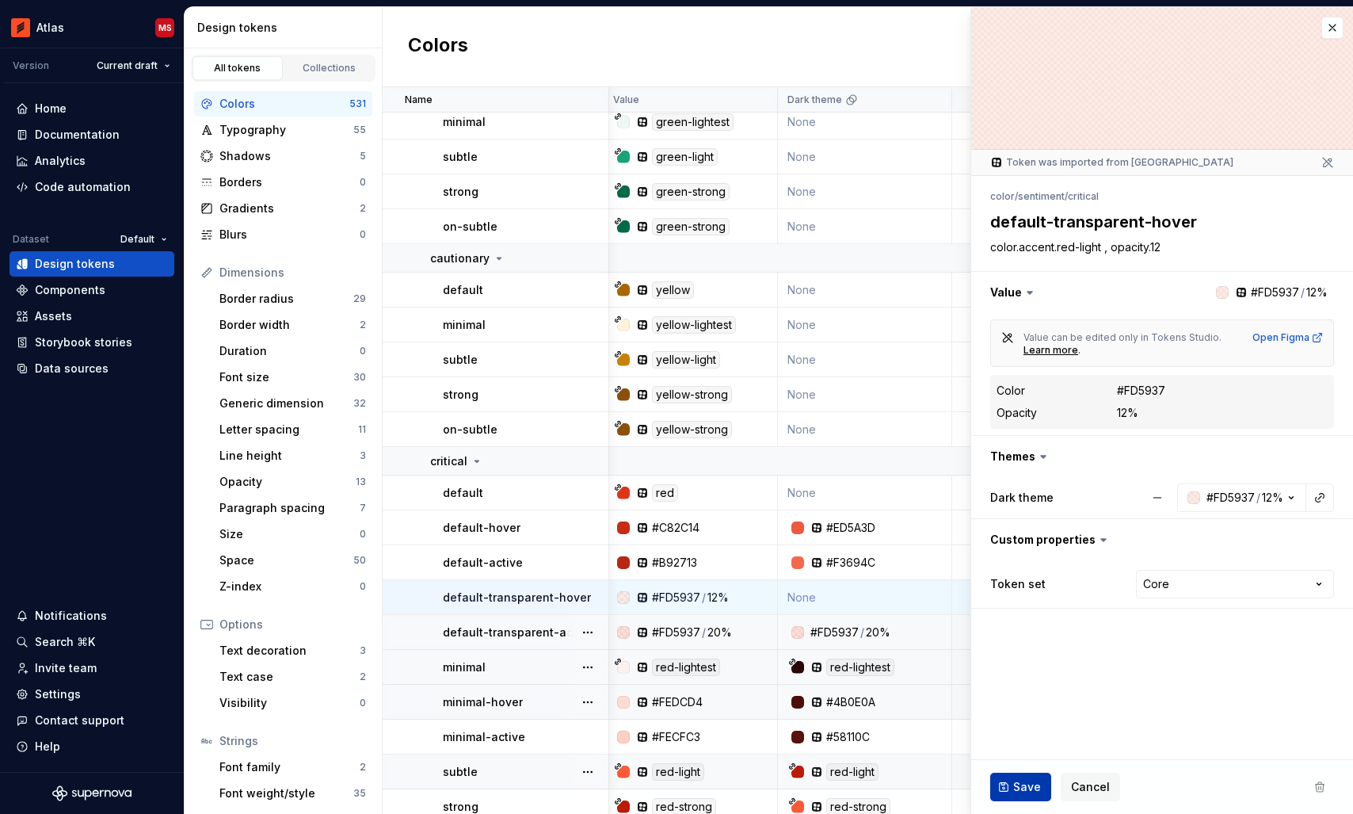
click at [1022, 782] on span "Save" at bounding box center [1027, 787] width 28 height 16
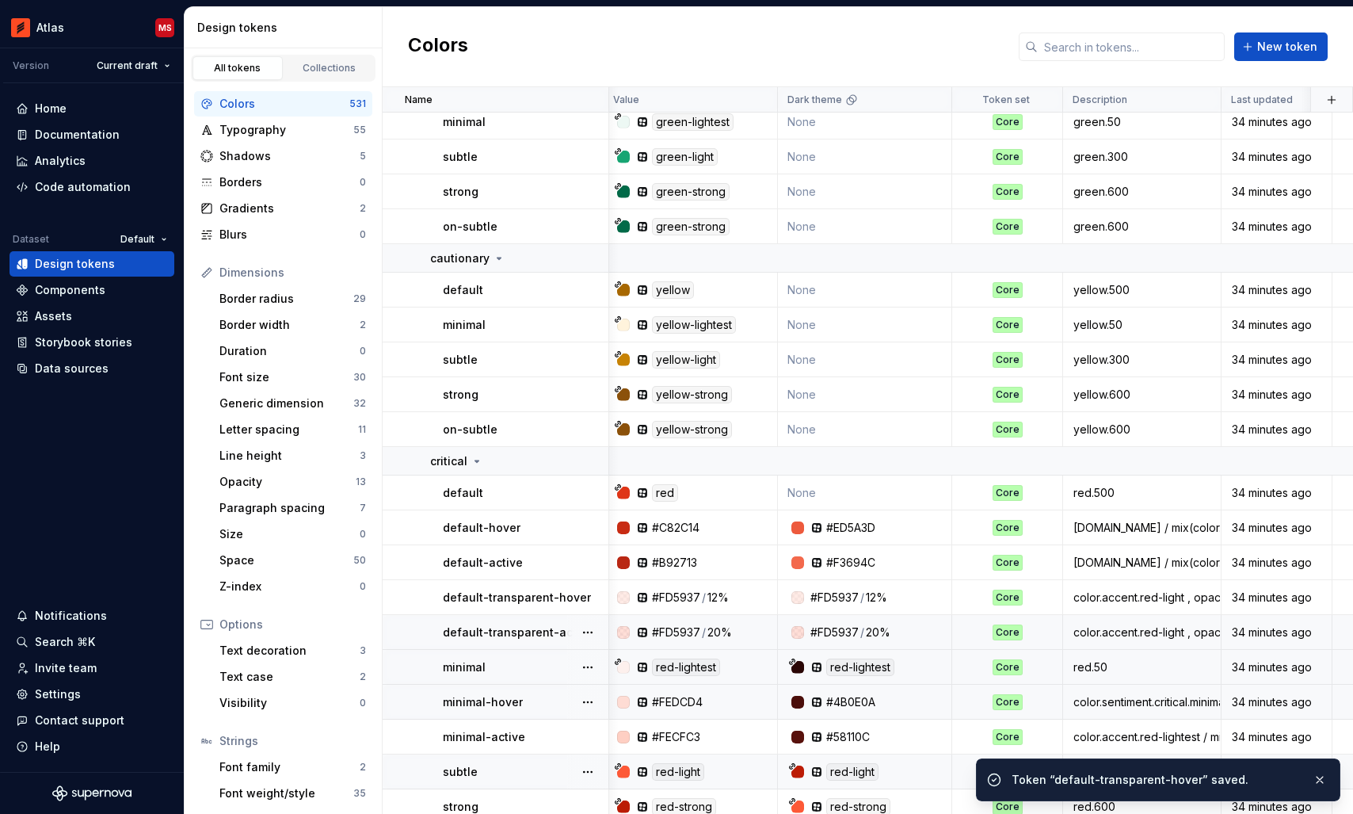
click at [856, 490] on td "None" at bounding box center [865, 492] width 174 height 35
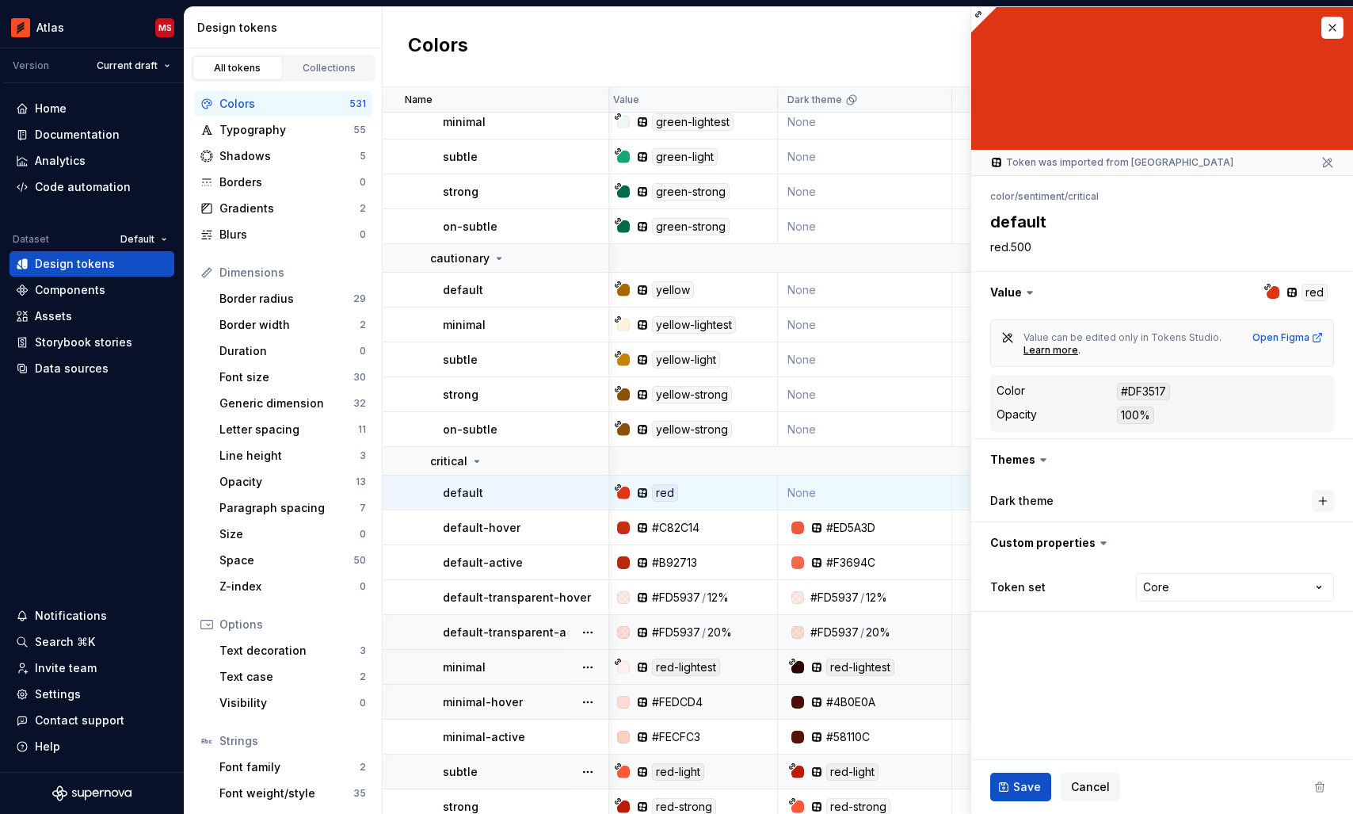
click at [1323, 496] on button "button" at bounding box center [1323, 501] width 22 height 22
click at [1023, 783] on span "Save" at bounding box center [1027, 787] width 28 height 16
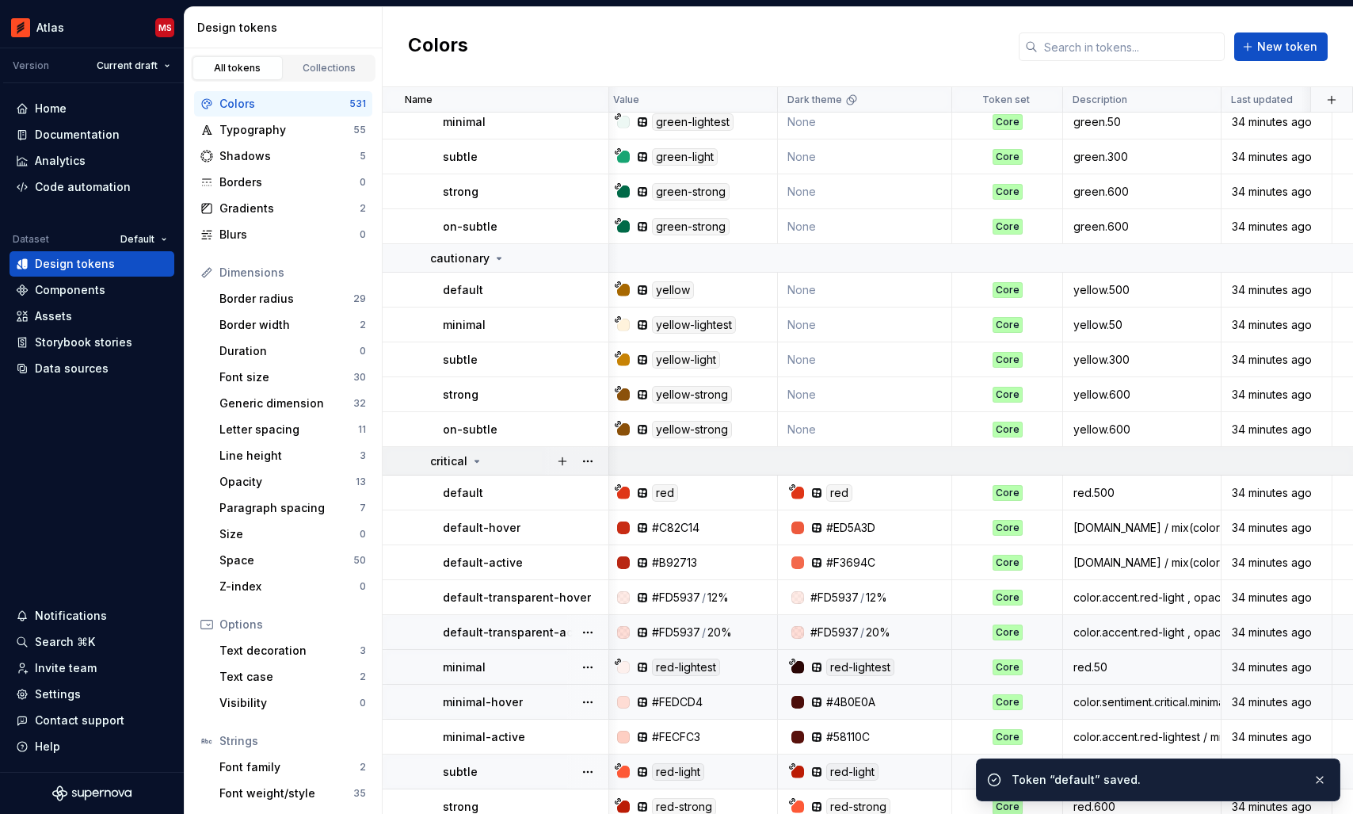
scroll to position [14979, 6]
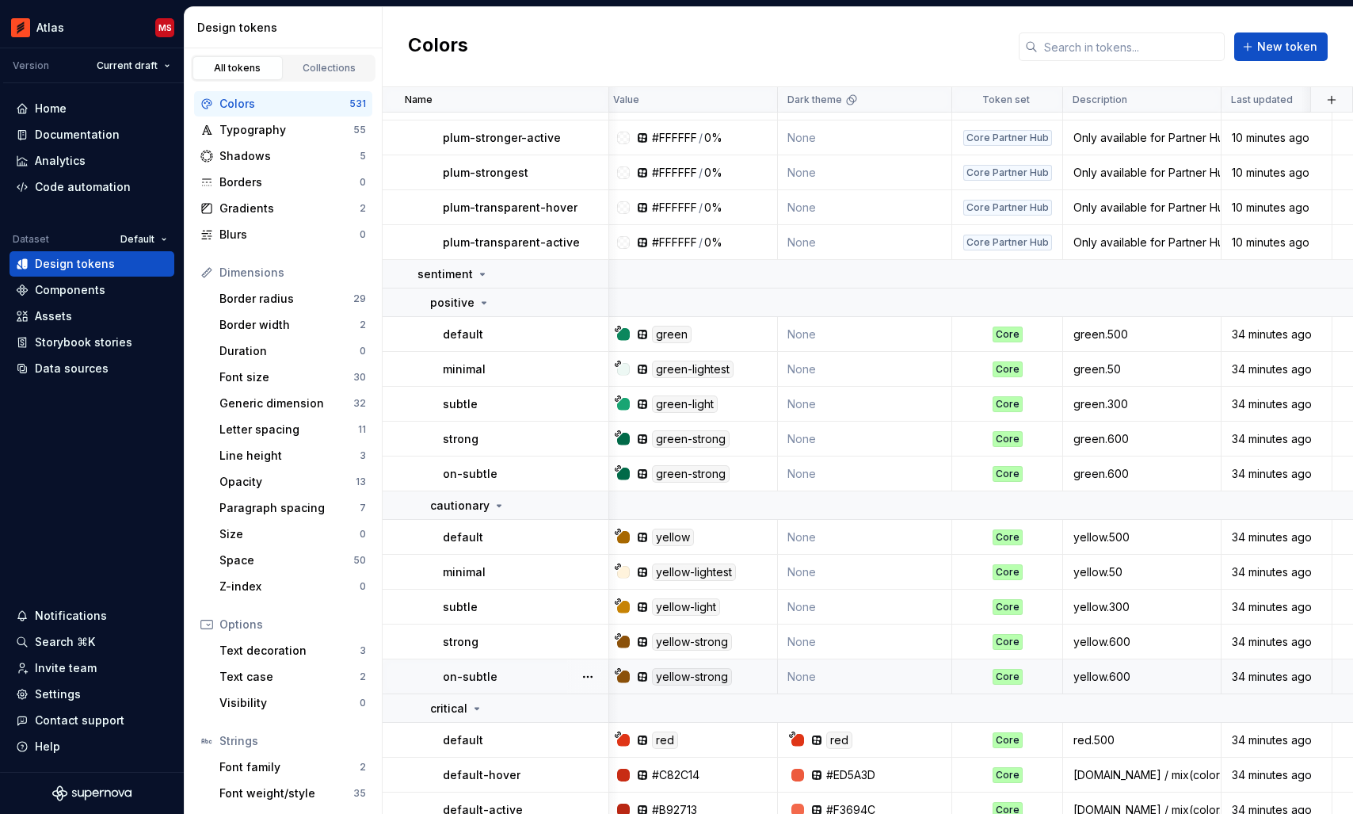
click at [833, 666] on td "None" at bounding box center [865, 676] width 174 height 35
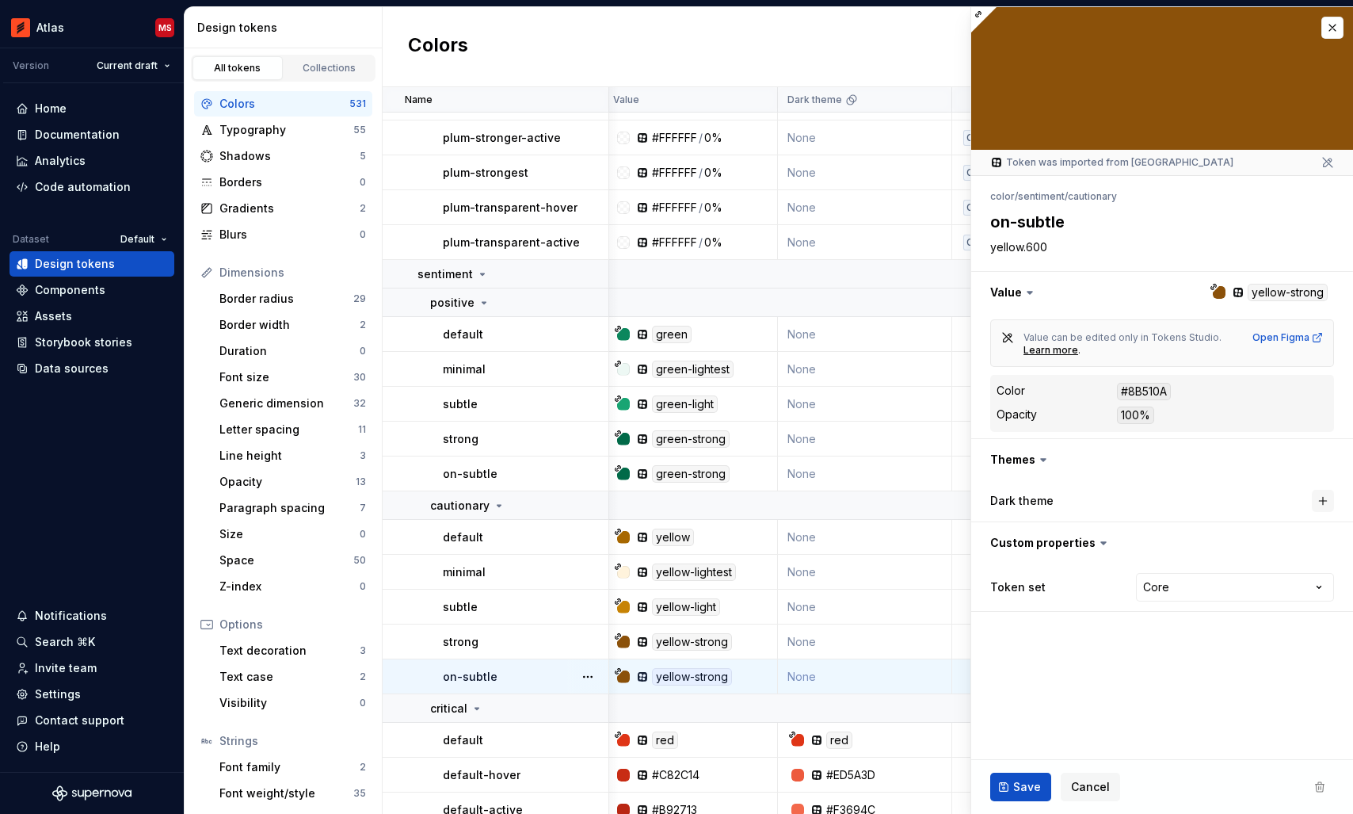
click at [1322, 504] on button "button" at bounding box center [1323, 501] width 22 height 22
click at [1031, 780] on span "Save" at bounding box center [1027, 787] width 28 height 16
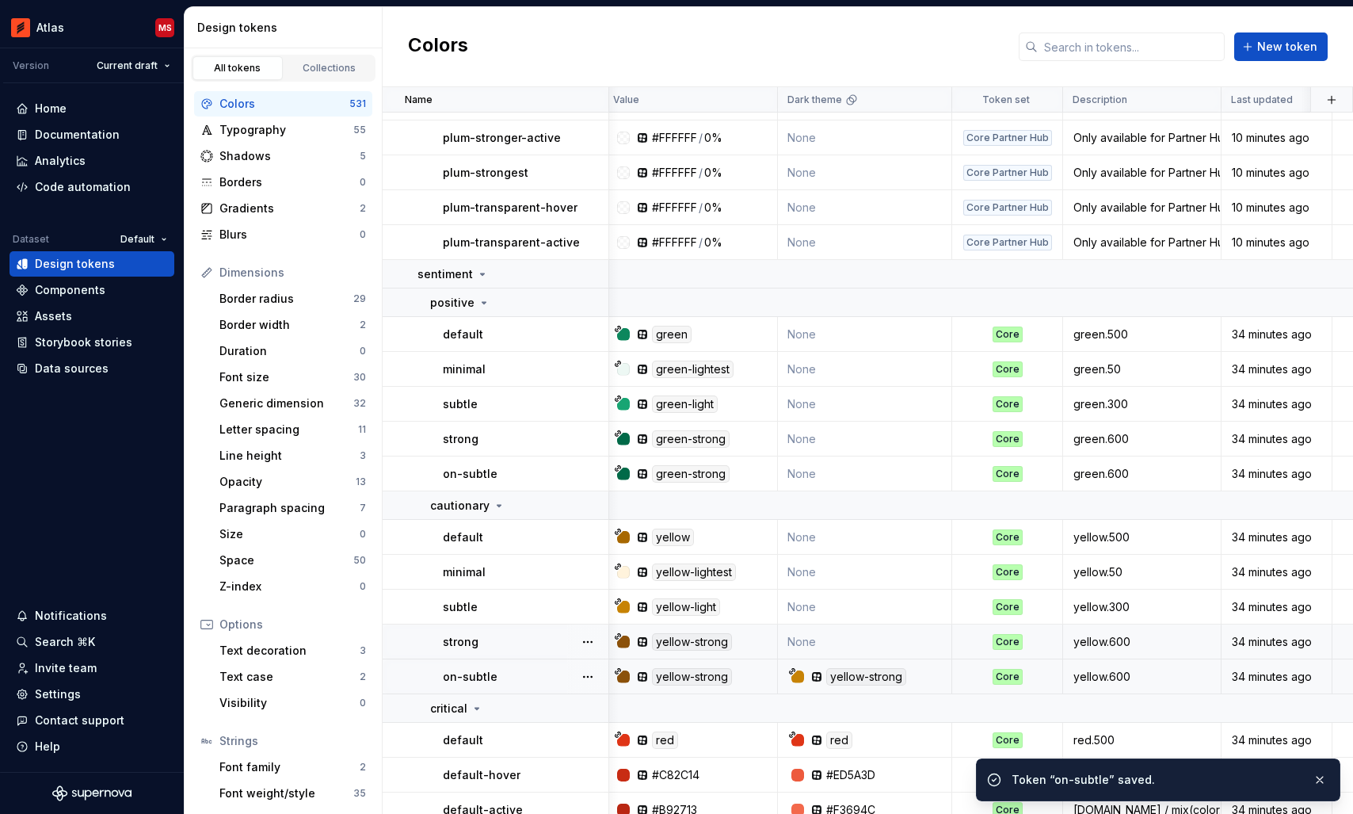
click at [852, 642] on td "None" at bounding box center [865, 641] width 174 height 35
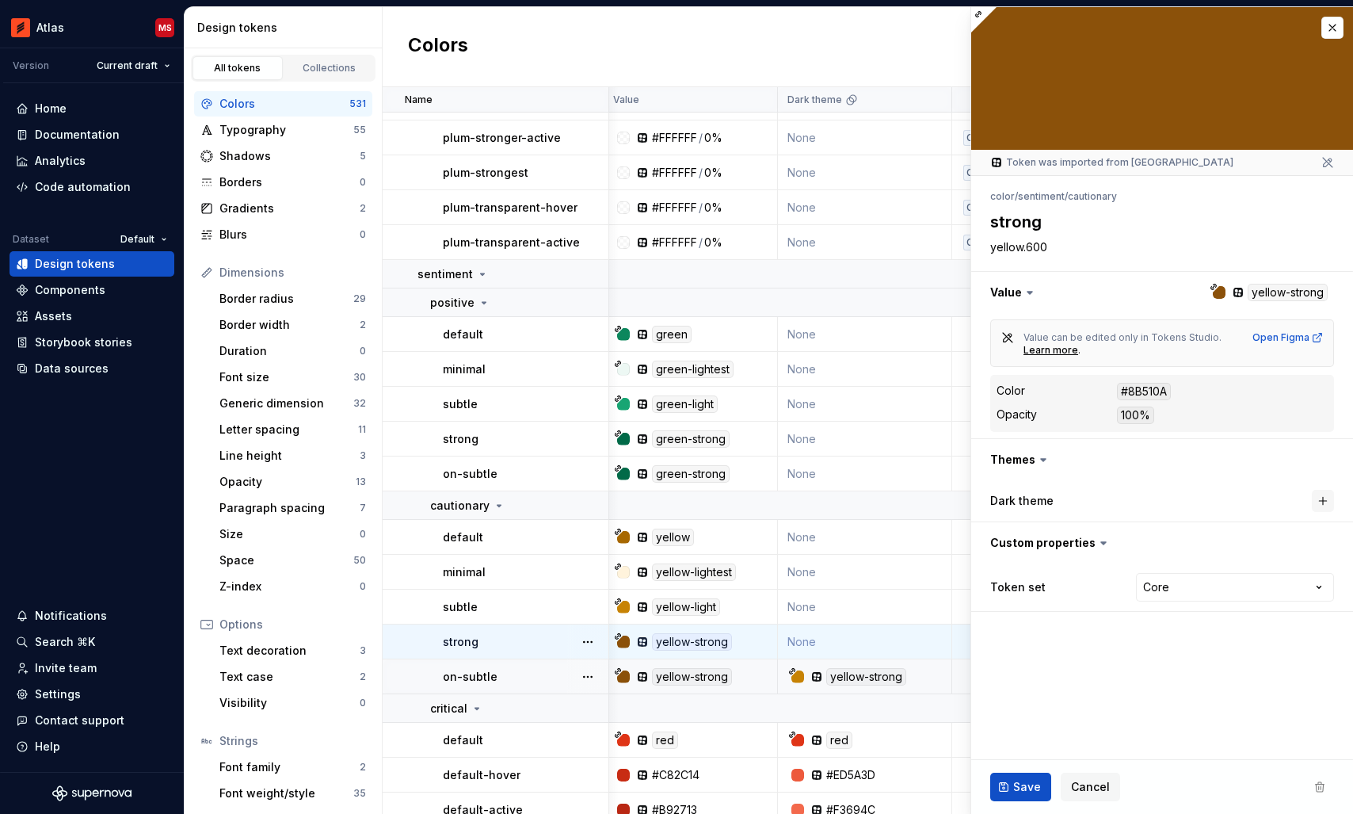
click at [1321, 501] on button "button" at bounding box center [1323, 501] width 22 height 22
click at [1016, 787] on span "Save" at bounding box center [1027, 787] width 28 height 16
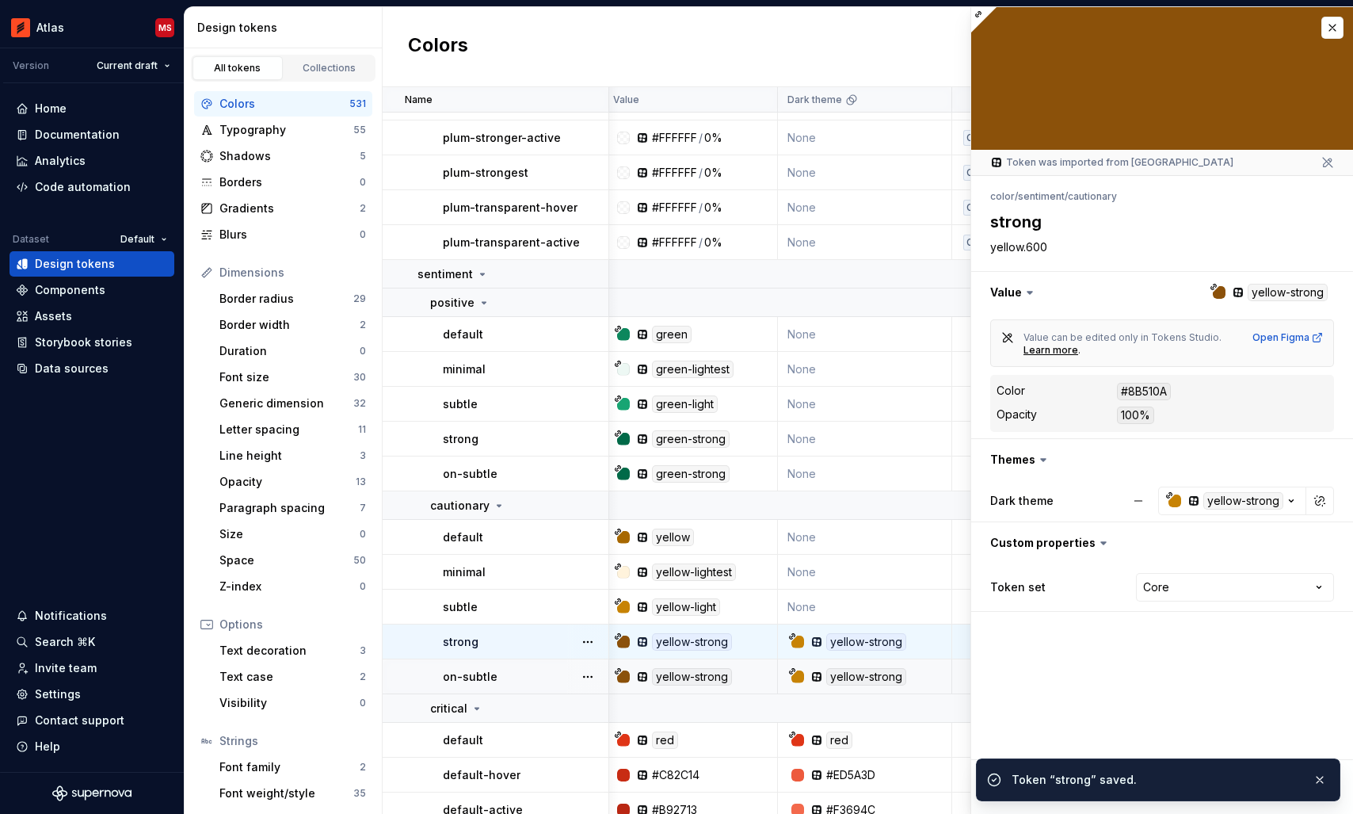
click at [863, 602] on td "None" at bounding box center [865, 606] width 174 height 35
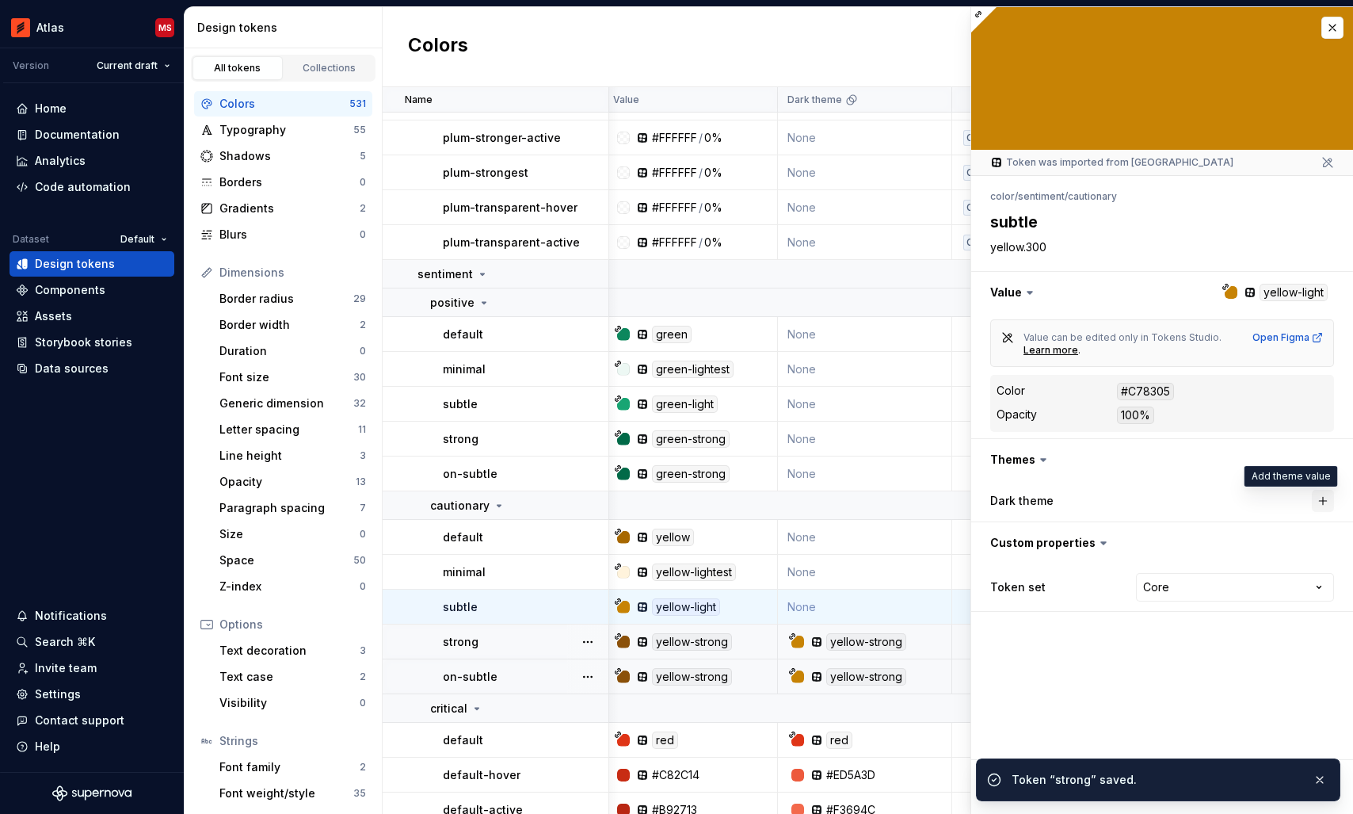
click at [1326, 494] on button "button" at bounding box center [1323, 501] width 22 height 22
click at [1319, 776] on button "button" at bounding box center [1319, 779] width 21 height 22
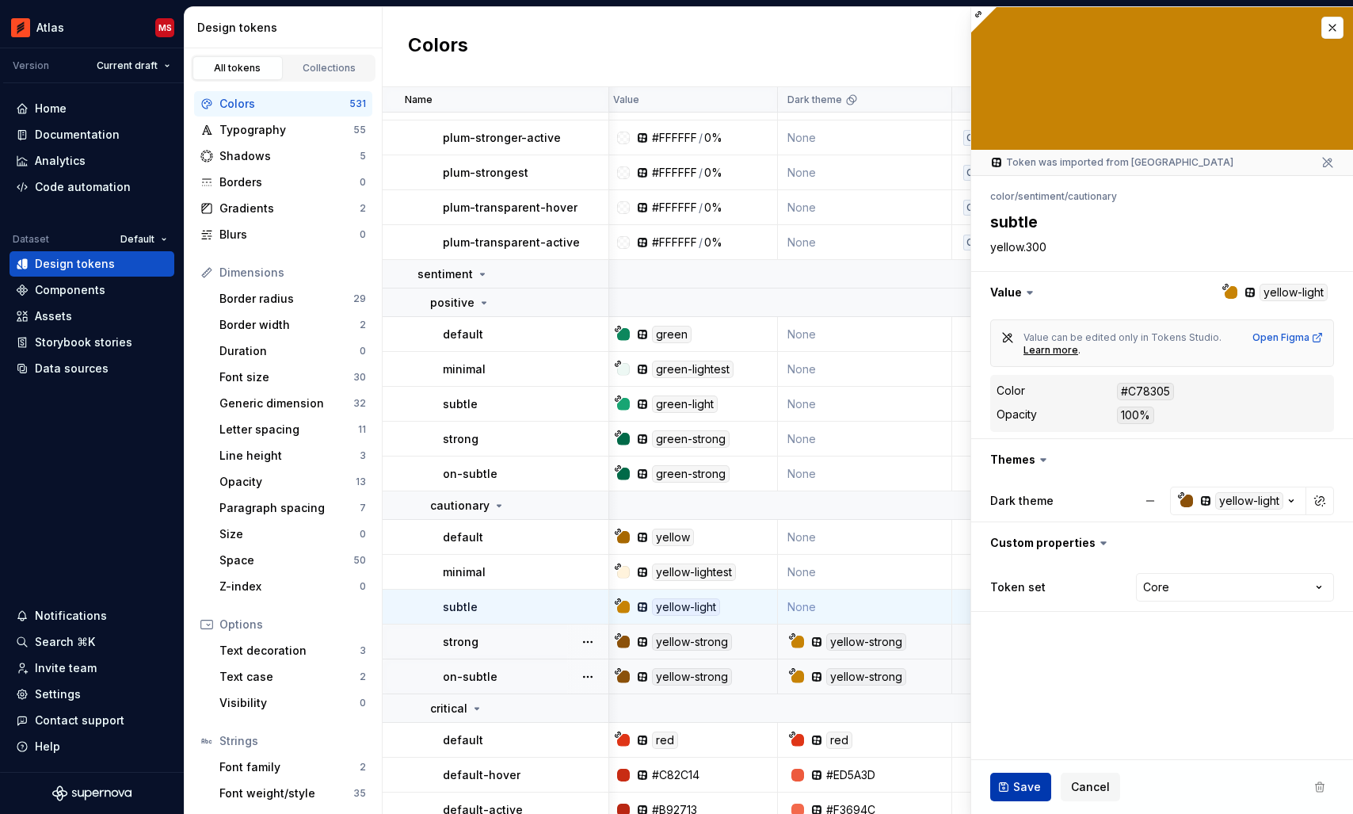
click at [1014, 785] on span "Save" at bounding box center [1027, 787] width 28 height 16
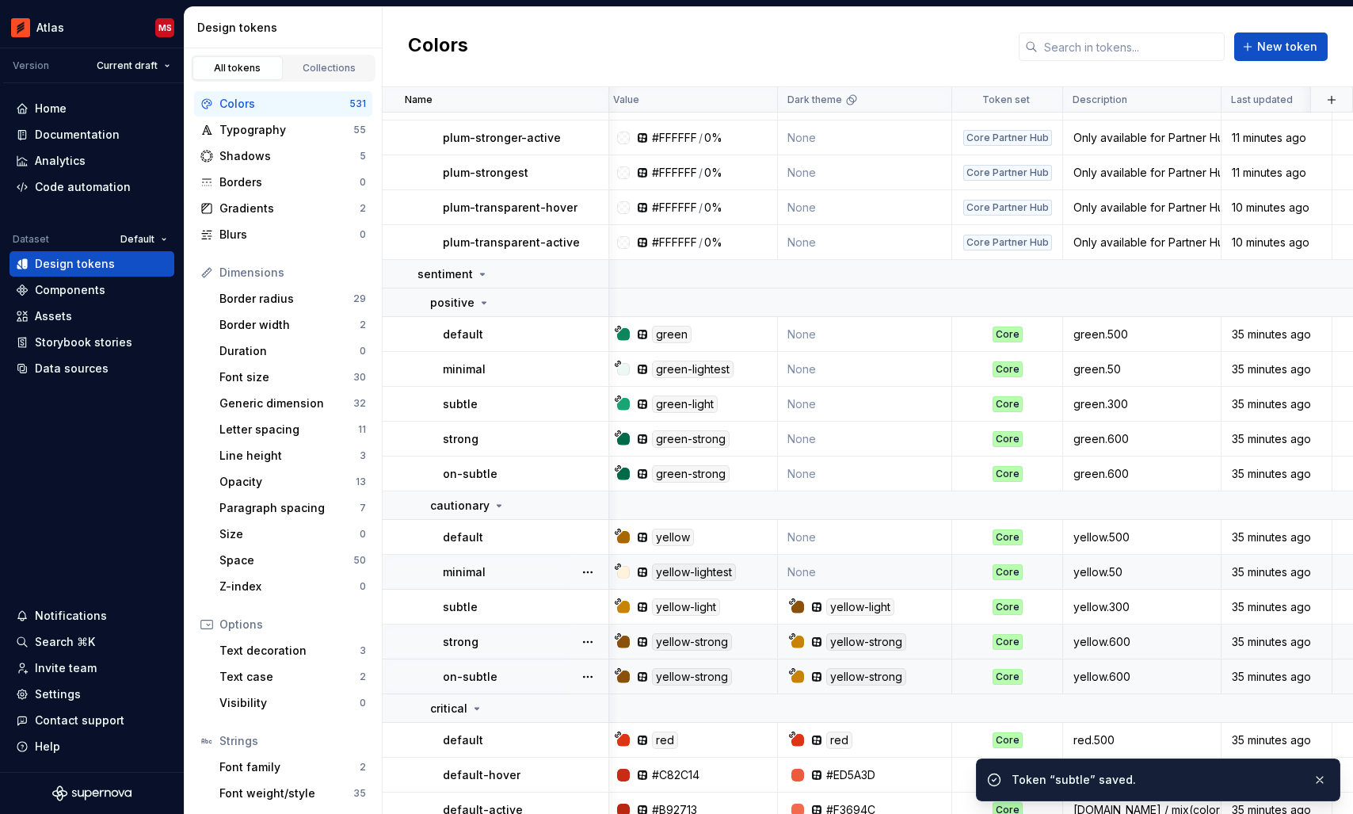
click at [848, 572] on td "None" at bounding box center [865, 571] width 174 height 35
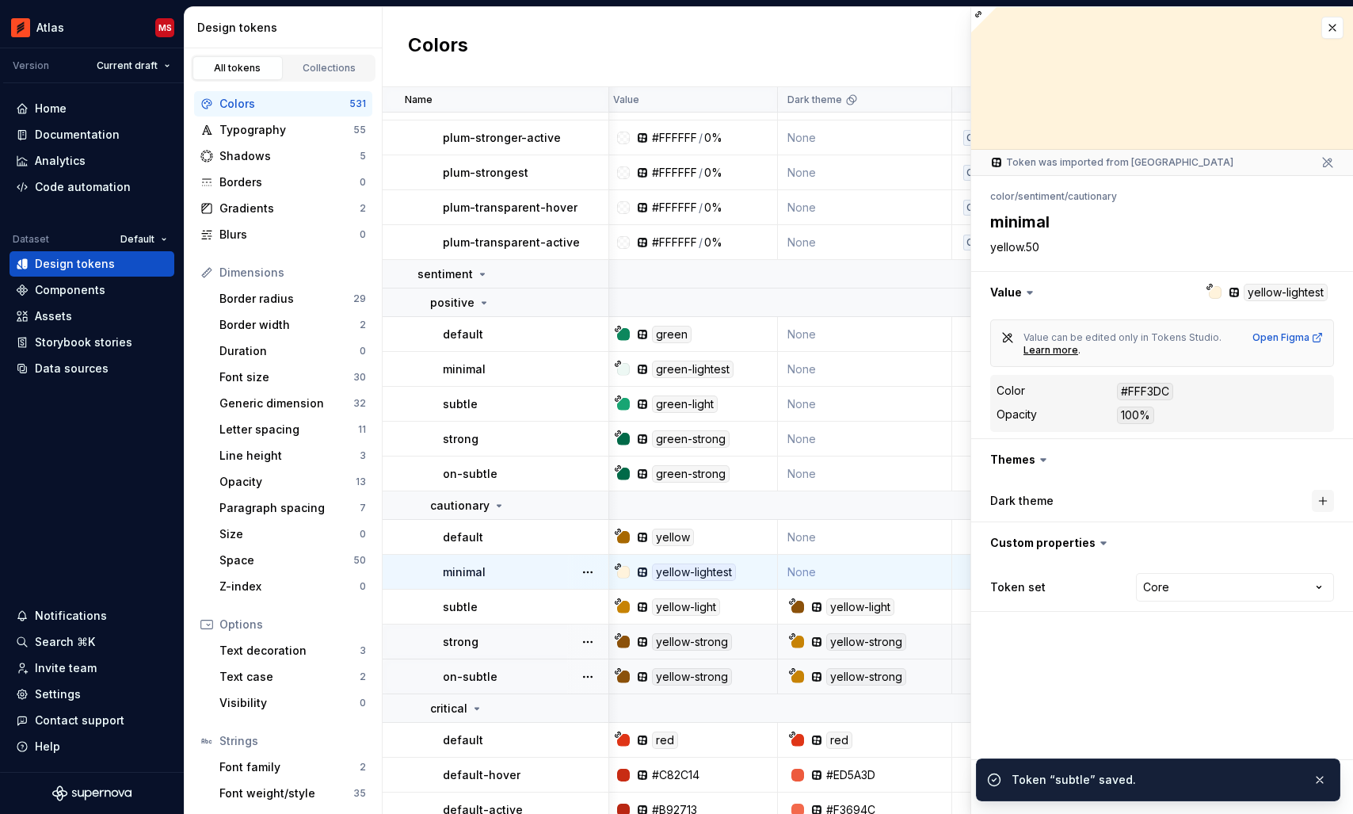
click at [1328, 497] on button "button" at bounding box center [1323, 501] width 22 height 22
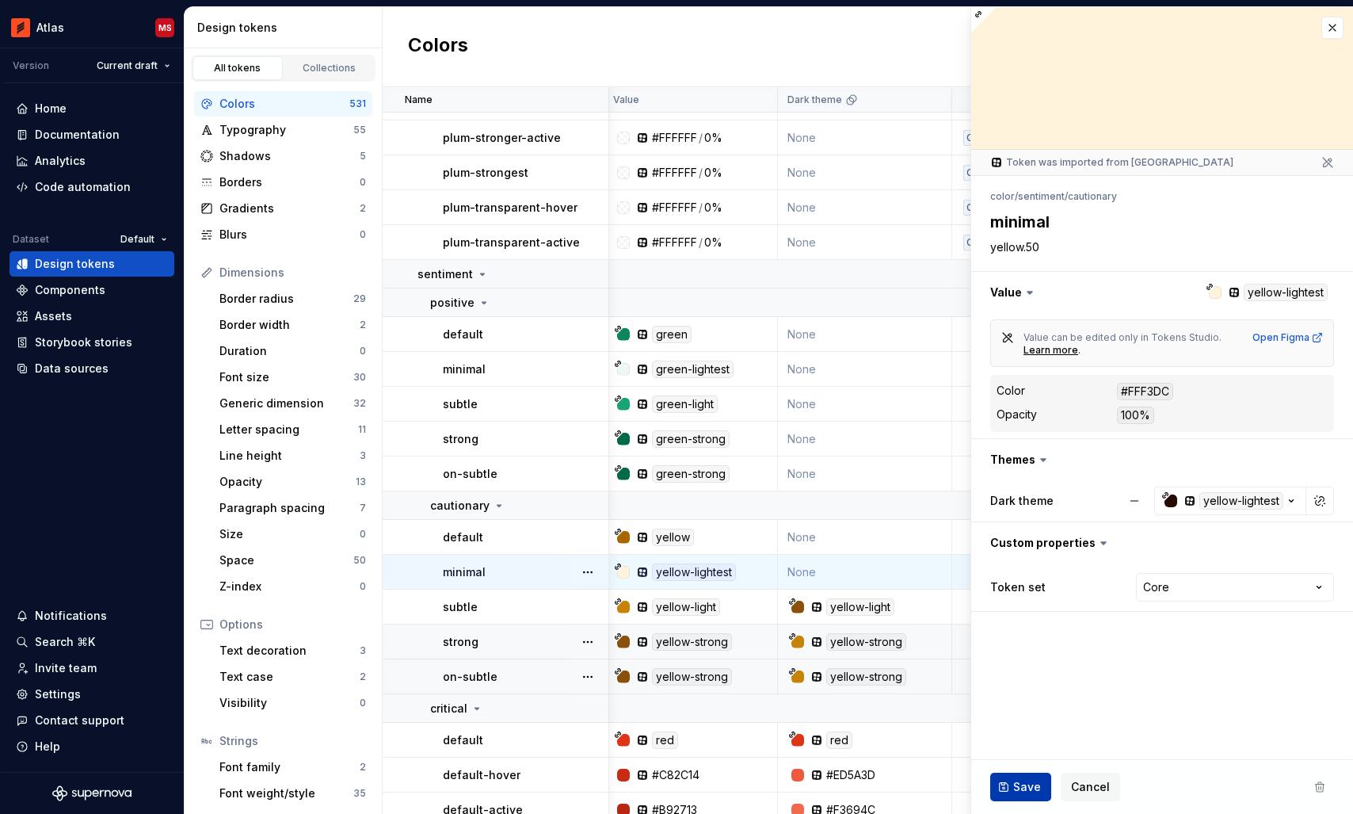
click at [1021, 772] on button "Save" at bounding box center [1020, 786] width 61 height 29
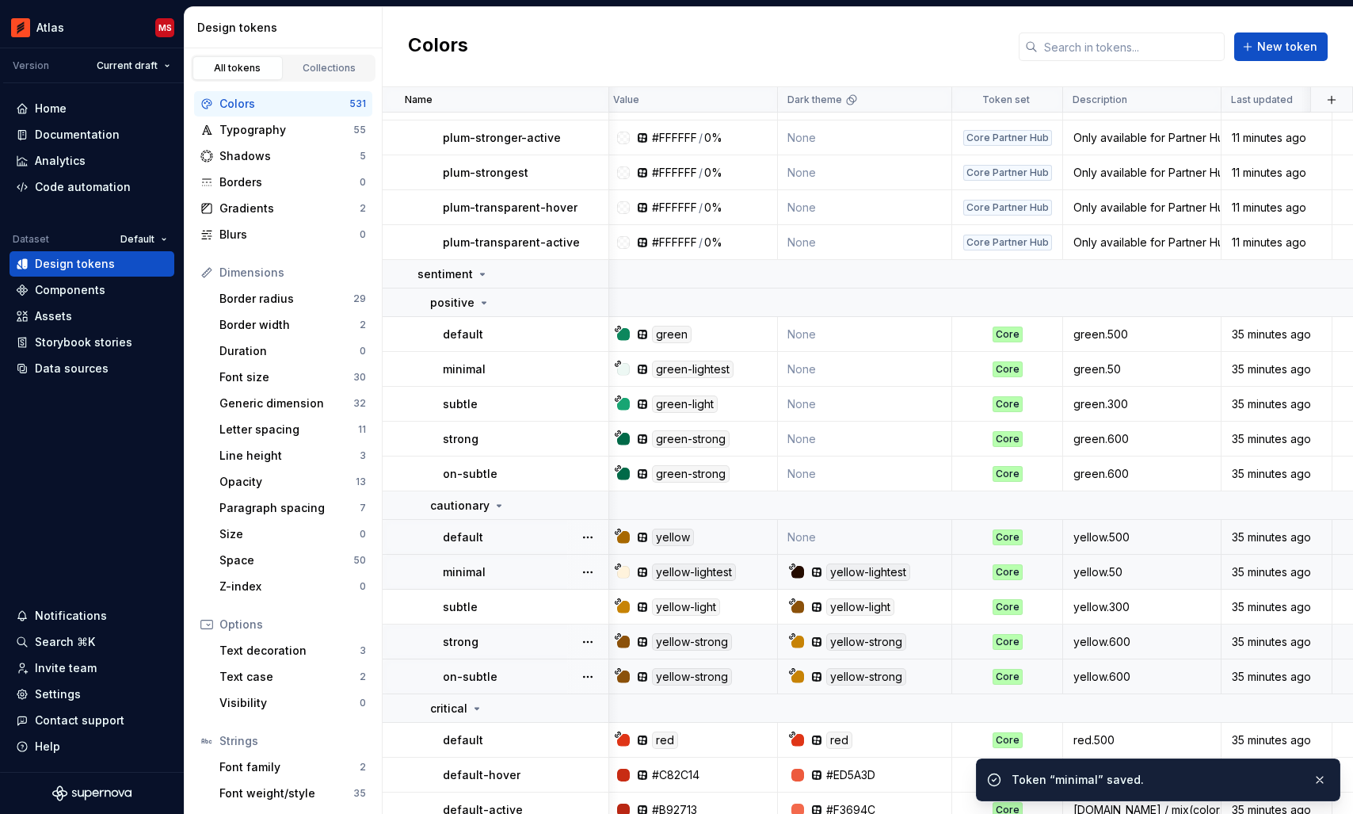
click at [844, 537] on td "None" at bounding box center [865, 537] width 174 height 35
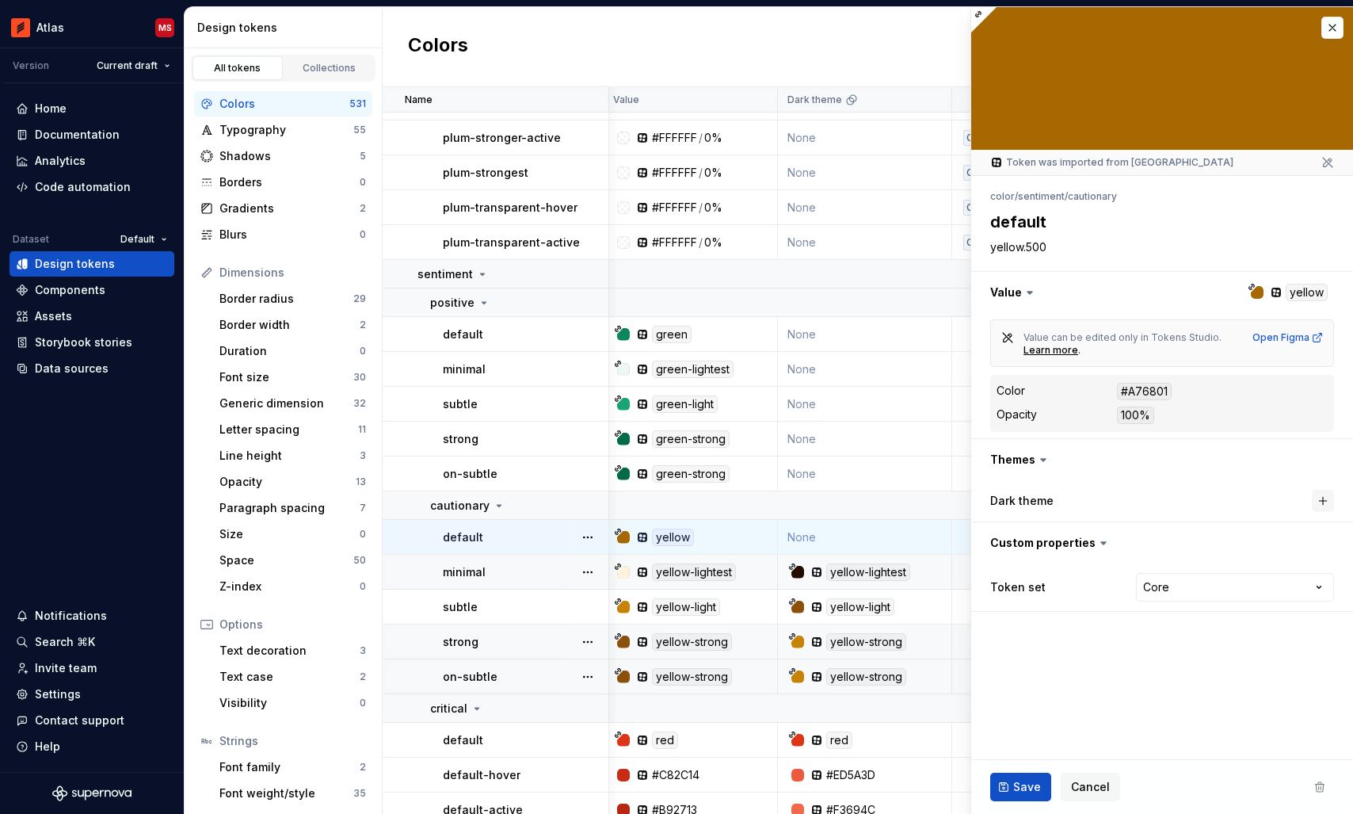
click at [1321, 499] on button "button" at bounding box center [1323, 501] width 22 height 22
click at [1021, 779] on span "Save" at bounding box center [1027, 787] width 28 height 16
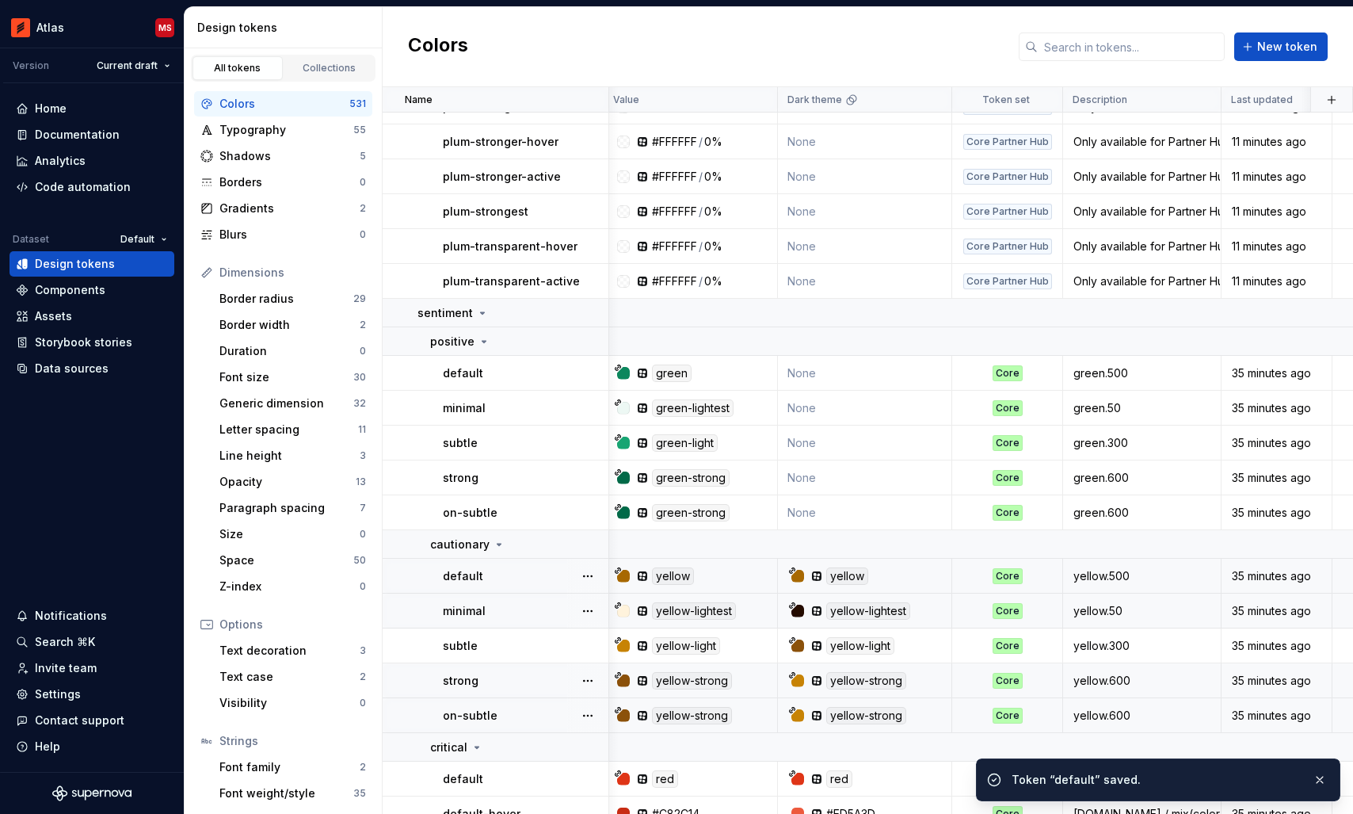
scroll to position [14824, 6]
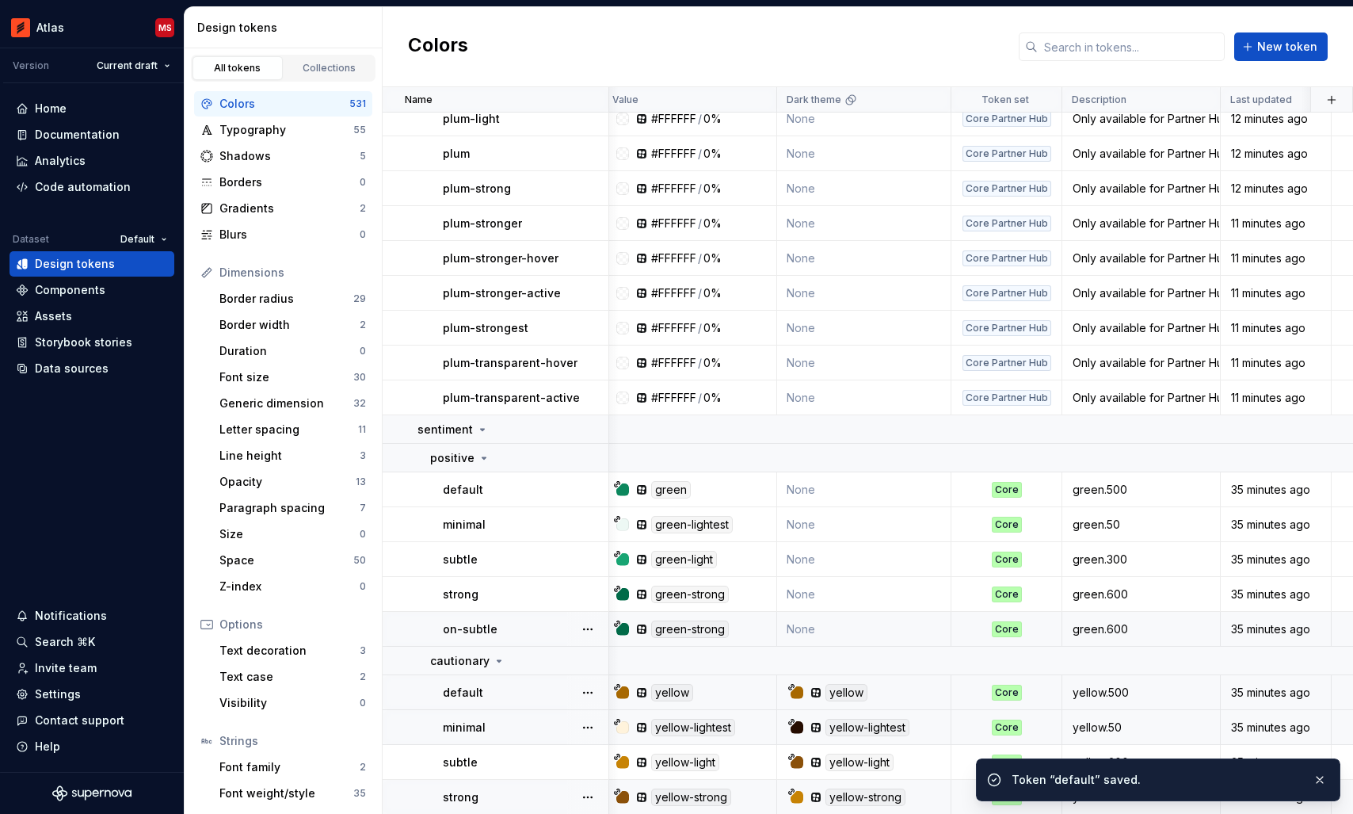
click at [811, 621] on td "None" at bounding box center [864, 629] width 174 height 35
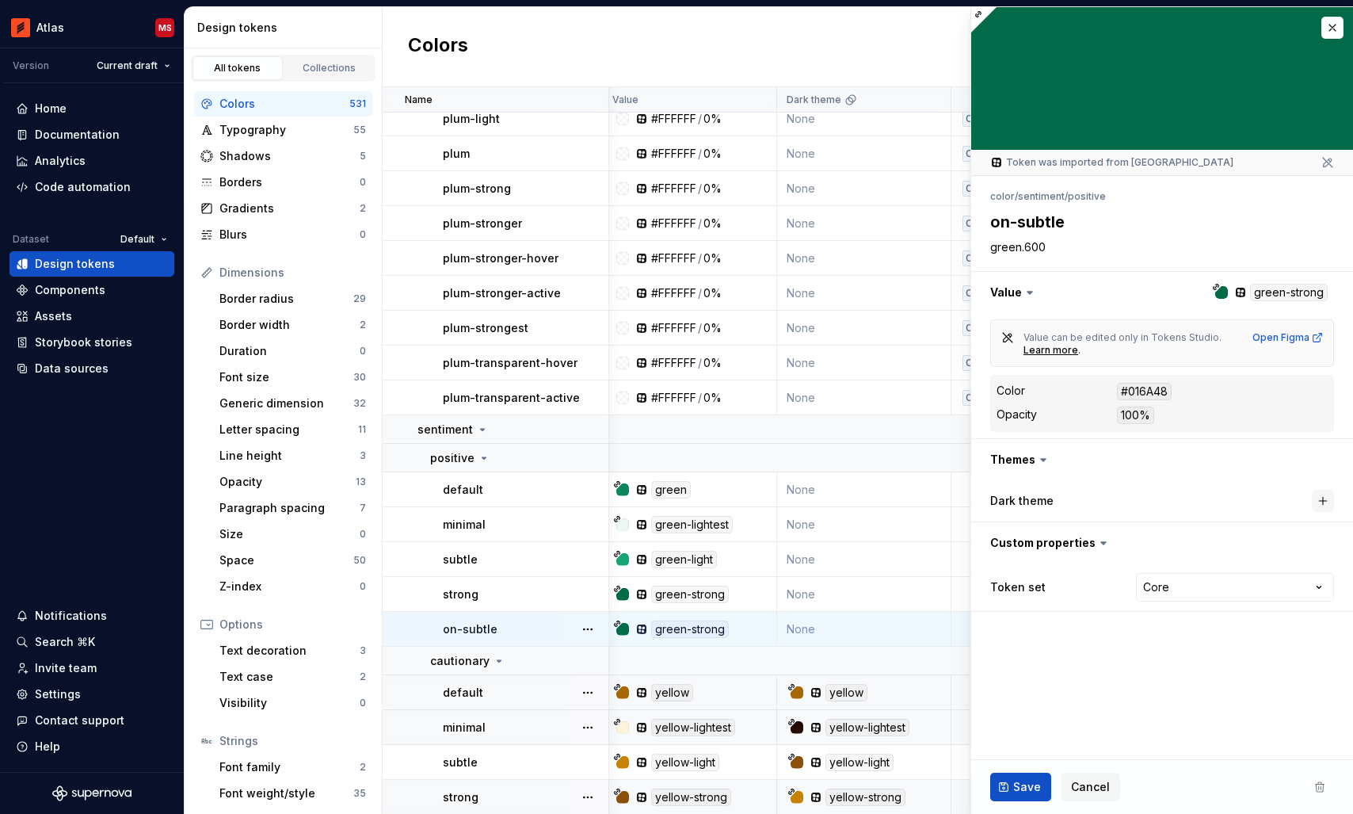
click at [1329, 499] on button "button" at bounding box center [1323, 501] width 22 height 22
click at [1023, 786] on span "Save" at bounding box center [1027, 787] width 28 height 16
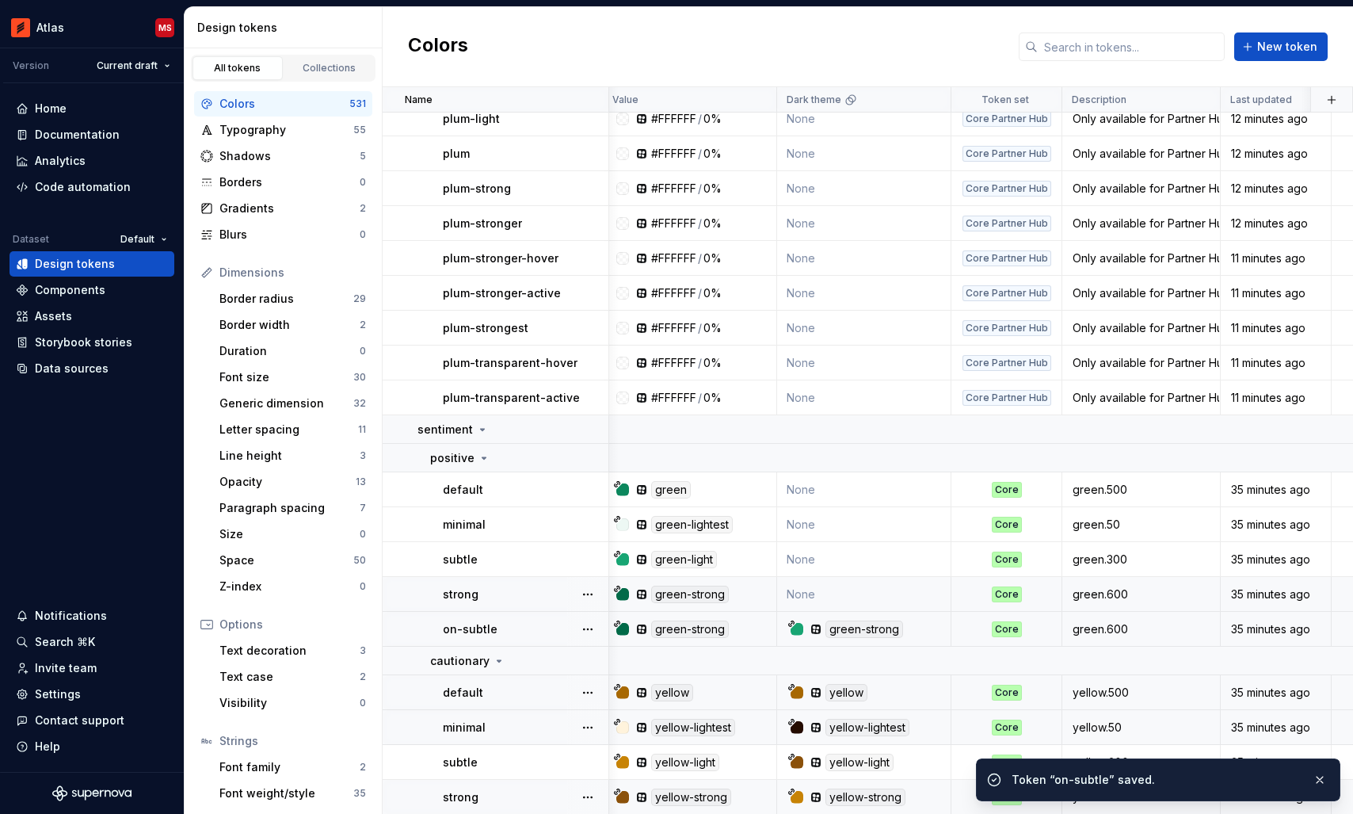
click at [827, 596] on td "None" at bounding box center [864, 594] width 174 height 35
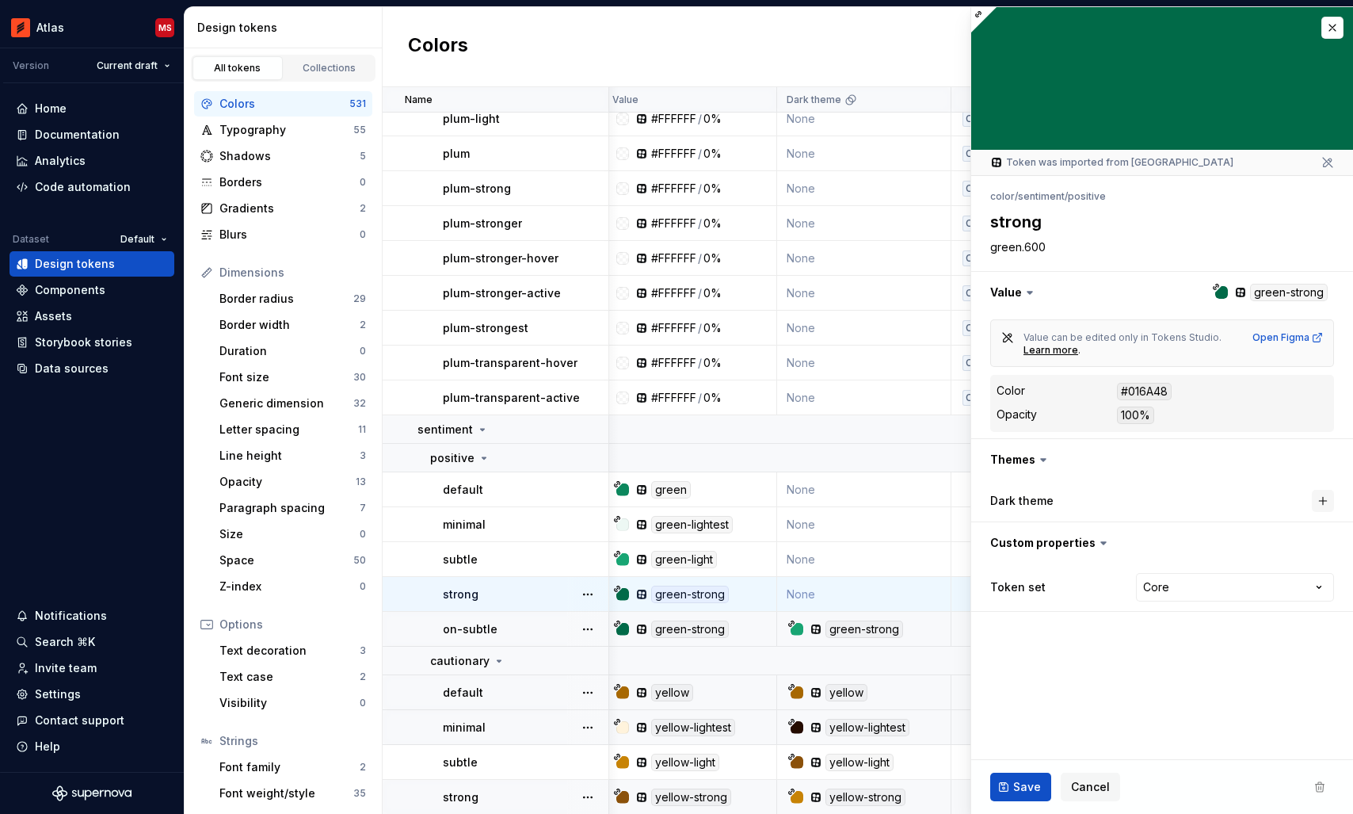
click at [1325, 497] on button "button" at bounding box center [1323, 501] width 22 height 22
click at [1023, 787] on span "Save" at bounding box center [1027, 787] width 28 height 16
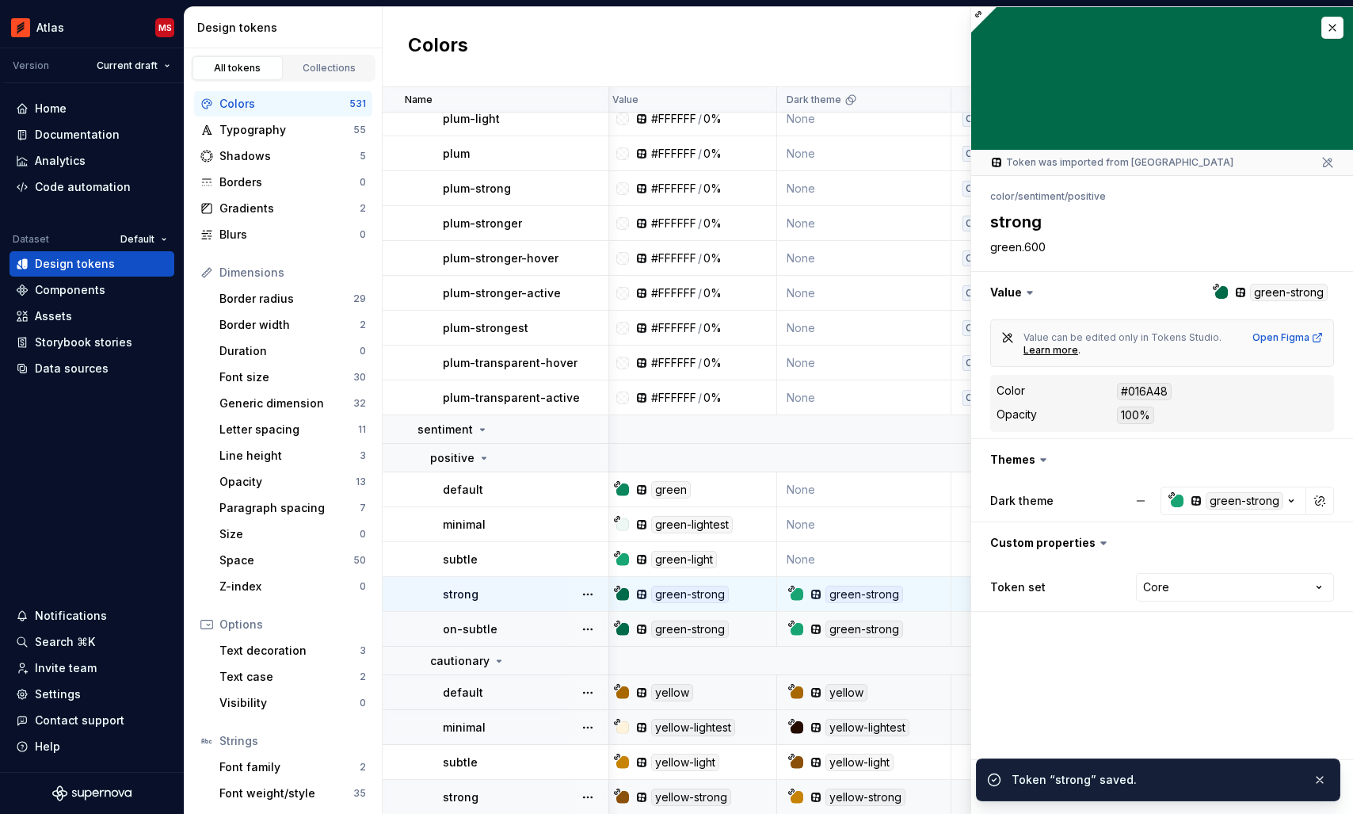
click at [848, 554] on td "None" at bounding box center [864, 559] width 174 height 35
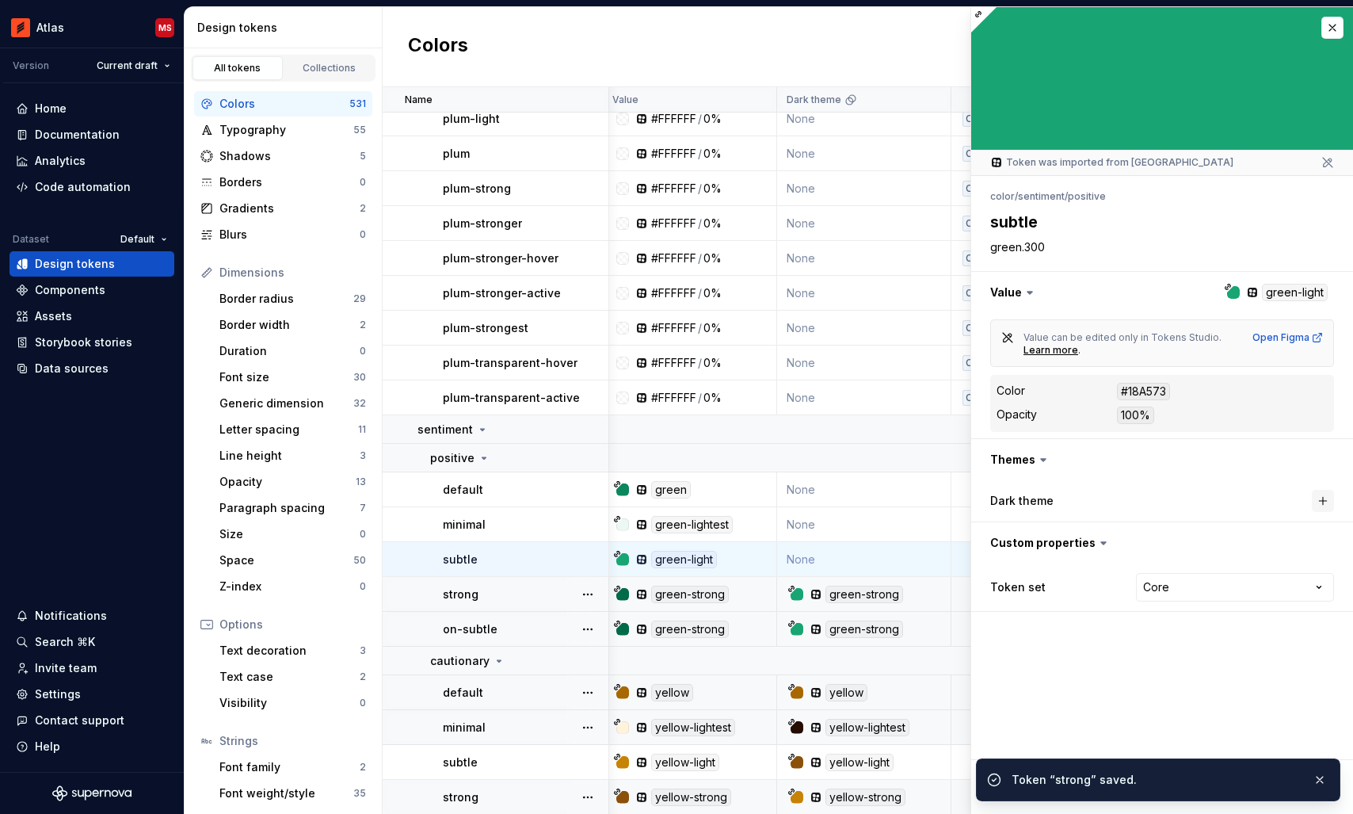
click at [1322, 503] on button "button" at bounding box center [1323, 501] width 22 height 22
click at [1318, 783] on button "button" at bounding box center [1319, 779] width 21 height 22
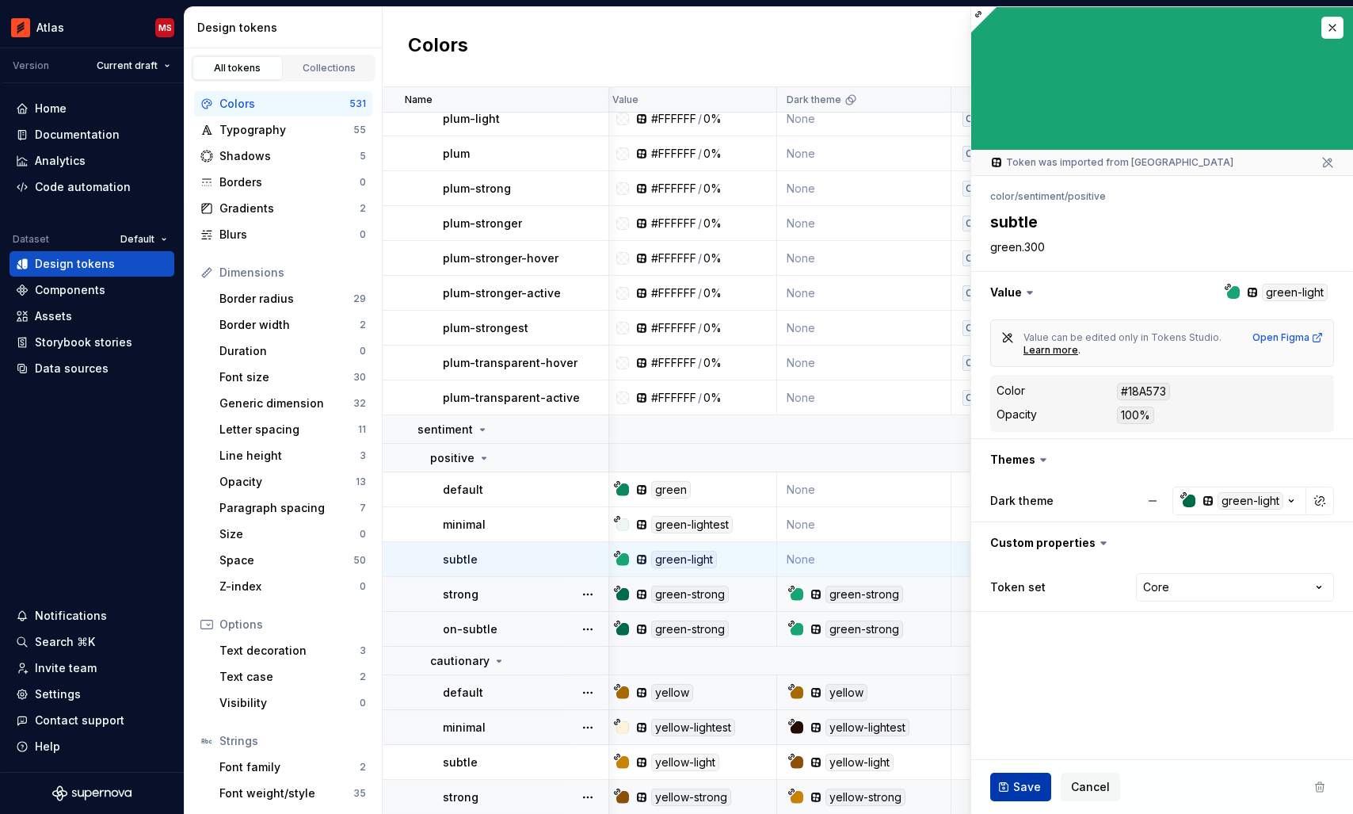
click at [1024, 786] on span "Save" at bounding box center [1027, 787] width 28 height 16
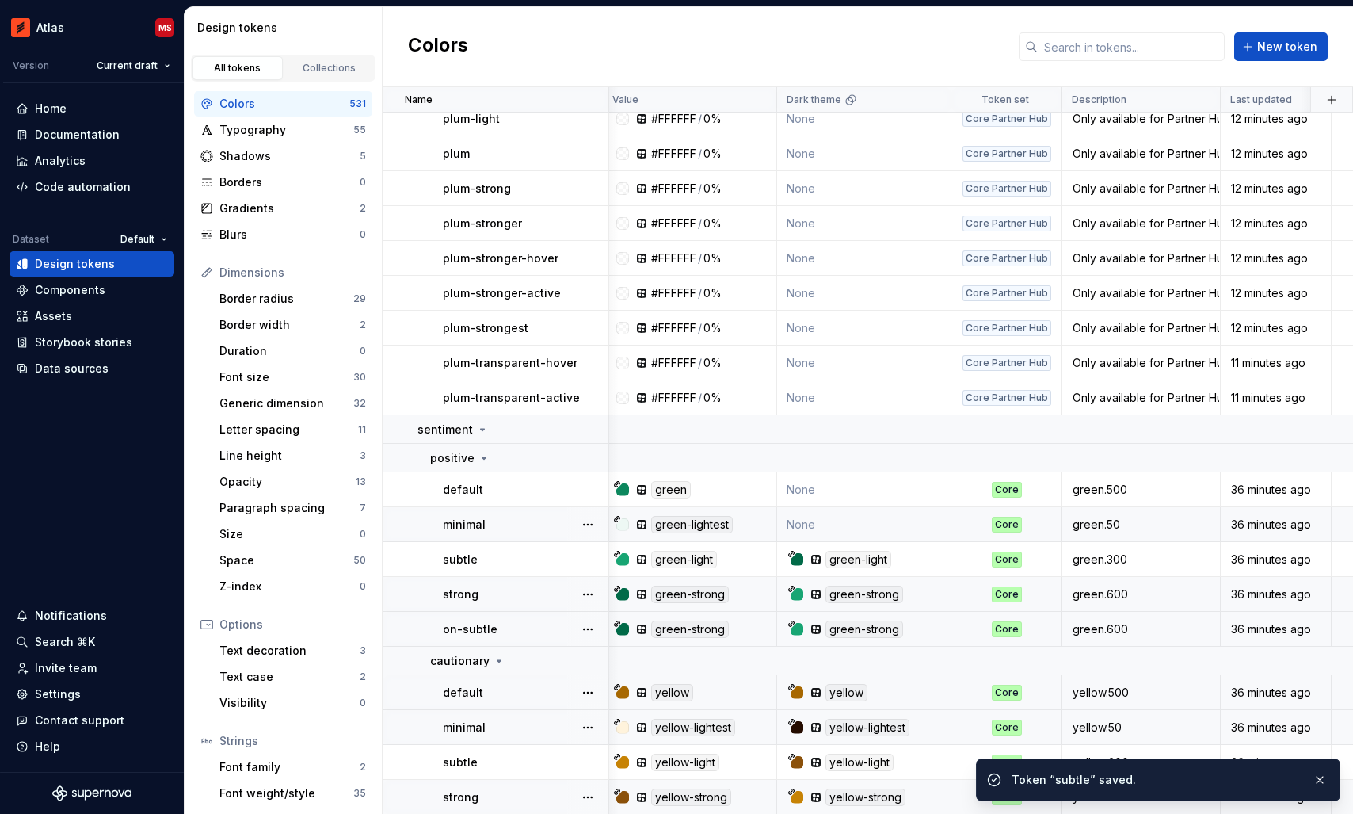
click at [851, 524] on td "None" at bounding box center [864, 524] width 174 height 35
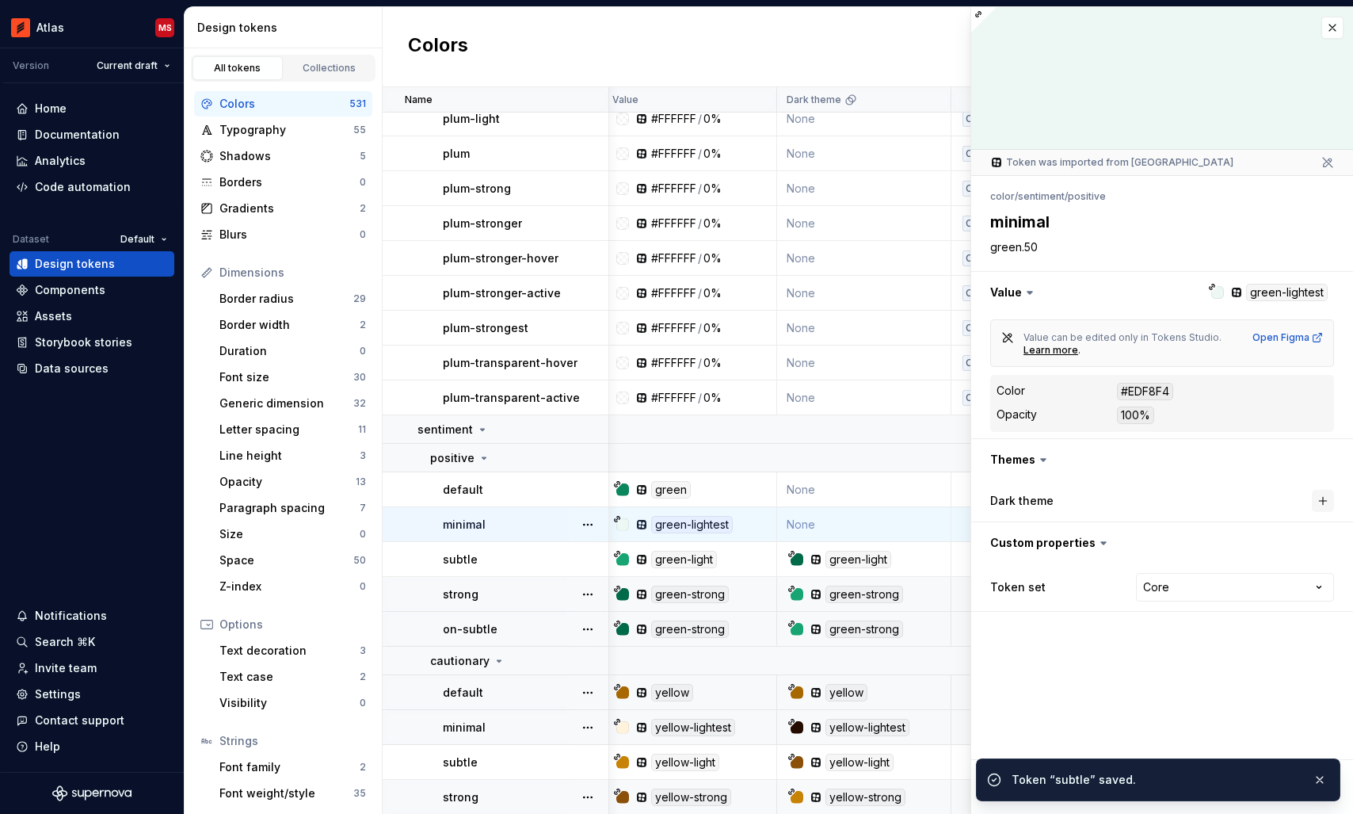
click at [1327, 501] on button "button" at bounding box center [1323, 501] width 22 height 22
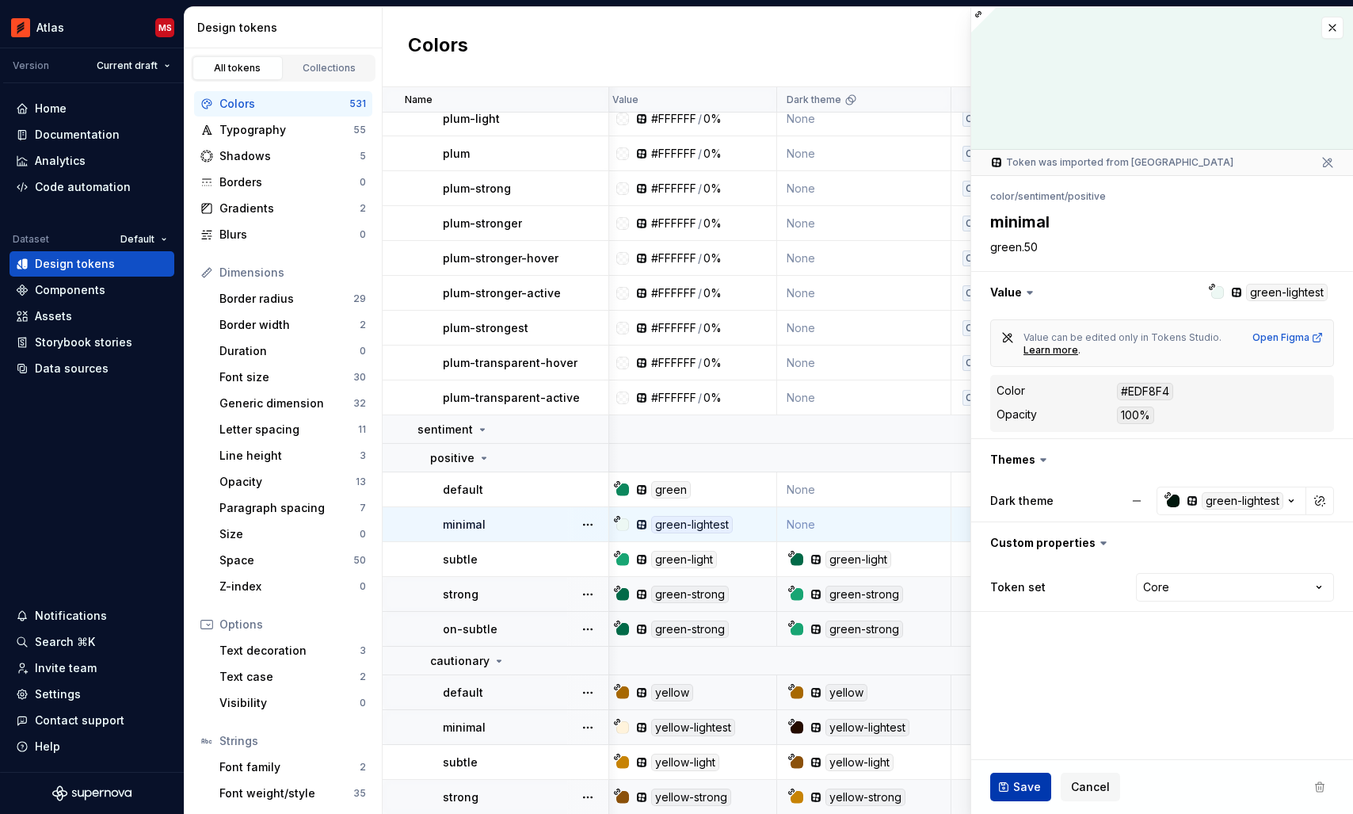
click at [1023, 797] on button "Save" at bounding box center [1020, 786] width 61 height 29
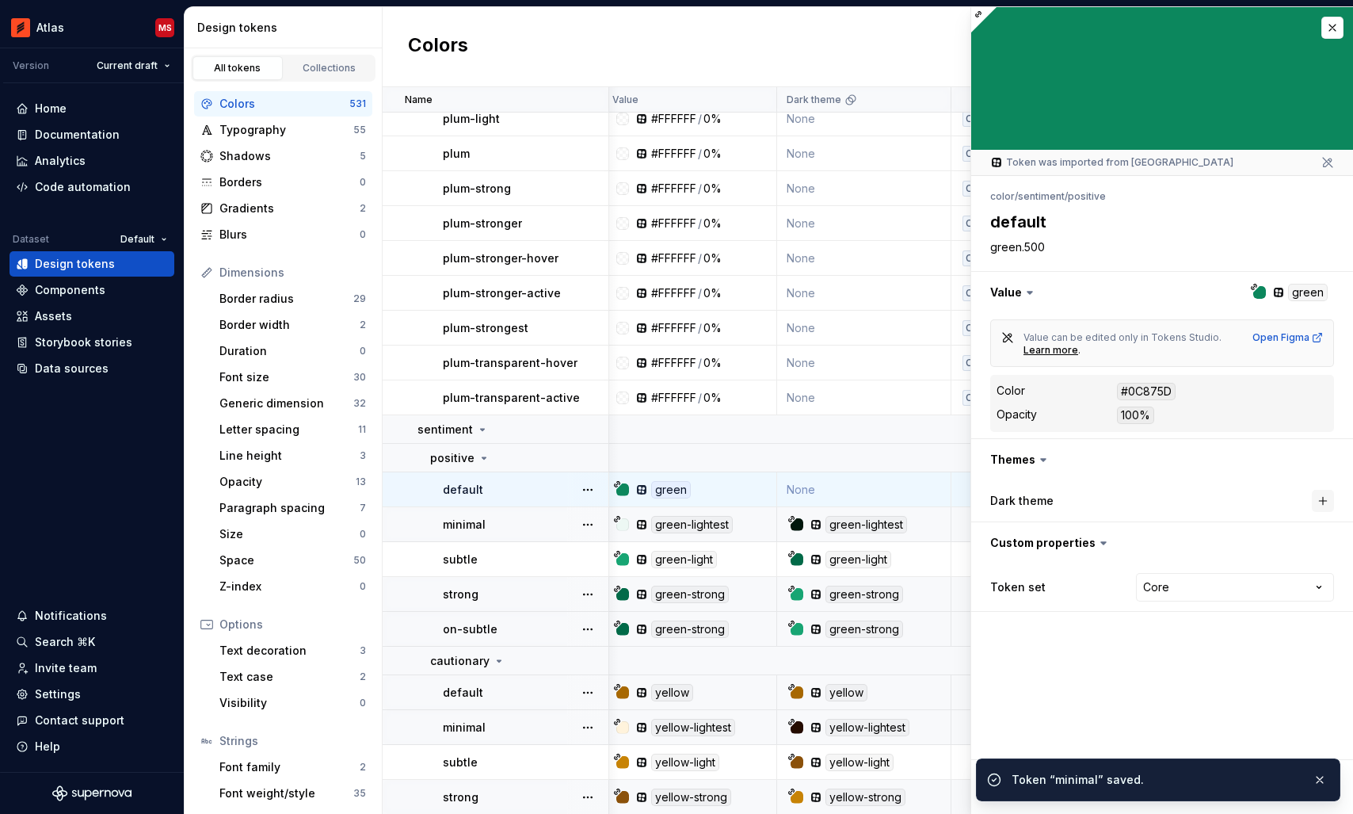
click at [1325, 501] on button "button" at bounding box center [1323, 501] width 22 height 22
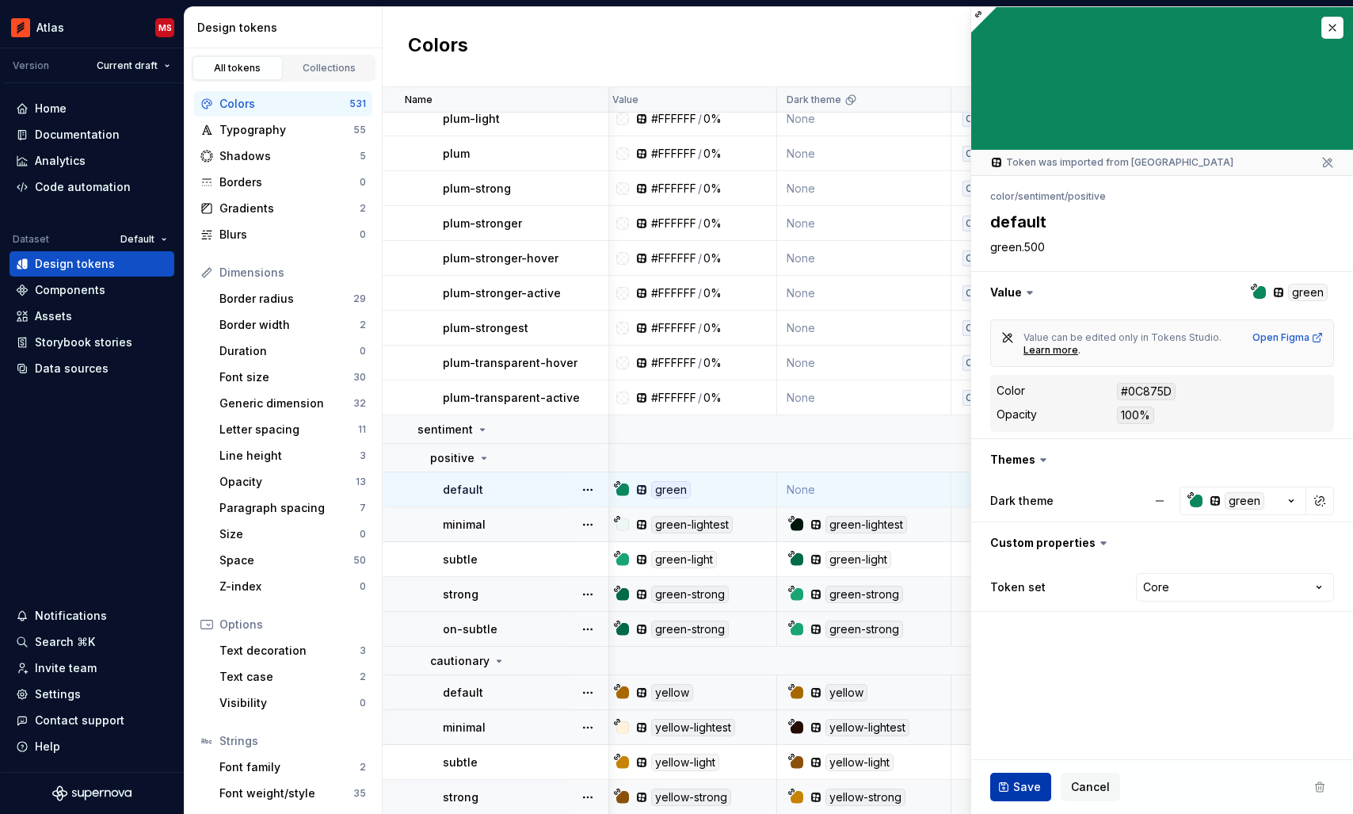
click at [1008, 791] on button "Save" at bounding box center [1020, 786] width 61 height 29
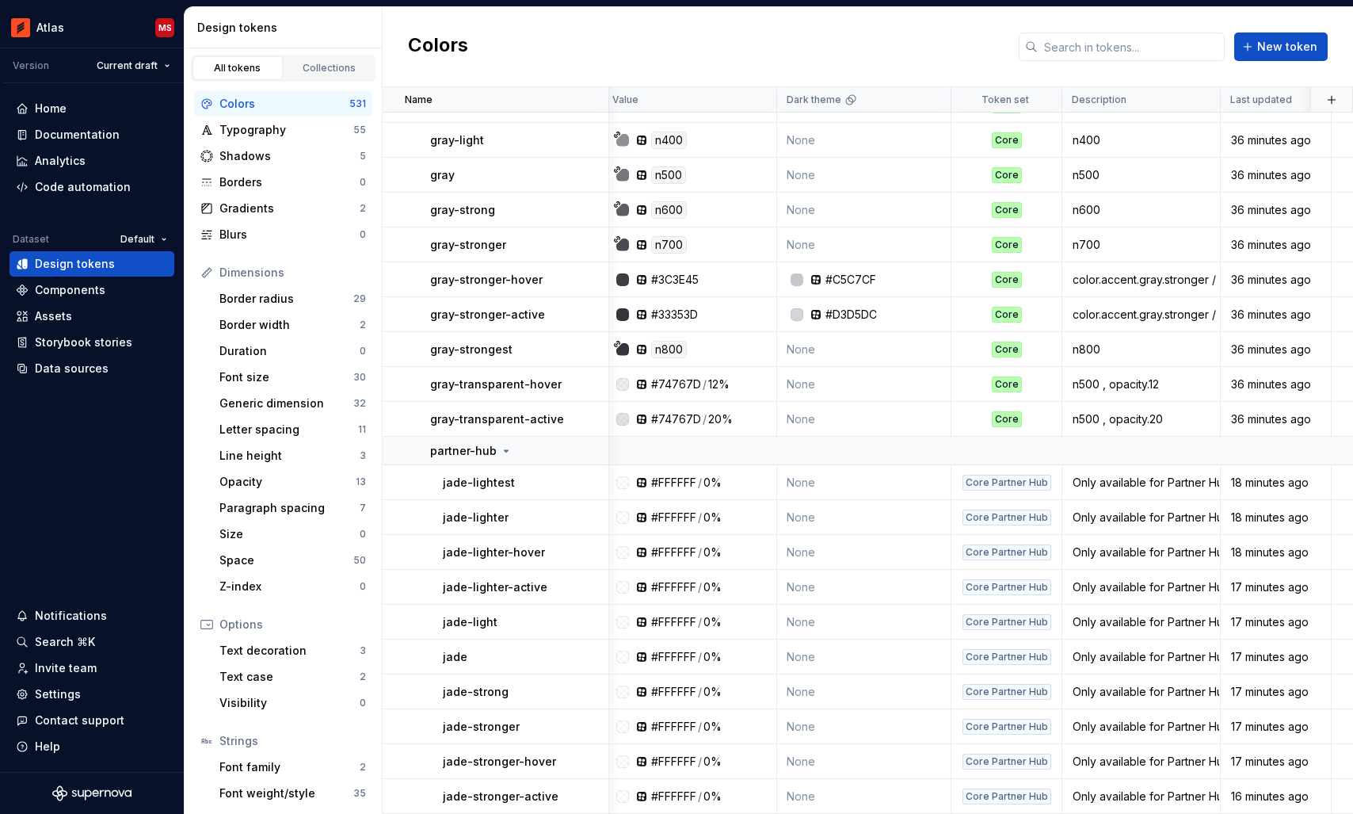
scroll to position [13318, 6]
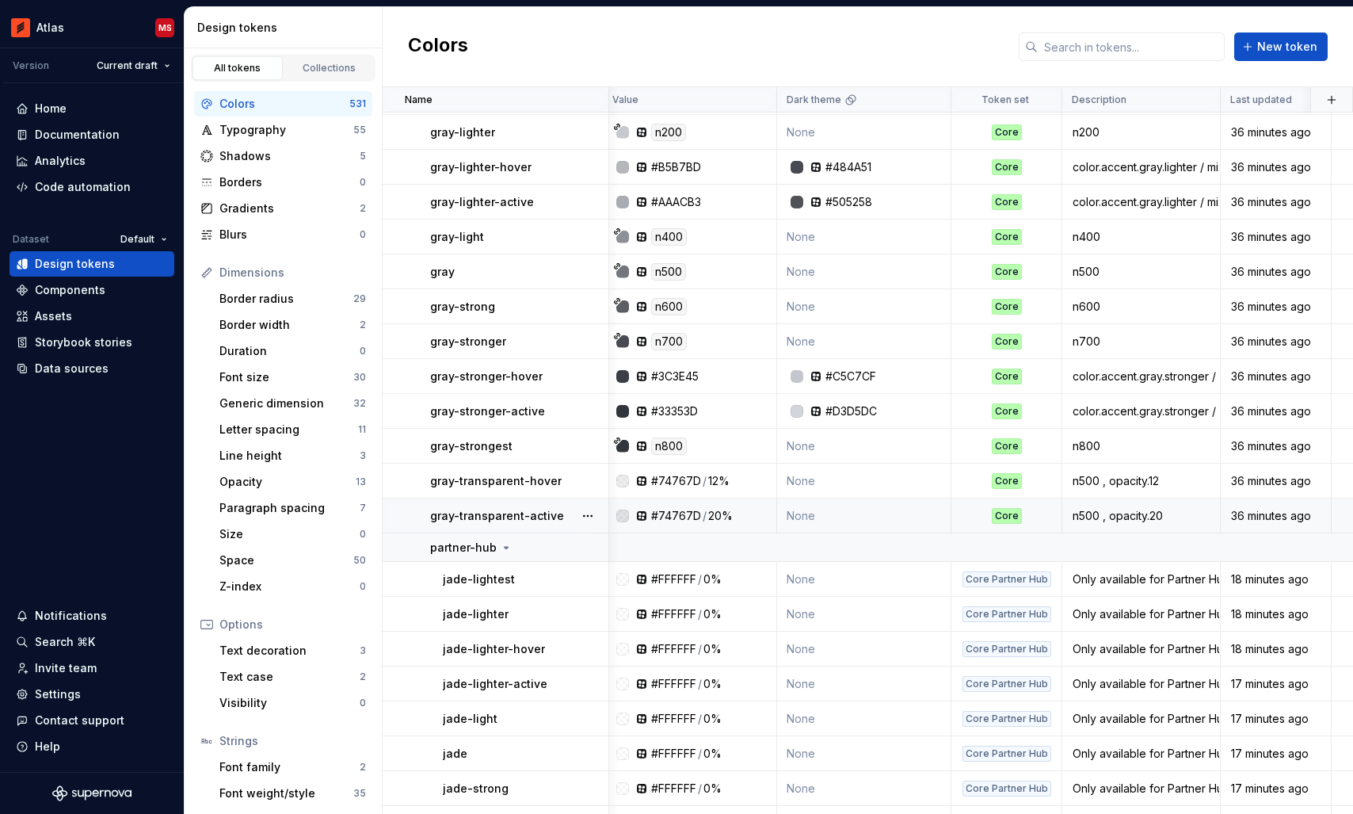
click at [834, 512] on td "None" at bounding box center [864, 515] width 174 height 35
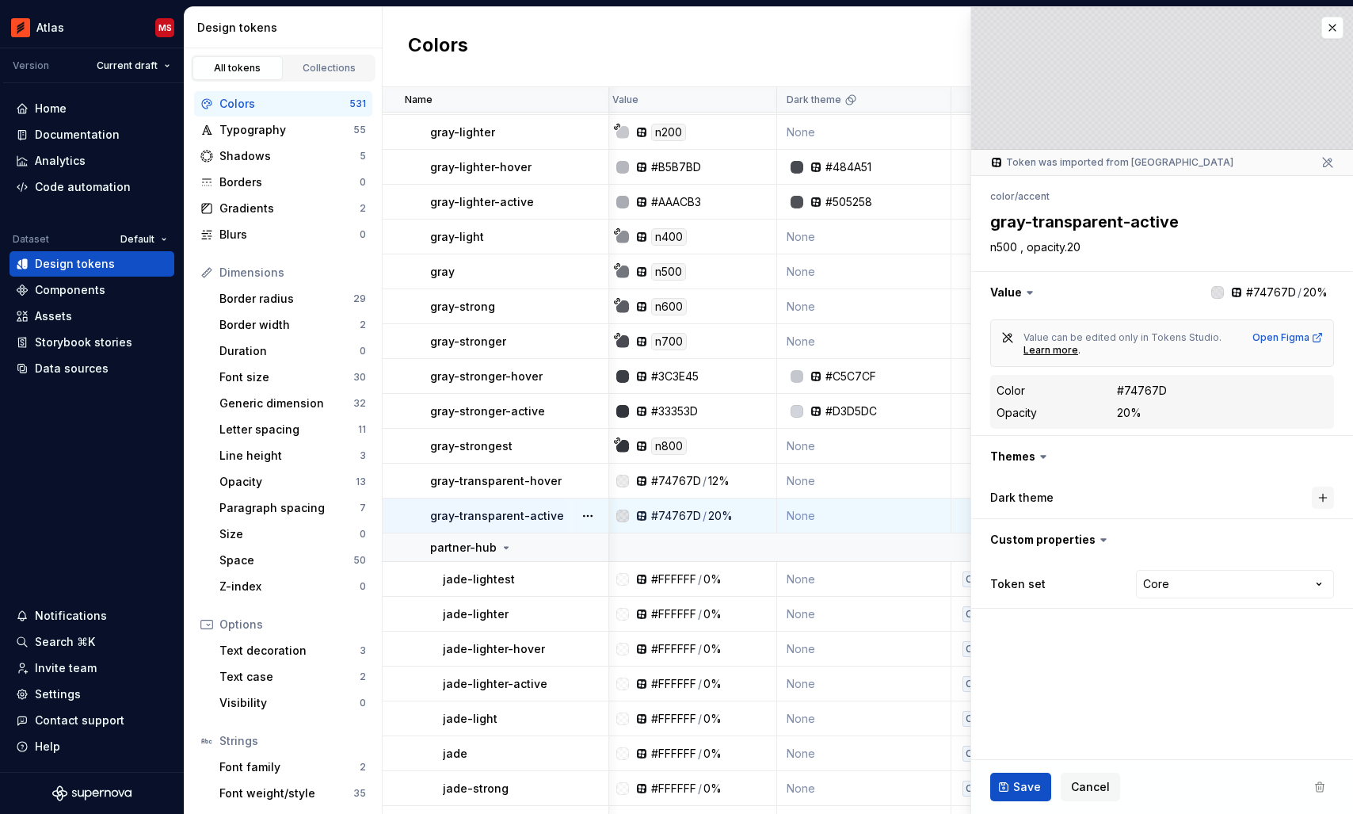
click at [1315, 504] on button "button" at bounding box center [1323, 497] width 22 height 22
click at [1013, 784] on span "Save" at bounding box center [1027, 787] width 28 height 16
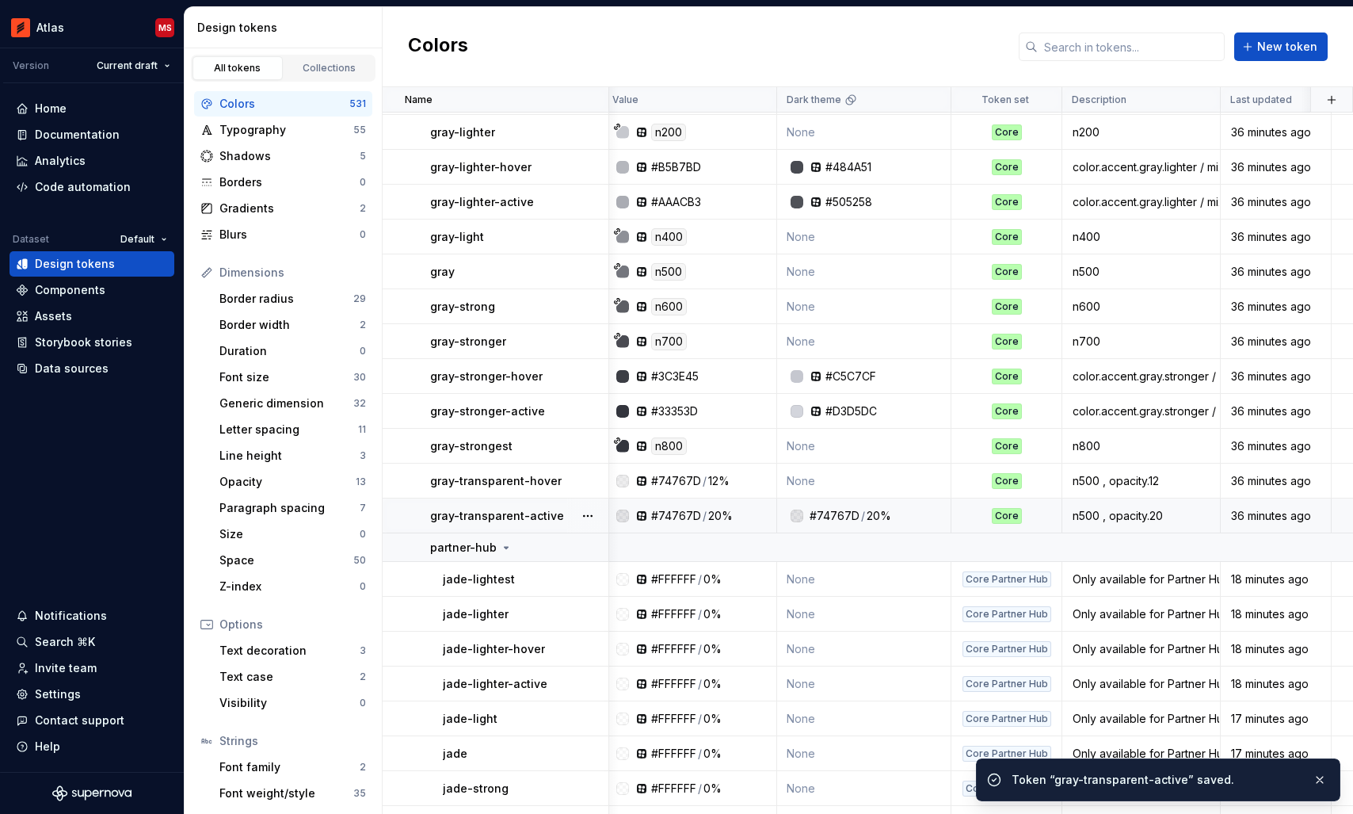
click at [858, 482] on td "None" at bounding box center [864, 480] width 174 height 35
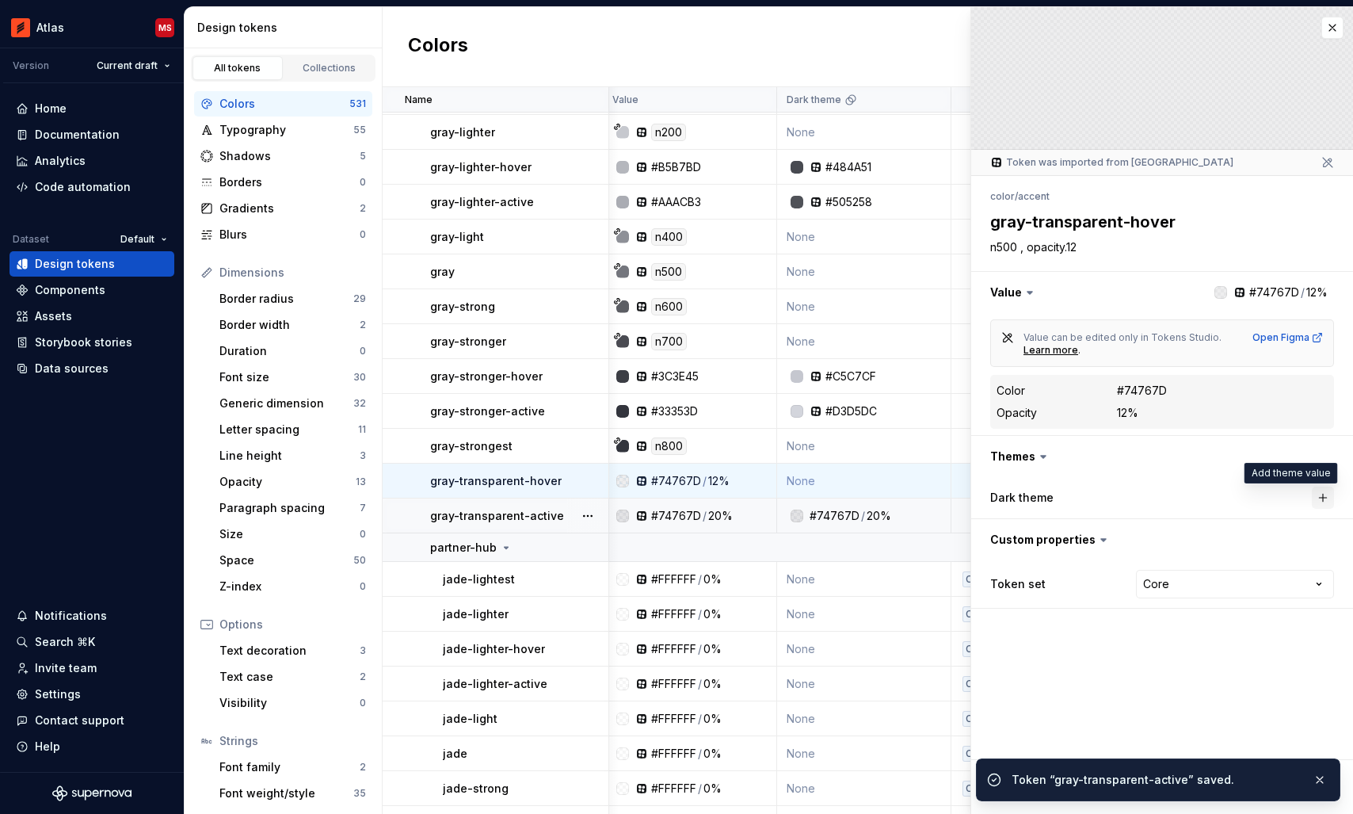
click at [1322, 496] on button "button" at bounding box center [1323, 497] width 22 height 22
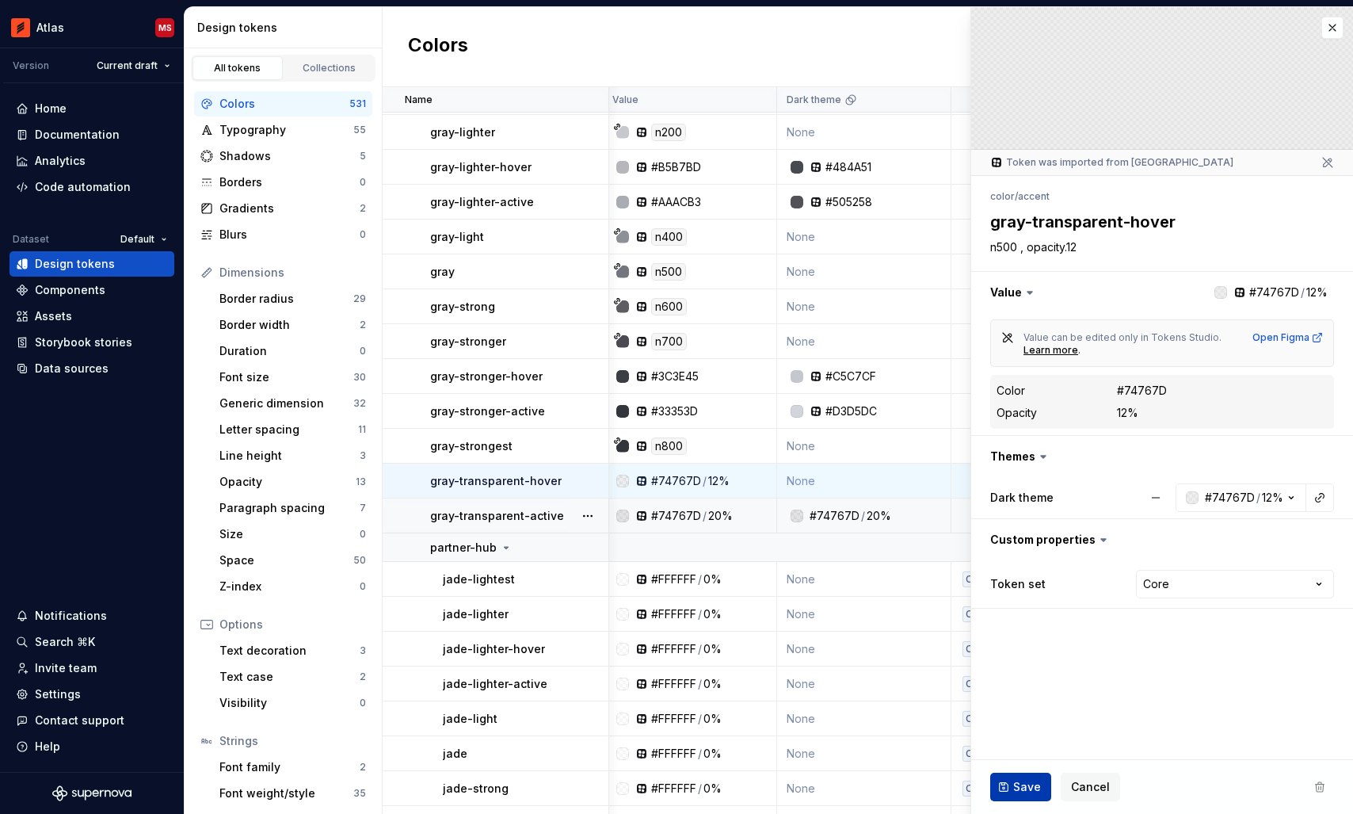
click at [1017, 785] on span "Save" at bounding box center [1027, 787] width 28 height 16
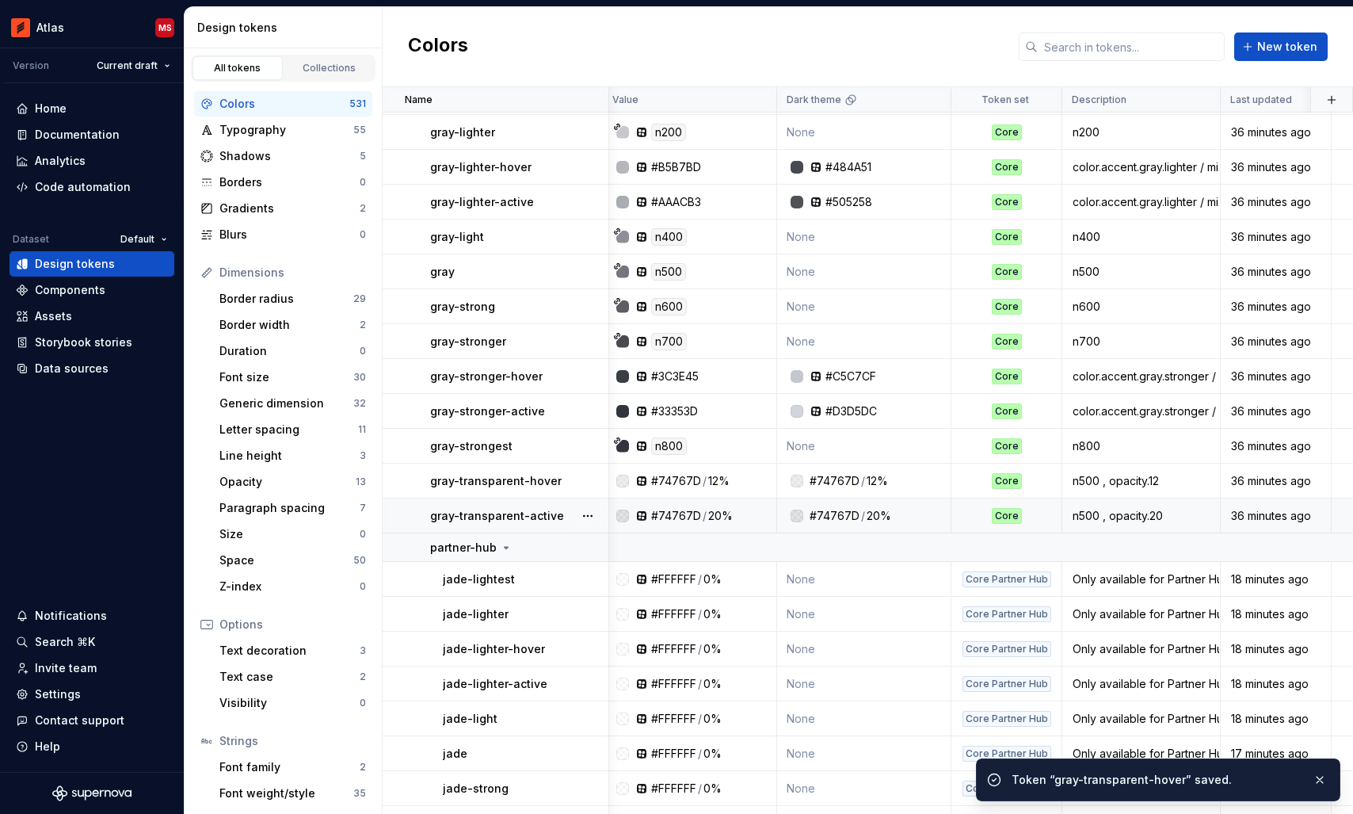
click at [821, 444] on td "None" at bounding box center [864, 446] width 174 height 35
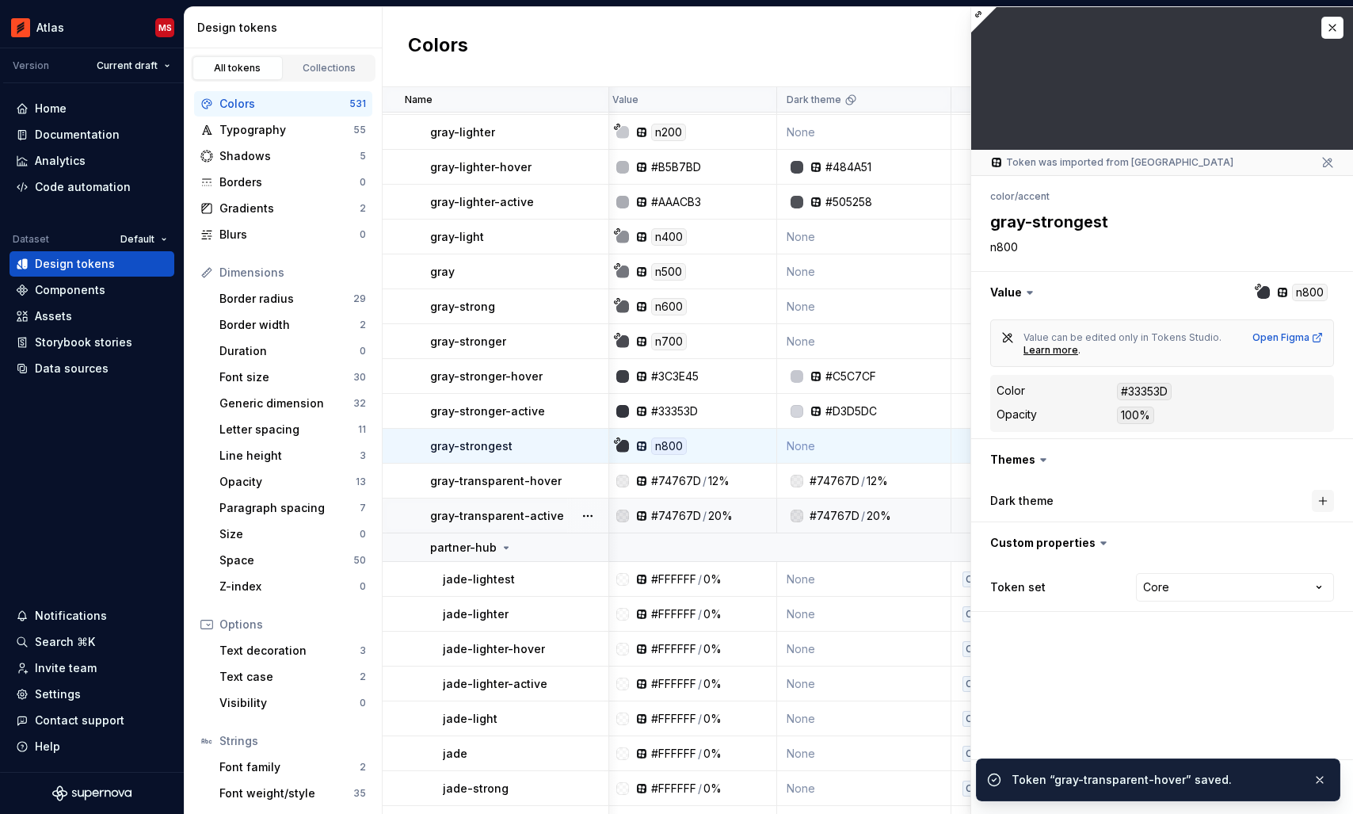
click at [1320, 497] on button "button" at bounding box center [1323, 501] width 22 height 22
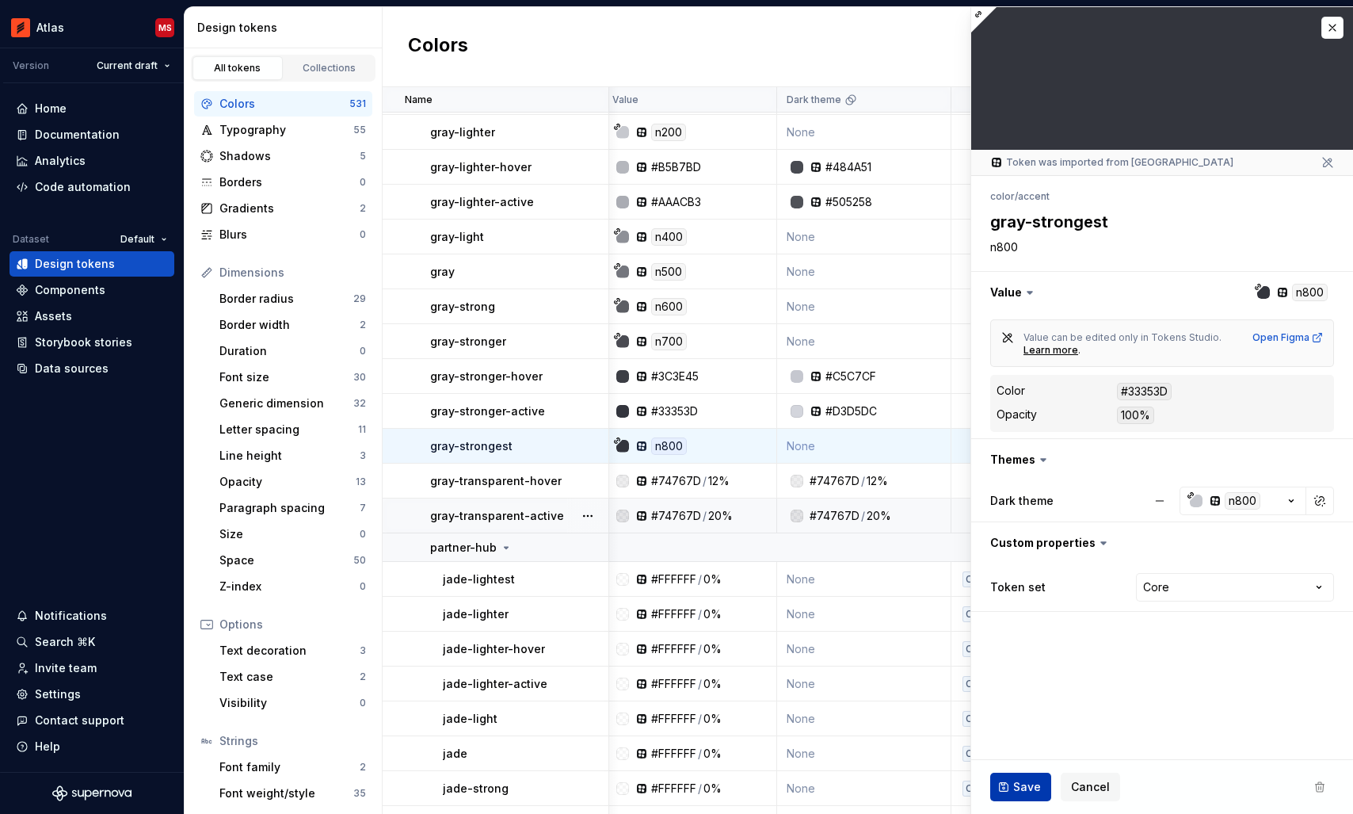
click at [1019, 783] on span "Save" at bounding box center [1027, 787] width 28 height 16
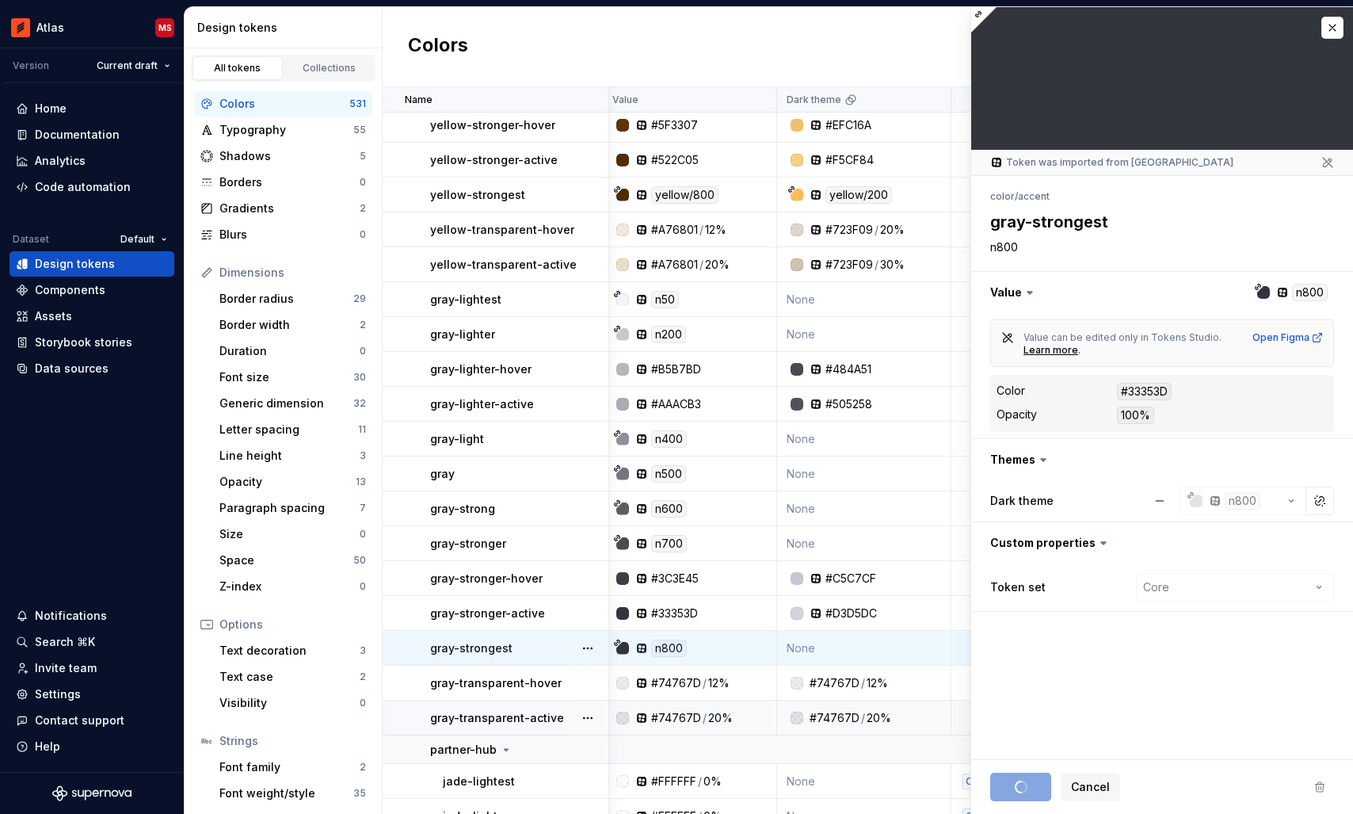
scroll to position [13075, 6]
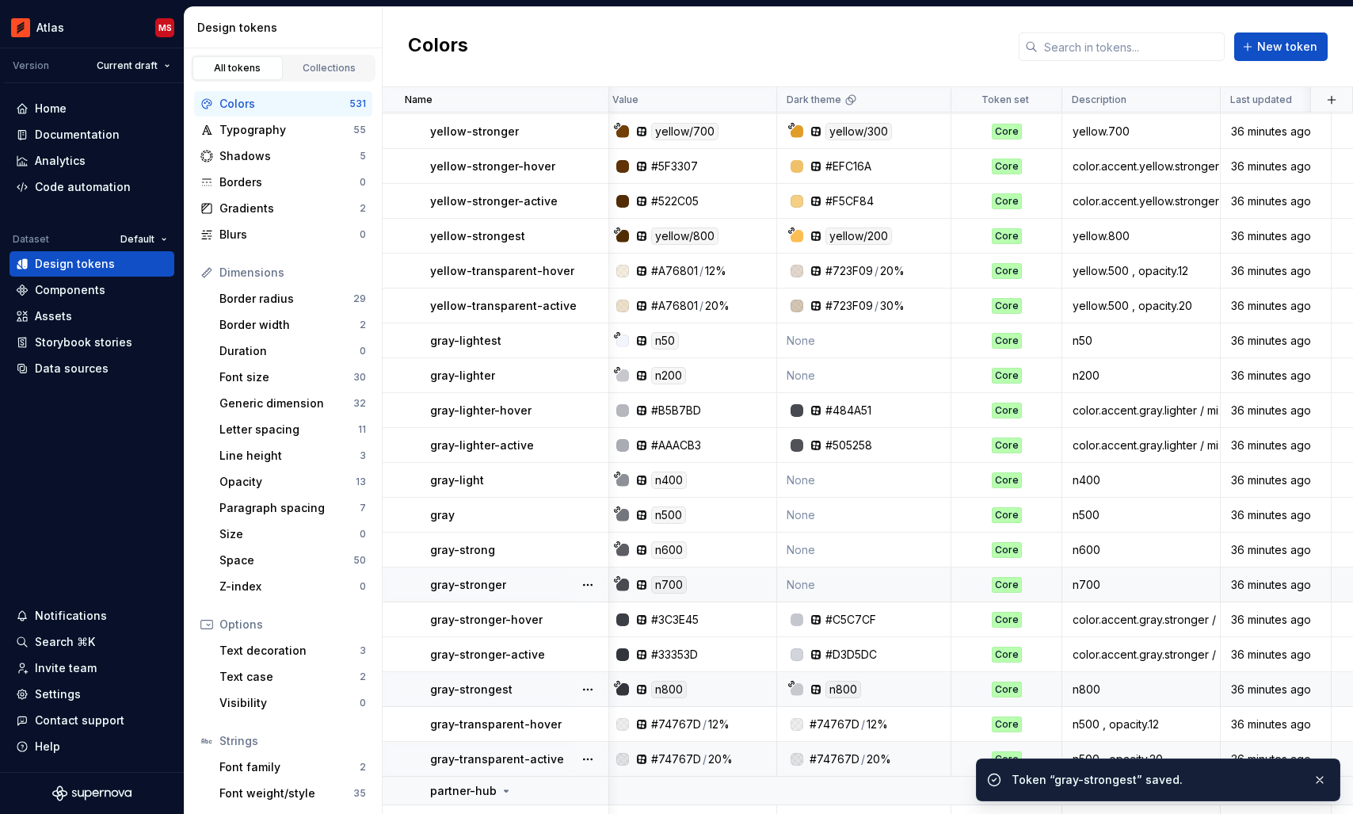
click at [836, 577] on td "None" at bounding box center [864, 584] width 174 height 35
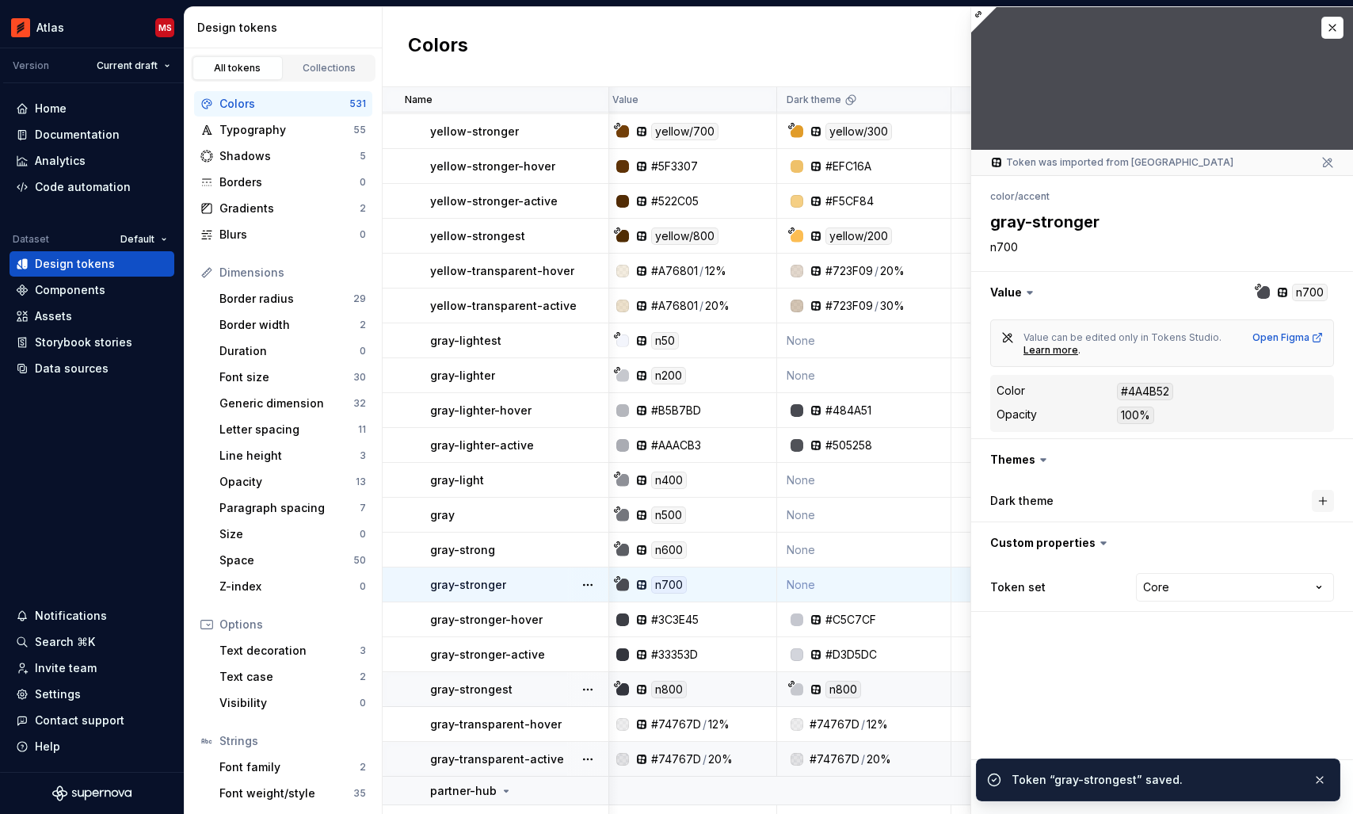
click at [1327, 501] on button "button" at bounding box center [1323, 501] width 22 height 22
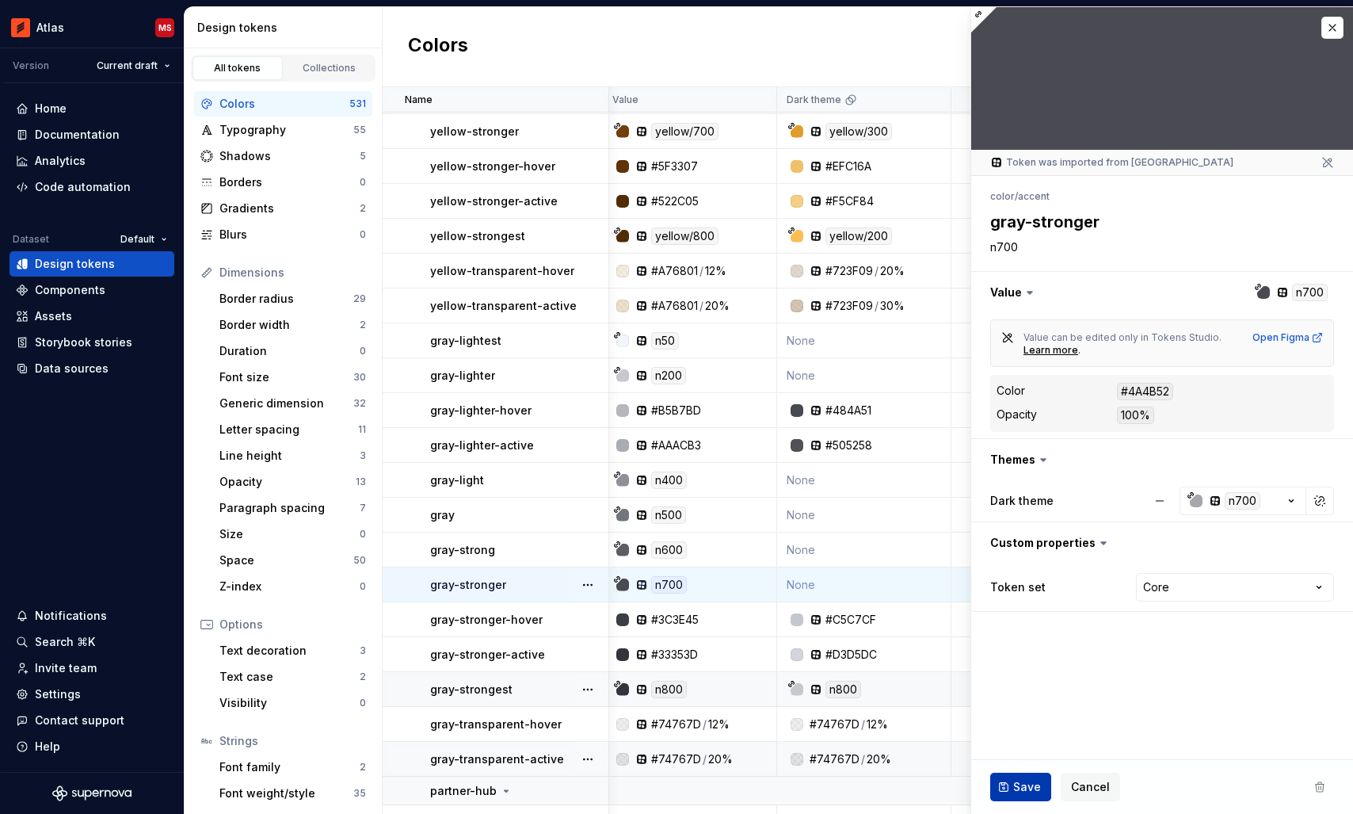
click at [1022, 784] on span "Save" at bounding box center [1027, 787] width 28 height 16
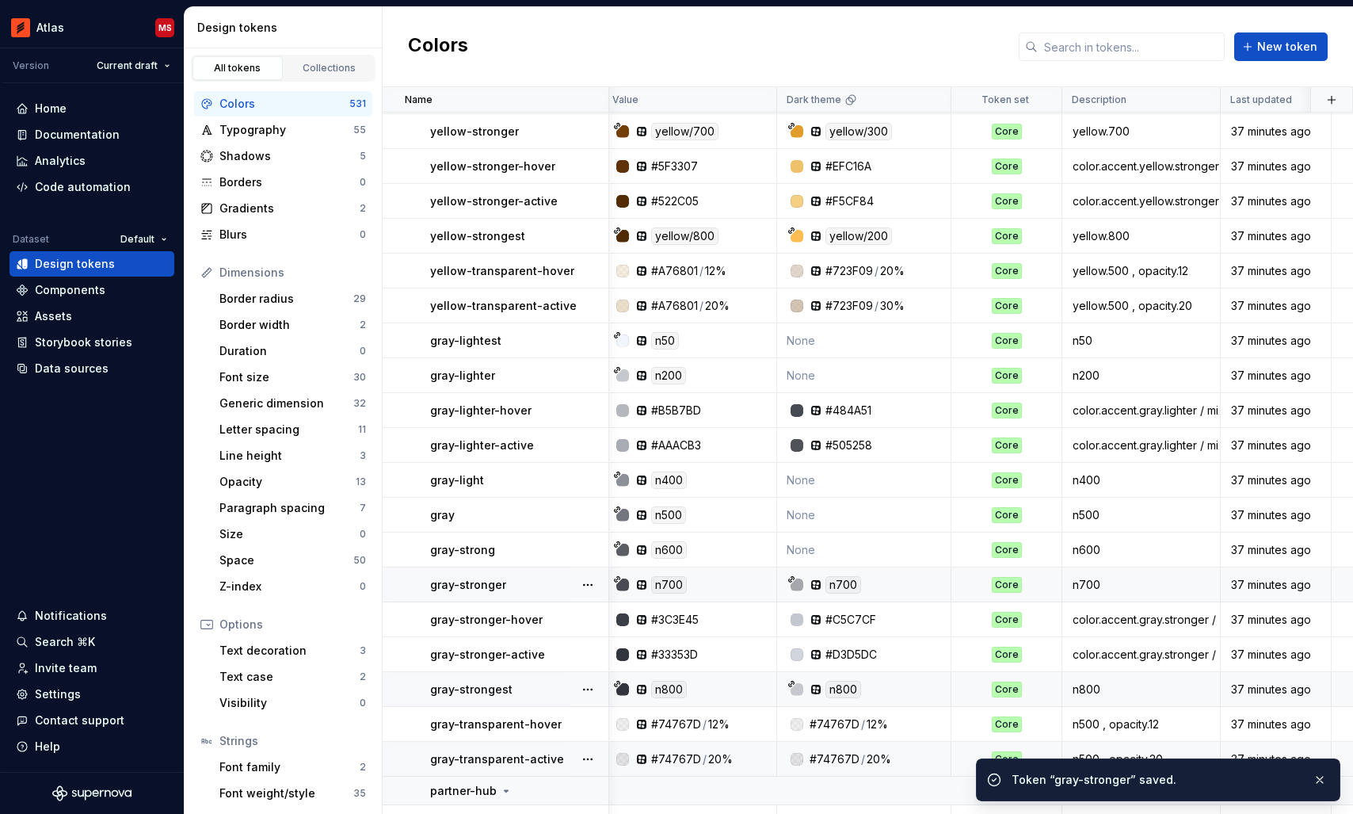
click at [845, 543] on td "None" at bounding box center [864, 549] width 174 height 35
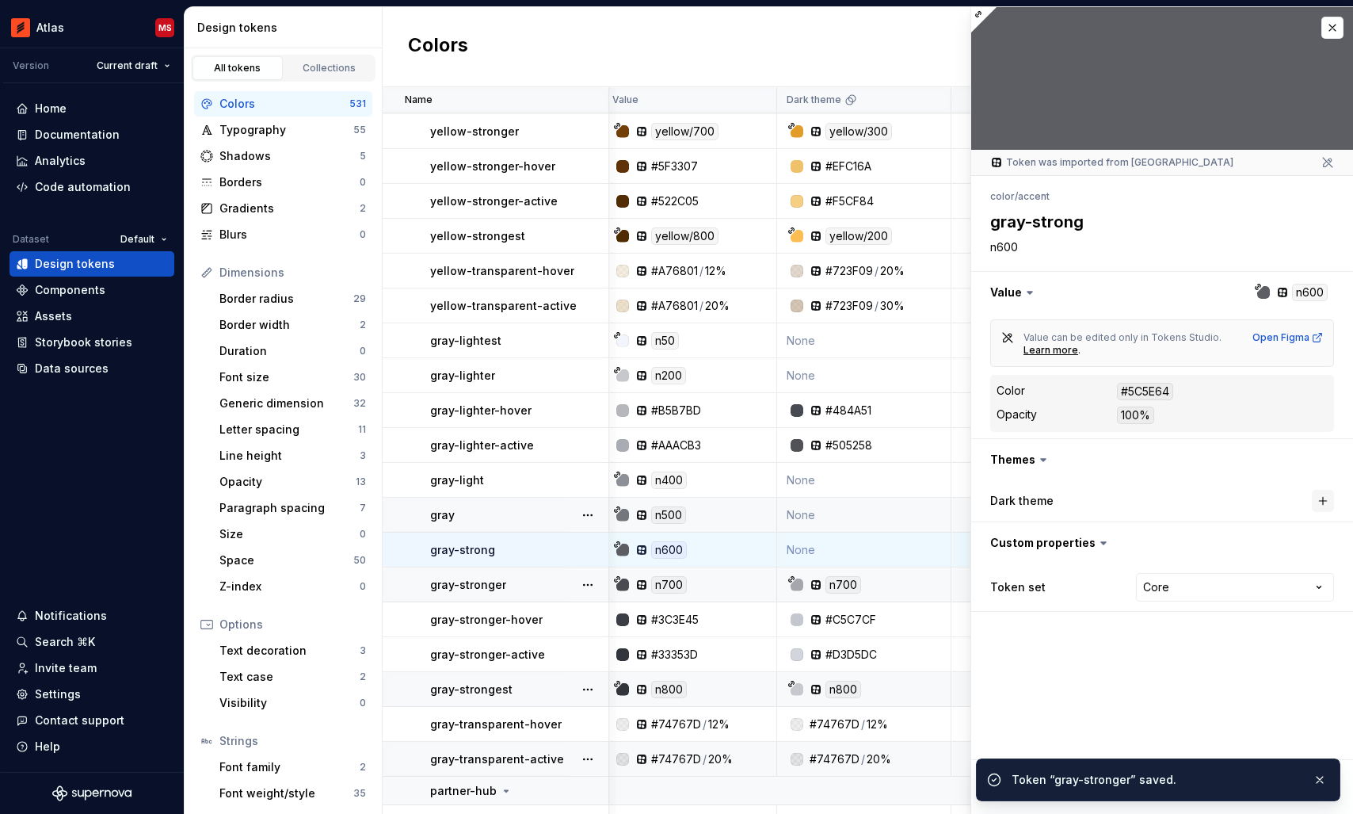
click at [1318, 504] on button "button" at bounding box center [1323, 501] width 22 height 22
click at [1328, 779] on button "button" at bounding box center [1319, 779] width 21 height 22
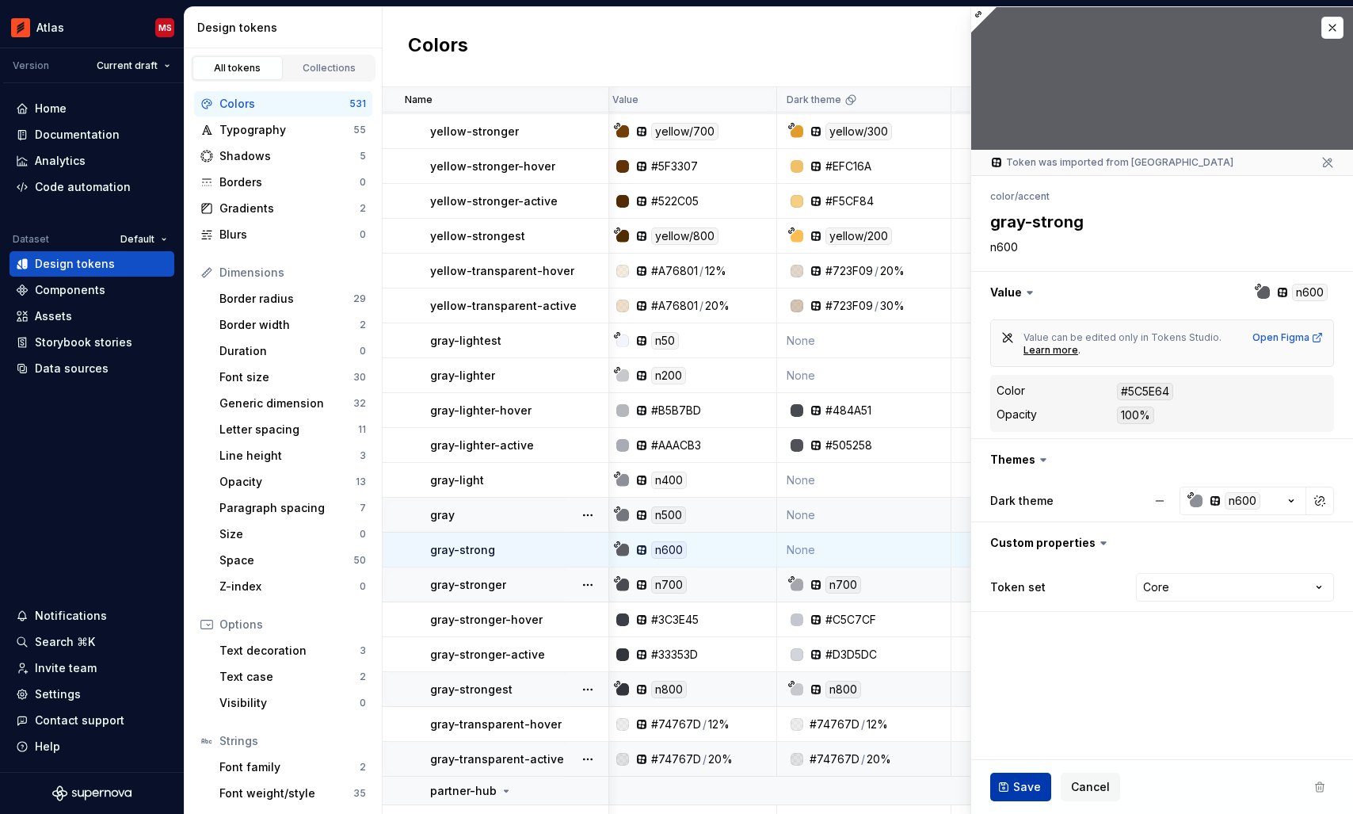
click at [1029, 791] on span "Save" at bounding box center [1027, 787] width 28 height 16
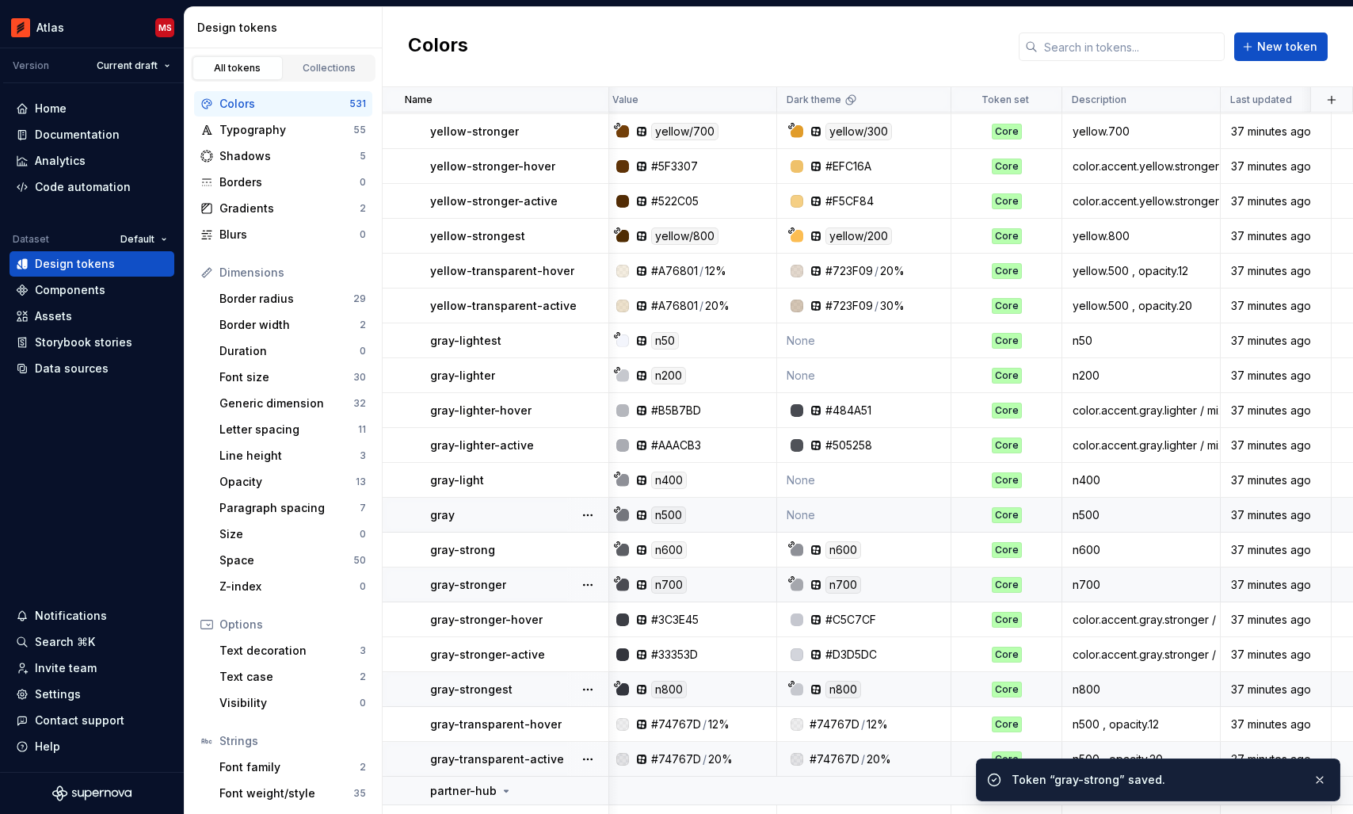
click at [839, 520] on td "None" at bounding box center [864, 514] width 174 height 35
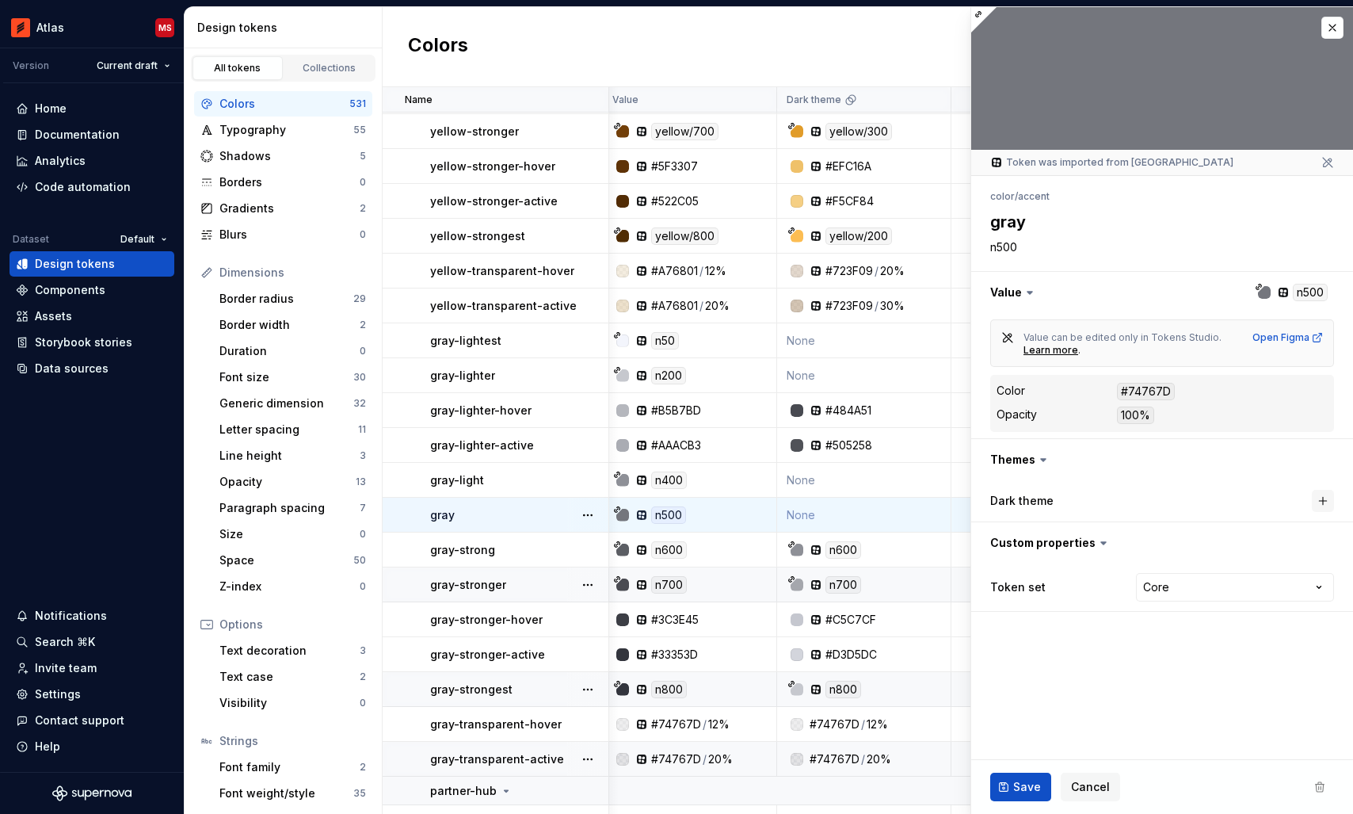
click at [1328, 500] on button "button" at bounding box center [1323, 501] width 22 height 22
click at [1030, 781] on span "Save" at bounding box center [1027, 787] width 28 height 16
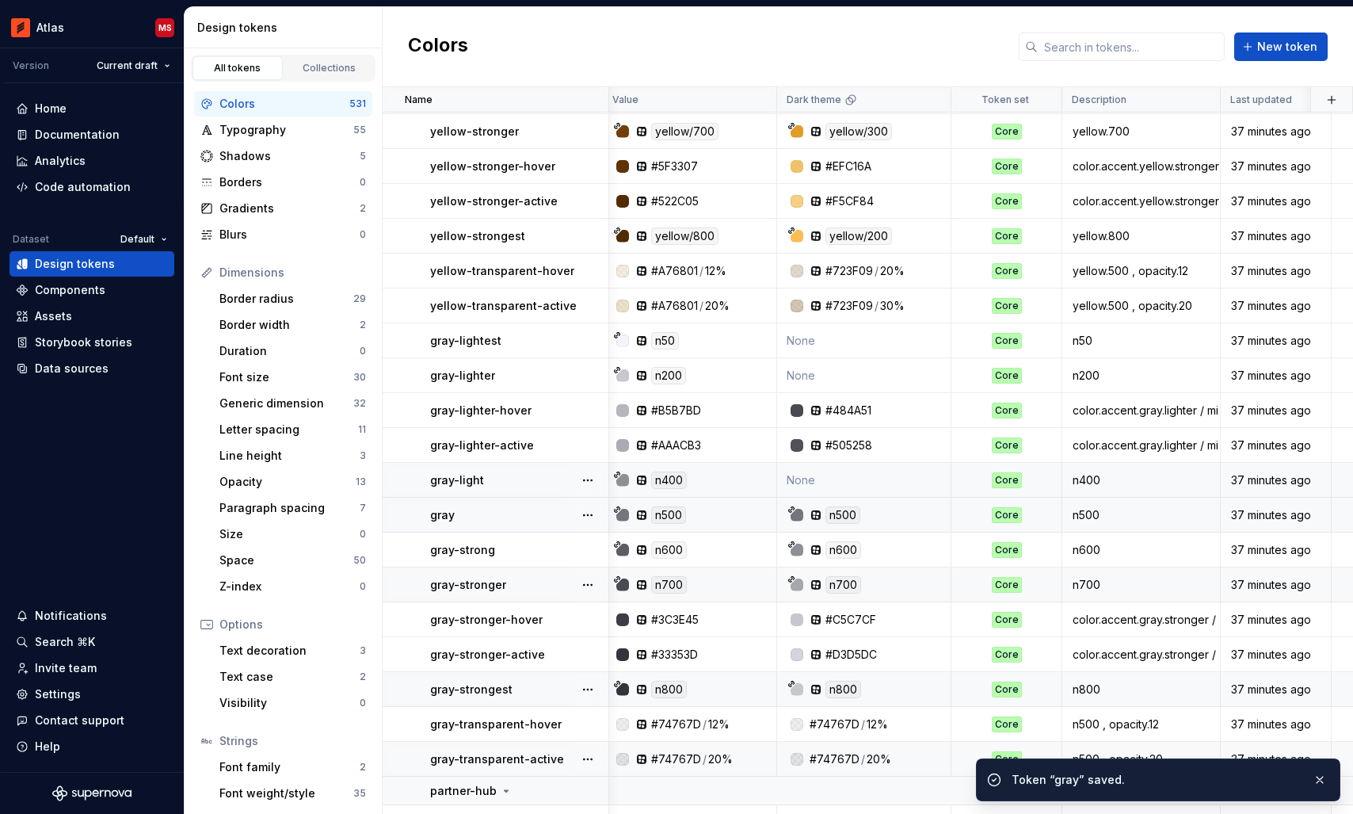
click at [844, 480] on td "None" at bounding box center [864, 480] width 174 height 35
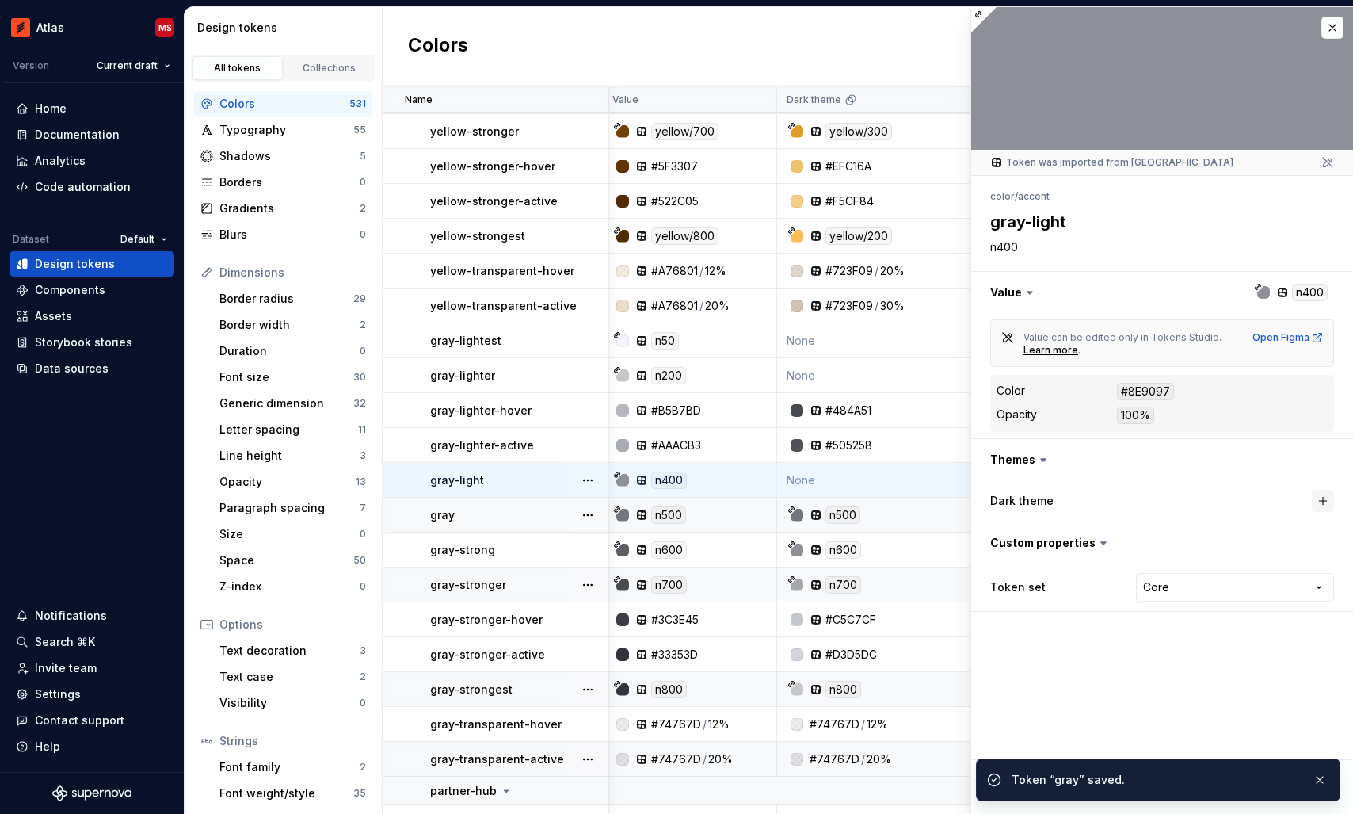
click at [1322, 494] on button "button" at bounding box center [1323, 501] width 22 height 22
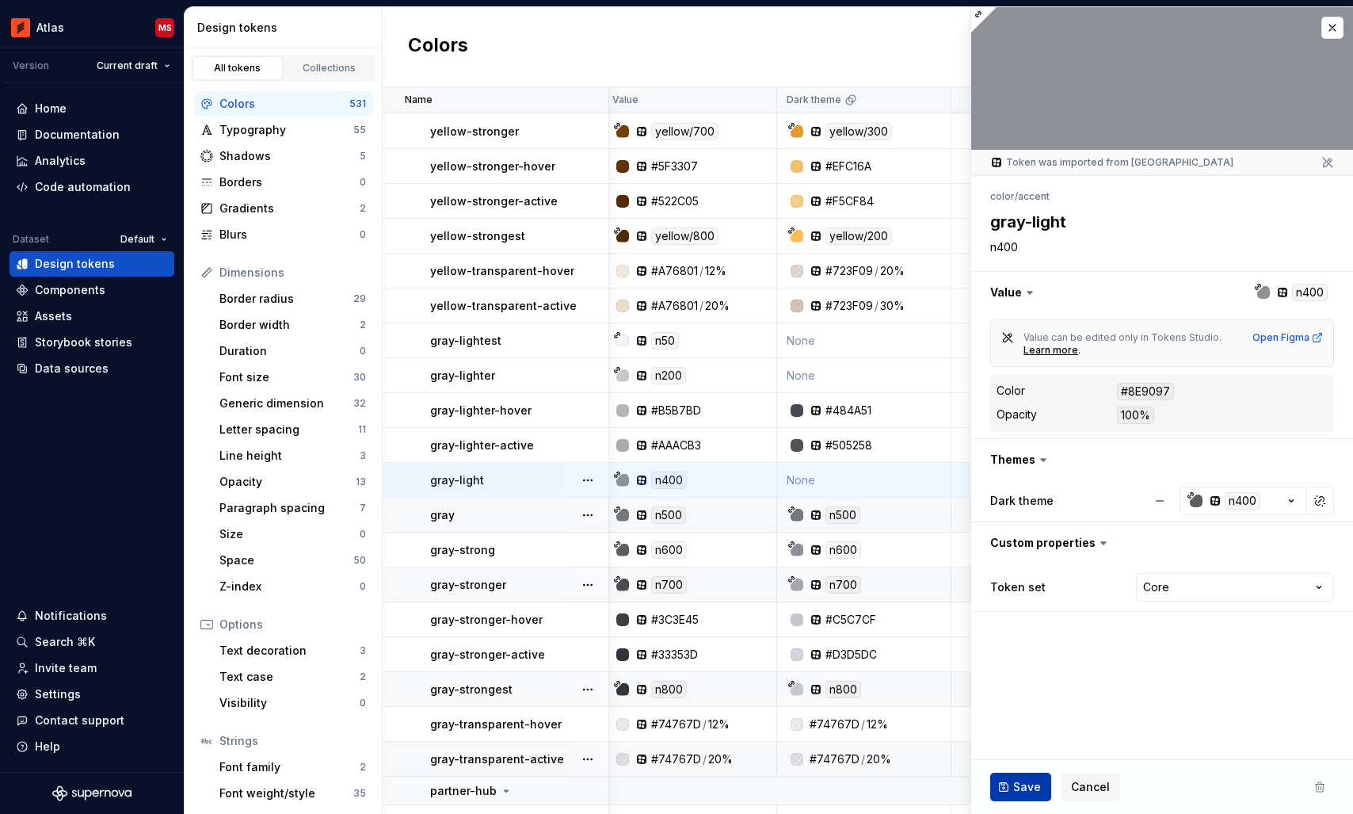
click at [1016, 776] on button "Save" at bounding box center [1020, 786] width 61 height 29
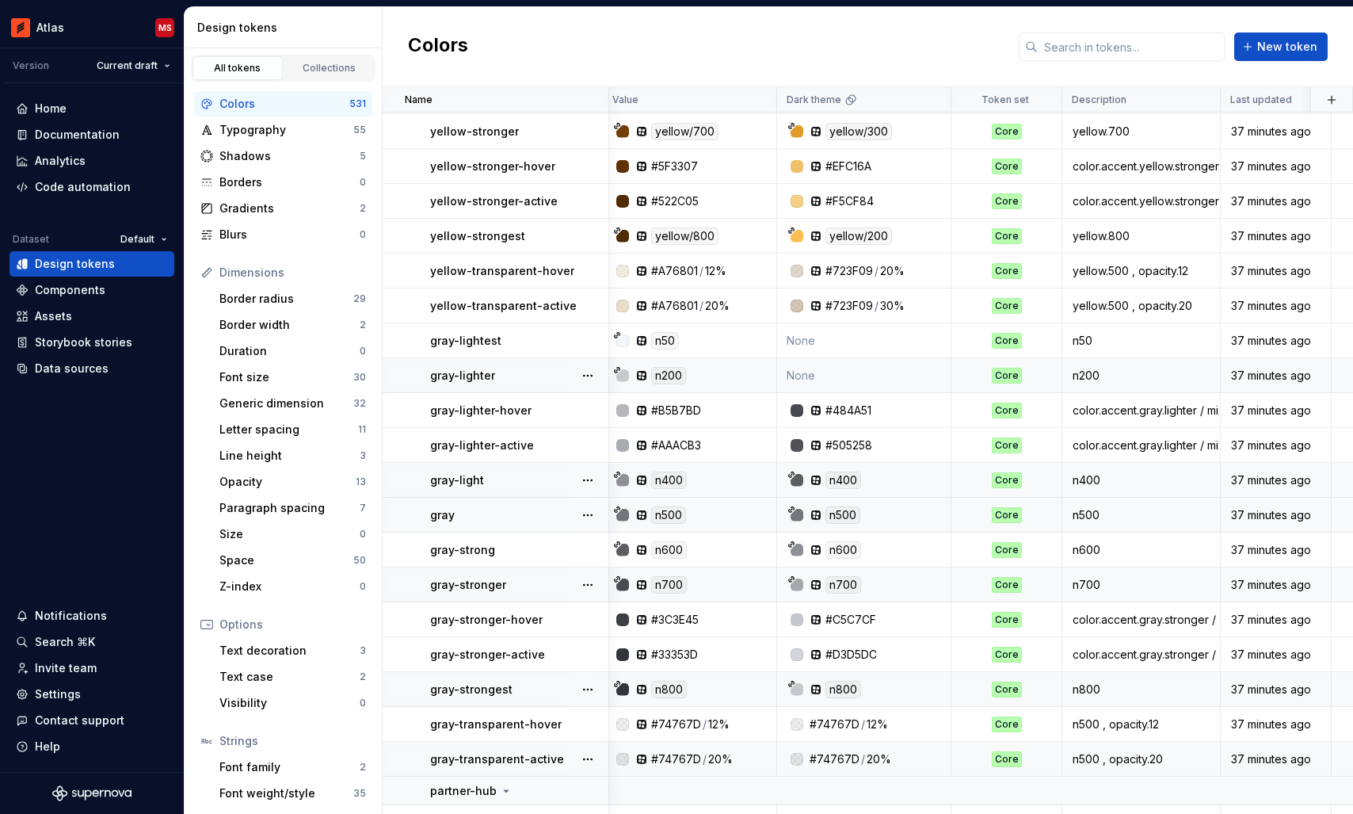
click at [851, 372] on td "None" at bounding box center [864, 375] width 174 height 35
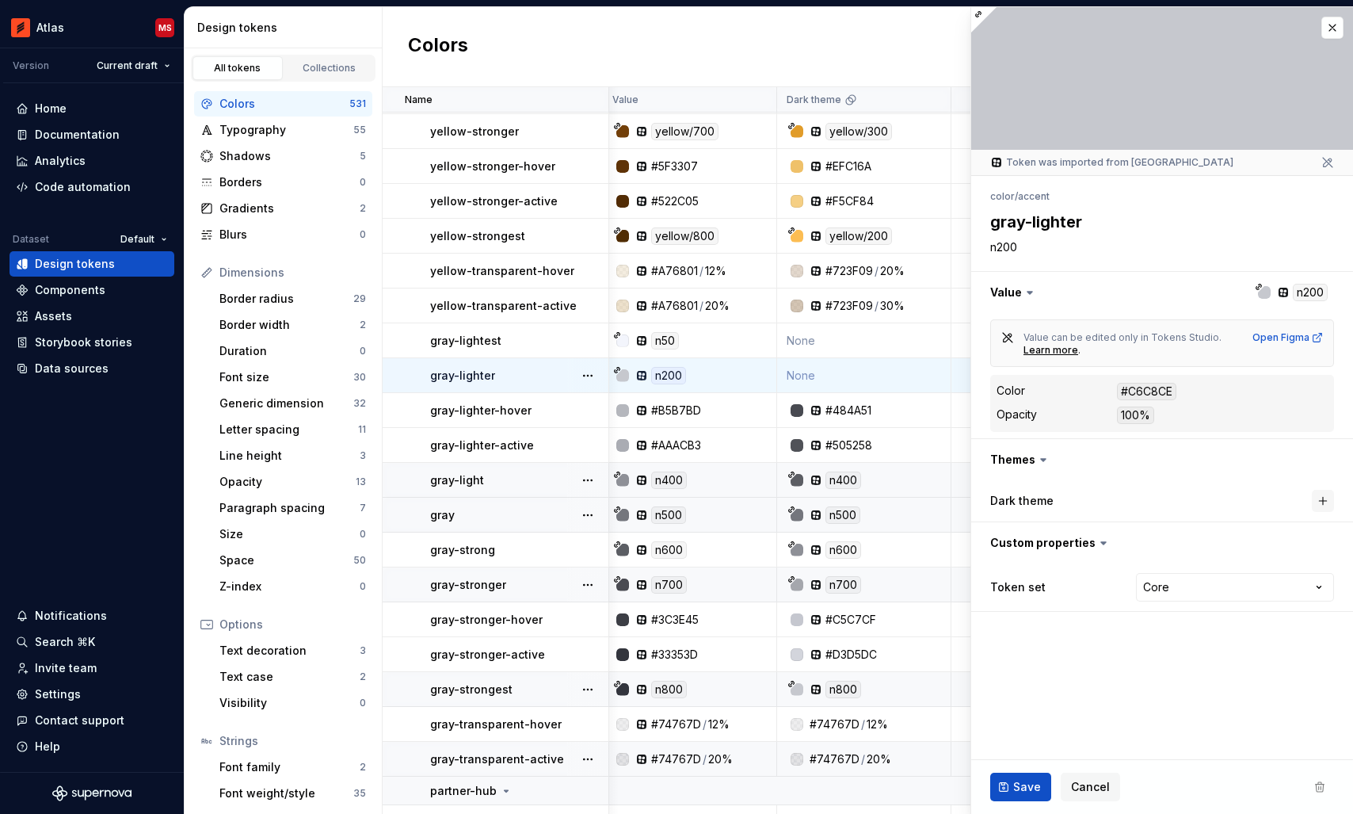
click at [1320, 505] on button "button" at bounding box center [1323, 501] width 22 height 22
click at [1031, 772] on button "Save" at bounding box center [1020, 786] width 61 height 29
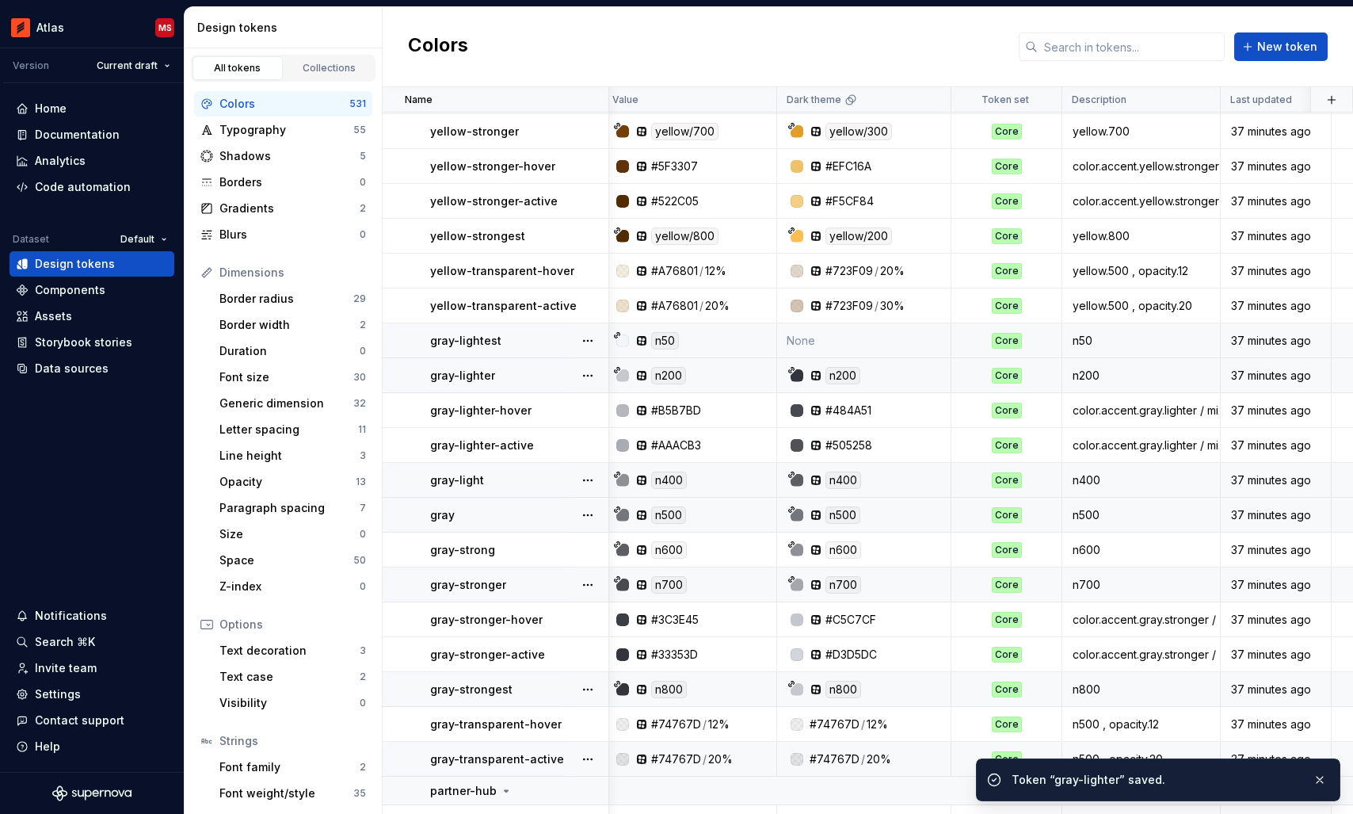
click at [843, 343] on td "None" at bounding box center [864, 340] width 174 height 35
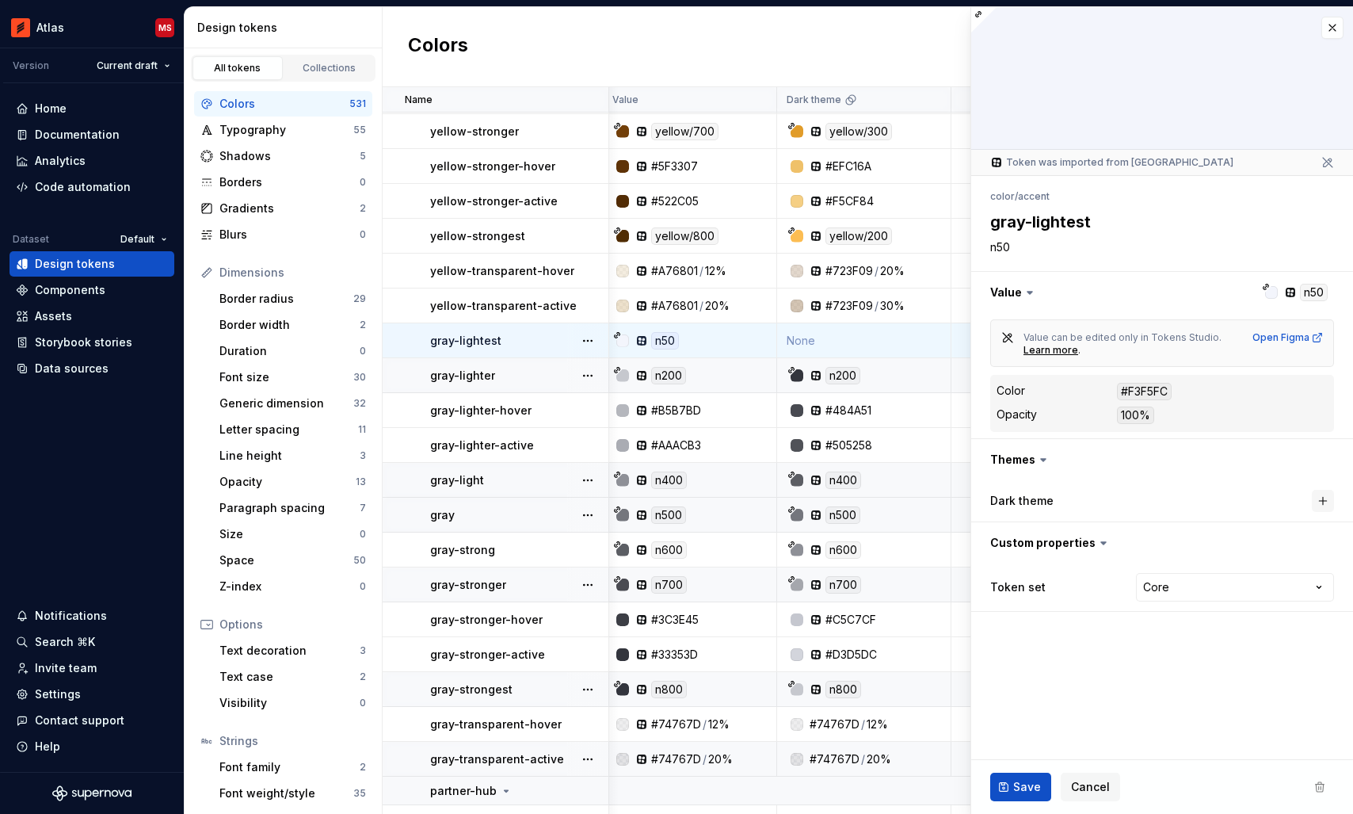
click at [1323, 497] on button "button" at bounding box center [1323, 501] width 22 height 22
type textarea "*"
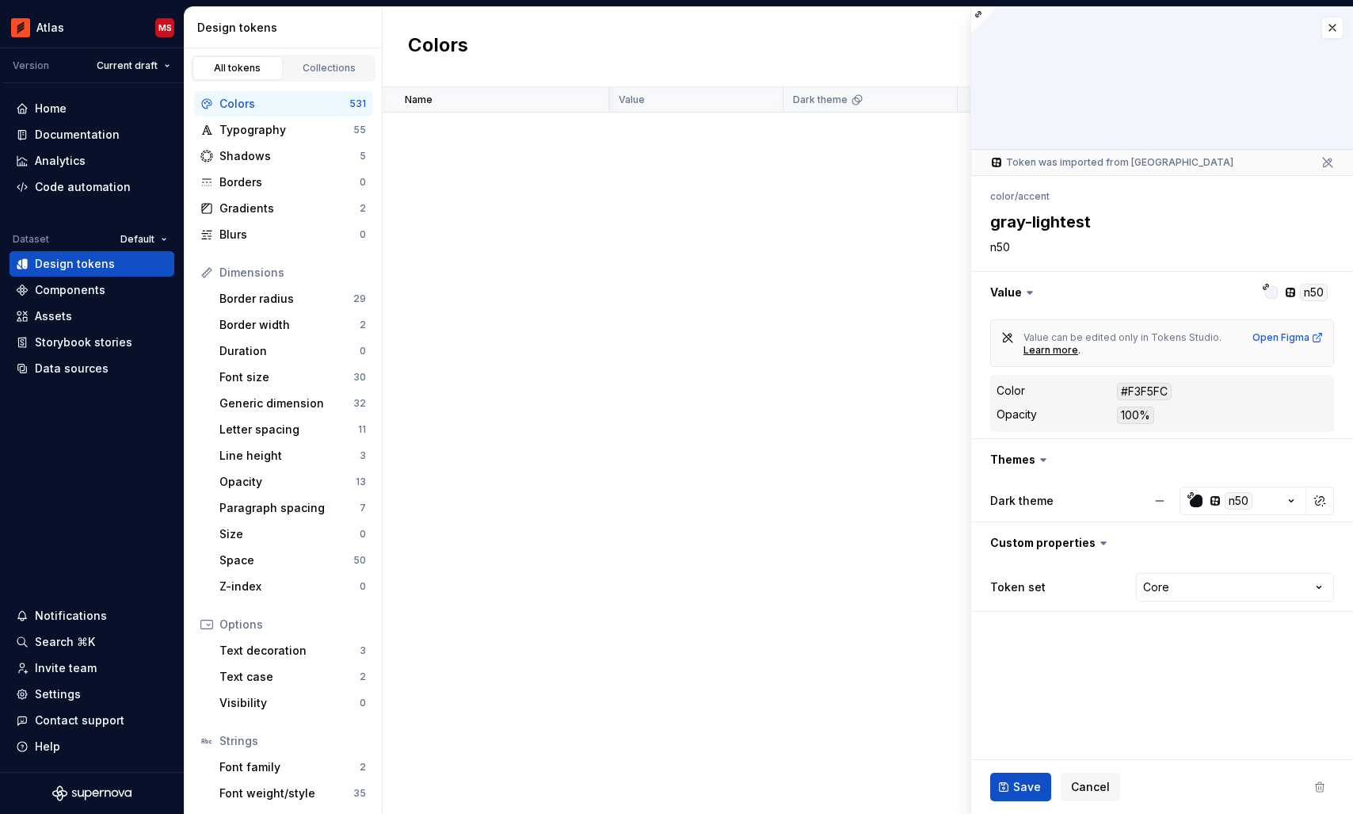
scroll to position [13075, 6]
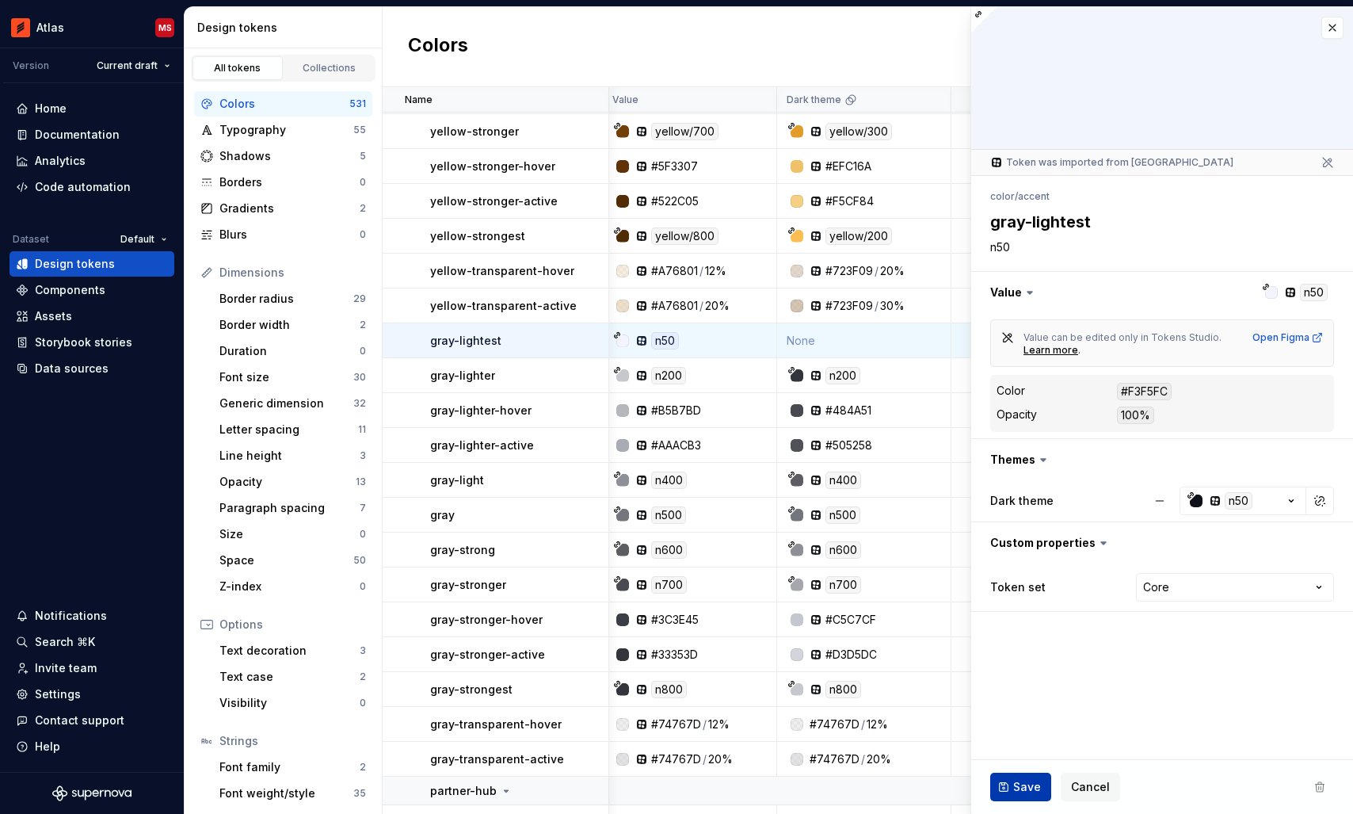
click at [1012, 783] on button "Save" at bounding box center [1020, 786] width 61 height 29
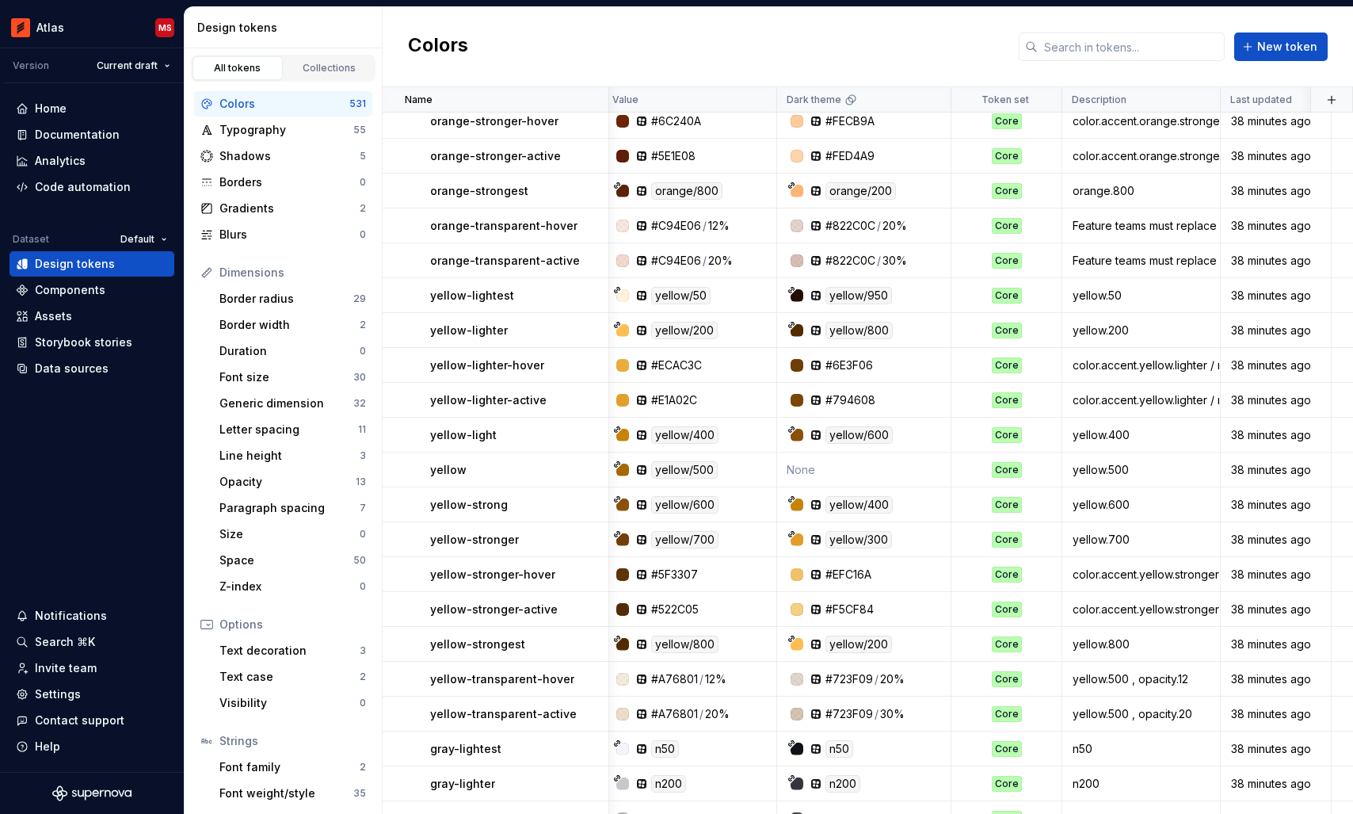
scroll to position [12655, 6]
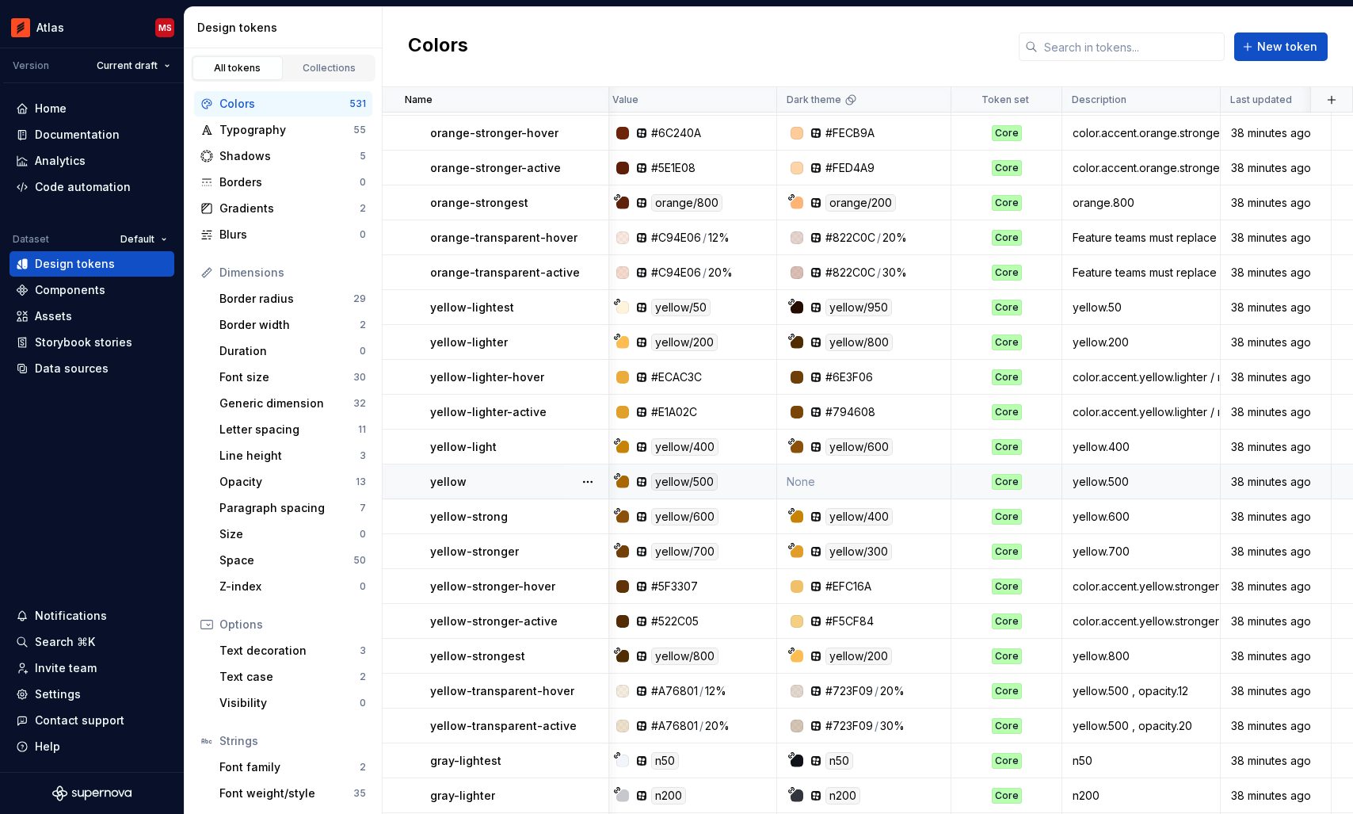
click at [851, 484] on td "None" at bounding box center [864, 481] width 174 height 35
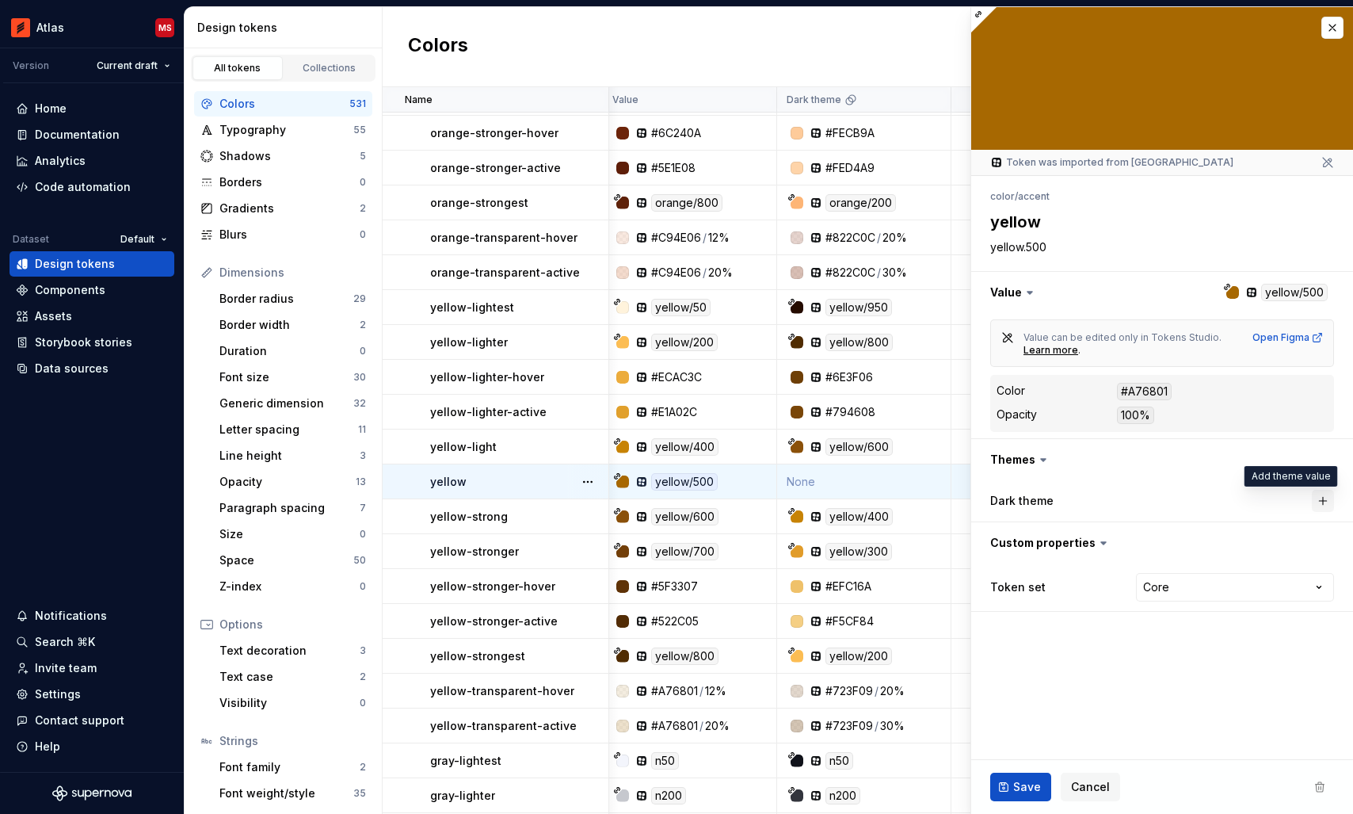
click at [1318, 497] on button "button" at bounding box center [1323, 501] width 22 height 22
click at [1023, 790] on span "Save" at bounding box center [1027, 787] width 28 height 16
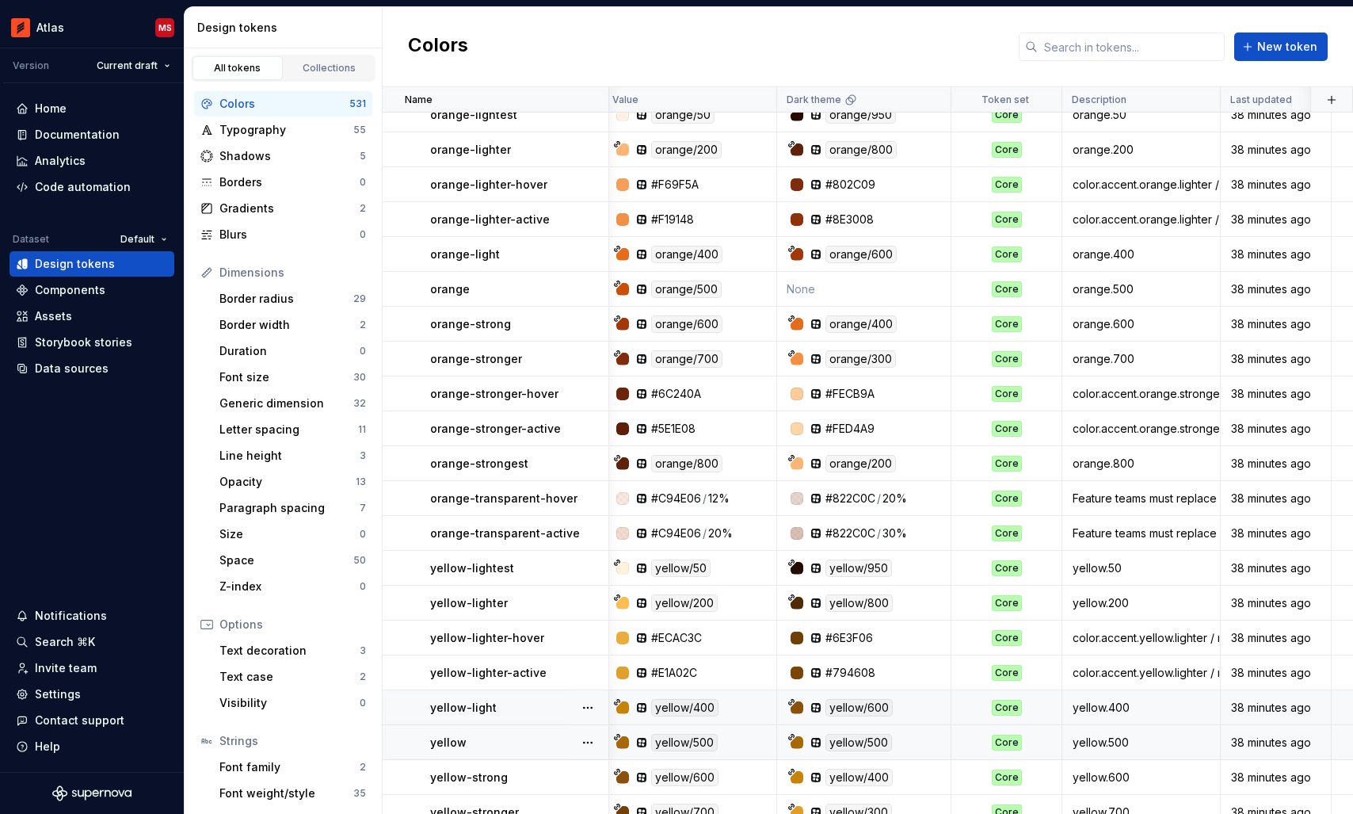
scroll to position [12245, 6]
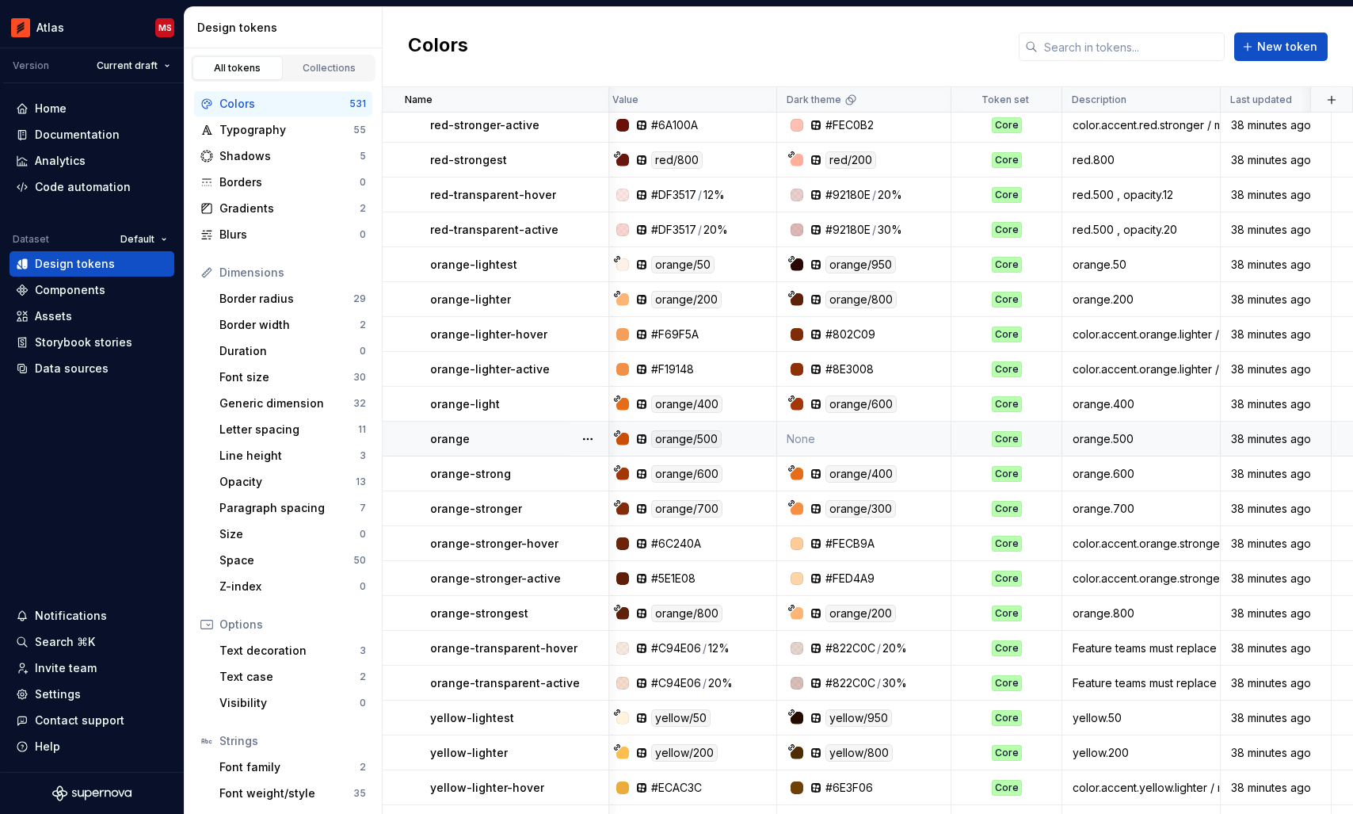
click at [857, 437] on td "None" at bounding box center [864, 438] width 174 height 35
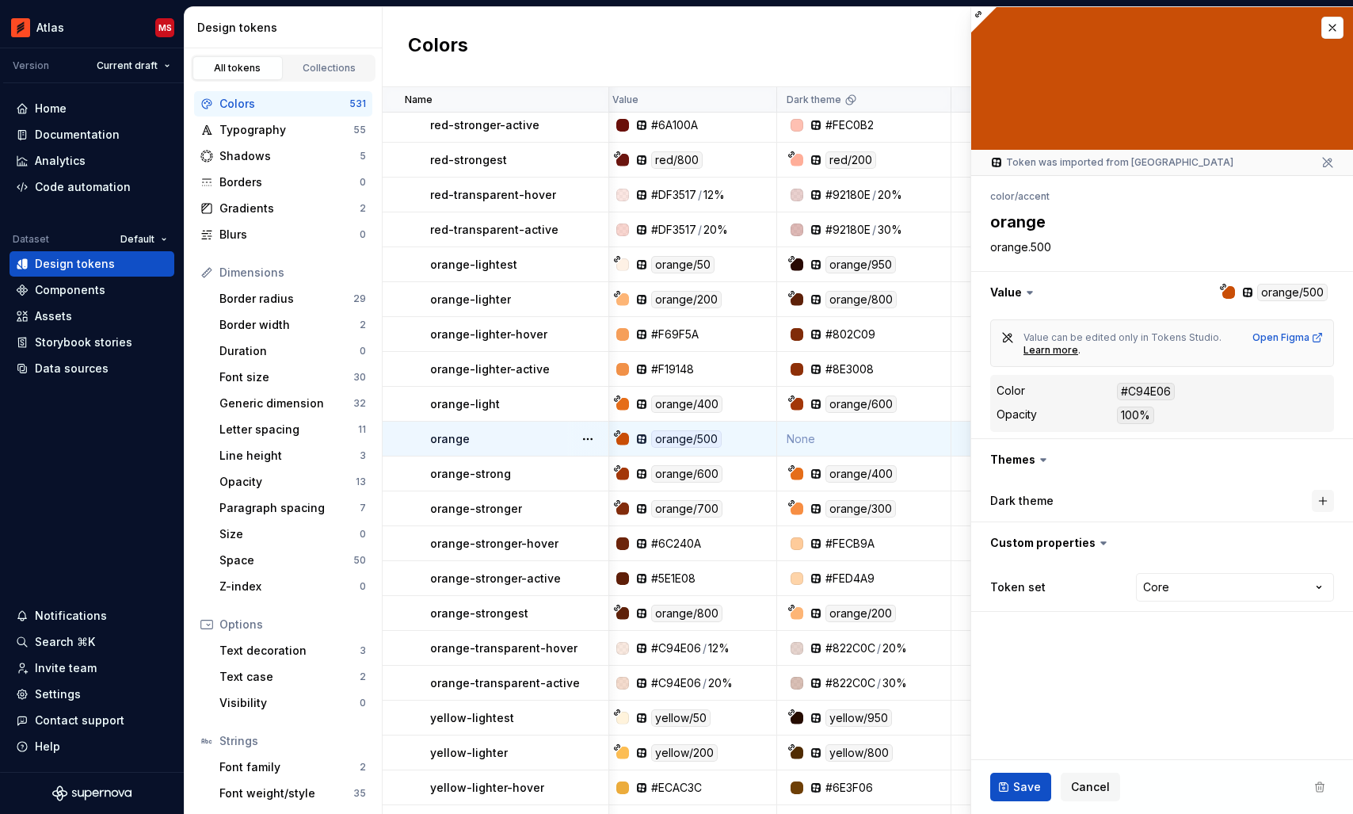
click at [1314, 497] on button "button" at bounding box center [1323, 501] width 22 height 22
click at [1019, 790] on span "Save" at bounding box center [1027, 787] width 28 height 16
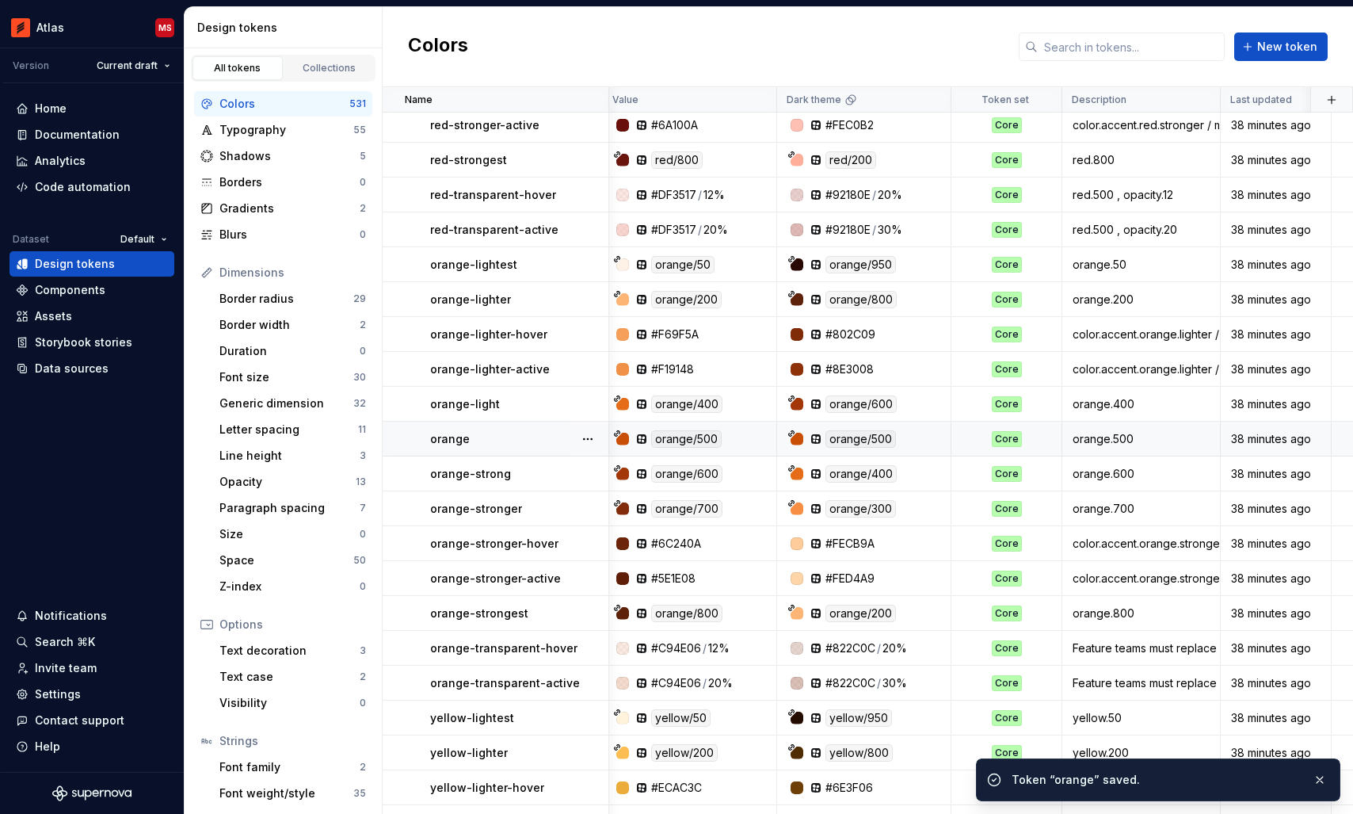
scroll to position [11796, 6]
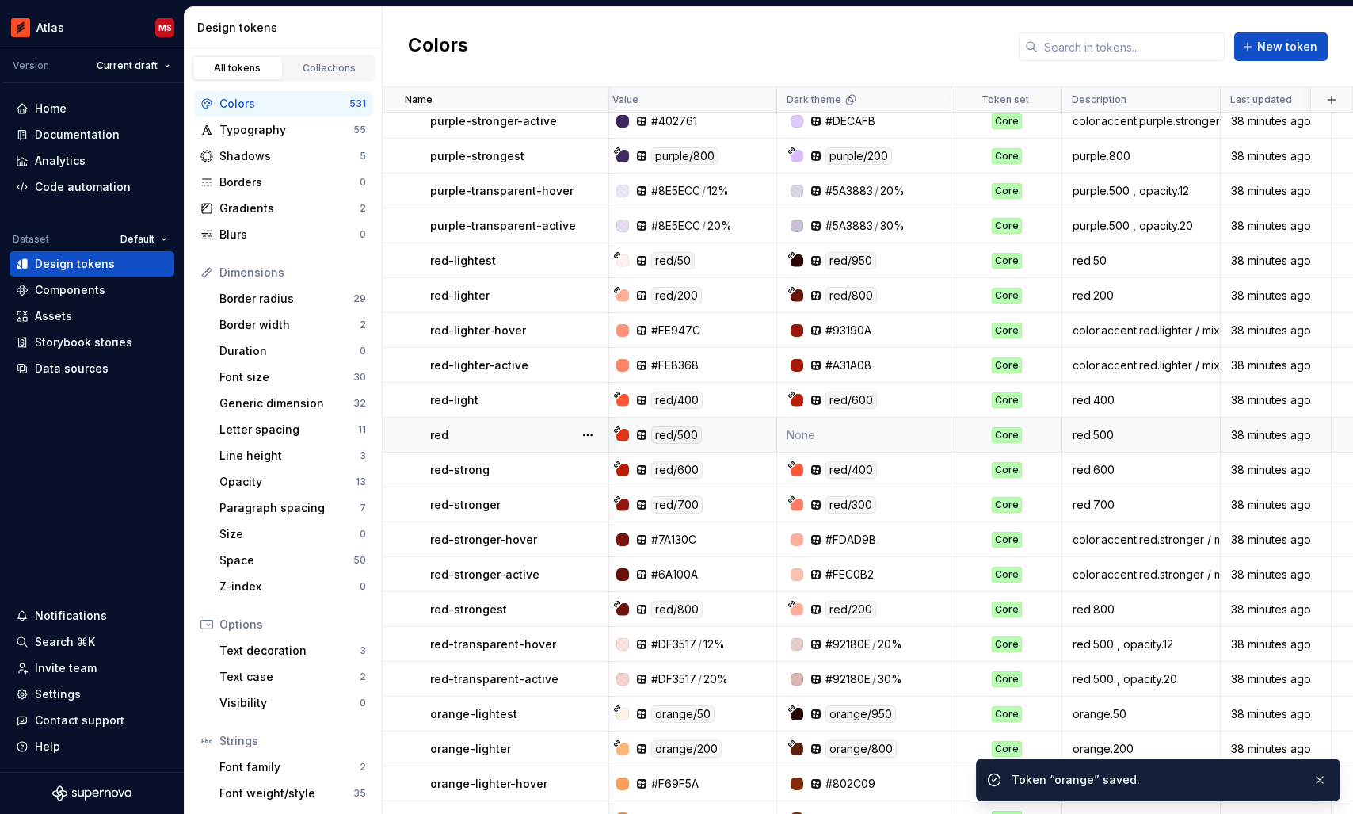
click at [863, 429] on td "None" at bounding box center [864, 434] width 174 height 35
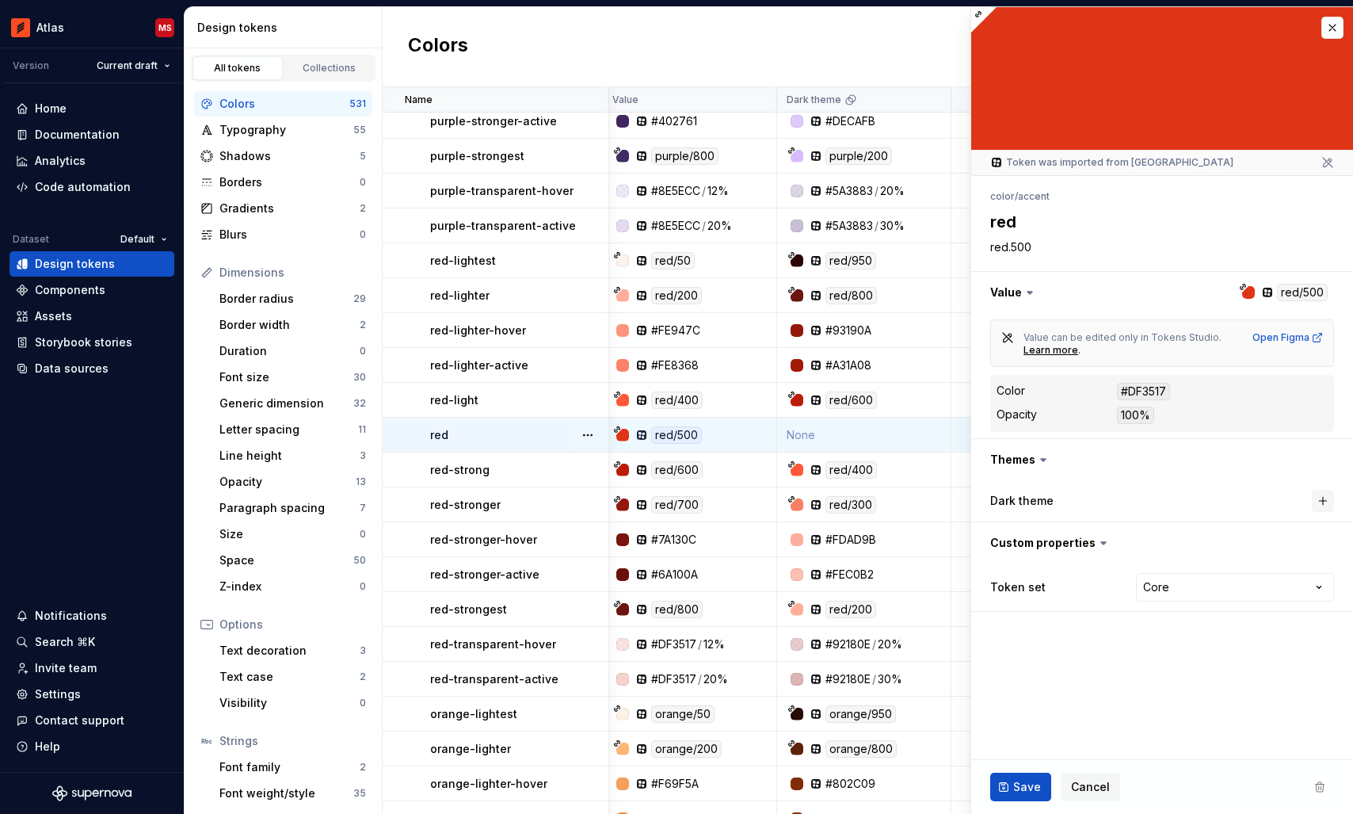
click at [1320, 503] on button "button" at bounding box center [1323, 501] width 22 height 22
click at [1018, 786] on span "Save" at bounding box center [1027, 787] width 28 height 16
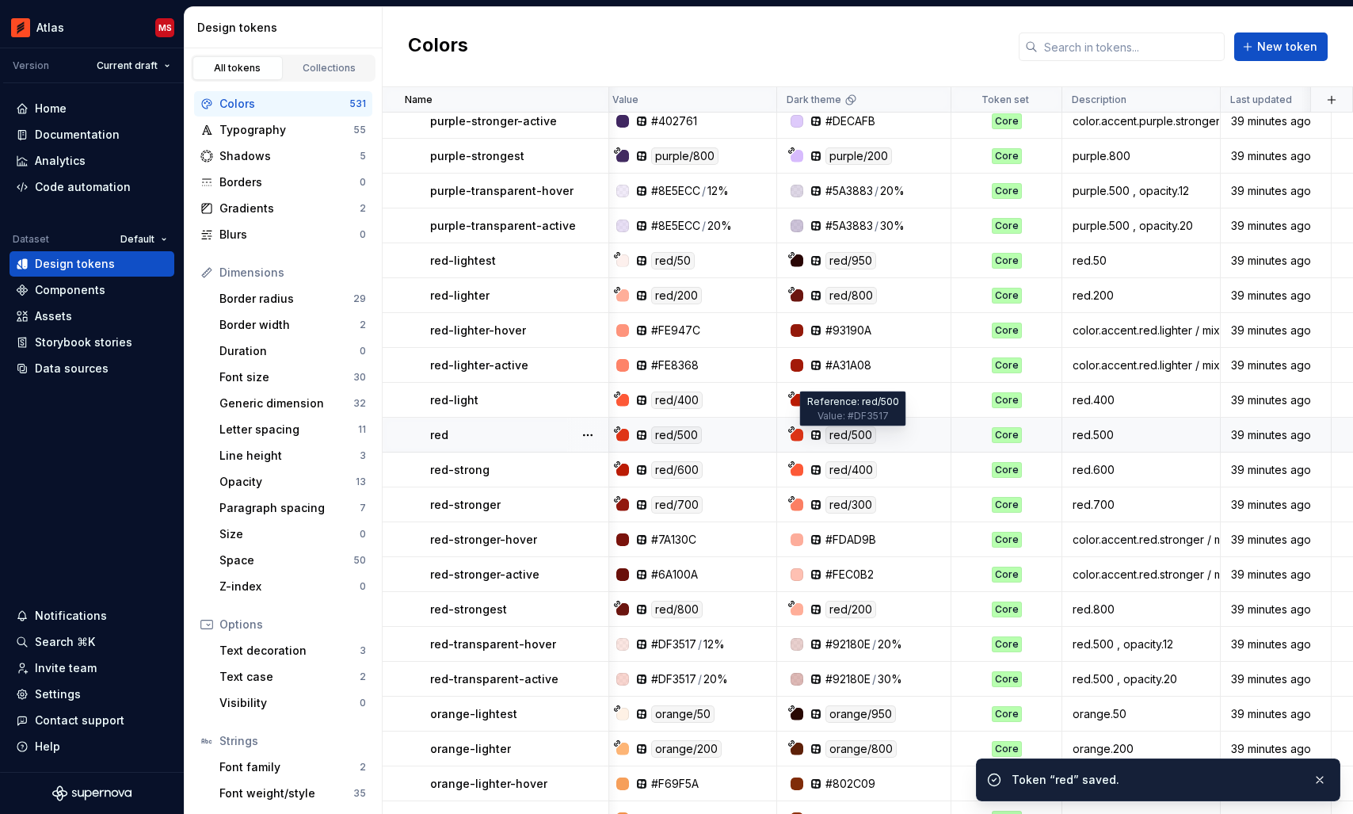
scroll to position [11328, 6]
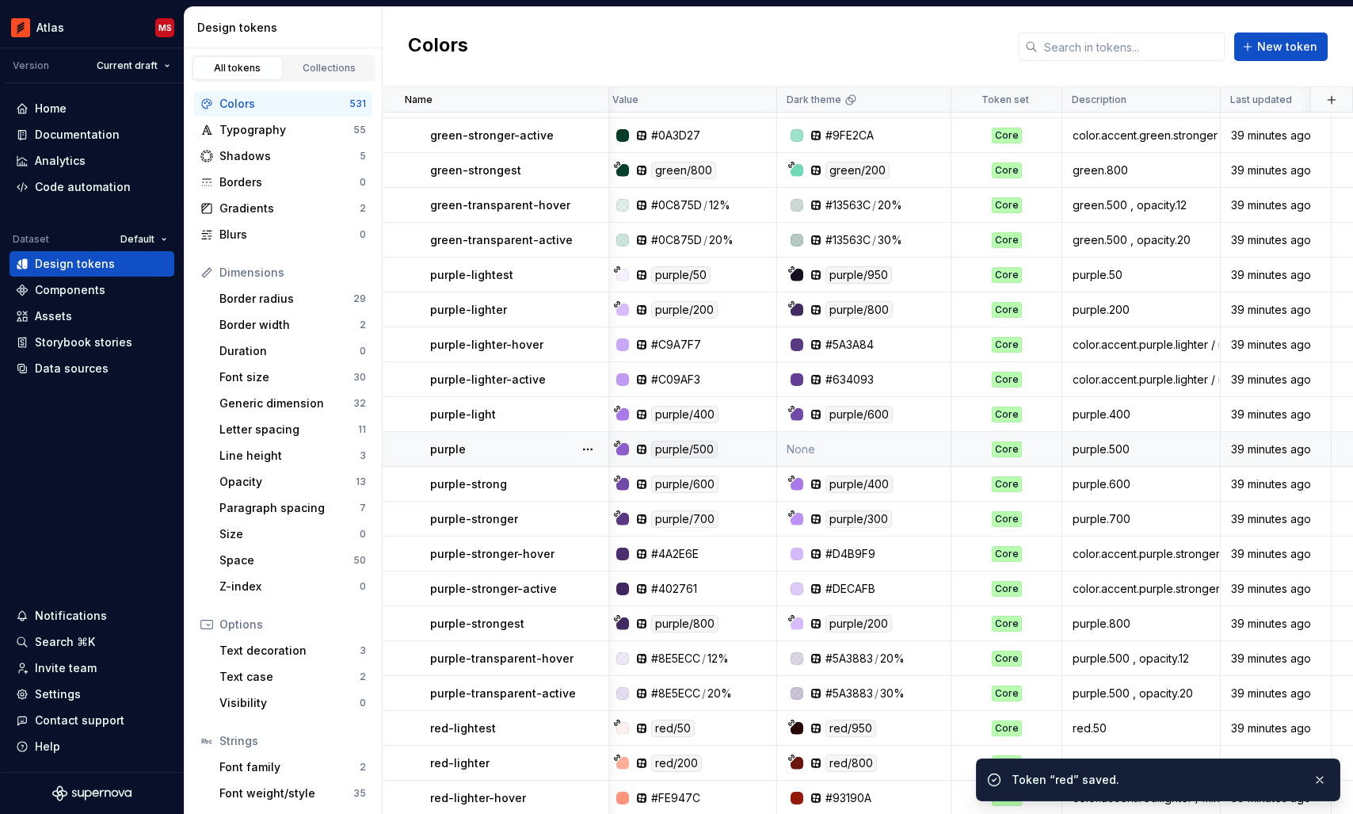
click at [825, 448] on td "None" at bounding box center [864, 449] width 174 height 35
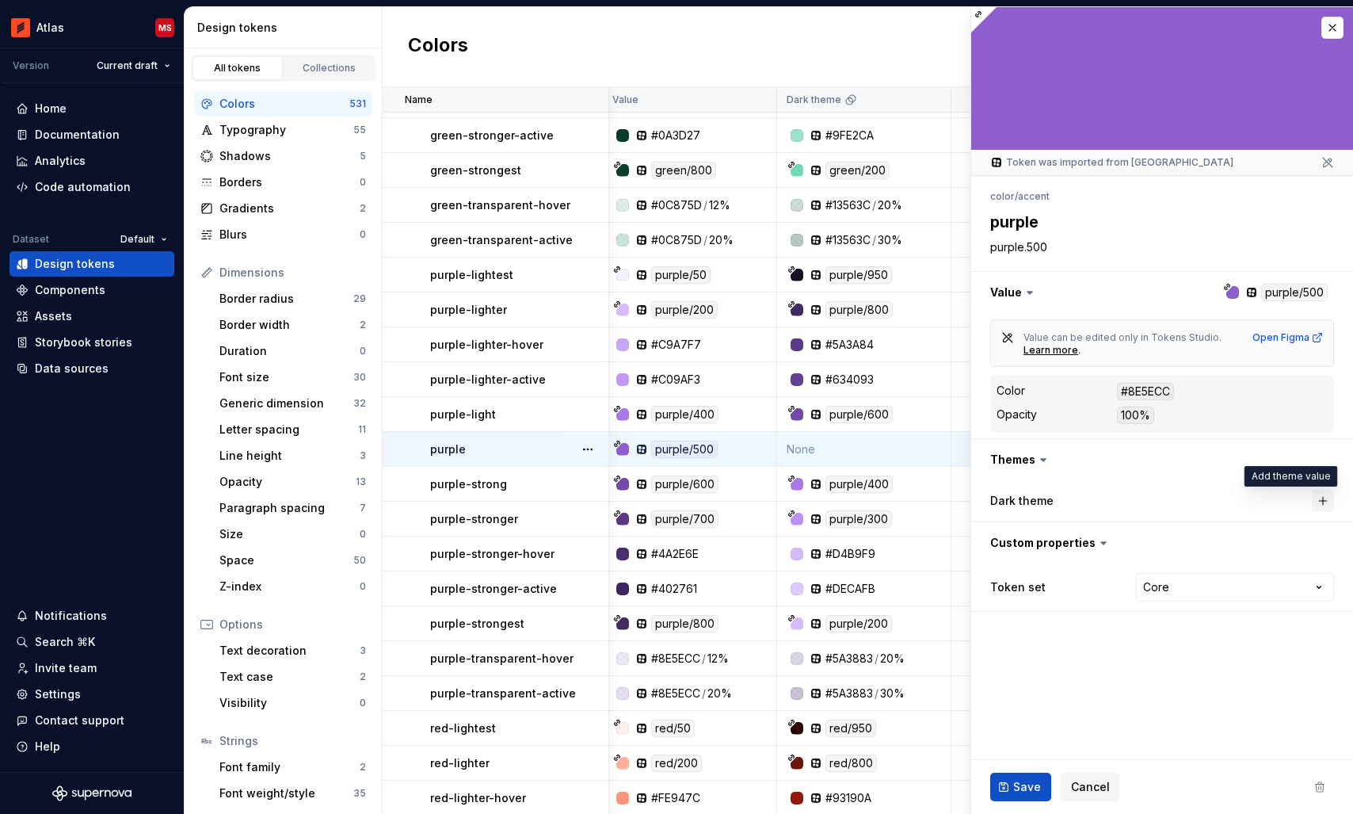
click at [1329, 506] on button "button" at bounding box center [1323, 501] width 22 height 22
click at [1023, 785] on span "Save" at bounding box center [1027, 787] width 28 height 16
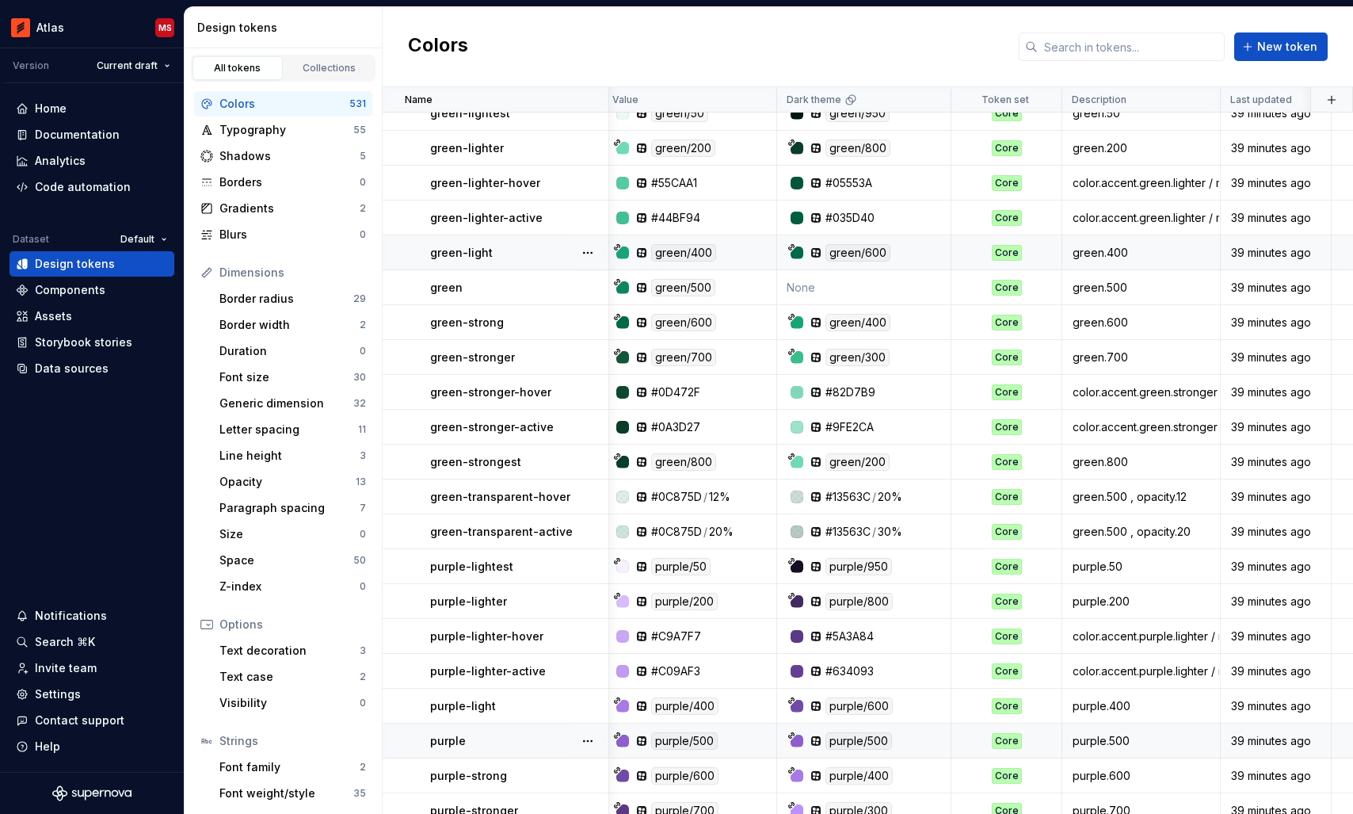
scroll to position [10791, 6]
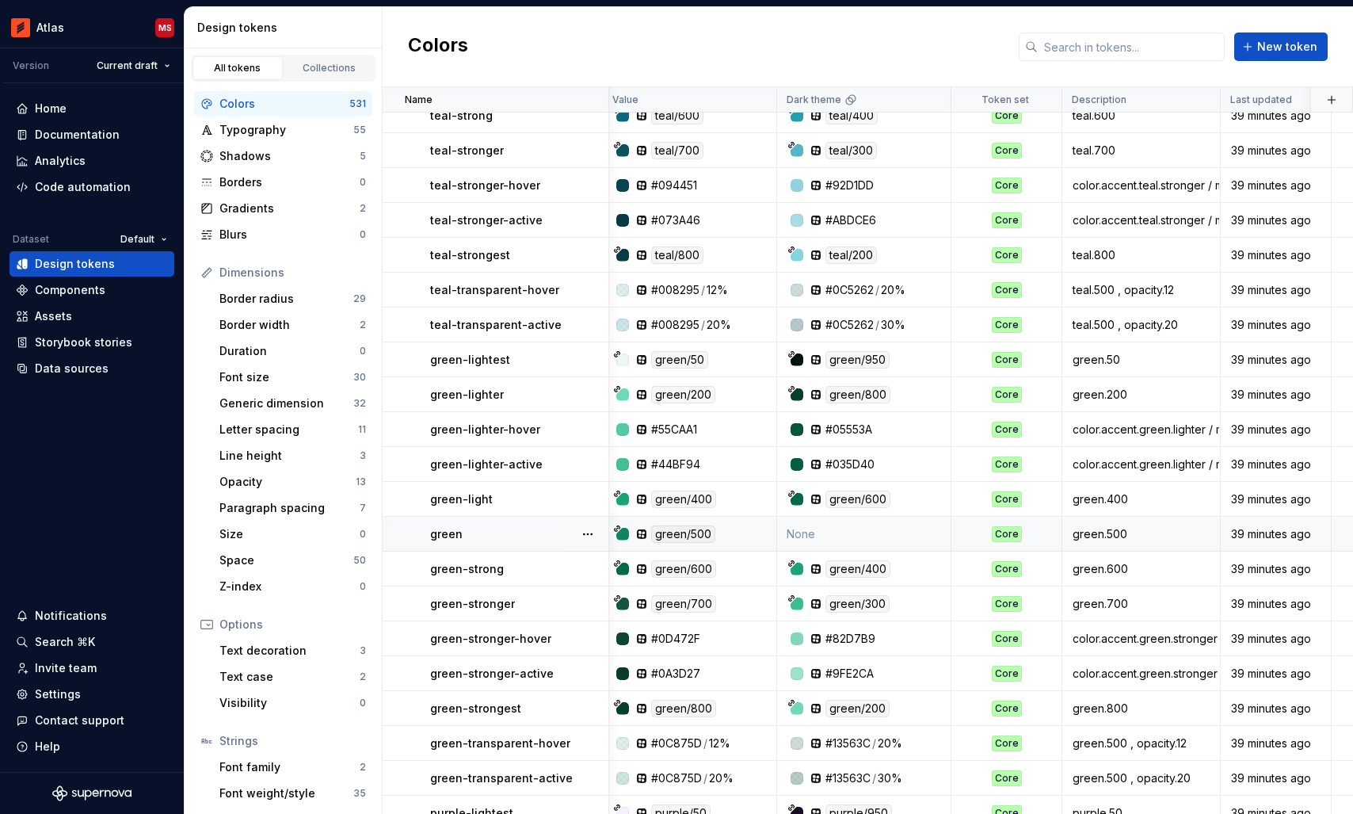
click at [848, 525] on td "None" at bounding box center [864, 533] width 174 height 35
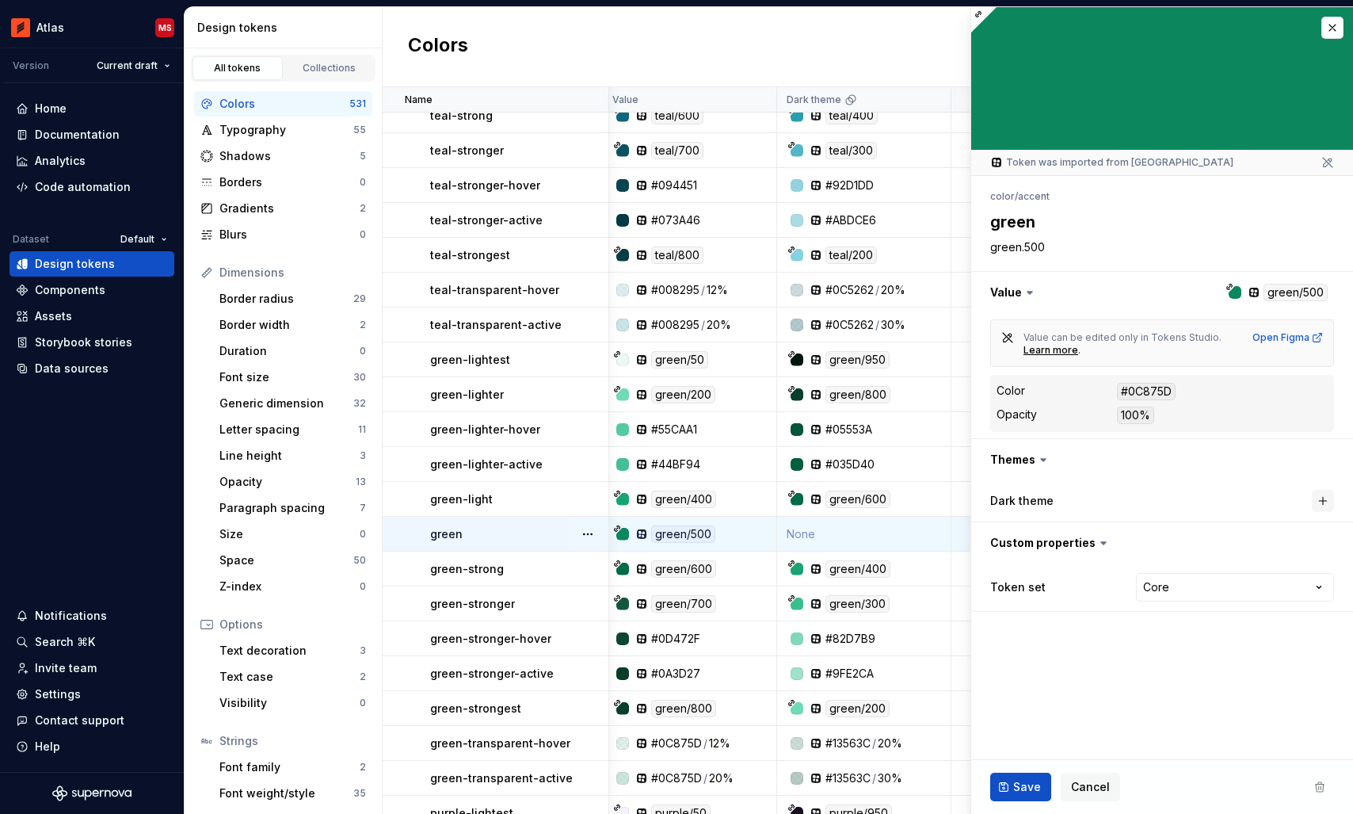
click at [1320, 499] on button "button" at bounding box center [1323, 501] width 22 height 22
click at [1030, 783] on span "Save" at bounding box center [1027, 787] width 28 height 16
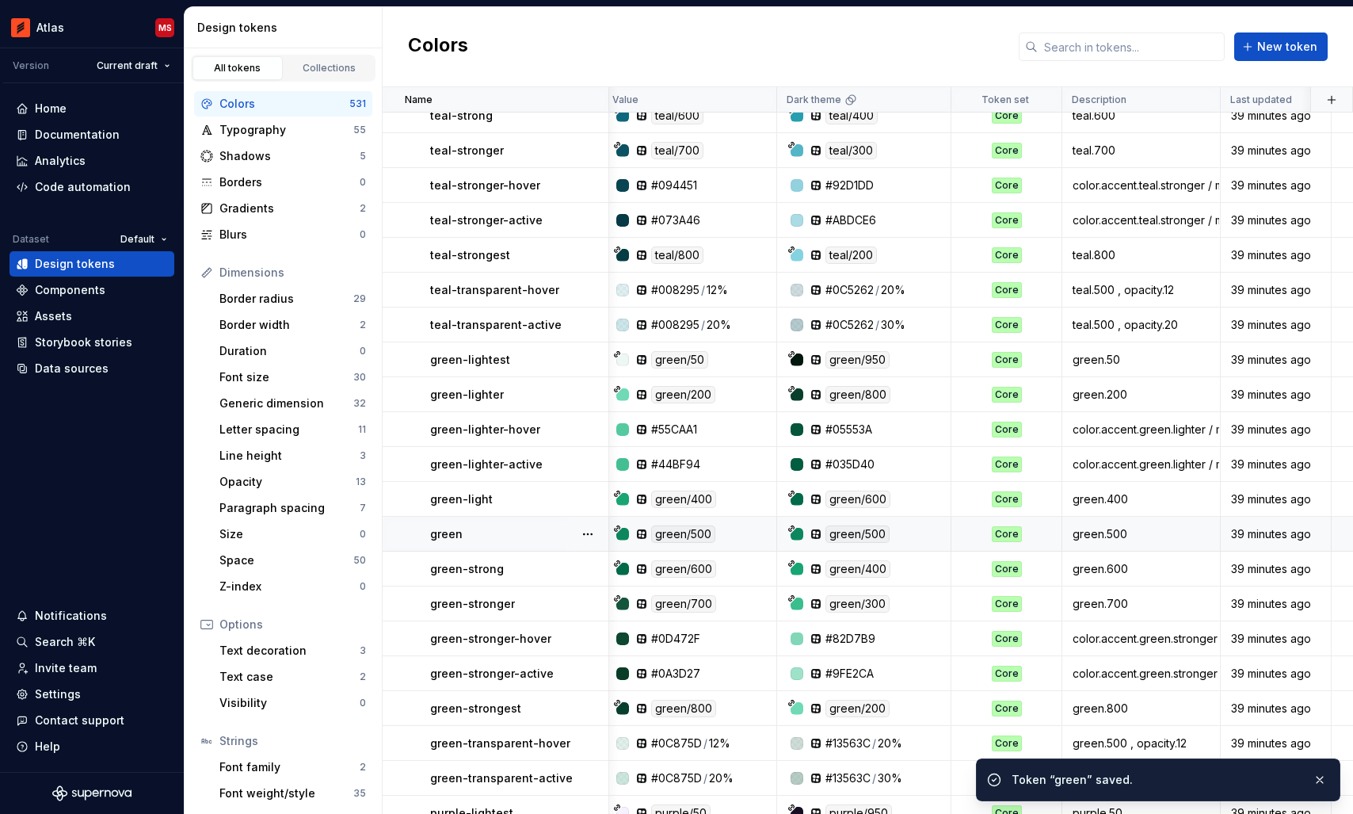
scroll to position [10470, 6]
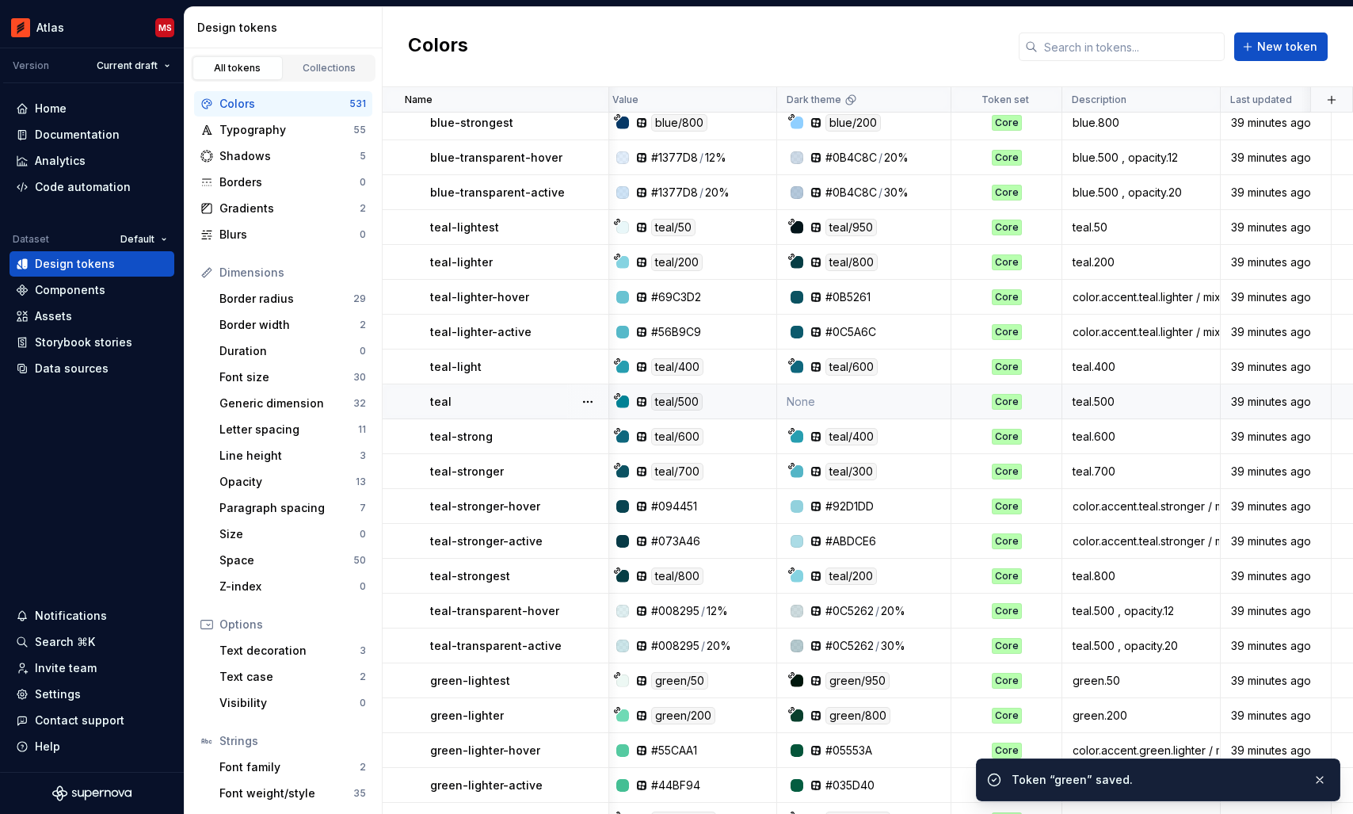
click at [842, 399] on td "None" at bounding box center [864, 401] width 174 height 35
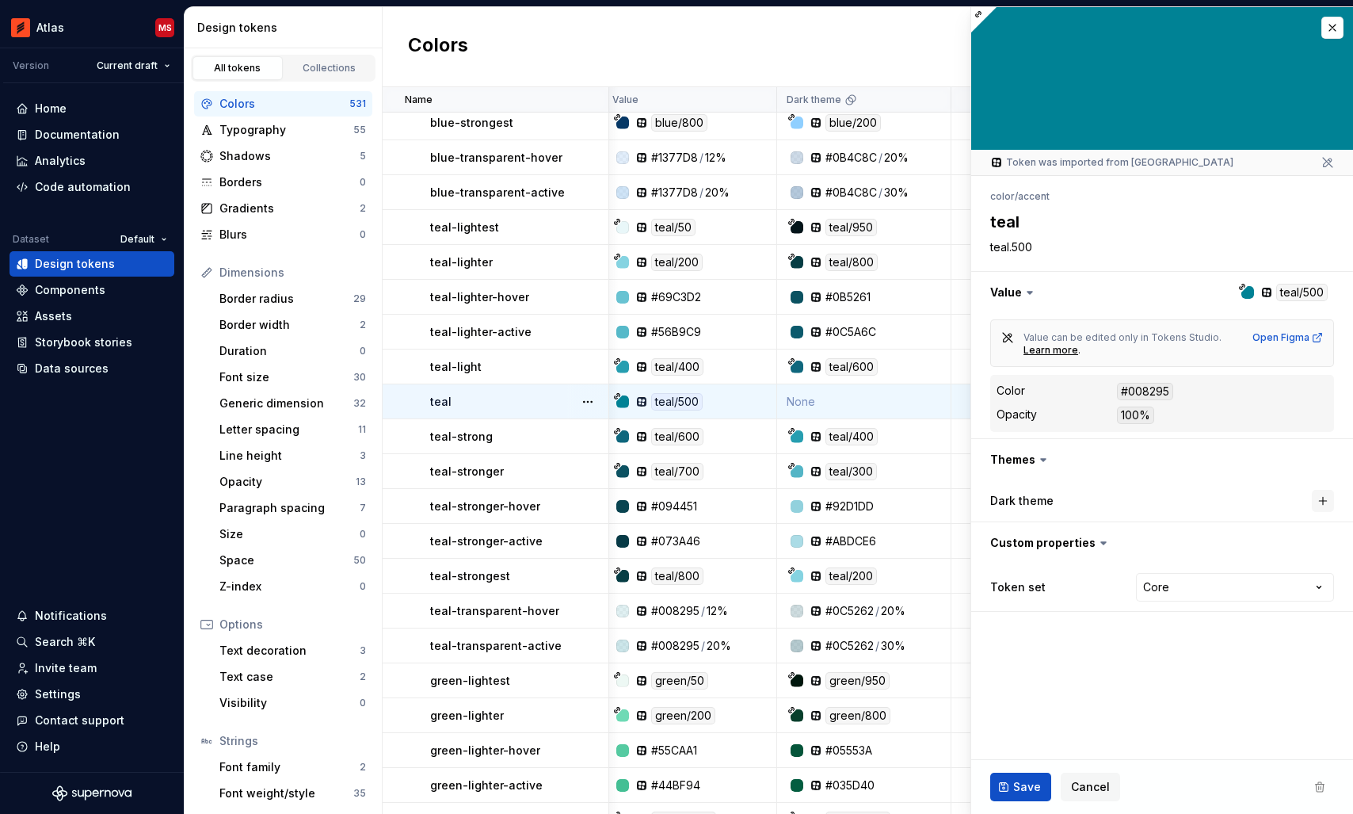
click at [1324, 501] on button "button" at bounding box center [1323, 501] width 22 height 22
click at [1019, 781] on span "Save" at bounding box center [1027, 787] width 28 height 16
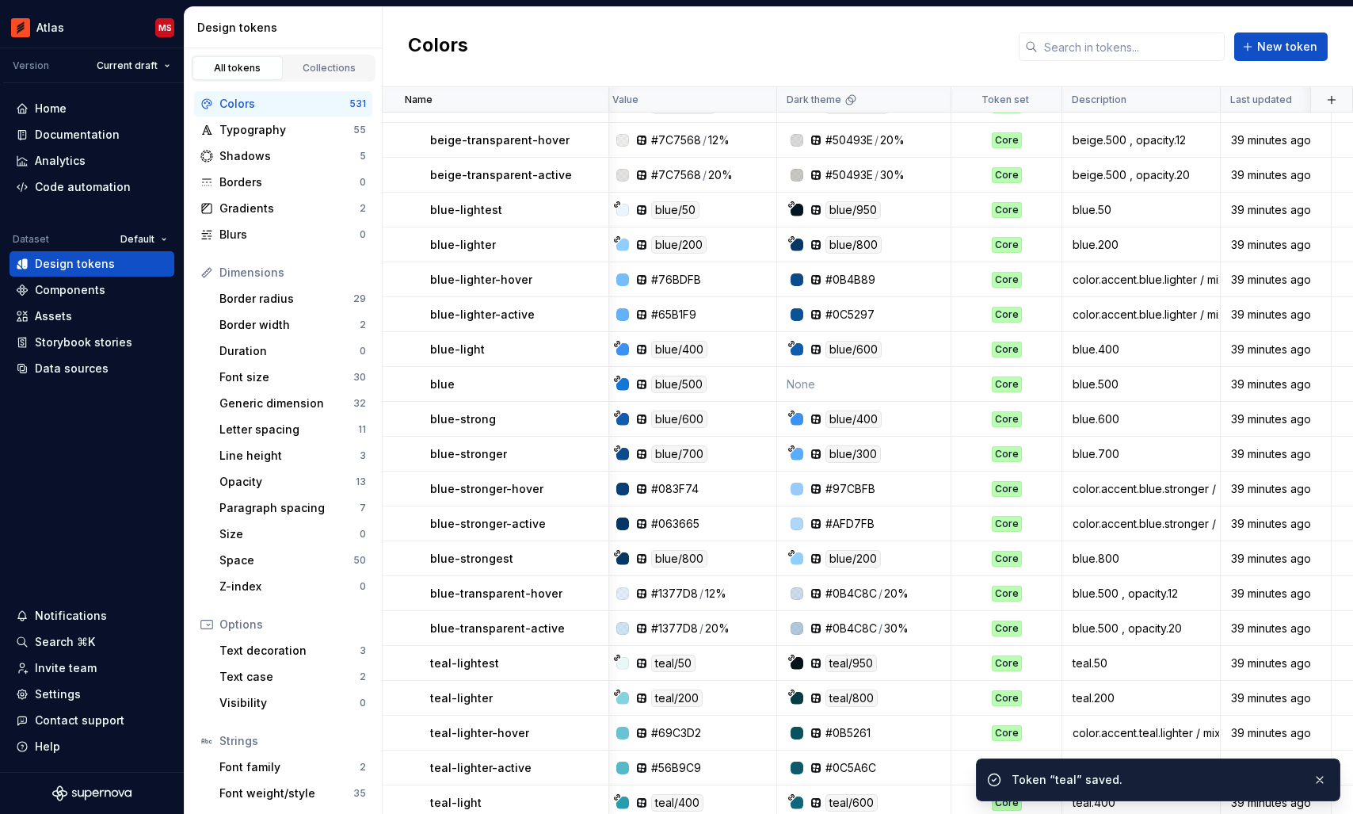
scroll to position [9942, 6]
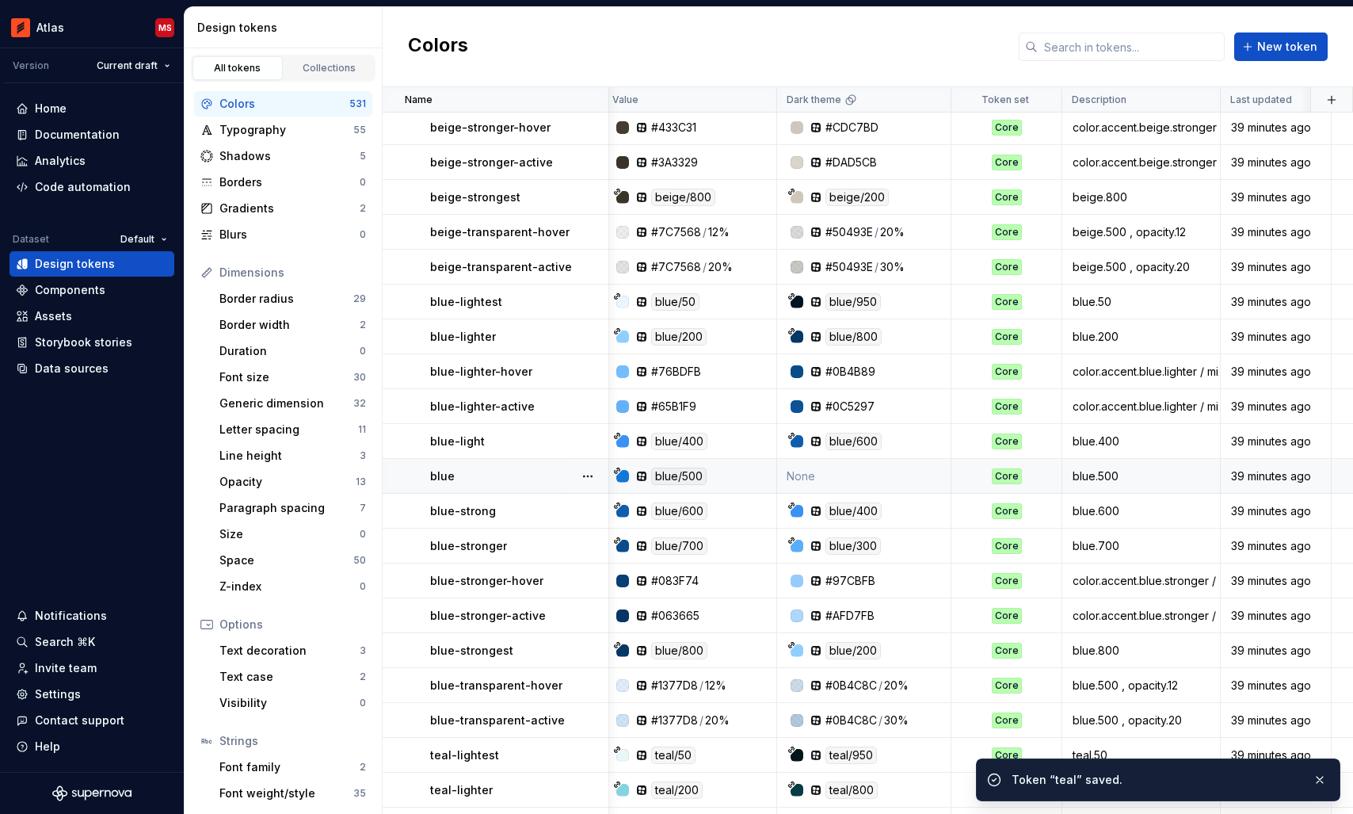
click at [838, 474] on td "None" at bounding box center [864, 476] width 174 height 35
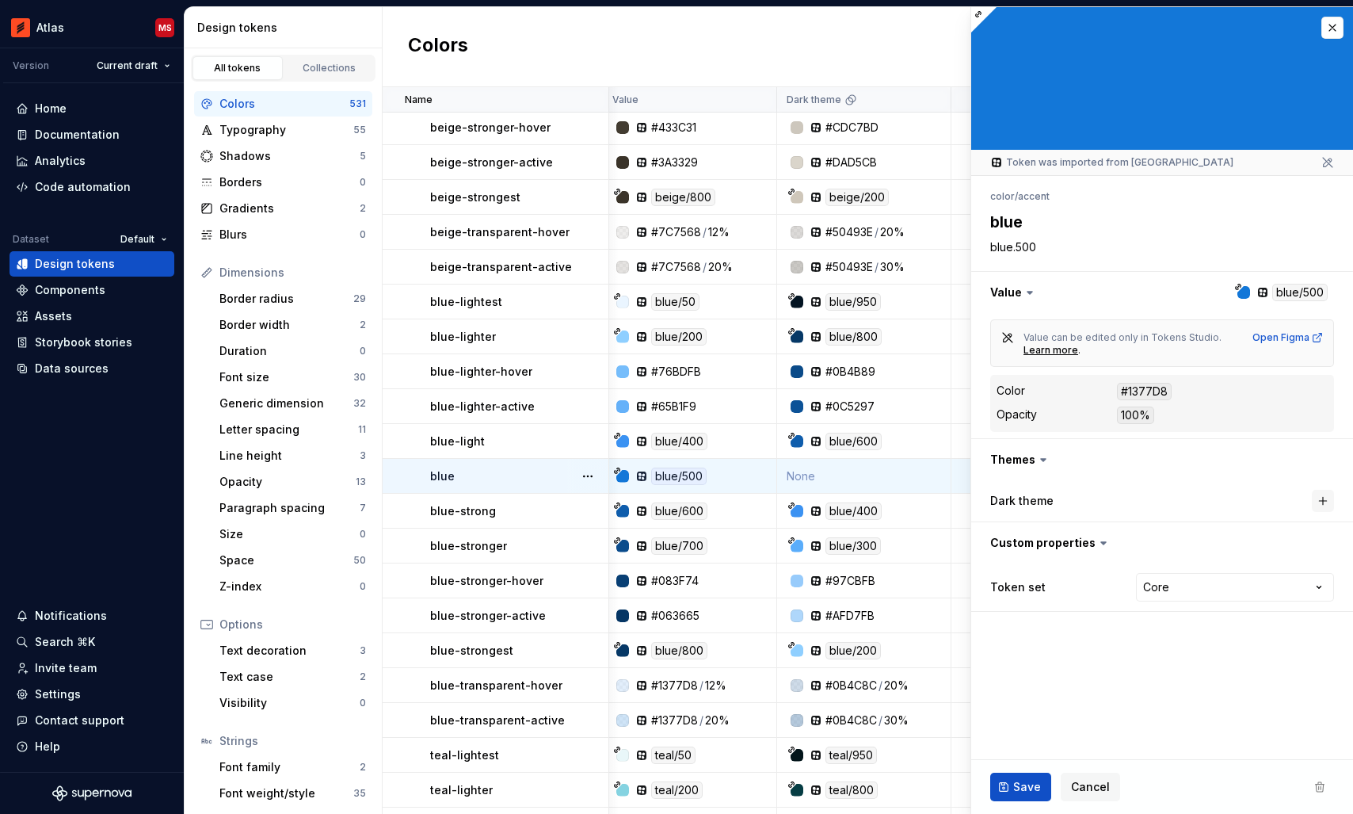
click at [1324, 499] on button "button" at bounding box center [1323, 501] width 22 height 22
click at [1031, 784] on span "Save" at bounding box center [1027, 787] width 28 height 16
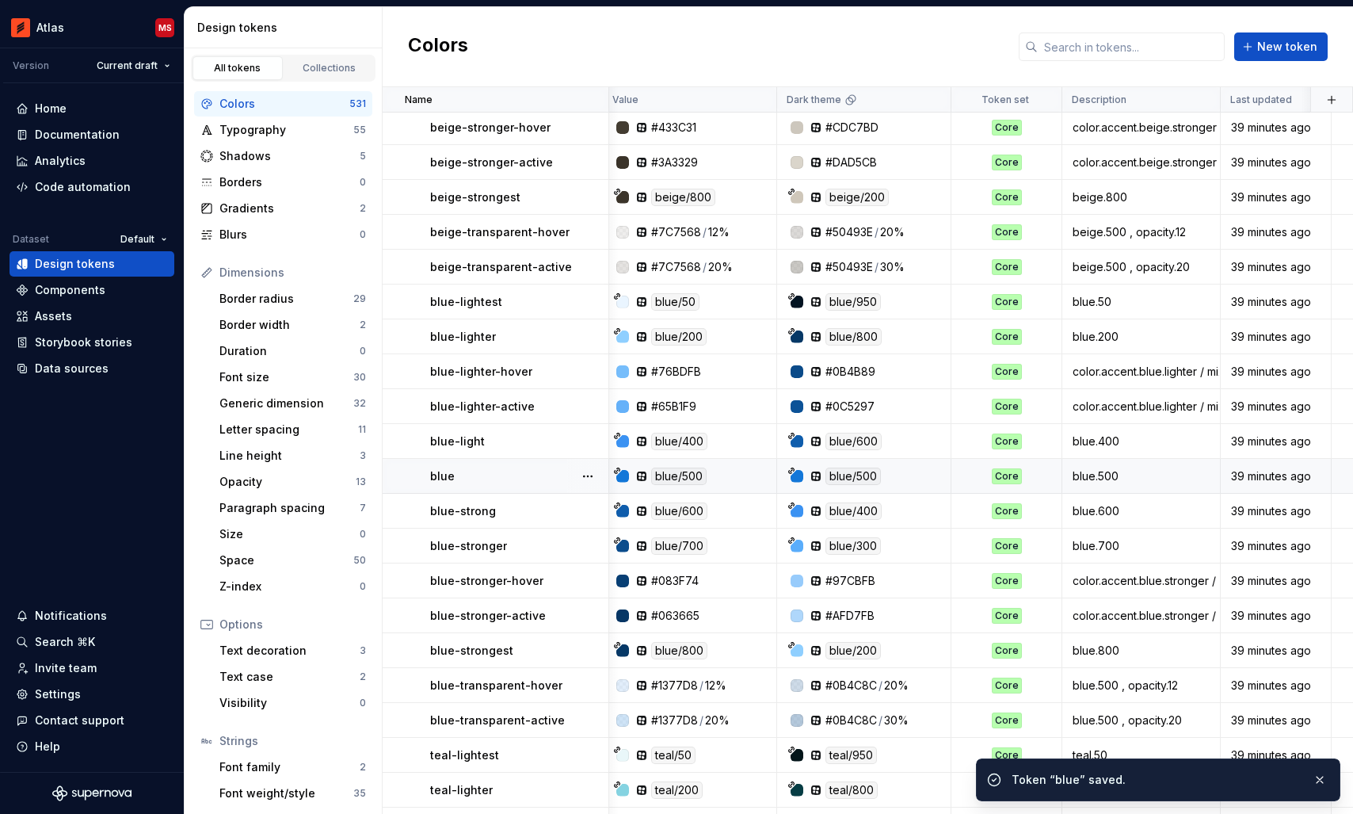
scroll to position [9534, 6]
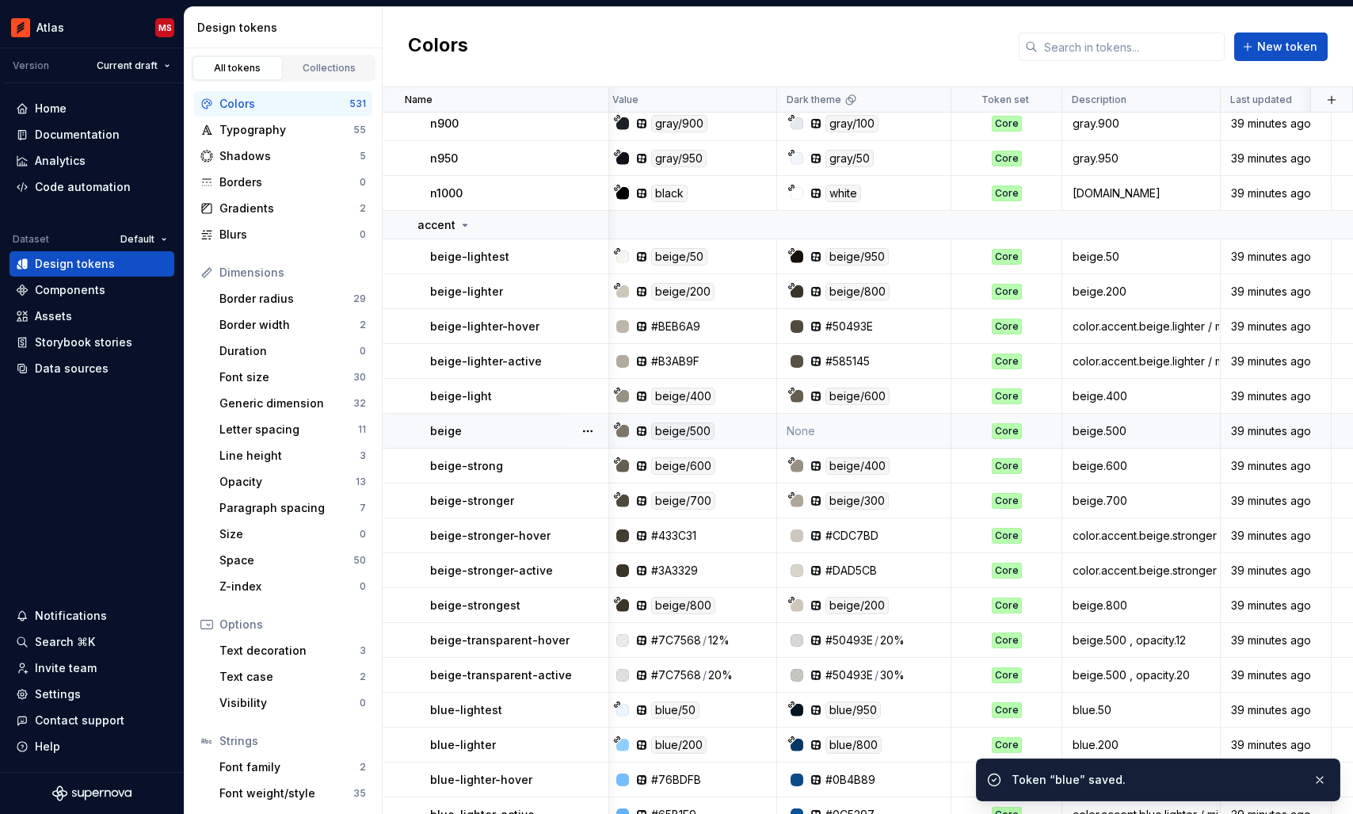
click at [836, 424] on td "None" at bounding box center [864, 430] width 174 height 35
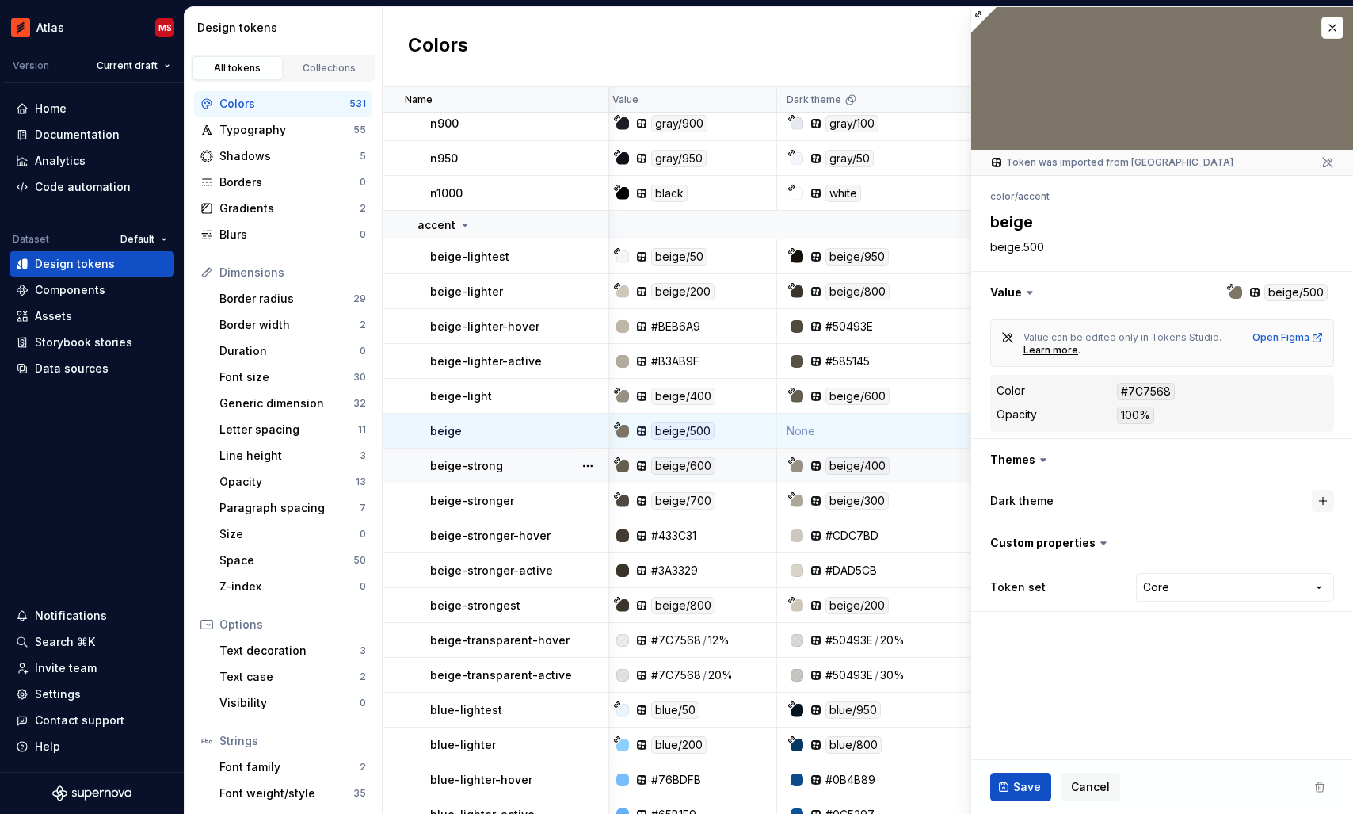
click at [1321, 505] on button "button" at bounding box center [1323, 501] width 22 height 22
click at [1027, 776] on button "Save" at bounding box center [1020, 786] width 61 height 29
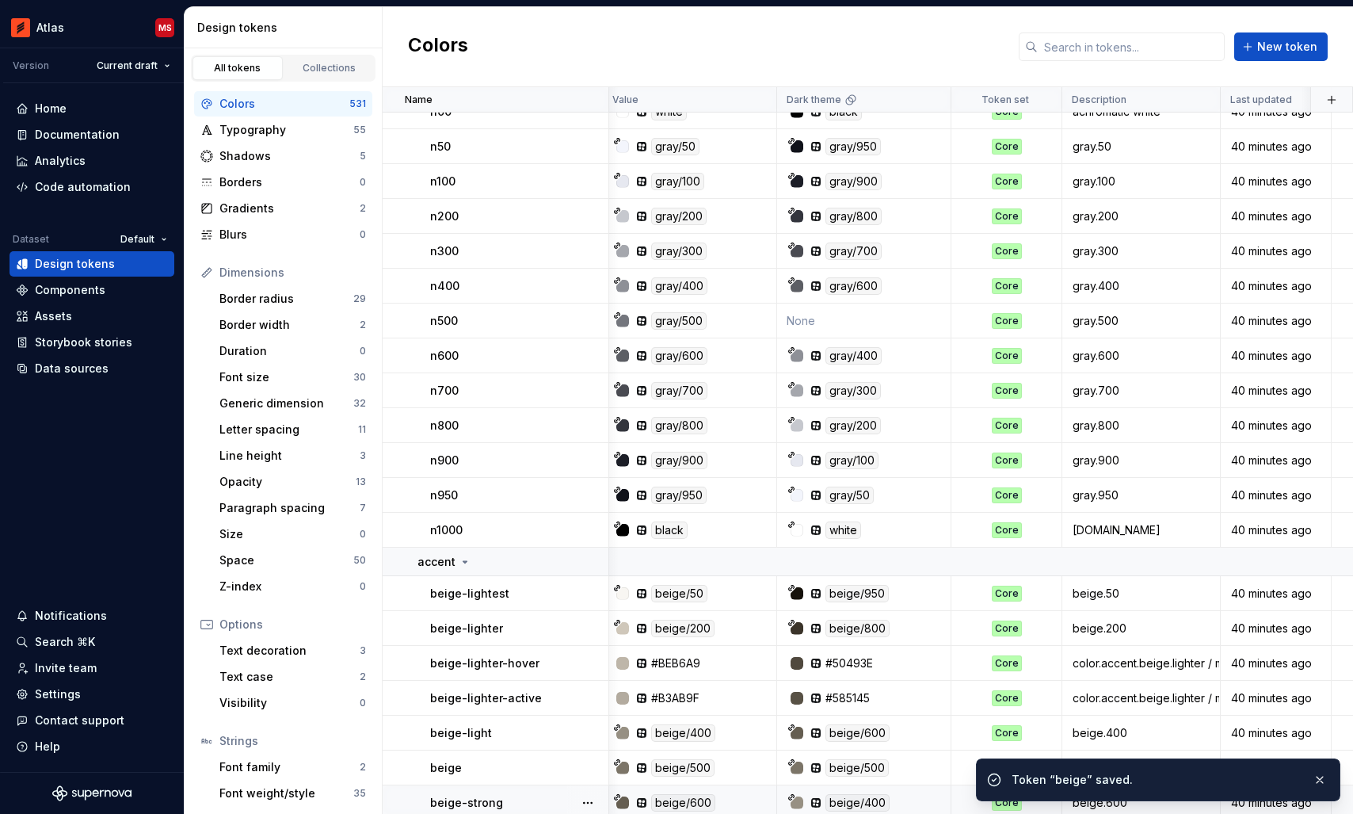
scroll to position [9094, 6]
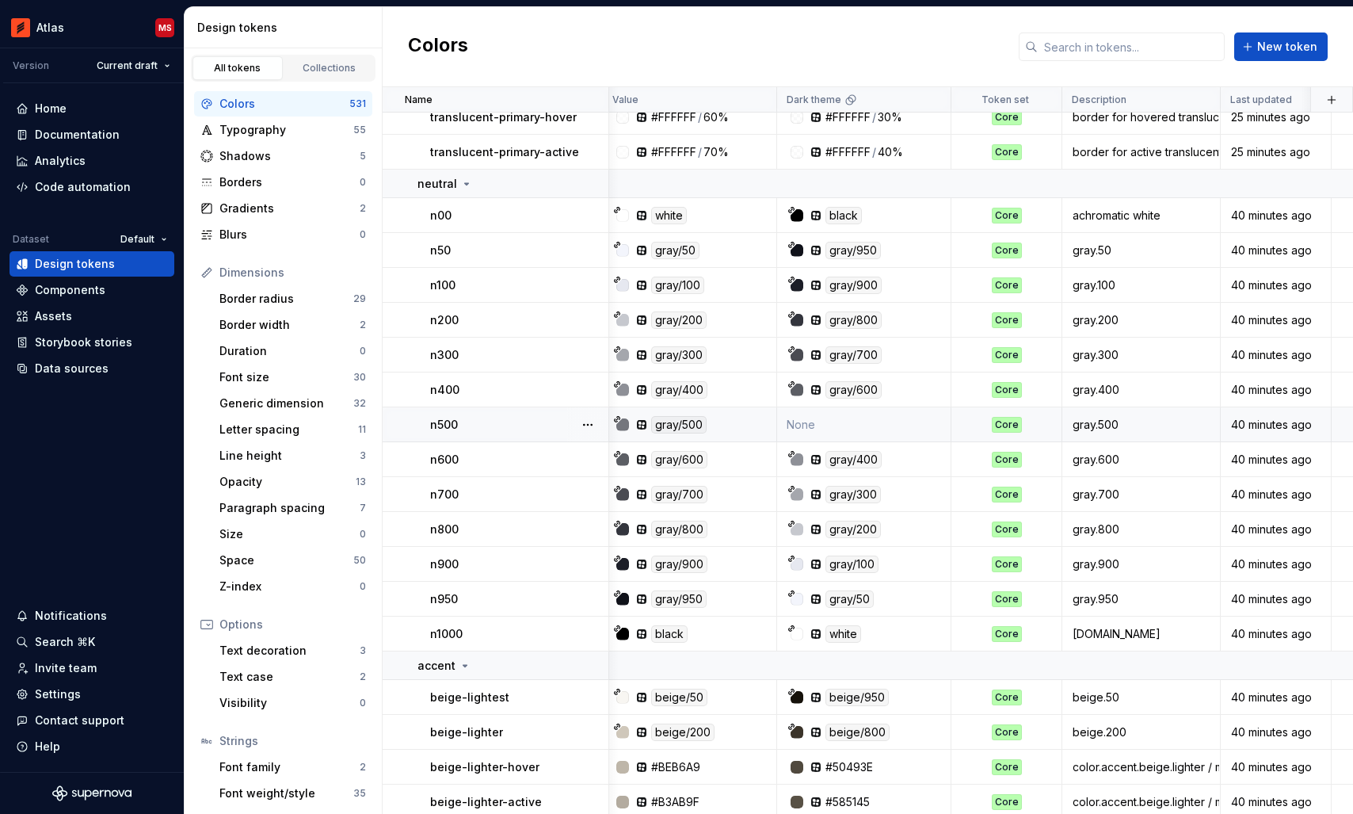
click at [827, 425] on td "None" at bounding box center [864, 424] width 174 height 35
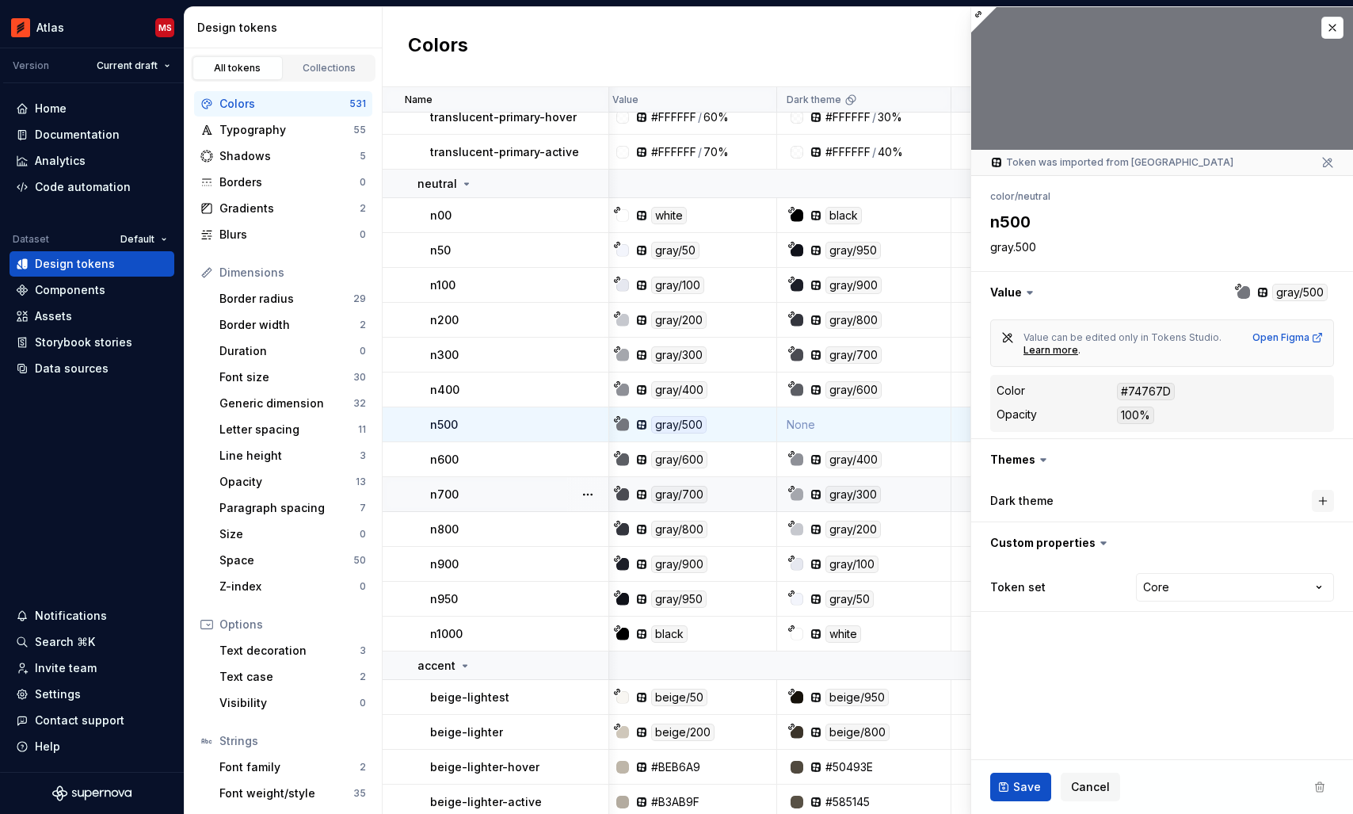
click at [1322, 500] on button "button" at bounding box center [1323, 501] width 22 height 22
click at [1016, 789] on span "Save" at bounding box center [1027, 787] width 28 height 16
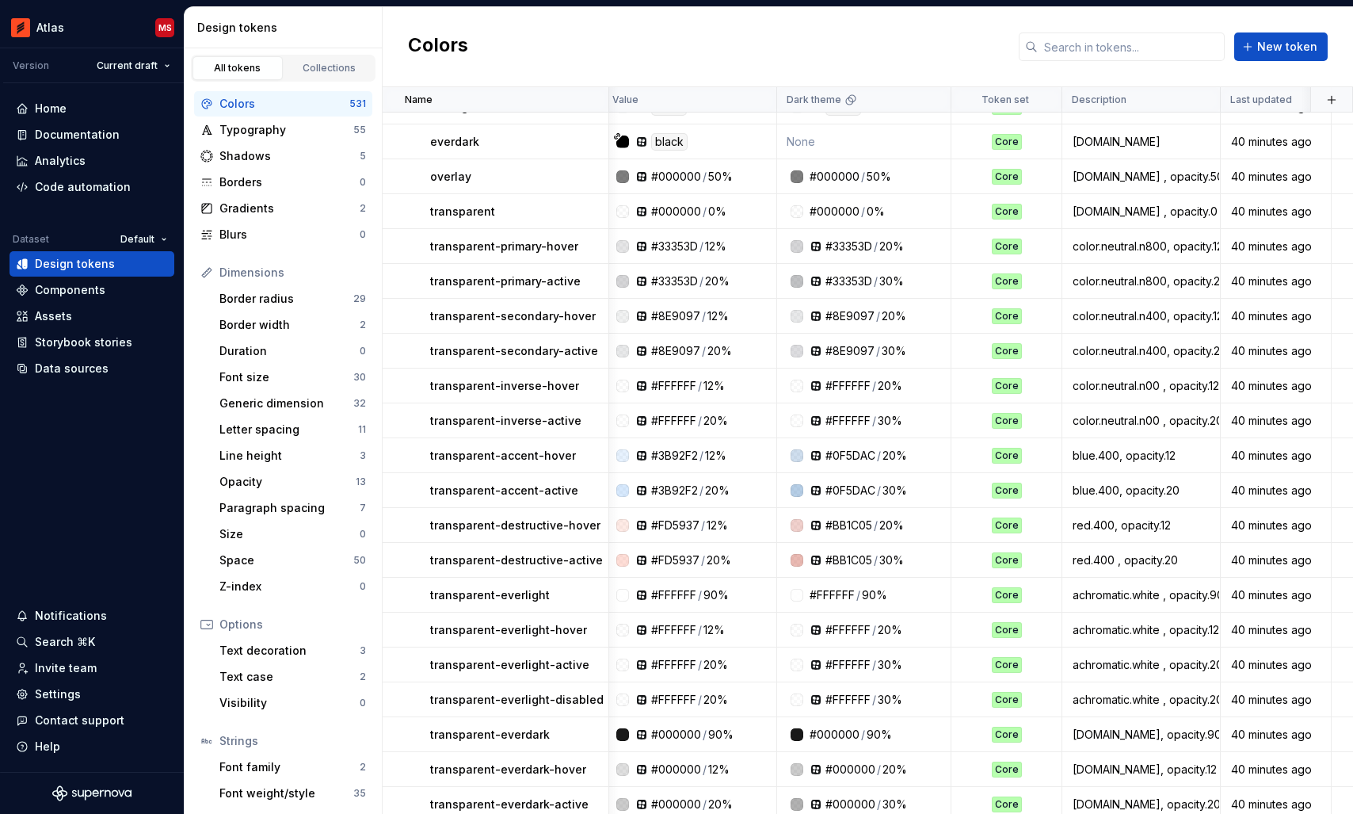
scroll to position [7100, 6]
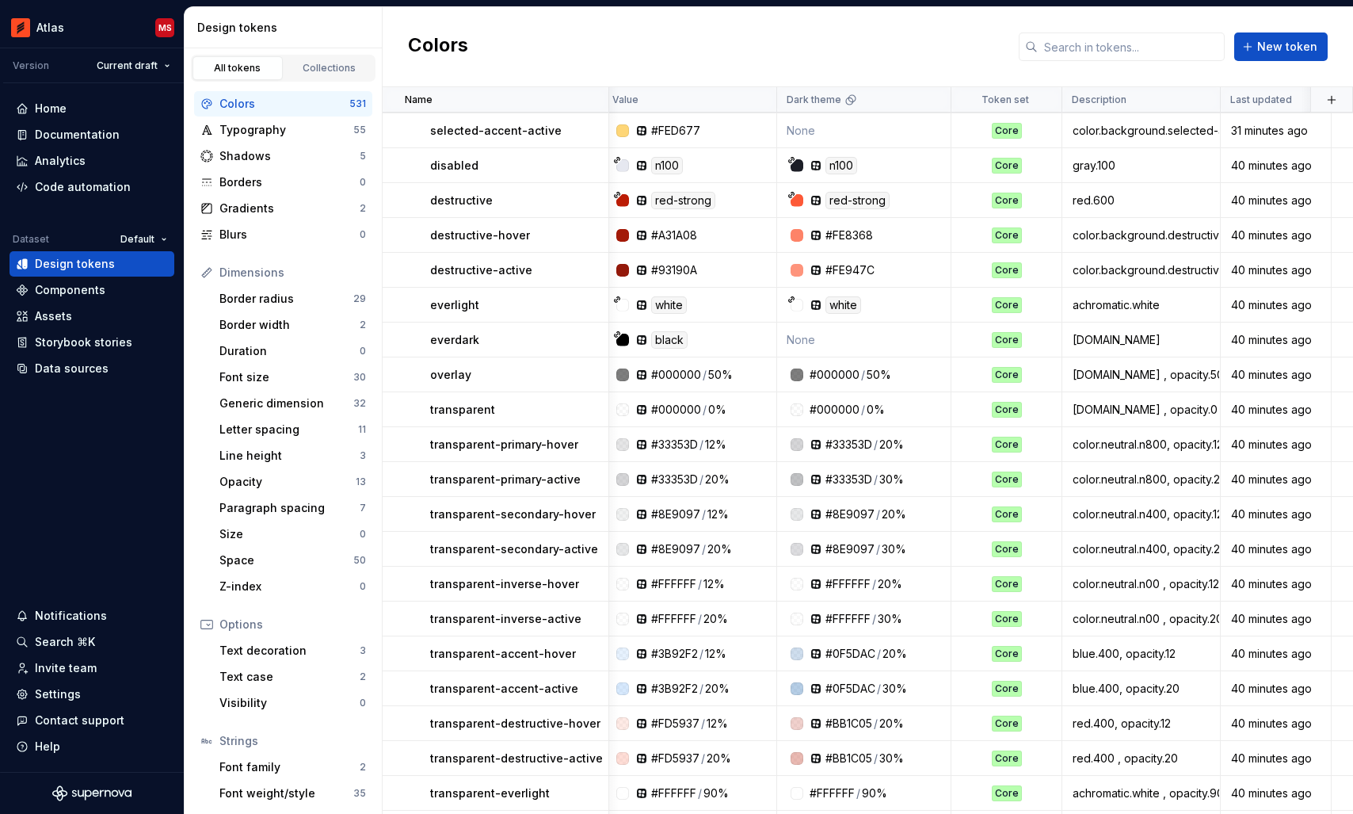
click at [837, 337] on td "None" at bounding box center [864, 339] width 174 height 35
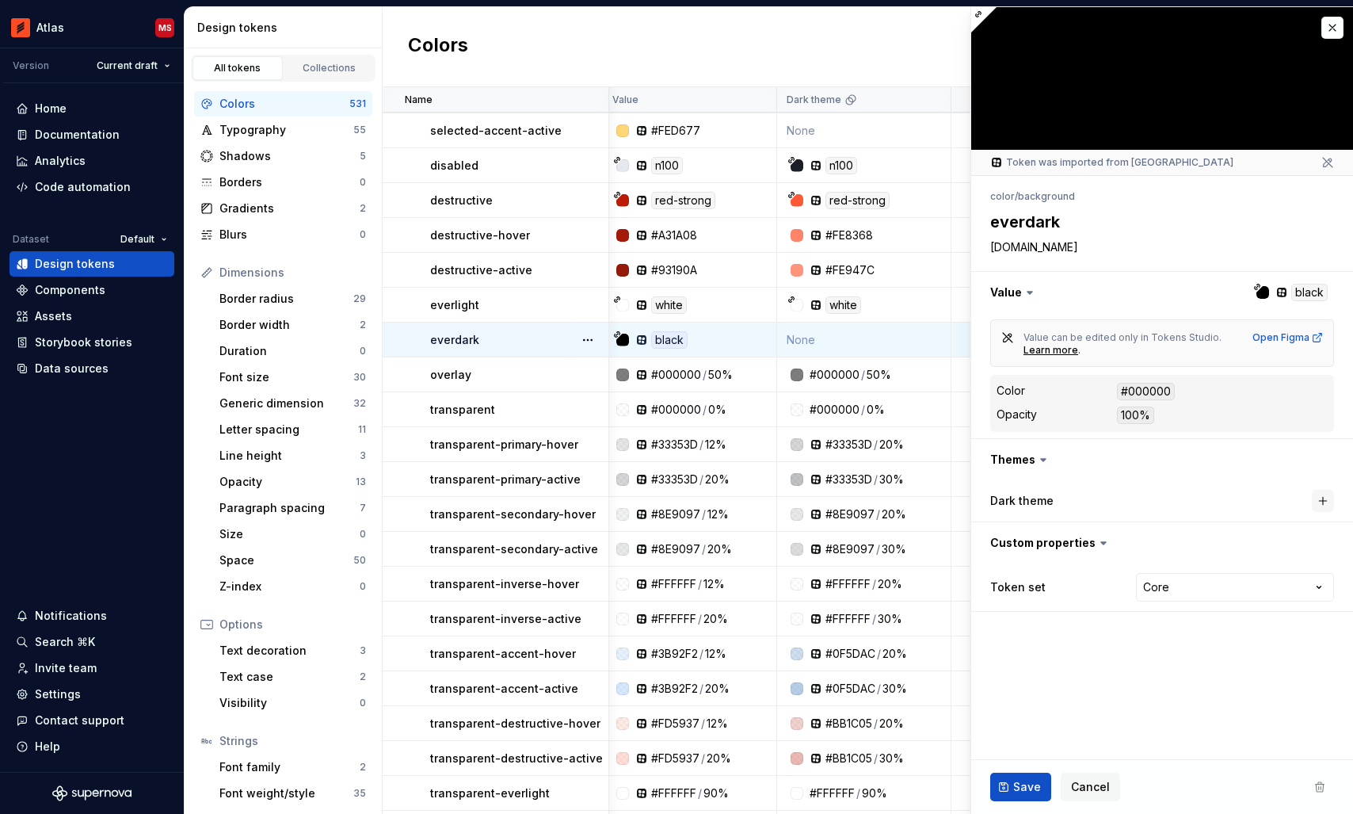
click at [1321, 501] on button "button" at bounding box center [1323, 501] width 22 height 22
click at [1019, 784] on span "Save" at bounding box center [1027, 787] width 28 height 16
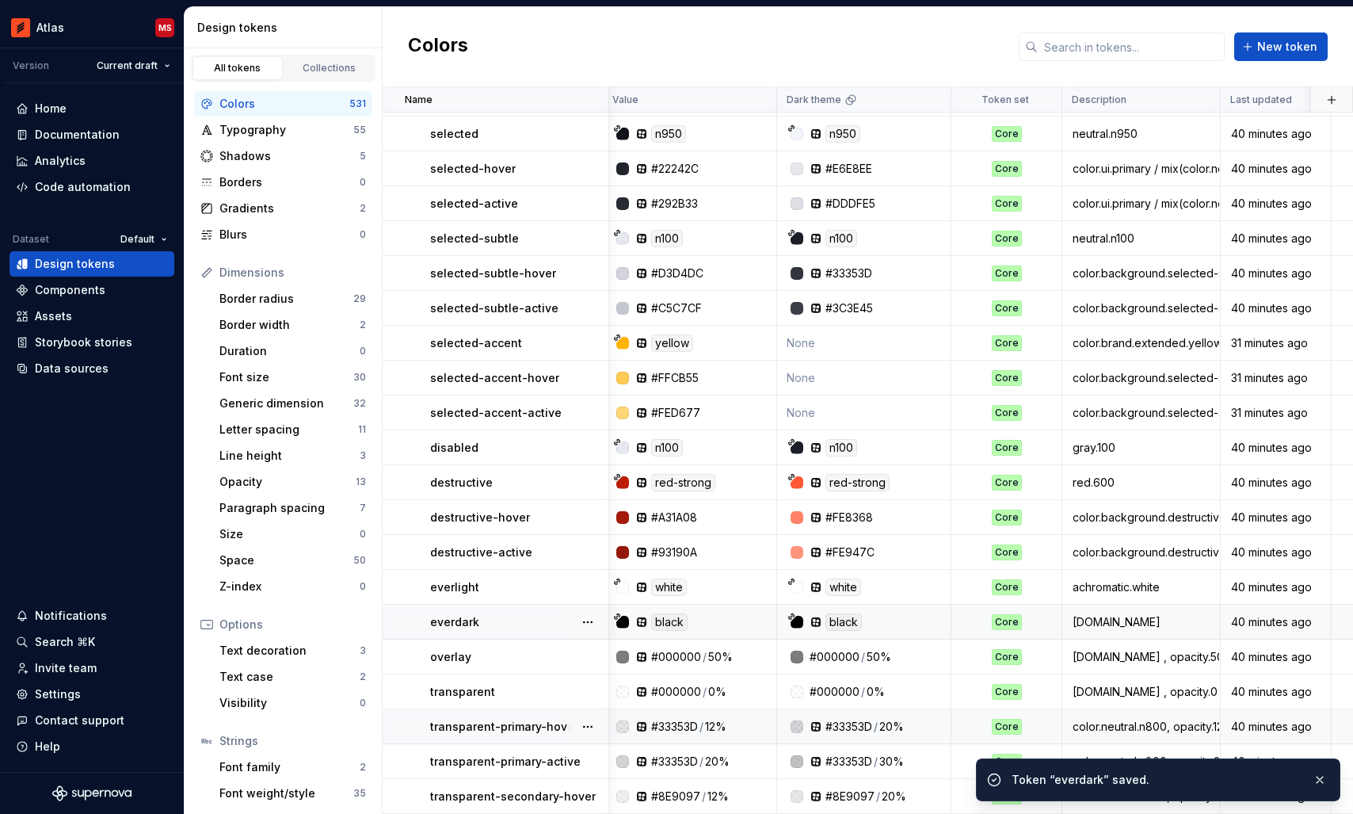
scroll to position [6708, 6]
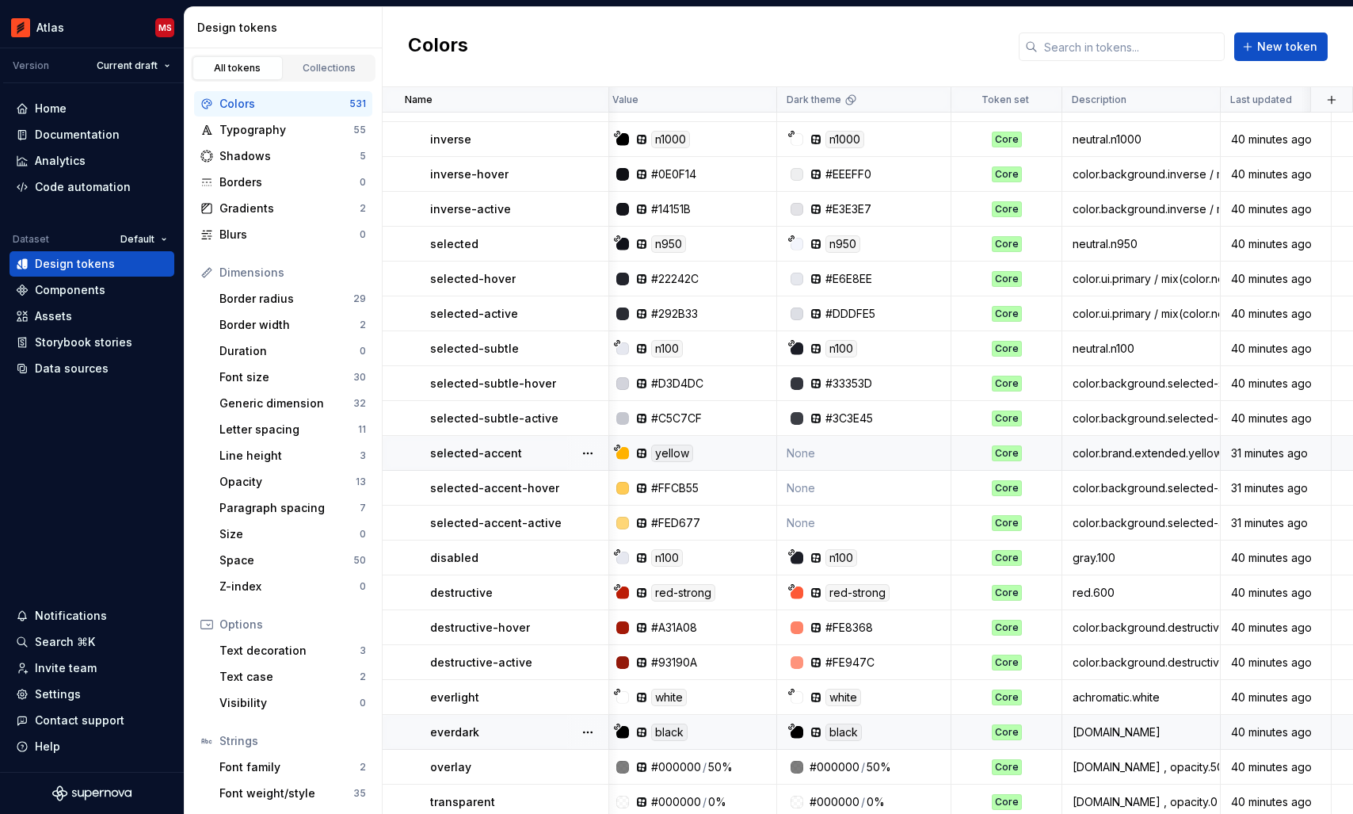
click at [840, 458] on td "None" at bounding box center [864, 453] width 174 height 35
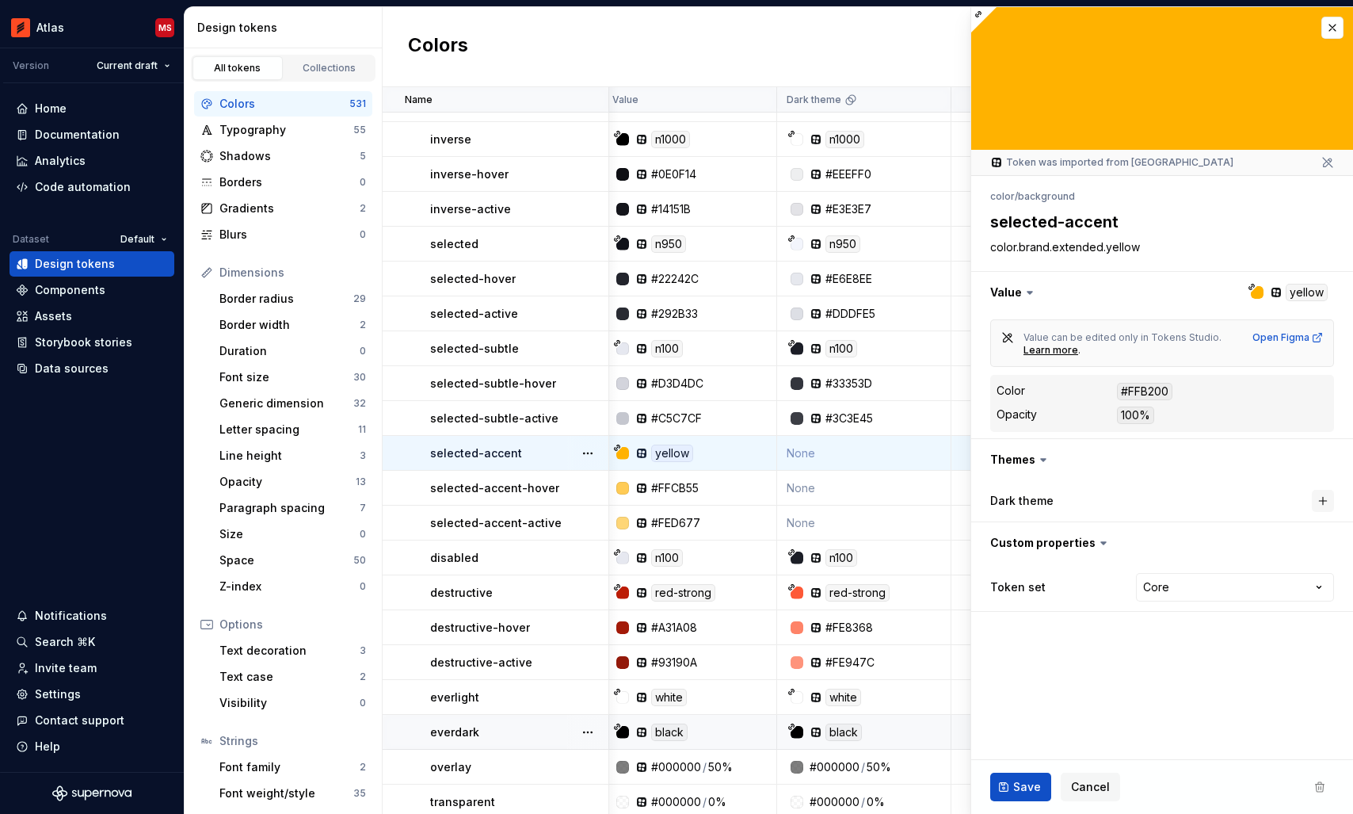
click at [1326, 501] on button "button" at bounding box center [1323, 501] width 22 height 22
click at [1014, 780] on span "Save" at bounding box center [1027, 787] width 28 height 16
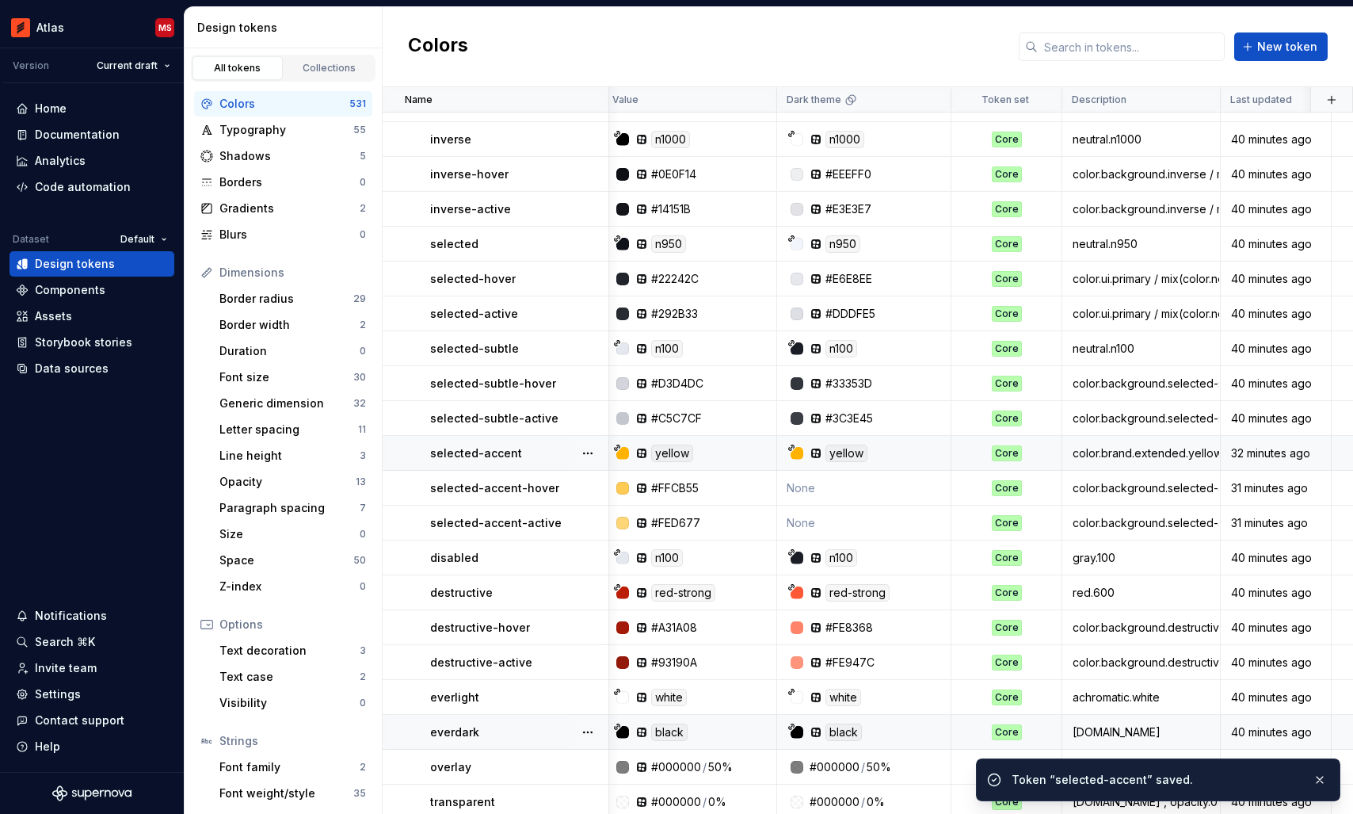
click at [859, 483] on td "None" at bounding box center [864, 488] width 174 height 35
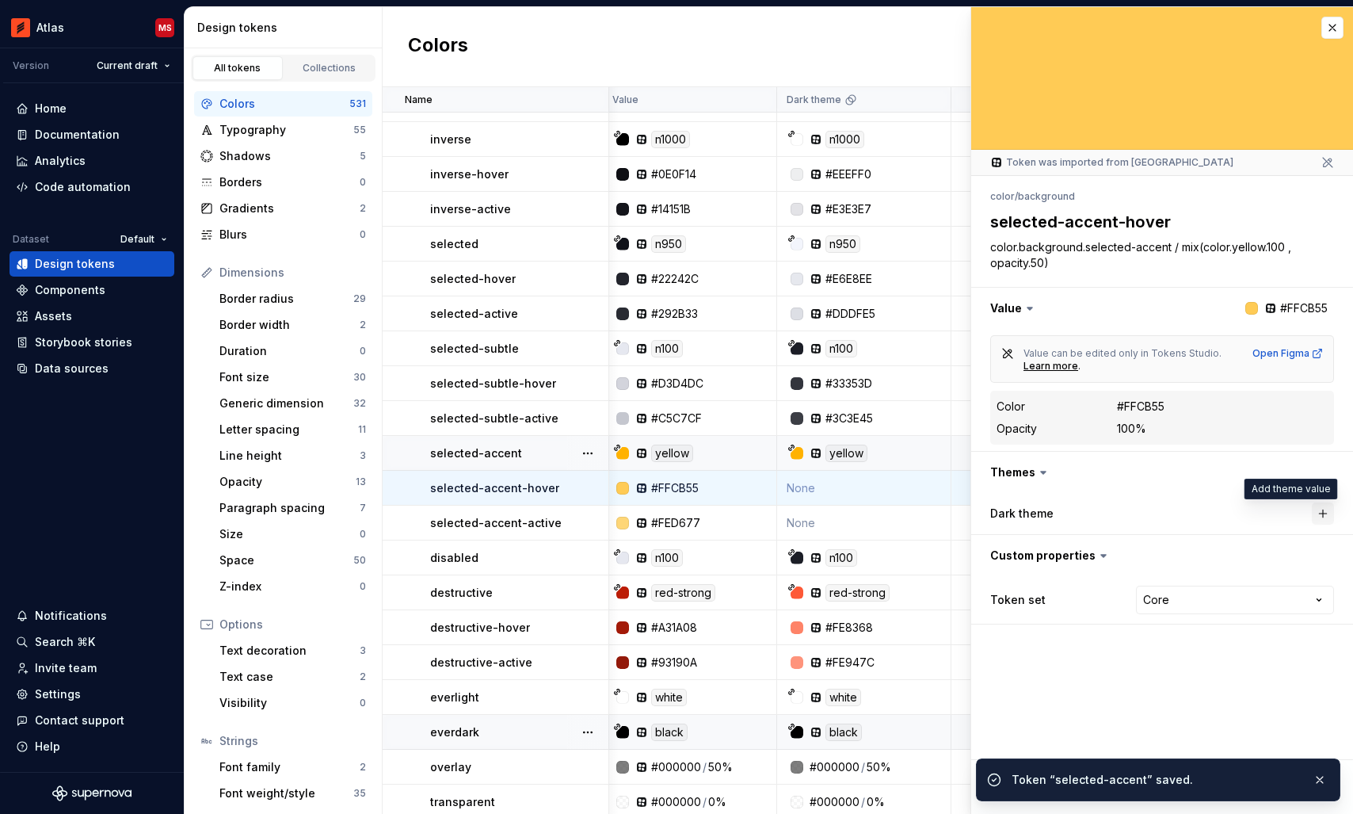
click at [1320, 513] on button "button" at bounding box center [1323, 513] width 22 height 22
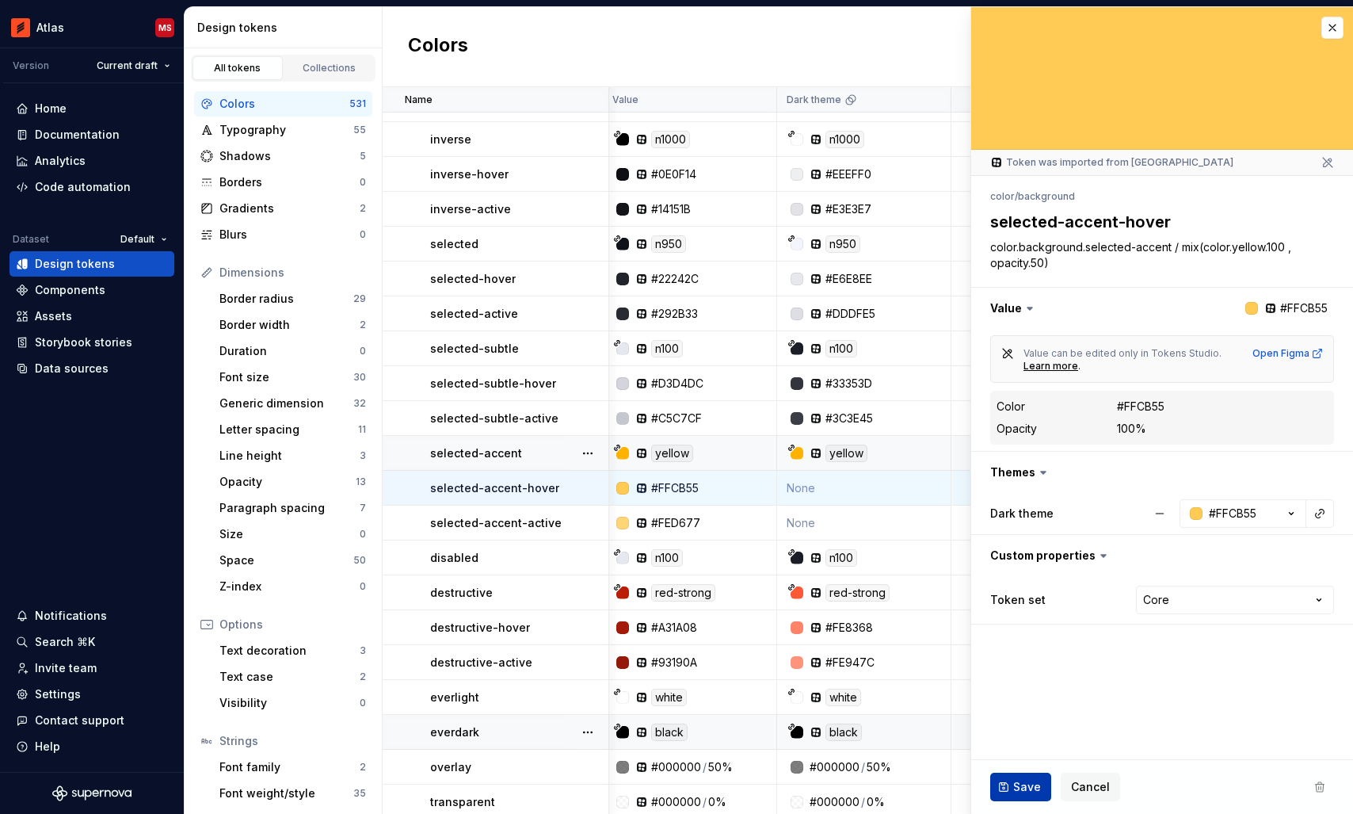
click at [1012, 782] on button "Save" at bounding box center [1020, 786] width 61 height 29
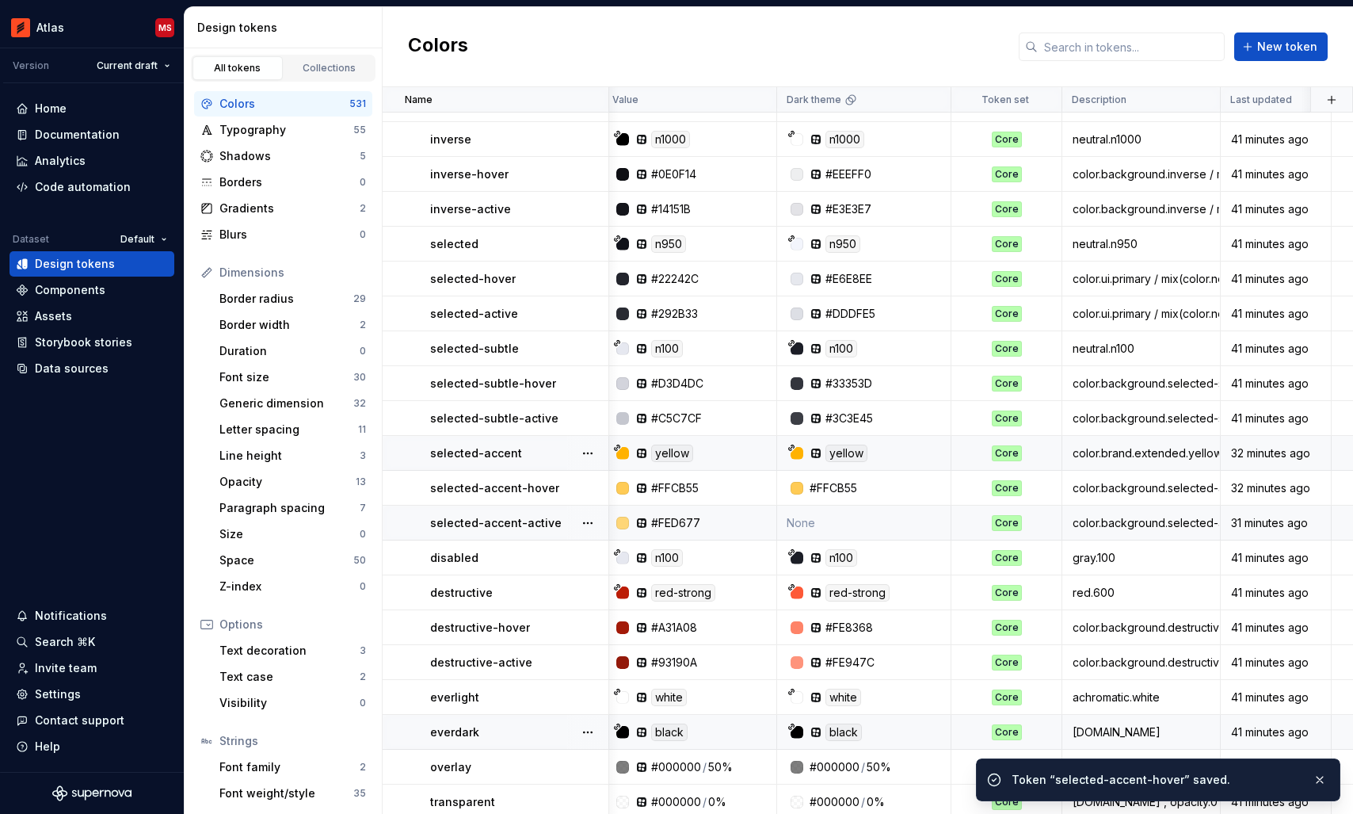
click at [851, 518] on td "None" at bounding box center [864, 522] width 174 height 35
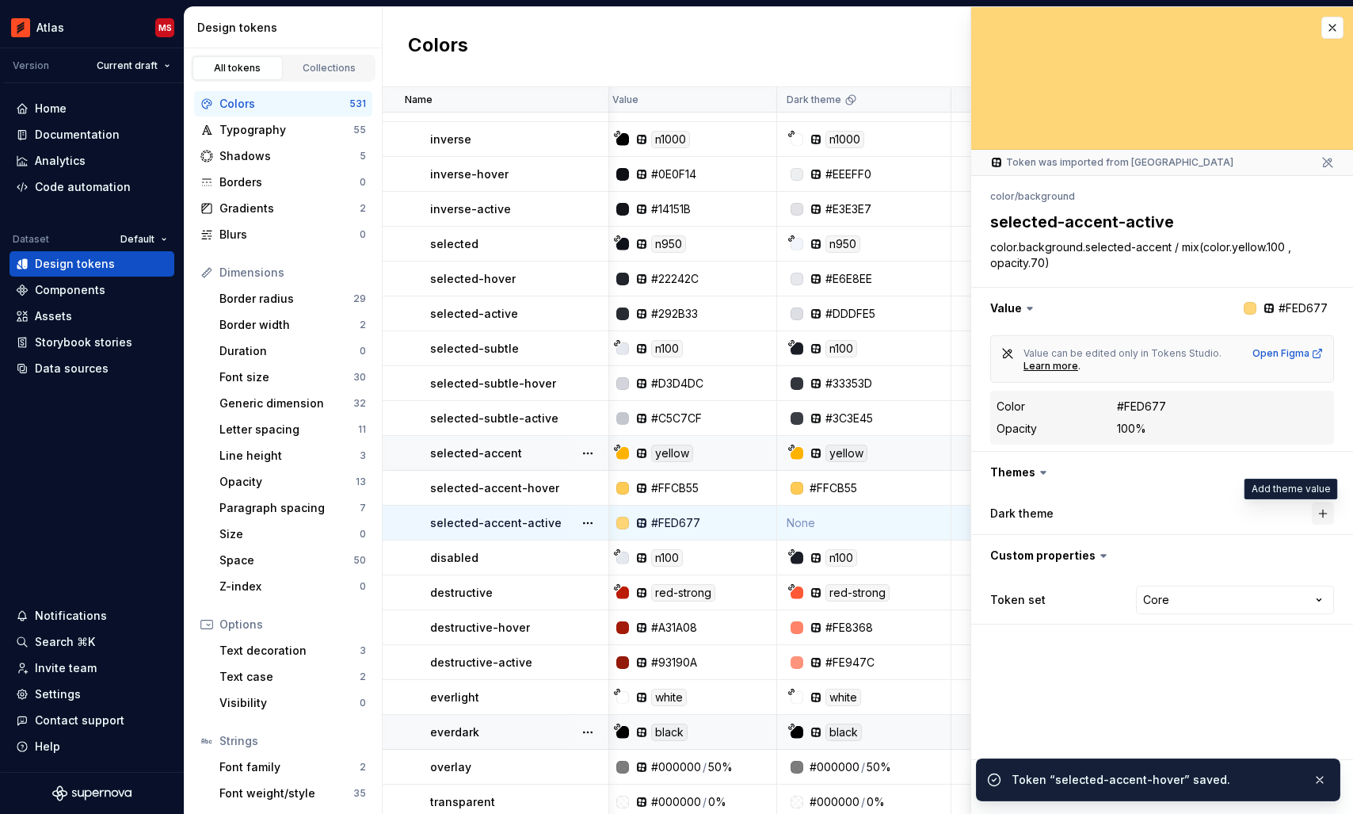
click at [1318, 516] on button "button" at bounding box center [1323, 513] width 22 height 22
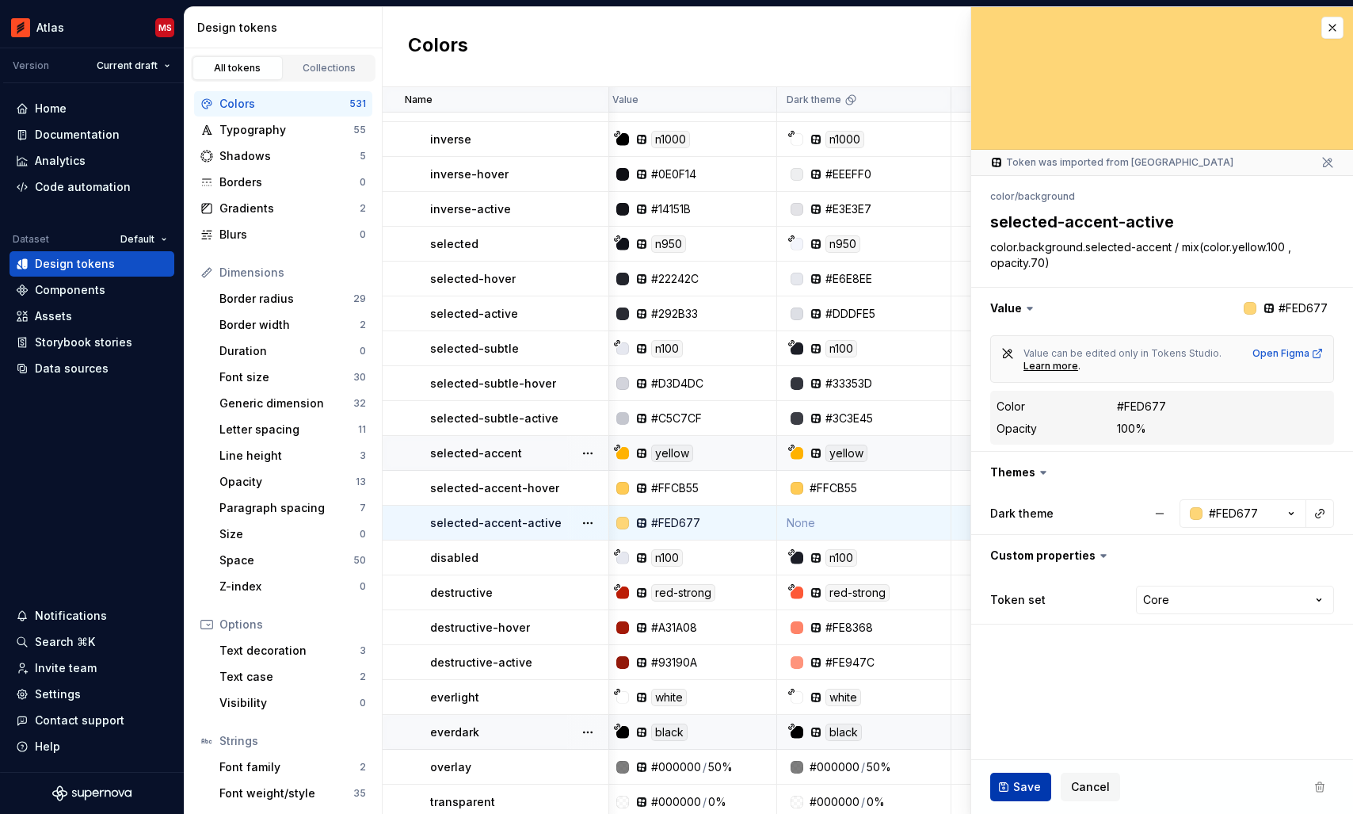
click at [1016, 782] on span "Save" at bounding box center [1027, 787] width 28 height 16
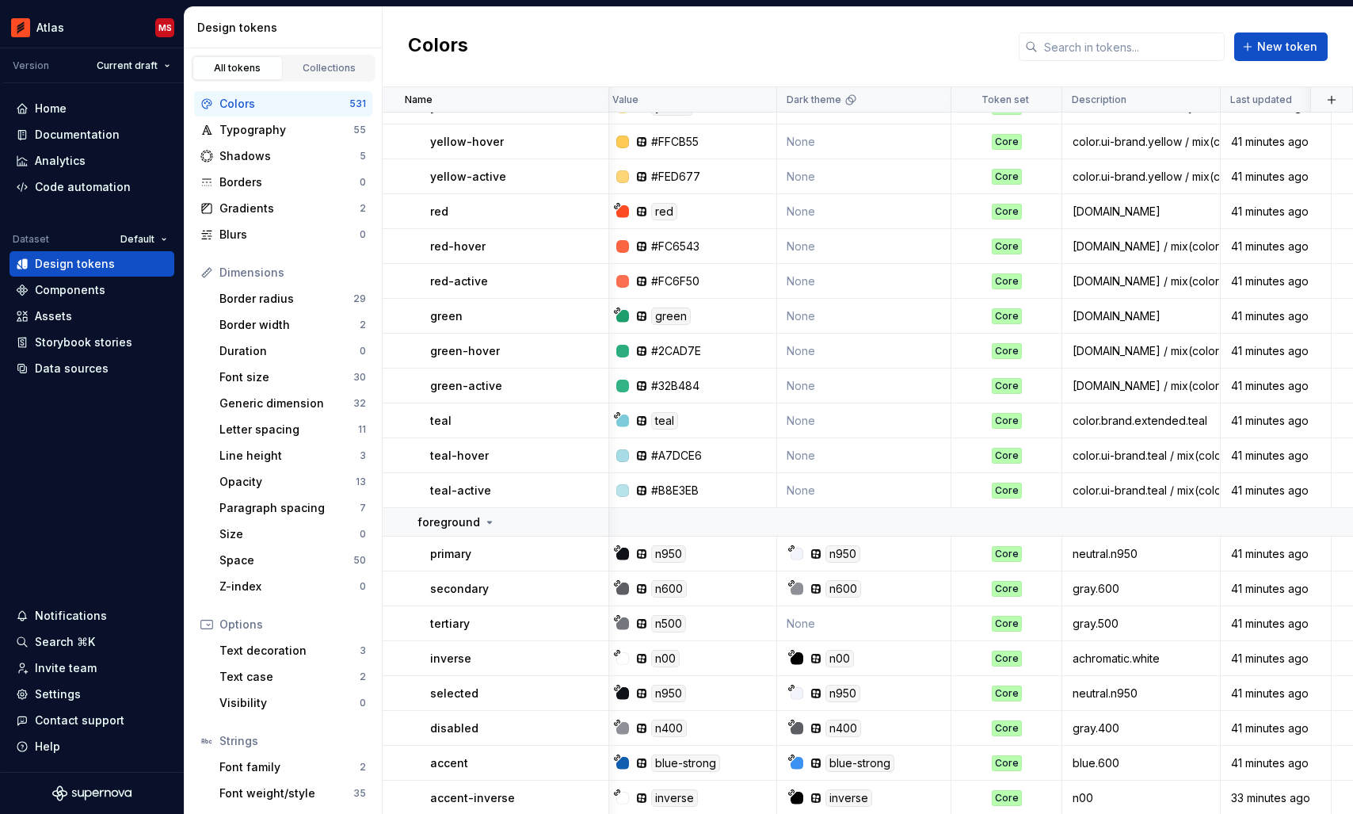
scroll to position [5417, 6]
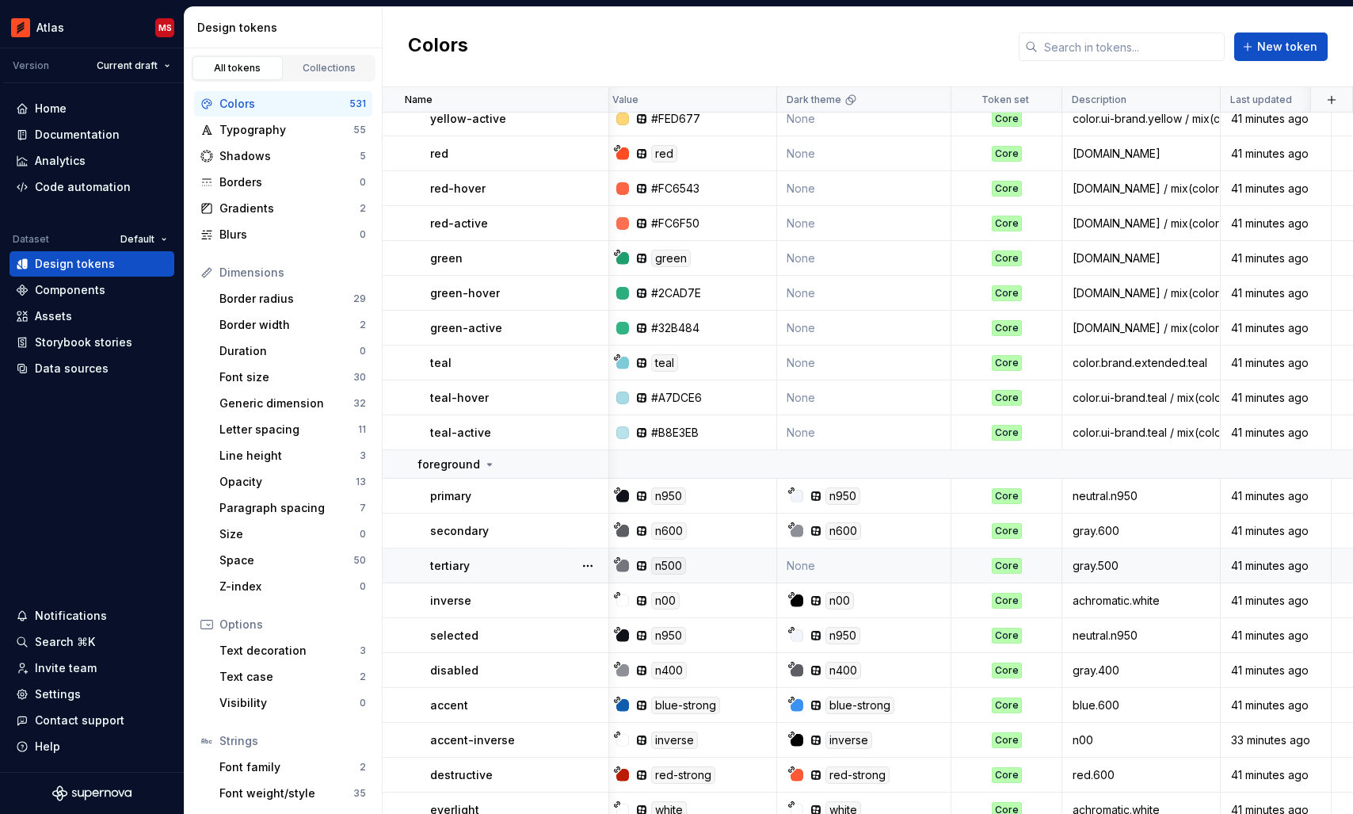
click at [822, 564] on td "None" at bounding box center [864, 565] width 174 height 35
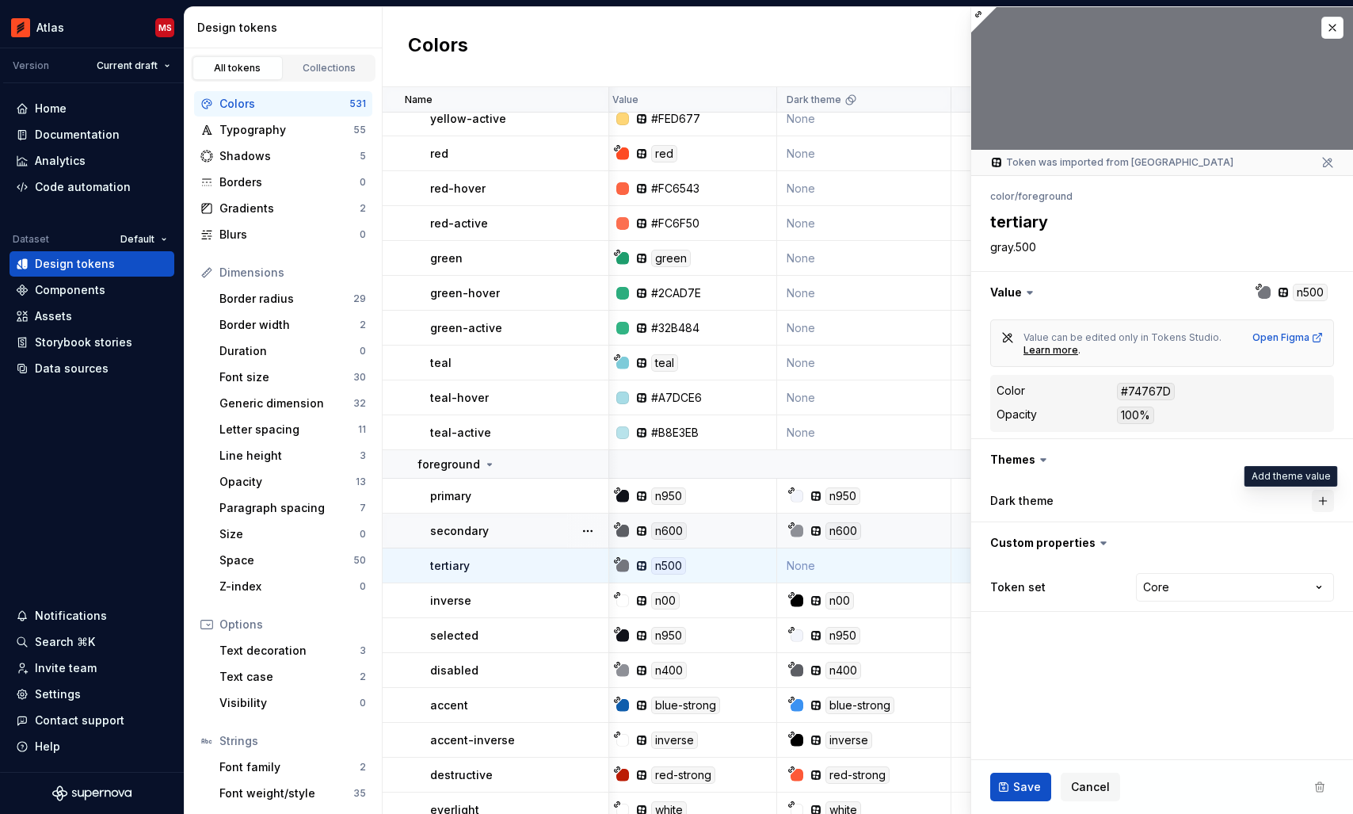
click at [1327, 497] on button "button" at bounding box center [1323, 501] width 22 height 22
click at [1009, 779] on button "Save" at bounding box center [1020, 786] width 61 height 29
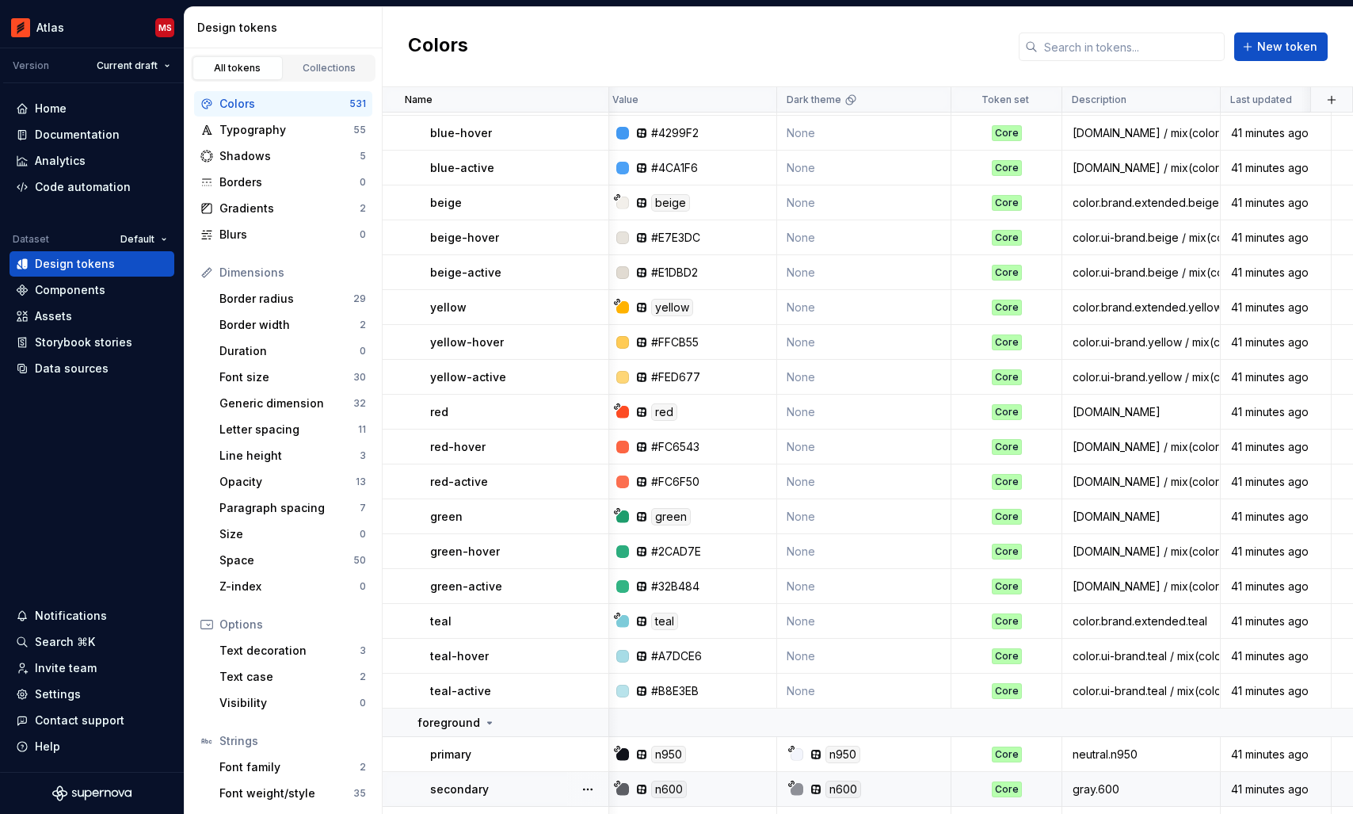
scroll to position [5131, 6]
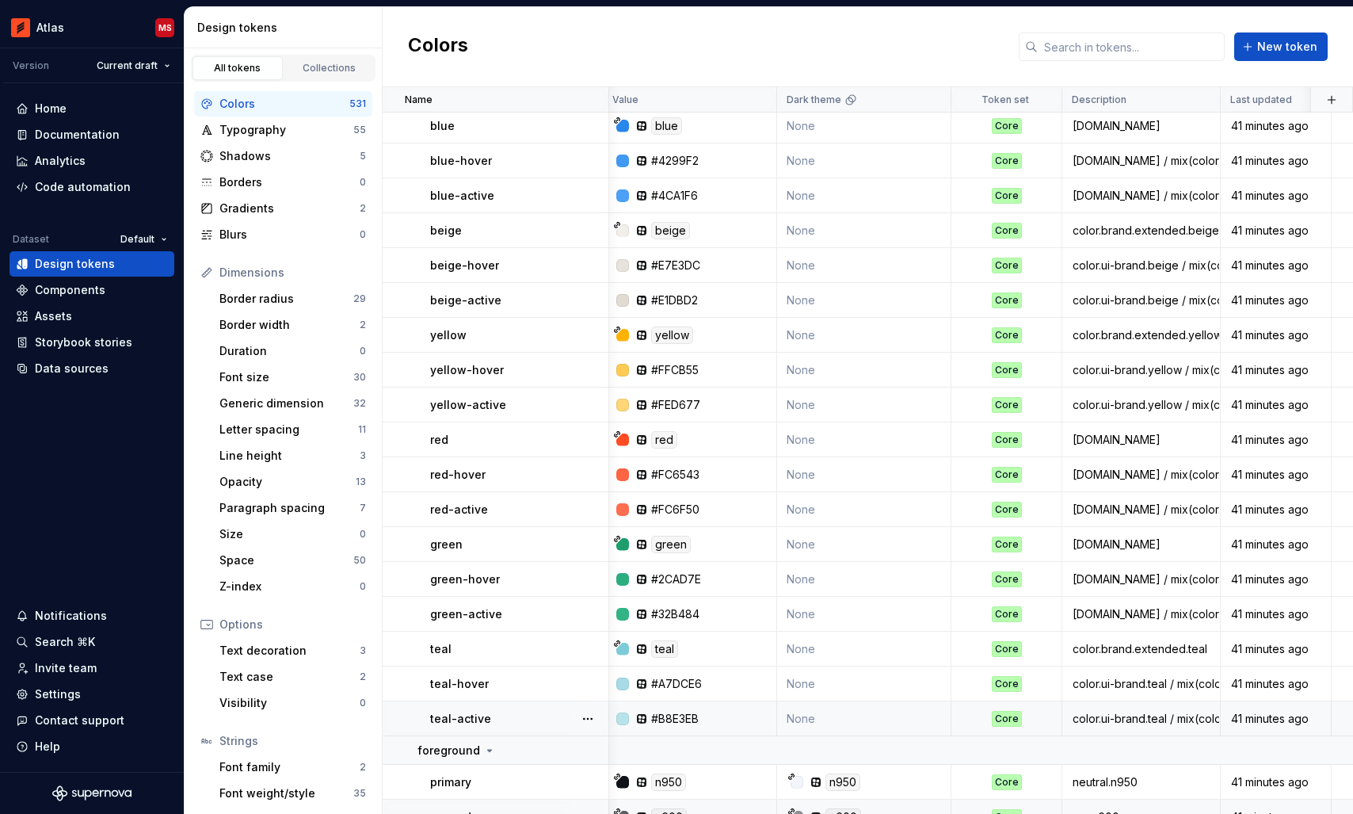
click at [850, 718] on td "None" at bounding box center [864, 718] width 174 height 35
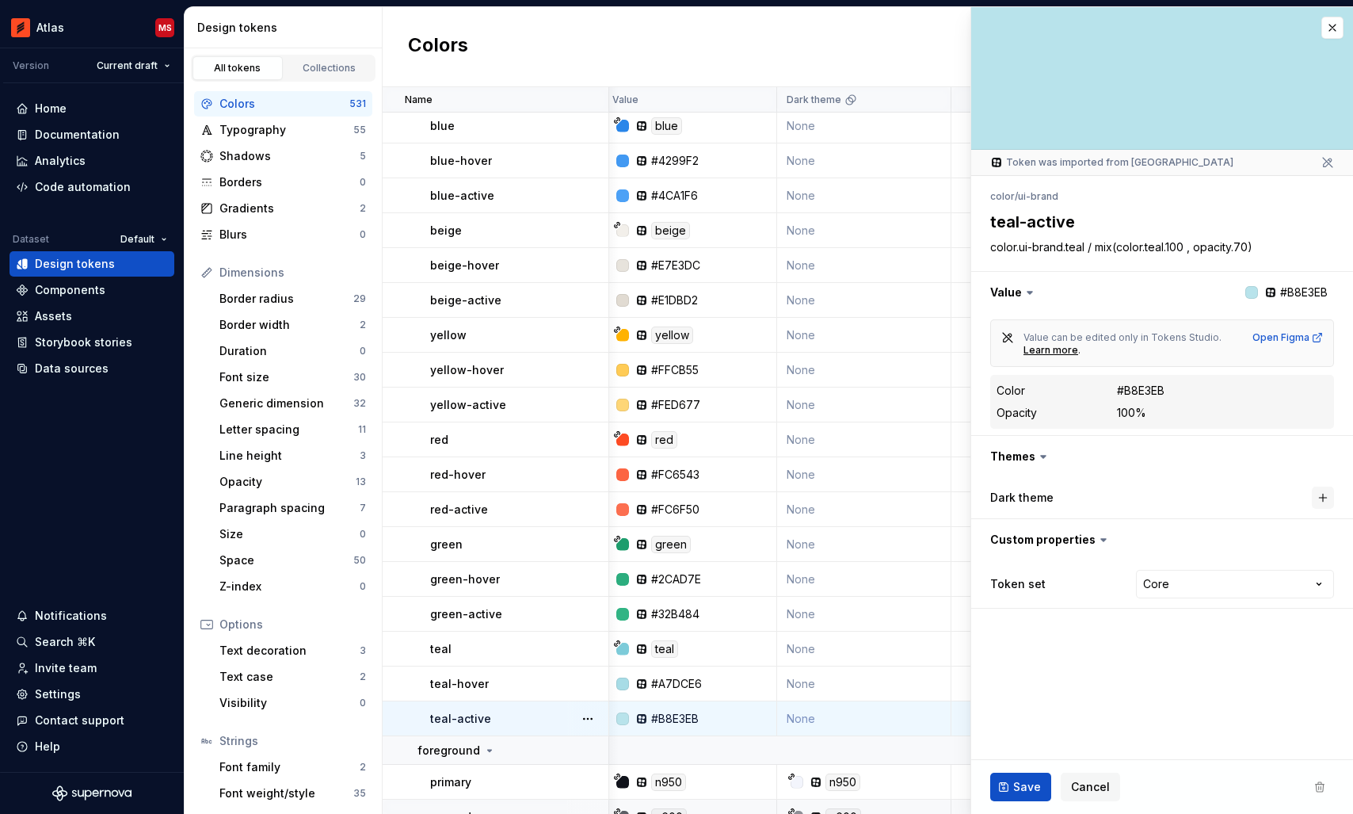
click at [1324, 497] on button "button" at bounding box center [1323, 497] width 22 height 22
click at [1027, 779] on span "Save" at bounding box center [1027, 787] width 28 height 16
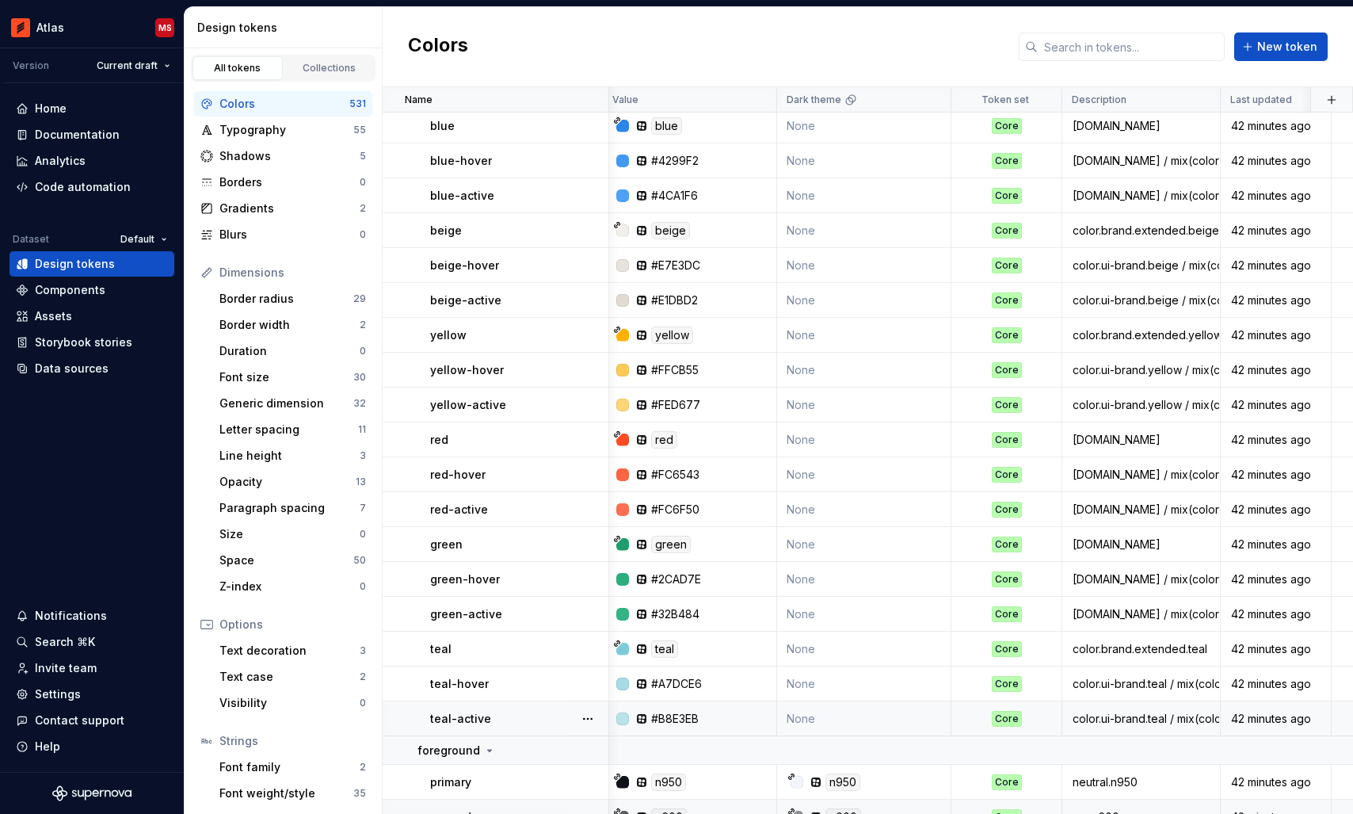
click at [843, 713] on td "None" at bounding box center [864, 718] width 174 height 35
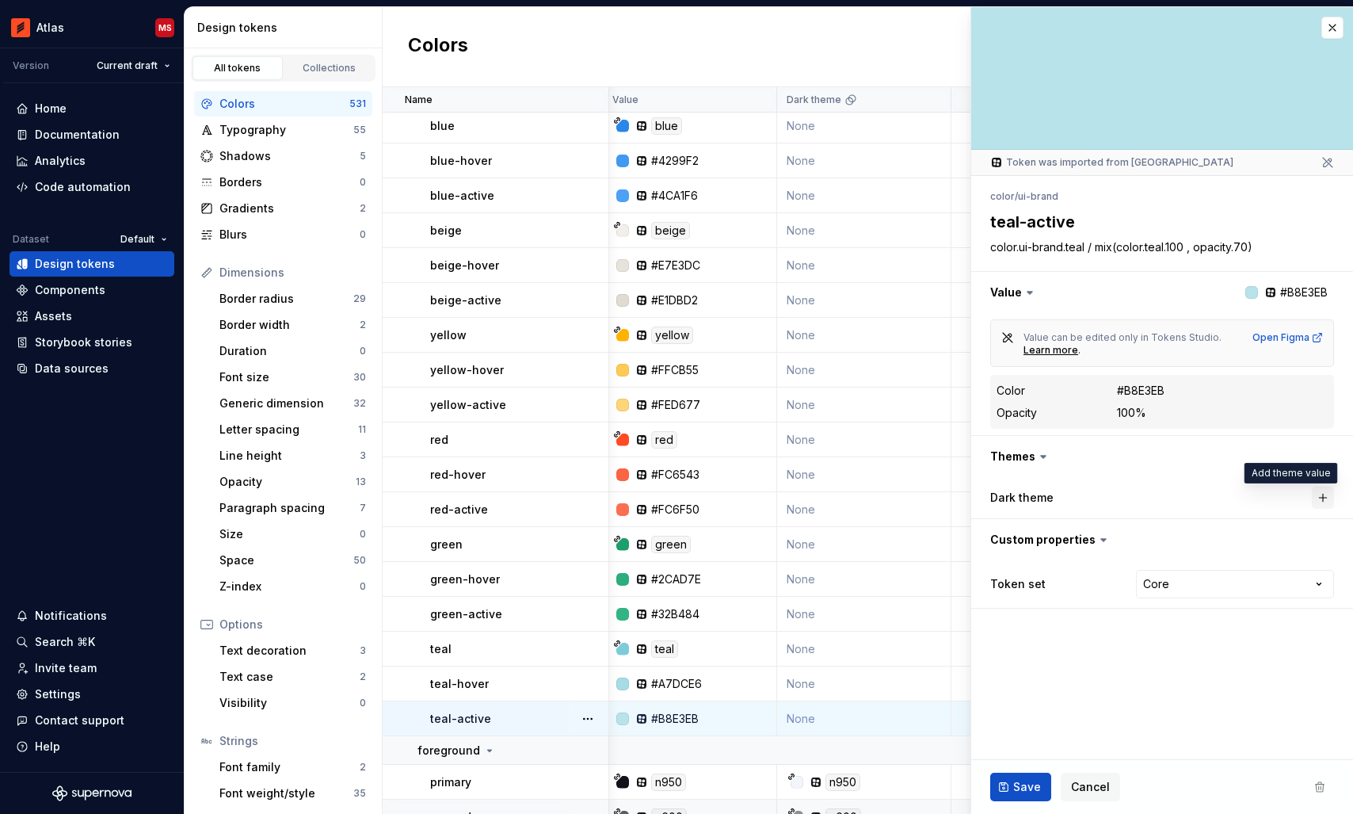
click at [1327, 499] on button "button" at bounding box center [1323, 497] width 22 height 22
click at [1081, 787] on span "Cancel" at bounding box center [1090, 787] width 39 height 16
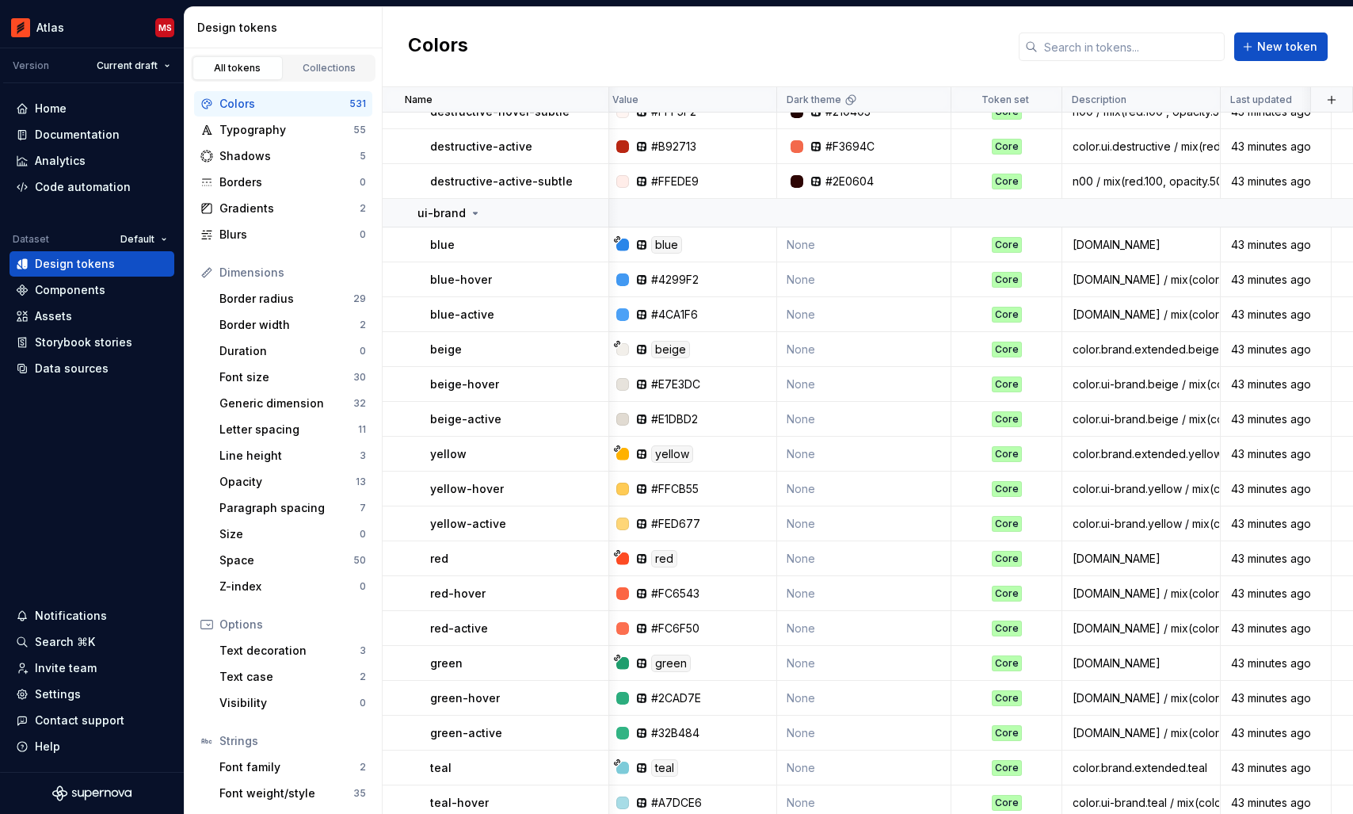
scroll to position [5263, 6]
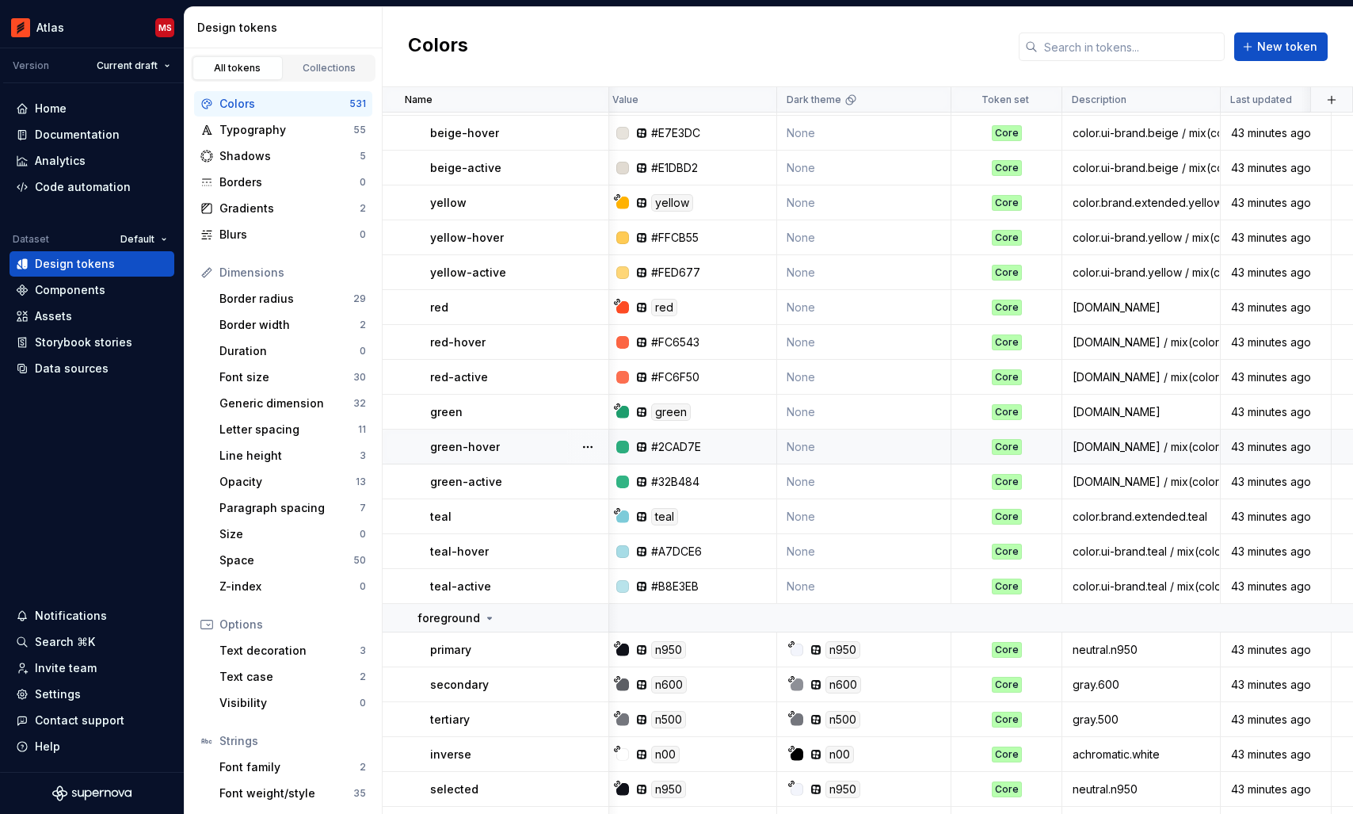
click at [848, 444] on td "None" at bounding box center [864, 446] width 174 height 35
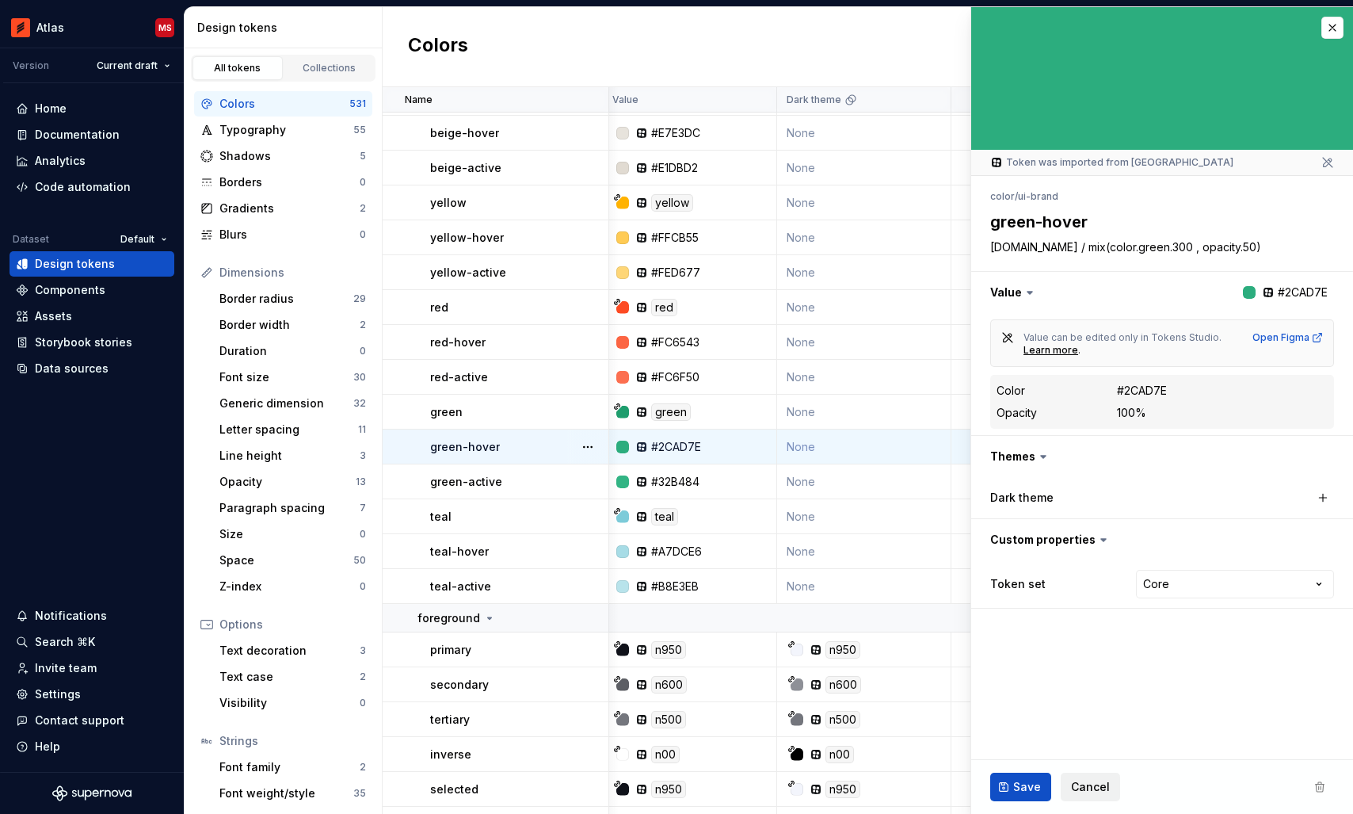
click at [1076, 779] on span "Cancel" at bounding box center [1090, 787] width 39 height 16
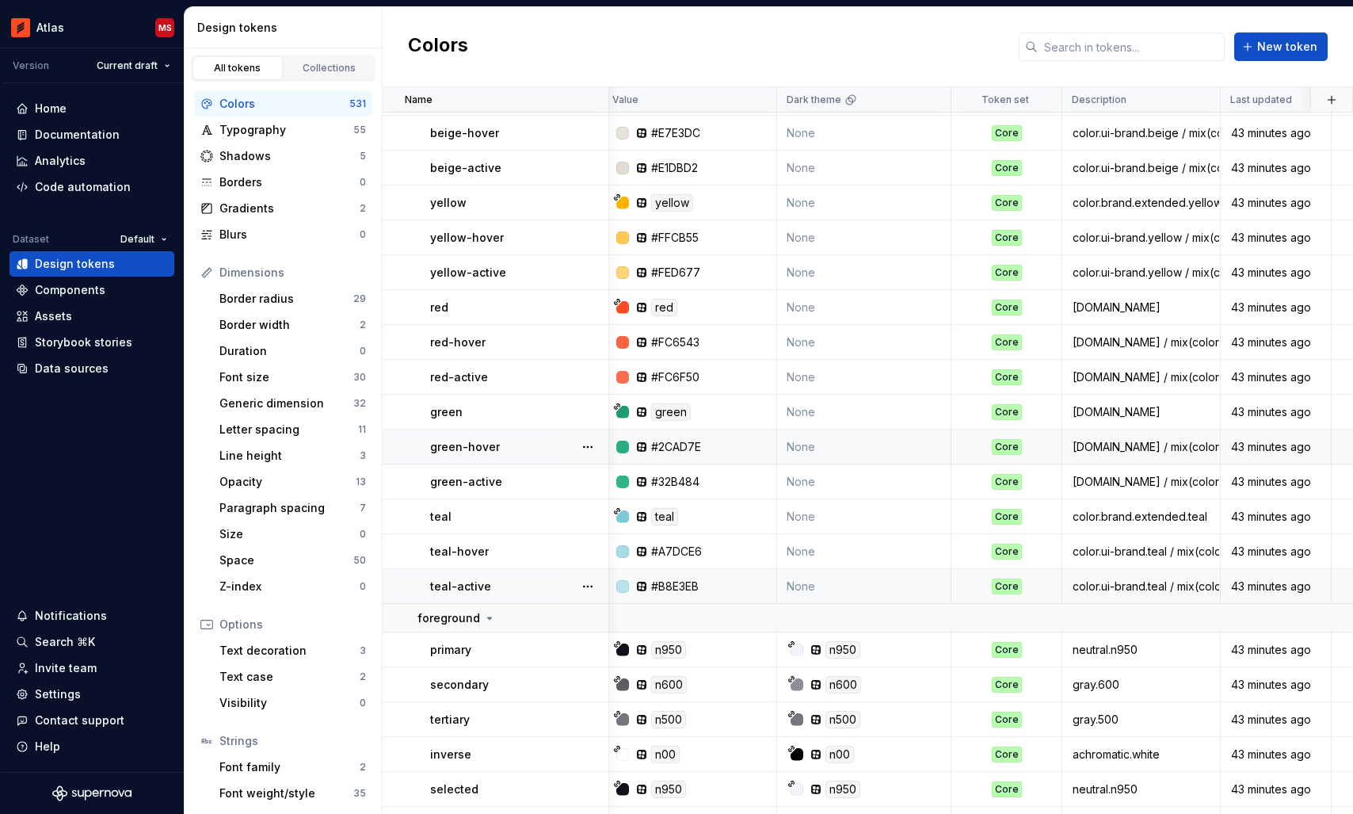
click at [854, 585] on td "None" at bounding box center [864, 586] width 174 height 35
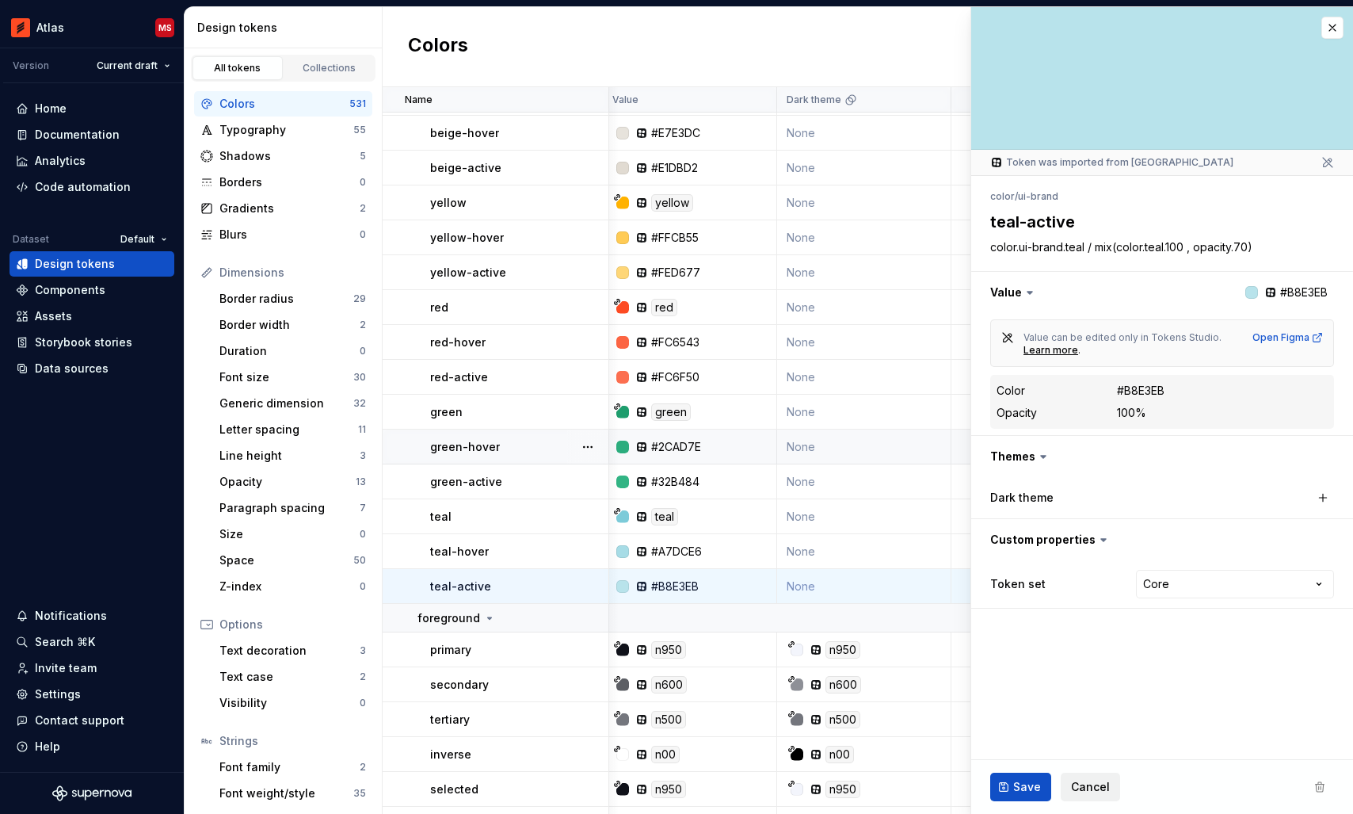
click at [1080, 788] on span "Cancel" at bounding box center [1090, 787] width 39 height 16
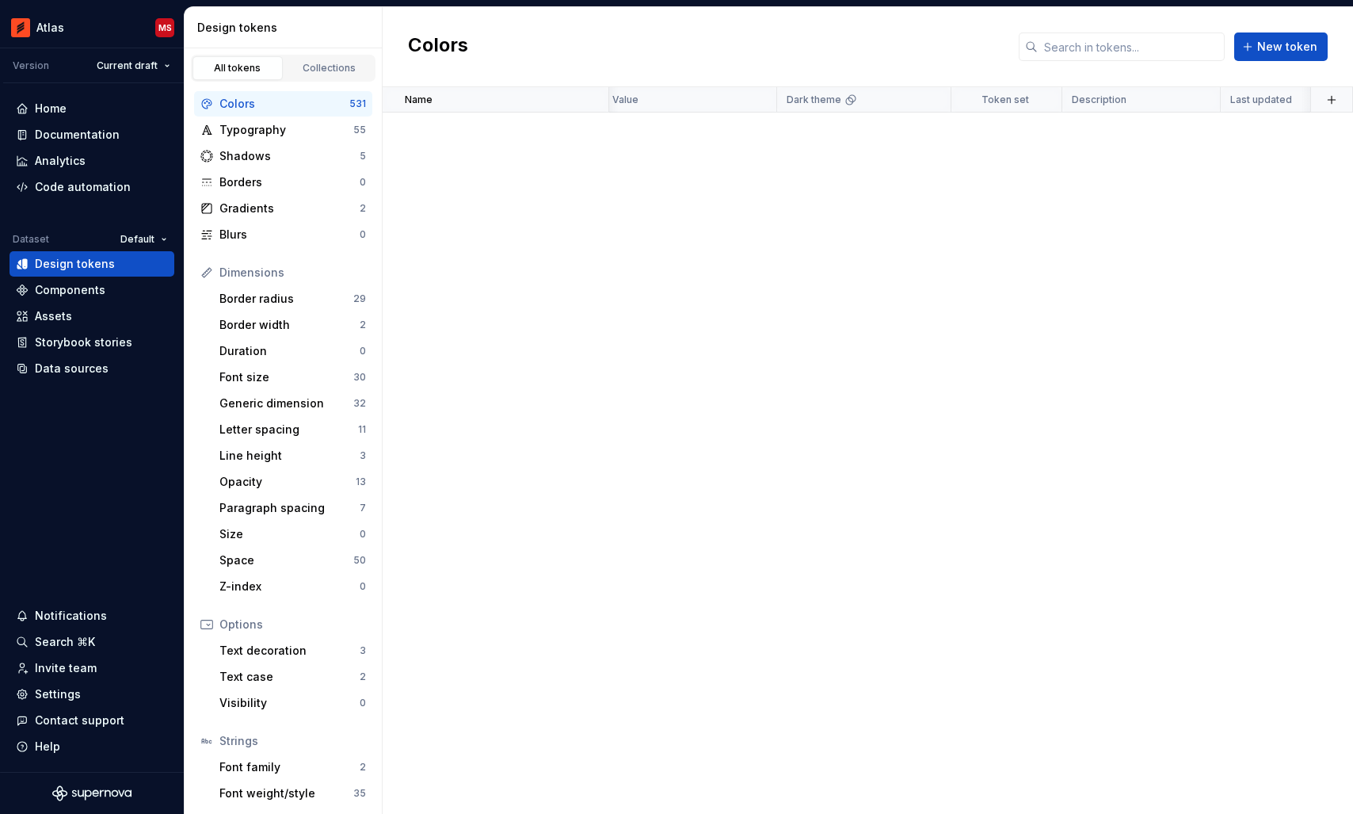
scroll to position [862, 6]
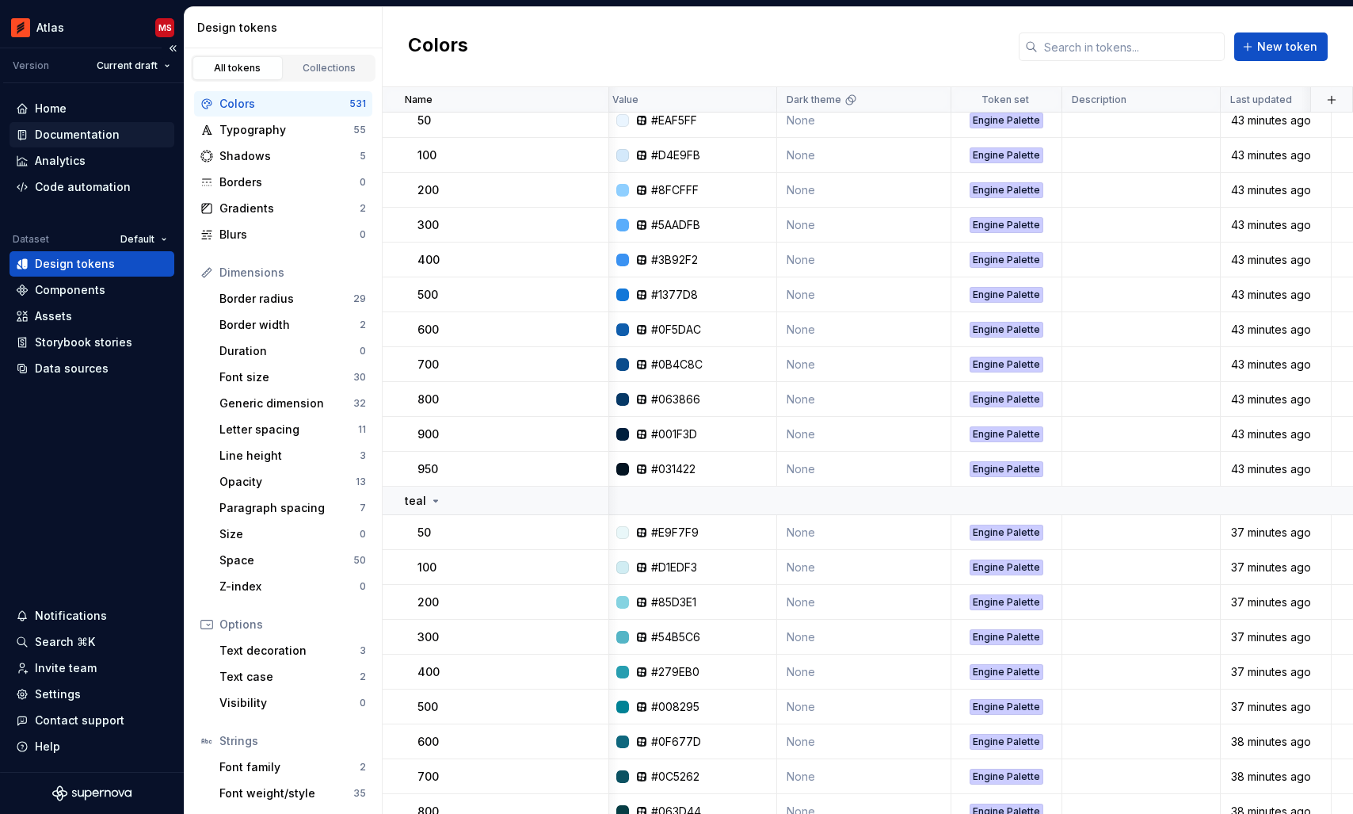
click at [82, 132] on div "Documentation" at bounding box center [77, 135] width 85 height 16
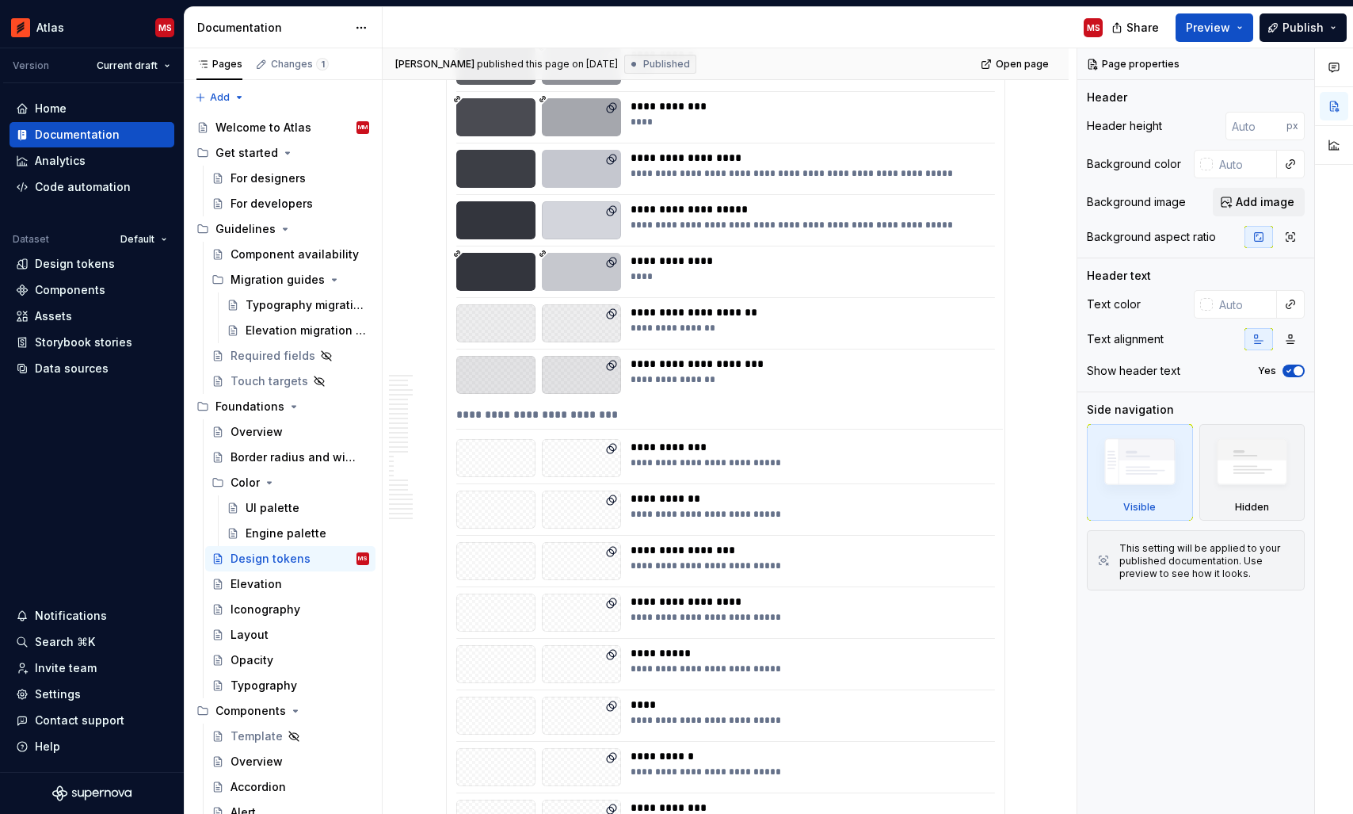
scroll to position [8591, 0]
click at [518, 412] on div "**********" at bounding box center [729, 416] width 547 height 23
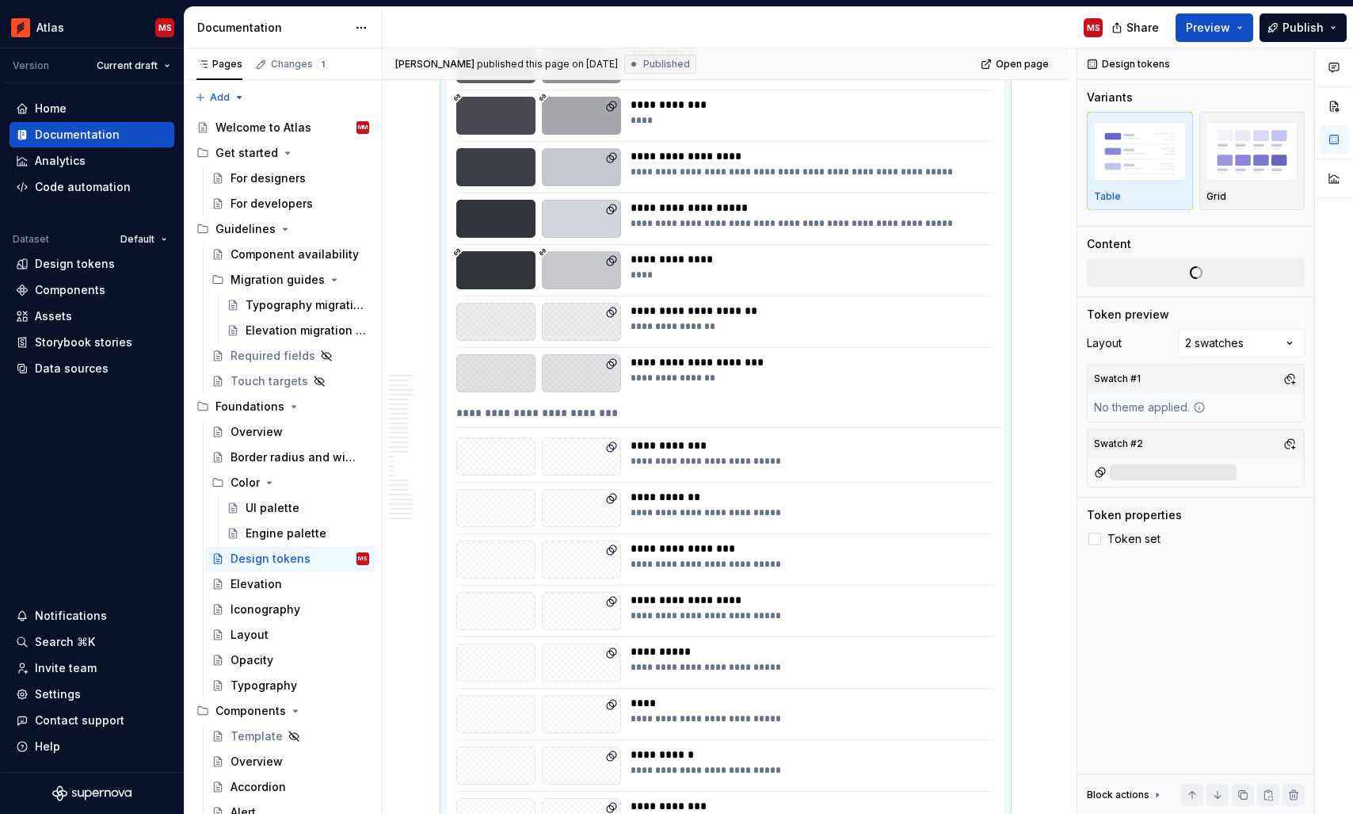
click at [625, 418] on div "**********" at bounding box center [729, 416] width 547 height 23
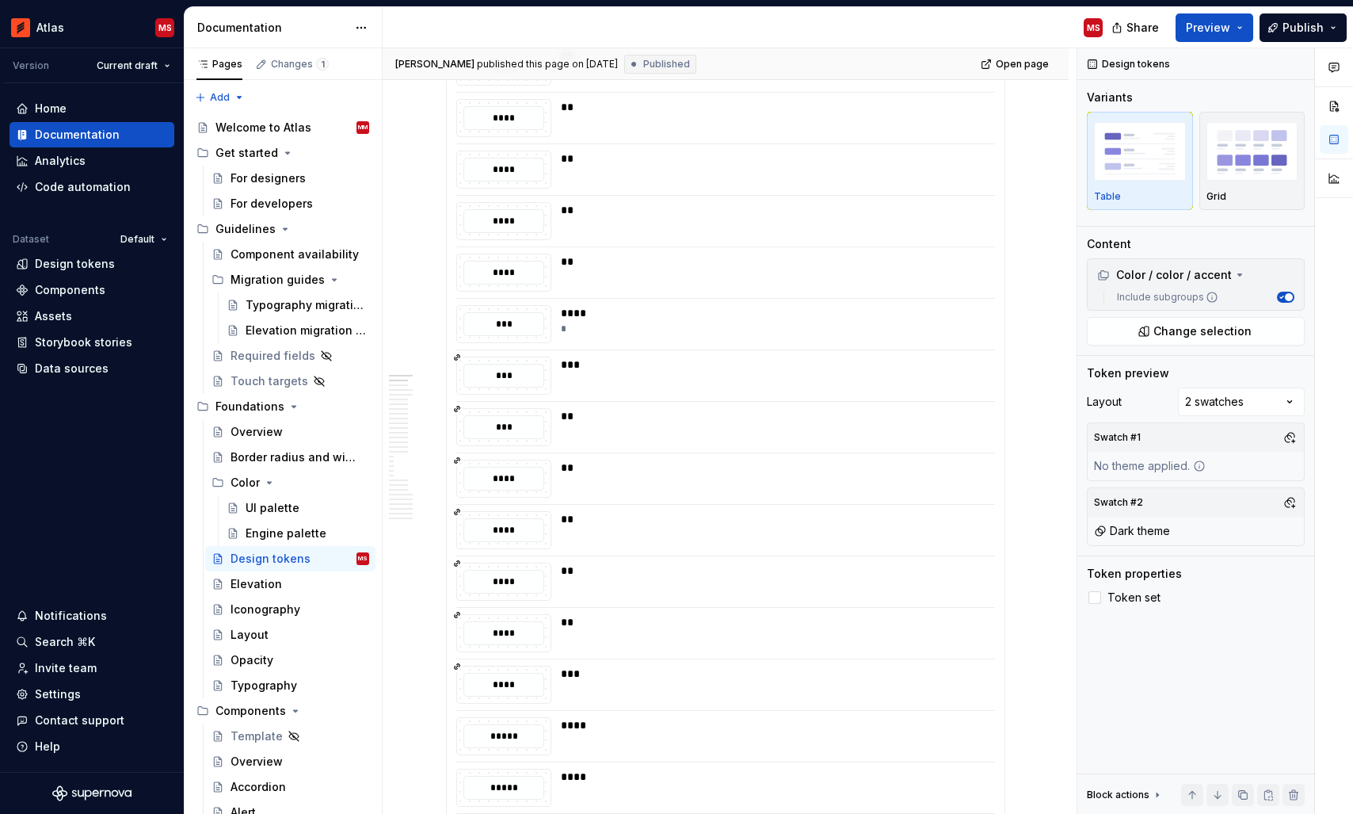
scroll to position [0, 0]
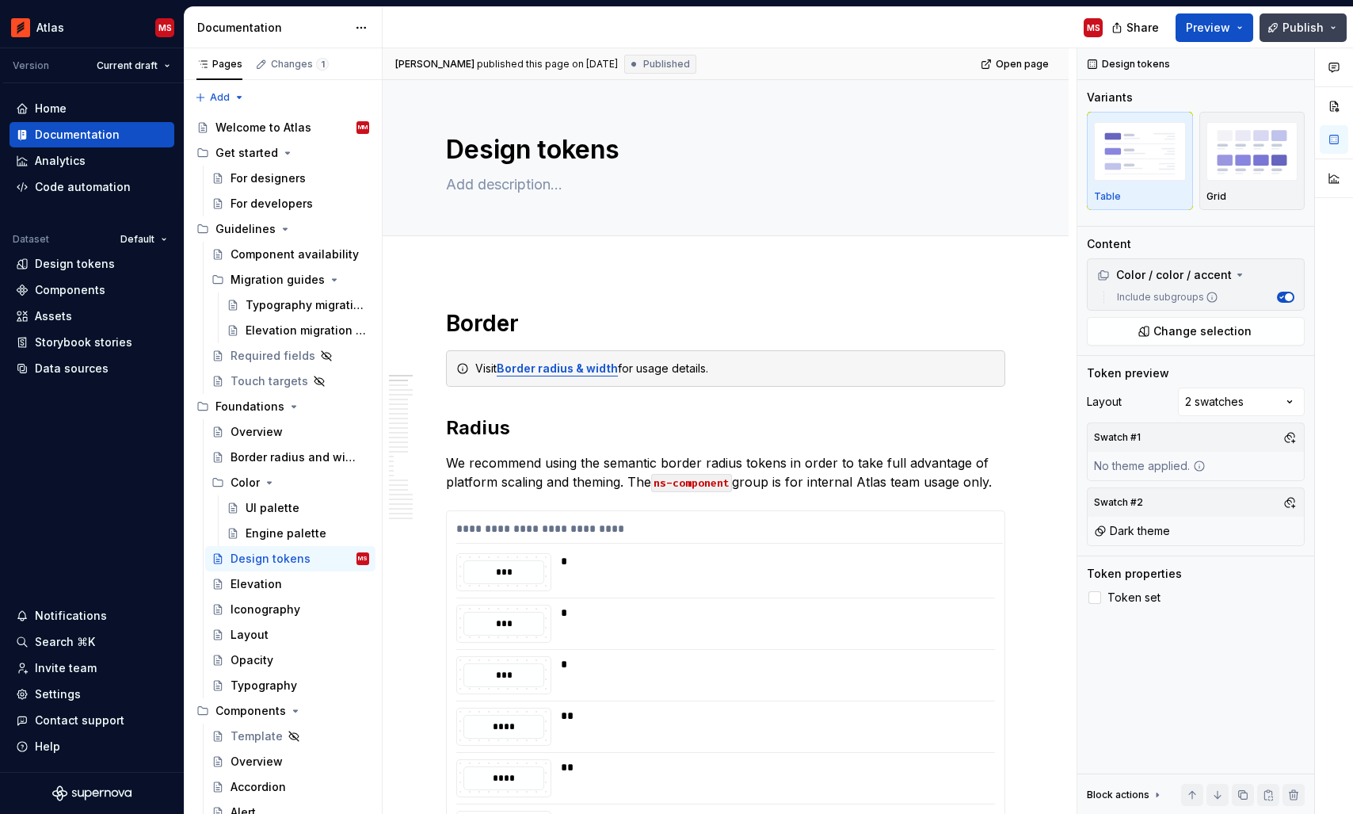
click at [1291, 32] on span "Publish" at bounding box center [1302, 28] width 41 height 16
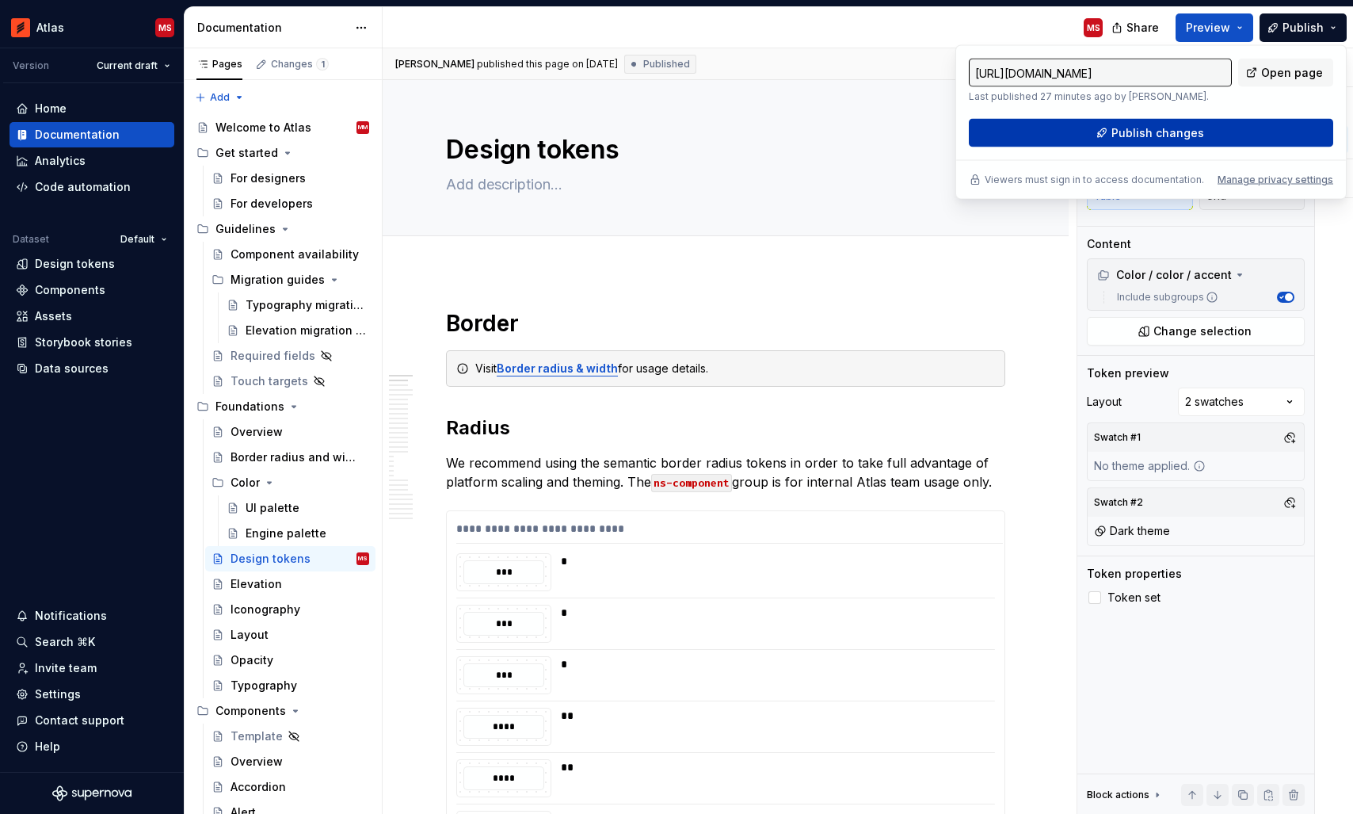
click at [1183, 135] on span "Publish changes" at bounding box center [1157, 133] width 93 height 16
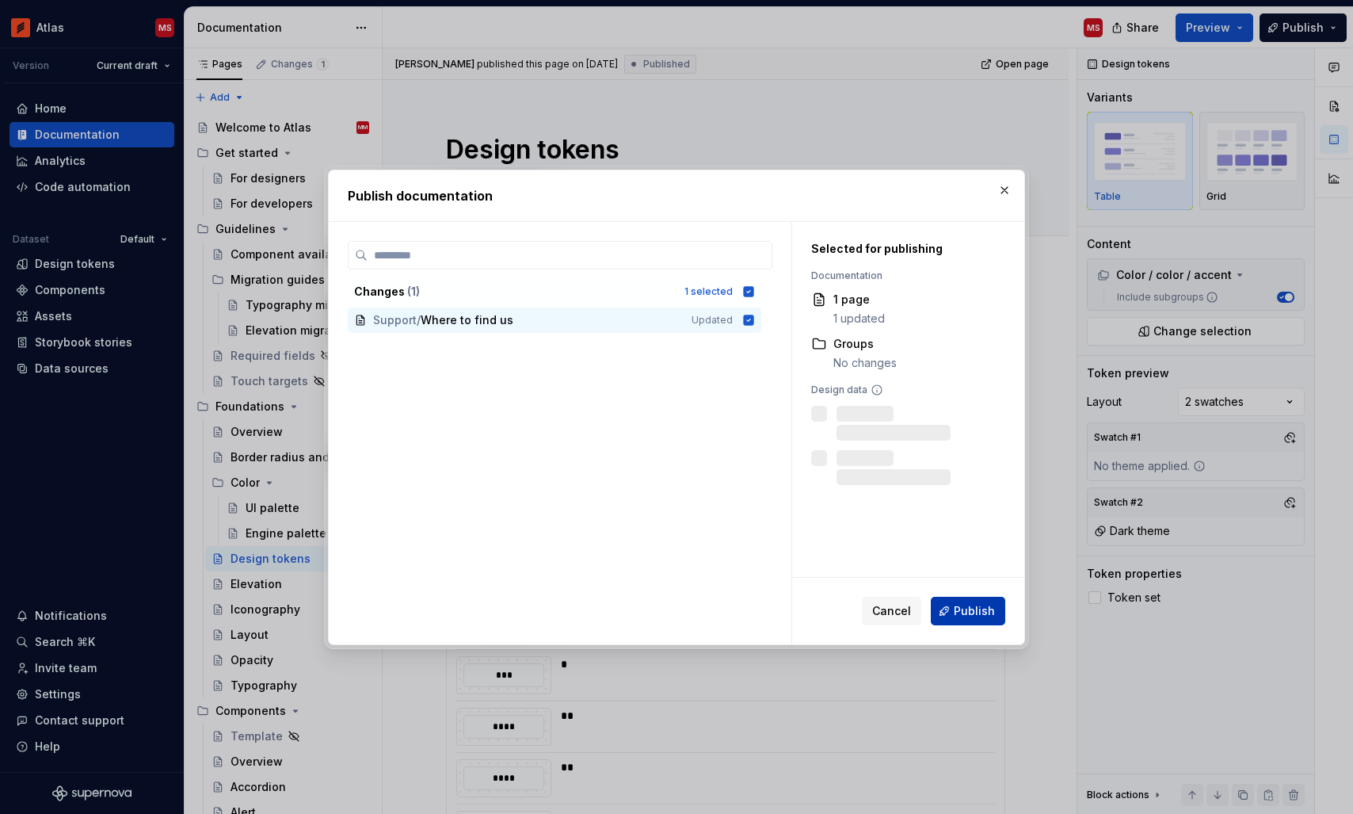
click at [983, 615] on span "Publish" at bounding box center [974, 611] width 41 height 16
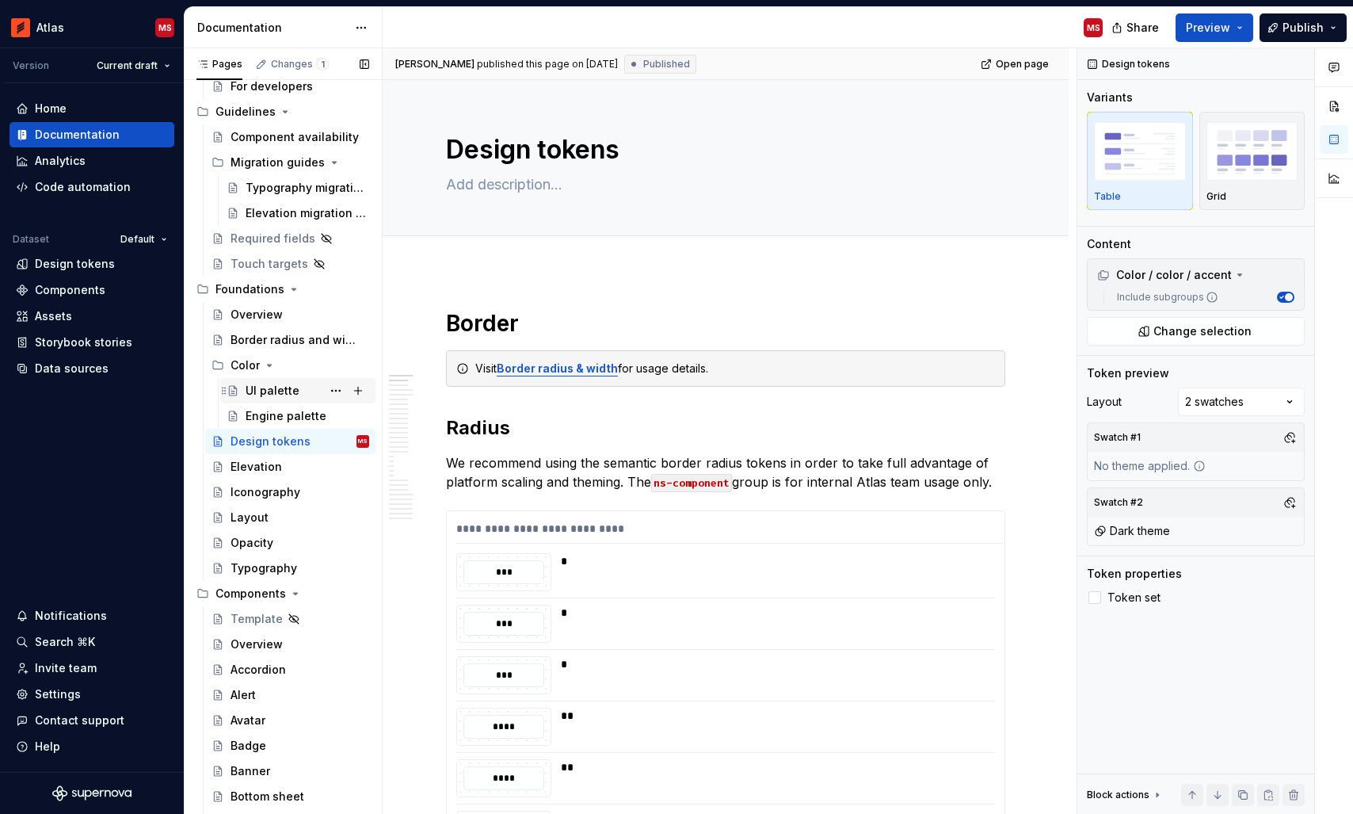
scroll to position [118, 0]
click at [251, 582] on div "Components" at bounding box center [292, 592] width 154 height 22
click at [258, 585] on div "Components" at bounding box center [250, 593] width 71 height 16
click at [265, 636] on div "Overview" at bounding box center [257, 643] width 52 height 16
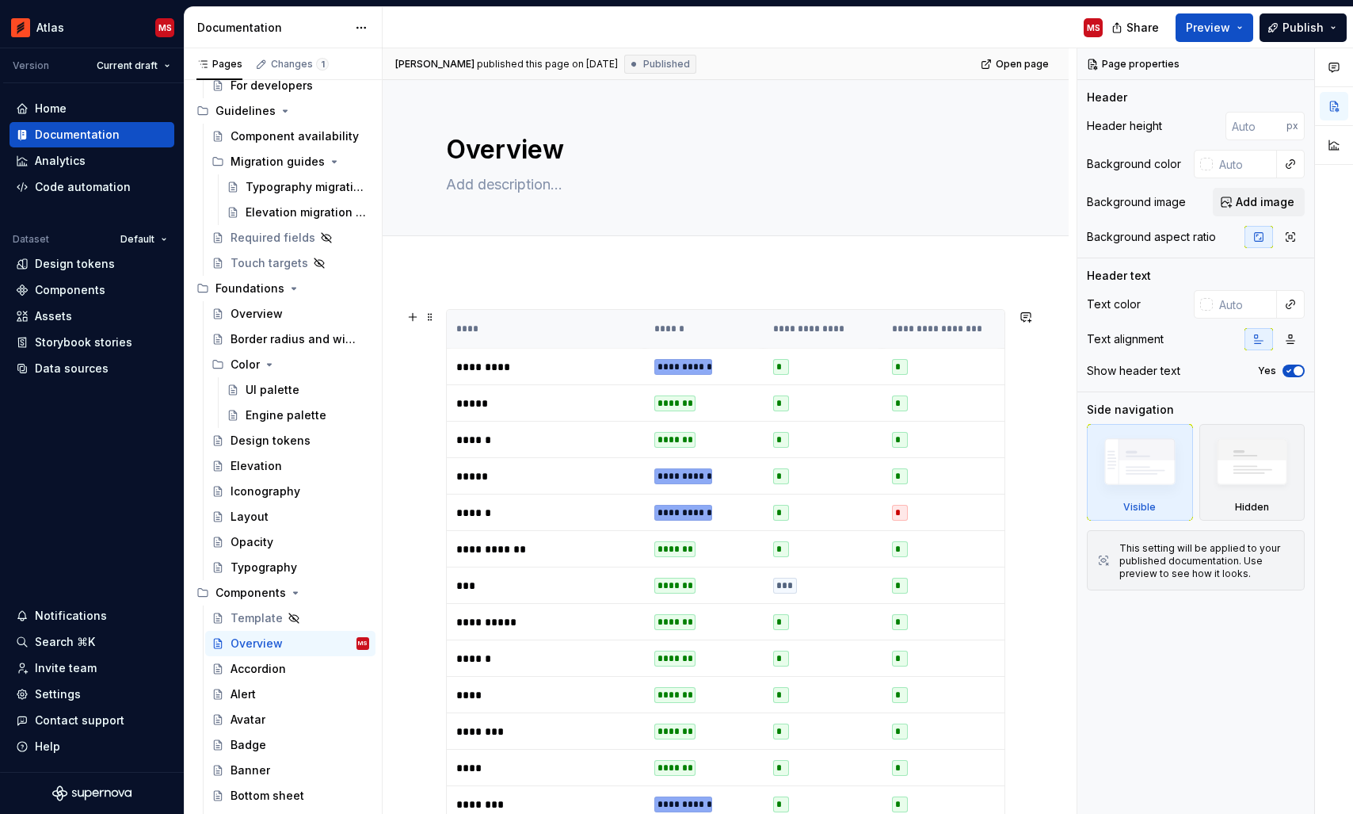
click at [916, 501] on td "*" at bounding box center [941, 512] width 119 height 36
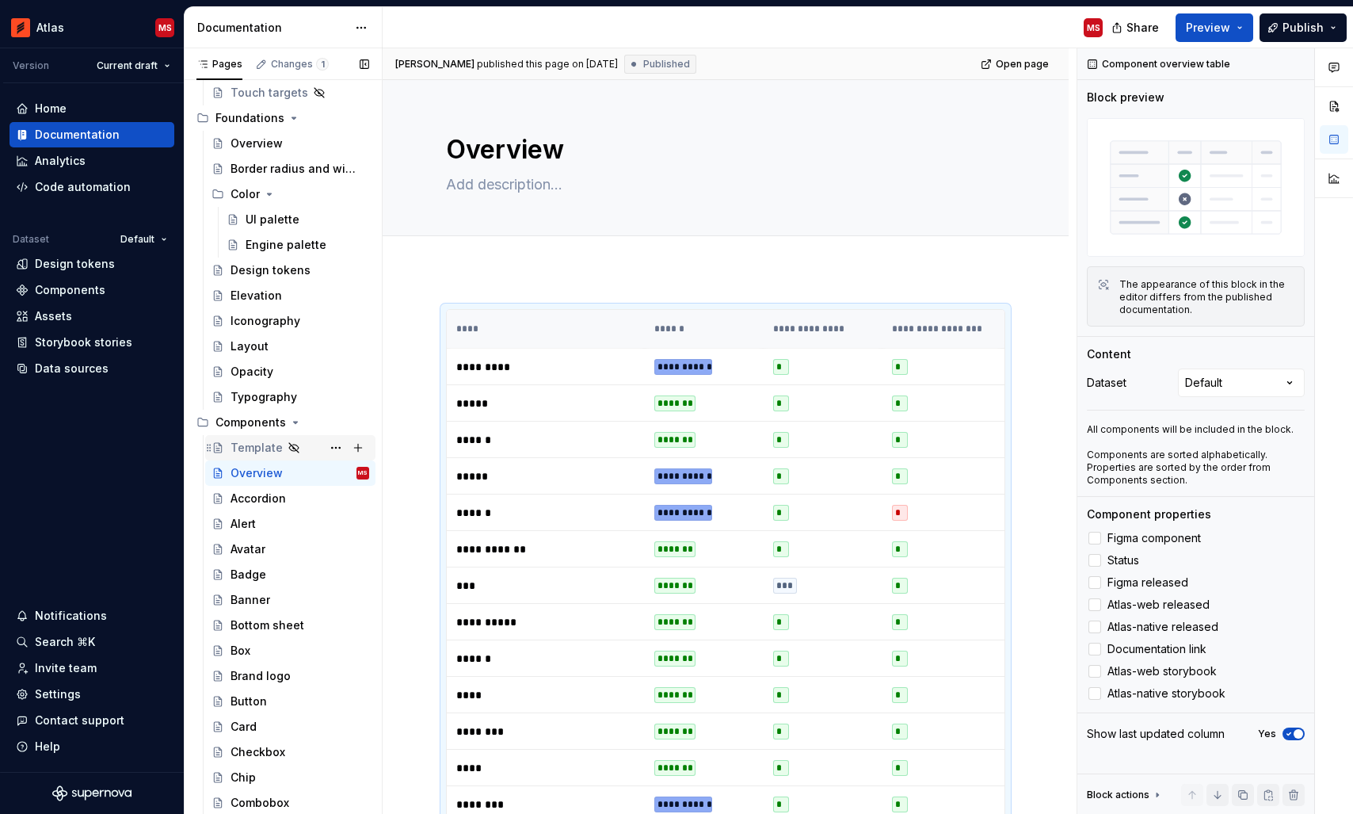
scroll to position [291, 0]
click at [72, 286] on div "Components" at bounding box center [70, 290] width 71 height 16
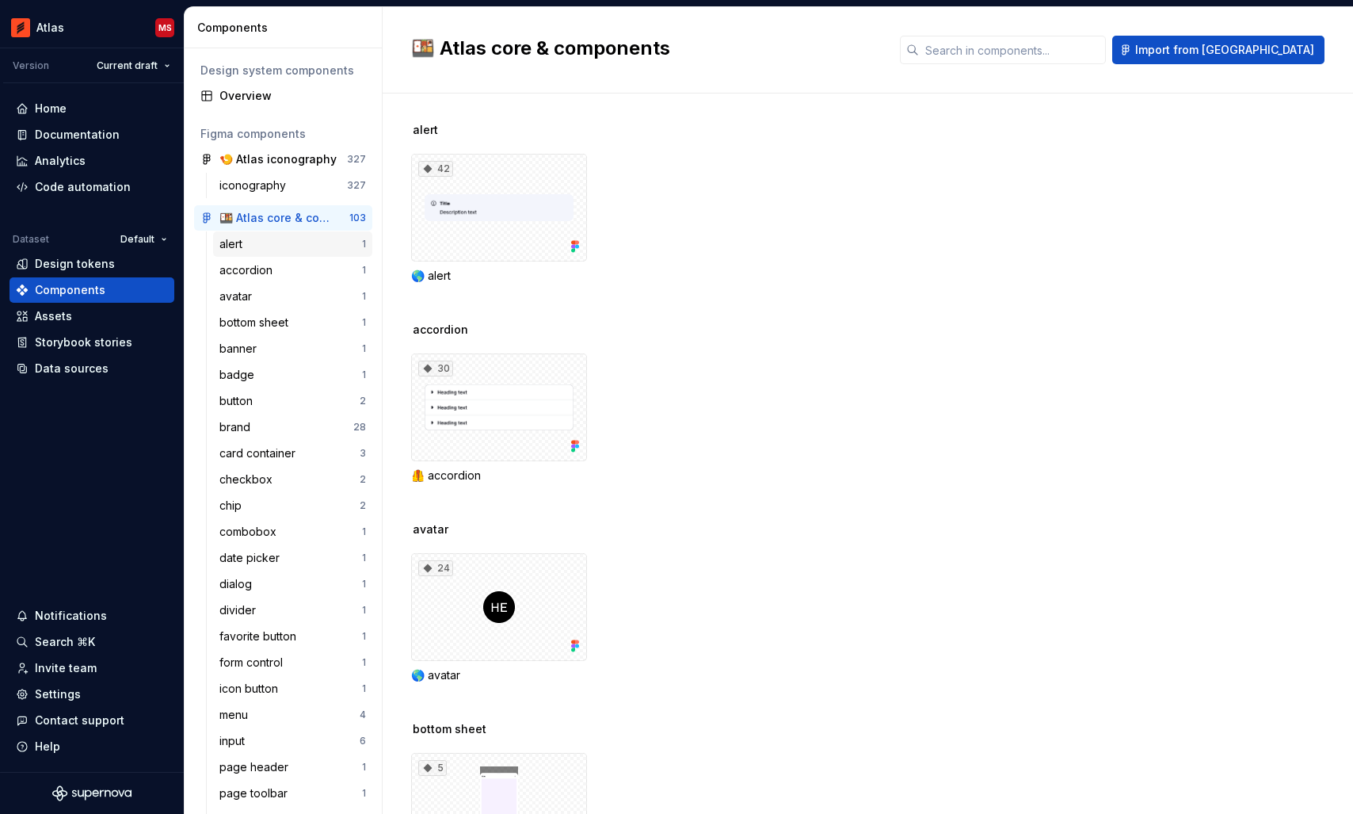
click at [287, 245] on div "alert" at bounding box center [290, 244] width 143 height 16
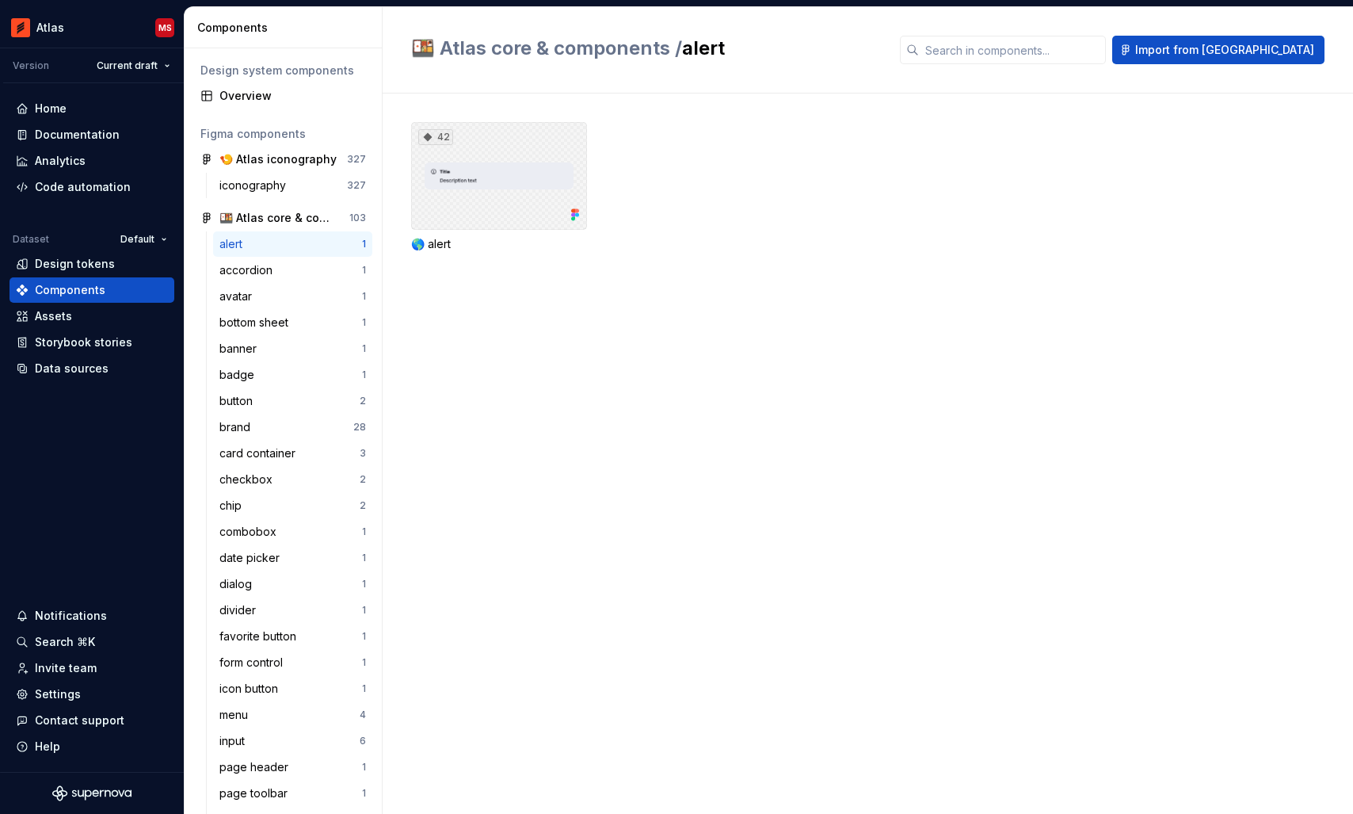
click at [469, 215] on div "42" at bounding box center [499, 176] width 176 height 108
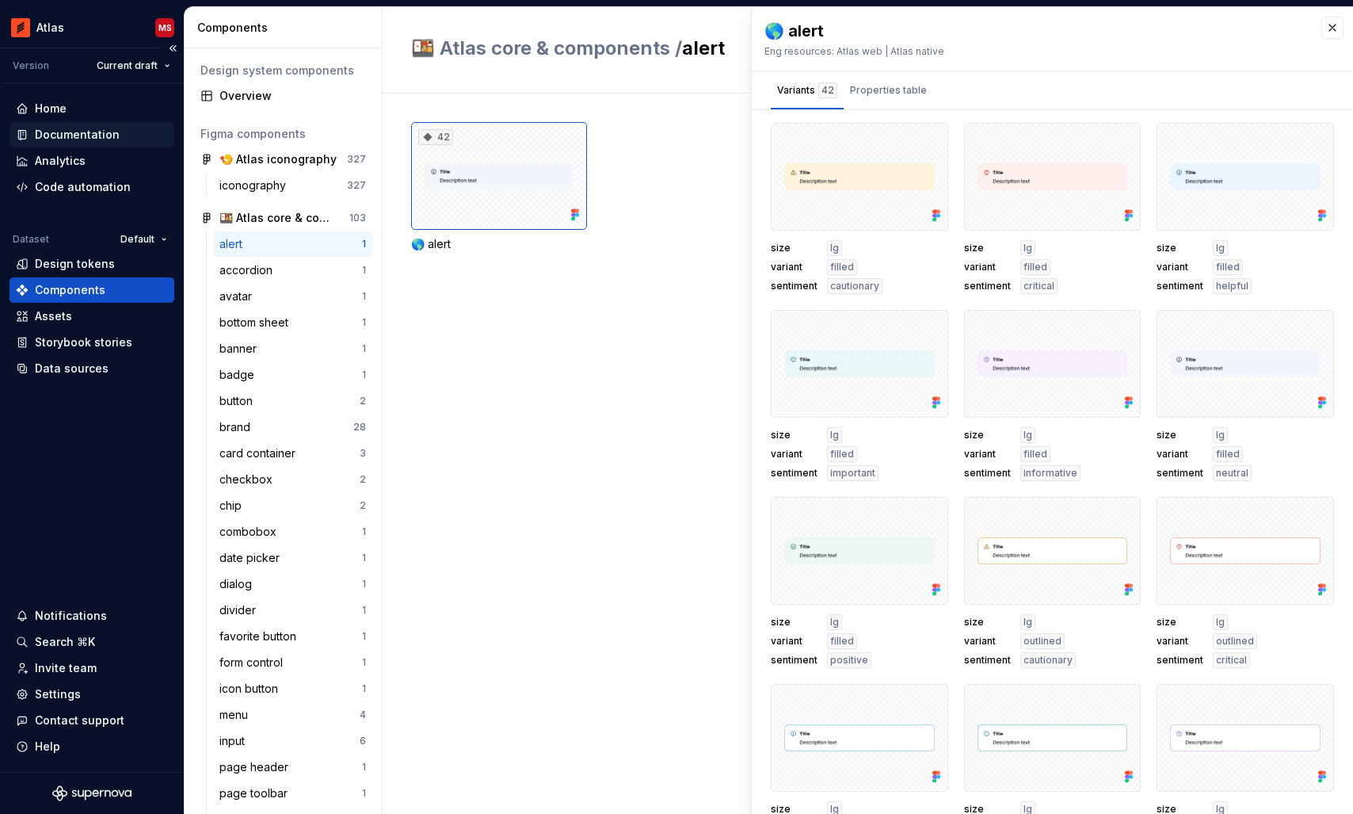
click at [56, 135] on div "Documentation" at bounding box center [77, 135] width 85 height 16
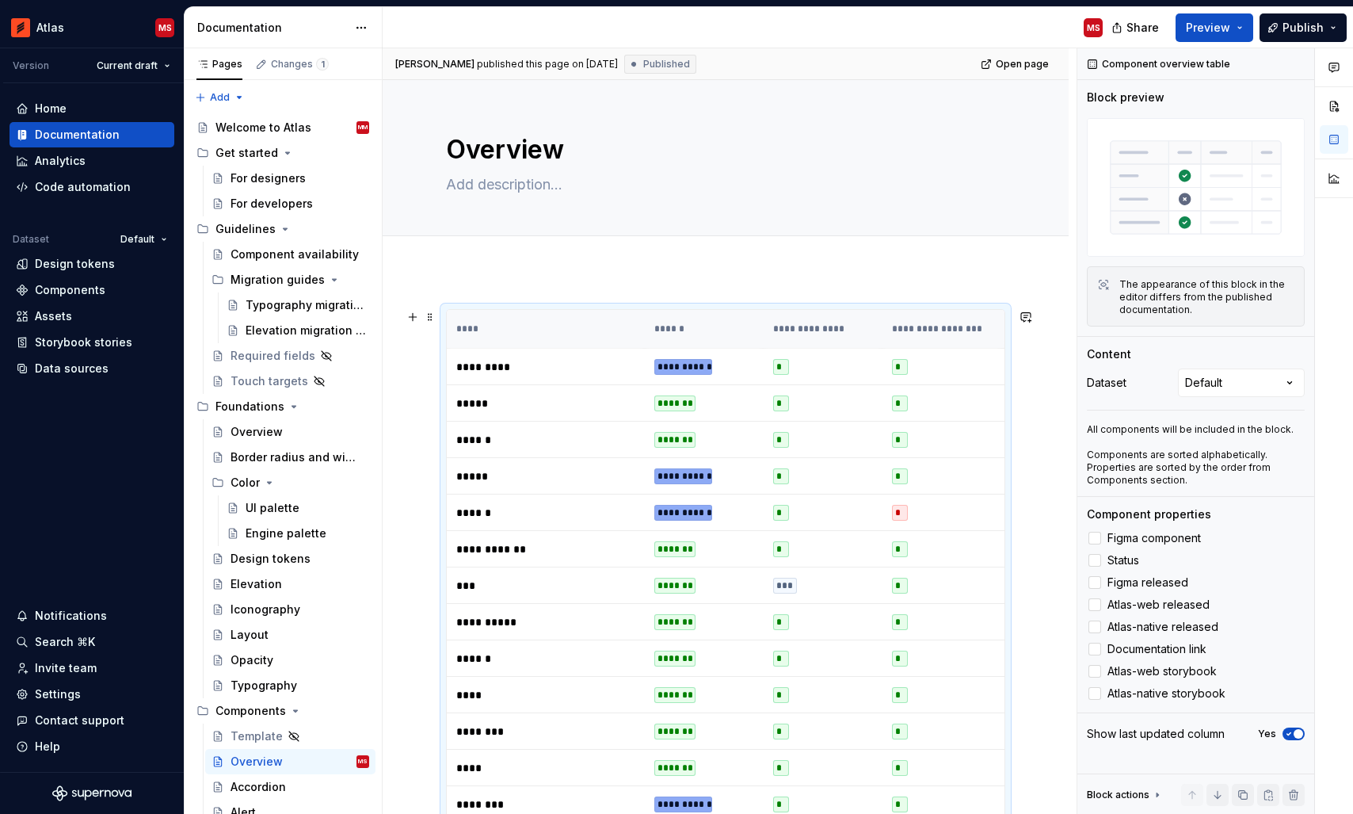
click at [480, 359] on p "*********" at bounding box center [545, 367] width 179 height 16
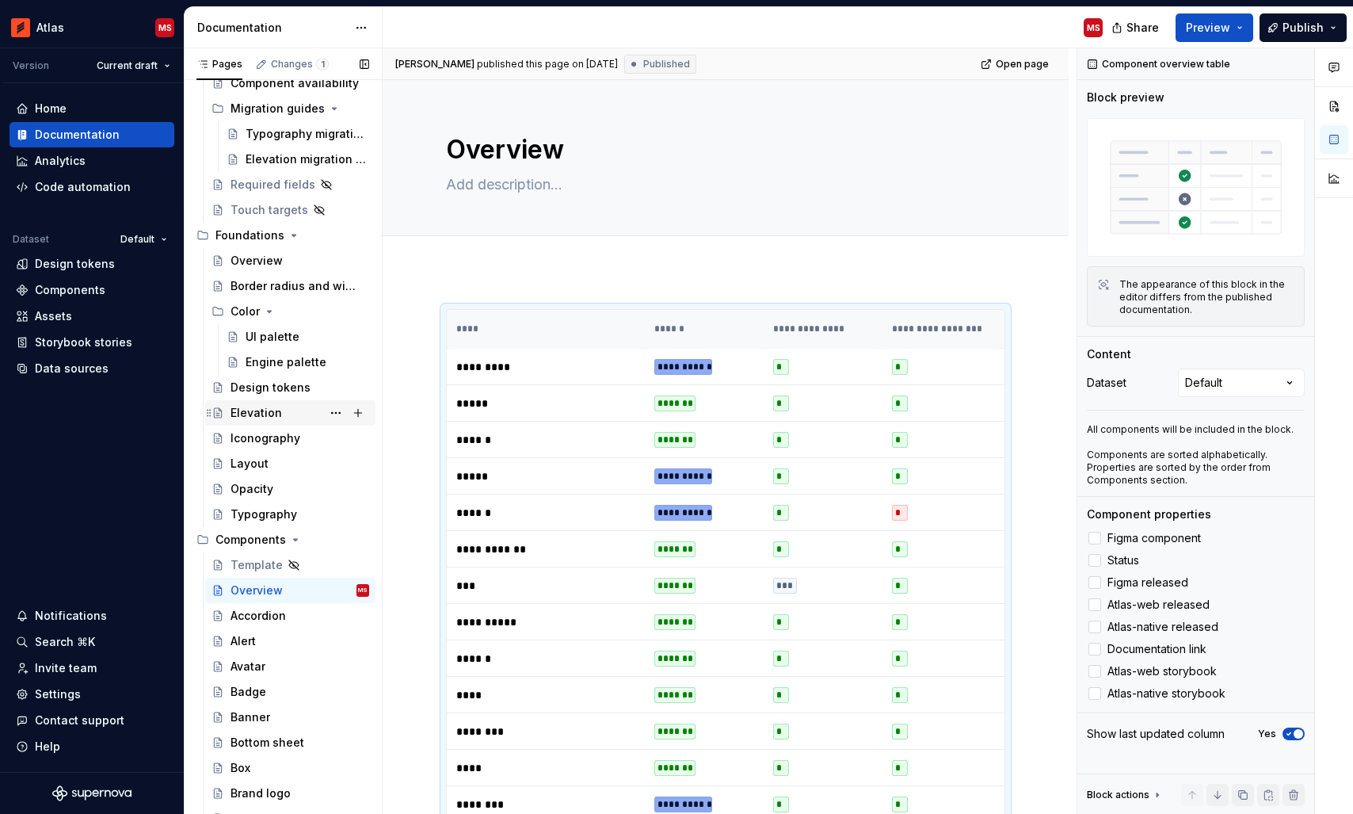
scroll to position [179, 0]
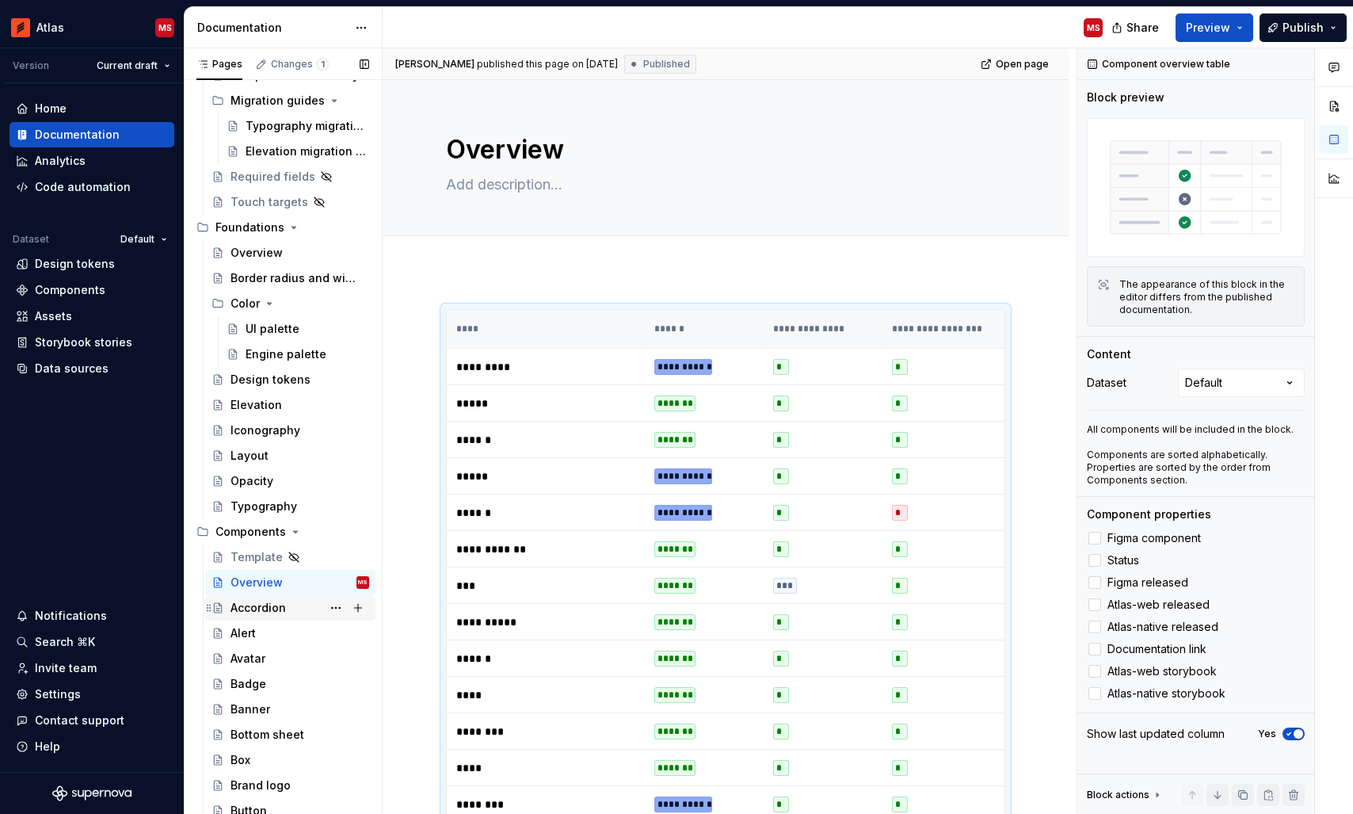
click at [257, 604] on div "Accordion" at bounding box center [258, 608] width 55 height 16
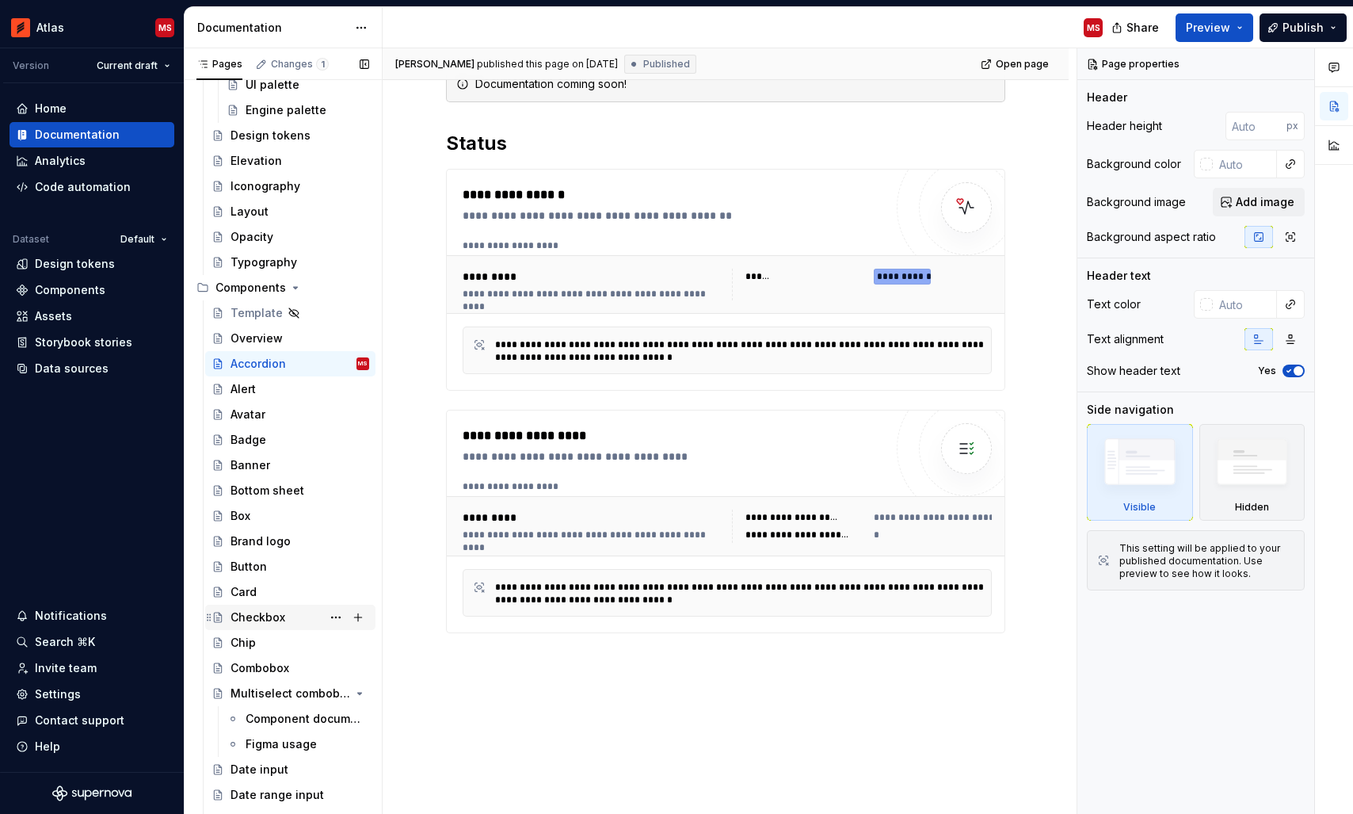
scroll to position [425, 0]
click at [268, 662] on div "Combobox" at bounding box center [260, 665] width 59 height 16
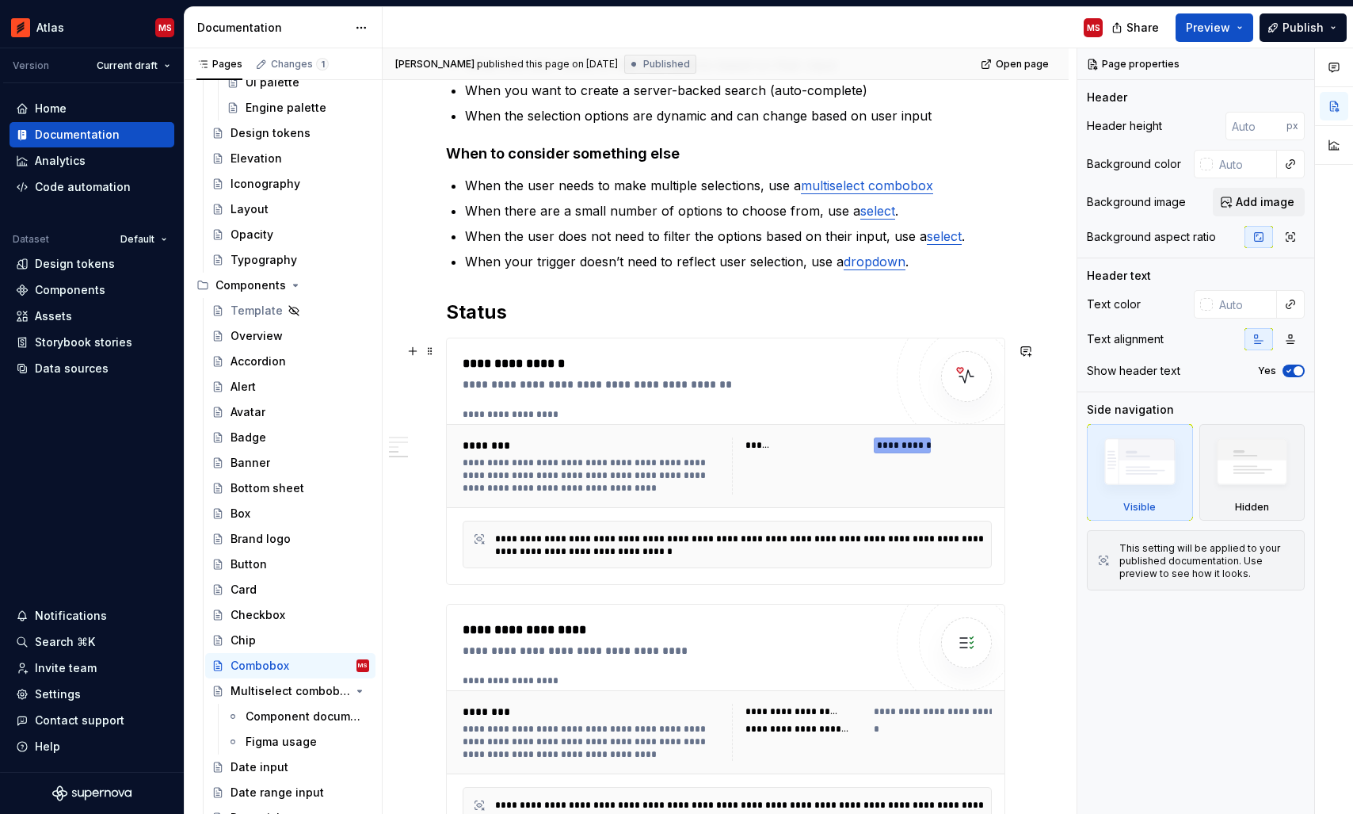
scroll to position [911, 0]
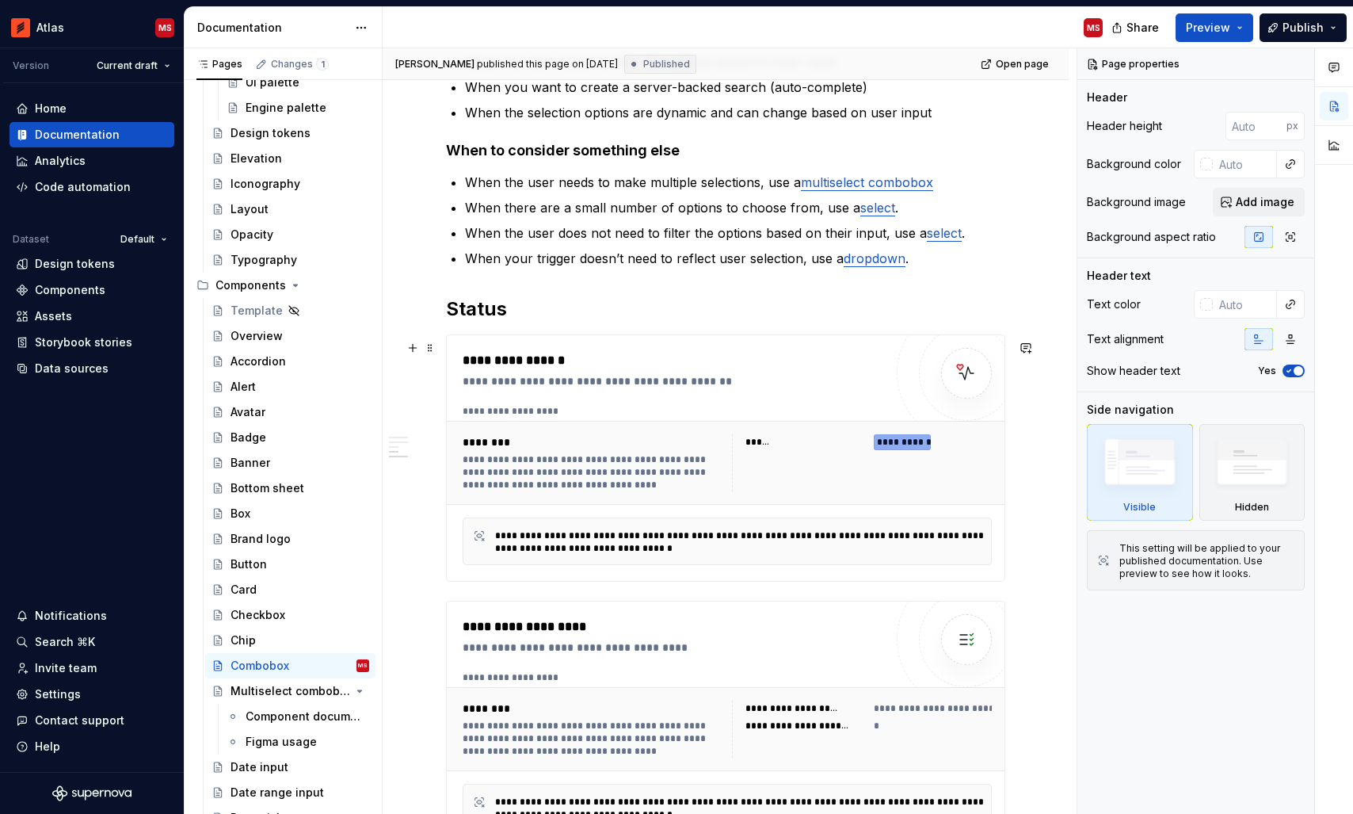
click at [897, 448] on div "**********" at bounding box center [903, 442] width 58 height 16
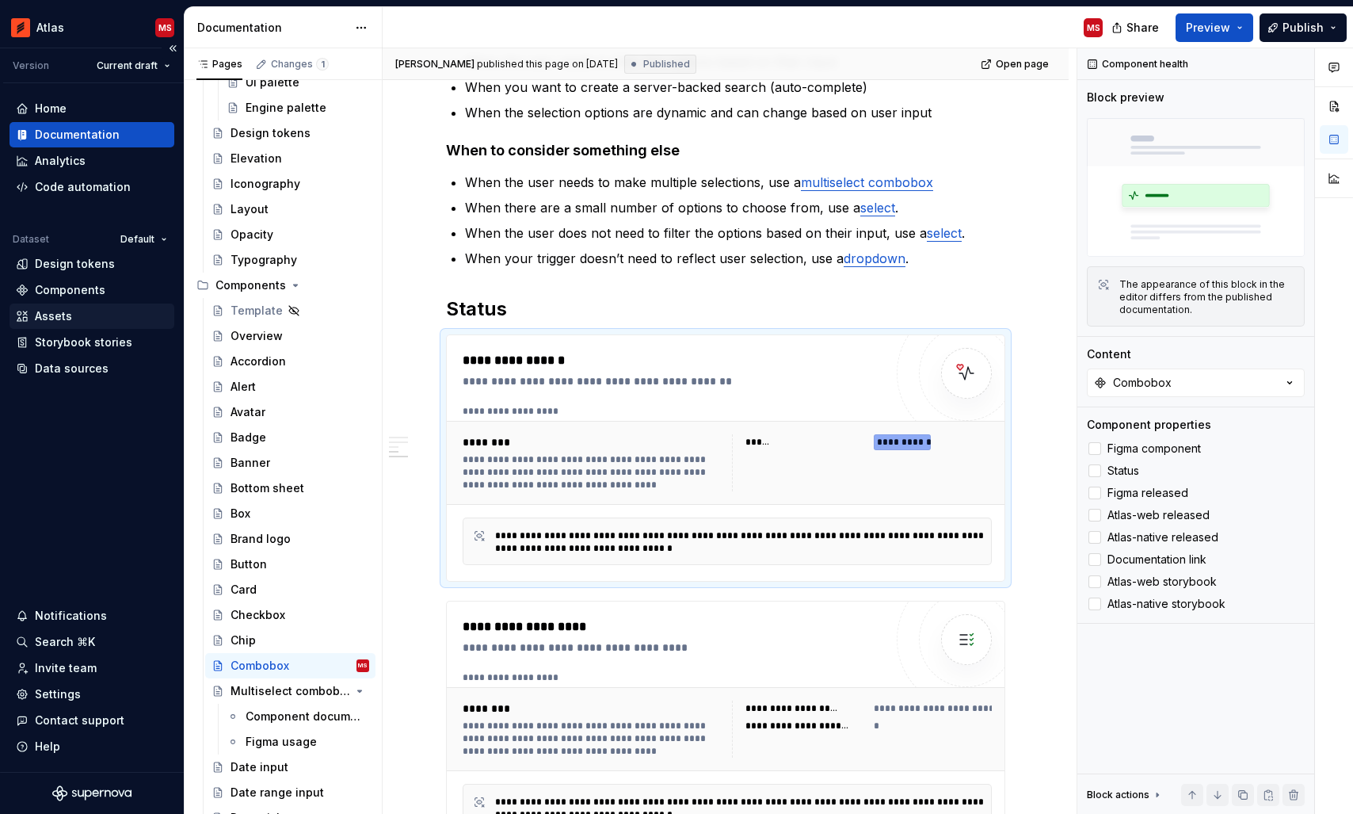
click at [63, 316] on div "Assets" at bounding box center [53, 316] width 37 height 16
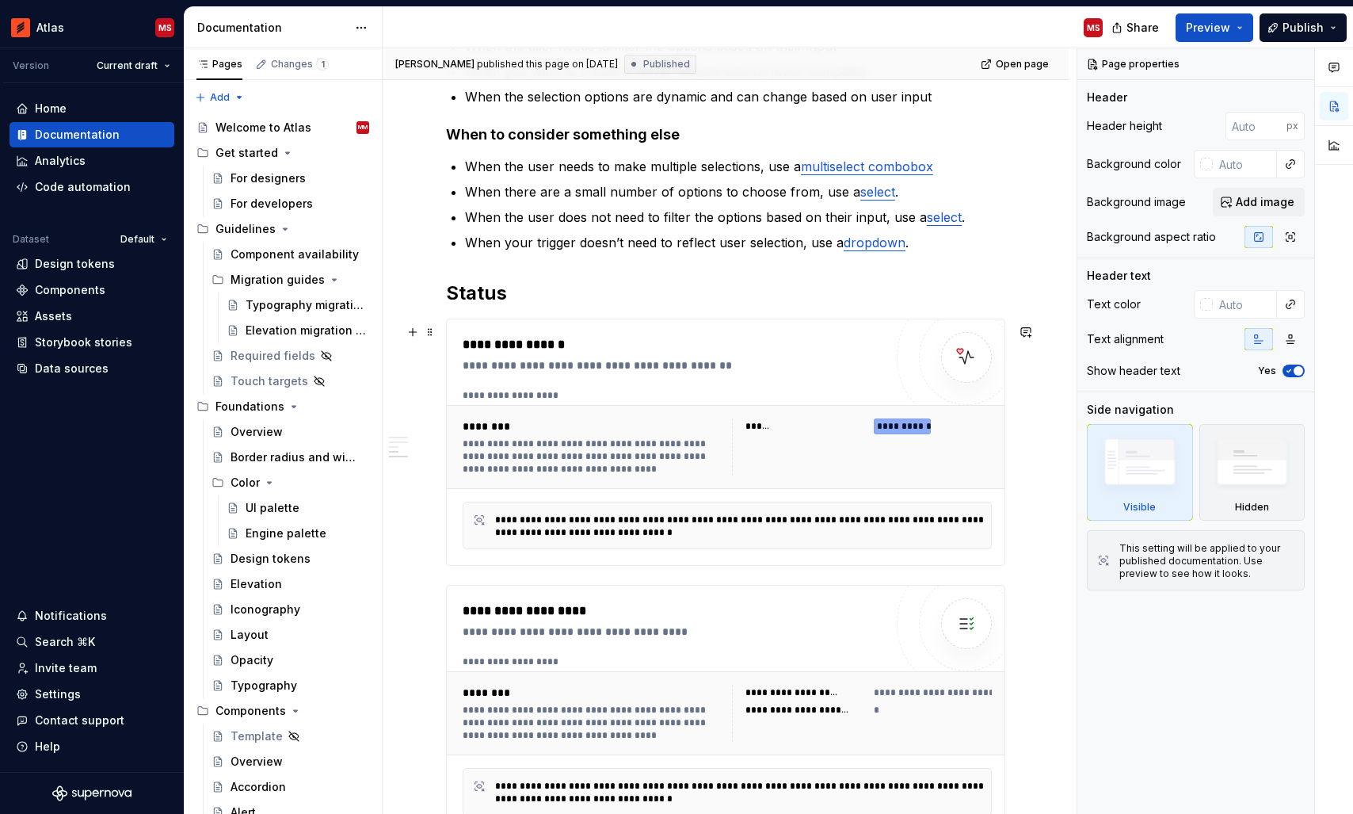
scroll to position [974, 0]
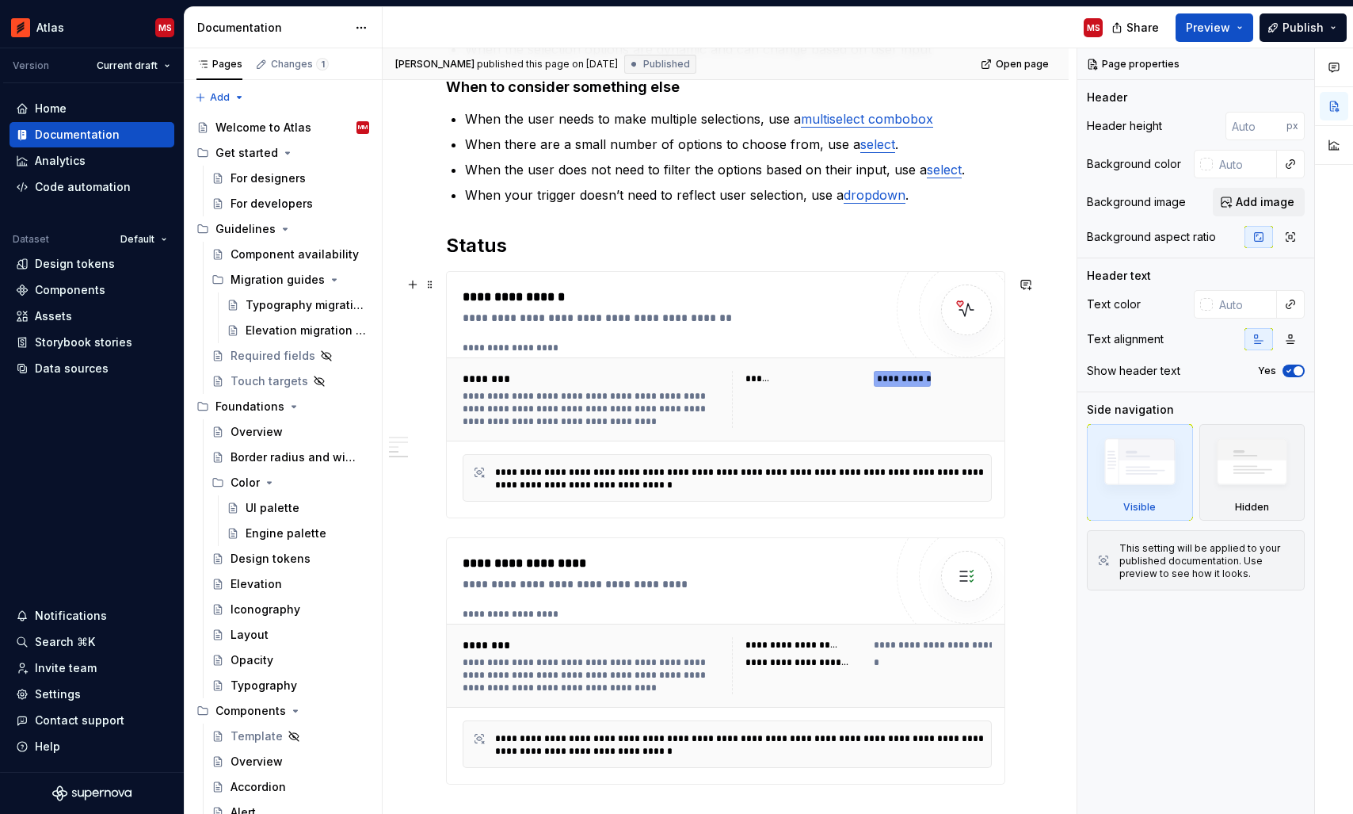
click at [833, 320] on div "**********" at bounding box center [677, 318] width 429 height 16
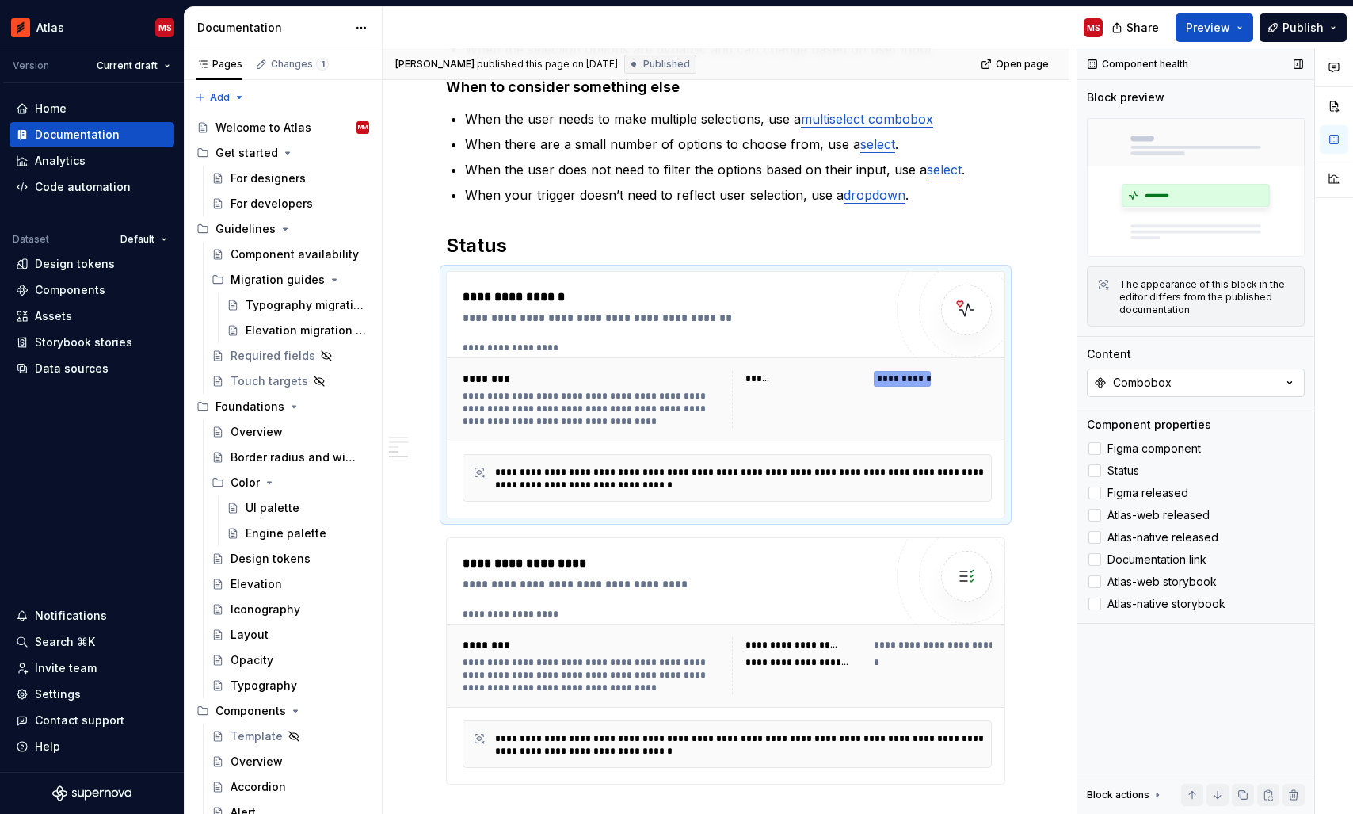
click at [1124, 379] on div "Combobox" at bounding box center [1142, 383] width 59 height 16
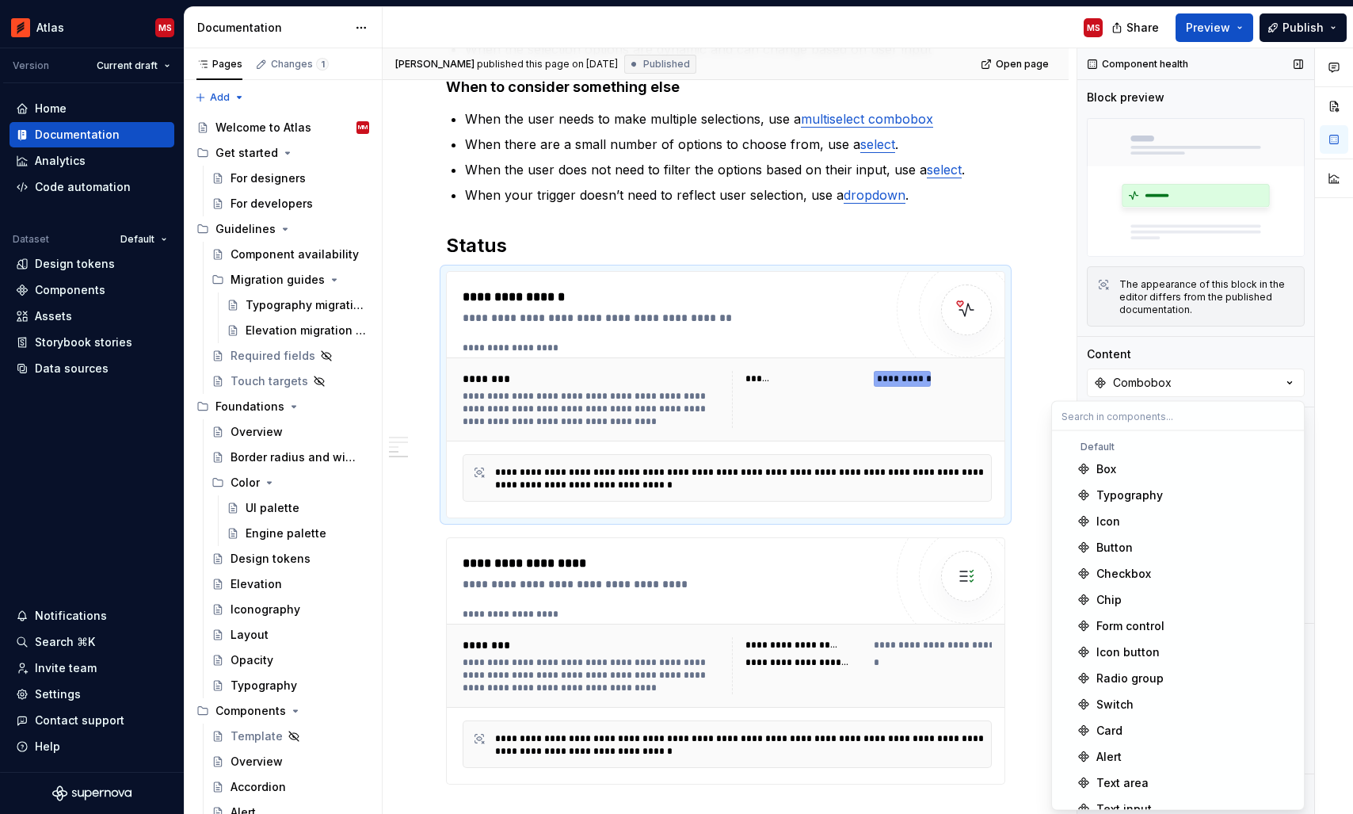
click at [1166, 345] on div "Component health Block preview The appearance of this block in the editor diffe…" at bounding box center [1195, 431] width 237 height 766
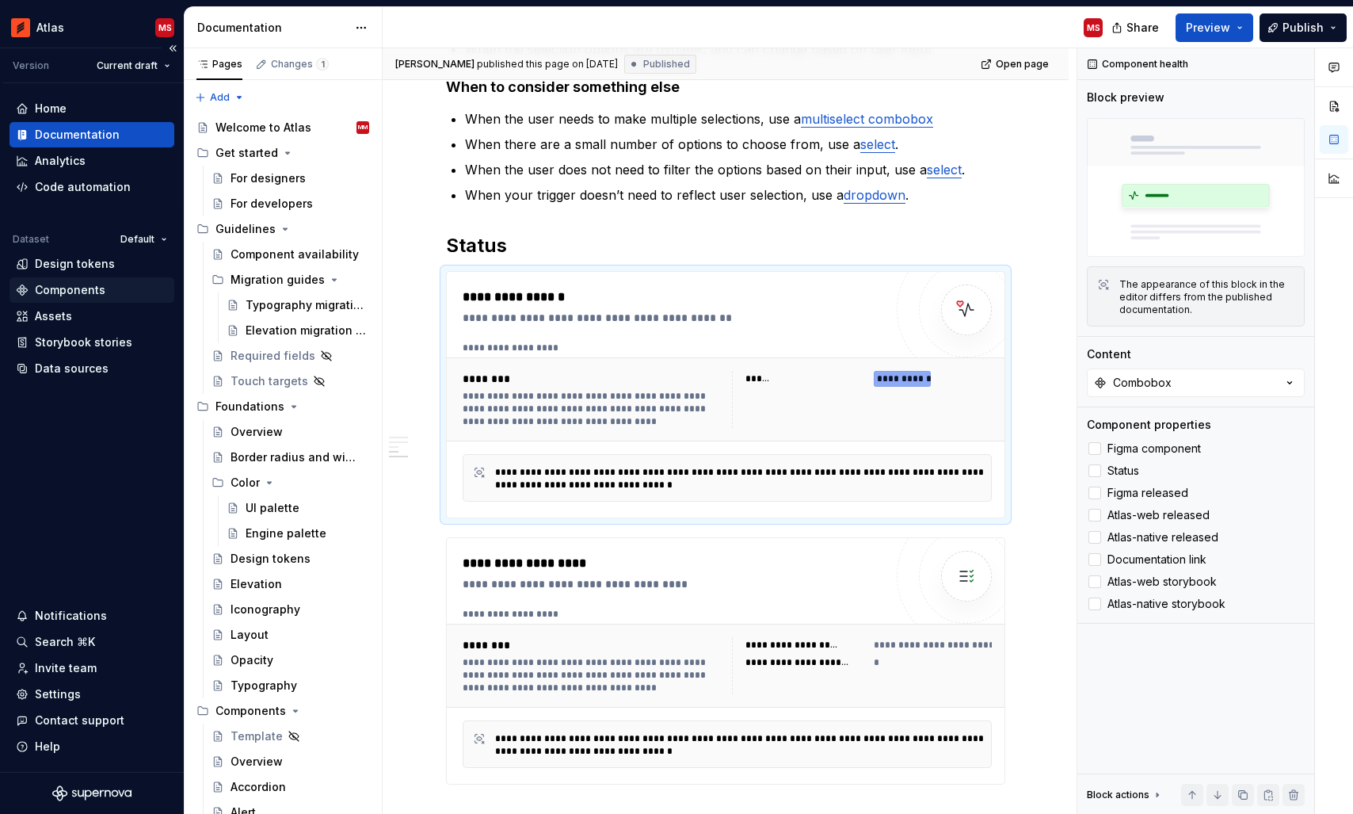
click at [61, 280] on div "Components" at bounding box center [92, 289] width 165 height 25
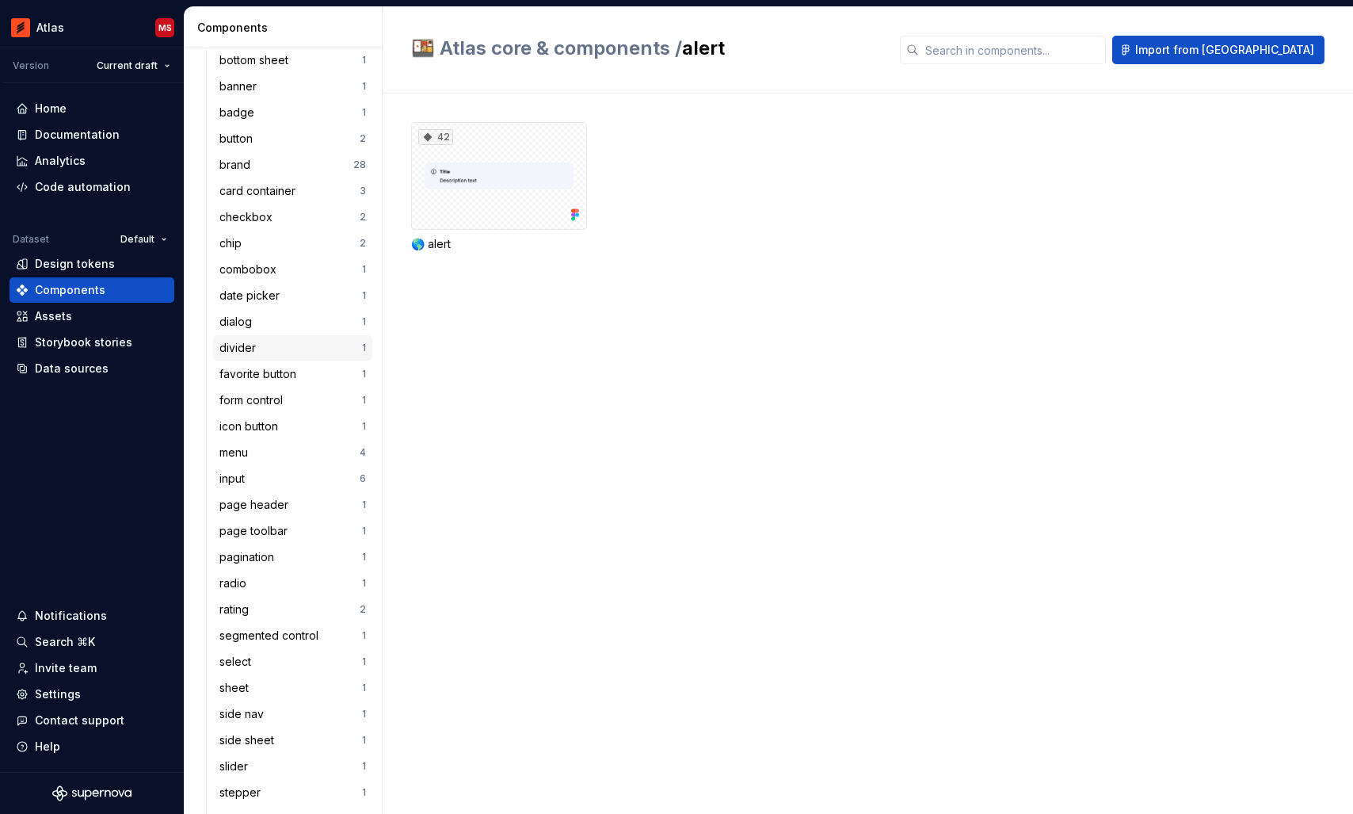
scroll to position [252, 0]
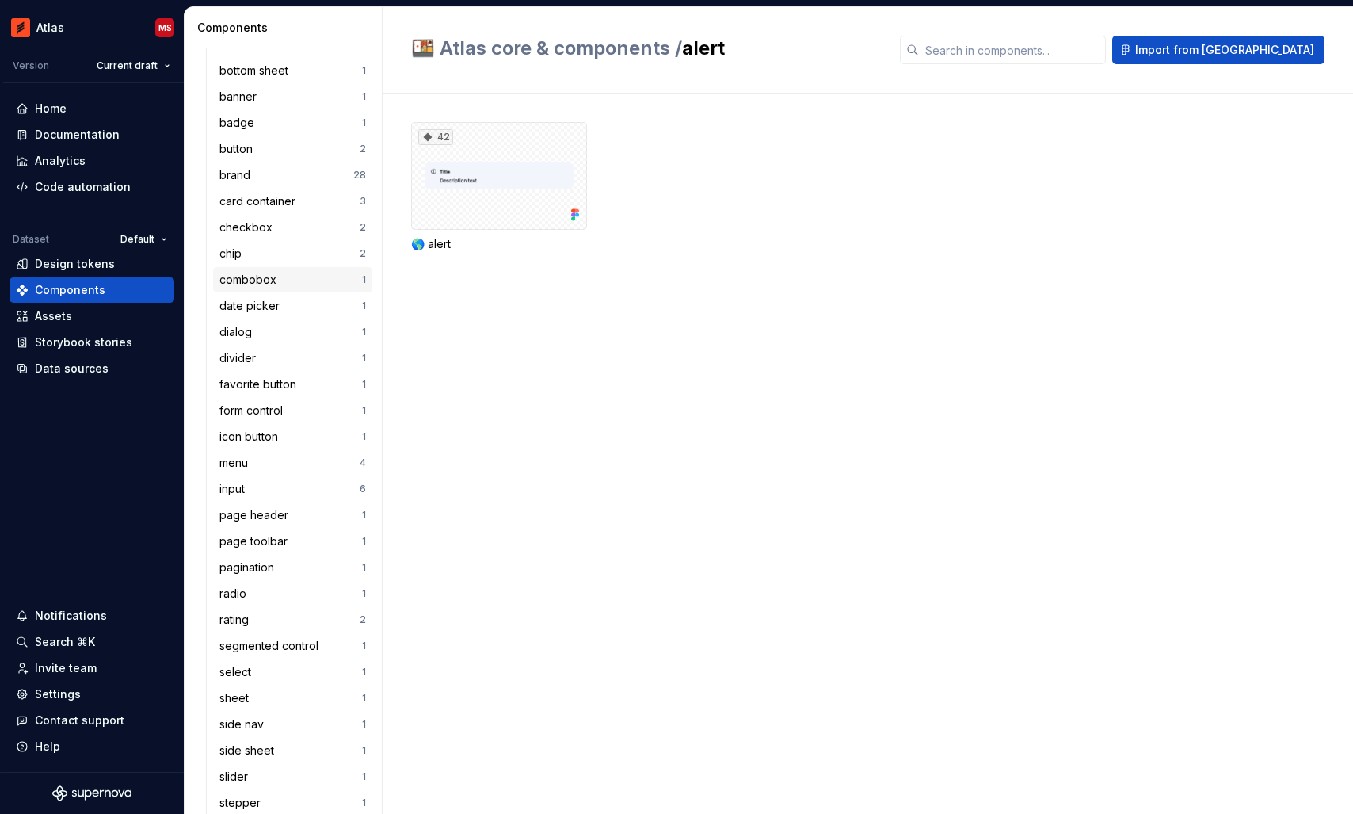
click at [269, 277] on div "combobox" at bounding box center [250, 280] width 63 height 16
click at [276, 275] on div "combobox" at bounding box center [250, 280] width 63 height 16
click at [468, 219] on div "128" at bounding box center [499, 176] width 176 height 108
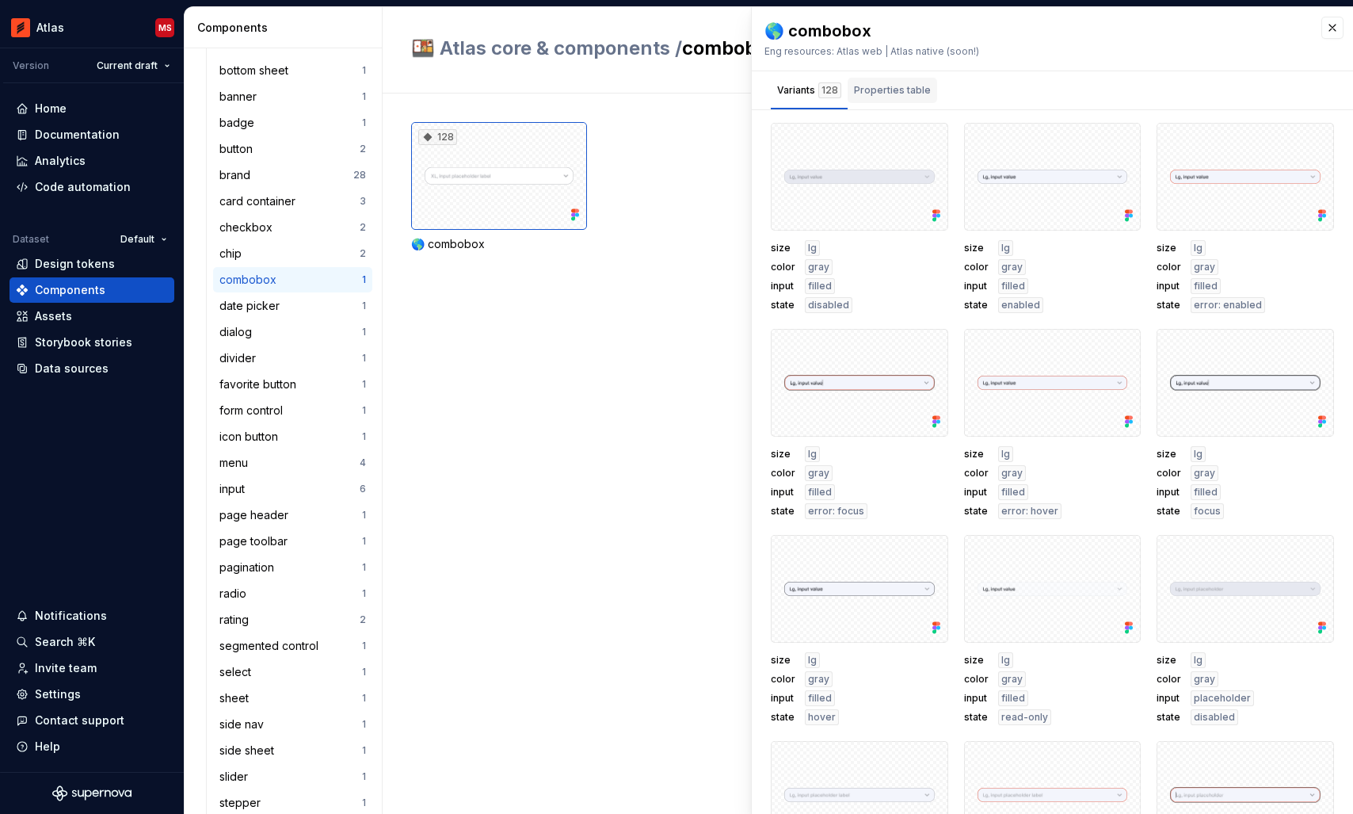
click at [911, 82] on div "Properties table" at bounding box center [892, 90] width 77 height 16
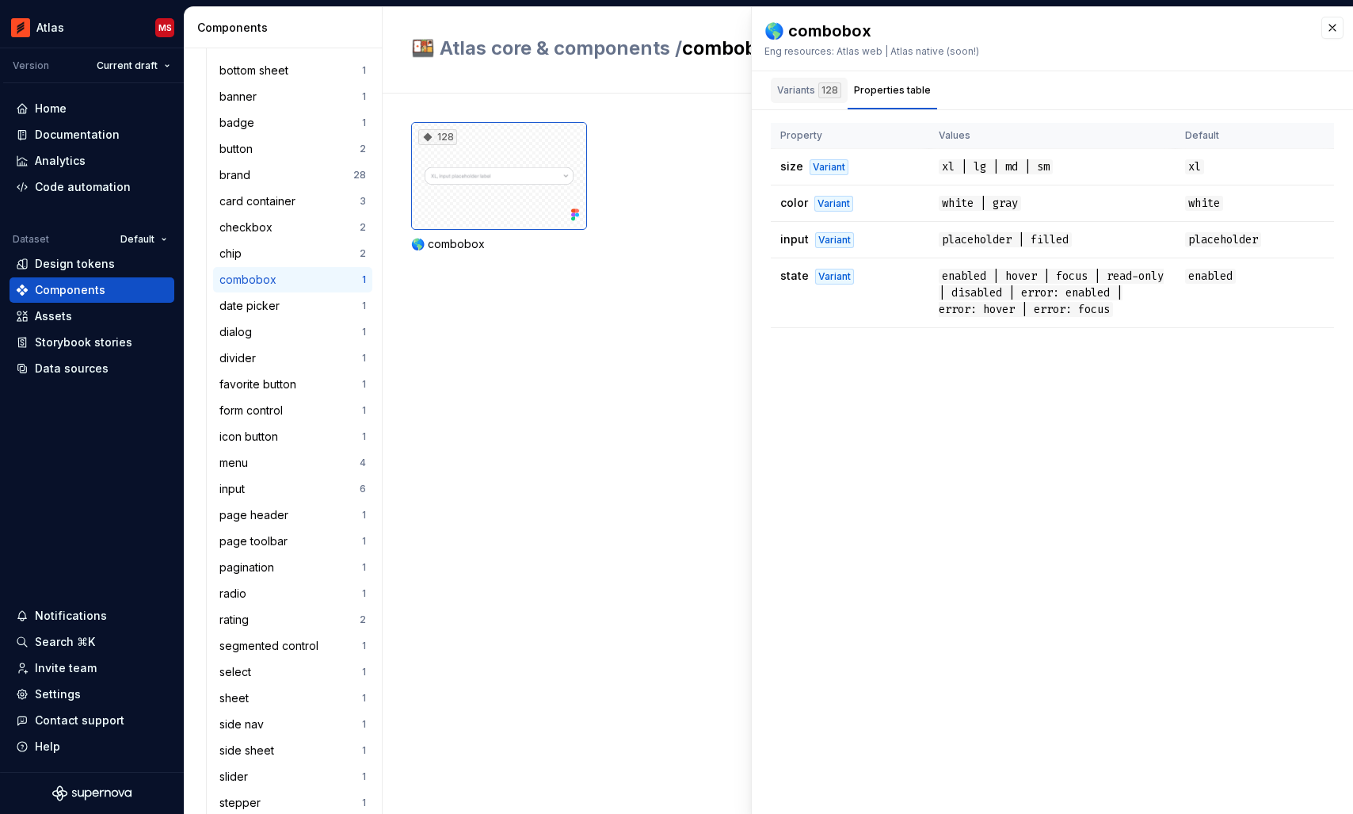
click at [802, 88] on div "Variants 128" at bounding box center [809, 90] width 64 height 16
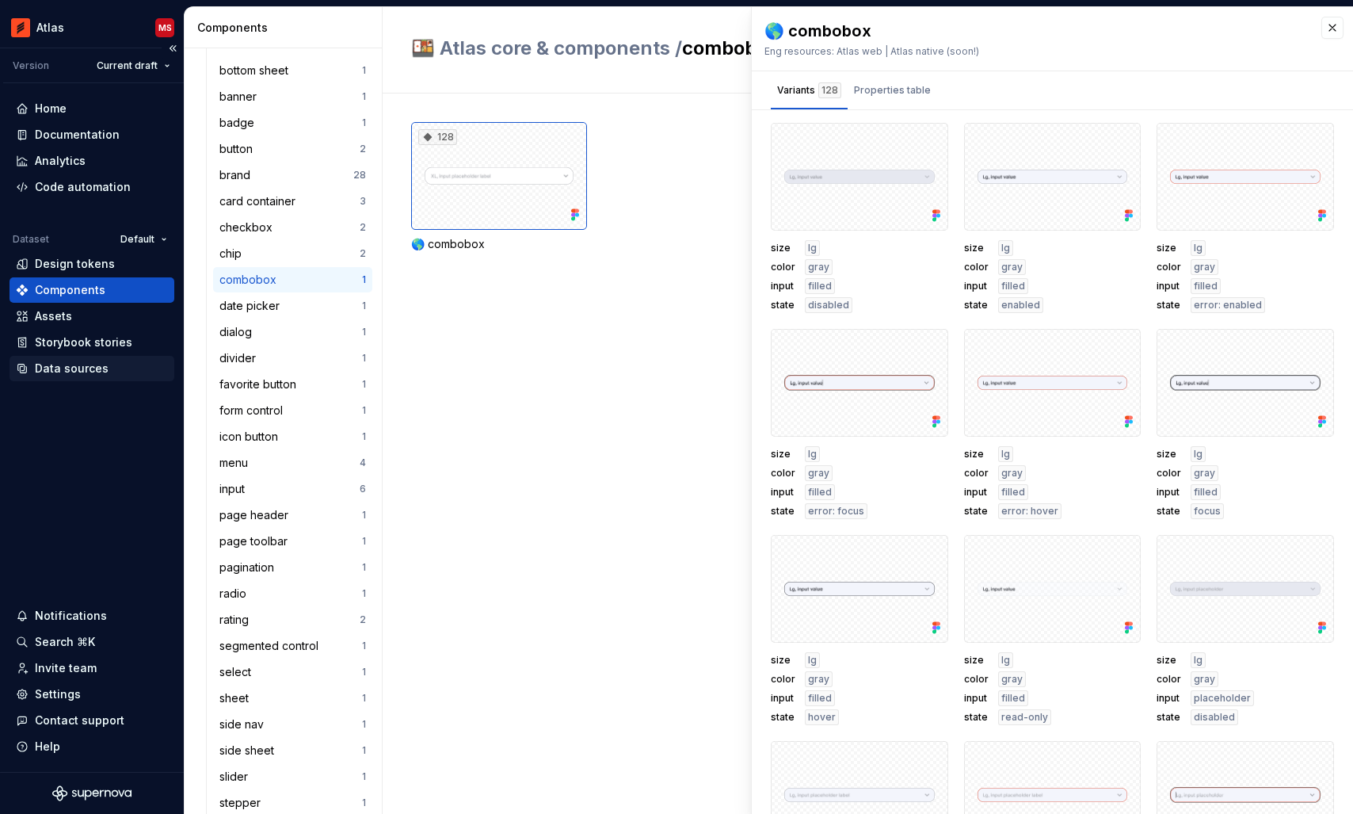
click at [87, 371] on div "Data sources" at bounding box center [72, 368] width 74 height 16
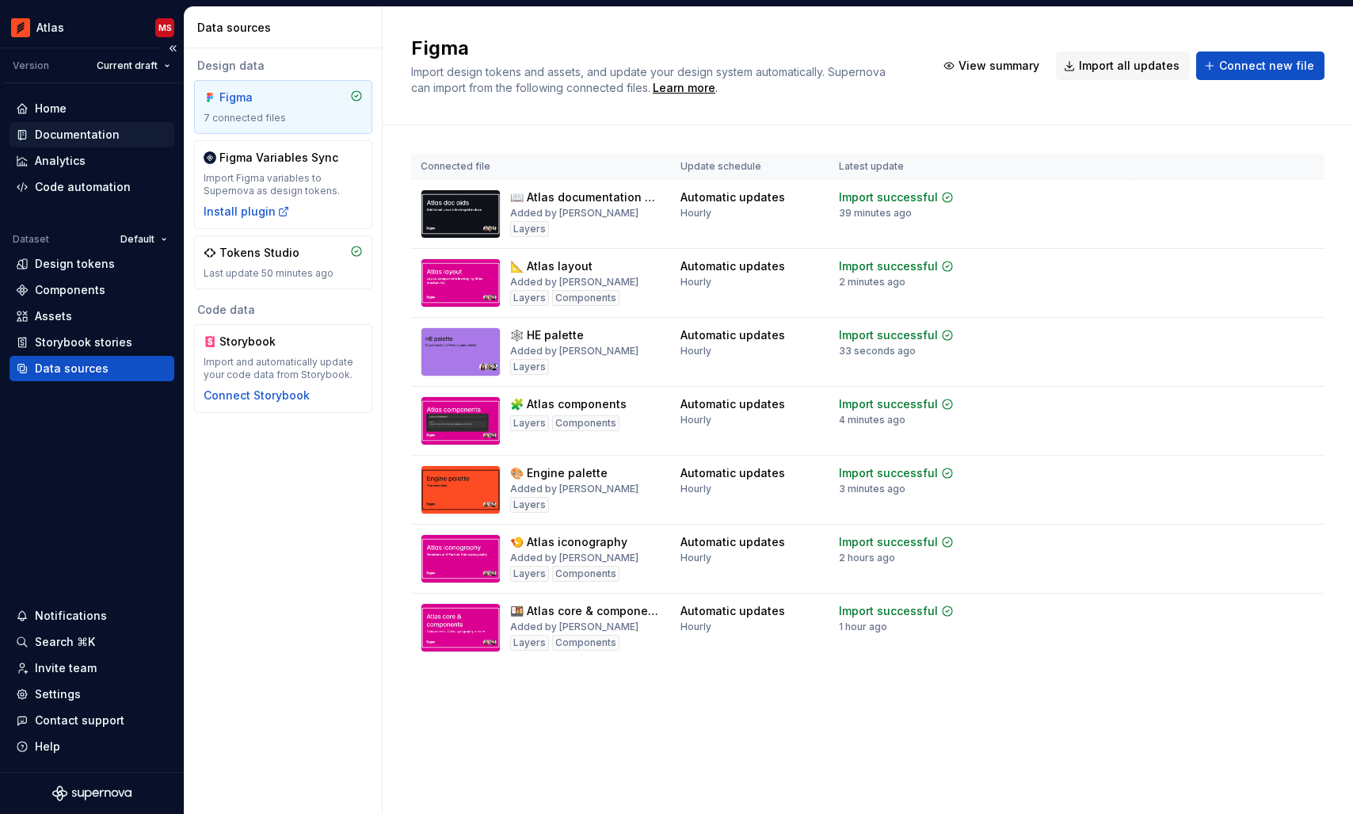
click at [72, 132] on div "Documentation" at bounding box center [77, 135] width 85 height 16
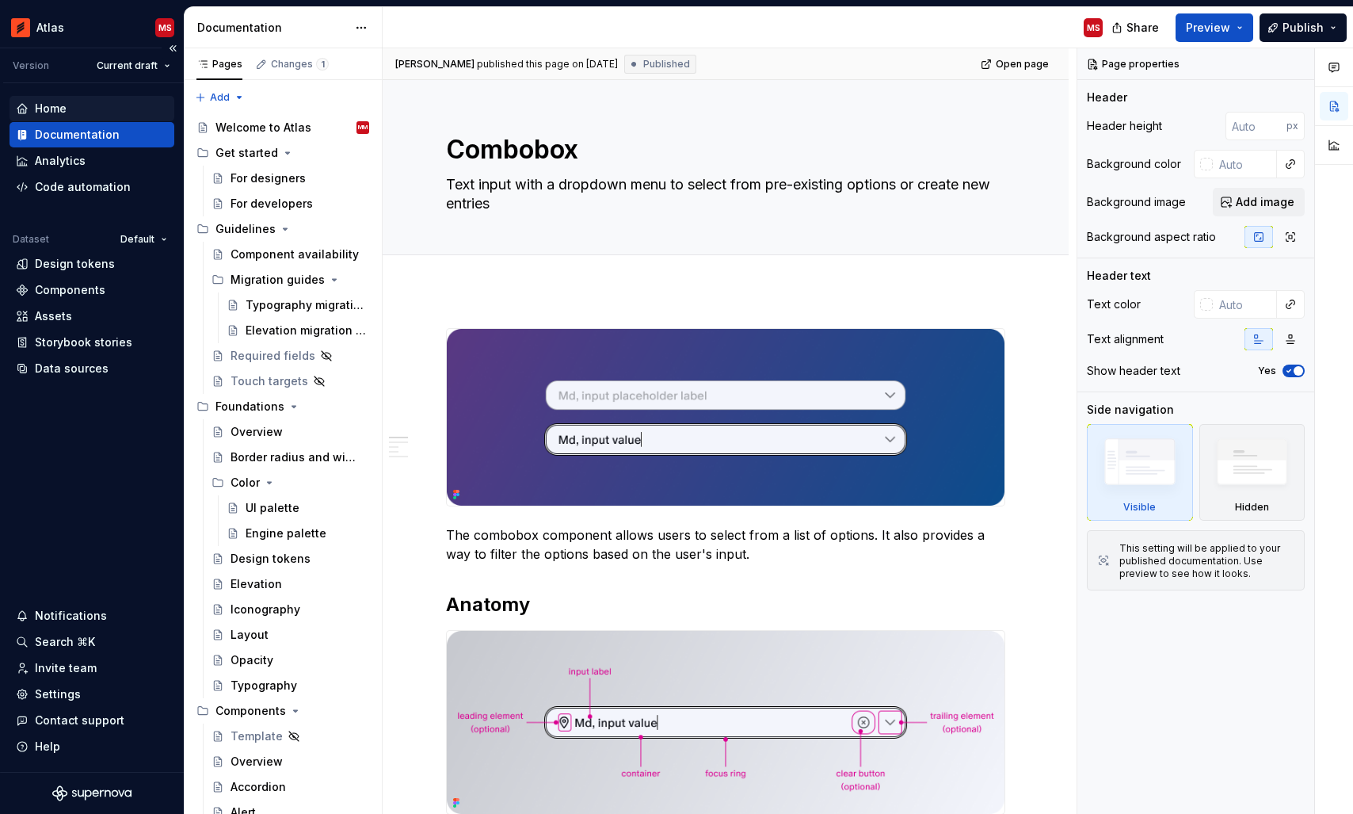
click at [70, 105] on div "Home" at bounding box center [92, 109] width 152 height 16
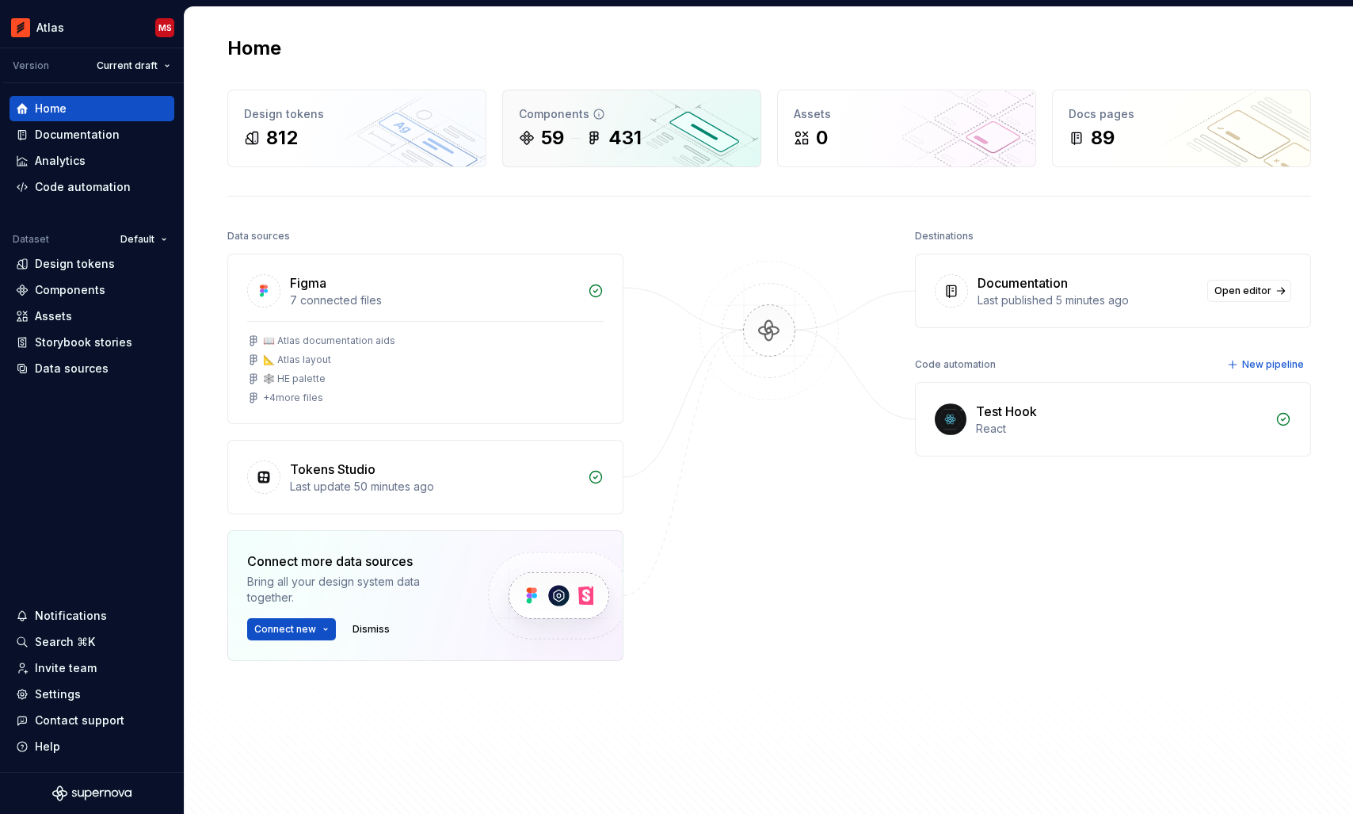
click at [528, 136] on icon at bounding box center [526, 137] width 13 height 13
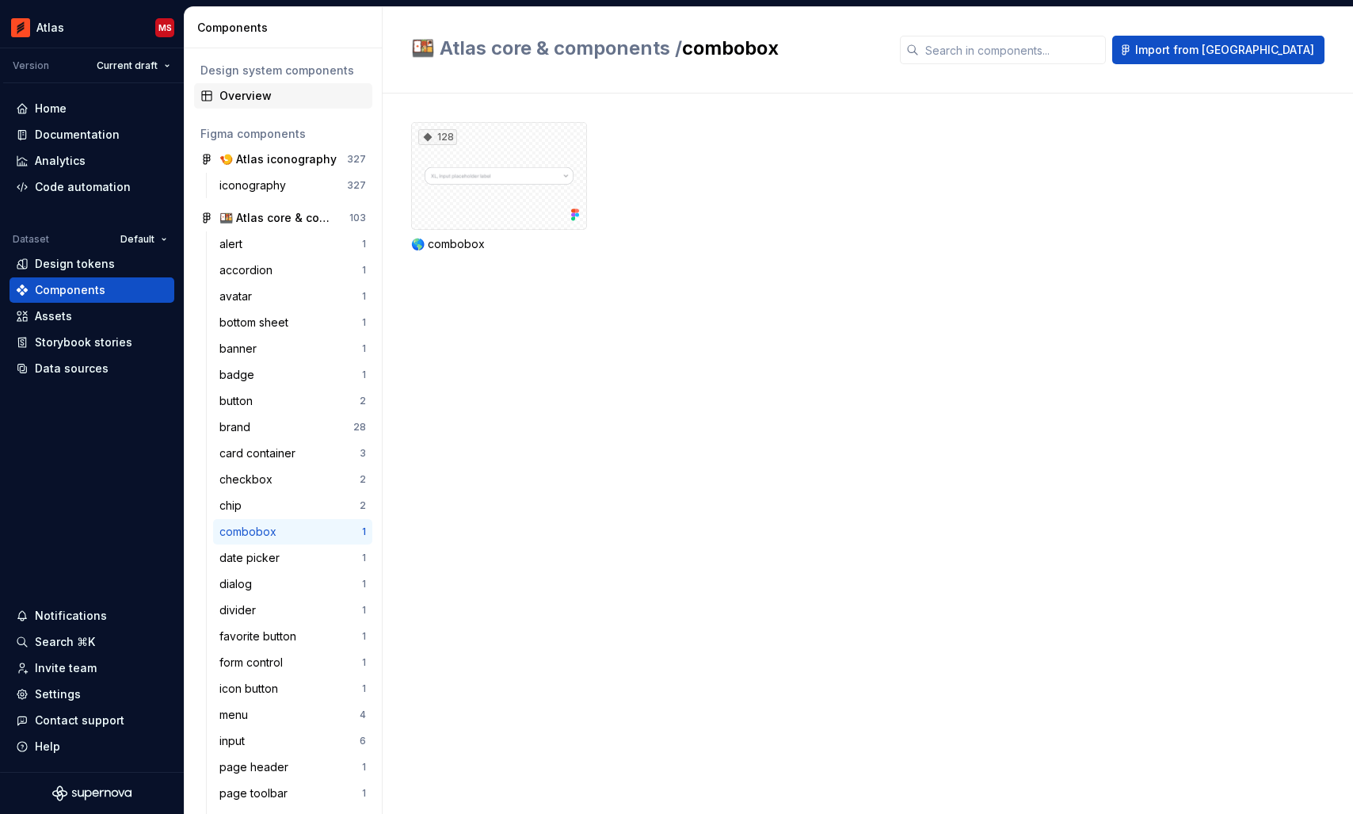
click at [261, 91] on div "Overview" at bounding box center [292, 96] width 147 height 16
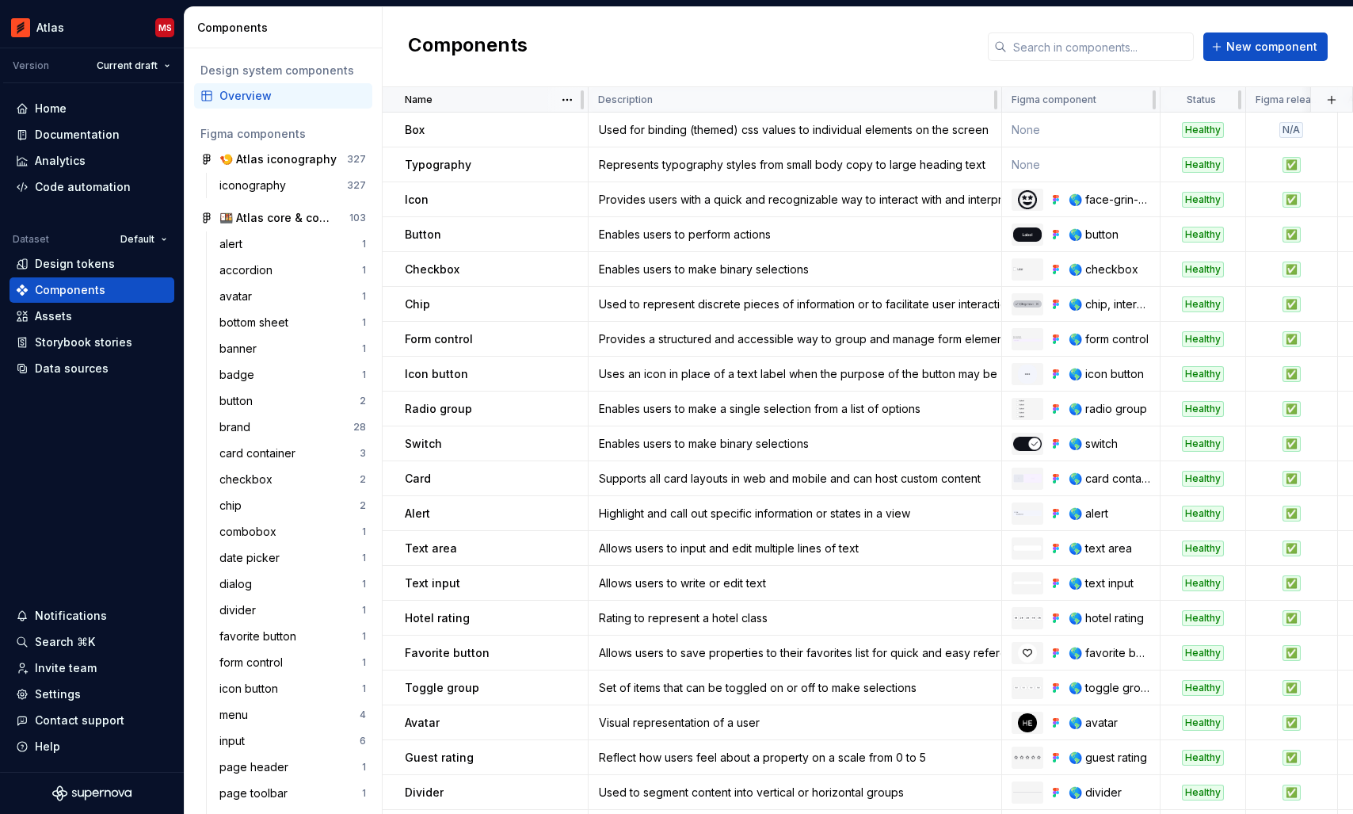
click at [471, 105] on div "Name" at bounding box center [491, 99] width 173 height 13
click at [566, 101] on html "Atlas MS Version Current draft Home Documentation Analytics Code automation Dat…" at bounding box center [676, 407] width 1353 height 814
click at [598, 150] on div "Sort descending" at bounding box center [636, 156] width 103 height 16
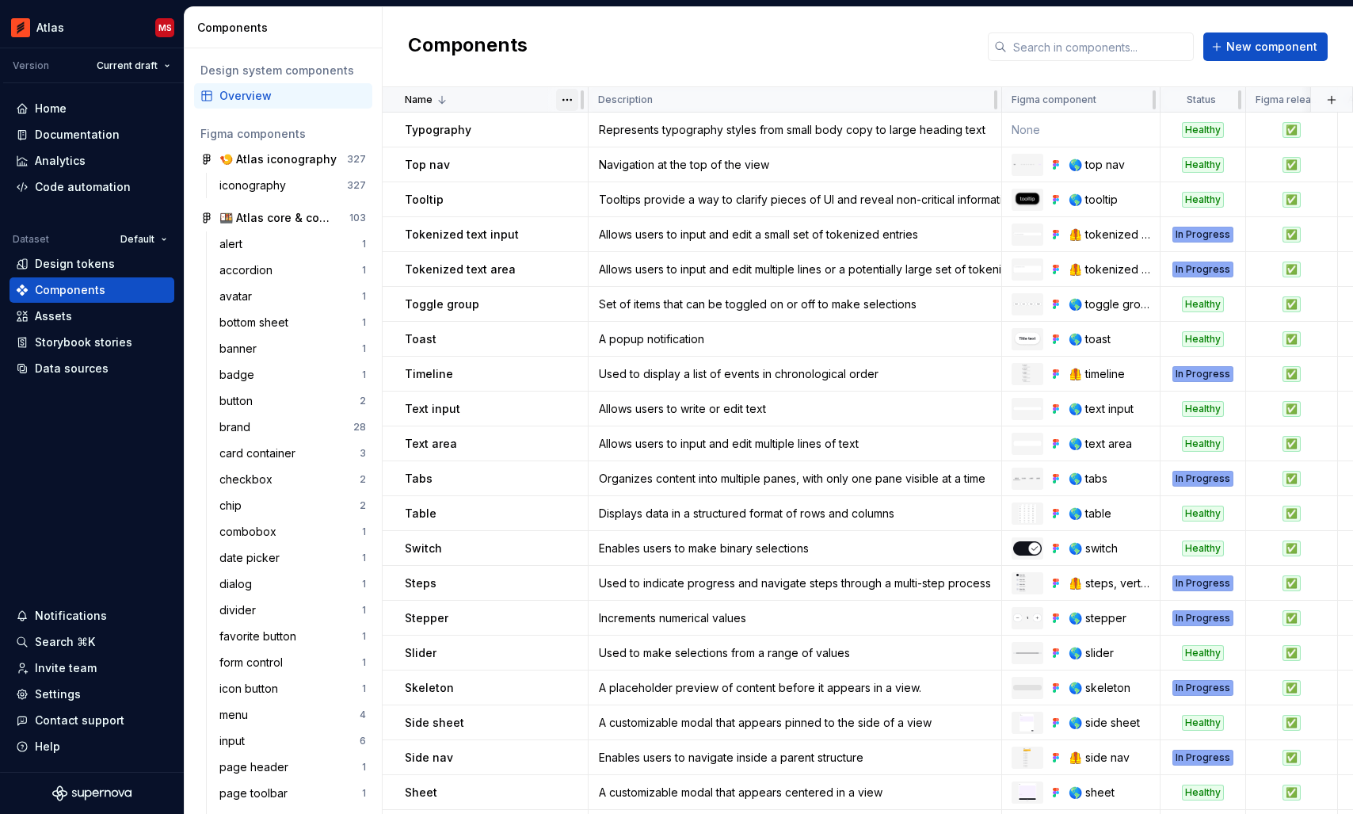
click at [575, 104] on html "Atlas MS Version Current draft Home Documentation Analytics Code automation Dat…" at bounding box center [676, 407] width 1353 height 814
click at [592, 127] on div "Sort ascending" at bounding box center [636, 131] width 103 height 16
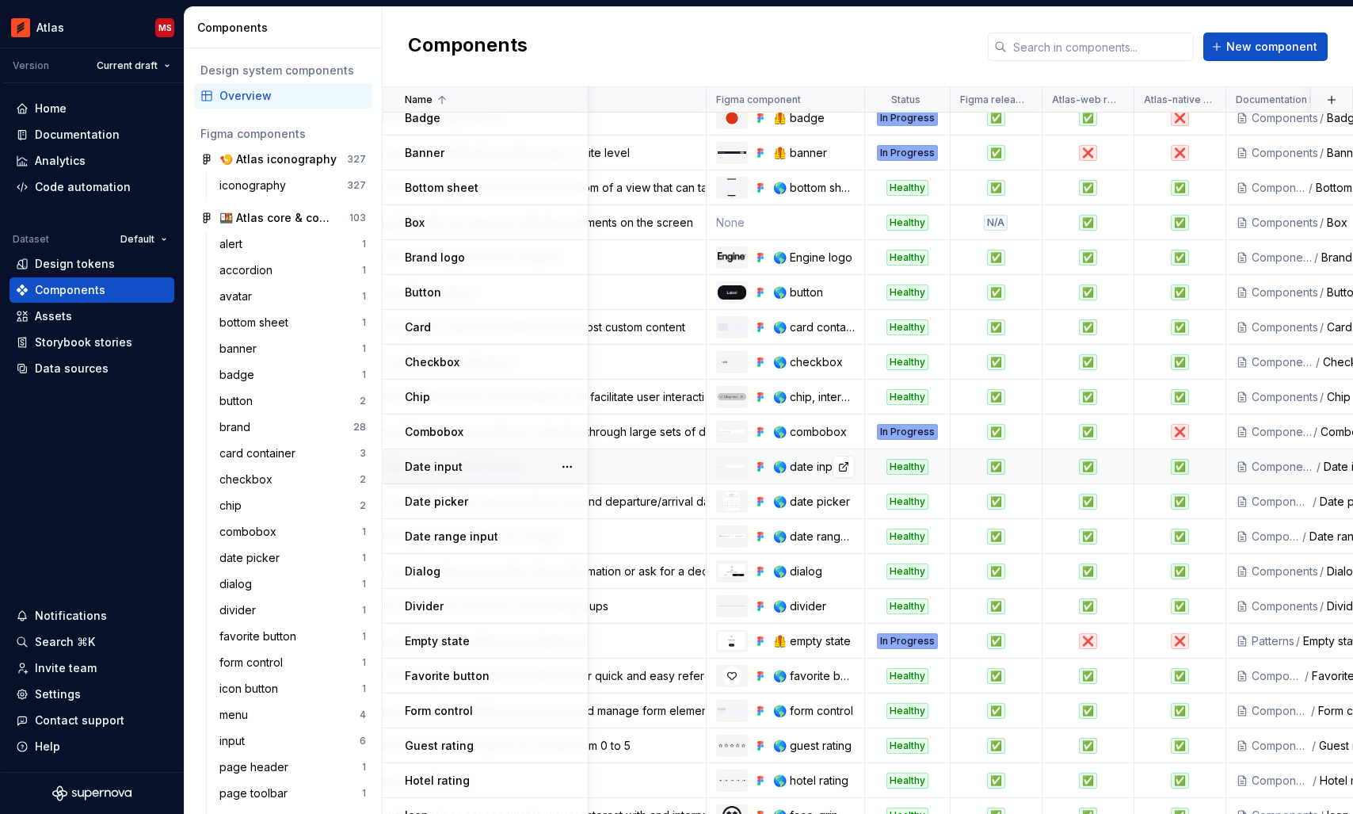
scroll to position [116, 395]
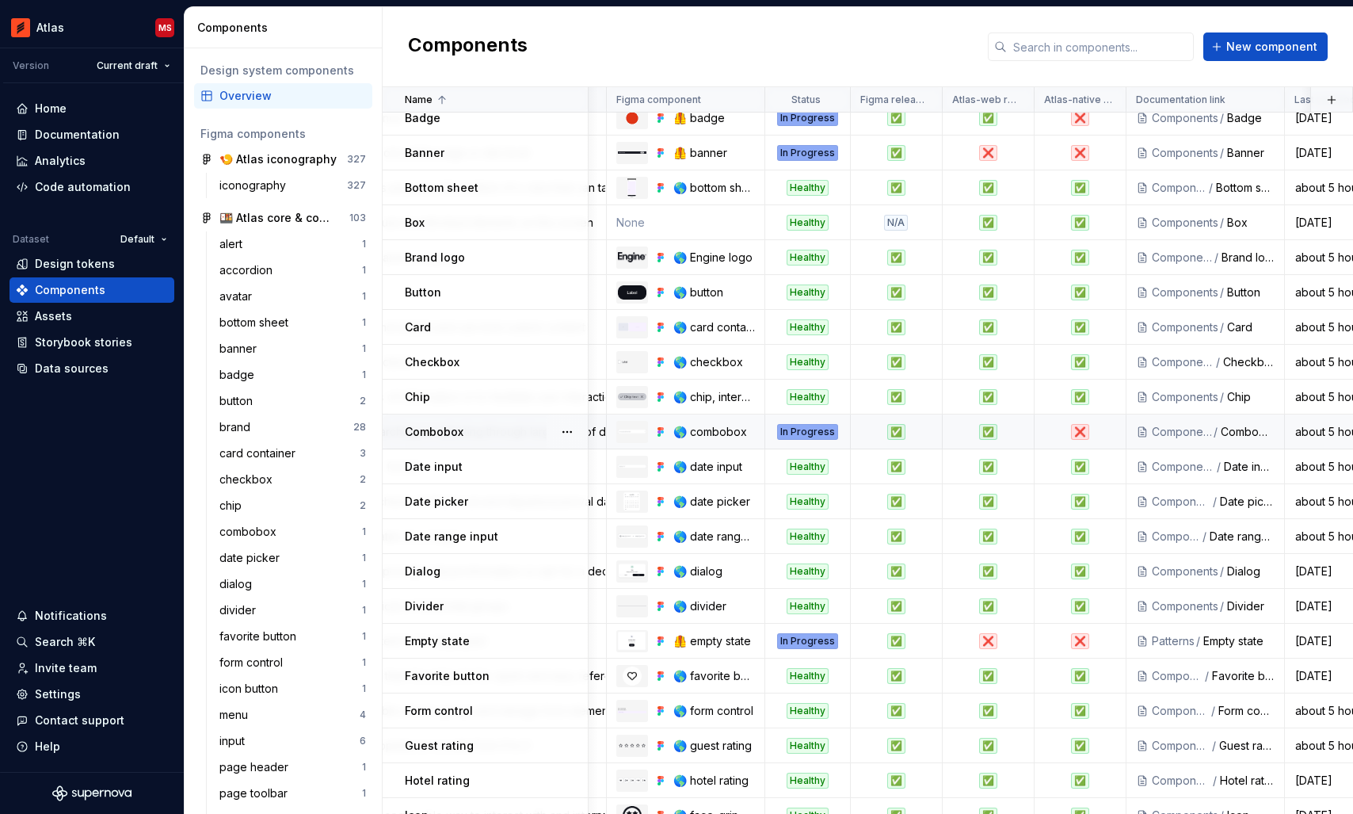
click at [812, 429] on div "In Progress" at bounding box center [807, 432] width 61 height 16
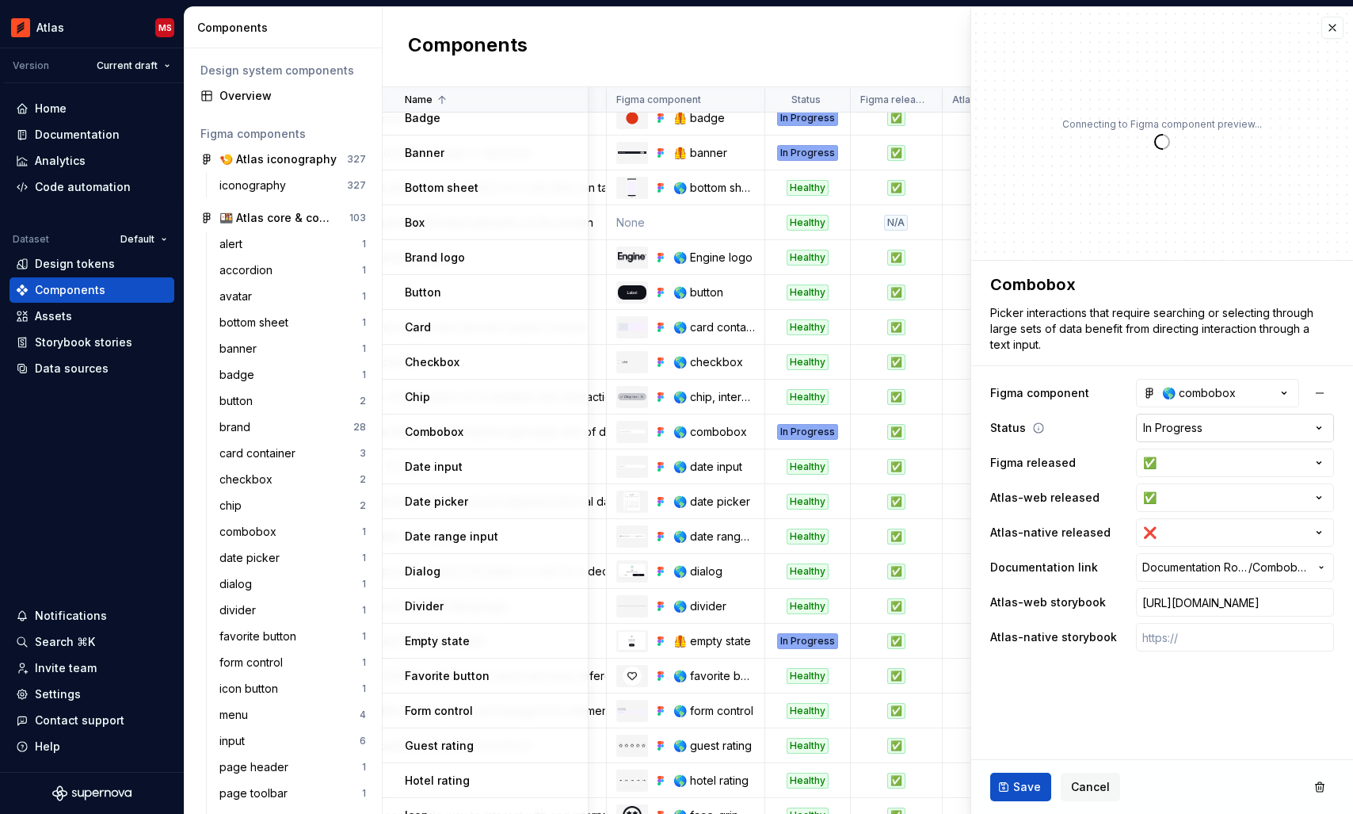
click at [1265, 424] on html "Atlas MS Version Current draft Home Documentation Analytics Code automation Dat…" at bounding box center [676, 407] width 1353 height 814
type textarea "*"
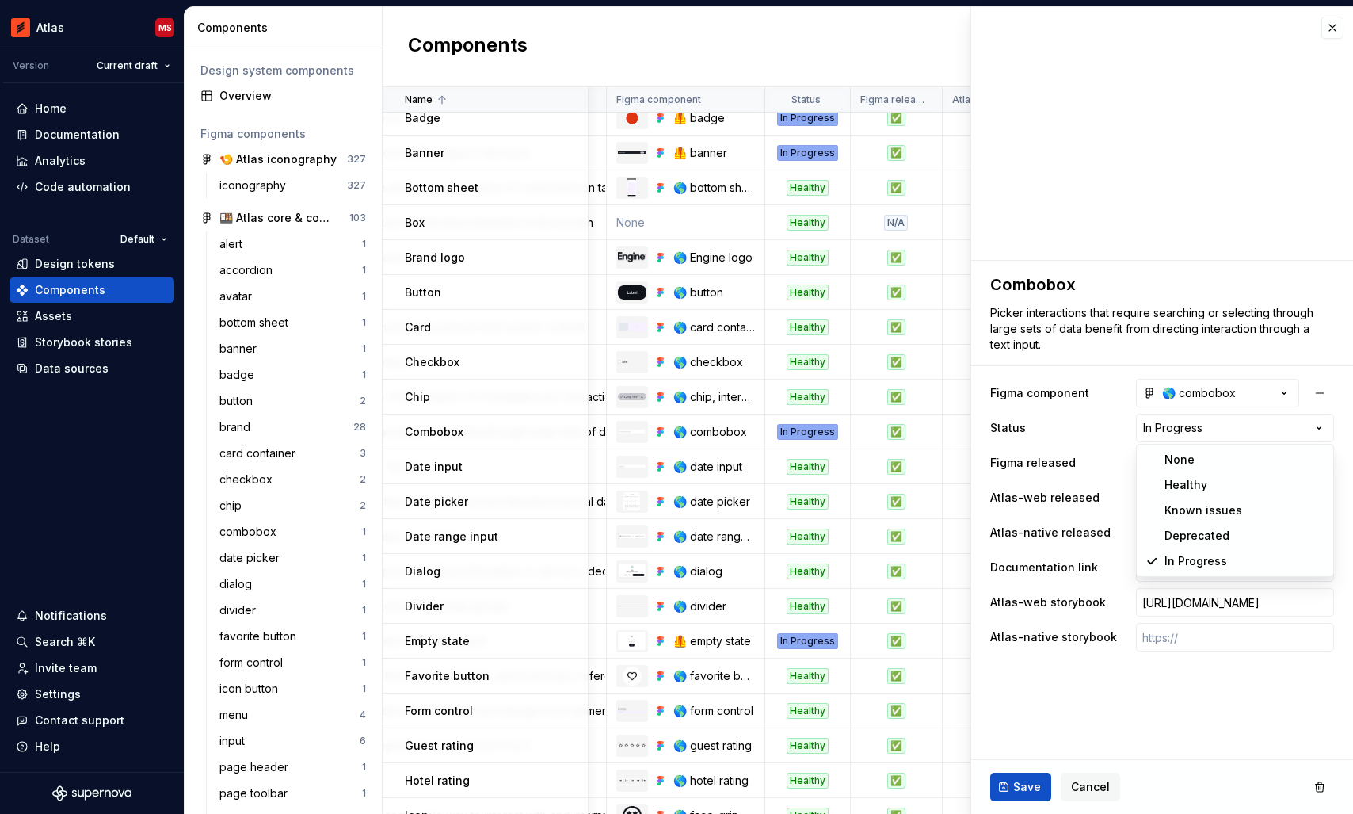
select select "**********"
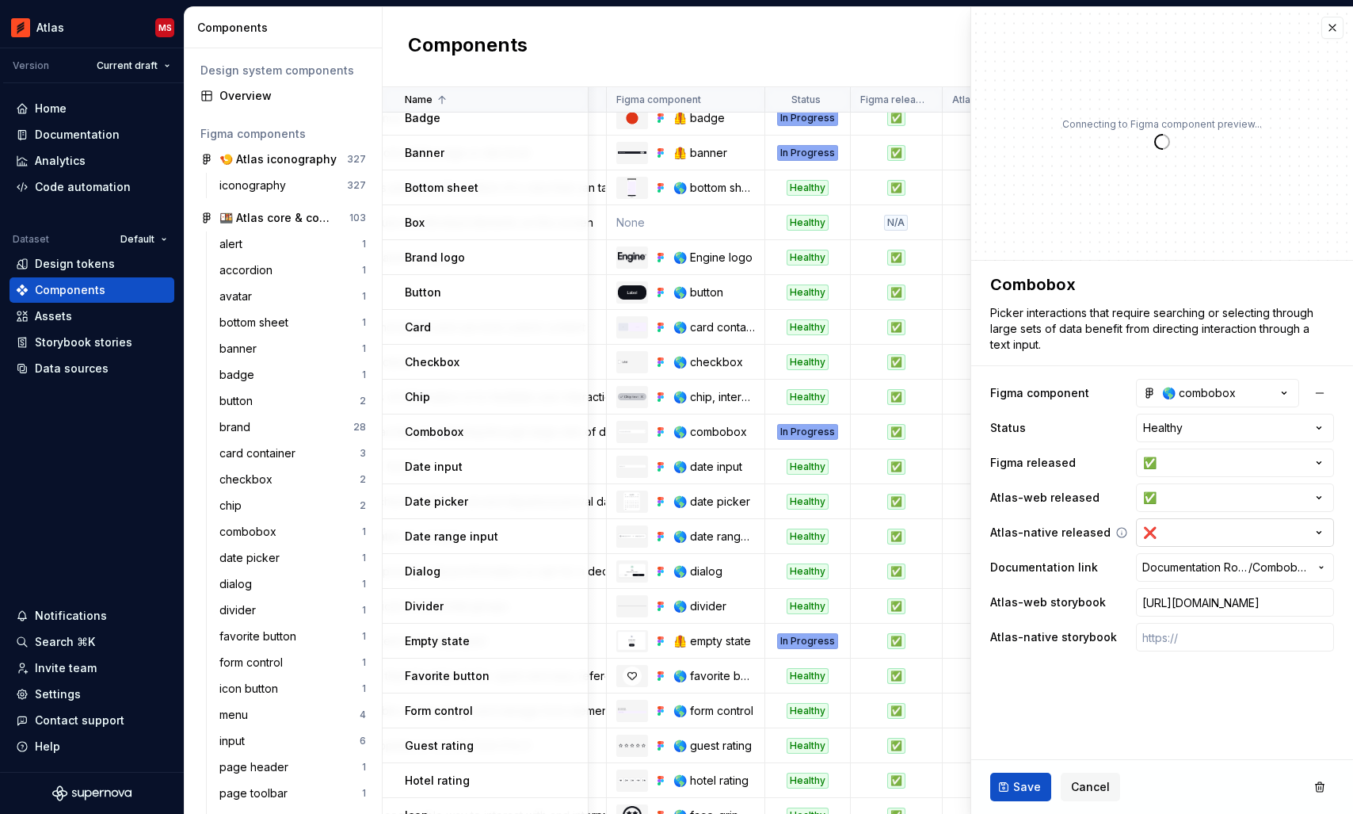
click at [1200, 532] on html "Atlas MS Version Current draft Home Documentation Analytics Code automation Dat…" at bounding box center [676, 407] width 1353 height 814
type textarea "*"
select select "**********"
click at [1183, 646] on input "text" at bounding box center [1235, 637] width 198 height 29
paste input "[URL][DOMAIN_NAME]"
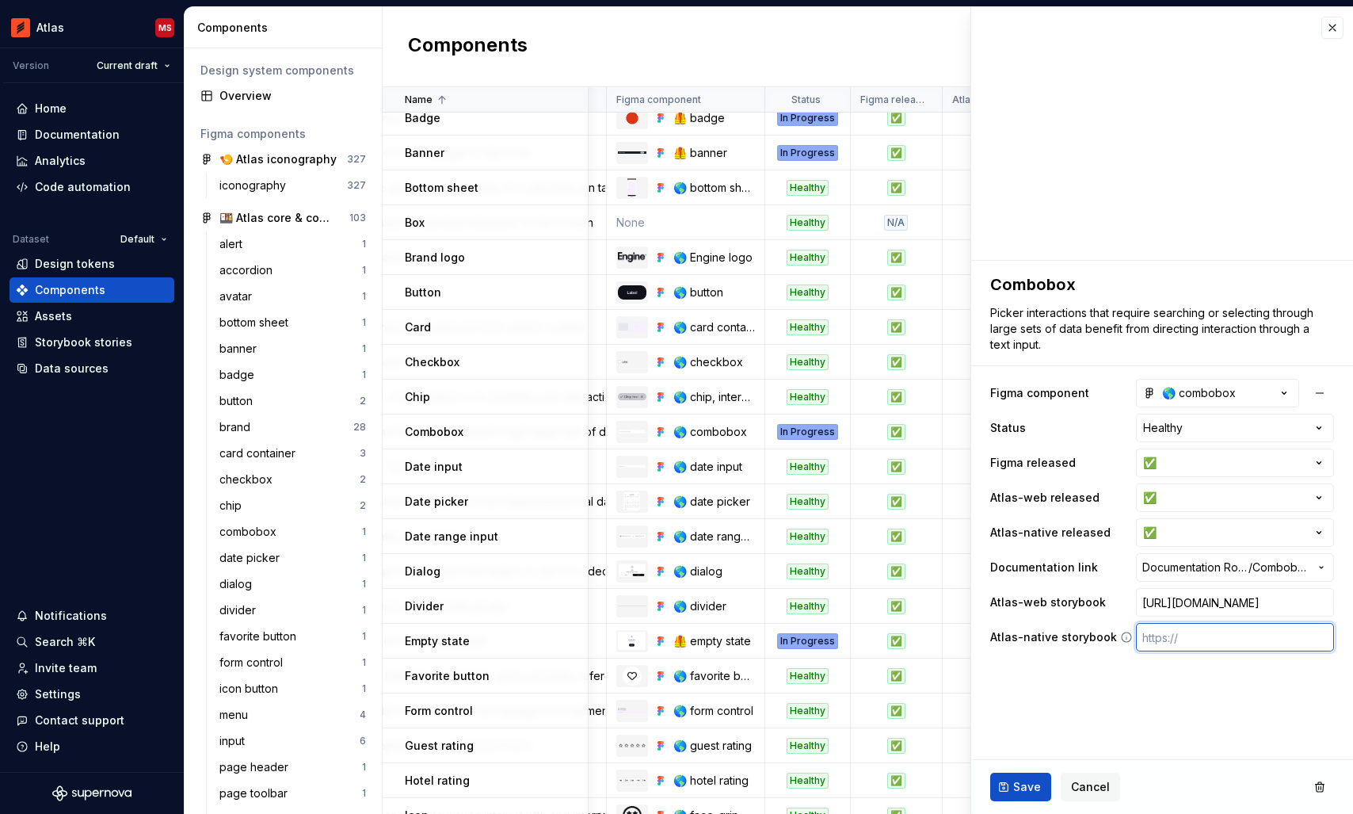
type textarea "*"
type input "[URL][DOMAIN_NAME]"
click at [1027, 780] on span "Save" at bounding box center [1027, 787] width 28 height 16
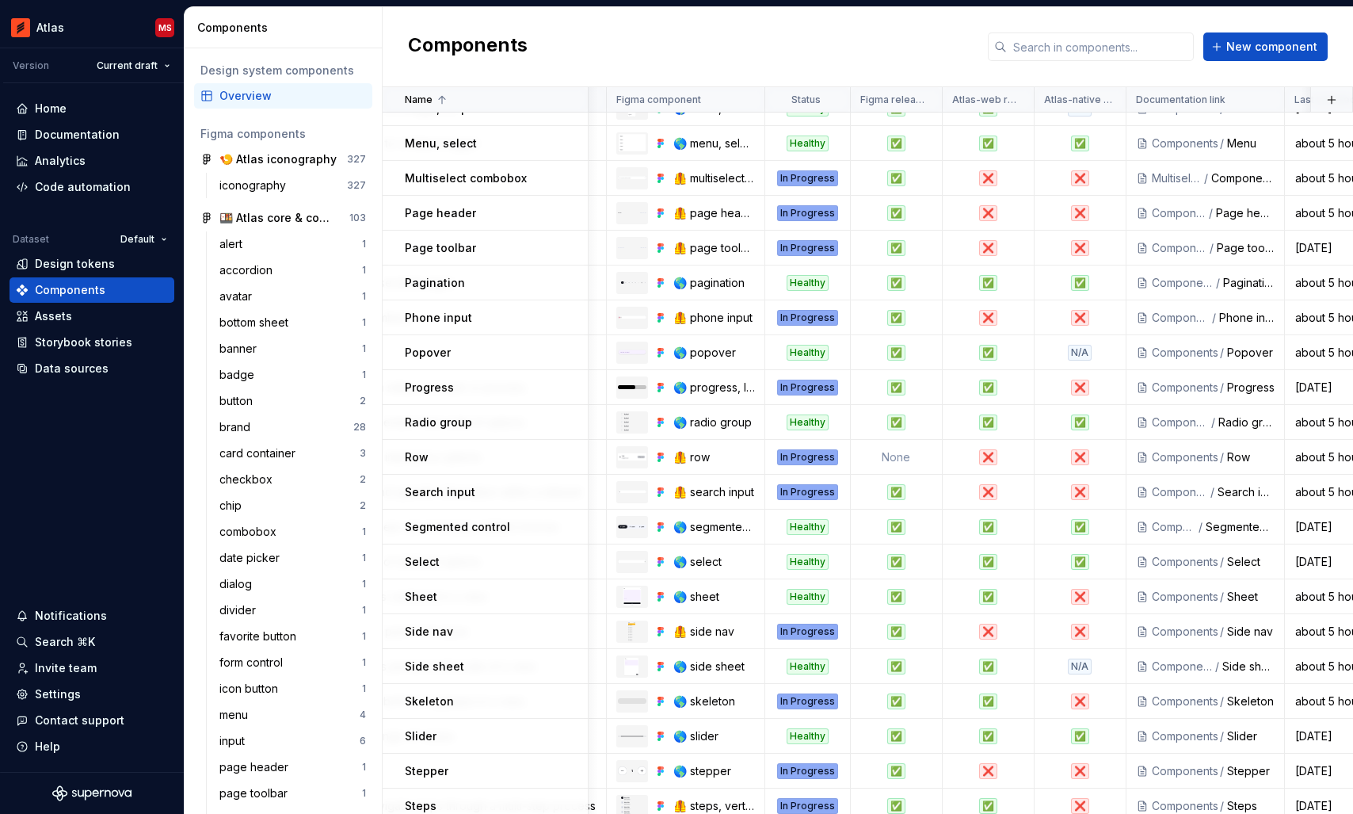
scroll to position [894, 395]
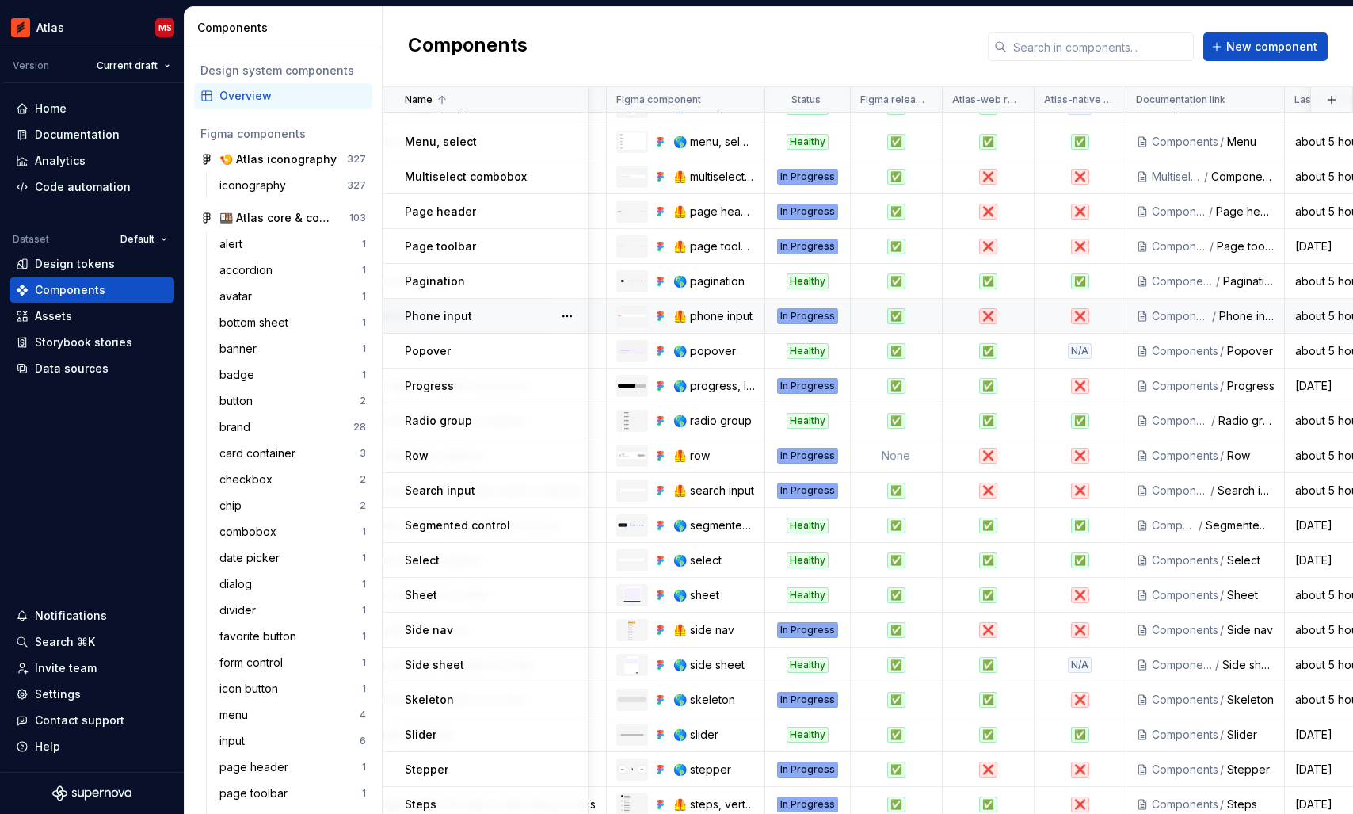
click at [1187, 313] on div "Components" at bounding box center [1181, 316] width 59 height 16
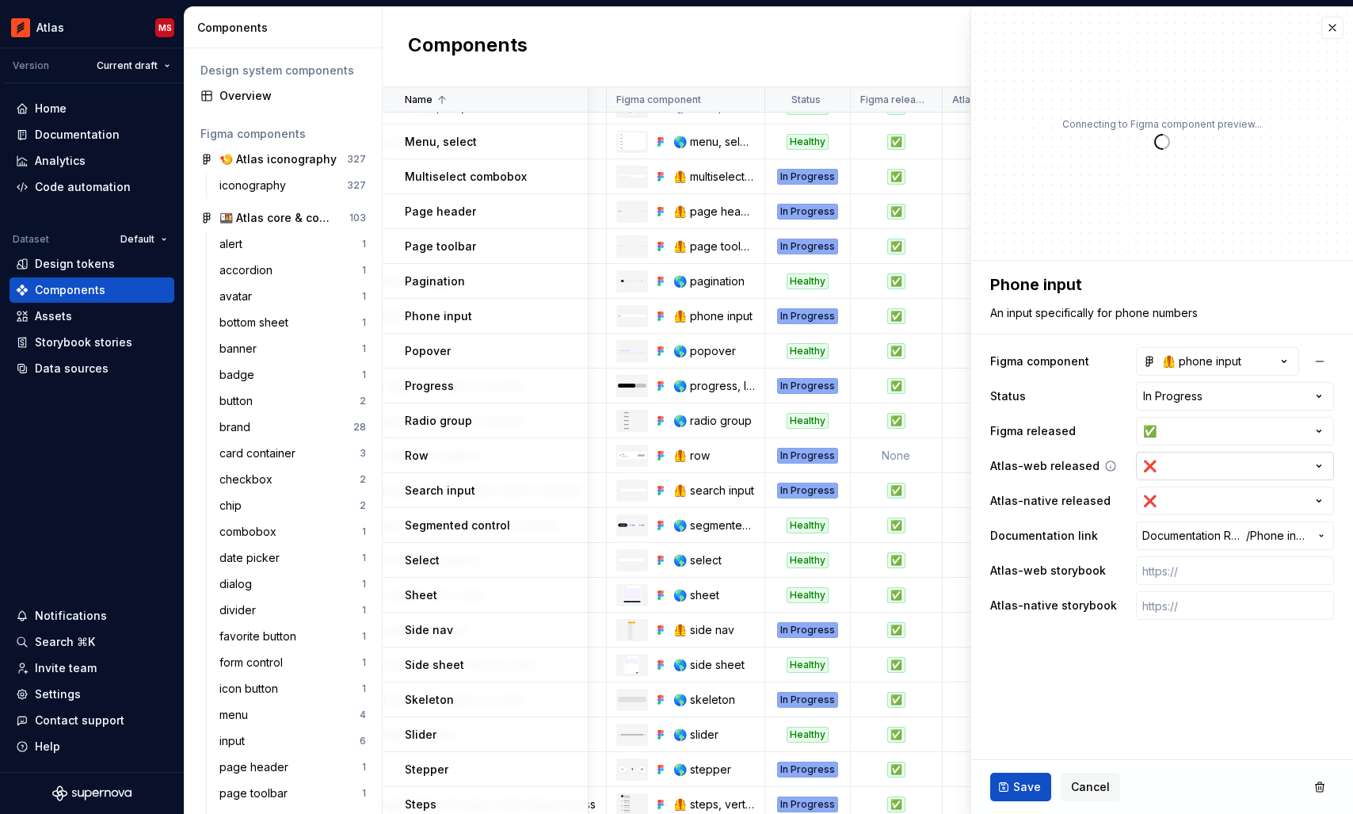
type textarea "*"
click at [1176, 464] on html "Atlas MS Version Current draft Home Documentation Analytics Code automation Dat…" at bounding box center [676, 407] width 1353 height 814
select select "**********"
click at [1162, 574] on input "text" at bounding box center [1235, 570] width 198 height 29
paste input "[URL][DOMAIN_NAME]"
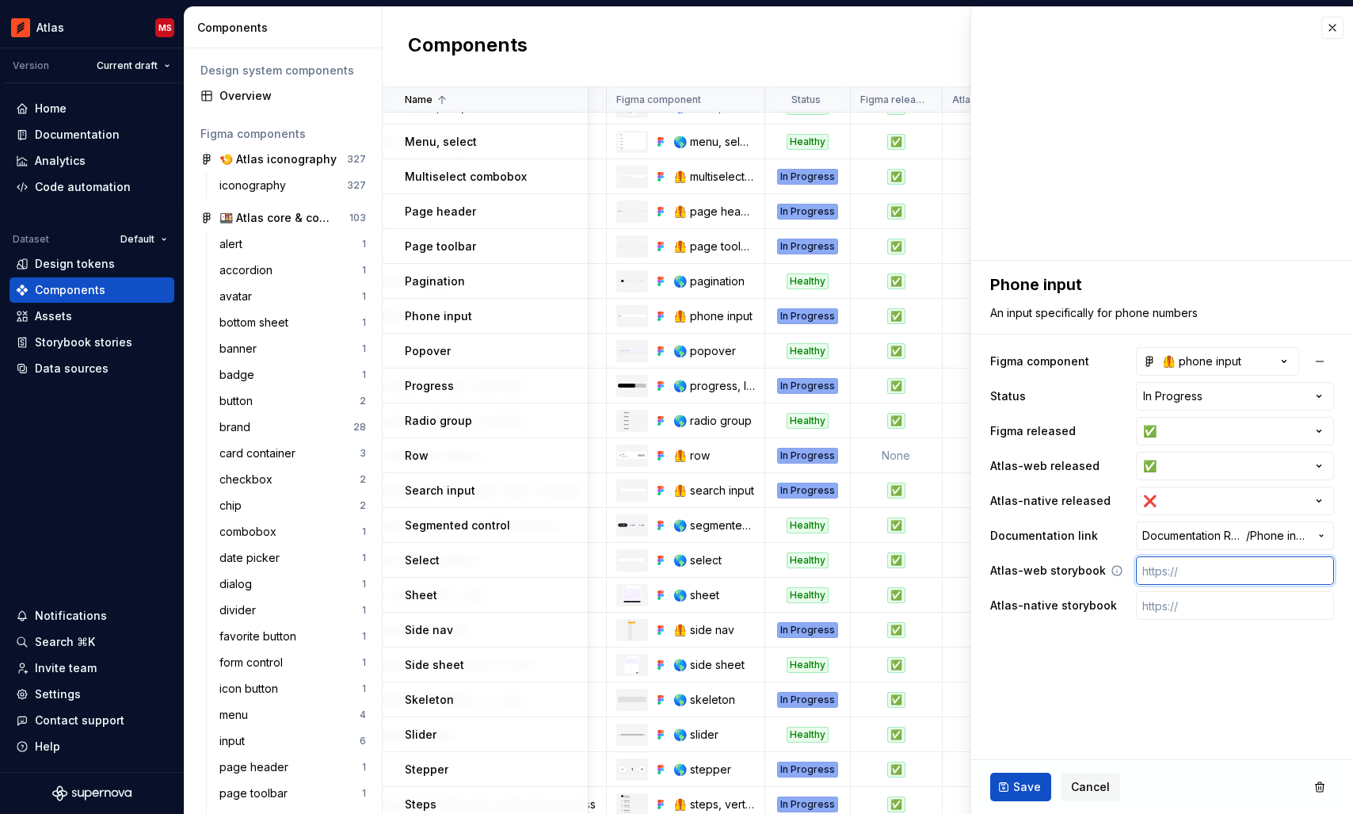
type textarea "*"
type input "[URL][DOMAIN_NAME]"
click at [1015, 783] on span "Save" at bounding box center [1027, 787] width 28 height 16
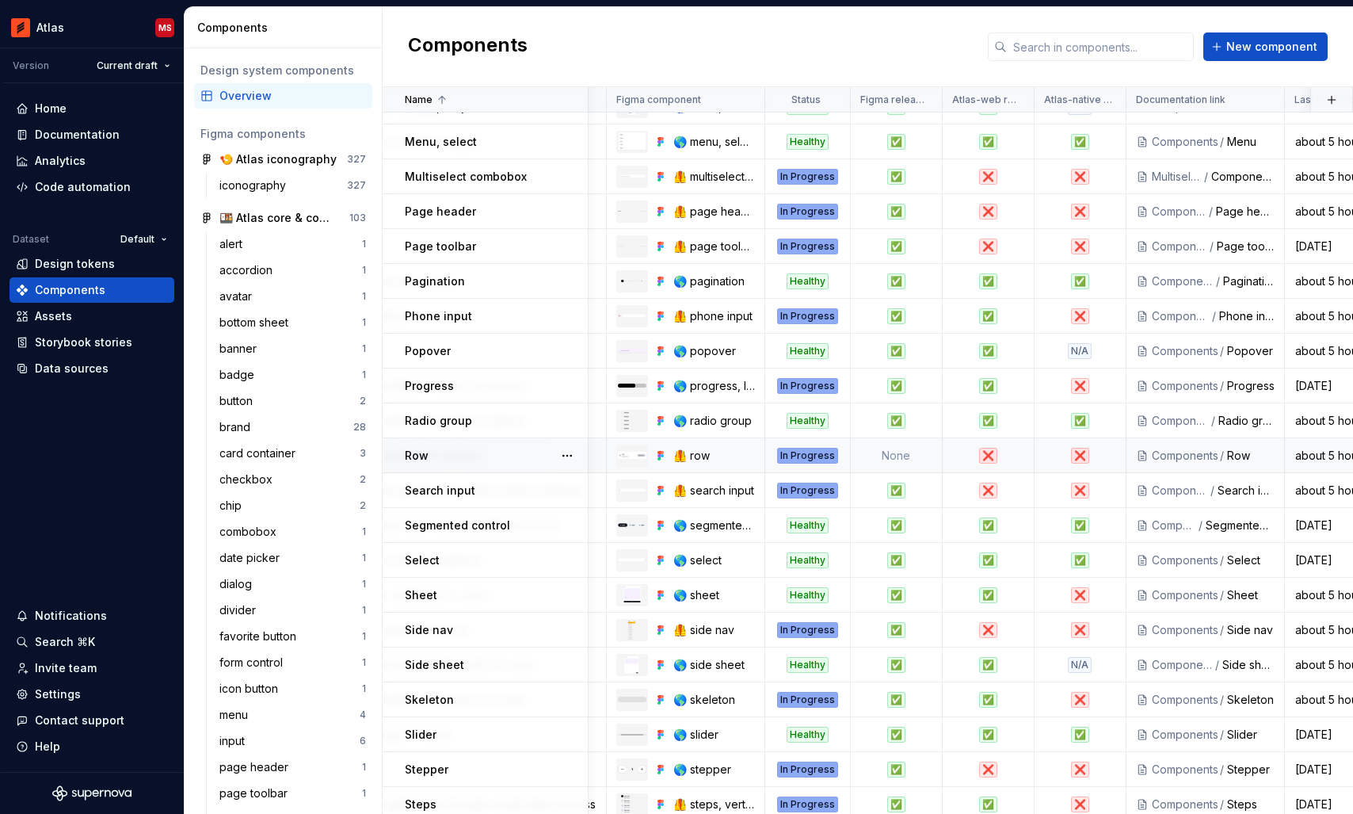
click at [898, 452] on td "None" at bounding box center [897, 455] width 92 height 35
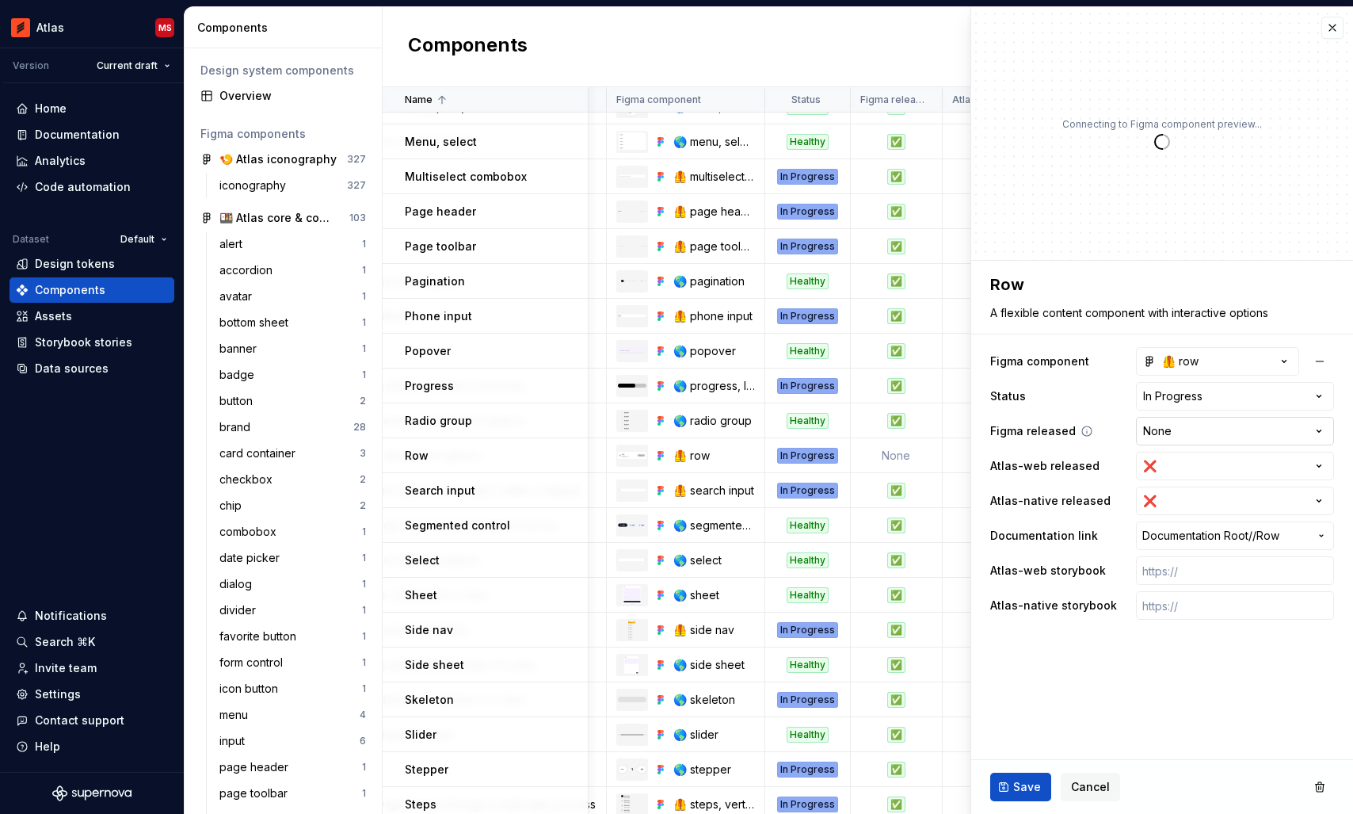
type textarea "*"
click at [1215, 435] on html "Atlas MS Version Current draft Home Documentation Analytics Code automation Dat…" at bounding box center [676, 407] width 1353 height 814
select select "**********"
click at [1014, 783] on span "Save" at bounding box center [1027, 787] width 28 height 16
type textarea "*"
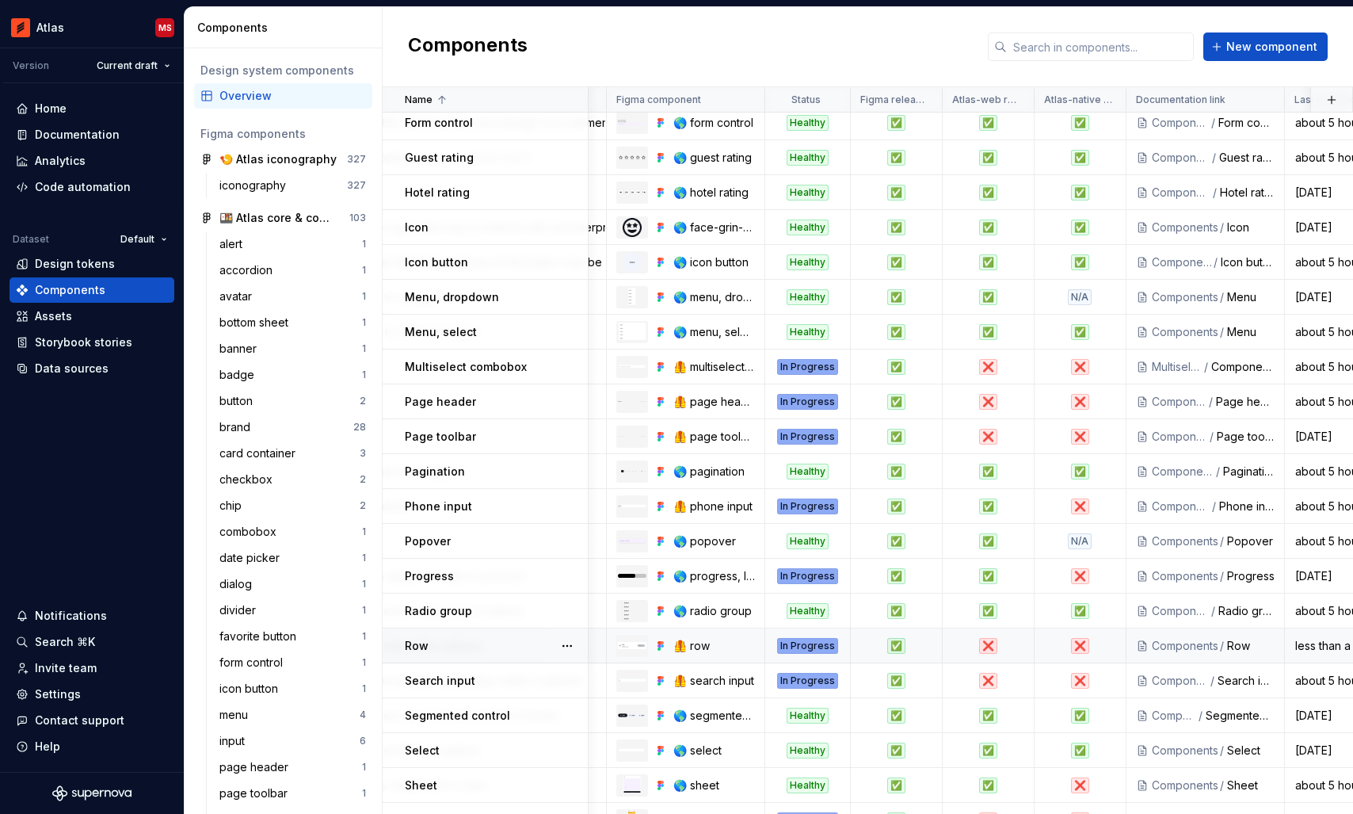
scroll to position [444, 395]
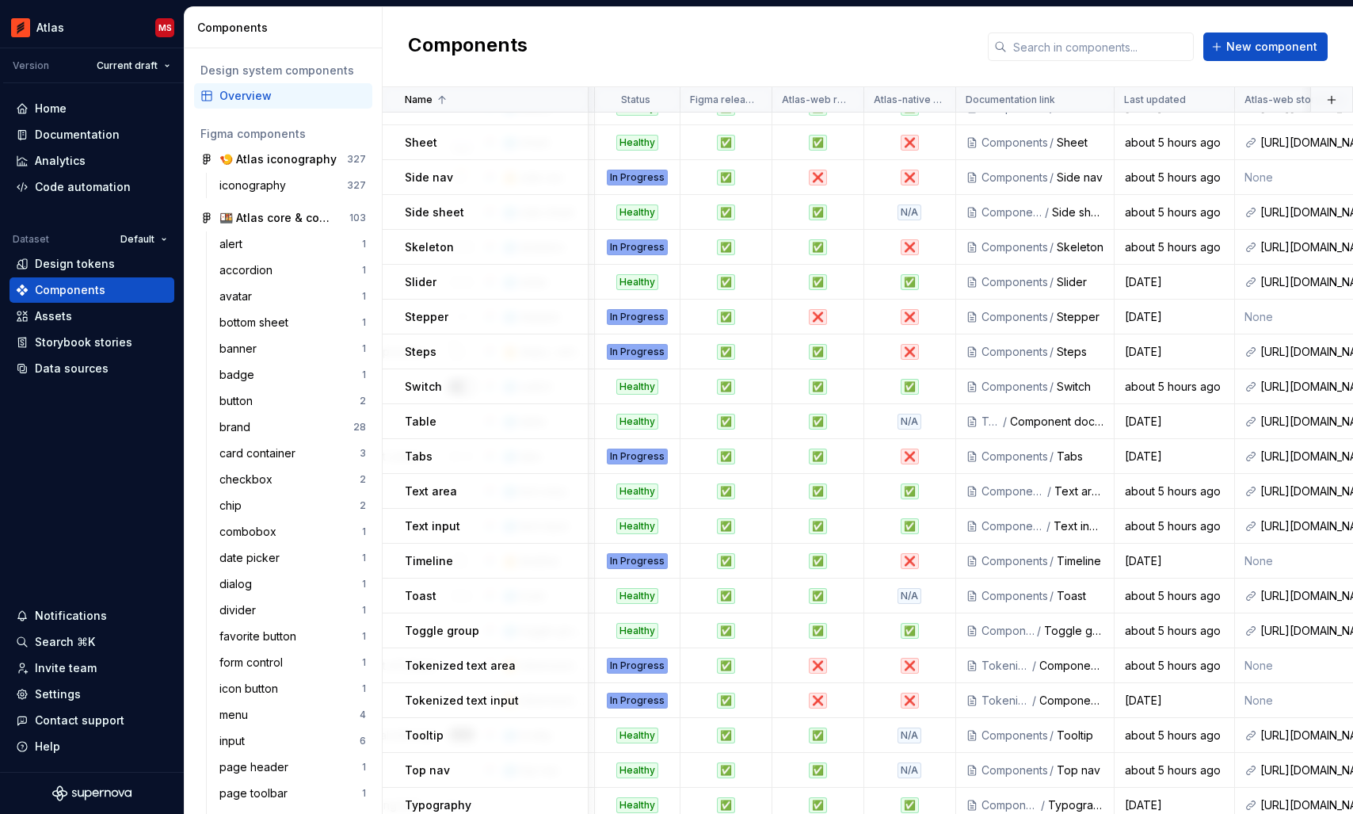
scroll to position [1355, 566]
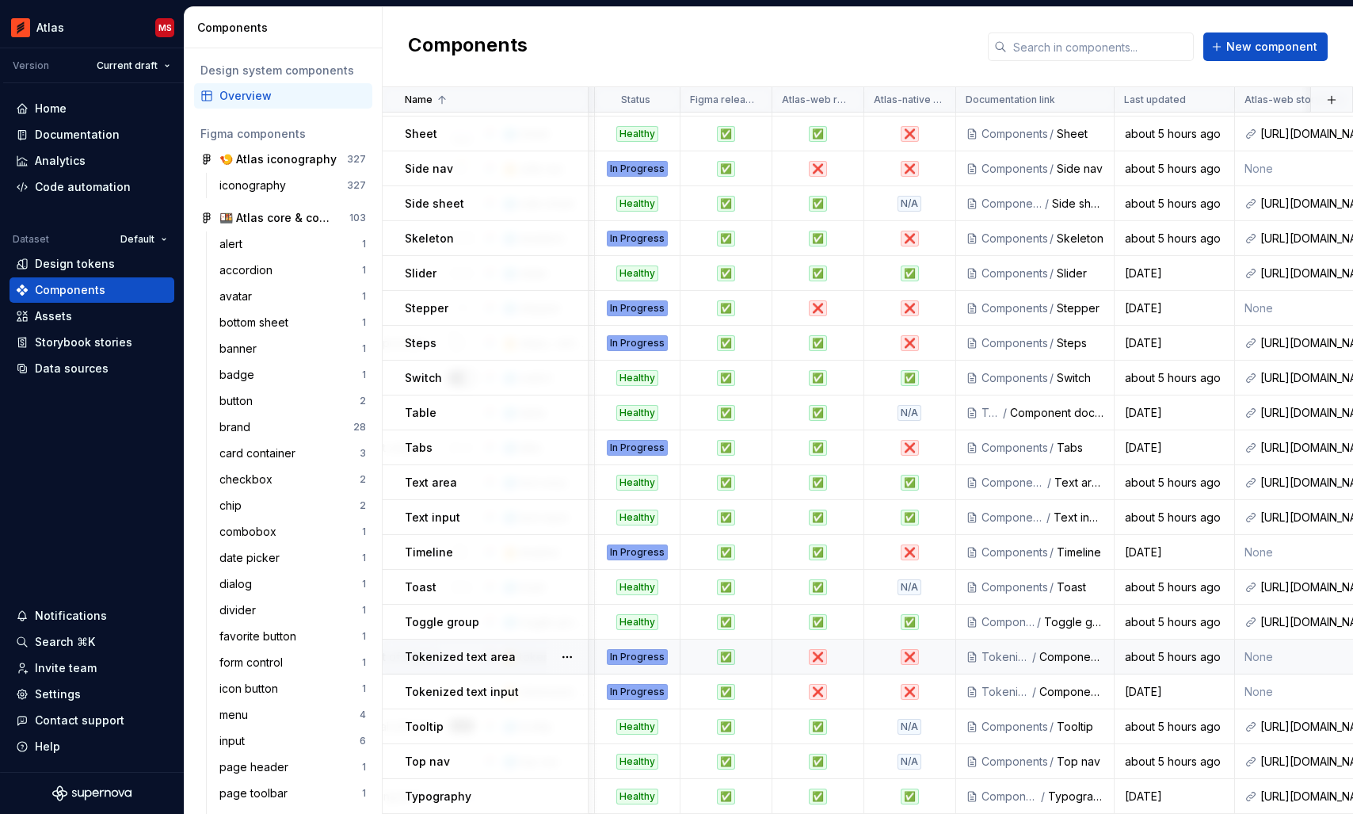
click at [840, 652] on div "❌" at bounding box center [818, 657] width 90 height 16
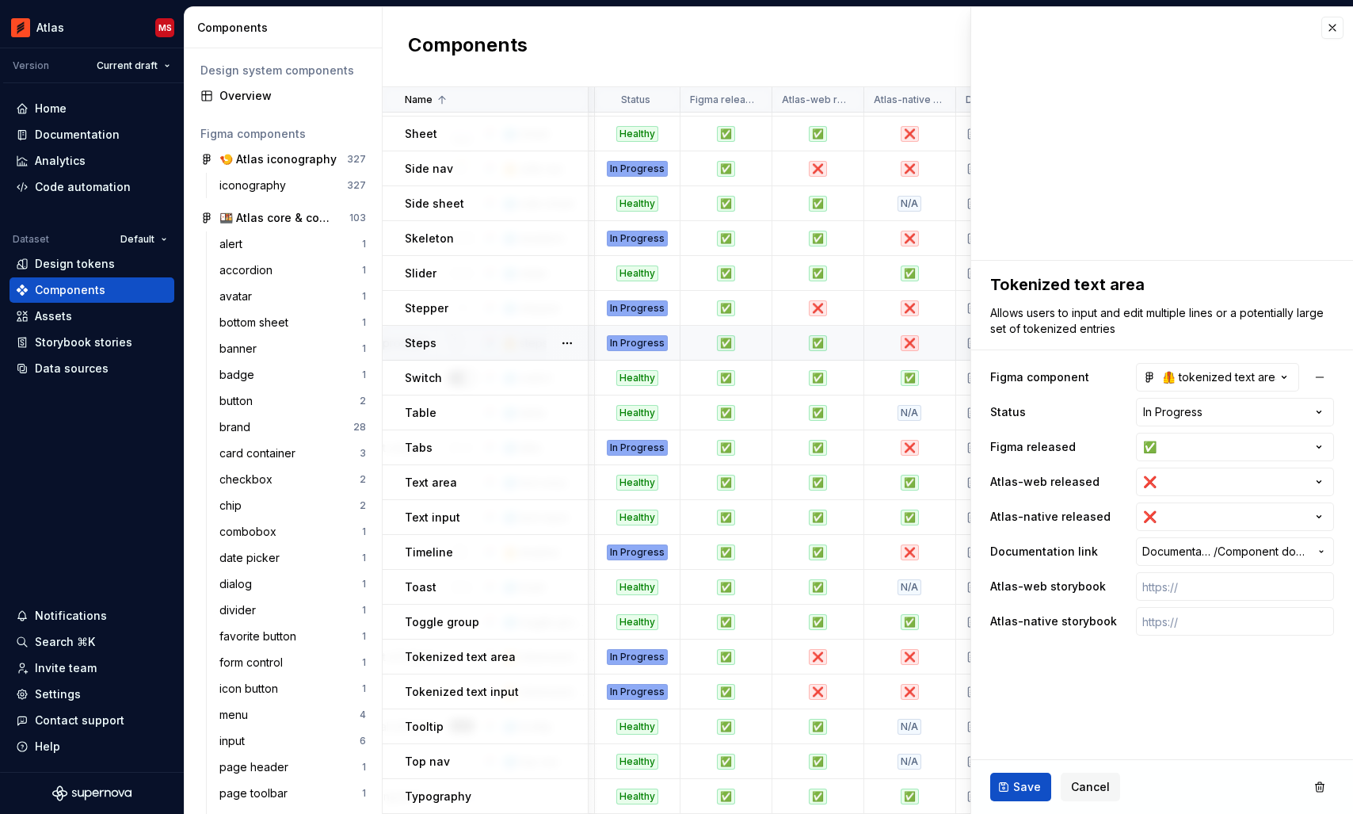
type textarea "*"
click at [1191, 486] on html "Atlas MS Version Current draft Home Documentation Analytics Code automation Dat…" at bounding box center [676, 407] width 1353 height 814
select select "**********"
click at [1157, 586] on input "text" at bounding box center [1235, 586] width 198 height 29
paste input "[URL][DOMAIN_NAME]"
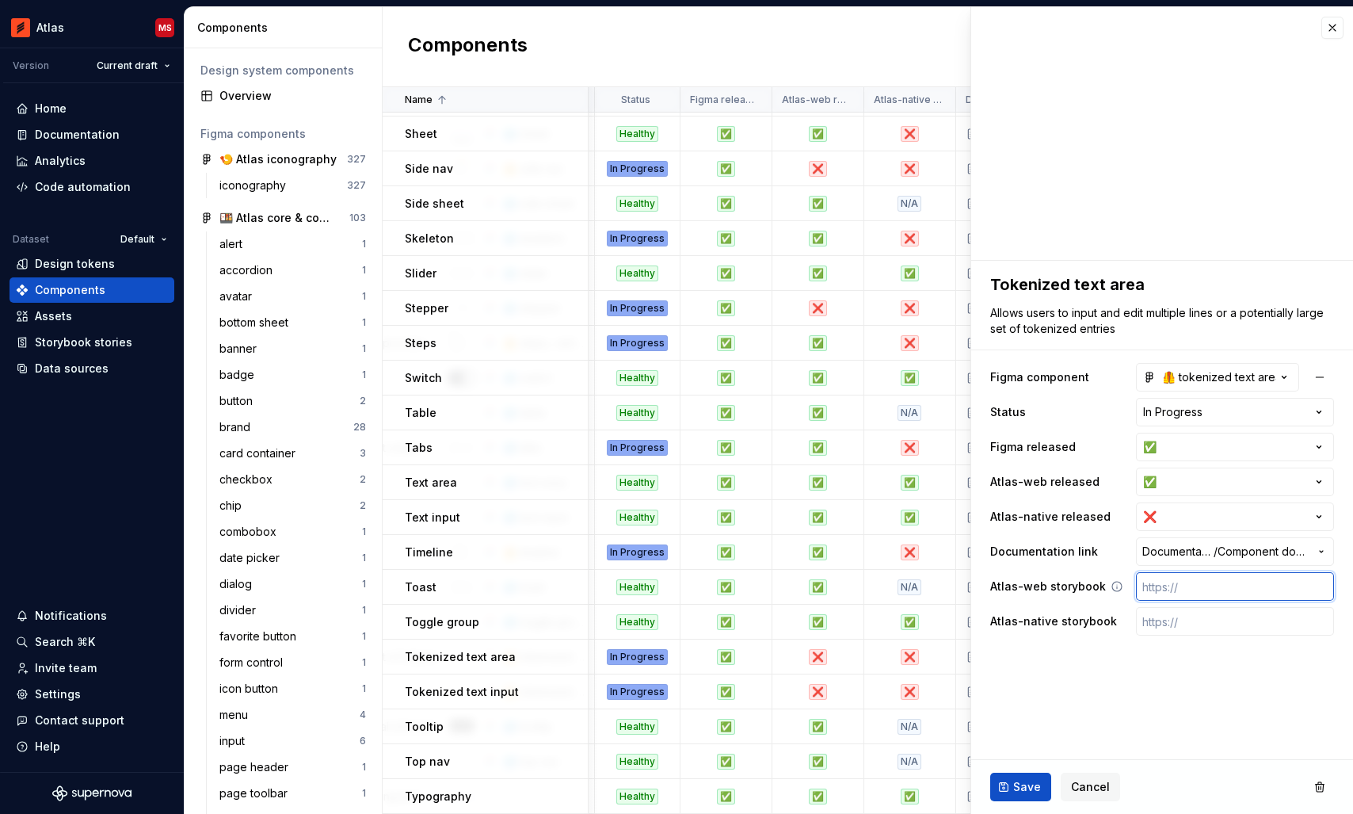
type textarea "*"
type input "[URL][DOMAIN_NAME]"
click at [1016, 779] on span "Save" at bounding box center [1027, 787] width 28 height 16
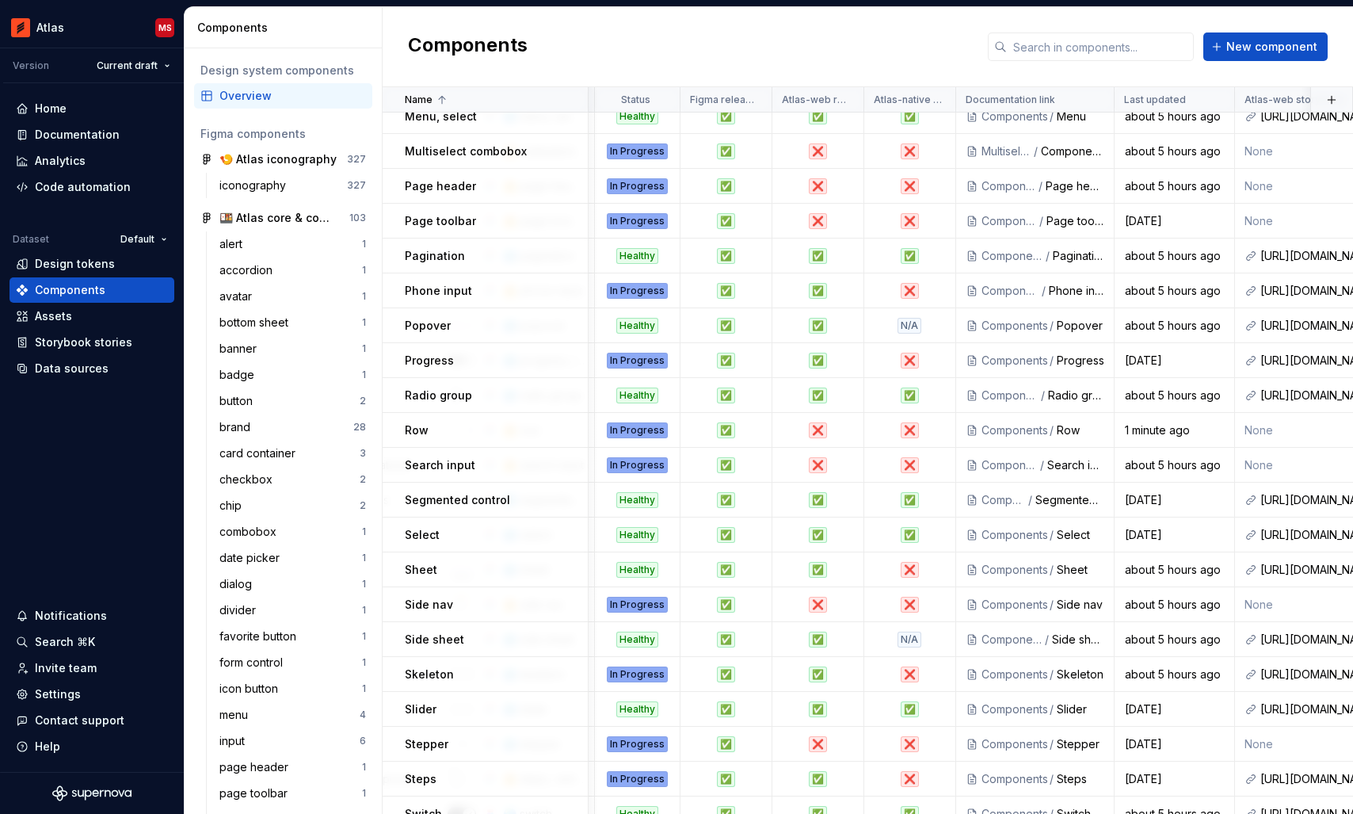
scroll to position [885, 566]
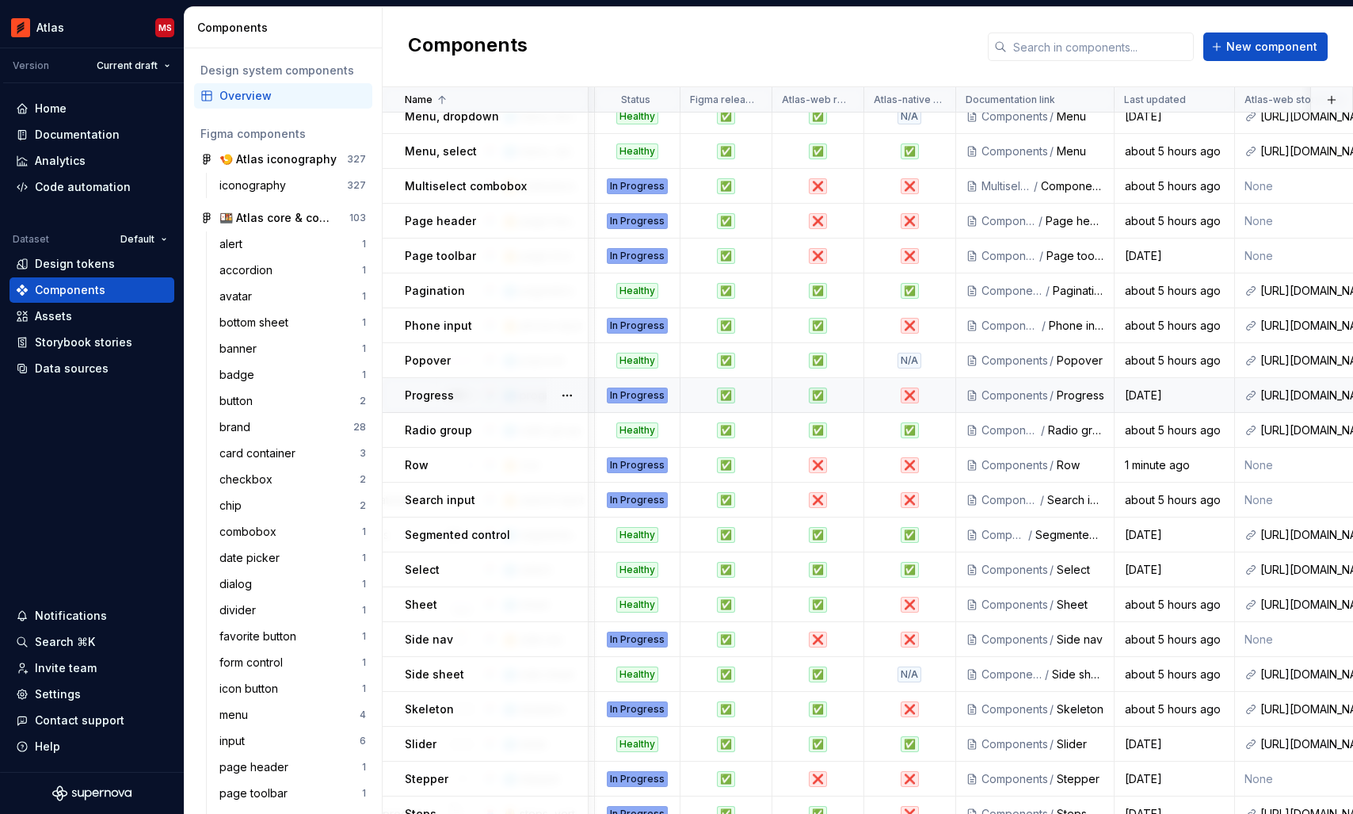
click at [840, 398] on div "✅" at bounding box center [818, 395] width 90 height 16
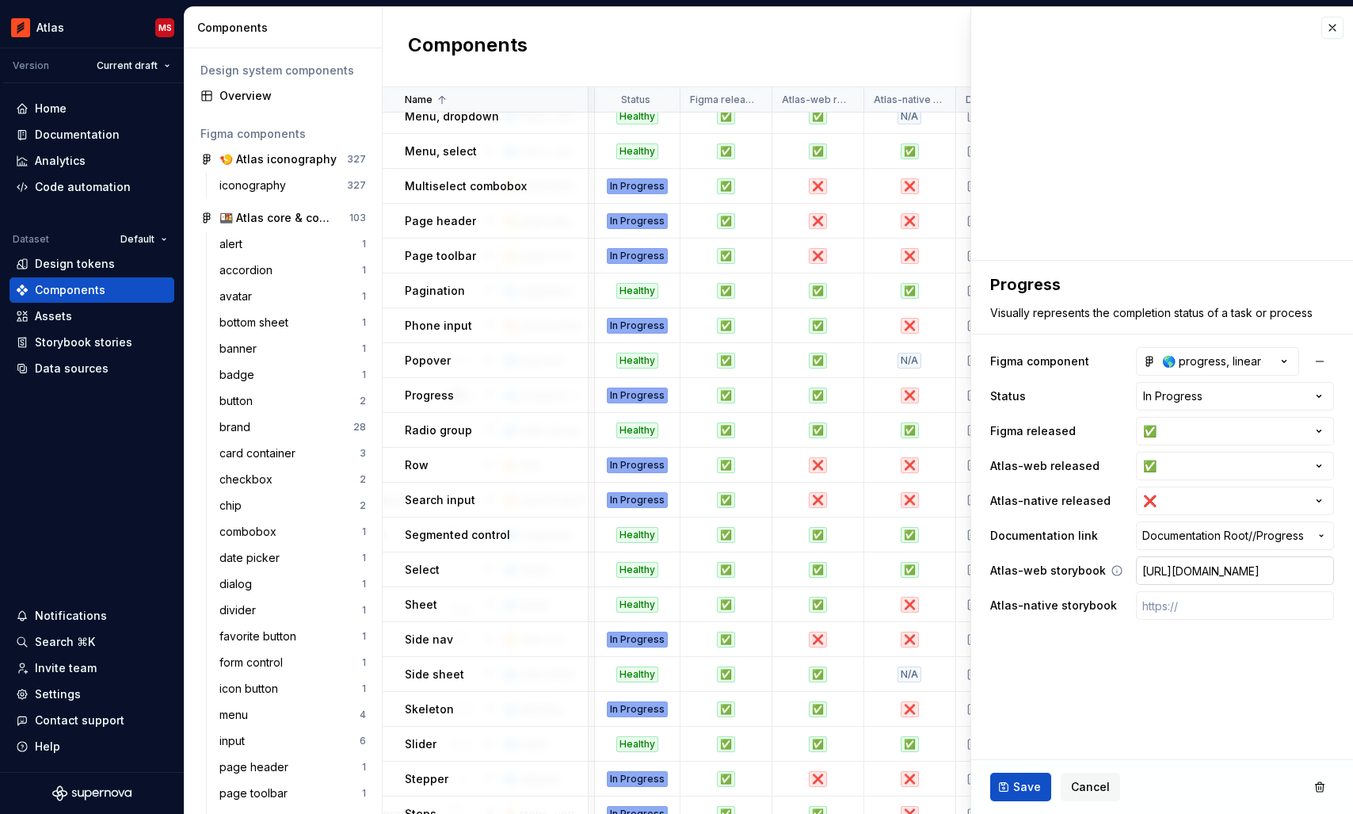
click at [1195, 565] on input "[URL][DOMAIN_NAME]" at bounding box center [1235, 570] width 198 height 29
click at [1227, 566] on input "[URL][DOMAIN_NAME]" at bounding box center [1235, 570] width 198 height 29
drag, startPoint x: 1242, startPoint y: 567, endPoint x: 1360, endPoint y: 568, distance: 118.0
click at [1352, 568] on html "Atlas MS Version Current draft Home Documentation Analytics Code automation Dat…" at bounding box center [676, 407] width 1353 height 814
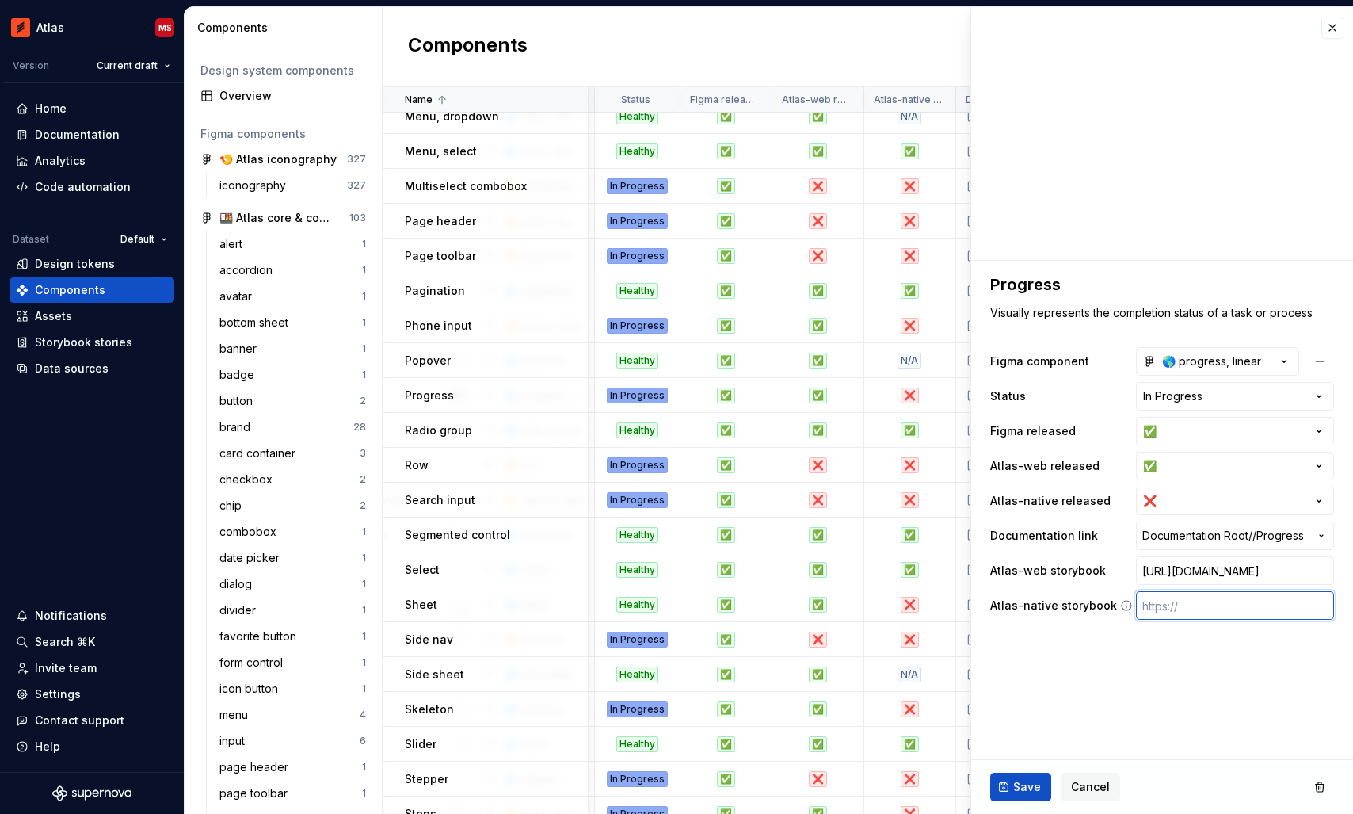
scroll to position [0, 0]
click at [1173, 603] on input "text" at bounding box center [1235, 605] width 198 height 29
paste input "[URL][DOMAIN_NAME]"
type textarea "*"
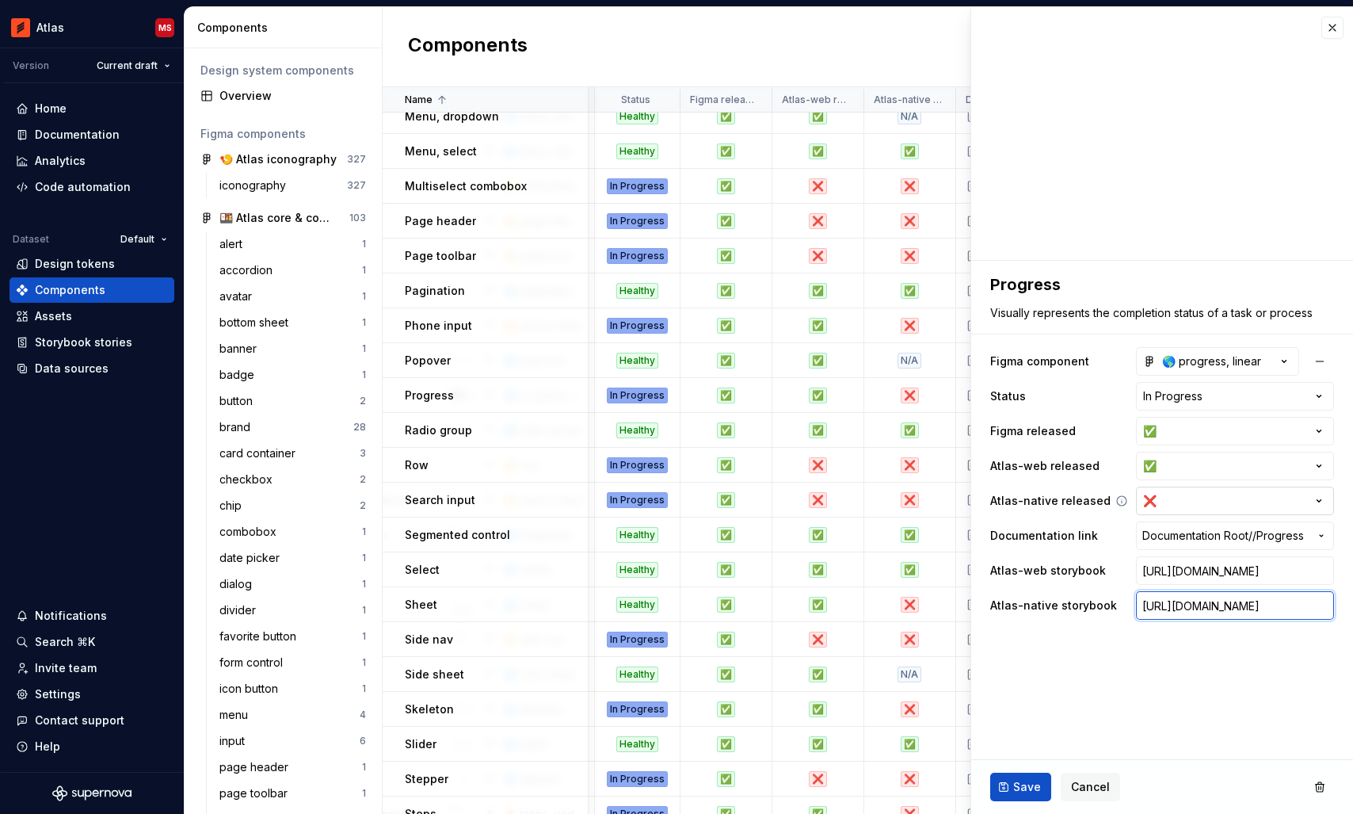
type input "[URL][DOMAIN_NAME]"
click at [1181, 504] on html "Atlas MS Version Current draft Home Documentation Analytics Code automation Dat…" at bounding box center [676, 407] width 1353 height 814
type textarea "*"
select select "**********"
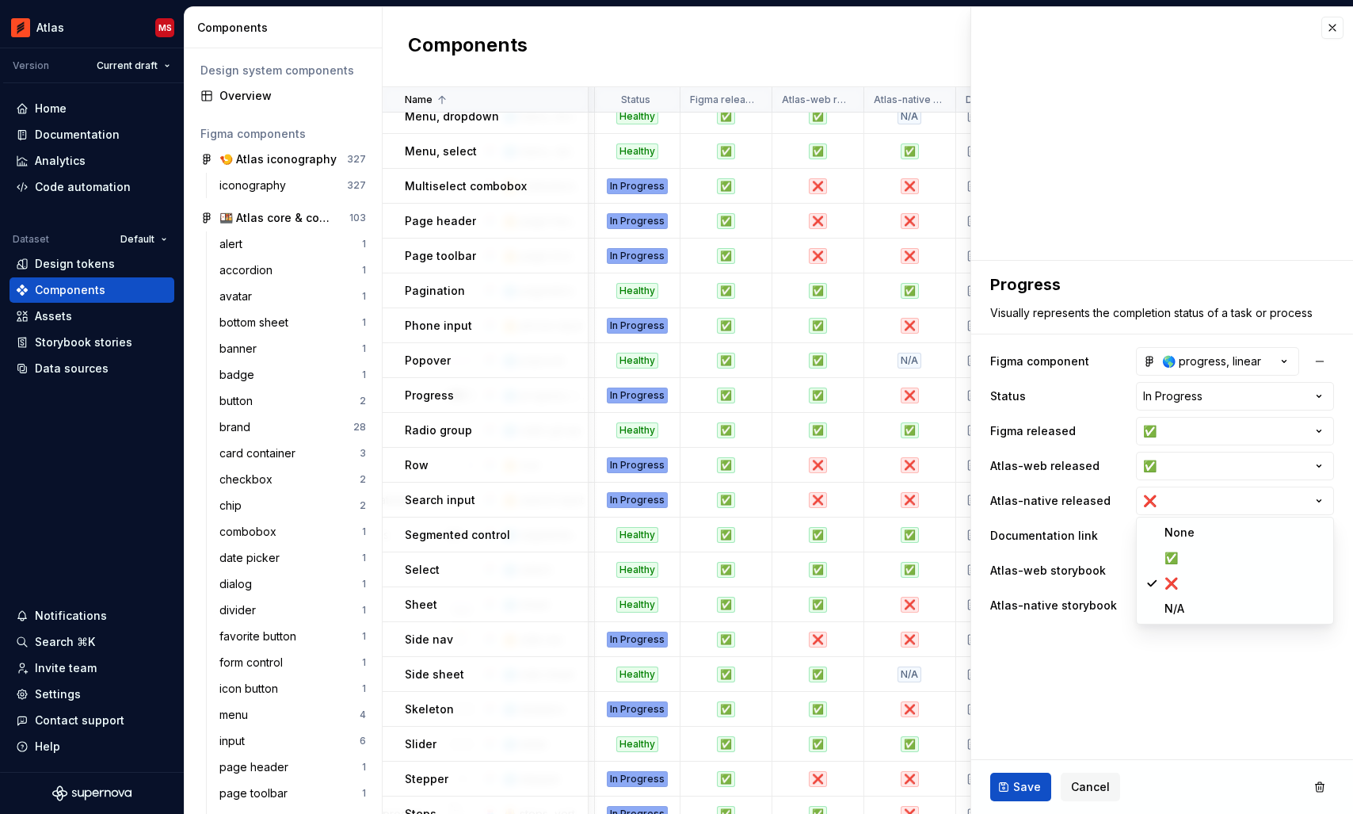
type textarea "*"
click at [1183, 391] on html "Atlas MS Version Current draft Home Documentation Analytics Code automation Dat…" at bounding box center [676, 407] width 1353 height 814
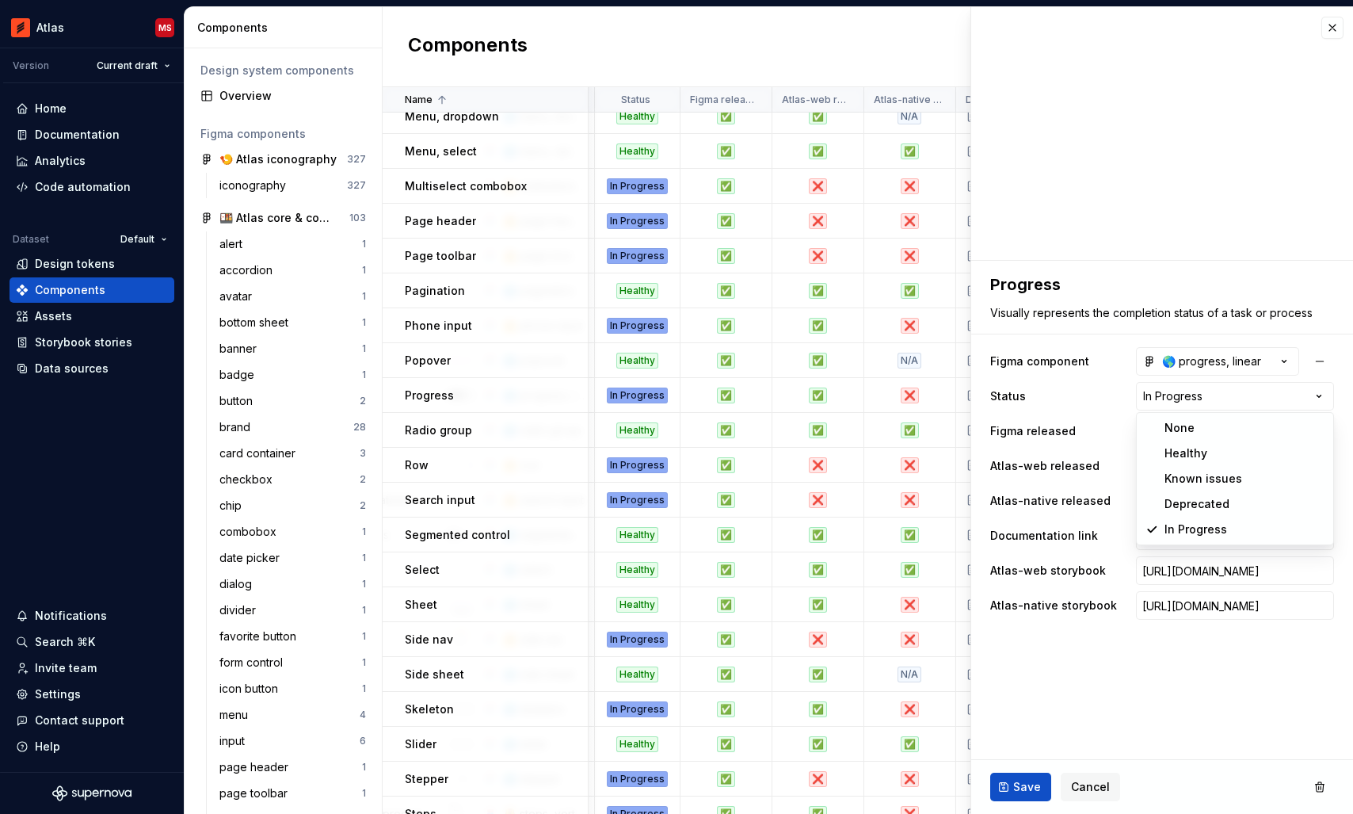
select select "**********"
click at [1009, 787] on button "Save" at bounding box center [1020, 786] width 61 height 29
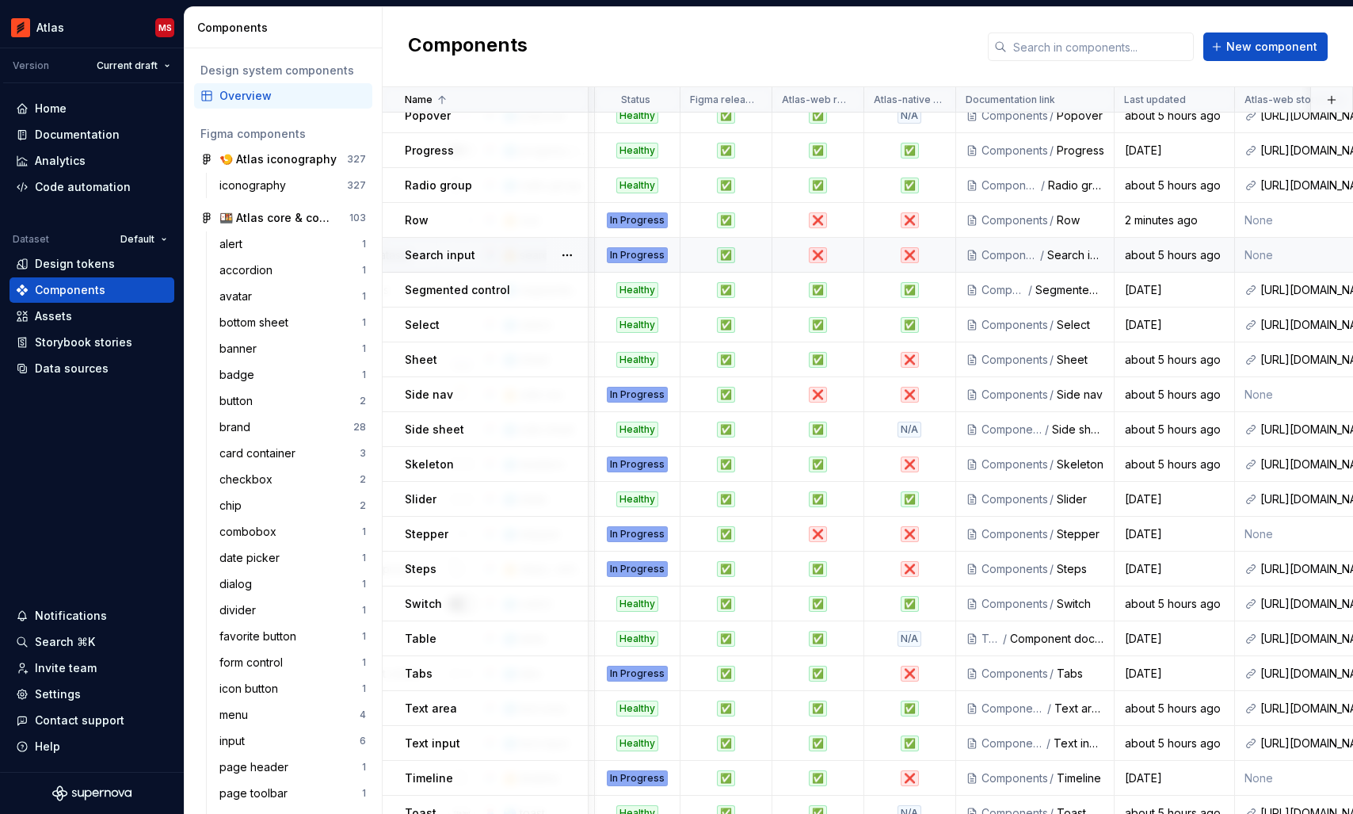
scroll to position [1216, 566]
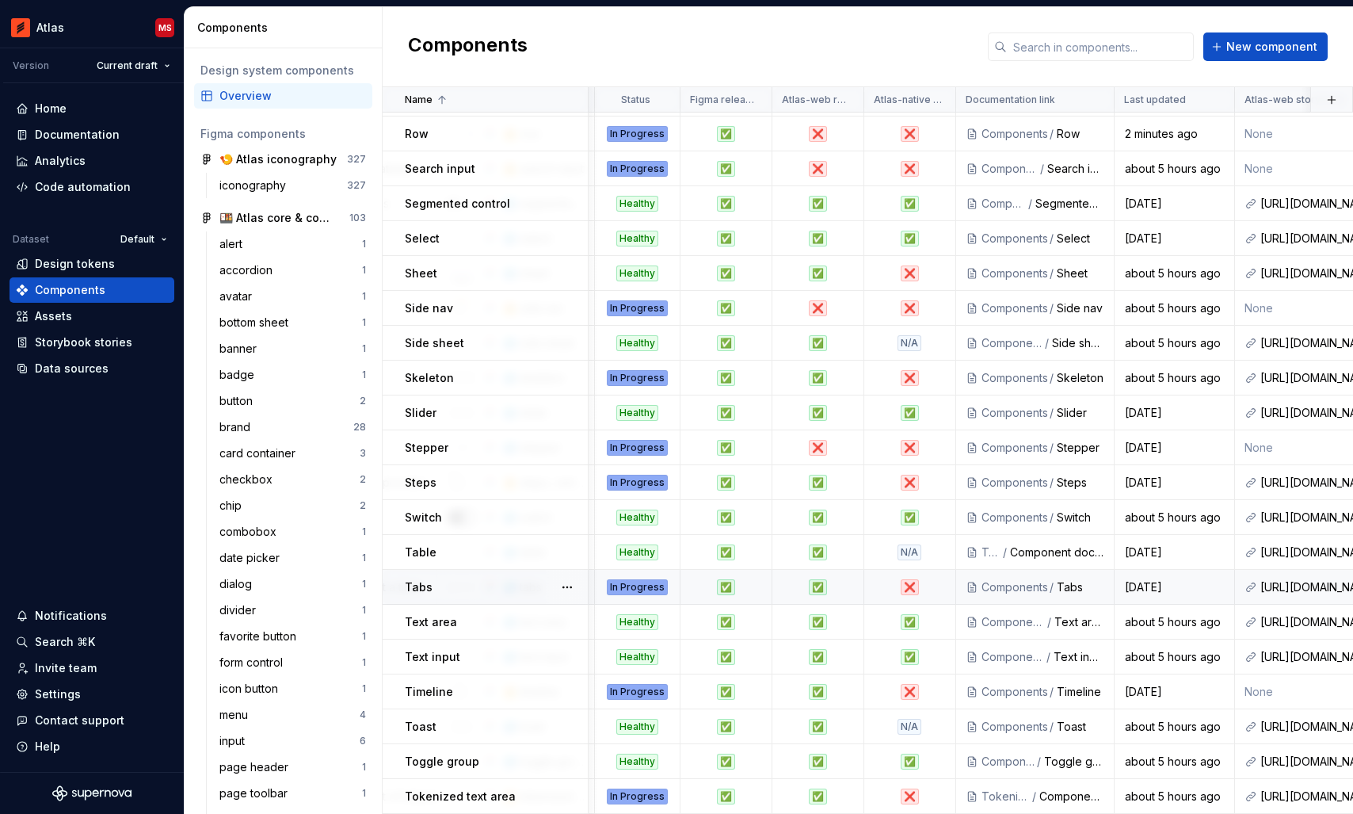
click at [502, 577] on td "Tabs" at bounding box center [486, 587] width 206 height 35
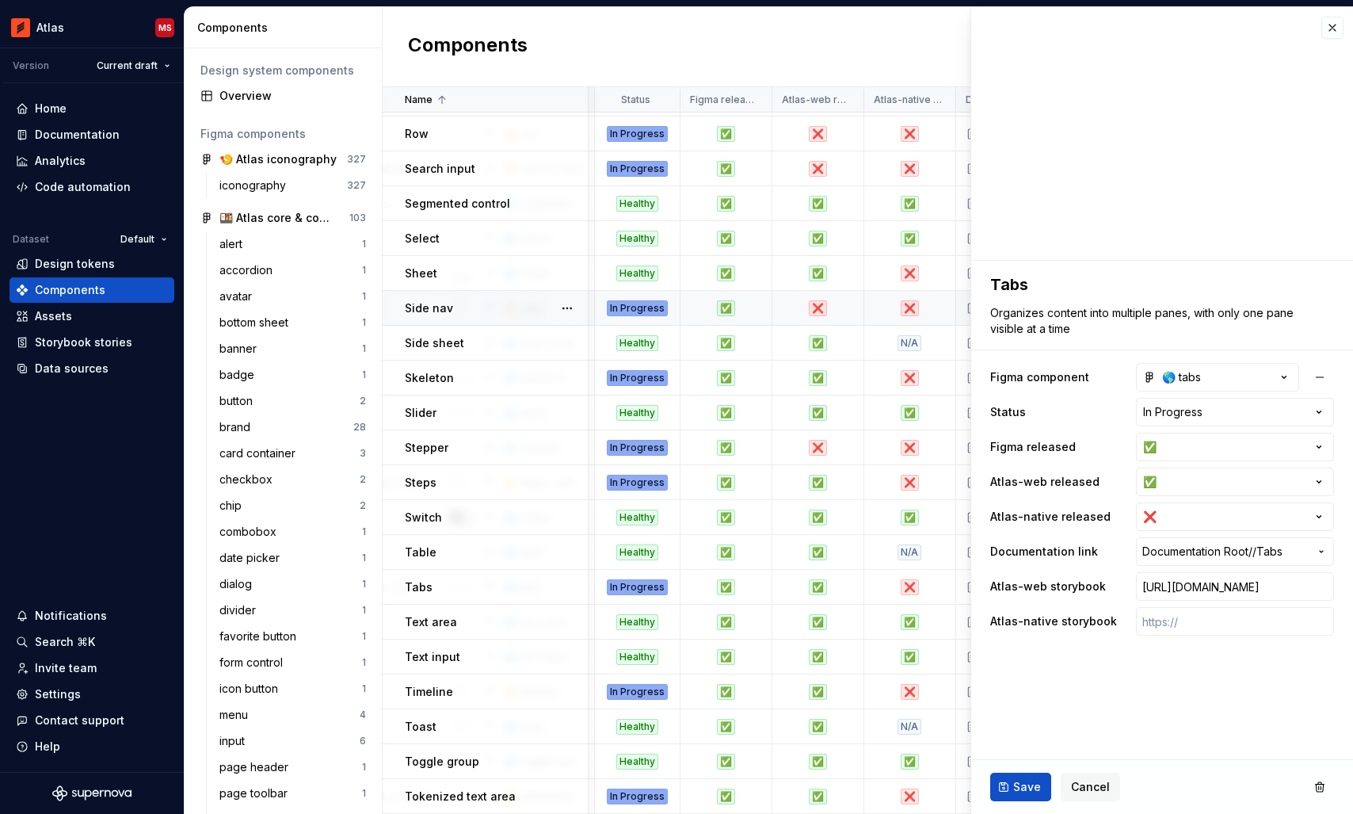
type textarea "*"
click at [1180, 518] on html "Atlas MS Version Current draft Home Documentation Analytics Code automation Dat…" at bounding box center [676, 407] width 1353 height 814
select select "**********"
click at [1170, 631] on input "text" at bounding box center [1235, 621] width 198 height 29
paste input "[URL][DOMAIN_NAME]"
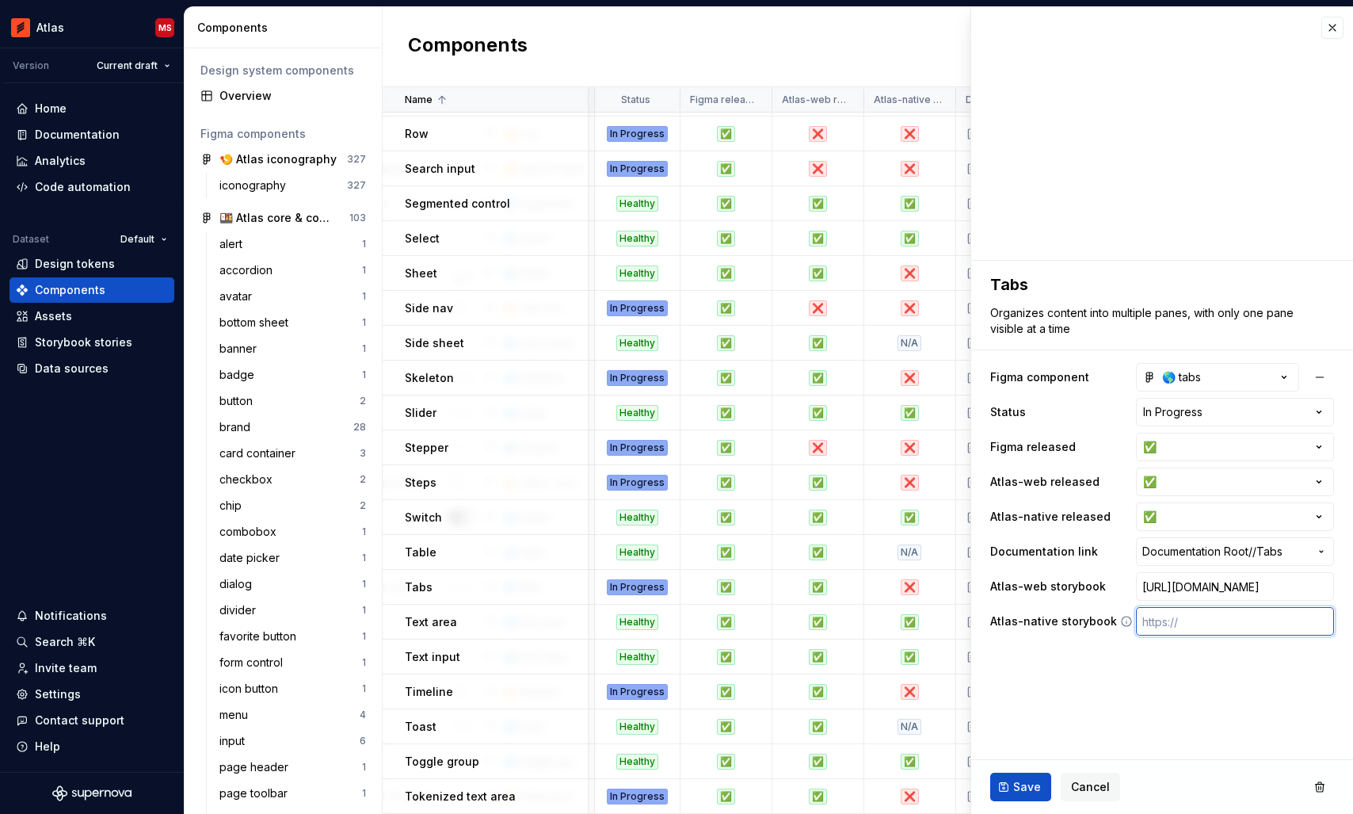
type textarea "*"
type input "[URL][DOMAIN_NAME]"
click at [1177, 406] on html "Atlas MS Version Current draft Home Documentation Analytics Code automation Dat…" at bounding box center [676, 407] width 1353 height 814
type textarea "*"
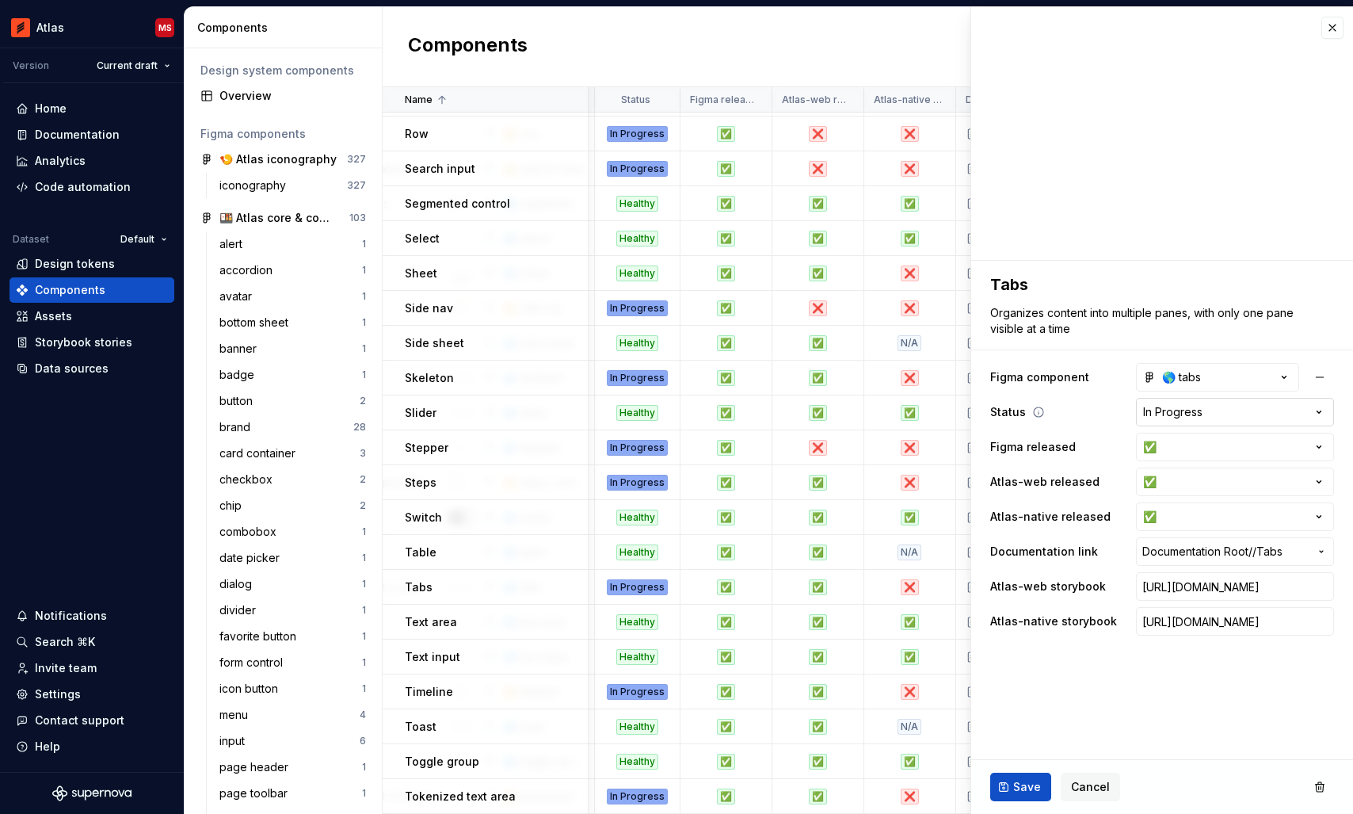
scroll to position [0, 0]
select select "**********"
click at [1016, 782] on span "Save" at bounding box center [1027, 787] width 28 height 16
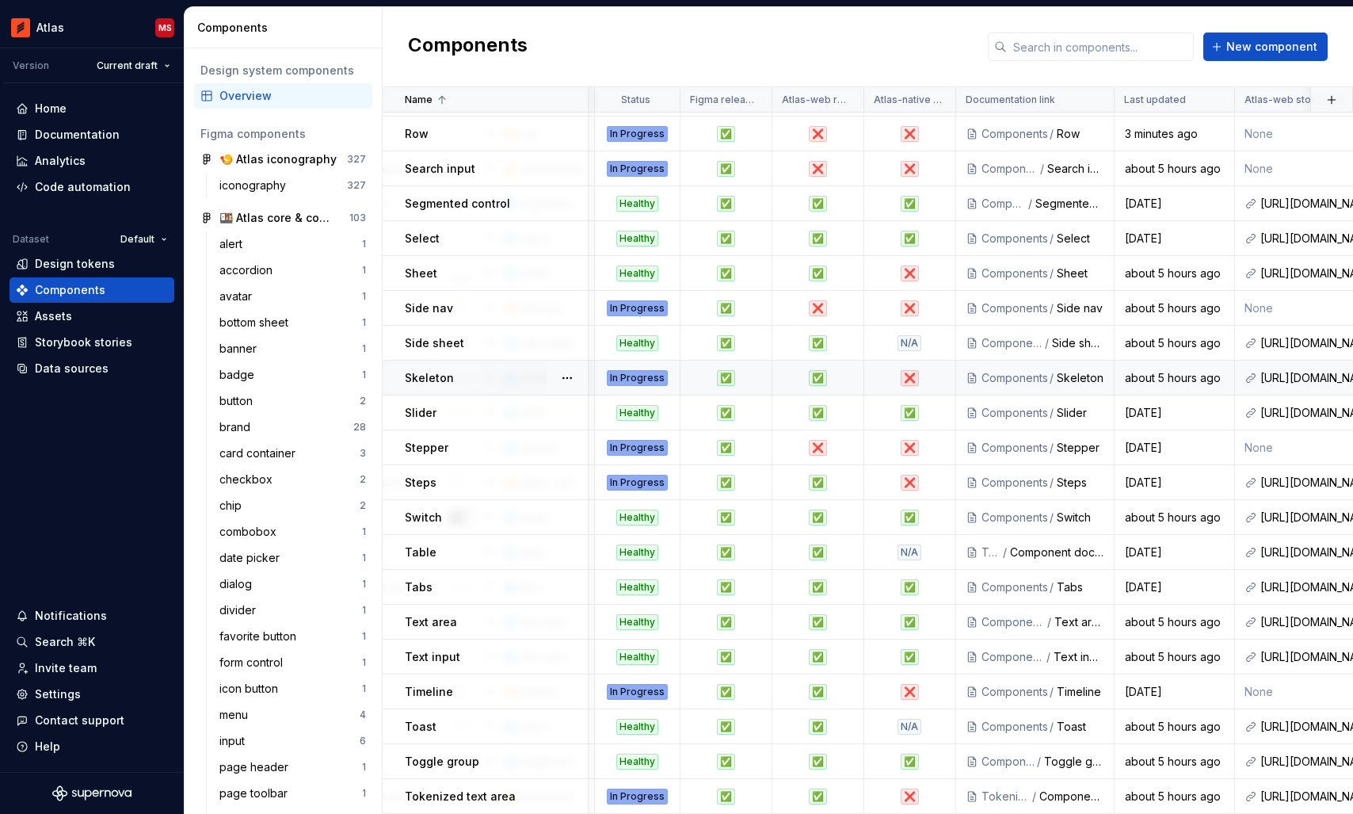
click at [486, 373] on div "Skeleton" at bounding box center [496, 378] width 182 height 16
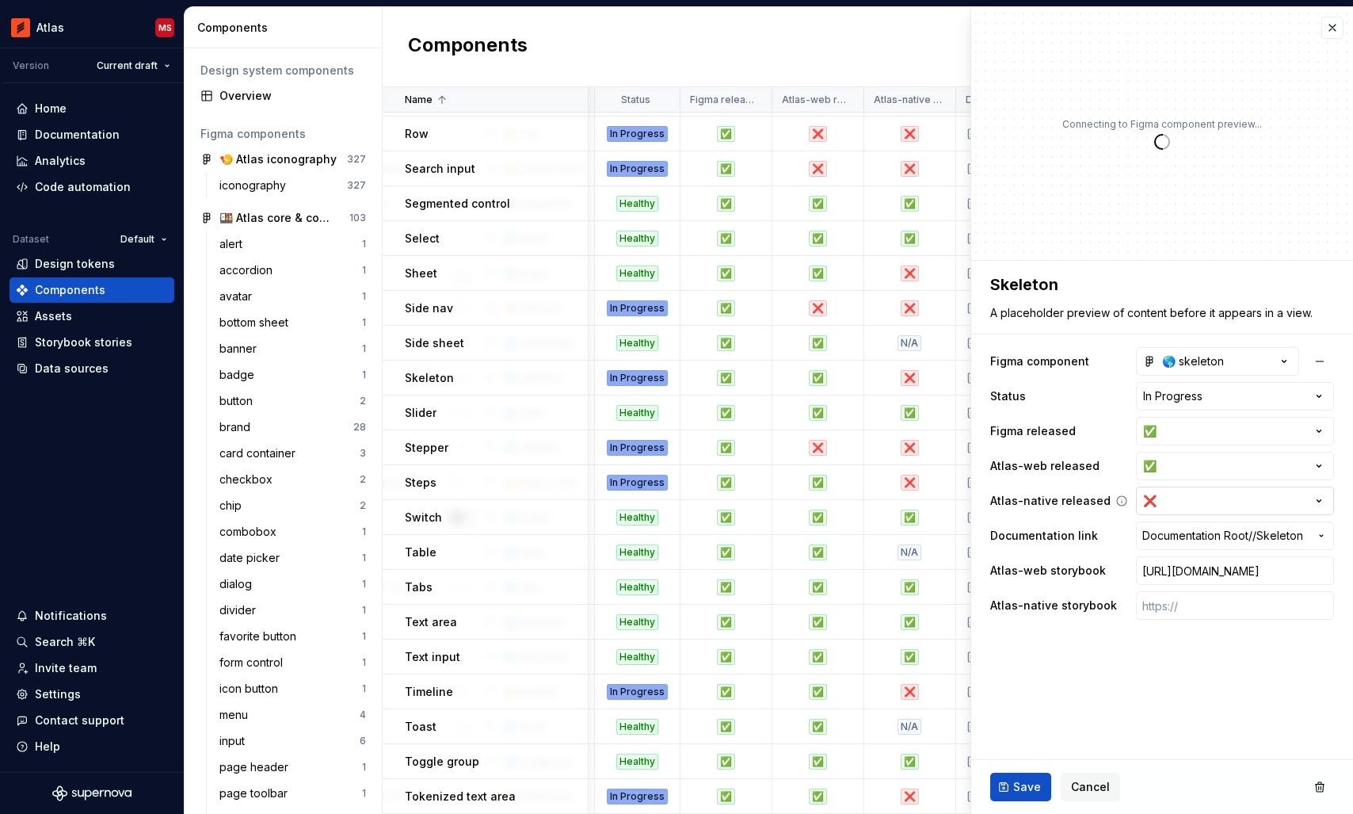
type textarea "*"
click at [1202, 497] on html "Atlas MS Version Current draft Home Documentation Analytics Code automation Dat…" at bounding box center [676, 407] width 1353 height 814
select select "**********"
type textarea "*"
click at [1179, 398] on html "Atlas MS Version Current draft Home Documentation Analytics Code automation Dat…" at bounding box center [676, 407] width 1353 height 814
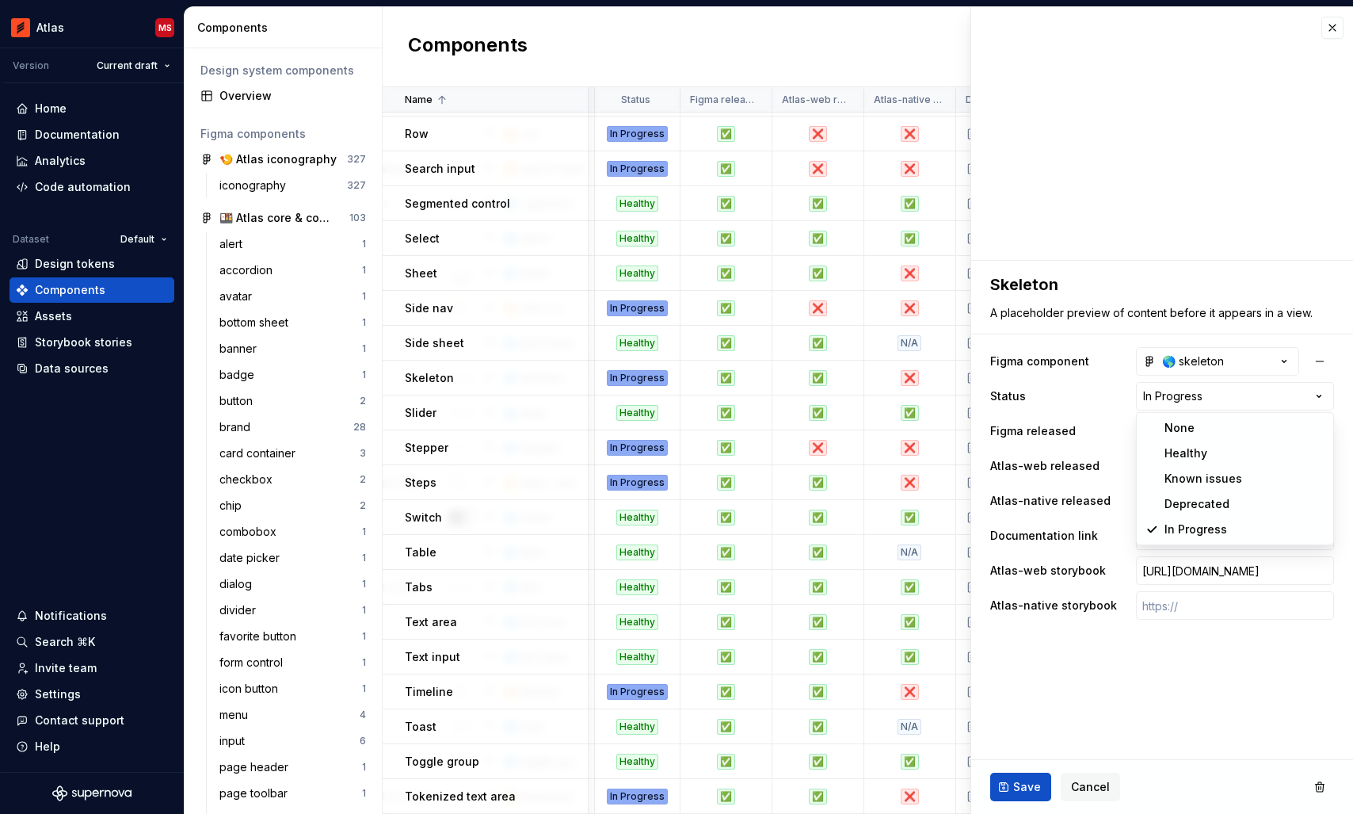
select select "**********"
click at [1158, 615] on input "text" at bounding box center [1235, 605] width 198 height 29
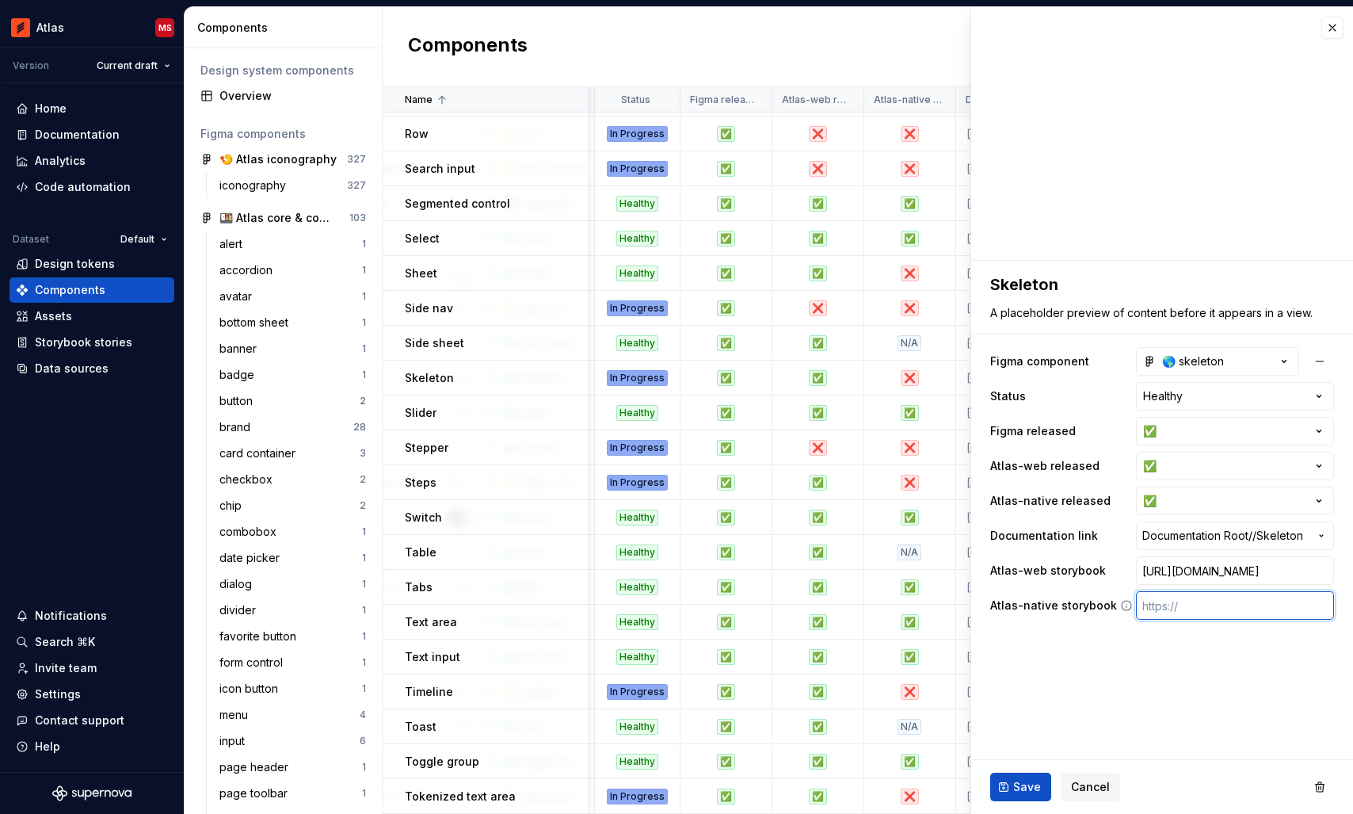
paste input "[URL][DOMAIN_NAME]"
type textarea "*"
type input "[URL][DOMAIN_NAME]"
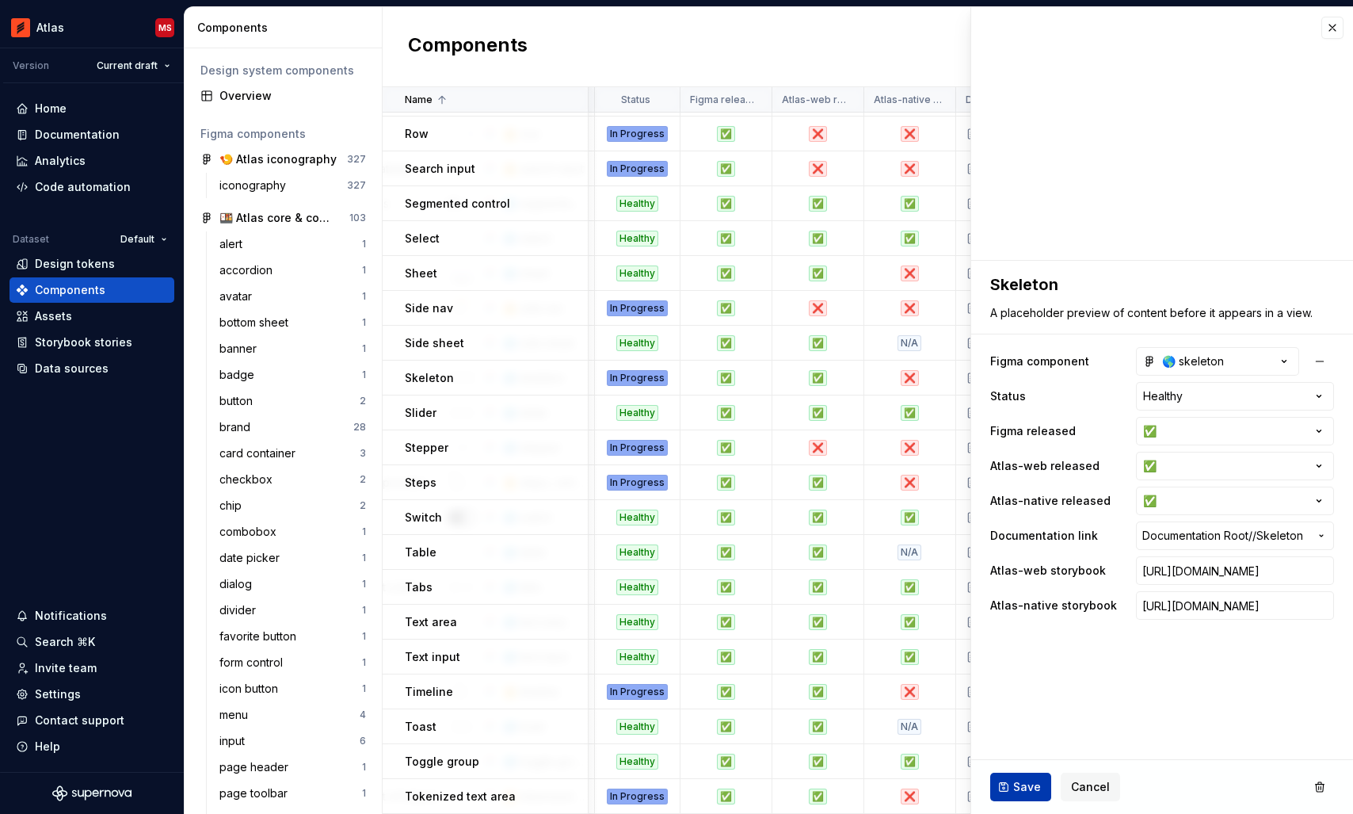
click at [1019, 785] on span "Save" at bounding box center [1027, 787] width 28 height 16
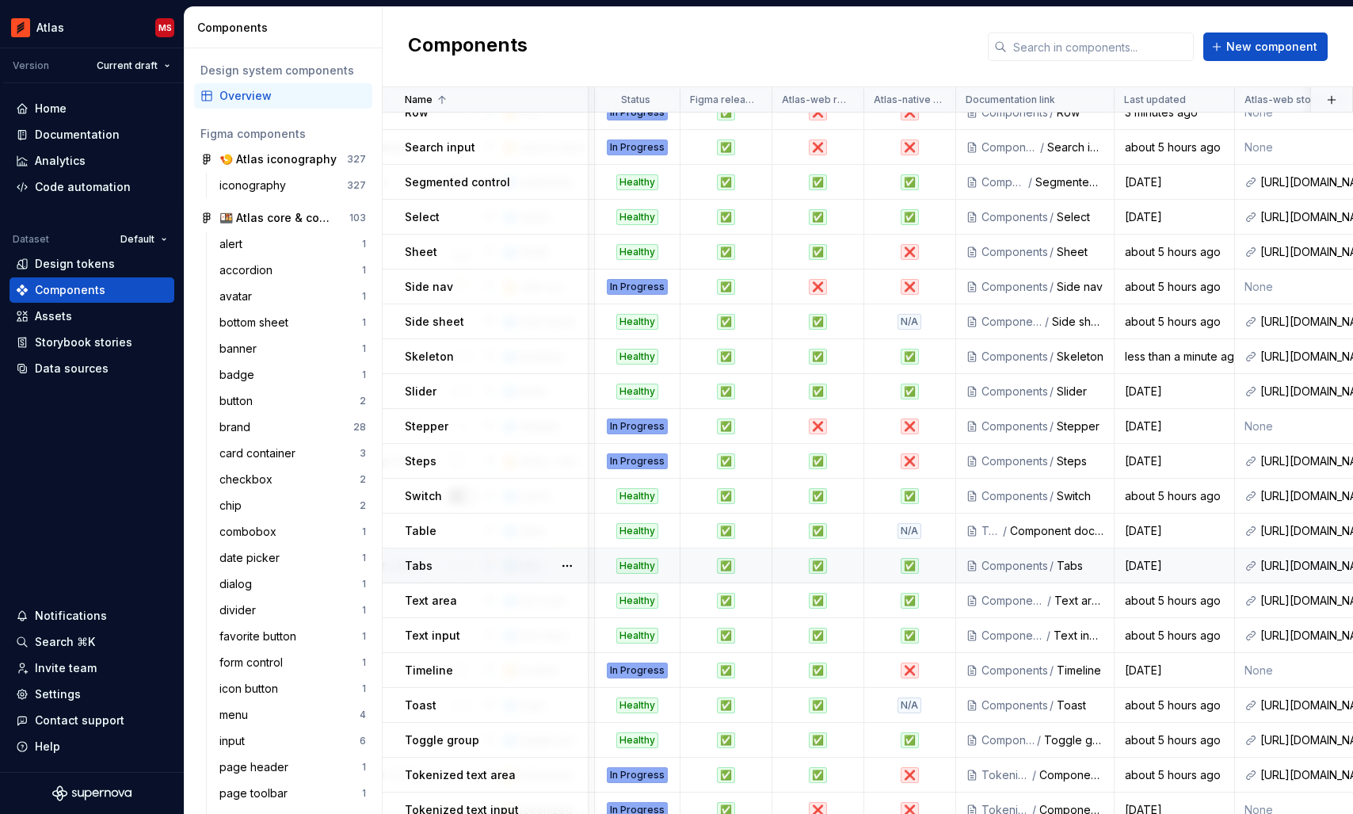
scroll to position [1353, 566]
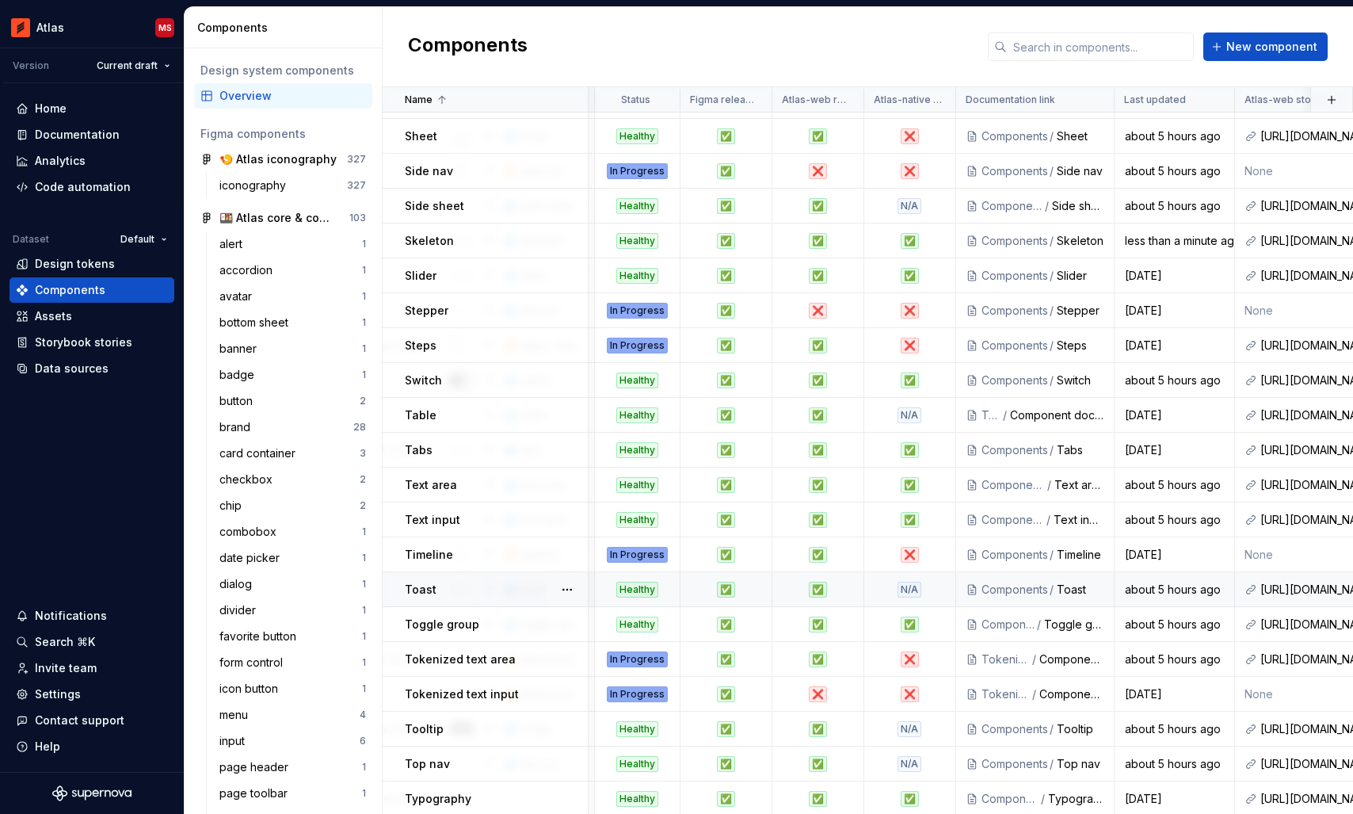
click at [901, 593] on div "N/A" at bounding box center [909, 589] width 24 height 16
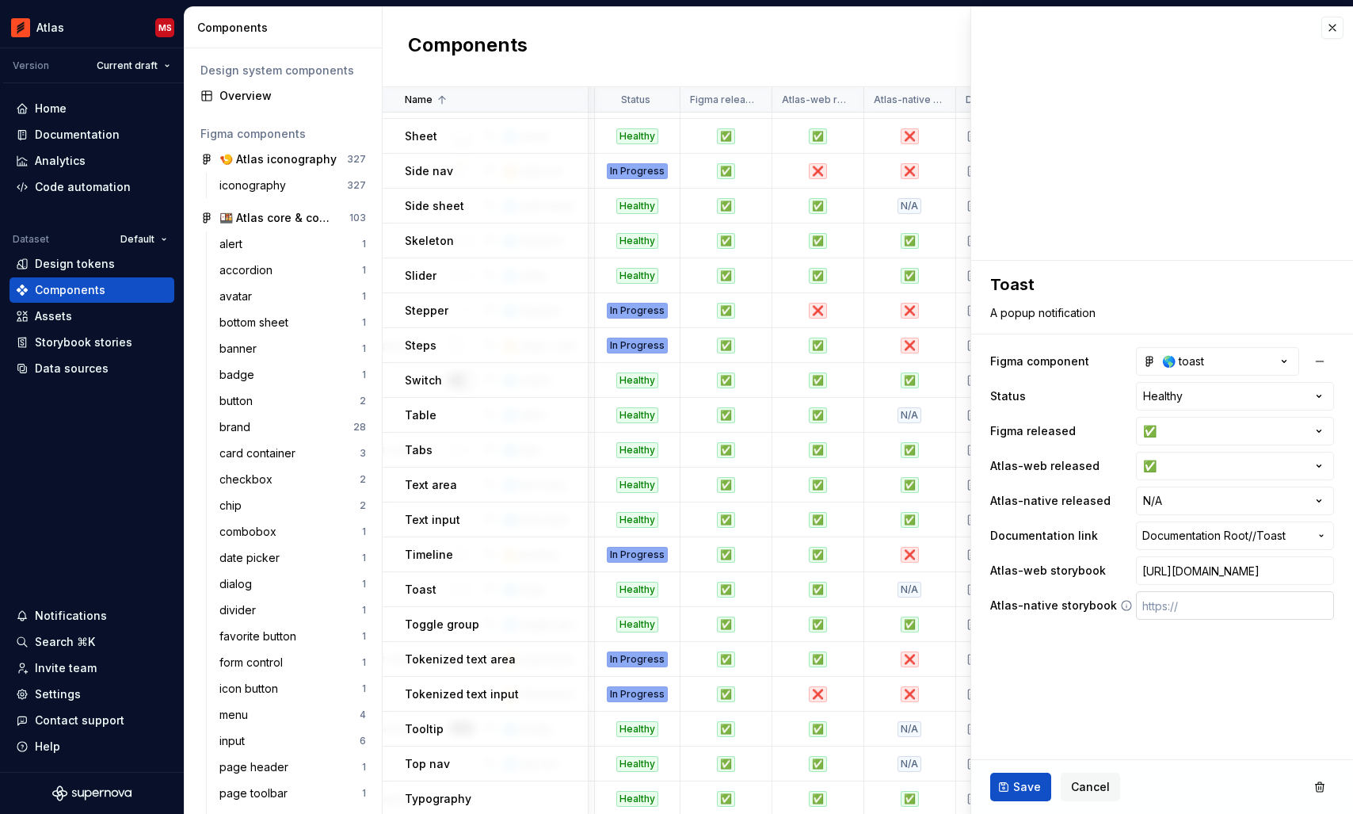
click at [1166, 607] on input "text" at bounding box center [1235, 605] width 198 height 29
paste input "[URL][DOMAIN_NAME]"
type textarea "*"
type input "[URL][DOMAIN_NAME]"
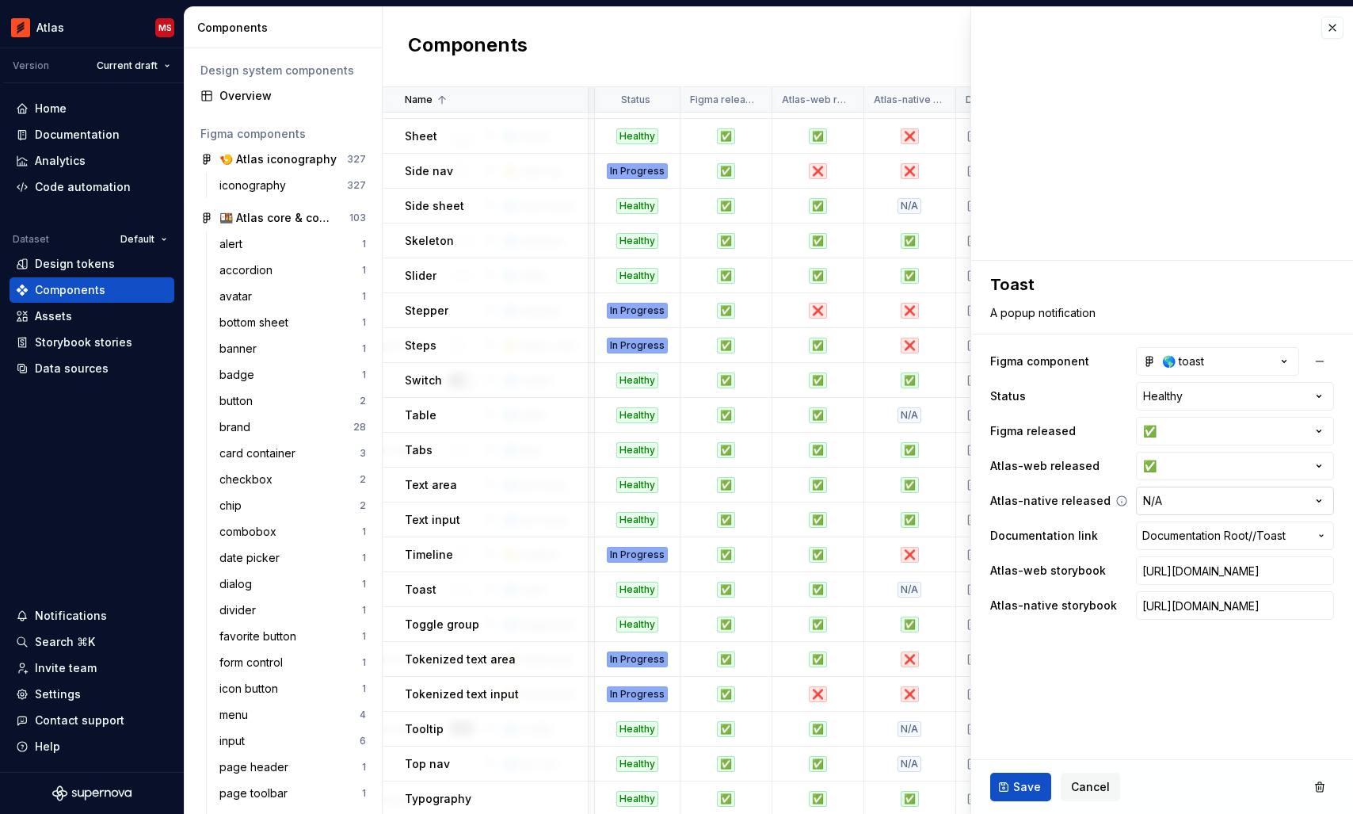
click at [1170, 508] on html "Atlas MS Version Current draft Home Documentation Analytics Code automation Dat…" at bounding box center [676, 407] width 1353 height 814
type textarea "*"
select select "**********"
click at [1019, 787] on span "Save" at bounding box center [1027, 787] width 28 height 16
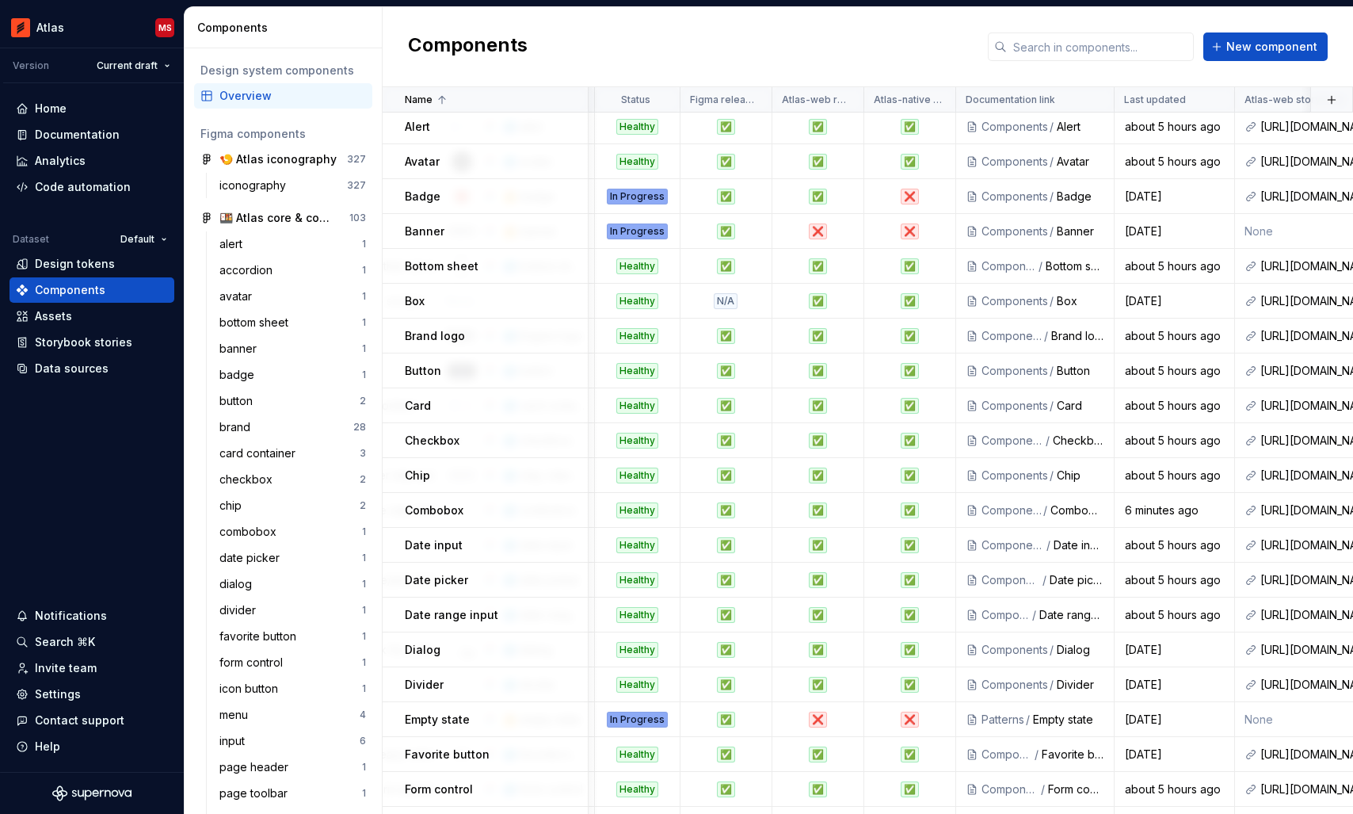
scroll to position [0, 566]
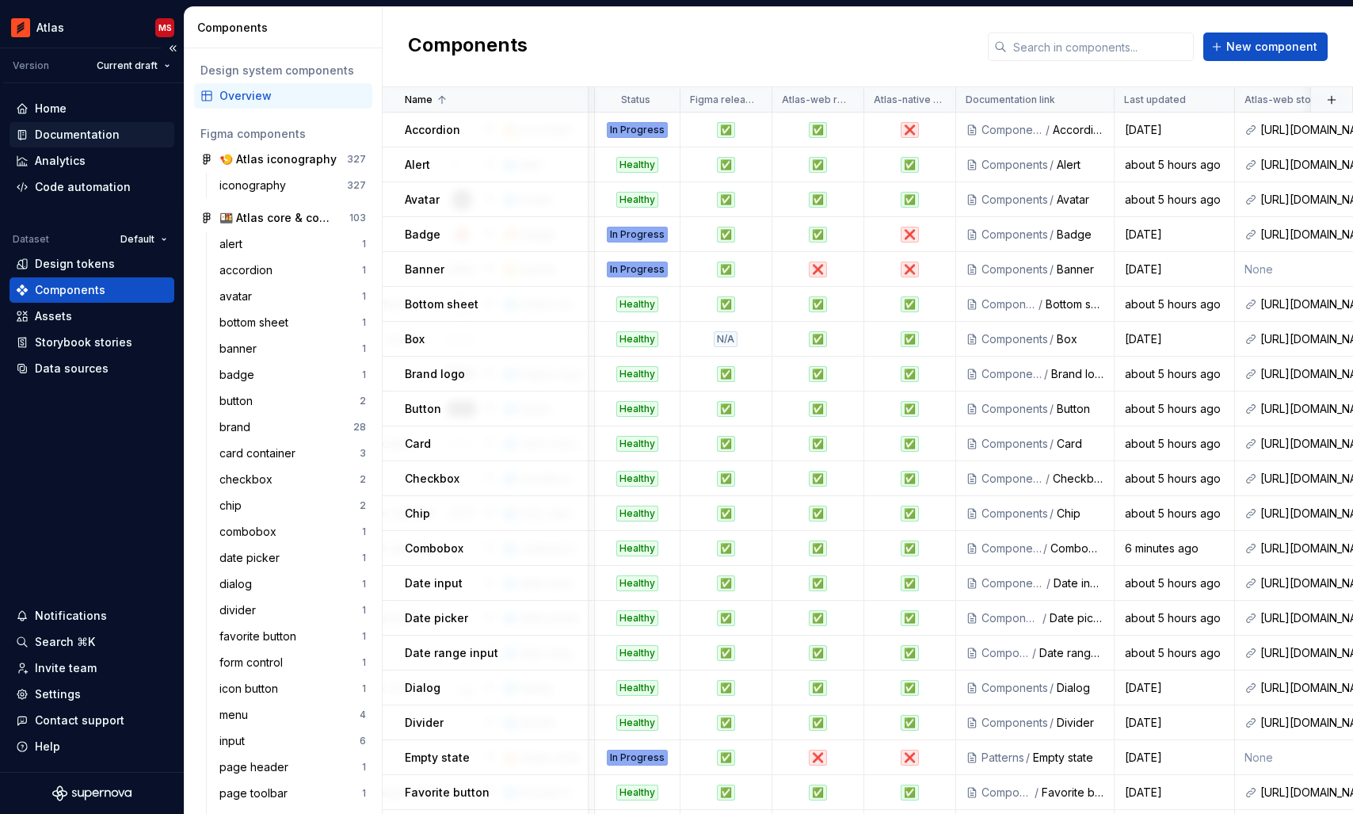
click at [67, 124] on div "Documentation" at bounding box center [92, 134] width 165 height 25
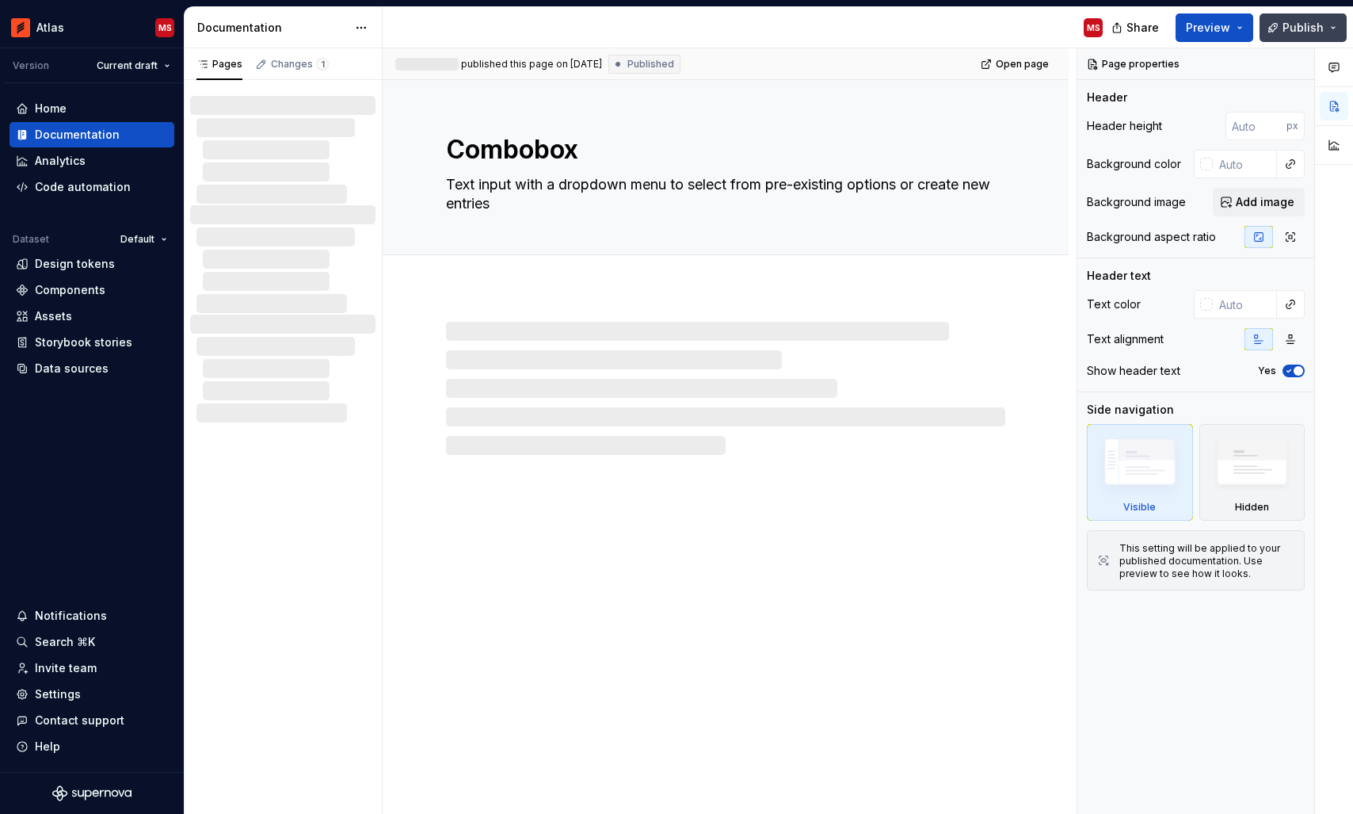
click at [1293, 25] on span "Publish" at bounding box center [1302, 28] width 41 height 16
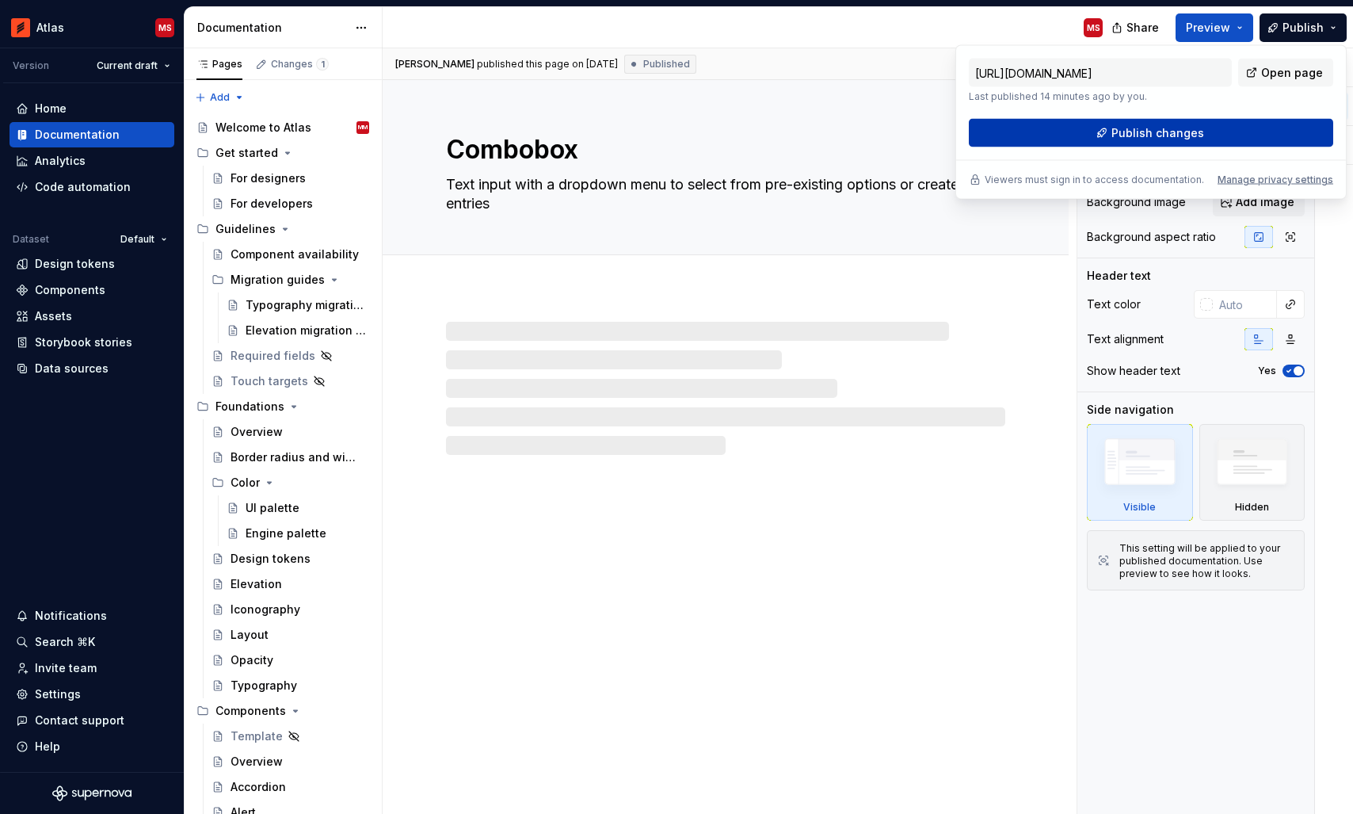
click at [1144, 127] on span "Publish changes" at bounding box center [1157, 133] width 93 height 16
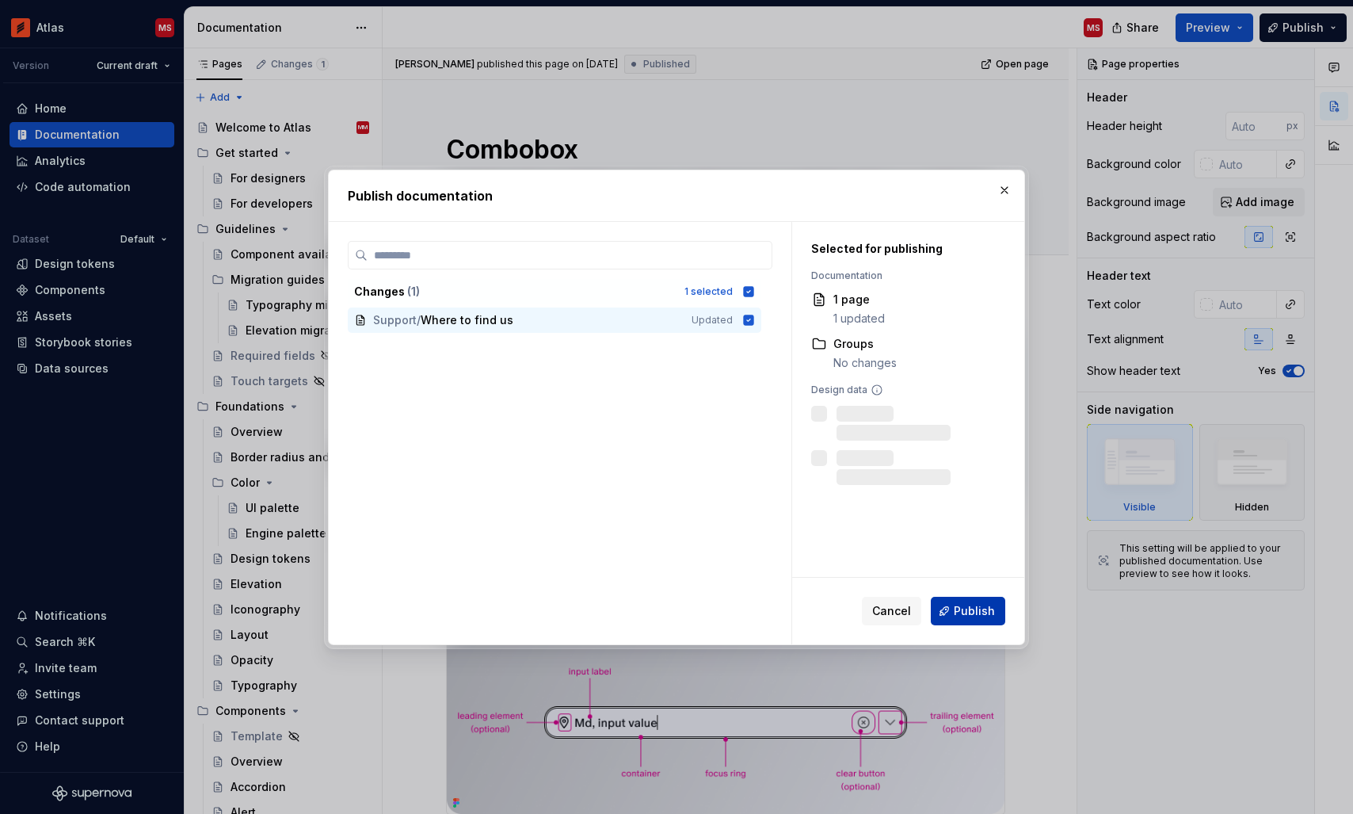
click at [981, 608] on span "Publish" at bounding box center [974, 611] width 41 height 16
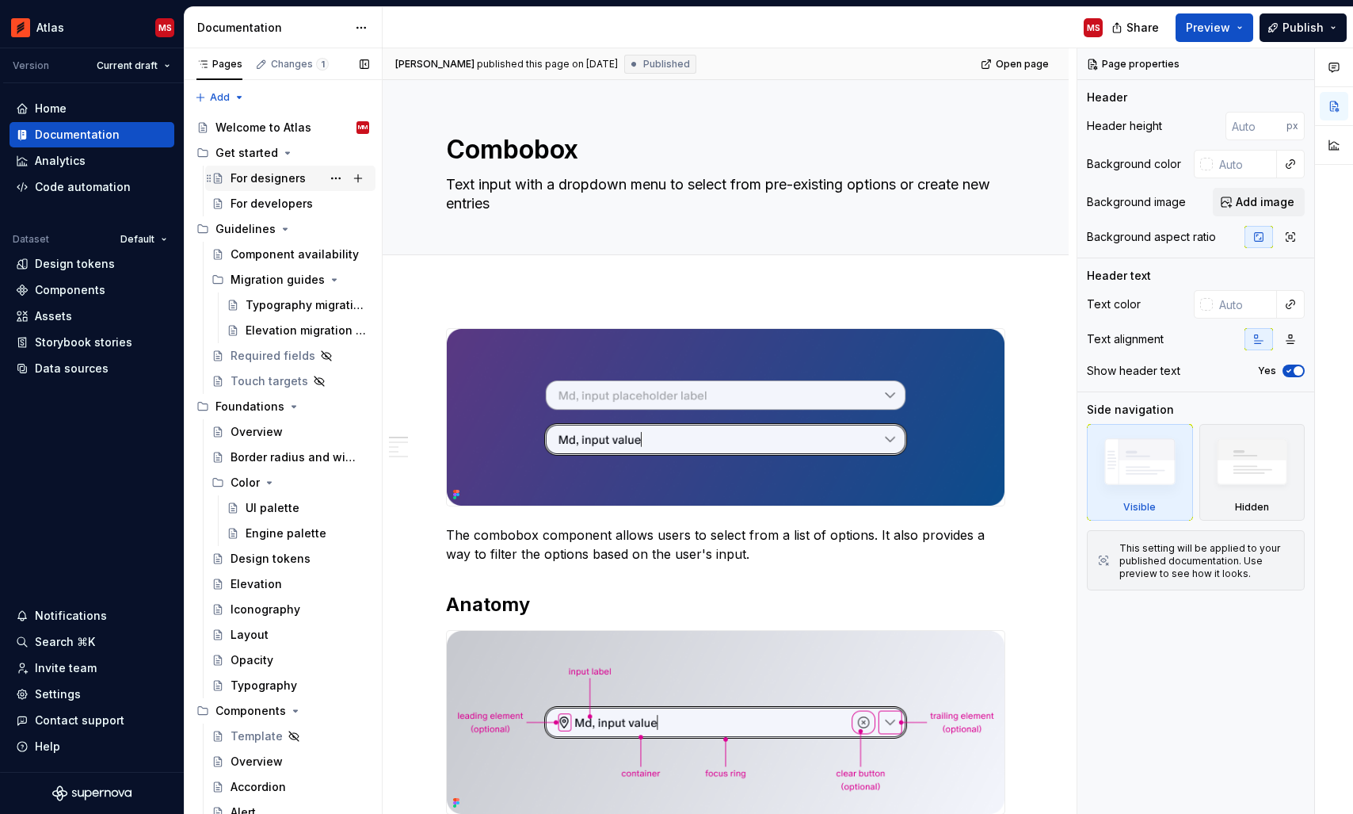
click at [265, 176] on div "For designers" at bounding box center [268, 178] width 75 height 16
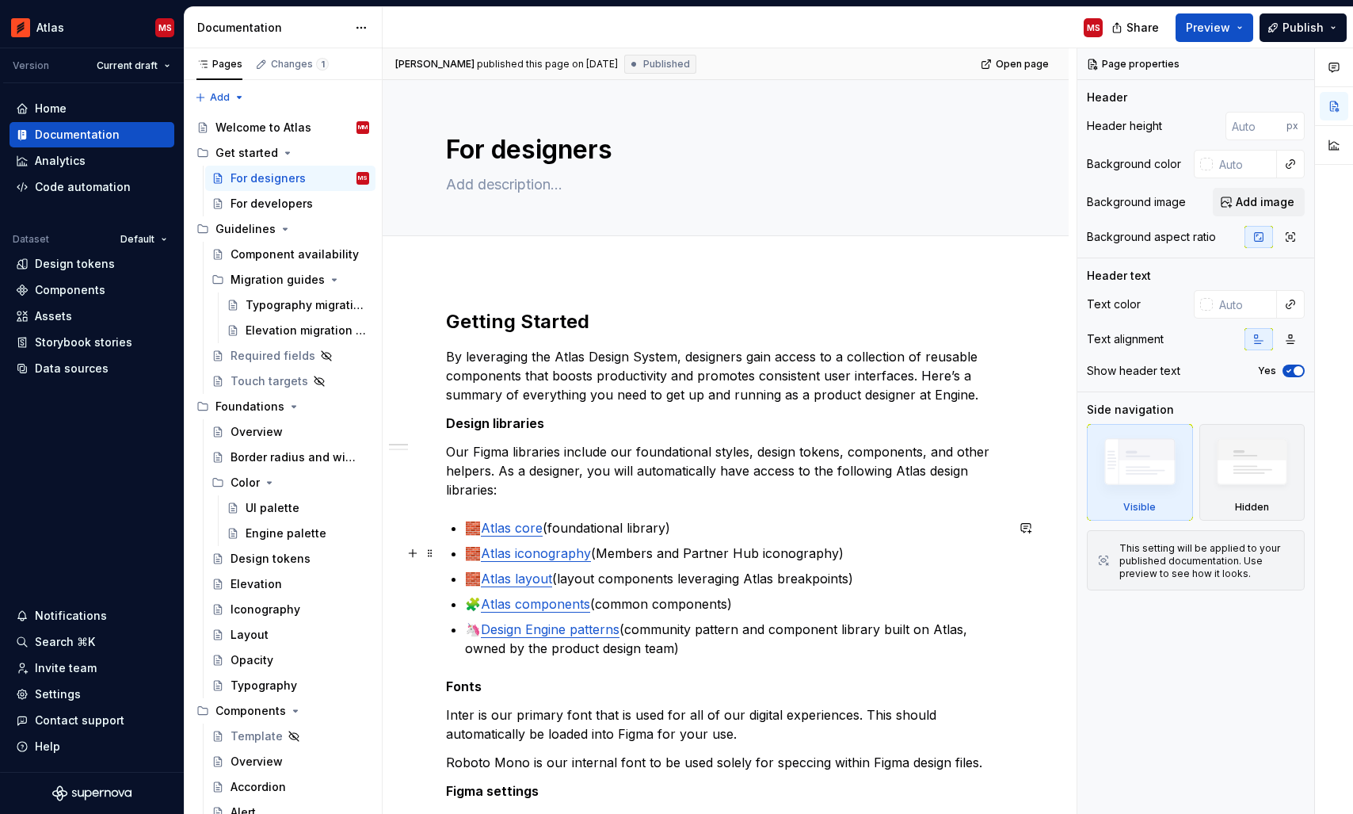
type textarea "*"
click at [474, 555] on p "🧱 Atlas iconography (Members and Partner Hub iconography)" at bounding box center [735, 552] width 540 height 19
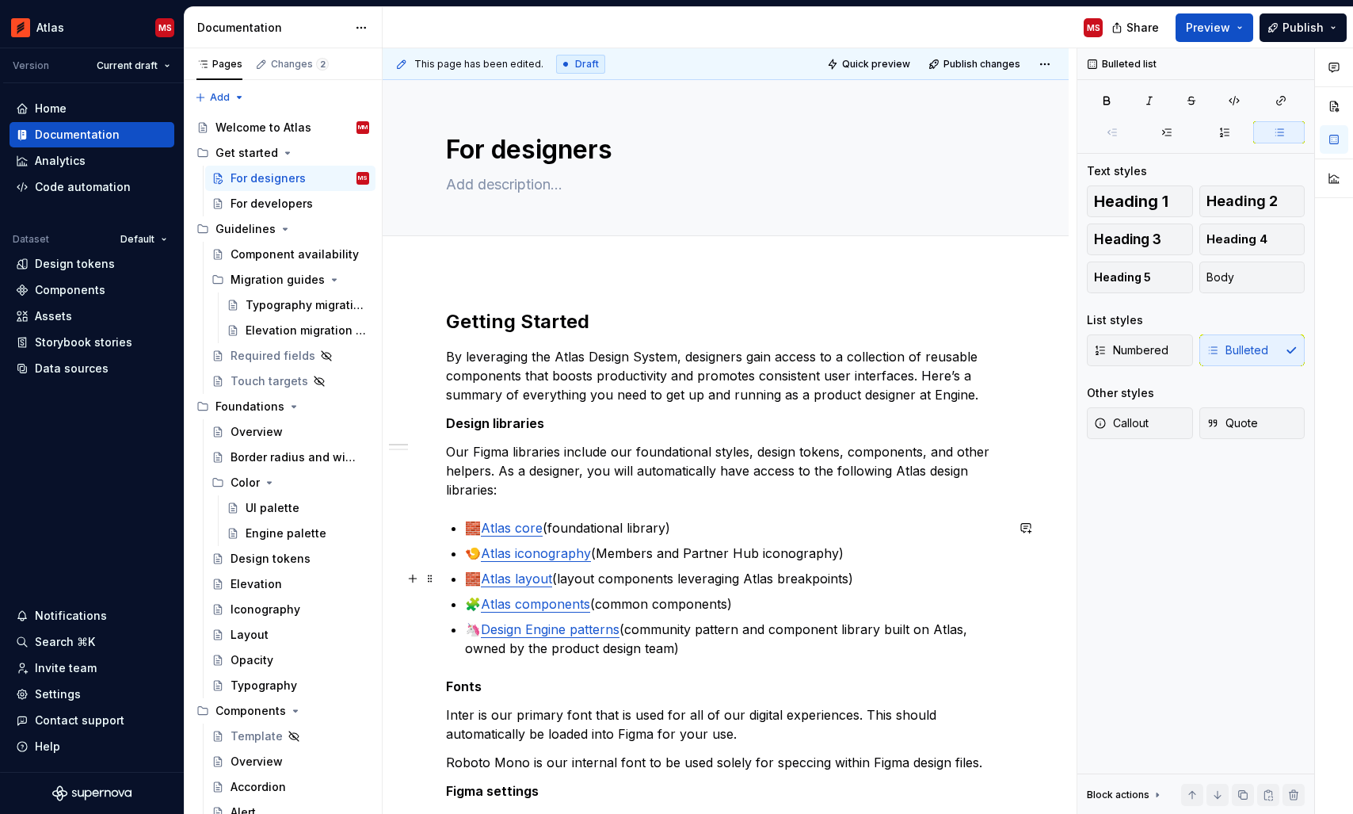
click at [477, 577] on p "🧱 Atlas layout (layout components leveraging Atlas breakpoints)" at bounding box center [735, 578] width 540 height 19
click at [477, 604] on p "🧩 Atlas components (common components)" at bounding box center [735, 603] width 540 height 19
click at [736, 613] on ul "🧱 Atlas core (foundational library) 🍤 Atlas iconography (Members and Partner Hu…" at bounding box center [735, 587] width 540 height 139
click at [597, 603] on p "🍱 Atlas components (common components)" at bounding box center [735, 603] width 540 height 19
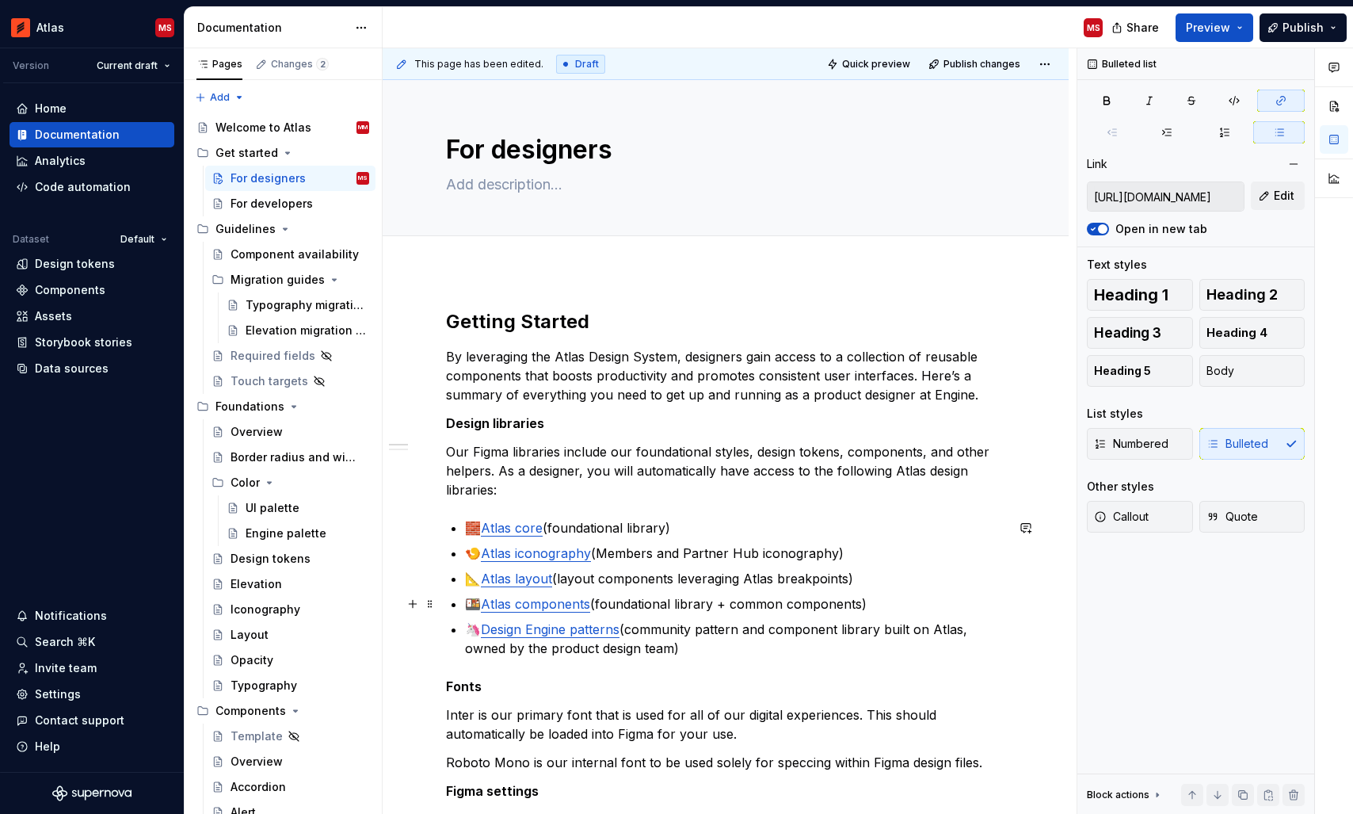
click at [519, 606] on link "Atlas components" at bounding box center [535, 604] width 109 height 16
type textarea "*"
click at [1283, 198] on span "Edit" at bounding box center [1284, 196] width 21 height 16
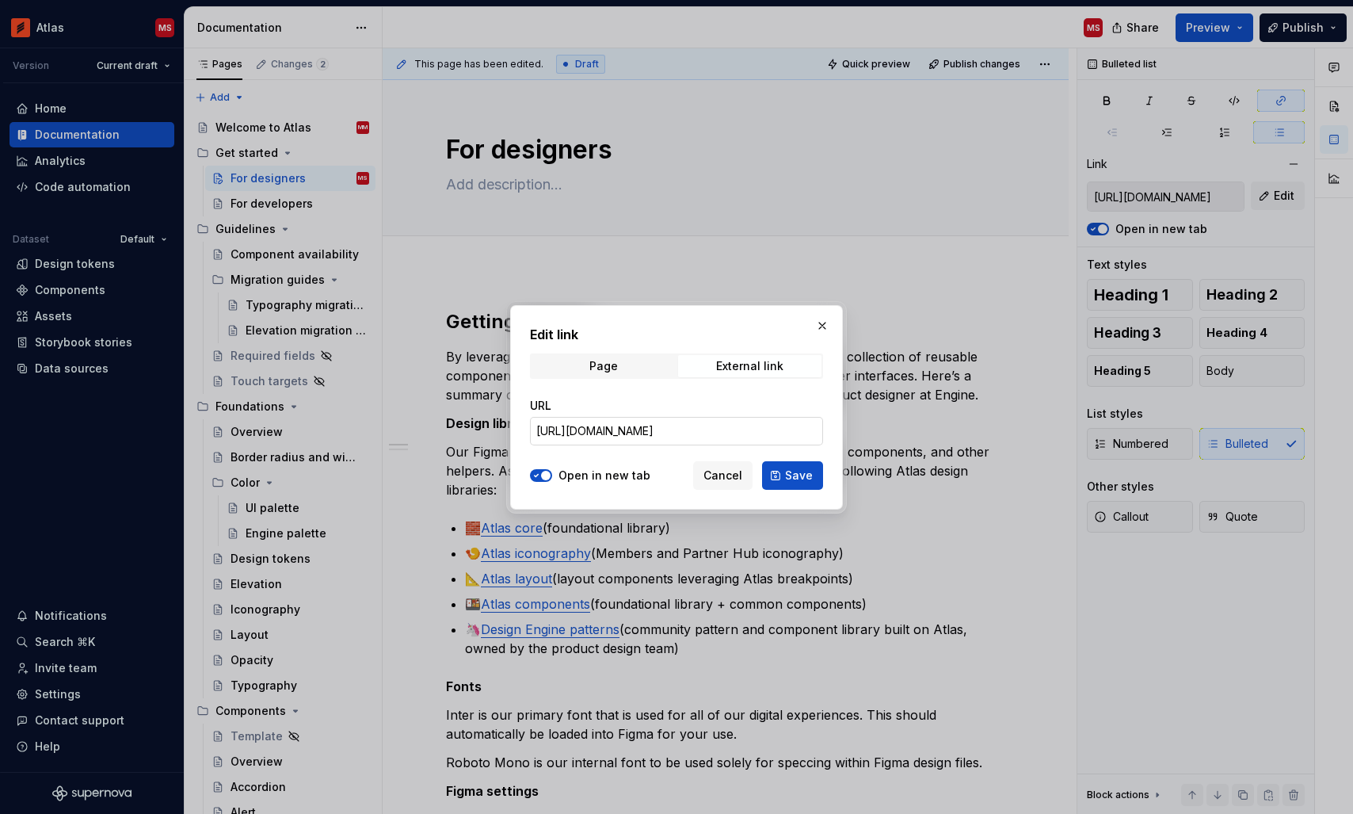
click at [671, 426] on input "[URL][DOMAIN_NAME]" at bounding box center [676, 431] width 293 height 29
paste input "design/MFJtVngxr8KMVYwUlmiaf7/%F0%9F%8D%B1-Atlas-core---components?m=auto&node-…"
type input "[URL][DOMAIN_NAME]"
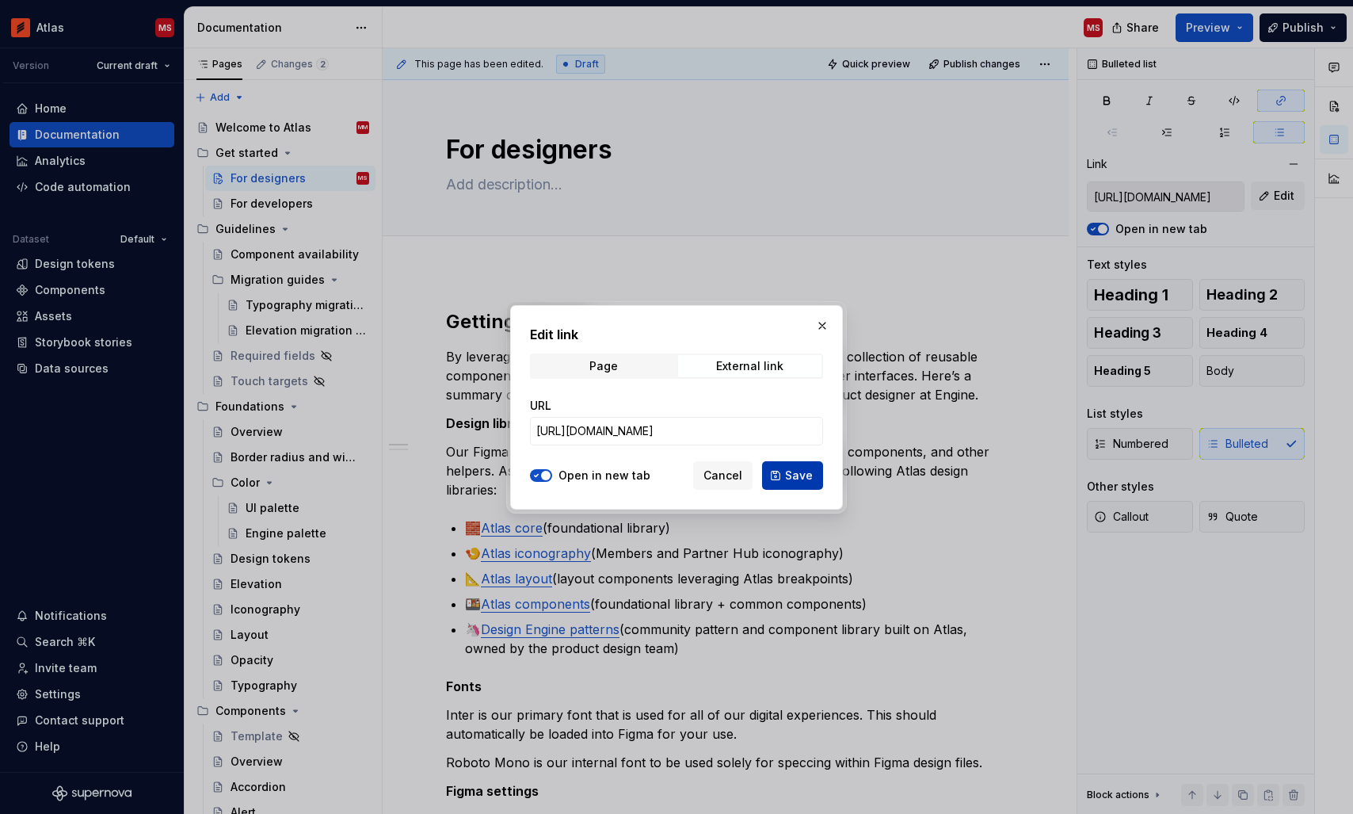
click at [801, 473] on span "Save" at bounding box center [799, 475] width 28 height 16
type input "[URL][DOMAIN_NAME]"
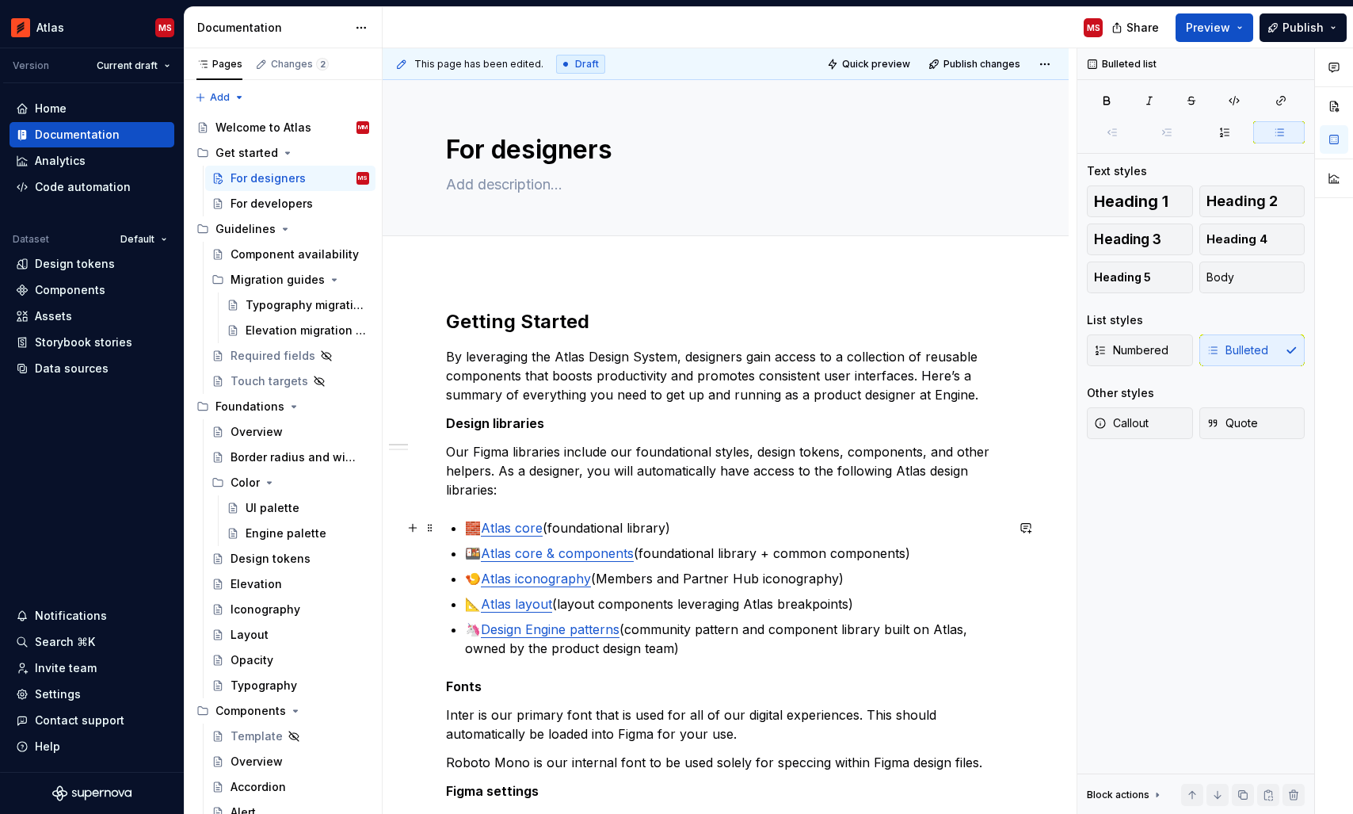
click at [703, 528] on p "🧱 Atlas core (foundational library)" at bounding box center [735, 527] width 540 height 19
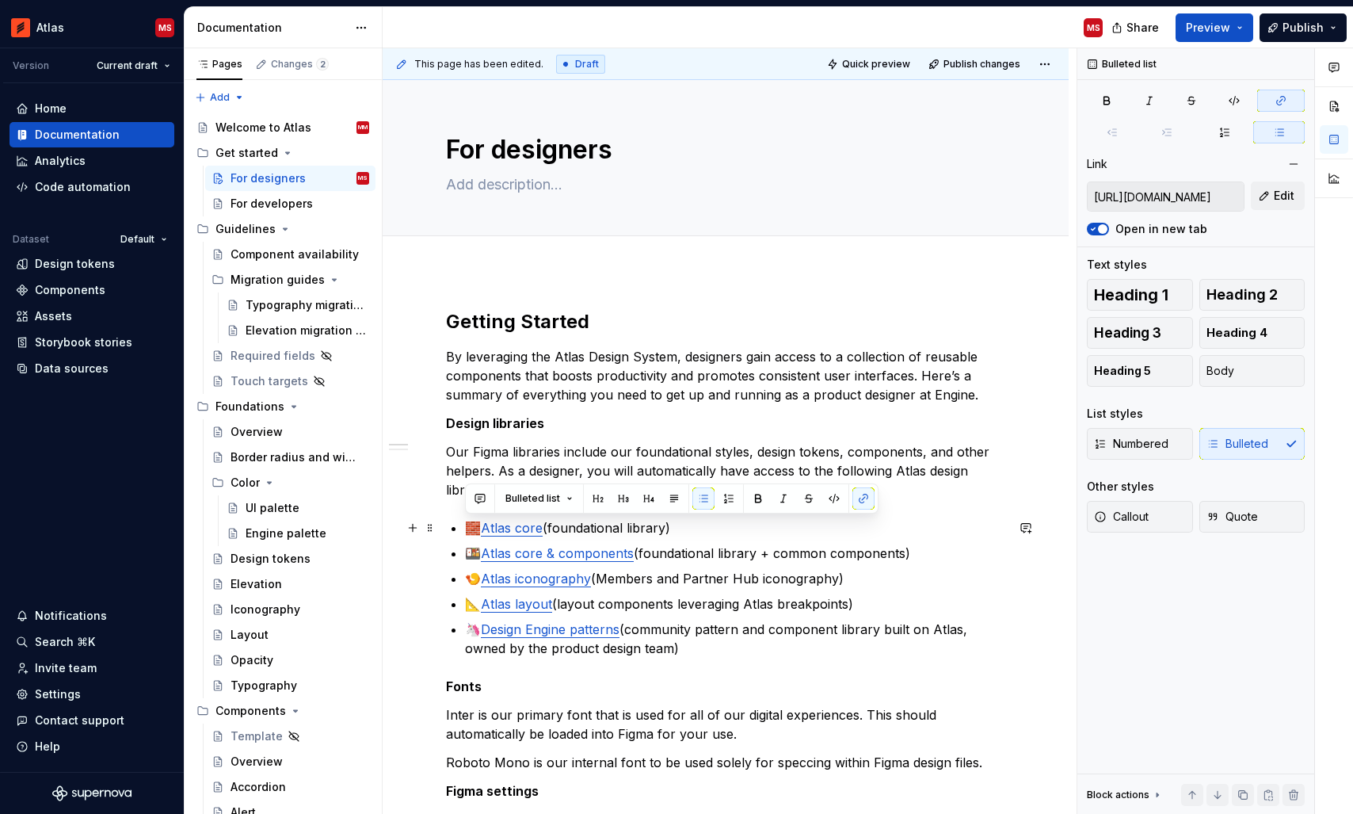
drag, startPoint x: 702, startPoint y: 533, endPoint x: 465, endPoint y: 531, distance: 236.9
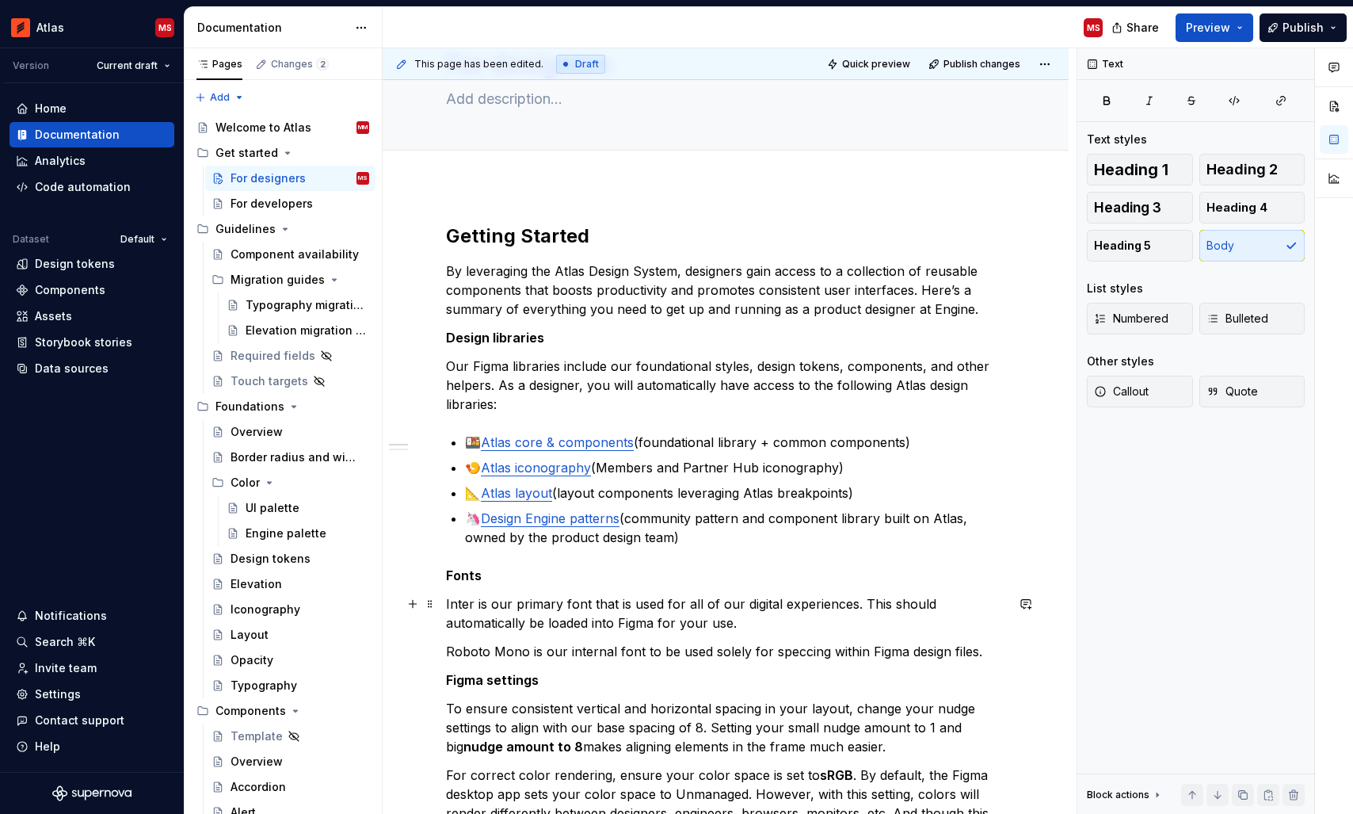
scroll to position [89, 0]
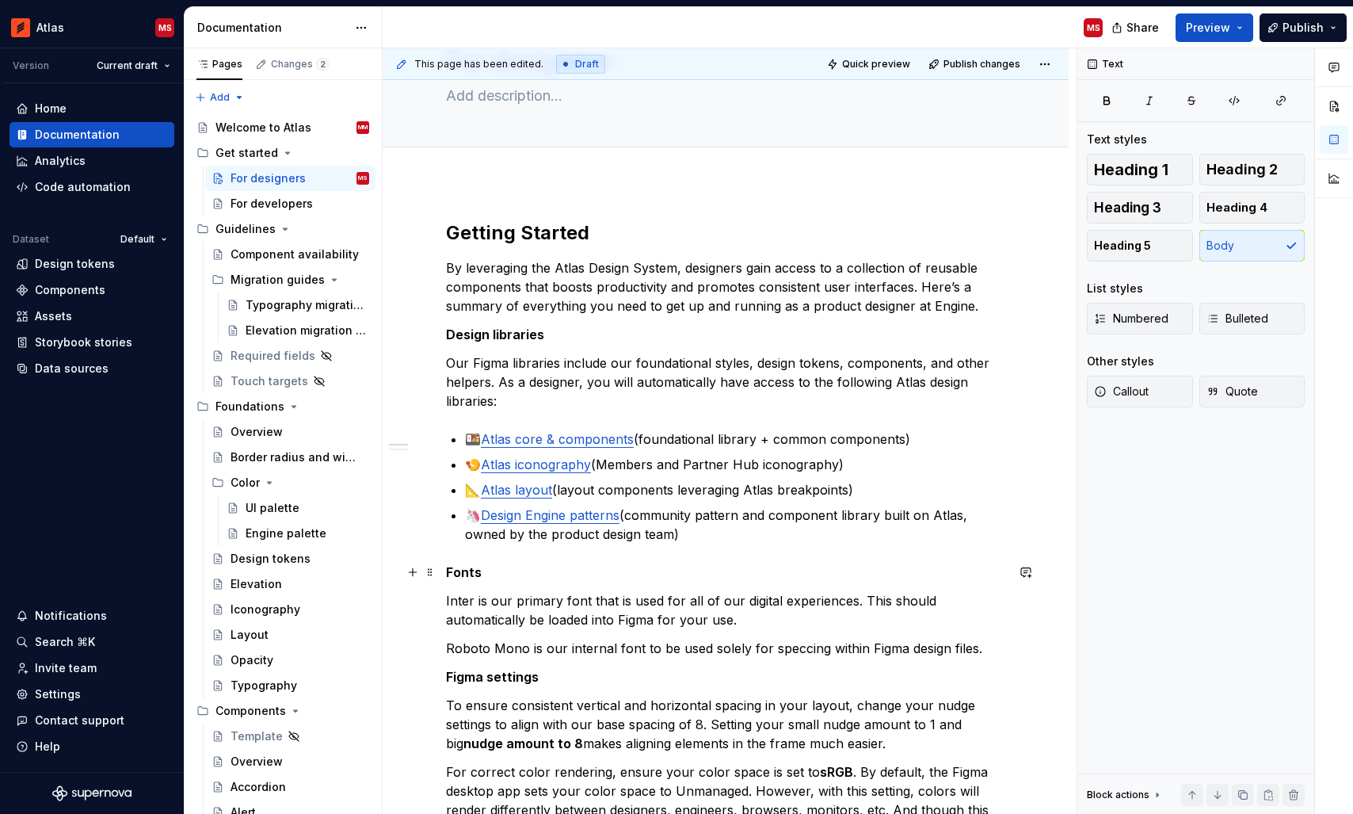
click at [707, 562] on p "Fonts" at bounding box center [725, 571] width 559 height 19
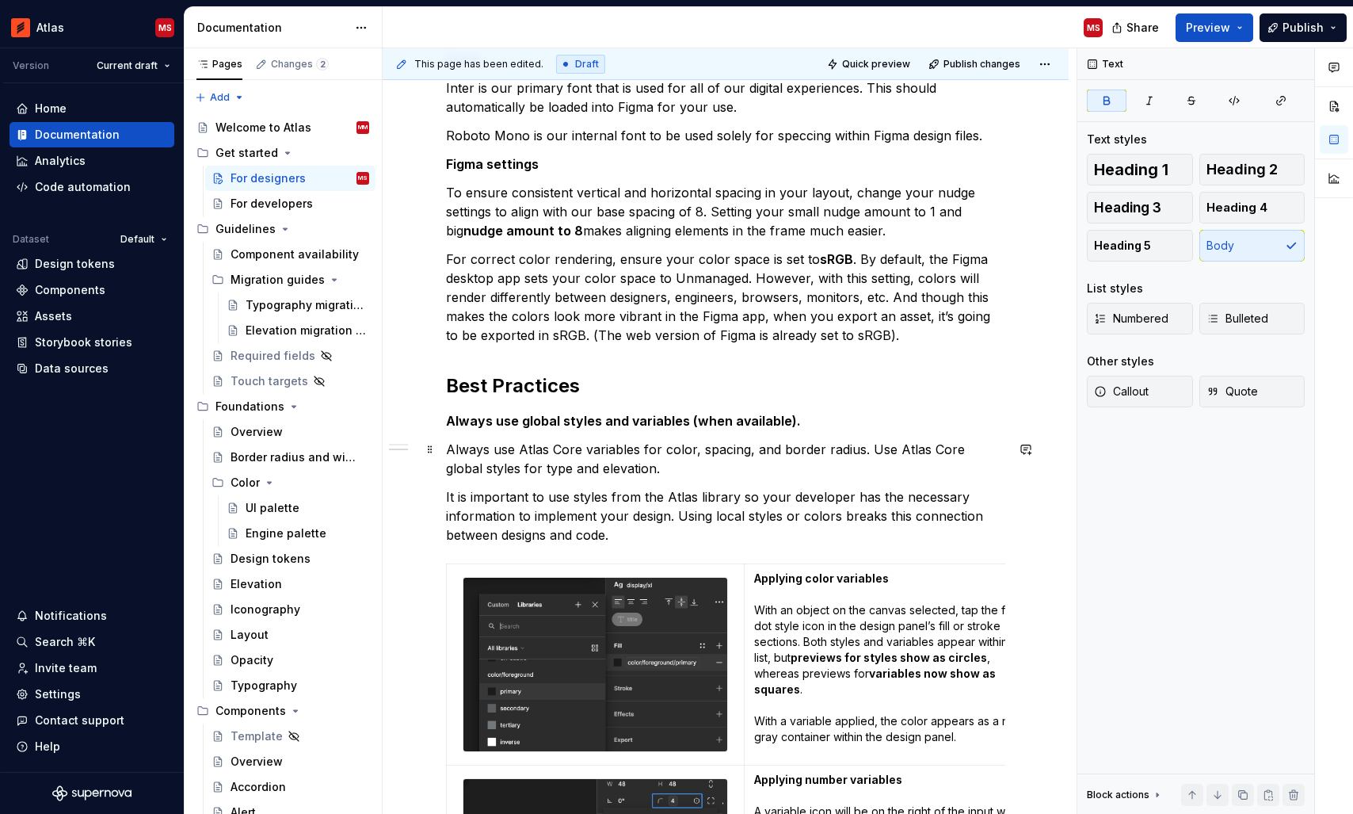
scroll to position [0, 0]
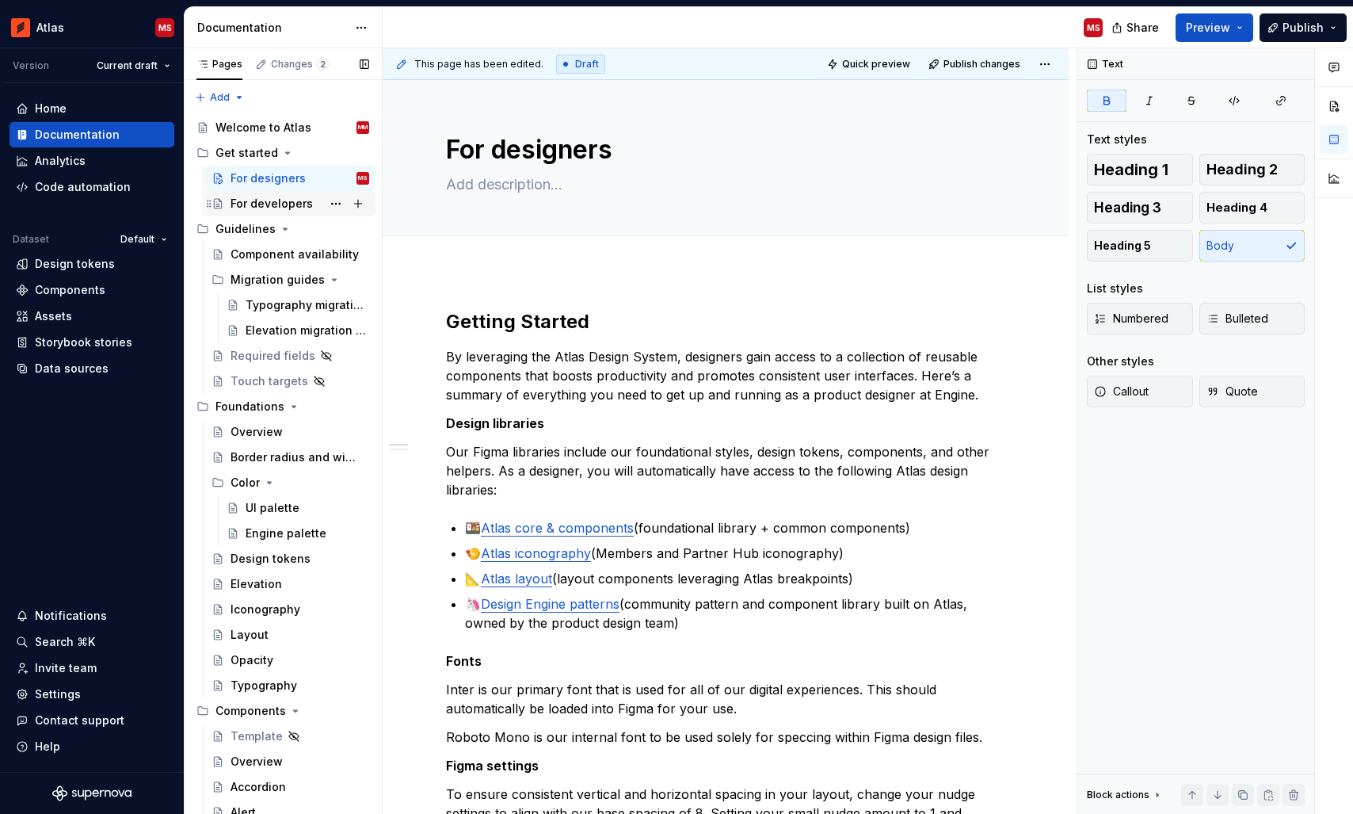
click at [284, 198] on div "For developers" at bounding box center [272, 204] width 82 height 16
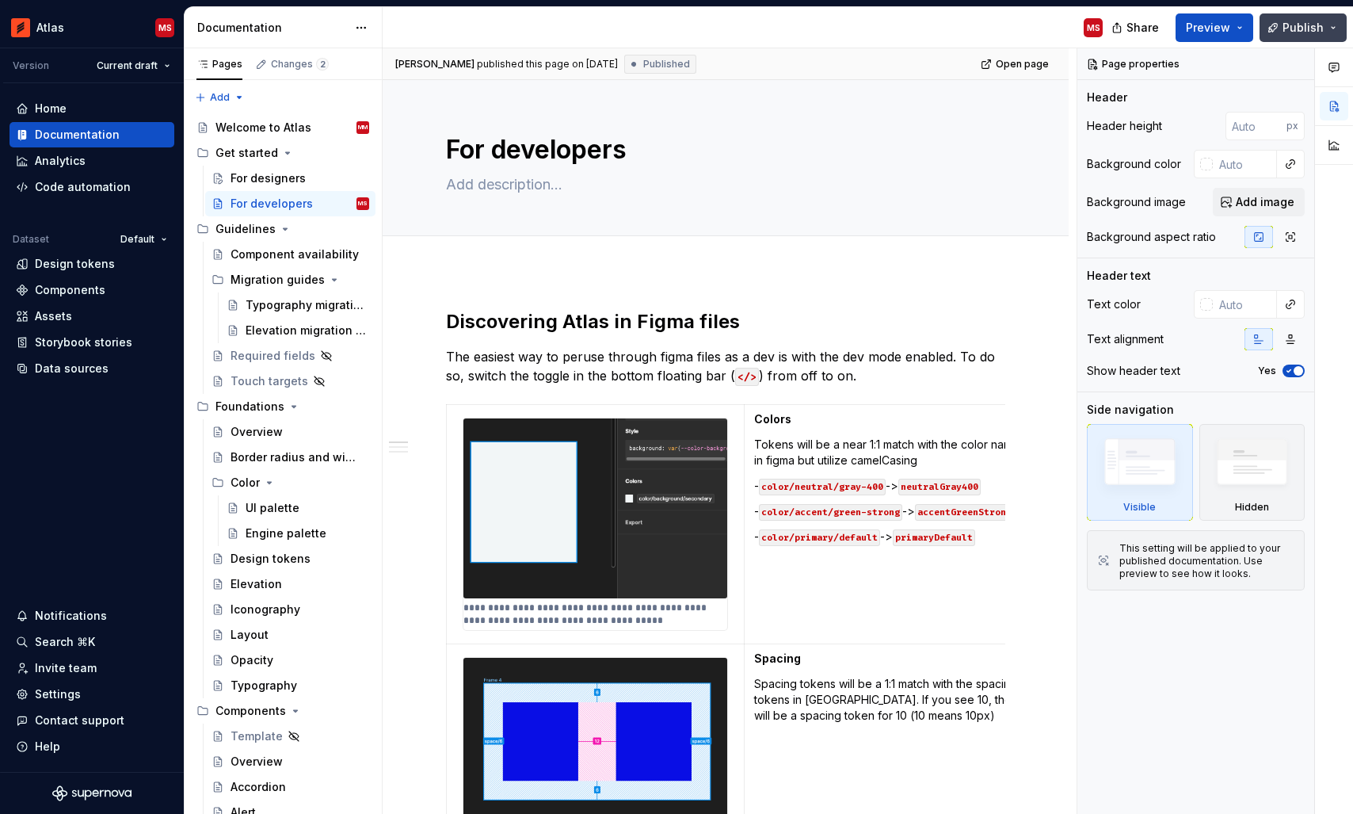
click at [1297, 26] on span "Publish" at bounding box center [1302, 28] width 41 height 16
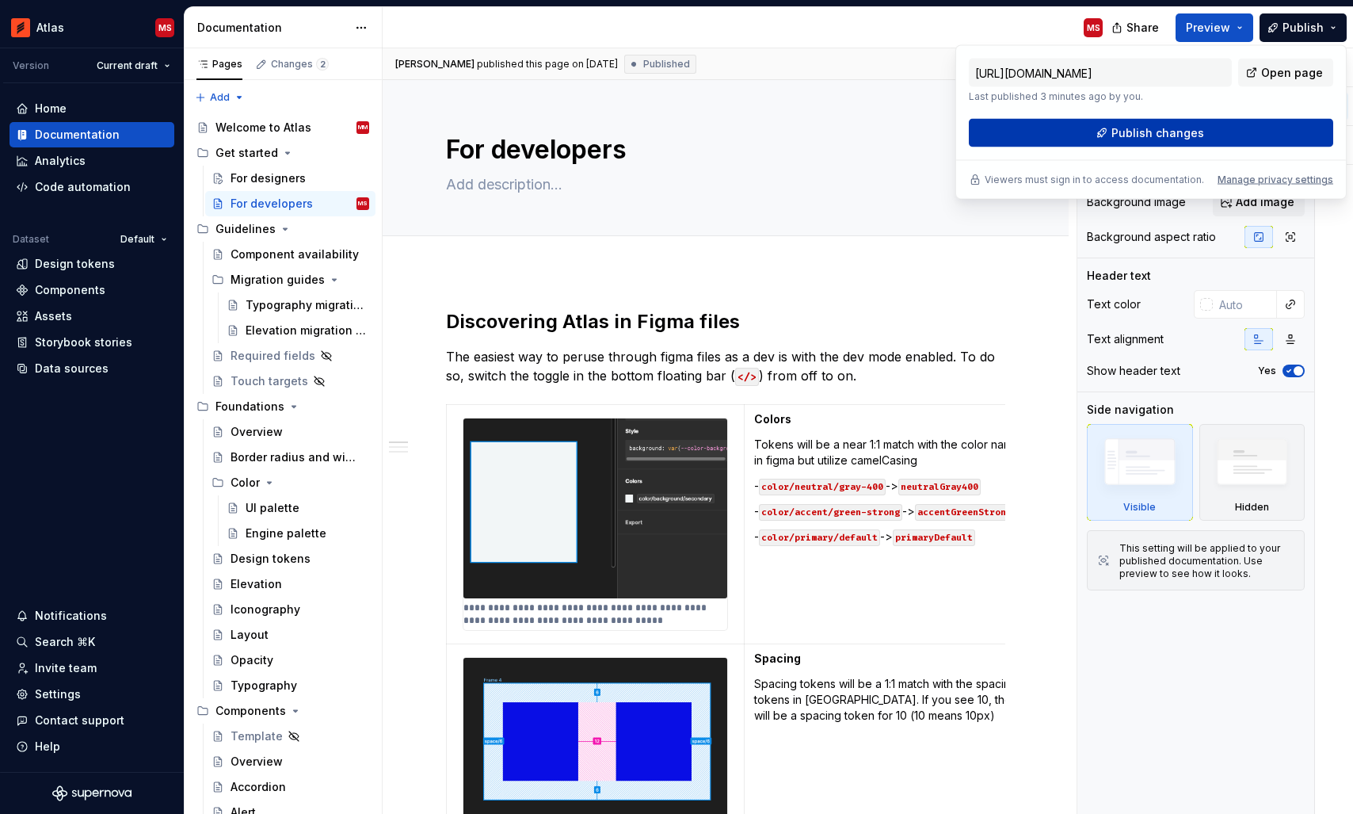
click at [1189, 125] on span "Publish changes" at bounding box center [1157, 133] width 93 height 16
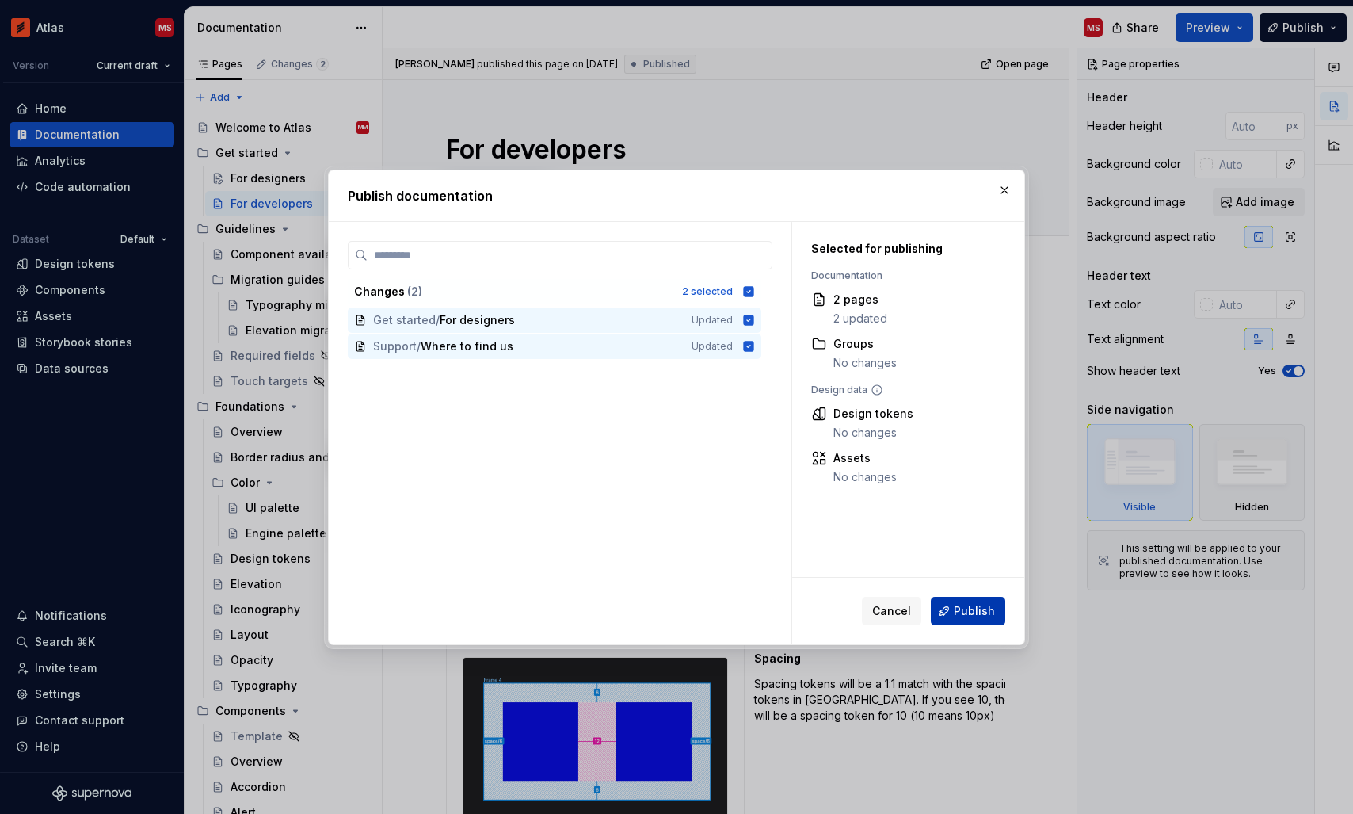
click at [970, 605] on span "Publish" at bounding box center [974, 611] width 41 height 16
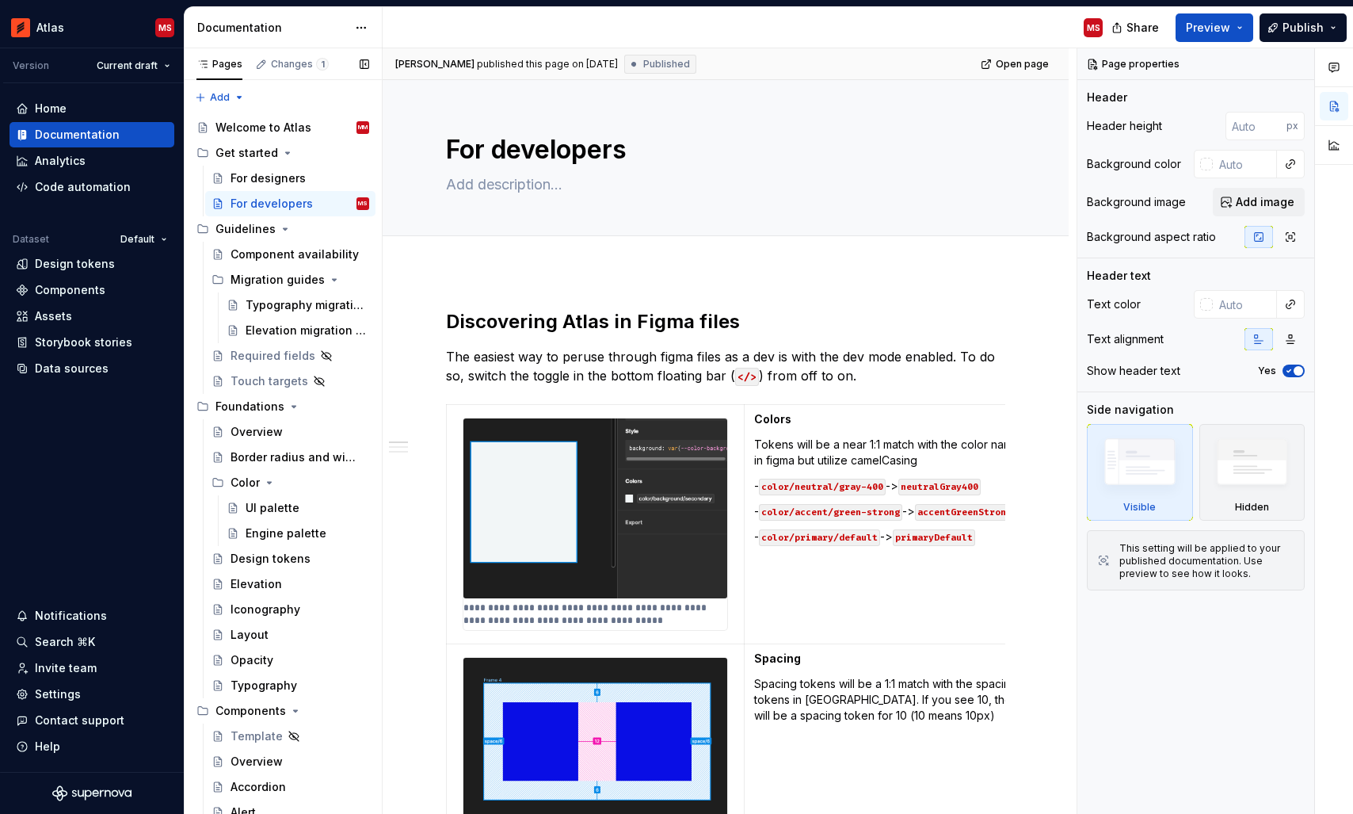
type textarea "*"
click at [90, 368] on div "Data sources" at bounding box center [72, 368] width 74 height 16
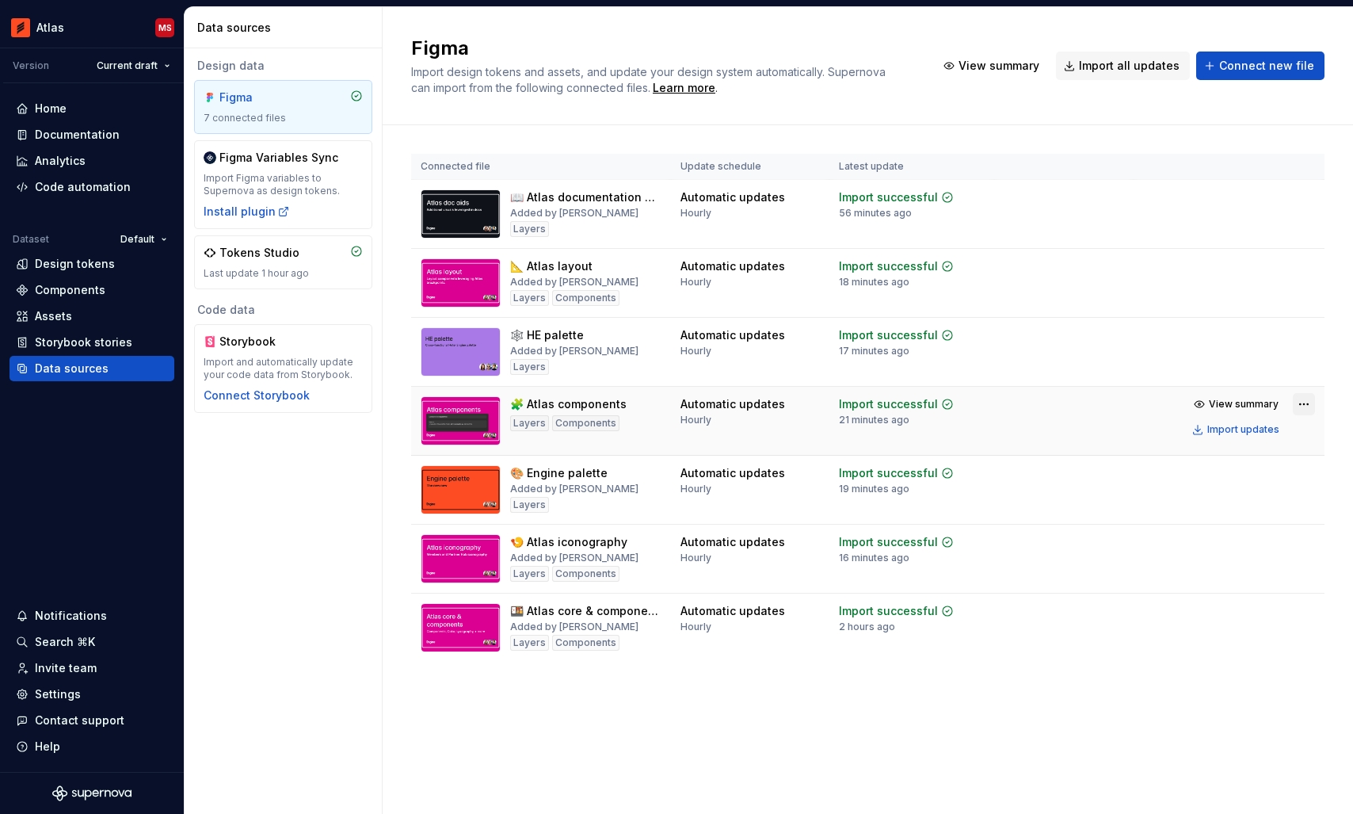
click at [1301, 406] on html "Atlas MS Version Current draft Home Documentation Analytics Code automation Dat…" at bounding box center [676, 407] width 1353 height 814
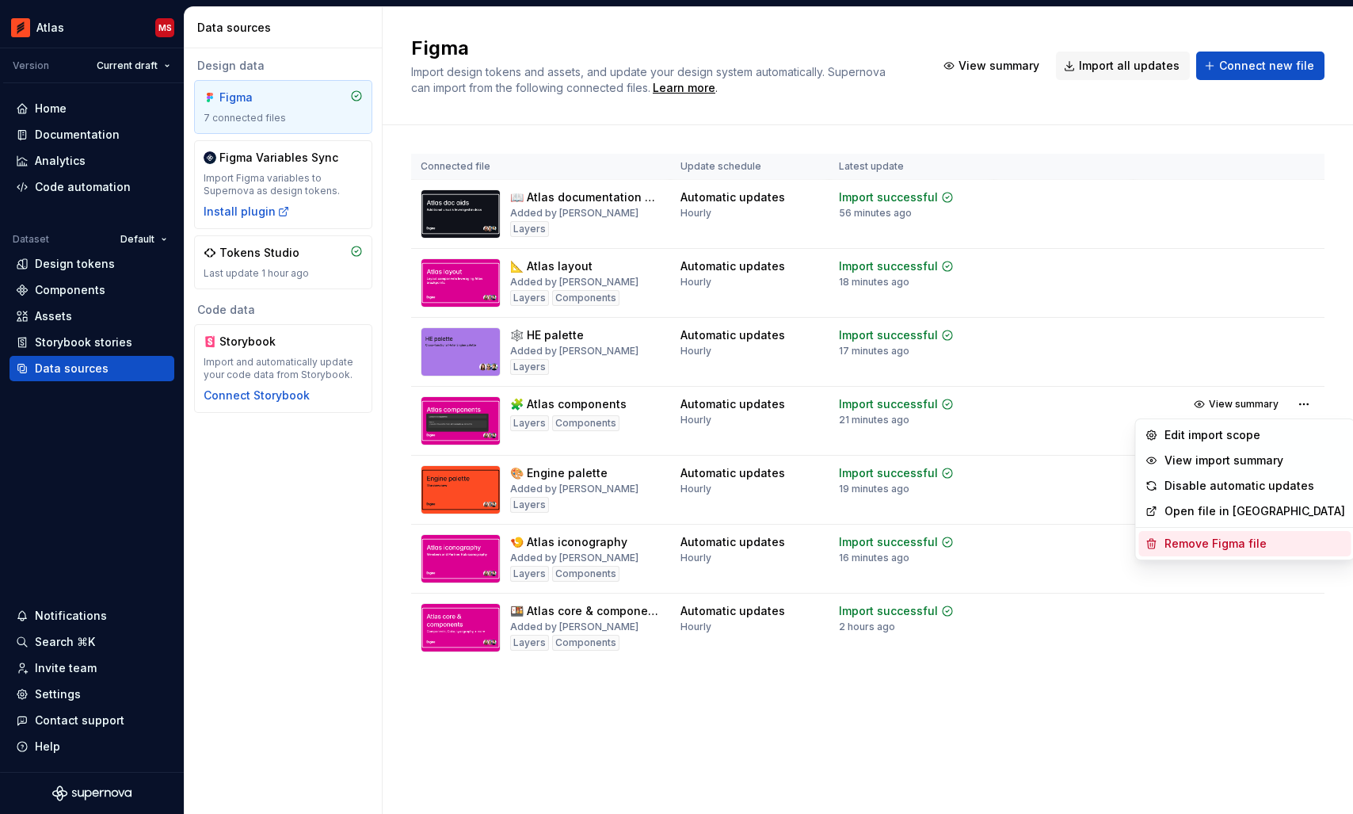
click at [1215, 542] on div "Remove Figma file" at bounding box center [1254, 543] width 181 height 16
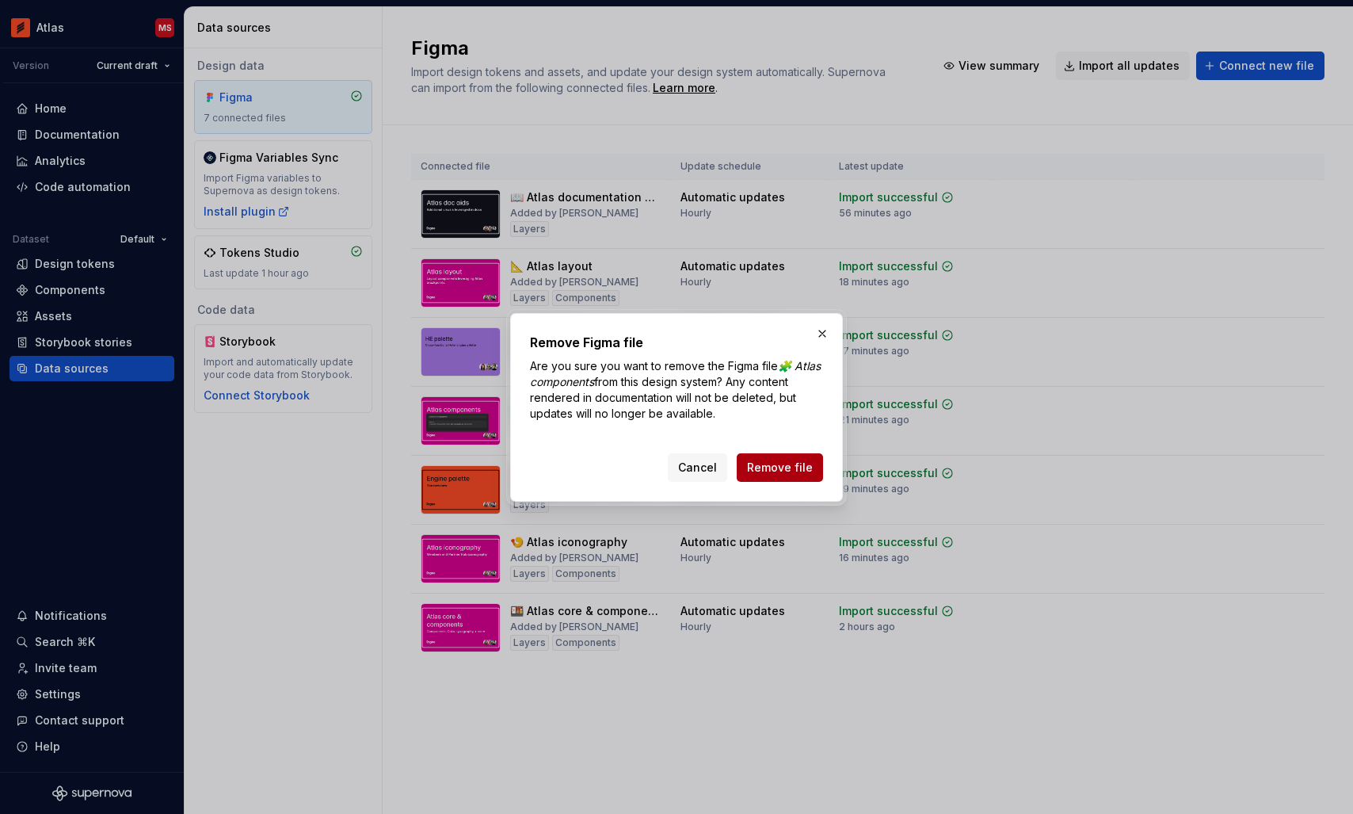
click at [776, 474] on span "Remove file" at bounding box center [780, 467] width 66 height 16
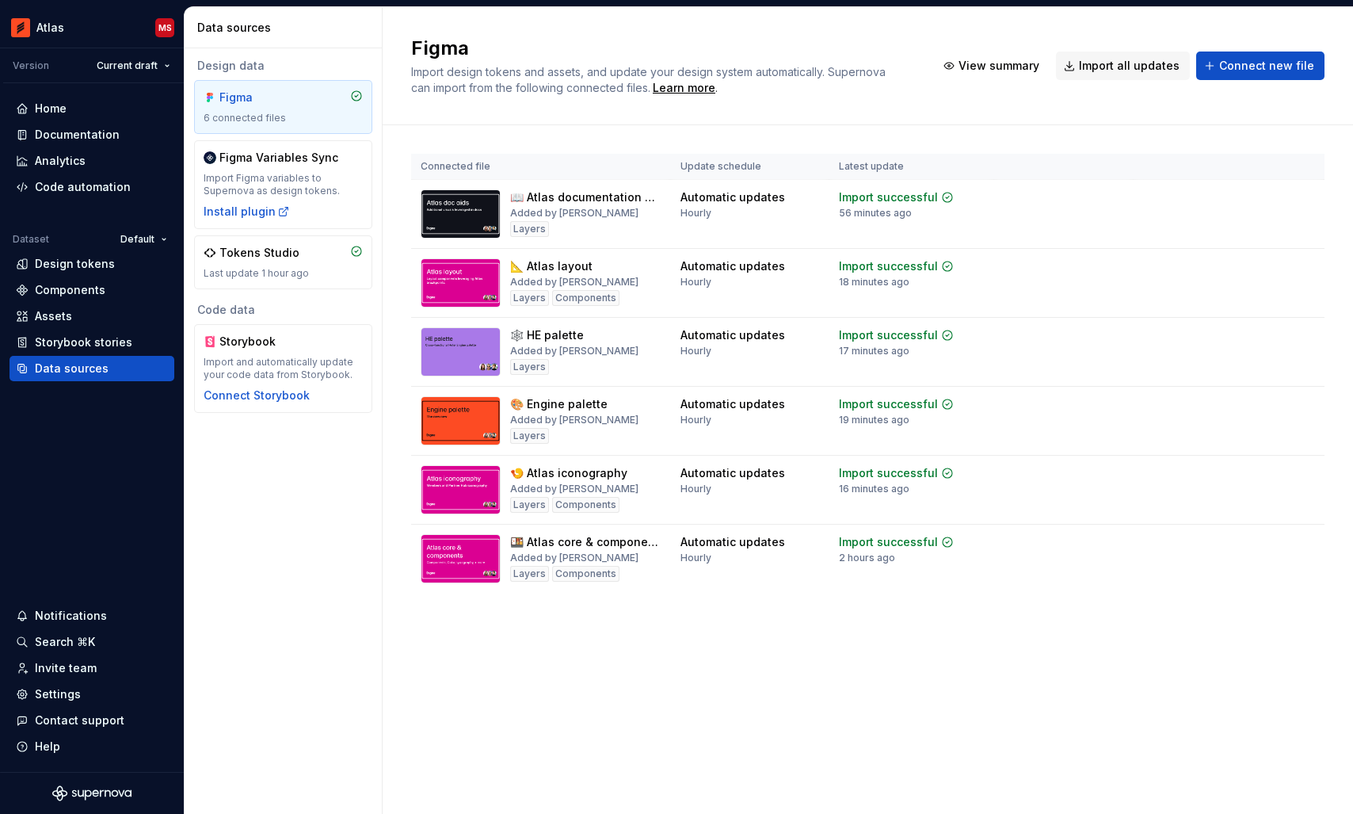
click at [608, 655] on div "Figma Import design tokens and assets, and update your design system automatica…" at bounding box center [868, 410] width 970 height 806
click at [1305, 333] on html "Atlas MS Version Current draft Home Documentation Analytics Code automation Dat…" at bounding box center [676, 407] width 1353 height 814
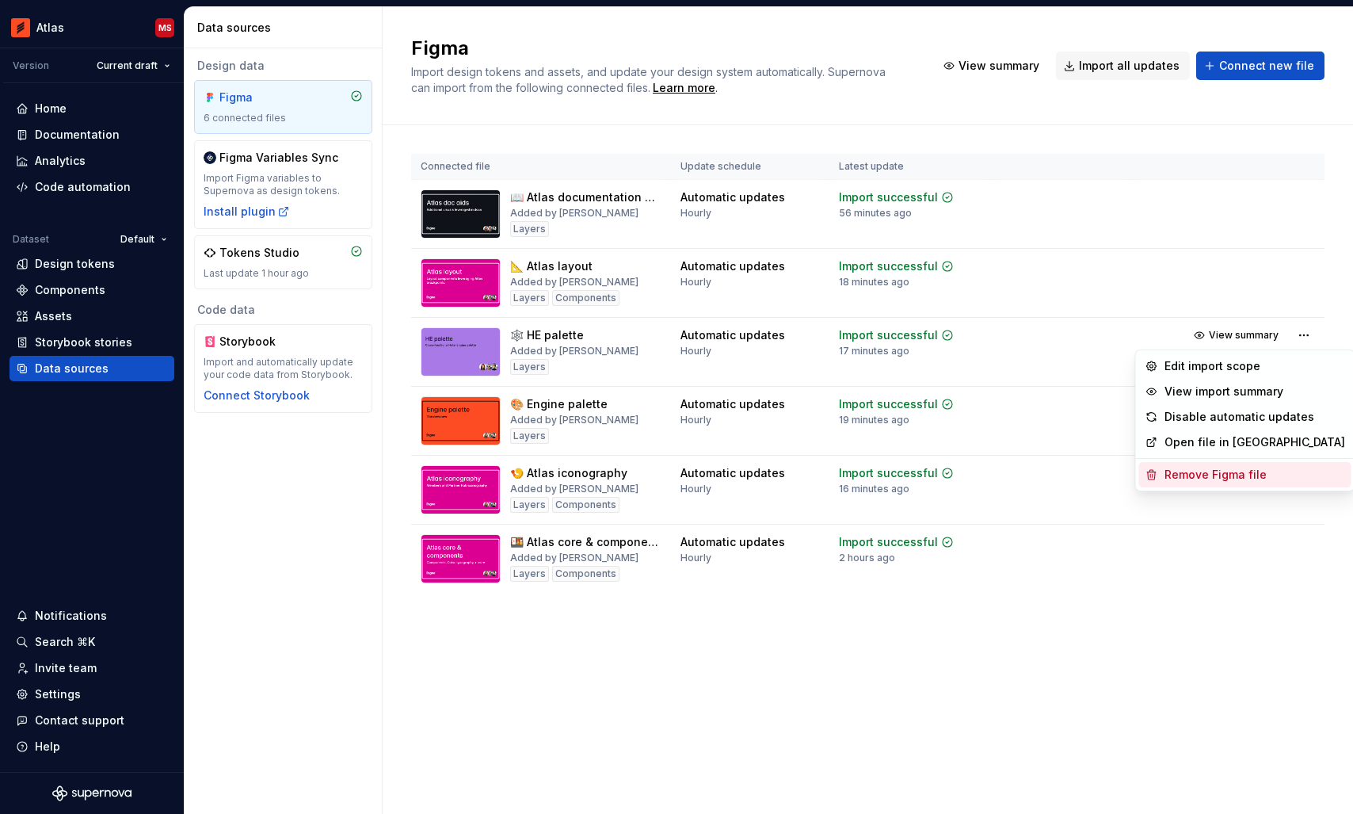
click at [1215, 472] on div "Remove Figma file" at bounding box center [1254, 475] width 181 height 16
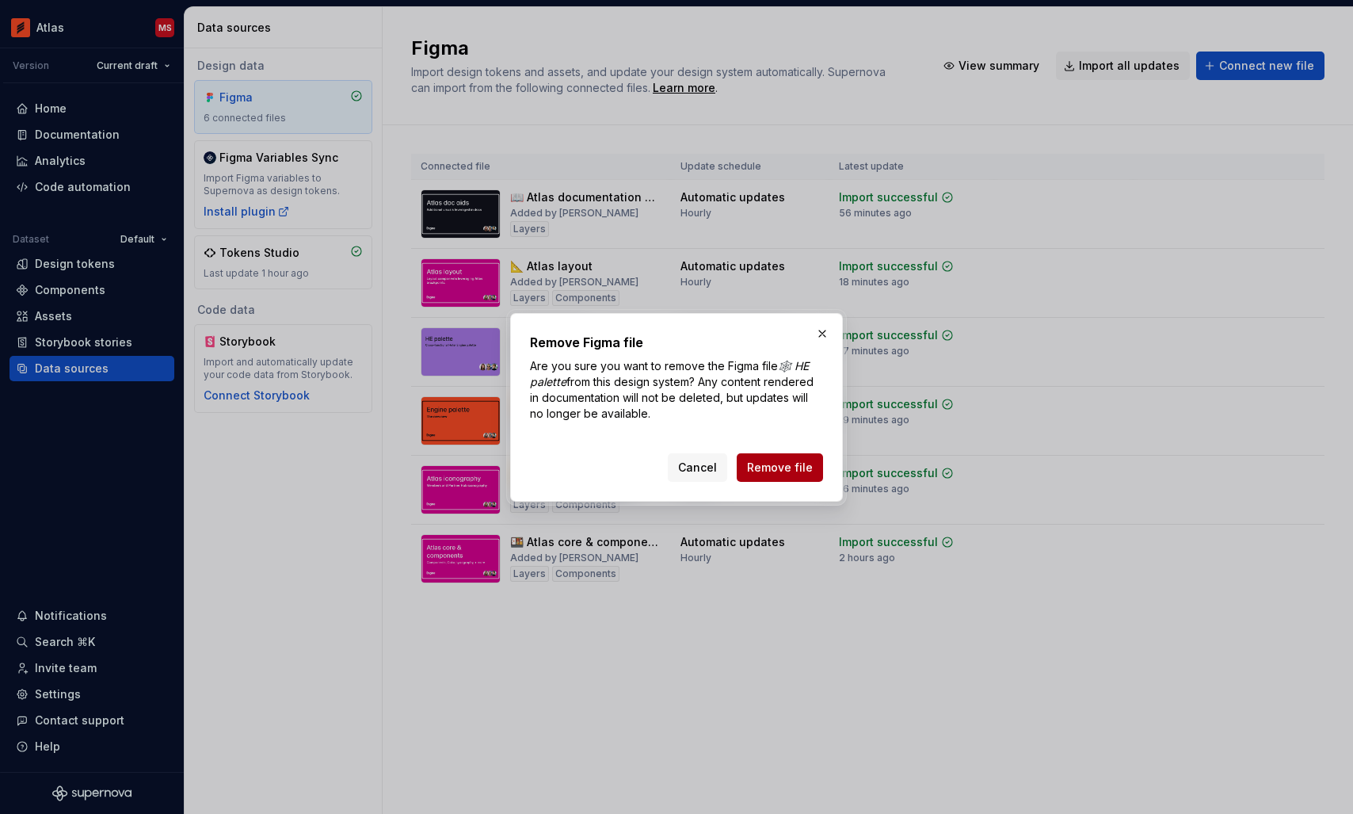
click at [764, 463] on span "Remove file" at bounding box center [780, 467] width 66 height 16
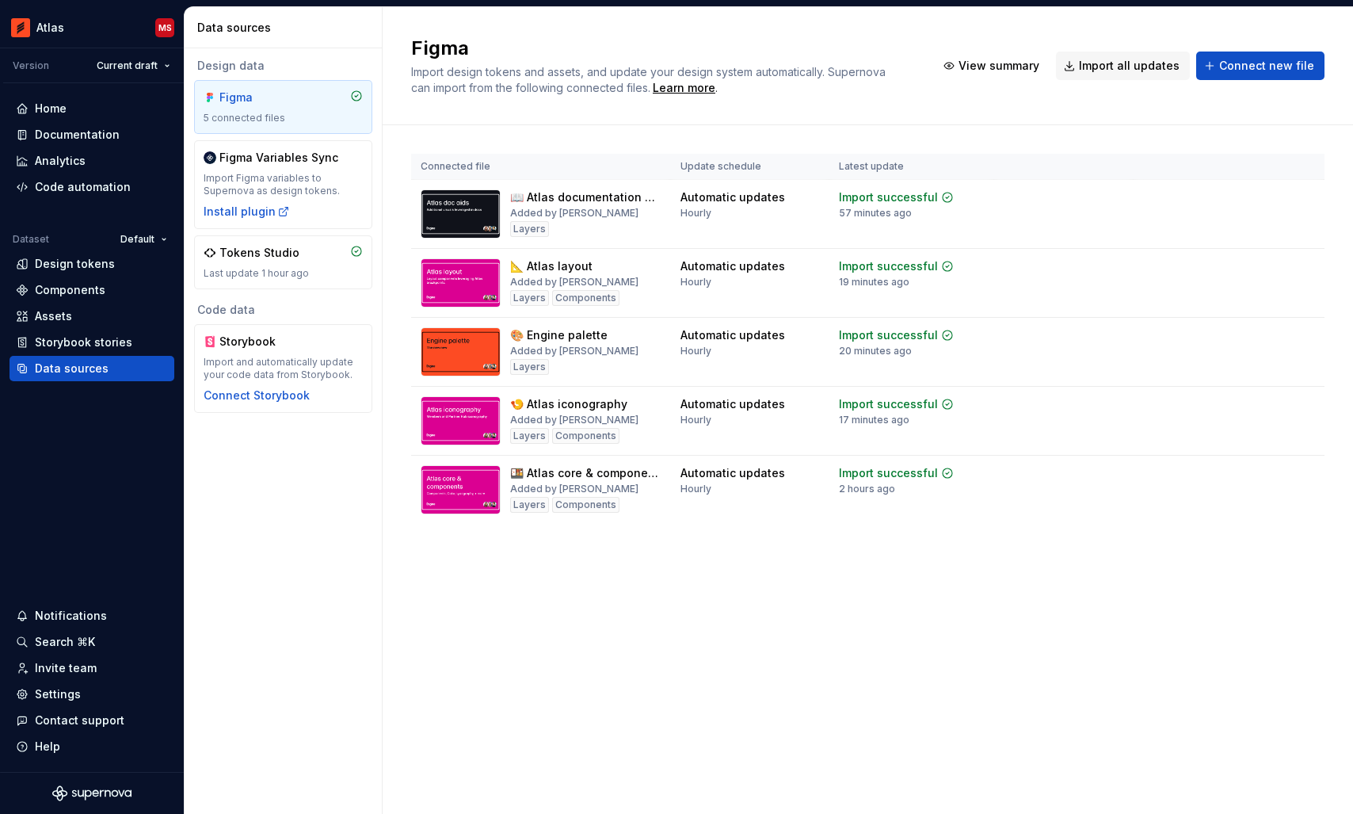
click at [814, 693] on div "Figma Import design tokens and assets, and update your design system automatica…" at bounding box center [868, 410] width 970 height 806
